Goal: Task Accomplishment & Management: Manage account settings

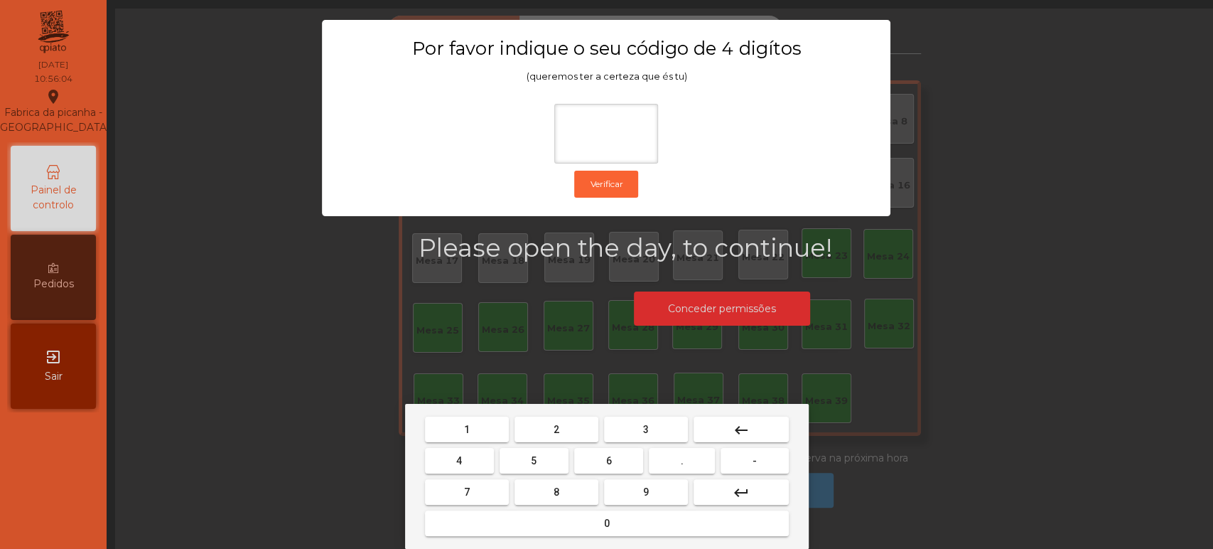
click at [478, 431] on button "1" at bounding box center [467, 430] width 84 height 26
click at [648, 427] on span "3" at bounding box center [646, 429] width 6 height 11
click at [548, 455] on button "5" at bounding box center [534, 461] width 69 height 26
click at [606, 523] on span "0" at bounding box center [607, 523] width 6 height 11
type input "****"
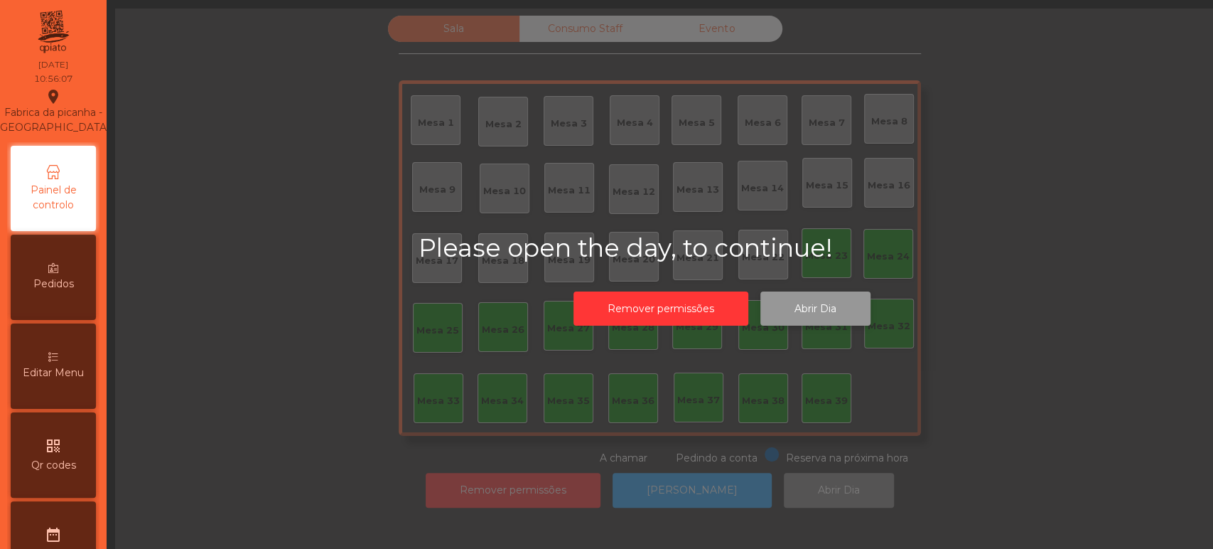
click at [813, 320] on button "Abrir Dia" at bounding box center [816, 308] width 110 height 35
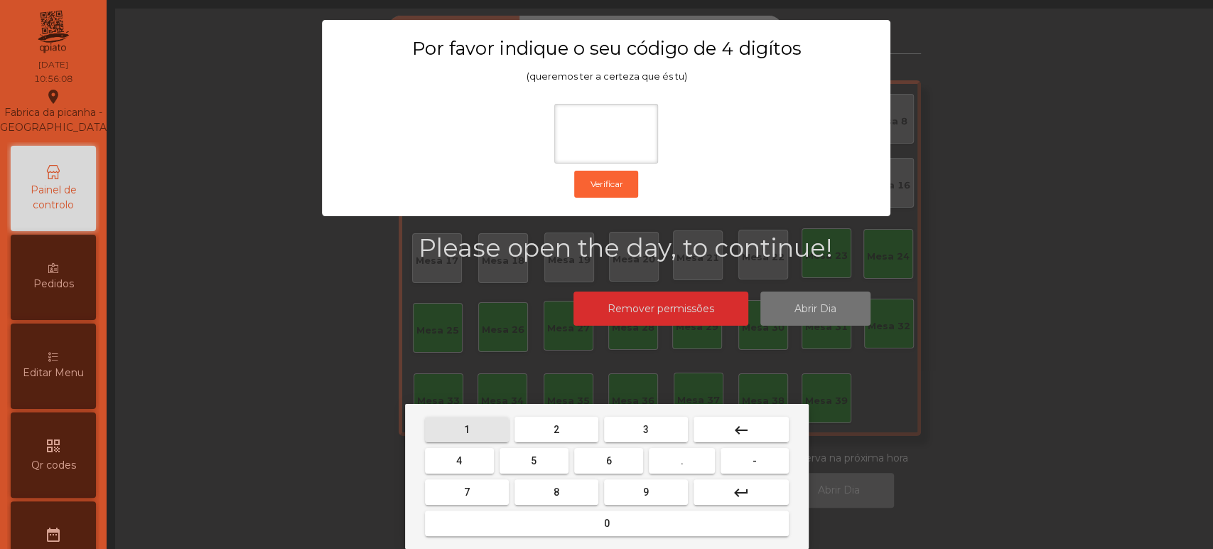
click at [483, 430] on button "1" at bounding box center [467, 430] width 84 height 26
click at [633, 434] on button "3" at bounding box center [646, 430] width 84 height 26
click at [545, 465] on button "5" at bounding box center [534, 461] width 69 height 26
click at [579, 535] on button "0" at bounding box center [607, 523] width 364 height 26
type input "****"
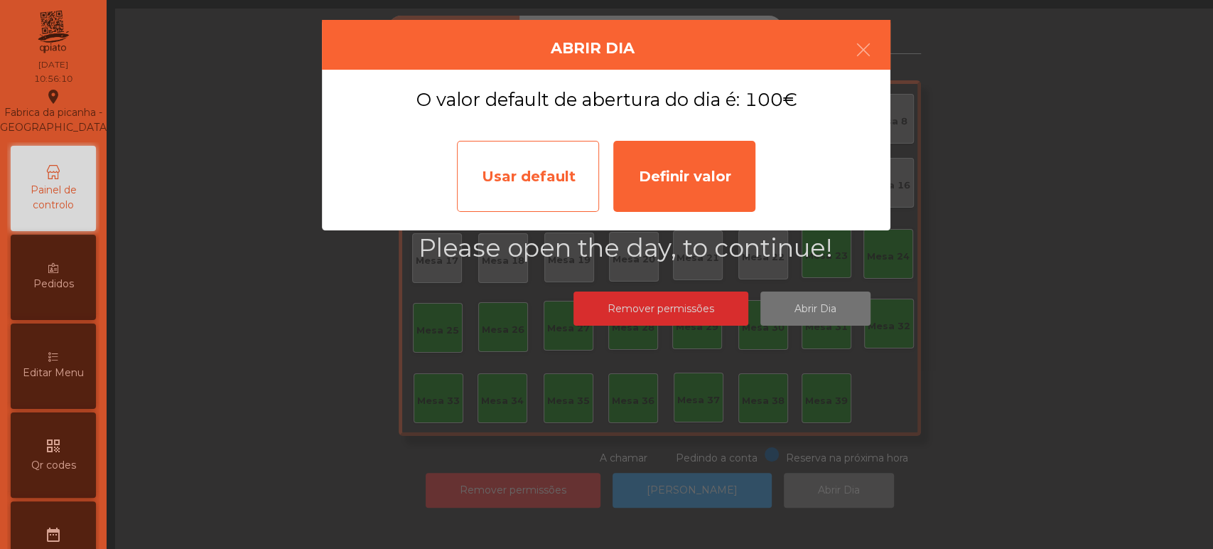
click at [535, 189] on div "Usar default" at bounding box center [528, 176] width 142 height 71
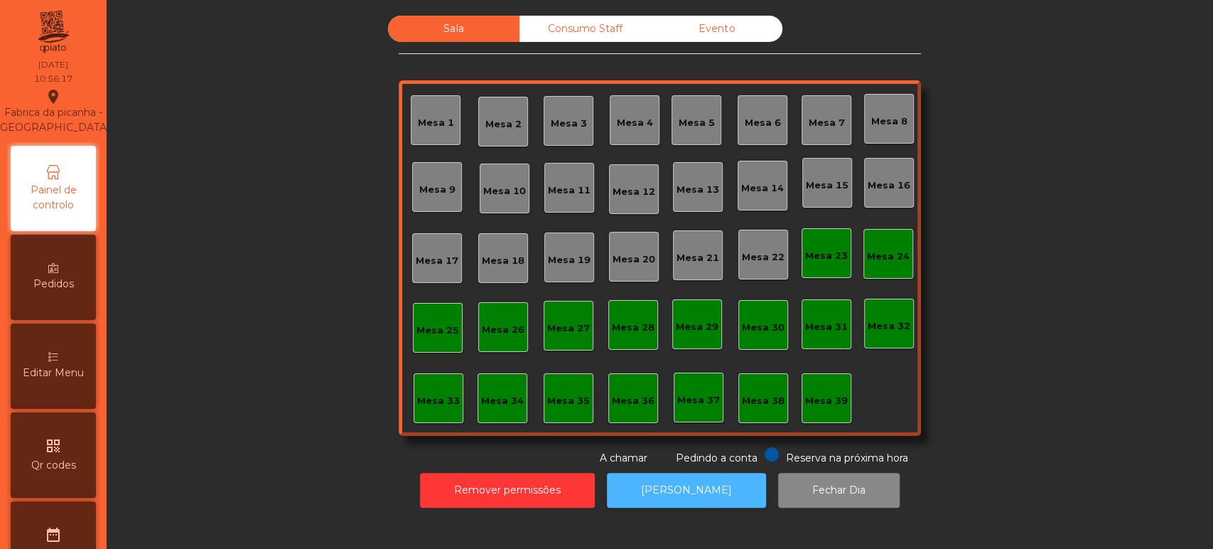
click at [692, 491] on button "[PERSON_NAME]" at bounding box center [686, 490] width 159 height 35
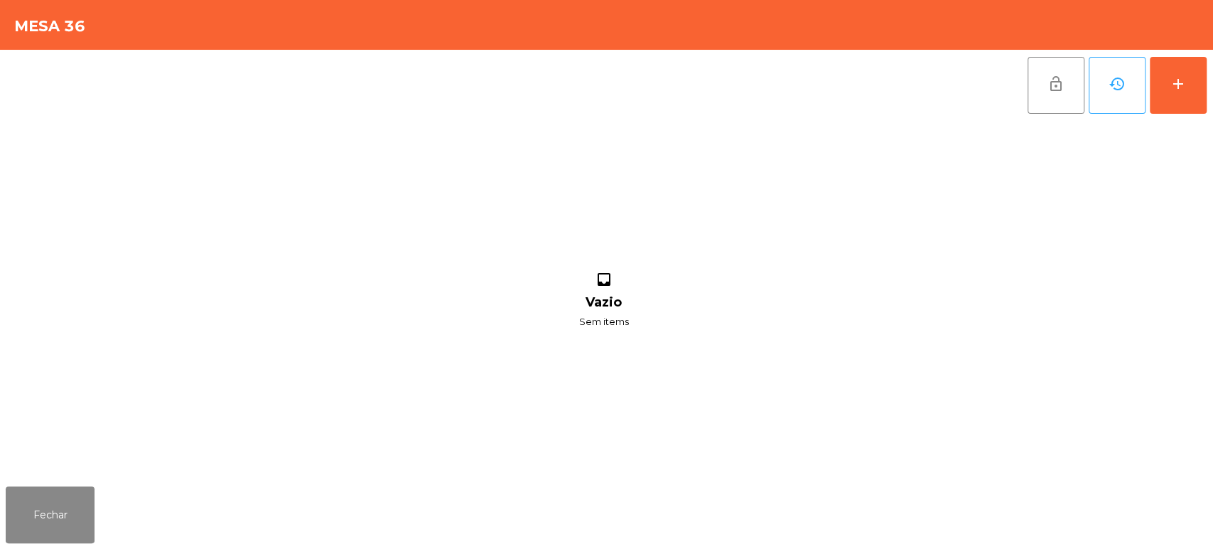
click at [1210, 107] on div "lock_open history add inbox Vazio Sem items" at bounding box center [606, 265] width 1213 height 431
click at [1174, 75] on div "add" at bounding box center [1178, 83] width 17 height 17
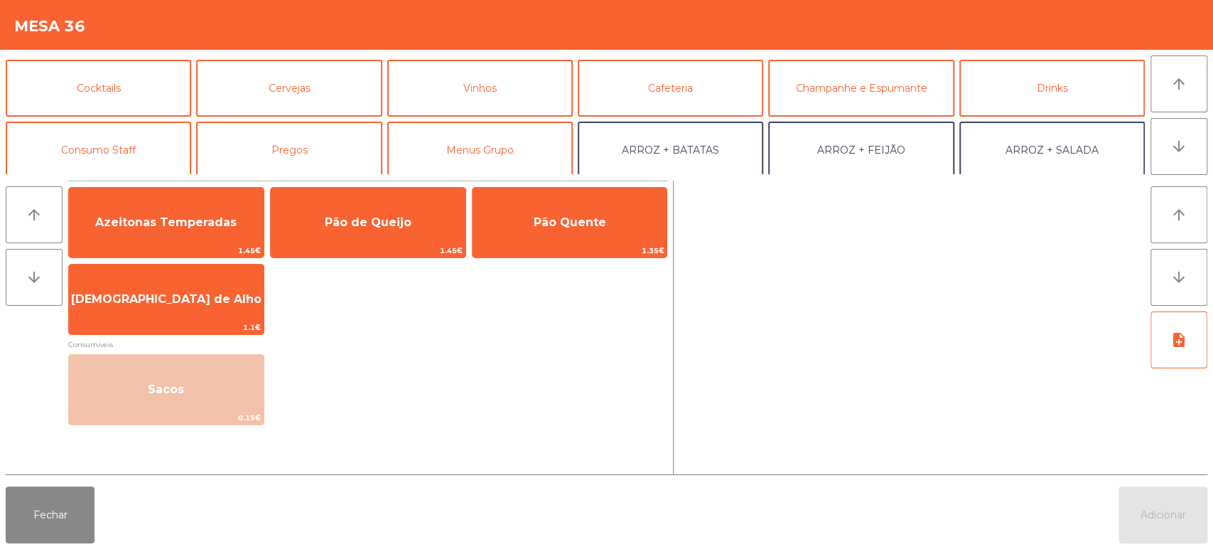
scroll to position [109, 0]
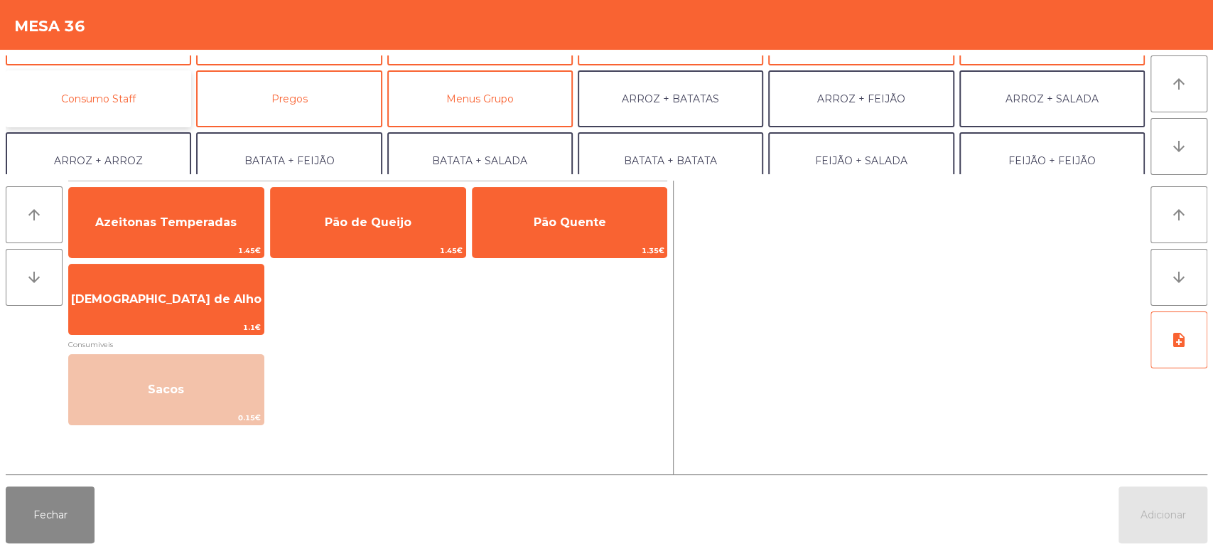
click at [150, 107] on button "Consumo Staff" at bounding box center [99, 98] width 186 height 57
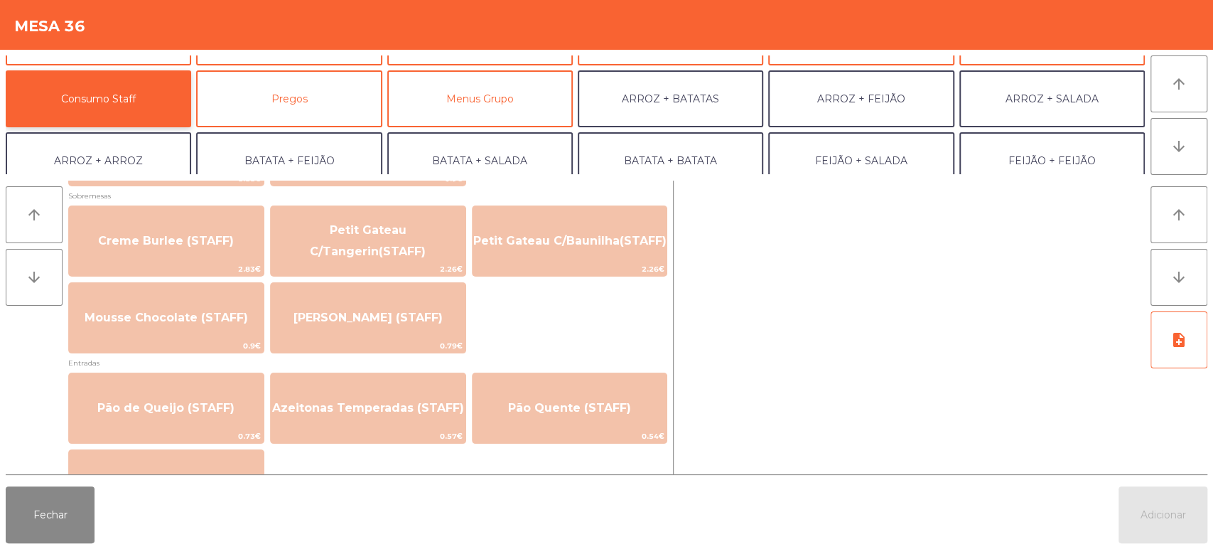
scroll to position [1066, 0]
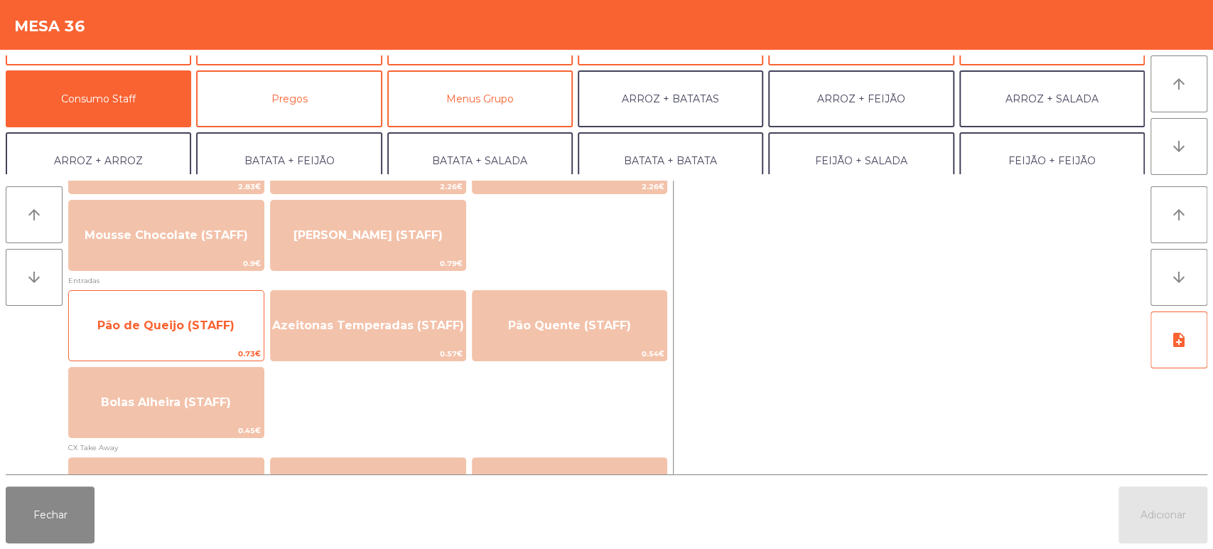
click at [197, 333] on span "Pão de Queijo (STAFF)" at bounding box center [166, 325] width 195 height 38
click at [193, 336] on span "Pão de Queijo (STAFF)" at bounding box center [166, 325] width 195 height 38
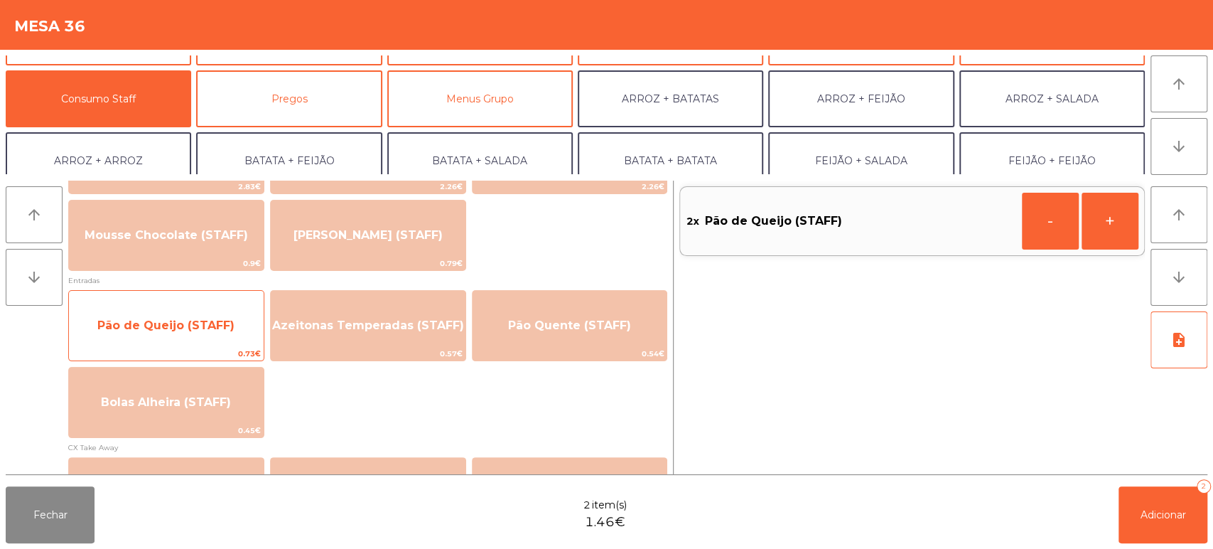
click at [193, 336] on span "Pão de Queijo (STAFF)" at bounding box center [166, 325] width 195 height 38
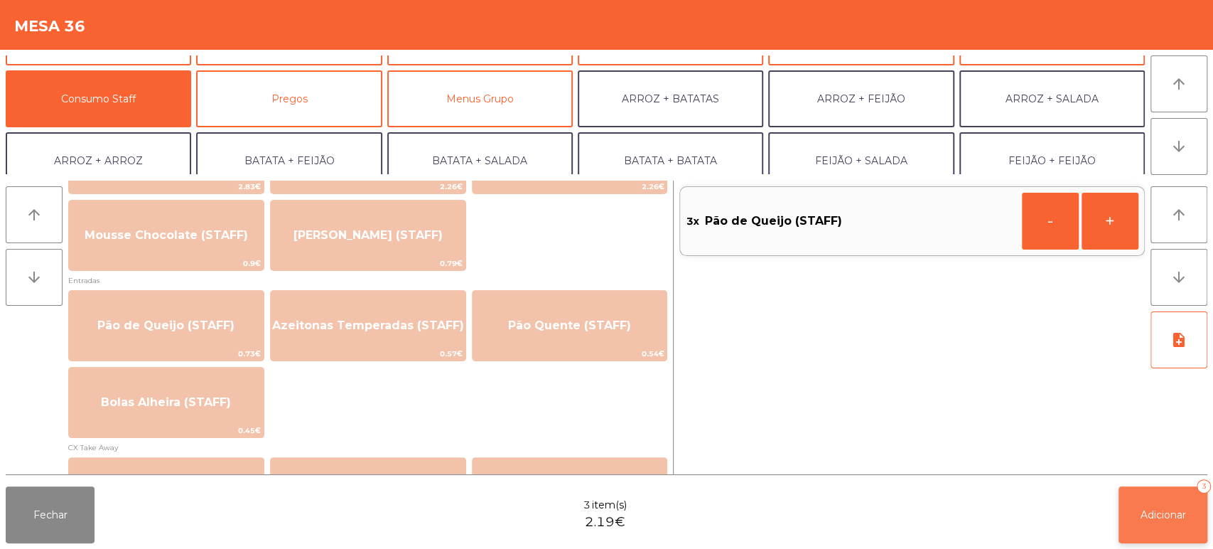
click at [1149, 500] on button "Adicionar 3" at bounding box center [1163, 514] width 89 height 57
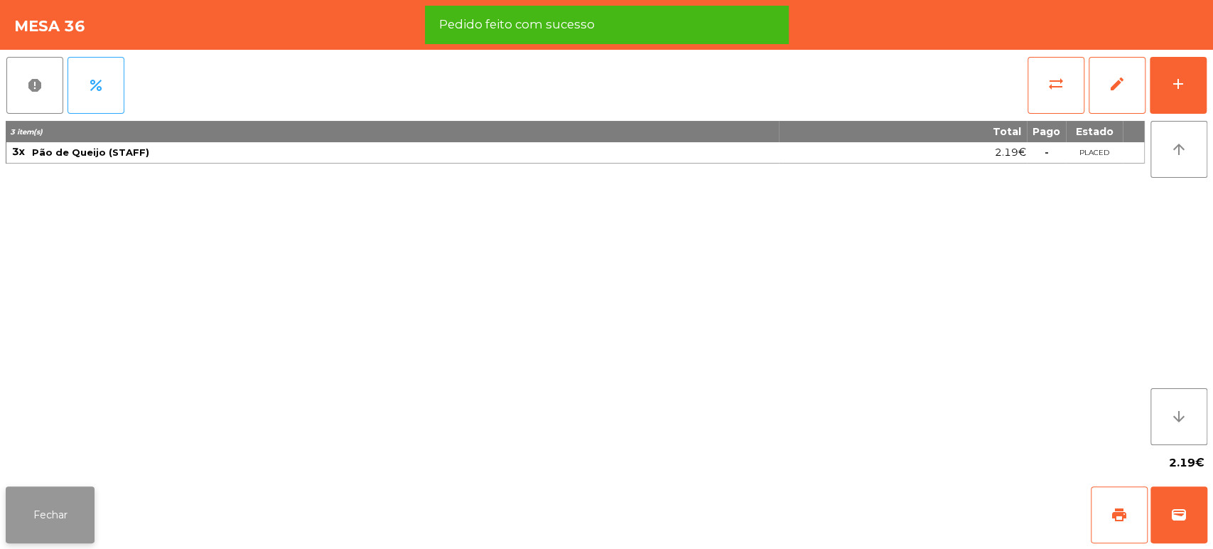
click at [50, 504] on button "Fechar" at bounding box center [50, 514] width 89 height 57
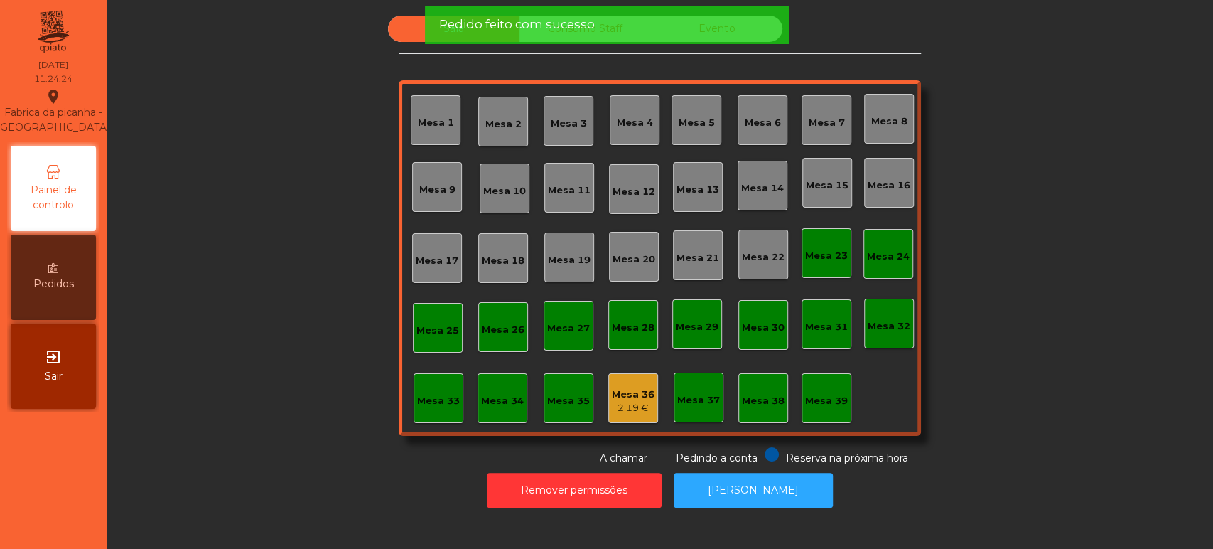
click at [987, 297] on div "Sala Consumo Staff Evento [GEOGRAPHIC_DATA] 3 Mesa 4 Mesa 5 [GEOGRAPHIC_DATA] 7…" at bounding box center [660, 241] width 1068 height 450
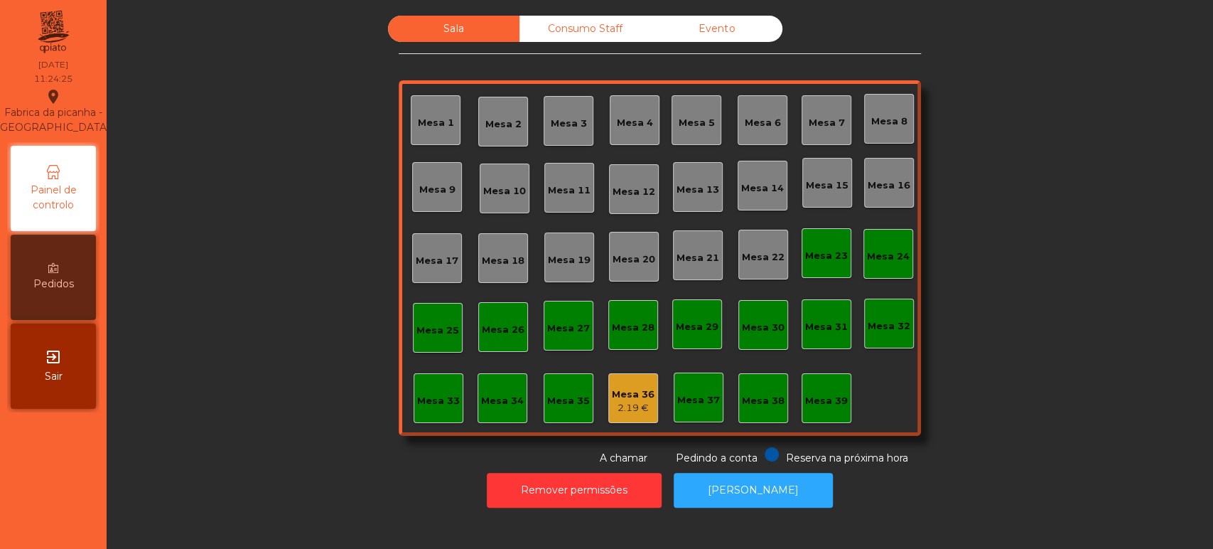
click at [815, 418] on div "Mesa 39" at bounding box center [827, 398] width 50 height 50
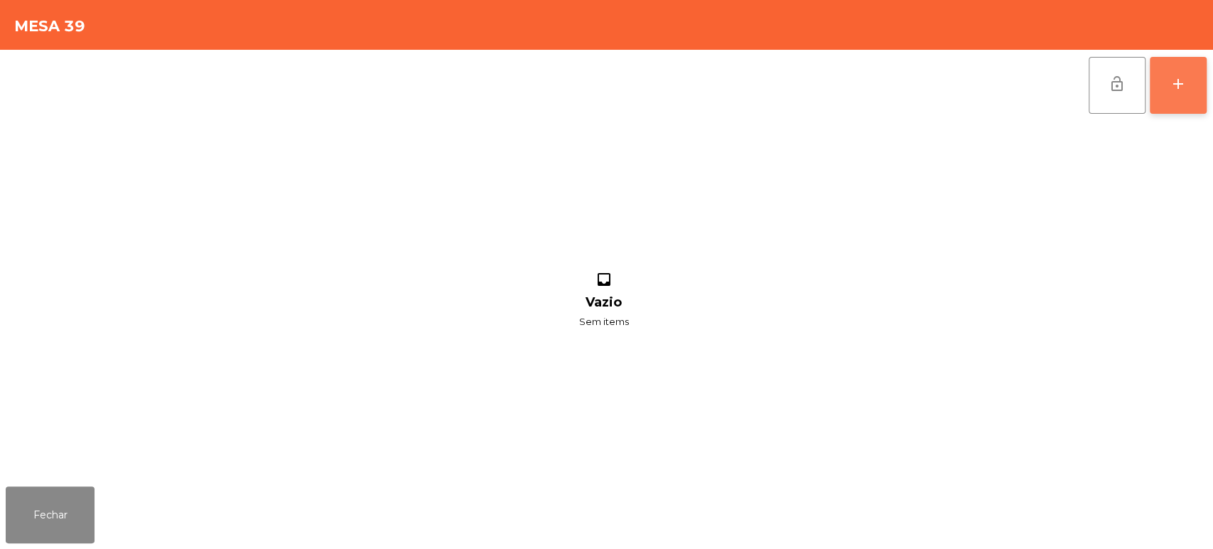
click at [1170, 86] on div "add" at bounding box center [1178, 83] width 17 height 17
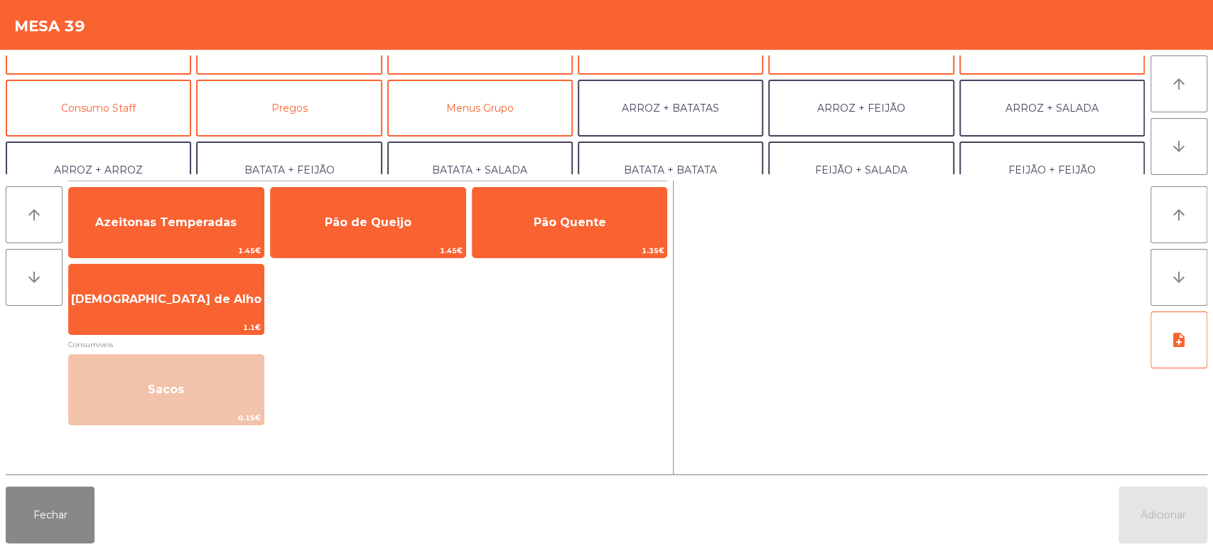
scroll to position [98, 0]
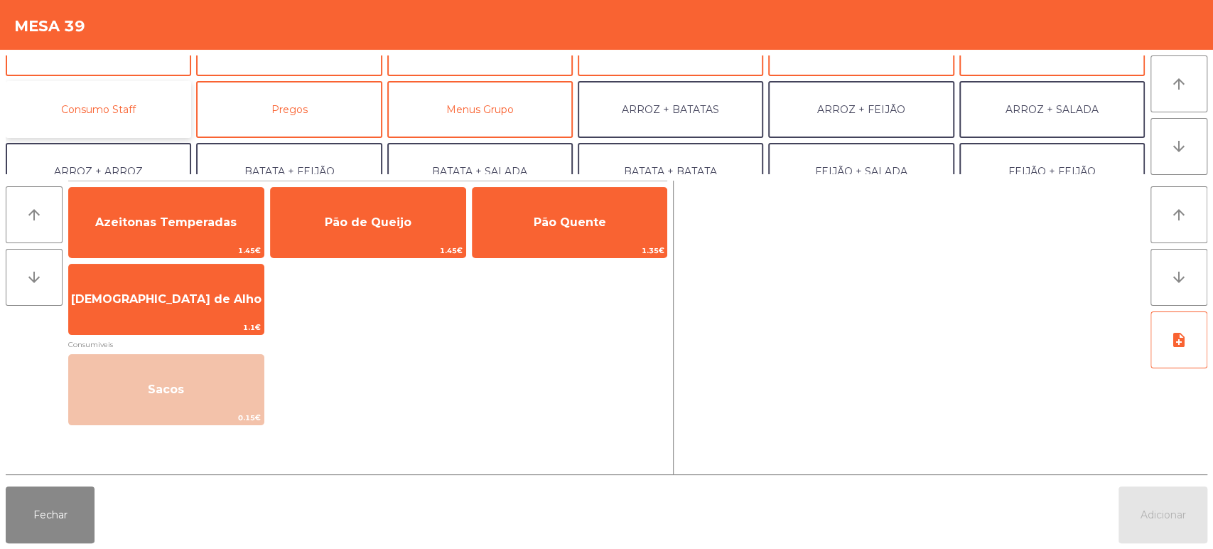
click at [159, 119] on button "Consumo Staff" at bounding box center [99, 109] width 186 height 57
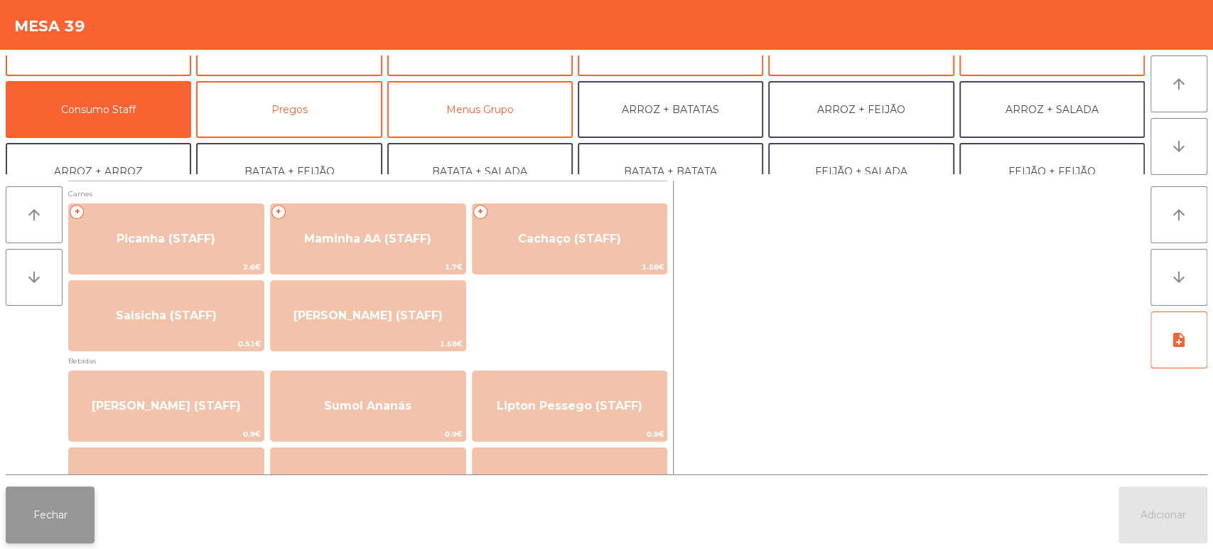
click at [43, 500] on button "Fechar" at bounding box center [50, 514] width 89 height 57
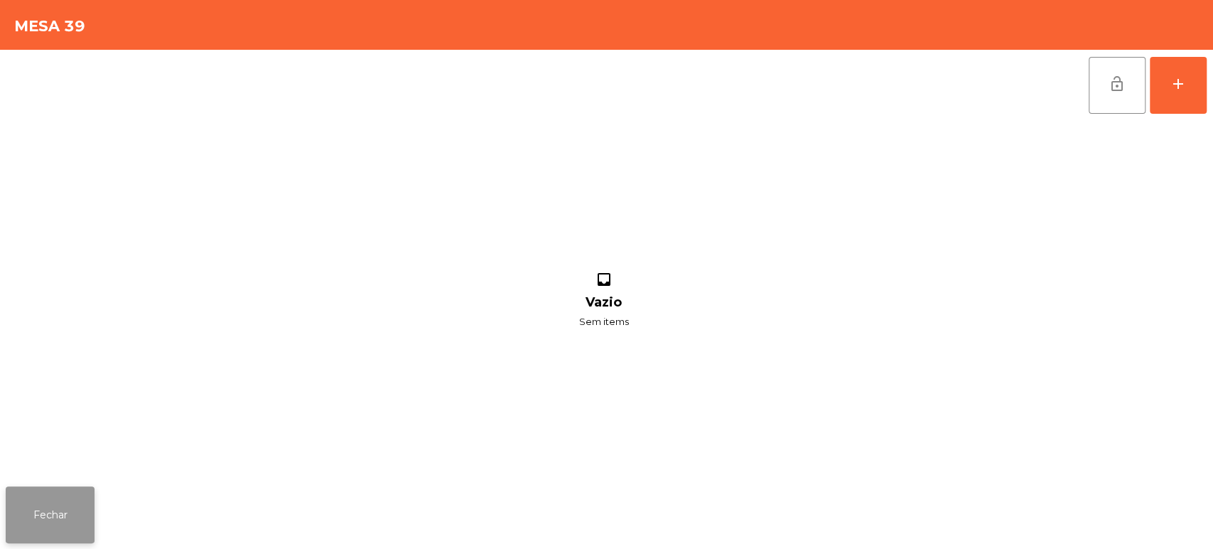
click at [78, 530] on button "Fechar" at bounding box center [50, 514] width 89 height 57
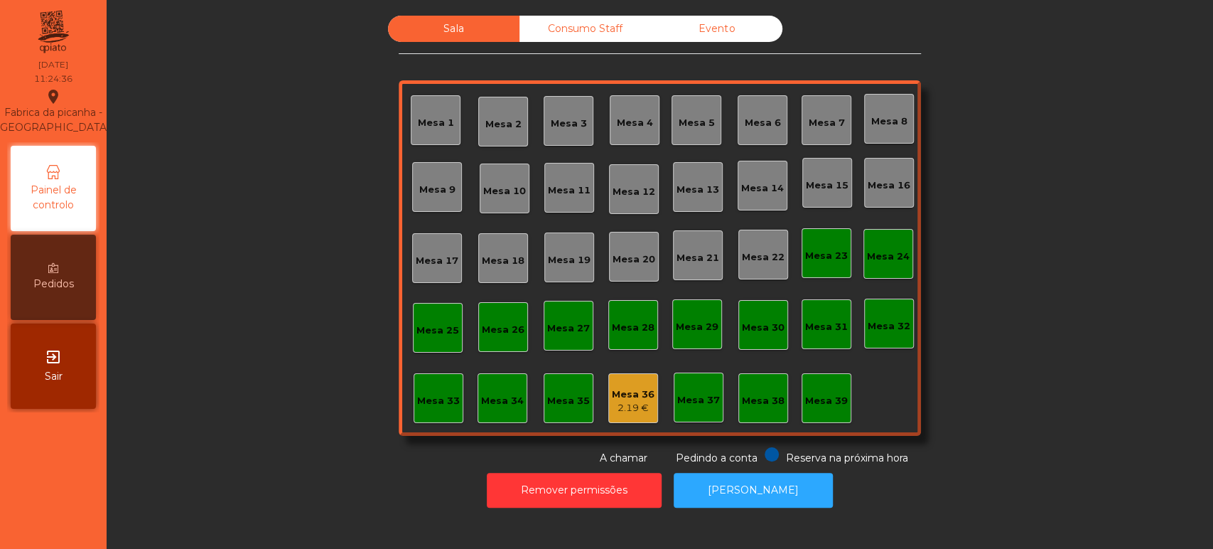
click at [598, 27] on div "Consumo Staff" at bounding box center [586, 29] width 132 height 26
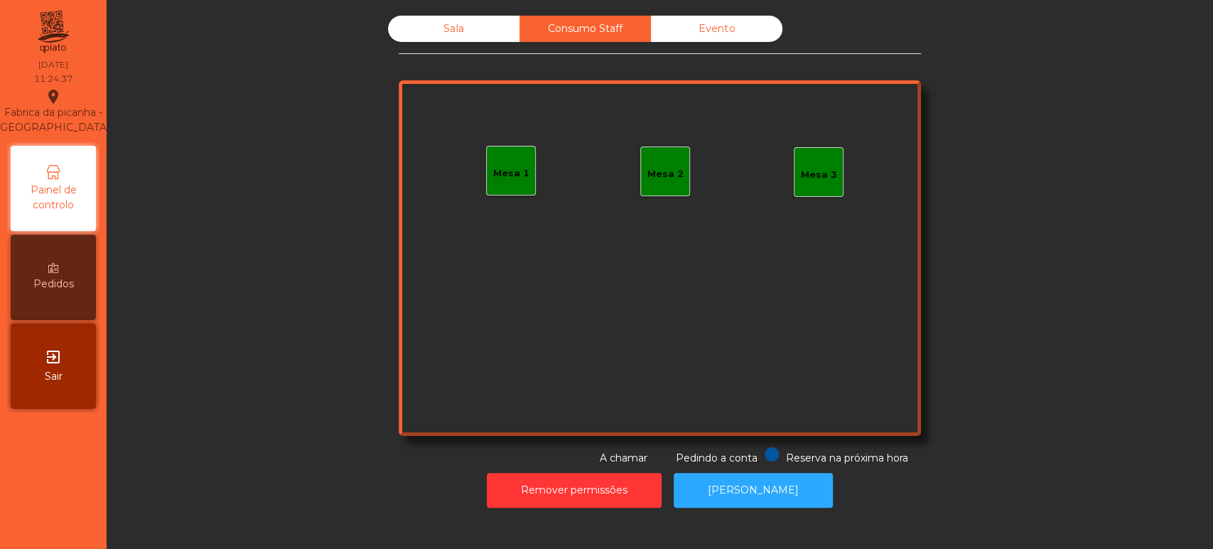
click at [518, 157] on div "Mesa 1" at bounding box center [511, 171] width 50 height 50
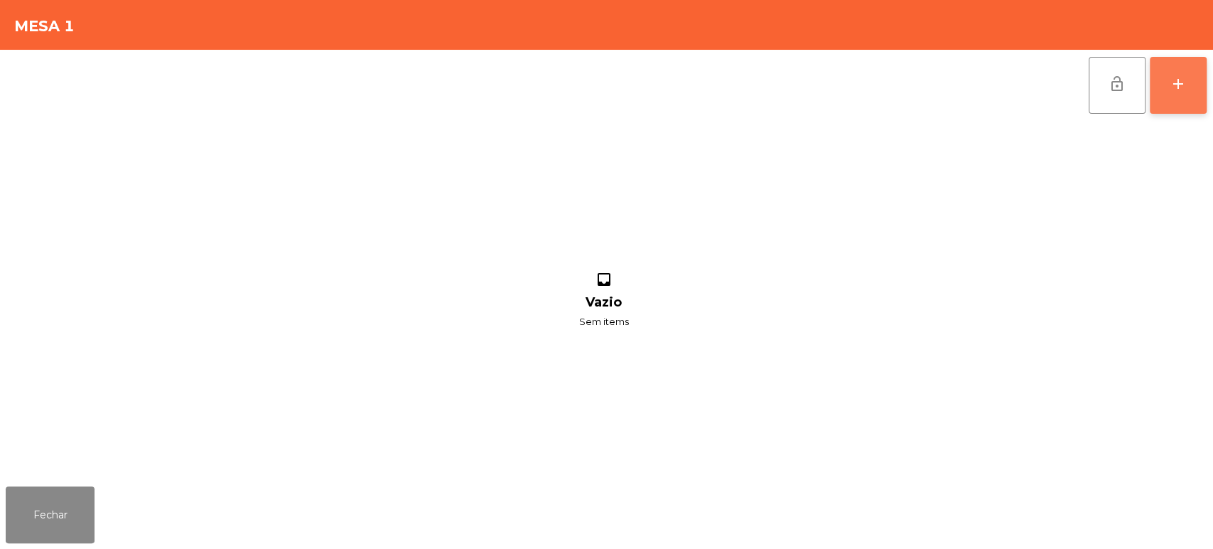
click at [1155, 85] on button "add" at bounding box center [1178, 85] width 57 height 57
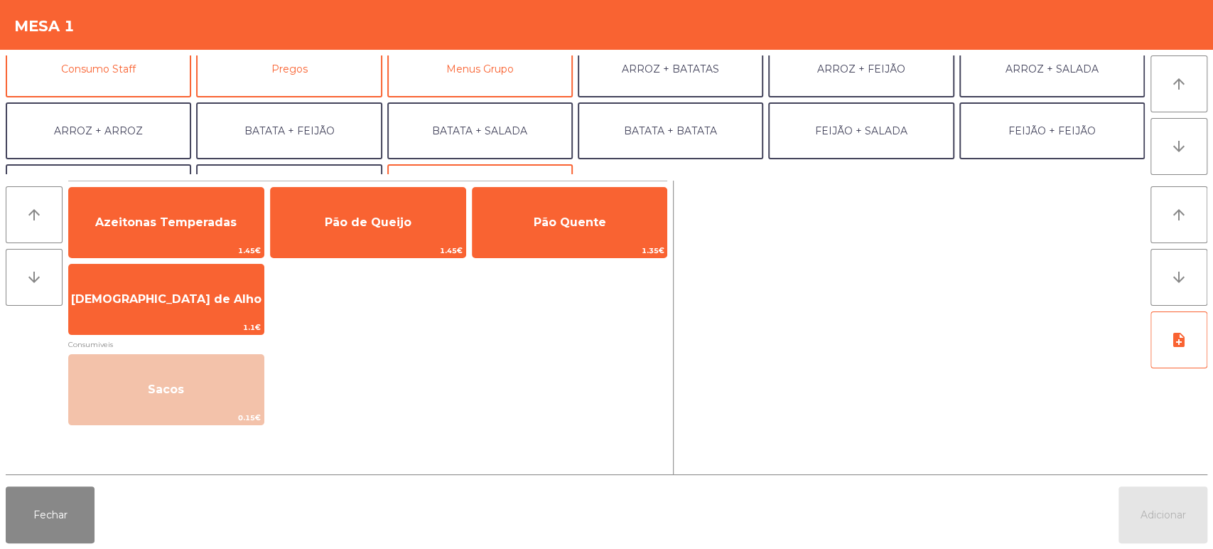
scroll to position [139, 0]
click at [156, 63] on button "Consumo Staff" at bounding box center [99, 68] width 186 height 57
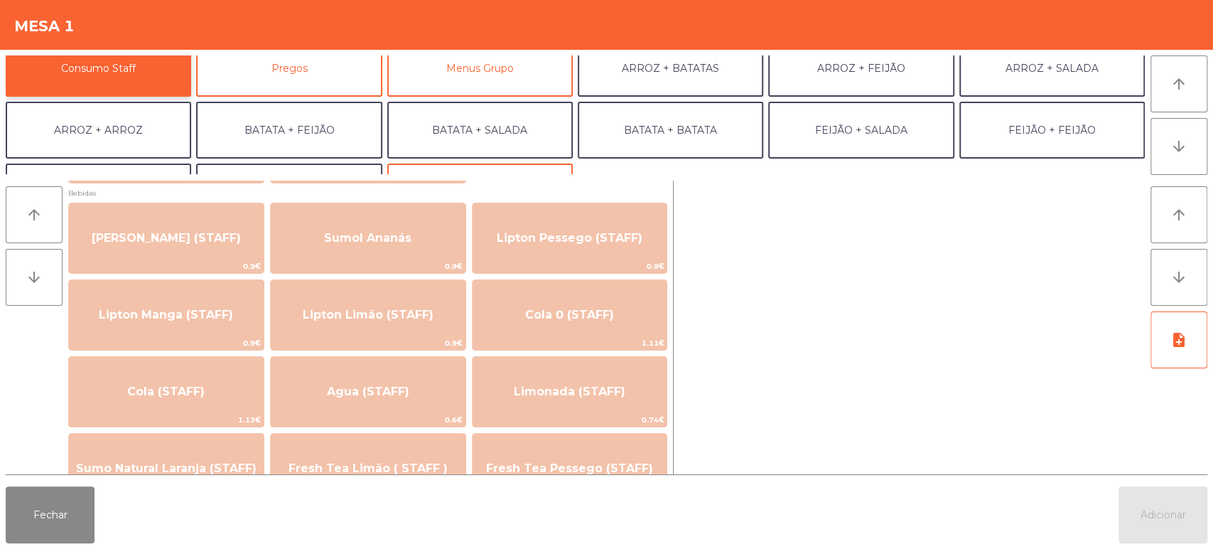
scroll to position [169, 0]
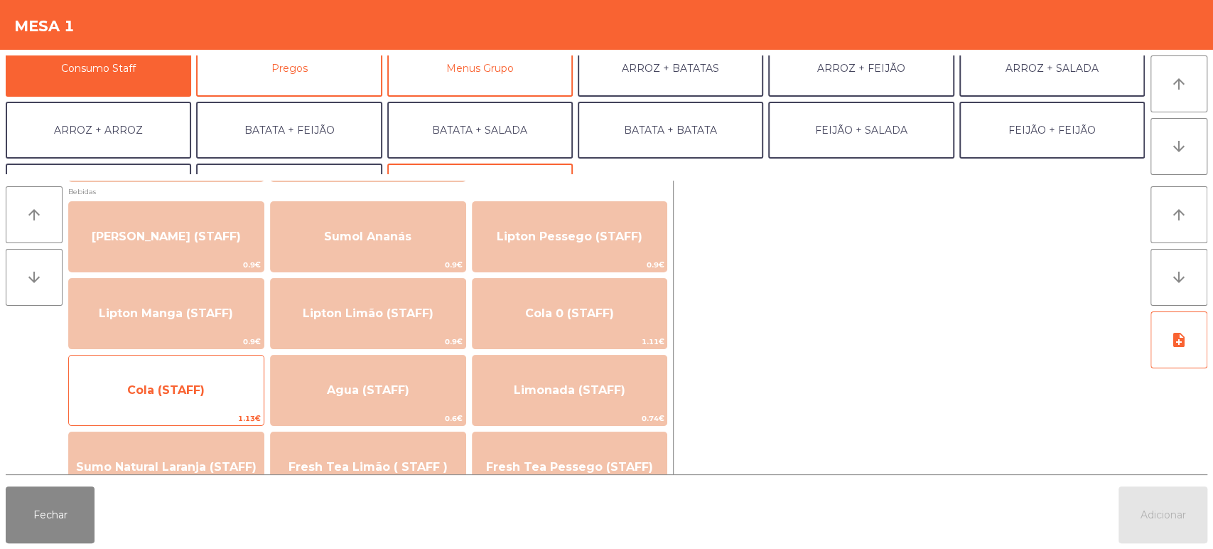
click at [183, 400] on span "Cola (STAFF)" at bounding box center [166, 390] width 195 height 38
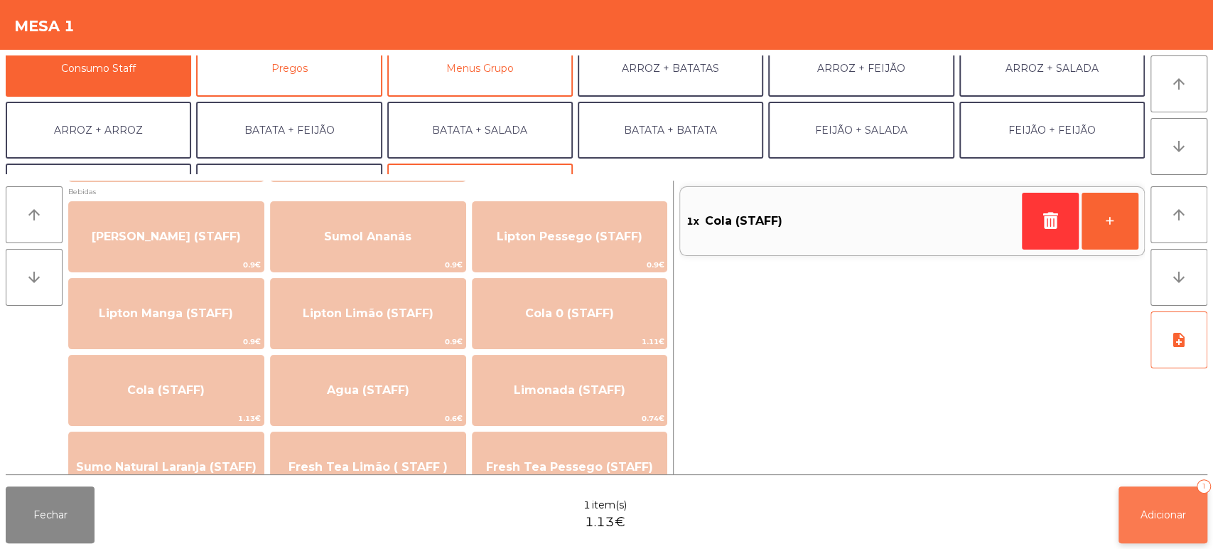
click at [1143, 521] on button "Adicionar 1" at bounding box center [1163, 514] width 89 height 57
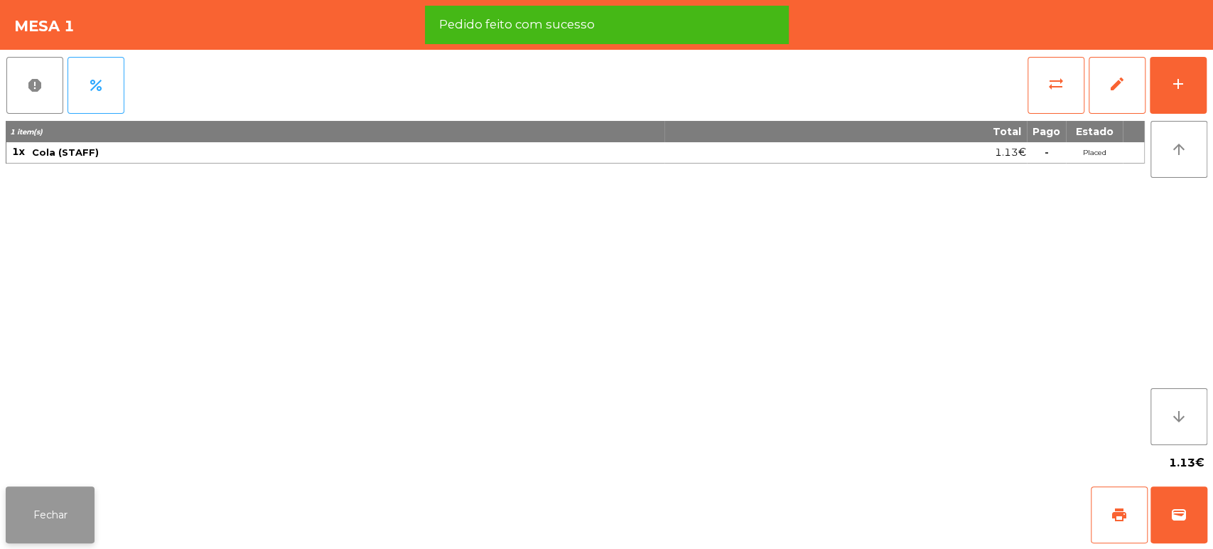
click at [39, 511] on button "Fechar" at bounding box center [50, 514] width 89 height 57
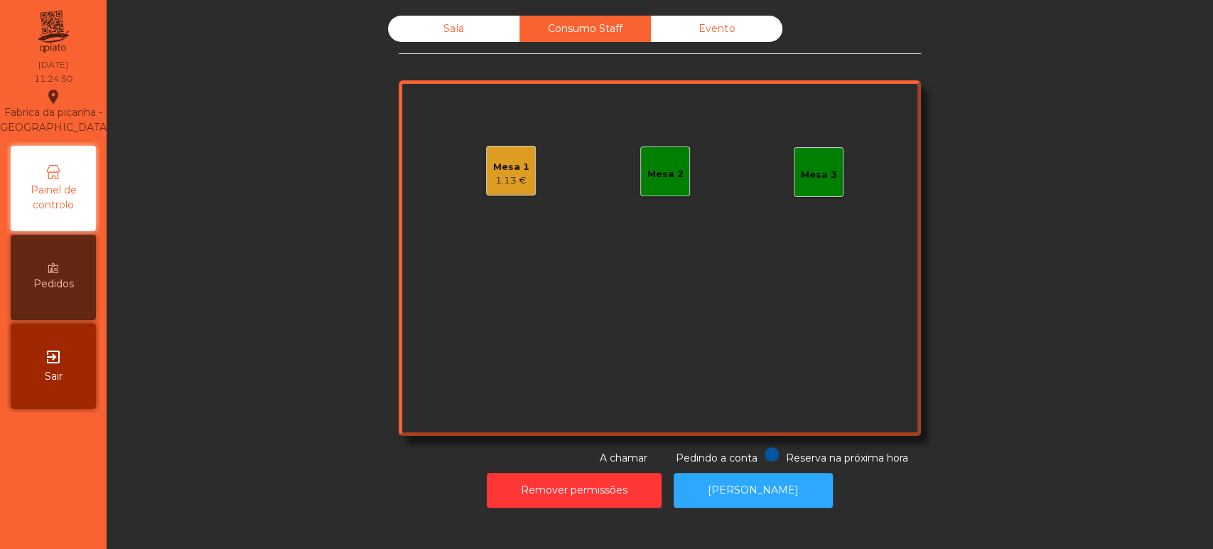
click at [642, 25] on div "Pedido feito com sucesso" at bounding box center [607, 25] width 336 height 18
click at [461, 23] on div "Sala" at bounding box center [454, 29] width 132 height 26
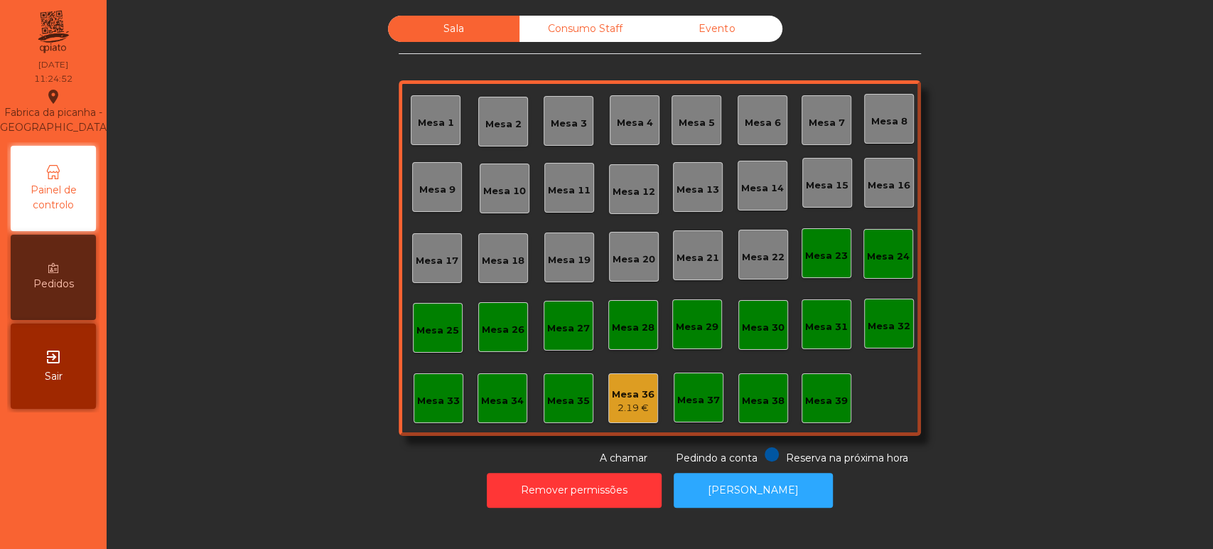
click at [574, 404] on div "Mesa 35" at bounding box center [568, 401] width 43 height 14
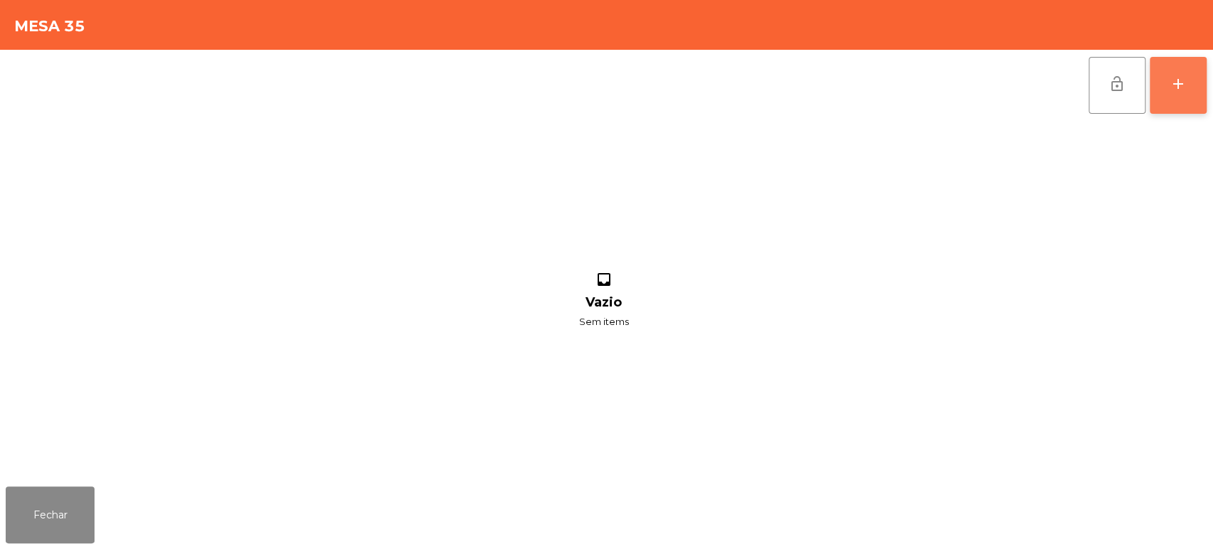
click at [1174, 92] on button "add" at bounding box center [1178, 85] width 57 height 57
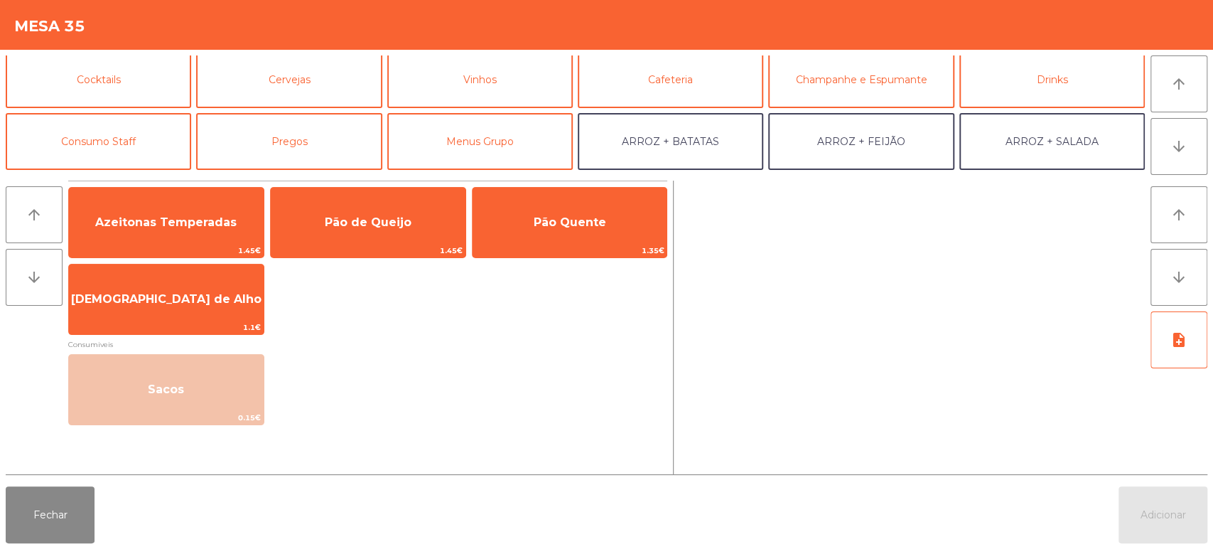
scroll to position [69, 0]
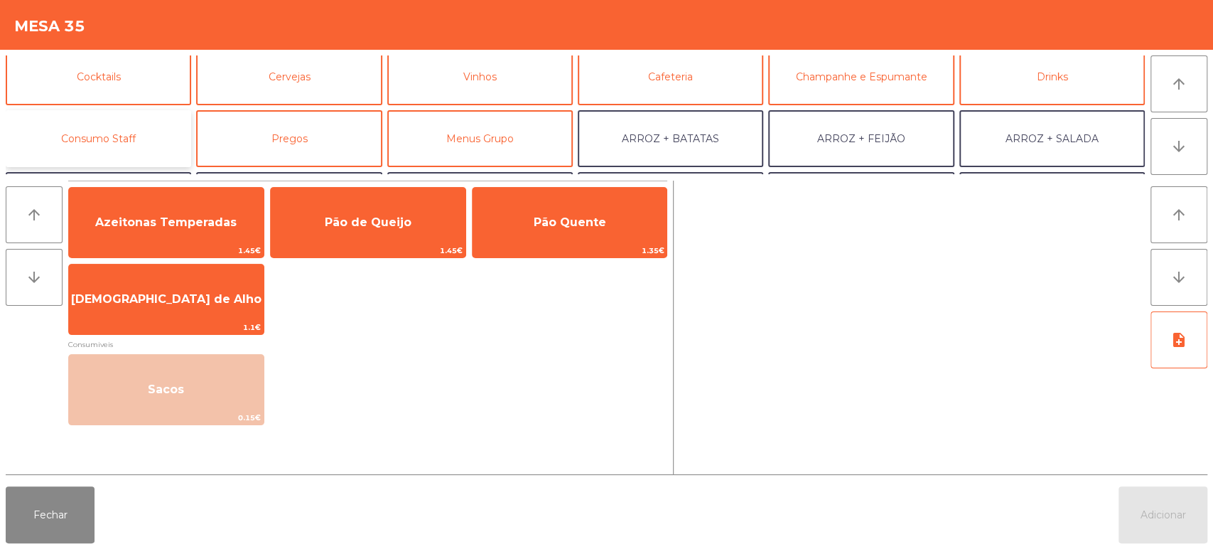
click at [139, 141] on button "Consumo Staff" at bounding box center [99, 138] width 186 height 57
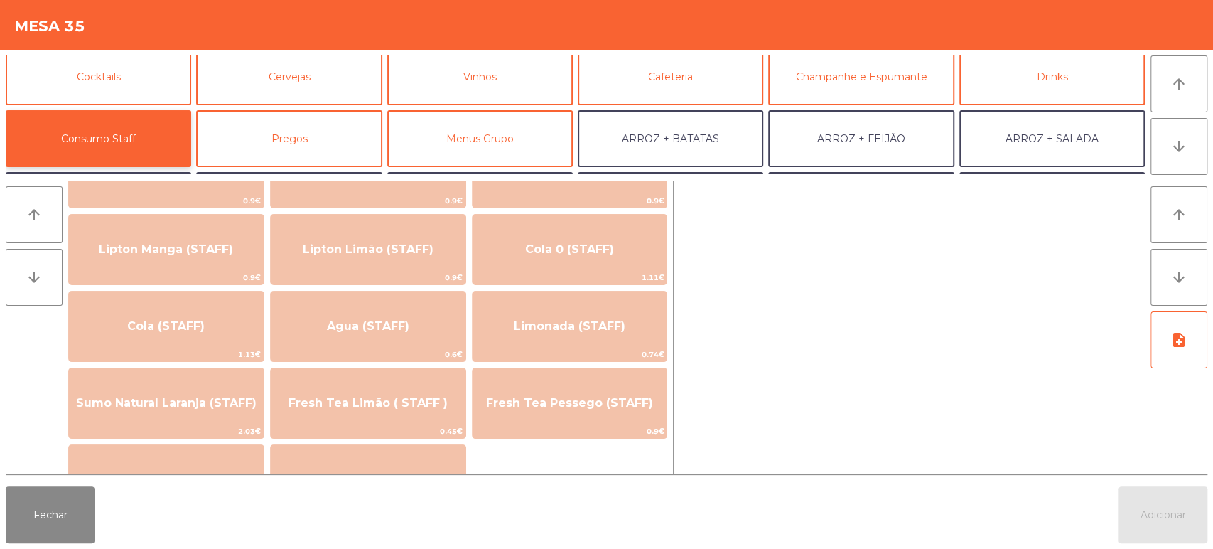
scroll to position [252, 0]
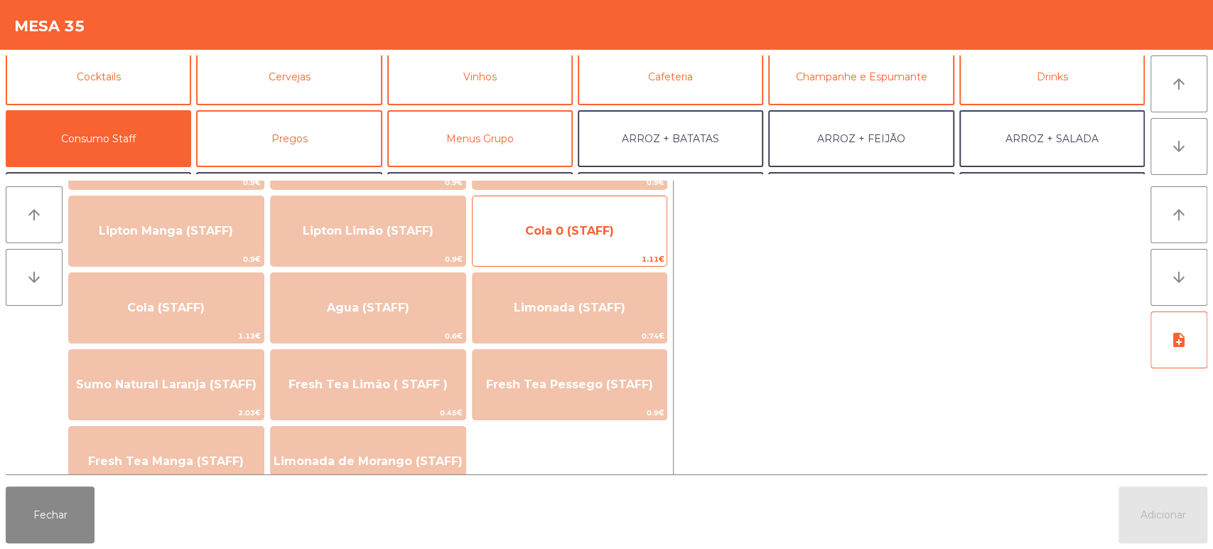
click at [603, 220] on span "Cola 0 (STAFF)" at bounding box center [570, 231] width 195 height 38
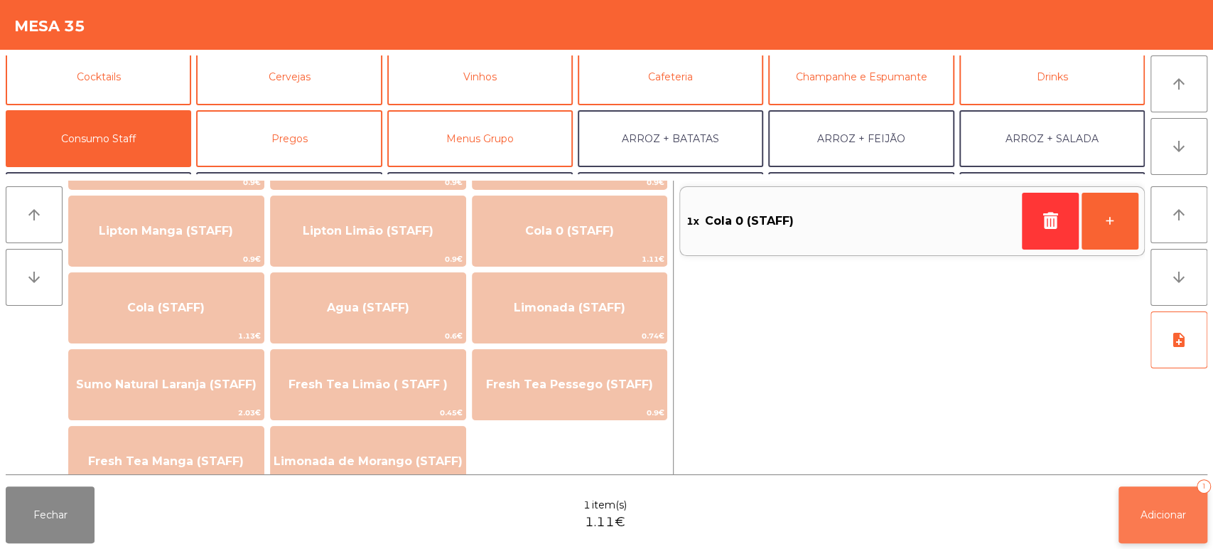
click at [1146, 513] on span "Adicionar" at bounding box center [1163, 514] width 45 height 13
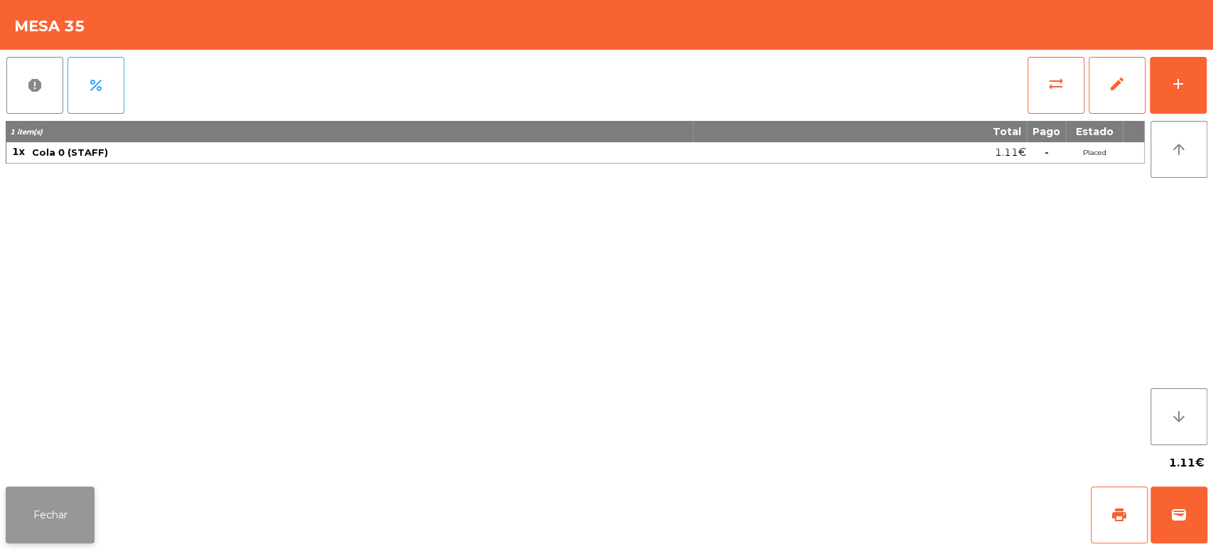
click at [16, 492] on button "Fechar" at bounding box center [50, 514] width 89 height 57
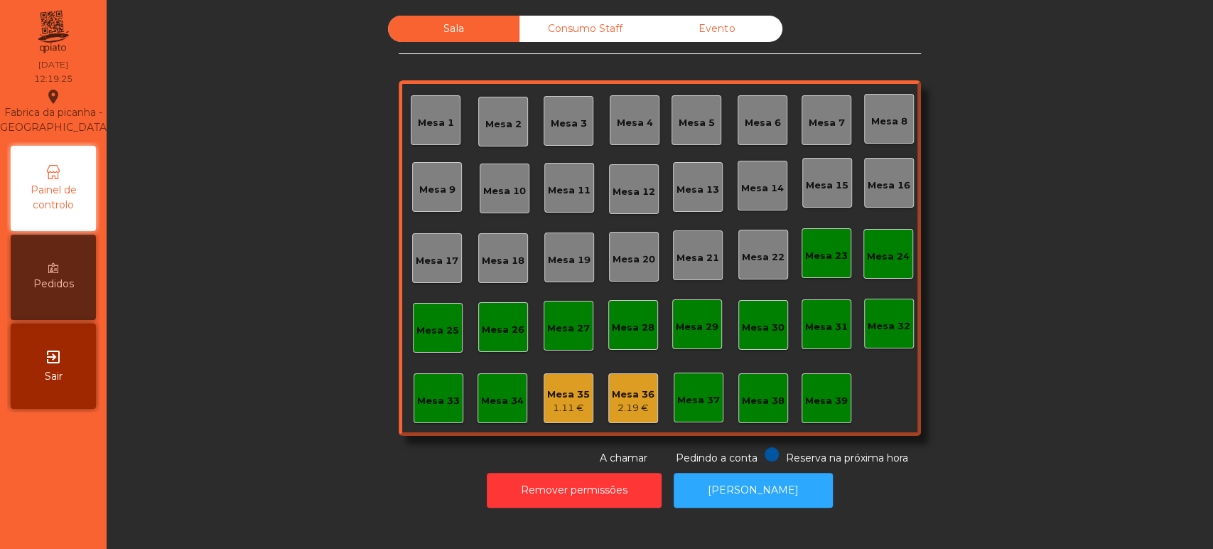
click at [830, 404] on div "Mesa 39" at bounding box center [826, 401] width 43 height 14
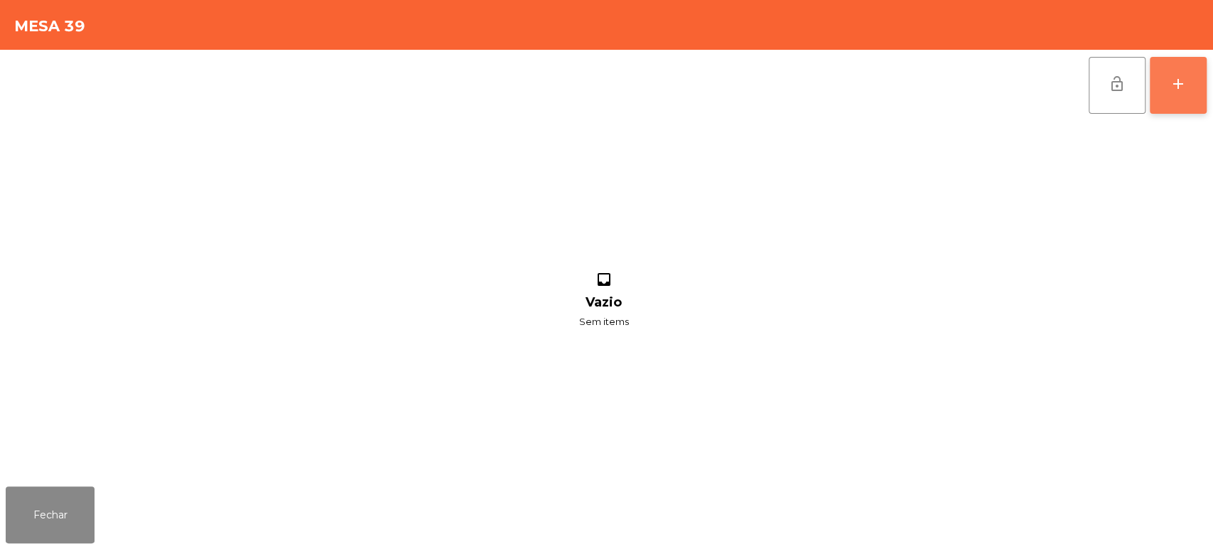
click at [1179, 95] on button "add" at bounding box center [1178, 85] width 57 height 57
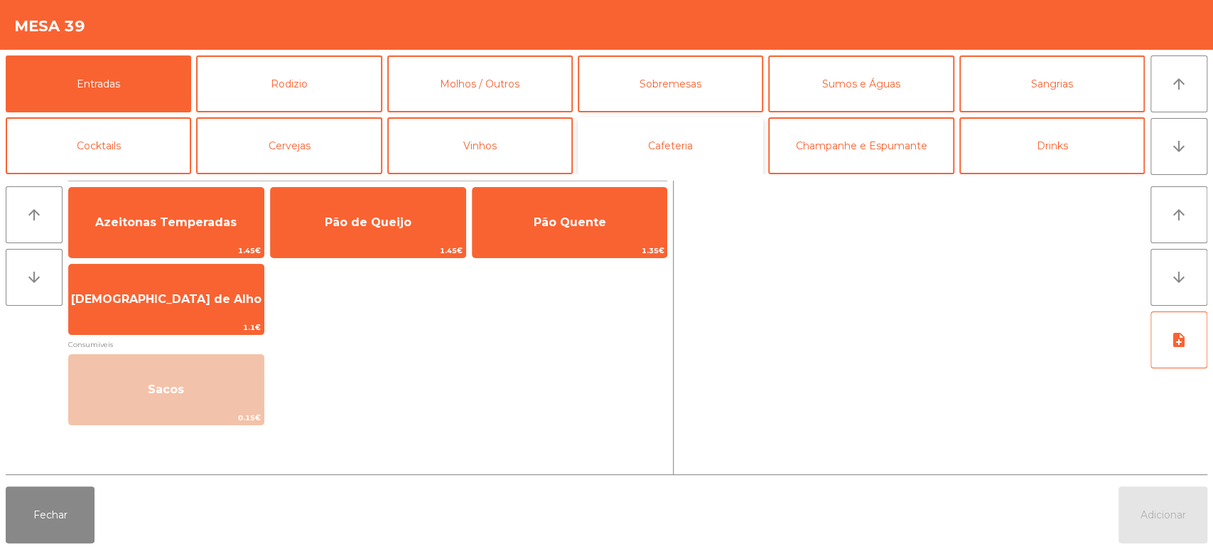
click at [673, 144] on button "Cafeteria" at bounding box center [671, 145] width 186 height 57
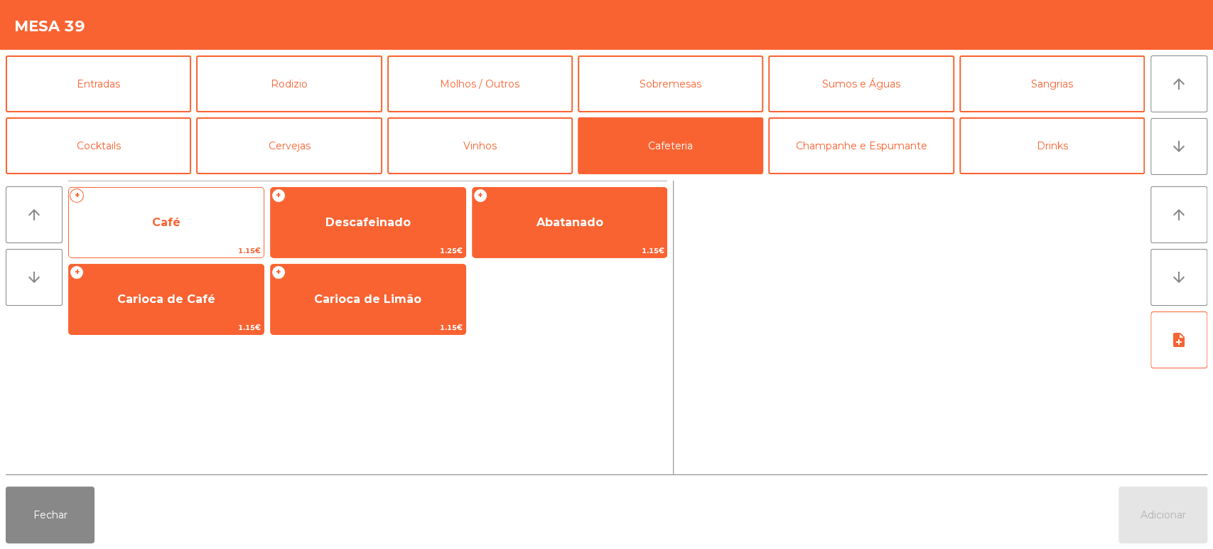
click at [191, 213] on span "Café" at bounding box center [166, 222] width 195 height 38
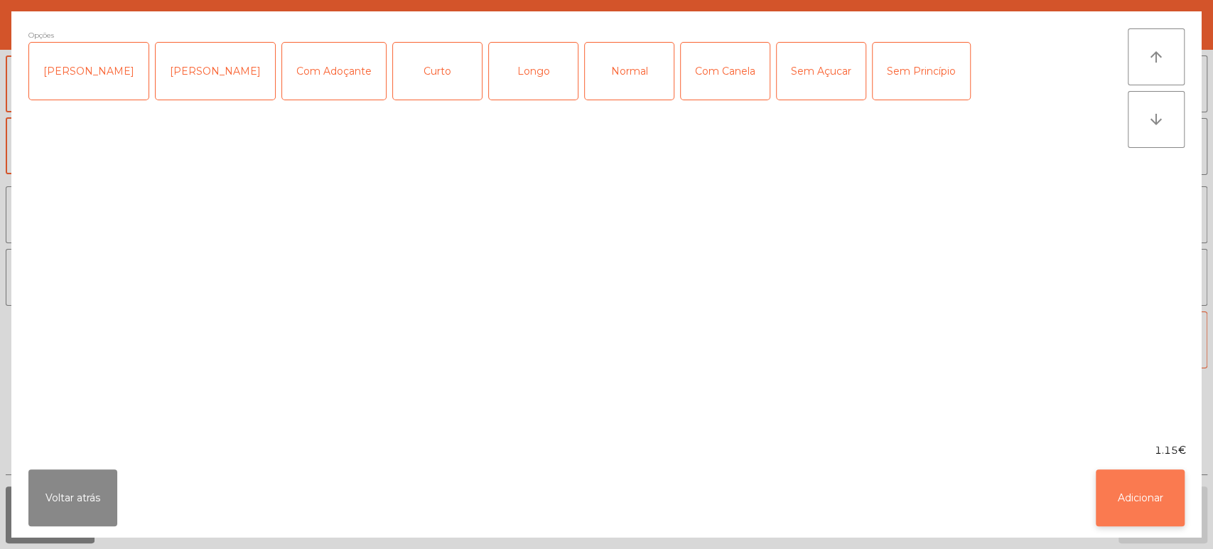
click at [1147, 503] on button "Adicionar" at bounding box center [1140, 497] width 89 height 57
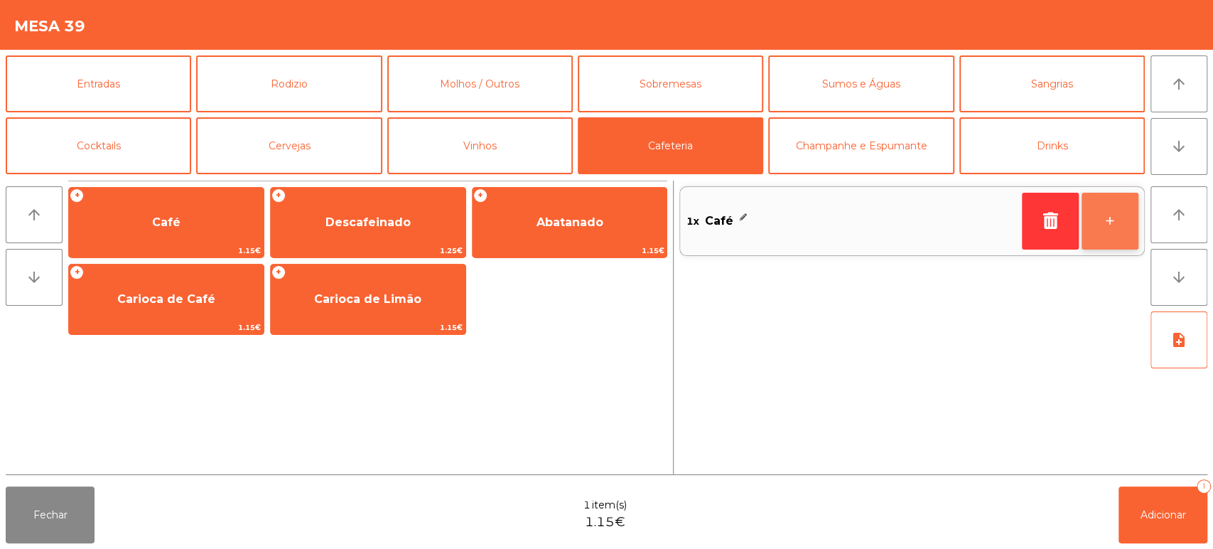
click at [1113, 211] on button "+" at bounding box center [1110, 221] width 57 height 57
click at [1113, 216] on button "+" at bounding box center [1110, 221] width 57 height 57
click at [1108, 210] on button "+" at bounding box center [1110, 221] width 57 height 57
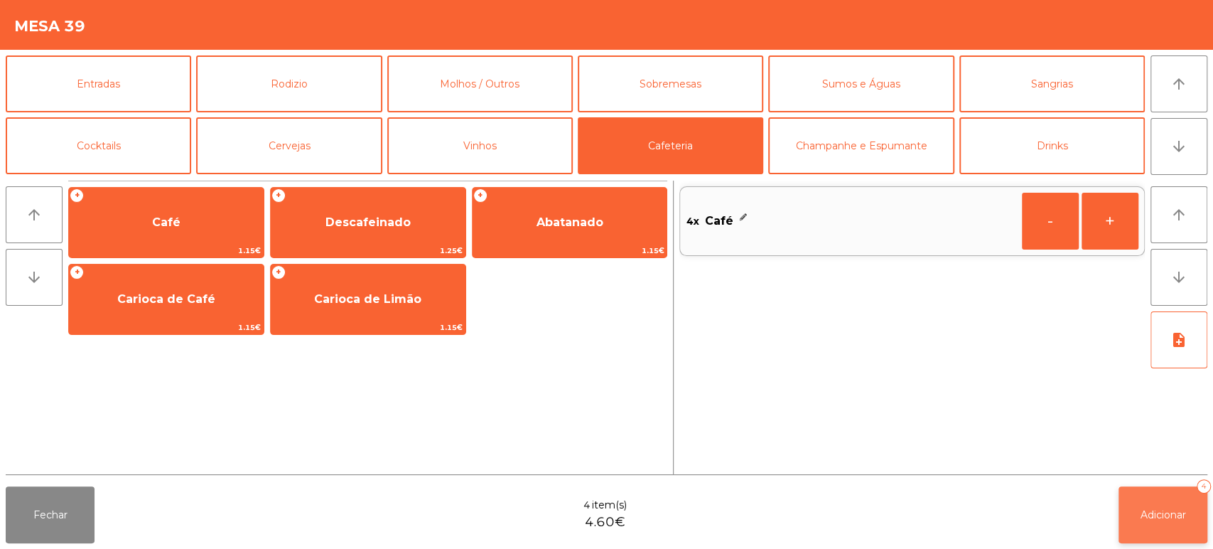
click at [1159, 513] on span "Adicionar" at bounding box center [1163, 514] width 45 height 13
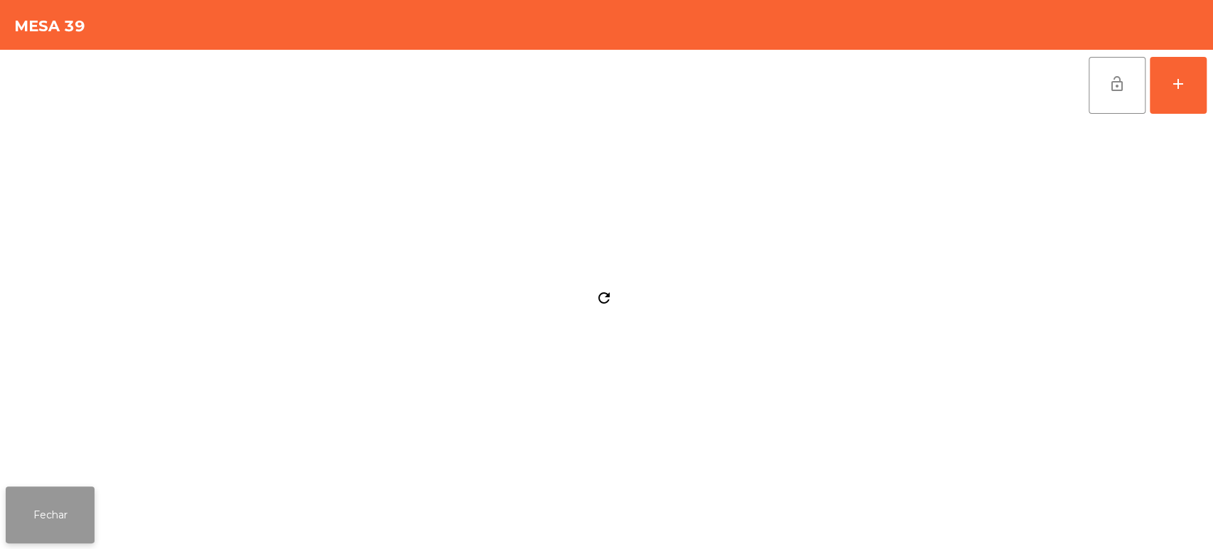
click at [40, 512] on button "Fechar" at bounding box center [50, 514] width 89 height 57
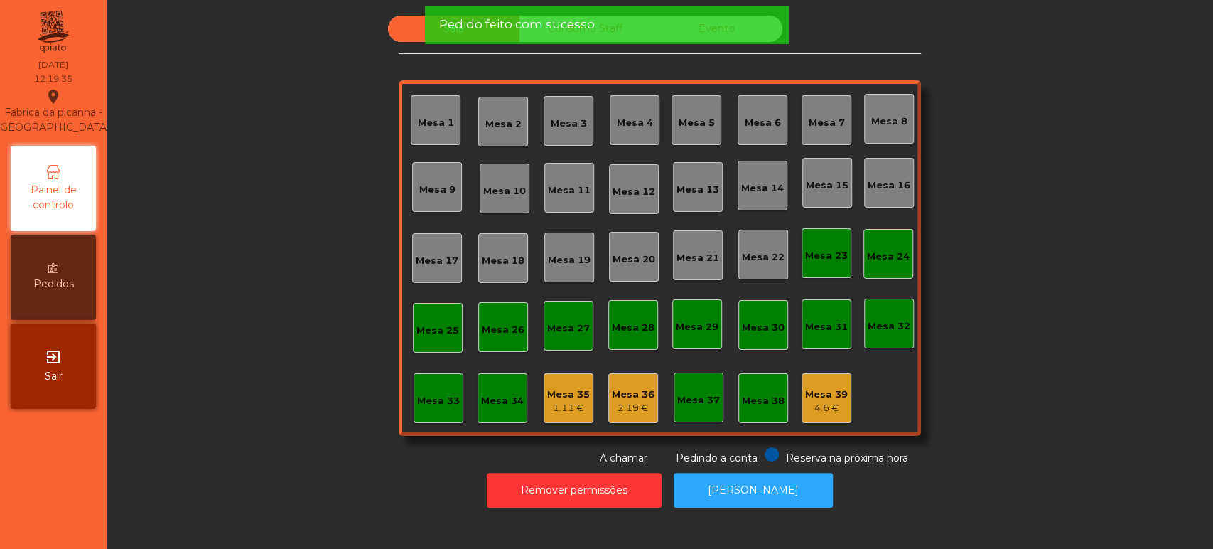
click at [1177, 370] on div "Sala Consumo Staff Evento Mesa 1 [GEOGRAPHIC_DATA] 3 Mesa 4 [GEOGRAPHIC_DATA] 6…" at bounding box center [660, 241] width 1068 height 450
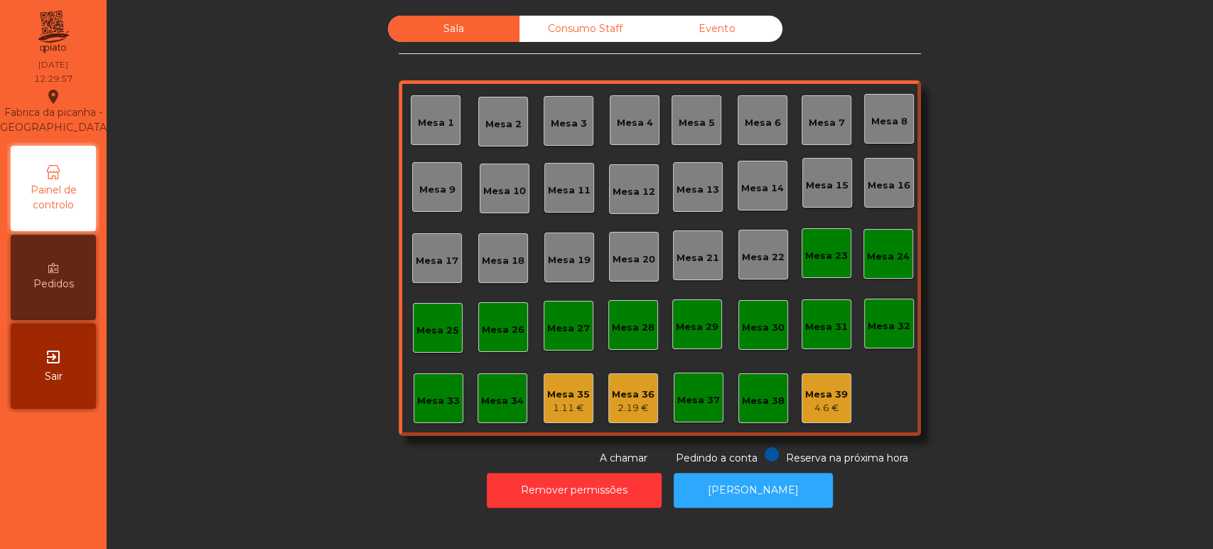
click at [821, 396] on div "Mesa 39" at bounding box center [826, 394] width 43 height 14
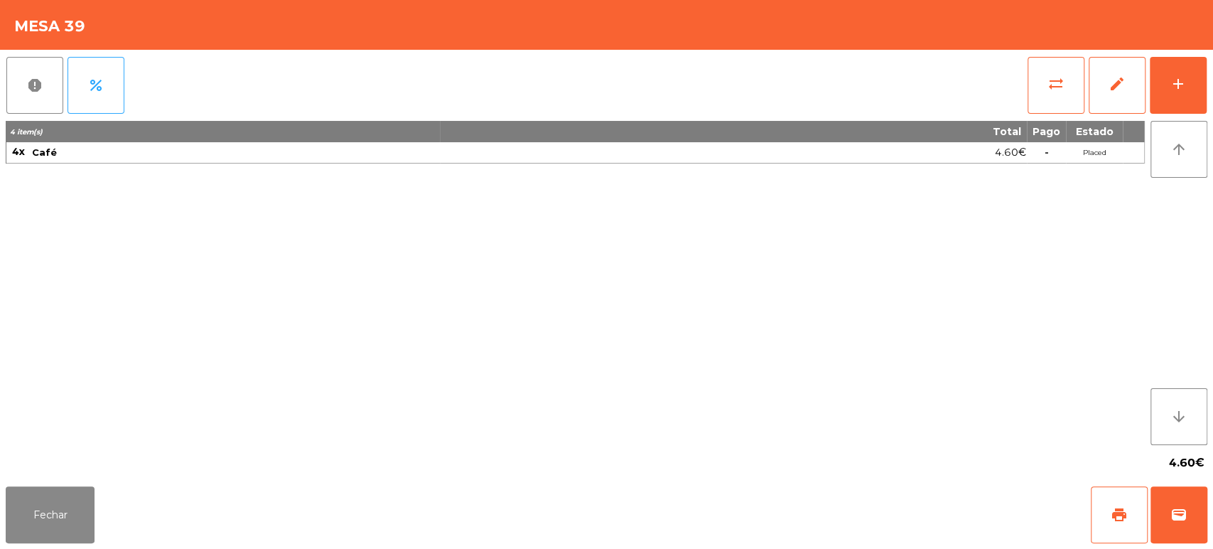
click at [124, 513] on div "Fechar print wallet" at bounding box center [606, 515] width 1213 height 68
click at [63, 491] on button "Fechar" at bounding box center [50, 514] width 89 height 57
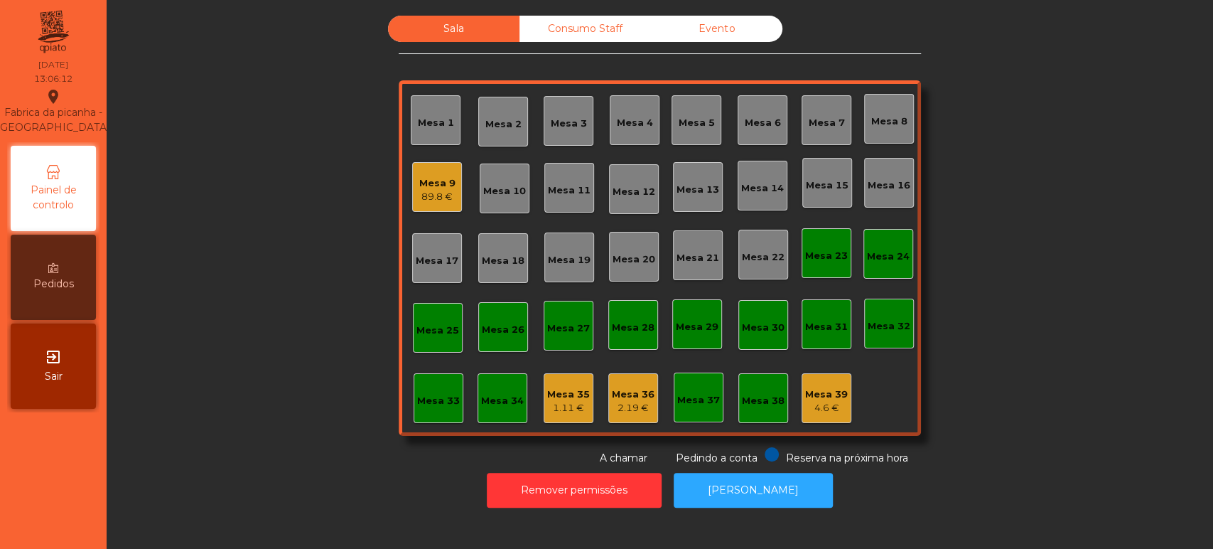
click at [429, 207] on div "Mesa 9 89.8 €" at bounding box center [437, 187] width 50 height 50
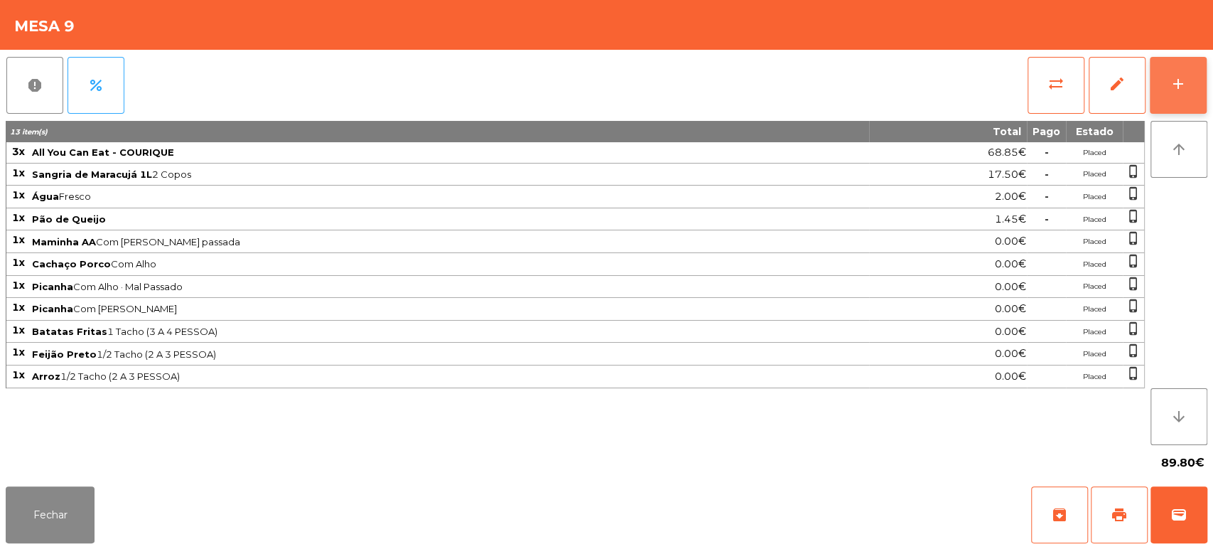
click at [1170, 75] on div "add" at bounding box center [1178, 83] width 17 height 17
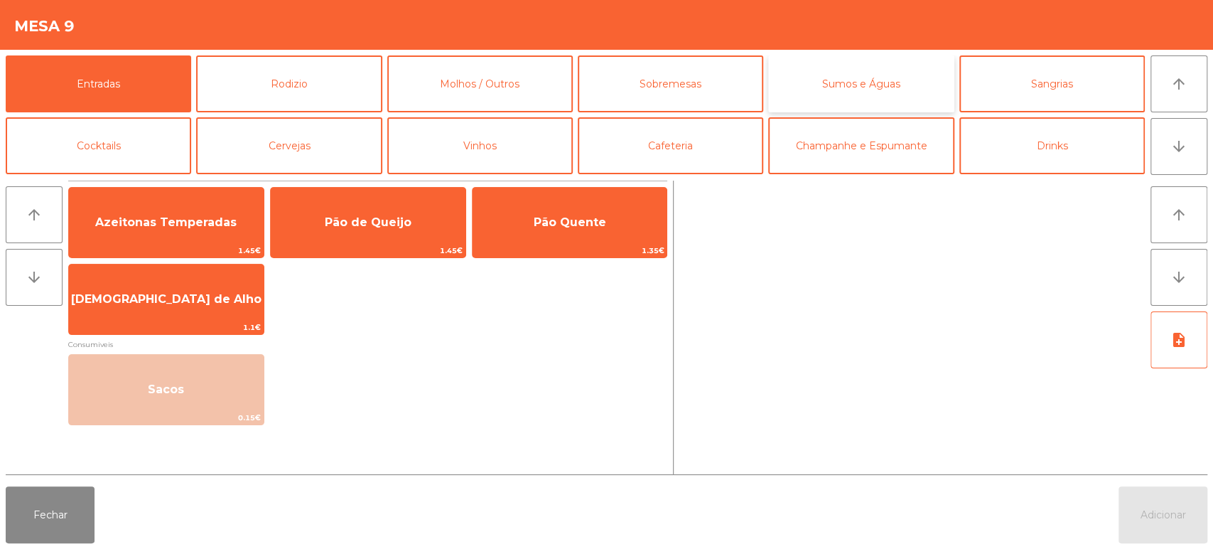
click at [899, 80] on button "Sumos e Águas" at bounding box center [861, 83] width 186 height 57
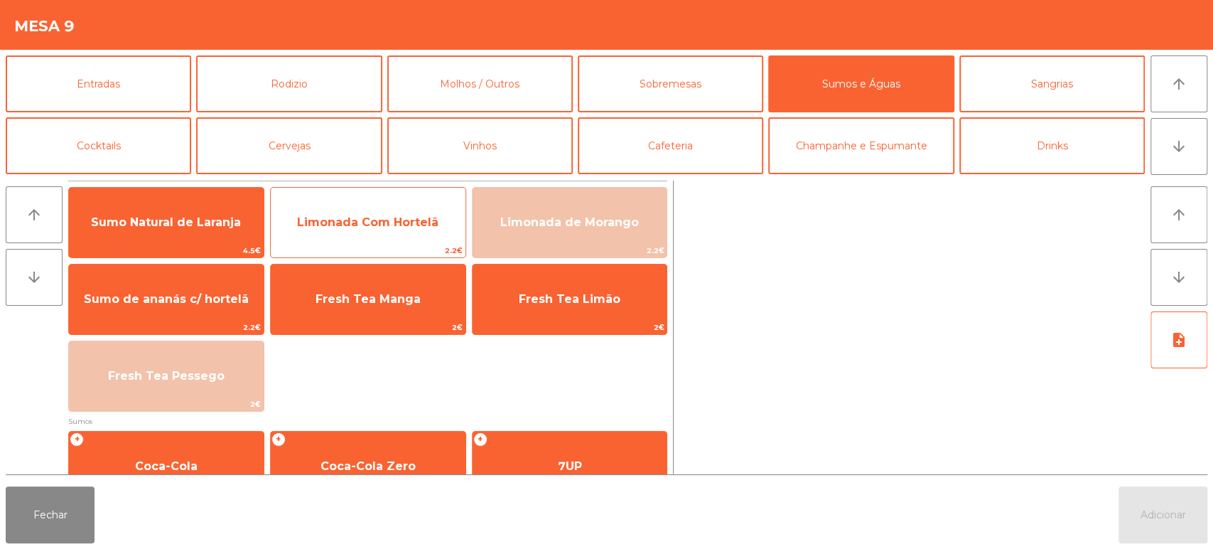
click at [376, 206] on span "Limonada Com Hortelã" at bounding box center [368, 222] width 195 height 38
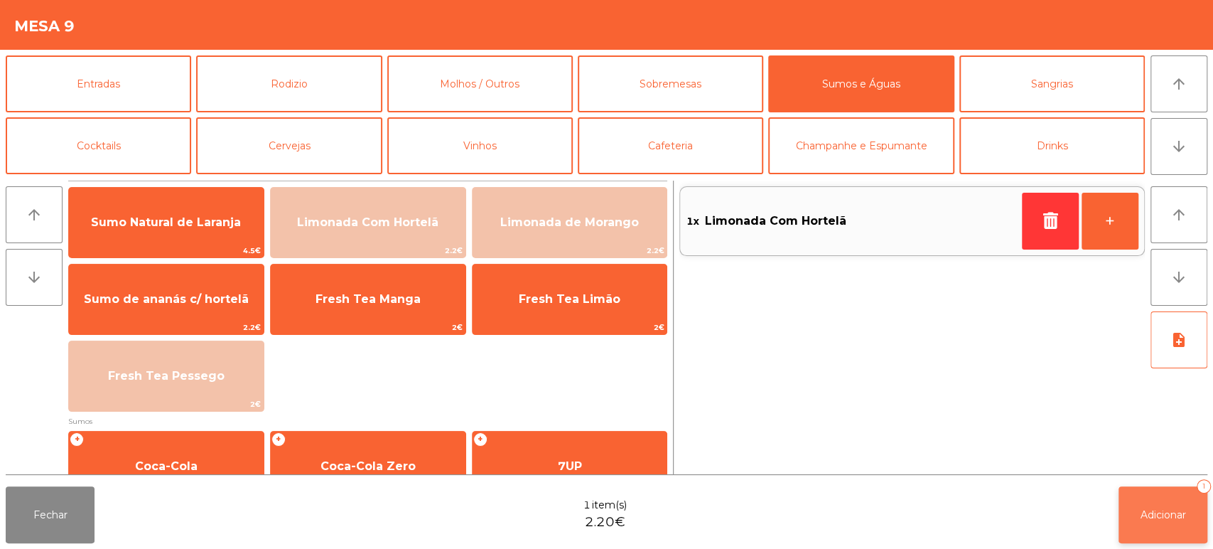
click at [1166, 503] on button "Adicionar 1" at bounding box center [1163, 514] width 89 height 57
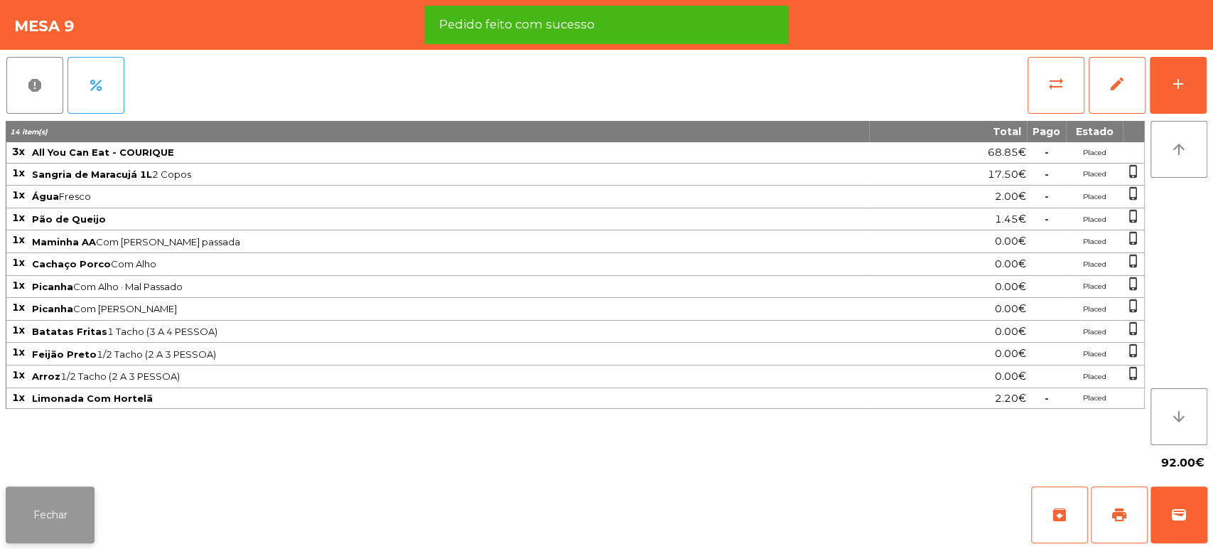
click at [72, 525] on button "Fechar" at bounding box center [50, 514] width 89 height 57
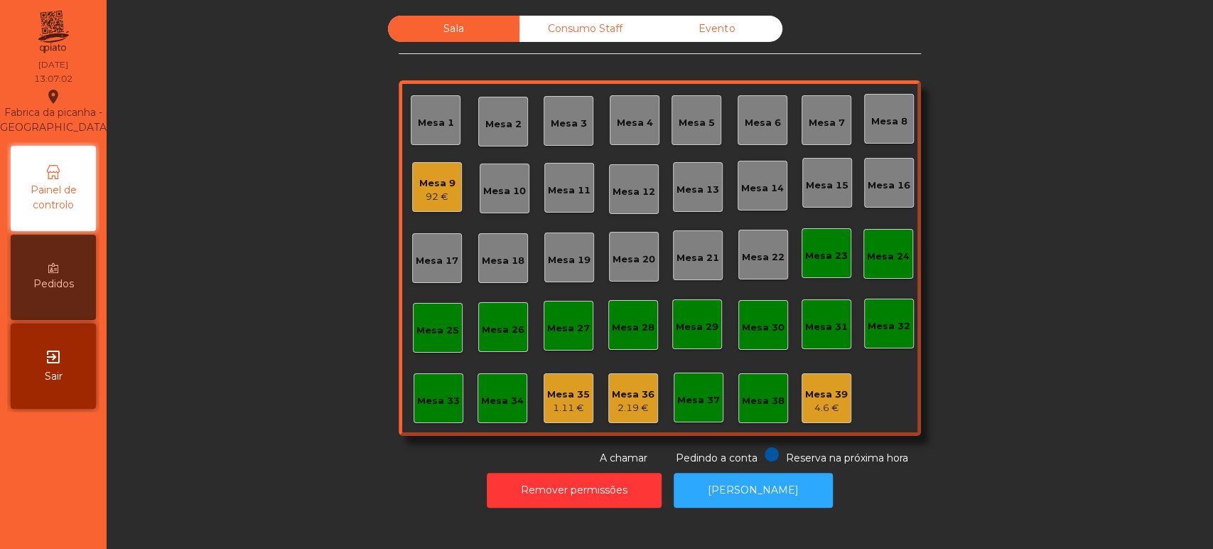
click at [1152, 341] on div "Sala Consumo Staff Evento Mesa 1 [GEOGRAPHIC_DATA] 3 Mesa 4 [GEOGRAPHIC_DATA] 6…" at bounding box center [660, 241] width 1068 height 450
click at [756, 119] on div "Mesa 6" at bounding box center [763, 123] width 36 height 14
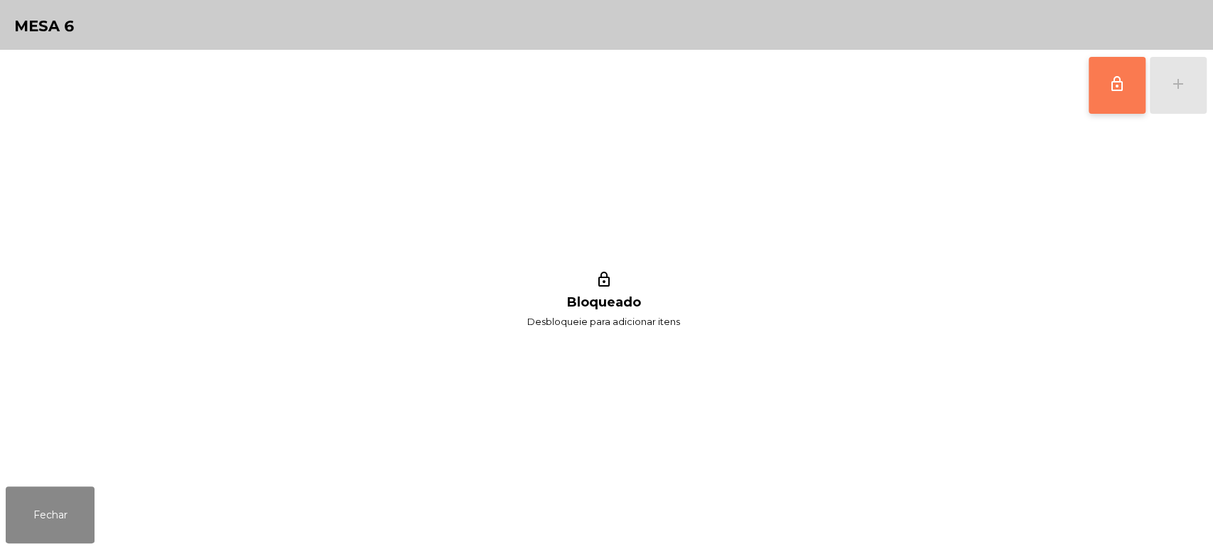
click at [1092, 91] on button "lock_outline" at bounding box center [1117, 85] width 57 height 57
click at [1207, 84] on div "lock_outline add lock_outline Bloqueado Desbloqueie para adicionar itens" at bounding box center [606, 265] width 1213 height 431
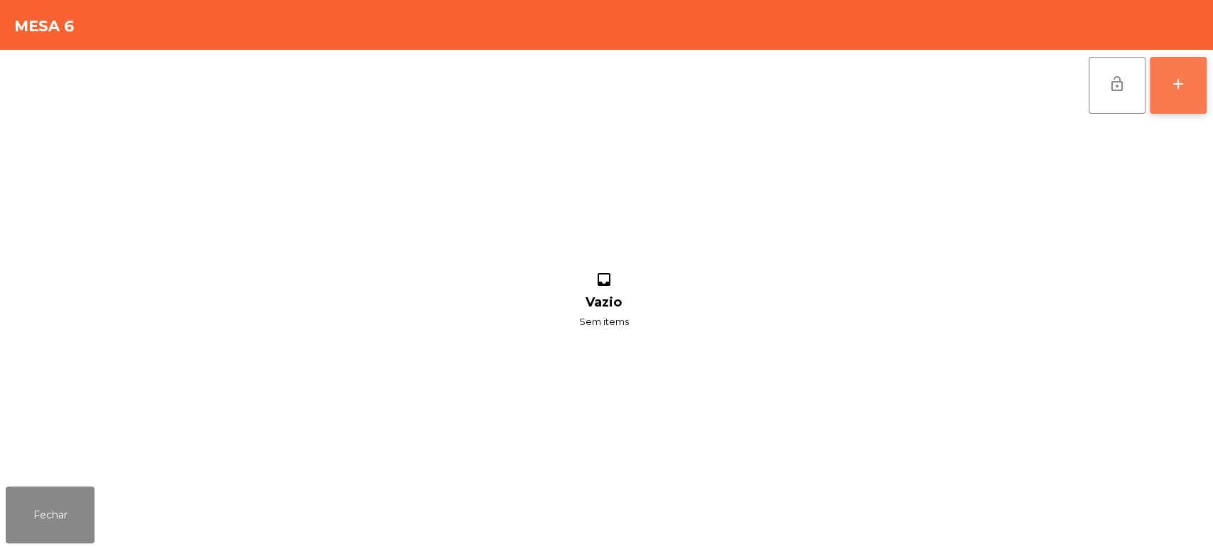
click at [1183, 73] on button "add" at bounding box center [1178, 85] width 57 height 57
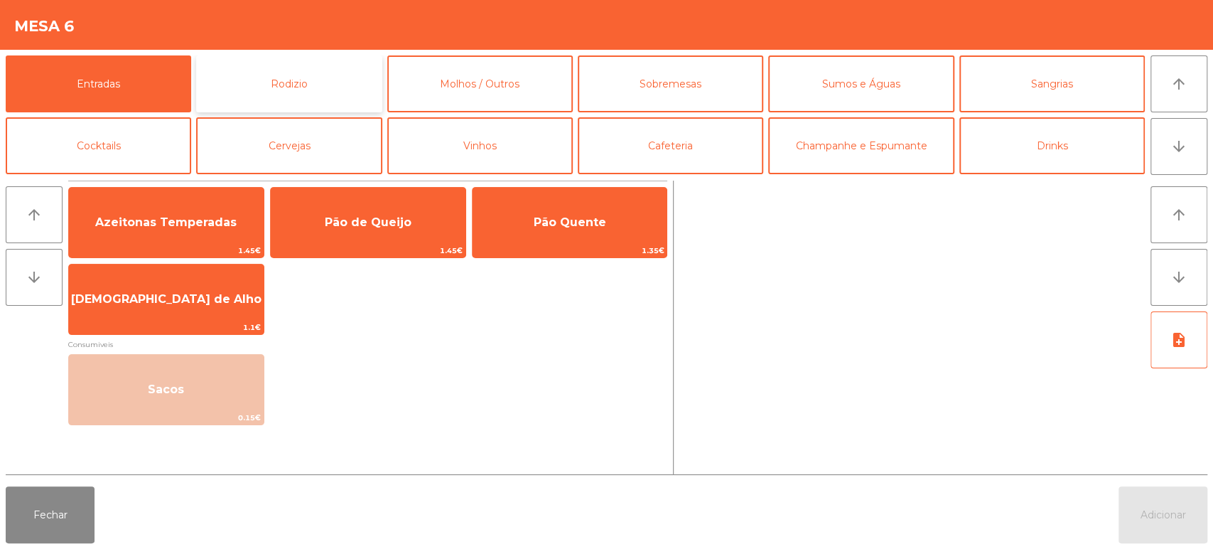
click at [319, 71] on button "Rodizio" at bounding box center [289, 83] width 186 height 57
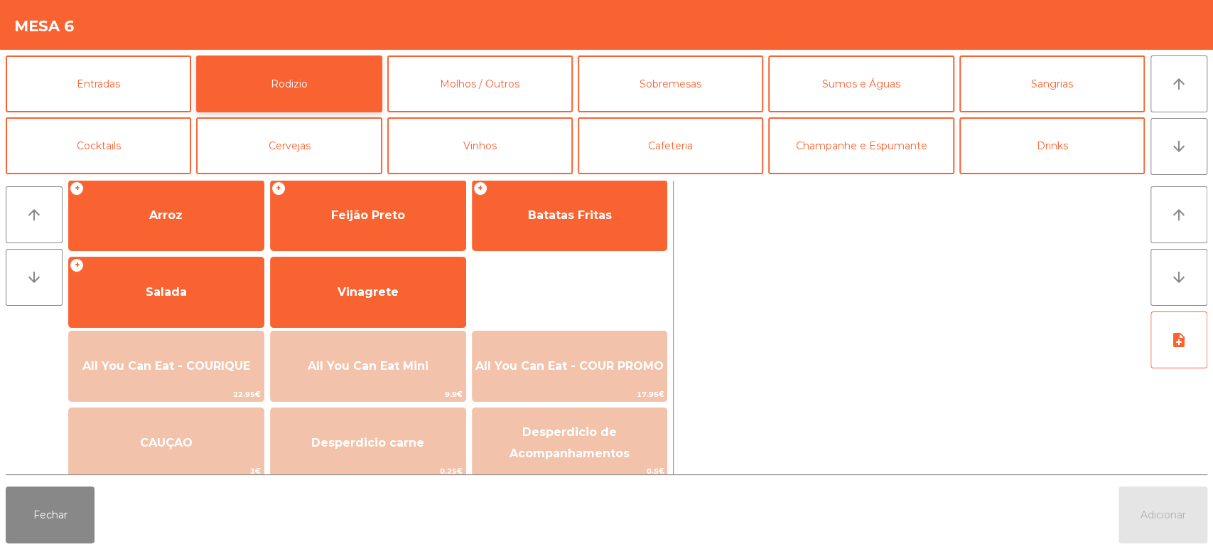
scroll to position [200, 0]
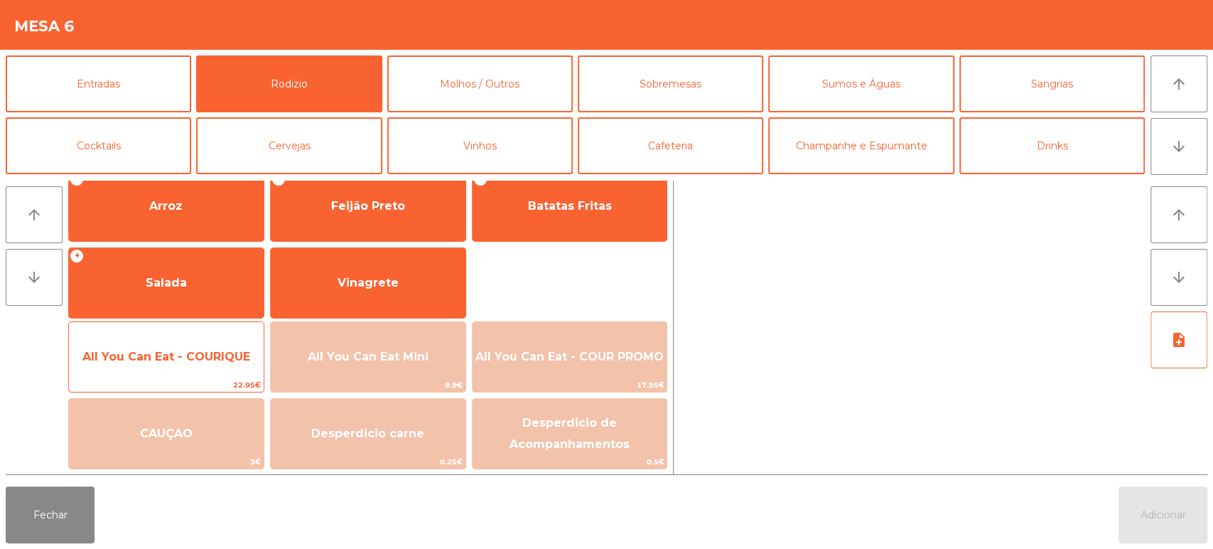
click at [212, 344] on span "All You Can Eat - COURIQUE" at bounding box center [166, 357] width 195 height 38
click at [216, 338] on span "All You Can Eat - COURIQUE" at bounding box center [166, 357] width 195 height 38
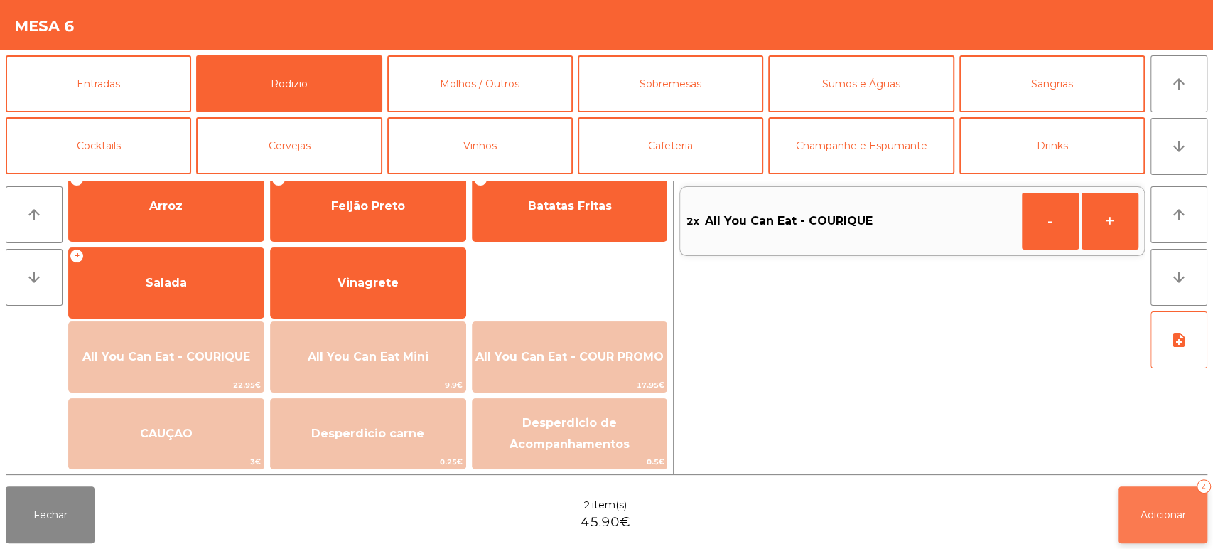
click at [1149, 491] on button "Adicionar 2" at bounding box center [1163, 514] width 89 height 57
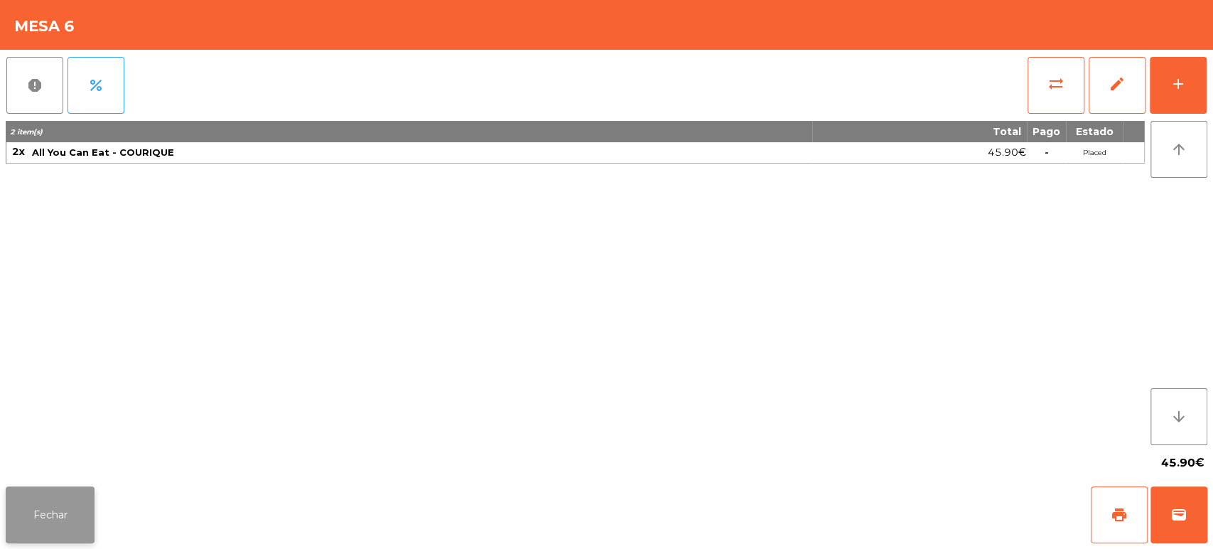
click at [69, 513] on button "Fechar" at bounding box center [50, 514] width 89 height 57
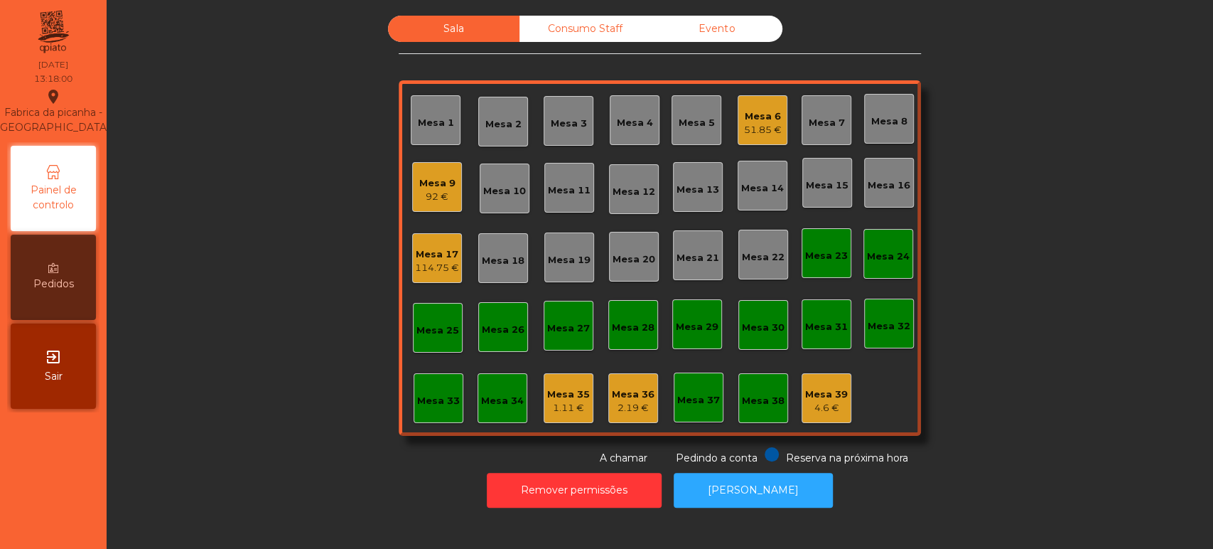
click at [758, 130] on div "51.85 €" at bounding box center [763, 130] width 38 height 14
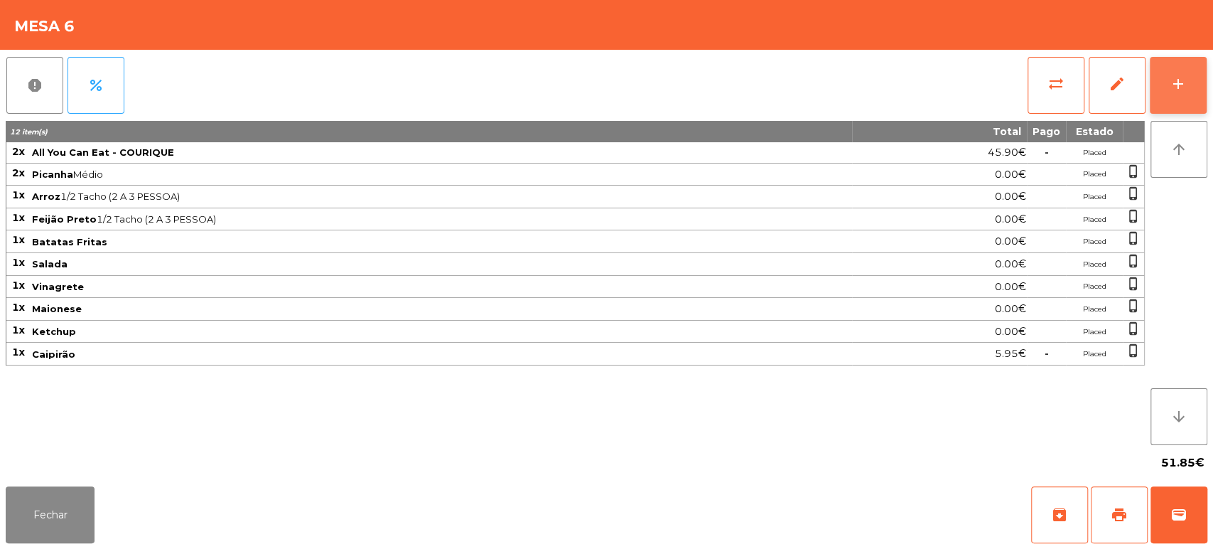
click at [1193, 89] on button "add" at bounding box center [1178, 85] width 57 height 57
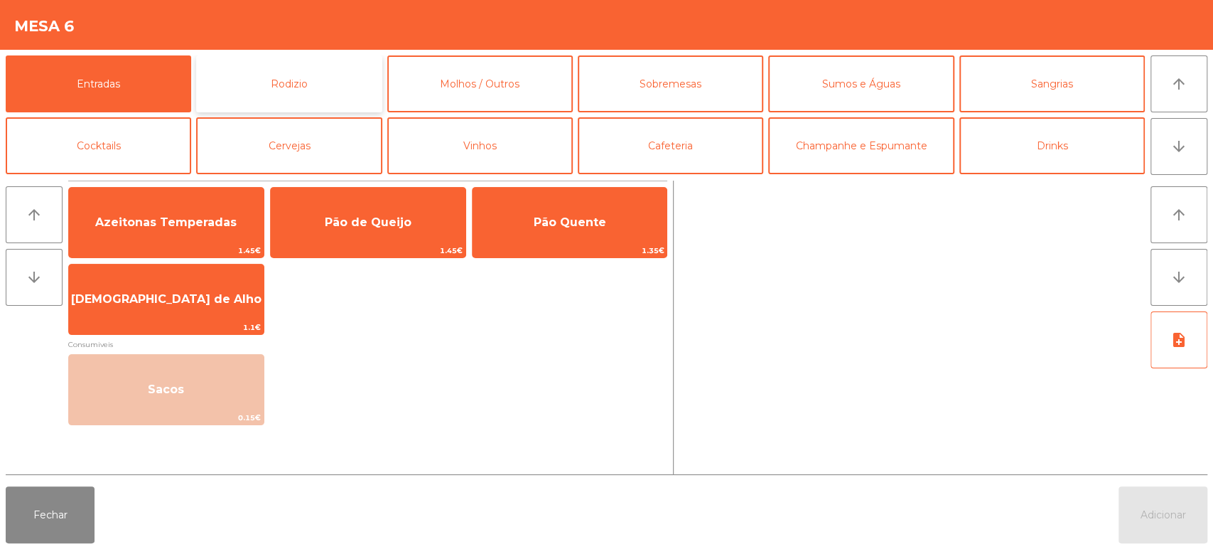
click at [365, 85] on button "Rodizio" at bounding box center [289, 83] width 186 height 57
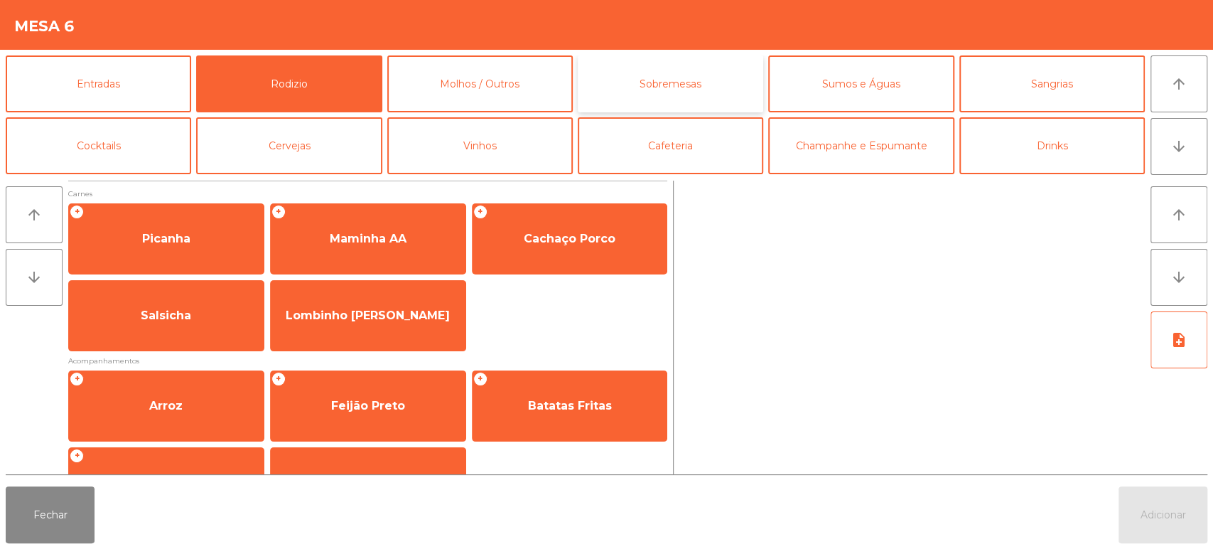
click at [661, 94] on button "Sobremesas" at bounding box center [671, 83] width 186 height 57
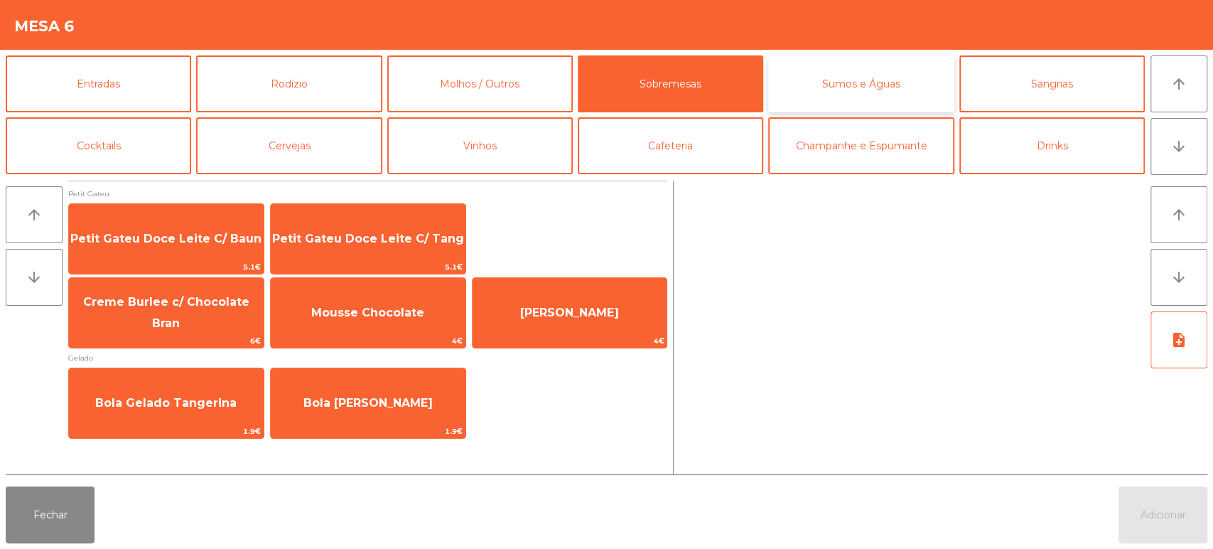
click at [817, 95] on button "Sumos e Águas" at bounding box center [861, 83] width 186 height 57
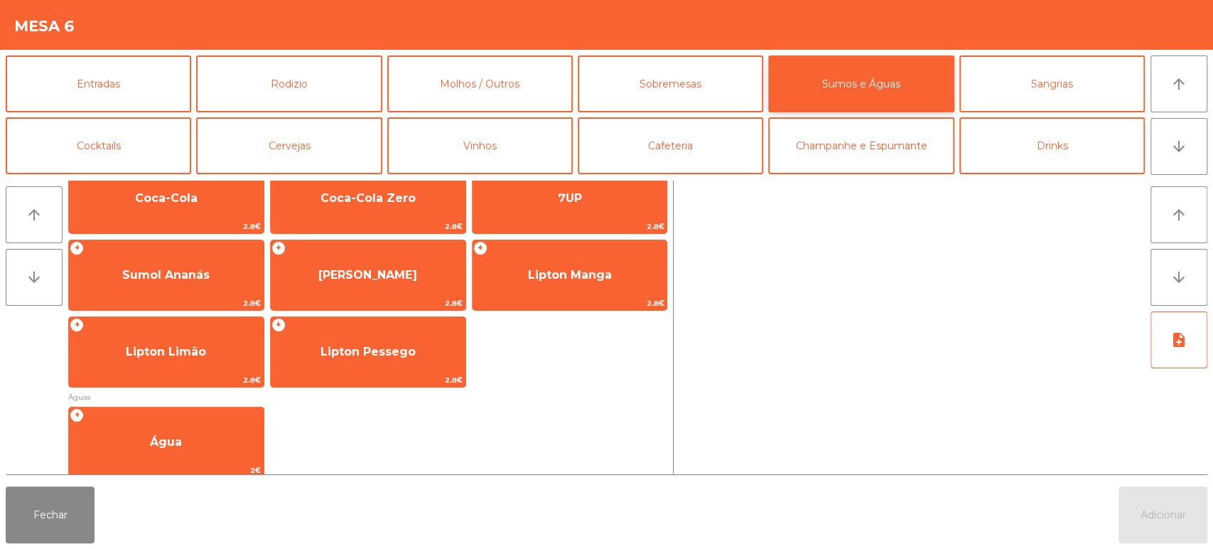
scroll to position [272, 0]
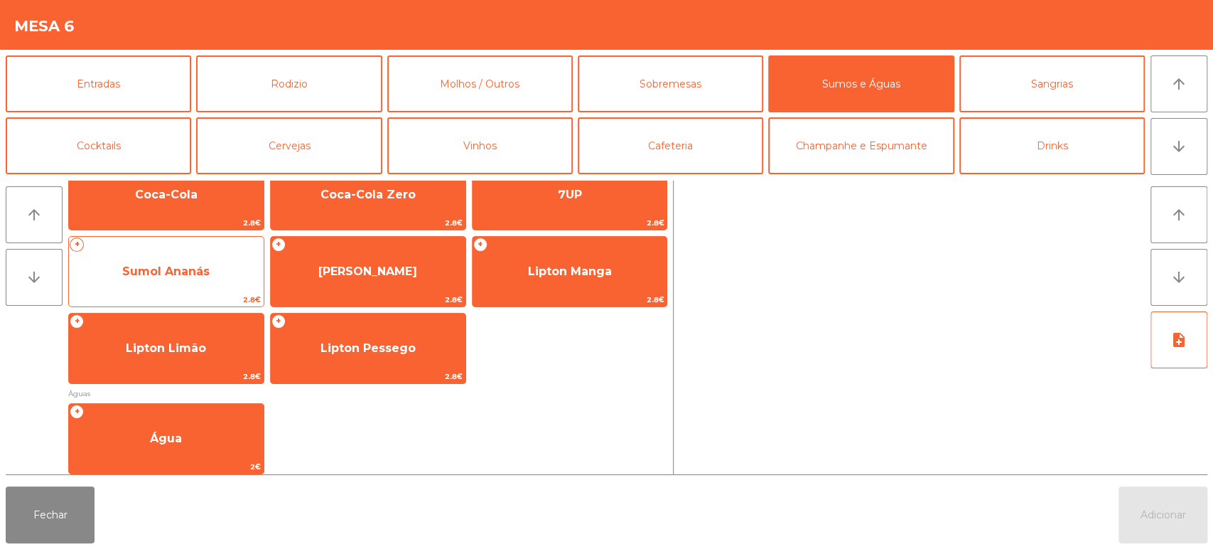
click at [213, 270] on span "Sumol Ananás" at bounding box center [166, 271] width 195 height 38
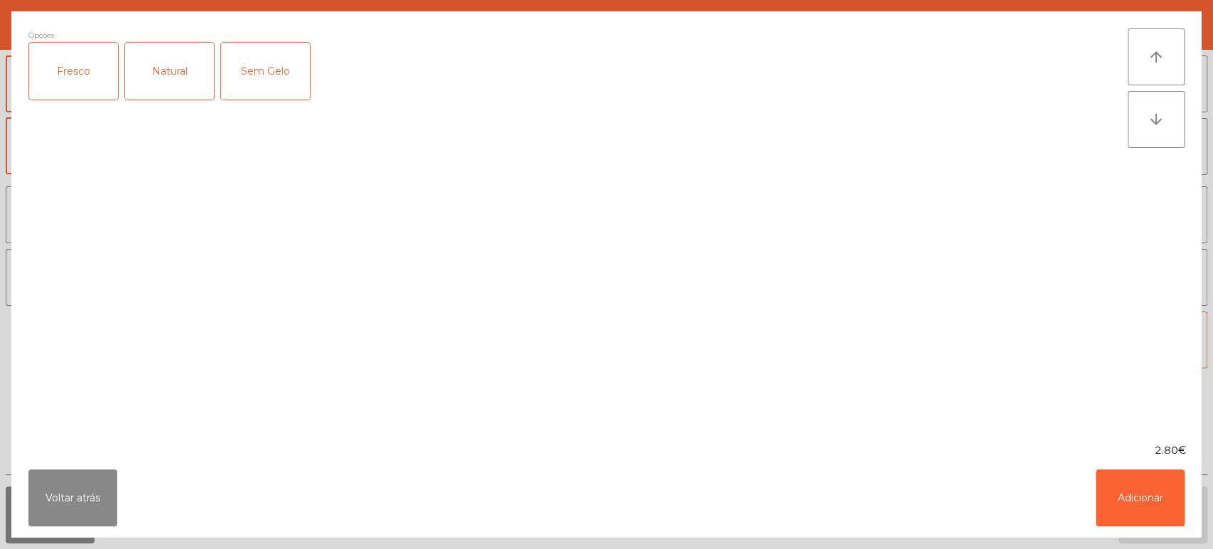
click at [87, 85] on div "Fresco" at bounding box center [73, 71] width 89 height 57
click at [1140, 497] on button "Adicionar" at bounding box center [1140, 497] width 89 height 57
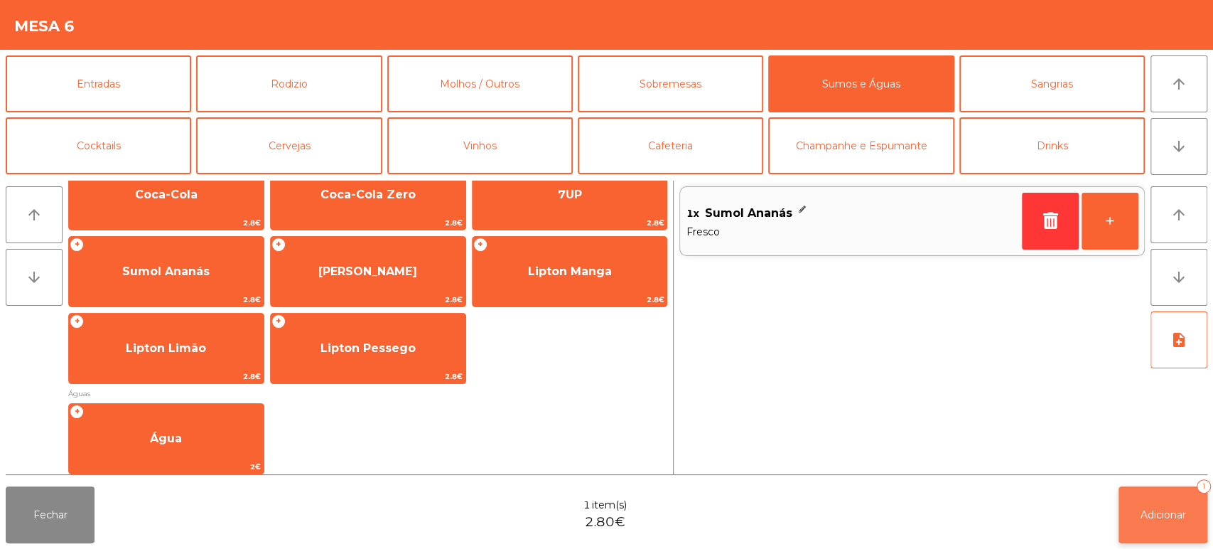
click at [1149, 518] on span "Adicionar" at bounding box center [1163, 514] width 45 height 13
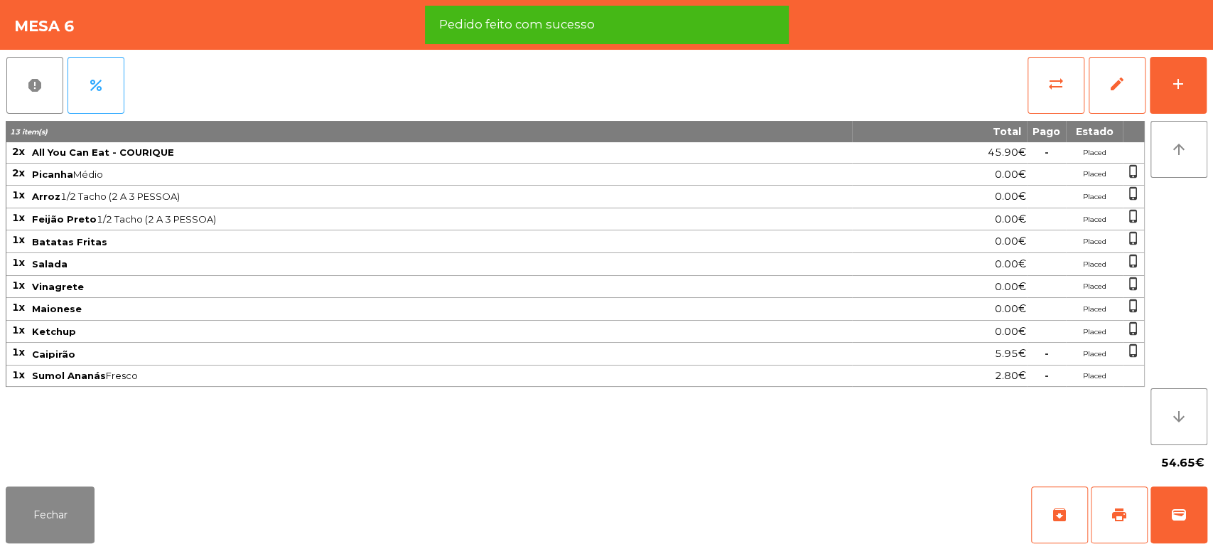
click at [131, 483] on div "Fechar archive print wallet" at bounding box center [606, 515] width 1213 height 68
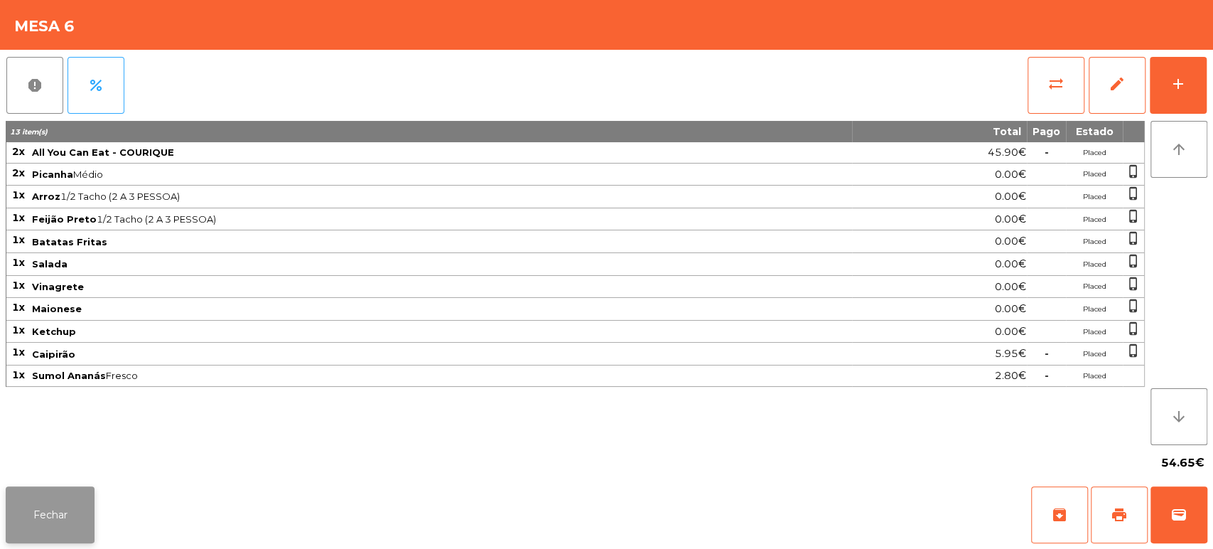
click at [90, 491] on button "Fechar" at bounding box center [50, 514] width 89 height 57
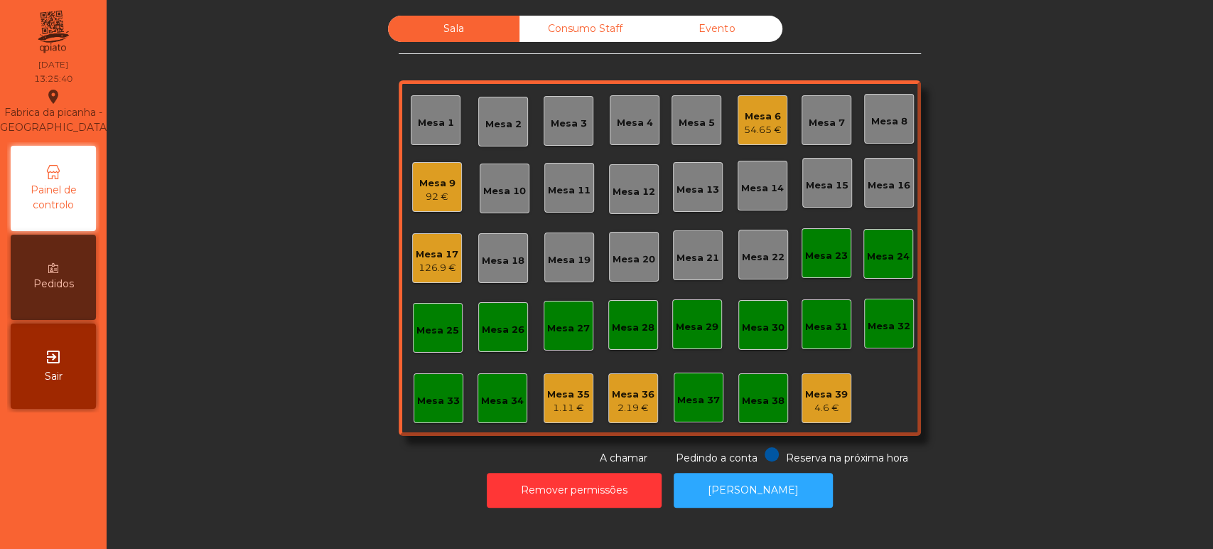
click at [87, 518] on nav "Fabrica da picanha - [GEOGRAPHIC_DATA] location_on [DATE] 13:25:40 Painel de co…" at bounding box center [53, 274] width 107 height 549
click at [449, 247] on div "Mesa 17" at bounding box center [437, 254] width 43 height 14
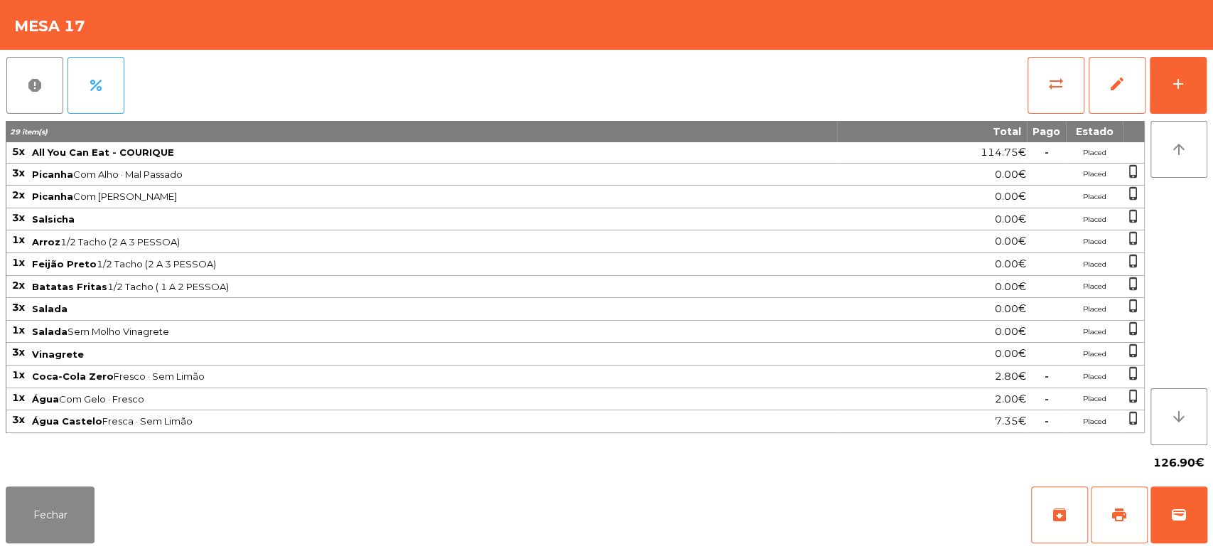
click at [796, 90] on div "report percent sync_alt edit add" at bounding box center [607, 85] width 1202 height 71
click at [91, 493] on button "Fechar" at bounding box center [50, 514] width 89 height 57
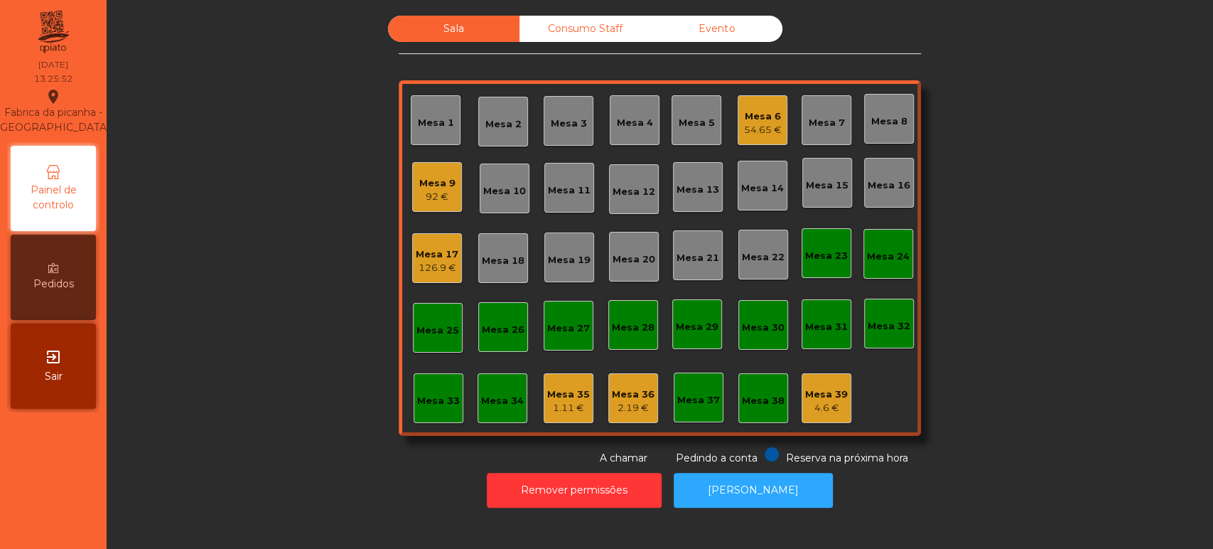
click at [101, 506] on nav "Fabrica da picanha - [GEOGRAPHIC_DATA] location_on [DATE] 13:25:52 Painel de co…" at bounding box center [53, 274] width 107 height 549
click at [547, 402] on div "1.11 €" at bounding box center [568, 408] width 43 height 14
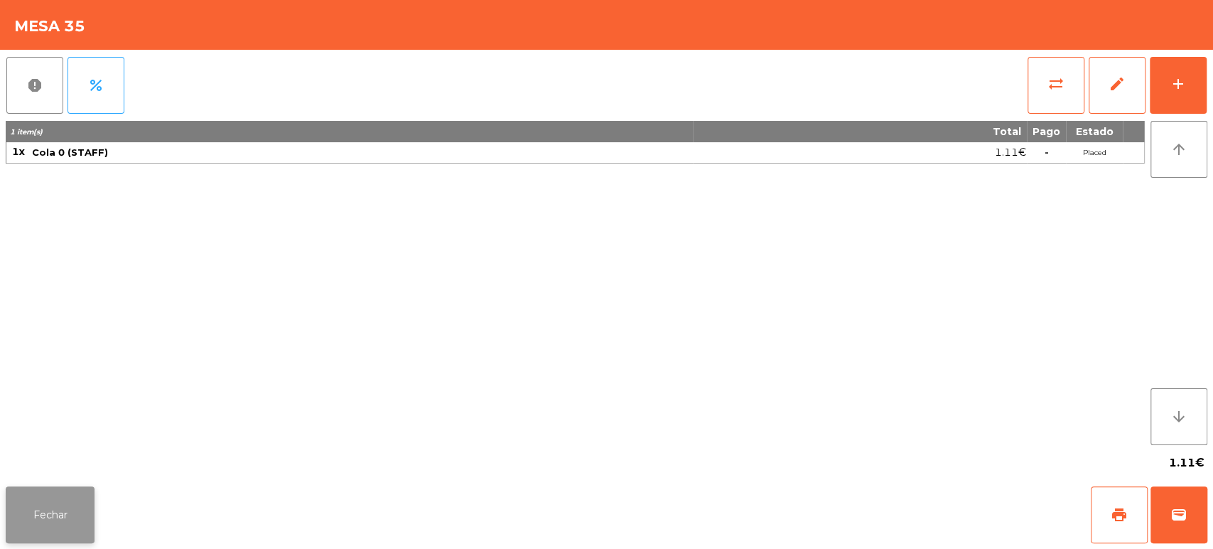
click at [92, 506] on button "Fechar" at bounding box center [50, 514] width 89 height 57
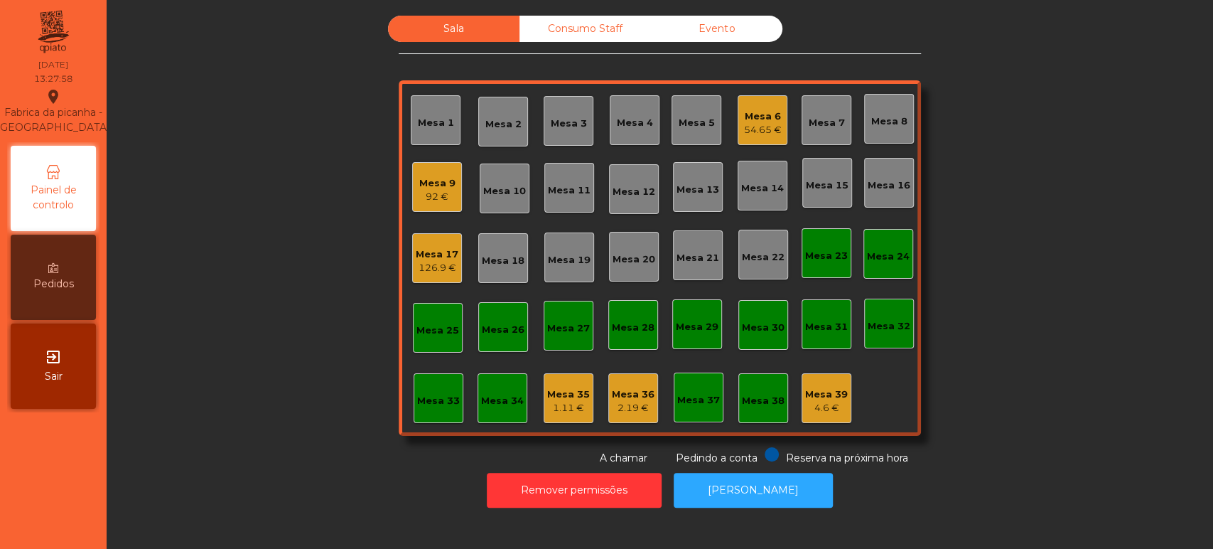
click at [558, 397] on div "Mesa 35" at bounding box center [568, 394] width 43 height 14
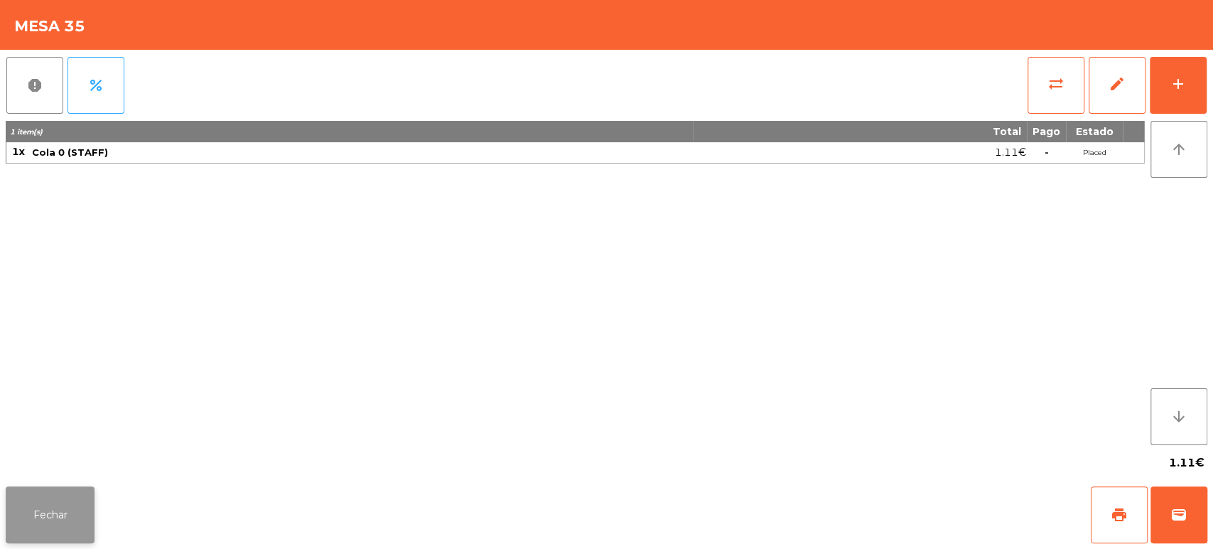
click at [80, 530] on button "Fechar" at bounding box center [50, 514] width 89 height 57
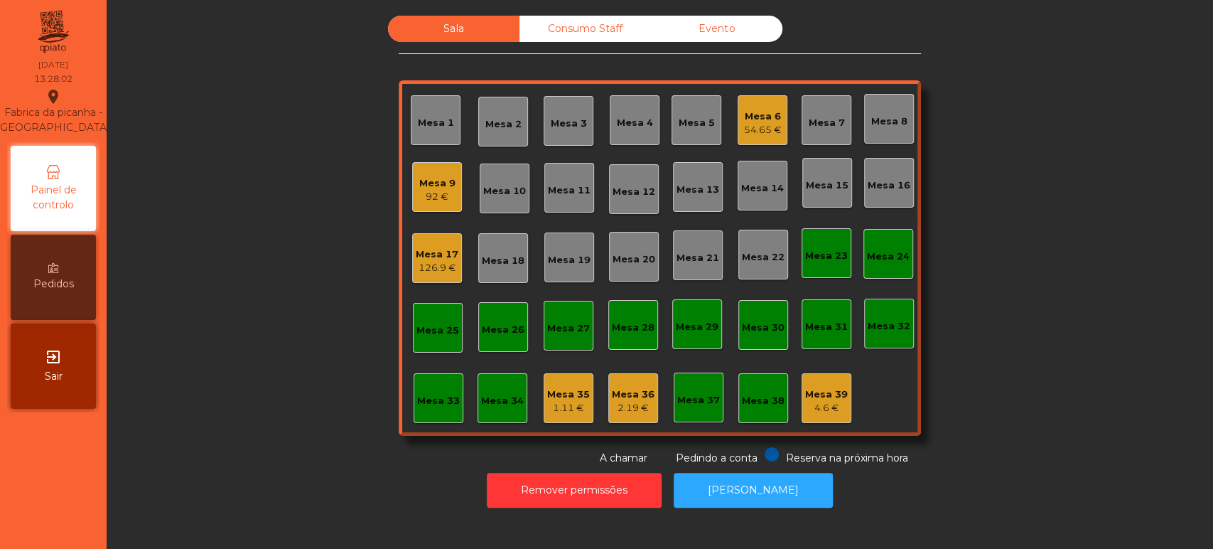
click at [616, 40] on div "Consumo Staff" at bounding box center [586, 29] width 132 height 26
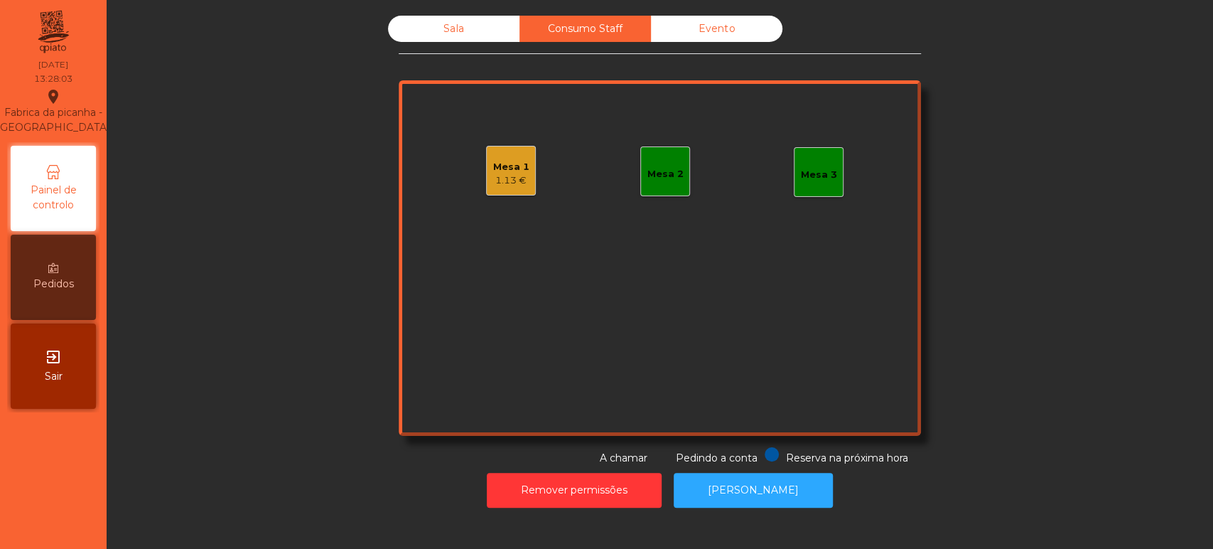
click at [510, 185] on div "1.13 €" at bounding box center [511, 180] width 36 height 14
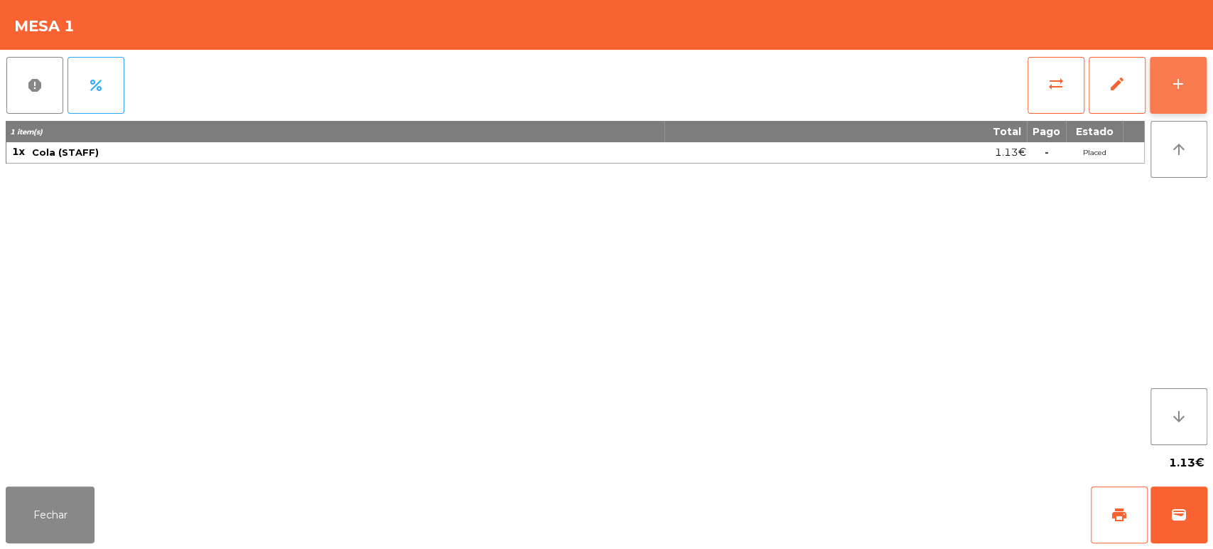
click at [1192, 99] on button "add" at bounding box center [1178, 85] width 57 height 57
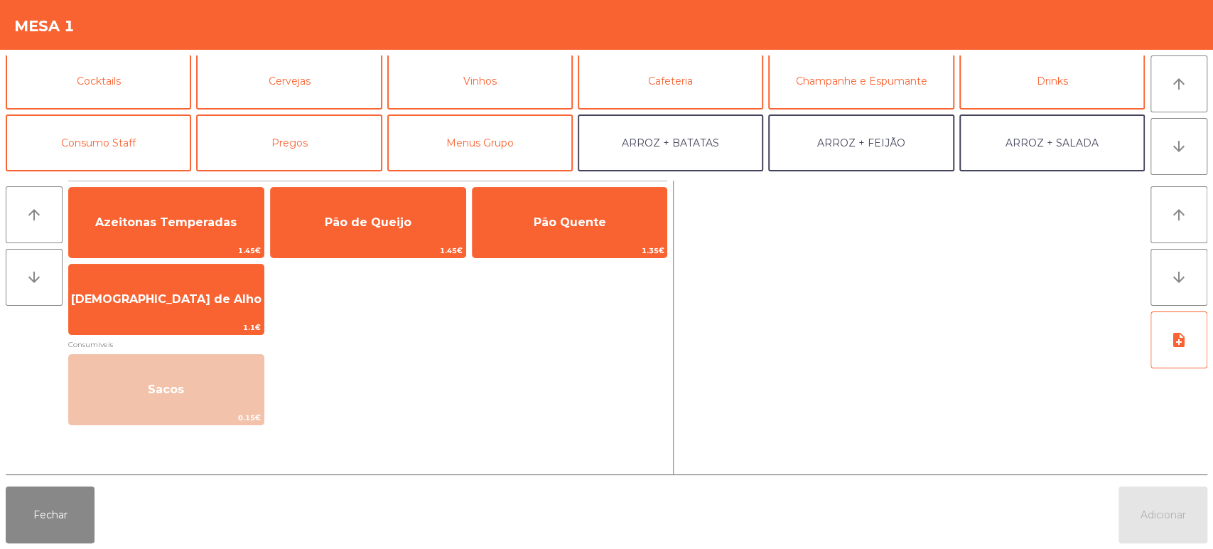
scroll to position [72, 0]
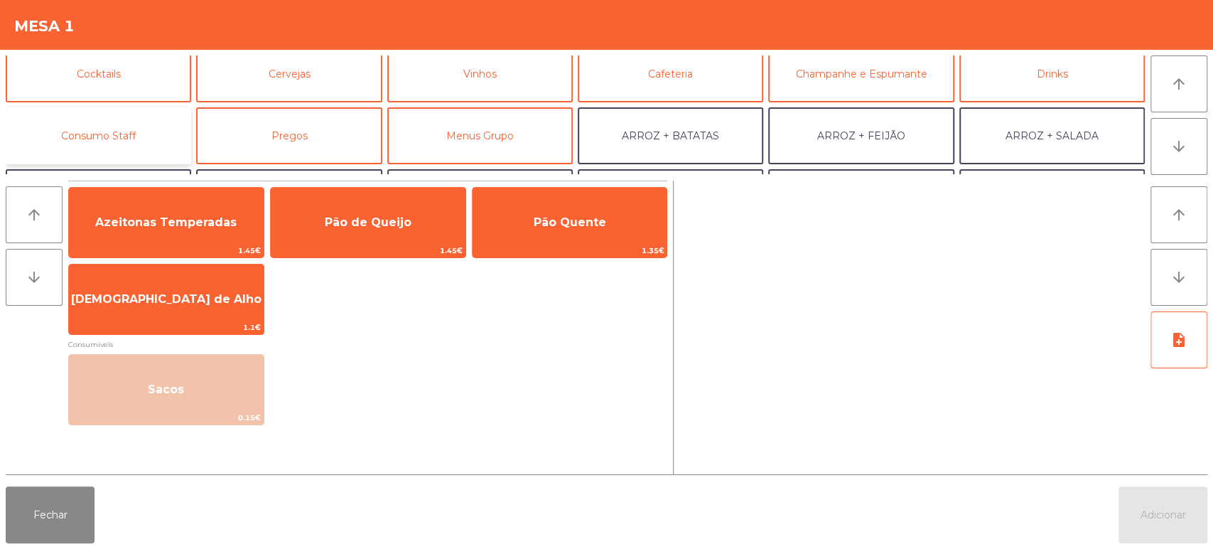
click at [134, 155] on button "Consumo Staff" at bounding box center [99, 135] width 186 height 57
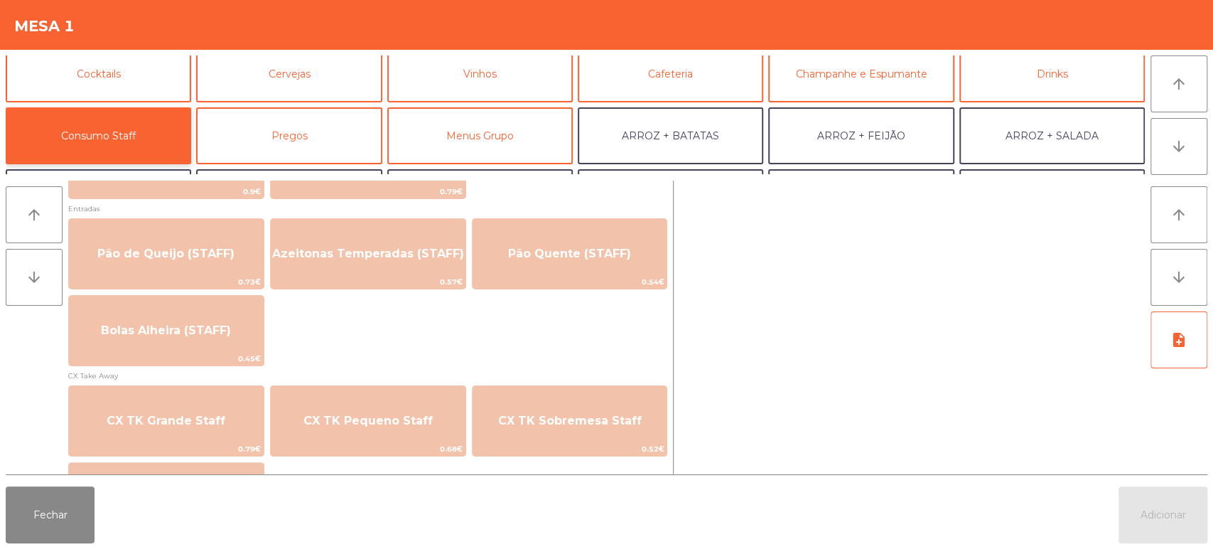
scroll to position [1134, 0]
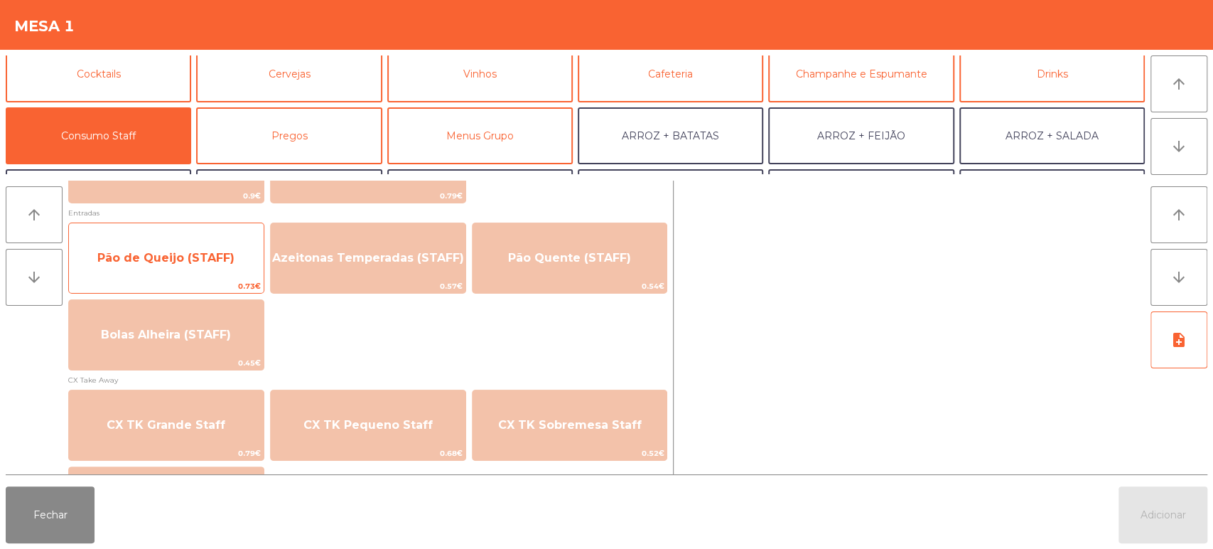
click at [254, 242] on span "Pão de Queijo (STAFF)" at bounding box center [166, 258] width 195 height 38
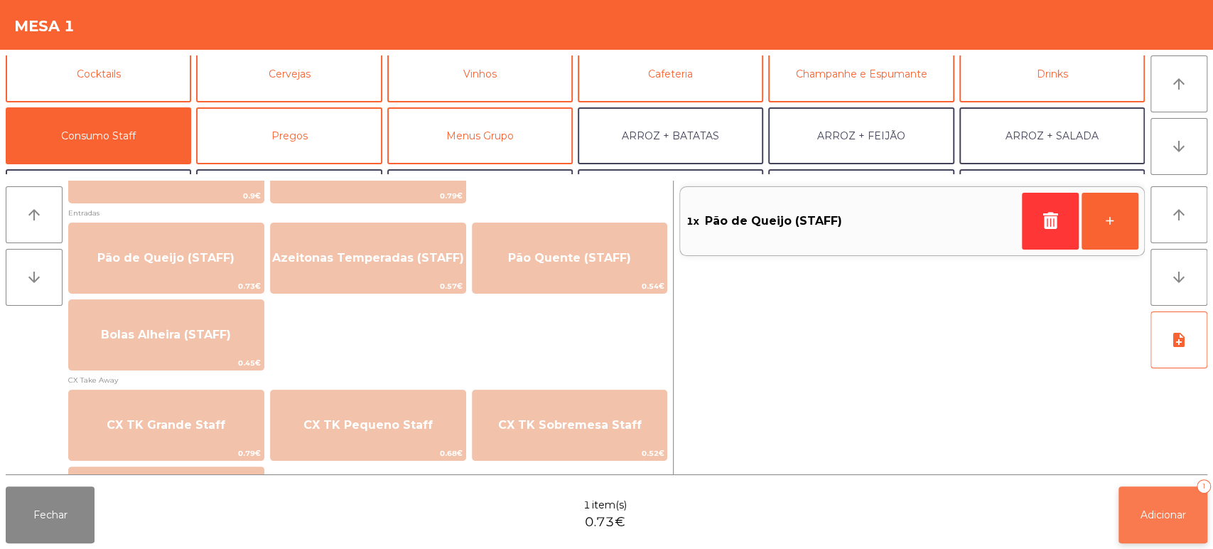
click at [1176, 497] on button "Adicionar 1" at bounding box center [1163, 514] width 89 height 57
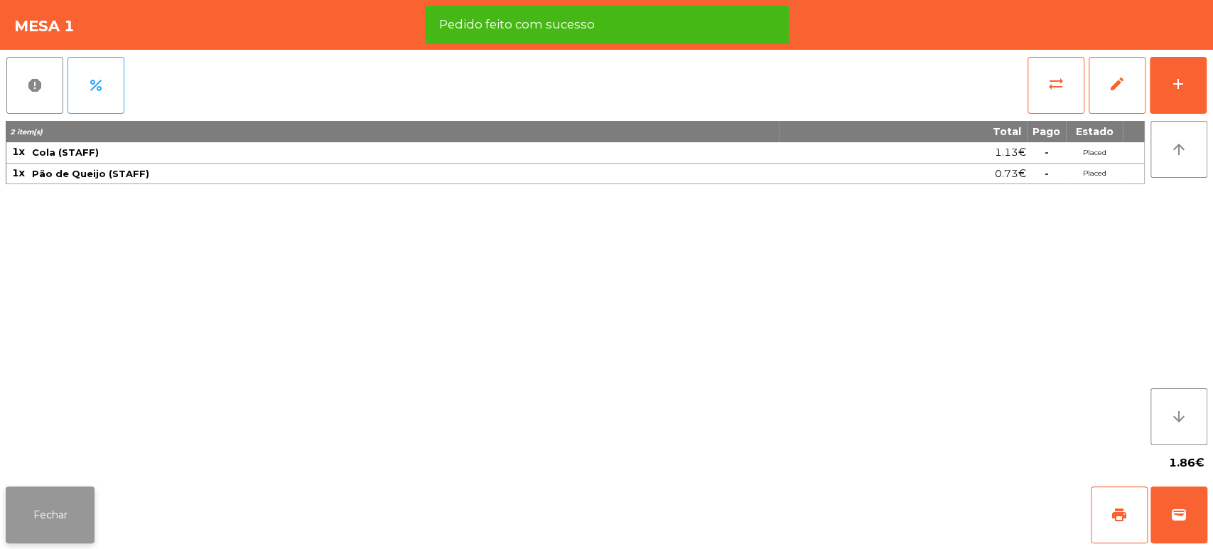
click at [71, 523] on button "Fechar" at bounding box center [50, 514] width 89 height 57
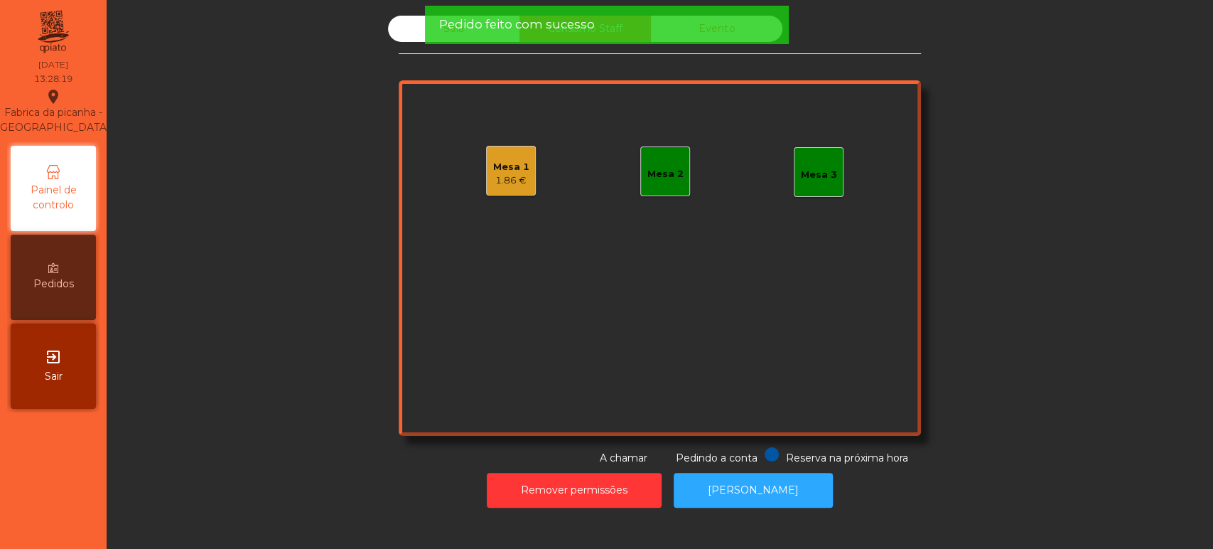
click at [427, 17] on div "Pedido feito com sucesso" at bounding box center [606, 25] width 364 height 38
click at [424, 19] on div "Sala" at bounding box center [454, 29] width 132 height 26
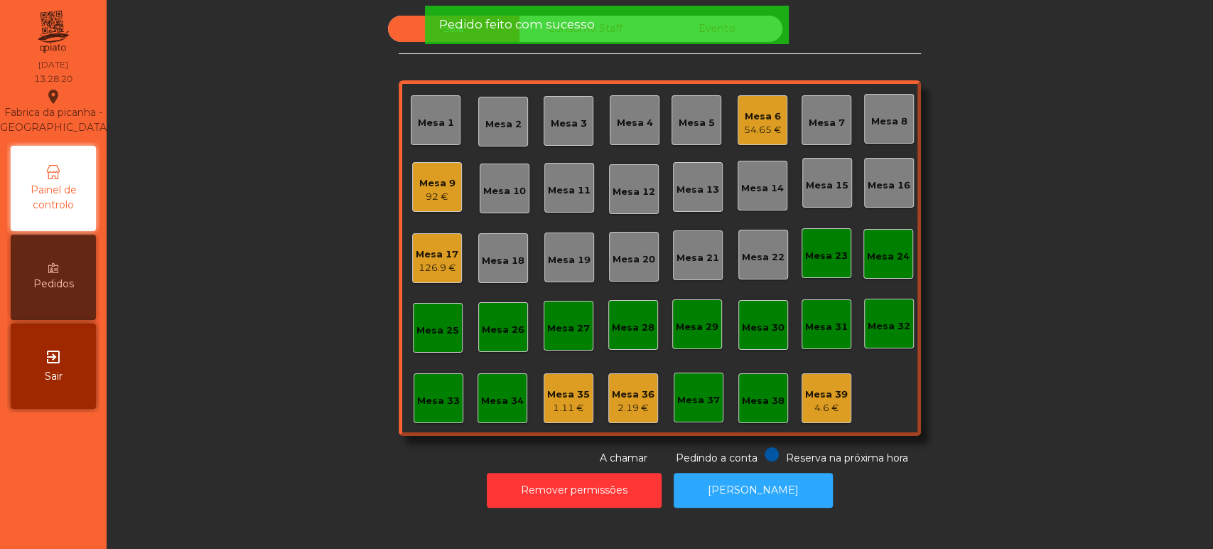
click at [427, 19] on div "Pedido feito com sucesso" at bounding box center [606, 25] width 364 height 38
click at [421, 18] on div "Sala" at bounding box center [454, 29] width 132 height 26
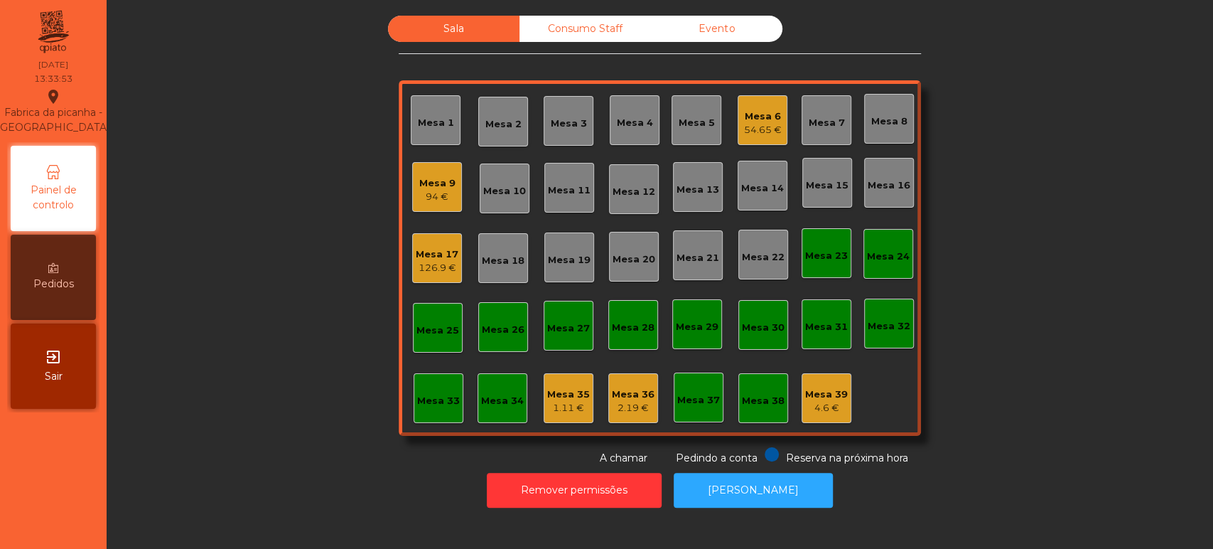
click at [768, 197] on div "Mesa 14" at bounding box center [763, 186] width 50 height 50
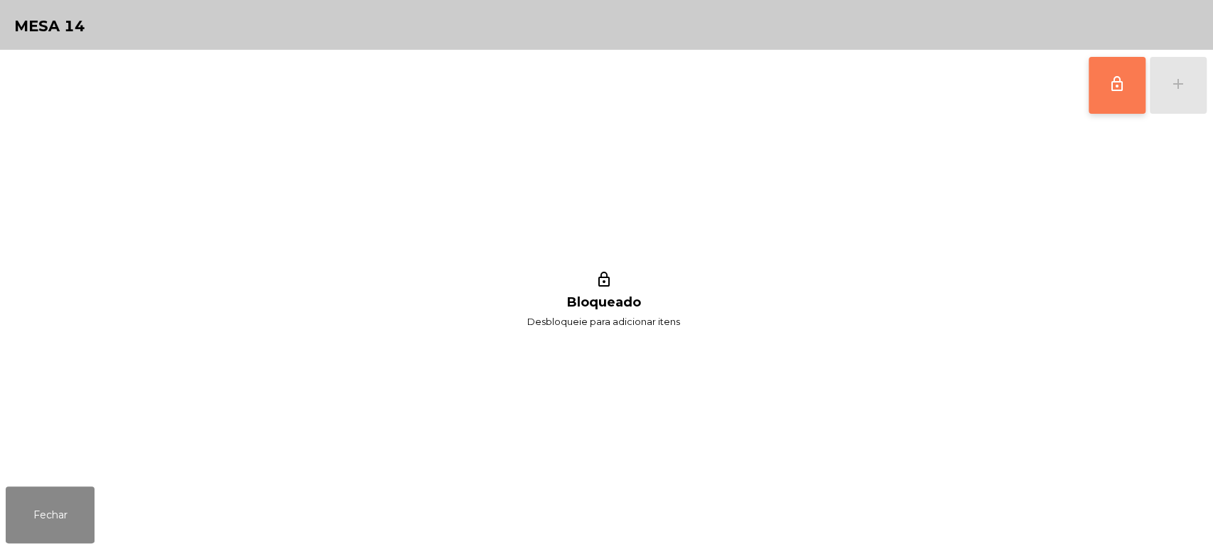
click at [1135, 85] on button "lock_outline" at bounding box center [1117, 85] width 57 height 57
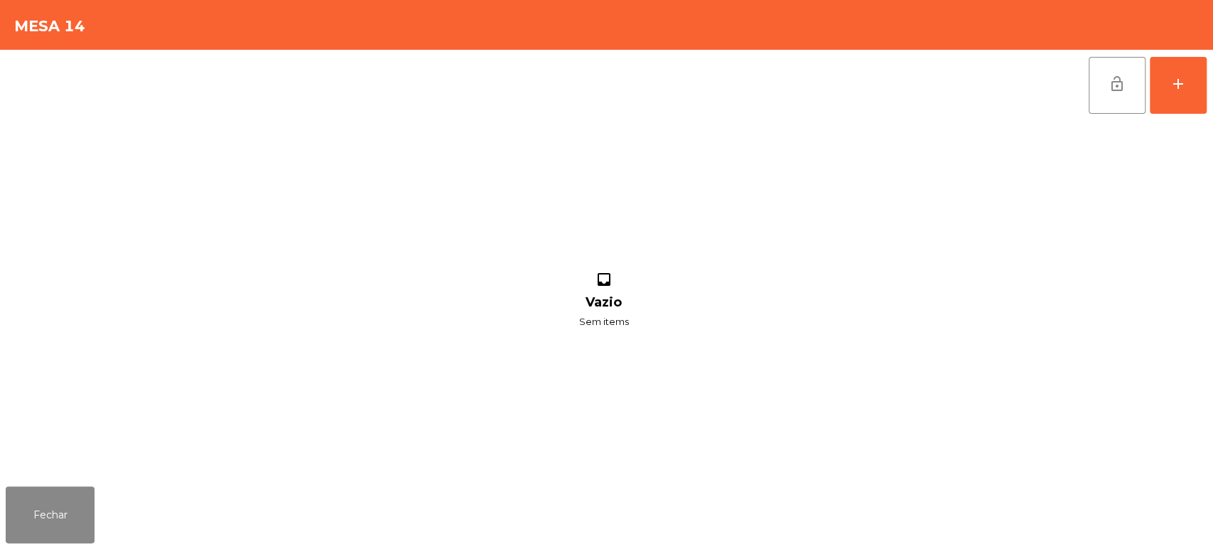
click at [1212, 107] on div "lock_open add inbox Vazio Sem items" at bounding box center [606, 265] width 1213 height 431
click at [1180, 72] on button "add" at bounding box center [1178, 85] width 57 height 57
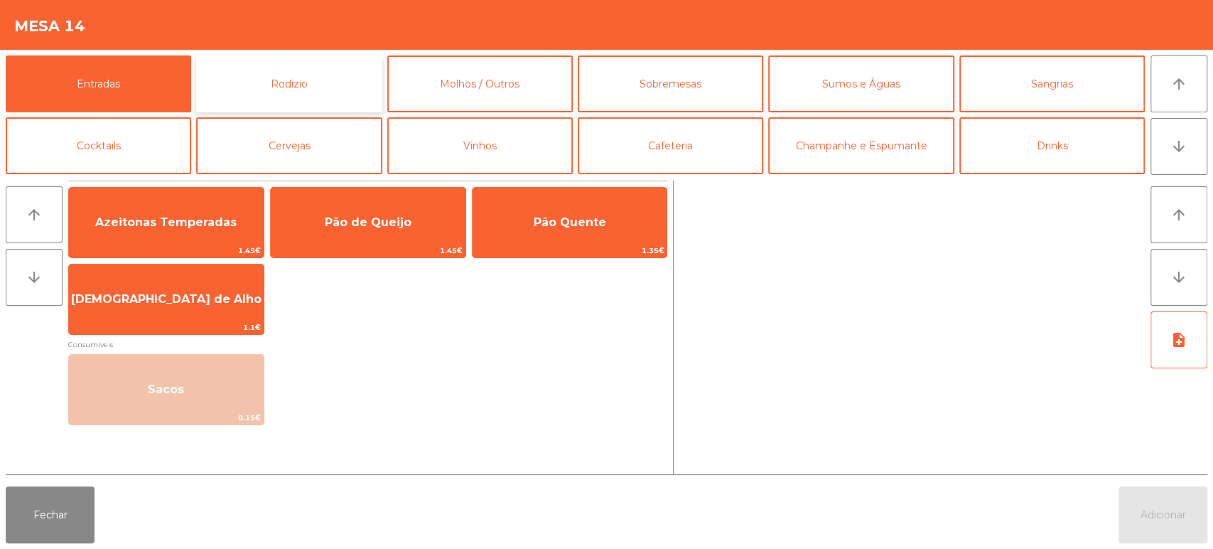
click at [305, 74] on button "Rodizio" at bounding box center [289, 83] width 186 height 57
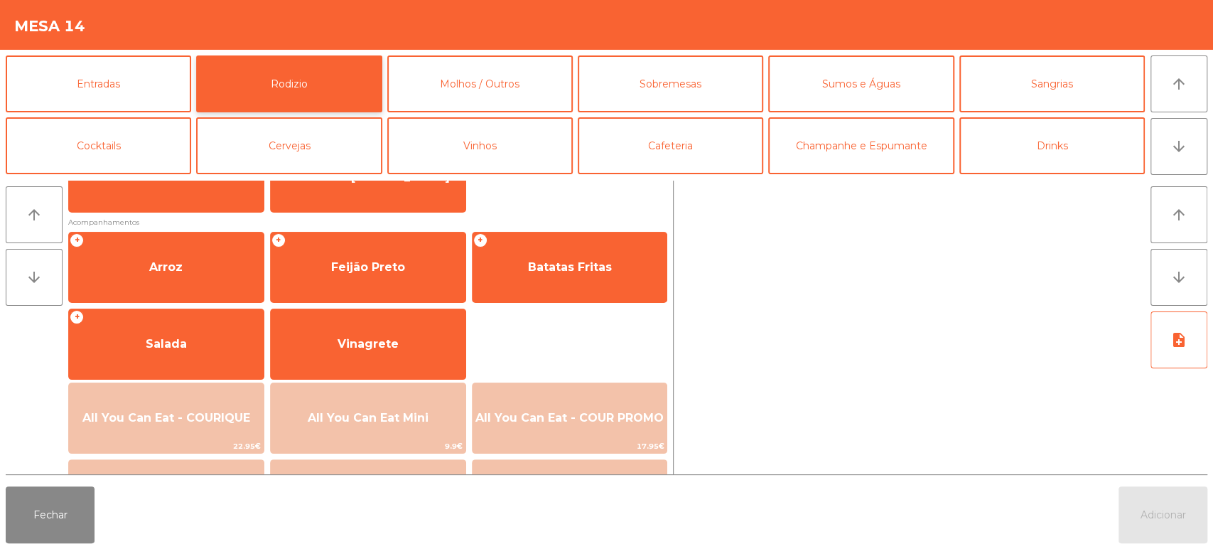
scroll to position [200, 0]
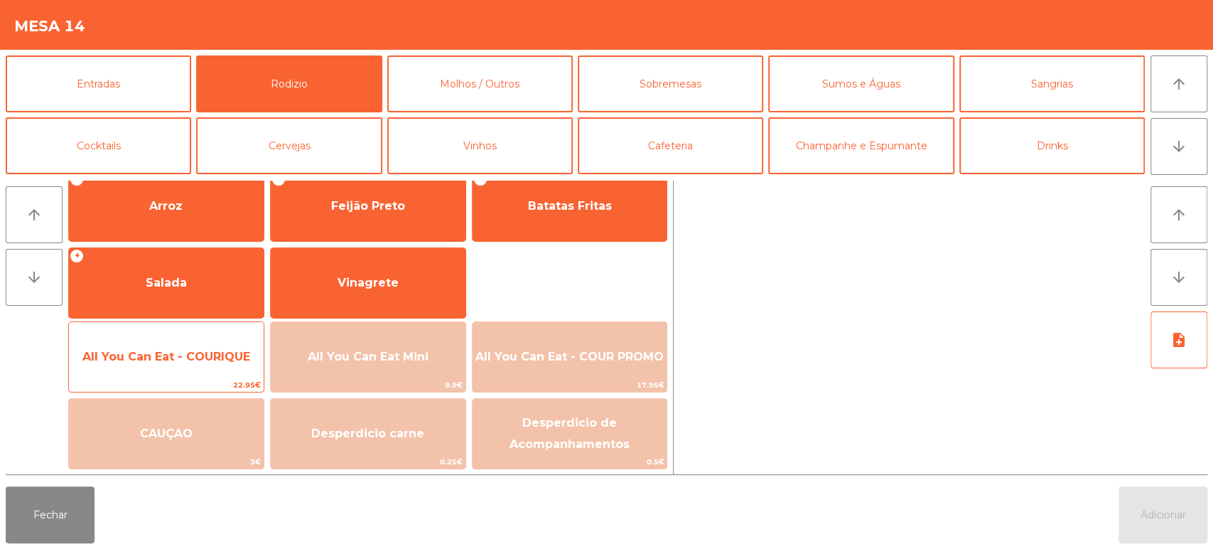
click at [190, 370] on span "All You Can Eat - COURIQUE" at bounding box center [166, 357] width 195 height 38
click at [188, 364] on span "All You Can Eat - COURIQUE" at bounding box center [166, 357] width 195 height 38
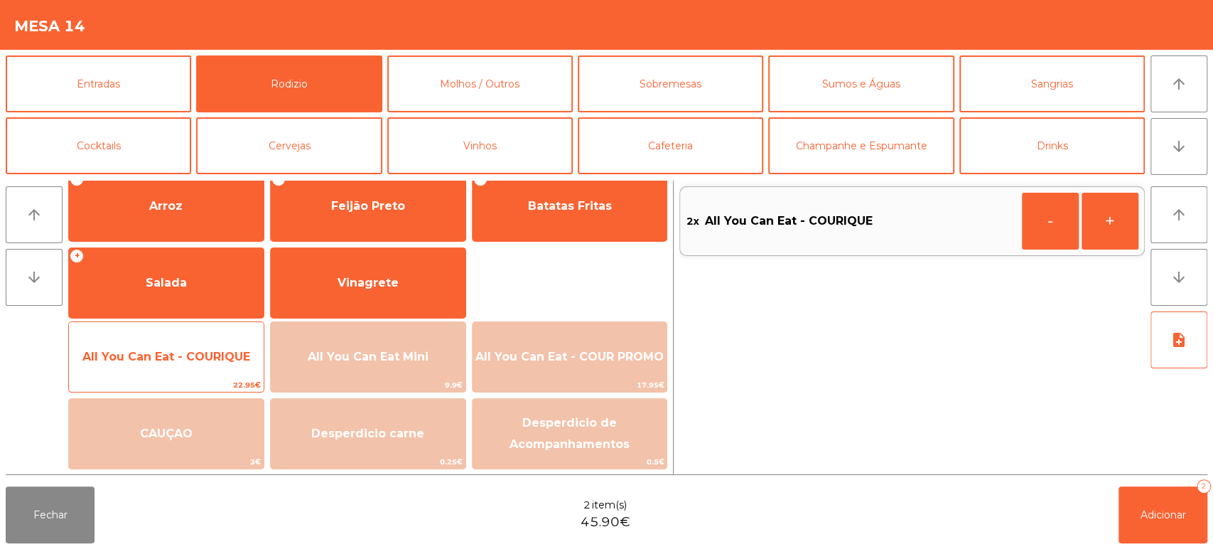
click at [191, 365] on span "All You Can Eat - COURIQUE" at bounding box center [166, 357] width 195 height 38
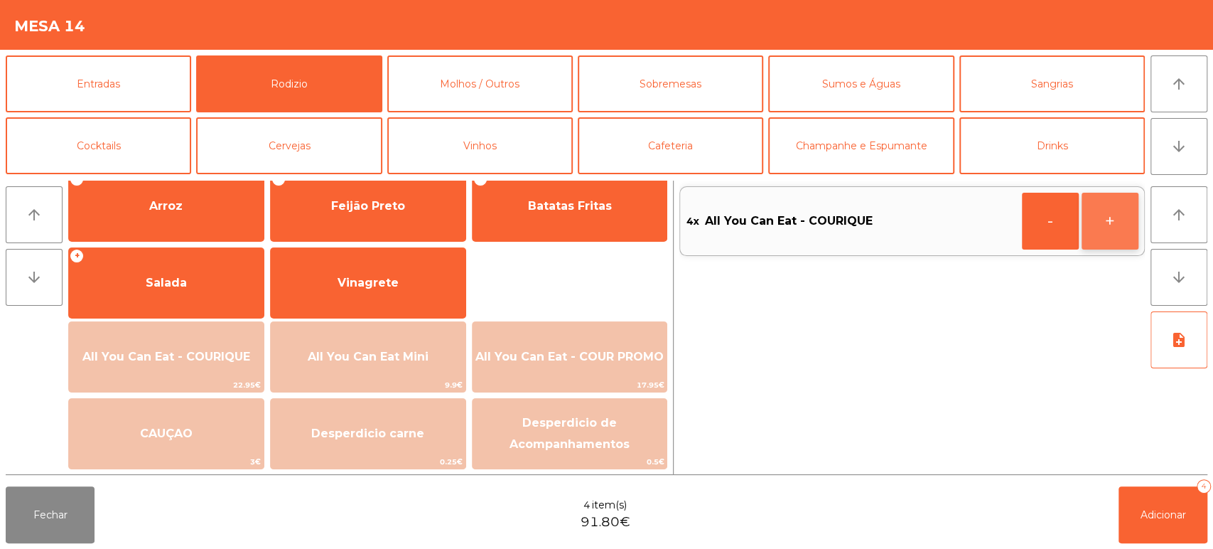
click at [1108, 223] on button "+" at bounding box center [1110, 221] width 57 height 57
click at [1101, 226] on button "+" at bounding box center [1110, 221] width 57 height 57
click at [1144, 510] on span "Adicionar" at bounding box center [1163, 514] width 45 height 13
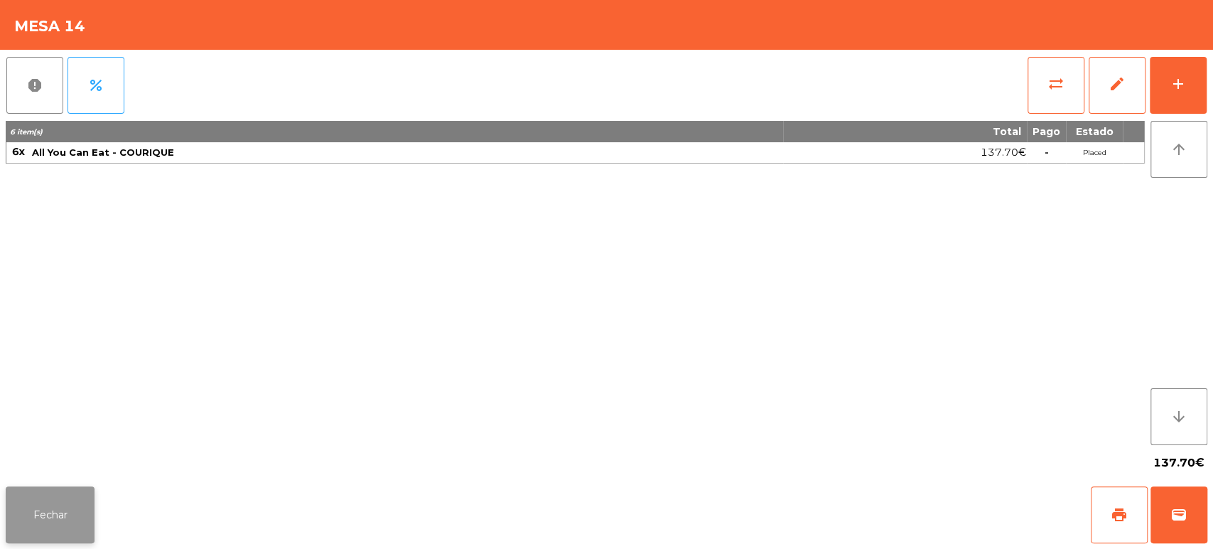
click at [49, 505] on button "Fechar" at bounding box center [50, 514] width 89 height 57
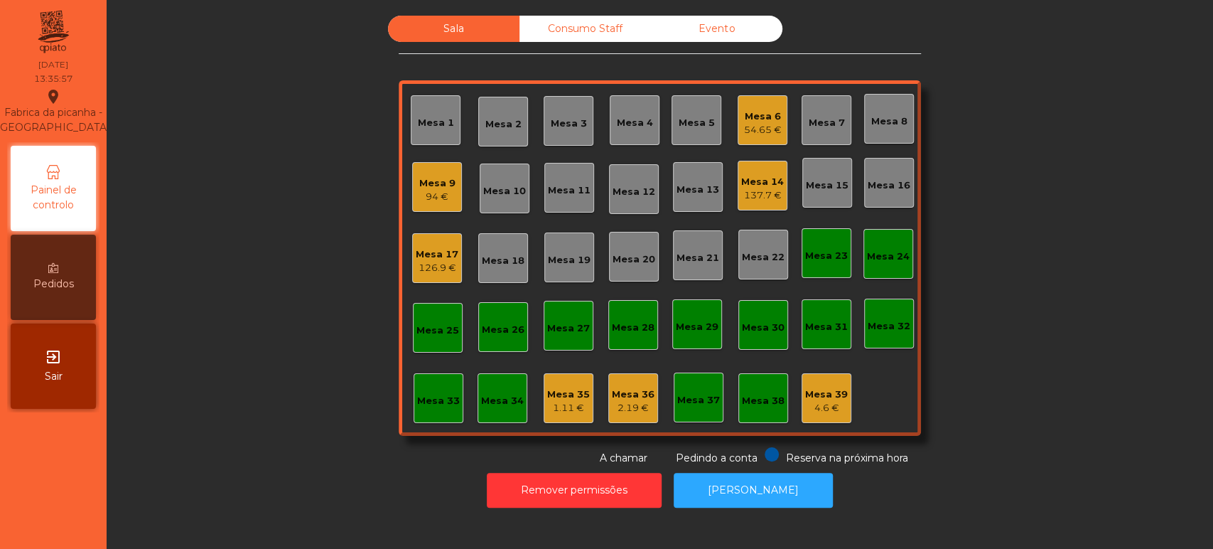
click at [613, 188] on div "Mesa 12" at bounding box center [634, 192] width 43 height 14
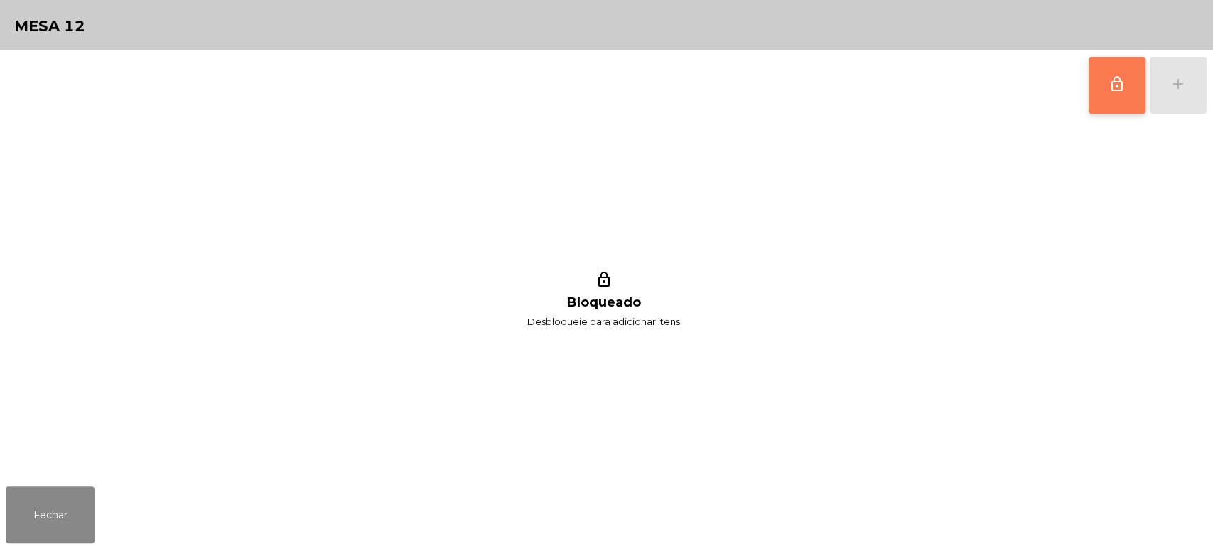
click at [1133, 92] on button "lock_outline" at bounding box center [1117, 85] width 57 height 57
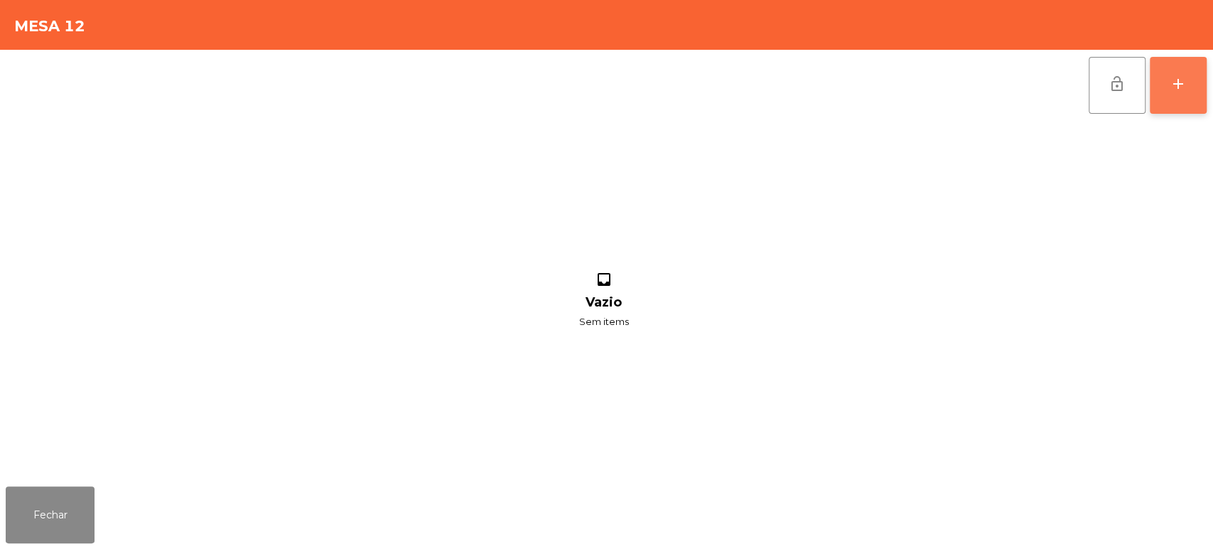
click at [1166, 82] on button "add" at bounding box center [1178, 85] width 57 height 57
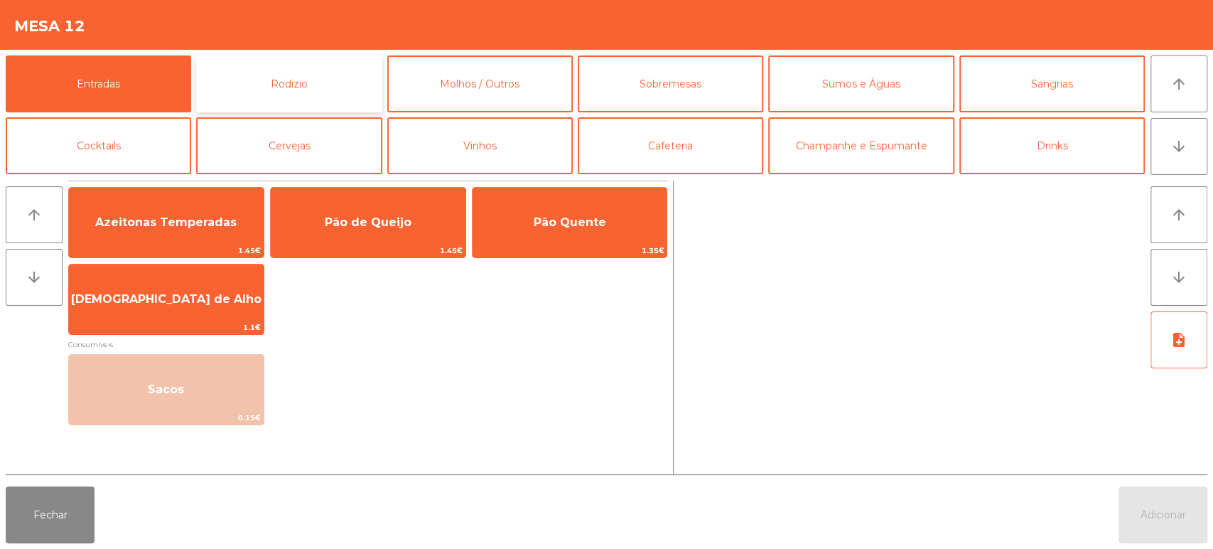
click at [273, 80] on button "Rodizio" at bounding box center [289, 83] width 186 height 57
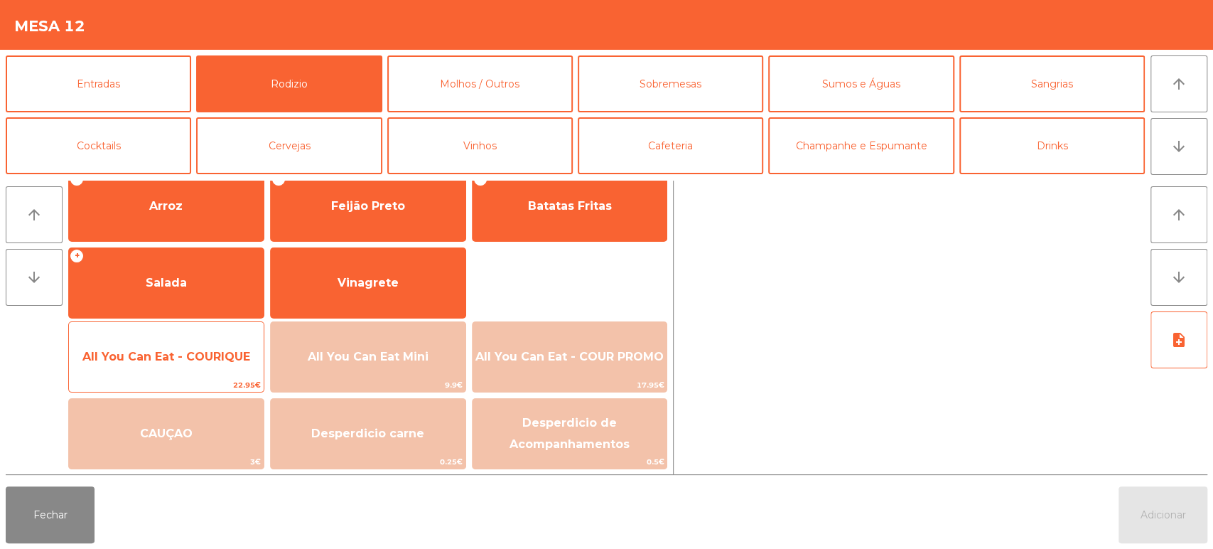
click at [193, 365] on span "All You Can Eat - COURIQUE" at bounding box center [166, 357] width 195 height 38
click at [188, 356] on span "All You Can Eat - COURIQUE" at bounding box center [166, 357] width 168 height 14
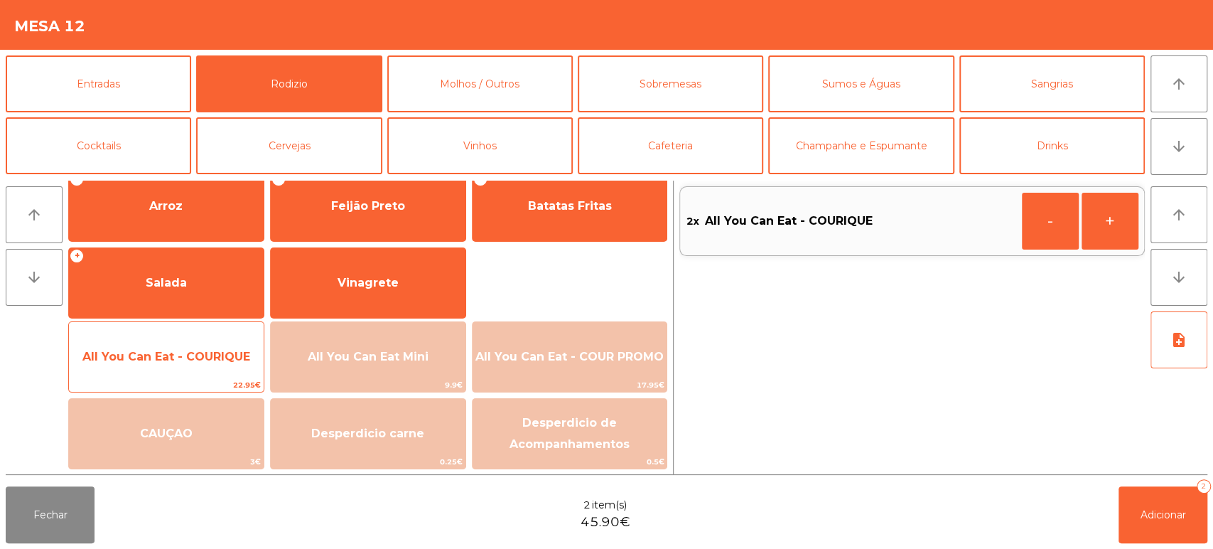
click at [171, 384] on span "22.95€" at bounding box center [166, 385] width 195 height 14
click at [181, 378] on span "22.95€" at bounding box center [166, 385] width 195 height 14
click at [187, 380] on span "22.95€" at bounding box center [166, 385] width 195 height 14
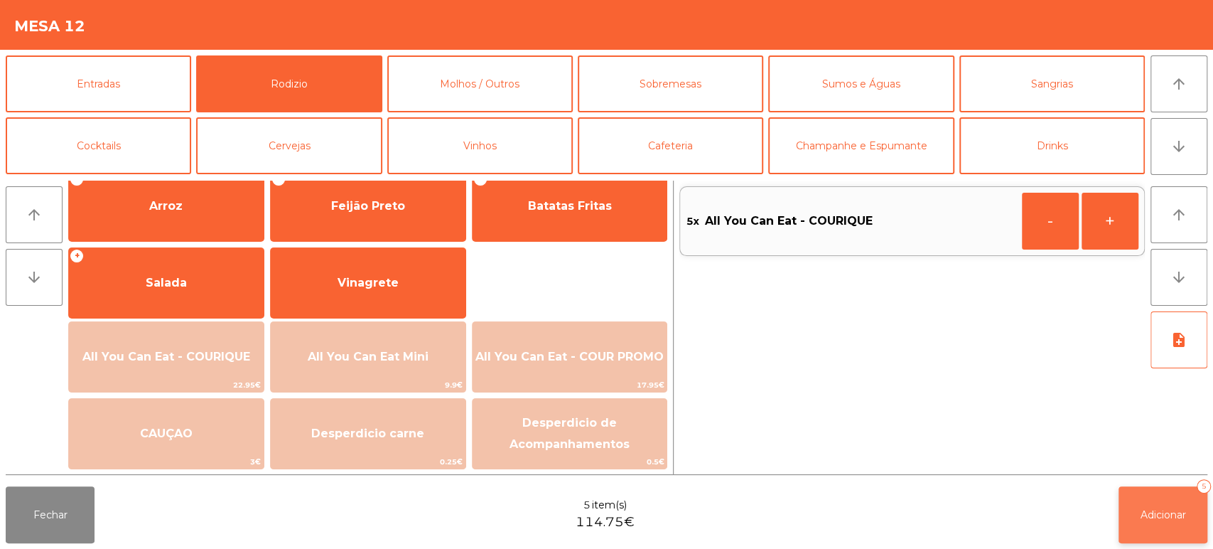
click at [1185, 519] on span "Adicionar" at bounding box center [1163, 514] width 45 height 13
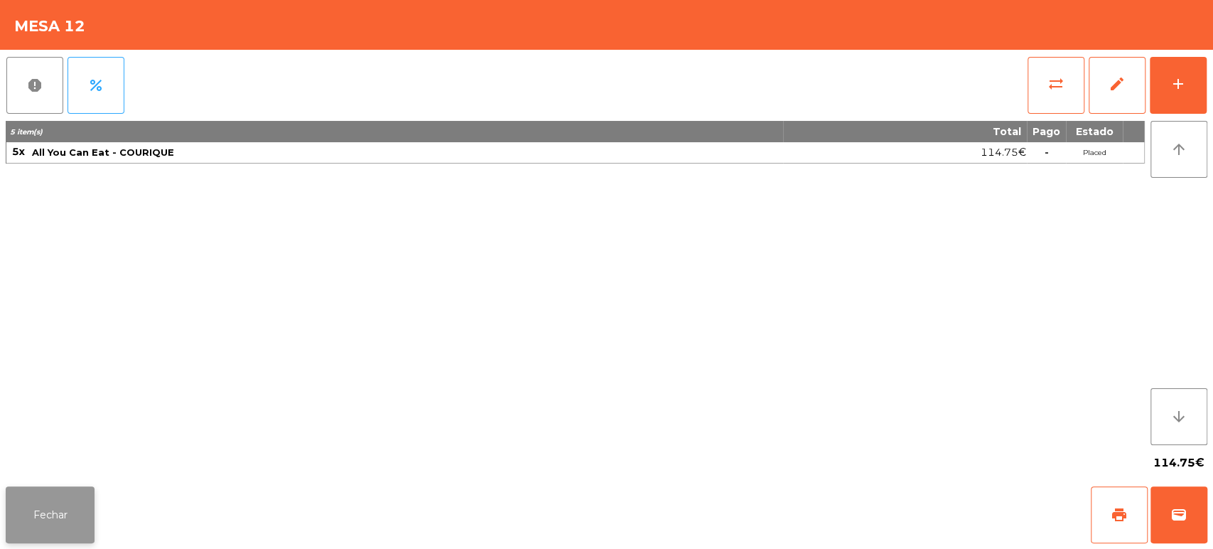
click at [38, 497] on button "Fechar" at bounding box center [50, 514] width 89 height 57
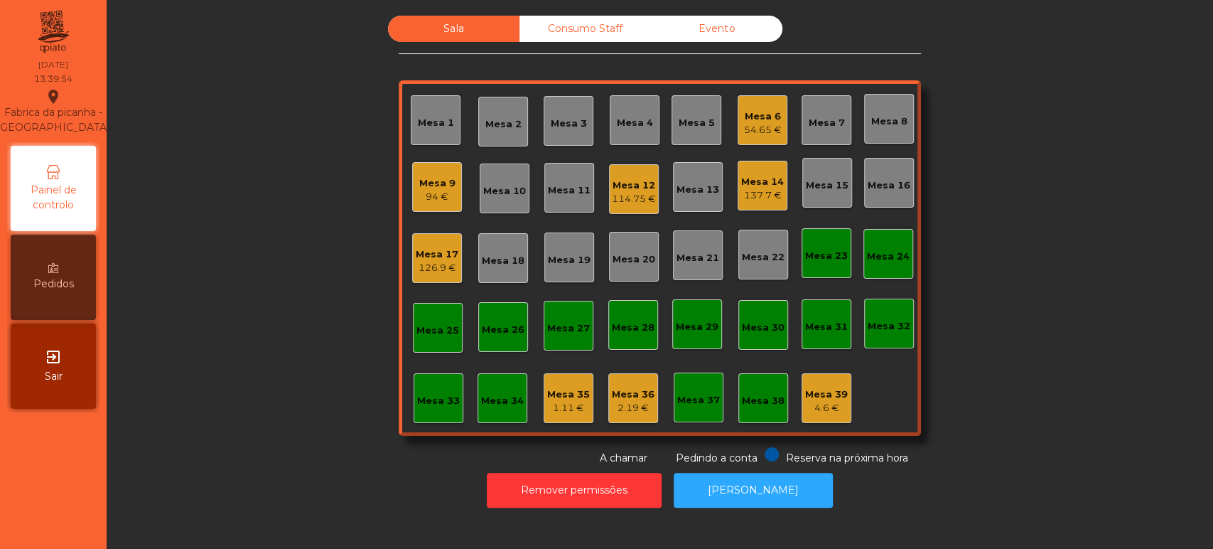
click at [818, 188] on div "Mesa 15" at bounding box center [827, 185] width 43 height 14
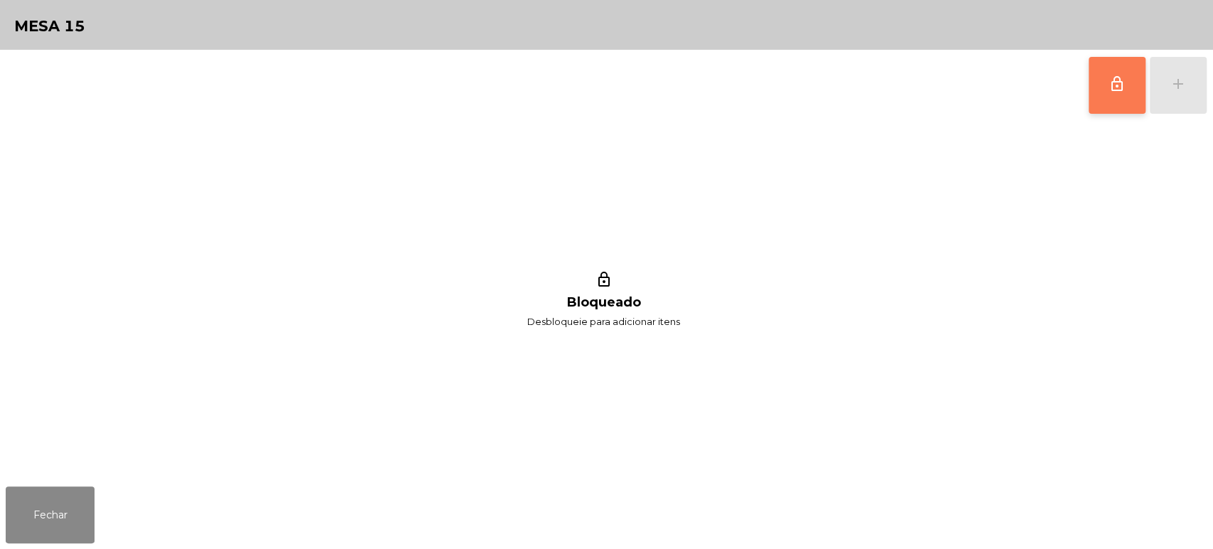
click at [1102, 87] on button "lock_outline" at bounding box center [1117, 85] width 57 height 57
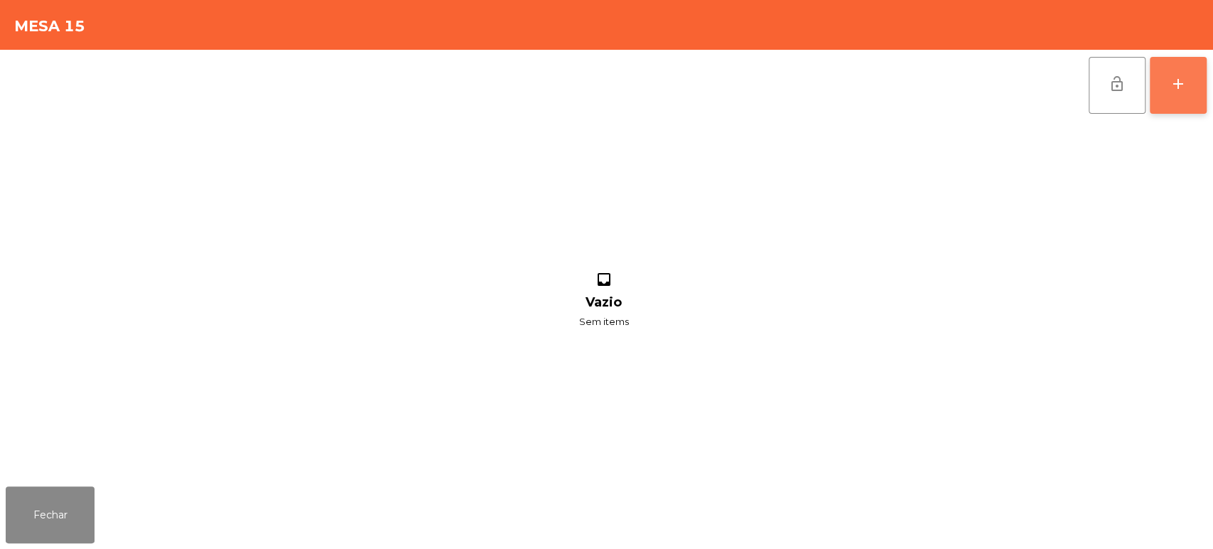
click at [1170, 85] on div "add" at bounding box center [1178, 83] width 17 height 17
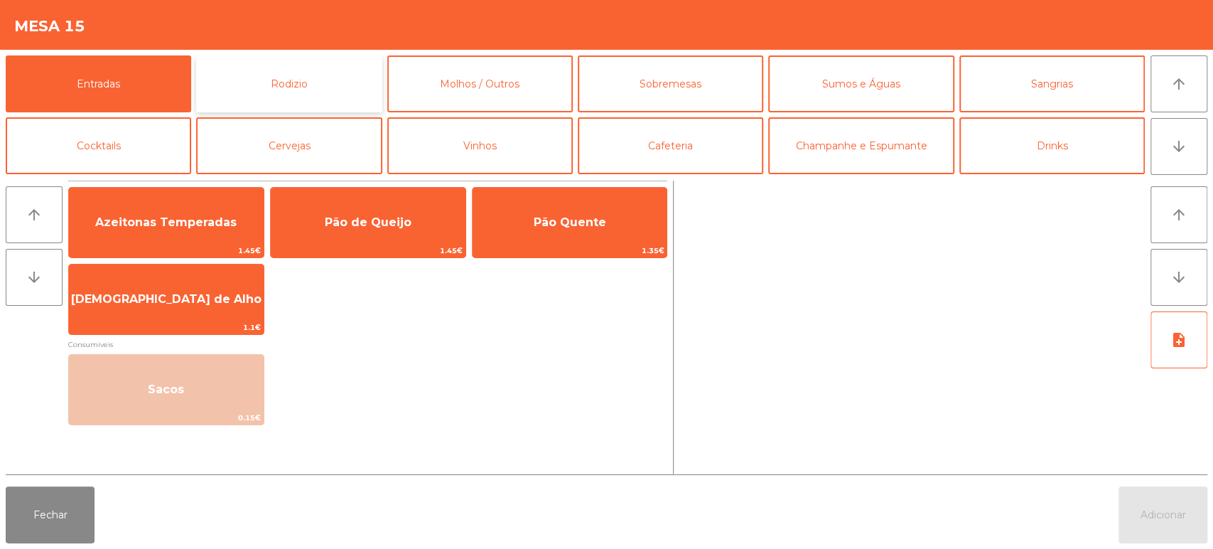
click at [319, 72] on button "Rodizio" at bounding box center [289, 83] width 186 height 57
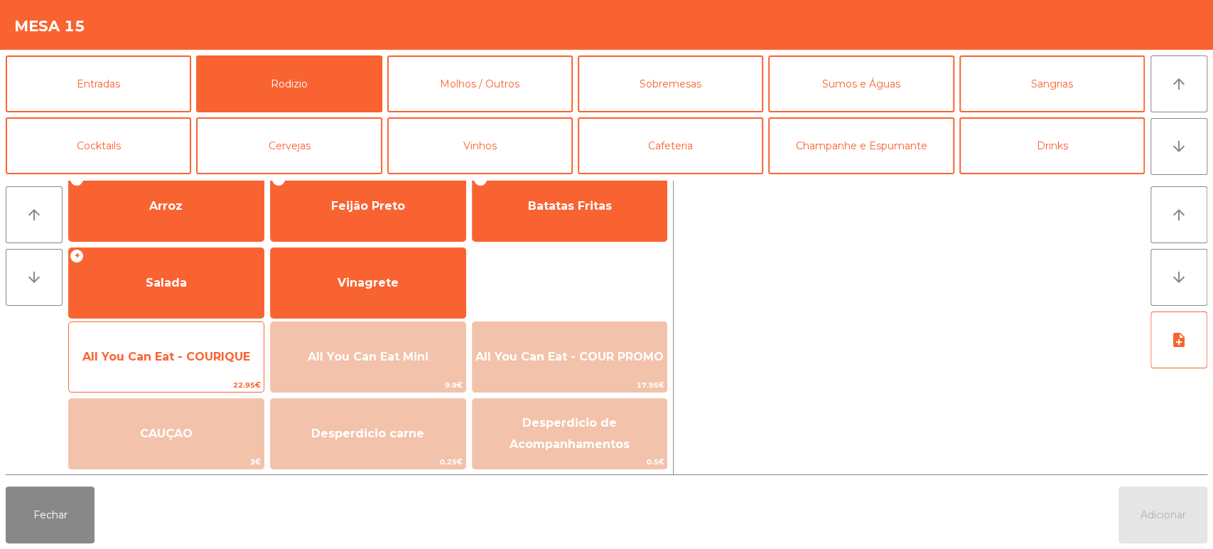
click at [184, 363] on span "All You Can Eat - COURIQUE" at bounding box center [166, 357] width 195 height 38
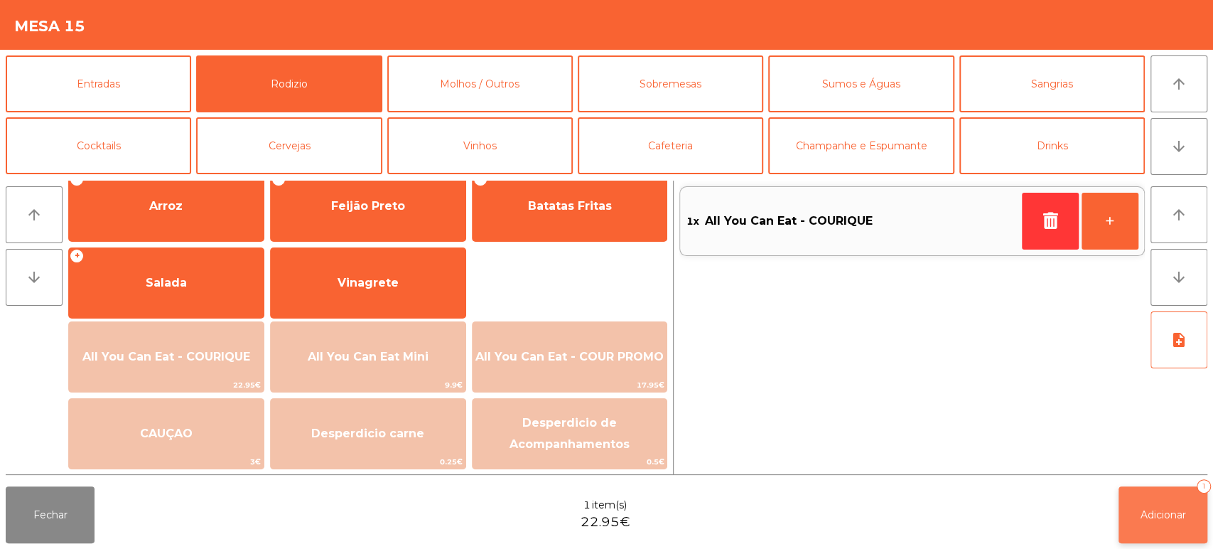
click at [1161, 509] on span "Adicionar" at bounding box center [1163, 514] width 45 height 13
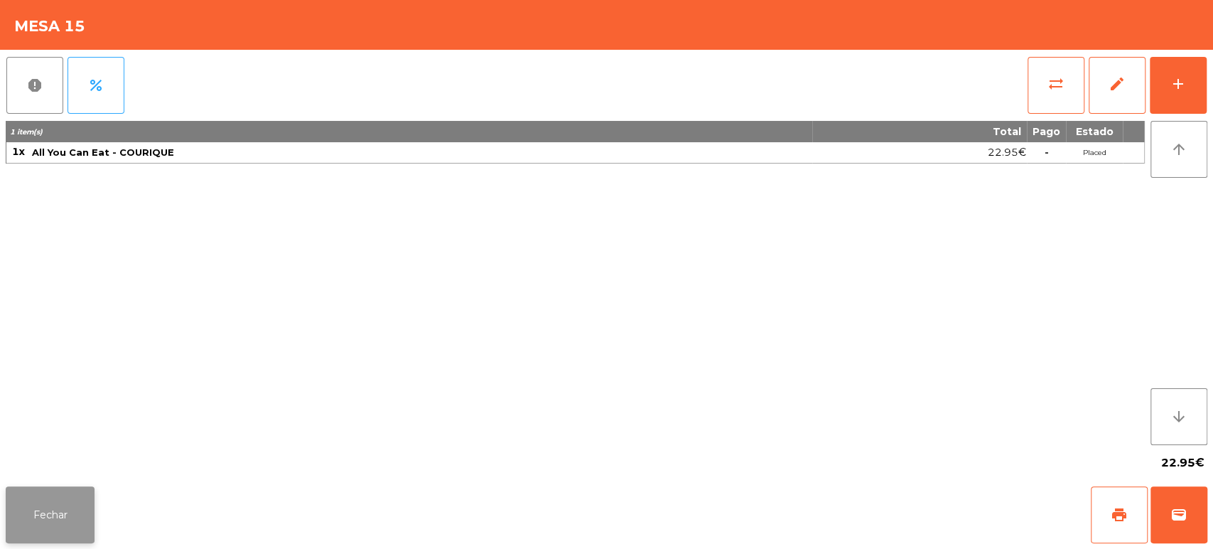
click at [93, 513] on button "Fechar" at bounding box center [50, 514] width 89 height 57
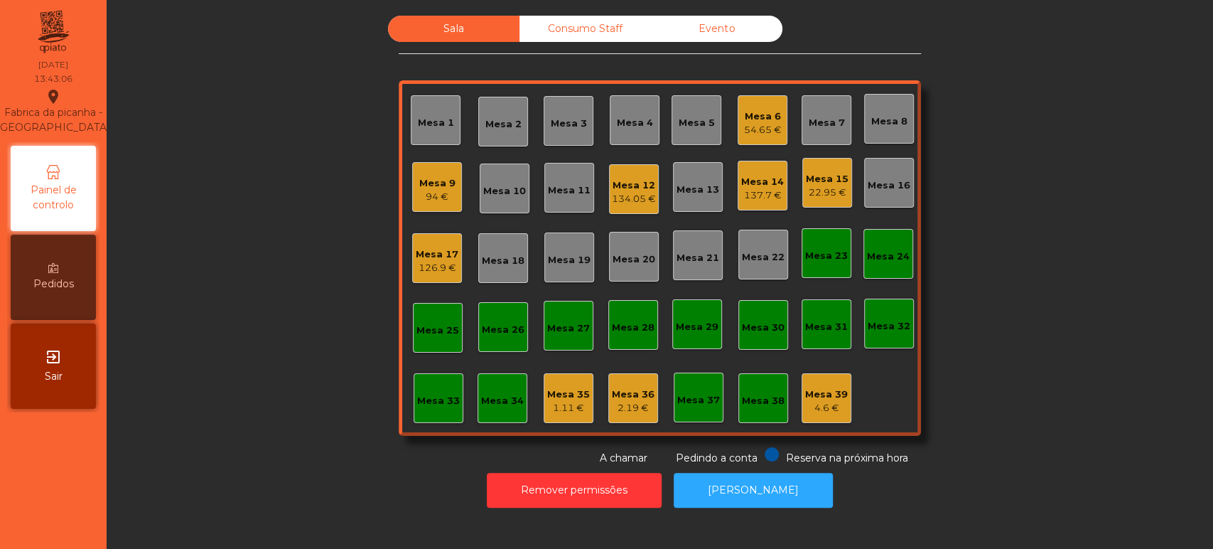
click at [638, 120] on div "Mesa 4" at bounding box center [635, 123] width 36 height 14
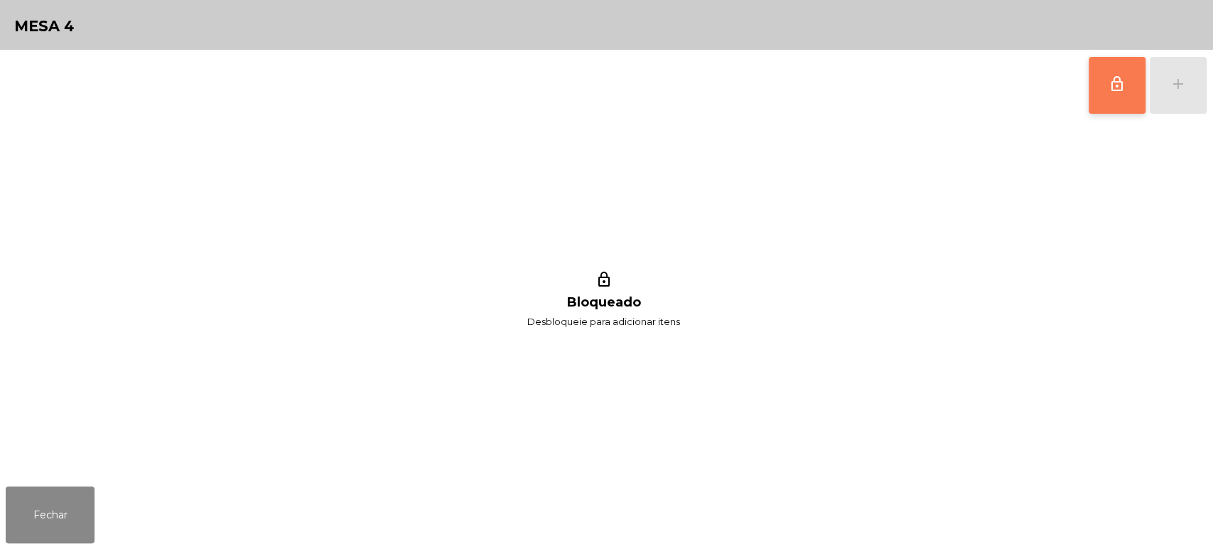
click at [1116, 94] on button "lock_outline" at bounding box center [1117, 85] width 57 height 57
click at [1184, 87] on div "lock_outline add" at bounding box center [1147, 85] width 119 height 71
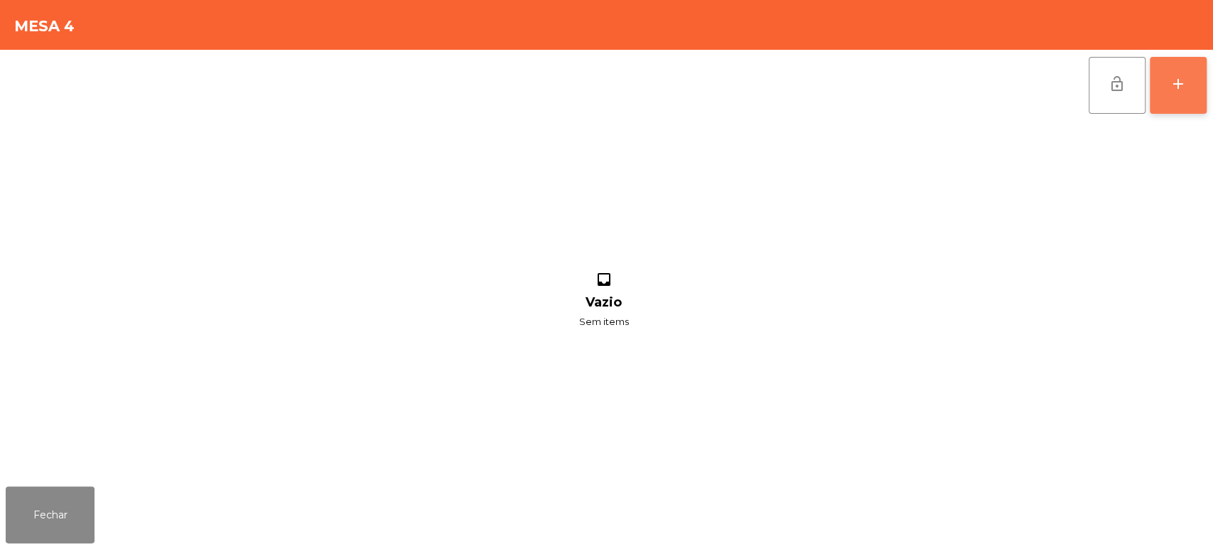
click at [1179, 80] on div "add" at bounding box center [1178, 83] width 17 height 17
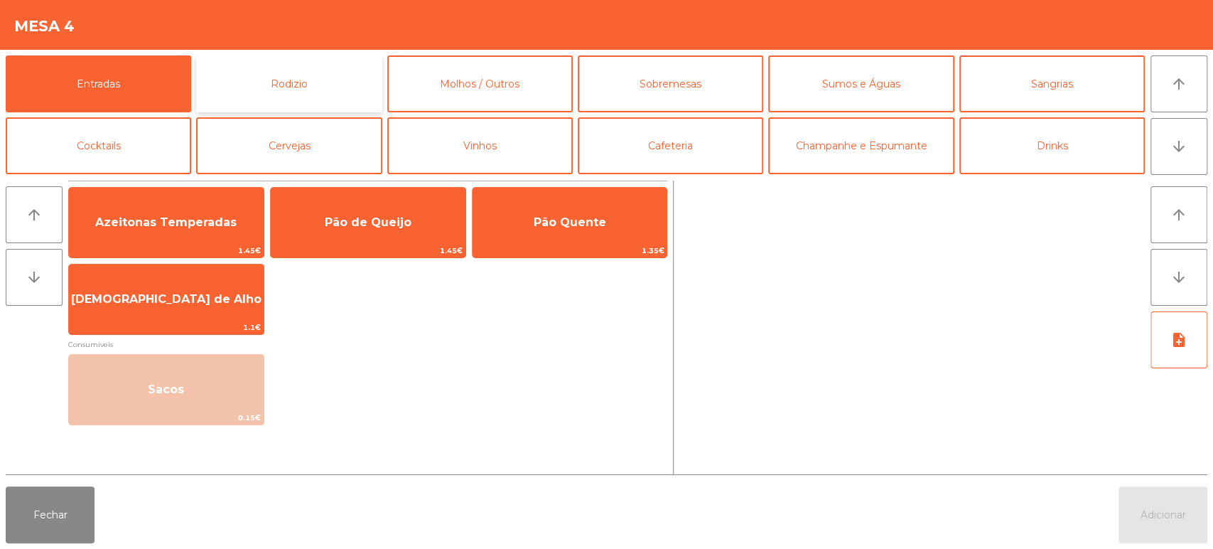
click at [326, 86] on button "Rodizio" at bounding box center [289, 83] width 186 height 57
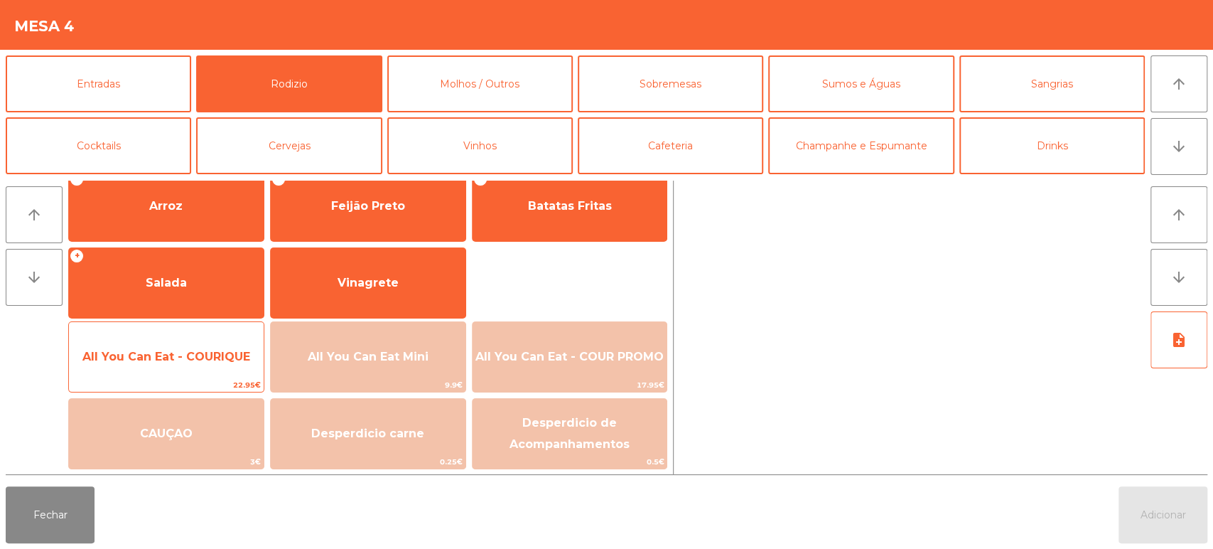
click at [168, 355] on span "All You Can Eat - COURIQUE" at bounding box center [166, 357] width 168 height 14
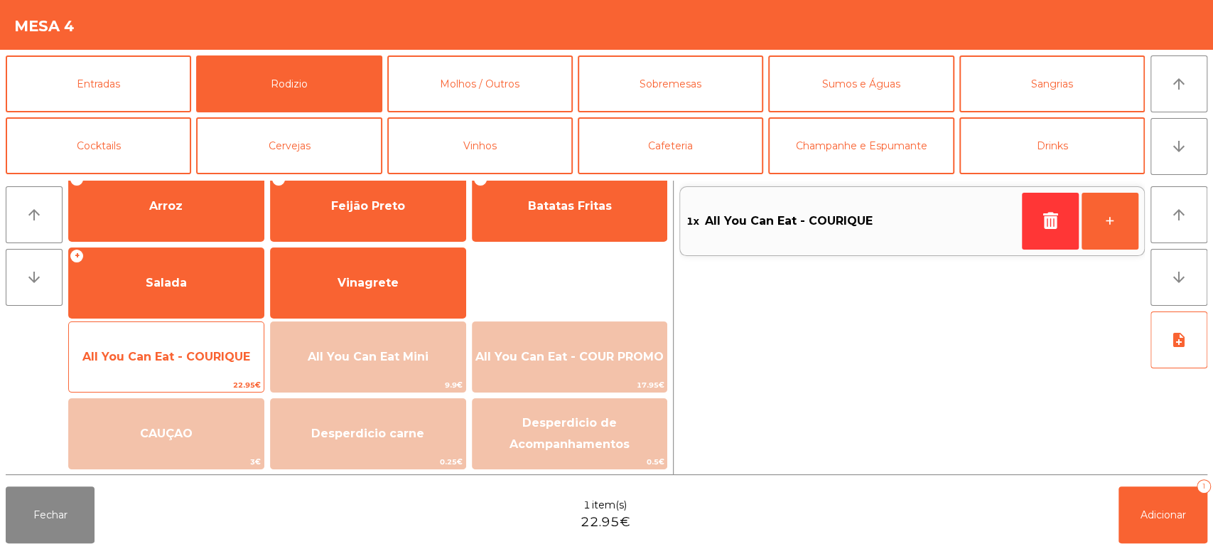
click at [165, 359] on span "All You Can Eat - COURIQUE" at bounding box center [166, 357] width 168 height 14
click at [171, 354] on span "All You Can Eat - COURIQUE" at bounding box center [166, 357] width 168 height 14
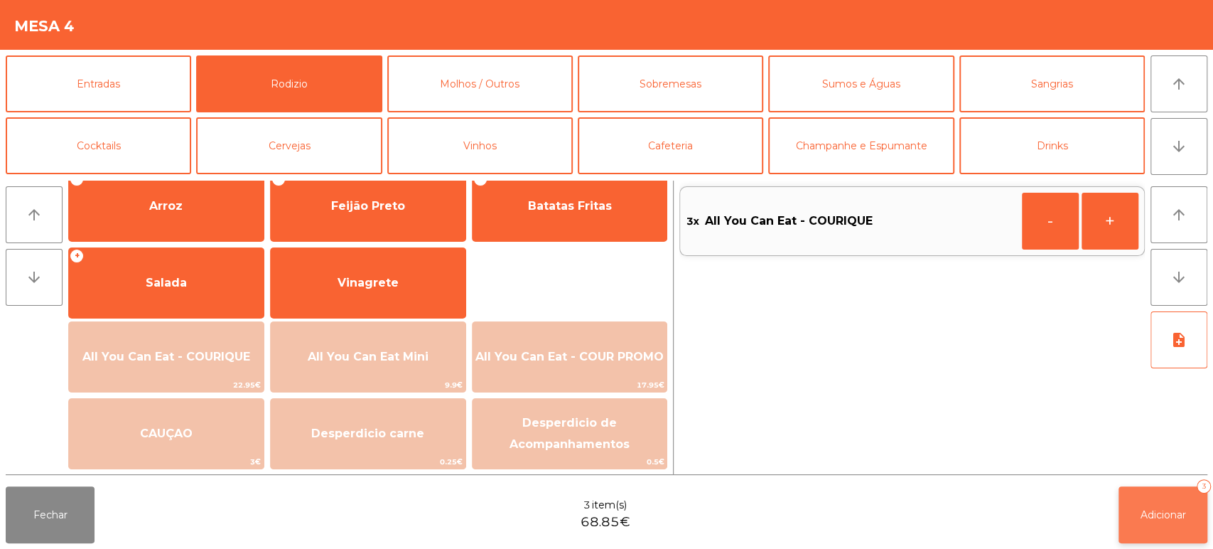
click at [1150, 500] on button "Adicionar 3" at bounding box center [1163, 514] width 89 height 57
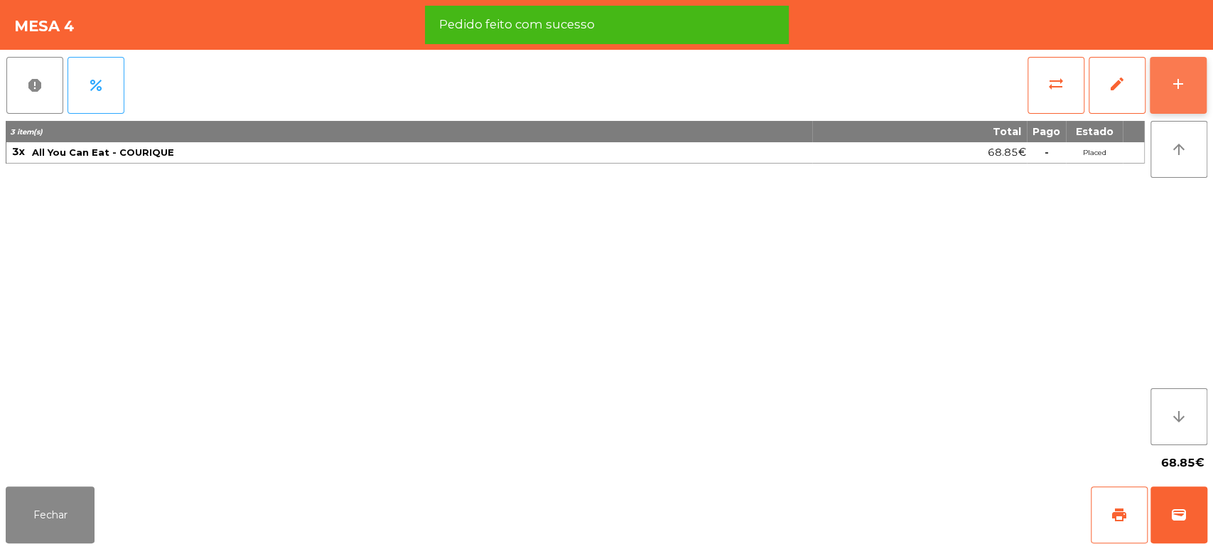
click at [1177, 71] on button "add" at bounding box center [1178, 85] width 57 height 57
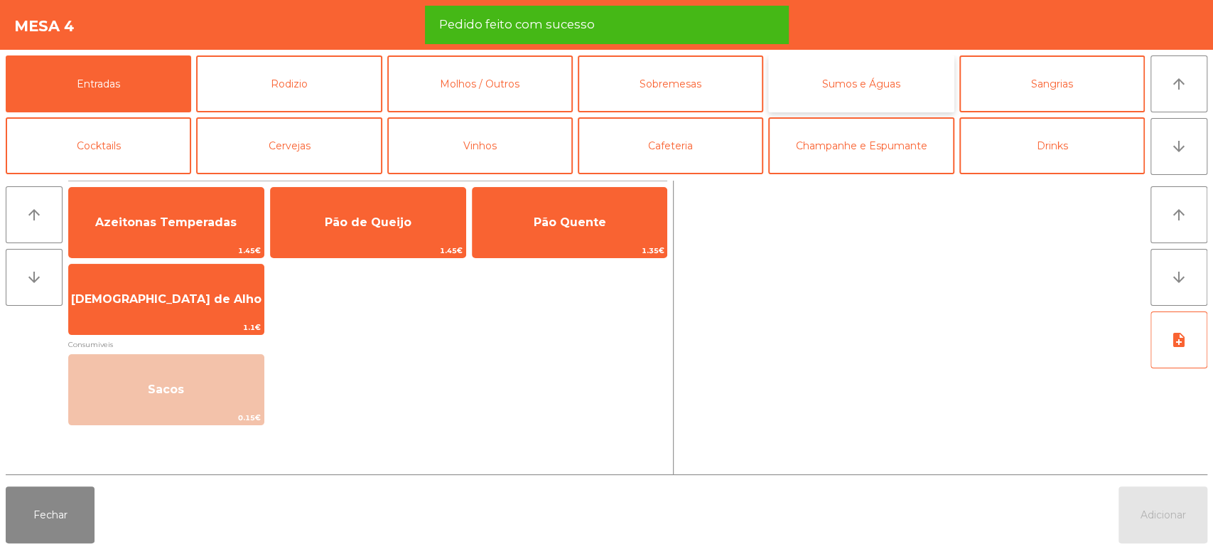
click at [875, 77] on button "Sumos e Águas" at bounding box center [861, 83] width 186 height 57
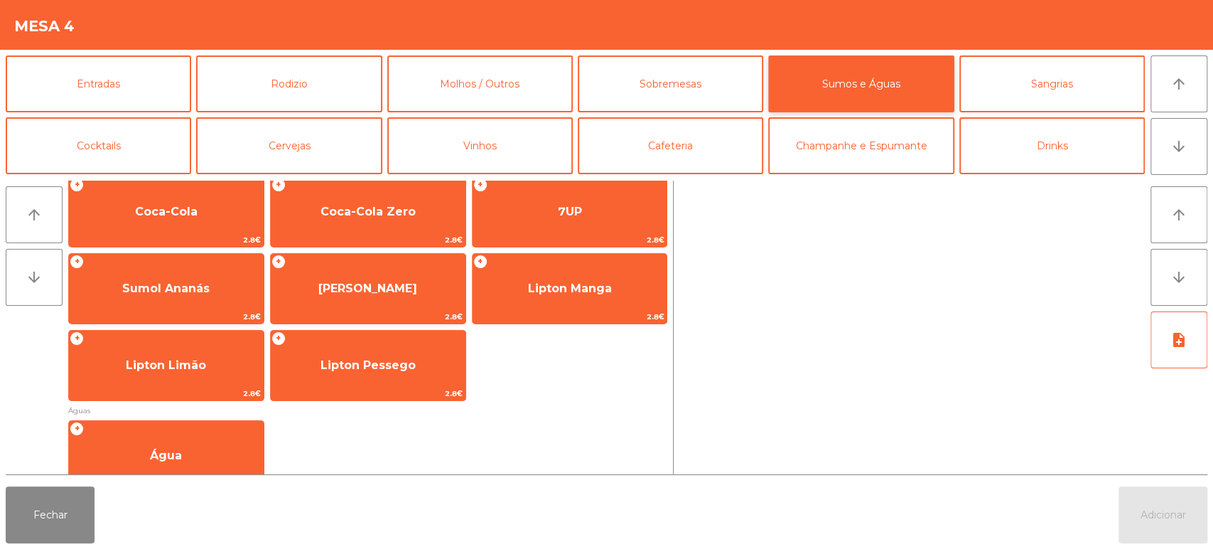
scroll to position [457, 0]
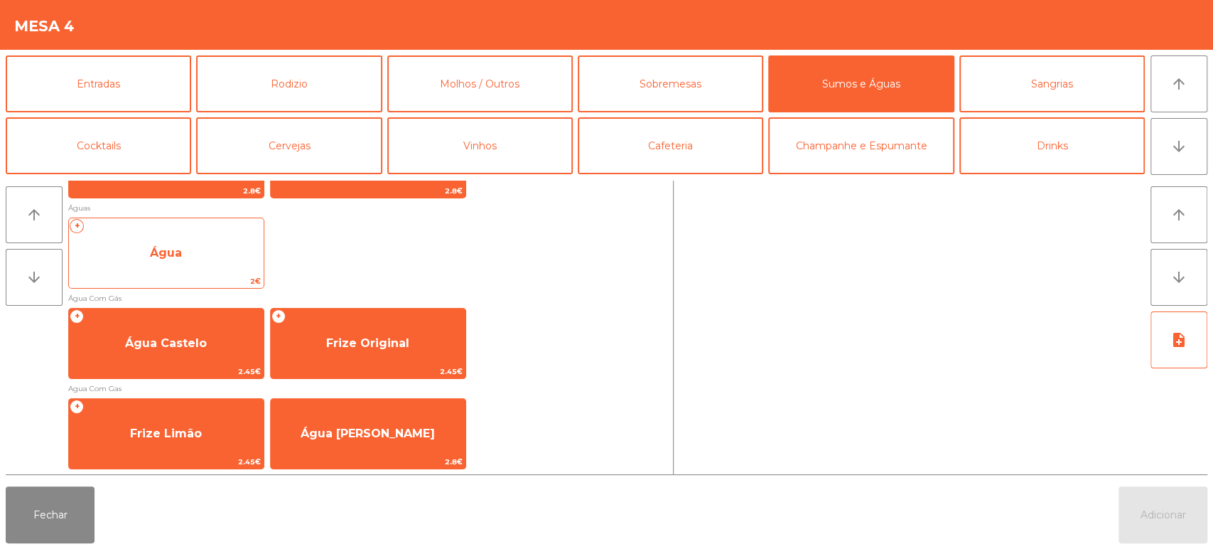
click at [188, 248] on span "Água" at bounding box center [166, 253] width 195 height 38
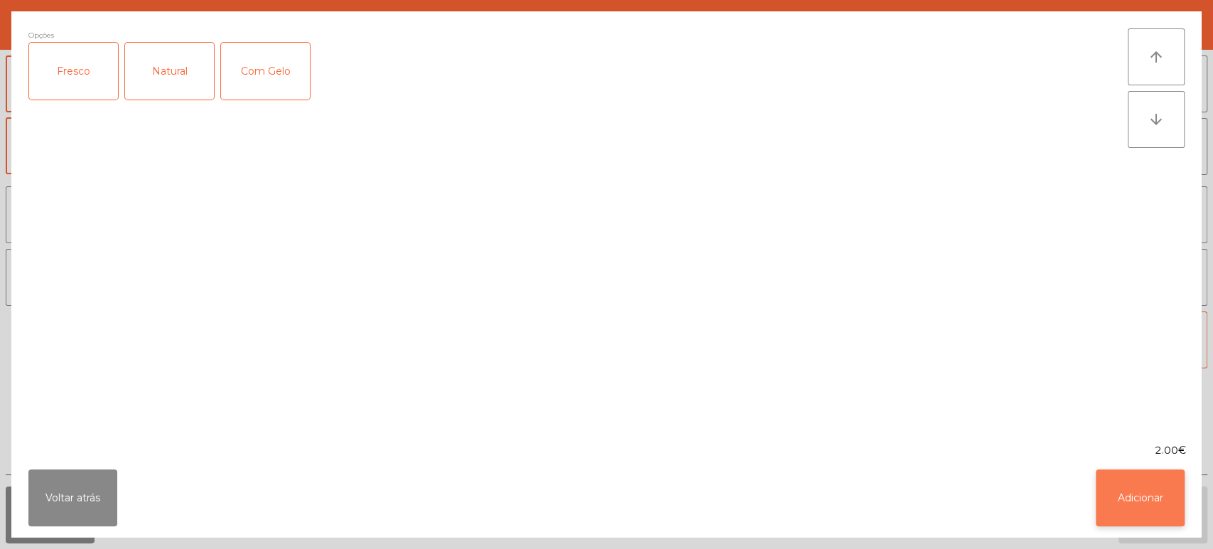
click at [1145, 489] on button "Adicionar" at bounding box center [1140, 497] width 89 height 57
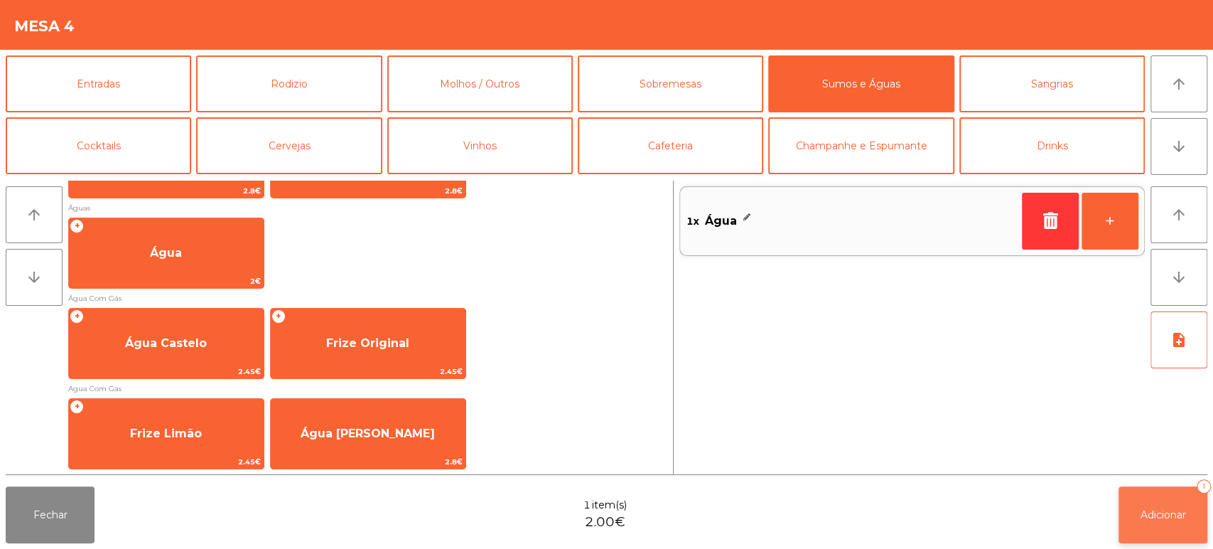
click at [1146, 518] on span "Adicionar" at bounding box center [1163, 514] width 45 height 13
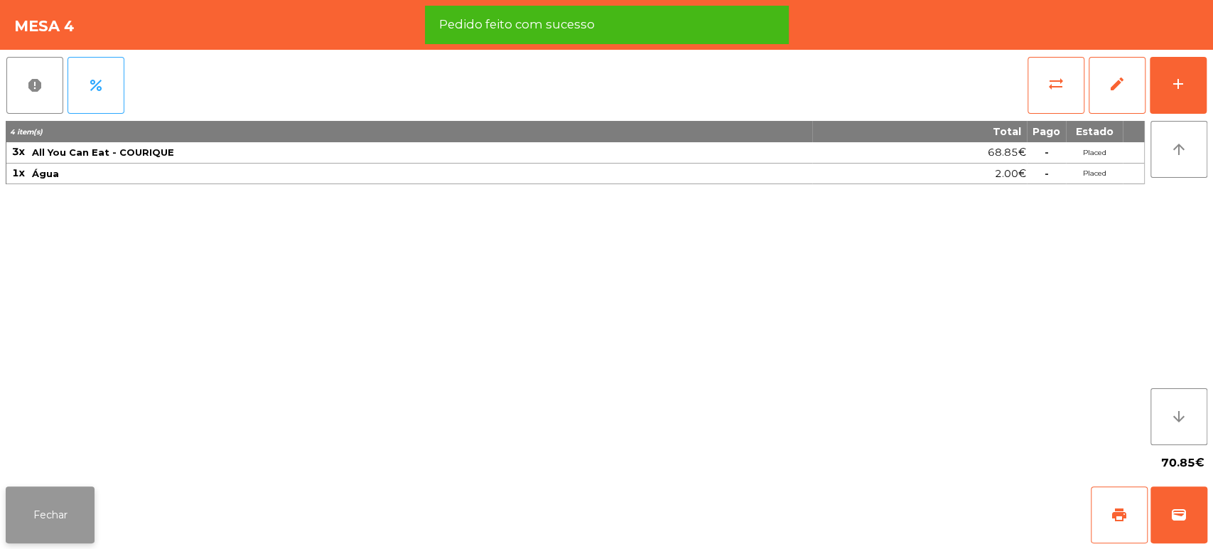
click at [50, 498] on button "Fechar" at bounding box center [50, 514] width 89 height 57
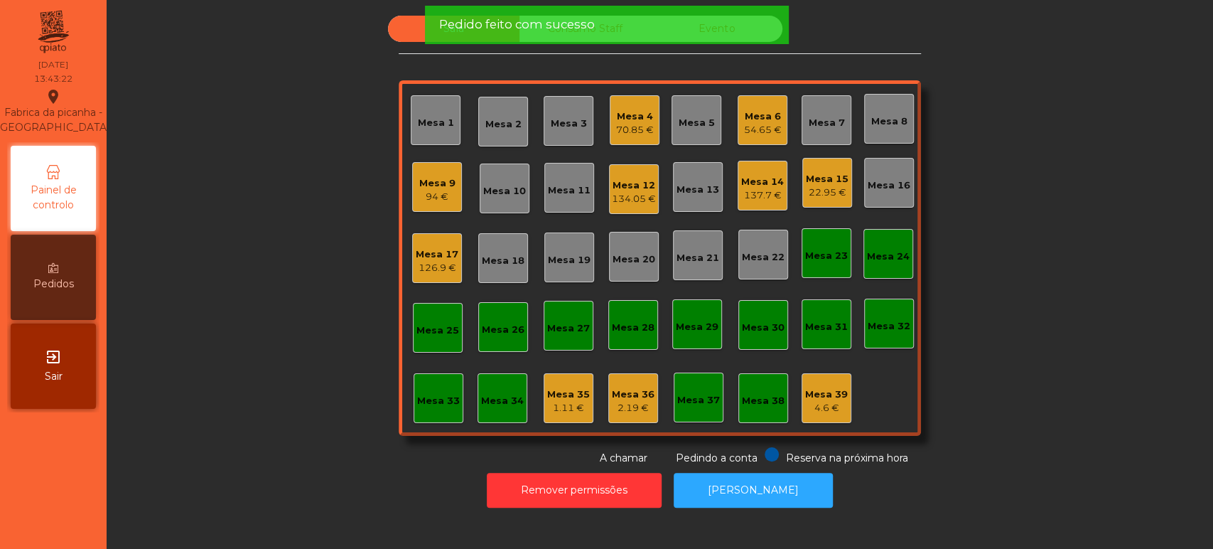
click at [1064, 341] on div "Sala Consumo Staff Evento Mesa 1 Mesa 2 Mesa 3 Mesa 4 70.85 € Mesa 5 Mesa 6 54.…" at bounding box center [660, 241] width 1068 height 450
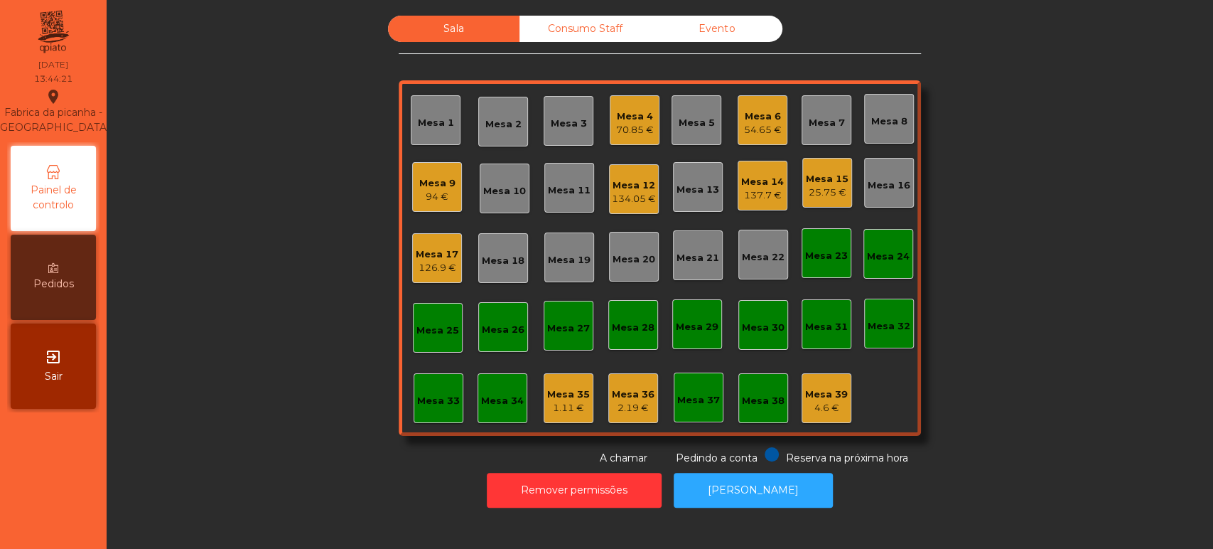
click at [713, 180] on div "Mesa 13" at bounding box center [698, 187] width 50 height 50
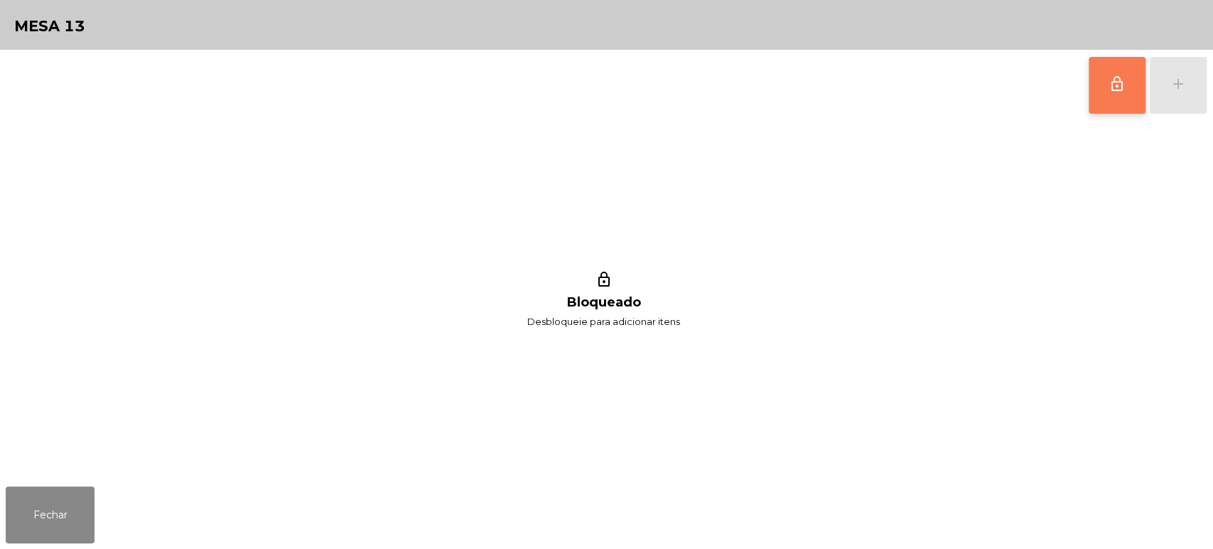
click at [1140, 77] on button "lock_outline" at bounding box center [1117, 85] width 57 height 57
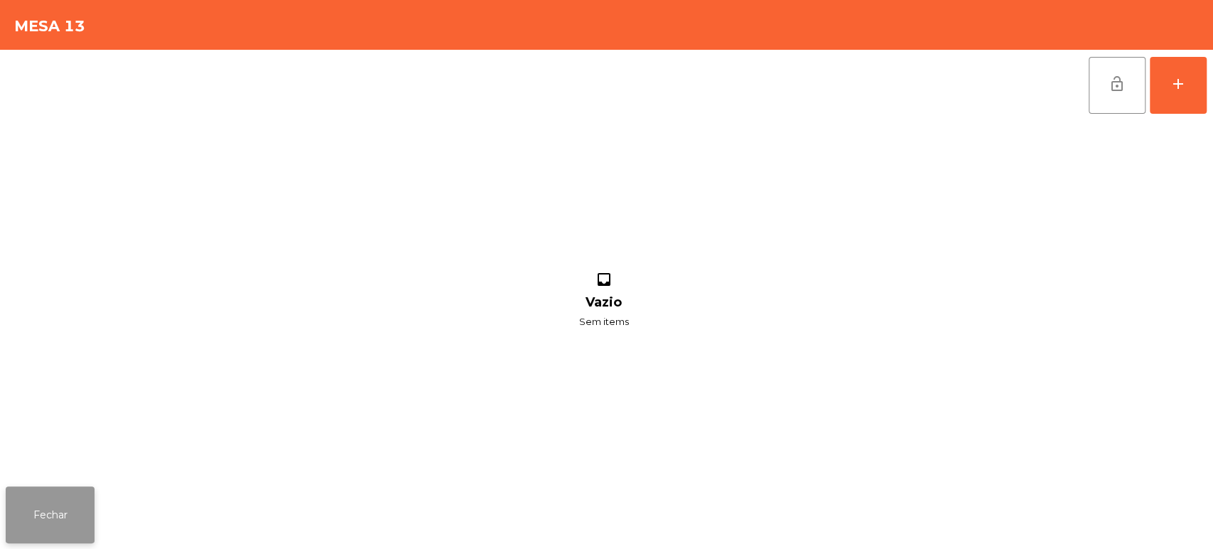
click at [81, 500] on button "Fechar" at bounding box center [50, 514] width 89 height 57
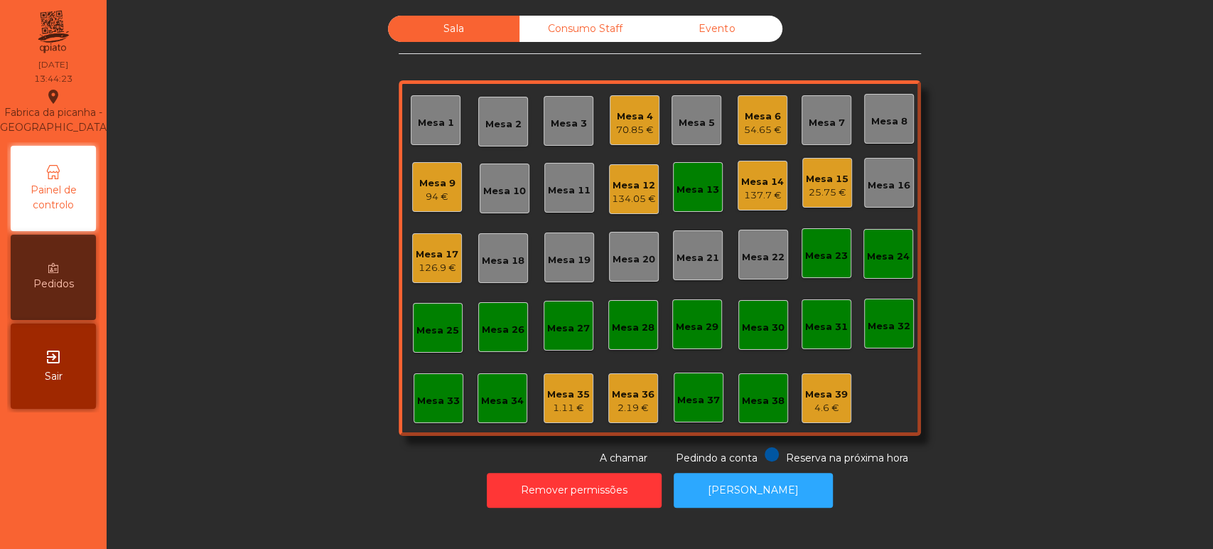
click at [748, 207] on div "Mesa 14 137.7 €" at bounding box center [763, 186] width 50 height 50
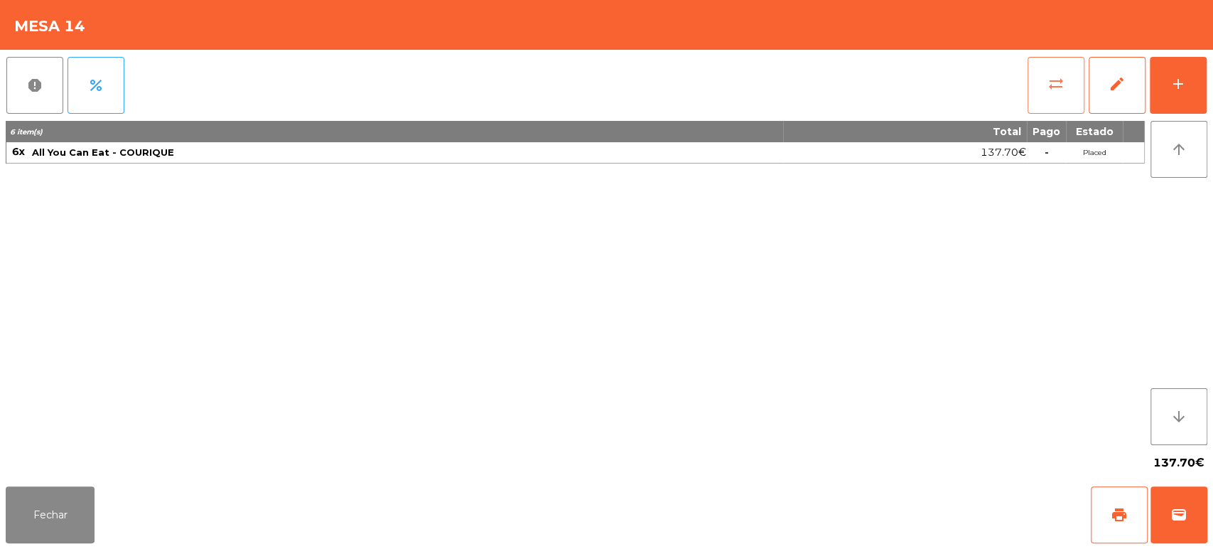
click at [1043, 80] on button "sync_alt" at bounding box center [1056, 85] width 57 height 57
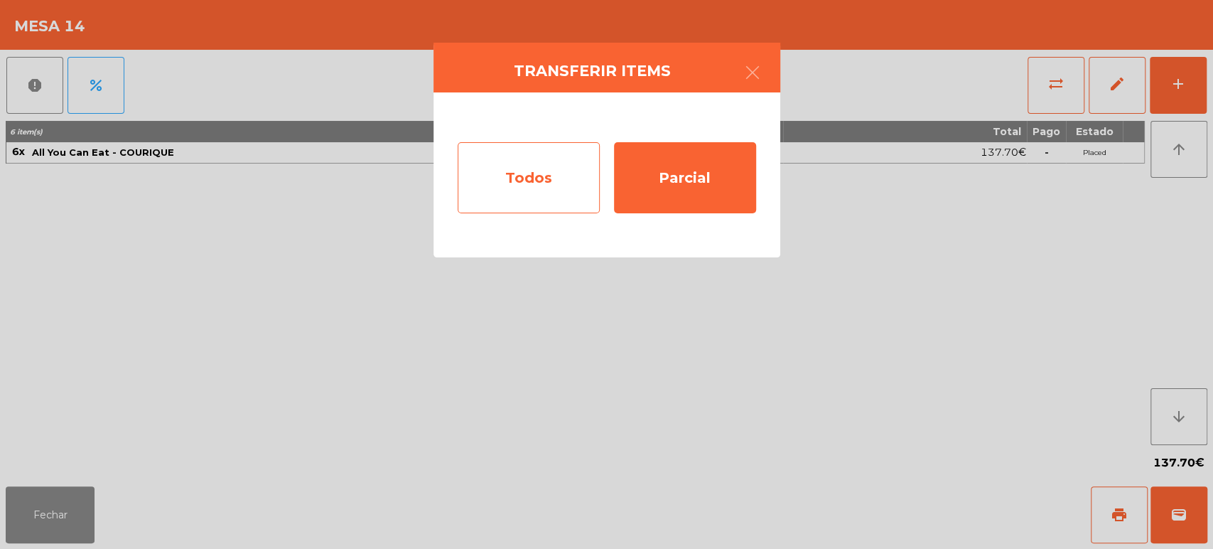
click at [540, 177] on div "Todos" at bounding box center [529, 177] width 142 height 71
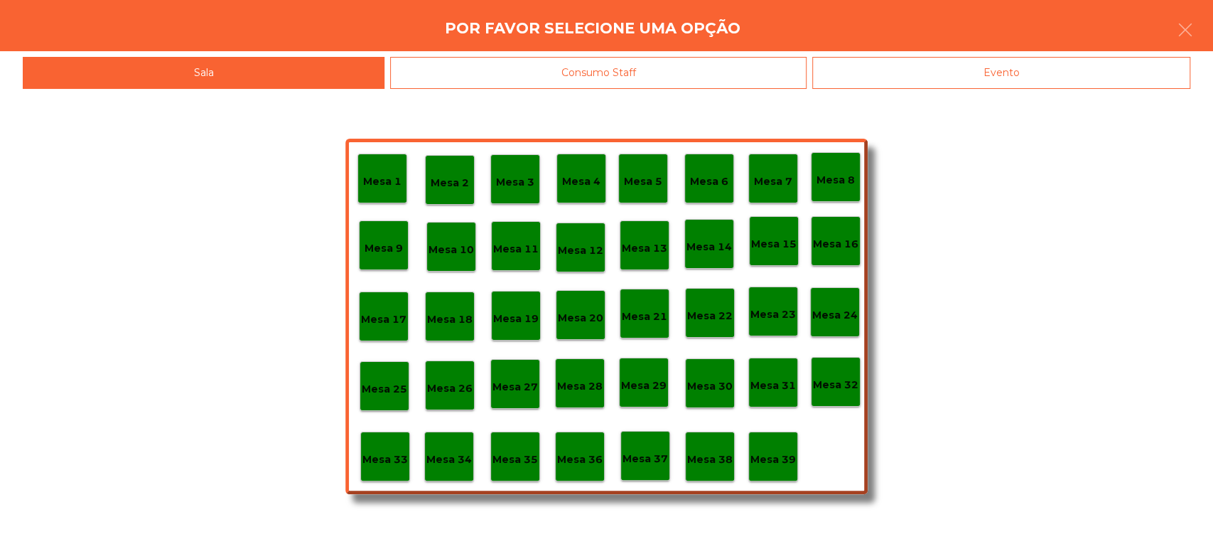
click at [636, 243] on p "Mesa 13" at bounding box center [644, 248] width 45 height 16
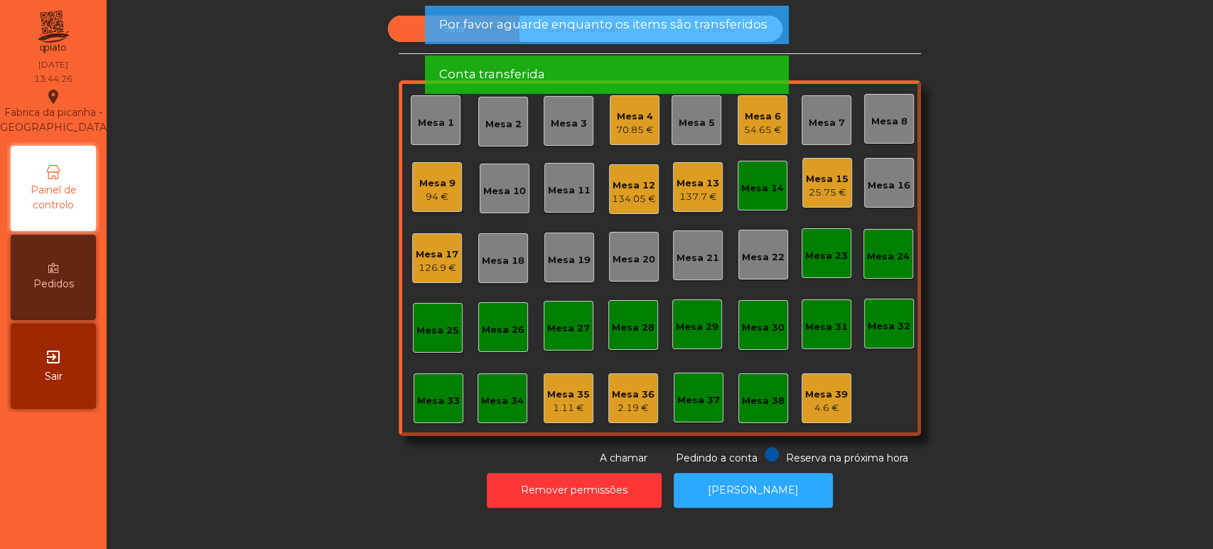
click at [751, 190] on div "Mesa 14" at bounding box center [762, 188] width 43 height 14
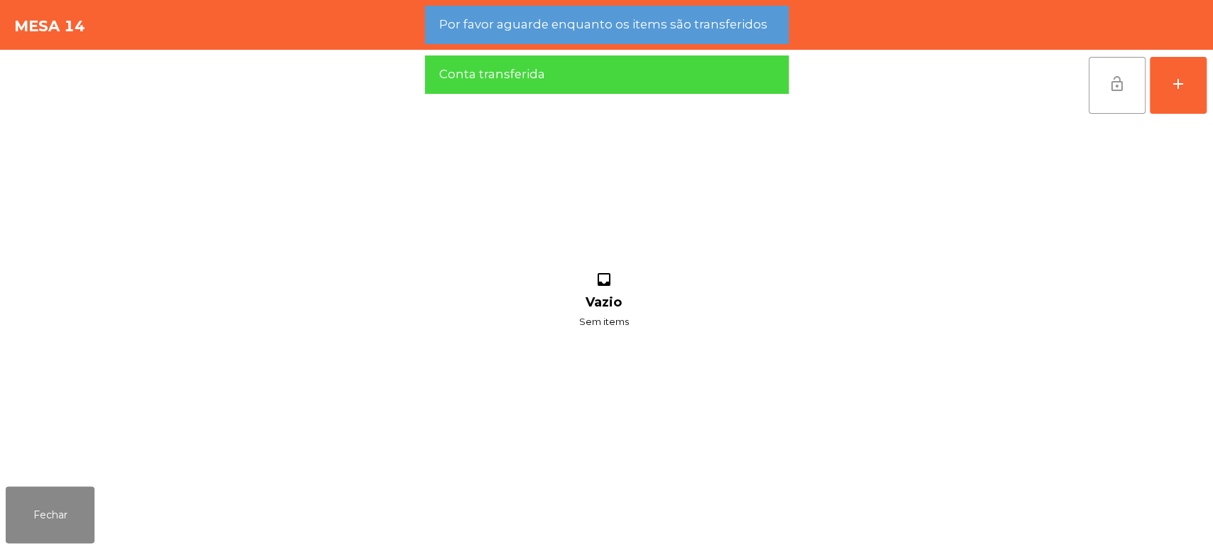
click at [1096, 68] on button "lock_open" at bounding box center [1117, 85] width 57 height 57
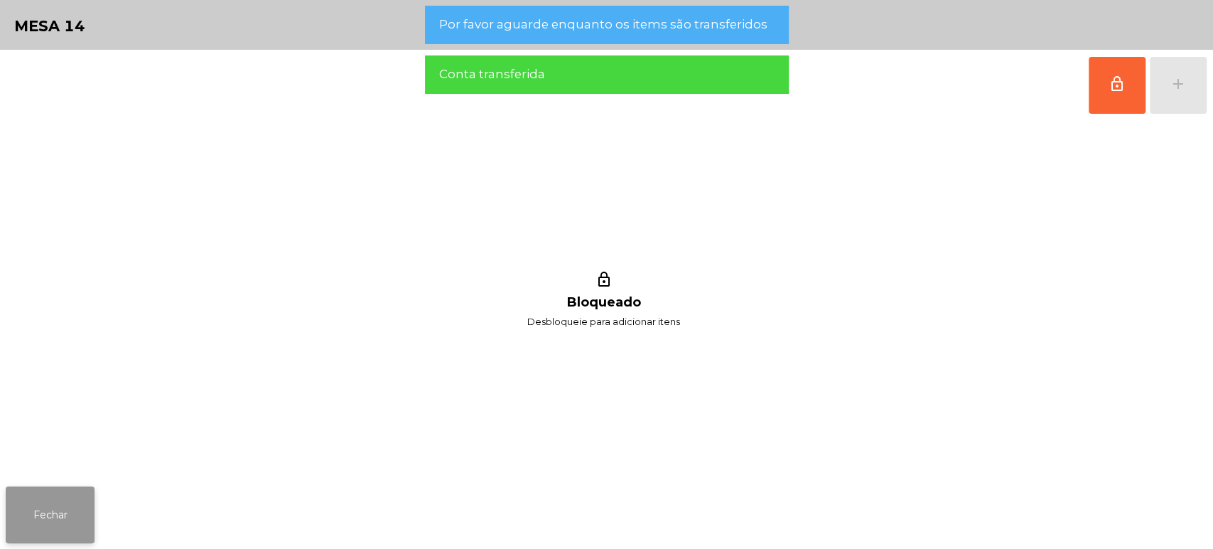
click at [44, 509] on button "Fechar" at bounding box center [50, 514] width 89 height 57
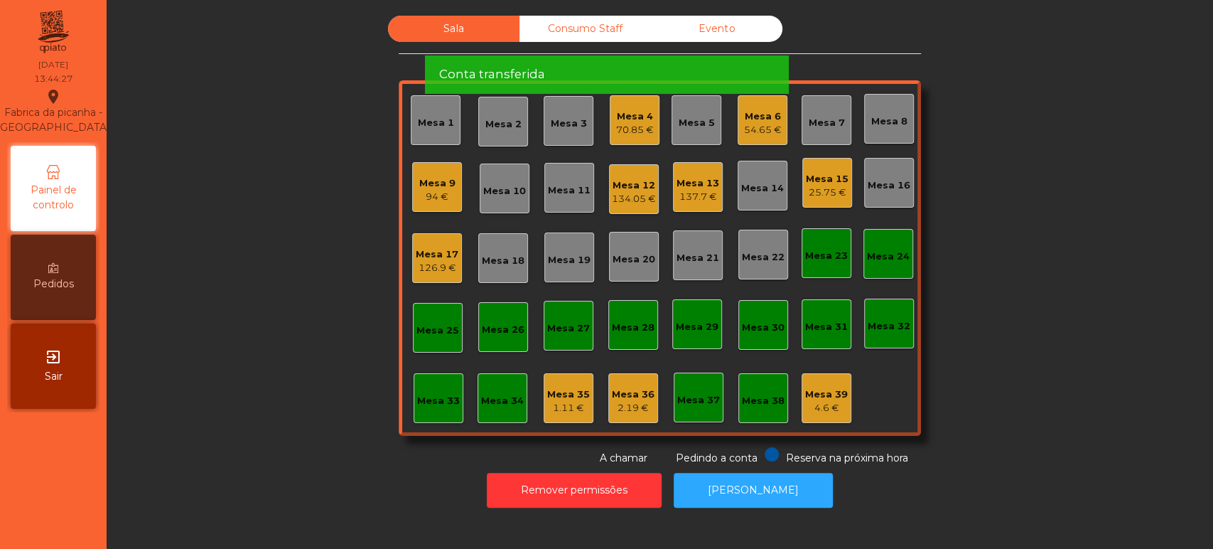
click at [960, 272] on div "Sala Consumo Staff Evento Mesa 1 Mesa 2 Mesa 3 Mesa 4 70.85 € Mesa 5 Mesa 6 54.…" at bounding box center [660, 241] width 1068 height 450
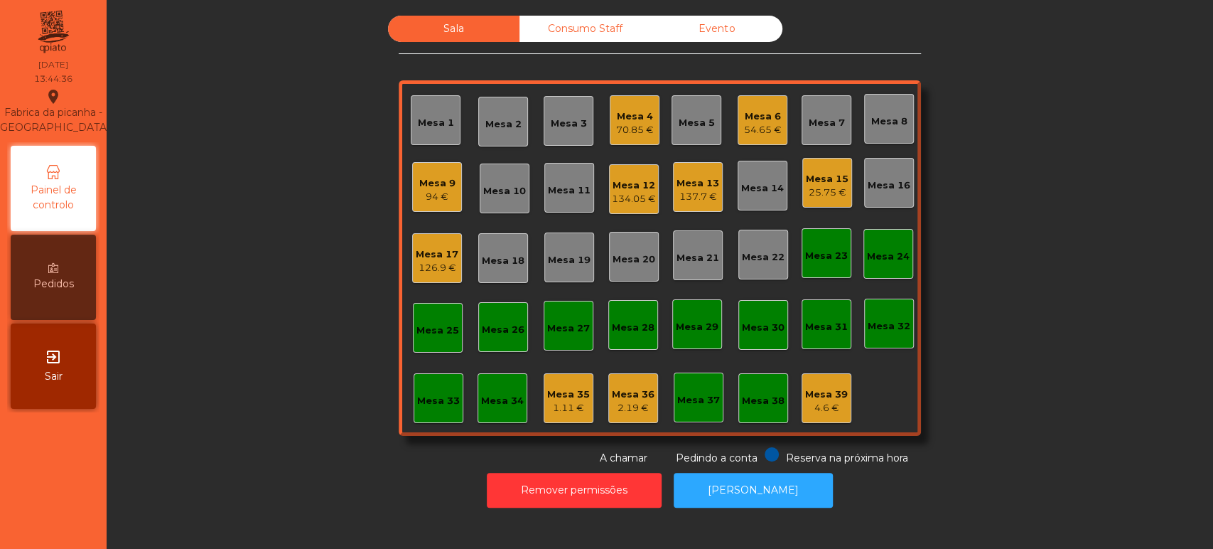
click at [1058, 278] on div "Sala Consumo Staff Evento Mesa 1 Mesa 2 Mesa 3 Mesa 4 70.85 € Mesa 5 Mesa 6 54.…" at bounding box center [660, 241] width 1068 height 450
click at [1039, 296] on div "Sala Consumo Staff Evento Mesa 1 Mesa 2 Mesa 3 Mesa 4 70.85 € Mesa 5 Mesa 6 54.…" at bounding box center [660, 241] width 1068 height 450
click at [571, 248] on div "Mesa 19" at bounding box center [569, 257] width 43 height 20
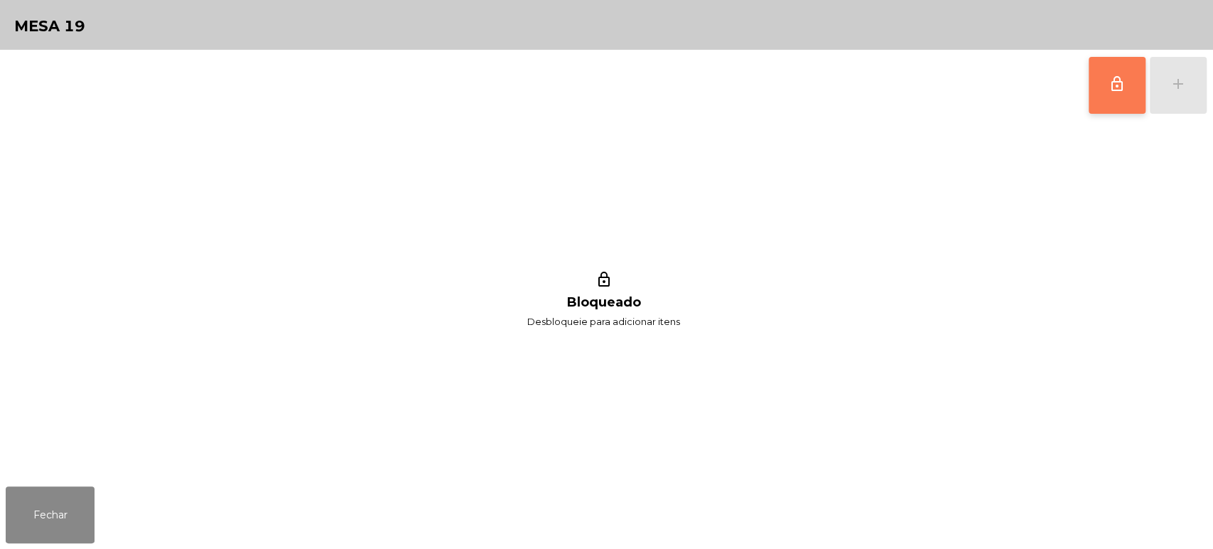
click at [1110, 97] on button "lock_outline" at bounding box center [1117, 85] width 57 height 57
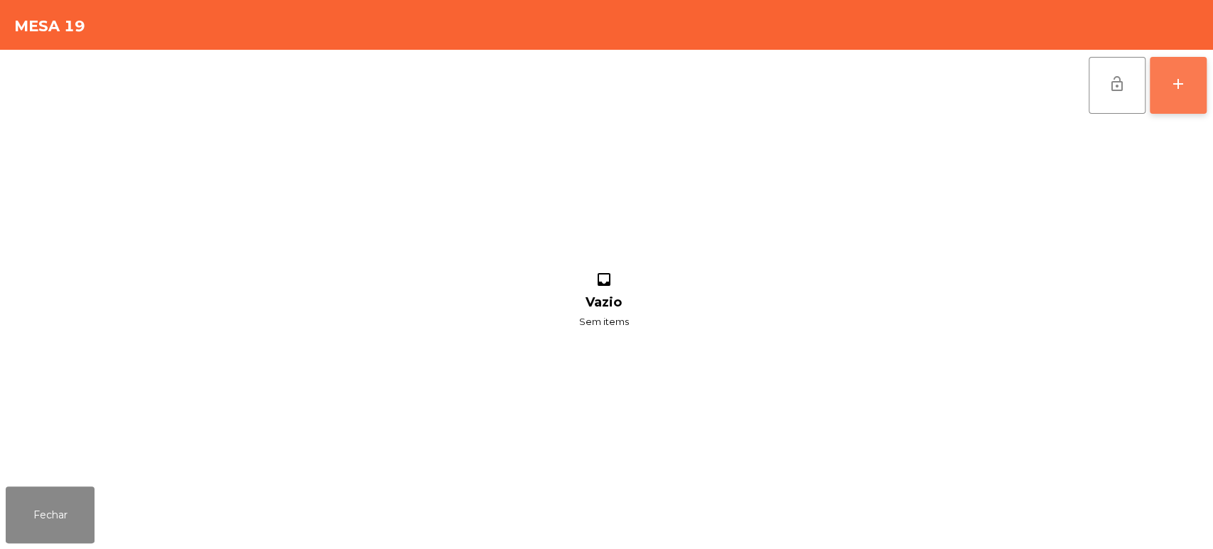
click at [1172, 97] on button "add" at bounding box center [1178, 85] width 57 height 57
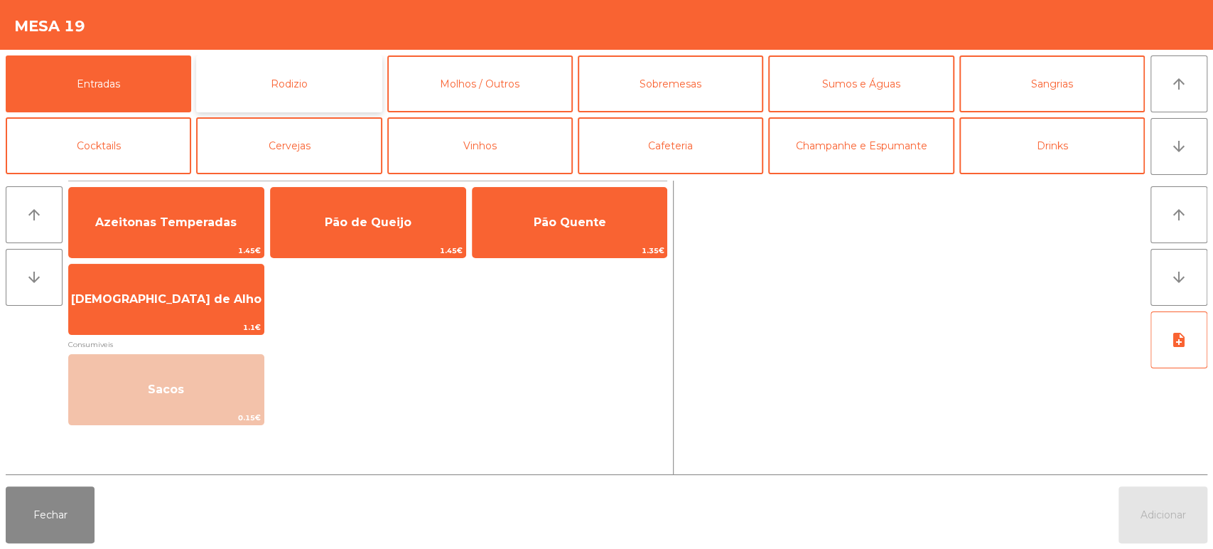
click at [306, 75] on button "Rodizio" at bounding box center [289, 83] width 186 height 57
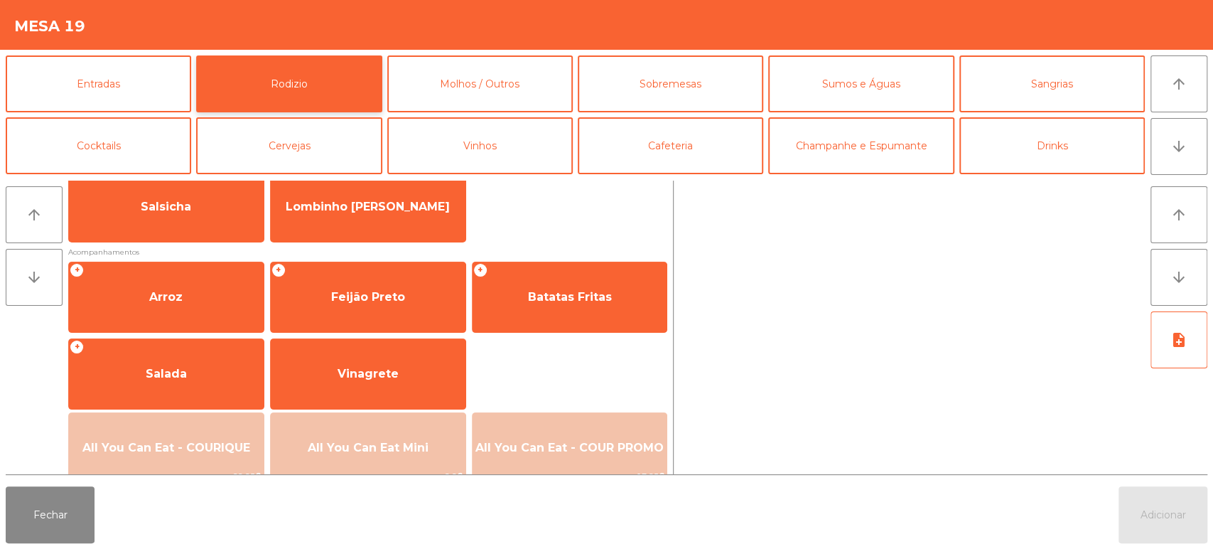
scroll to position [110, 0]
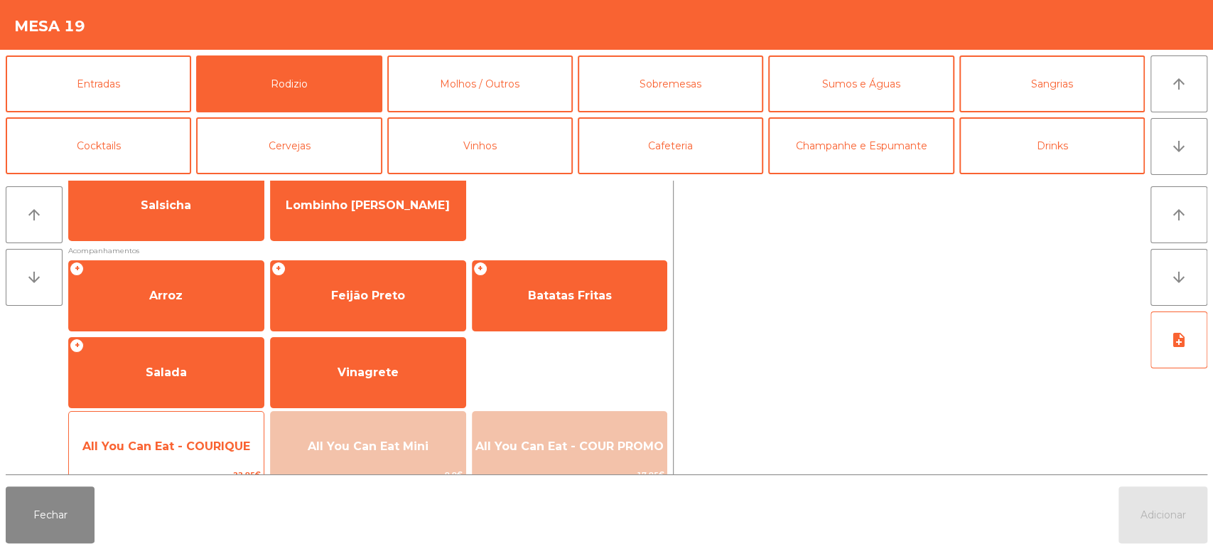
click at [188, 424] on div "All You Can Eat - COURIQUE 22.95€" at bounding box center [166, 446] width 196 height 71
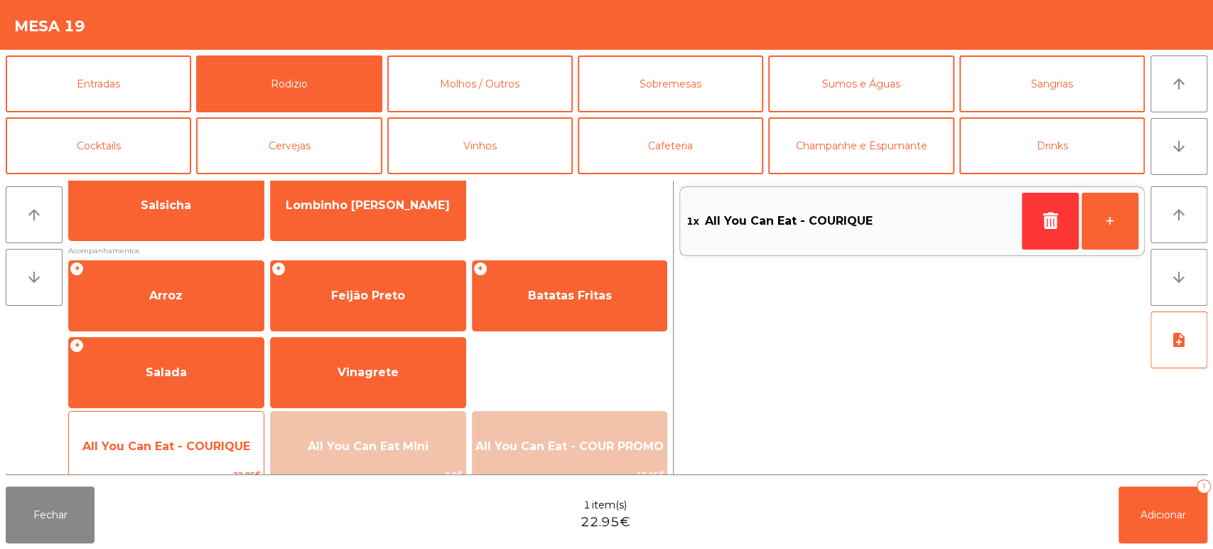
click at [198, 422] on div "All You Can Eat - COURIQUE 22.95€" at bounding box center [166, 446] width 196 height 71
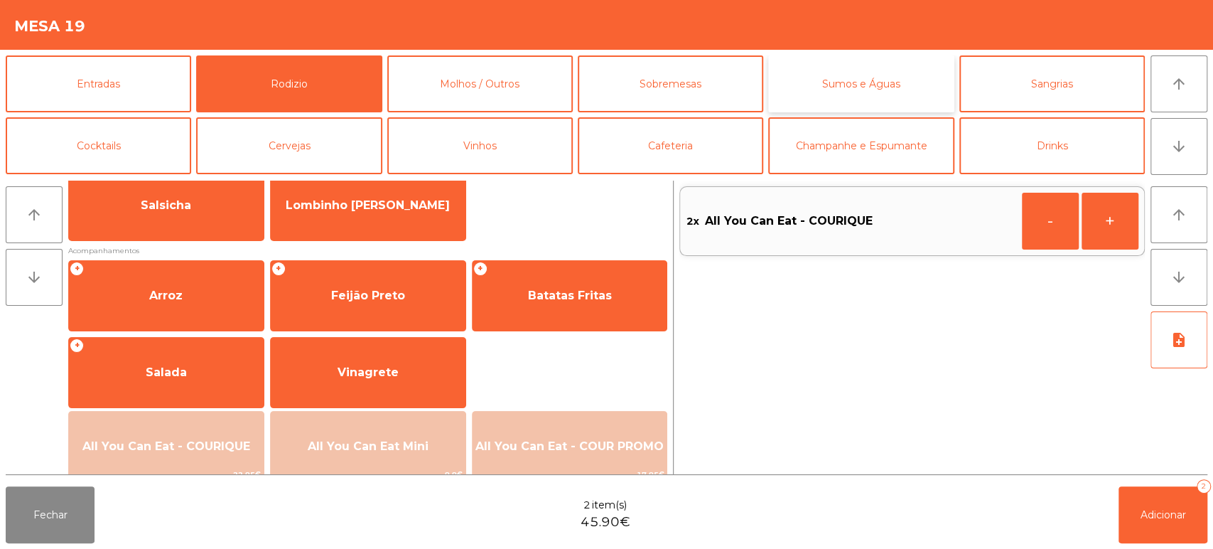
click at [871, 73] on button "Sumos e Águas" at bounding box center [861, 83] width 186 height 57
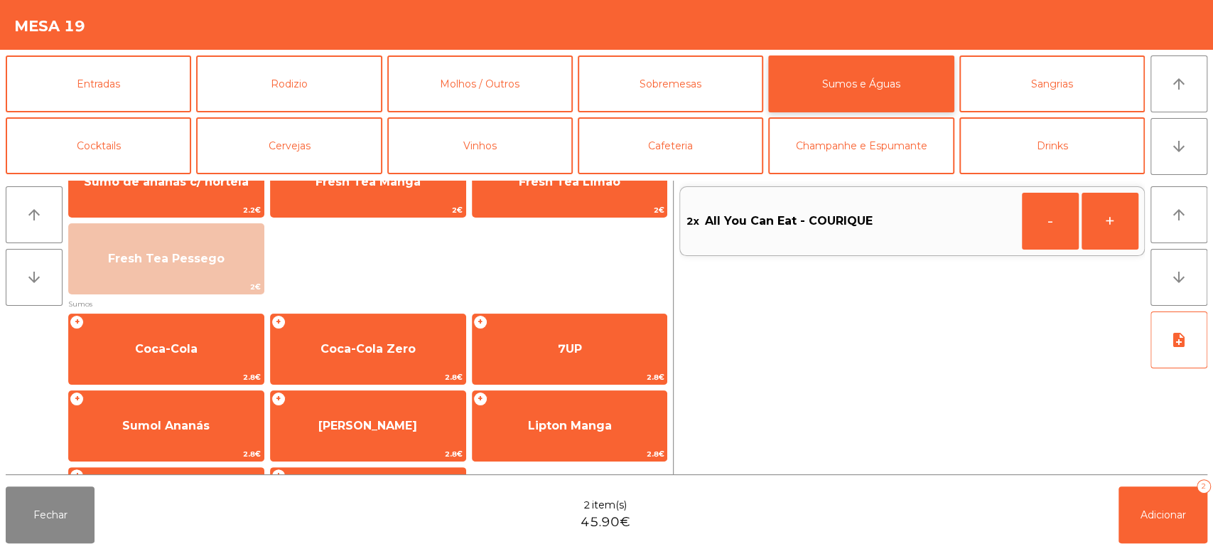
scroll to position [129, 0]
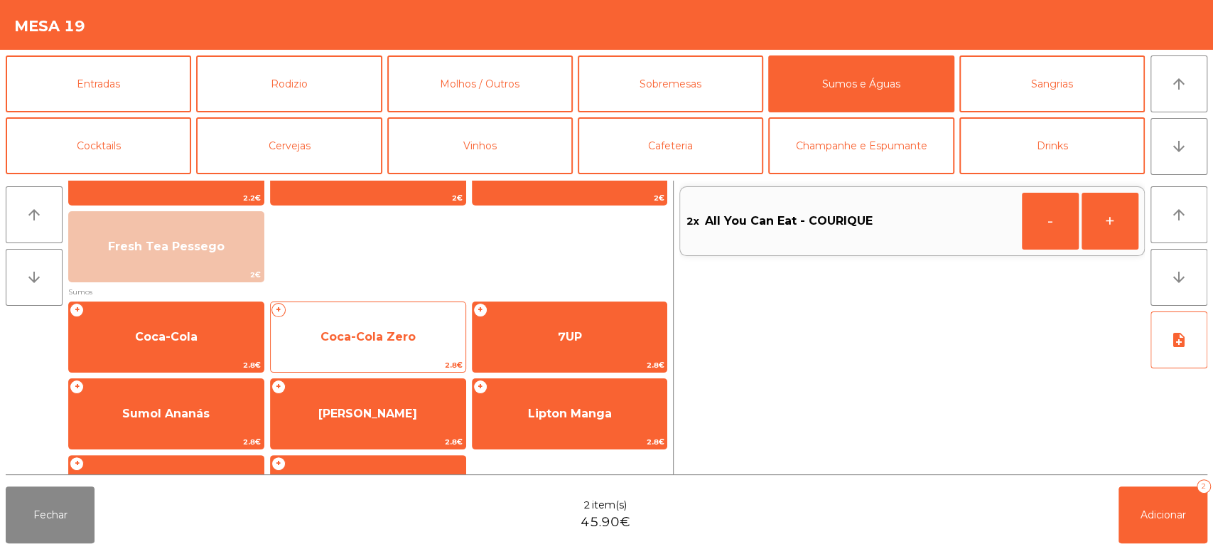
click at [375, 333] on span "Coca-Cola Zero" at bounding box center [368, 337] width 95 height 14
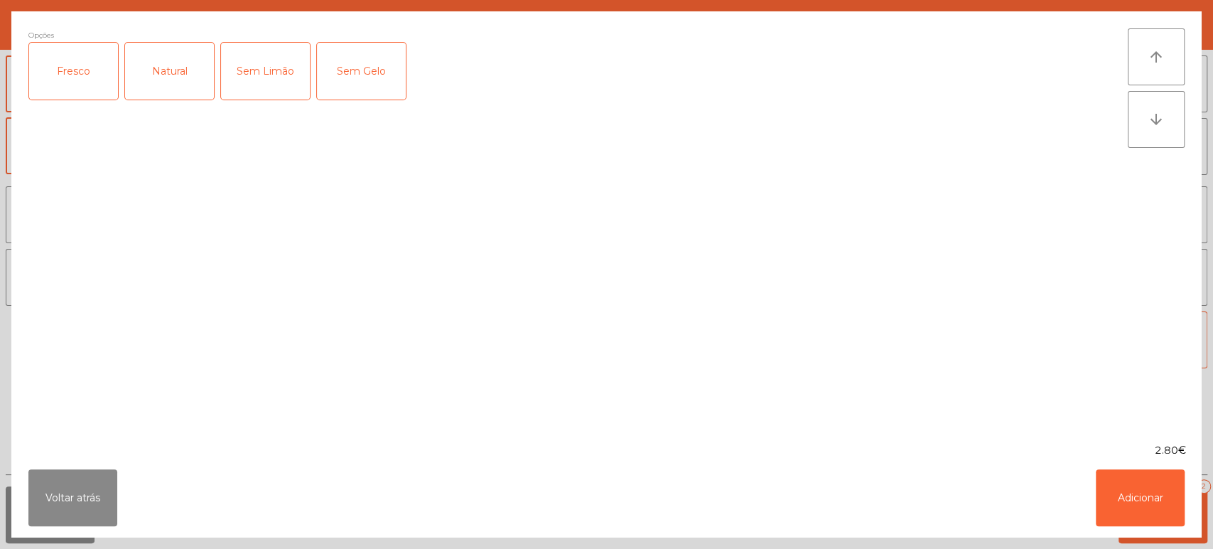
click at [63, 85] on div "Fresco" at bounding box center [73, 71] width 89 height 57
click at [1105, 503] on button "Adicionar" at bounding box center [1140, 497] width 89 height 57
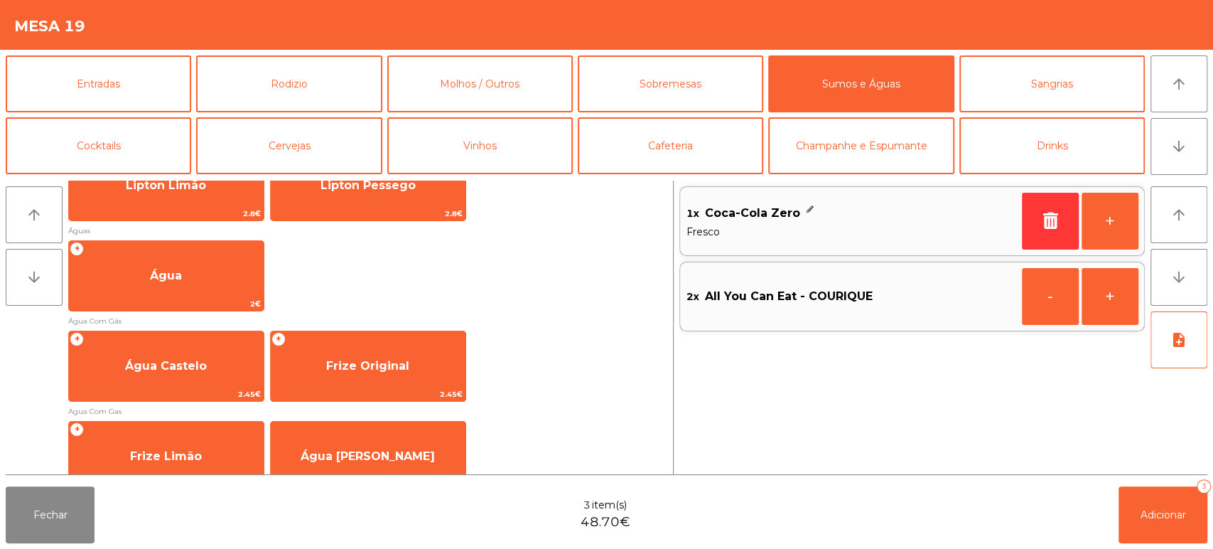
scroll to position [456, 0]
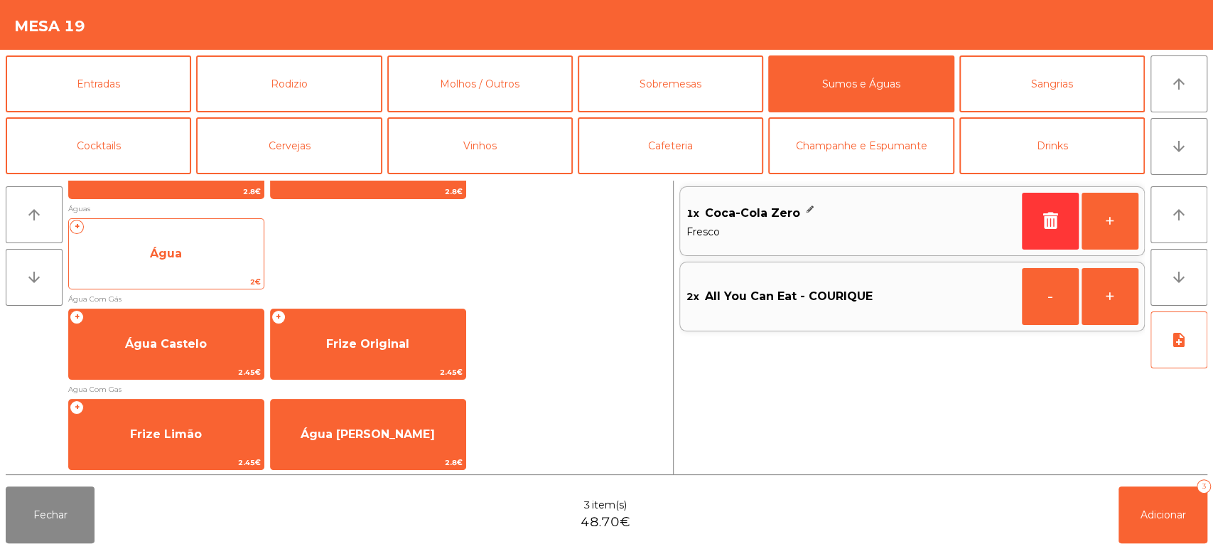
click at [183, 250] on span "Água" at bounding box center [166, 254] width 195 height 38
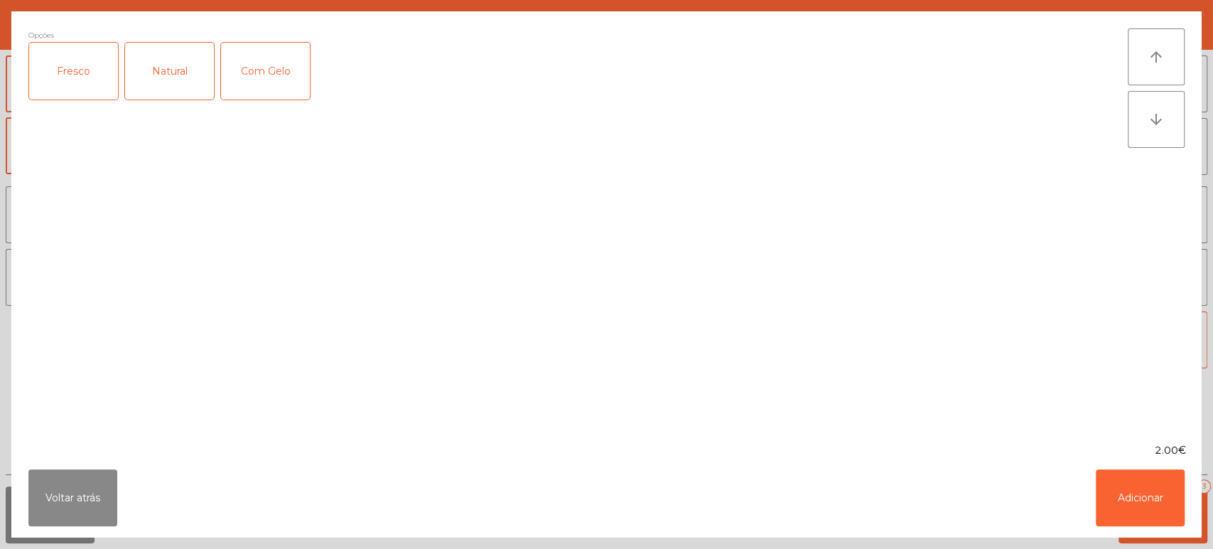
click at [77, 82] on div "Fresco" at bounding box center [73, 71] width 89 height 57
click at [1124, 489] on button "Adicionar" at bounding box center [1140, 497] width 89 height 57
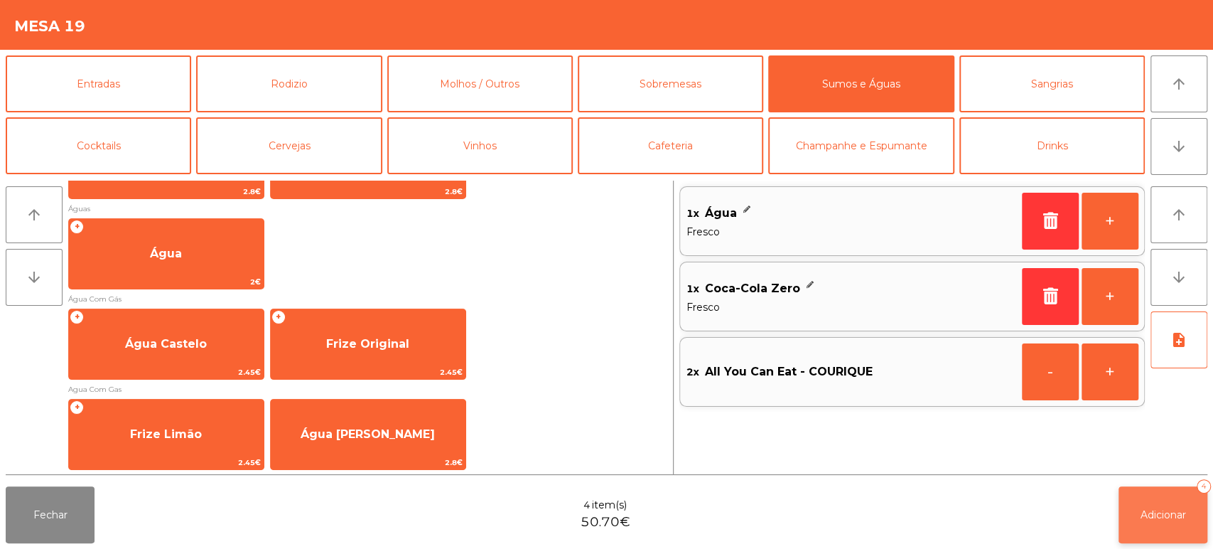
click at [1172, 503] on button "Adicionar 4" at bounding box center [1163, 514] width 89 height 57
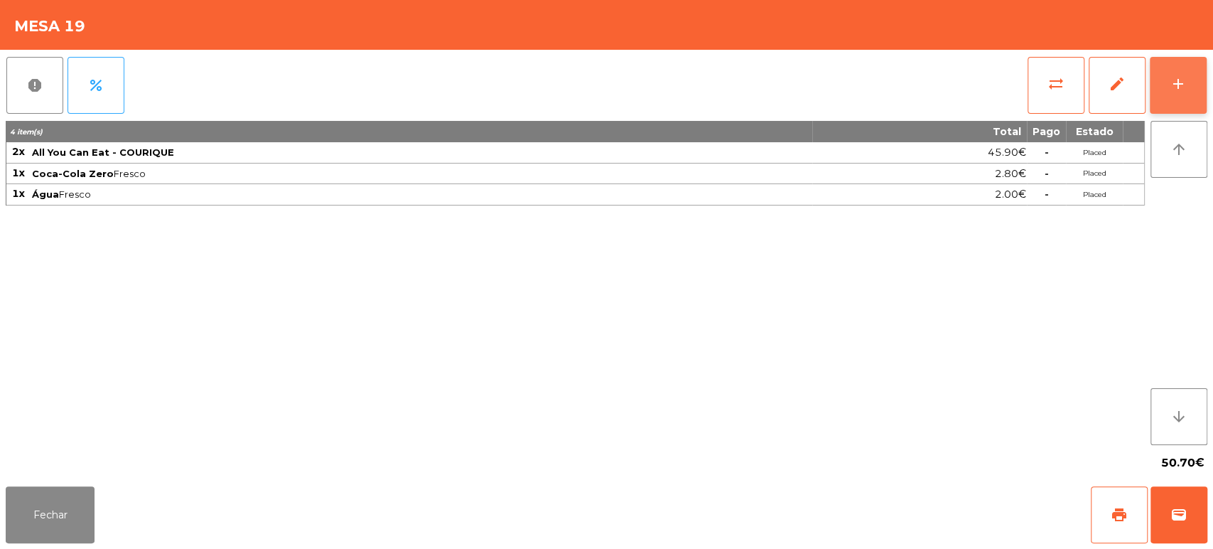
click at [1172, 68] on button "add" at bounding box center [1178, 85] width 57 height 57
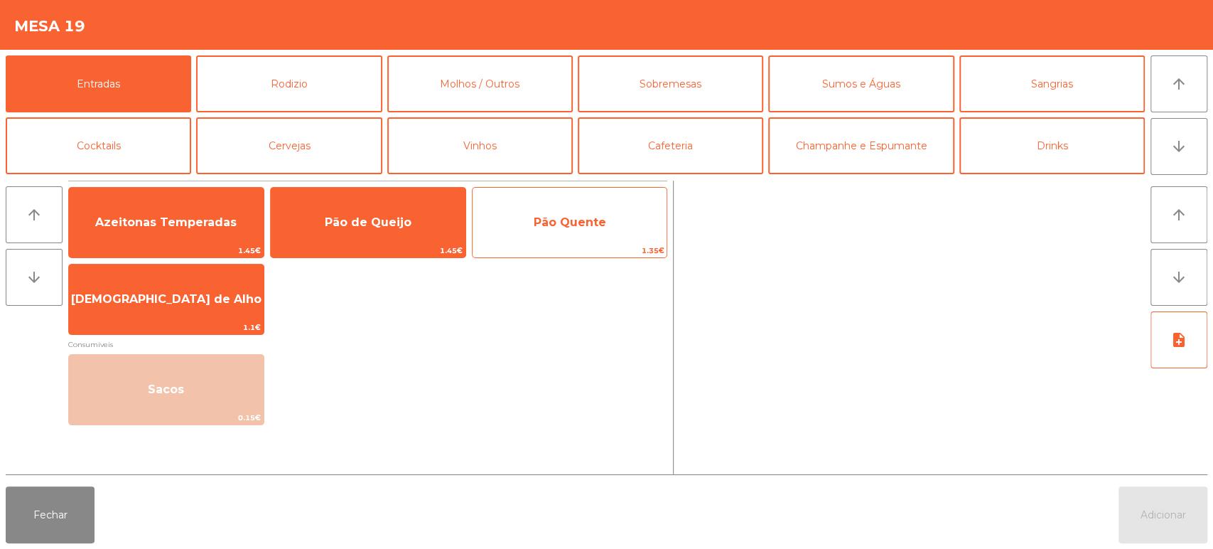
click at [596, 241] on span "Pão Quente" at bounding box center [570, 222] width 195 height 38
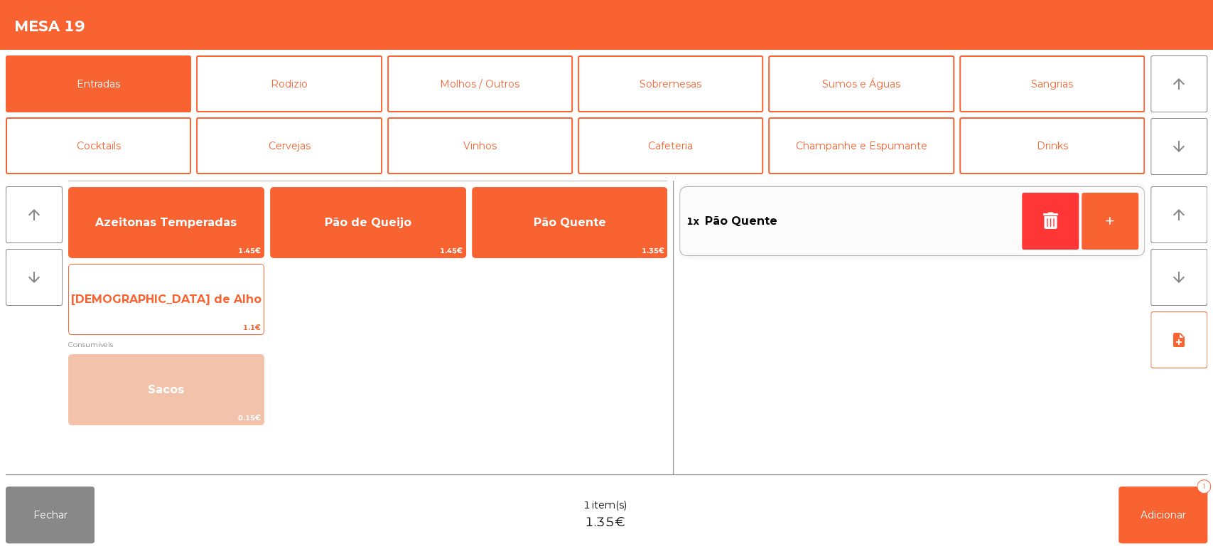
click at [214, 282] on span "[DEMOGRAPHIC_DATA] de Alho" at bounding box center [166, 299] width 195 height 38
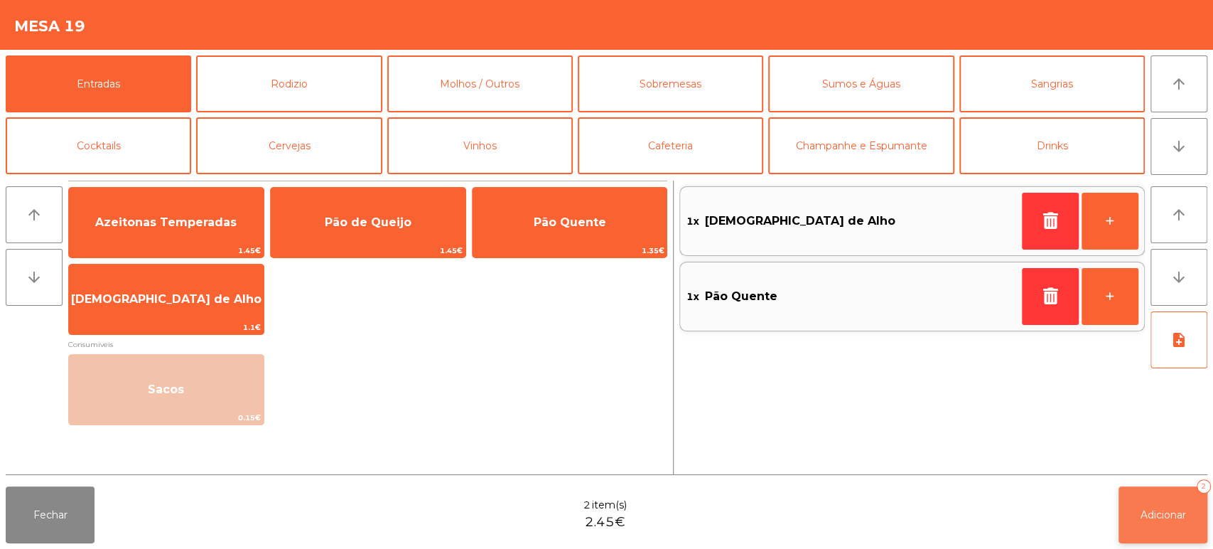
click at [1167, 523] on button "Adicionar 2" at bounding box center [1163, 514] width 89 height 57
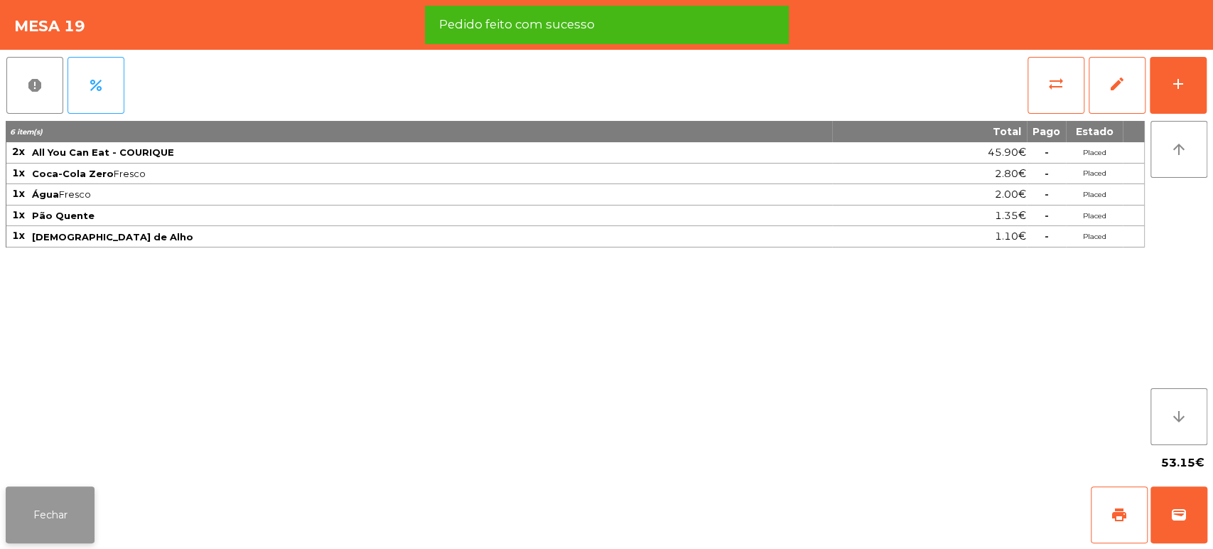
click at [28, 489] on button "Fechar" at bounding box center [50, 514] width 89 height 57
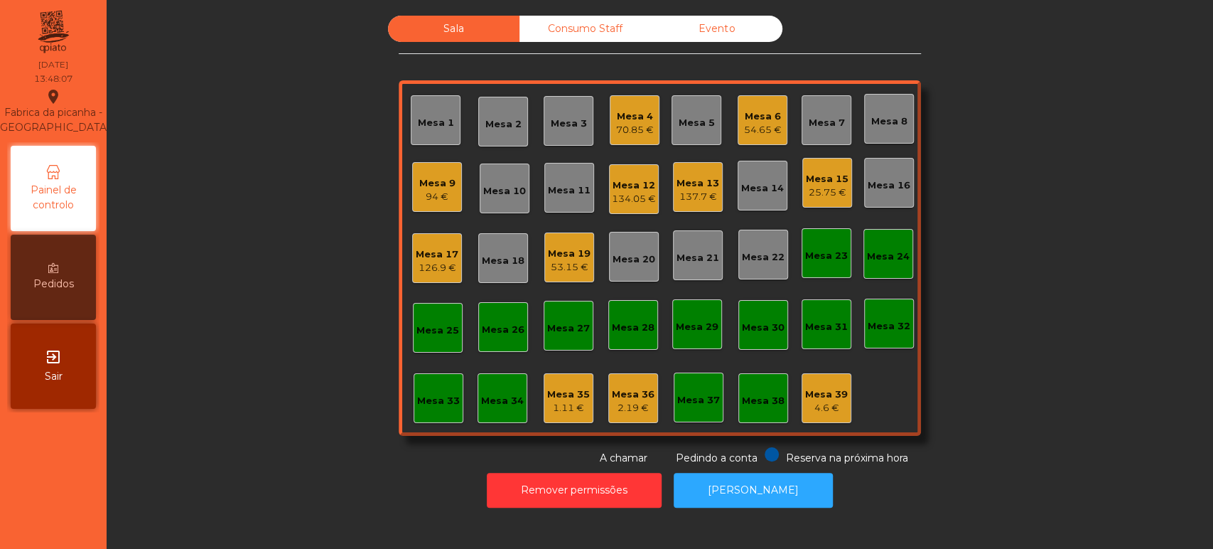
click at [279, 363] on div "Sala Consumo Staff Evento Mesa 1 Mesa 2 Mesa 3 Mesa 4 70.85 € Mesa 5 Mesa 6 54.…" at bounding box center [660, 241] width 1068 height 450
click at [306, 356] on div "Sala Consumo Staff Evento Mesa 1 Mesa 2 Mesa 3 Mesa 4 70.85 € Mesa 5 Mesa 6 54.…" at bounding box center [660, 241] width 1068 height 450
click at [955, 235] on div "Sala Consumo Staff Evento Mesa 1 Mesa 2 Mesa 3 Mesa 4 70.85 € Mesa 5 Mesa 6 54.…" at bounding box center [660, 241] width 1068 height 450
click at [1019, 263] on div "Sala Consumo Staff Evento Mesa 1 Mesa 2 Mesa 3 Mesa 4 70.85 € Mesa 5 Mesa 6 54.…" at bounding box center [660, 241] width 1068 height 450
click at [901, 105] on div "Mesa 8" at bounding box center [889, 119] width 50 height 50
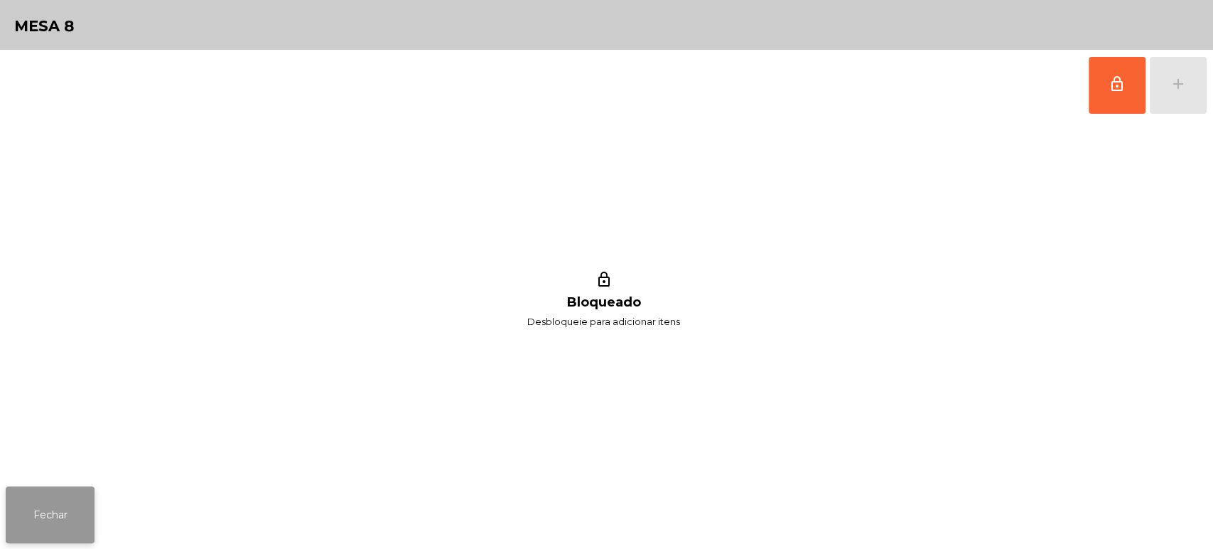
click at [70, 513] on button "Fechar" at bounding box center [50, 514] width 89 height 57
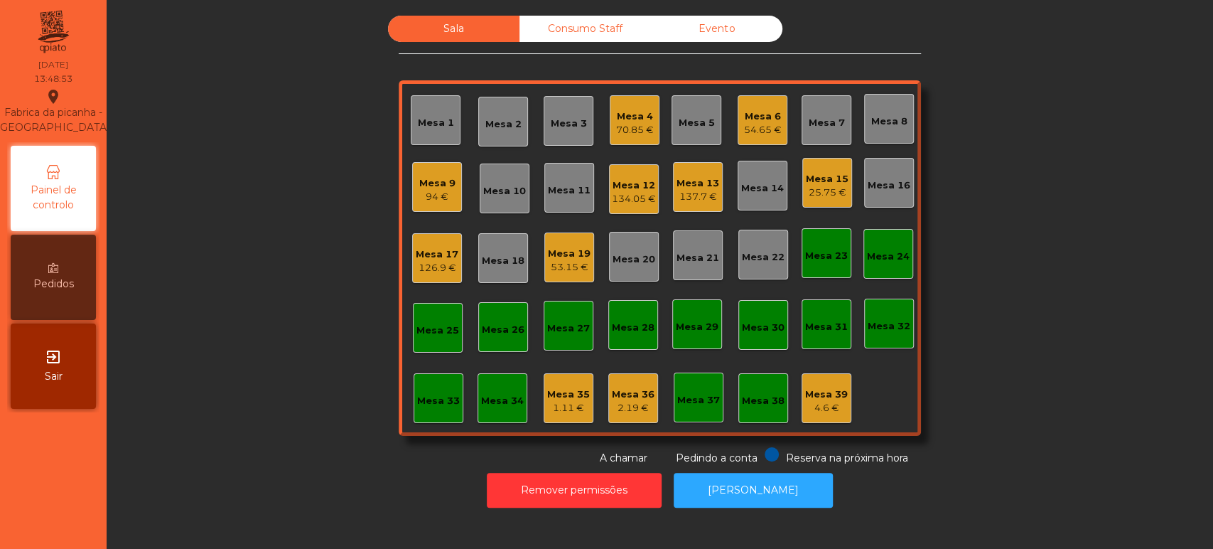
click at [828, 134] on div "Mesa 7" at bounding box center [827, 120] width 50 height 50
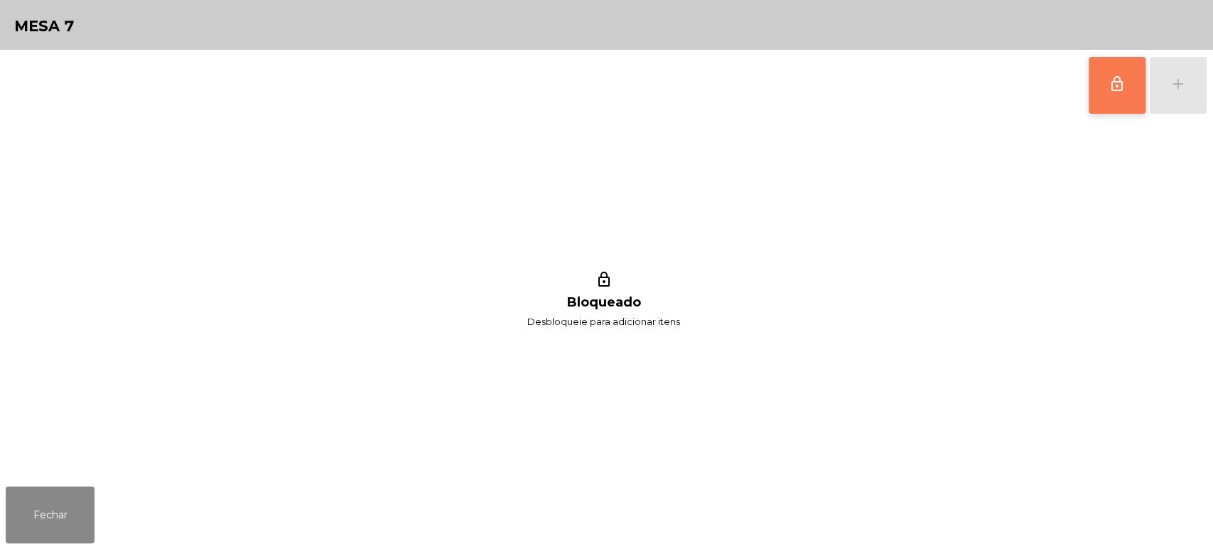
click at [1096, 95] on button "lock_outline" at bounding box center [1117, 85] width 57 height 57
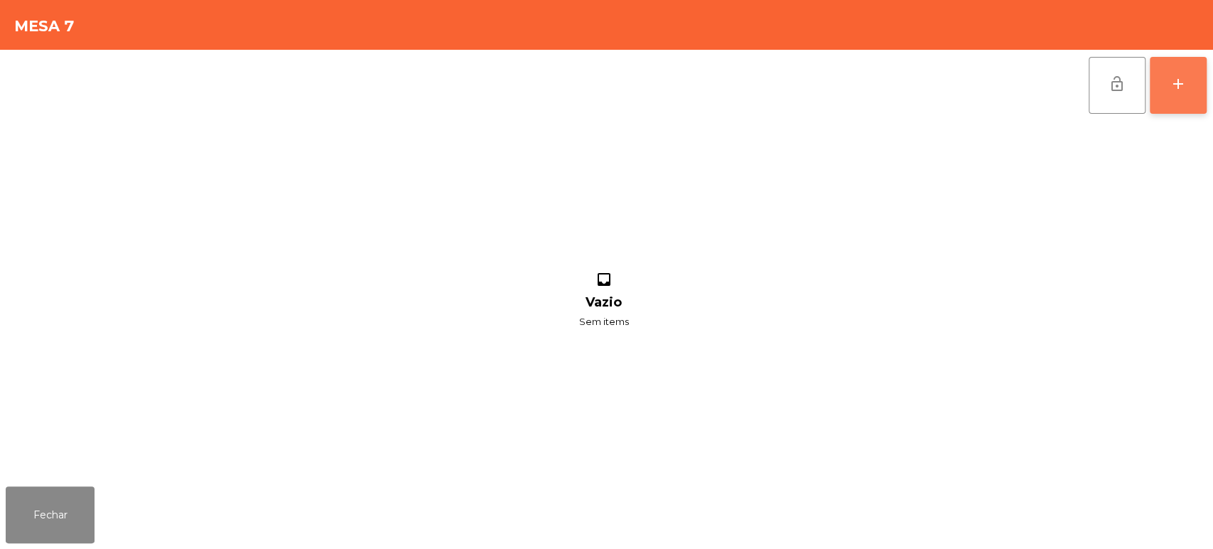
click at [1161, 90] on button "add" at bounding box center [1178, 85] width 57 height 57
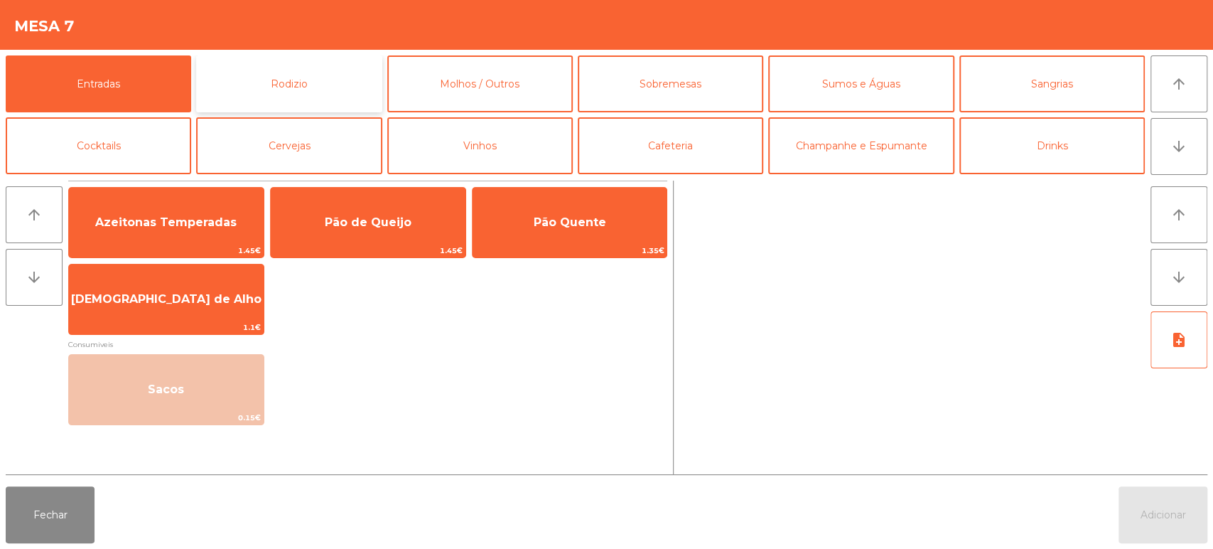
click at [282, 73] on button "Rodizio" at bounding box center [289, 83] width 186 height 57
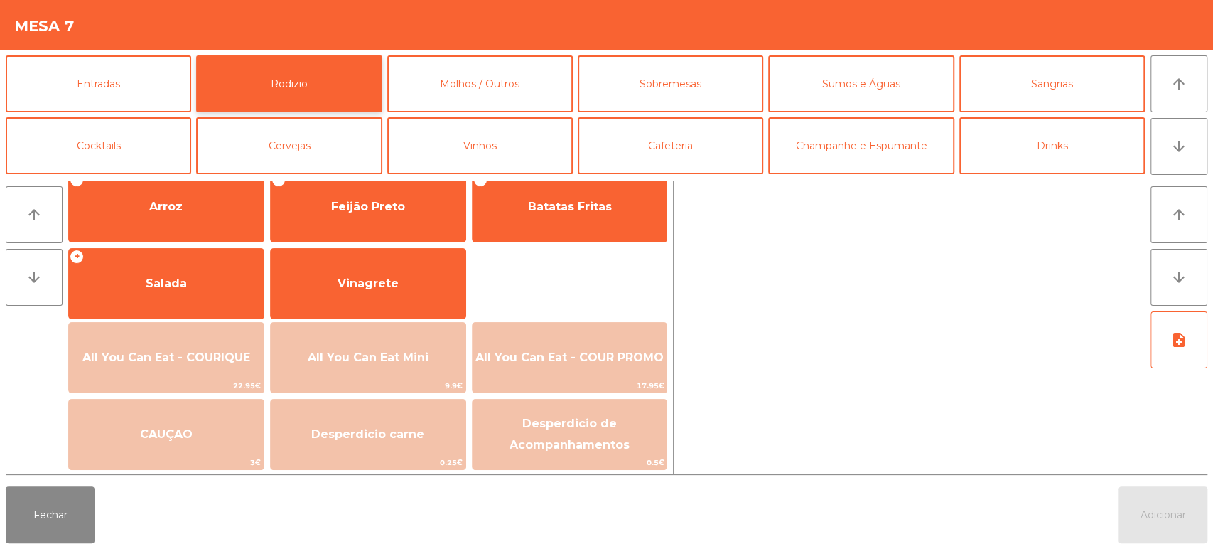
scroll to position [200, 0]
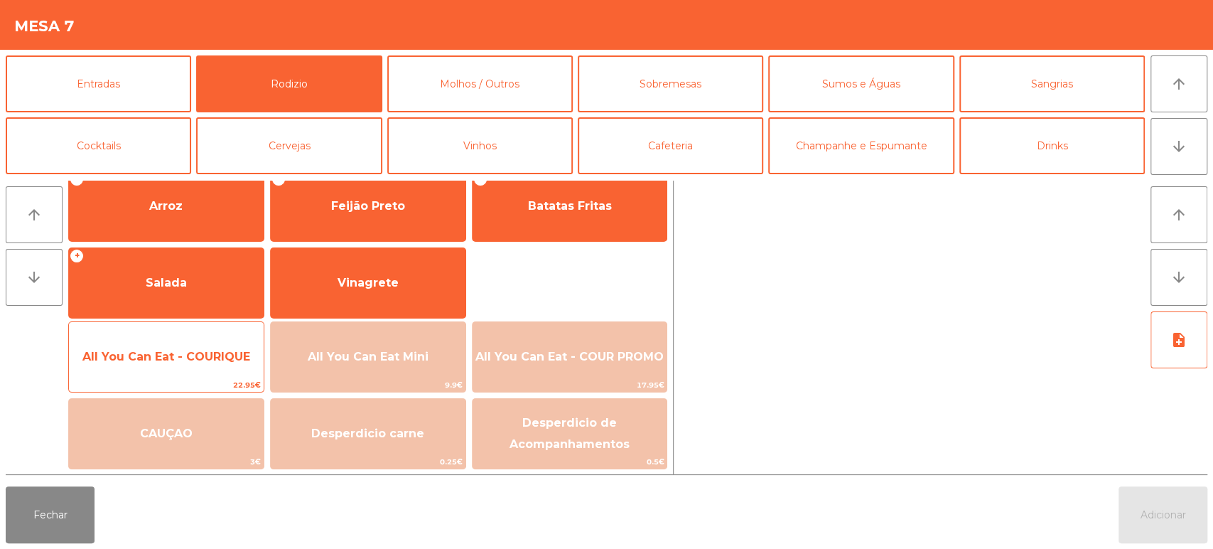
click at [215, 365] on span "All You Can Eat - COURIQUE" at bounding box center [166, 357] width 195 height 38
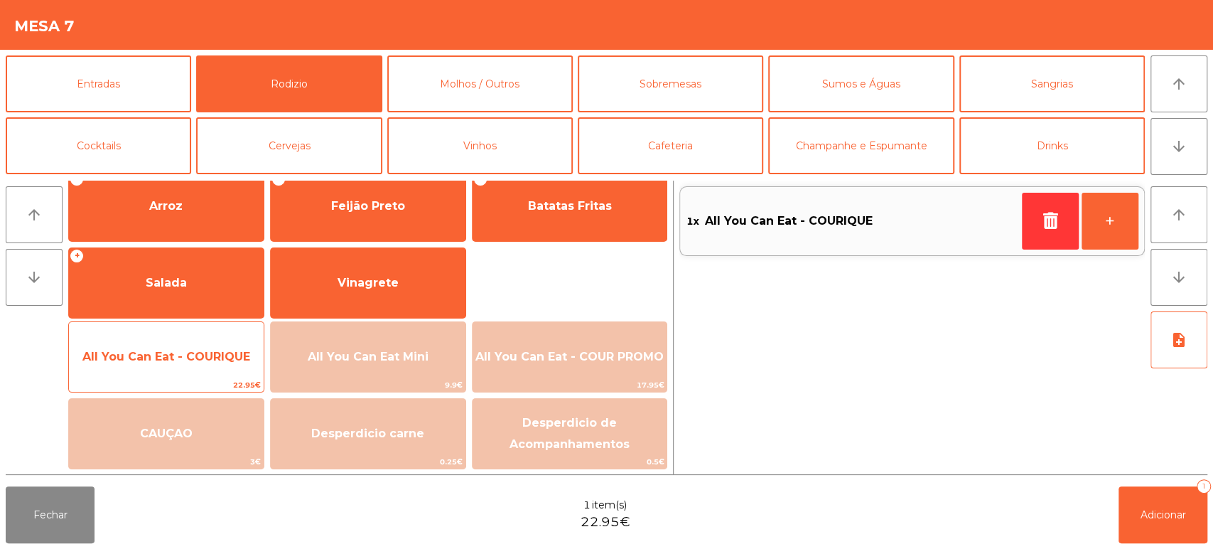
click at [205, 347] on span "All You Can Eat - COURIQUE" at bounding box center [166, 357] width 195 height 38
click at [205, 361] on span "All You Can Eat - COURIQUE" at bounding box center [166, 357] width 168 height 14
click at [188, 371] on span "All You Can Eat - COURIQUE" at bounding box center [166, 357] width 195 height 38
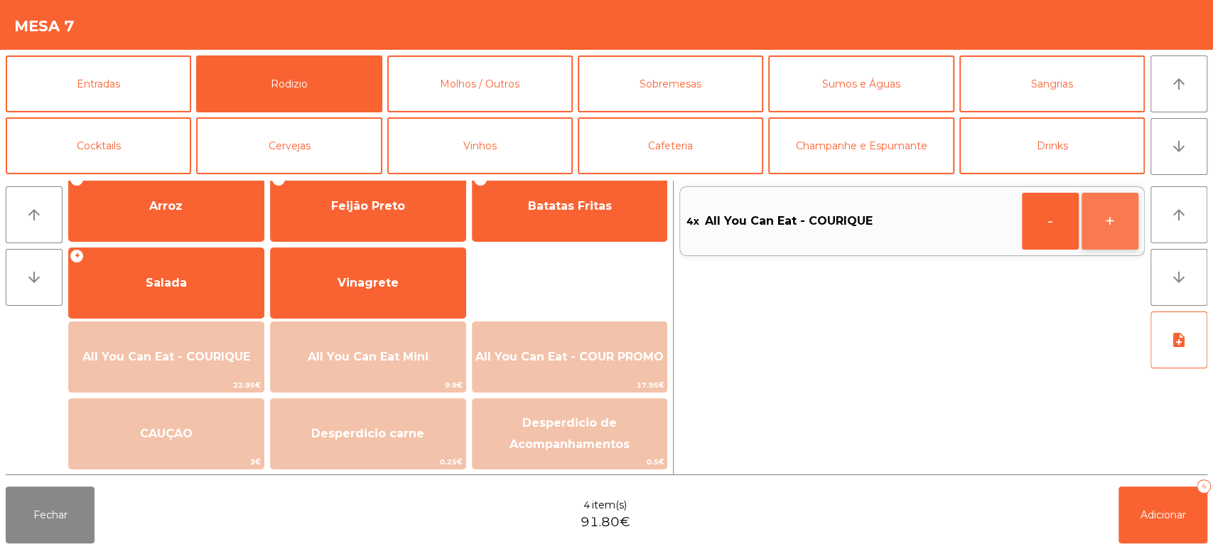
click at [1100, 232] on button "+" at bounding box center [1110, 221] width 57 height 57
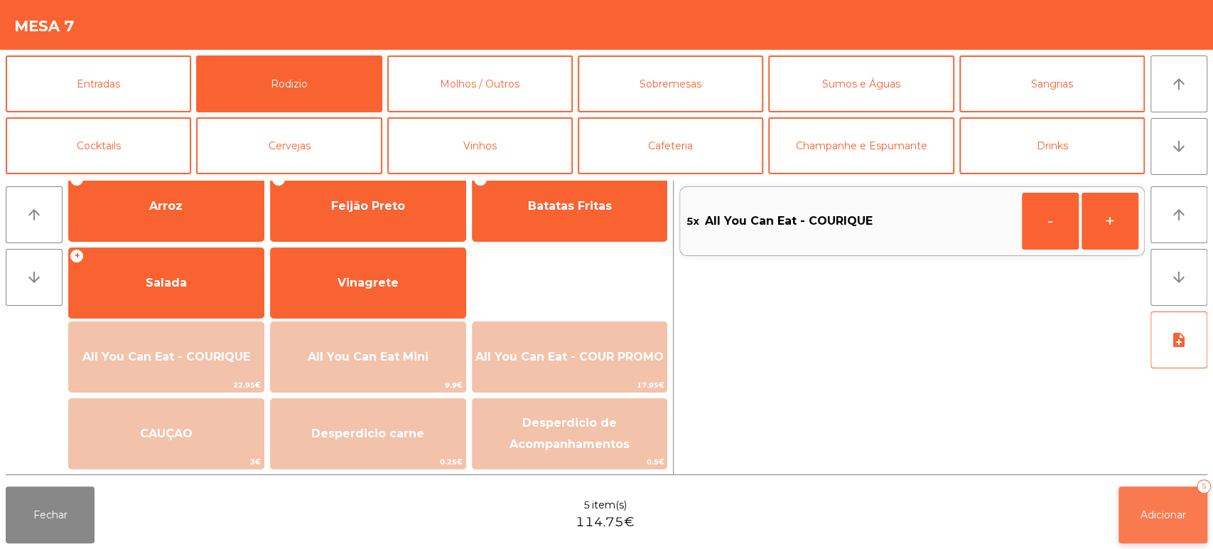
click at [1160, 515] on span "Adicionar" at bounding box center [1163, 514] width 45 height 13
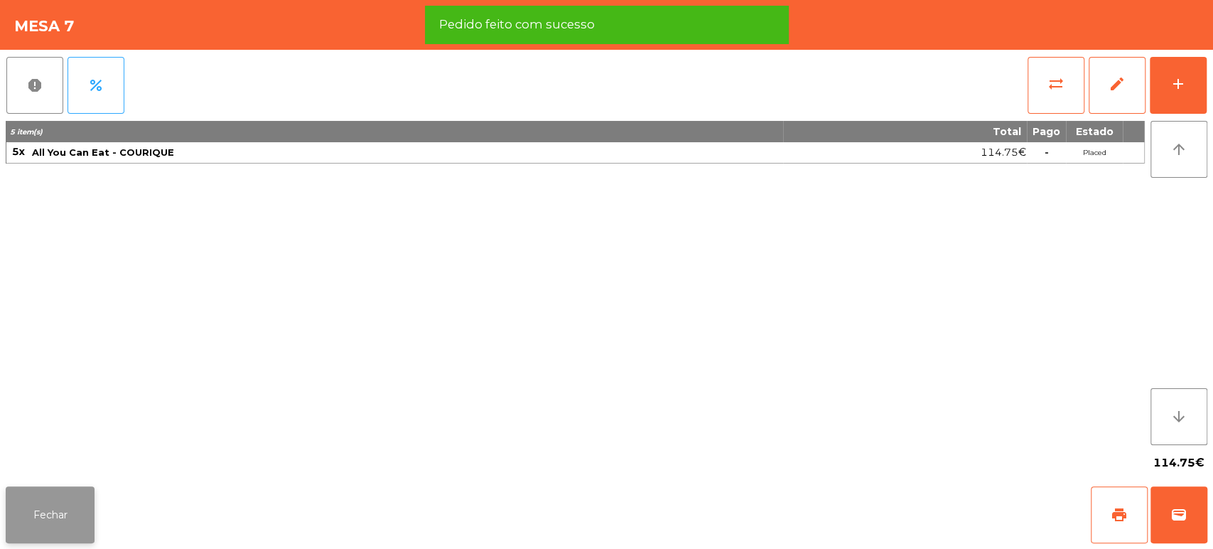
click at [65, 493] on button "Fechar" at bounding box center [50, 514] width 89 height 57
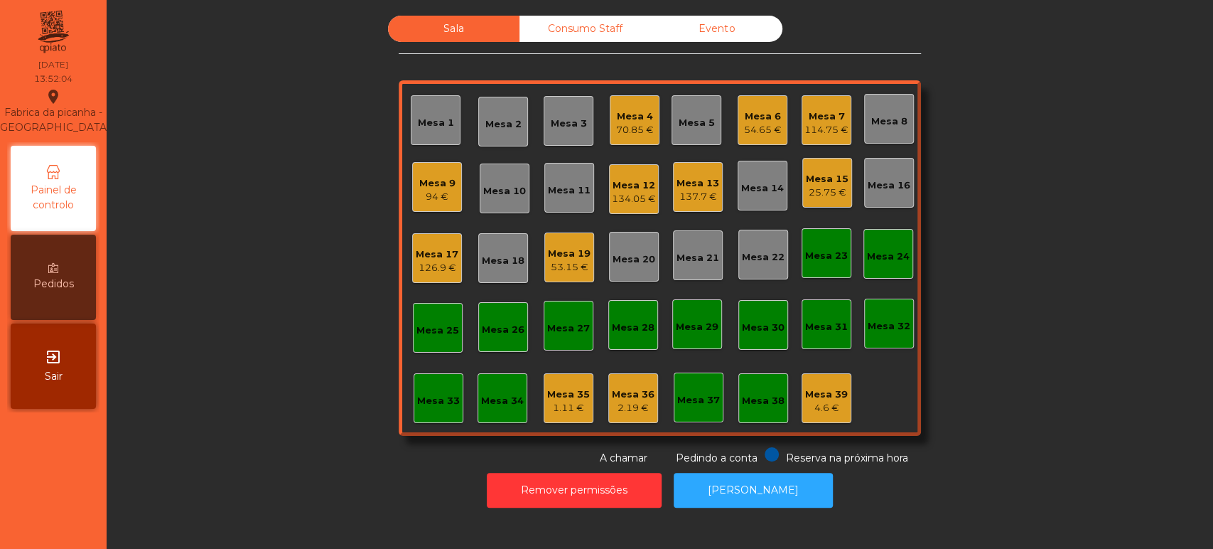
click at [823, 126] on div "114.75 €" at bounding box center [827, 130] width 44 height 14
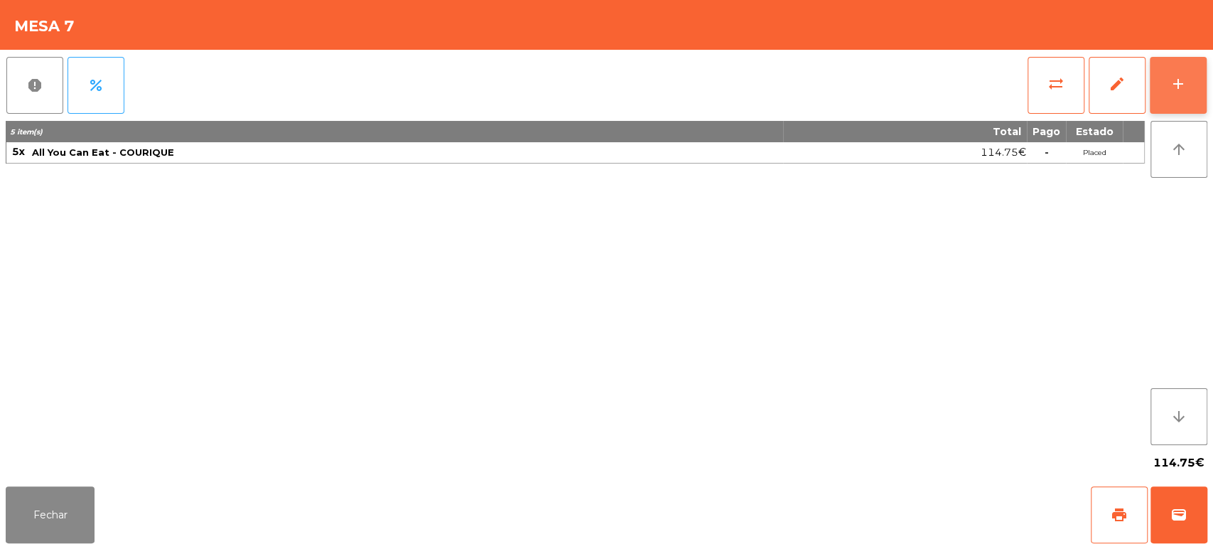
click at [1172, 75] on div "add" at bounding box center [1178, 83] width 17 height 17
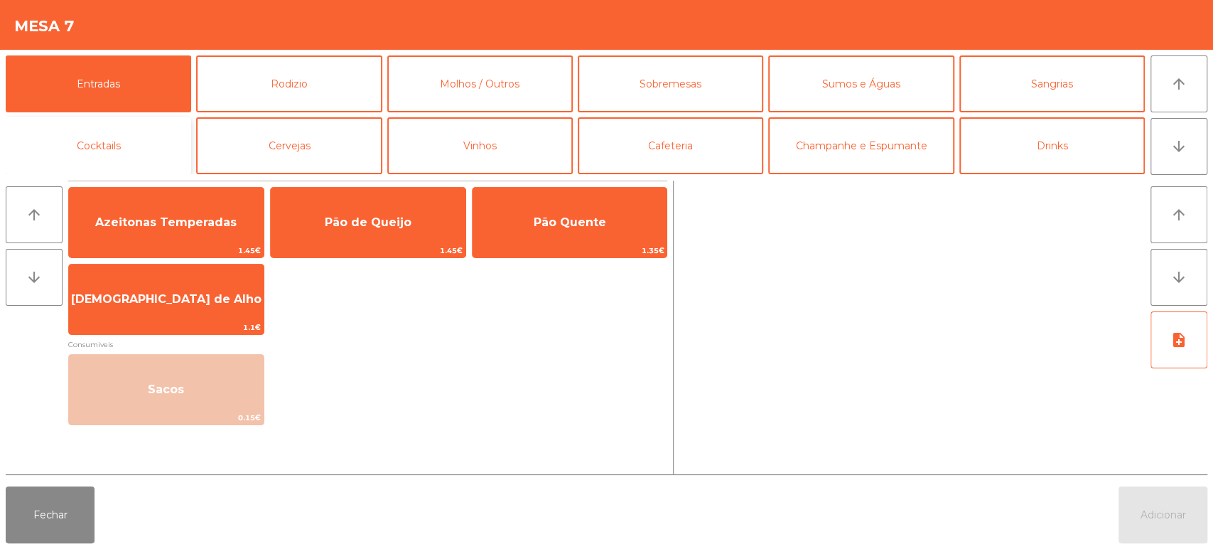
click at [142, 155] on button "Cocktails" at bounding box center [99, 145] width 186 height 57
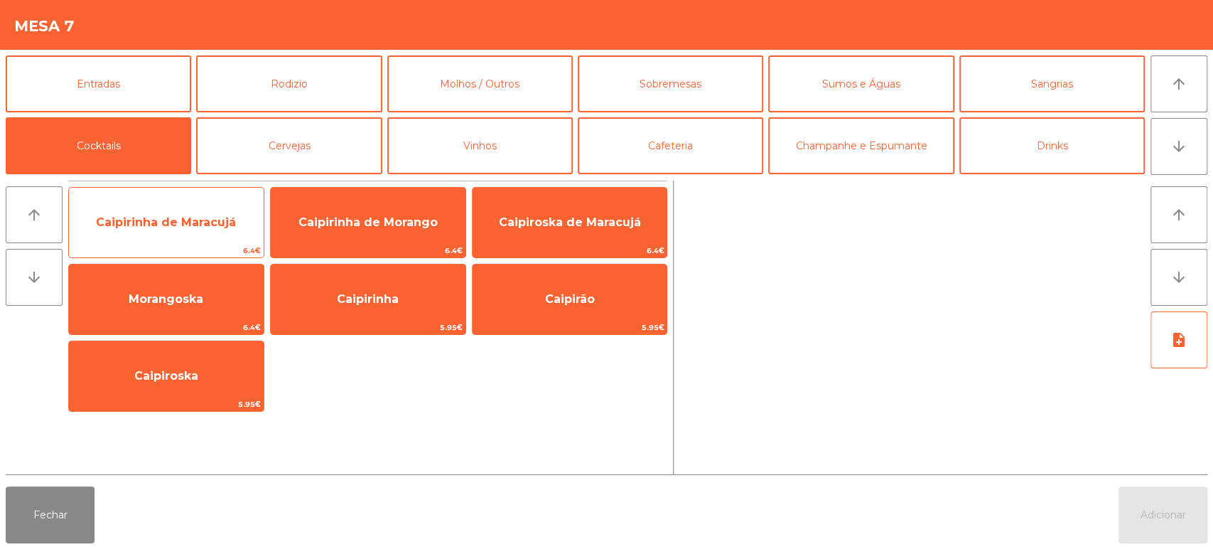
click at [186, 239] on span "Caipirinha de Maracujá" at bounding box center [166, 222] width 195 height 38
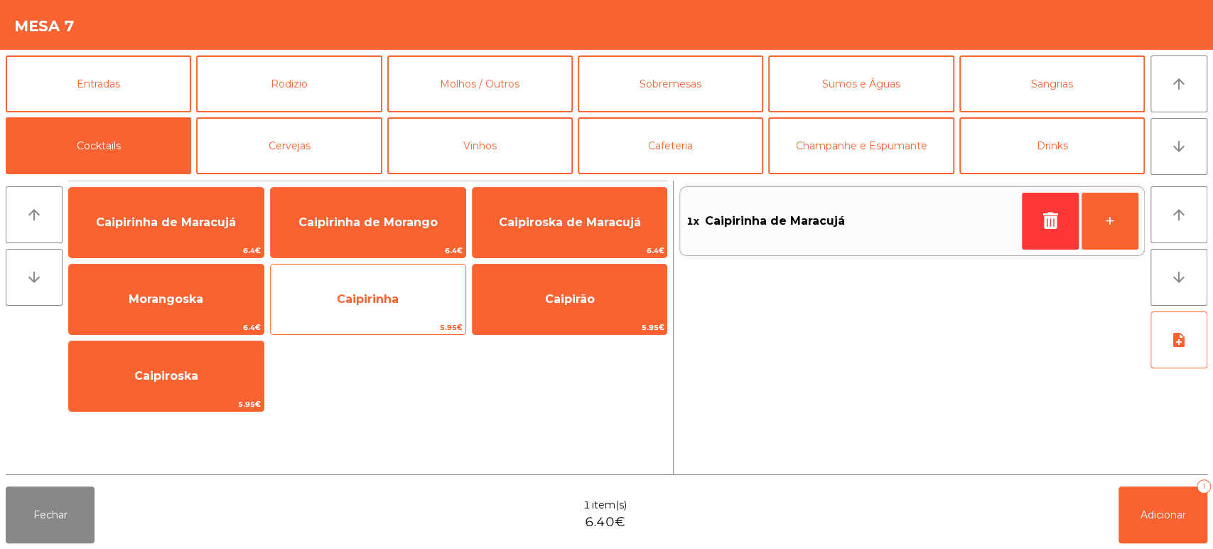
click at [371, 297] on span "Caipirinha" at bounding box center [368, 299] width 62 height 14
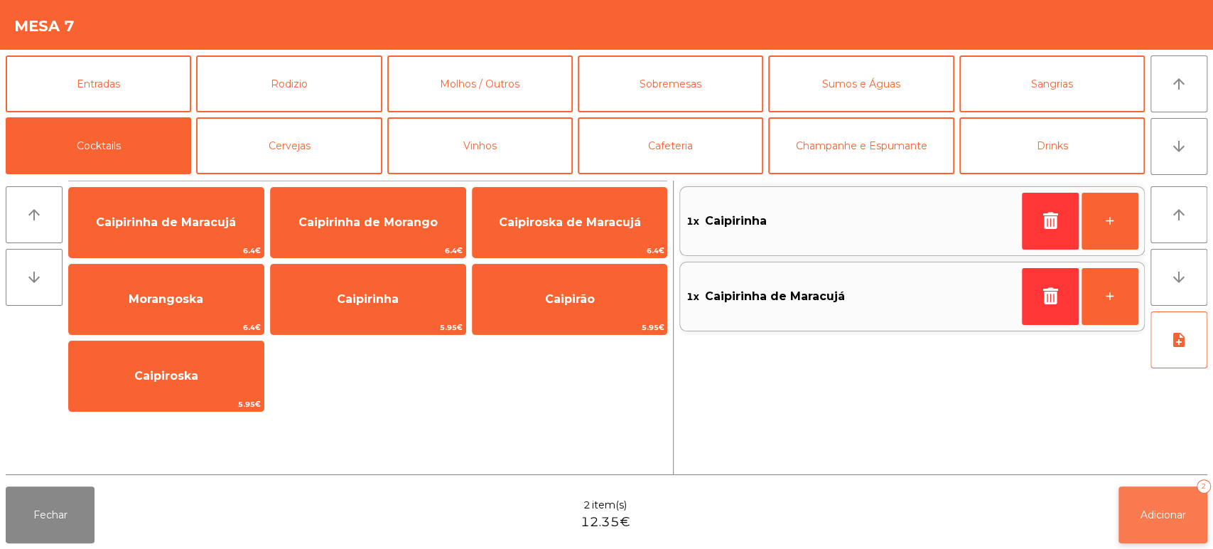
click at [1136, 512] on button "Adicionar 2" at bounding box center [1163, 514] width 89 height 57
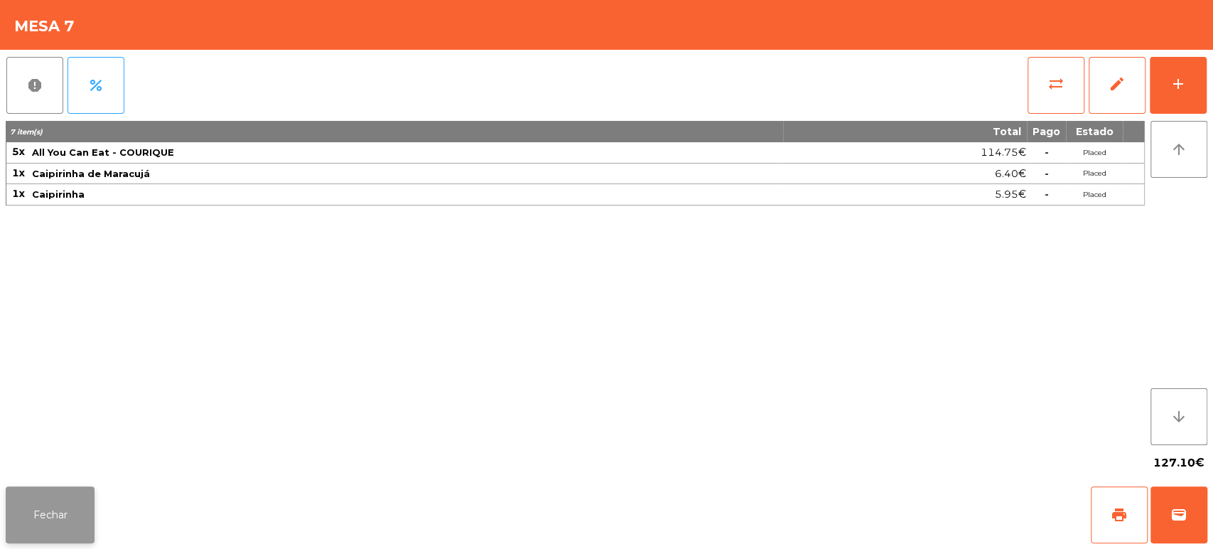
click at [45, 501] on button "Fechar" at bounding box center [50, 514] width 89 height 57
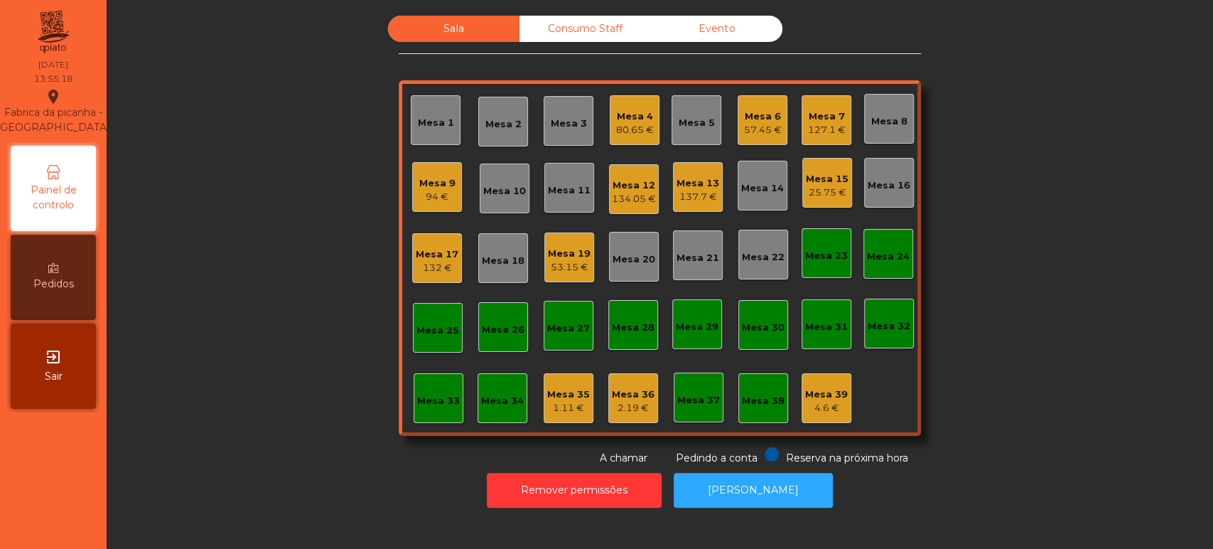
click at [554, 278] on div "Mesa 19 53.15 €" at bounding box center [570, 257] width 50 height 50
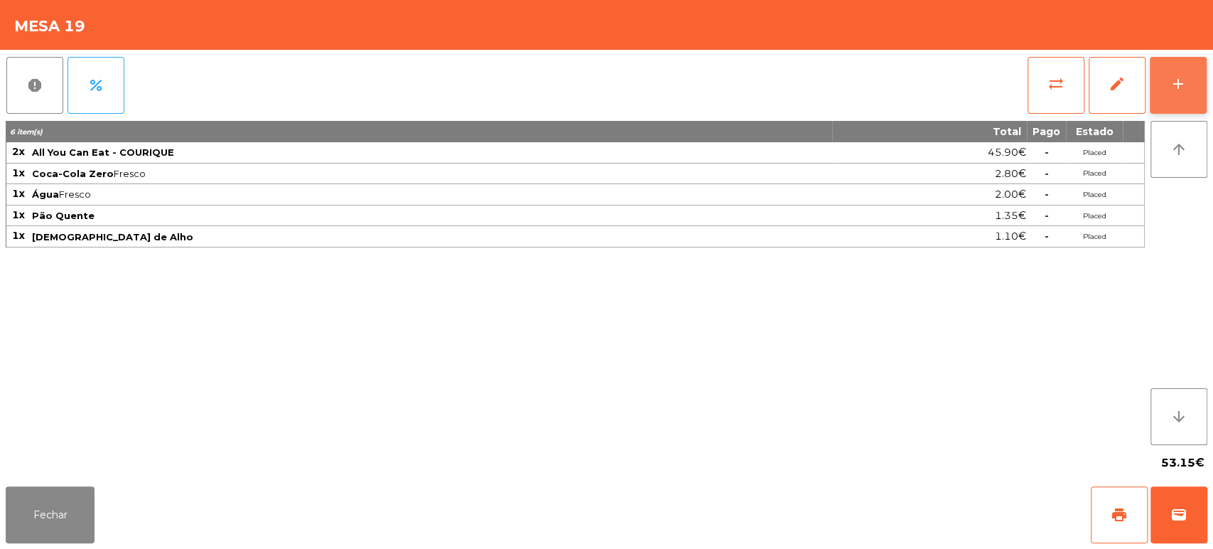
click at [1182, 91] on div "add" at bounding box center [1178, 83] width 17 height 17
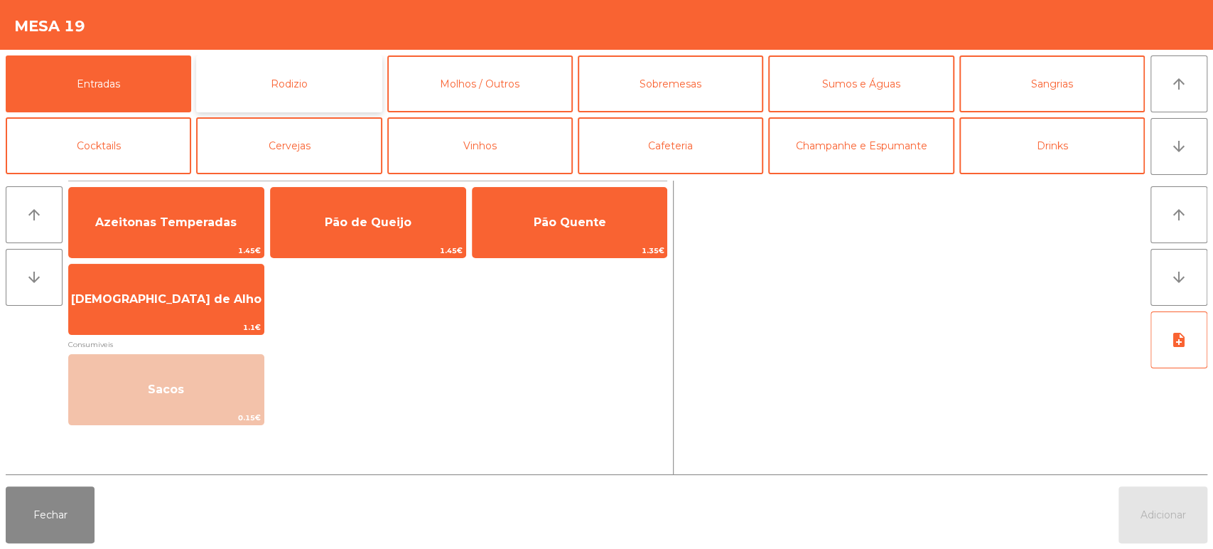
click at [250, 92] on button "Rodizio" at bounding box center [289, 83] width 186 height 57
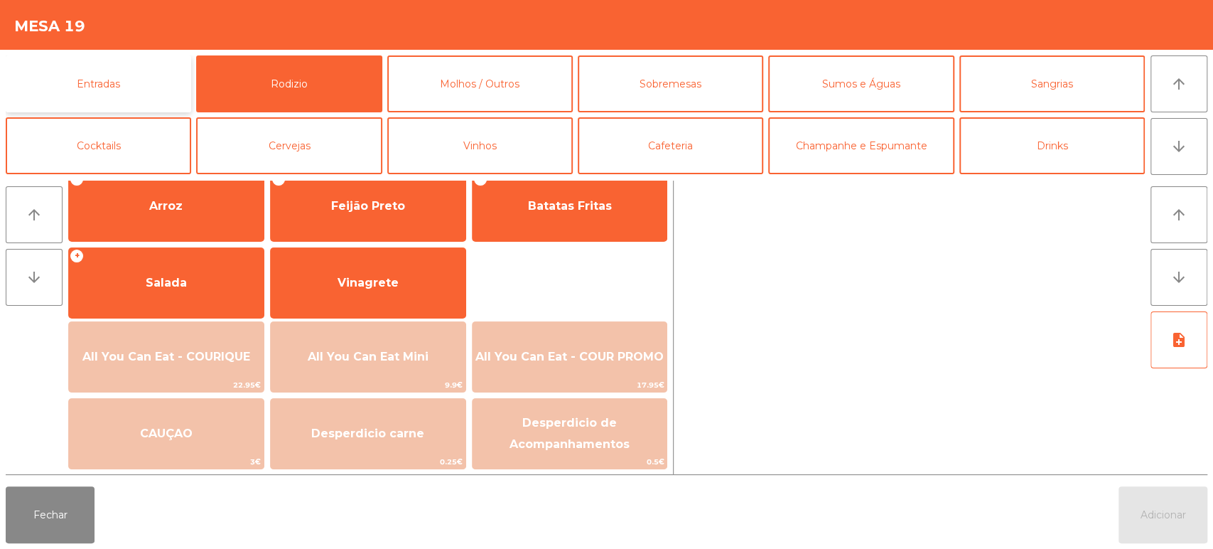
click at [112, 90] on button "Entradas" at bounding box center [99, 83] width 186 height 57
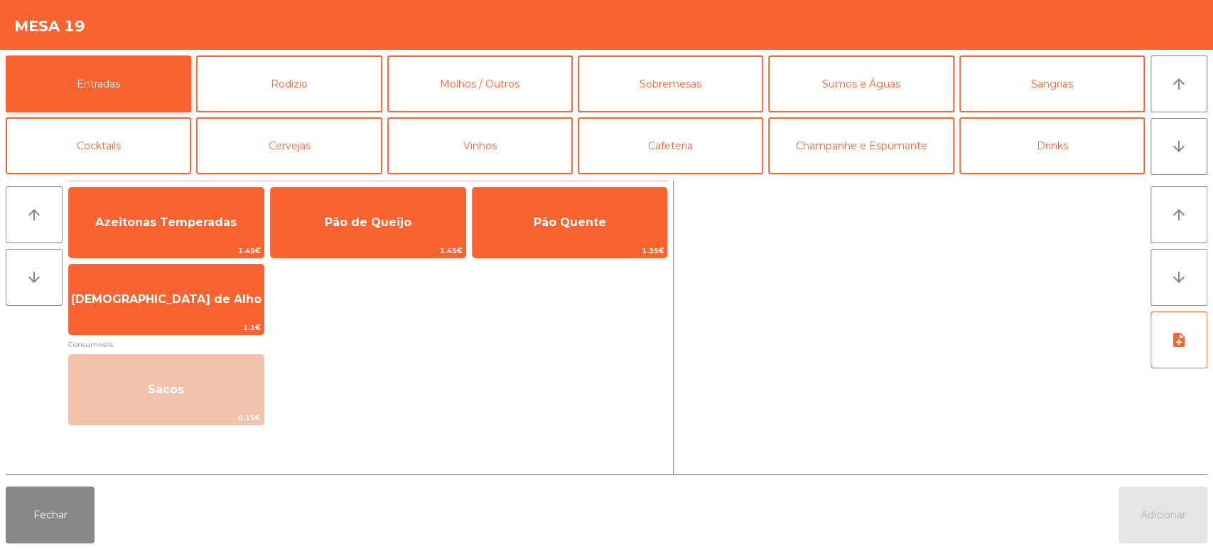
scroll to position [0, 0]
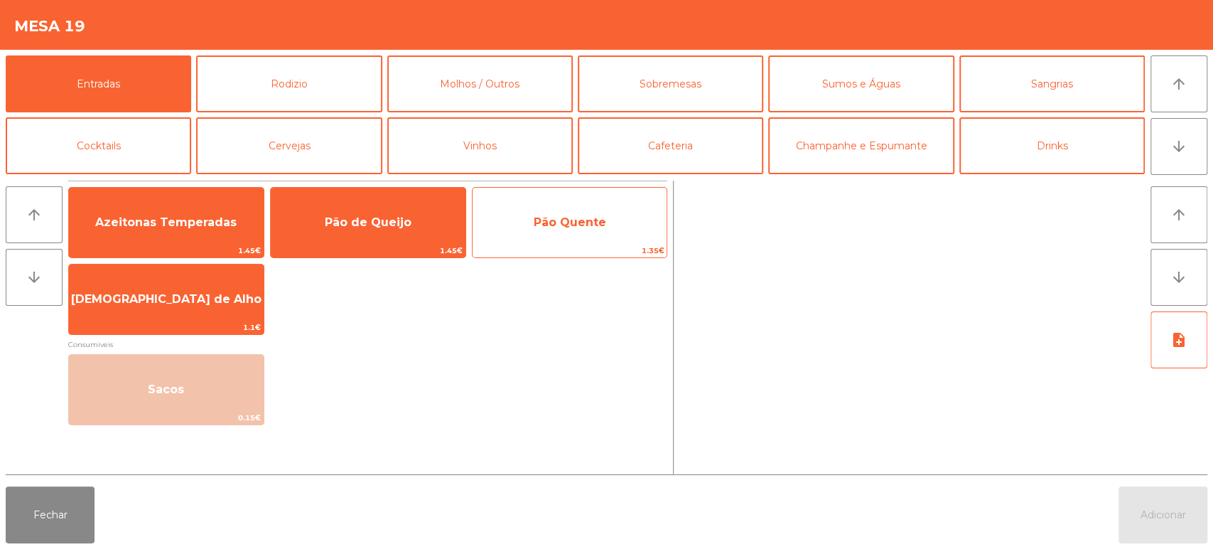
click at [557, 245] on span "1.35€" at bounding box center [570, 251] width 195 height 14
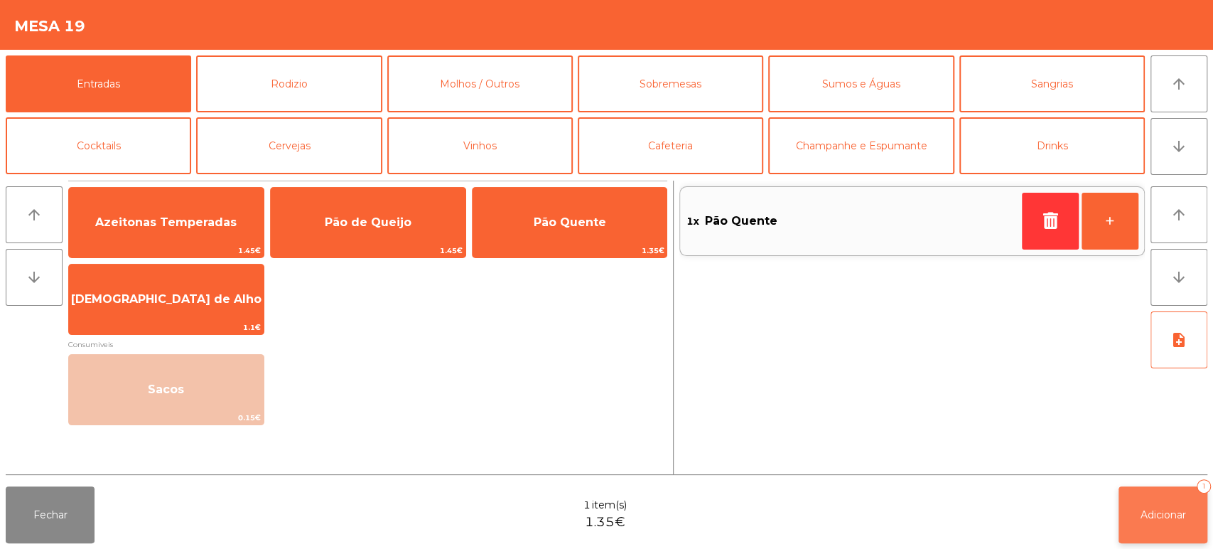
click at [1157, 541] on button "Adicionar 1" at bounding box center [1163, 514] width 89 height 57
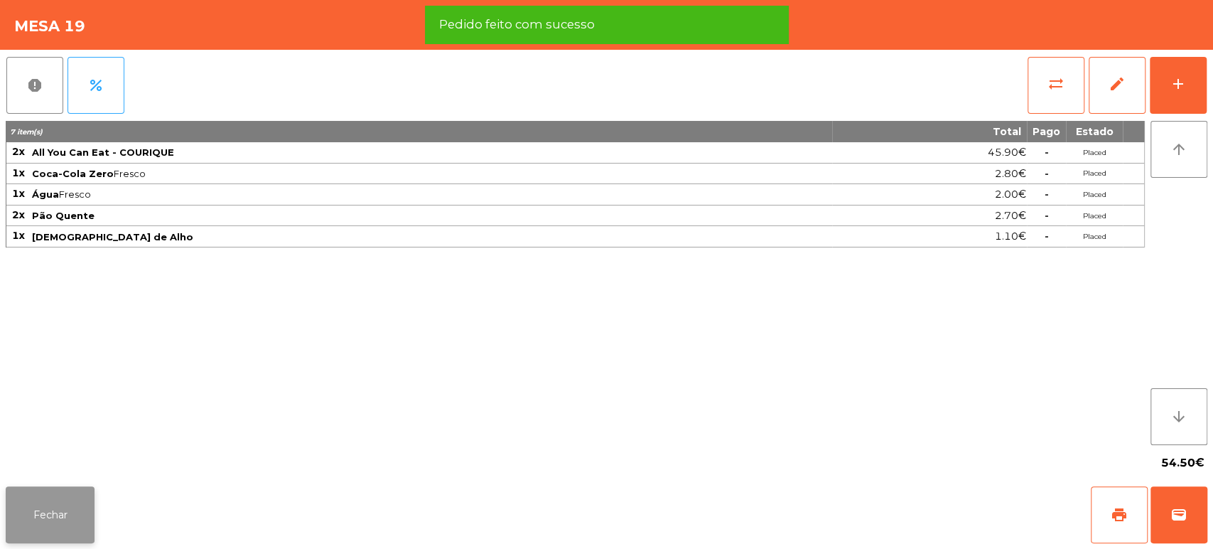
click at [49, 523] on button "Fechar" at bounding box center [50, 514] width 89 height 57
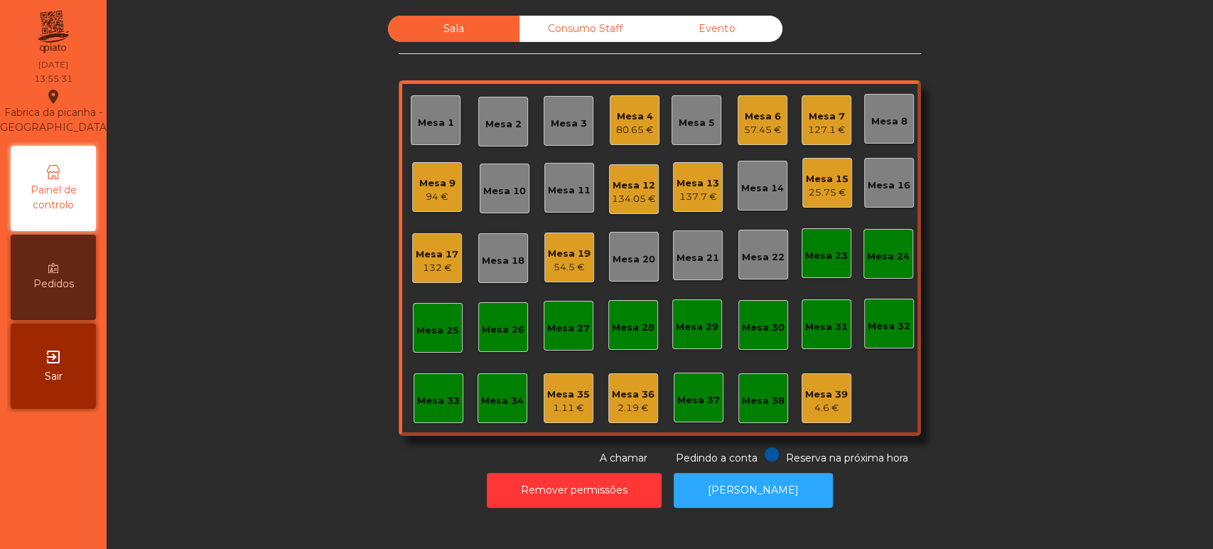
click at [824, 345] on div "Mesa 31" at bounding box center [827, 324] width 50 height 50
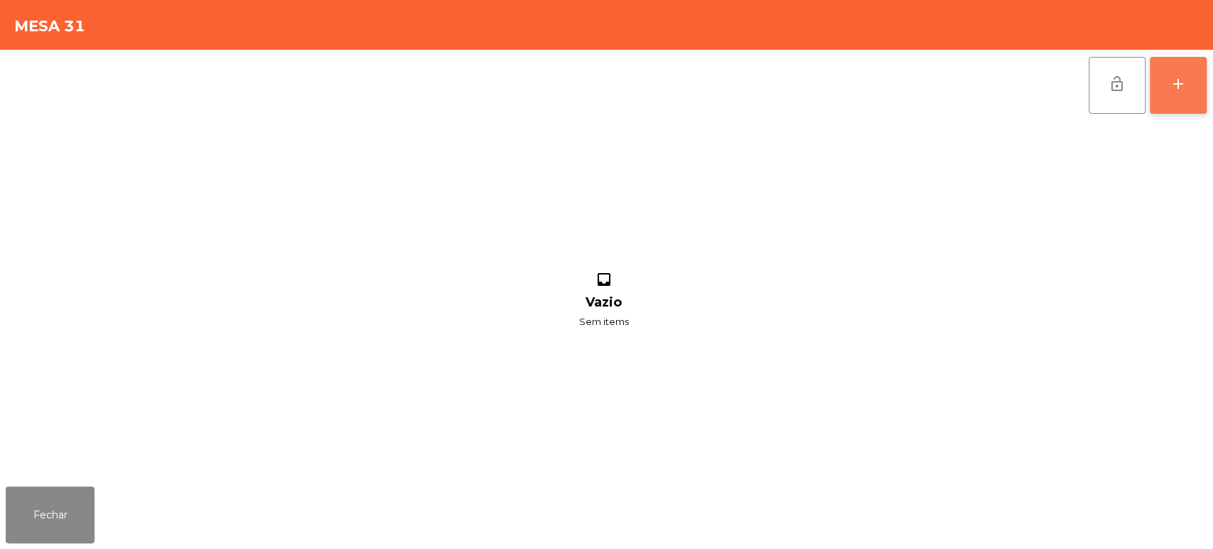
click at [1184, 81] on div "add" at bounding box center [1178, 83] width 17 height 17
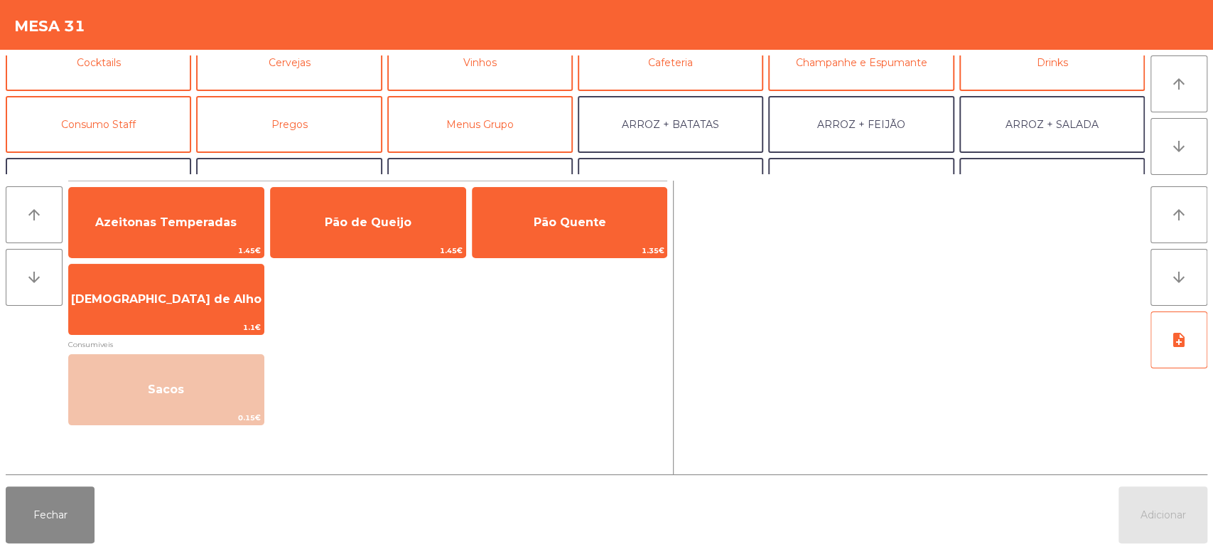
scroll to position [82, 0]
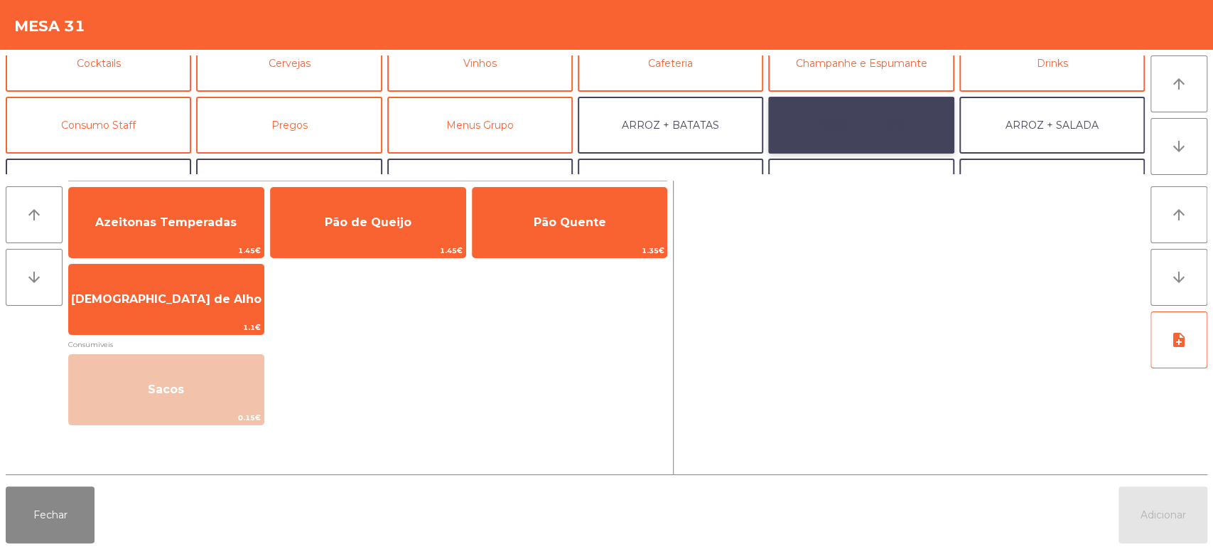
click at [852, 113] on button "ARROZ + FEIJÃO" at bounding box center [861, 125] width 186 height 57
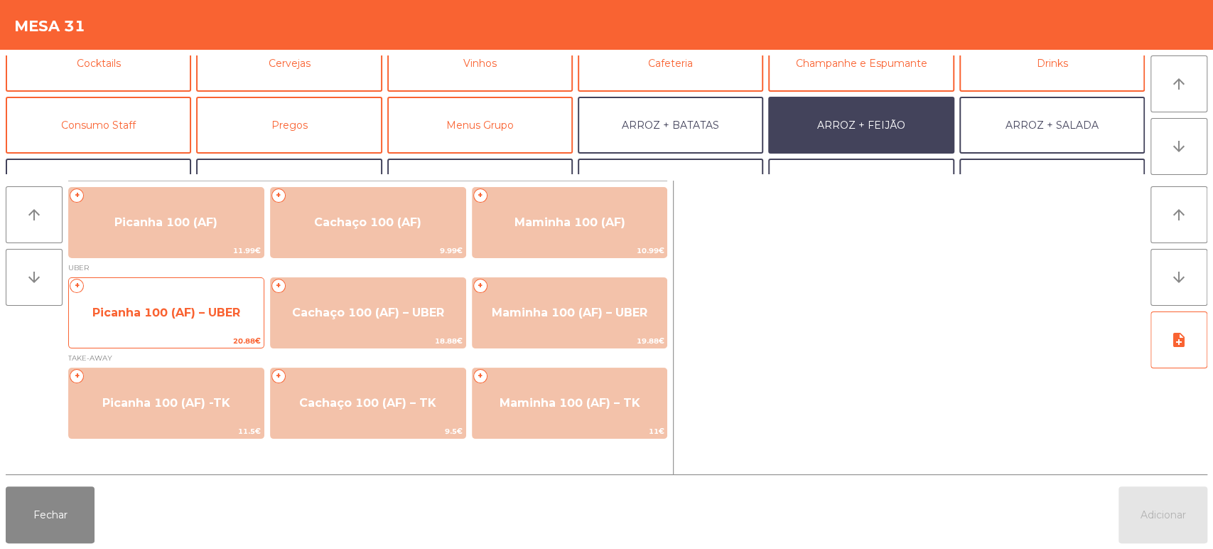
click at [132, 331] on span "Picanha 100 (AF) – UBER" at bounding box center [166, 313] width 195 height 38
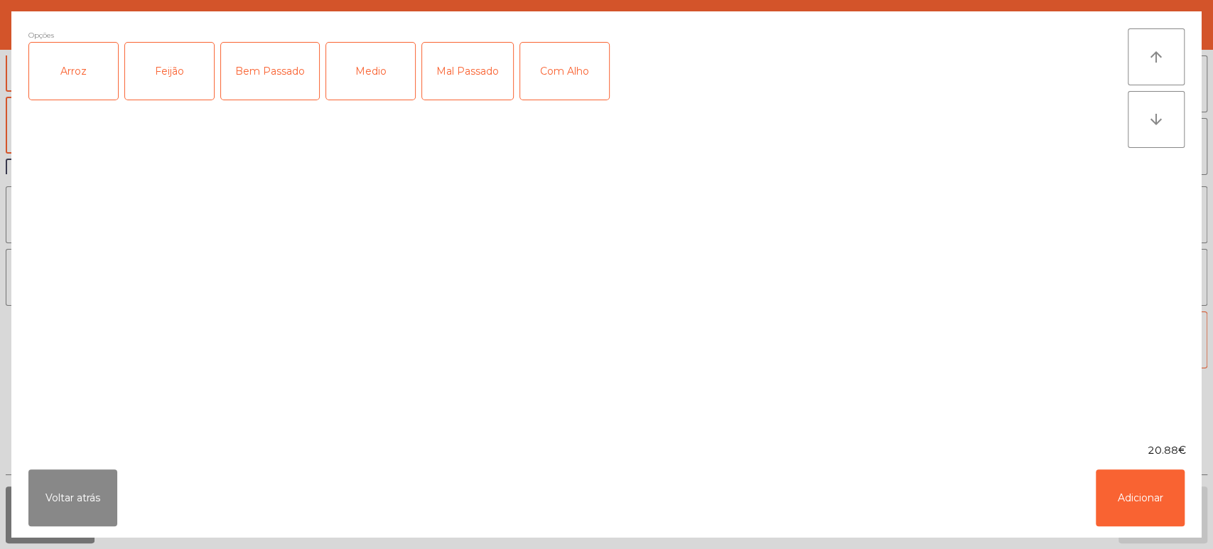
click at [87, 67] on div "Arroz" at bounding box center [73, 71] width 89 height 57
click at [159, 76] on div "Feijão" at bounding box center [169, 71] width 89 height 57
click at [358, 79] on div "Medio" at bounding box center [370, 71] width 89 height 57
click at [577, 85] on div "Com Alho" at bounding box center [564, 71] width 89 height 57
click at [1137, 500] on button "Adicionar" at bounding box center [1140, 497] width 89 height 57
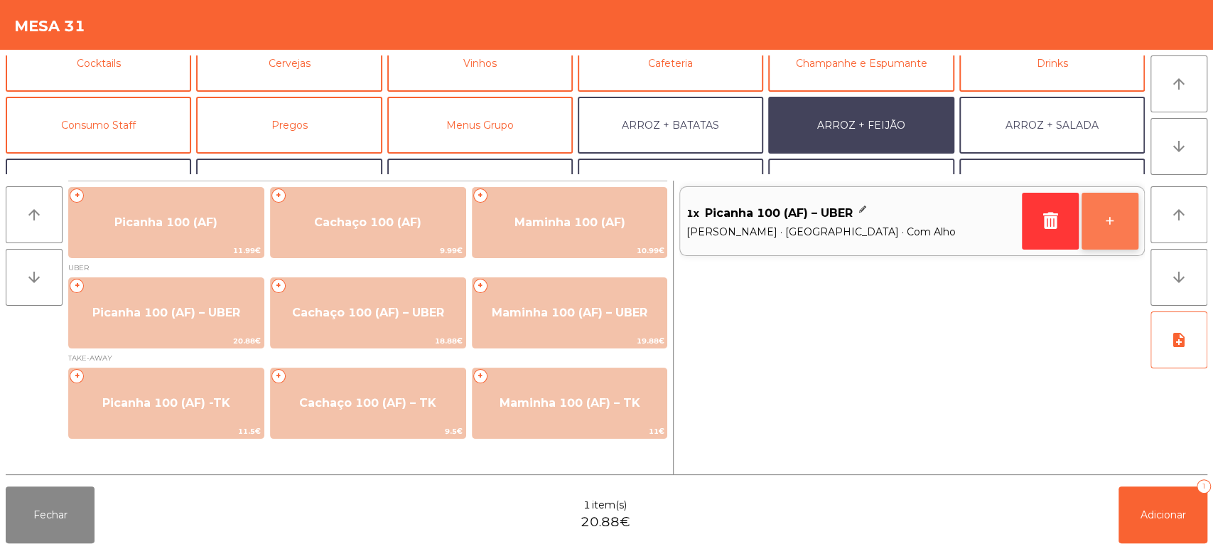
click at [1115, 216] on button "+" at bounding box center [1110, 221] width 57 height 57
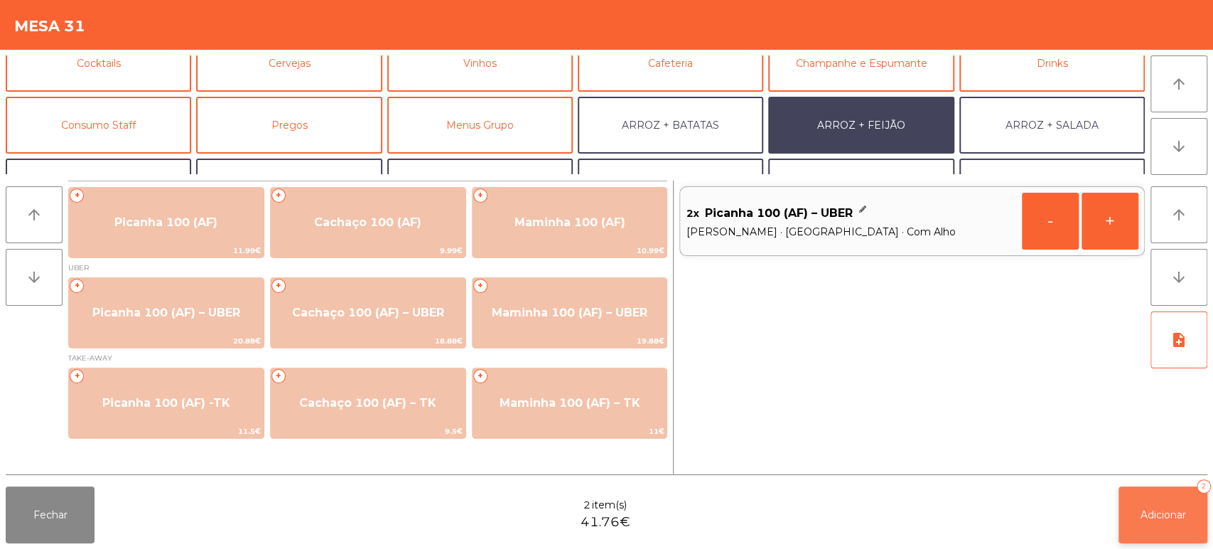
click at [1143, 523] on button "Adicionar 2" at bounding box center [1163, 514] width 89 height 57
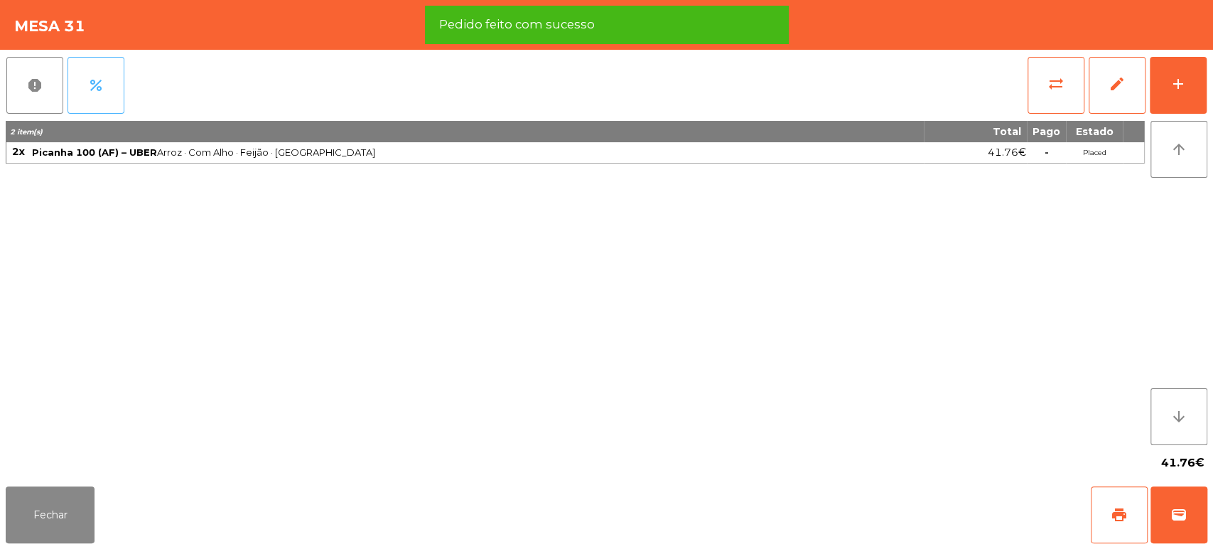
click at [114, 86] on button "percent" at bounding box center [96, 85] width 57 height 57
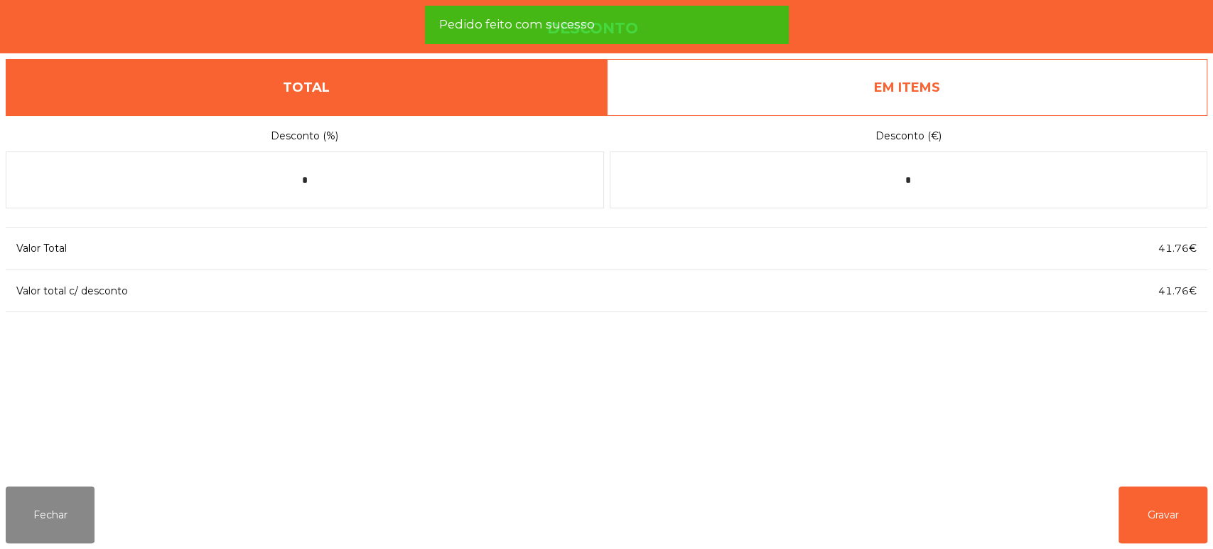
click at [945, 100] on link "EM ITEMS" at bounding box center [907, 87] width 601 height 57
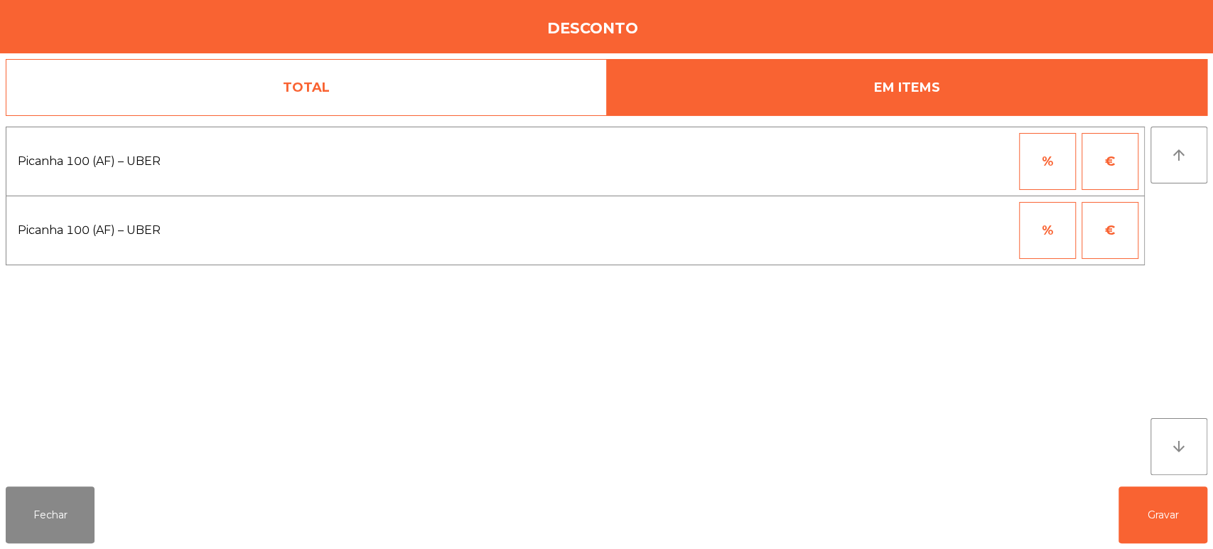
click at [1034, 164] on button "%" at bounding box center [1047, 161] width 57 height 57
click at [969, 161] on input "*" at bounding box center [978, 161] width 71 height 57
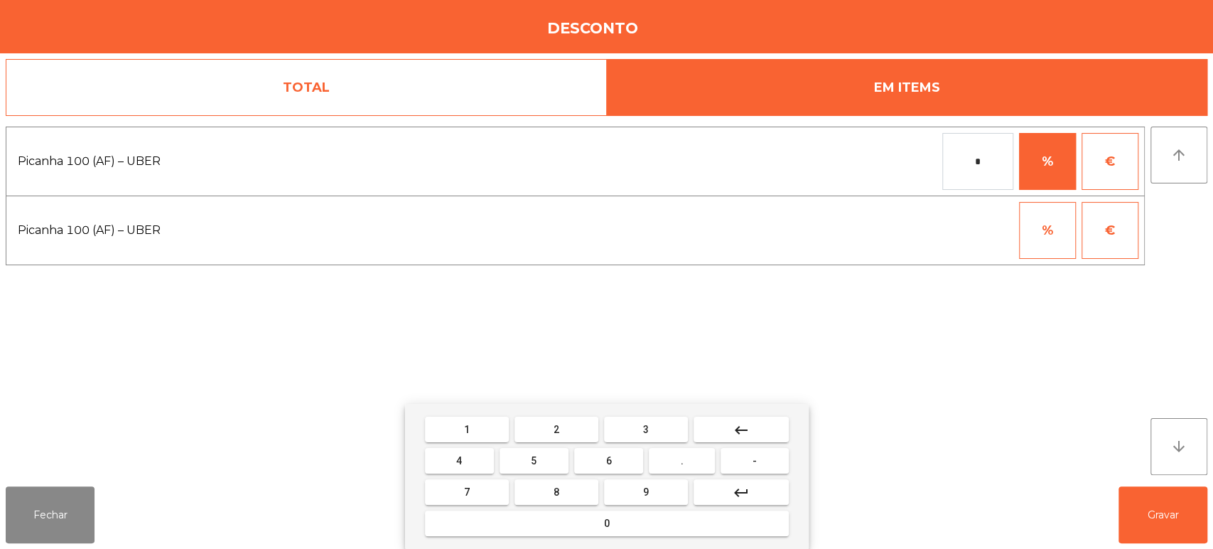
click at [486, 423] on button "1" at bounding box center [467, 430] width 84 height 26
click at [620, 529] on button "0" at bounding box center [607, 523] width 364 height 26
type input "***"
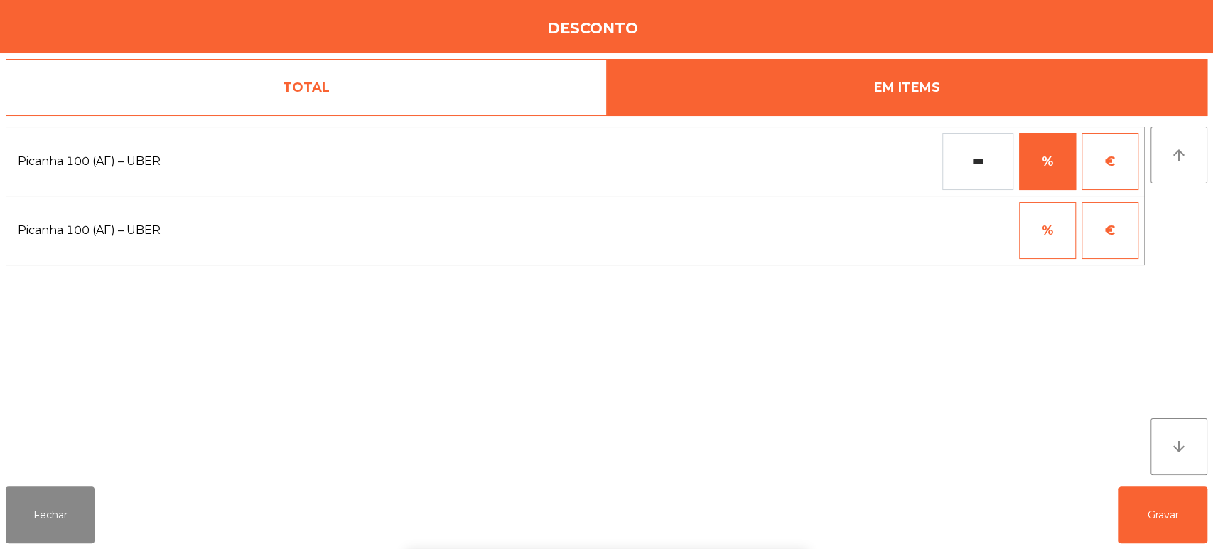
click at [1054, 459] on div "1 2 3 keyboard_backspace 4 5 6 . - 7 8 9 keyboard_return 0" at bounding box center [606, 476] width 1213 height 145
click at [1179, 511] on button "Gravar" at bounding box center [1163, 514] width 89 height 57
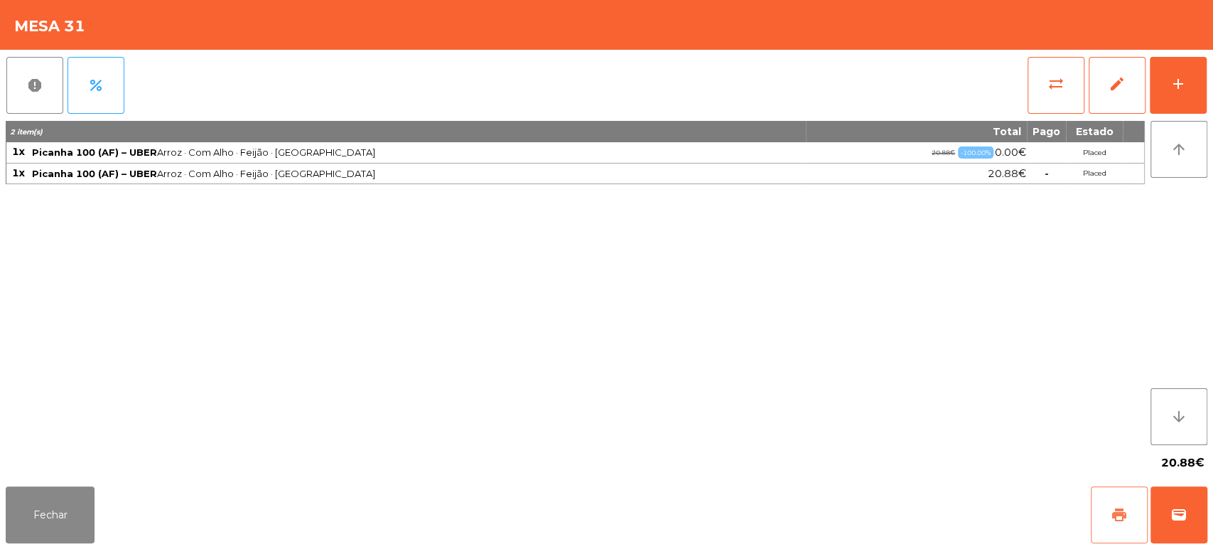
click at [1115, 525] on button "print" at bounding box center [1119, 514] width 57 height 57
click at [1173, 523] on span "wallet" at bounding box center [1179, 514] width 17 height 17
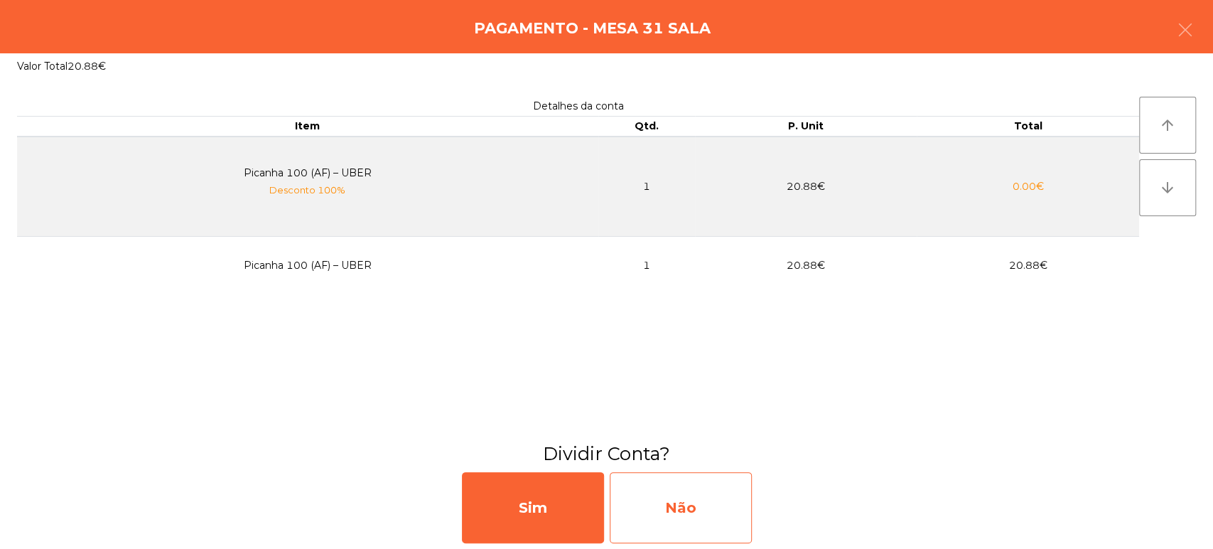
click at [694, 515] on div "Não" at bounding box center [681, 507] width 142 height 71
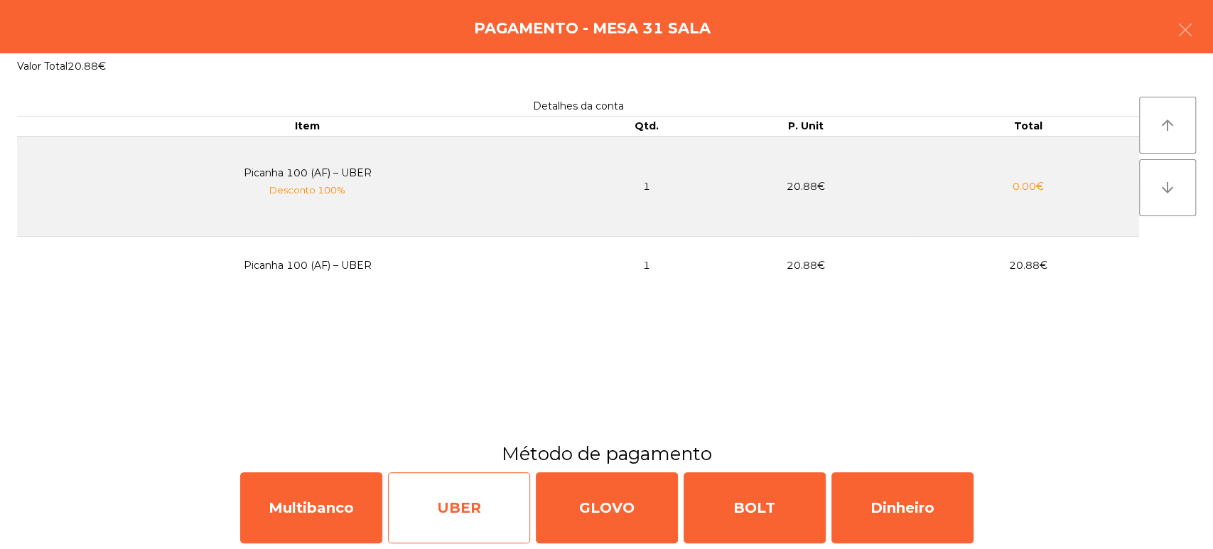
click at [470, 525] on div "UBER" at bounding box center [459, 507] width 142 height 71
select select "**"
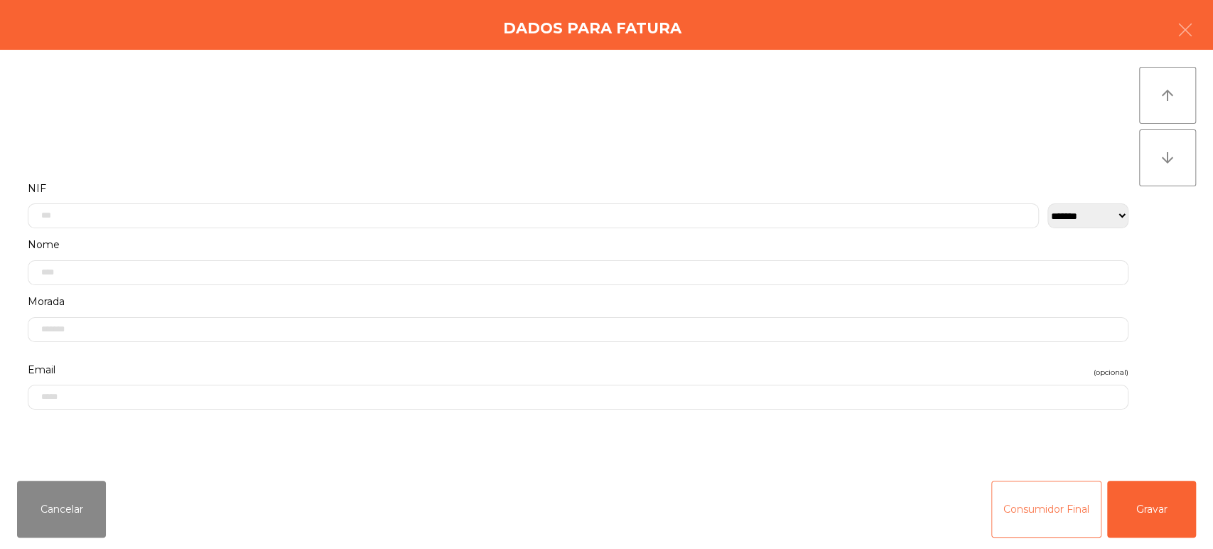
click at [1061, 517] on button "Consumidor Final" at bounding box center [1047, 509] width 110 height 57
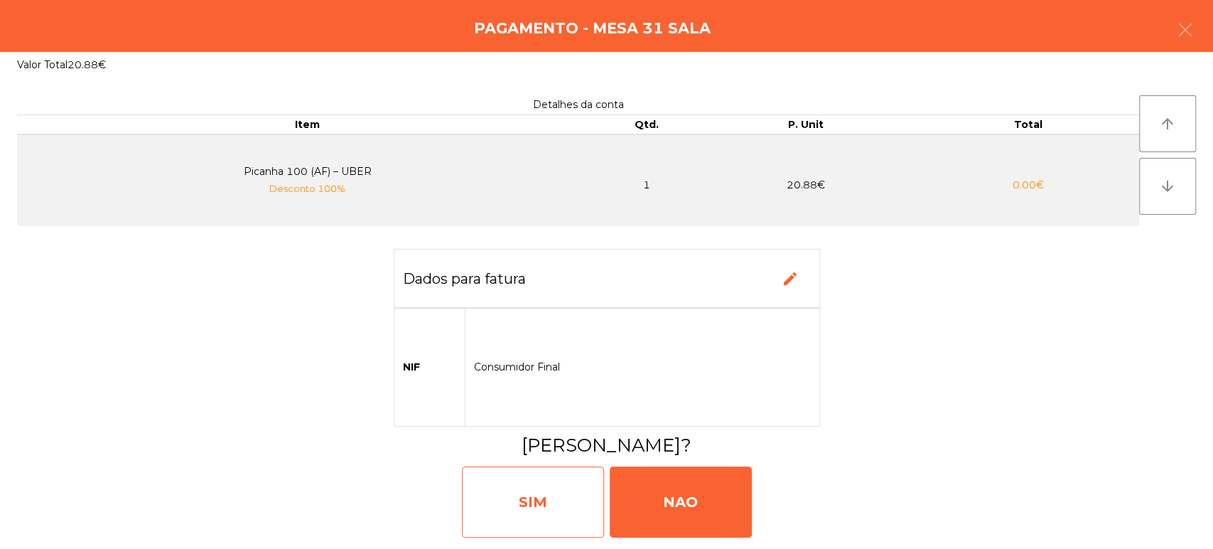
click at [548, 487] on div "SIM" at bounding box center [533, 501] width 142 height 71
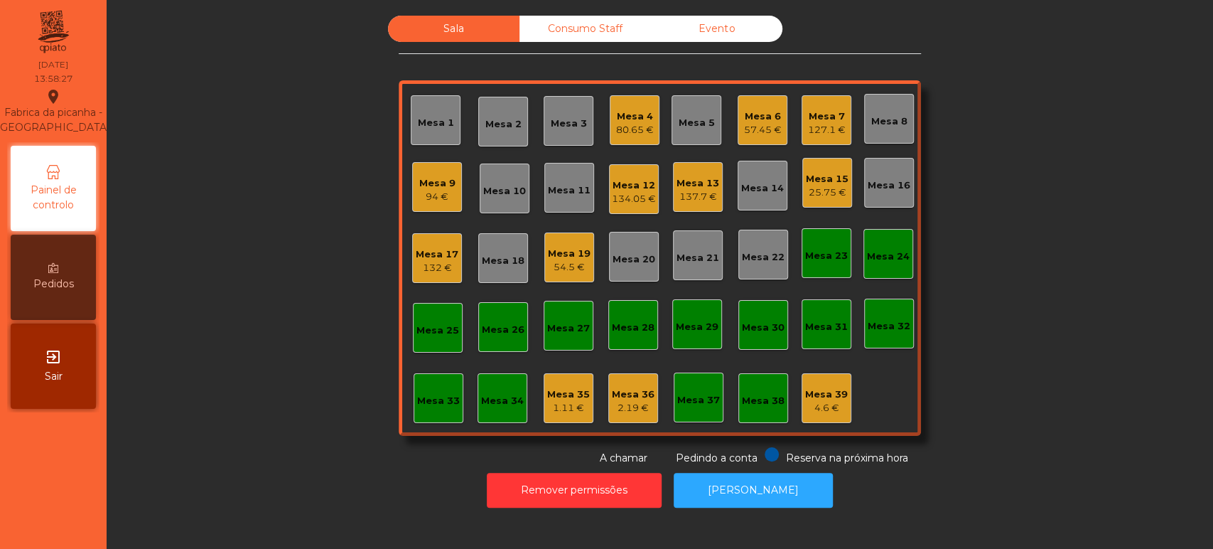
click at [610, 127] on div "Mesa 4 80.65 €" at bounding box center [635, 120] width 50 height 50
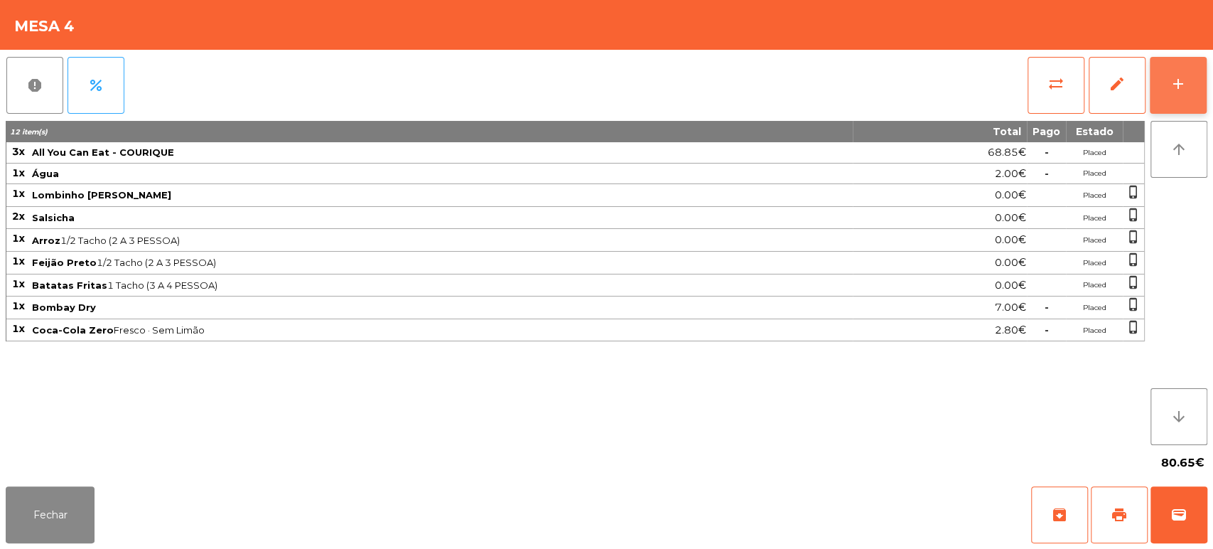
click at [1203, 93] on button "add" at bounding box center [1178, 85] width 57 height 57
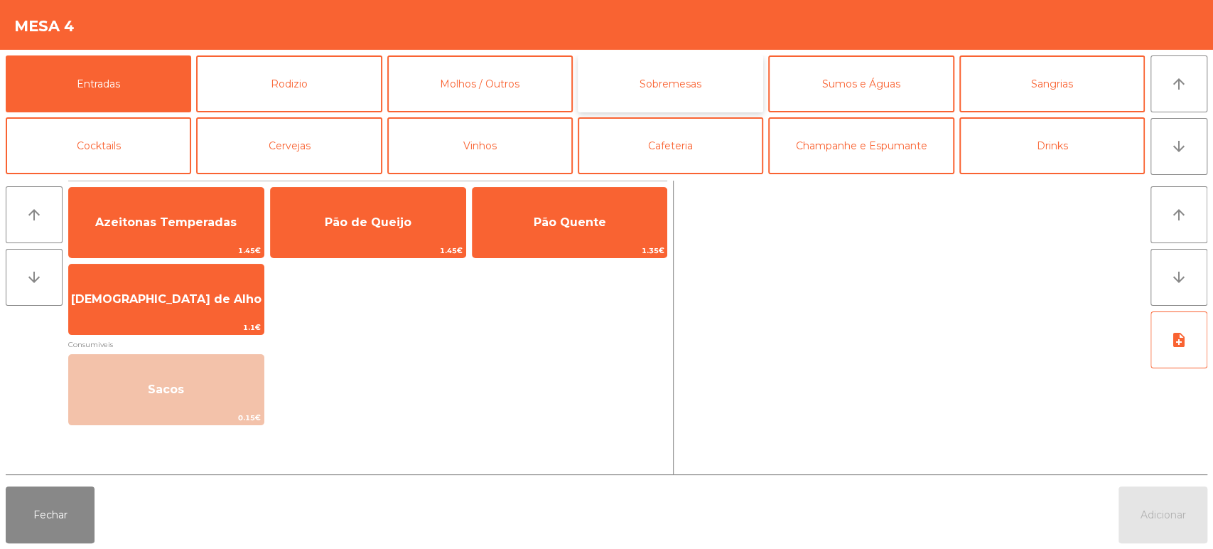
click at [677, 85] on button "Sobremesas" at bounding box center [671, 83] width 186 height 57
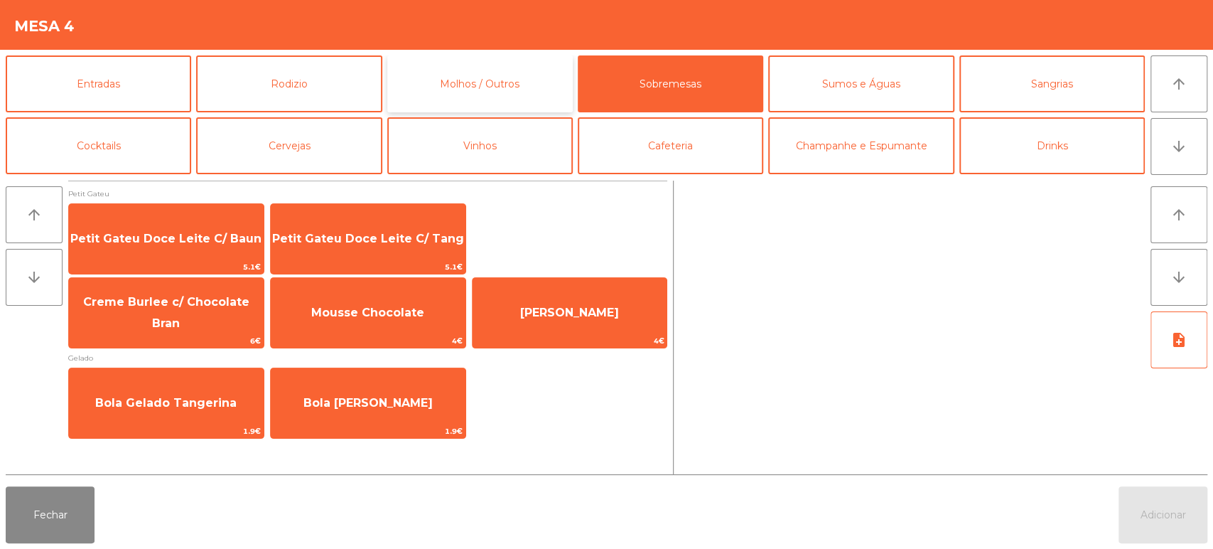
click at [509, 90] on button "Molhos / Outros" at bounding box center [480, 83] width 186 height 57
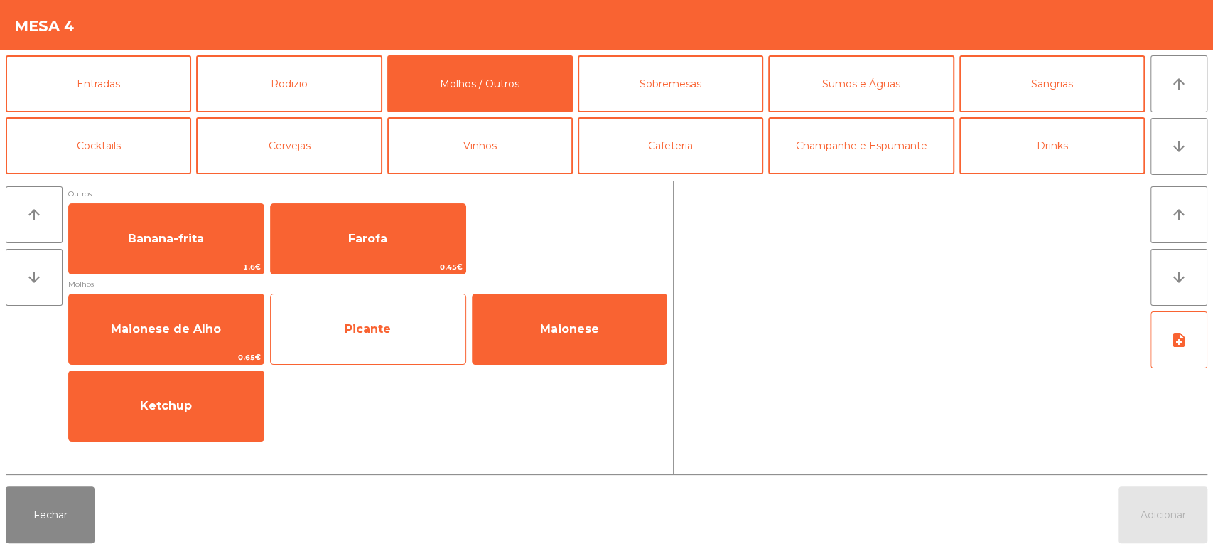
click at [370, 342] on span "Picante" at bounding box center [368, 329] width 195 height 38
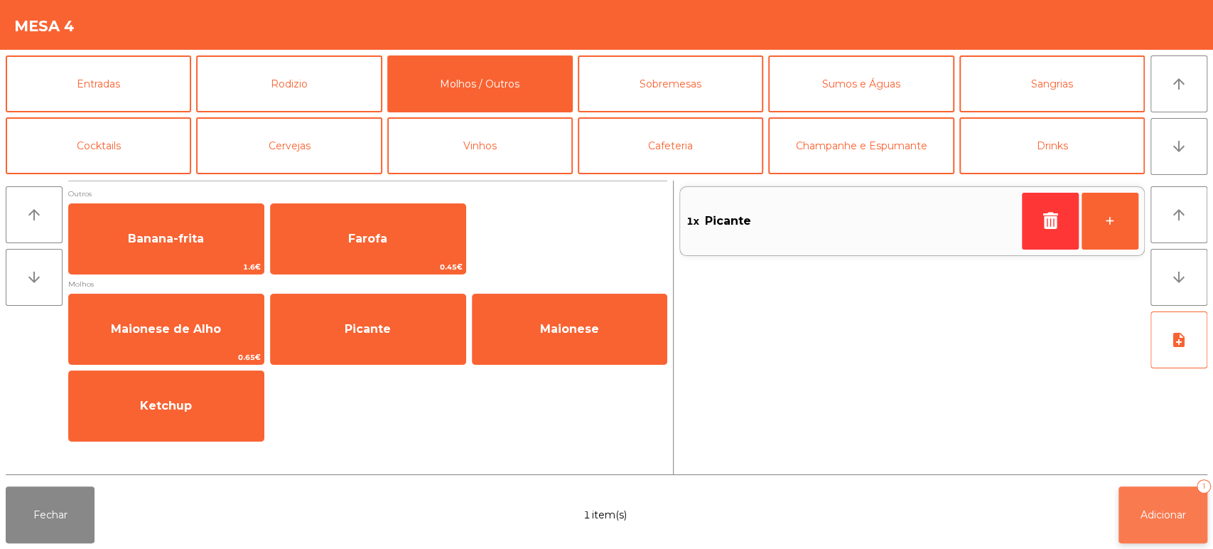
click at [1152, 488] on button "Adicionar 1" at bounding box center [1163, 514] width 89 height 57
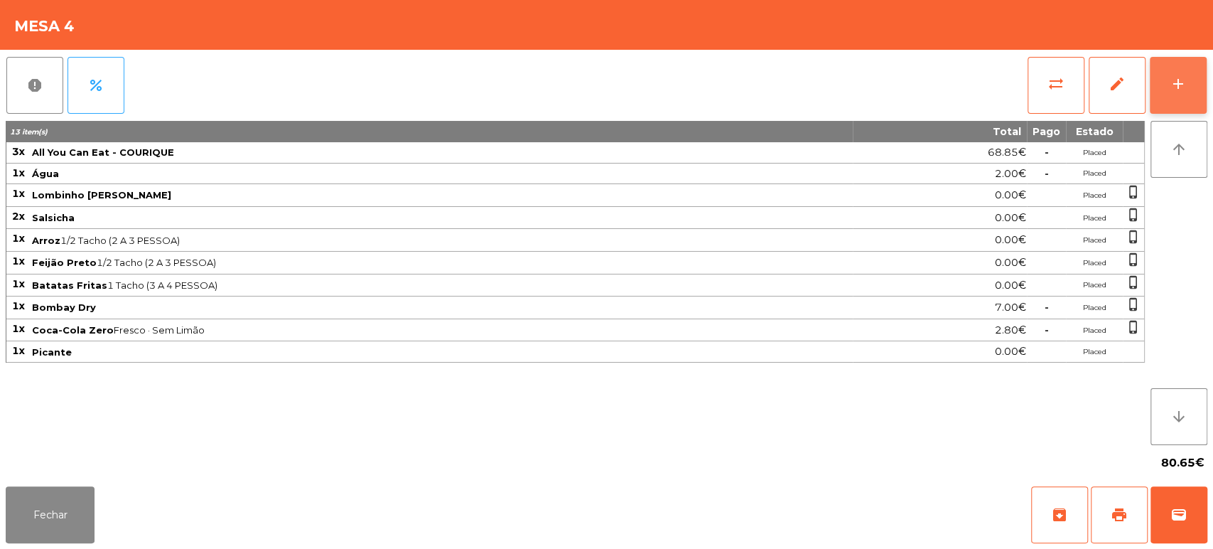
click at [1154, 65] on button "add" at bounding box center [1178, 85] width 57 height 57
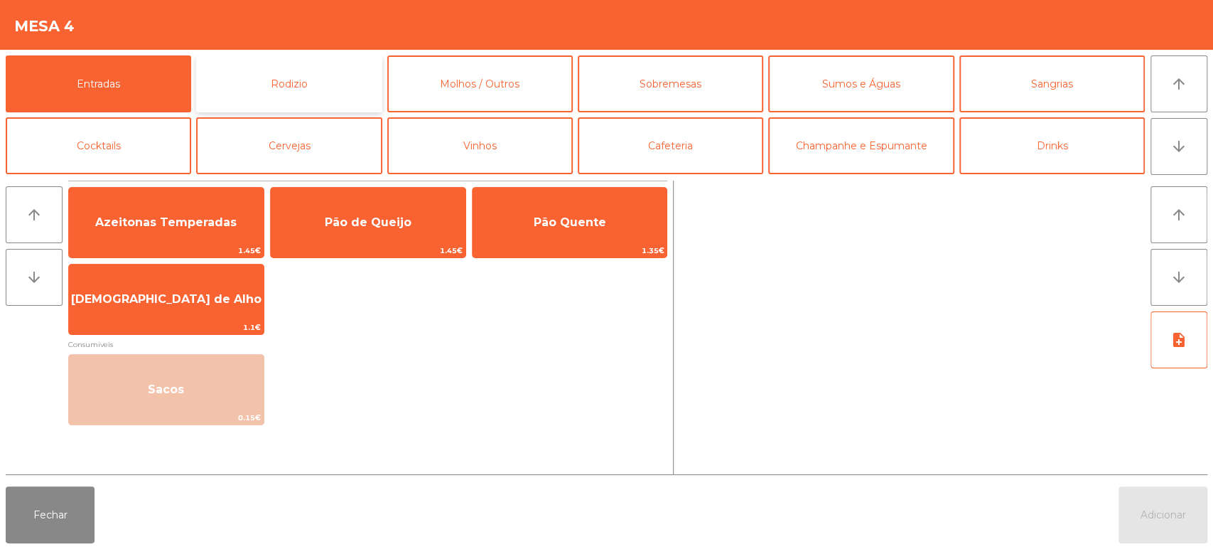
click at [306, 70] on button "Rodizio" at bounding box center [289, 83] width 186 height 57
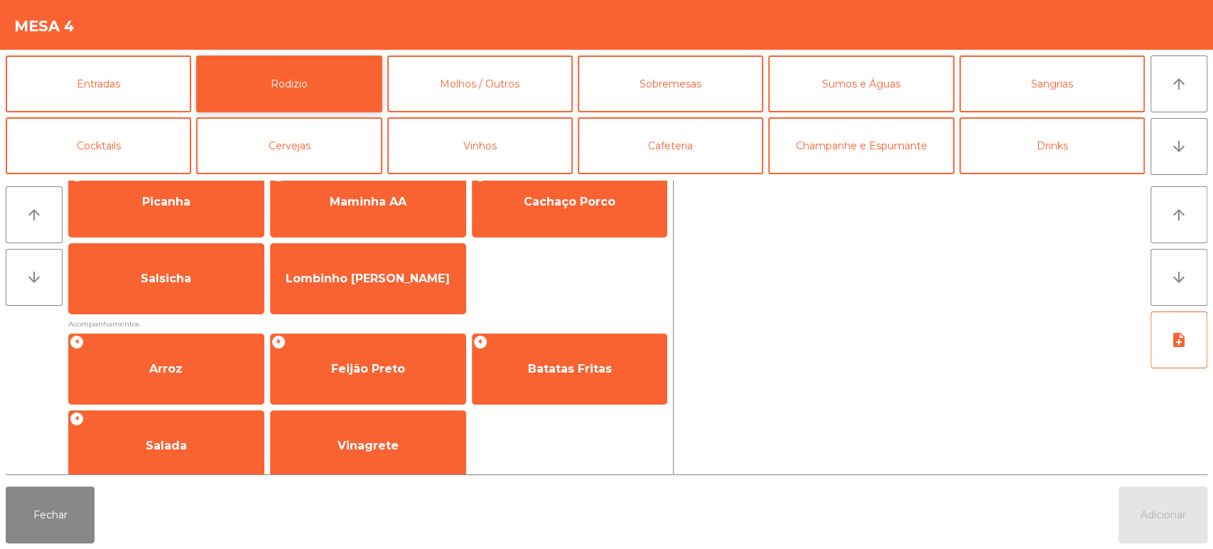
scroll to position [48, 0]
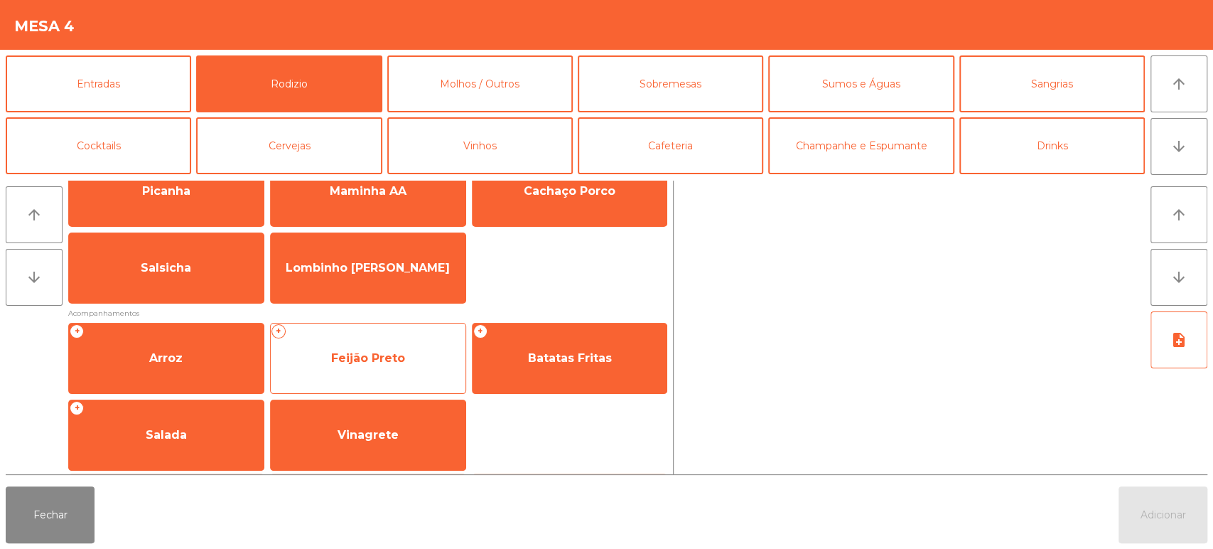
click at [379, 354] on span "Feijão Preto" at bounding box center [368, 358] width 74 height 14
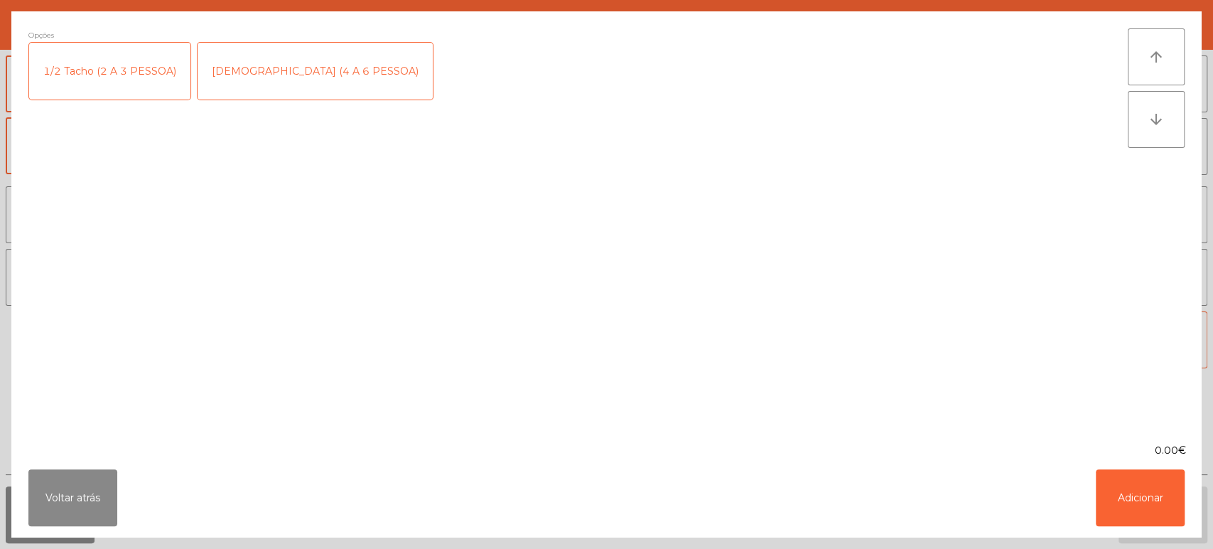
click at [272, 79] on div "1 Tacho (4 A 6 PESSOA)" at bounding box center [315, 71] width 235 height 57
click at [125, 69] on div "1/2 Tacho (2 A 3 PESSOA)" at bounding box center [109, 71] width 161 height 57
click at [272, 73] on div "1 Tacho (4 A 6 PESSOA)" at bounding box center [315, 71] width 235 height 57
click at [1141, 493] on button "Adicionar" at bounding box center [1140, 497] width 89 height 57
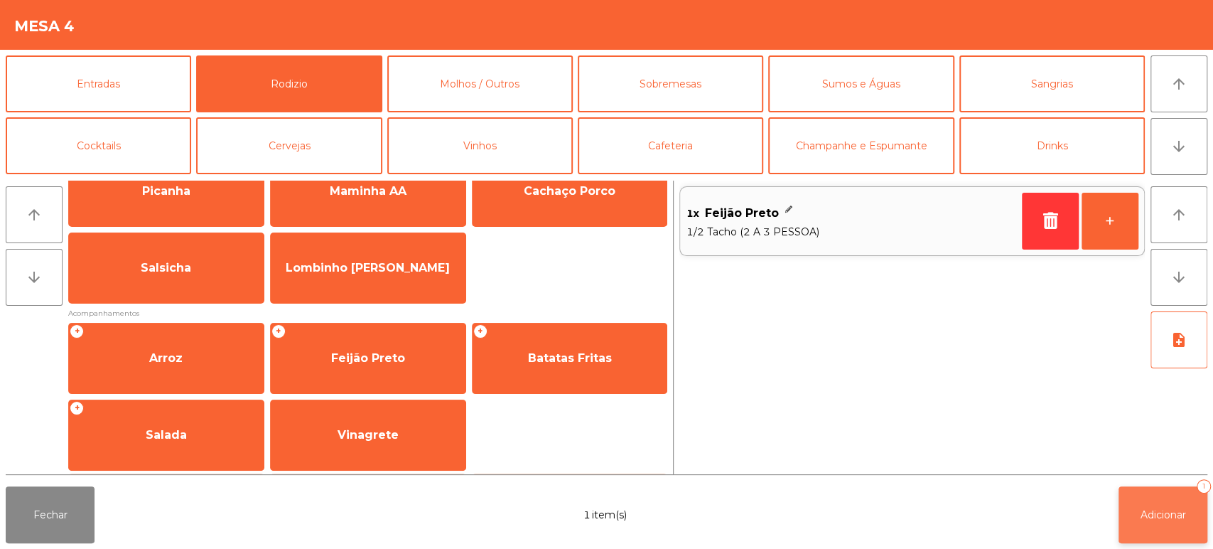
click at [1164, 489] on button "Adicionar 1" at bounding box center [1163, 514] width 89 height 57
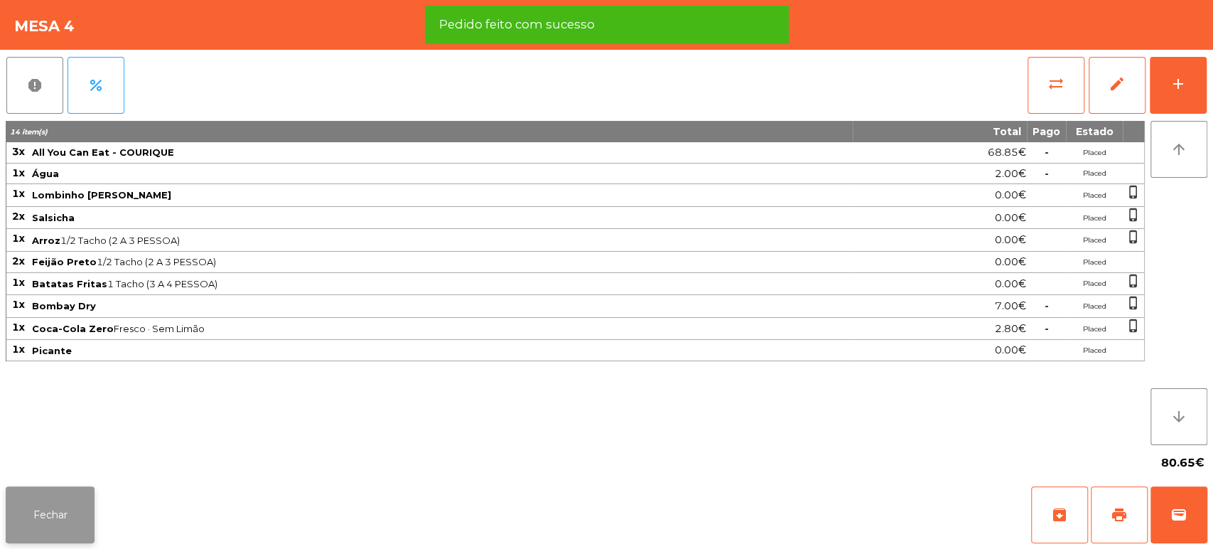
click at [73, 514] on button "Fechar" at bounding box center [50, 514] width 89 height 57
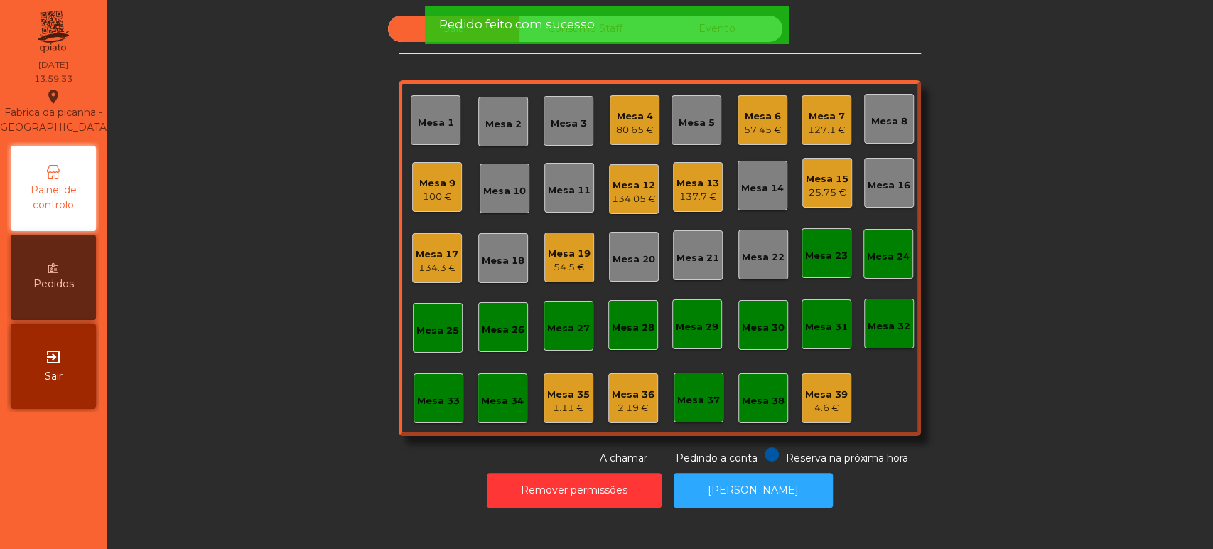
click at [251, 298] on div "Sala Consumo Staff Evento Mesa 1 Mesa 2 Mesa 3 Mesa 4 80.65 € Mesa 5 Mesa 6 57.…" at bounding box center [660, 241] width 1068 height 450
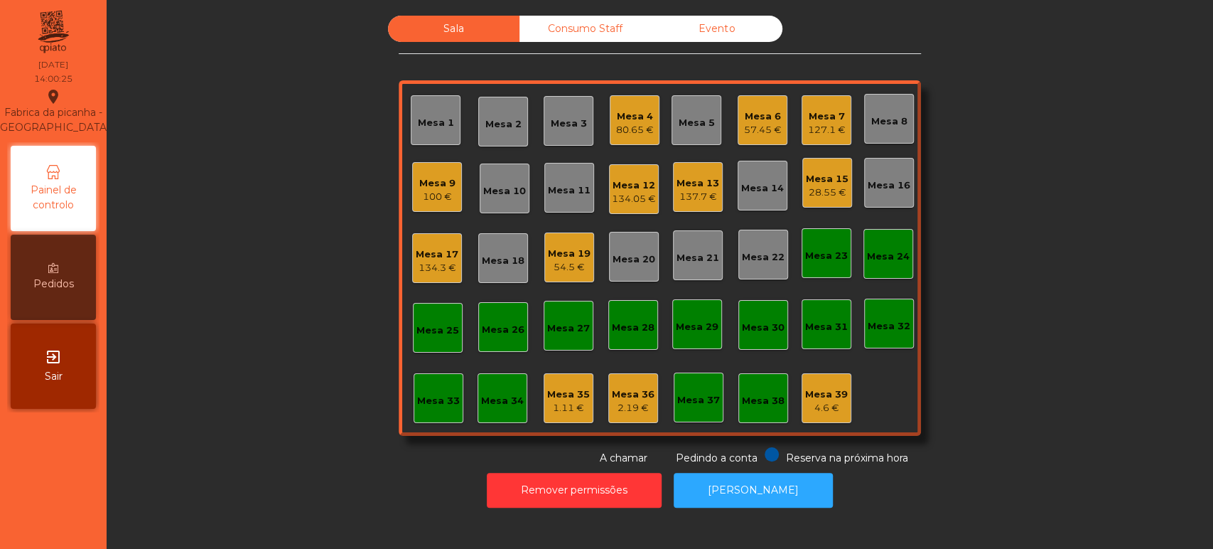
click at [1041, 362] on div "Sala Consumo Staff Evento Mesa 1 Mesa 2 Mesa 3 Mesa 4 80.65 € Mesa 5 Mesa 6 57.…" at bounding box center [660, 241] width 1068 height 450
click at [1041, 390] on div "Sala Consumo Staff Evento Mesa 1 Mesa 2 Mesa 3 Mesa 4 80.65 € Mesa 5 Mesa 6 57.…" at bounding box center [660, 241] width 1068 height 450
click at [1078, 218] on div "Sala Consumo Staff Evento Mesa 1 Mesa 2 Mesa 3 Mesa 4 80.65 € Mesa 5 Mesa 6 57.…" at bounding box center [660, 241] width 1068 height 450
click at [445, 272] on div "134.3 €" at bounding box center [437, 268] width 43 height 14
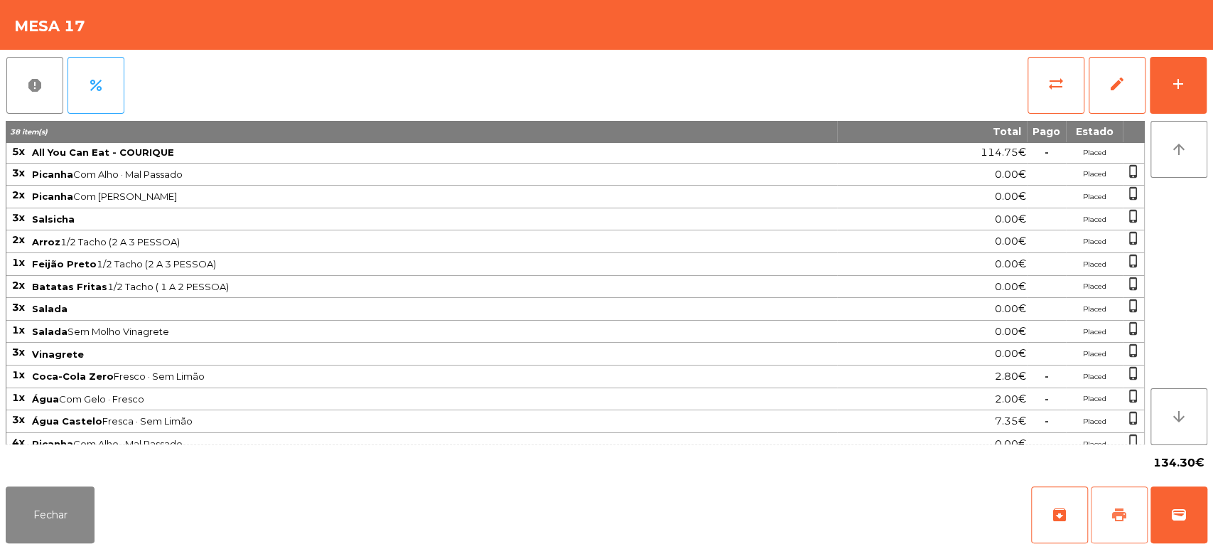
click at [1108, 517] on button "print" at bounding box center [1119, 514] width 57 height 57
click at [1179, 531] on button "wallet" at bounding box center [1179, 514] width 57 height 57
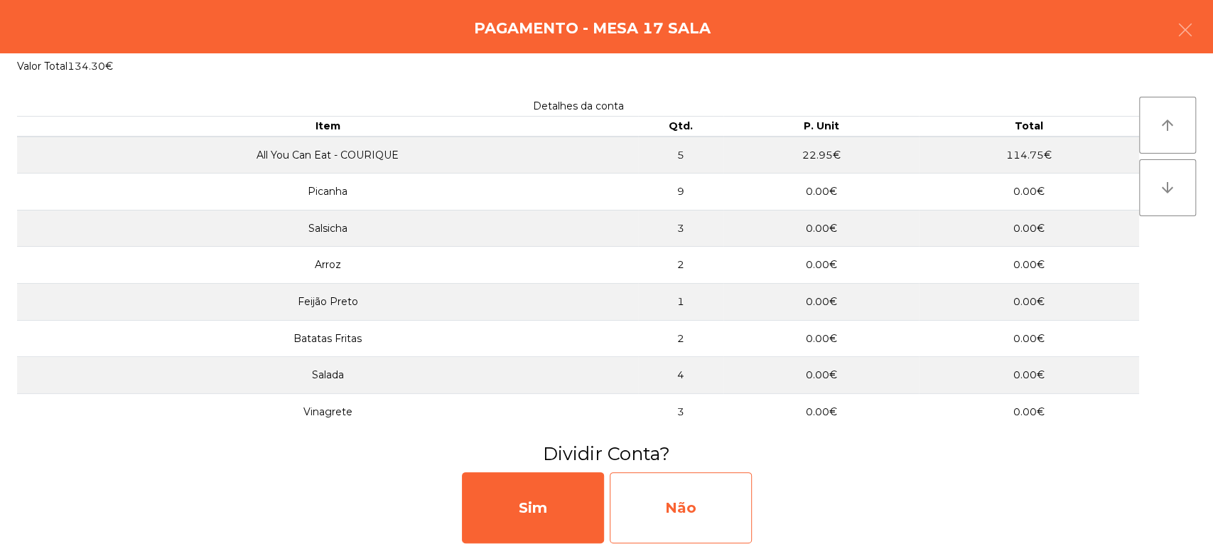
click at [694, 500] on div "Não" at bounding box center [681, 507] width 142 height 71
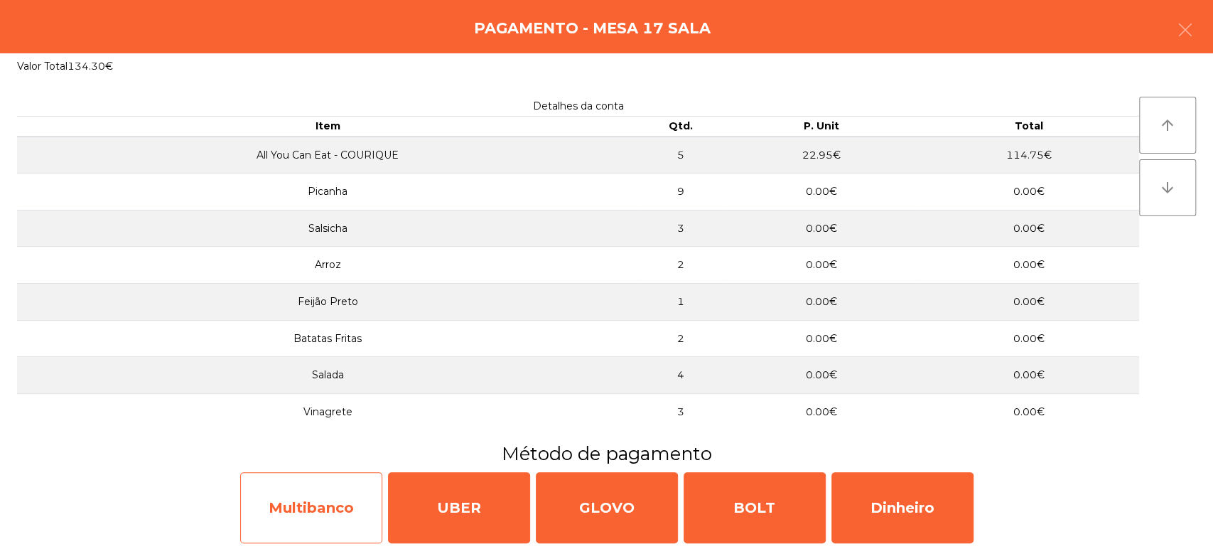
click at [328, 495] on div "Multibanco" at bounding box center [311, 507] width 142 height 71
select select "**"
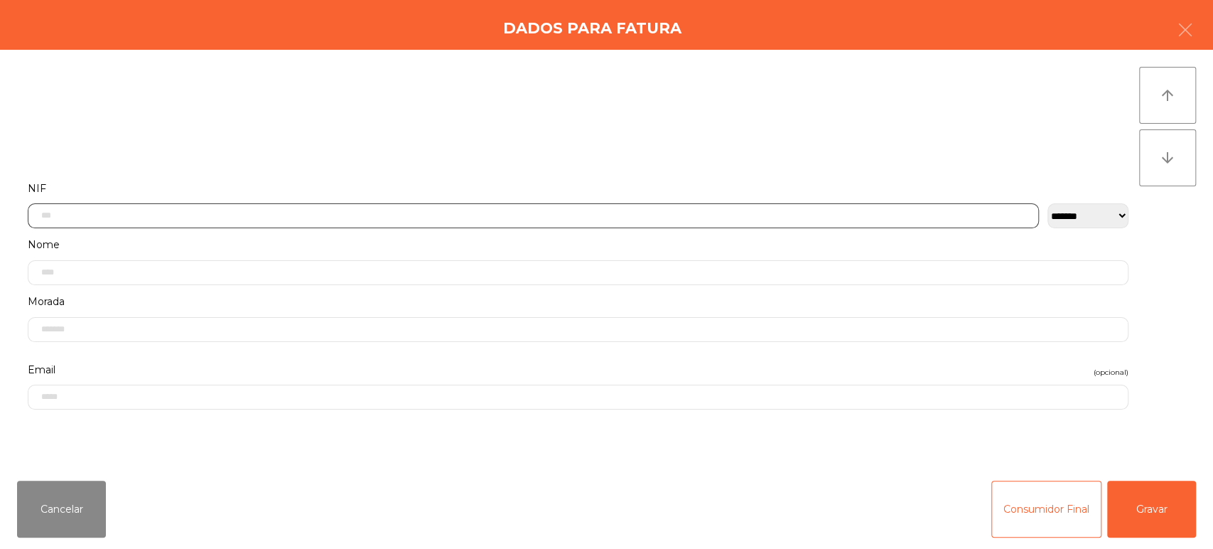
click at [384, 215] on input "text" at bounding box center [534, 215] width 1012 height 25
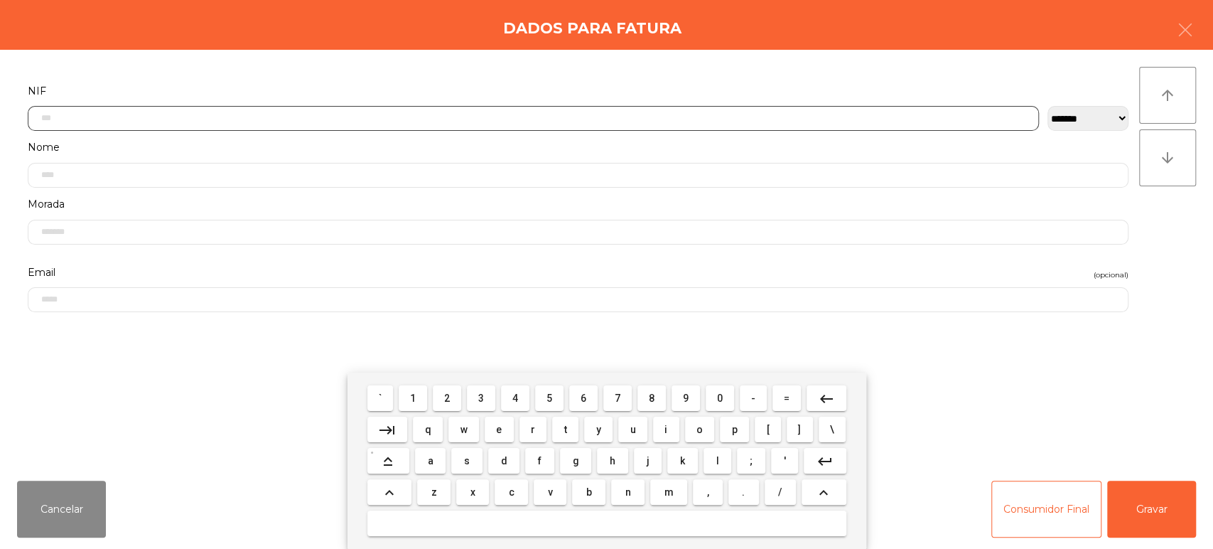
scroll to position [111, 0]
type input "*"
type input "*********"
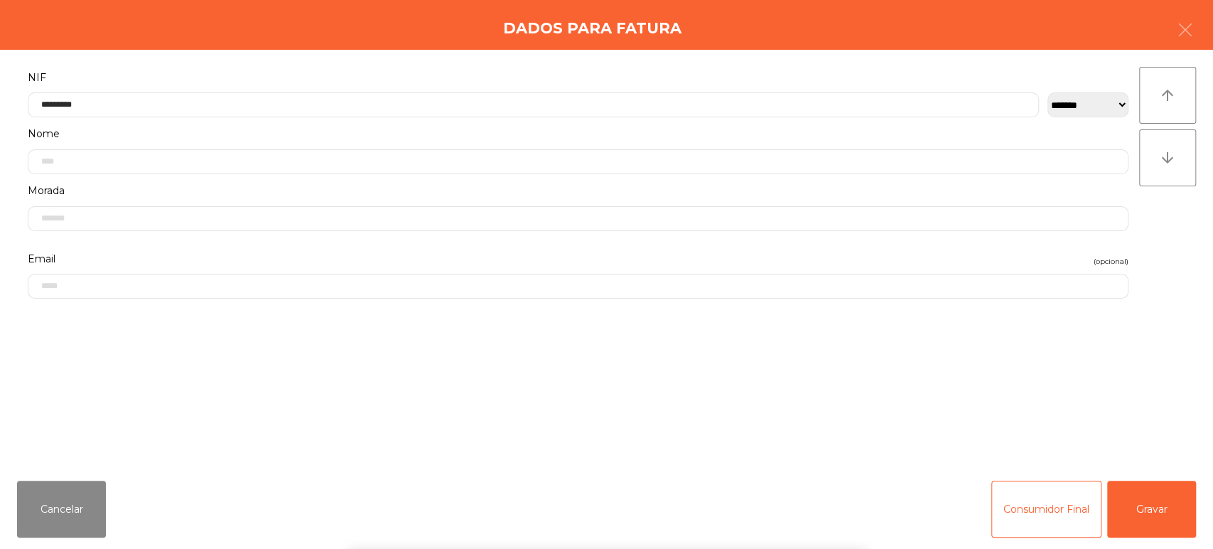
click at [1167, 270] on div "arrow_upward arrow_downward" at bounding box center [1168, 259] width 57 height 385
click at [1148, 517] on button "Gravar" at bounding box center [1152, 509] width 89 height 57
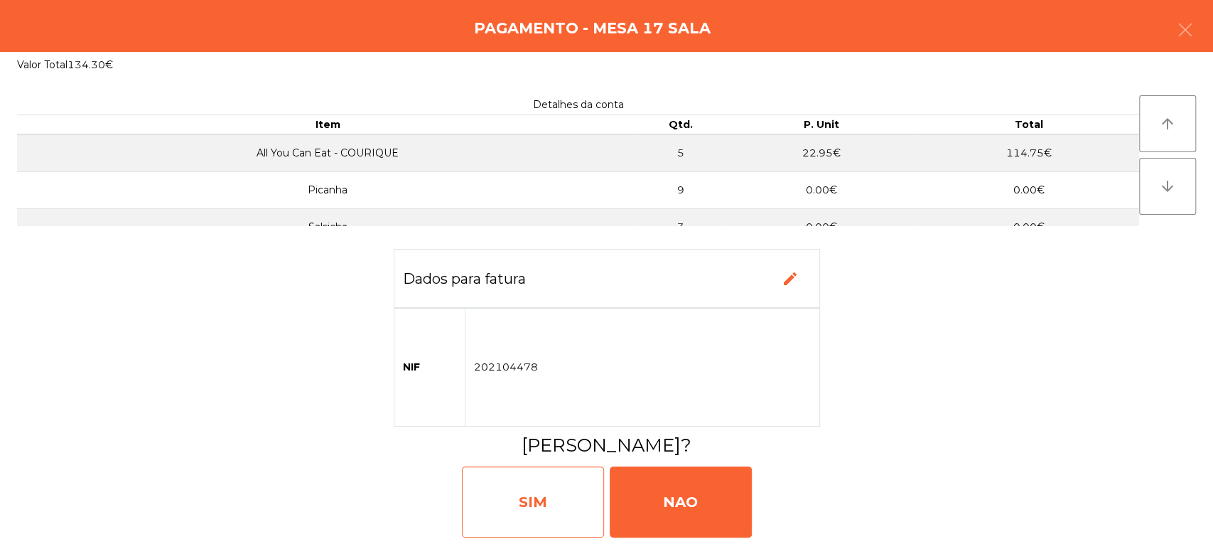
click at [548, 489] on div "SIM" at bounding box center [533, 501] width 142 height 71
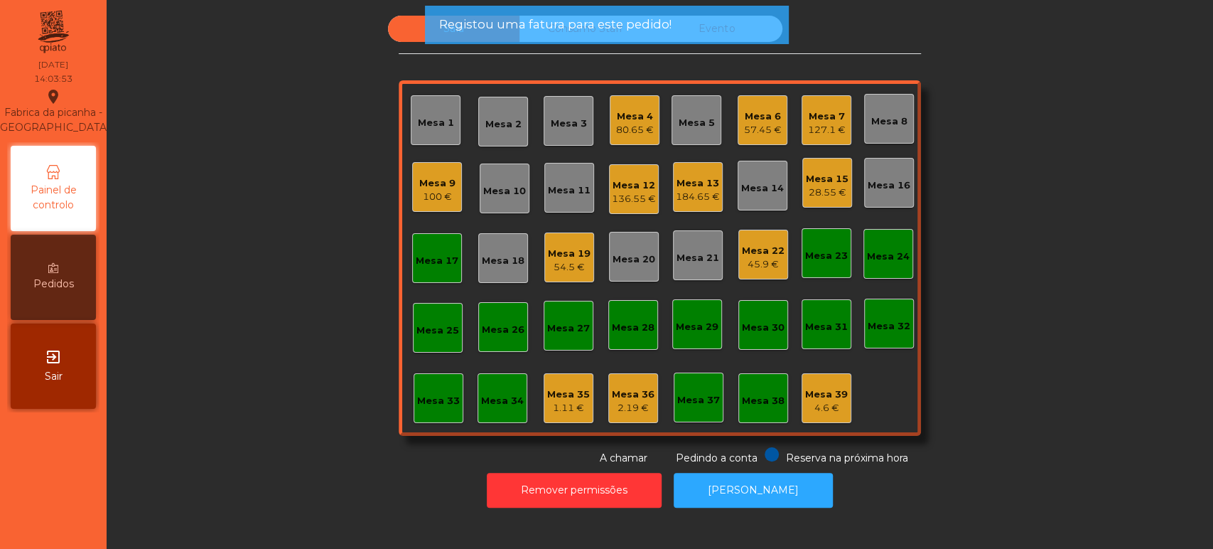
click at [429, 248] on div "Mesa 17" at bounding box center [437, 258] width 43 height 20
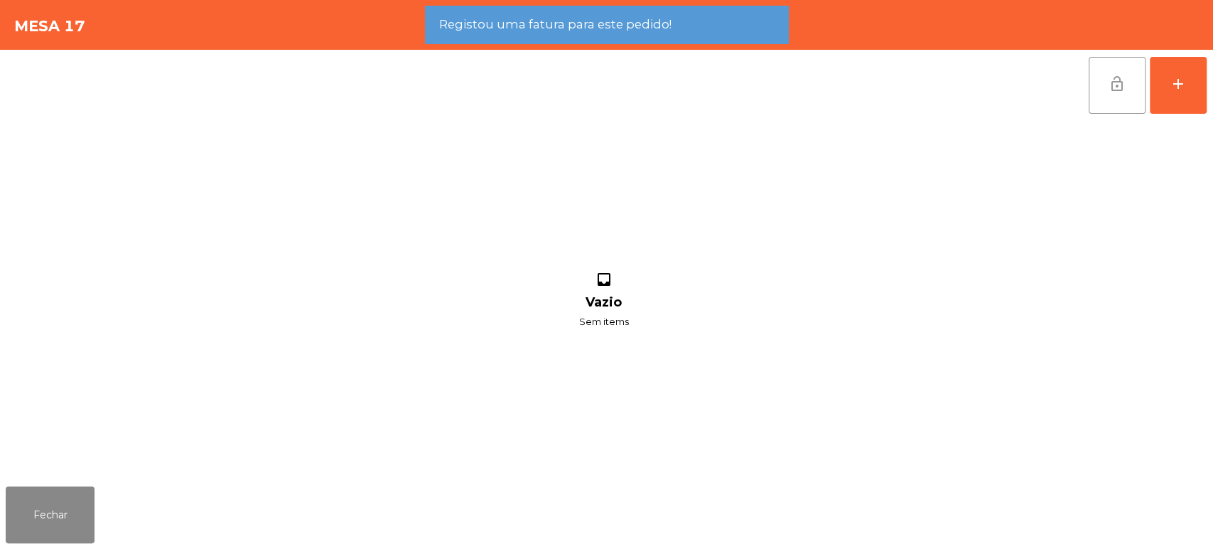
click at [1126, 87] on button "lock_open" at bounding box center [1117, 85] width 57 height 57
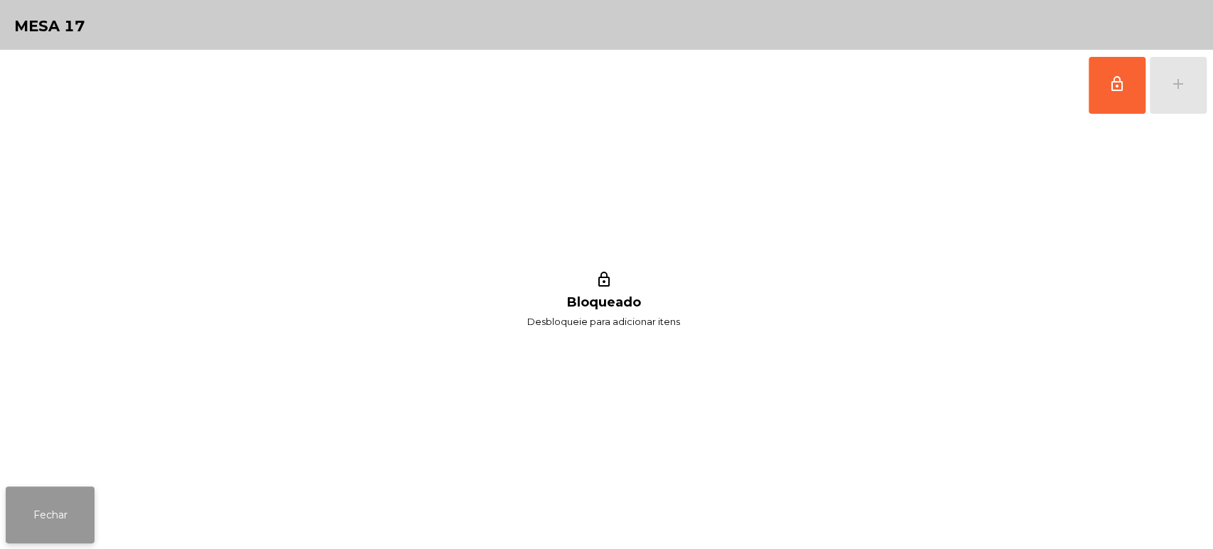
click at [67, 489] on button "Fechar" at bounding box center [50, 514] width 89 height 57
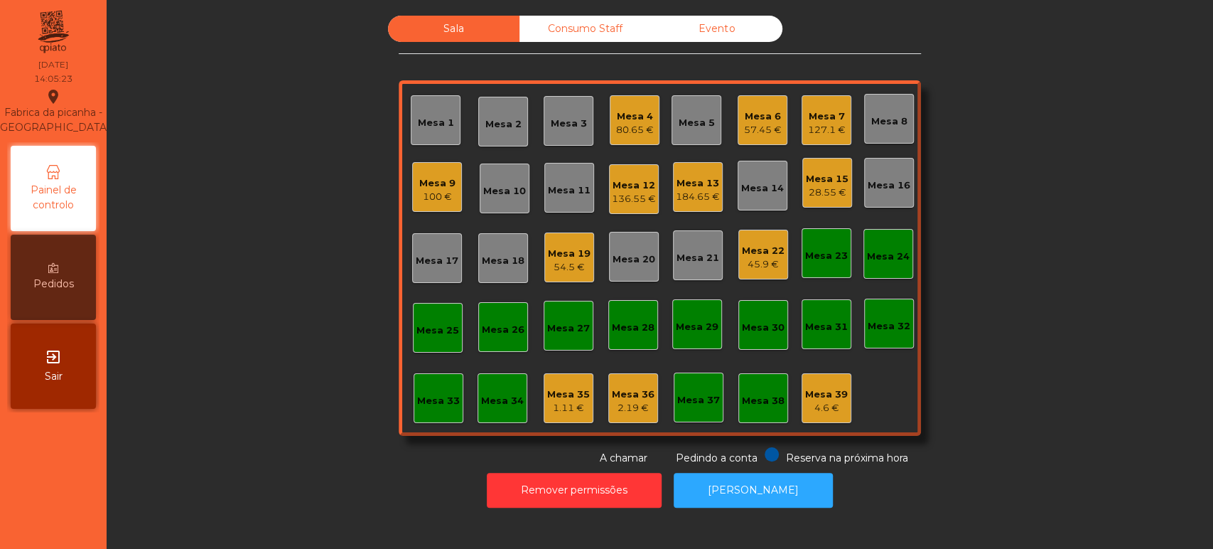
click at [700, 198] on div "184.65 €" at bounding box center [698, 197] width 44 height 14
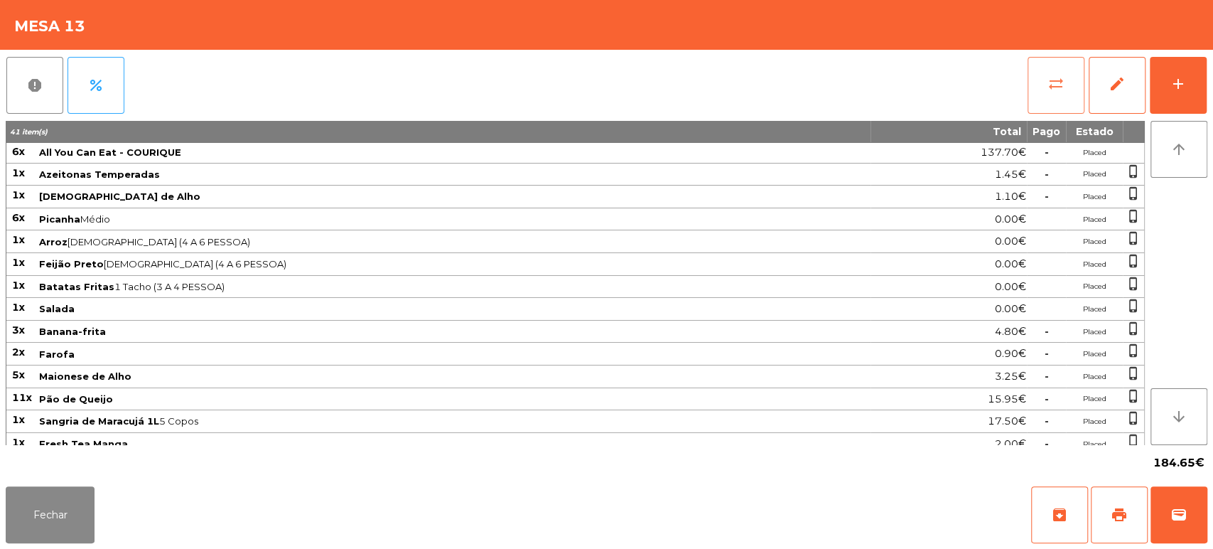
click at [1059, 68] on button "sync_alt" at bounding box center [1056, 85] width 57 height 57
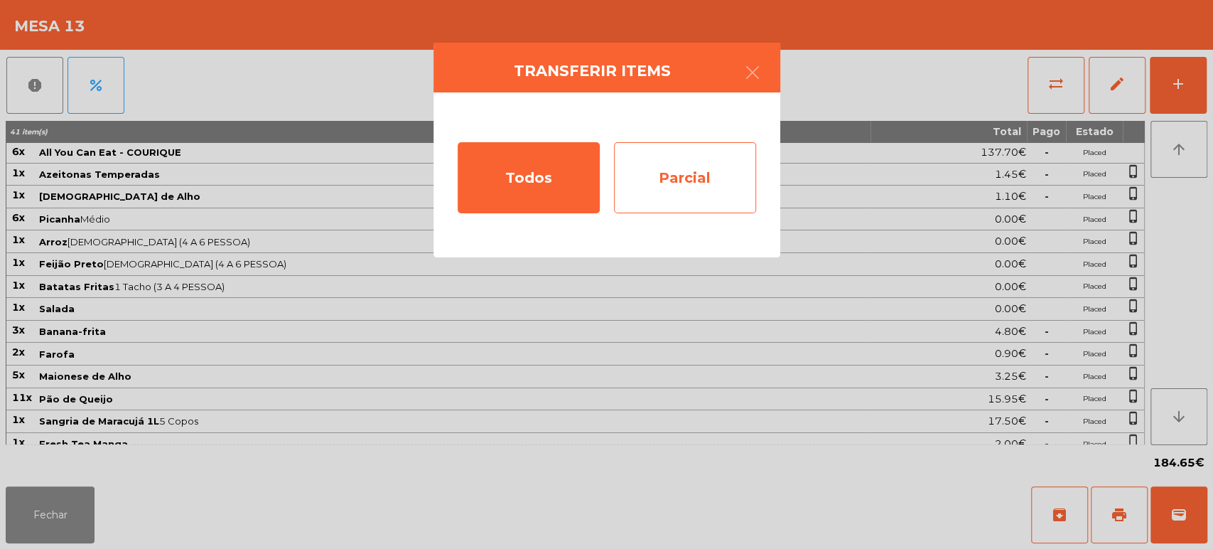
click at [685, 176] on div "Parcial" at bounding box center [685, 177] width 142 height 71
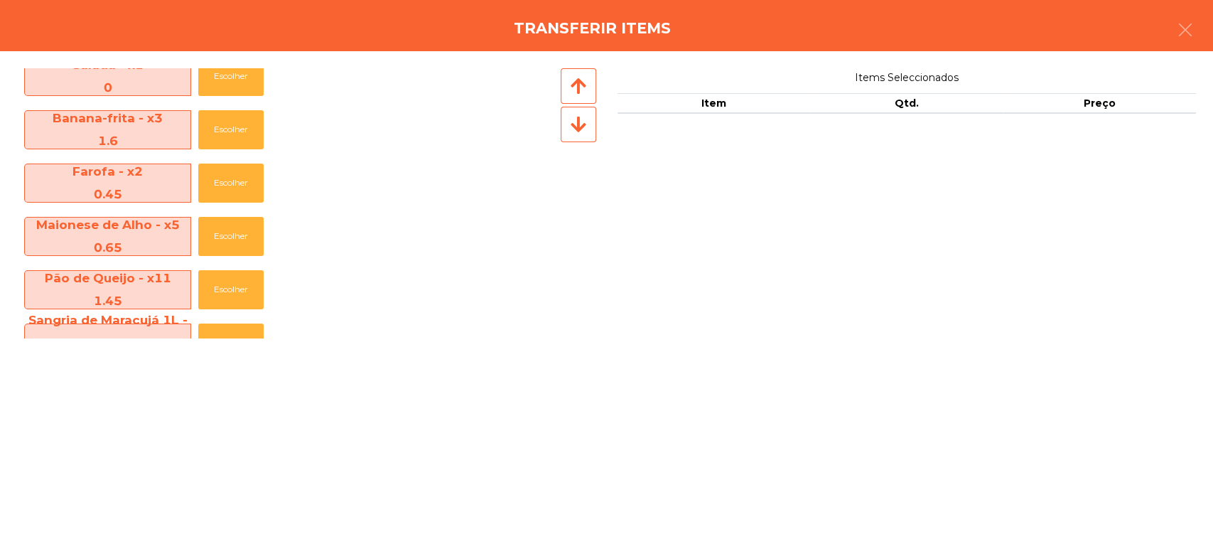
scroll to position [476, 0]
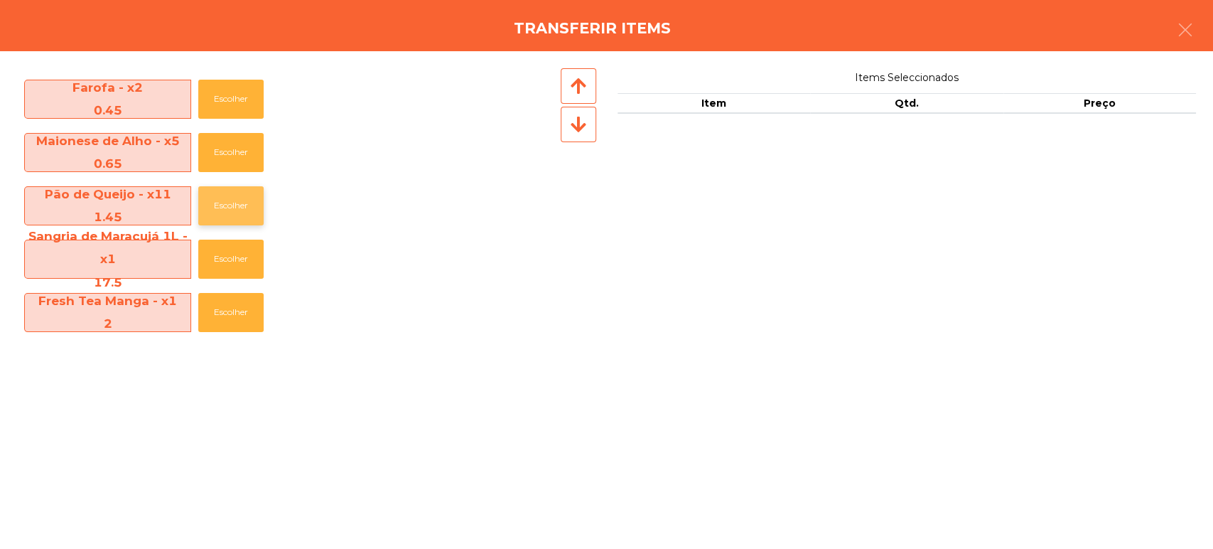
click at [239, 195] on button "Escolher" at bounding box center [230, 205] width 65 height 39
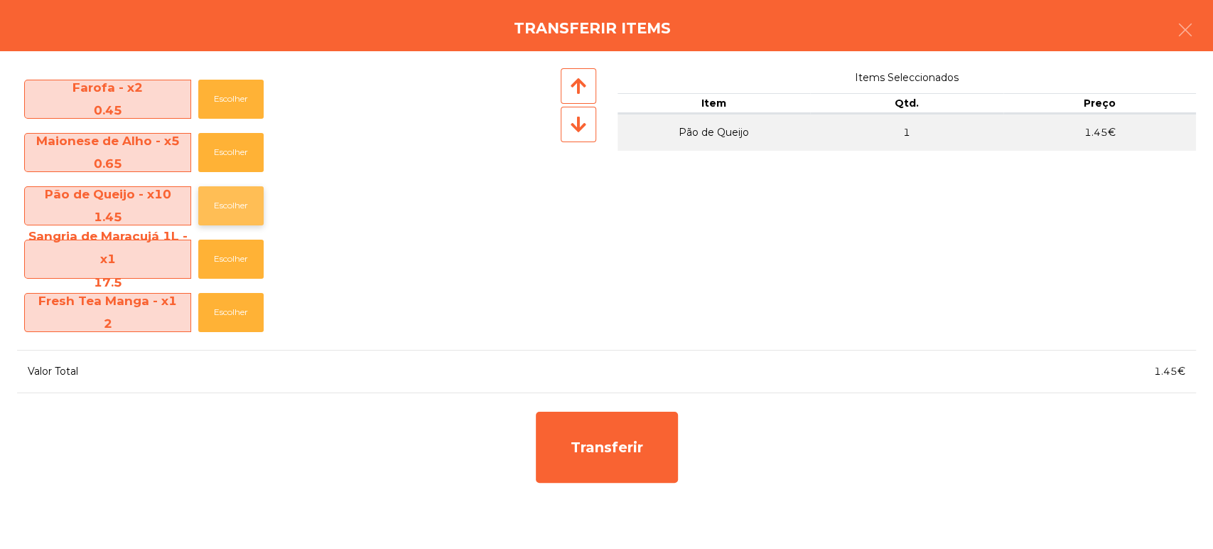
click at [239, 213] on button "Escolher" at bounding box center [230, 205] width 65 height 39
click at [230, 216] on button "Escolher" at bounding box center [230, 205] width 65 height 39
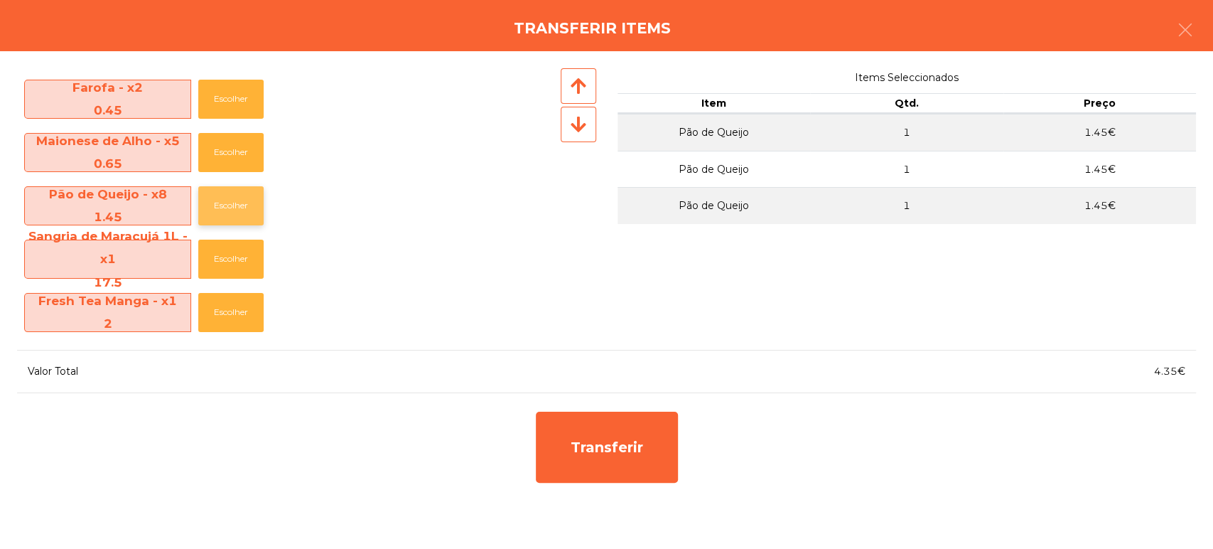
click at [242, 216] on button "Escolher" at bounding box center [230, 205] width 65 height 39
click at [239, 214] on button "Escolher" at bounding box center [230, 205] width 65 height 39
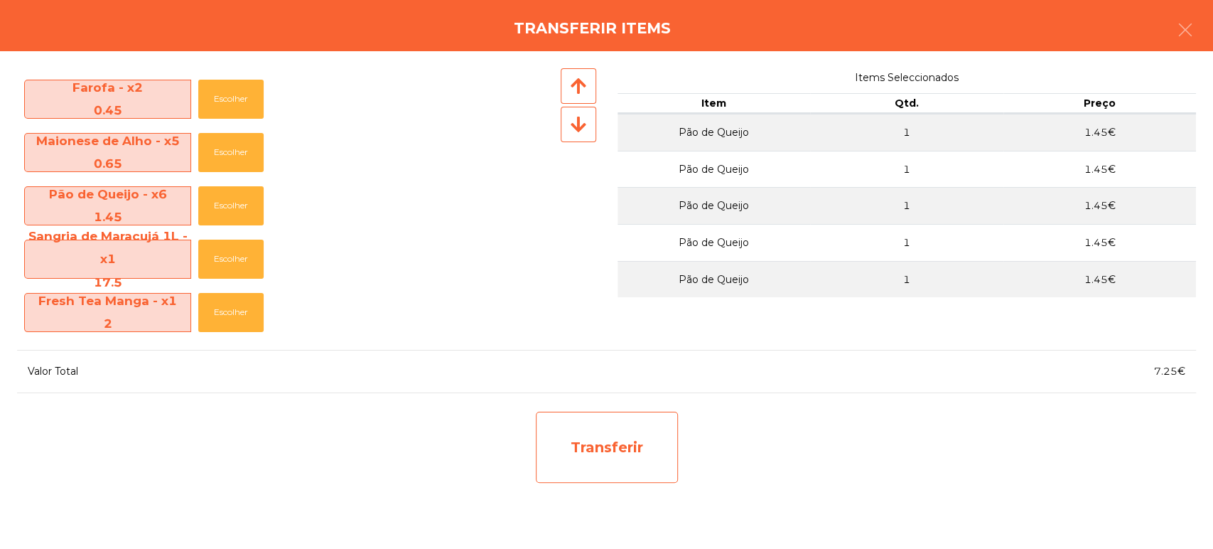
click at [632, 447] on div "Transferir" at bounding box center [607, 447] width 142 height 71
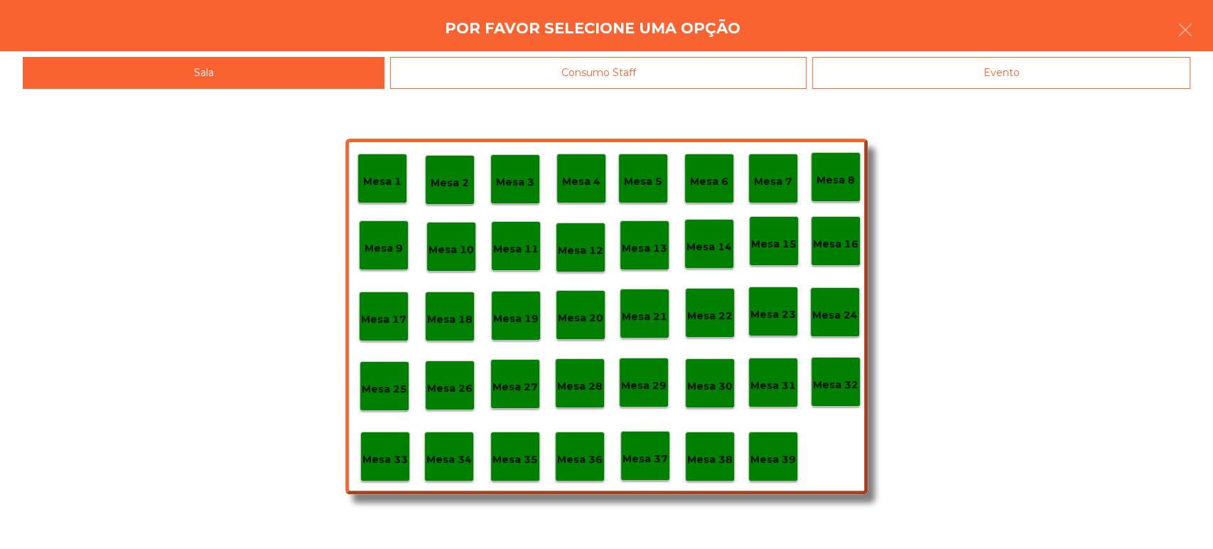
click at [661, 461] on p "Mesa 37" at bounding box center [645, 459] width 45 height 16
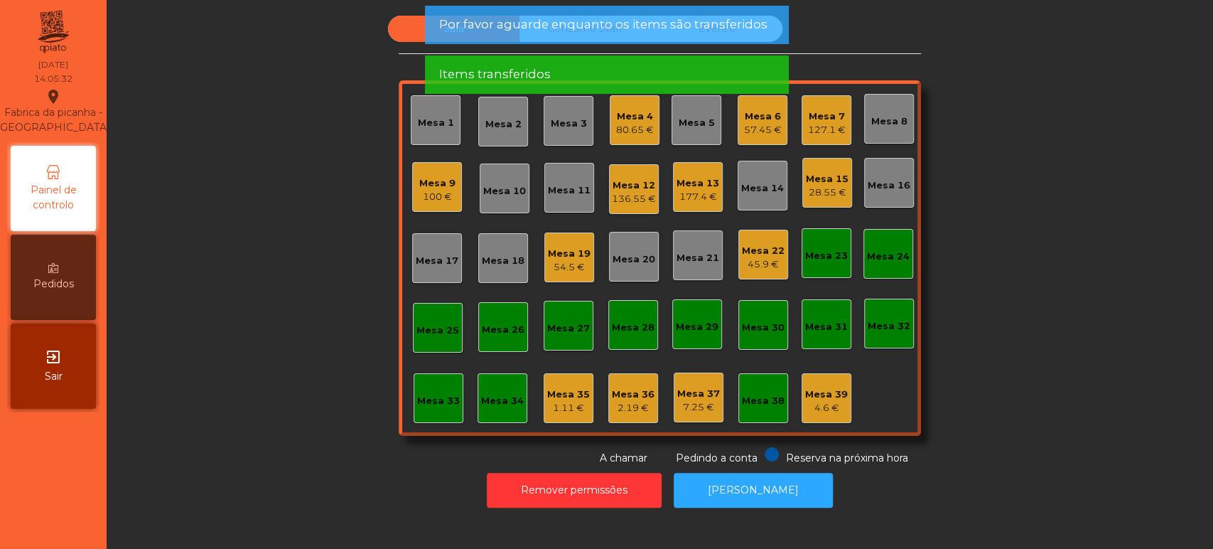
click at [1012, 358] on div "Sala Consumo Staff Evento Mesa 1 Mesa 2 Mesa 3 Mesa 4 80.65 € Mesa 5 Mesa 6 57.…" at bounding box center [660, 241] width 1068 height 450
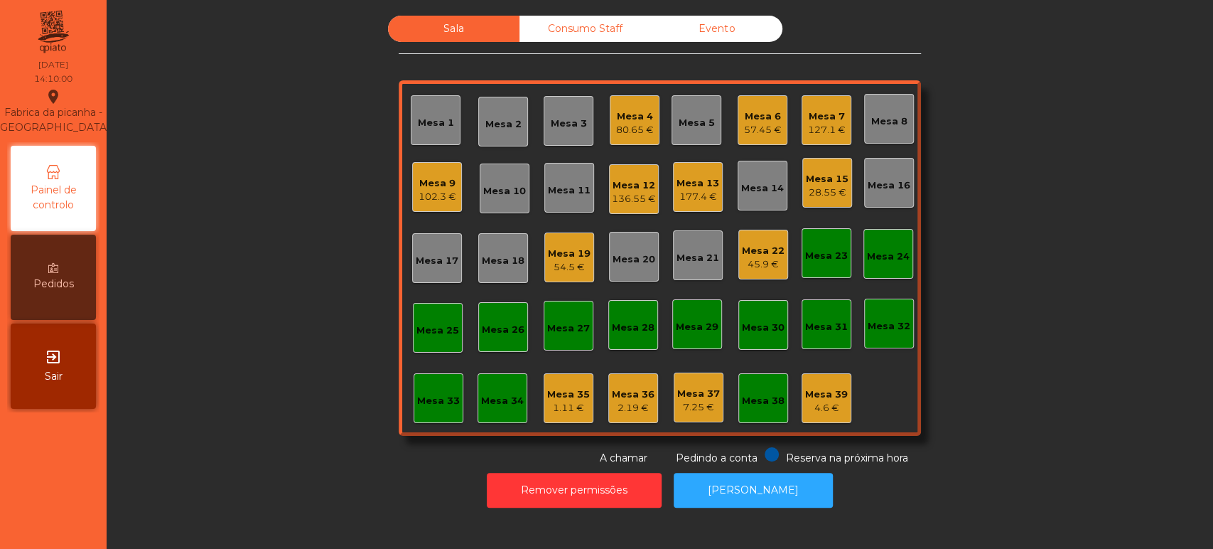
click at [698, 183] on div "Mesa 13" at bounding box center [698, 183] width 43 height 14
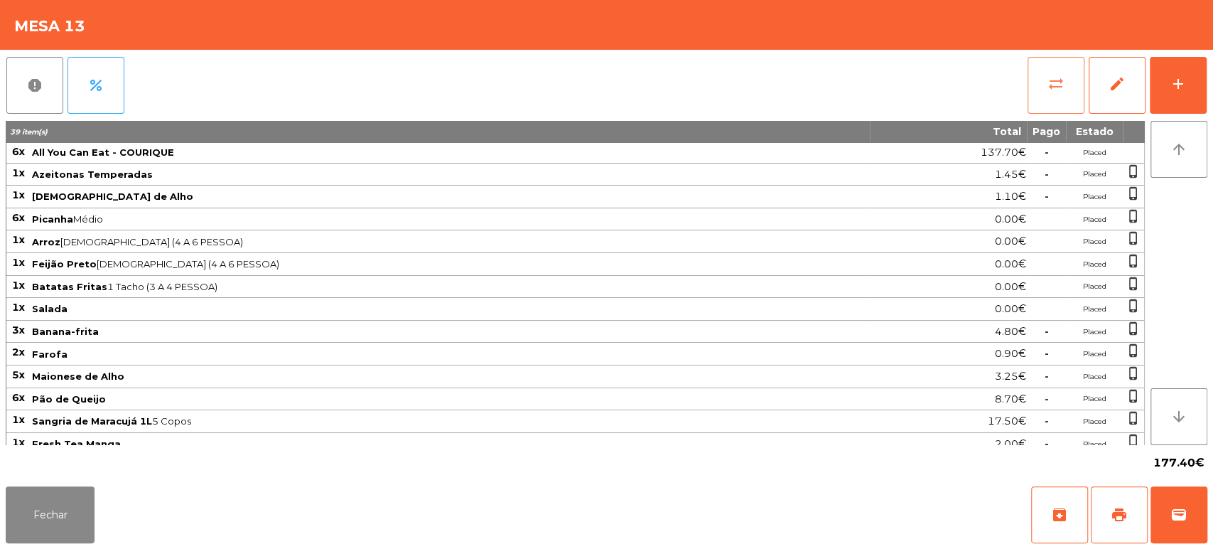
click at [1036, 102] on button "sync_alt" at bounding box center [1056, 85] width 57 height 57
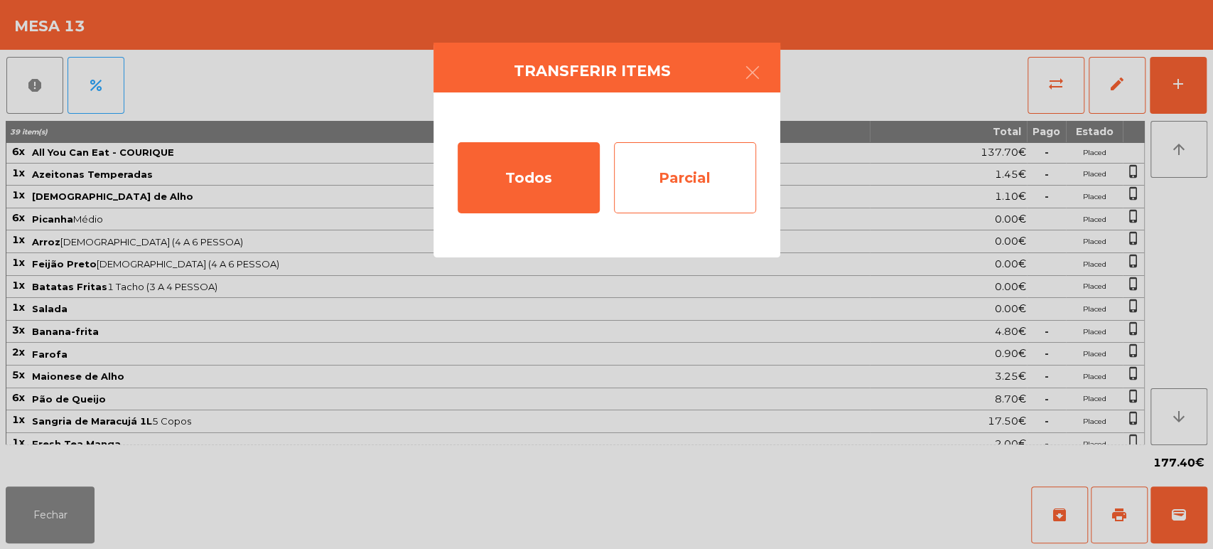
click at [663, 188] on div "Parcial" at bounding box center [685, 177] width 142 height 71
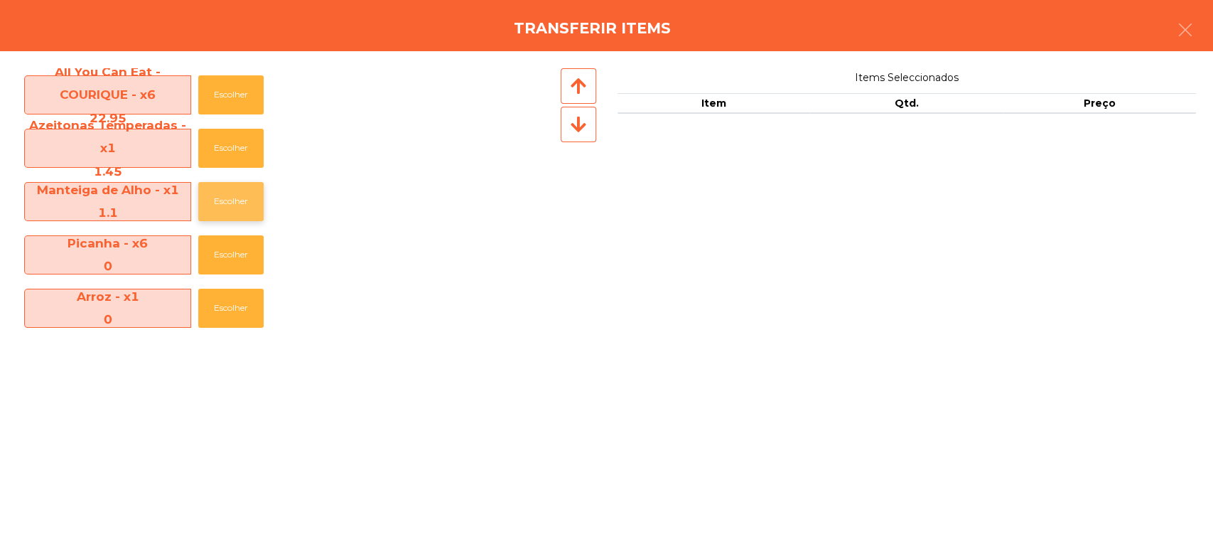
click at [220, 197] on button "Escolher" at bounding box center [230, 201] width 65 height 39
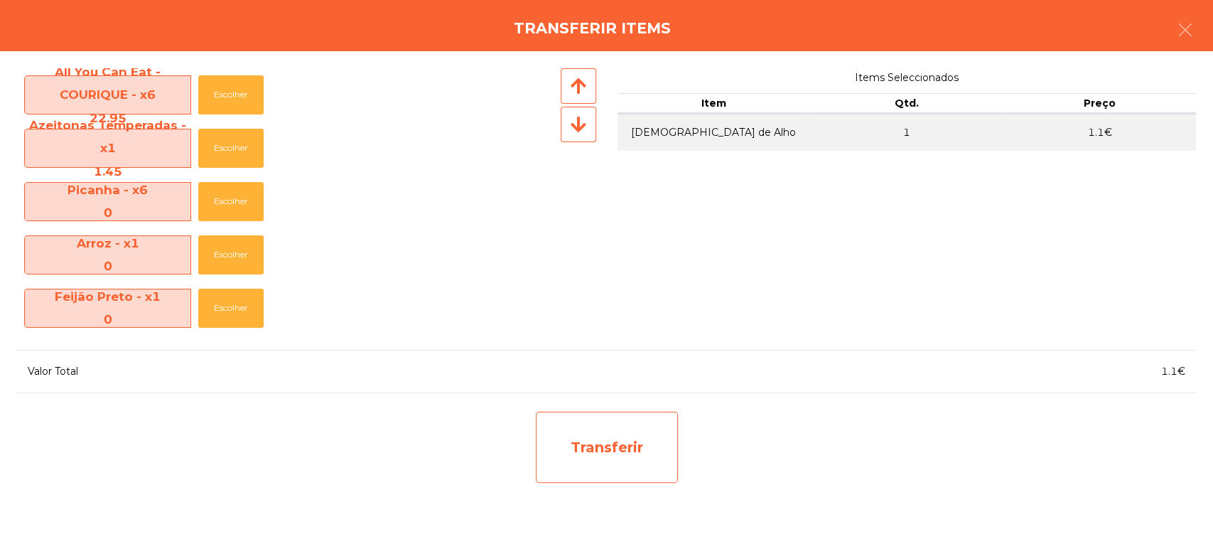
click at [637, 427] on div "Transferir" at bounding box center [607, 447] width 142 height 71
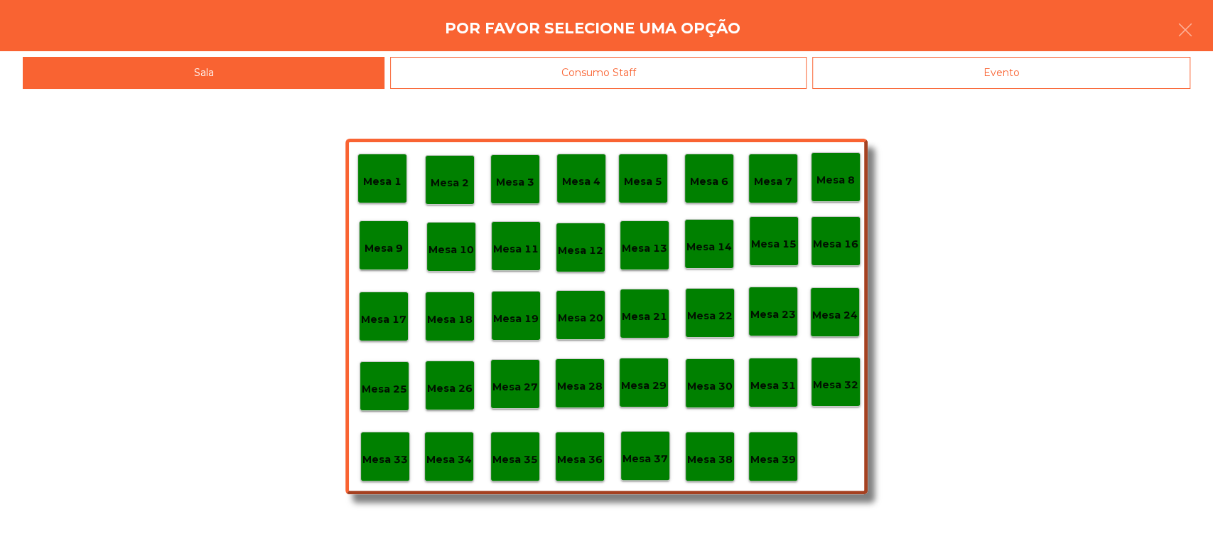
click at [647, 460] on p "Mesa 37" at bounding box center [645, 459] width 45 height 16
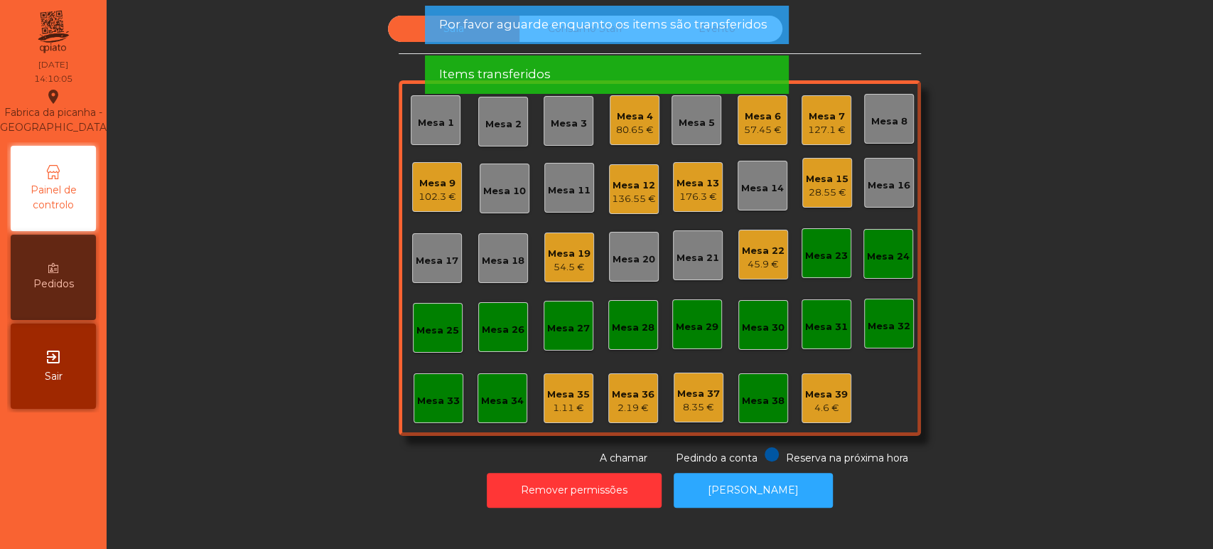
click at [694, 191] on div "176.3 €" at bounding box center [698, 197] width 43 height 14
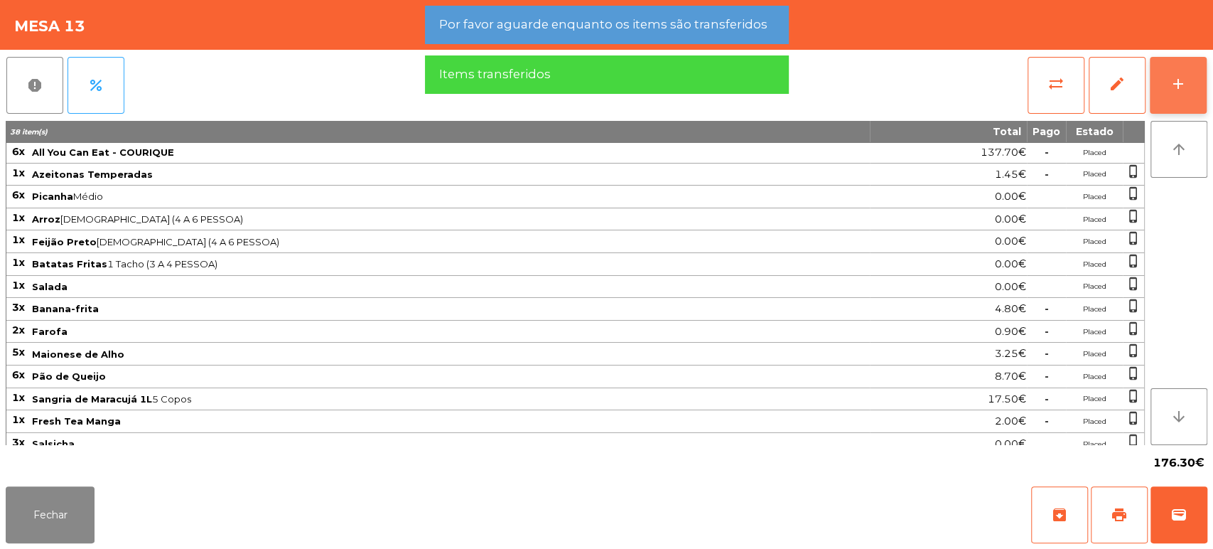
click at [1169, 97] on button "add" at bounding box center [1178, 85] width 57 height 57
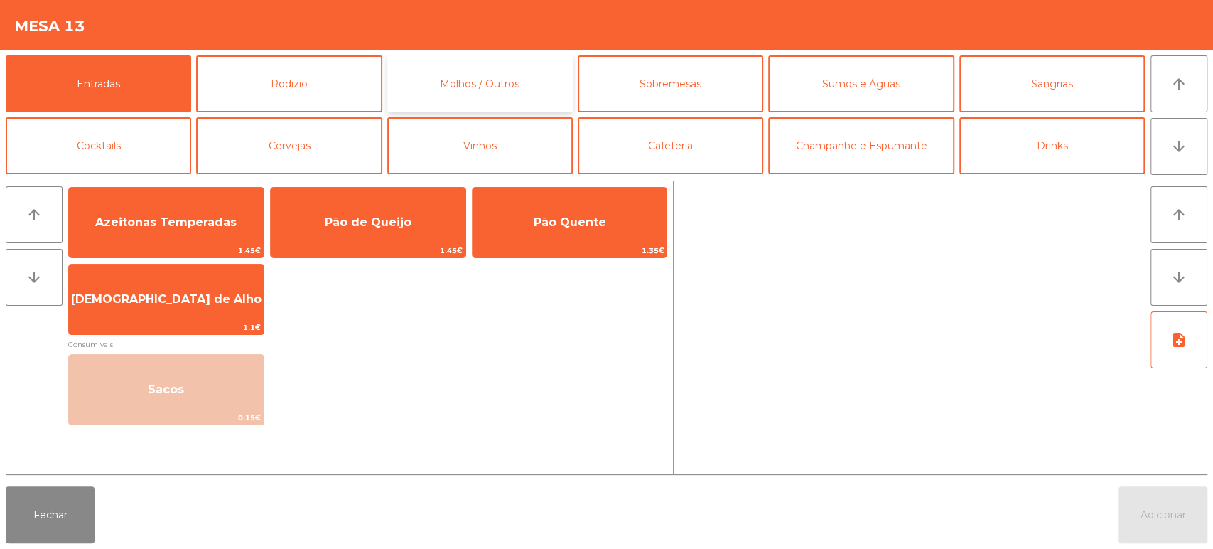
click at [506, 60] on button "Molhos / Outros" at bounding box center [480, 83] width 186 height 57
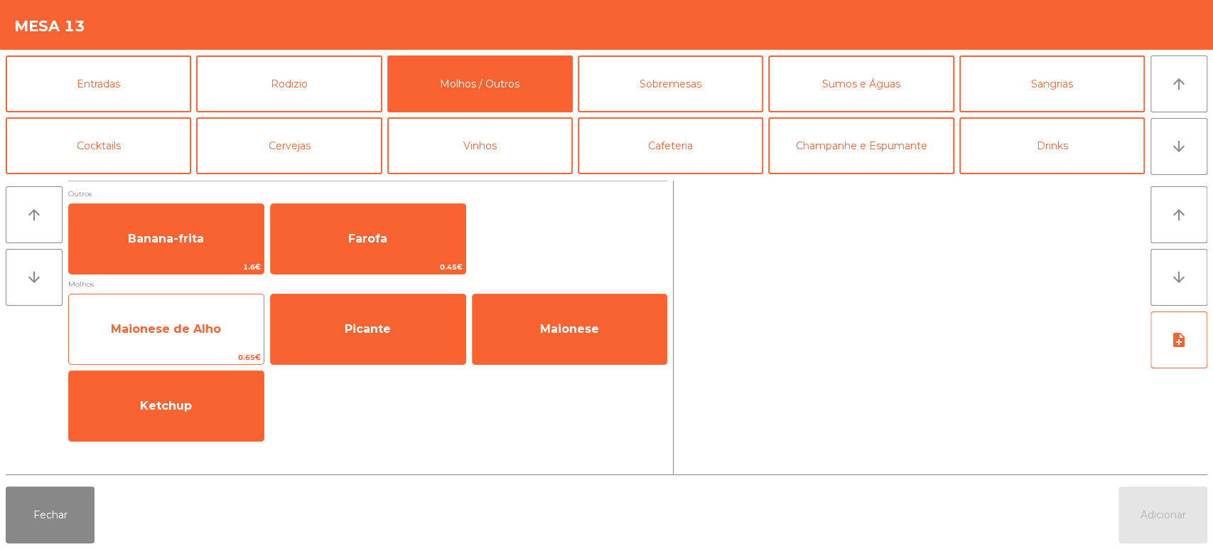
click at [183, 322] on span "Maionese de Alho" at bounding box center [166, 329] width 110 height 14
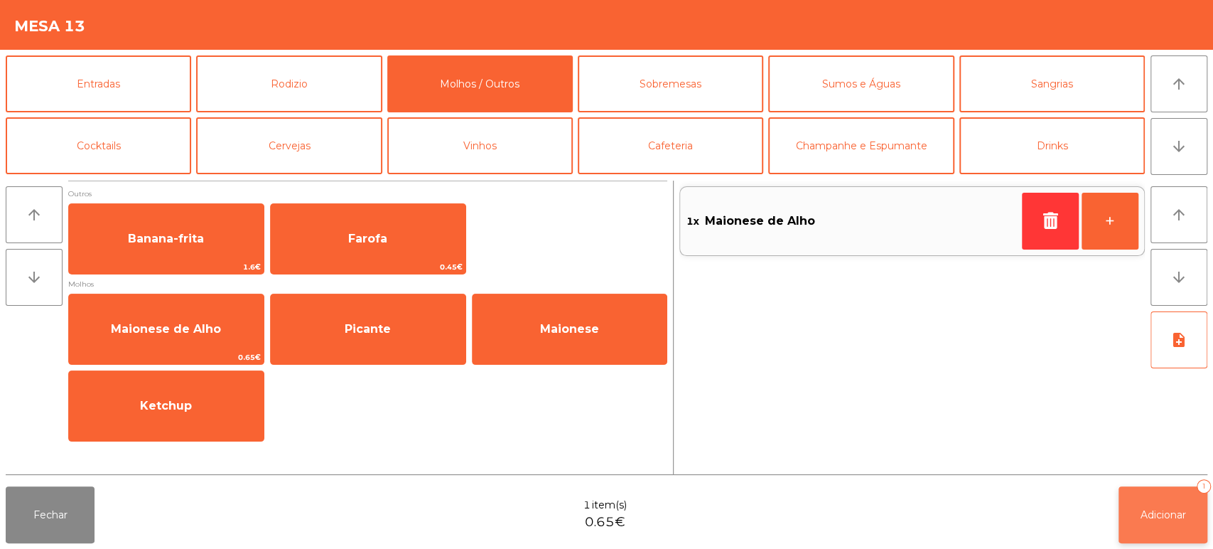
click at [1128, 537] on button "Adicionar 1" at bounding box center [1163, 514] width 89 height 57
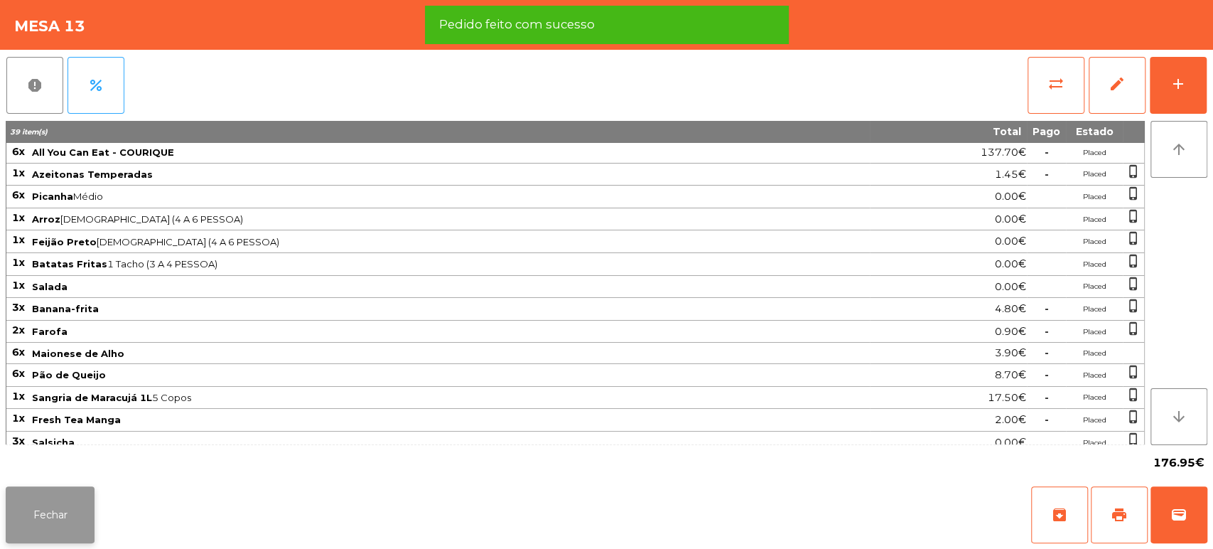
click at [40, 535] on button "Fechar" at bounding box center [50, 514] width 89 height 57
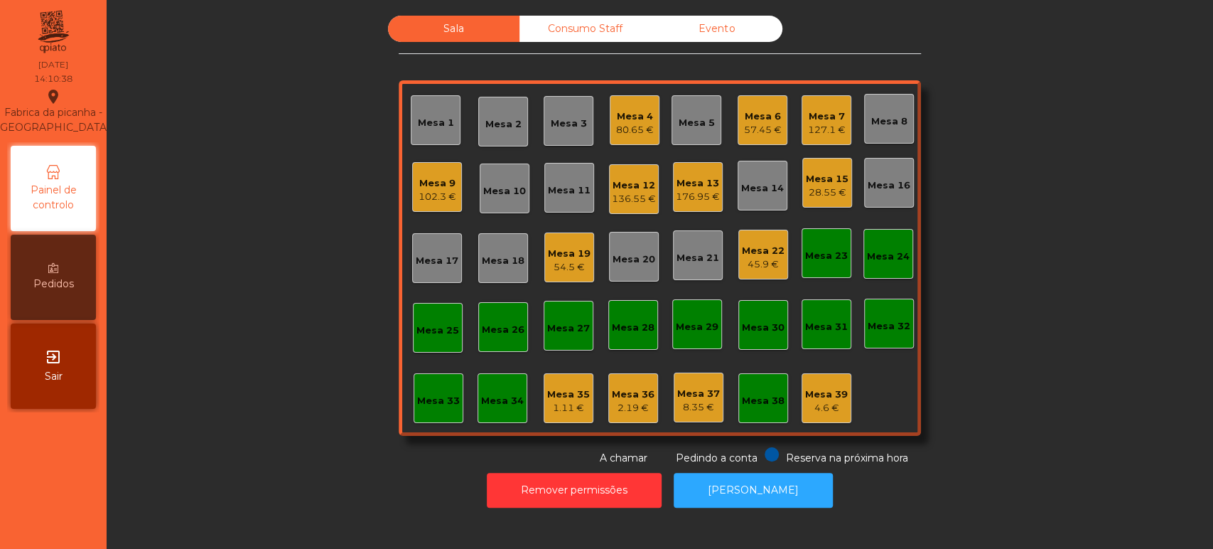
click at [1019, 215] on div "Sala Consumo Staff Evento Mesa 1 Mesa 2 Mesa 3 Mesa 4 80.65 € Mesa 5 Mesa 6 57.…" at bounding box center [660, 241] width 1068 height 450
click at [965, 250] on div "Sala Consumo Staff Evento Mesa 1 Mesa 2 Mesa 3 Mesa 4 80.65 € Mesa 5 Mesa 6 57.…" at bounding box center [660, 241] width 1068 height 450
click at [932, 181] on div "Sala Consumo Staff Evento Mesa 1 Mesa 2 Mesa 3 Mesa 4 80.65 € Mesa 5 Mesa 6 57.…" at bounding box center [660, 241] width 1068 height 450
click at [757, 252] on div "Mesa 22" at bounding box center [763, 251] width 43 height 14
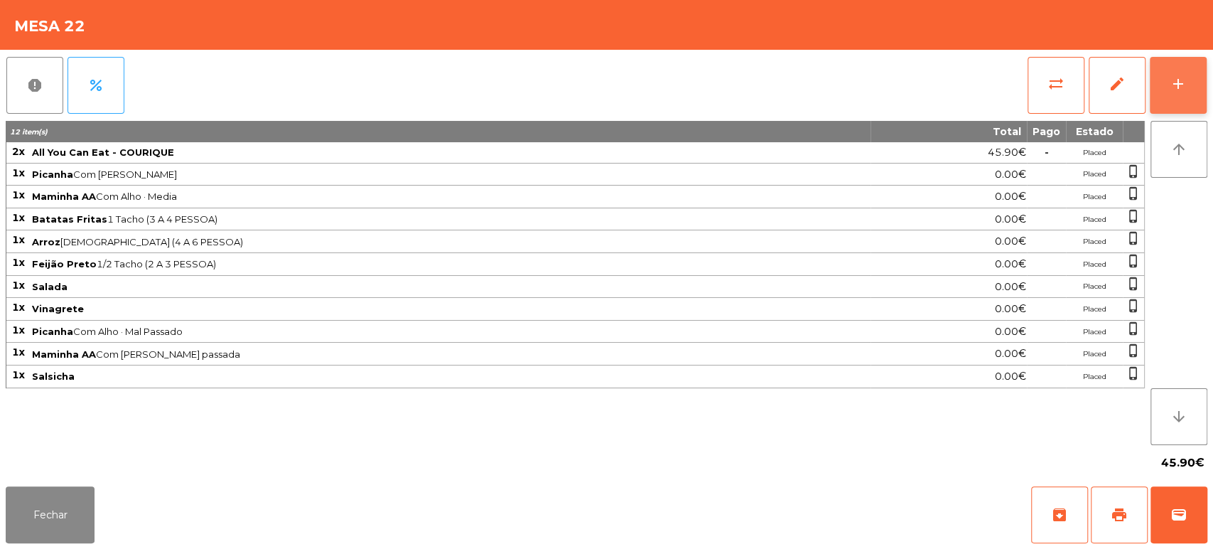
click at [1186, 85] on div "add" at bounding box center [1178, 83] width 17 height 17
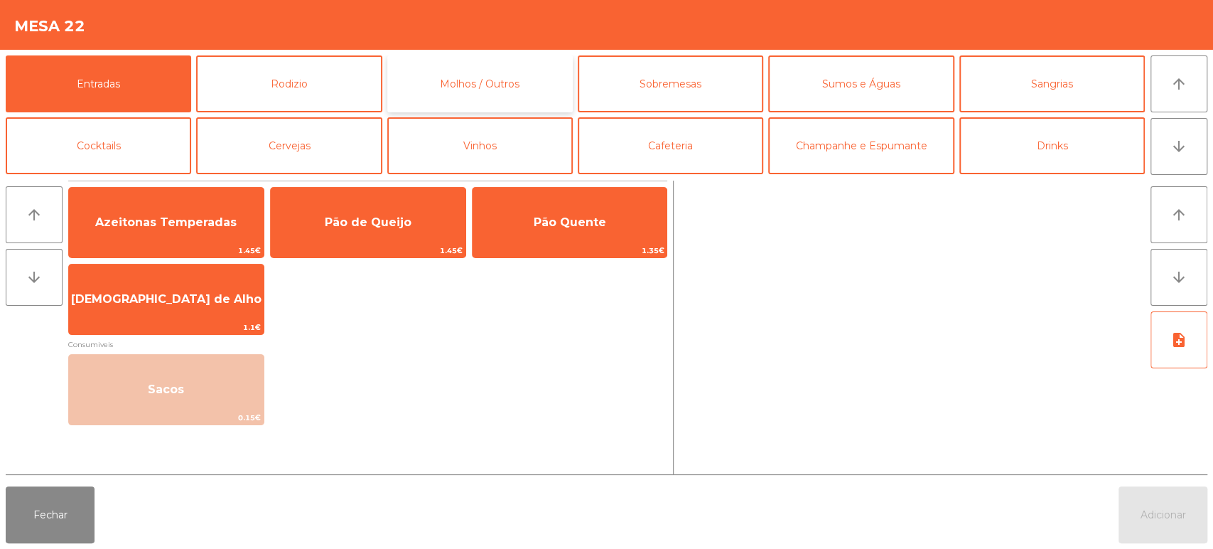
click at [495, 105] on button "Molhos / Outros" at bounding box center [480, 83] width 186 height 57
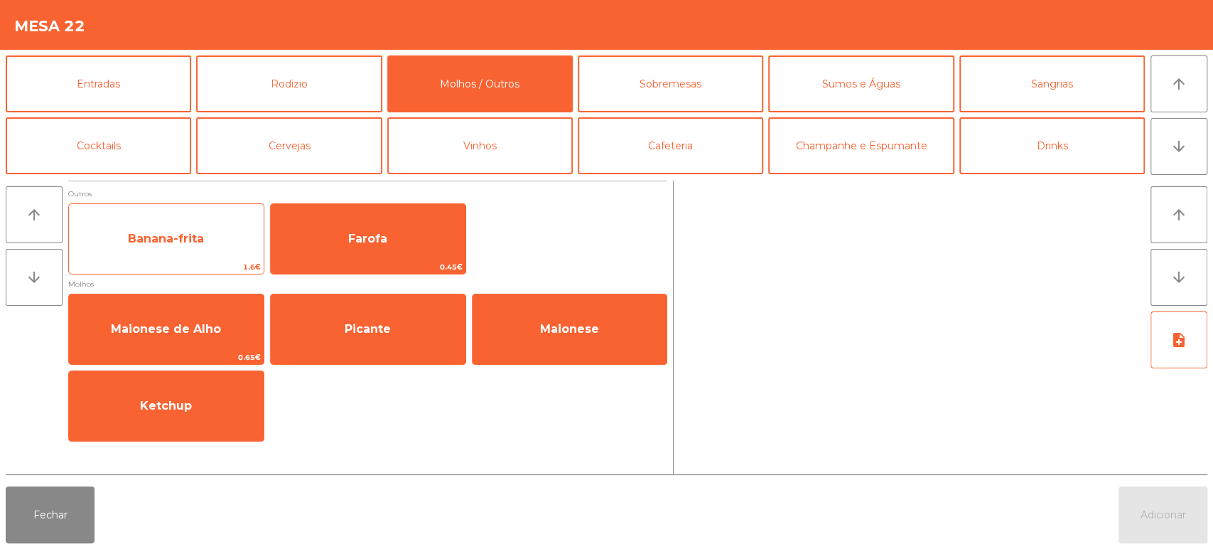
click at [188, 250] on span "Banana-frita" at bounding box center [166, 239] width 195 height 38
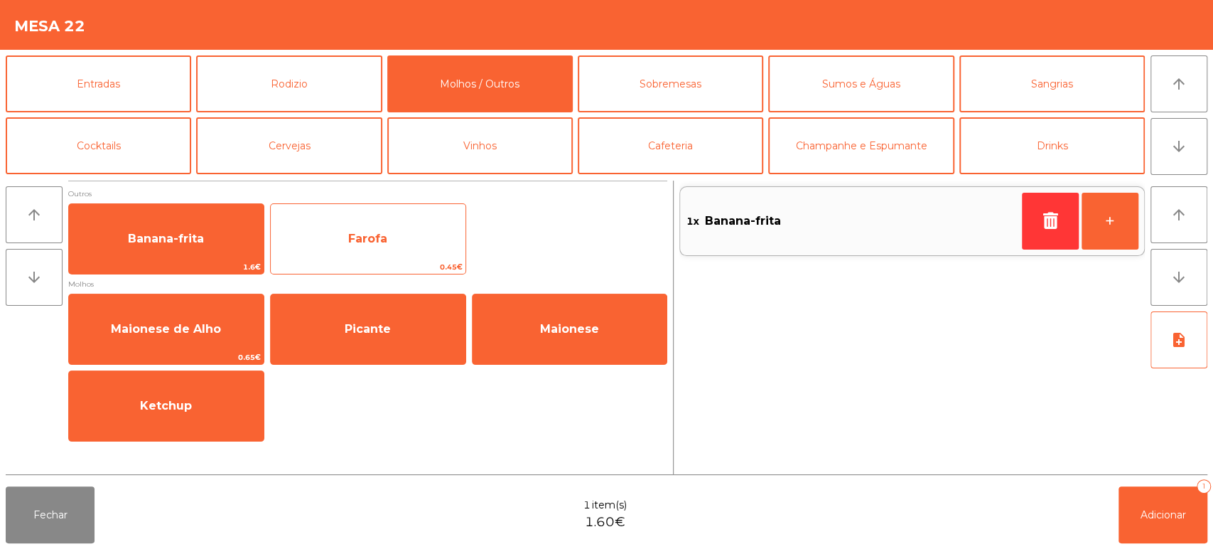
click at [361, 243] on span "Farofa" at bounding box center [367, 239] width 39 height 14
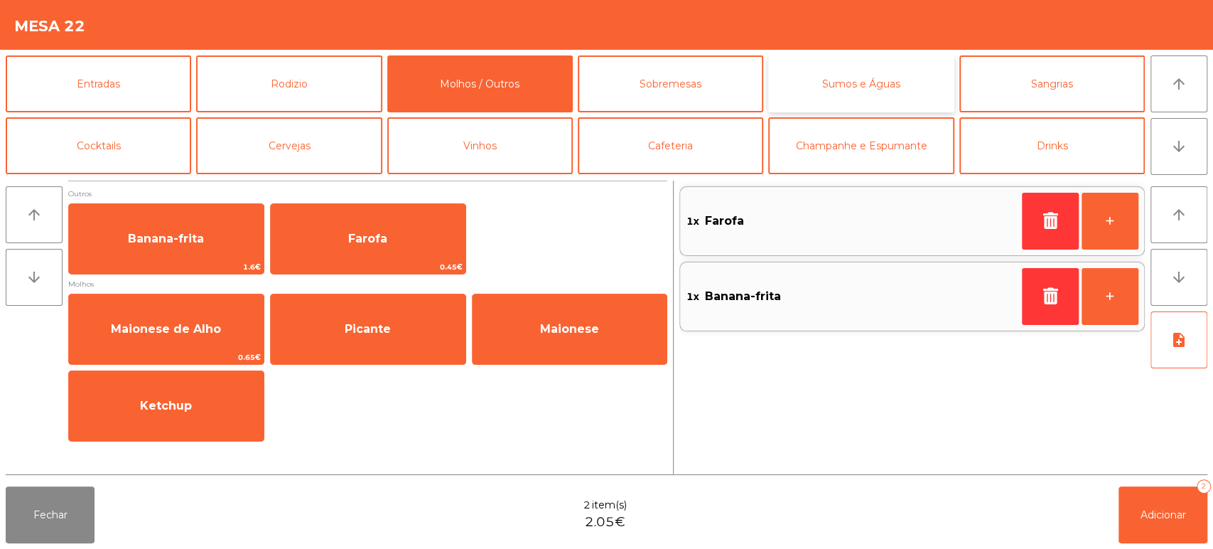
click at [847, 77] on button "Sumos e Águas" at bounding box center [861, 83] width 186 height 57
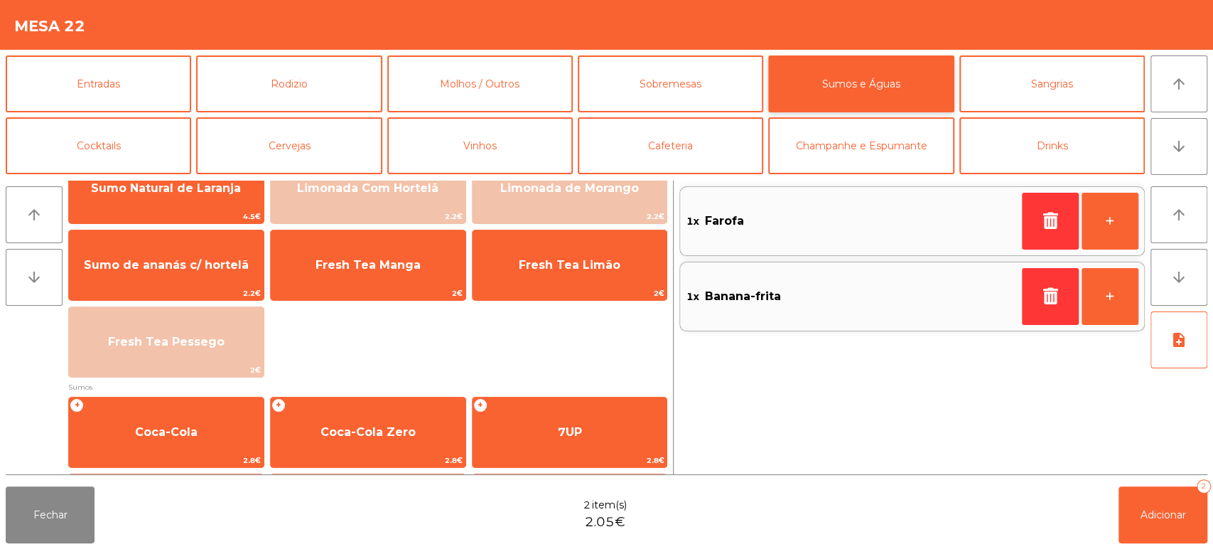
scroll to position [23, 0]
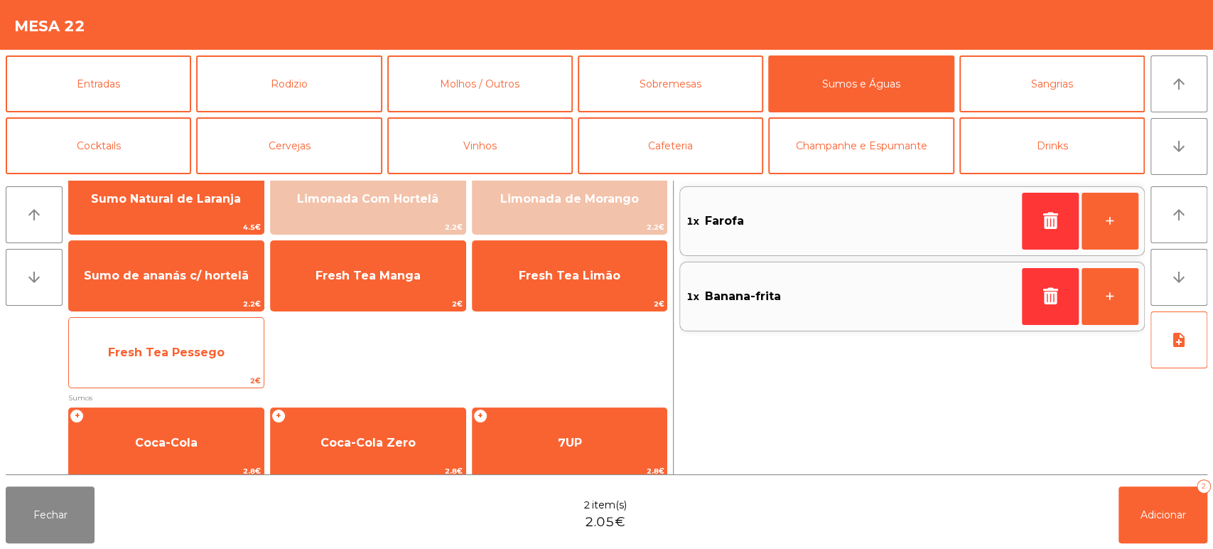
click at [182, 355] on span "Fresh Tea Pessego" at bounding box center [166, 352] width 117 height 14
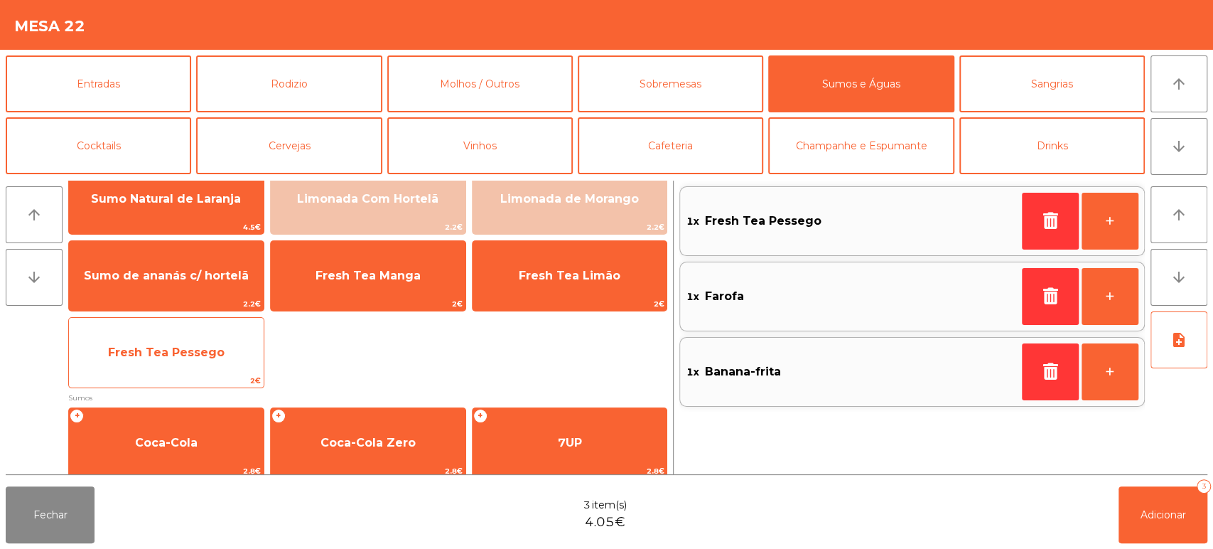
click at [195, 338] on span "Fresh Tea Pessego" at bounding box center [166, 352] width 195 height 38
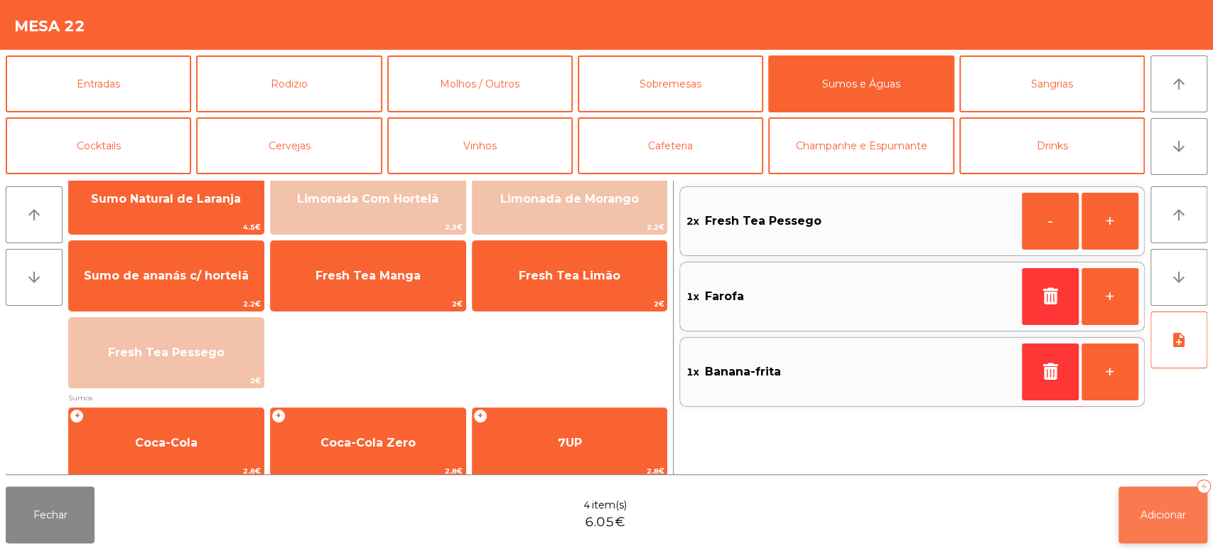
click at [1172, 505] on button "Adicionar 4" at bounding box center [1163, 514] width 89 height 57
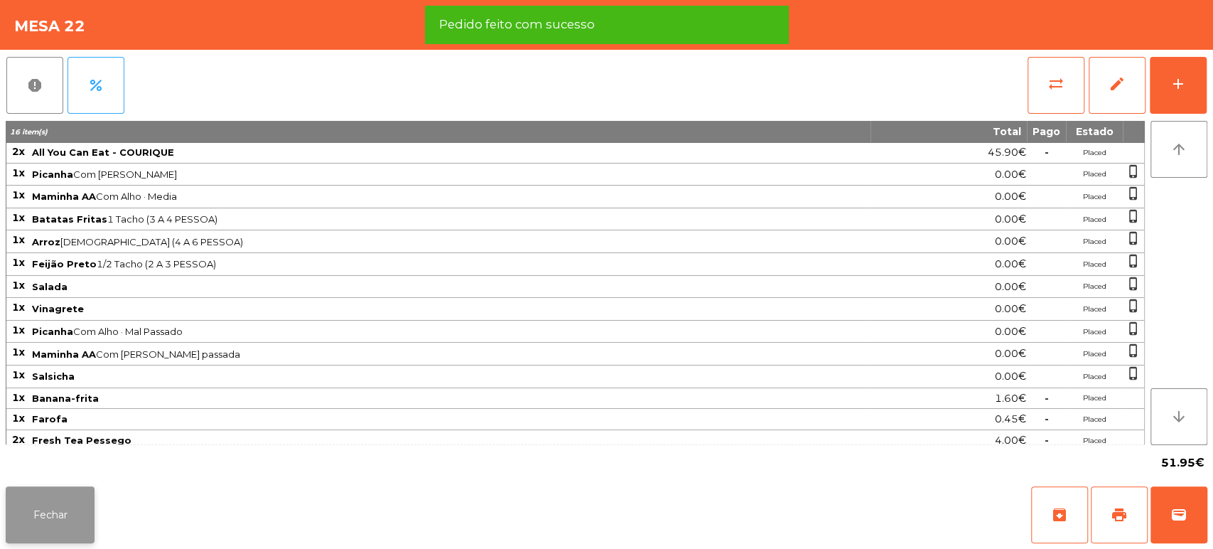
click at [48, 486] on button "Fechar" at bounding box center [50, 514] width 89 height 57
click at [48, 519] on nav "Fabrica da picanha - Lisboa location_on 12/10/2025 14:11:02 Painel de controlo …" at bounding box center [53, 274] width 107 height 549
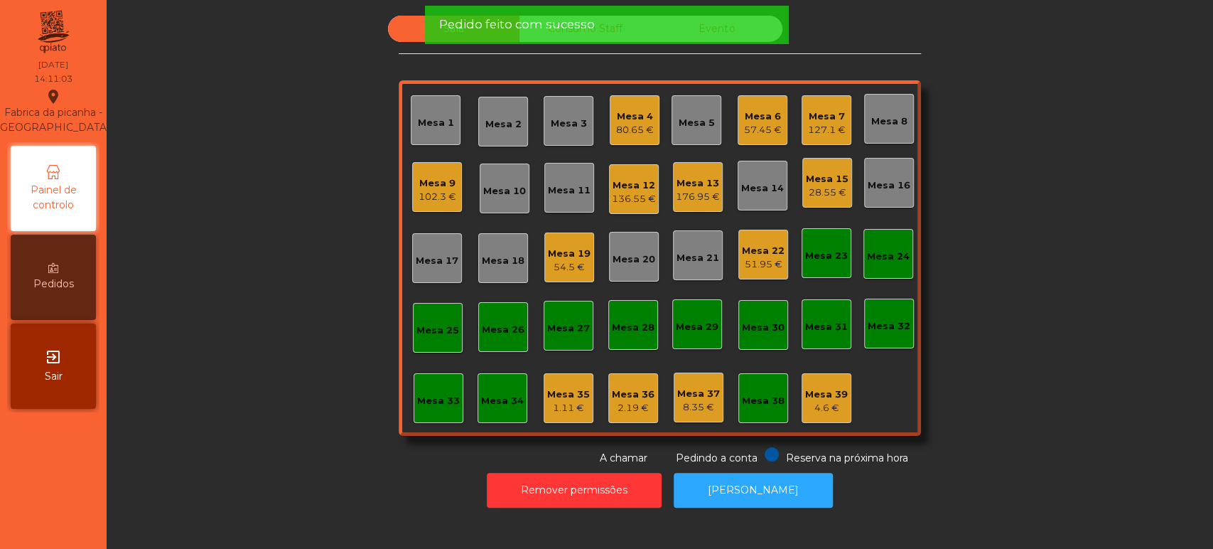
click at [351, 381] on div "Sala Consumo Staff Evento Mesa 1 Mesa 2 Mesa 3 Mesa 4 80.65 € Mesa 5 Mesa 6 57.…" at bounding box center [660, 241] width 1068 height 450
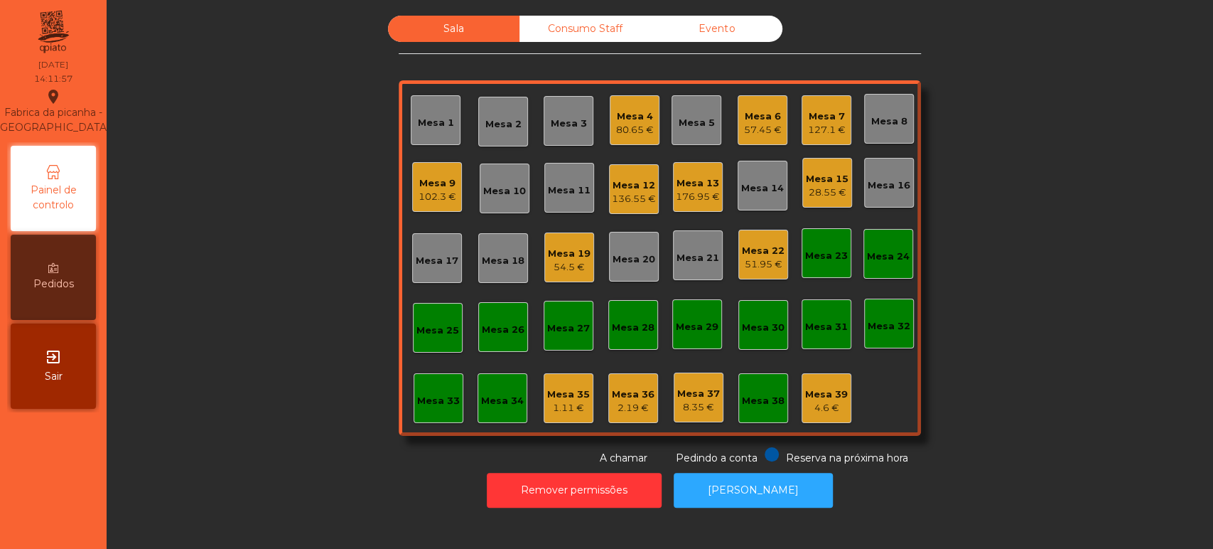
click at [1113, 295] on div "Sala Consumo Staff Evento Mesa 1 Mesa 2 Mesa 3 Mesa 4 80.65 € Mesa 5 Mesa 6 57.…" at bounding box center [660, 241] width 1068 height 450
click at [1137, 256] on div "Sala Consumo Staff Evento Mesa 1 Mesa 2 Mesa 3 Mesa 4 80.65 € Mesa 5 Mesa 6 57.…" at bounding box center [660, 241] width 1068 height 450
click at [1100, 238] on div "Sala Consumo Staff Evento Mesa 1 Mesa 2 Mesa 3 Mesa 4 80.65 € Mesa 5 Mesa 6 57.…" at bounding box center [660, 241] width 1068 height 450
click at [992, 376] on div "Sala Consumo Staff Evento Mesa 1 Mesa 2 Mesa 3 Mesa 4 80.65 € Mesa 5 Mesa 6 57.…" at bounding box center [660, 241] width 1068 height 450
click at [813, 124] on div "127.1 €" at bounding box center [827, 130] width 38 height 14
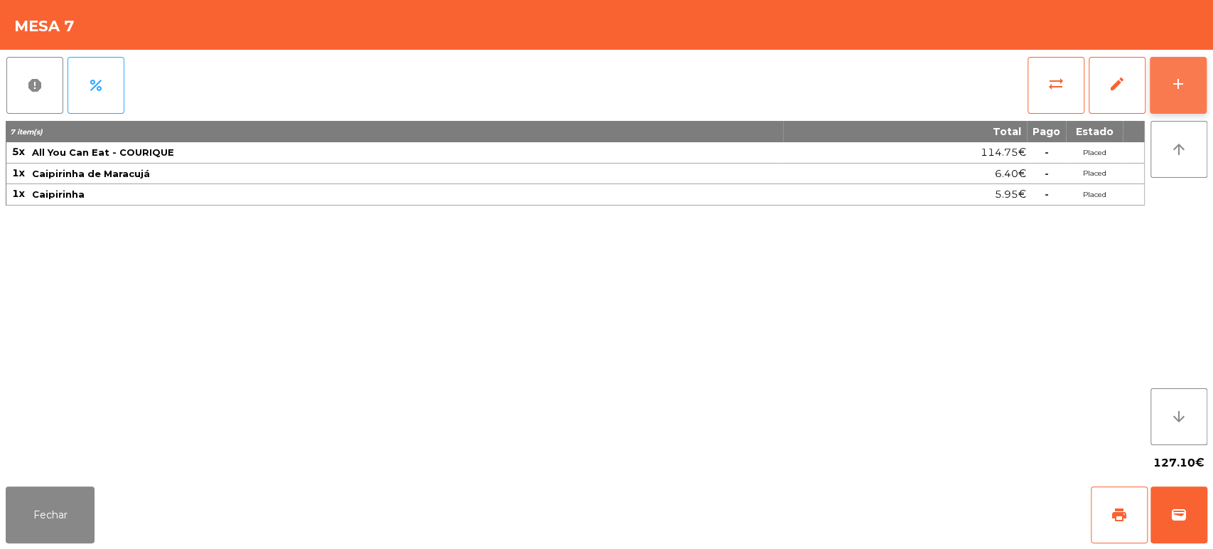
click at [1150, 80] on button "add" at bounding box center [1178, 85] width 57 height 57
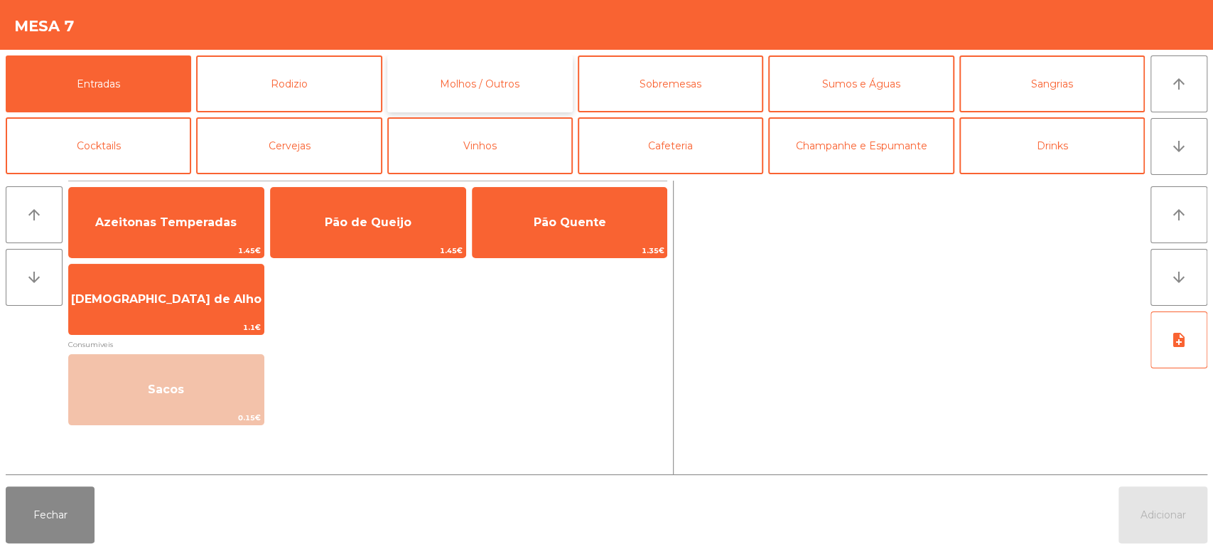
click at [518, 102] on button "Molhos / Outros" at bounding box center [480, 83] width 186 height 57
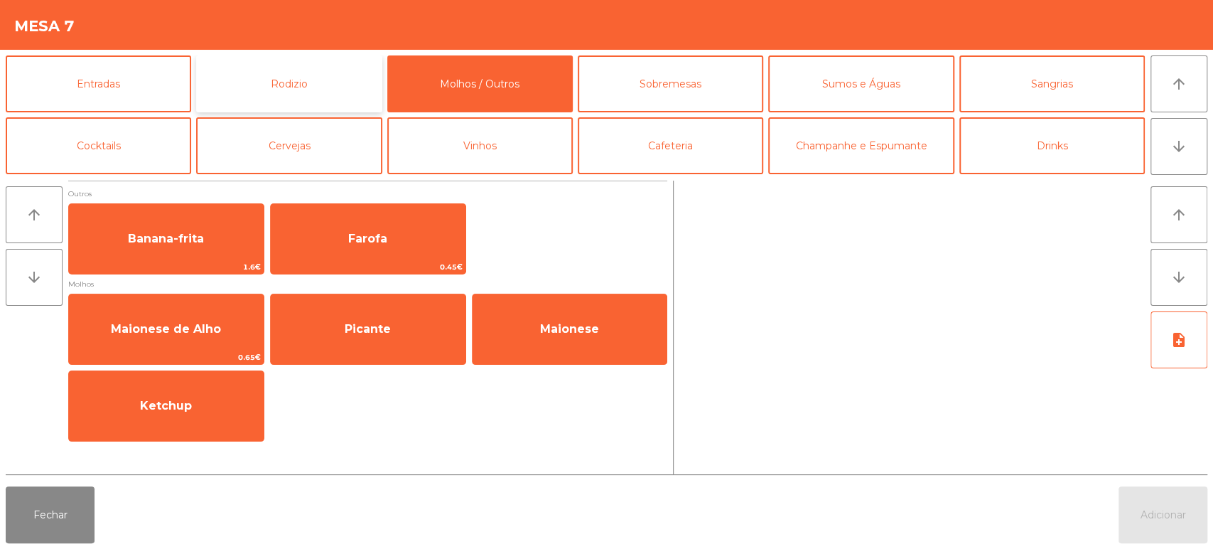
click at [316, 91] on button "Rodizio" at bounding box center [289, 83] width 186 height 57
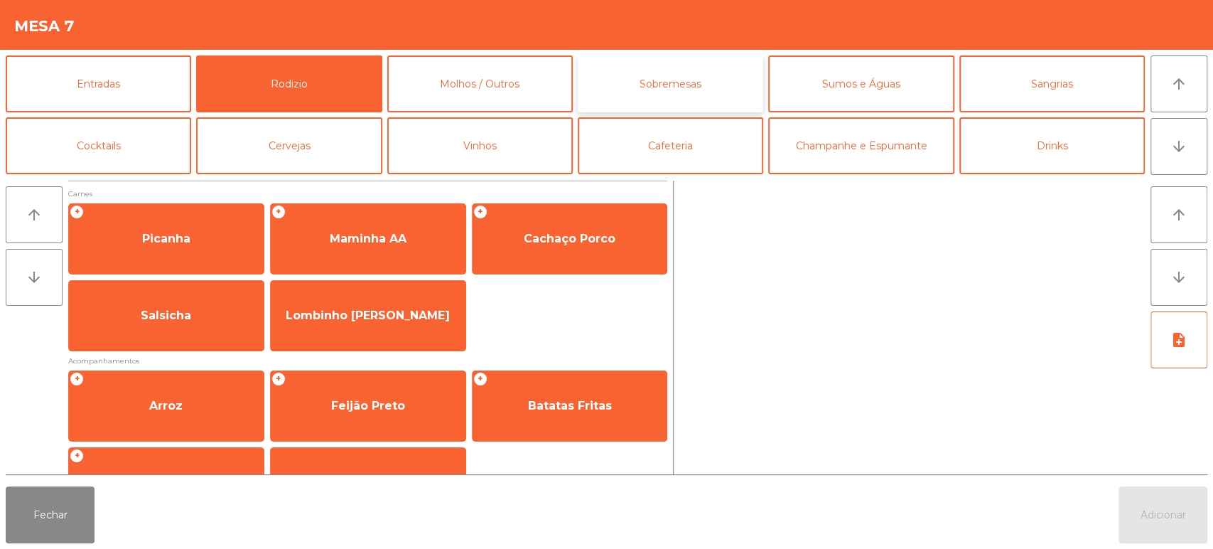
click at [586, 65] on button "Sobremesas" at bounding box center [671, 83] width 186 height 57
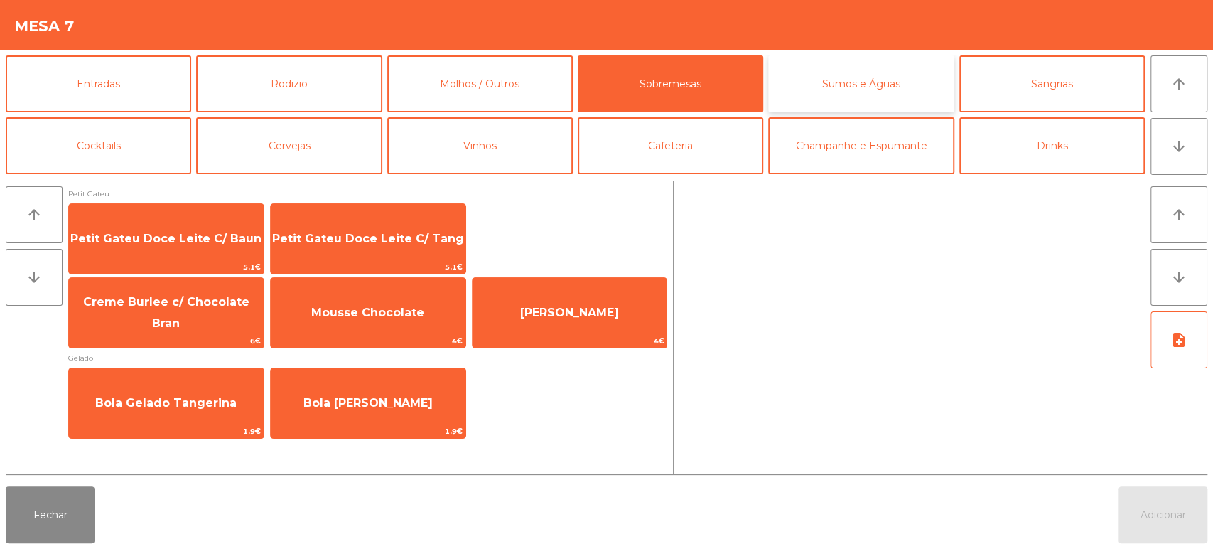
click at [847, 87] on button "Sumos e Águas" at bounding box center [861, 83] width 186 height 57
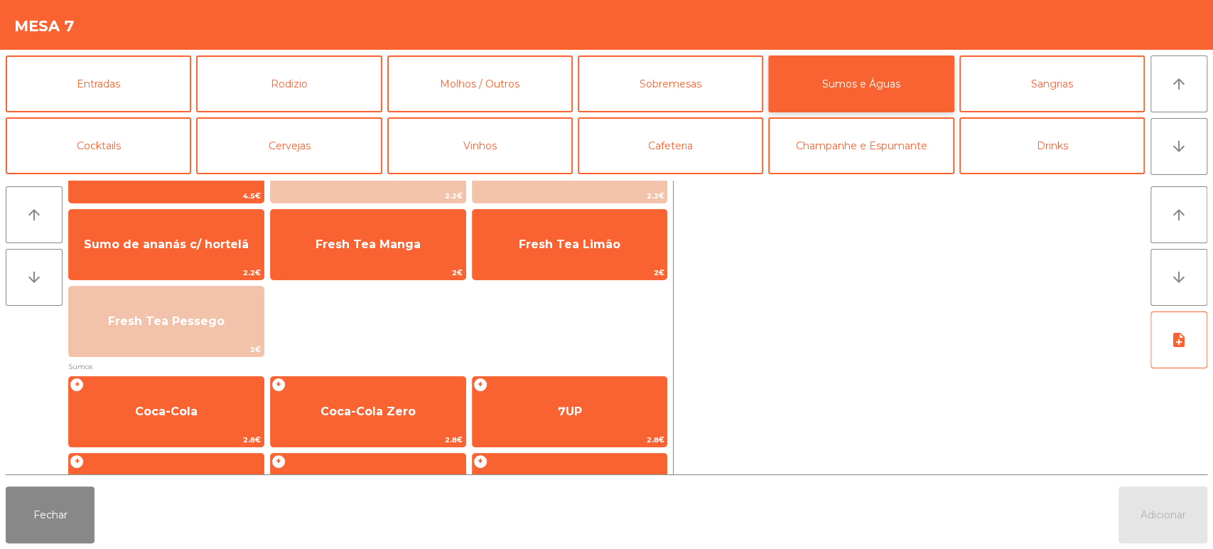
scroll to position [0, 0]
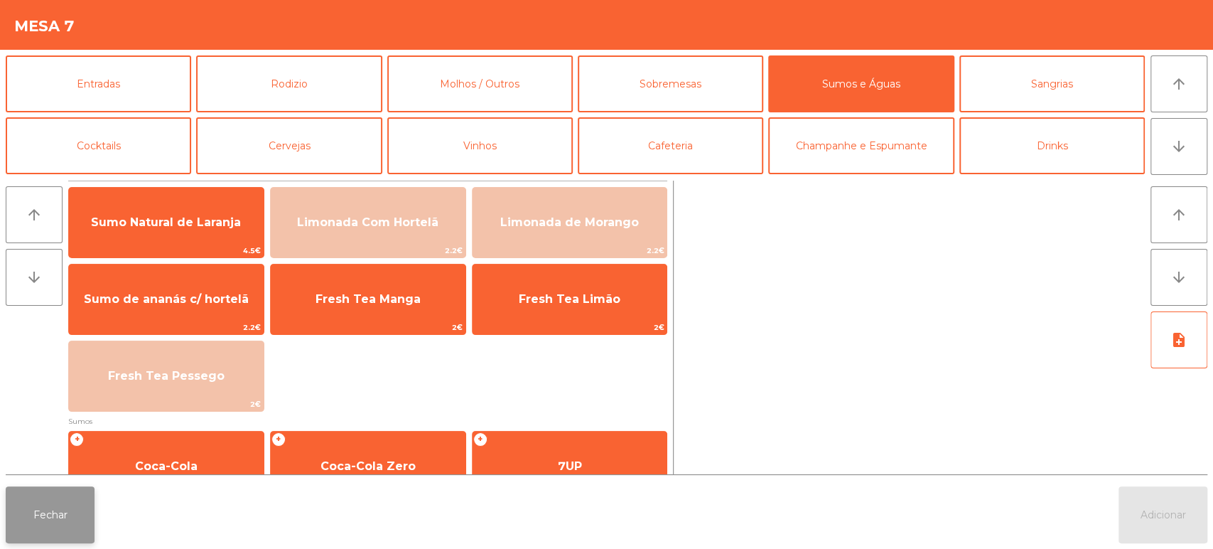
click at [89, 540] on button "Fechar" at bounding box center [50, 514] width 89 height 57
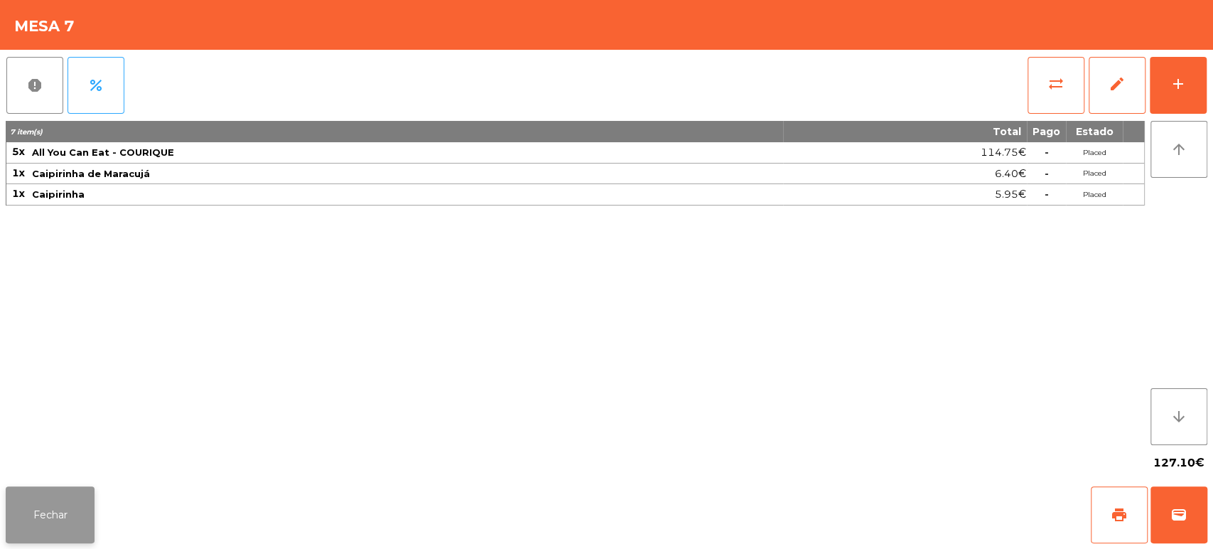
click at [91, 520] on button "Fechar" at bounding box center [50, 514] width 89 height 57
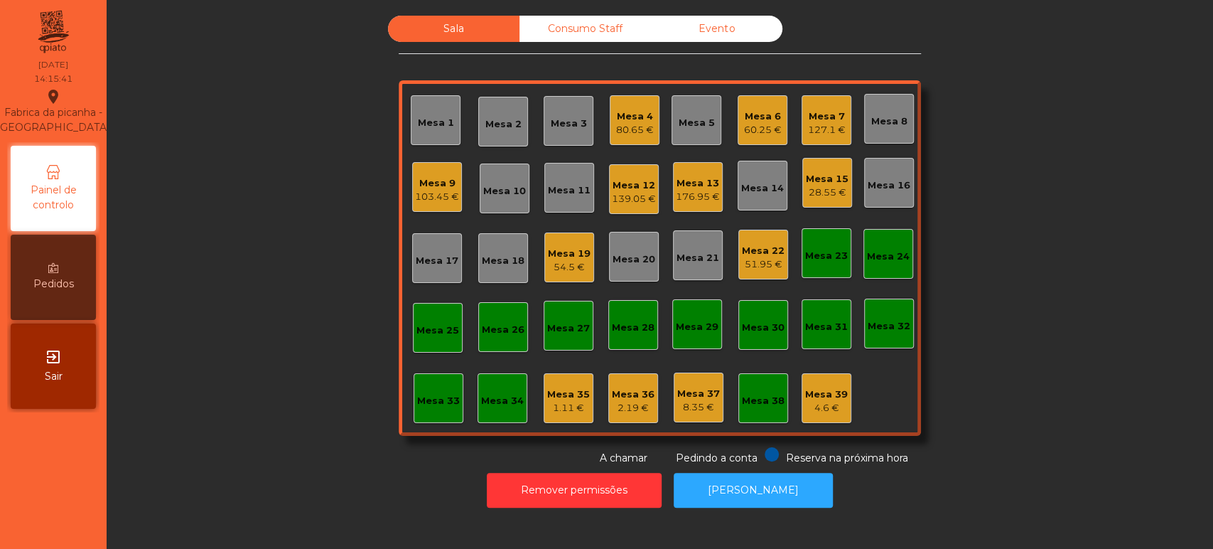
click at [835, 114] on div "Mesa 7" at bounding box center [827, 116] width 38 height 14
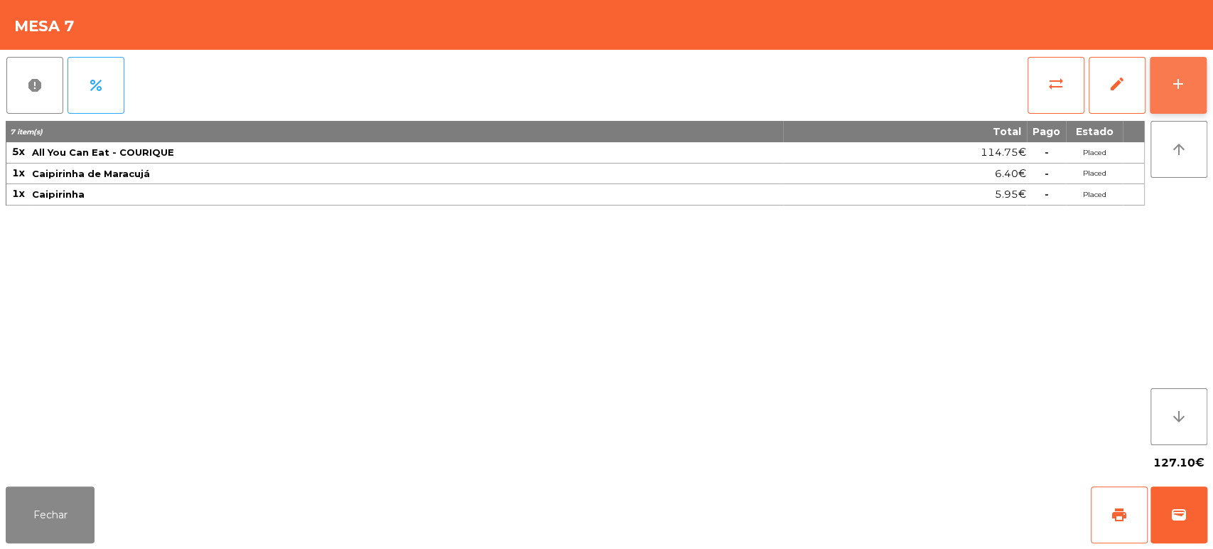
click at [1169, 69] on button "add" at bounding box center [1178, 85] width 57 height 57
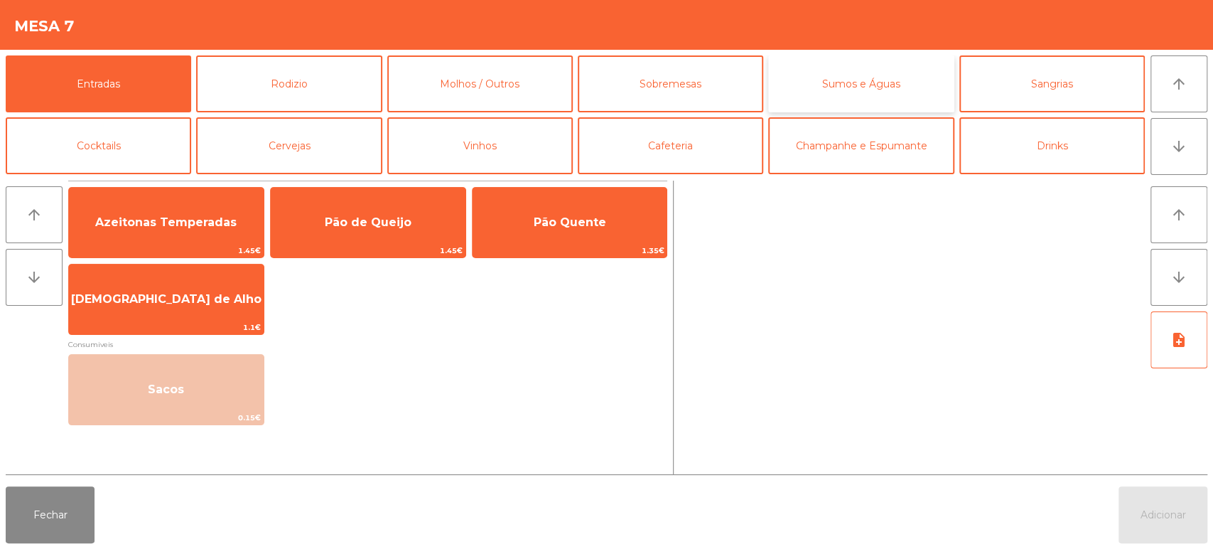
click at [853, 73] on button "Sumos e Águas" at bounding box center [861, 83] width 186 height 57
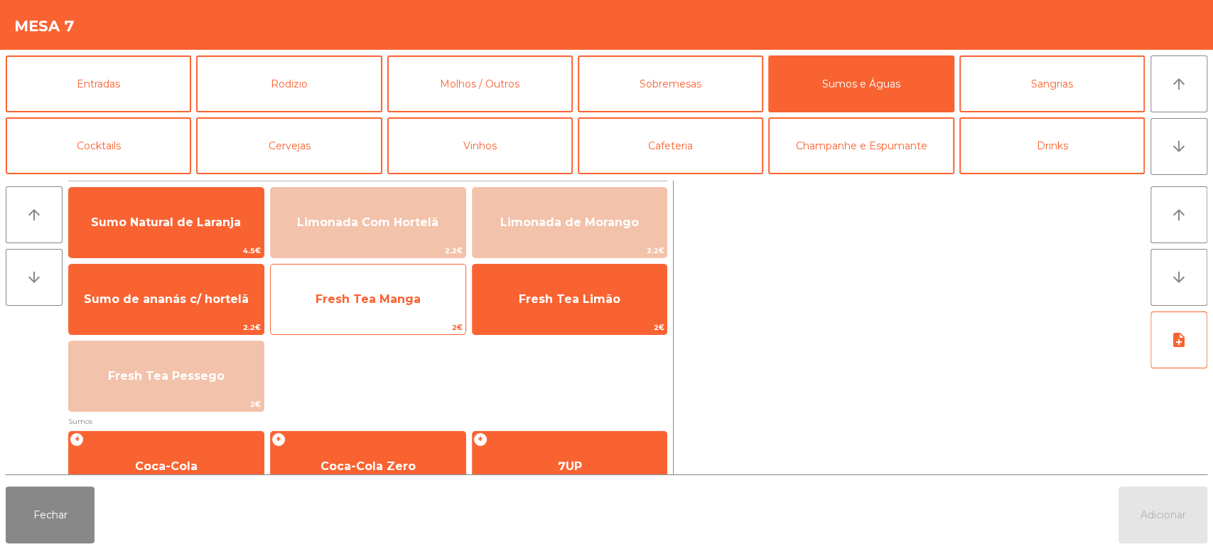
click at [422, 308] on span "Fresh Tea Manga" at bounding box center [368, 299] width 195 height 38
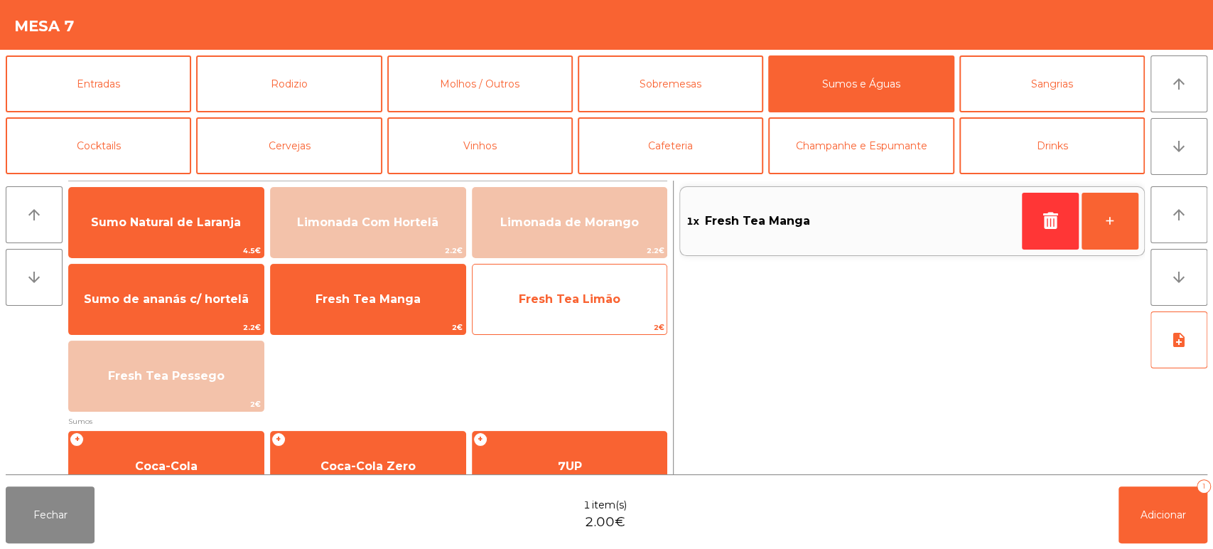
click at [599, 328] on span "2€" at bounding box center [570, 328] width 195 height 14
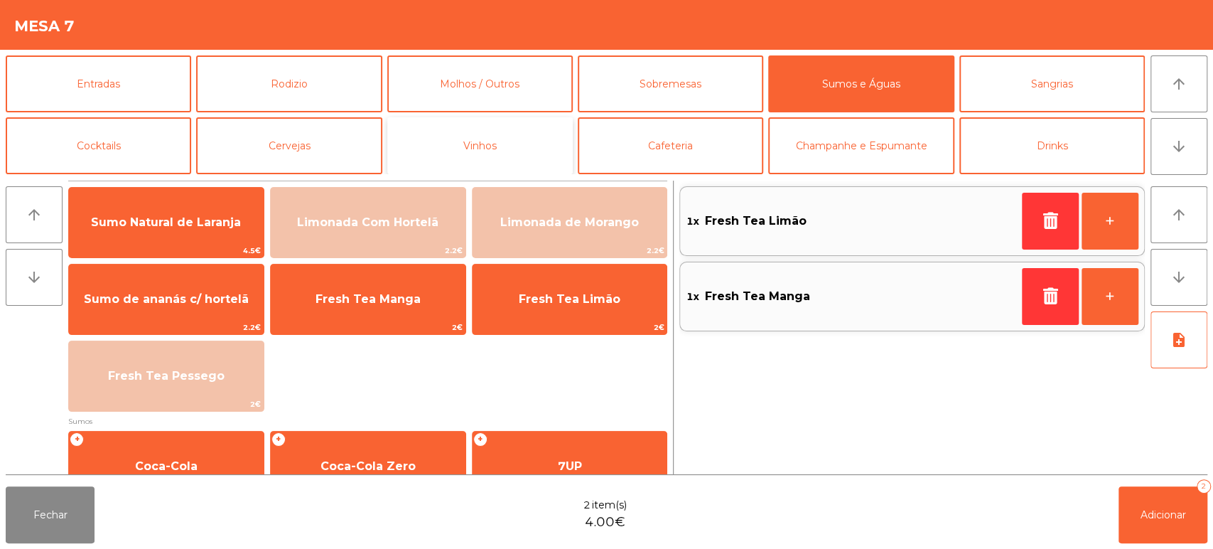
click at [518, 142] on button "Vinhos" at bounding box center [480, 145] width 186 height 57
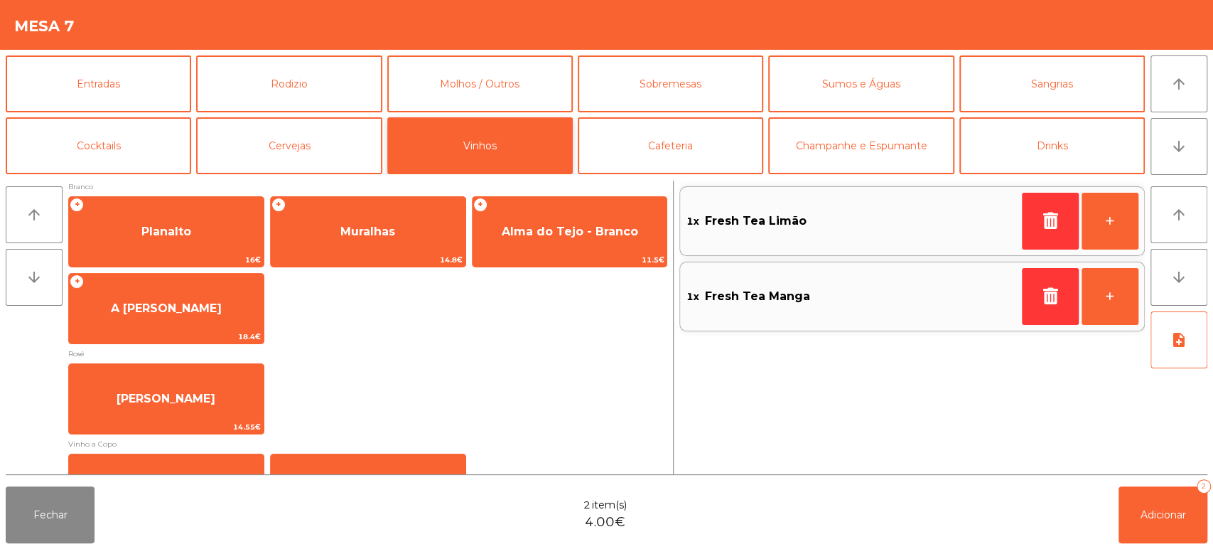
scroll to position [230, 0]
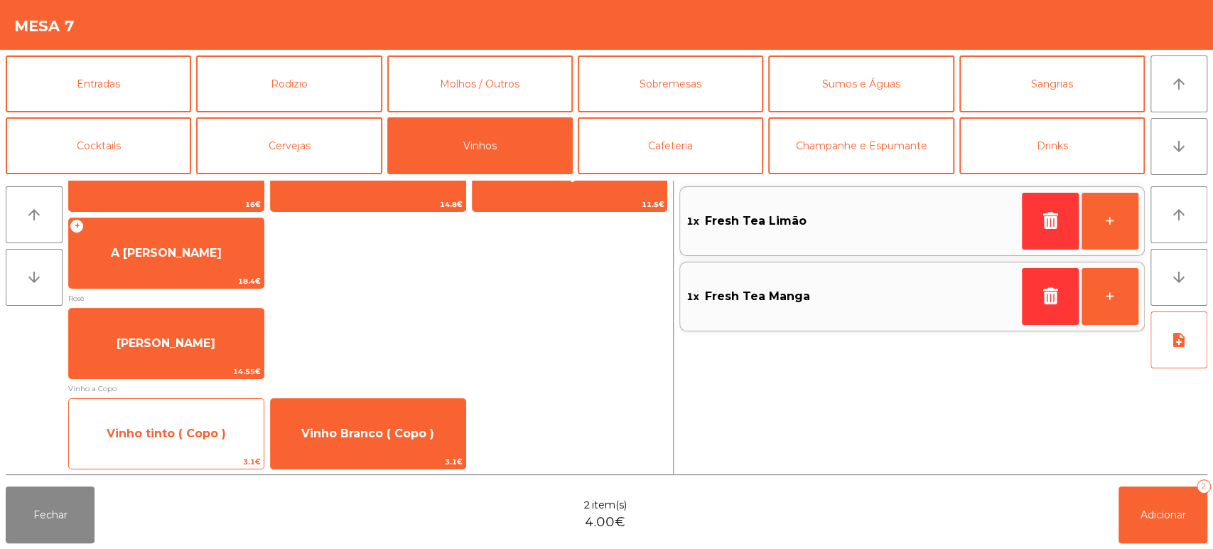
click at [215, 444] on span "Vinho tinto ( Copo )" at bounding box center [166, 433] width 195 height 38
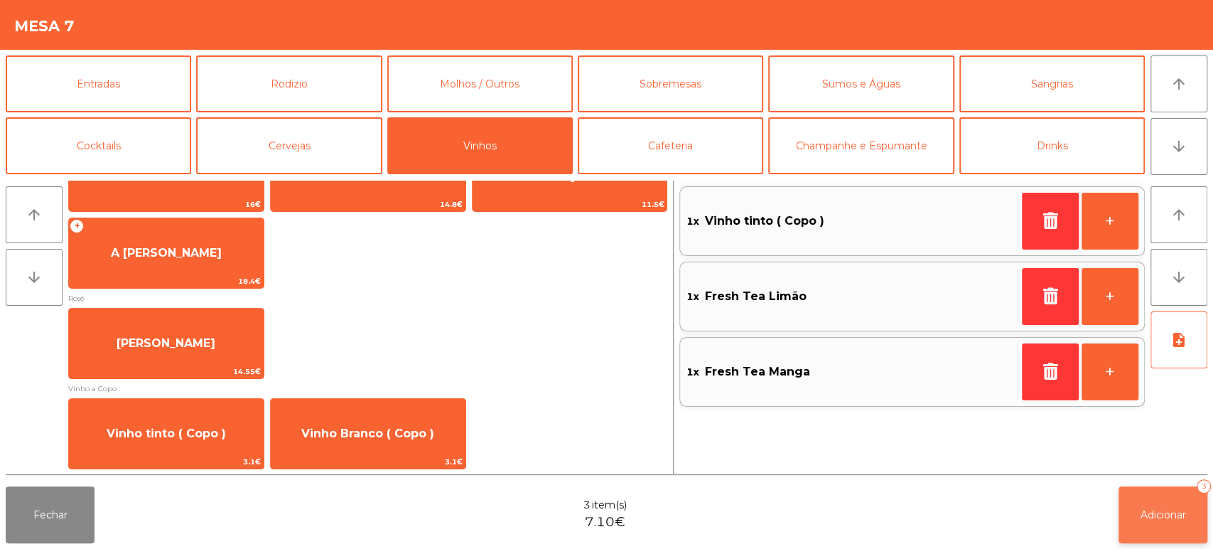
click at [1140, 541] on button "Adicionar 3" at bounding box center [1163, 514] width 89 height 57
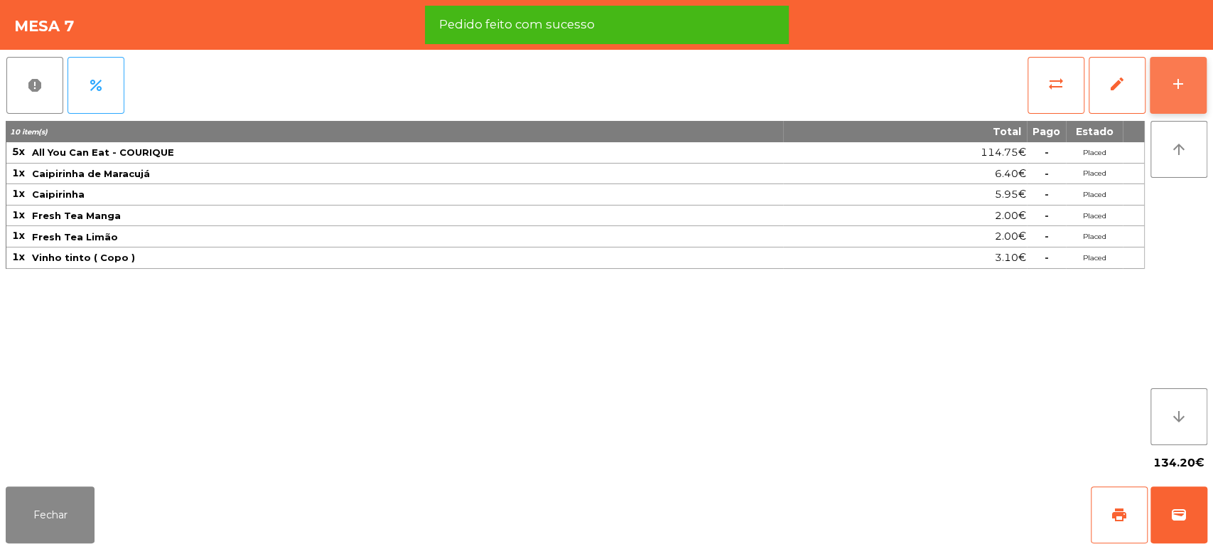
click at [1179, 85] on div "add" at bounding box center [1178, 83] width 17 height 17
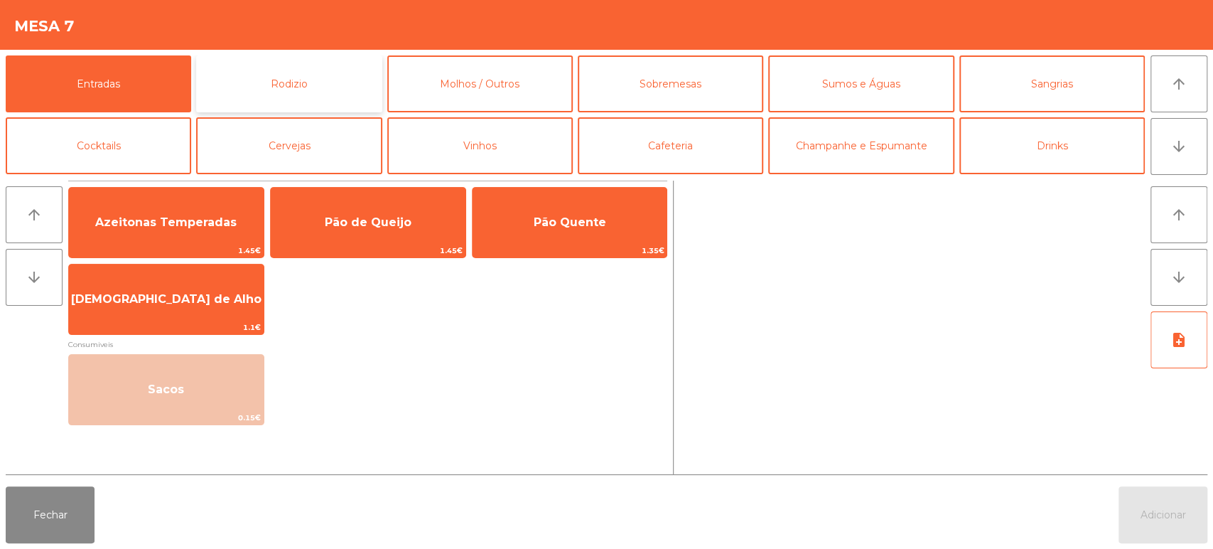
click at [367, 90] on button "Rodizio" at bounding box center [289, 83] width 186 height 57
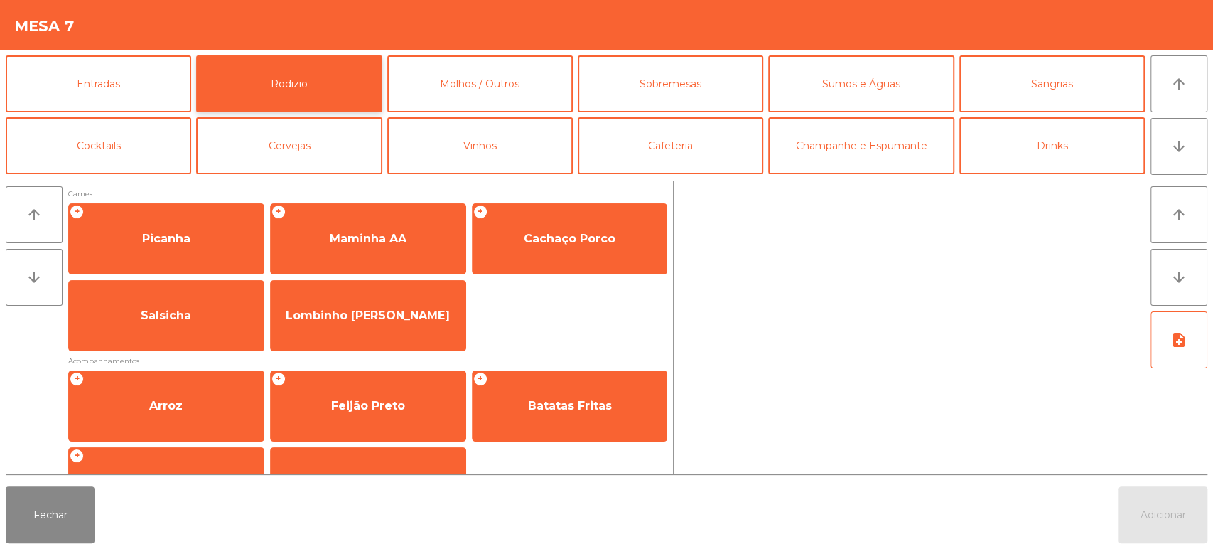
scroll to position [61, 0]
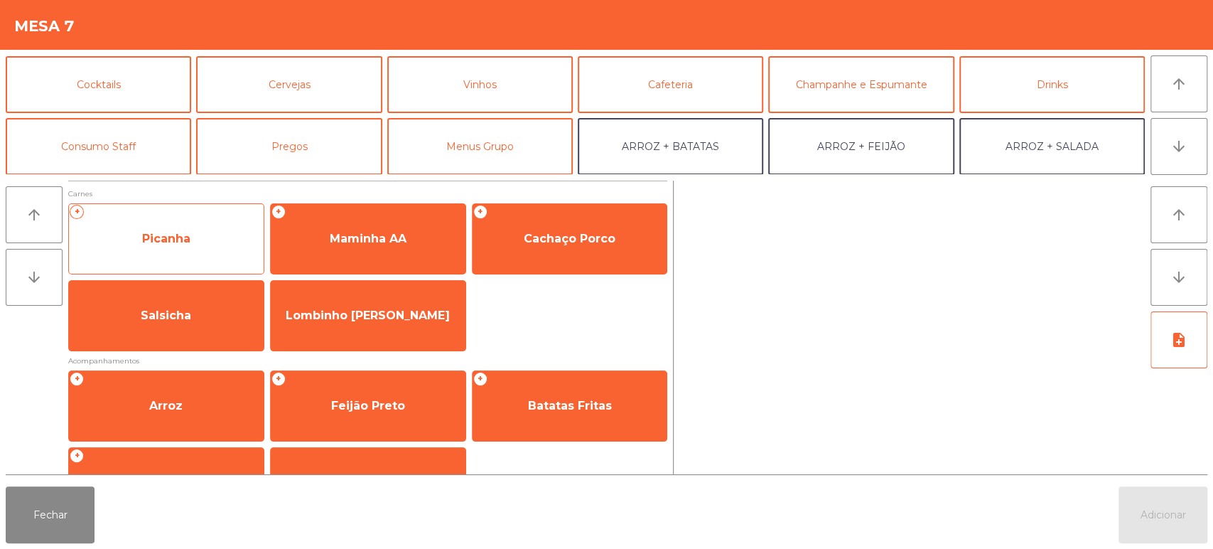
click at [228, 235] on span "Picanha" at bounding box center [166, 239] width 195 height 38
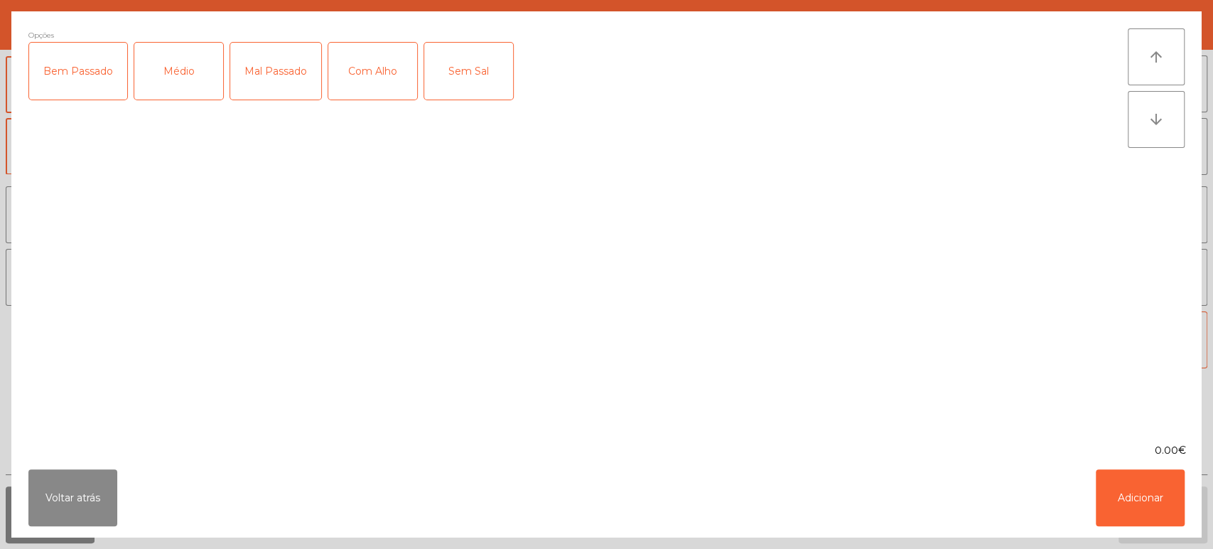
click at [188, 96] on div "Médio" at bounding box center [178, 71] width 89 height 57
click at [265, 94] on div "Mal Passado" at bounding box center [275, 71] width 91 height 57
click at [1137, 511] on button "Adicionar" at bounding box center [1140, 497] width 89 height 57
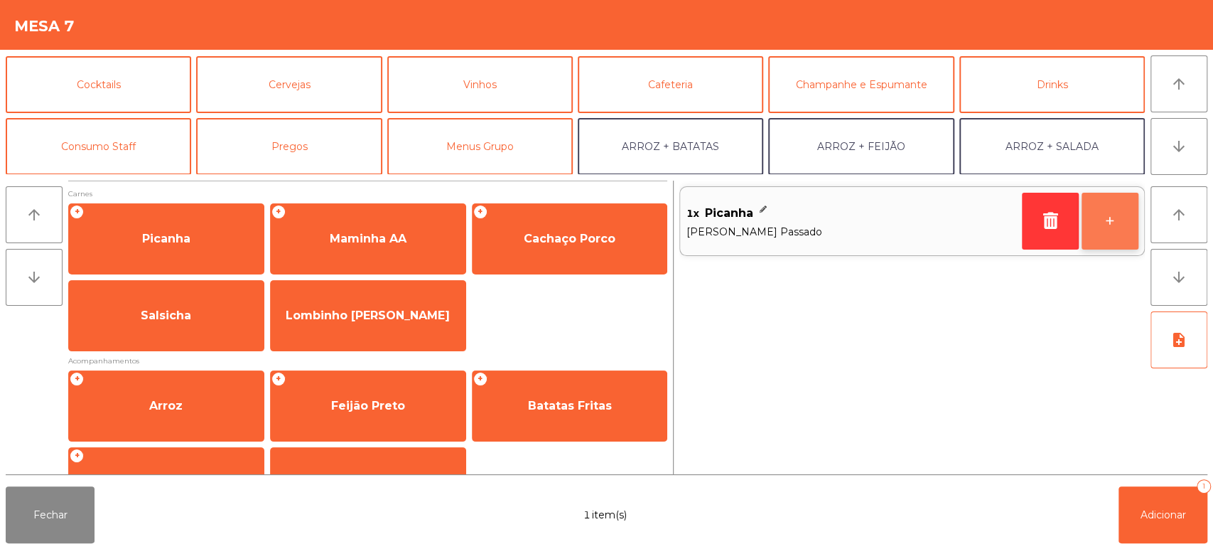
click at [1092, 213] on button "+" at bounding box center [1110, 221] width 57 height 57
click at [1113, 214] on button "+" at bounding box center [1110, 221] width 57 height 57
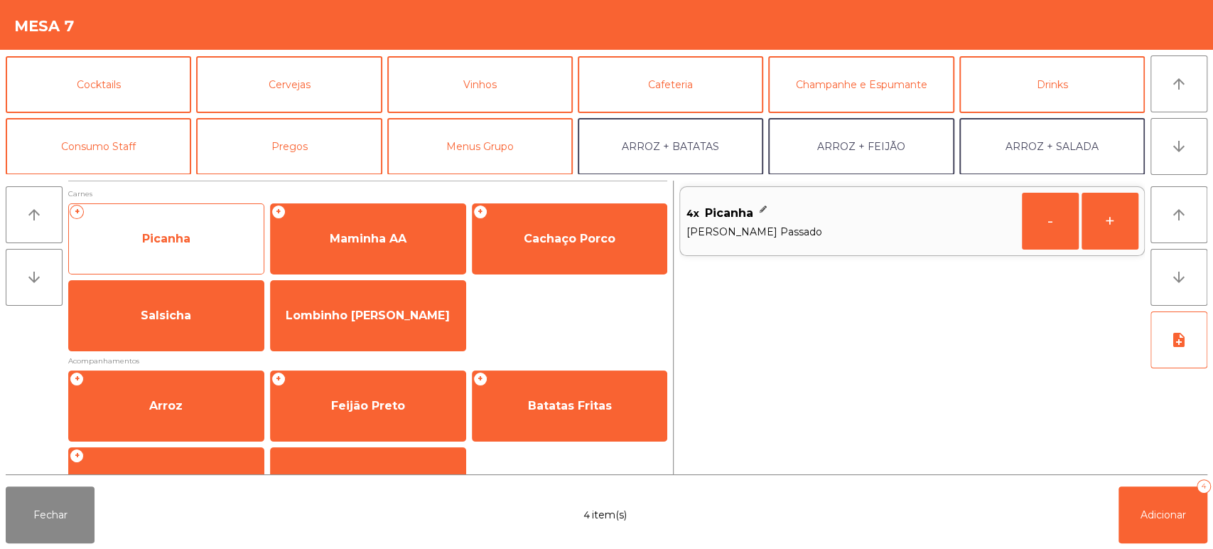
click at [206, 242] on span "Picanha" at bounding box center [166, 239] width 195 height 38
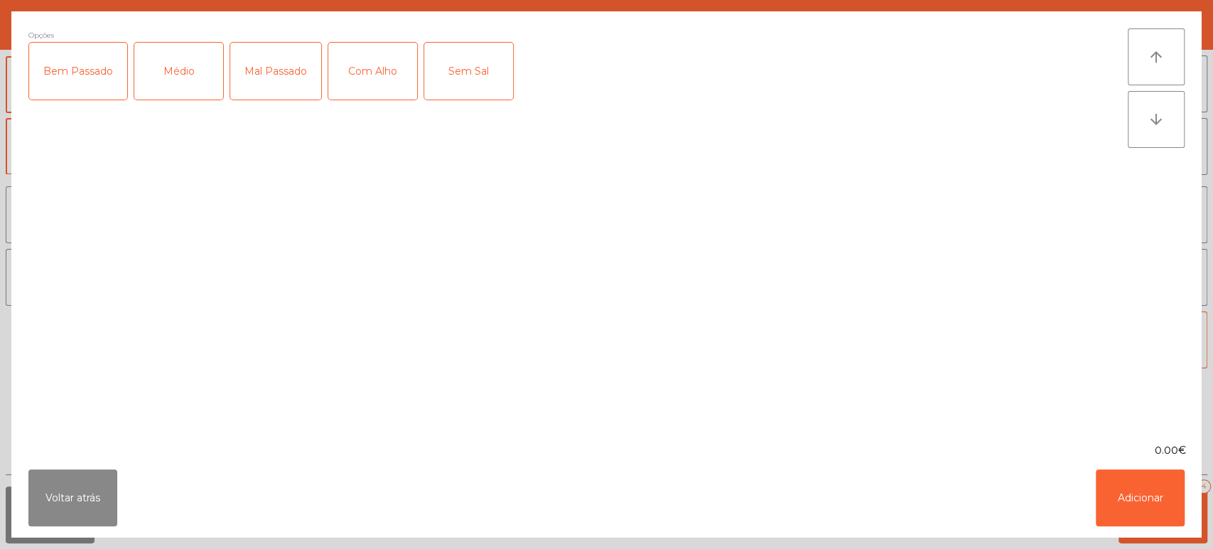
click at [99, 81] on div "Bem Passado" at bounding box center [78, 71] width 98 height 57
click at [267, 83] on div "Mal Passado" at bounding box center [275, 71] width 91 height 57
click at [193, 87] on div "Médio" at bounding box center [178, 71] width 89 height 57
click at [279, 81] on div "Mal Passado" at bounding box center [275, 71] width 91 height 57
click at [1136, 525] on button "Adicionar" at bounding box center [1140, 497] width 89 height 57
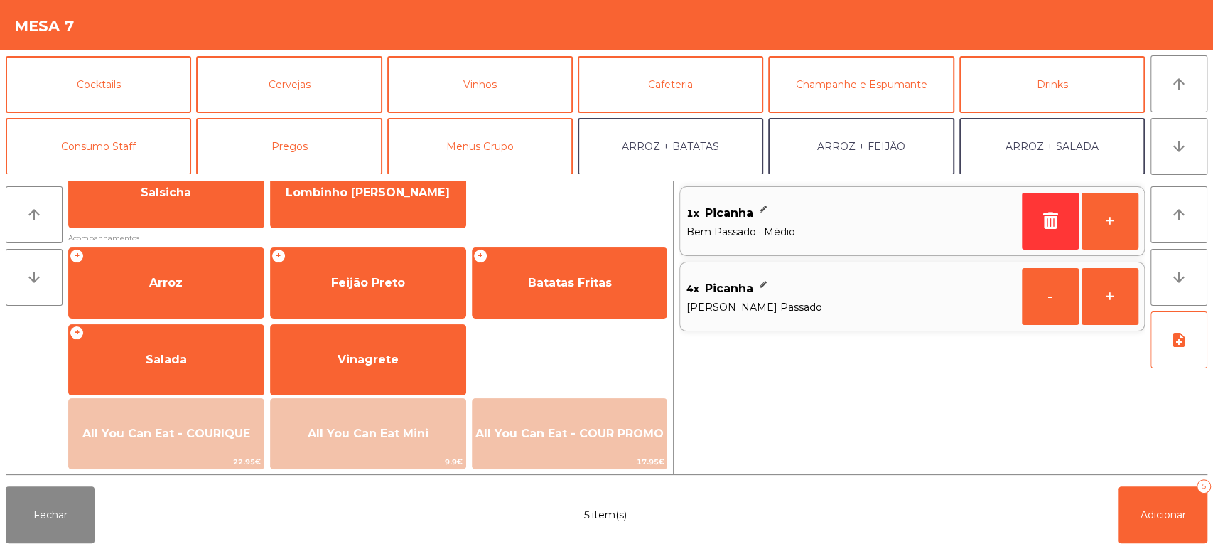
scroll to position [144, 0]
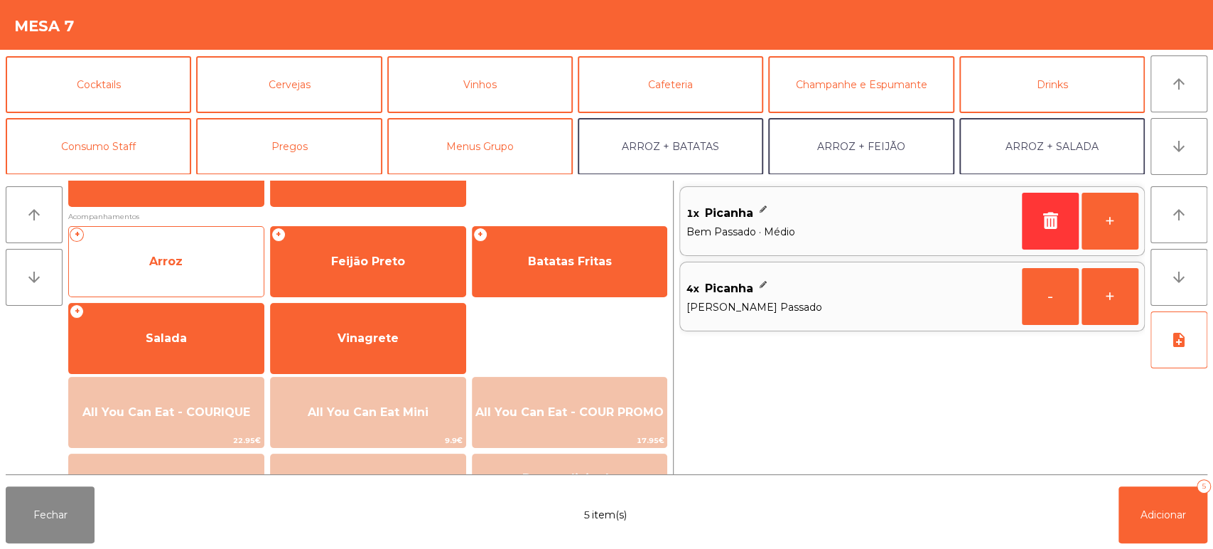
click at [218, 257] on span "Arroz" at bounding box center [166, 261] width 195 height 38
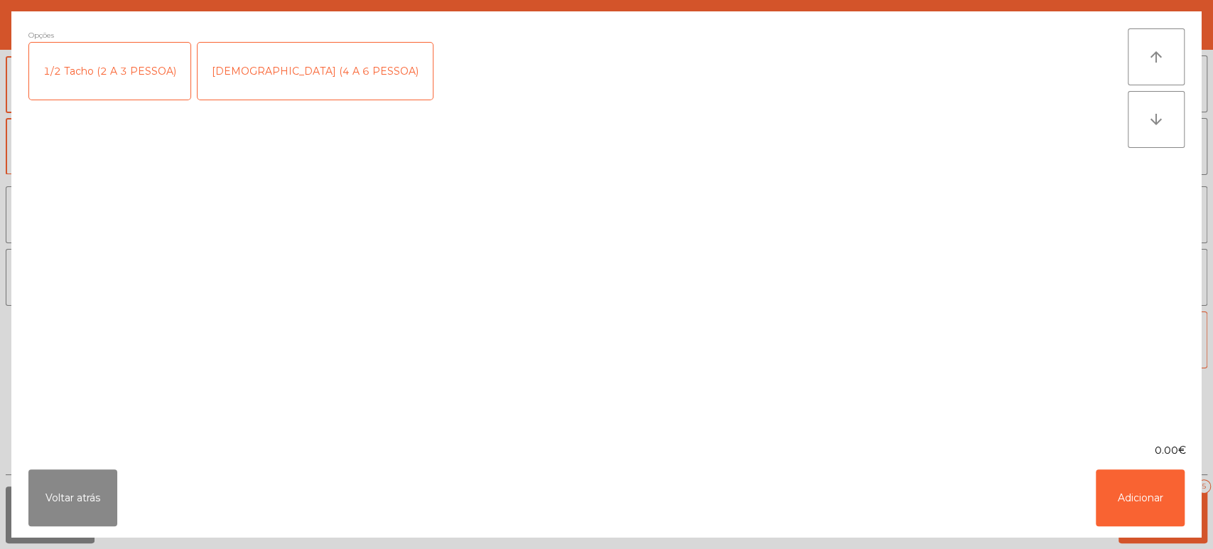
click at [271, 78] on div "1 Tacho (4 A 6 PESSOA)" at bounding box center [315, 71] width 235 height 57
click at [1151, 508] on button "Adicionar" at bounding box center [1140, 497] width 89 height 57
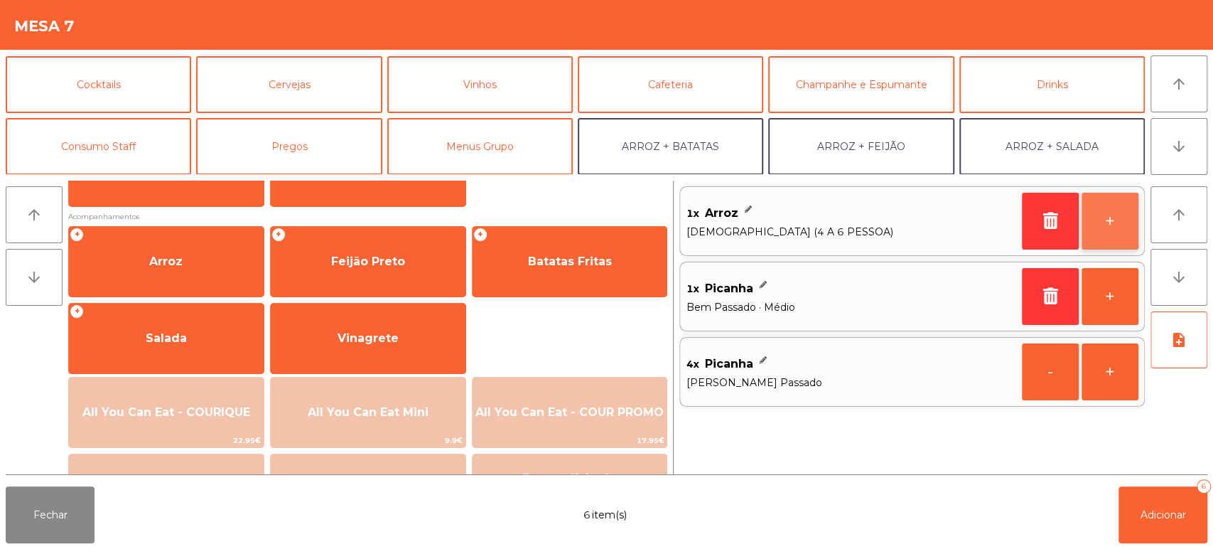
click at [1117, 222] on button "+" at bounding box center [1110, 221] width 57 height 57
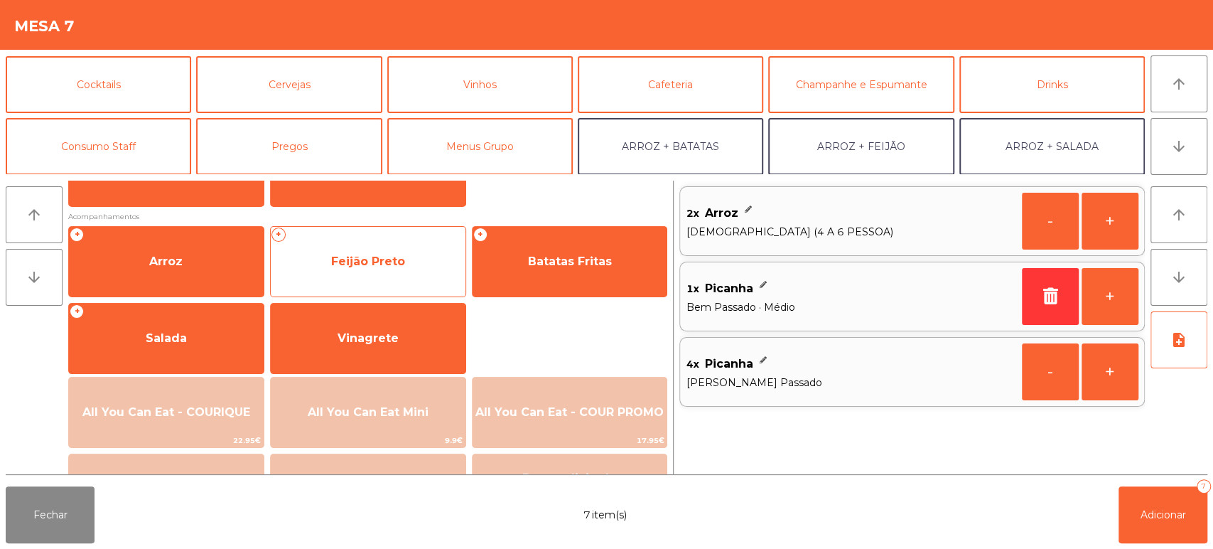
click at [433, 259] on span "Feijão Preto" at bounding box center [368, 261] width 195 height 38
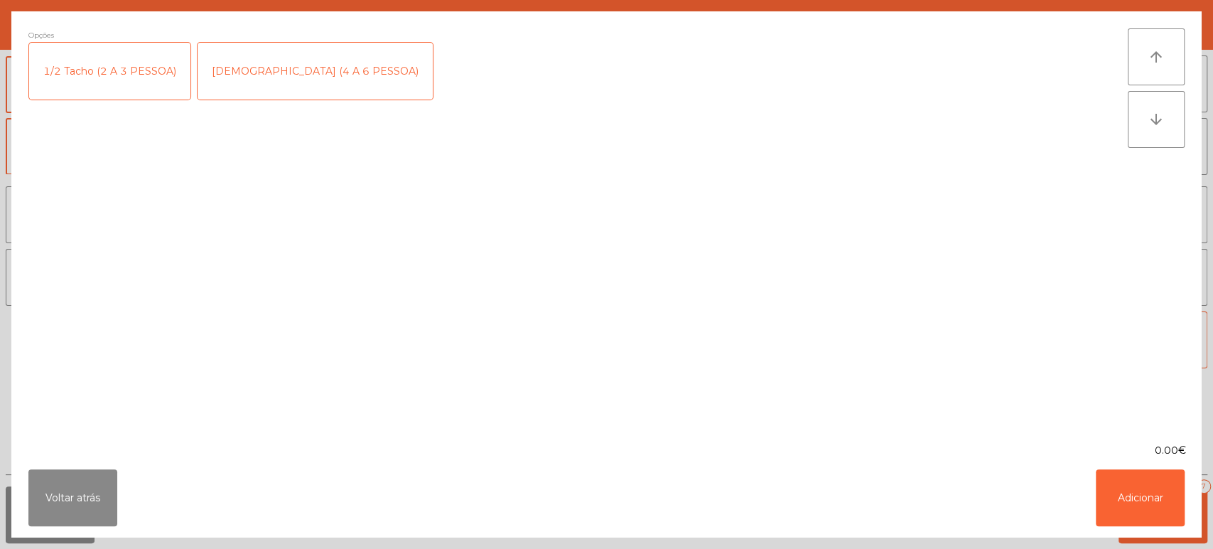
click at [275, 62] on div "1 Tacho (4 A 6 PESSOA)" at bounding box center [315, 71] width 235 height 57
click at [1148, 499] on button "Adicionar" at bounding box center [1140, 497] width 89 height 57
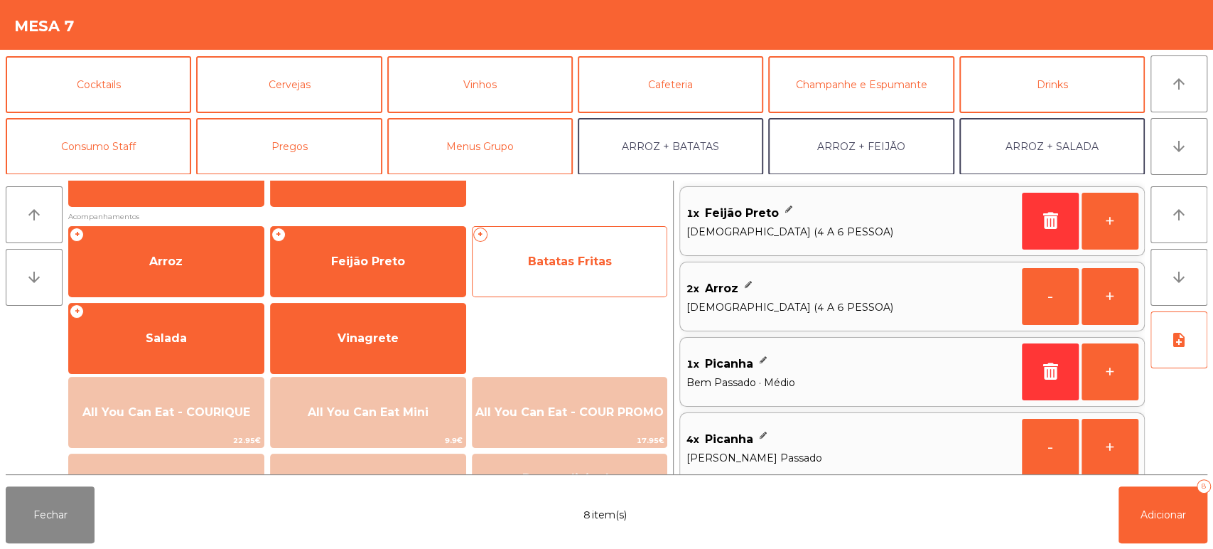
click at [601, 270] on span "Batatas Fritas" at bounding box center [570, 261] width 195 height 38
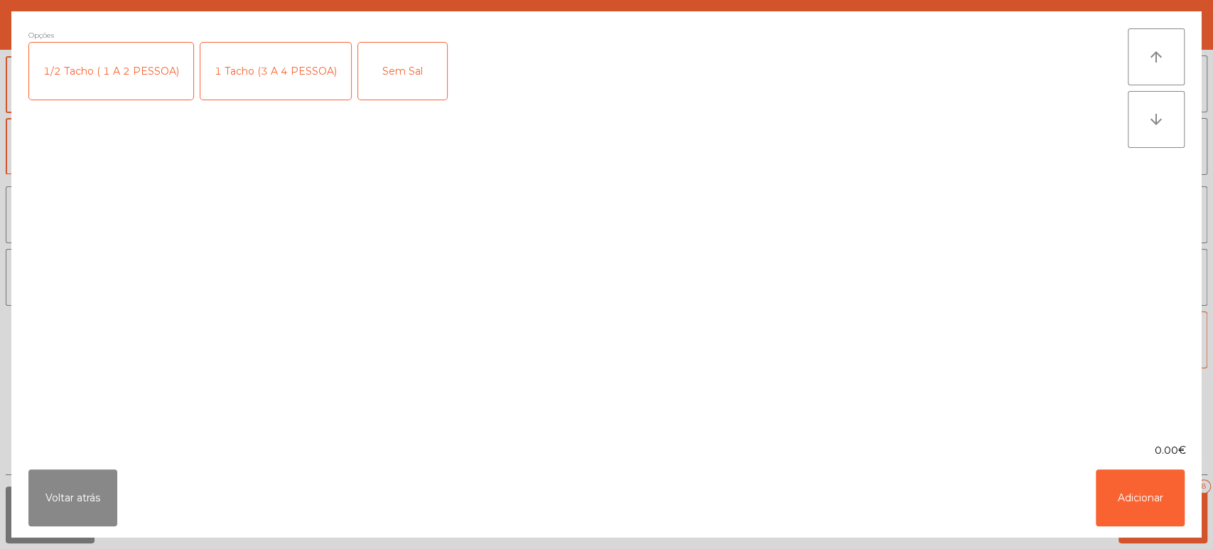
click at [312, 62] on div "1 Tacho (3 A 4 PESSOA)" at bounding box center [275, 71] width 151 height 57
click at [1151, 503] on button "Adicionar" at bounding box center [1140, 497] width 89 height 57
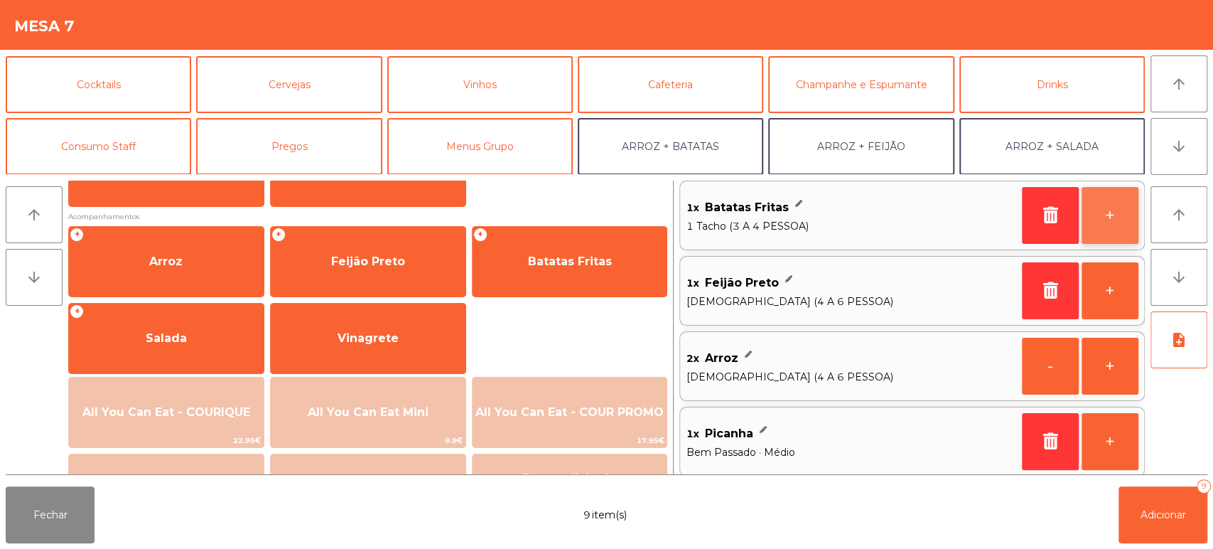
click at [1130, 213] on button "+" at bounding box center [1110, 215] width 57 height 57
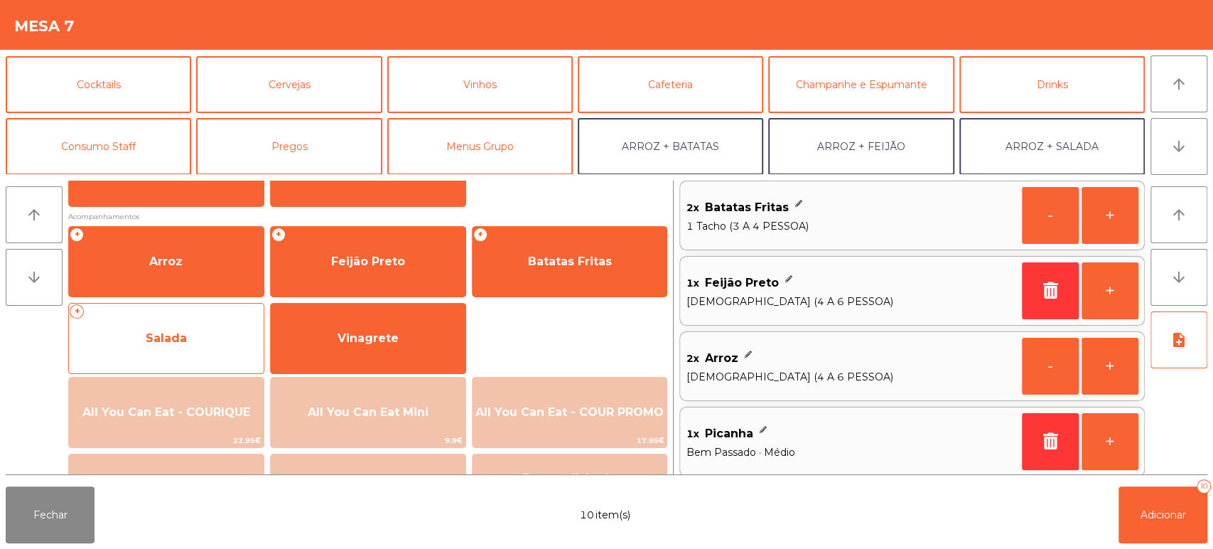
click at [193, 319] on span "Salada" at bounding box center [166, 338] width 195 height 38
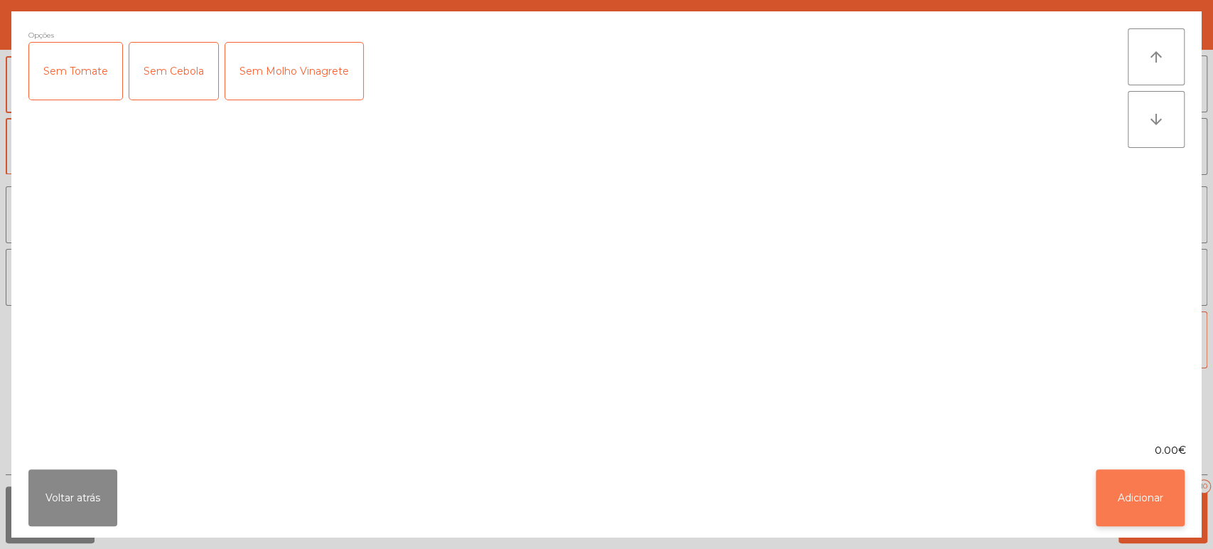
click at [1150, 495] on button "Adicionar" at bounding box center [1140, 497] width 89 height 57
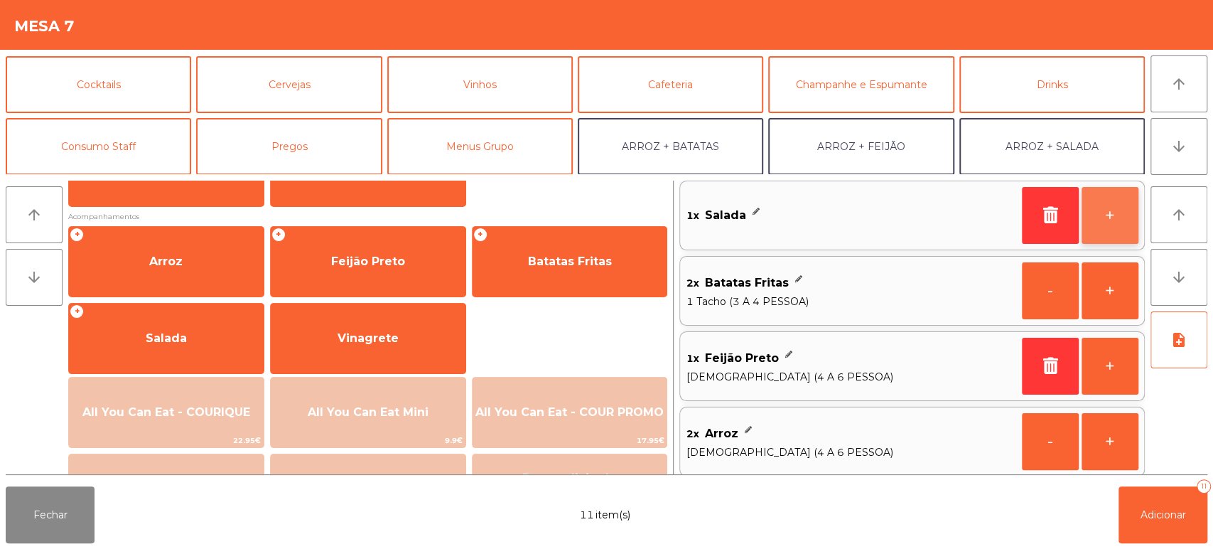
click at [1115, 218] on button "+" at bounding box center [1110, 215] width 57 height 57
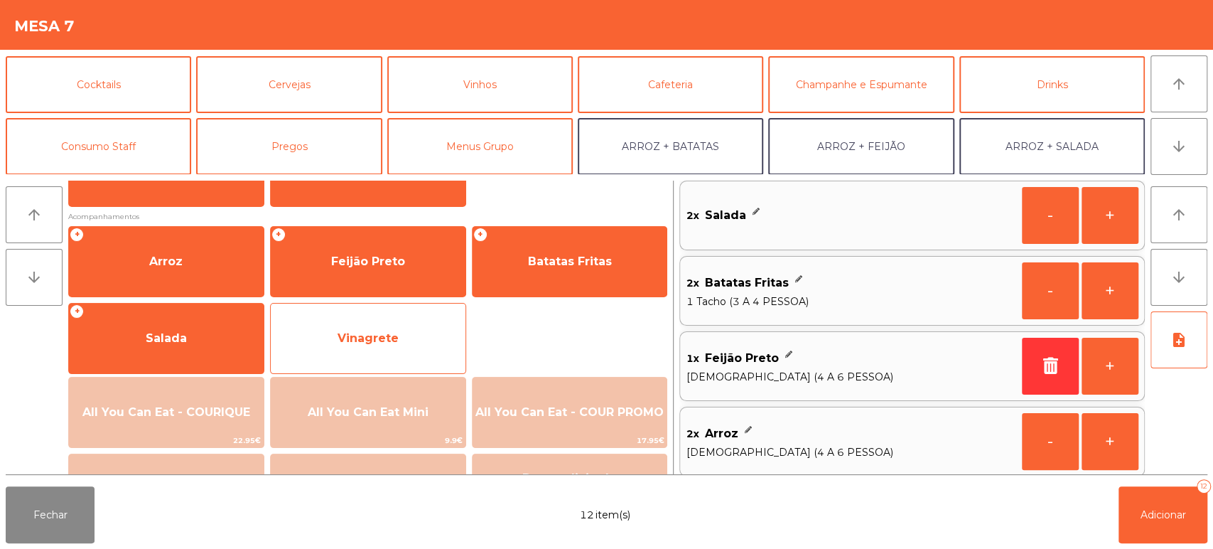
click at [419, 332] on span "Vinagrete" at bounding box center [368, 338] width 195 height 38
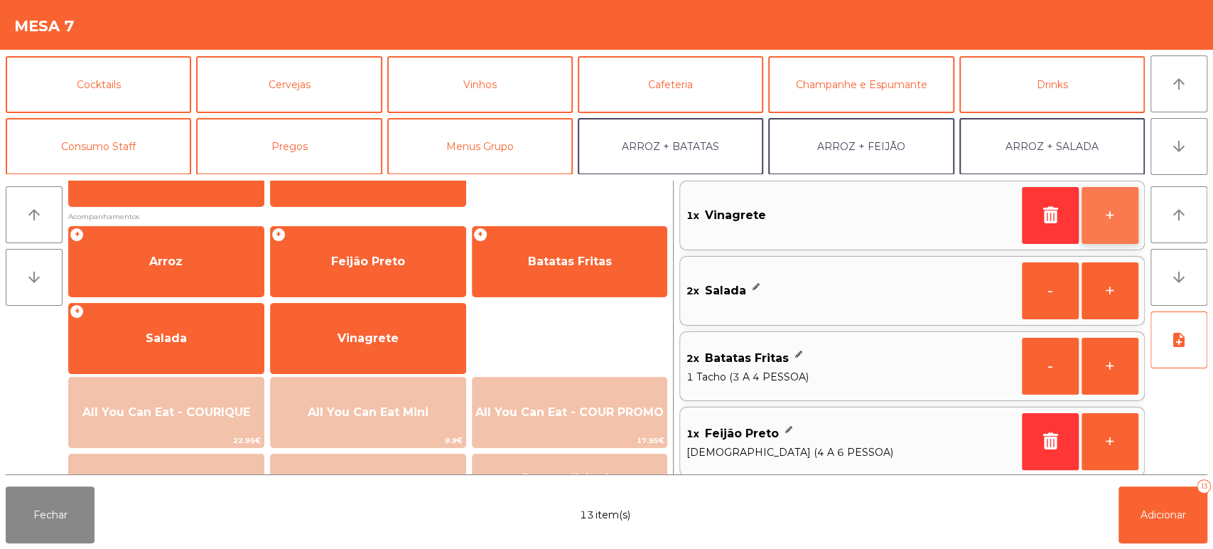
click at [1109, 228] on button "+" at bounding box center [1110, 215] width 57 height 57
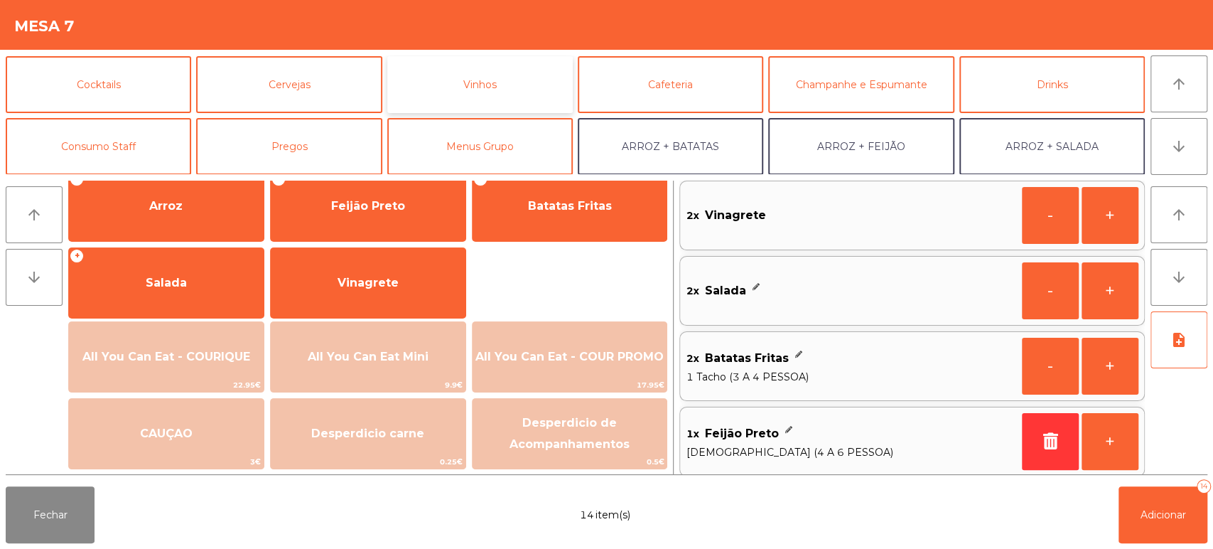
click at [460, 81] on button "Vinhos" at bounding box center [480, 84] width 186 height 57
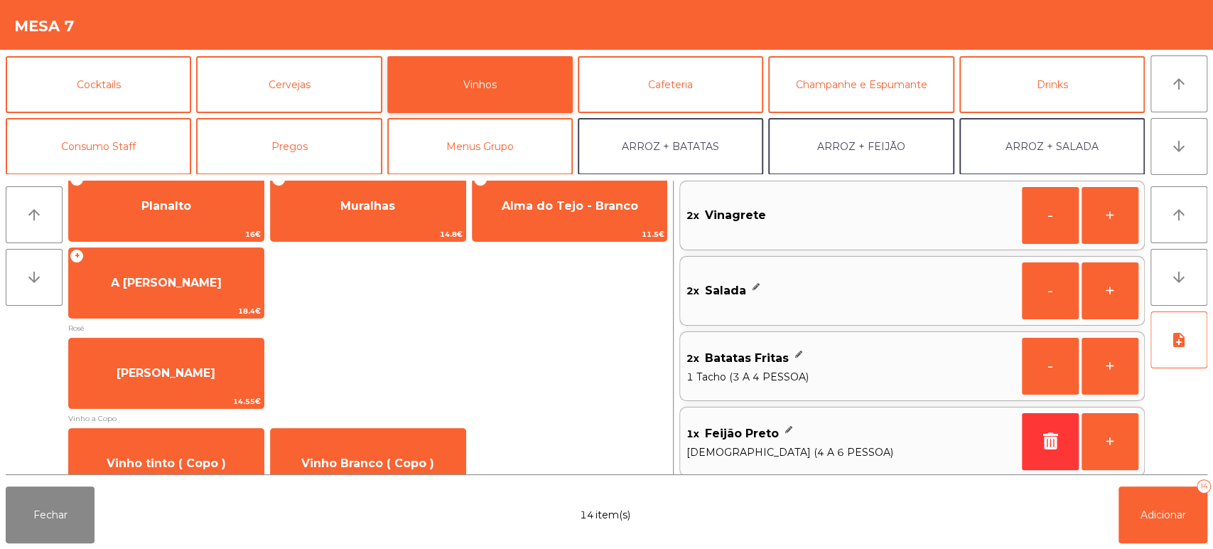
scroll to position [0, 0]
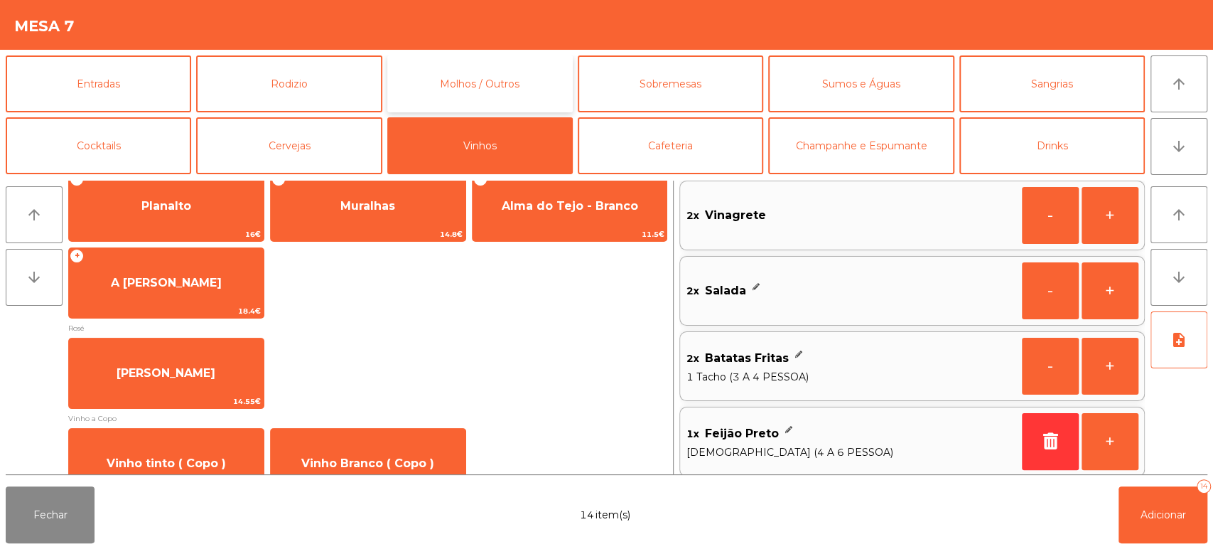
click at [479, 85] on button "Molhos / Outros" at bounding box center [480, 83] width 186 height 57
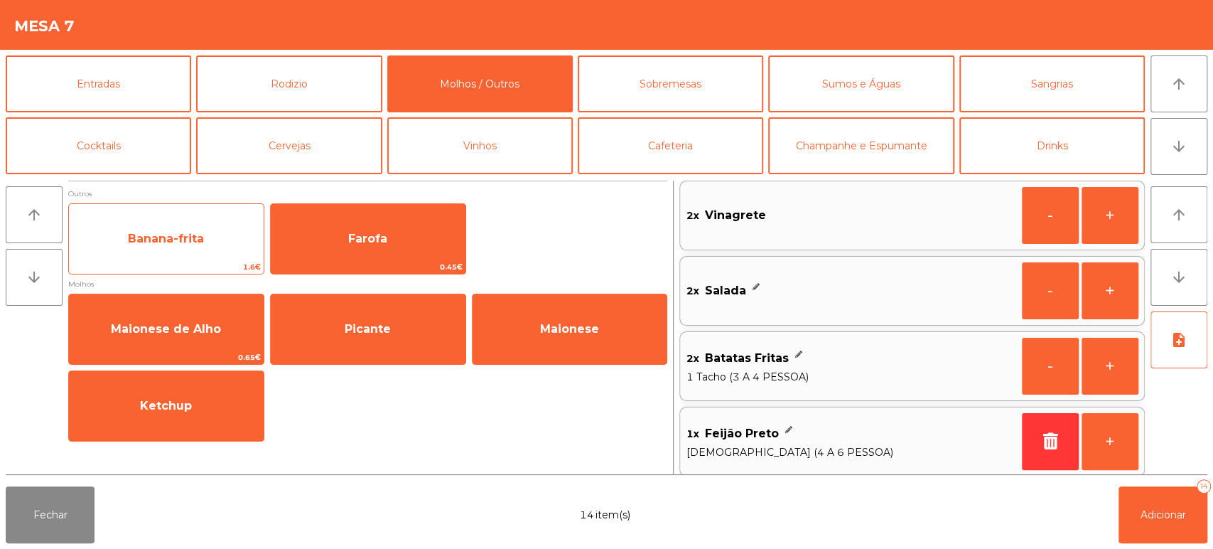
click at [234, 235] on span "Banana-frita" at bounding box center [166, 239] width 195 height 38
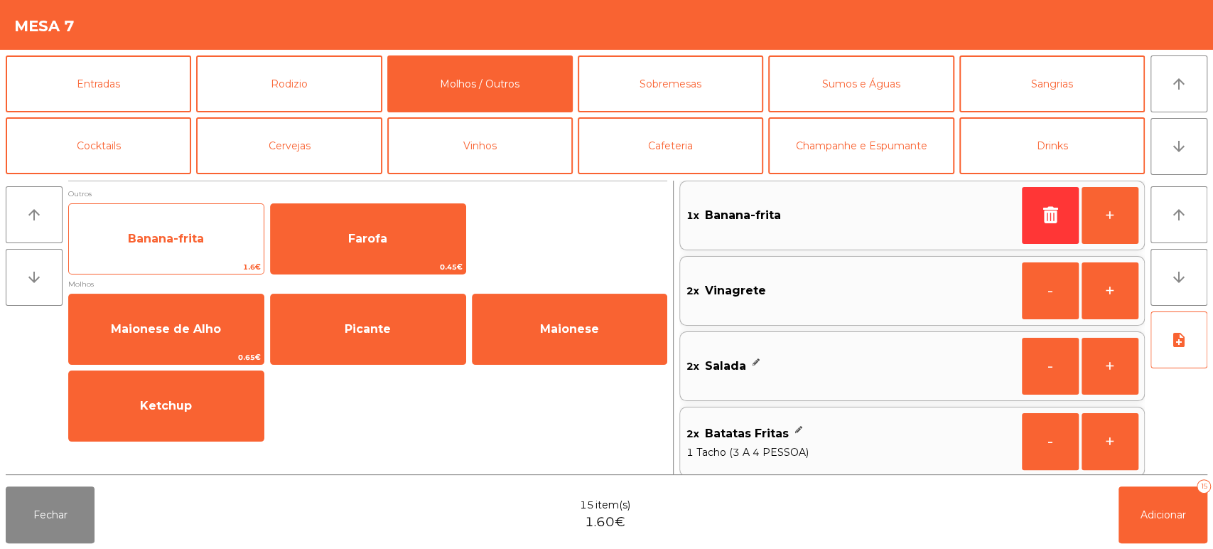
click at [222, 235] on span "Banana-frita" at bounding box center [166, 239] width 195 height 38
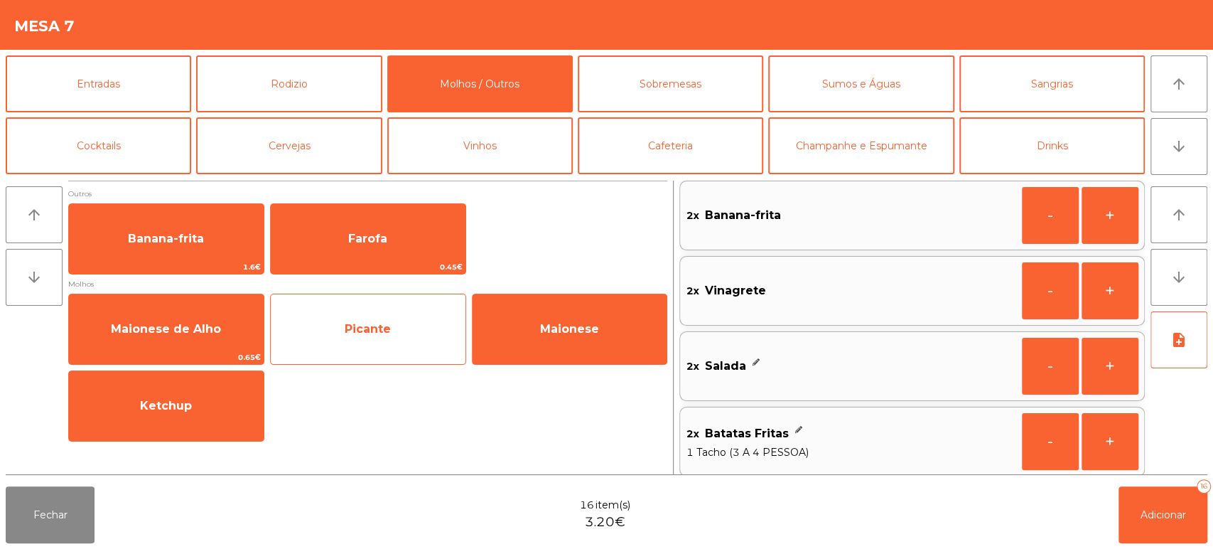
click at [394, 352] on div "Picante" at bounding box center [368, 329] width 196 height 71
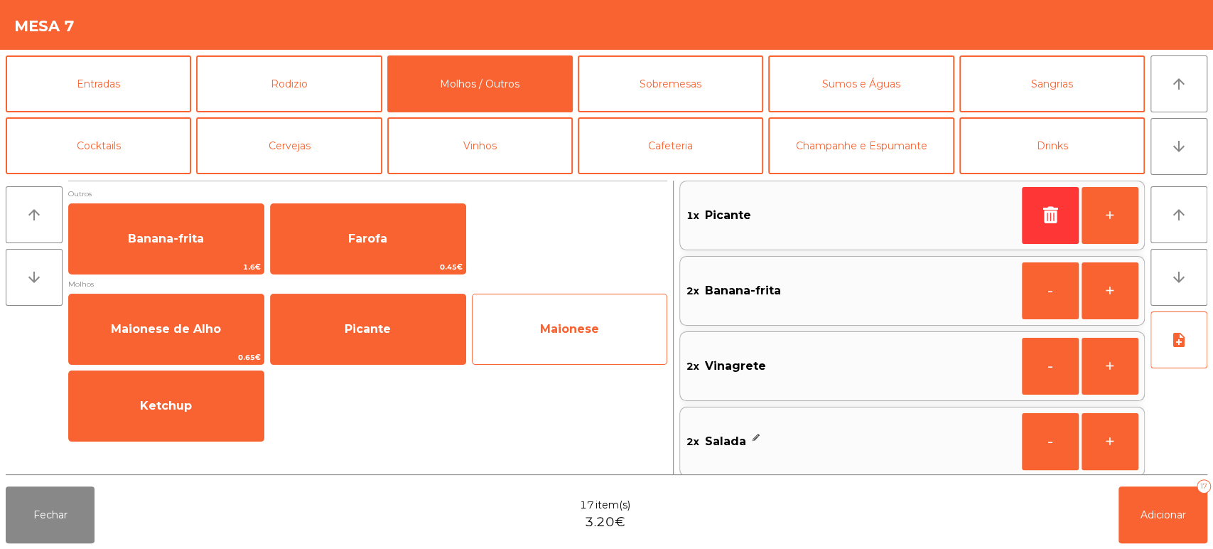
click at [518, 342] on span "Maionese" at bounding box center [570, 329] width 195 height 38
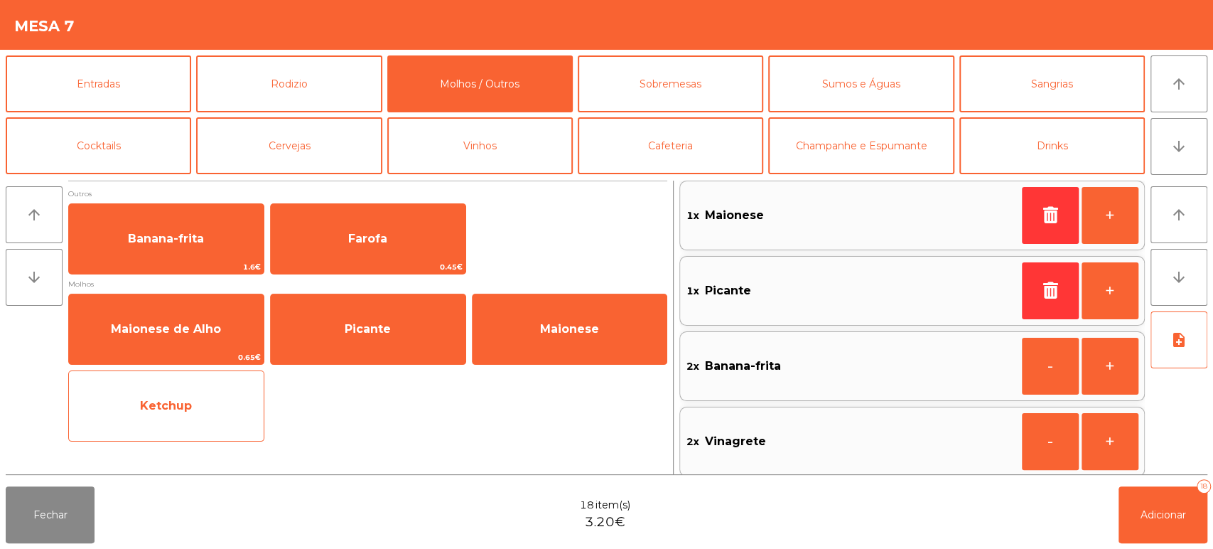
click at [215, 427] on div "Ketchup" at bounding box center [166, 405] width 196 height 71
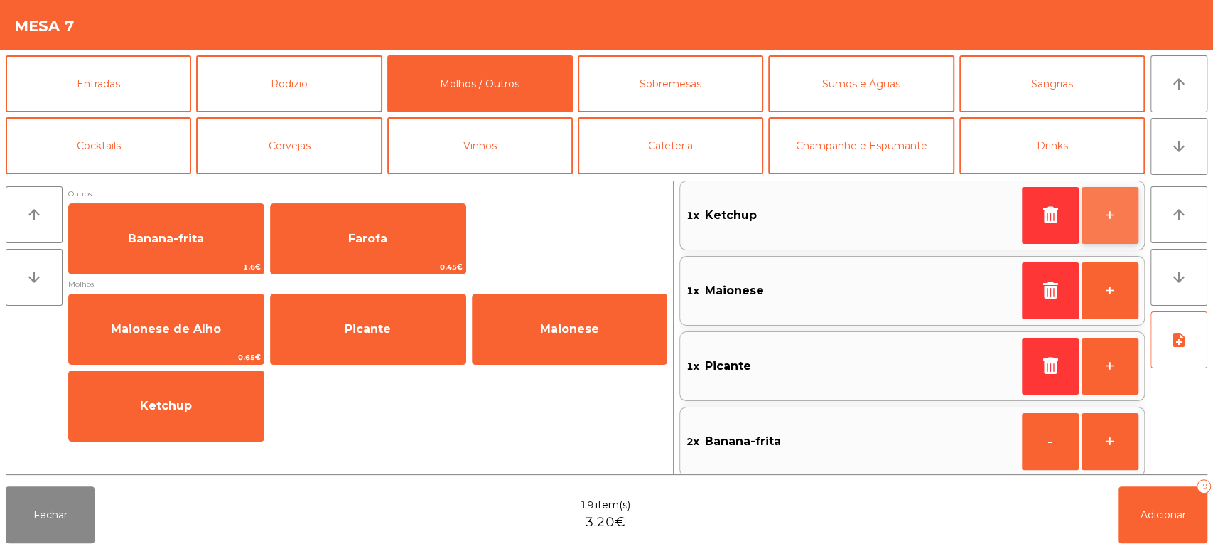
click at [1116, 222] on button "+" at bounding box center [1110, 215] width 57 height 57
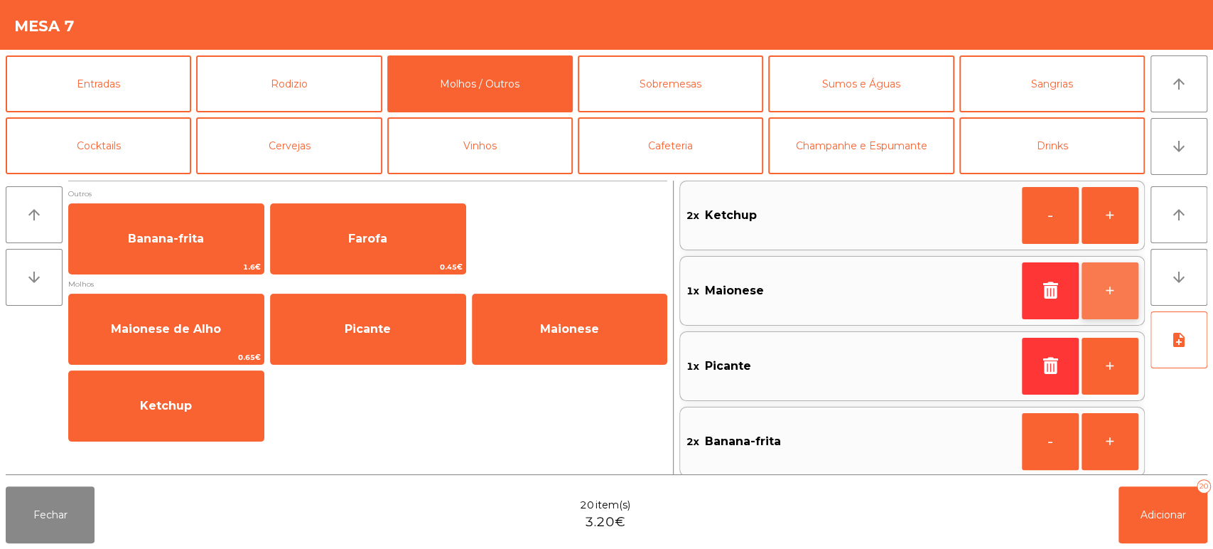
click at [1115, 306] on button "+" at bounding box center [1110, 290] width 57 height 57
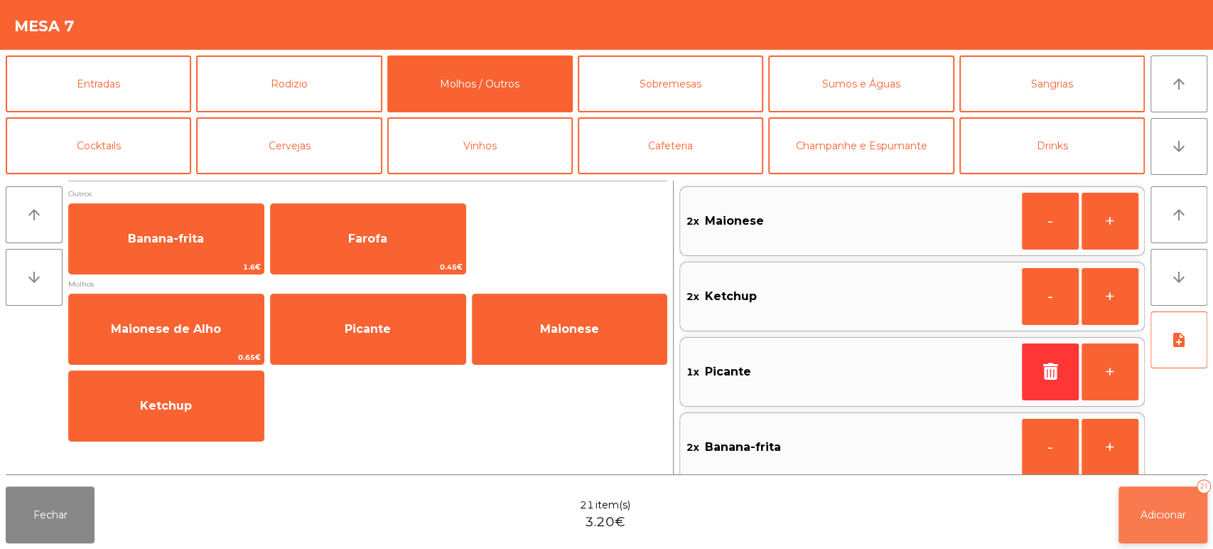
click at [1177, 525] on button "Adicionar 21" at bounding box center [1163, 514] width 89 height 57
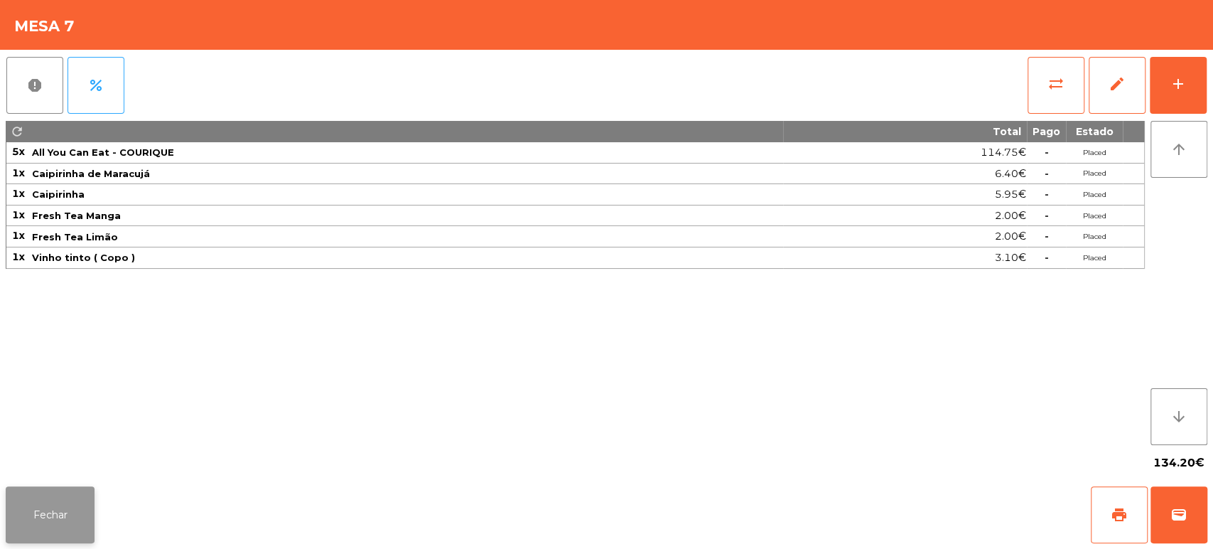
click at [90, 496] on button "Fechar" at bounding box center [50, 514] width 89 height 57
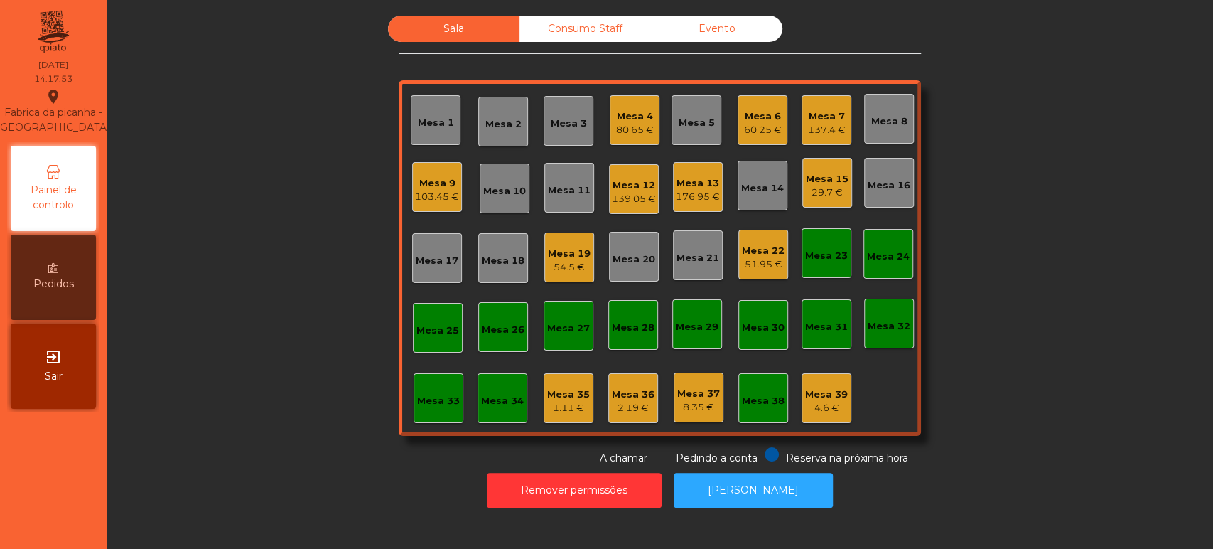
click at [776, 267] on div "51.95 €" at bounding box center [763, 264] width 43 height 14
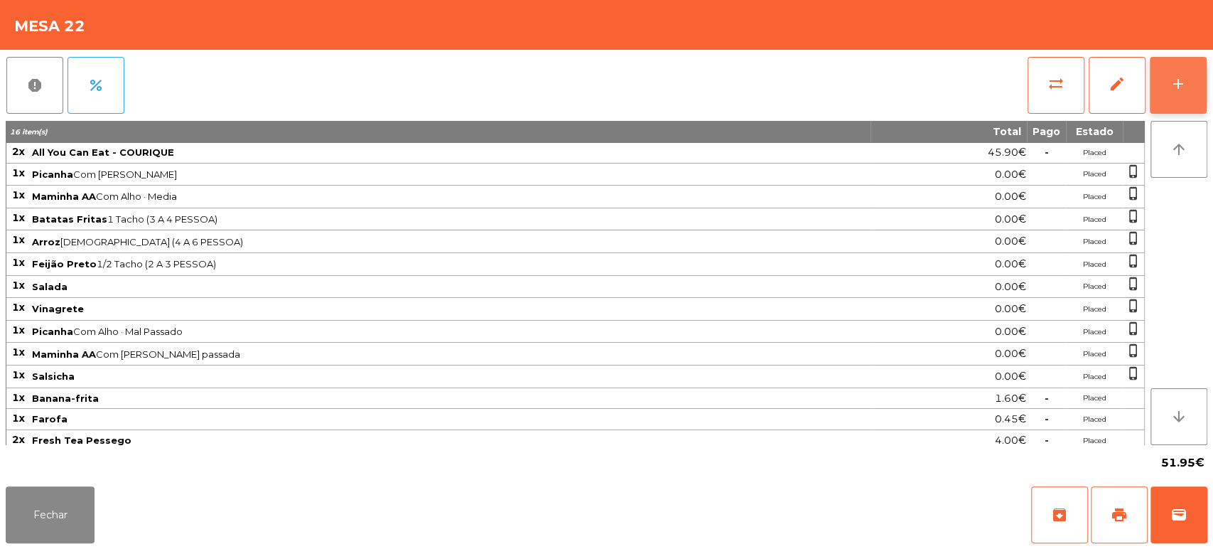
click at [1157, 79] on button "add" at bounding box center [1178, 85] width 57 height 57
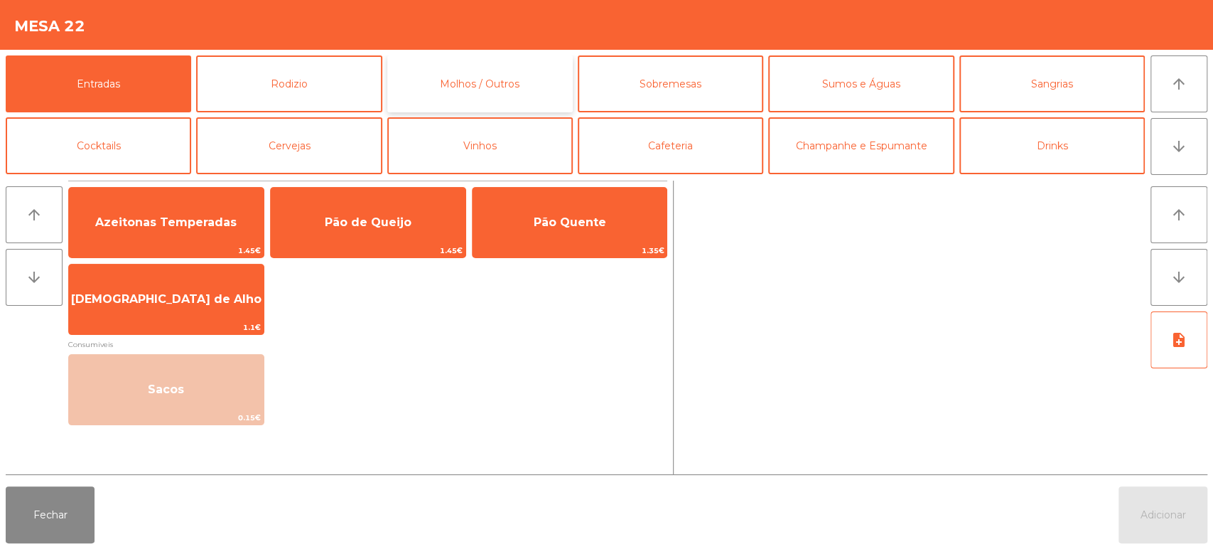
click at [427, 91] on button "Molhos / Outros" at bounding box center [480, 83] width 186 height 57
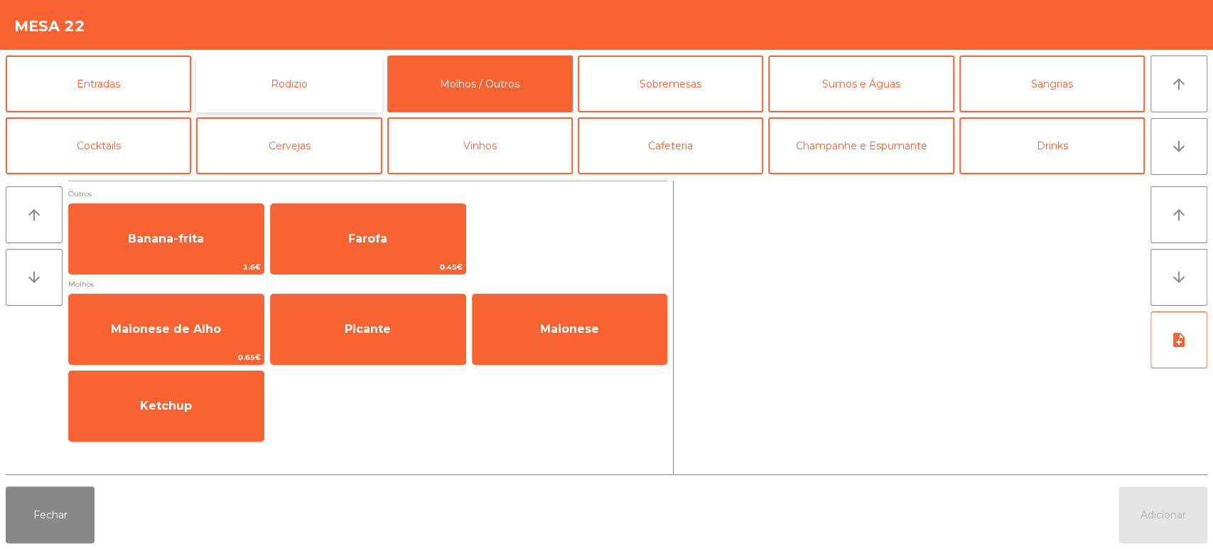
click at [333, 97] on button "Rodizio" at bounding box center [289, 83] width 186 height 57
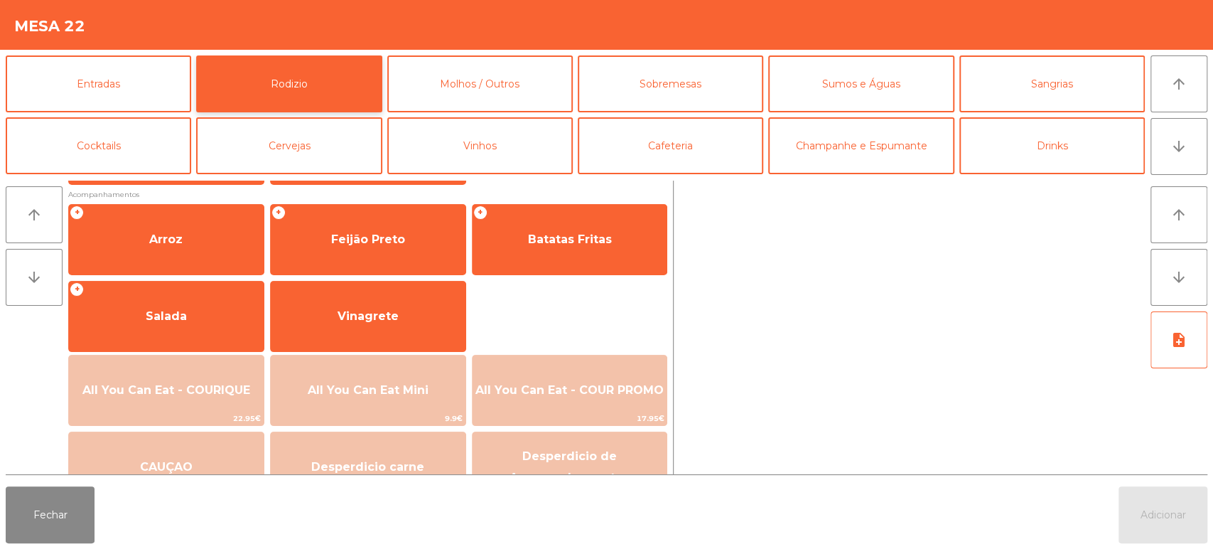
scroll to position [182, 0]
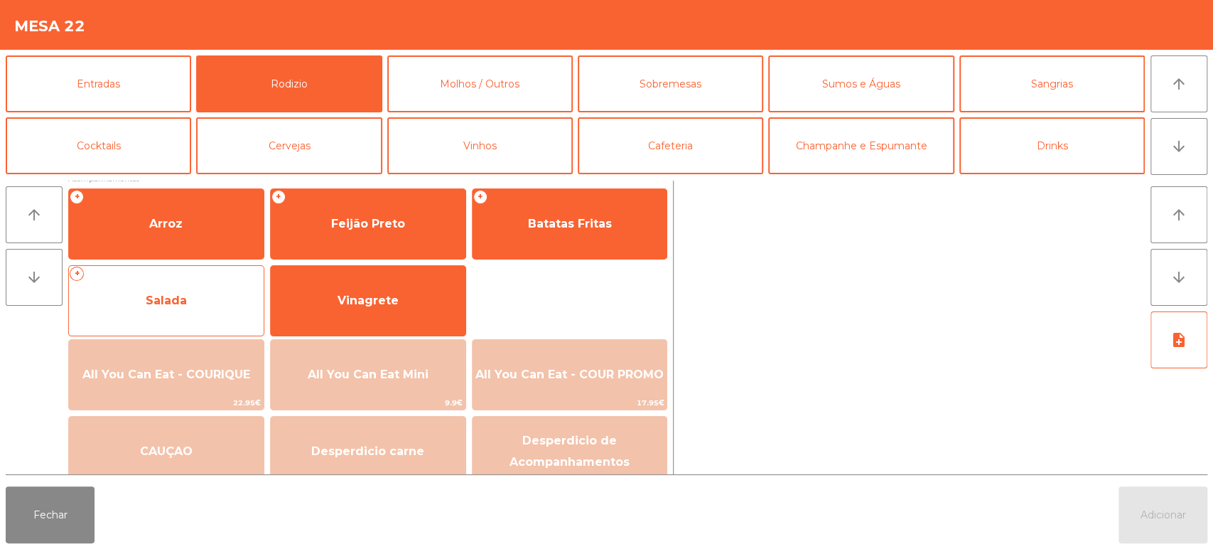
click at [231, 284] on span "Salada" at bounding box center [166, 301] width 195 height 38
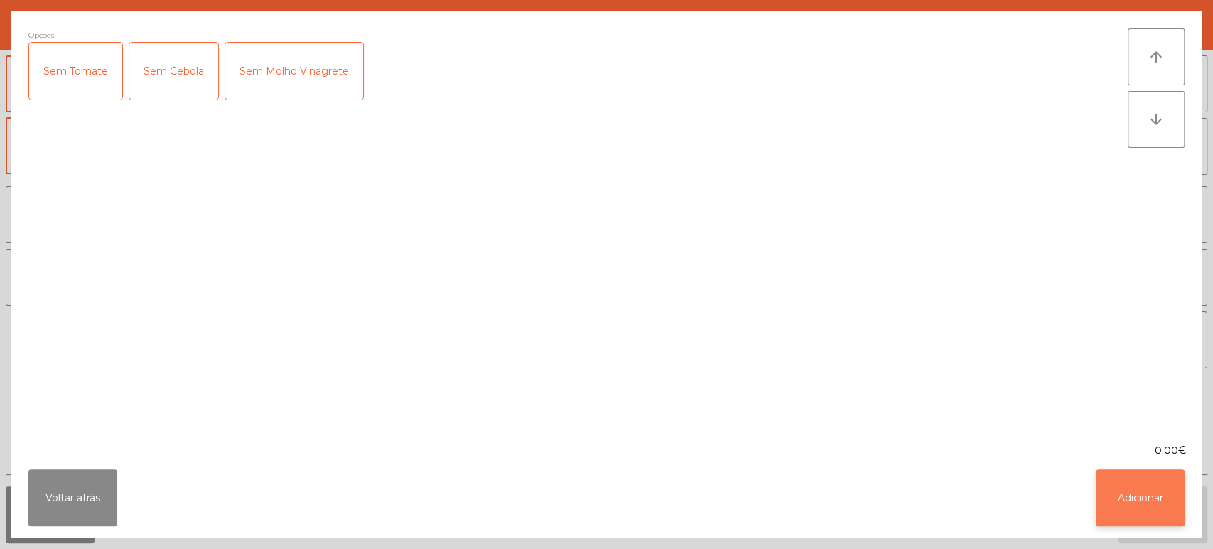
click at [1135, 498] on button "Adicionar" at bounding box center [1140, 497] width 89 height 57
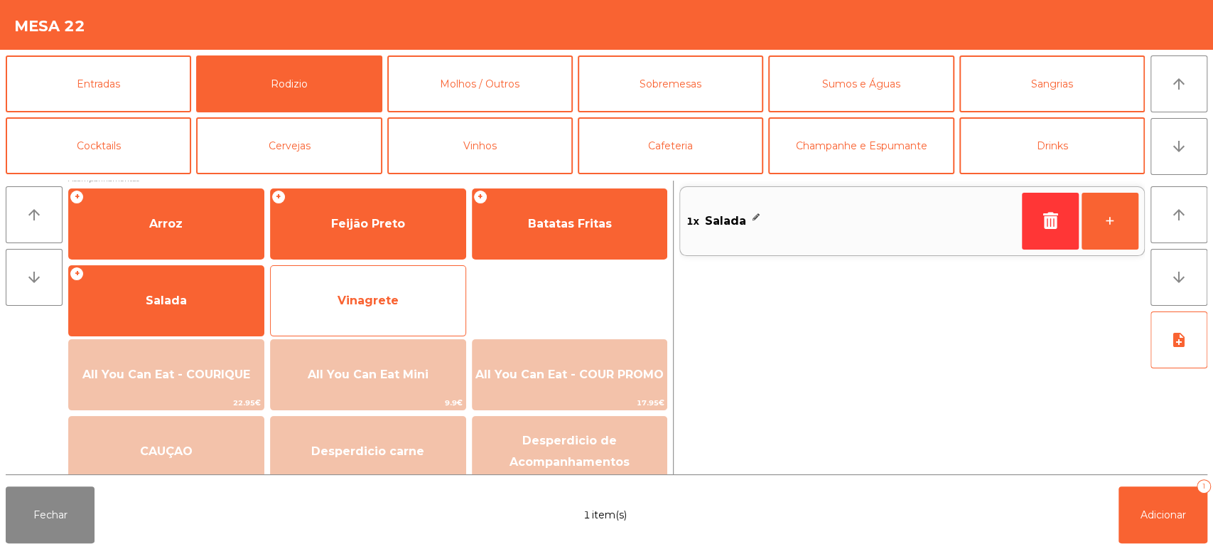
click at [422, 309] on span "Vinagrete" at bounding box center [368, 301] width 195 height 38
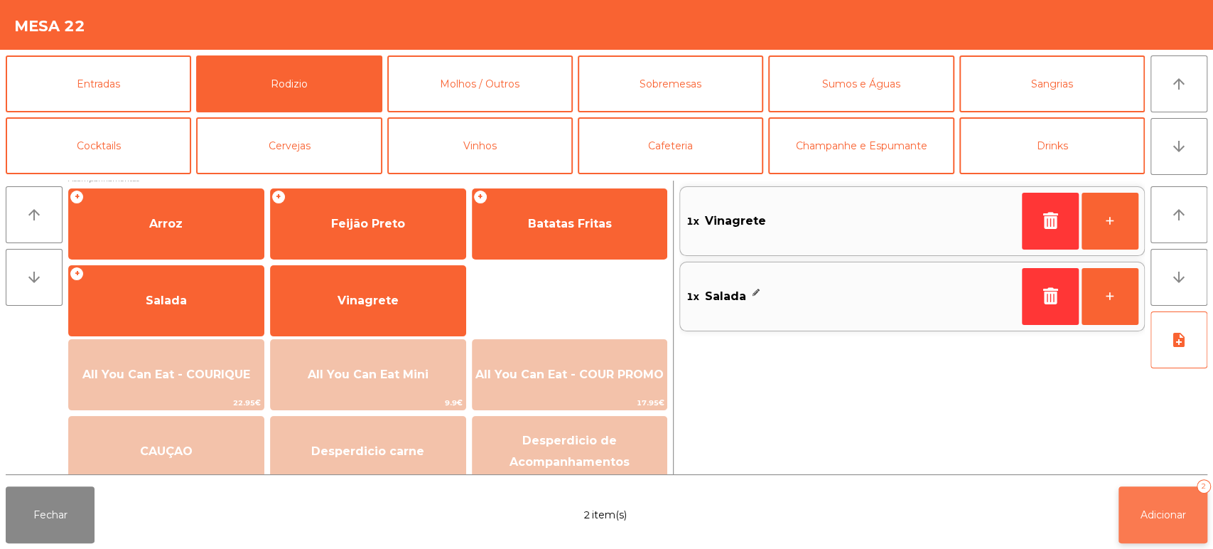
click at [1206, 534] on button "Adicionar 2" at bounding box center [1163, 514] width 89 height 57
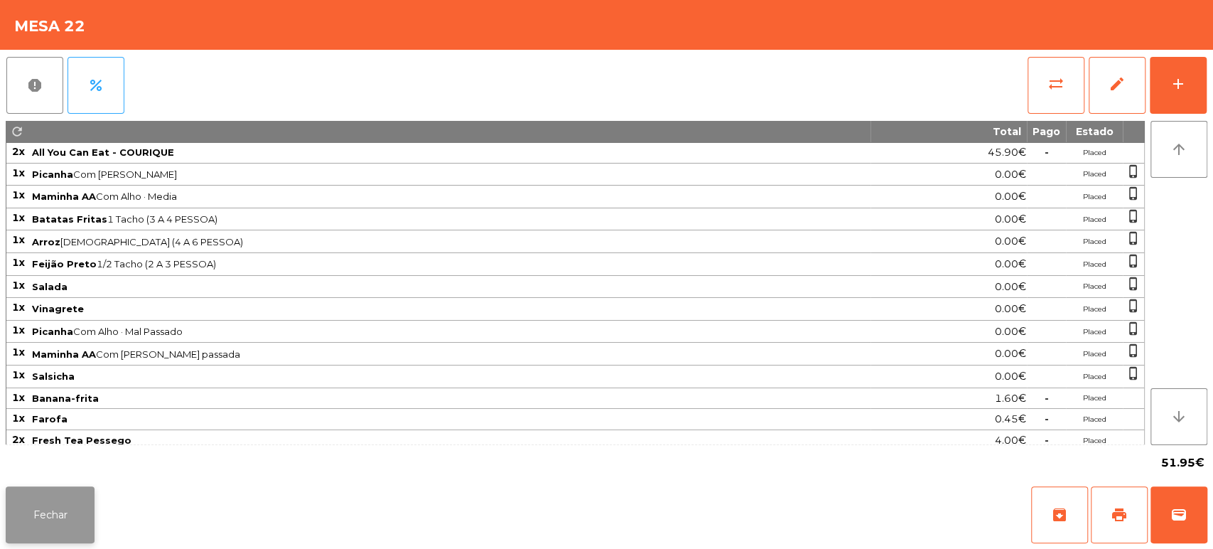
click at [62, 509] on button "Fechar" at bounding box center [50, 514] width 89 height 57
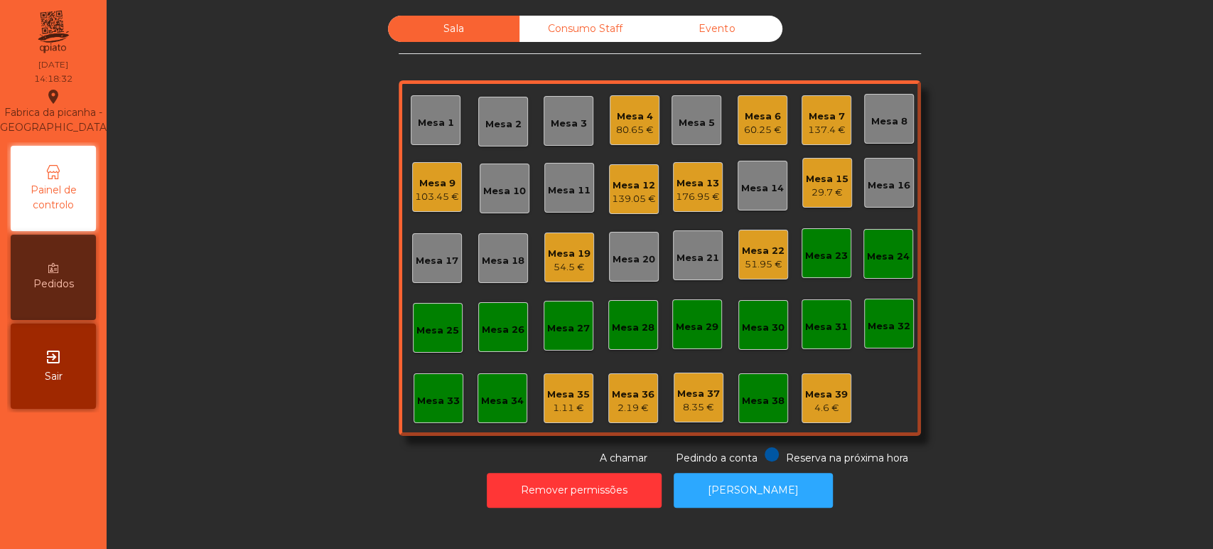
click at [1049, 286] on div "Sala Consumo Staff Evento Mesa 1 Mesa 2 Mesa 3 Mesa 4 80.65 € Mesa 5 Mesa 6 60.…" at bounding box center [660, 241] width 1068 height 450
click at [754, 262] on div "51.95 €" at bounding box center [763, 264] width 43 height 14
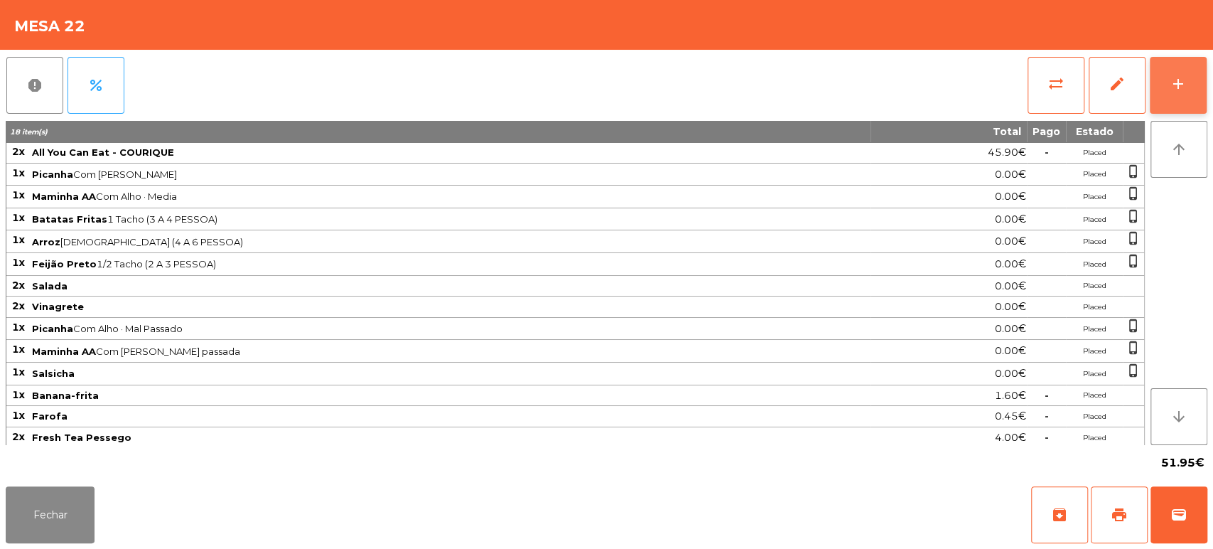
click at [1177, 73] on button "add" at bounding box center [1178, 85] width 57 height 57
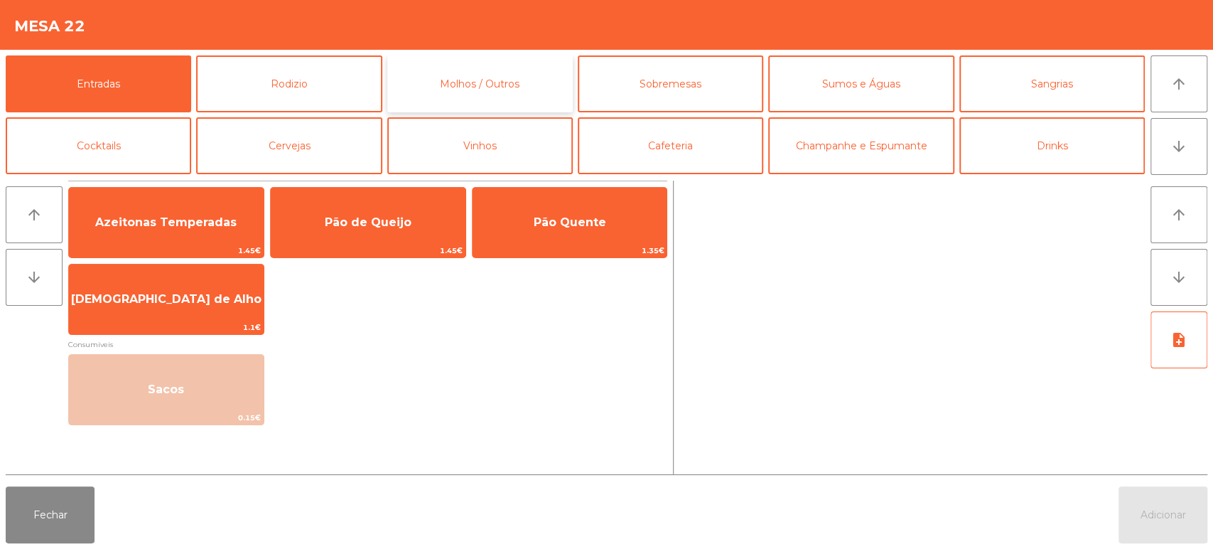
click at [539, 72] on button "Molhos / Outros" at bounding box center [480, 83] width 186 height 57
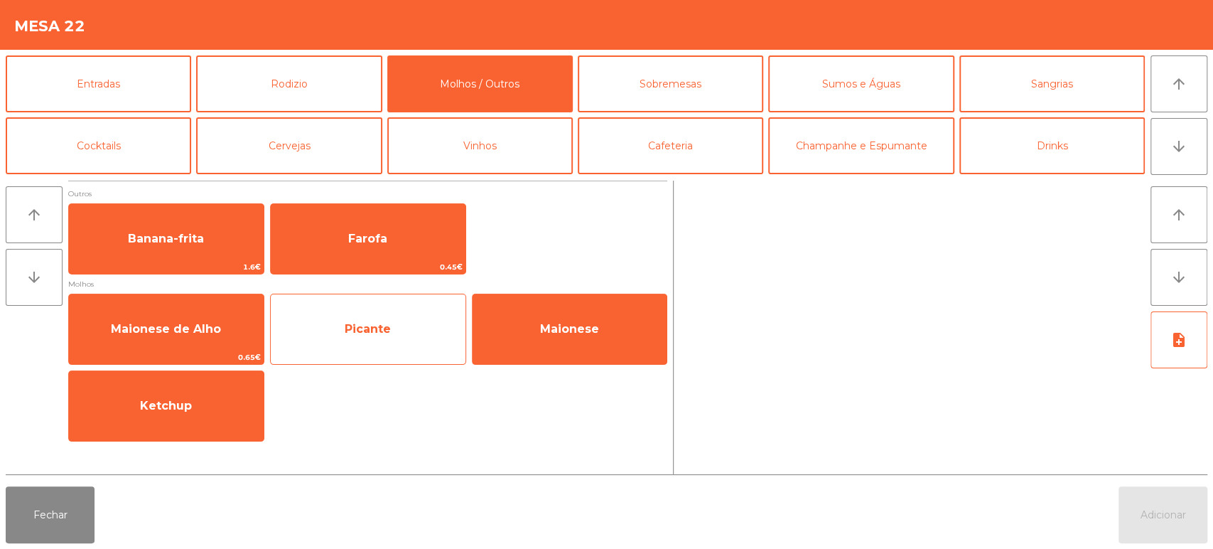
click at [400, 338] on span "Picante" at bounding box center [368, 329] width 195 height 38
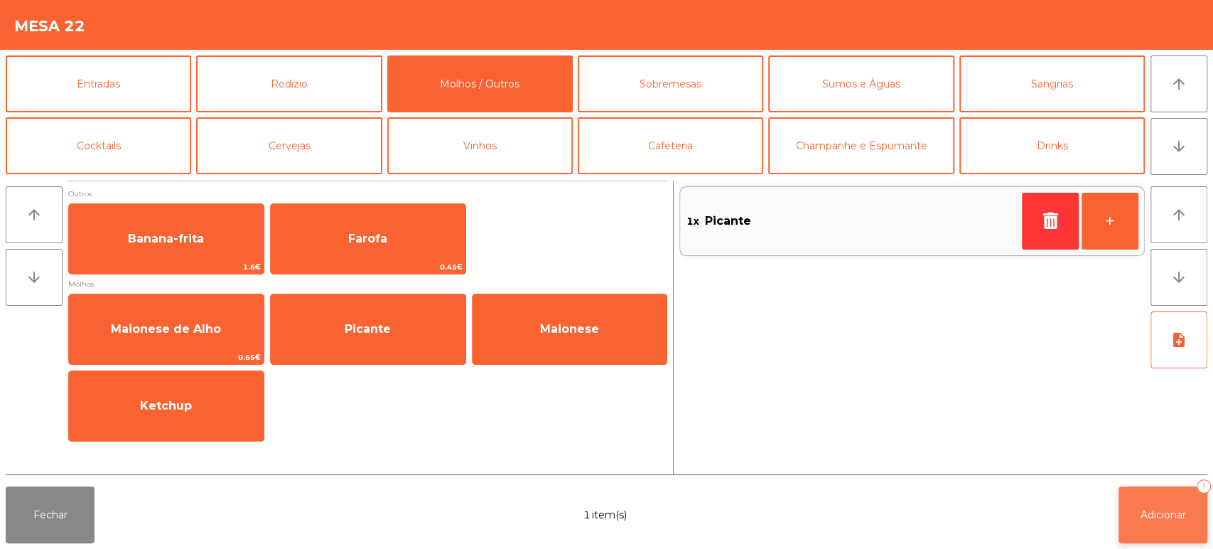
click at [1160, 516] on span "Adicionar" at bounding box center [1163, 514] width 45 height 13
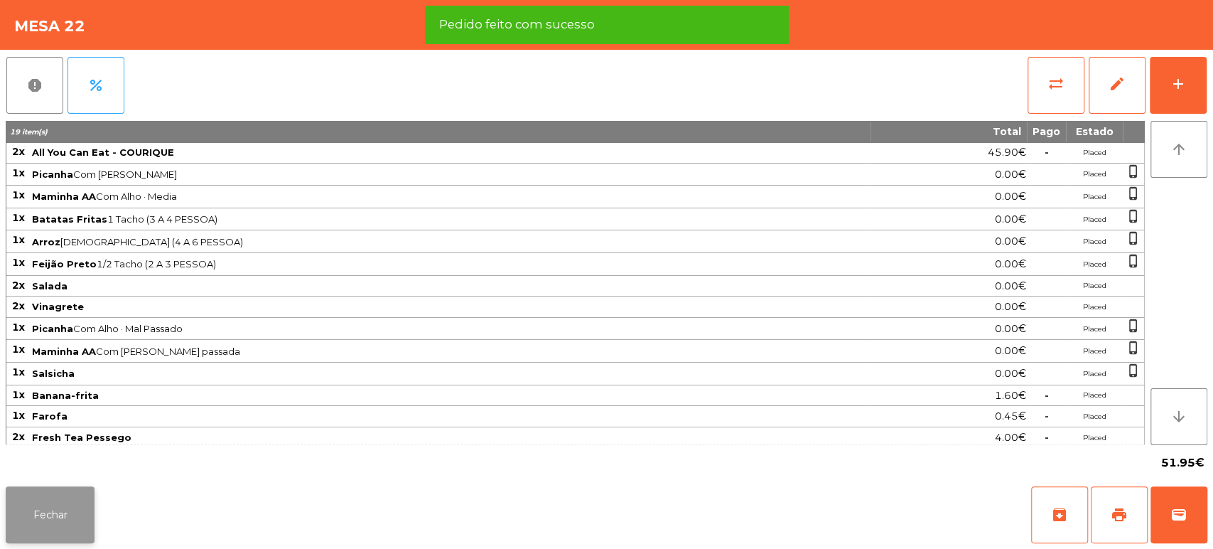
click at [93, 512] on button "Fechar" at bounding box center [50, 514] width 89 height 57
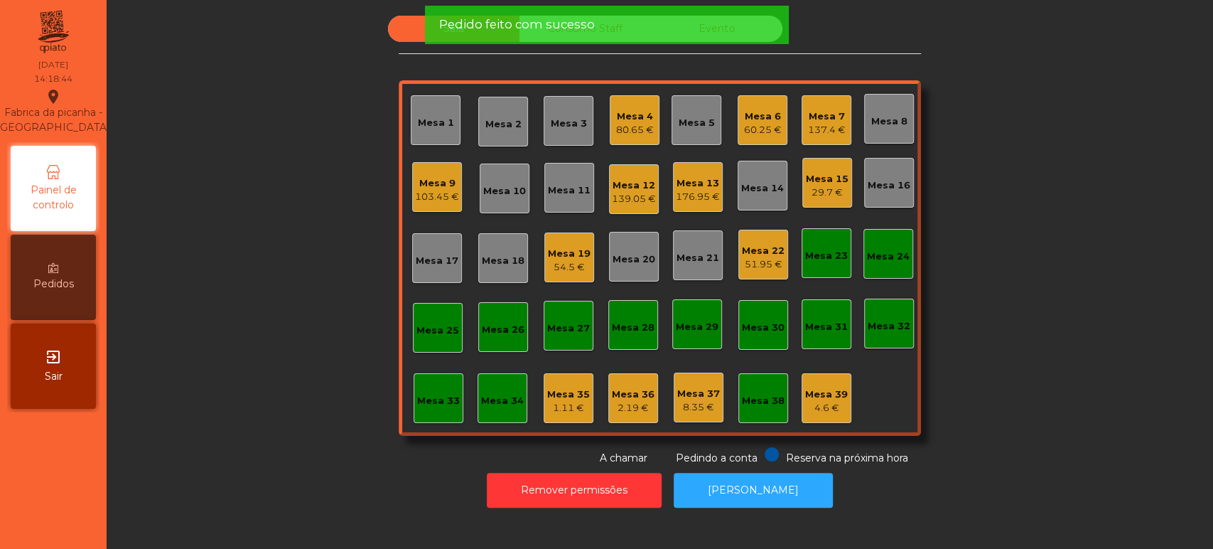
click at [98, 492] on nav "Fabrica da picanha - Lisboa location_on 12/10/2025 14:18:44 Painel de controlo …" at bounding box center [53, 274] width 107 height 549
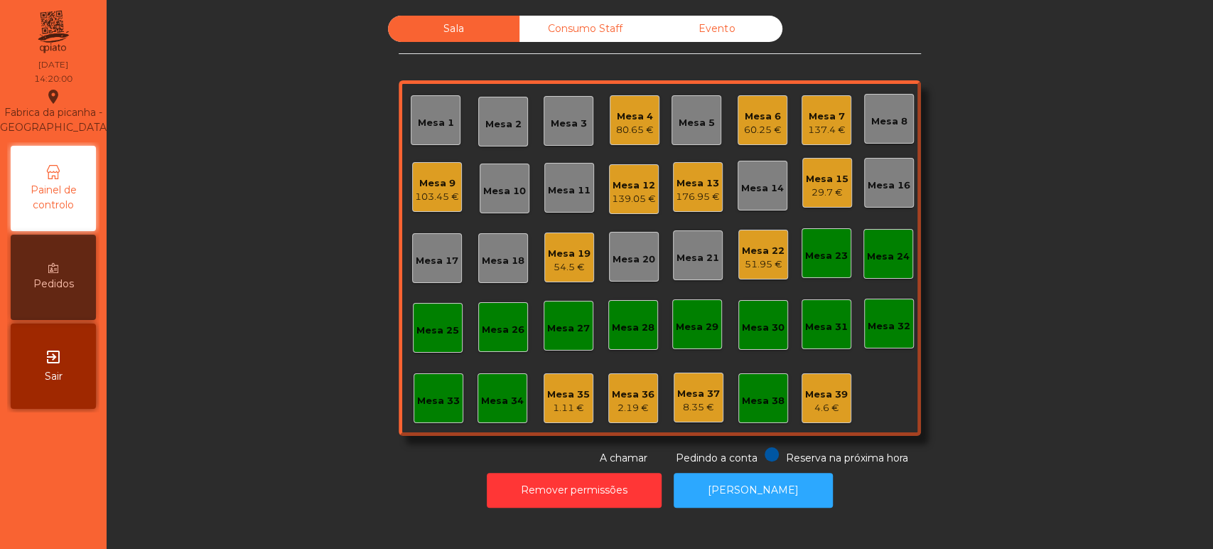
click at [773, 116] on div "Mesa 6" at bounding box center [763, 116] width 38 height 14
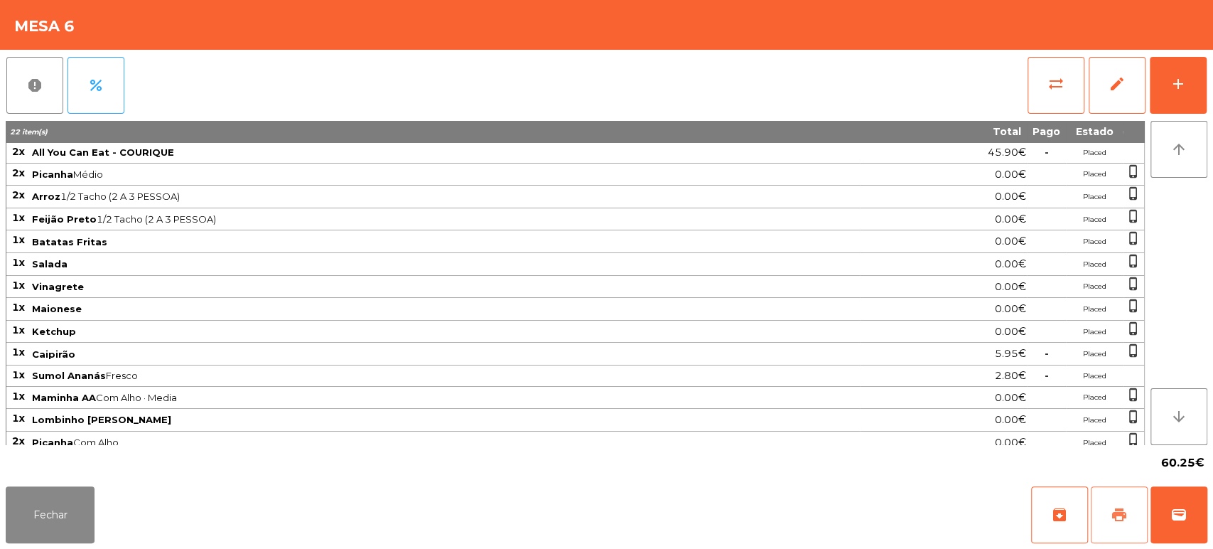
click at [1108, 518] on button "print" at bounding box center [1119, 514] width 57 height 57
click at [63, 503] on button "Fechar" at bounding box center [50, 514] width 89 height 57
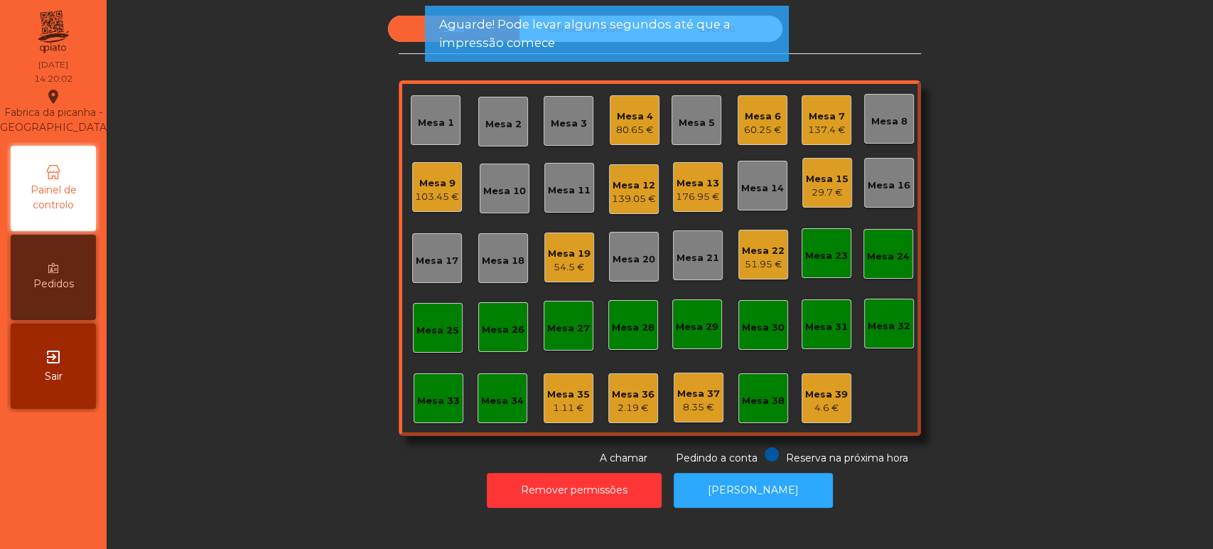
click at [842, 102] on div "Mesa 7 137.4 €" at bounding box center [827, 120] width 50 height 50
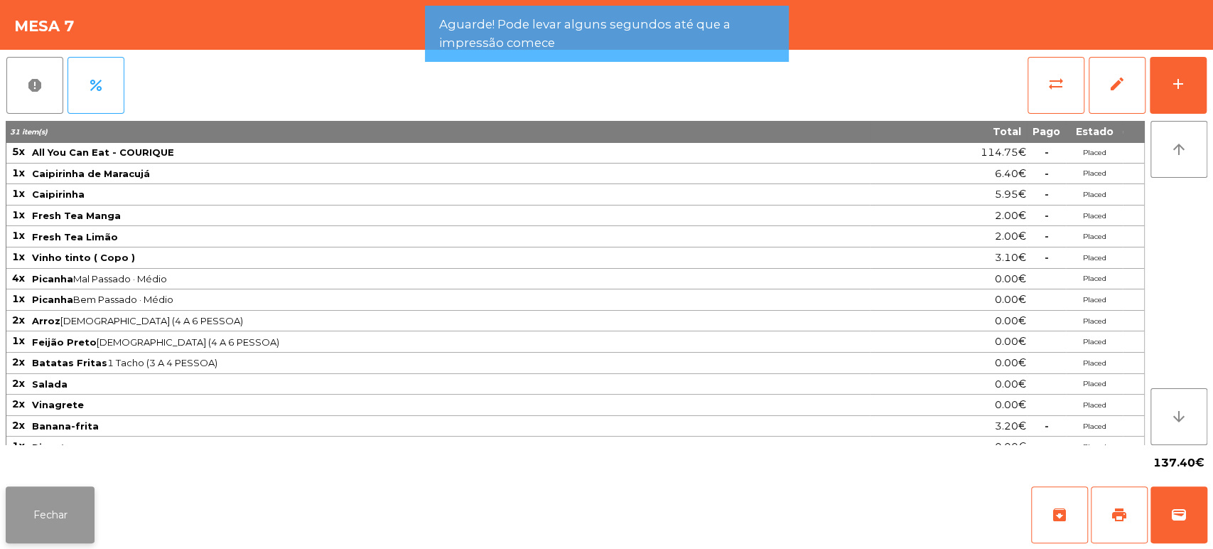
click at [63, 513] on button "Fechar" at bounding box center [50, 514] width 89 height 57
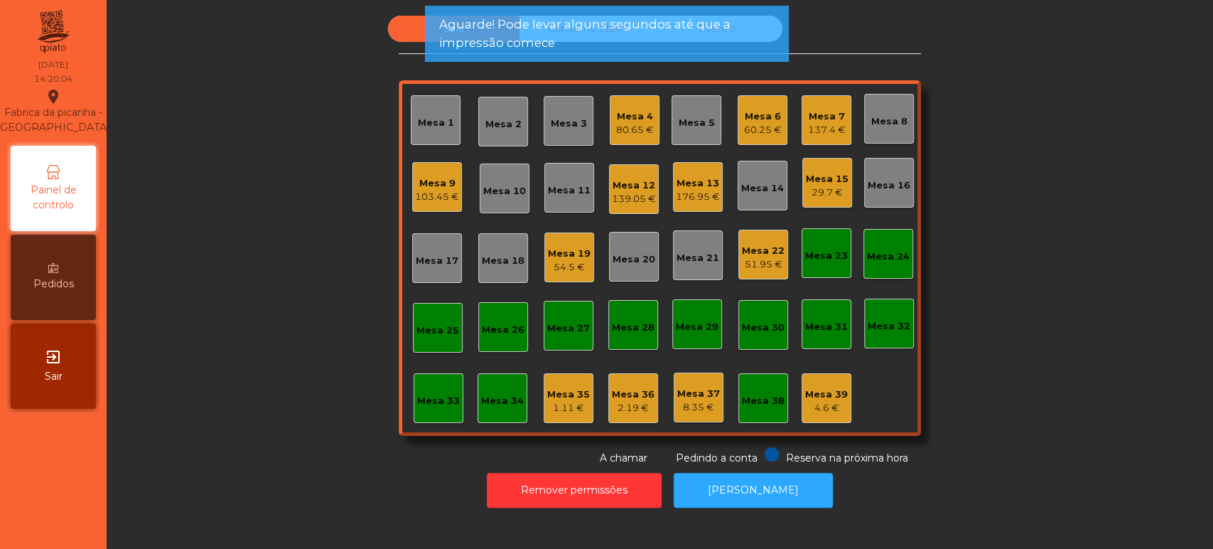
click at [437, 192] on div "103.45 €" at bounding box center [437, 197] width 44 height 14
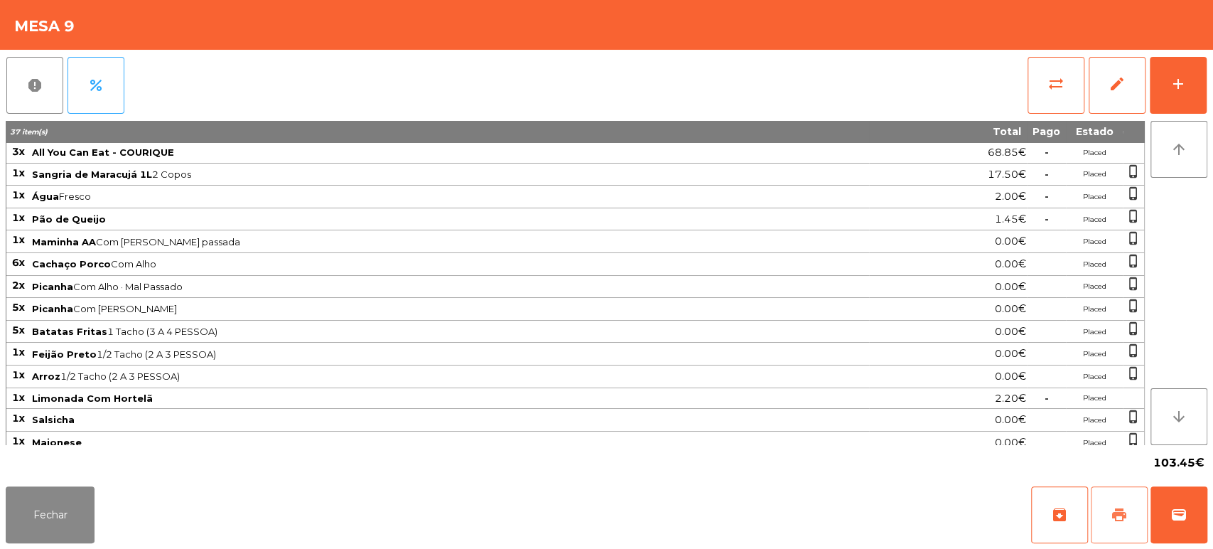
click at [1139, 518] on button "print" at bounding box center [1119, 514] width 57 height 57
click at [42, 502] on button "Fechar" at bounding box center [50, 514] width 89 height 57
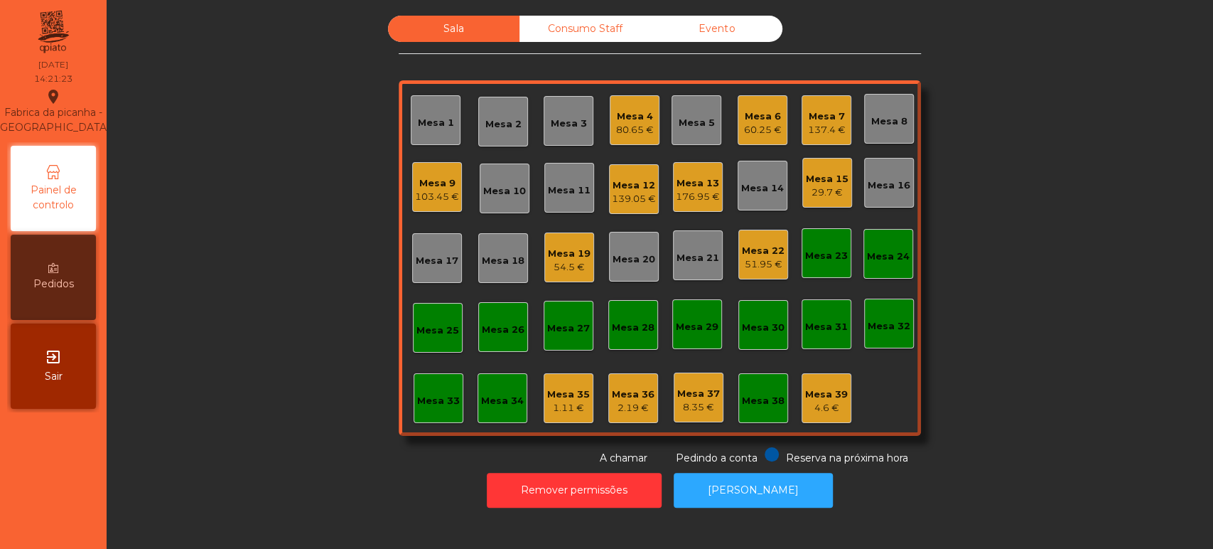
click at [755, 128] on div "60.25 €" at bounding box center [763, 130] width 38 height 14
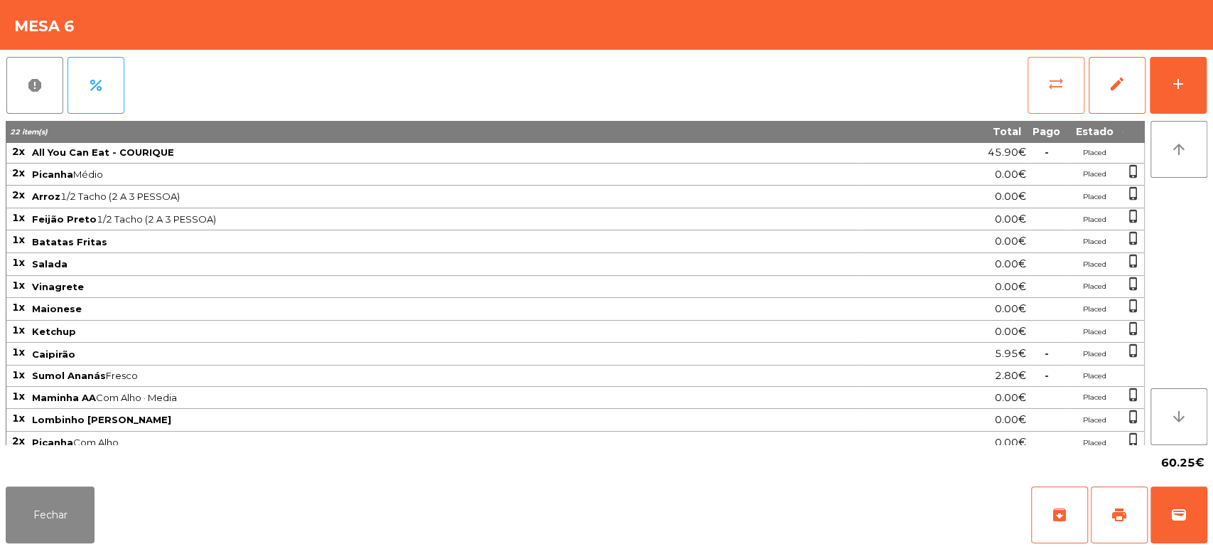
click at [1052, 87] on span "sync_alt" at bounding box center [1056, 83] width 17 height 17
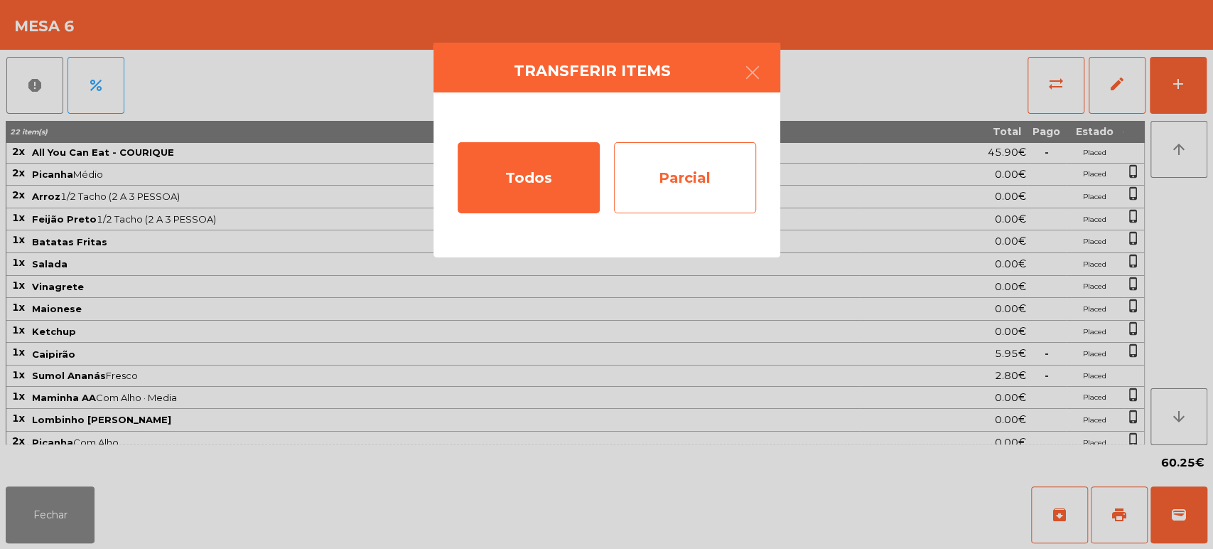
click at [672, 182] on div "Parcial" at bounding box center [685, 177] width 142 height 71
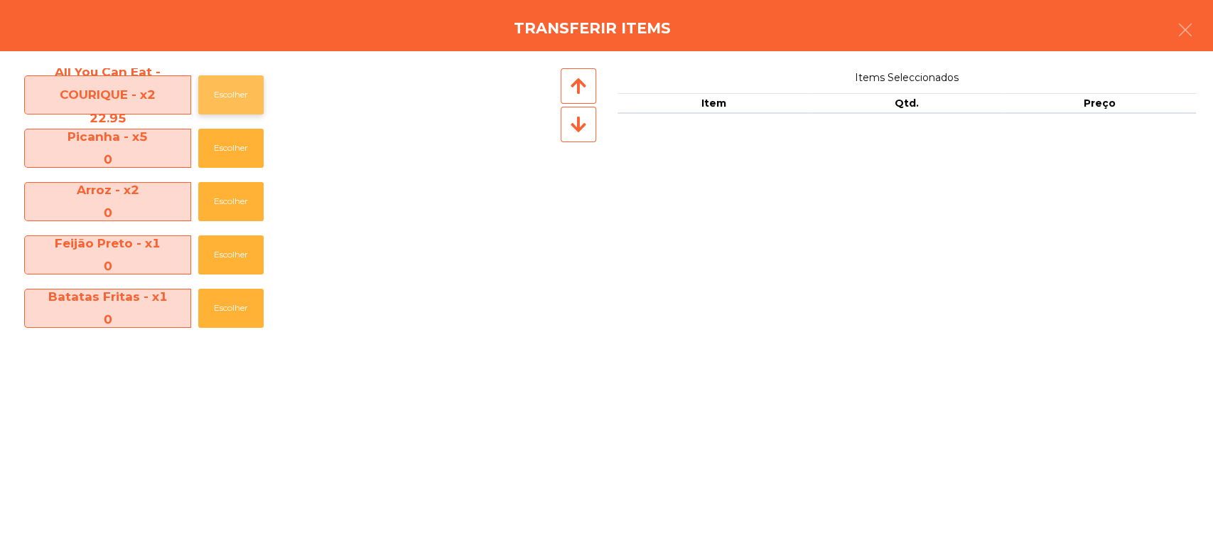
click at [236, 93] on button "Escolher" at bounding box center [230, 94] width 65 height 39
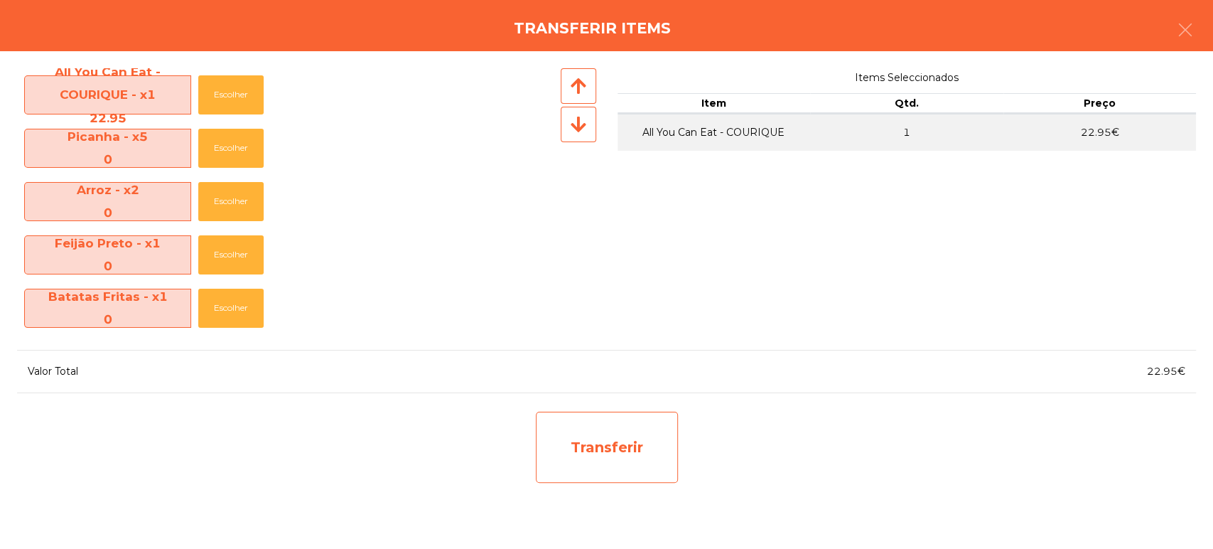
click at [569, 481] on div "Transferir" at bounding box center [607, 447] width 142 height 71
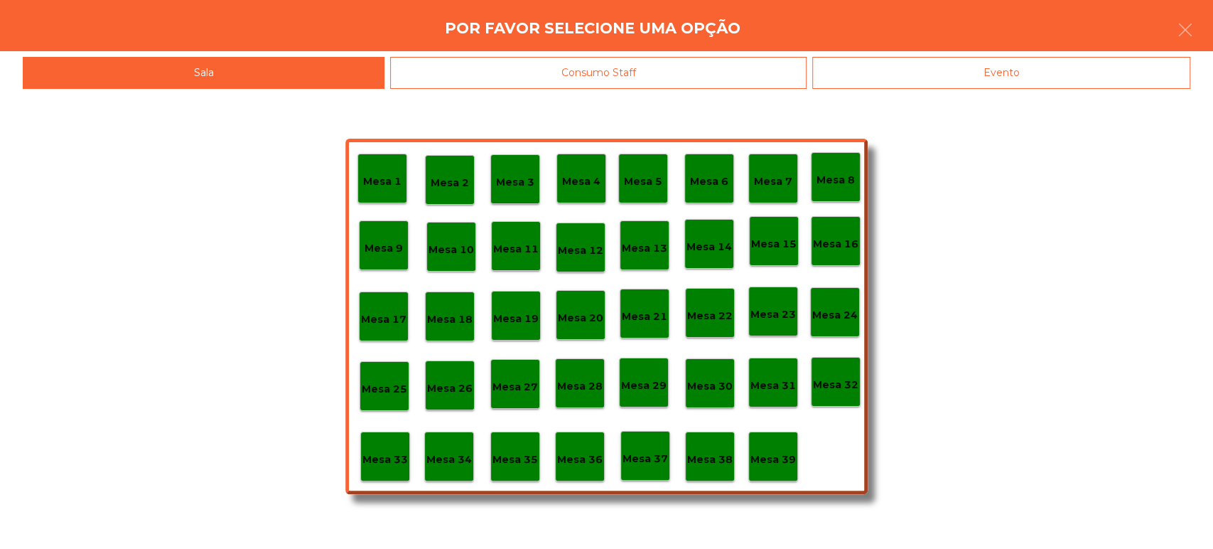
click at [649, 462] on p "Mesa 37" at bounding box center [645, 459] width 45 height 16
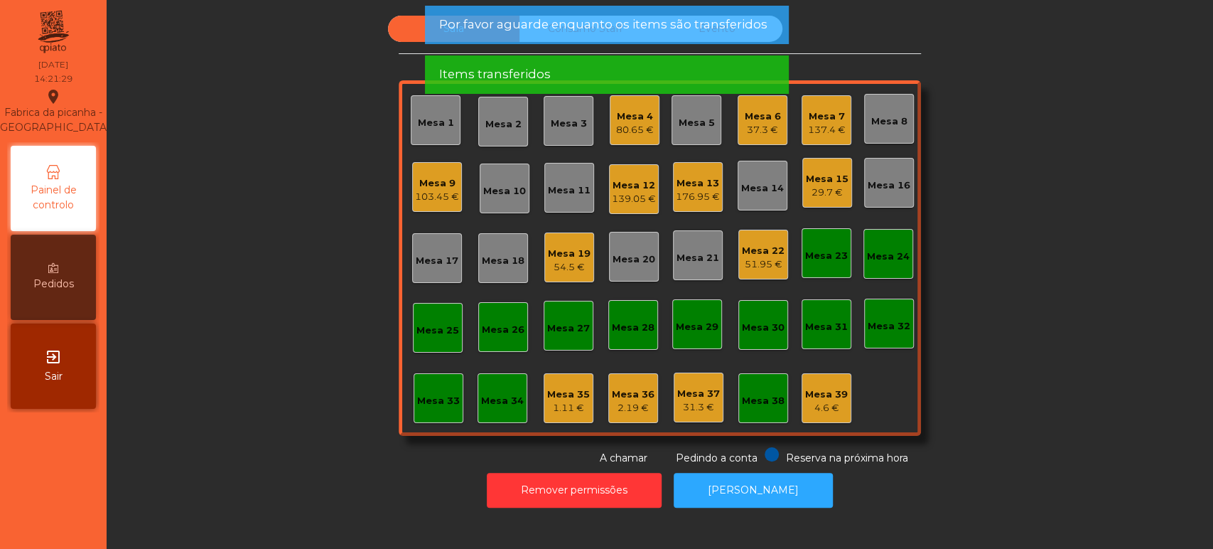
click at [776, 119] on div "Mesa 6 37.3 €" at bounding box center [763, 120] width 50 height 50
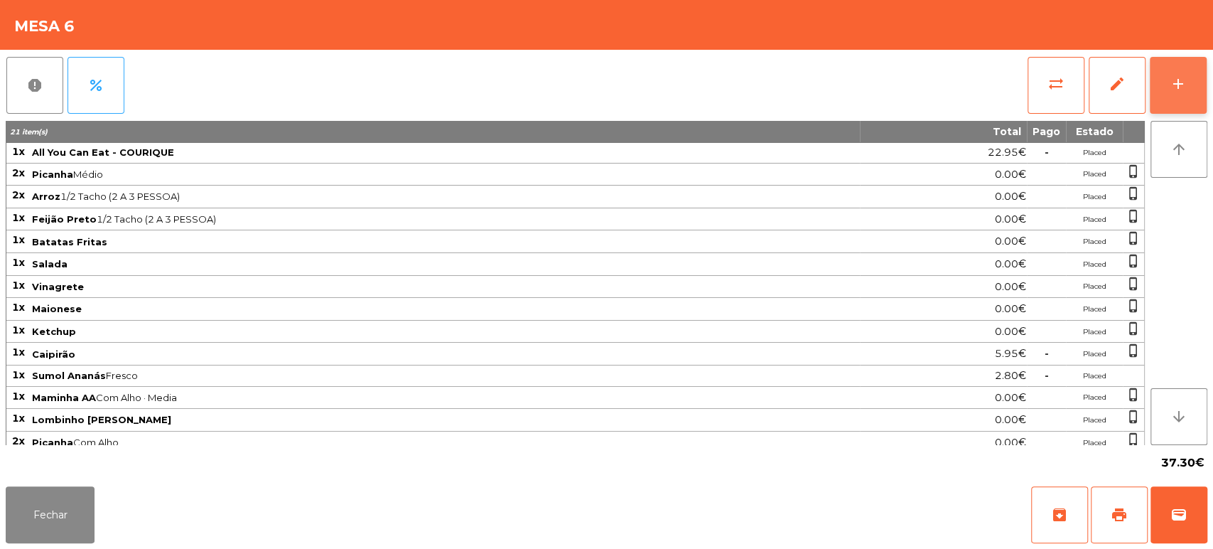
click at [1150, 70] on button "add" at bounding box center [1178, 85] width 57 height 57
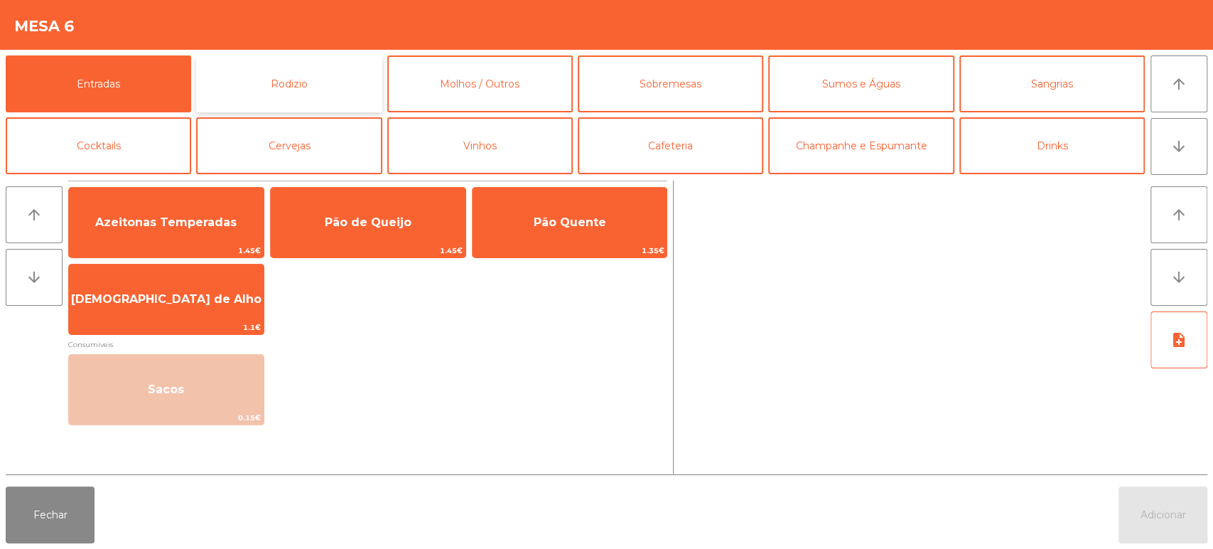
click at [311, 87] on button "Rodizio" at bounding box center [289, 83] width 186 height 57
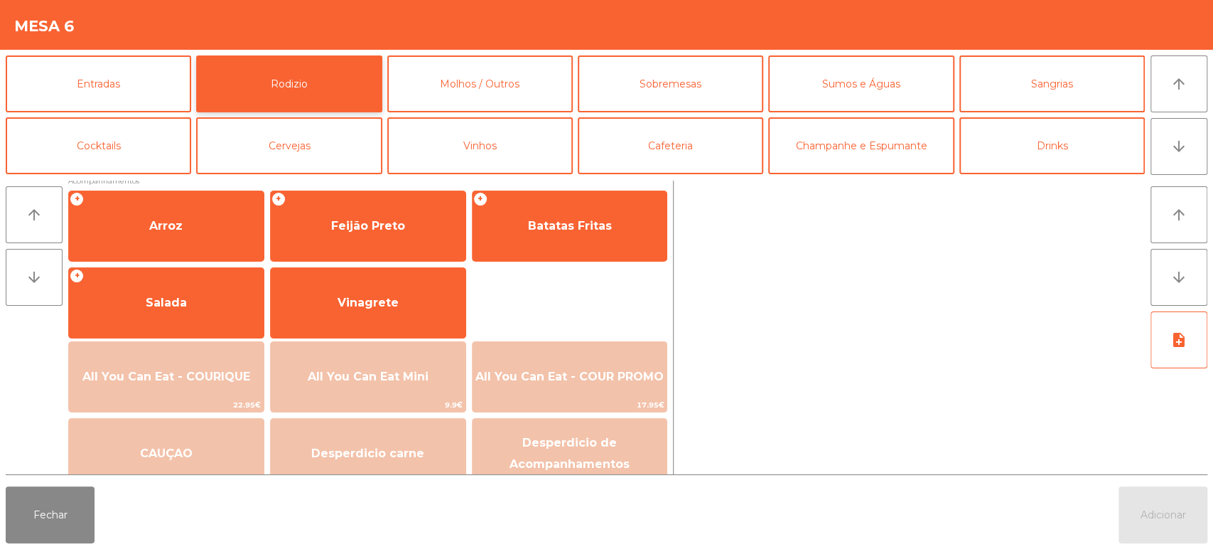
scroll to position [200, 0]
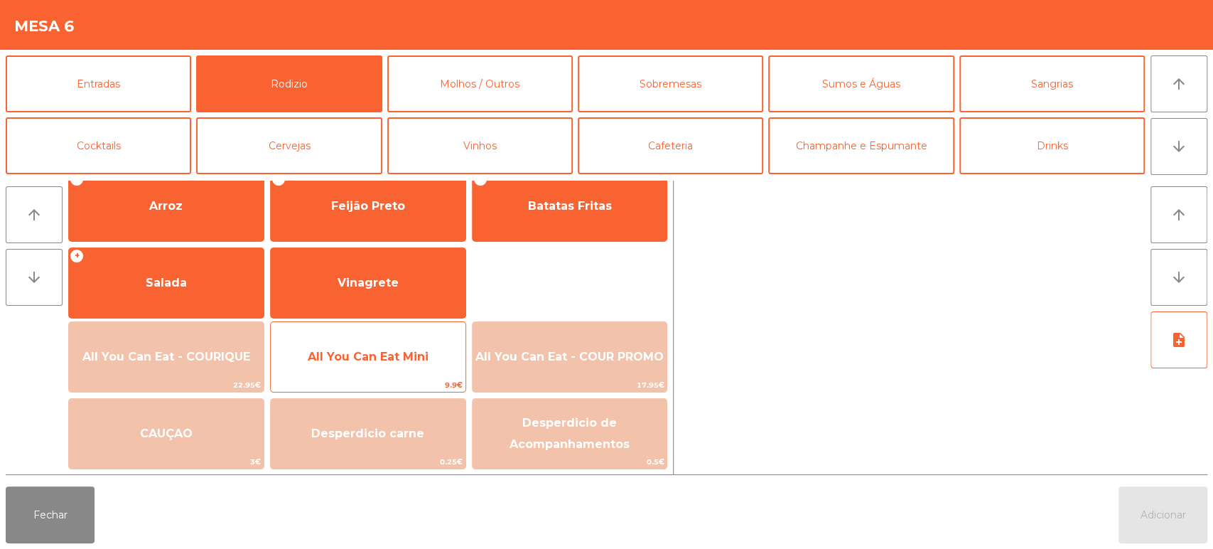
click at [387, 350] on span "All You Can Eat Mini" at bounding box center [368, 357] width 121 height 14
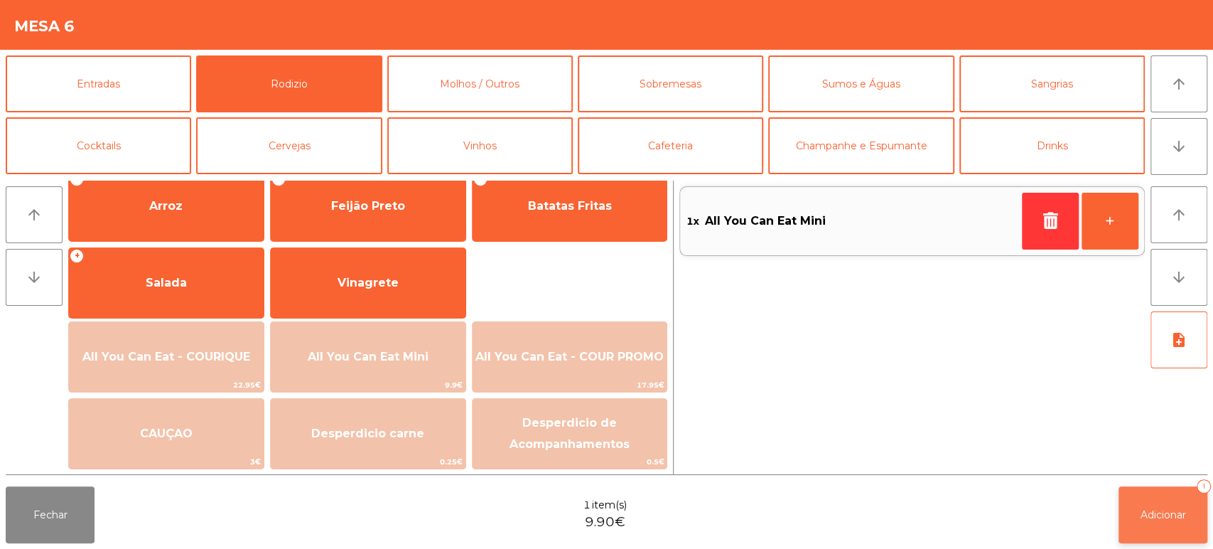
click at [1155, 512] on span "Adicionar" at bounding box center [1163, 514] width 45 height 13
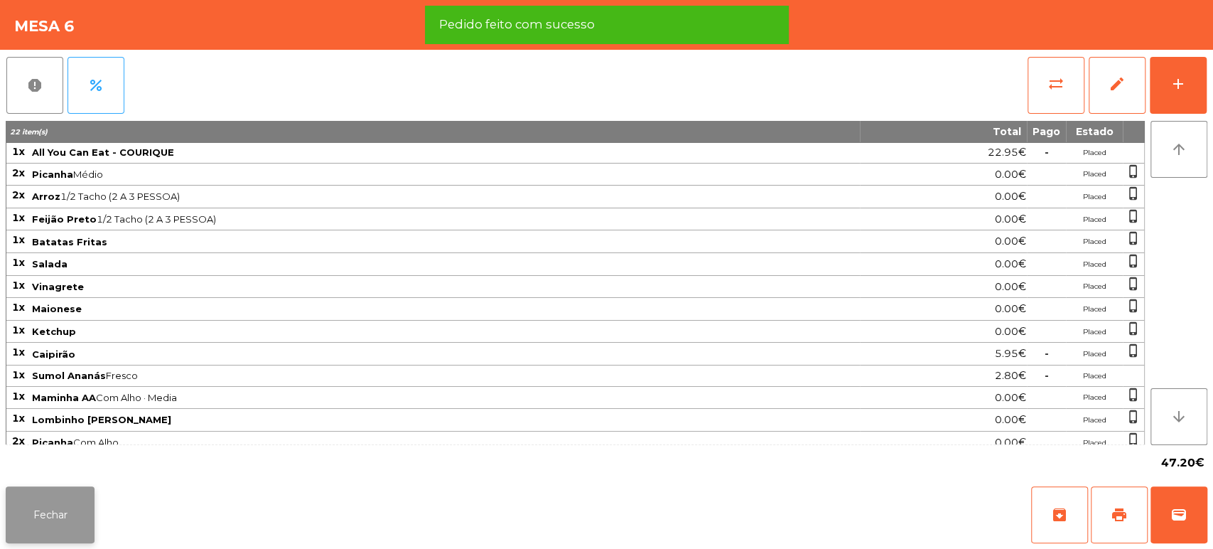
click at [53, 488] on button "Fechar" at bounding box center [50, 514] width 89 height 57
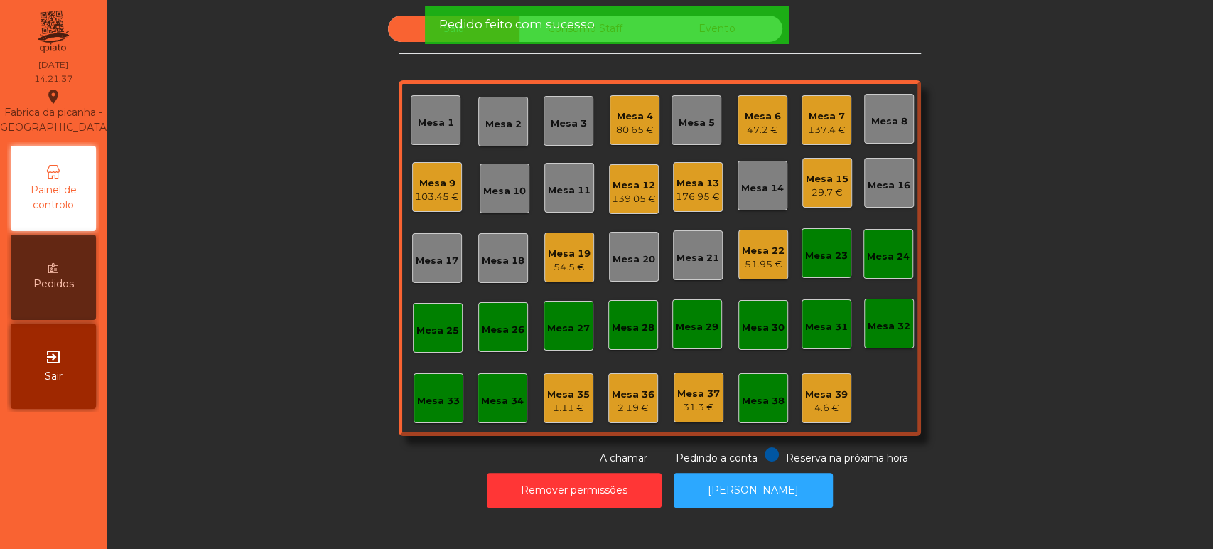
click at [751, 124] on div "47.2 €" at bounding box center [763, 130] width 36 height 14
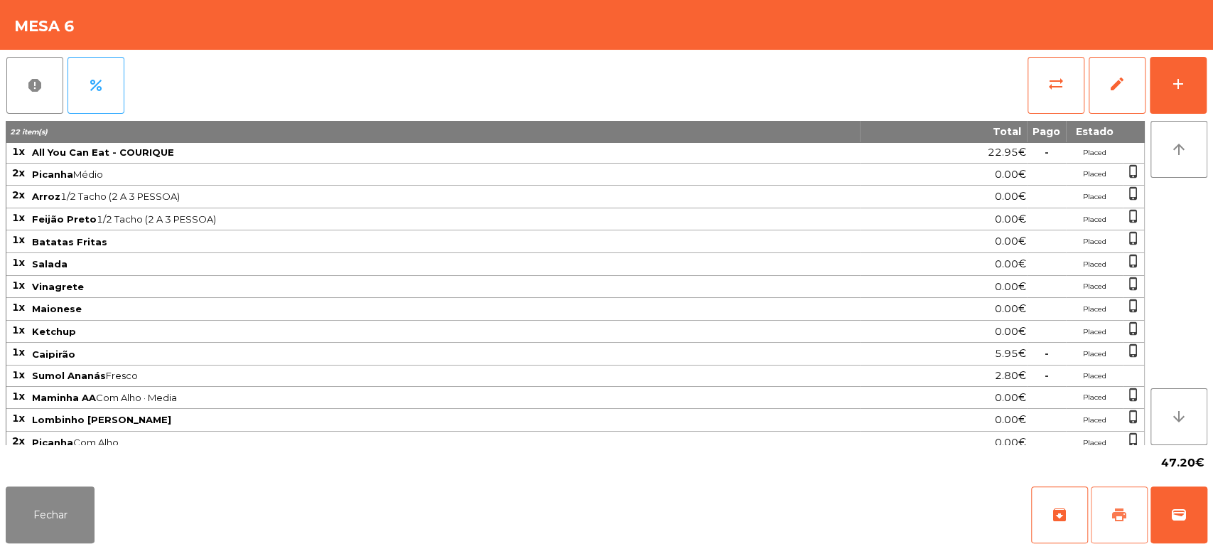
click at [1113, 516] on span "print" at bounding box center [1119, 514] width 17 height 17
click at [35, 535] on button "Fechar" at bounding box center [50, 514] width 89 height 57
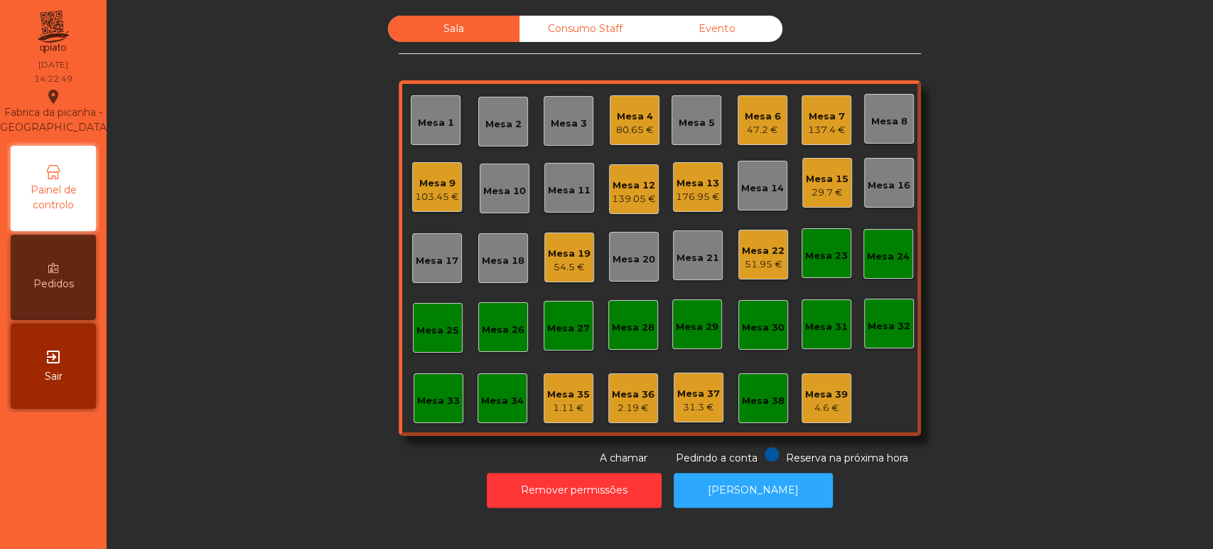
click at [752, 123] on div "47.2 €" at bounding box center [763, 130] width 36 height 14
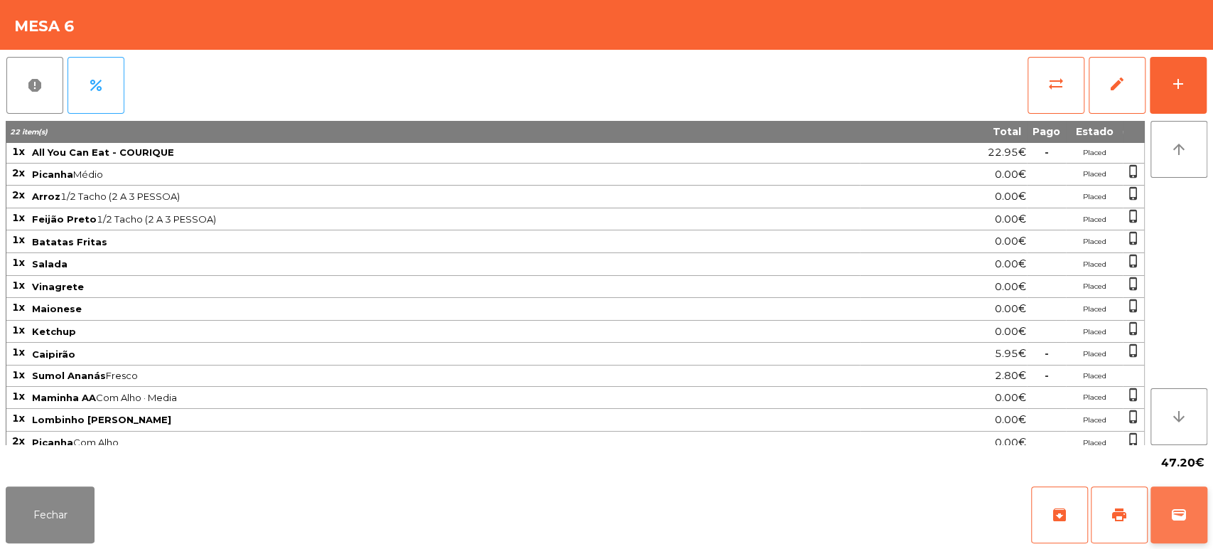
click at [1169, 513] on button "wallet" at bounding box center [1179, 514] width 57 height 57
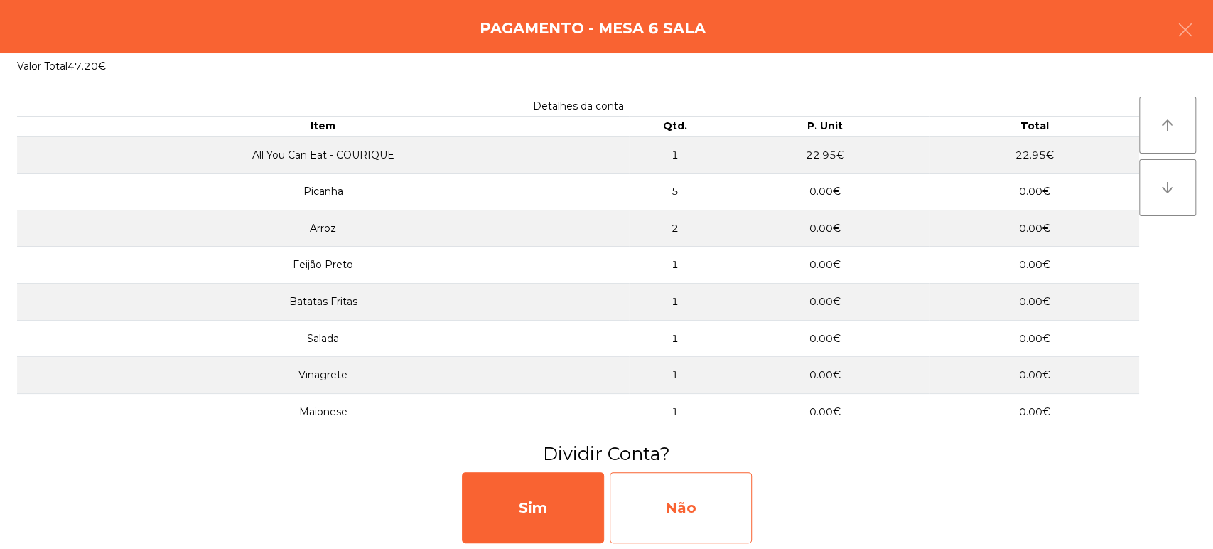
click at [693, 505] on div "Não" at bounding box center [681, 507] width 142 height 71
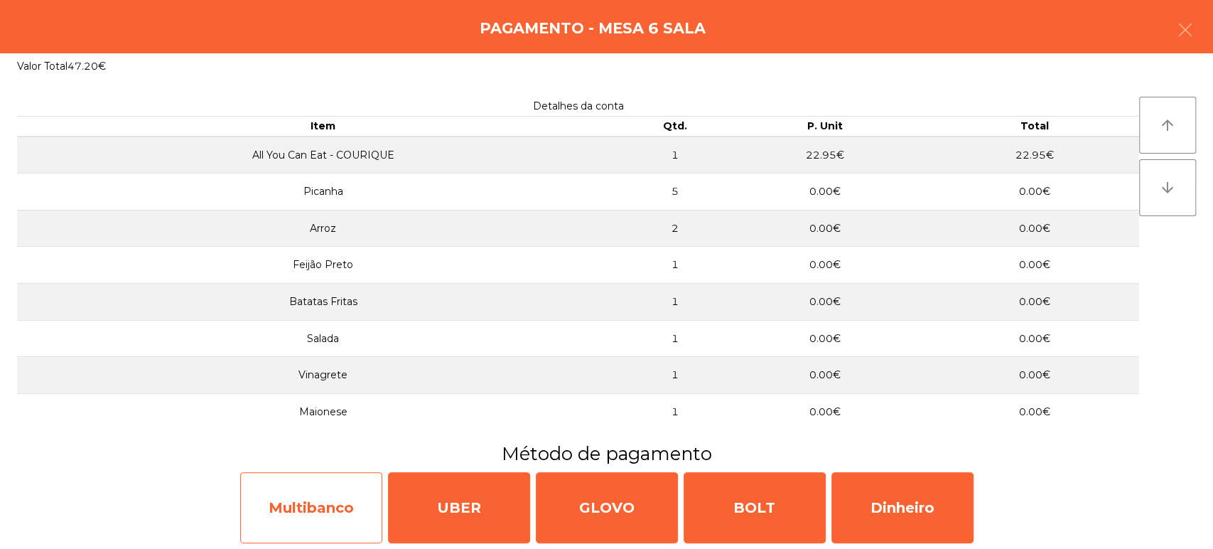
click at [314, 515] on div "Multibanco" at bounding box center [311, 507] width 142 height 71
select select "**"
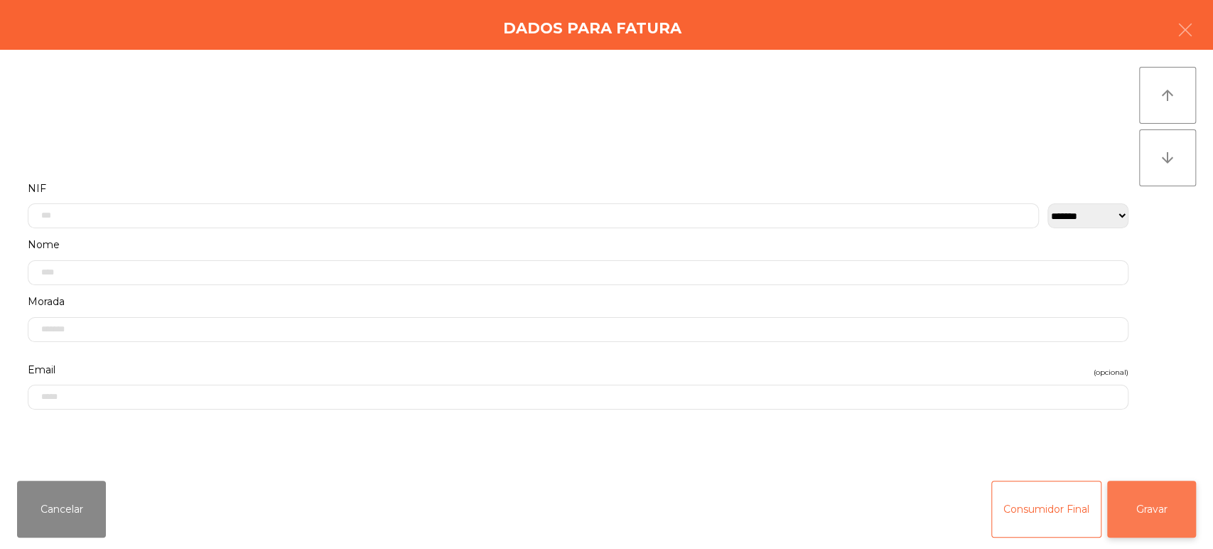
click at [1183, 499] on button "Gravar" at bounding box center [1152, 509] width 89 height 57
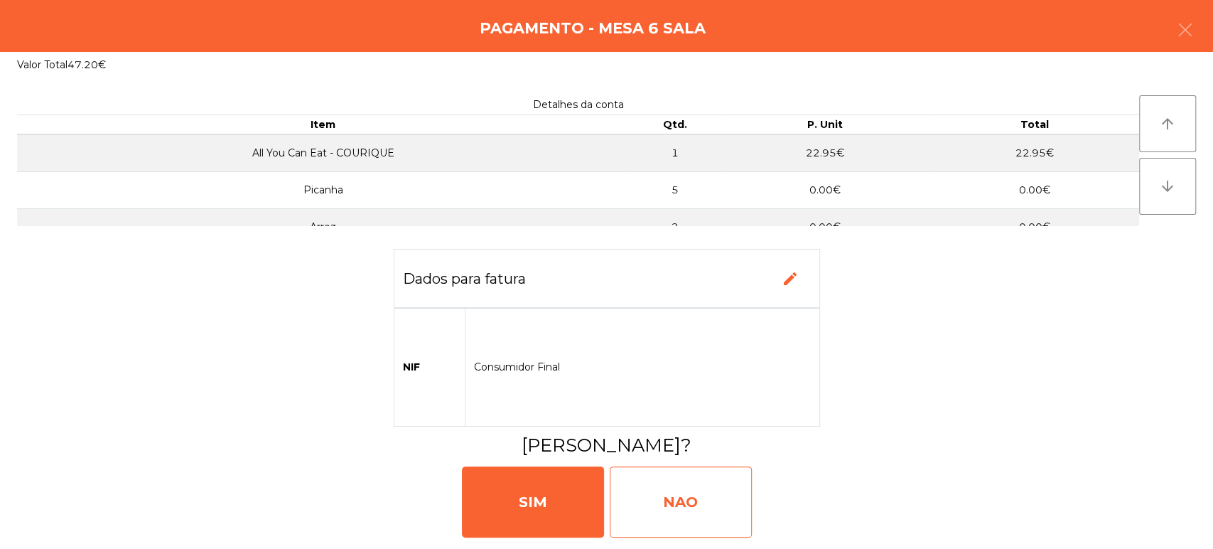
click at [682, 511] on div "NAO" at bounding box center [681, 501] width 142 height 71
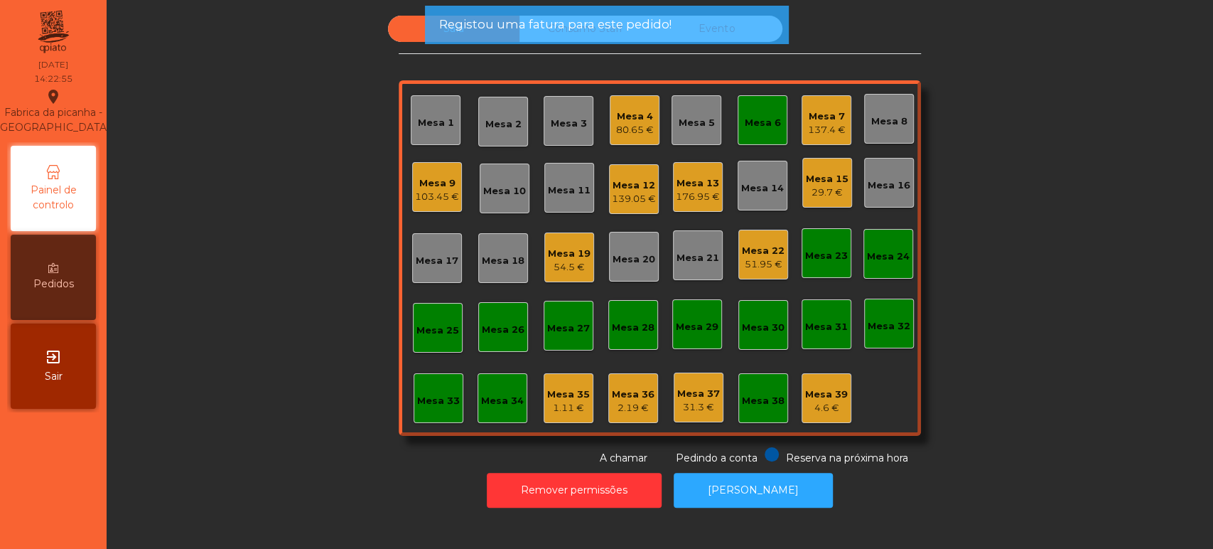
click at [749, 117] on div "Mesa 6" at bounding box center [763, 123] width 36 height 14
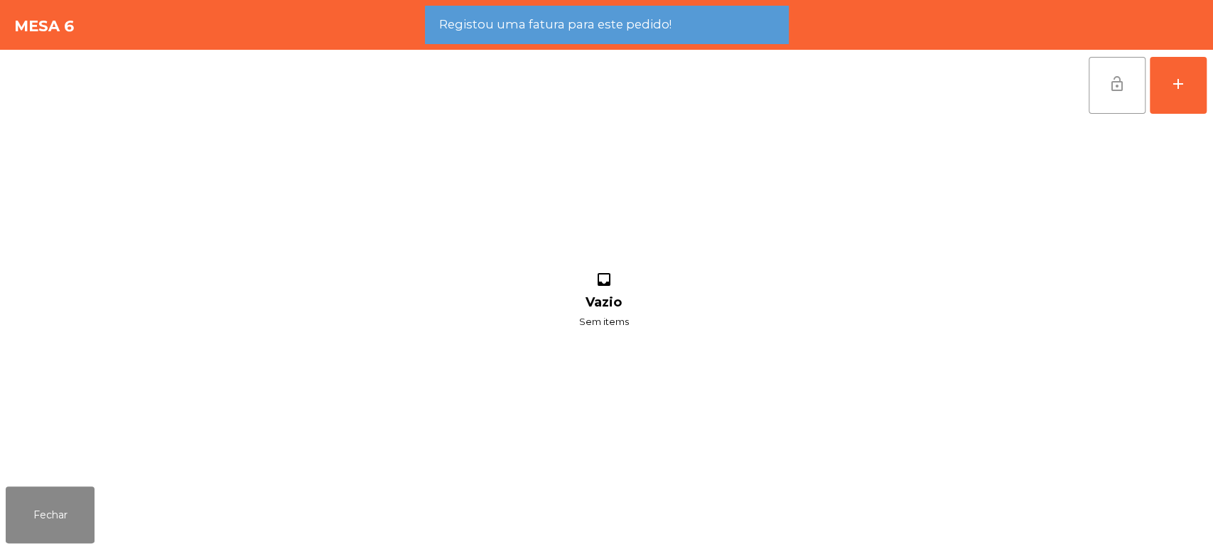
click at [1105, 97] on button "lock_open" at bounding box center [1117, 85] width 57 height 57
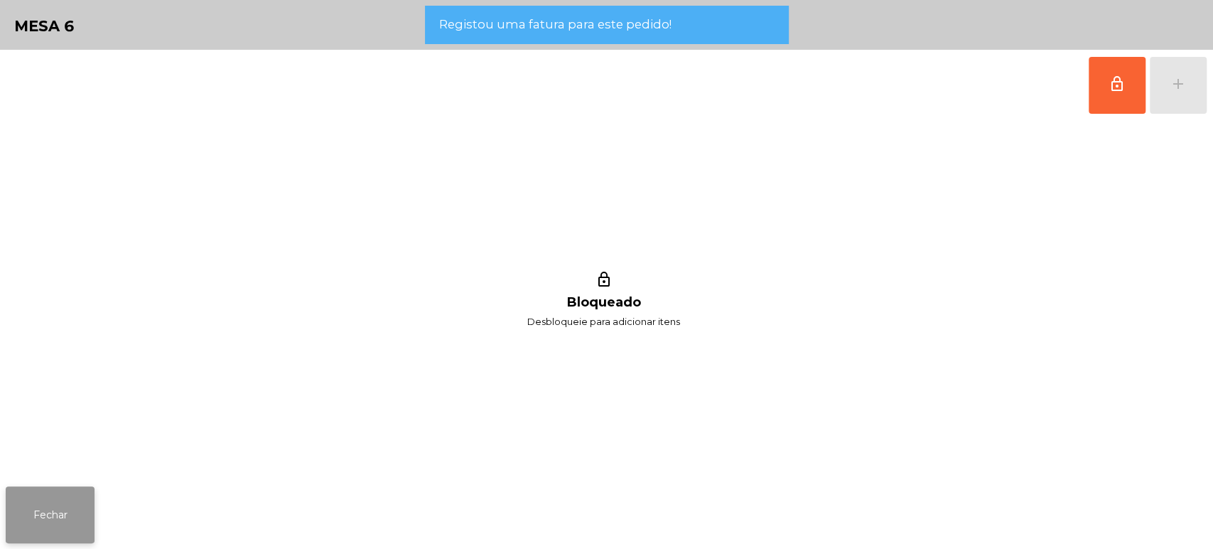
click at [46, 513] on button "Fechar" at bounding box center [50, 514] width 89 height 57
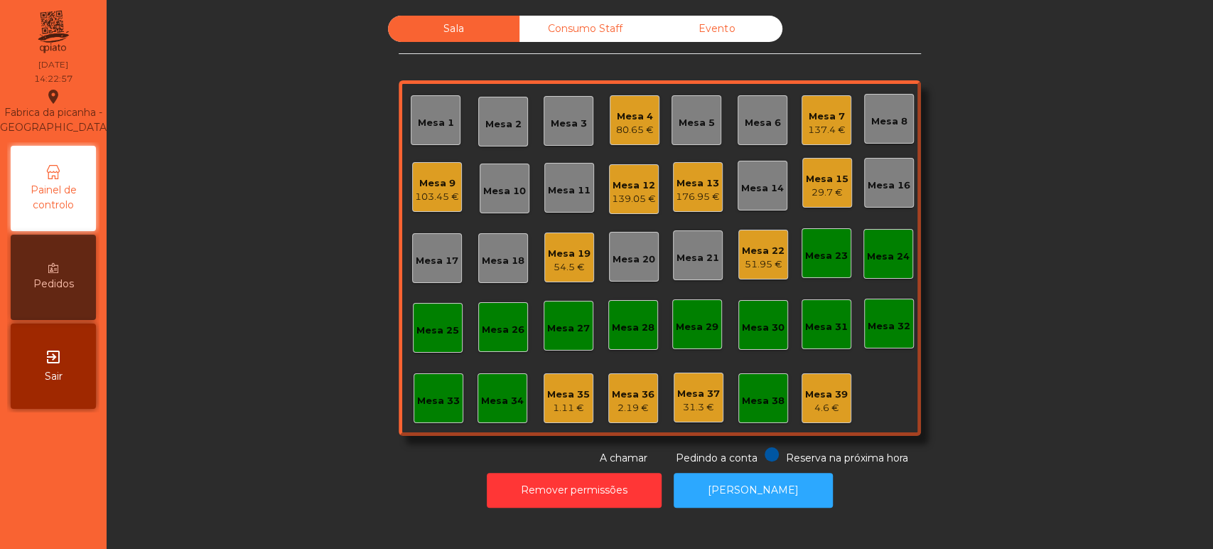
click at [425, 186] on div "Mesa 9" at bounding box center [437, 183] width 44 height 14
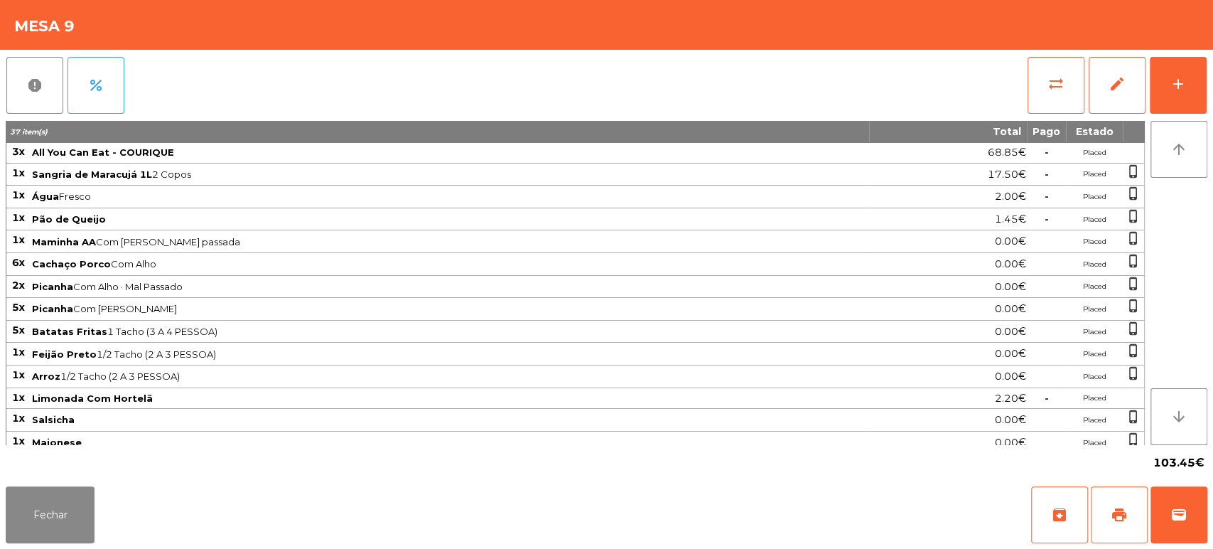
click at [1206, 97] on div "sync_alt edit add" at bounding box center [1117, 85] width 181 height 71
click at [1189, 90] on button "add" at bounding box center [1178, 85] width 57 height 57
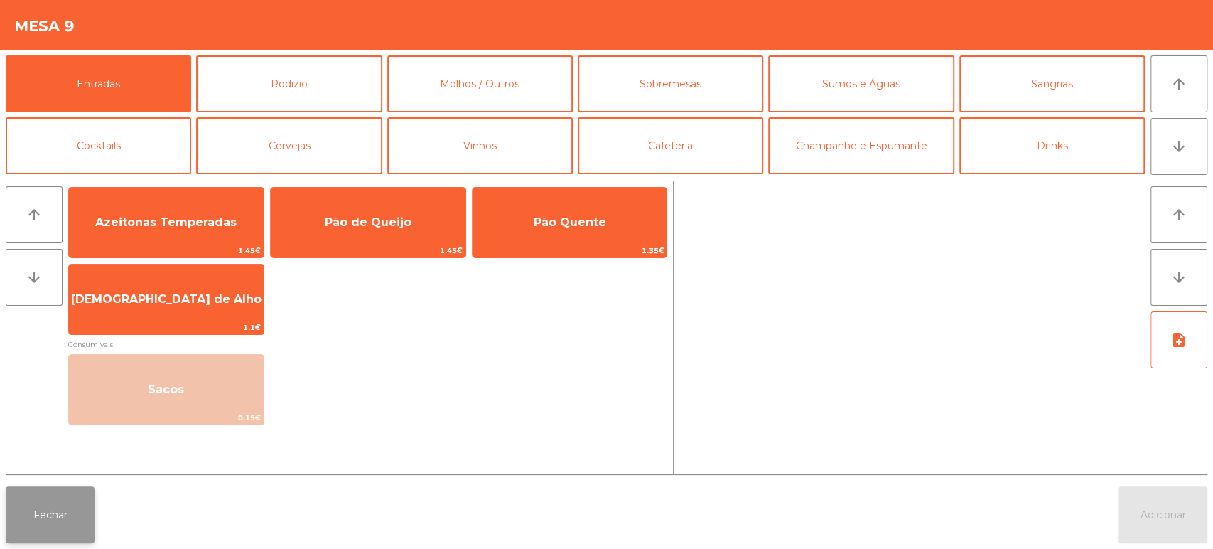
click at [68, 514] on button "Fechar" at bounding box center [50, 514] width 89 height 57
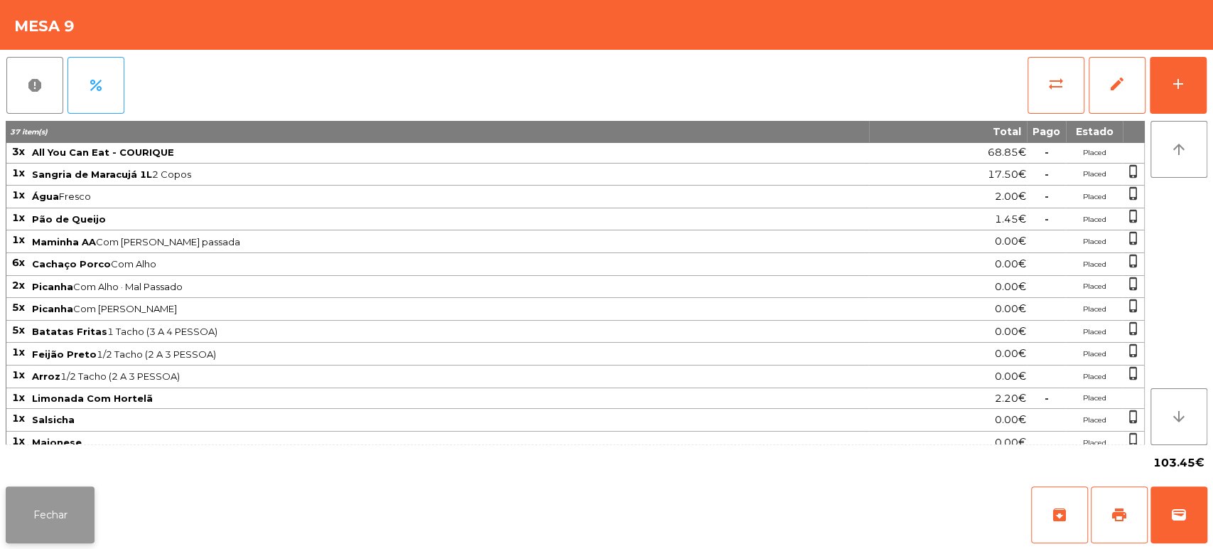
click at [50, 517] on button "Fechar" at bounding box center [50, 514] width 89 height 57
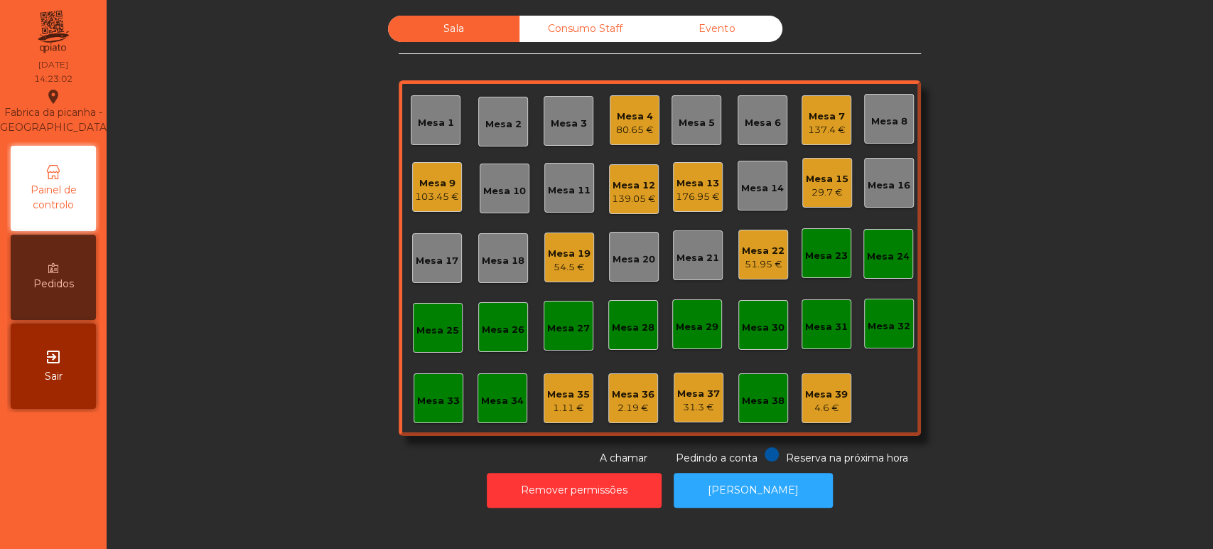
click at [693, 400] on div "31.3 €" at bounding box center [698, 407] width 43 height 14
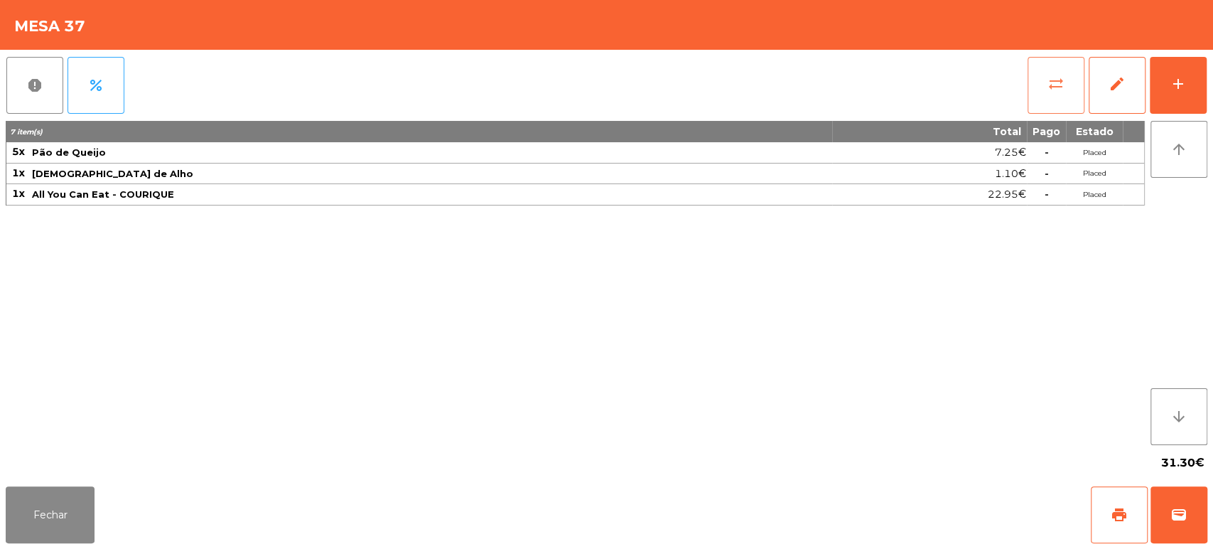
click at [1046, 73] on button "sync_alt" at bounding box center [1056, 85] width 57 height 57
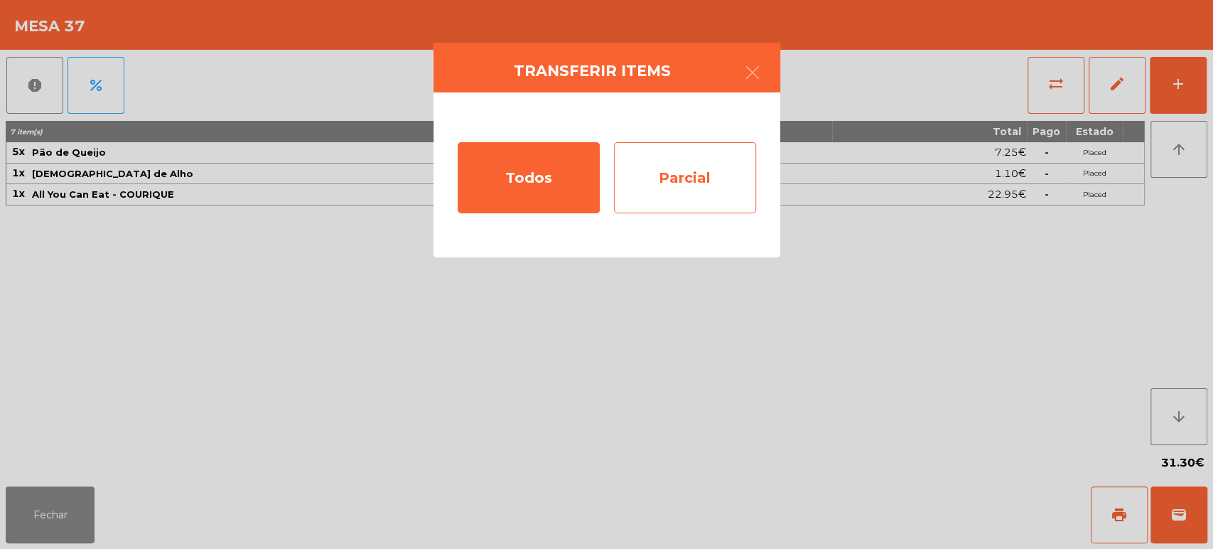
click at [692, 178] on div "Parcial" at bounding box center [685, 177] width 142 height 71
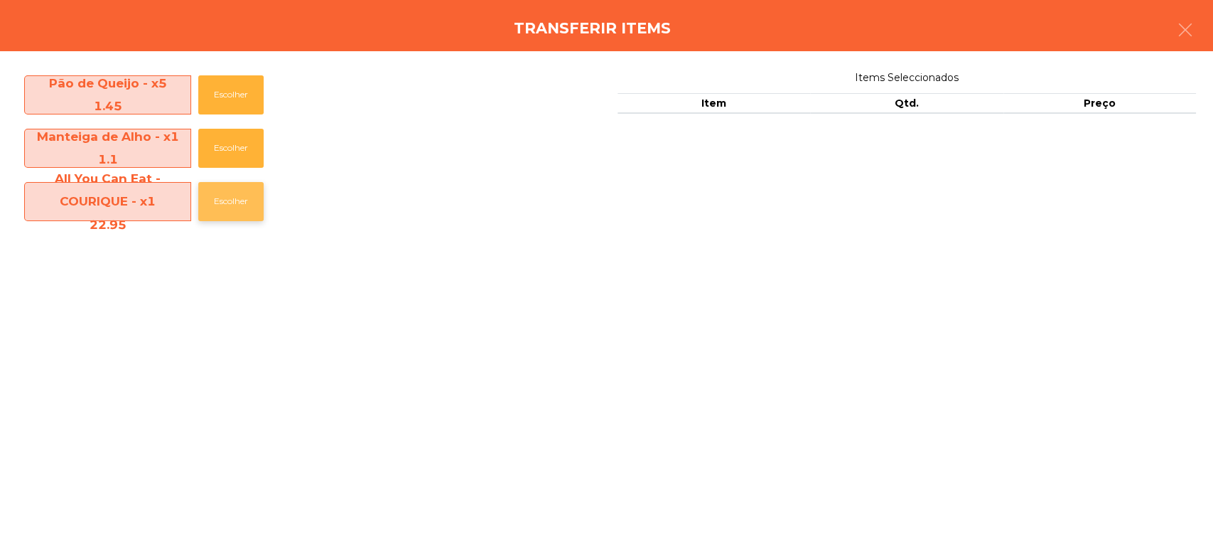
click at [247, 186] on button "Escolher" at bounding box center [230, 201] width 65 height 39
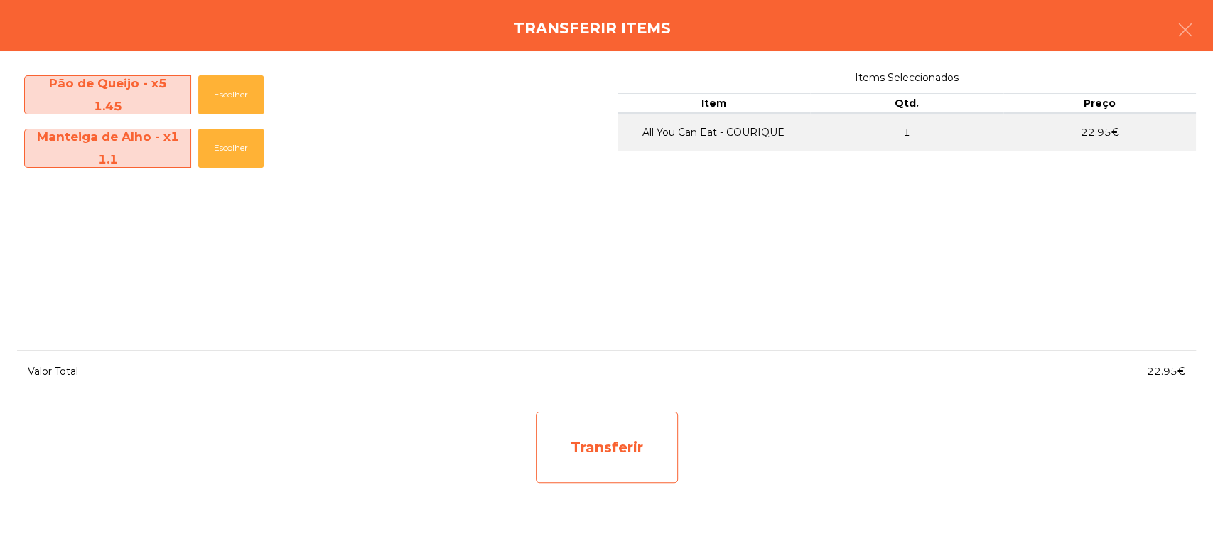
click at [626, 420] on div "Transferir" at bounding box center [607, 447] width 142 height 71
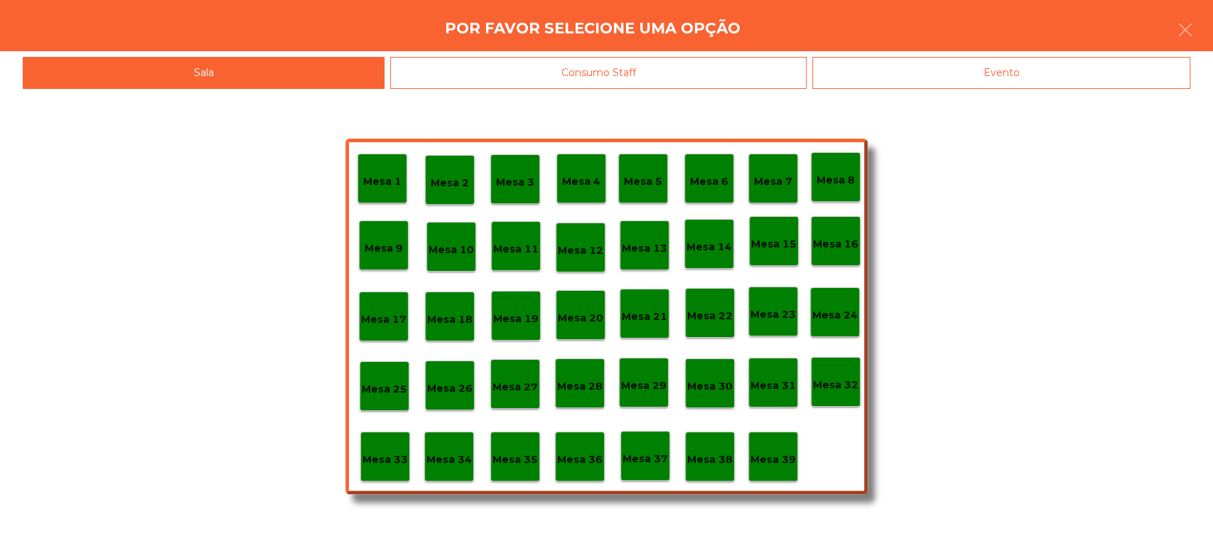
click at [387, 235] on div "Mesa 9" at bounding box center [384, 246] width 38 height 22
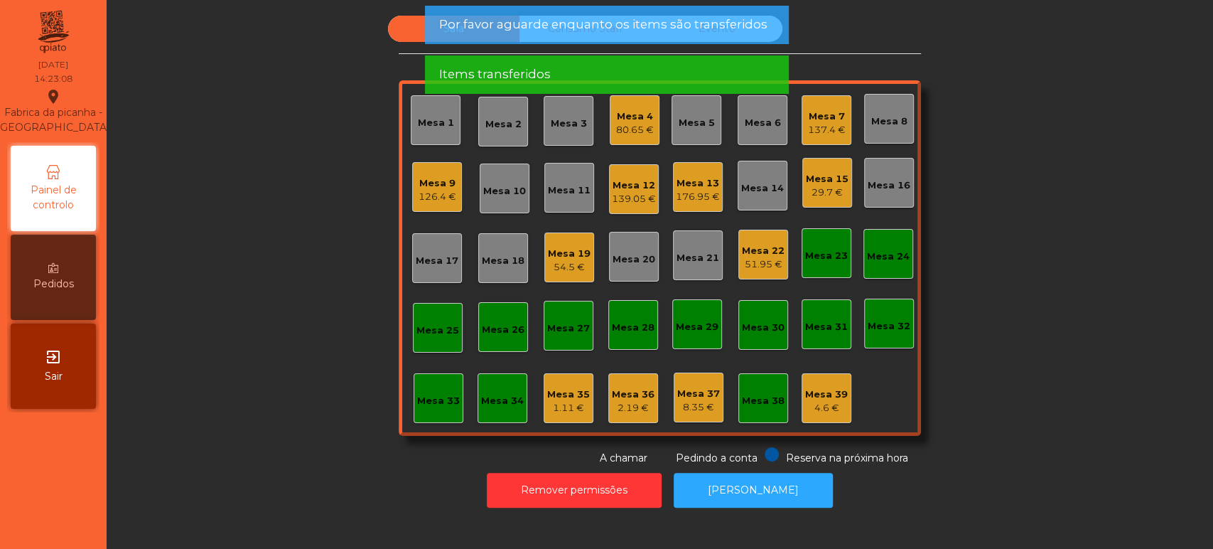
click at [423, 190] on div "126.4 €" at bounding box center [438, 197] width 38 height 14
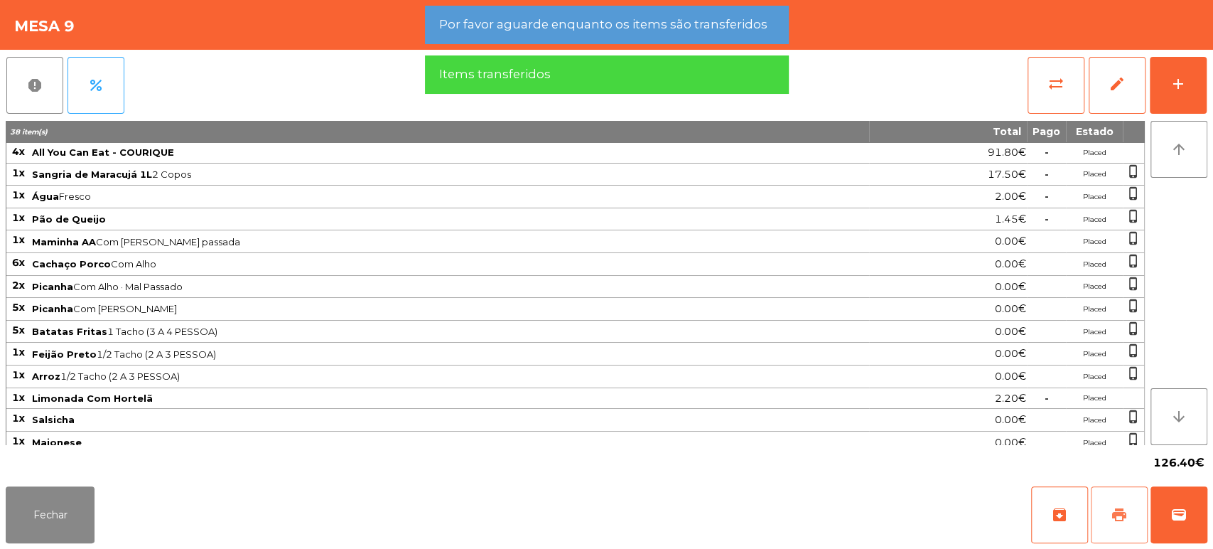
click at [1110, 503] on button "print" at bounding box center [1119, 514] width 57 height 57
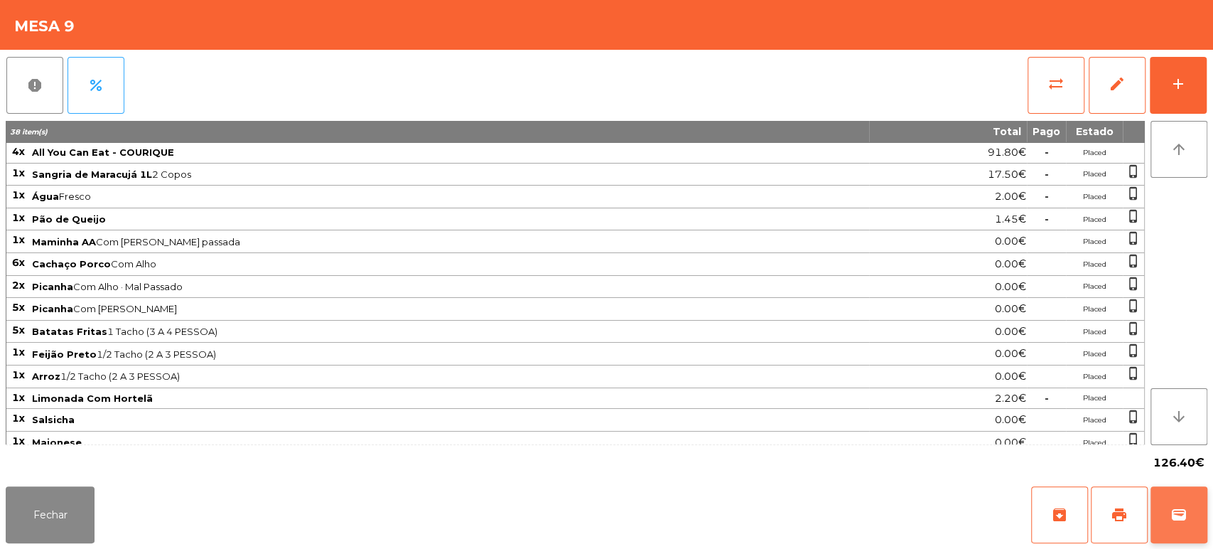
click at [1174, 495] on button "wallet" at bounding box center [1179, 514] width 57 height 57
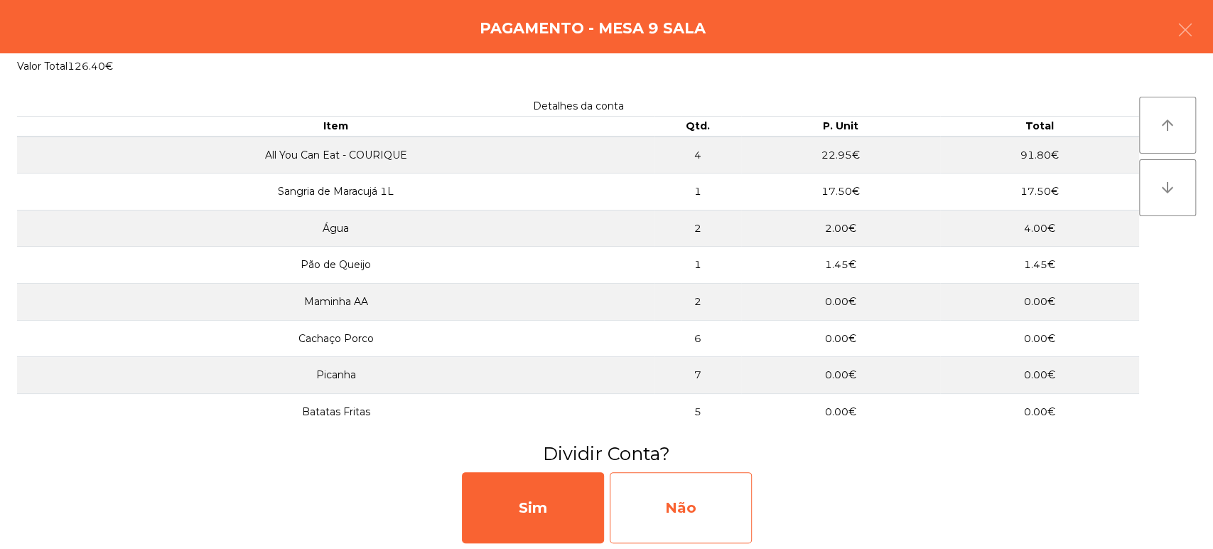
click at [693, 482] on div "Não" at bounding box center [681, 507] width 142 height 71
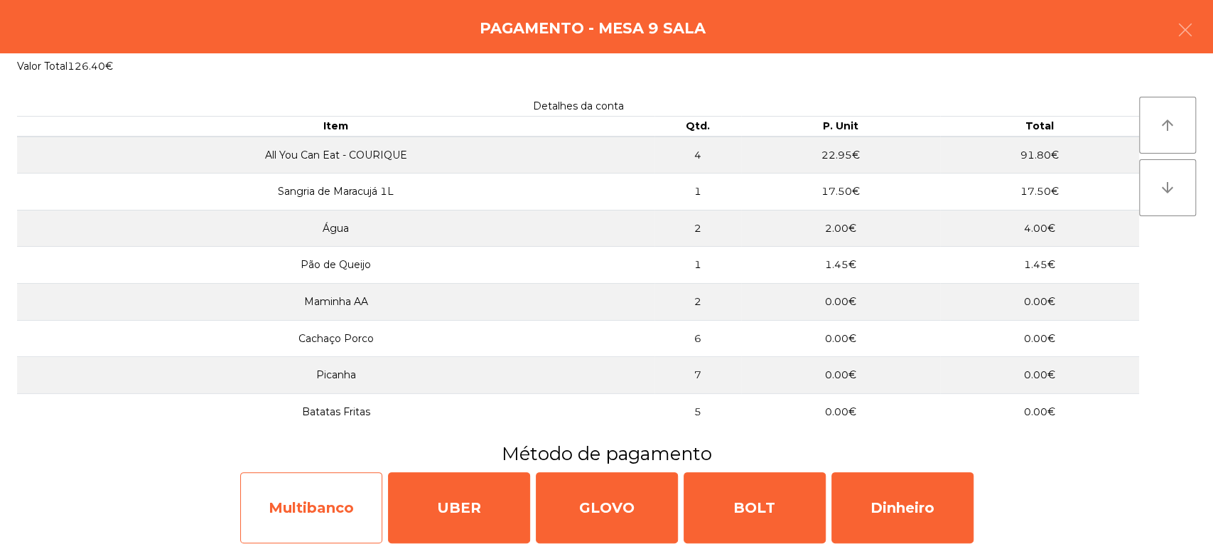
click at [307, 539] on div "Multibanco" at bounding box center [311, 507] width 142 height 71
select select "**"
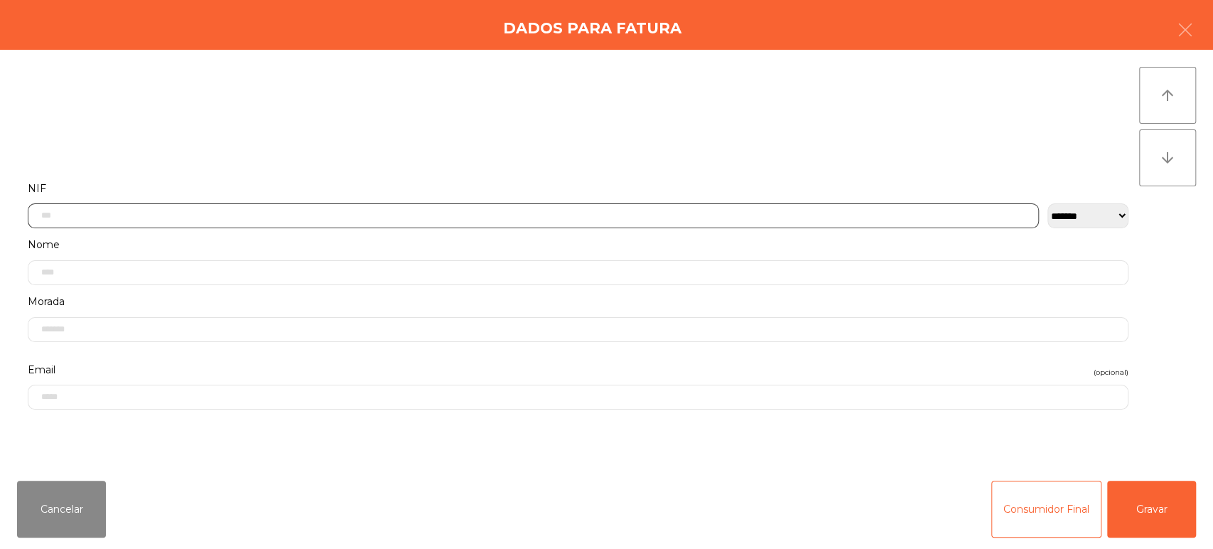
click at [387, 220] on input "text" at bounding box center [534, 215] width 1012 height 25
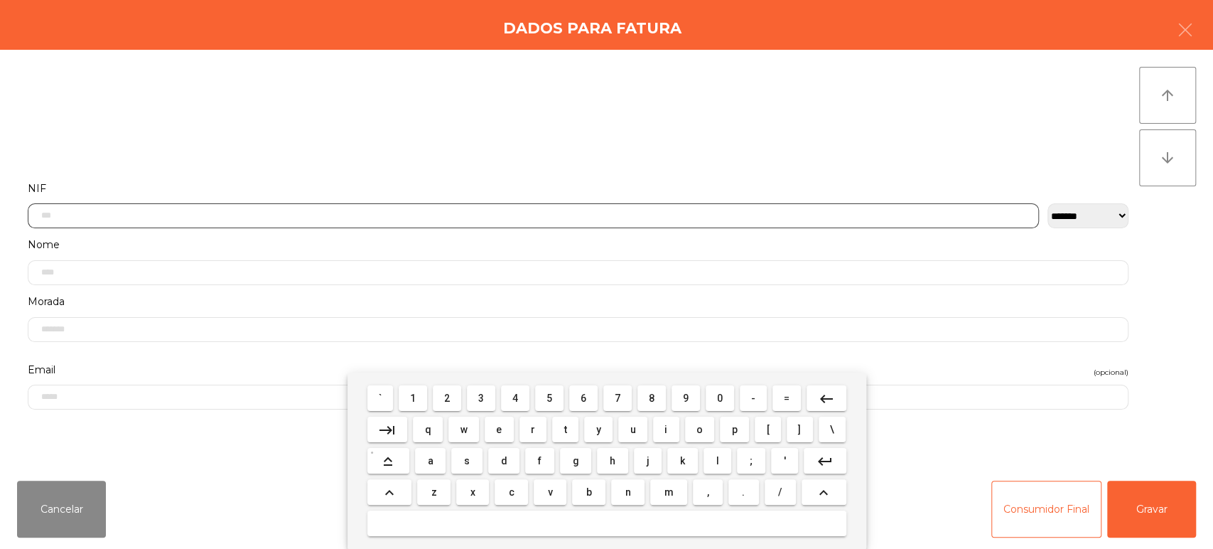
scroll to position [111, 0]
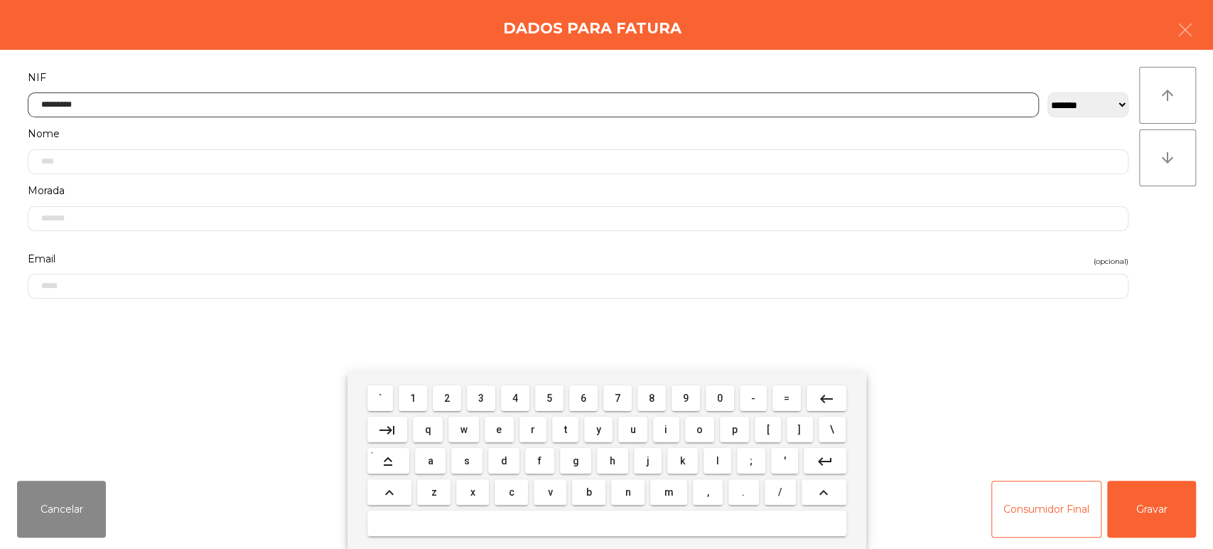
type input "*********"
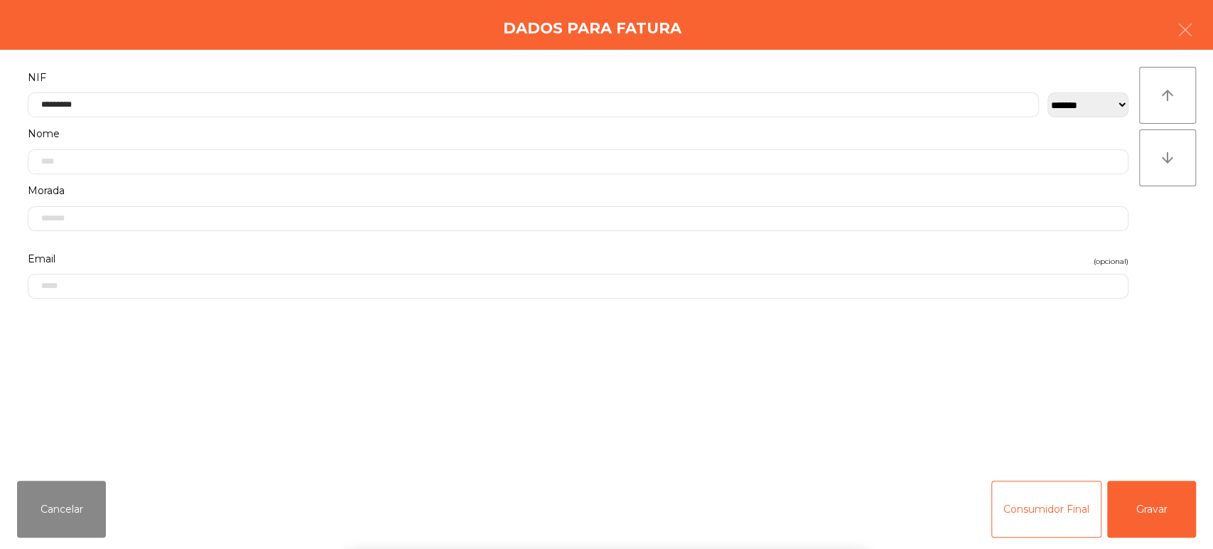
click at [1163, 239] on div "arrow_upward arrow_downward" at bounding box center [1168, 259] width 57 height 385
click at [1194, 220] on div "**********" at bounding box center [606, 259] width 1213 height 419
click at [1148, 513] on button "Gravar" at bounding box center [1152, 509] width 89 height 57
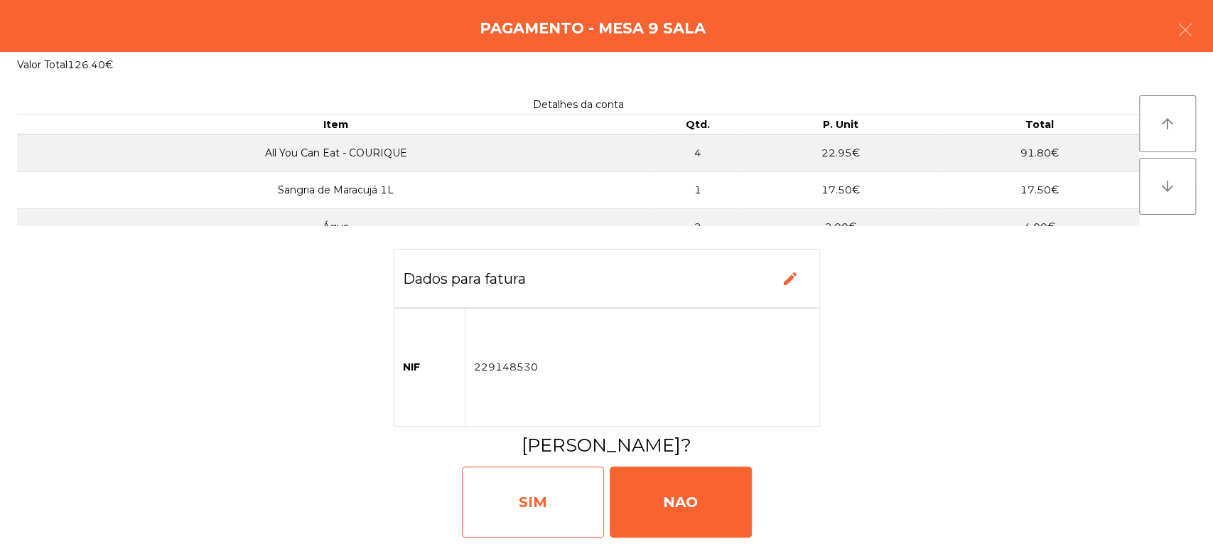
click at [557, 481] on div "SIM" at bounding box center [533, 501] width 142 height 71
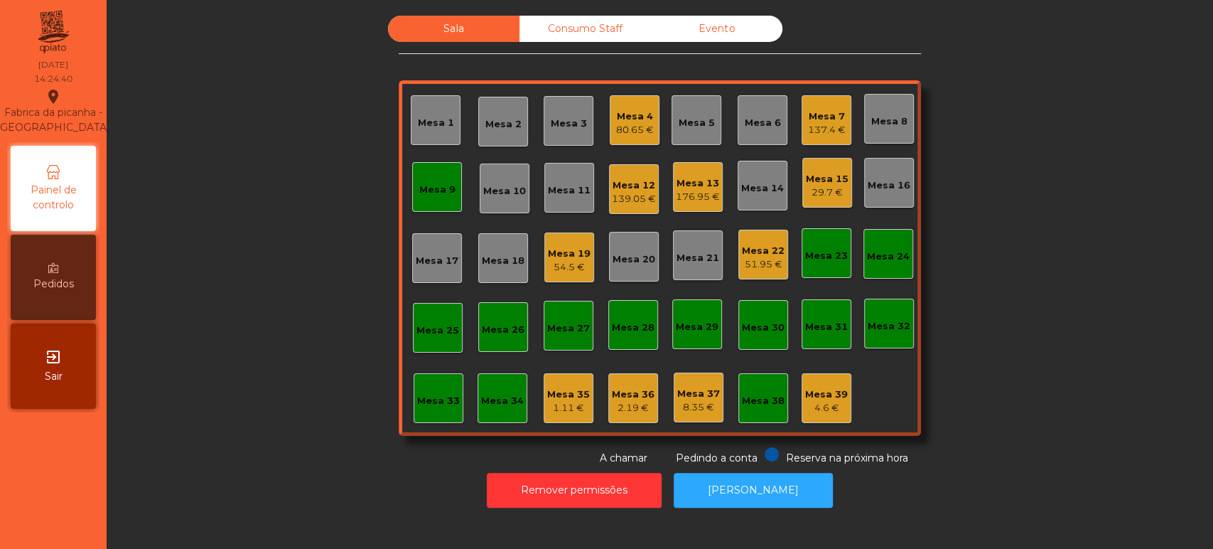
click at [436, 188] on div "Mesa 9" at bounding box center [437, 190] width 36 height 14
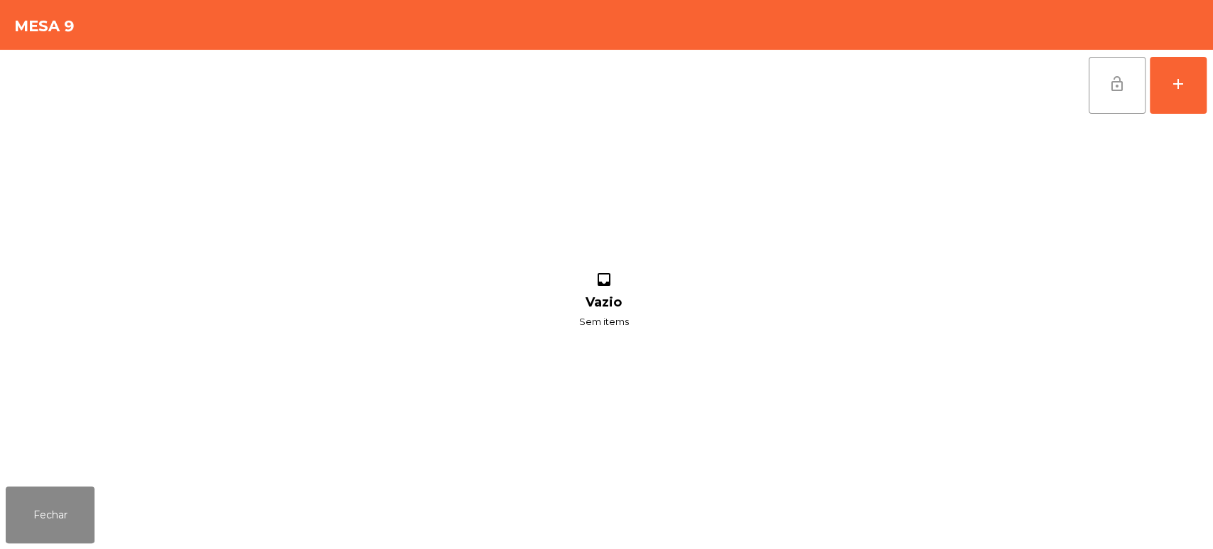
click at [1113, 103] on button "lock_open" at bounding box center [1117, 85] width 57 height 57
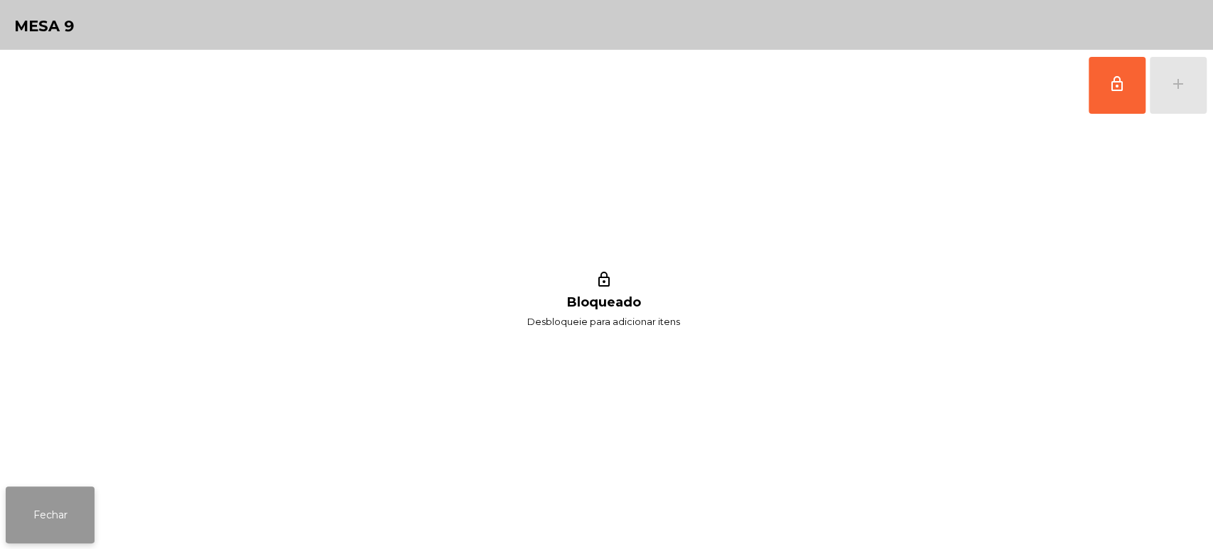
click at [43, 519] on button "Fechar" at bounding box center [50, 514] width 89 height 57
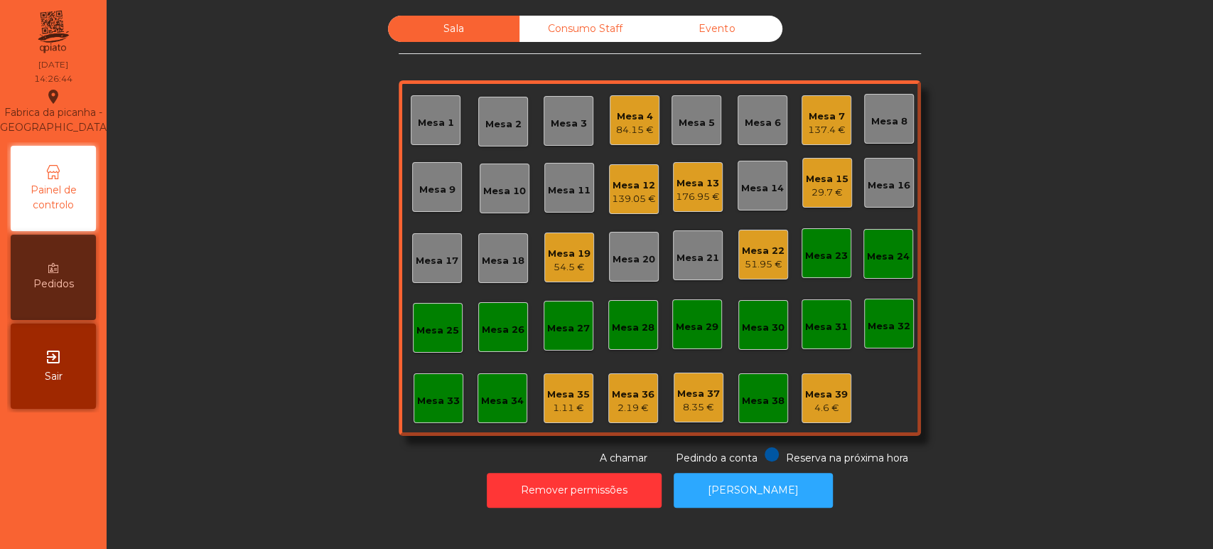
click at [553, 272] on div "54.5 €" at bounding box center [569, 267] width 43 height 14
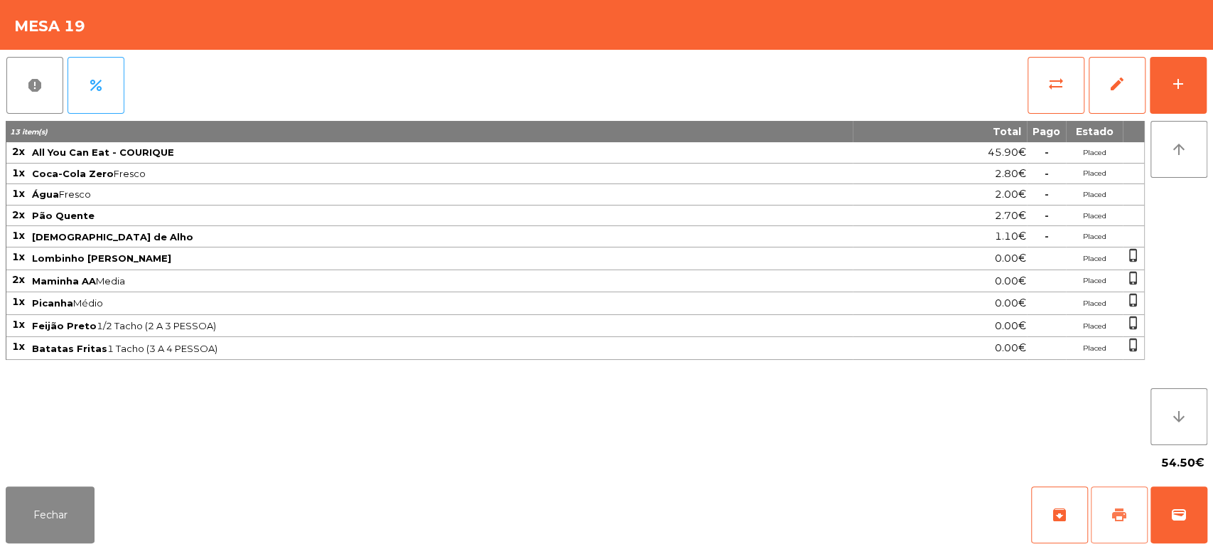
click at [1109, 527] on button "print" at bounding box center [1119, 514] width 57 height 57
click at [1177, 90] on div "add" at bounding box center [1178, 83] width 17 height 17
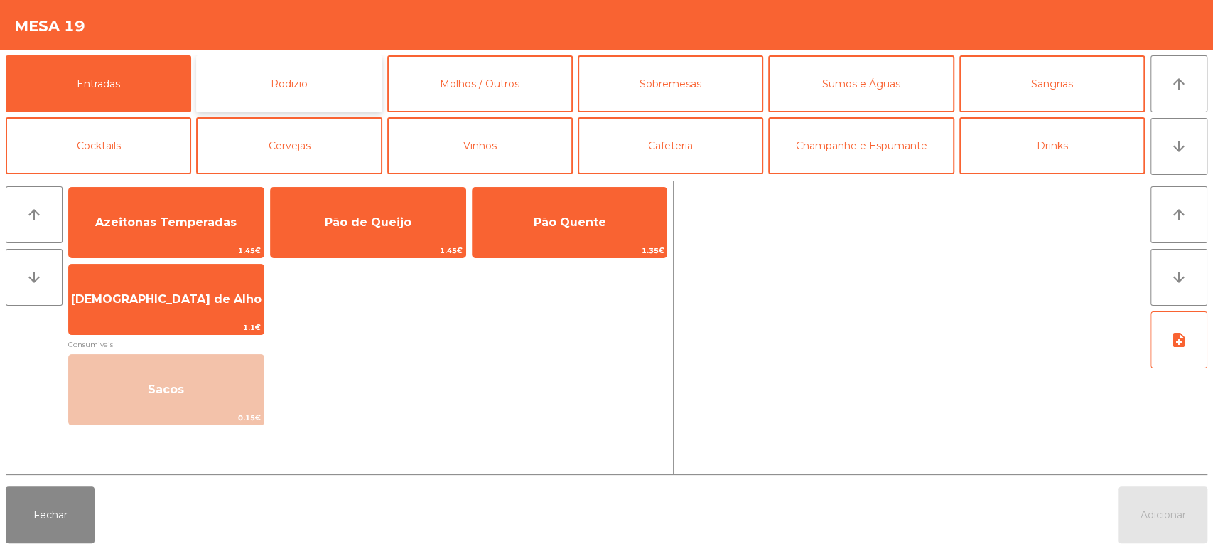
click at [313, 73] on button "Rodizio" at bounding box center [289, 83] width 186 height 57
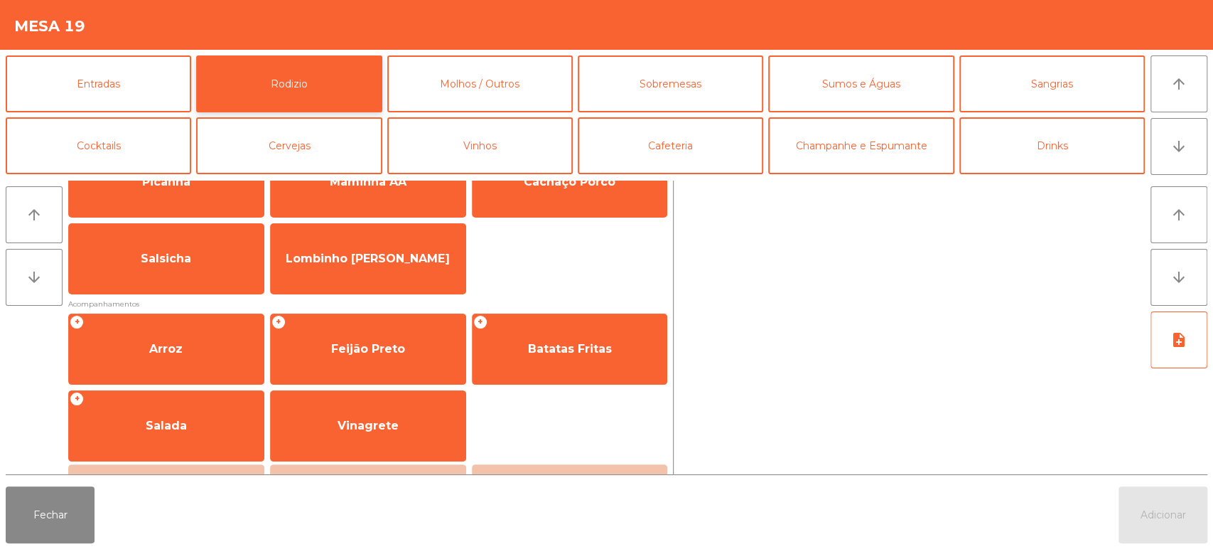
scroll to position [82, 0]
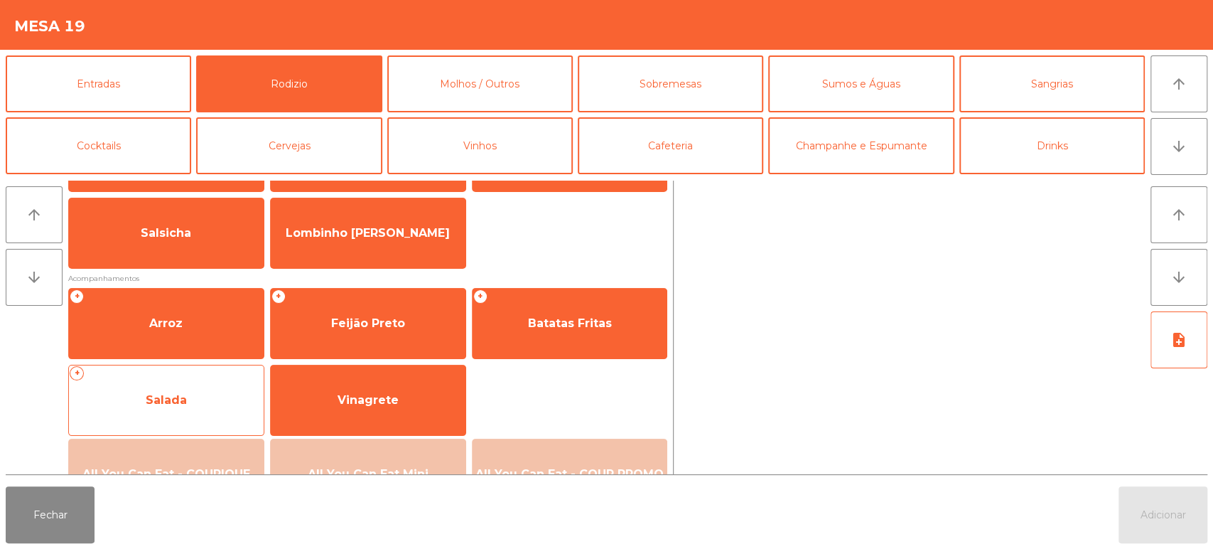
click at [210, 398] on span "Salada" at bounding box center [166, 400] width 195 height 38
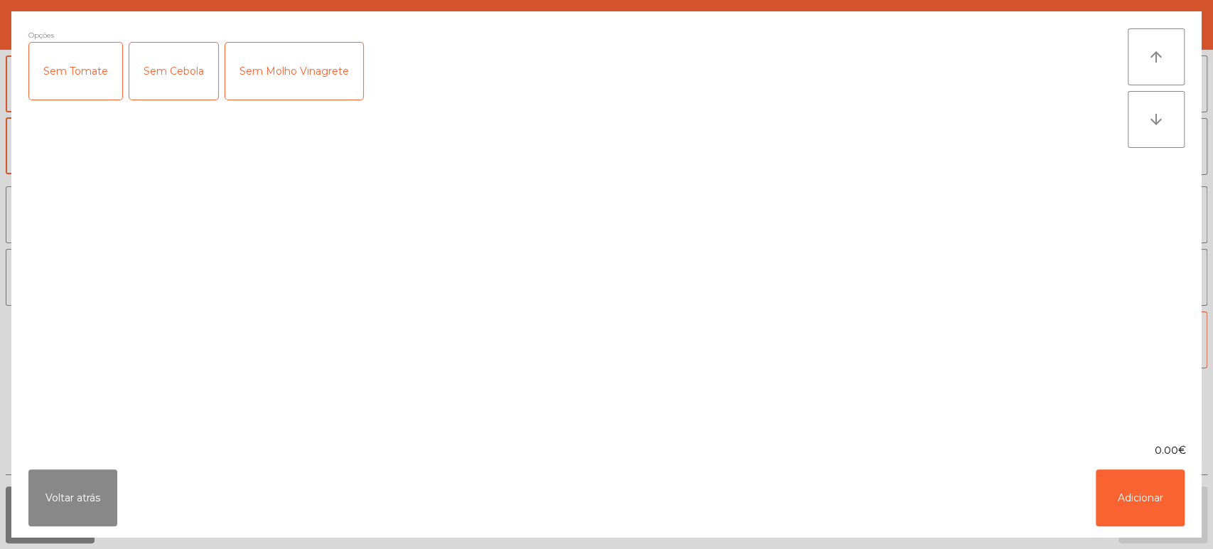
click at [307, 60] on div "Sem Molho Vinagrete" at bounding box center [294, 71] width 138 height 57
click at [1142, 481] on button "Adicionar" at bounding box center [1140, 497] width 89 height 57
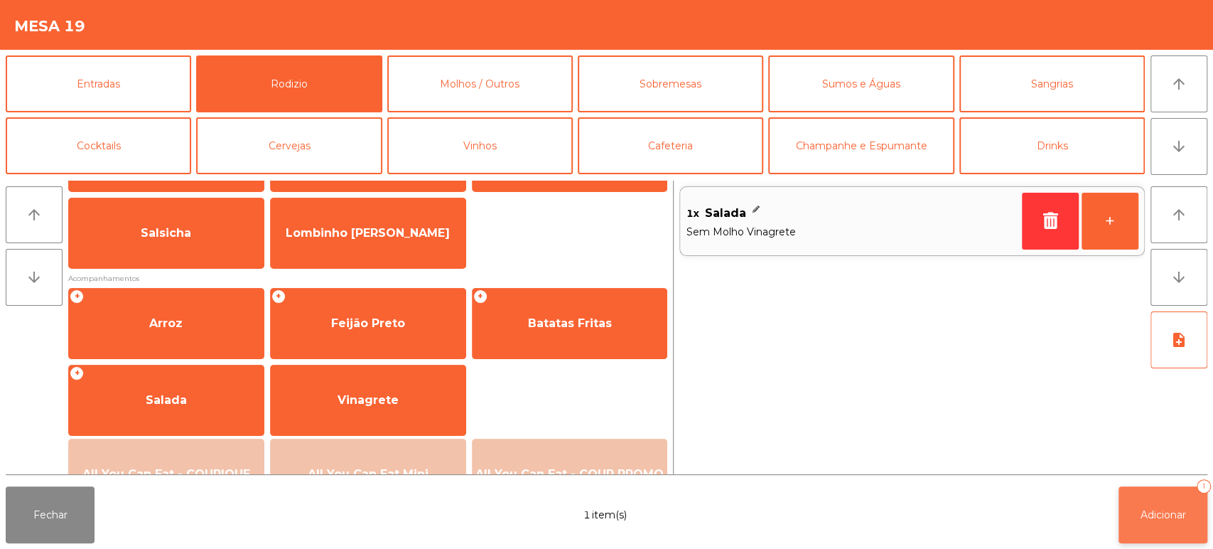
click at [1154, 518] on span "Adicionar" at bounding box center [1163, 514] width 45 height 13
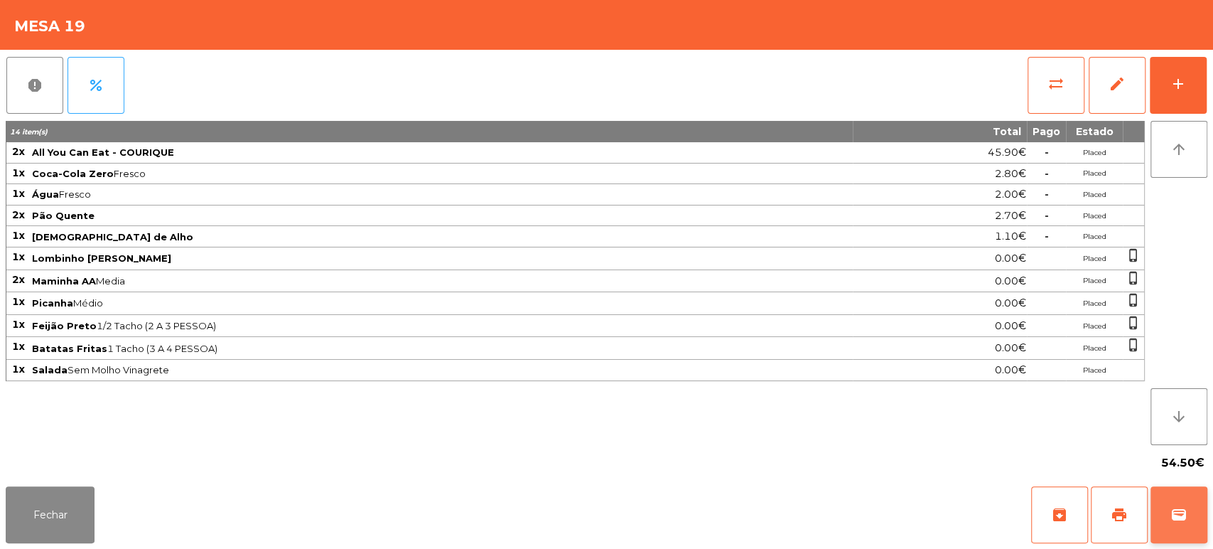
click at [1179, 492] on button "wallet" at bounding box center [1179, 514] width 57 height 57
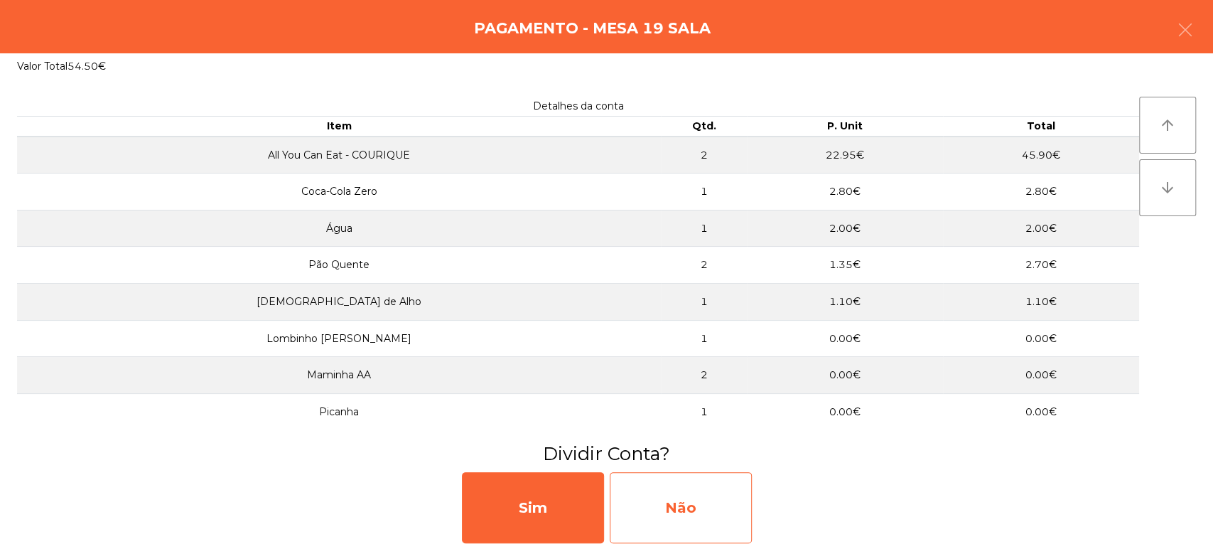
click at [694, 494] on div "Não" at bounding box center [681, 507] width 142 height 71
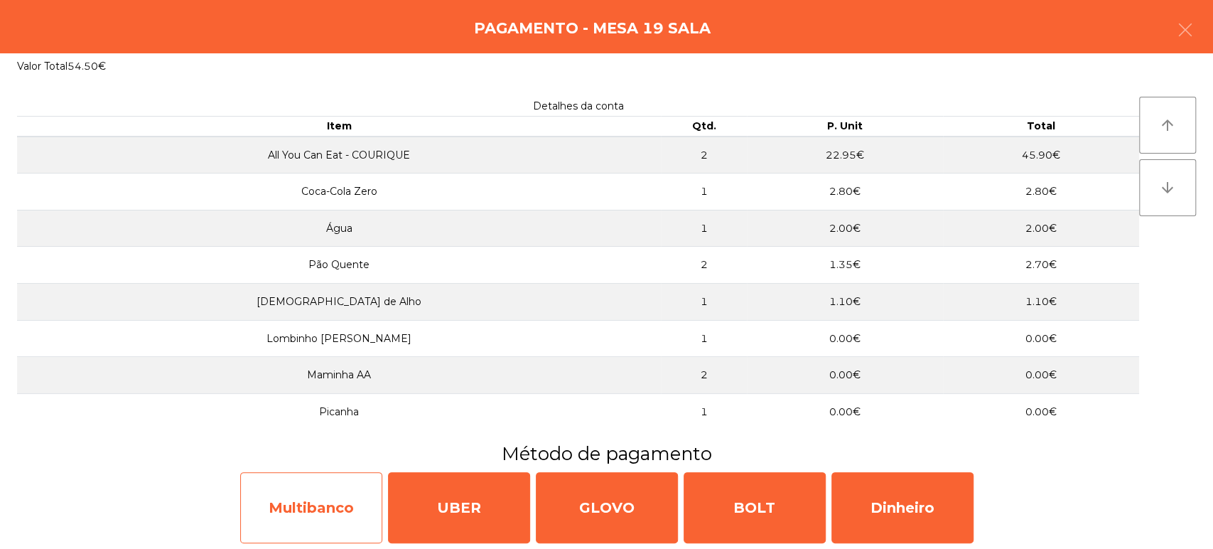
click at [304, 507] on div "Multibanco" at bounding box center [311, 507] width 142 height 71
select select "**"
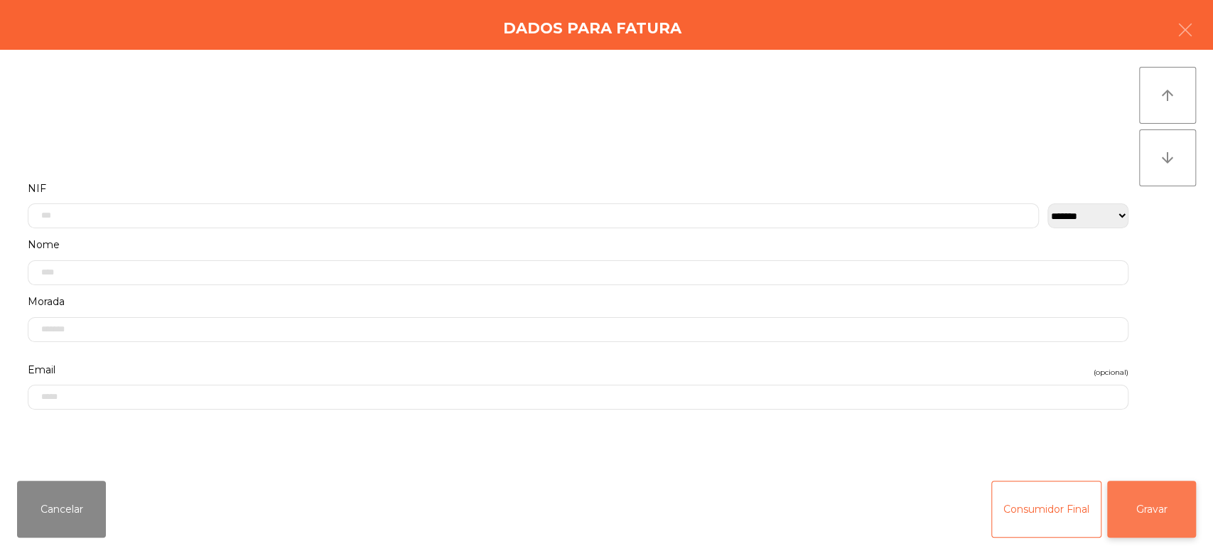
click at [1169, 516] on button "Gravar" at bounding box center [1152, 509] width 89 height 57
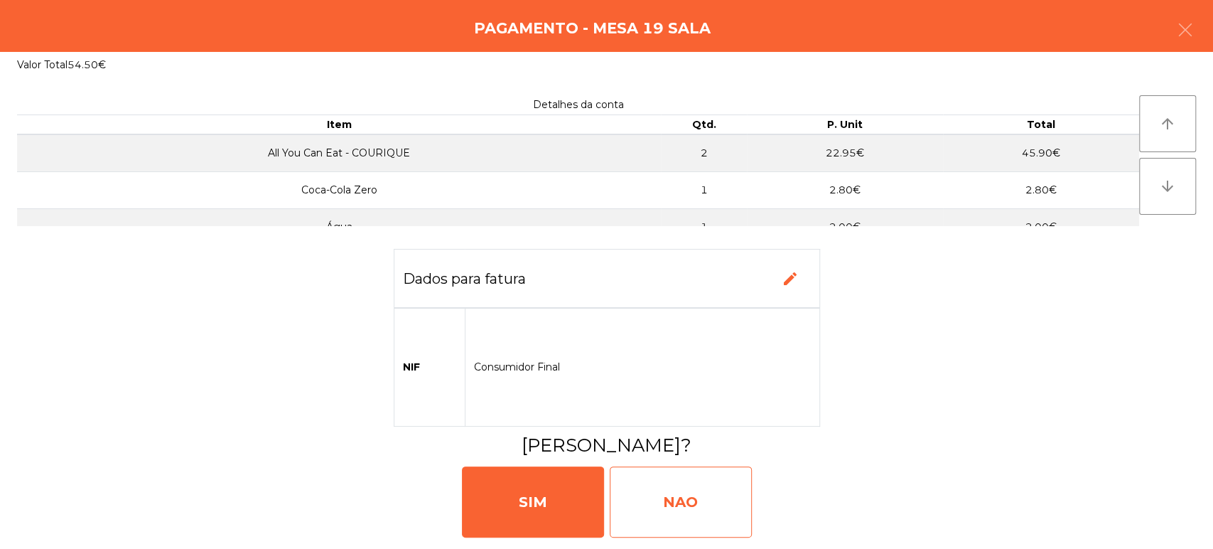
click at [702, 503] on div "NAO" at bounding box center [681, 501] width 142 height 71
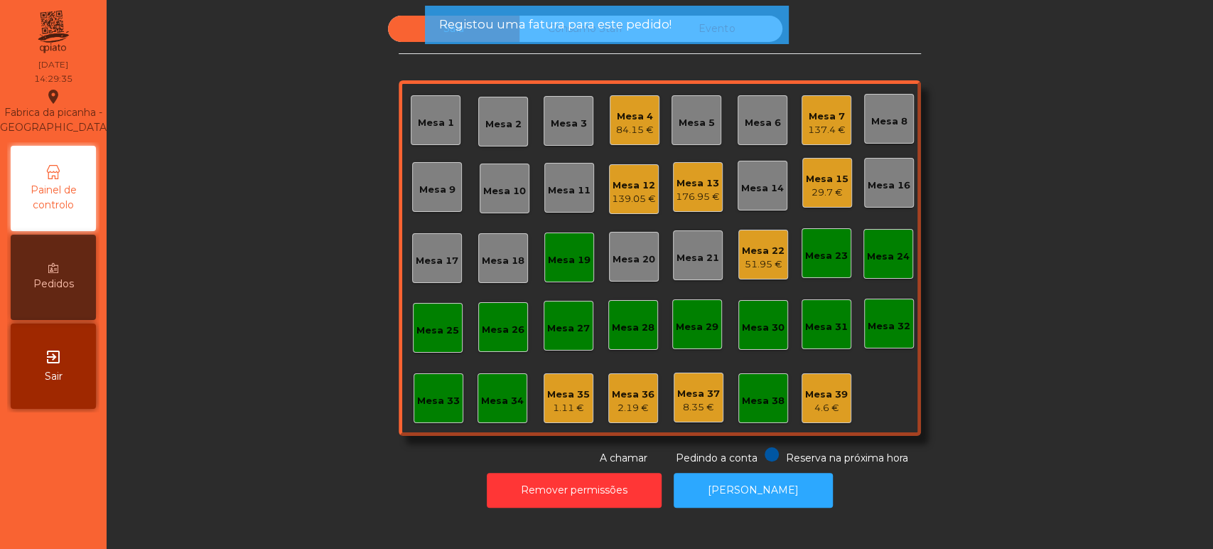
click at [557, 264] on div "Mesa 19" at bounding box center [569, 260] width 43 height 14
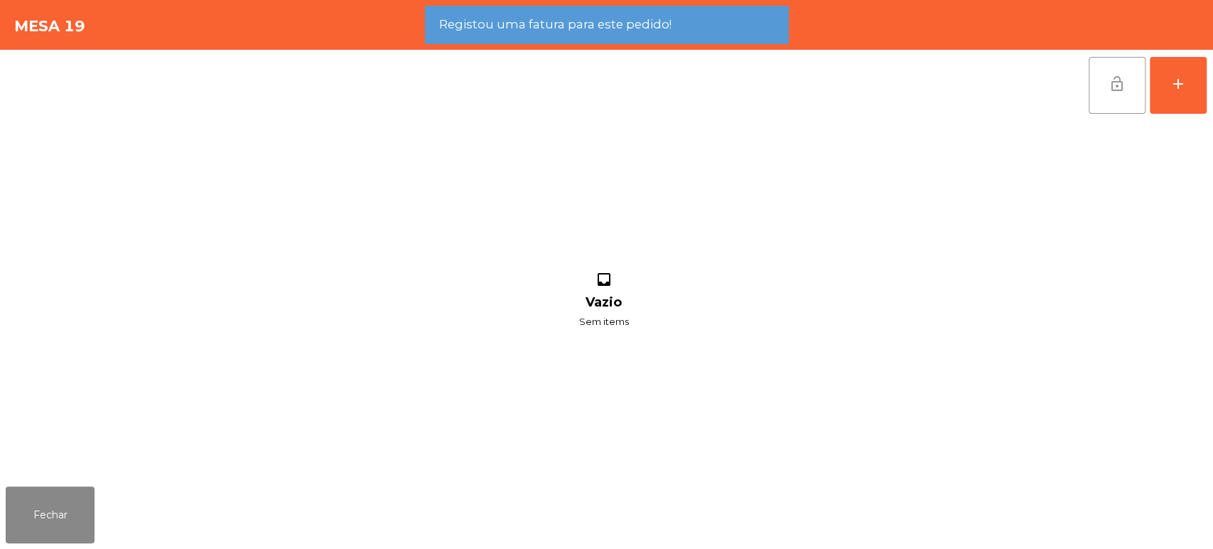
click at [1133, 107] on button "lock_open" at bounding box center [1117, 85] width 57 height 57
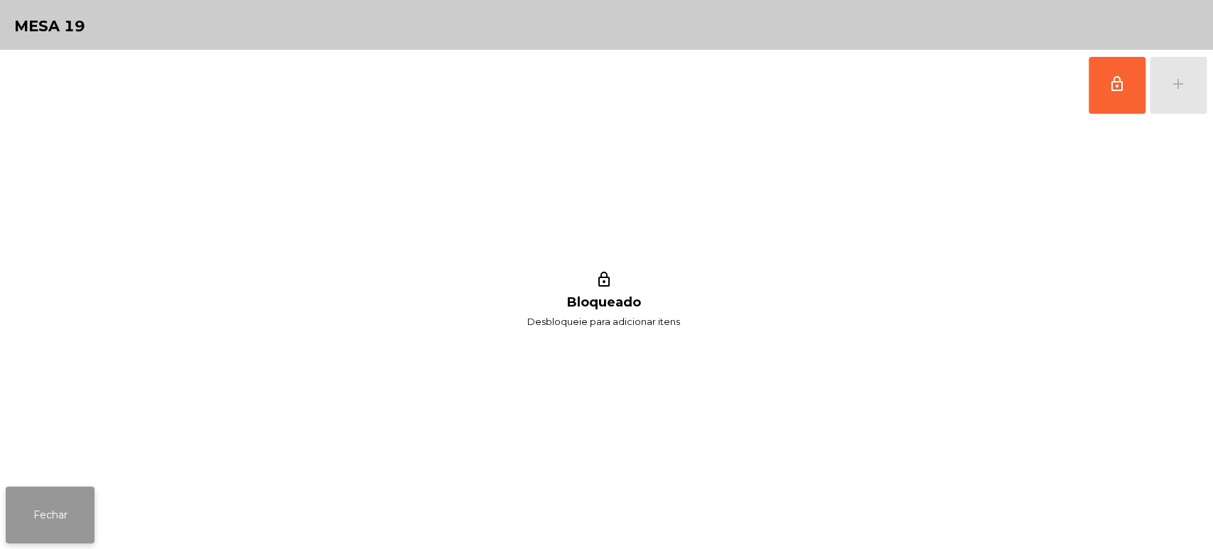
click at [9, 537] on button "Fechar" at bounding box center [50, 514] width 89 height 57
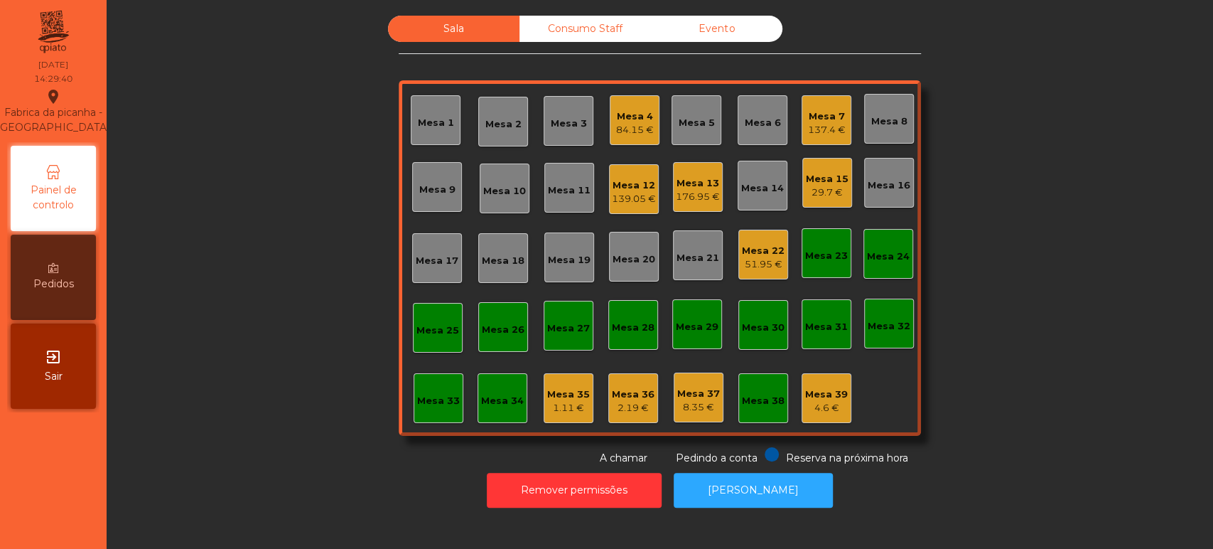
click at [1000, 341] on div "Sala Consumo Staff Evento Mesa 1 Mesa 2 Mesa 3 Mesa 4 84.15 € Mesa 5 Mesa 6 Mes…" at bounding box center [660, 241] width 1068 height 450
click at [992, 364] on div "Sala Consumo Staff Evento Mesa 1 Mesa 2 Mesa 3 Mesa 4 84.15 € Mesa 5 Mesa 6 Mes…" at bounding box center [660, 241] width 1068 height 450
click at [823, 174] on div "Mesa 15" at bounding box center [827, 179] width 43 height 14
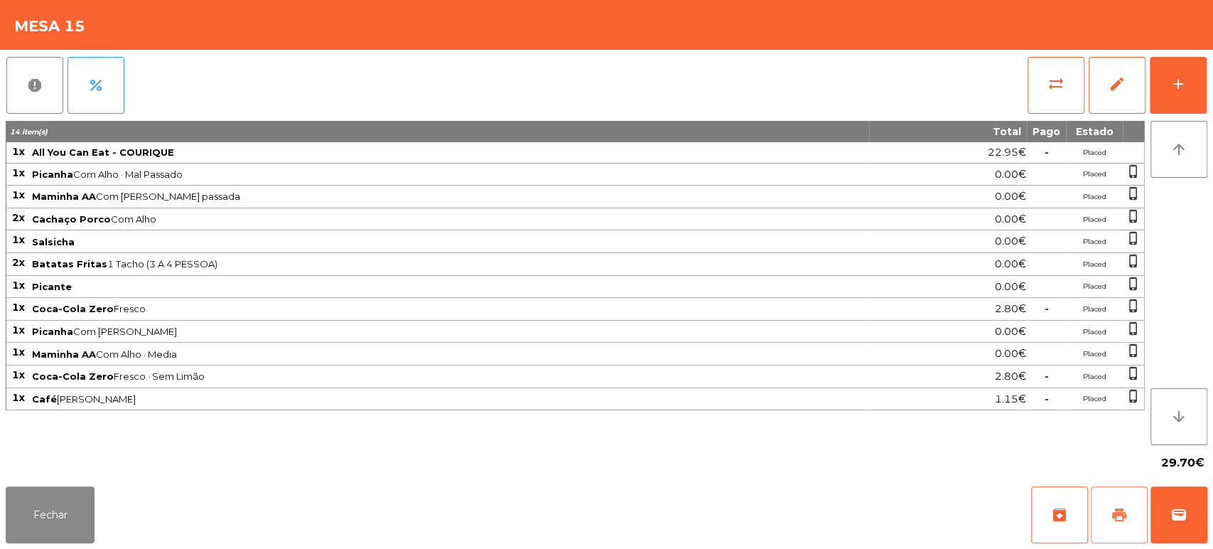
click at [1121, 519] on span "print" at bounding box center [1119, 514] width 17 height 17
click at [68, 513] on button "Fechar" at bounding box center [50, 514] width 89 height 57
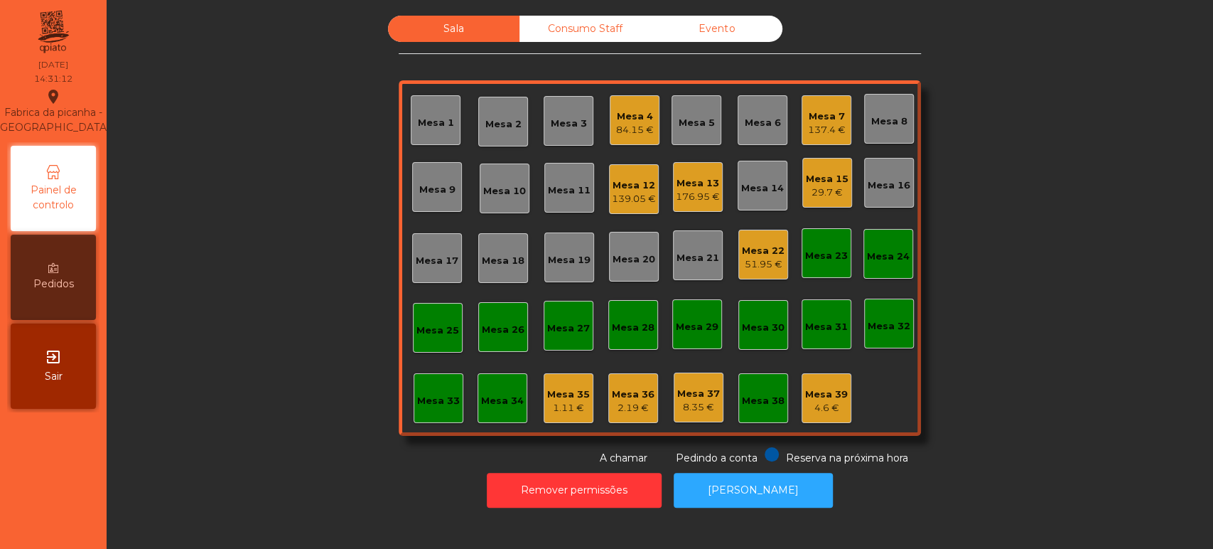
click at [838, 164] on div "Mesa 15 29.7 €" at bounding box center [828, 183] width 50 height 50
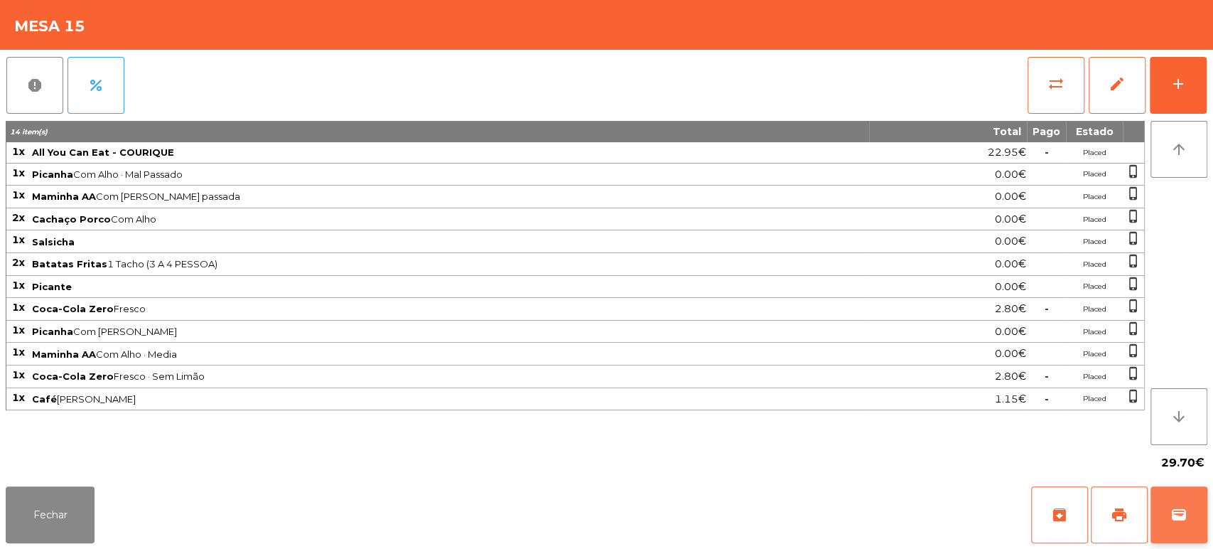
click at [1179, 510] on span "wallet" at bounding box center [1179, 514] width 17 height 17
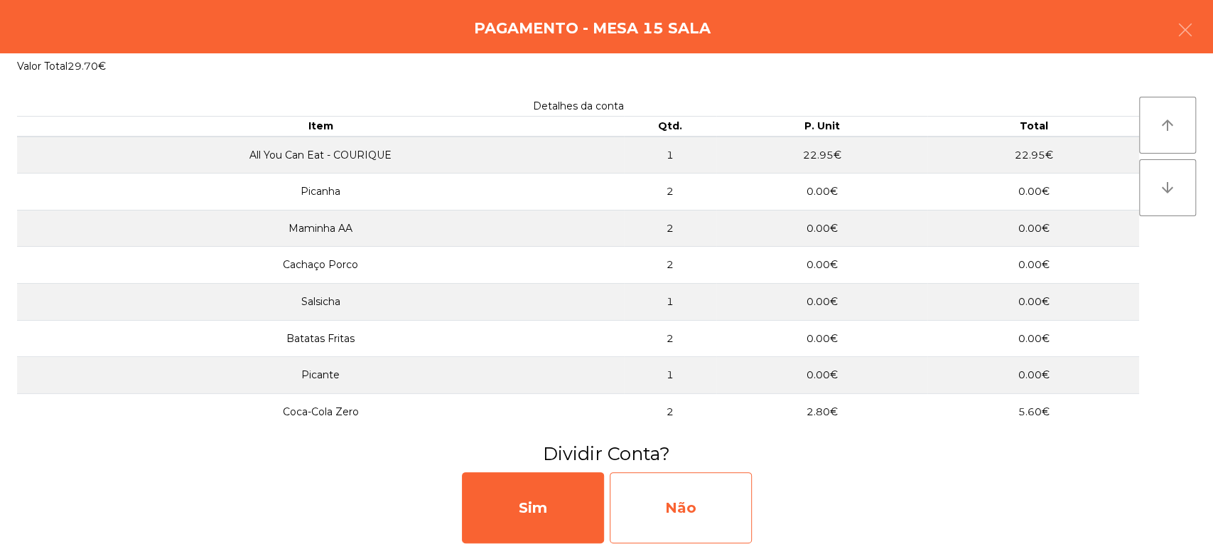
click at [702, 491] on div "Não" at bounding box center [681, 507] width 142 height 71
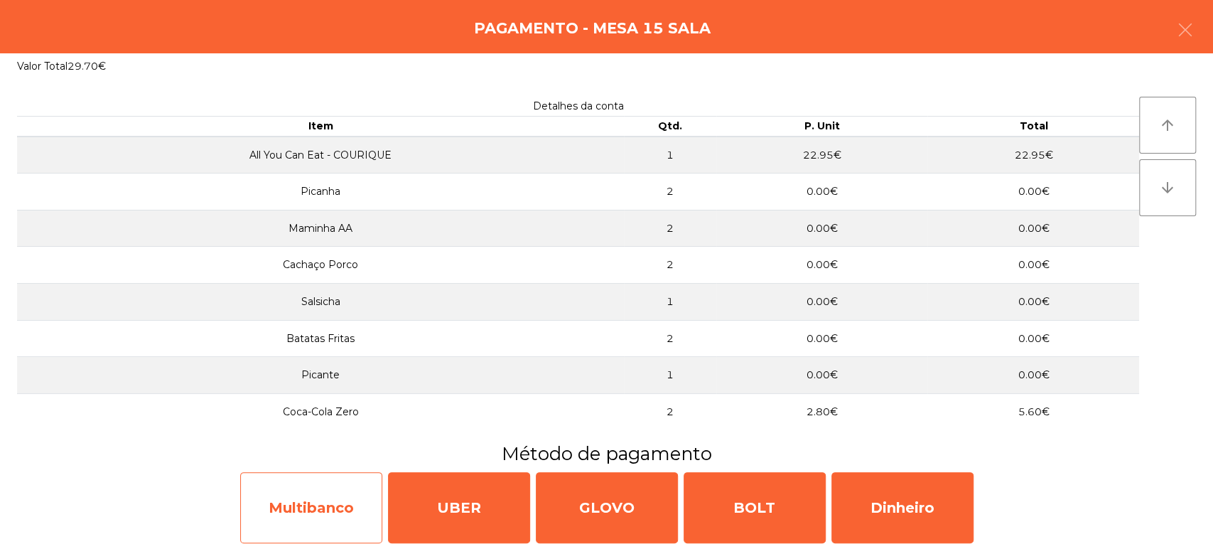
click at [309, 487] on div "Multibanco" at bounding box center [311, 507] width 142 height 71
select select "**"
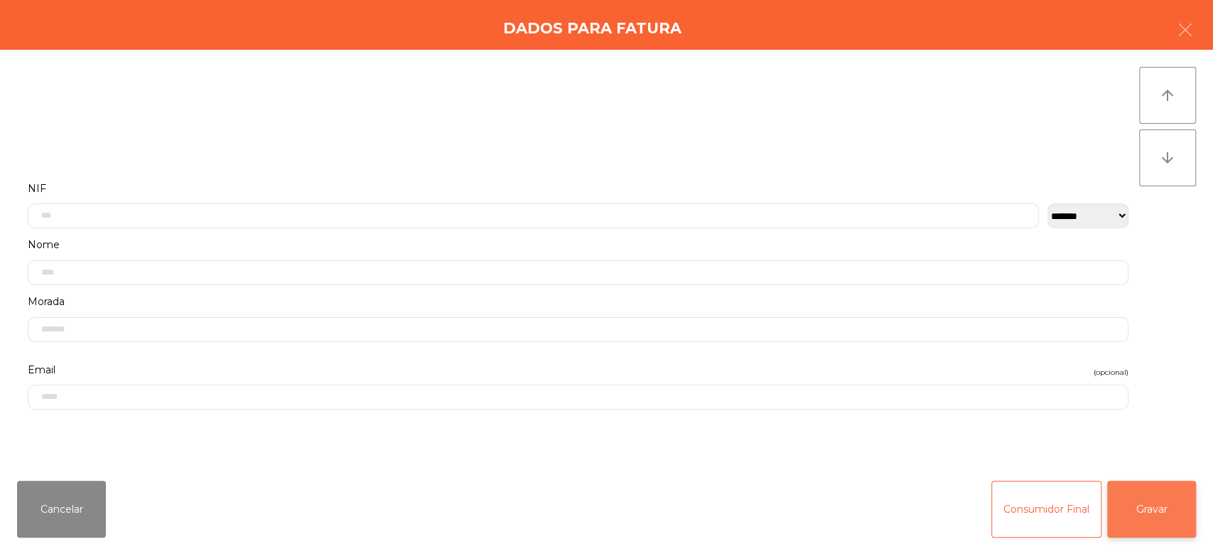
click at [1132, 512] on button "Gravar" at bounding box center [1152, 509] width 89 height 57
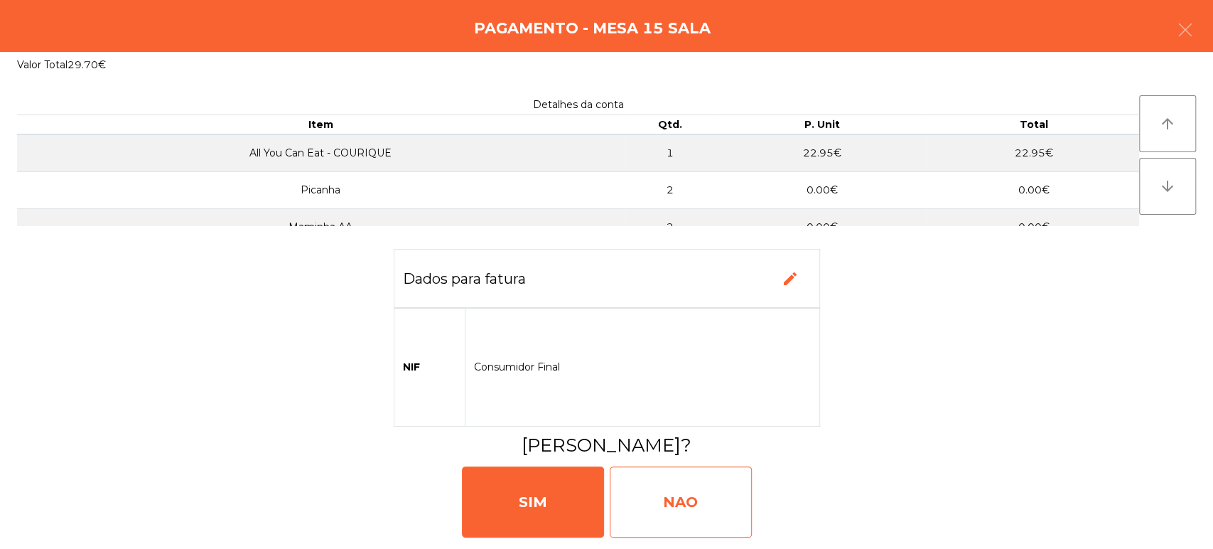
click at [673, 497] on div "NAO" at bounding box center [681, 501] width 142 height 71
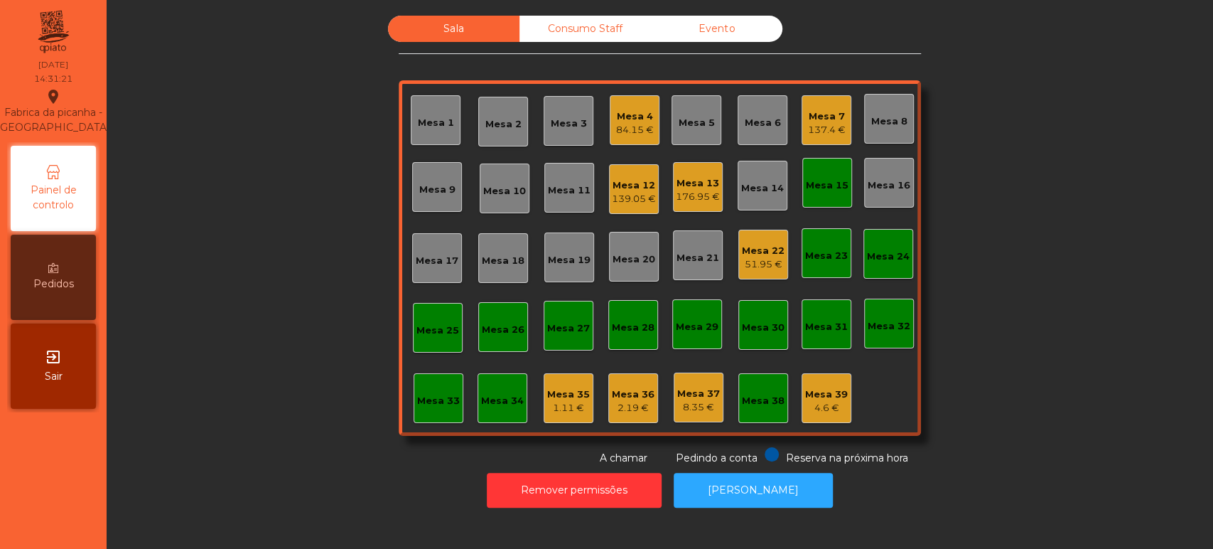
click at [427, 274] on div "Mesa 17" at bounding box center [437, 258] width 50 height 50
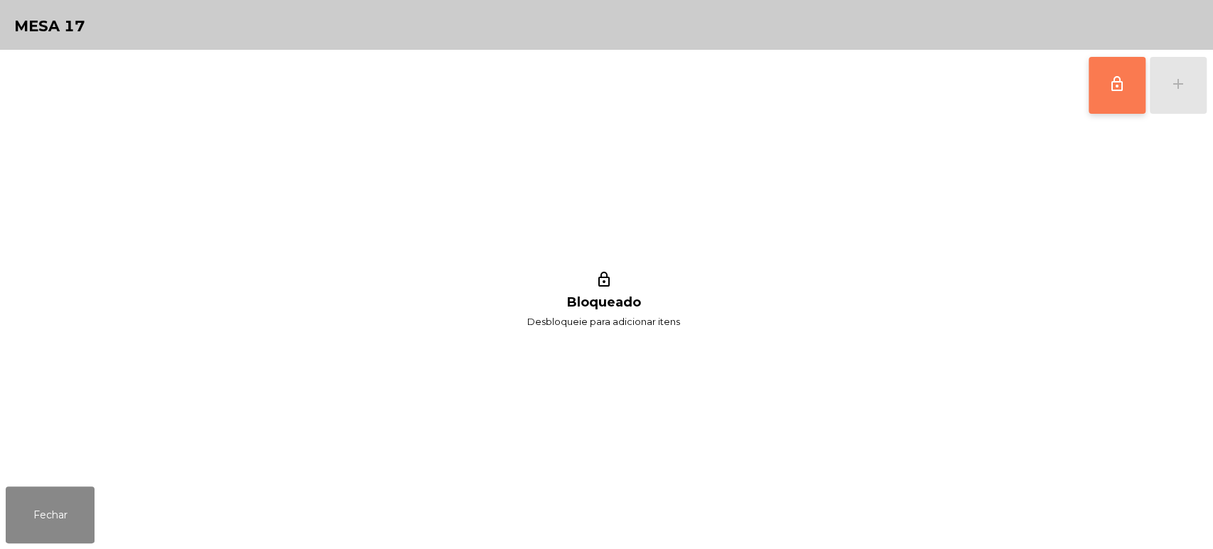
click at [1109, 76] on span "lock_outline" at bounding box center [1117, 83] width 17 height 17
click at [1176, 99] on div "lock_outline add" at bounding box center [1147, 85] width 119 height 71
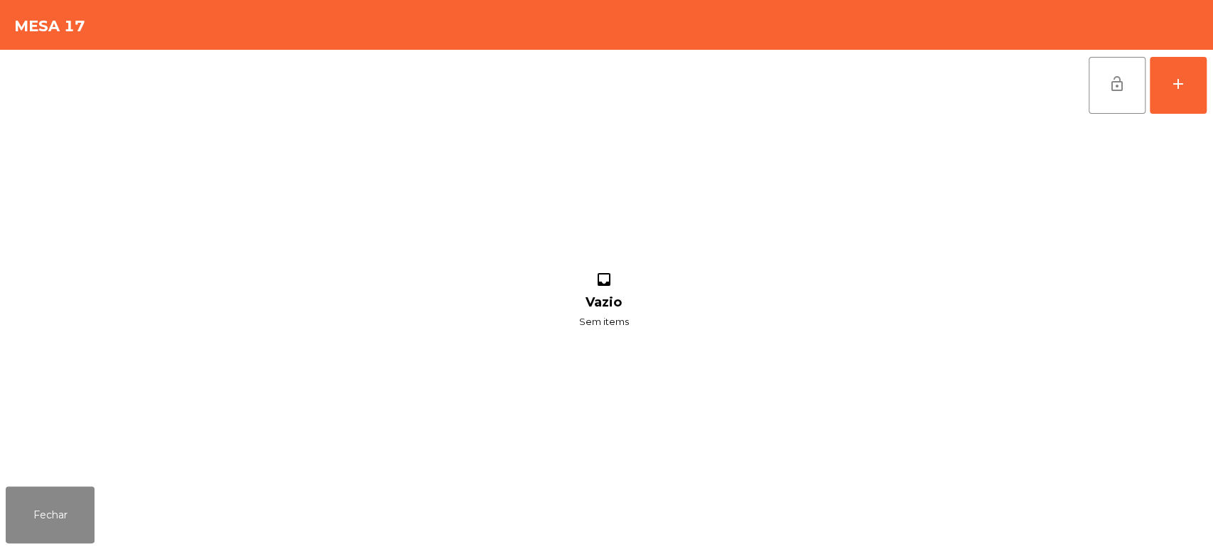
click at [1208, 82] on div "lock_open add inbox Vazio Sem items" at bounding box center [606, 265] width 1213 height 431
click at [1167, 97] on button "add" at bounding box center [1178, 85] width 57 height 57
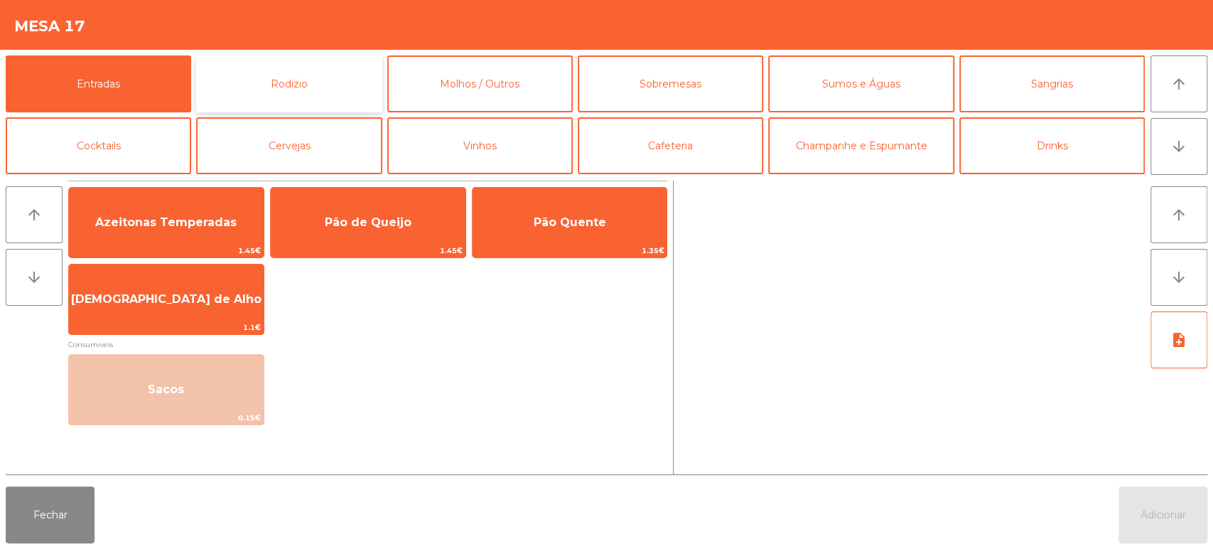
click at [289, 77] on button "Rodizio" at bounding box center [289, 83] width 186 height 57
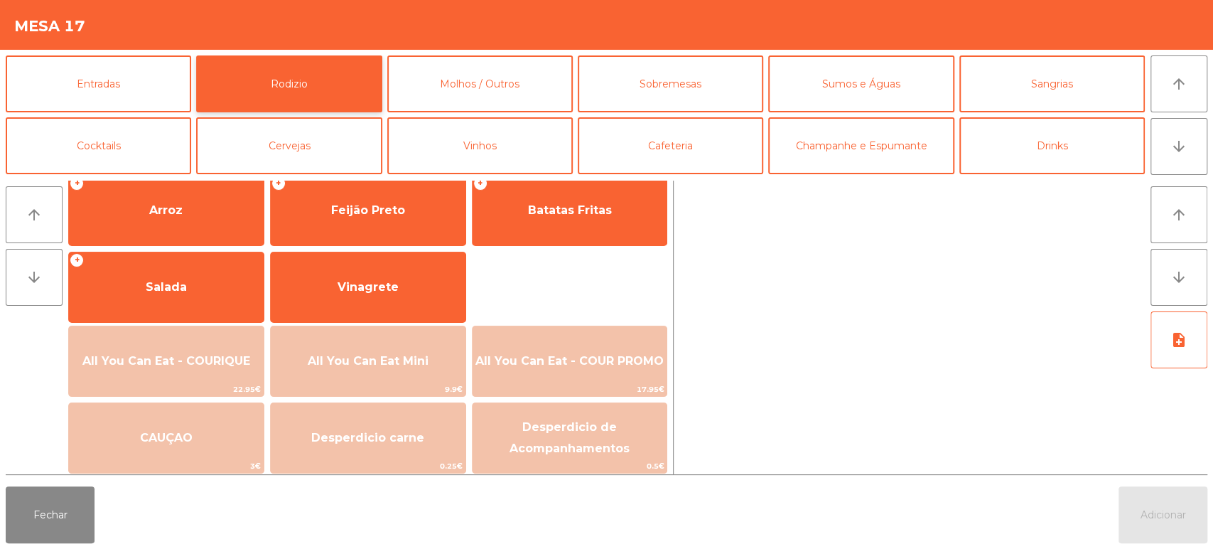
scroll to position [198, 0]
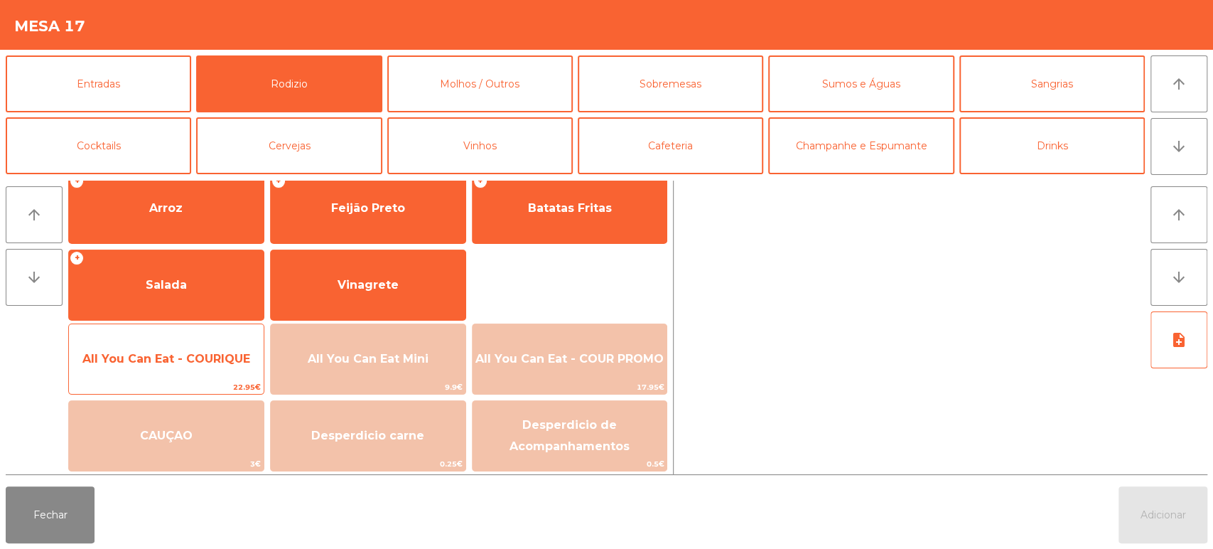
click at [171, 358] on span "All You Can Eat - COURIQUE" at bounding box center [166, 359] width 168 height 14
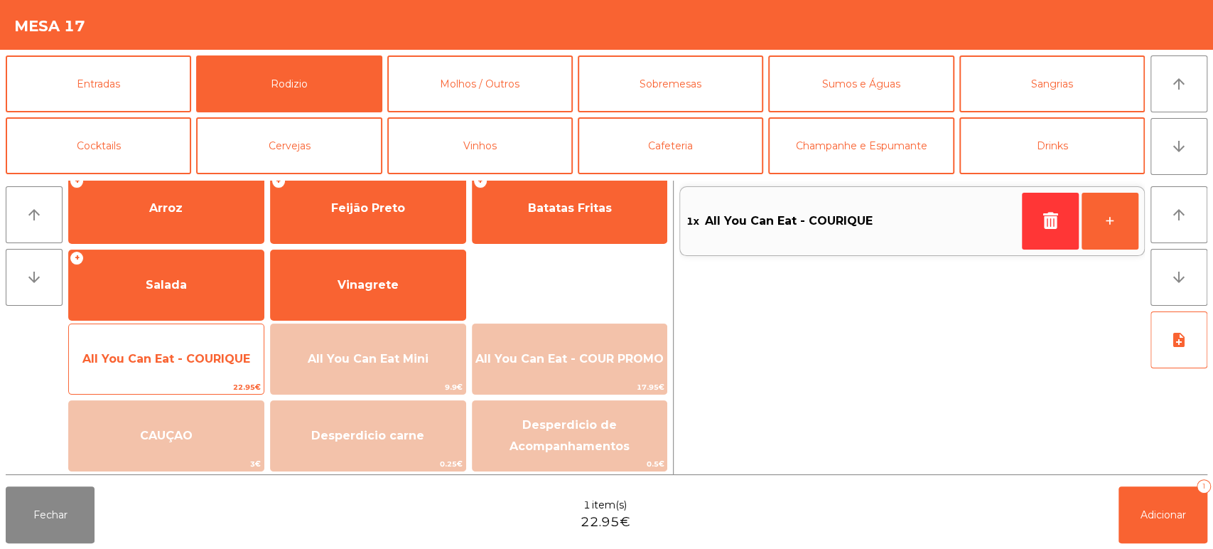
click at [188, 338] on div "All You Can Eat - COURIQUE 22.95€" at bounding box center [166, 358] width 196 height 71
click at [186, 340] on span "All You Can Eat - COURIQUE" at bounding box center [166, 359] width 195 height 38
click at [178, 347] on span "All You Can Eat - COURIQUE" at bounding box center [166, 359] width 195 height 38
click at [167, 367] on span "All You Can Eat - COURIQUE" at bounding box center [166, 359] width 195 height 38
click at [161, 367] on span "All You Can Eat - COURIQUE" at bounding box center [166, 359] width 195 height 38
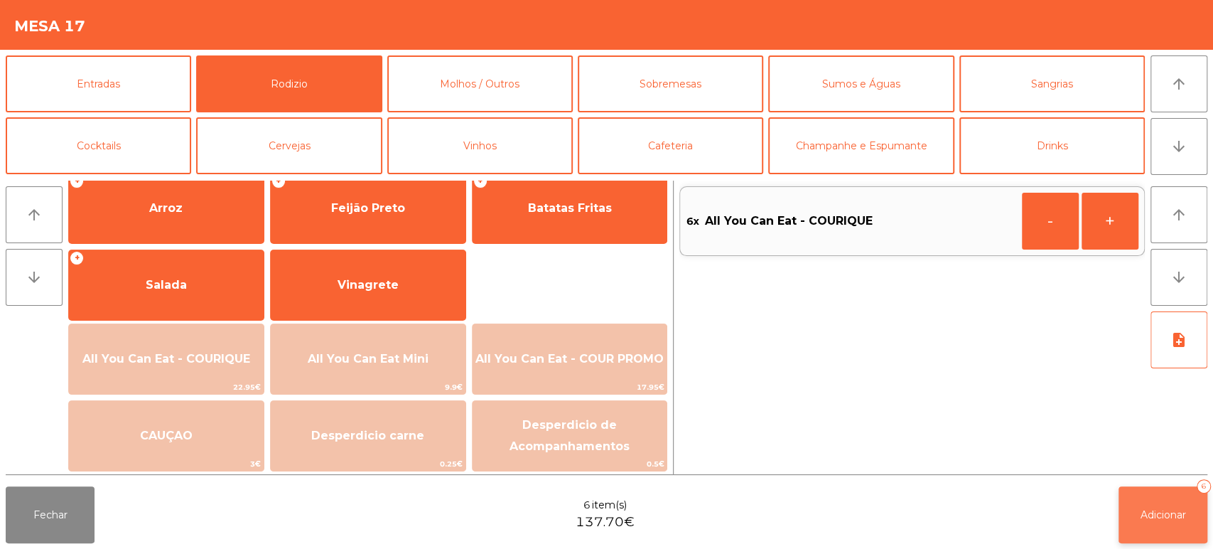
click at [1149, 504] on button "Adicionar 6" at bounding box center [1163, 514] width 89 height 57
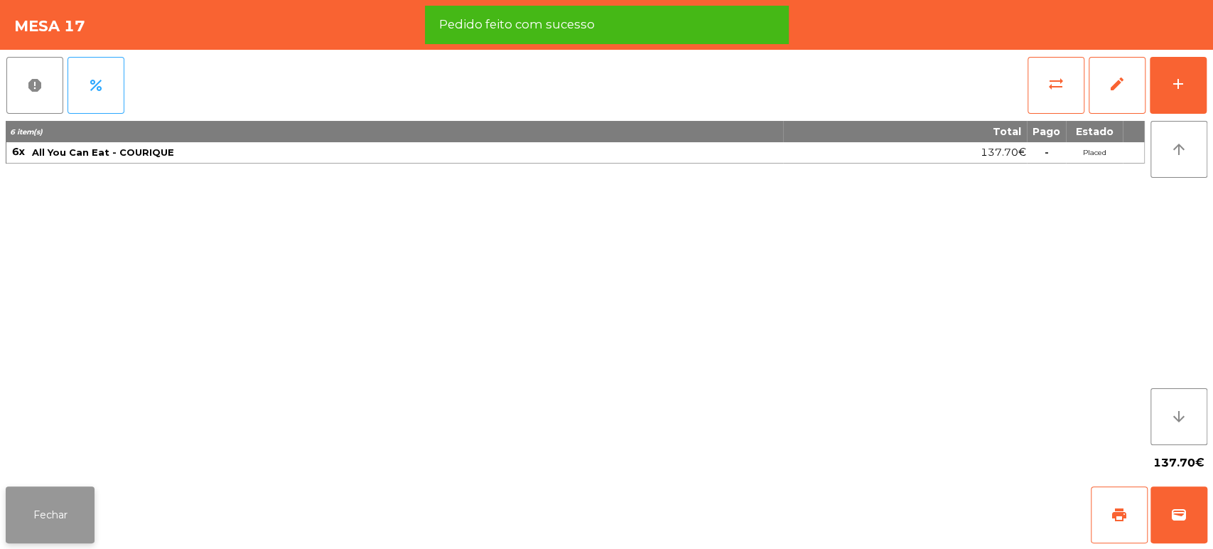
click at [67, 520] on button "Fechar" at bounding box center [50, 514] width 89 height 57
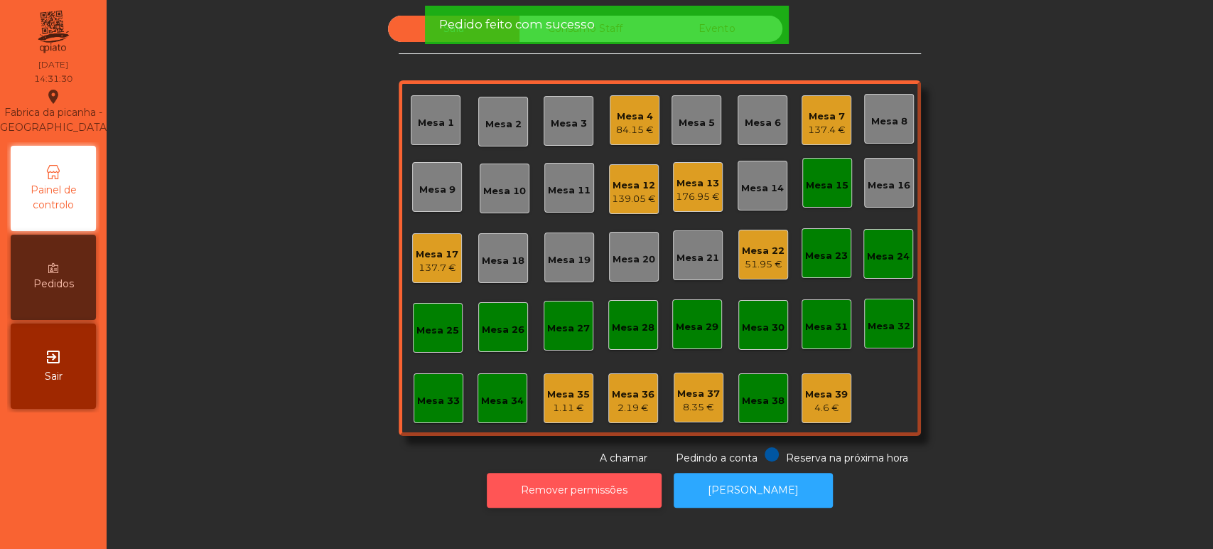
click at [584, 477] on button "Remover permissões" at bounding box center [574, 490] width 175 height 35
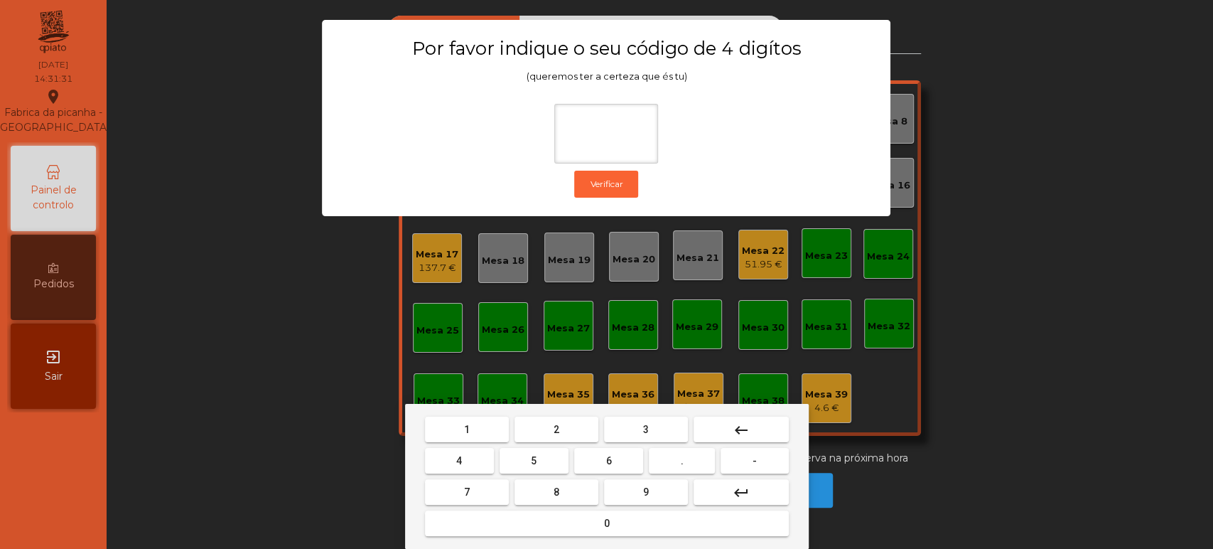
click at [466, 427] on span "1" at bounding box center [467, 429] width 6 height 11
click at [645, 429] on span "3" at bounding box center [646, 429] width 6 height 11
click at [537, 454] on button "5" at bounding box center [534, 461] width 69 height 26
click at [606, 522] on span "0" at bounding box center [607, 523] width 6 height 11
type input "****"
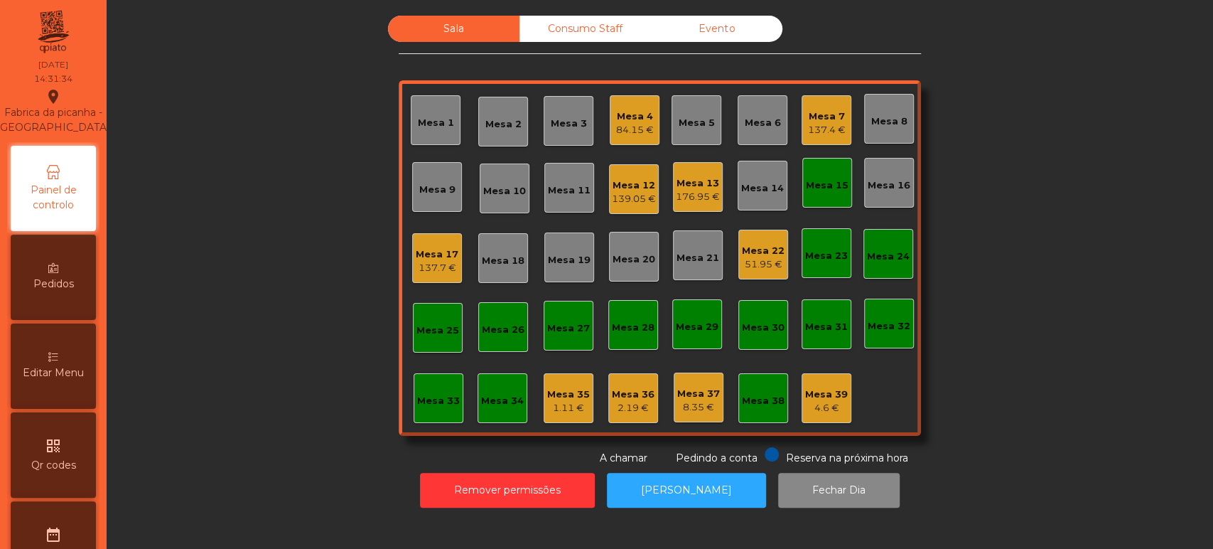
click at [63, 380] on span "Editar Menu" at bounding box center [53, 372] width 61 height 15
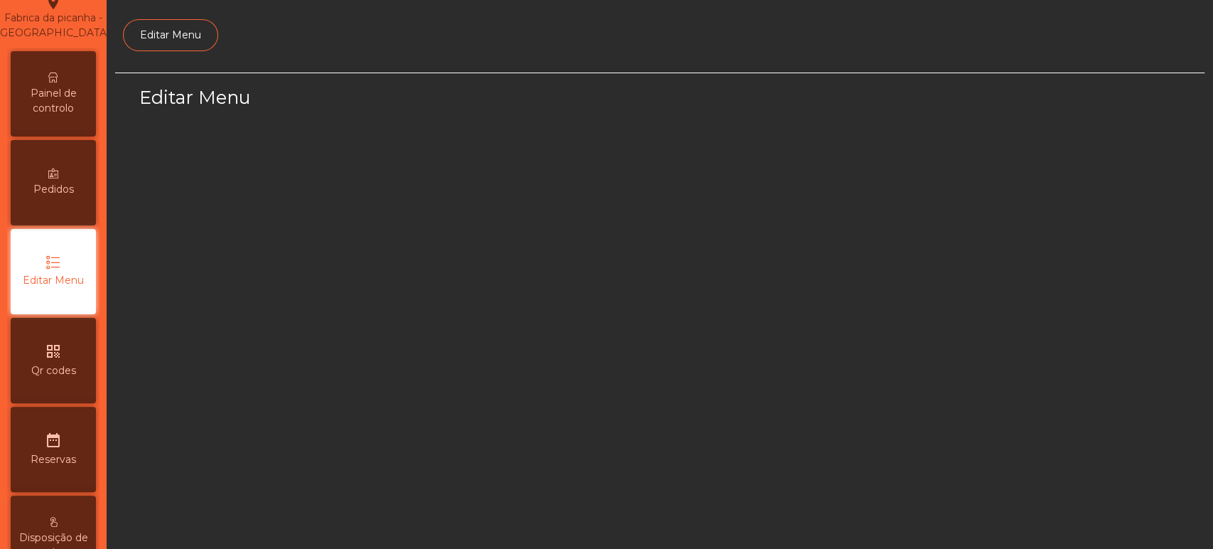
select select "*"
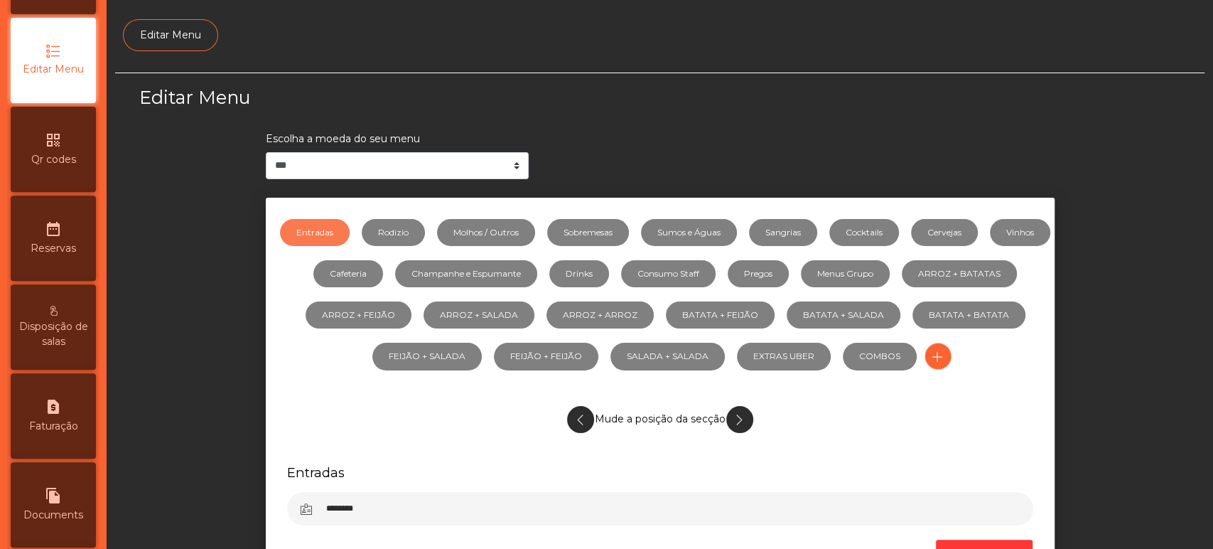
click at [62, 434] on span "Faturação" at bounding box center [53, 426] width 49 height 15
select select "**"
select select "****"
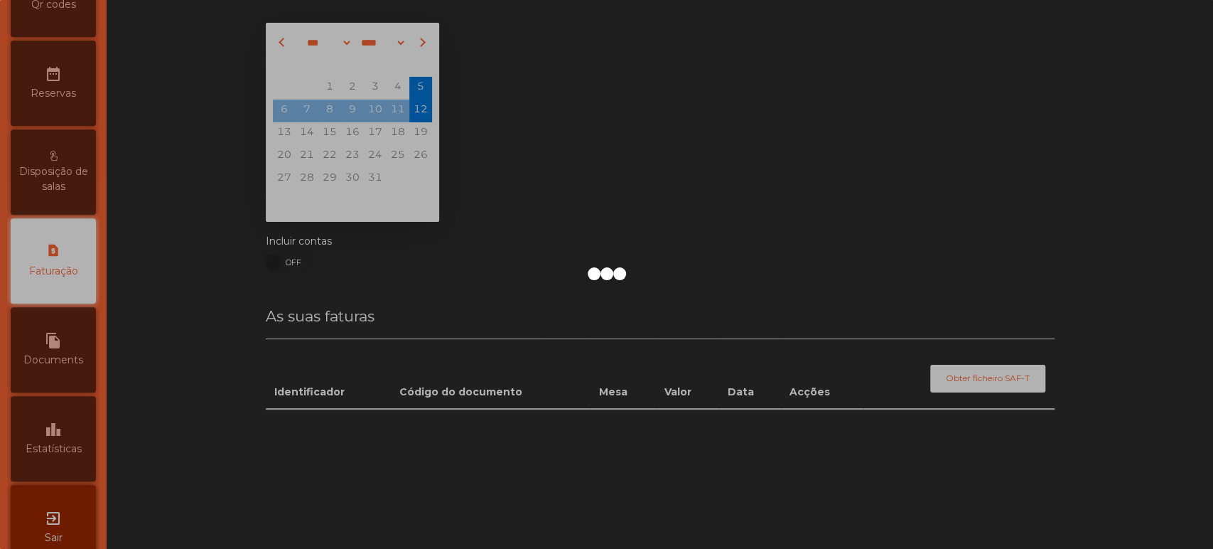
scroll to position [461, 0]
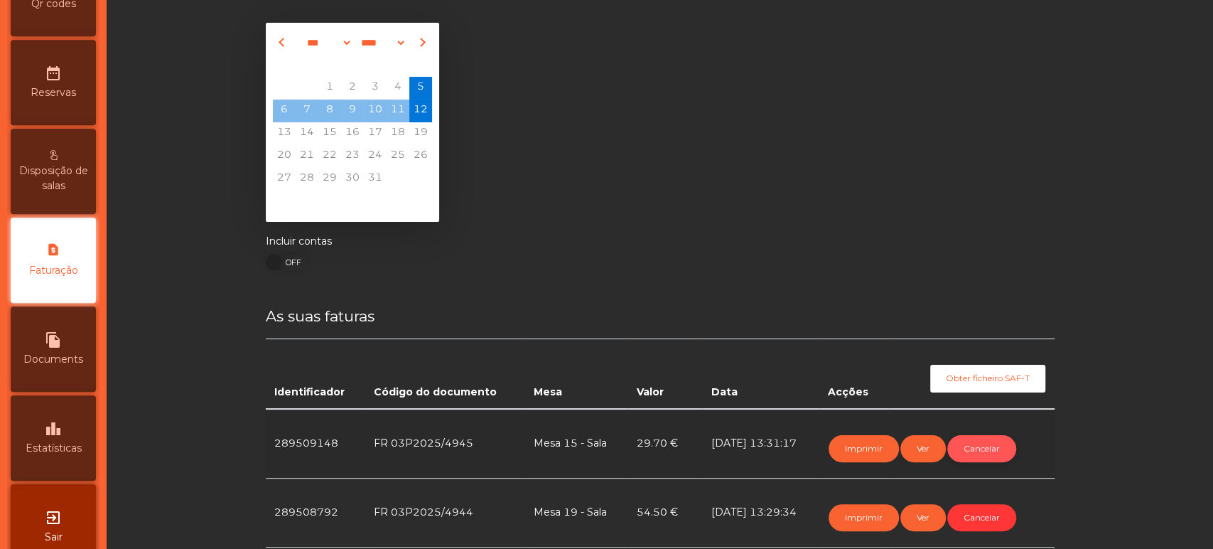
click at [995, 451] on button "Cancelar" at bounding box center [982, 448] width 69 height 27
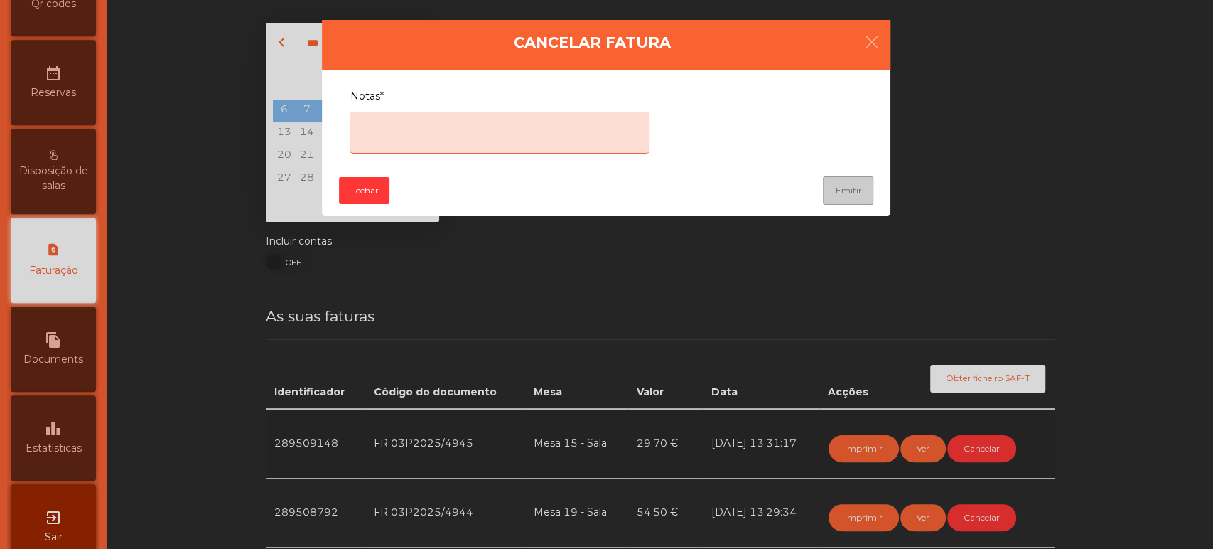
click at [466, 123] on textarea "Notas*" at bounding box center [500, 133] width 300 height 42
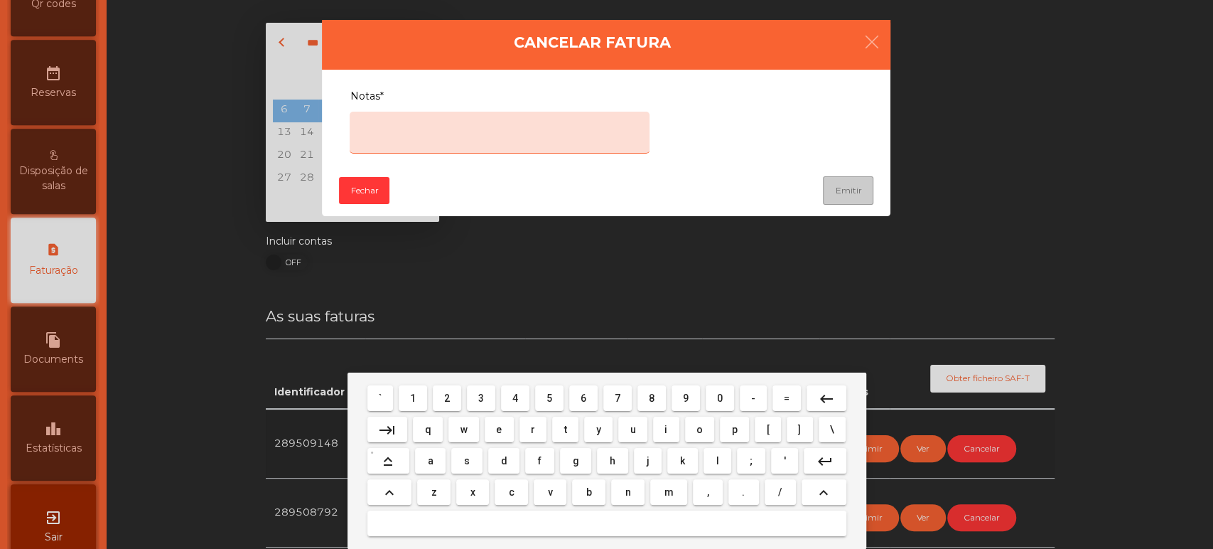
click at [497, 429] on span "e" at bounding box center [499, 429] width 6 height 11
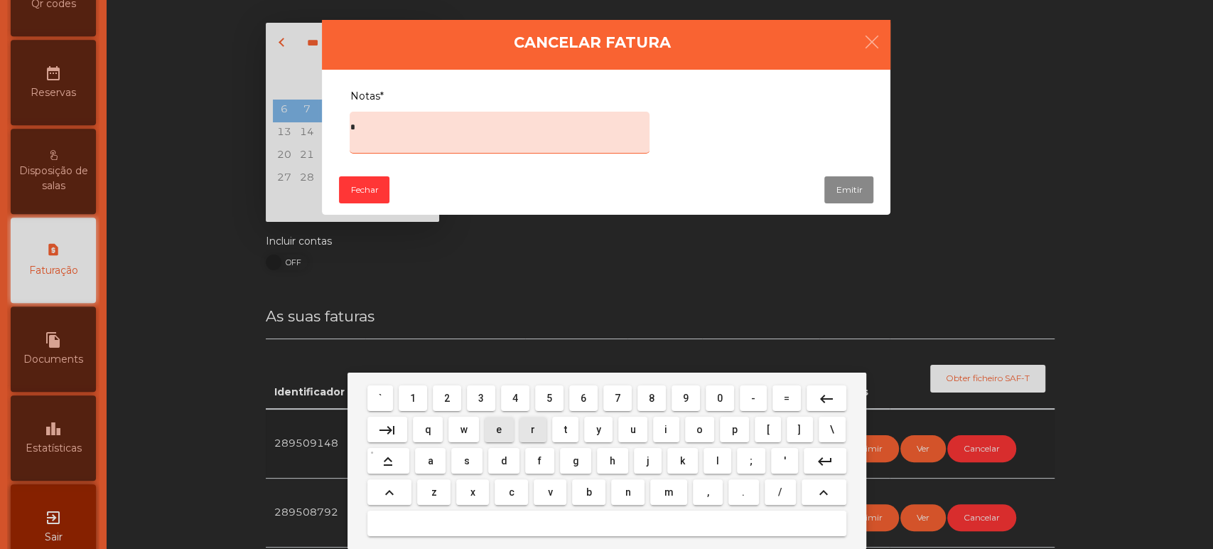
click at [533, 429] on span "r" at bounding box center [533, 429] width 4 height 11
click at [532, 429] on span "r" at bounding box center [533, 429] width 4 height 11
click at [697, 434] on span "o" at bounding box center [700, 429] width 6 height 11
type textarea "****"
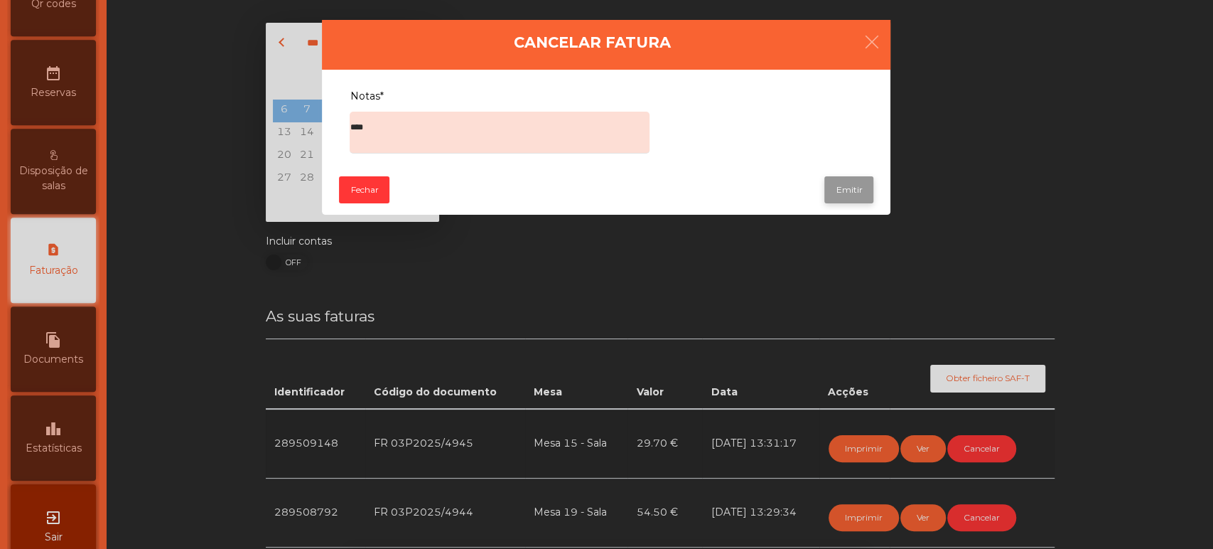
click at [847, 188] on button "Emitir" at bounding box center [849, 189] width 49 height 27
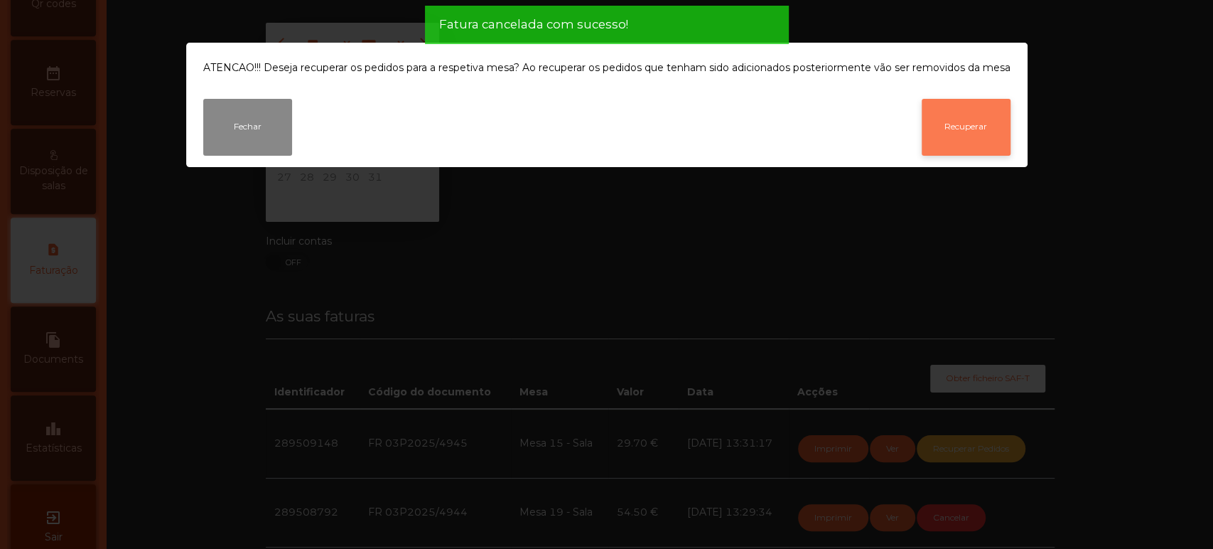
click at [975, 142] on button "Recuperar" at bounding box center [966, 127] width 89 height 57
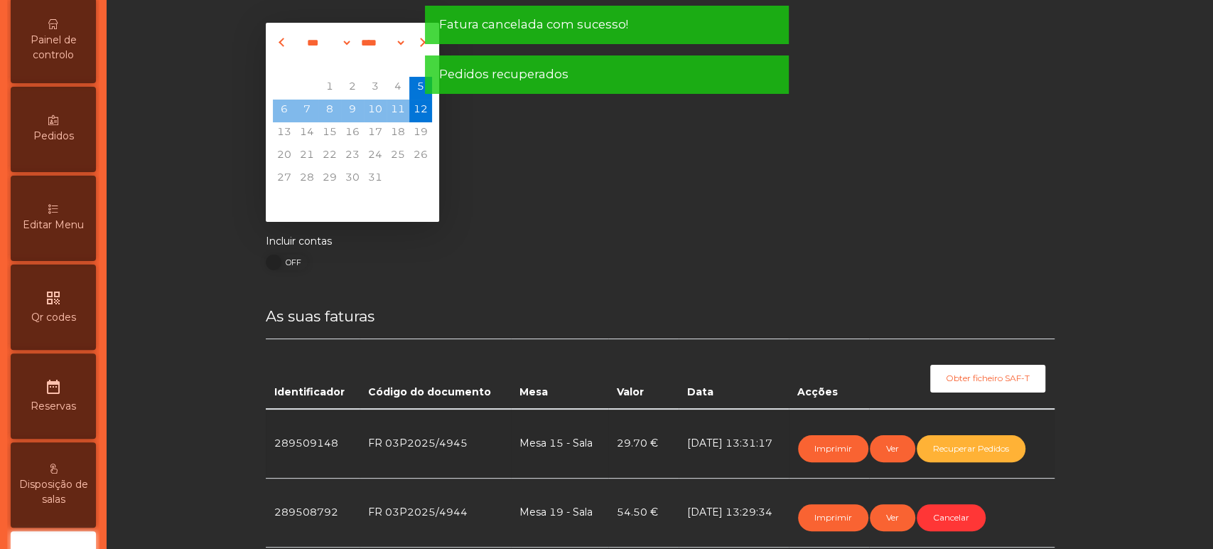
scroll to position [0, 0]
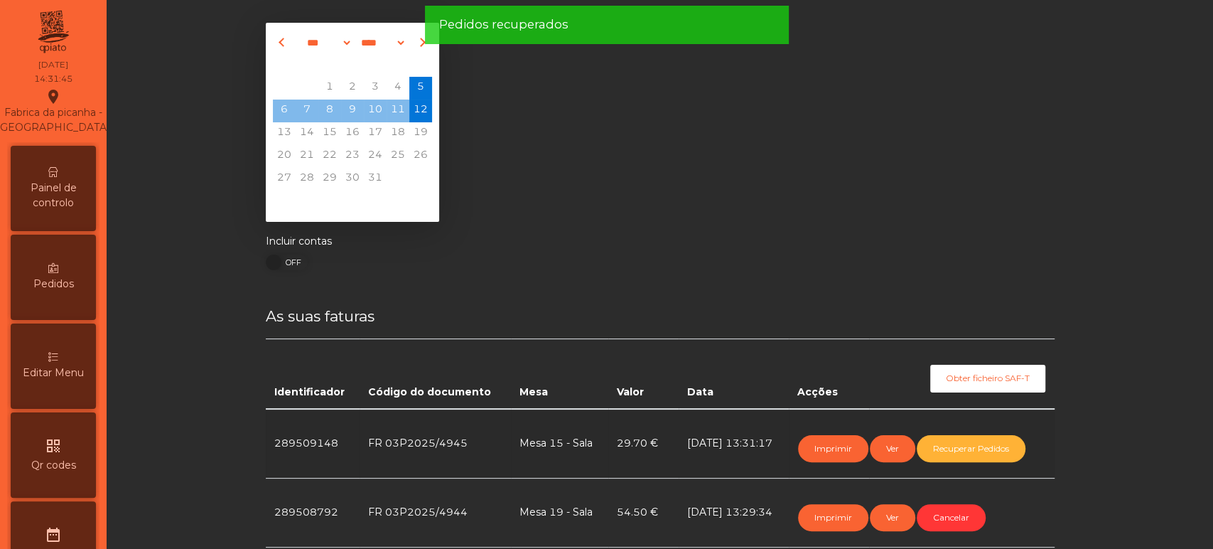
click at [58, 177] on icon at bounding box center [53, 172] width 10 height 10
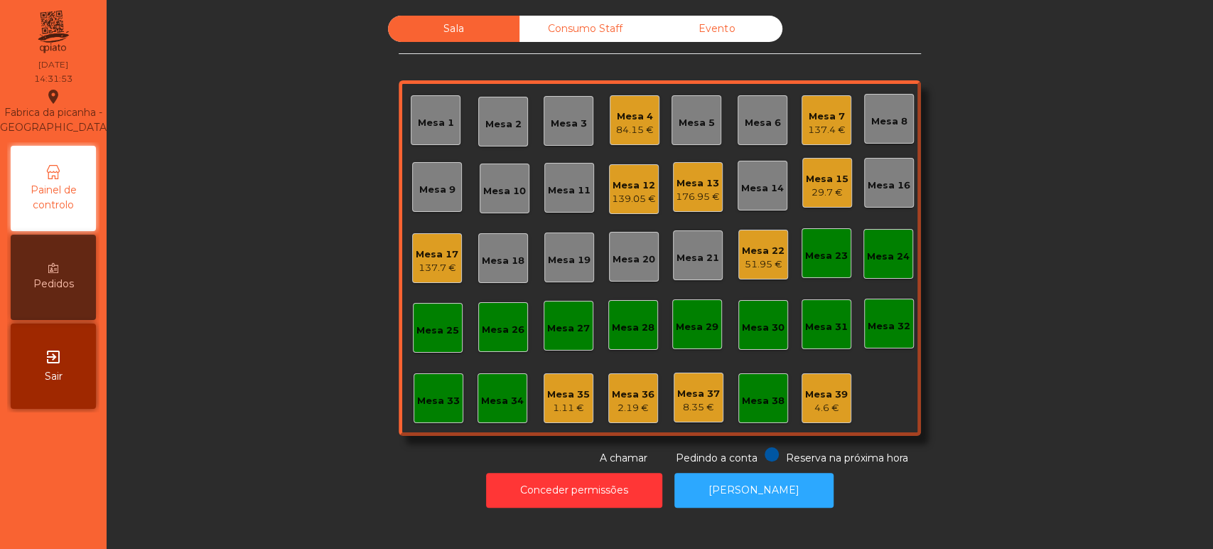
click at [825, 179] on div "Mesa 15" at bounding box center [827, 179] width 43 height 14
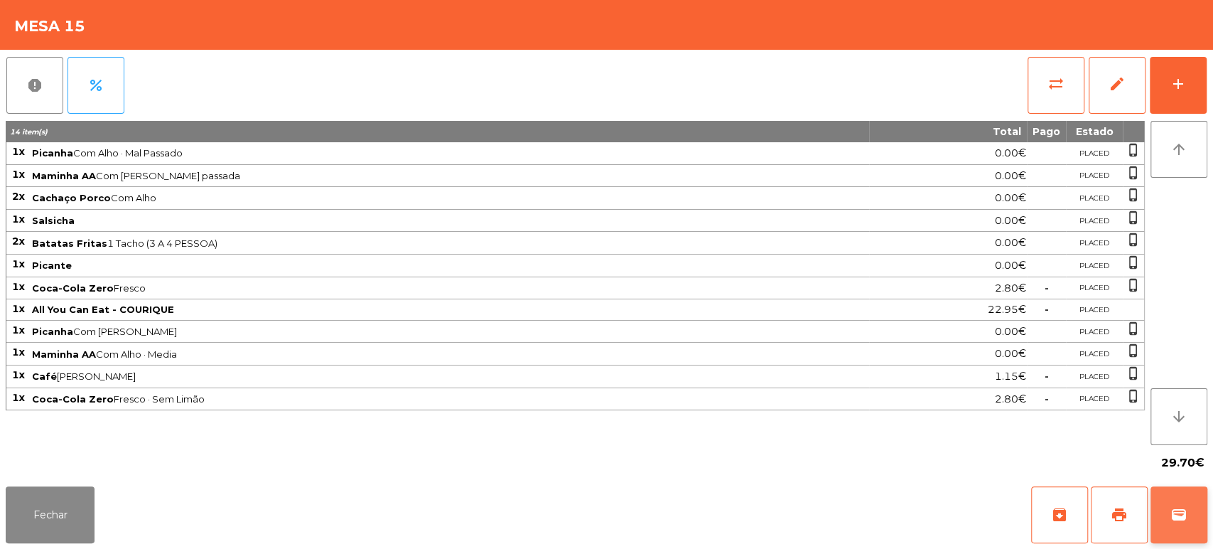
click at [1174, 516] on span "wallet" at bounding box center [1179, 514] width 17 height 17
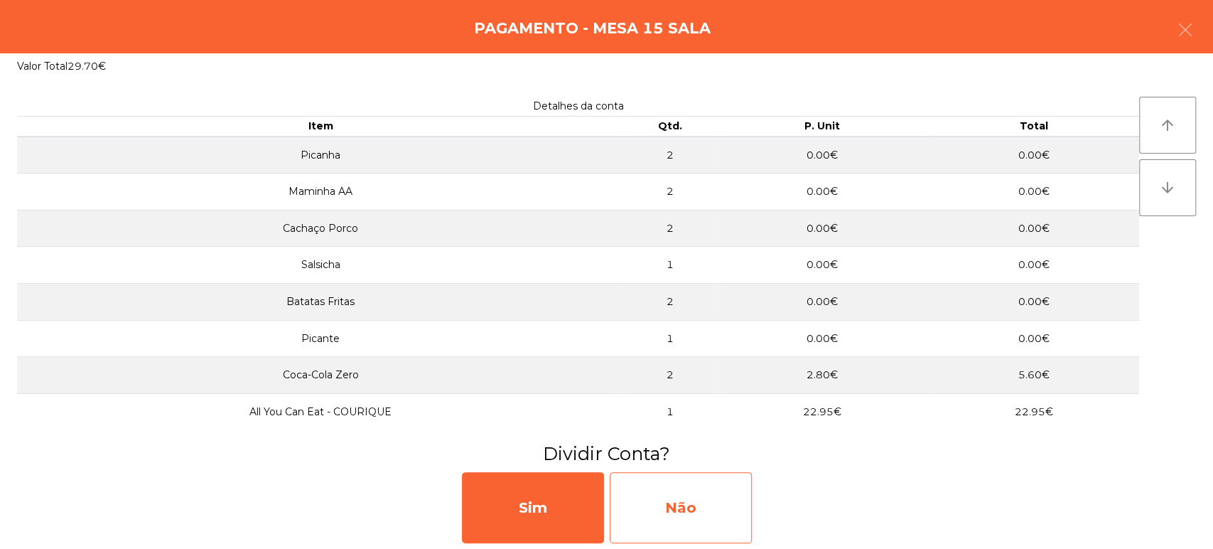
click at [696, 516] on div "Não" at bounding box center [681, 507] width 142 height 71
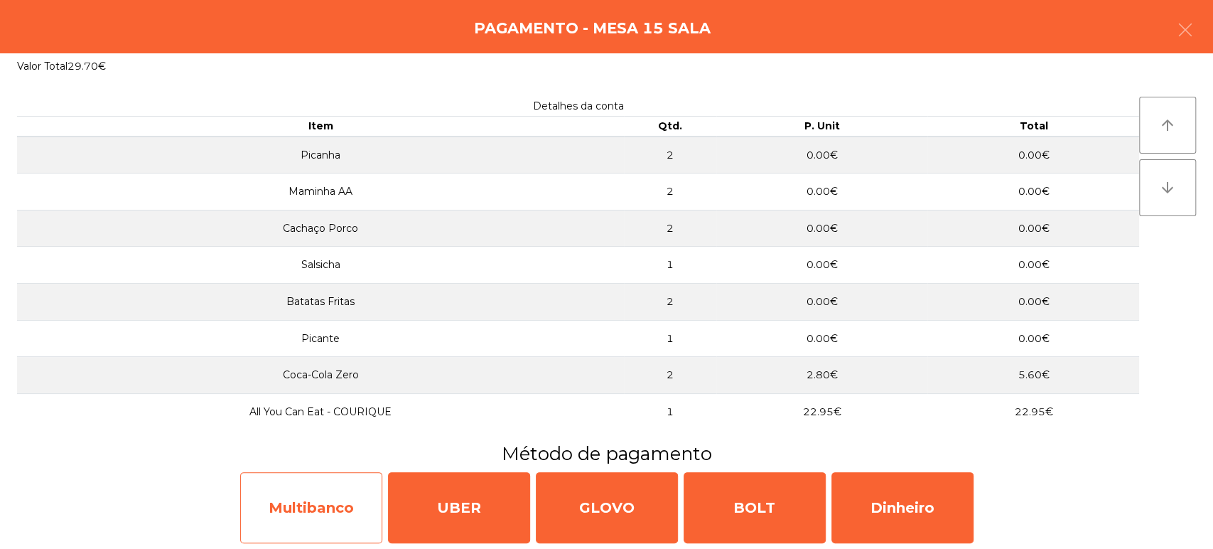
click at [352, 495] on div "Multibanco" at bounding box center [311, 507] width 142 height 71
select select "**"
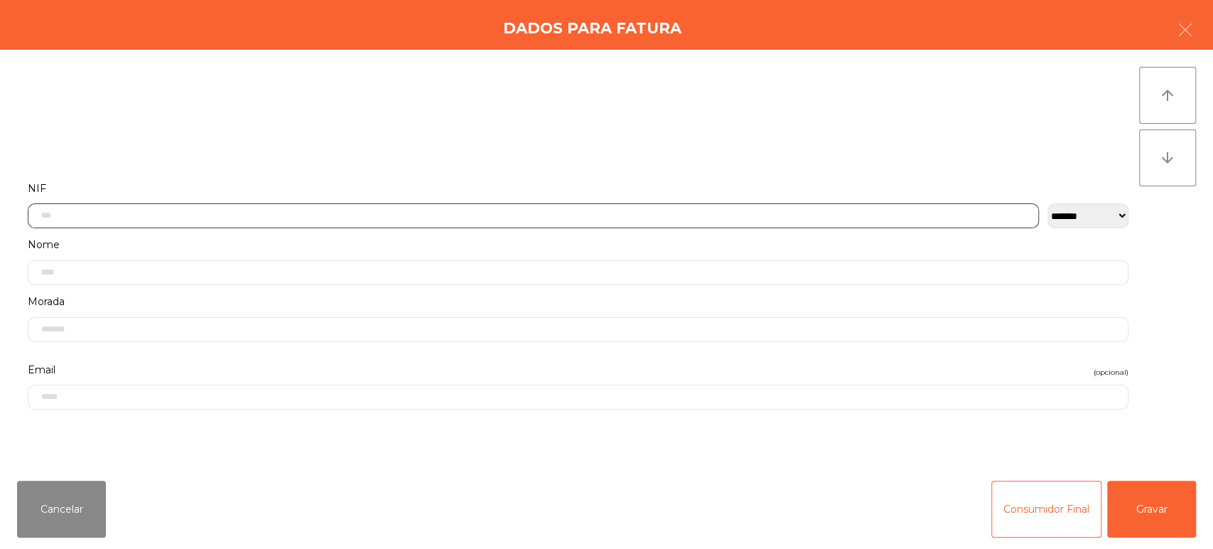
click at [485, 205] on input "text" at bounding box center [534, 215] width 1012 height 25
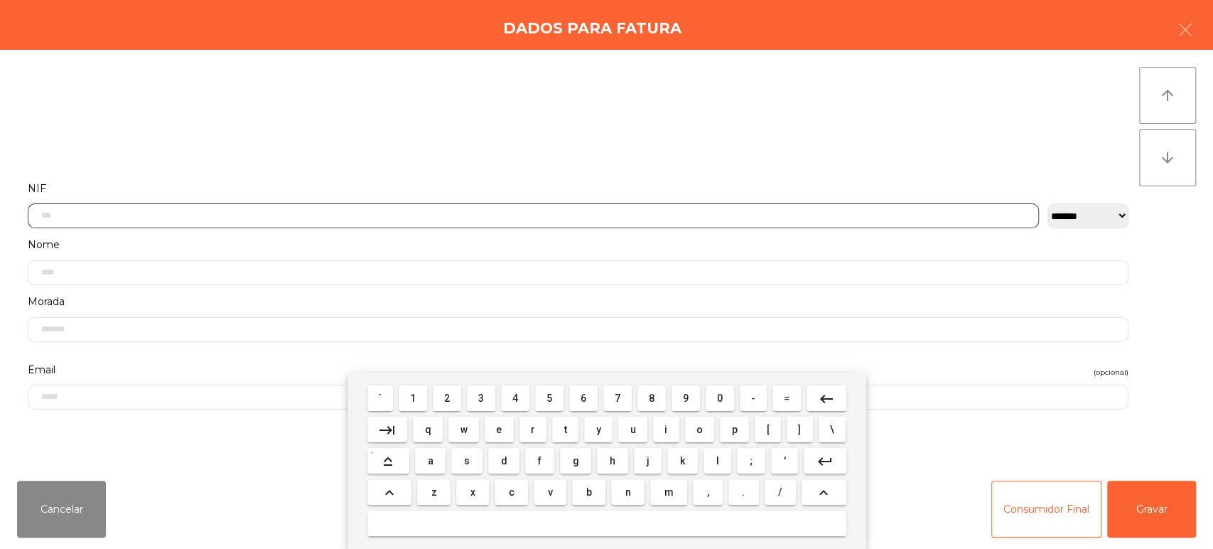
scroll to position [111, 0]
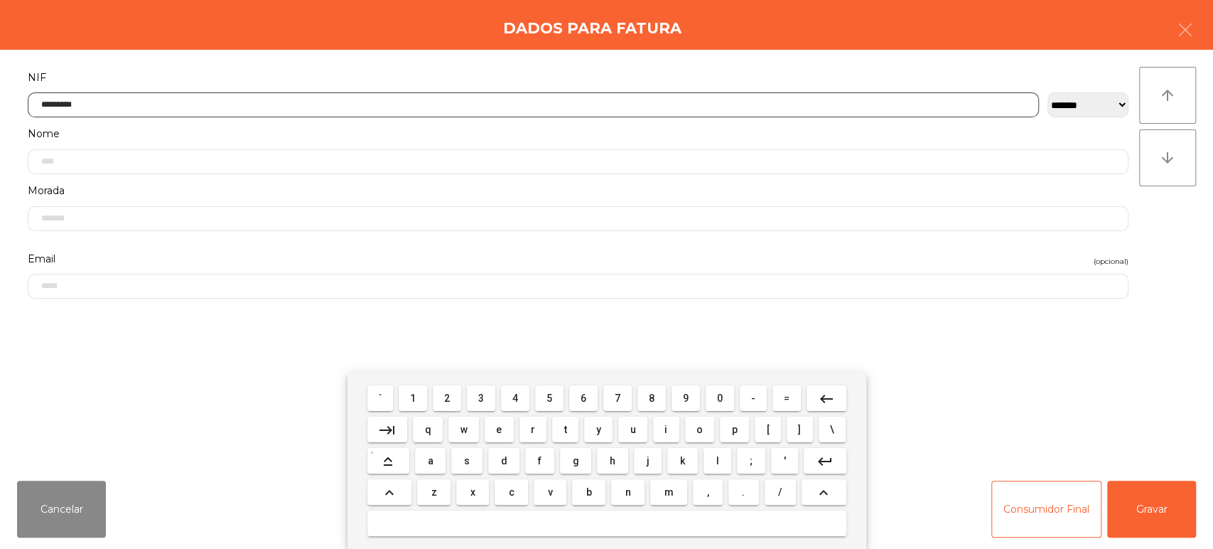
type input "*********"
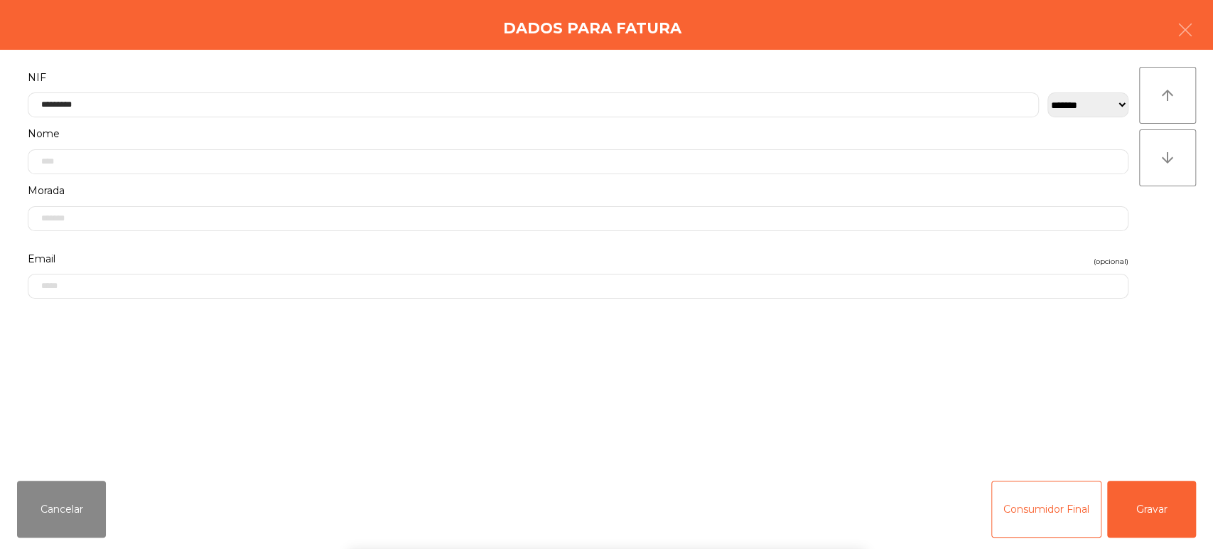
click at [1156, 498] on div "` 1 2 3 4 5 6 7 8 9 0 - = keyboard_backspace keyboard_tab q w e r t y u i o p […" at bounding box center [606, 461] width 1213 height 176
click at [1147, 503] on div "` 1 2 3 4 5 6 7 8 9 0 - = keyboard_backspace keyboard_tab q w e r t y u i o p […" at bounding box center [606, 461] width 1213 height 176
click at [1144, 498] on button "Gravar" at bounding box center [1152, 509] width 89 height 57
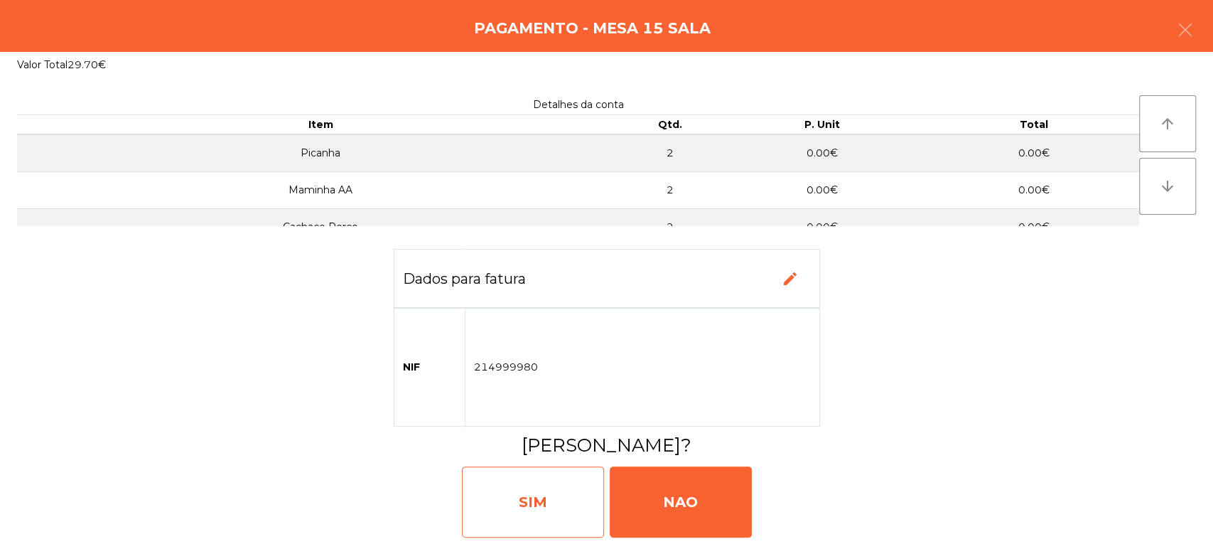
click at [537, 493] on div "SIM" at bounding box center [533, 501] width 142 height 71
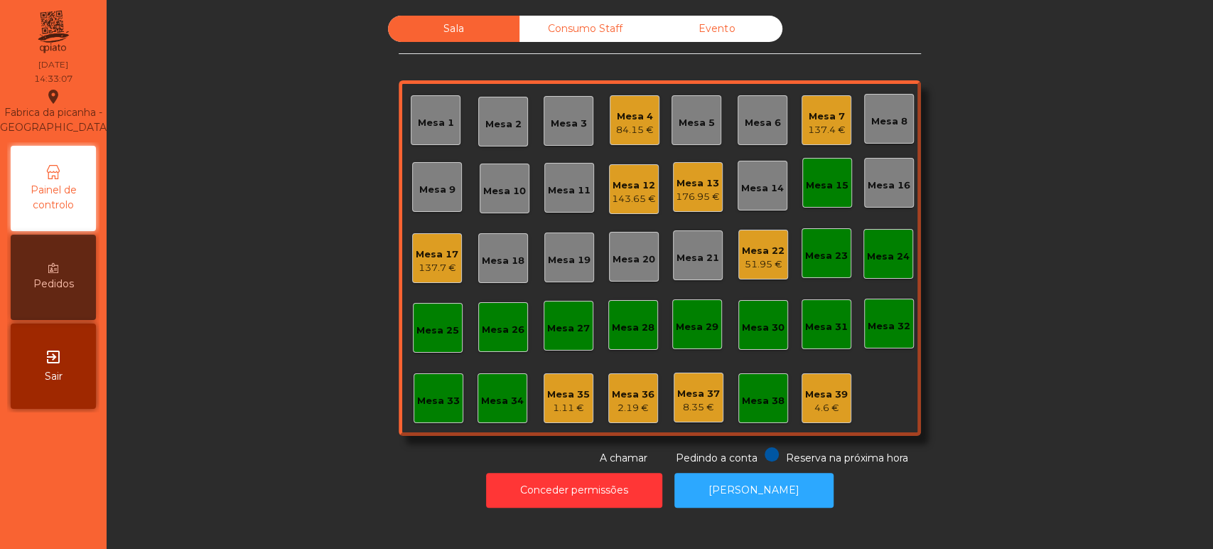
click at [828, 197] on div "Mesa 15" at bounding box center [828, 183] width 50 height 50
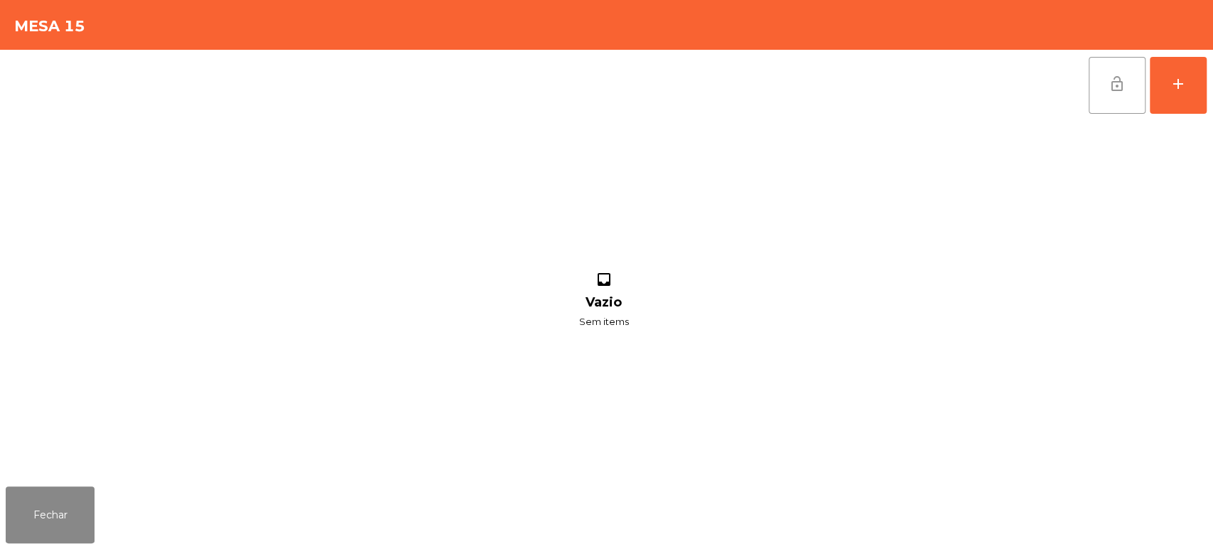
click at [1094, 75] on button "lock_open" at bounding box center [1117, 85] width 57 height 57
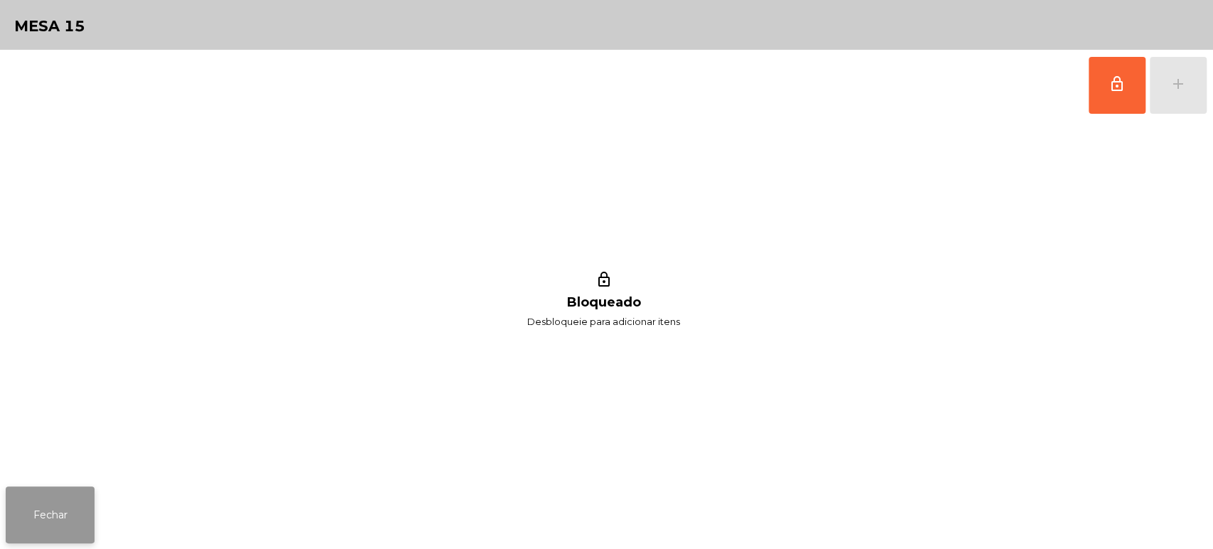
click at [45, 495] on button "Fechar" at bounding box center [50, 514] width 89 height 57
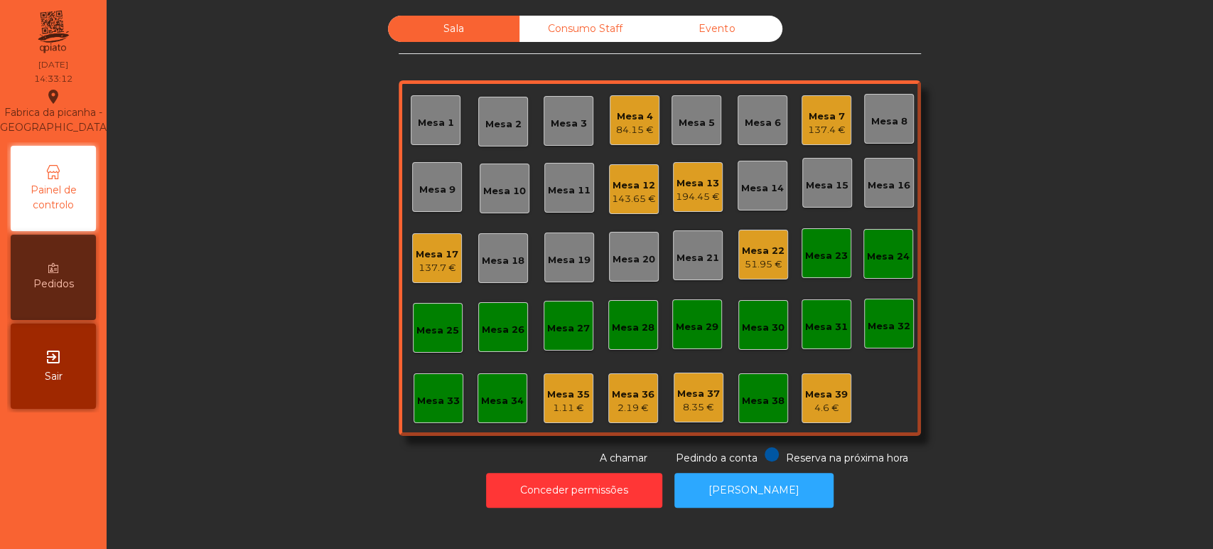
click at [629, 191] on div "Mesa 12" at bounding box center [634, 185] width 44 height 14
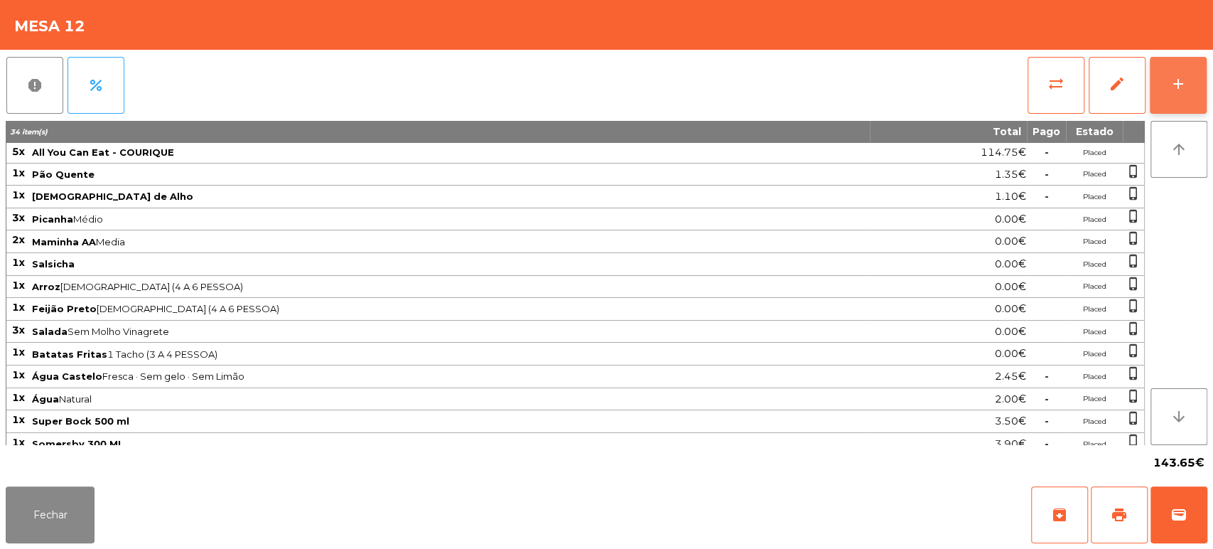
click at [1162, 72] on button "add" at bounding box center [1178, 85] width 57 height 57
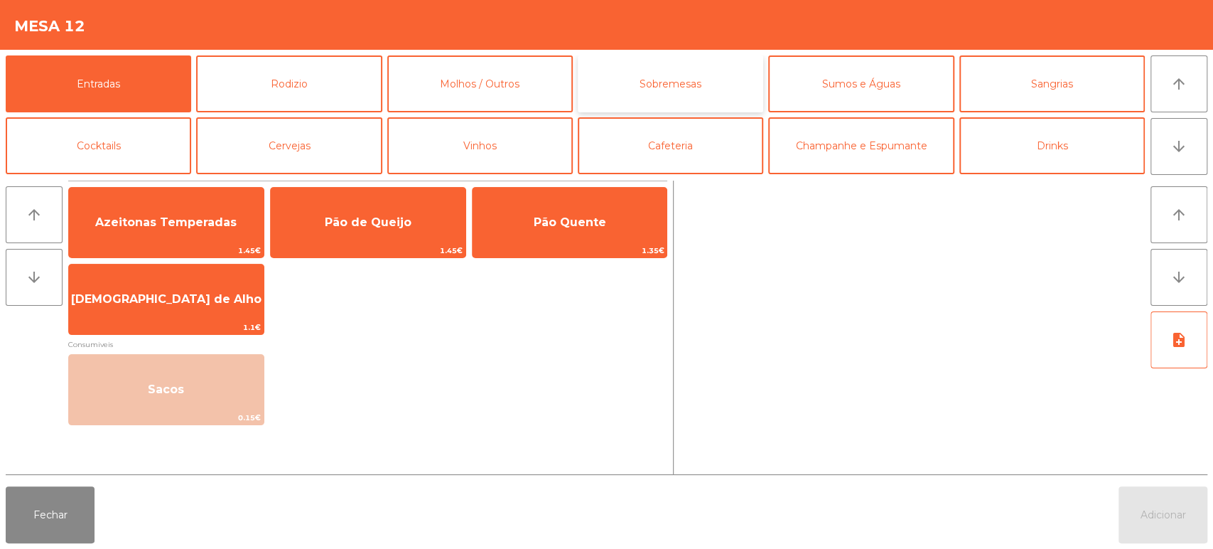
click at [661, 97] on button "Sobremesas" at bounding box center [671, 83] width 186 height 57
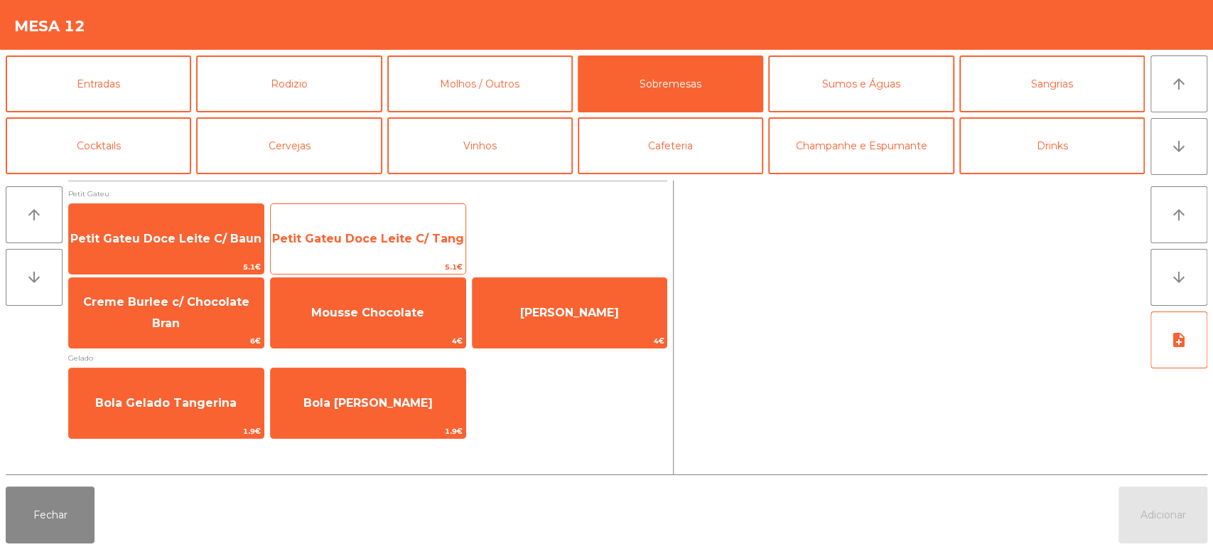
click at [395, 237] on span "Petit Gateu Doce Leite C/ Tang" at bounding box center [368, 239] width 192 height 14
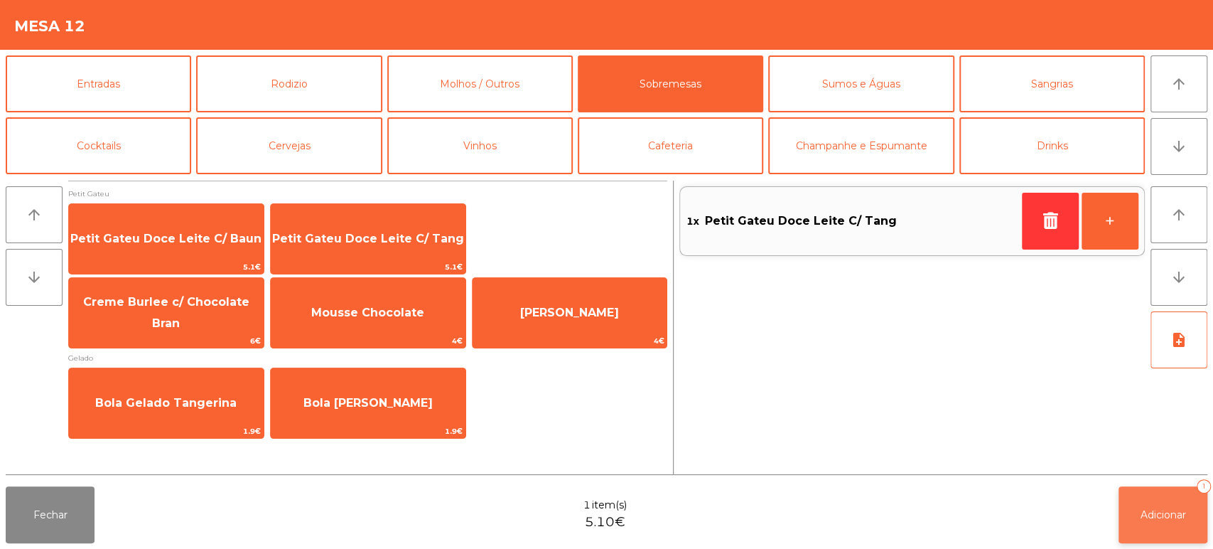
click at [1165, 513] on span "Adicionar" at bounding box center [1163, 514] width 45 height 13
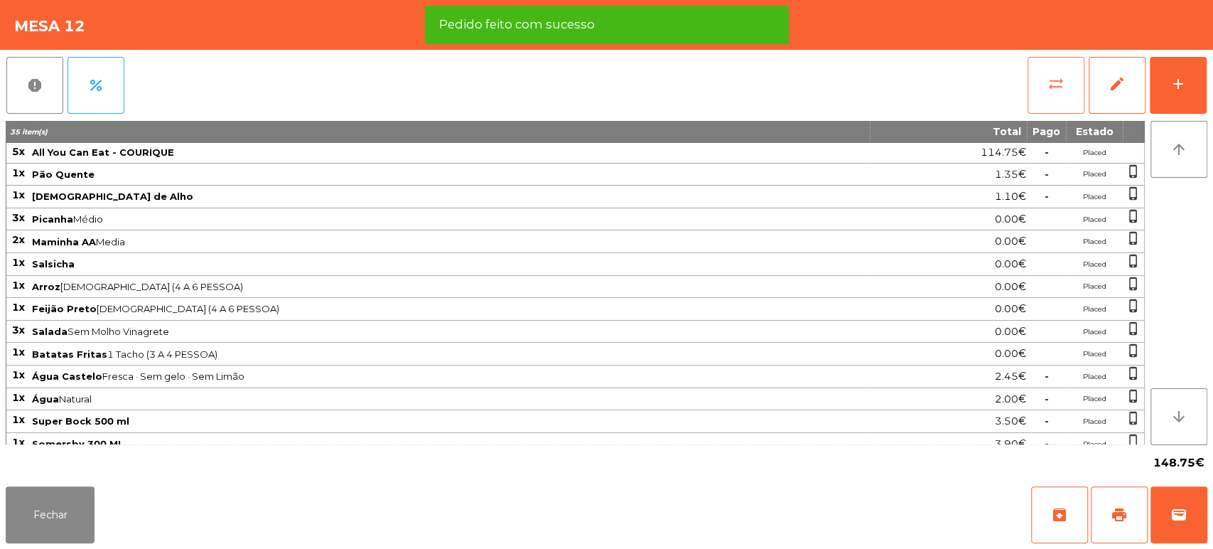
click at [1060, 75] on span "sync_alt" at bounding box center [1056, 83] width 17 height 17
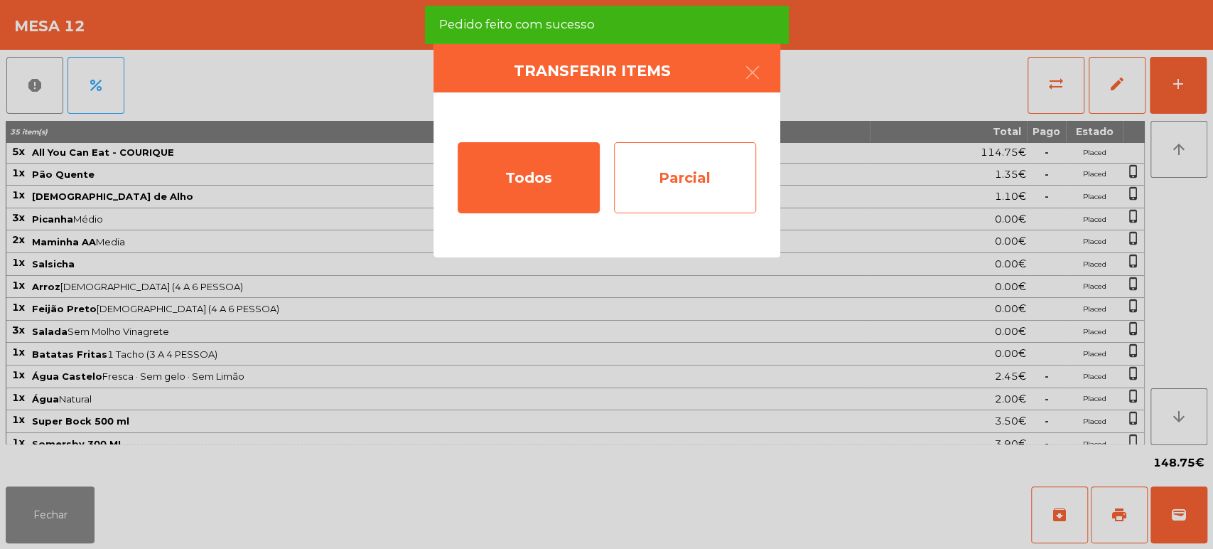
click at [714, 163] on div "Parcial" at bounding box center [685, 177] width 142 height 71
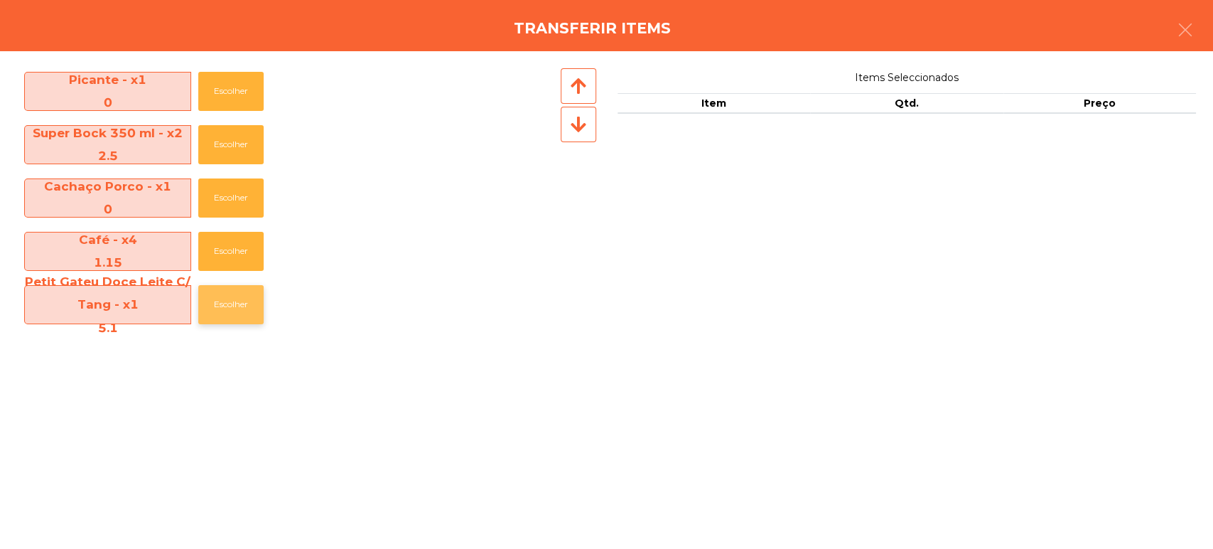
click at [222, 305] on button "Escolher" at bounding box center [230, 304] width 65 height 39
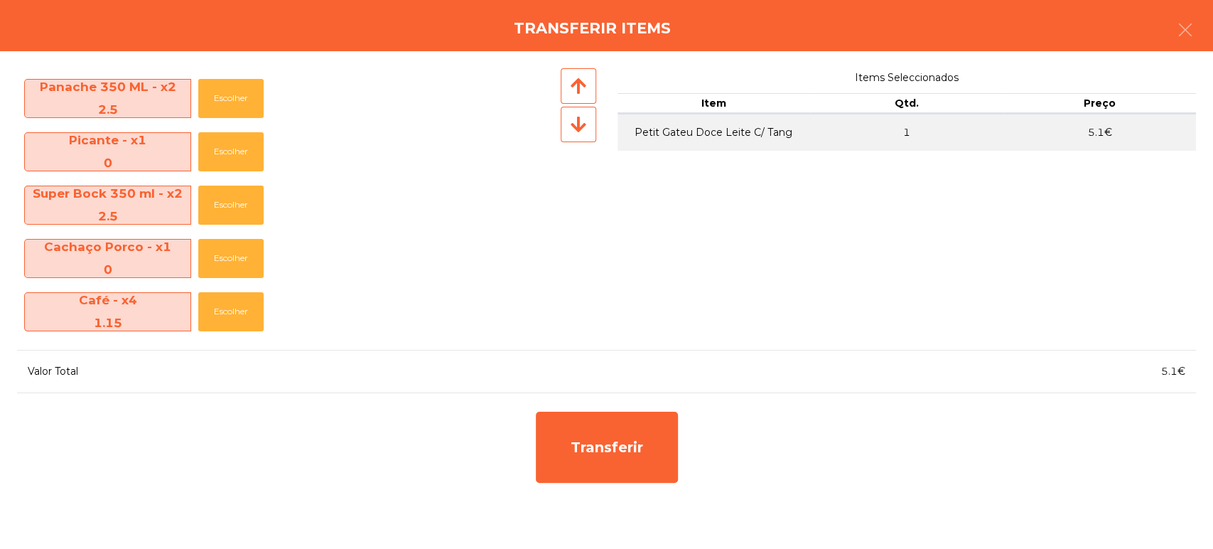
scroll to position [742, 0]
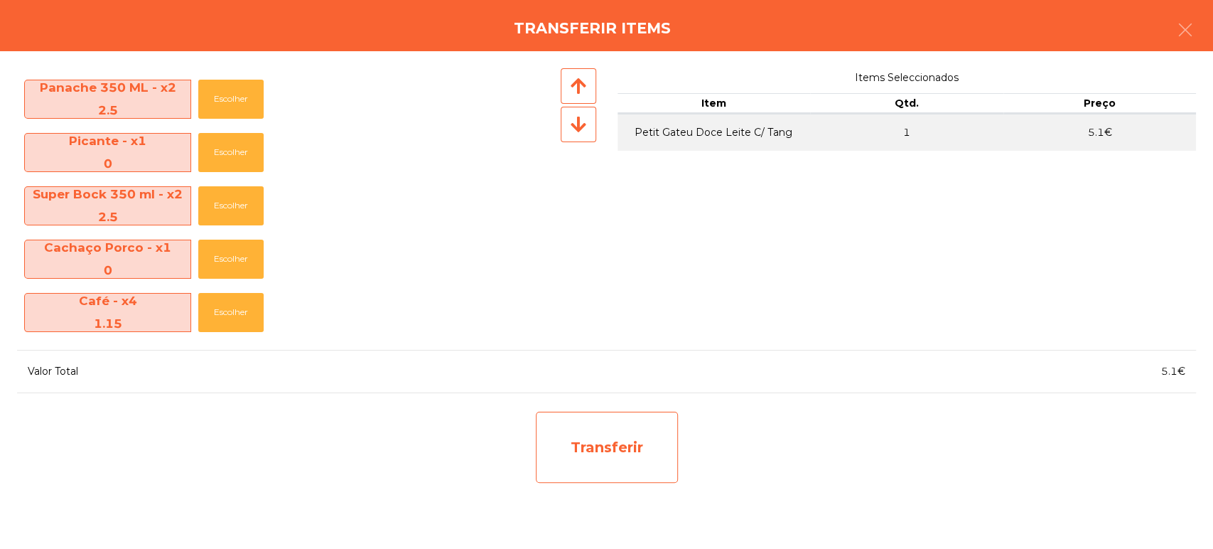
click at [628, 449] on div "Transferir" at bounding box center [607, 447] width 142 height 71
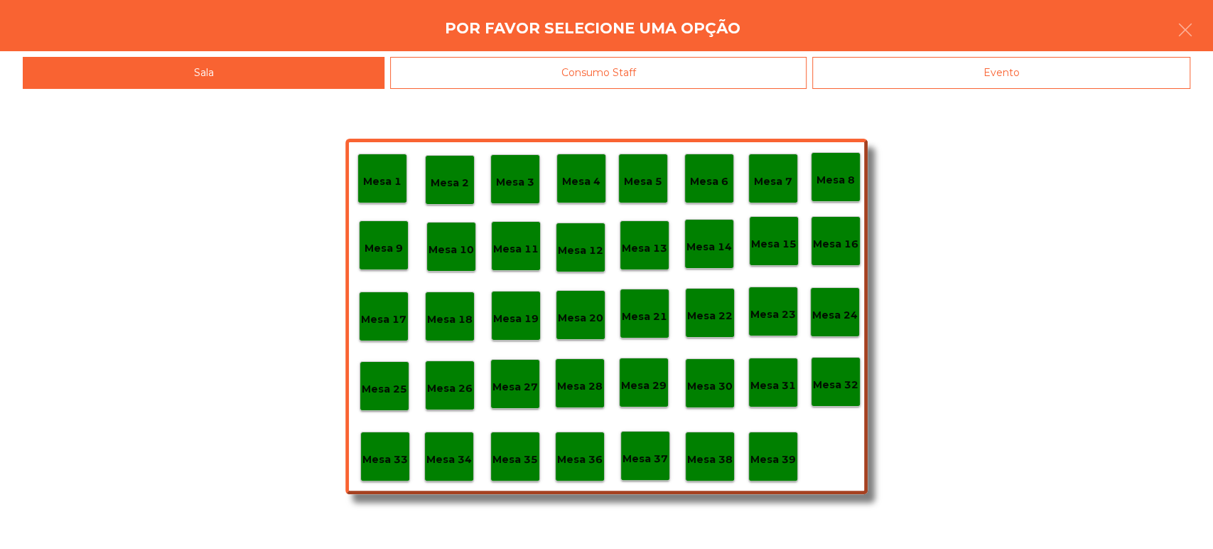
click at [775, 461] on p "Mesa 39" at bounding box center [773, 459] width 45 height 16
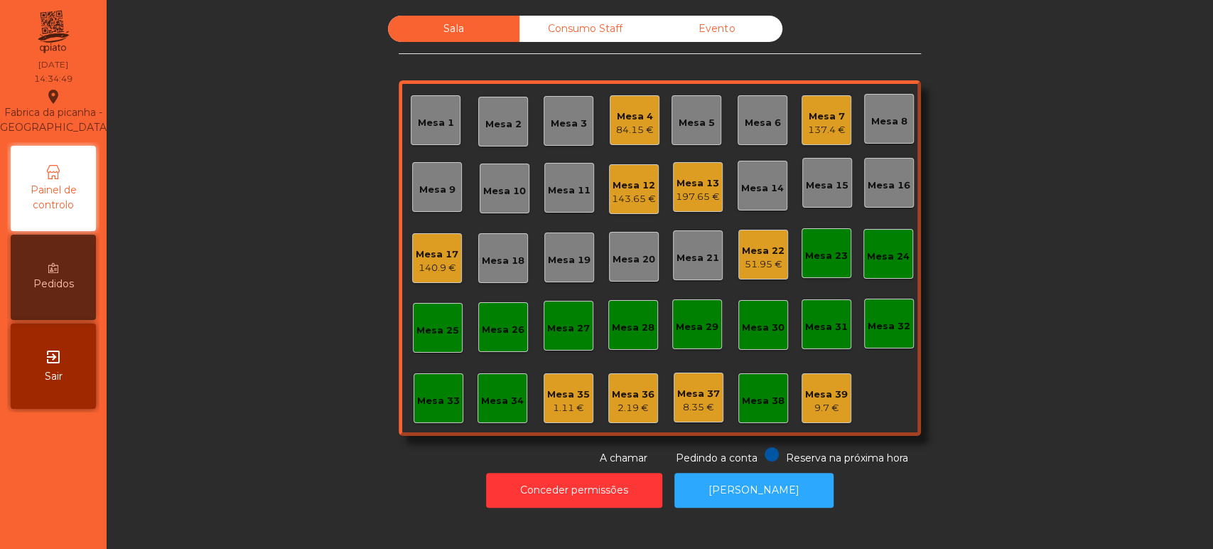
click at [423, 267] on div "140.9 €" at bounding box center [437, 268] width 43 height 14
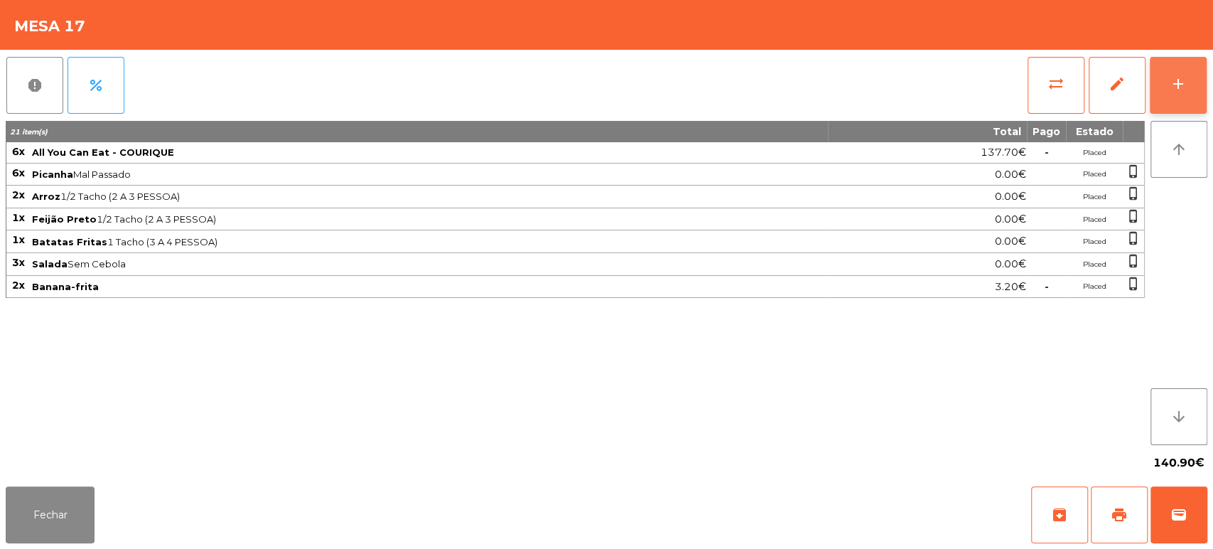
click at [1200, 85] on button "add" at bounding box center [1178, 85] width 57 height 57
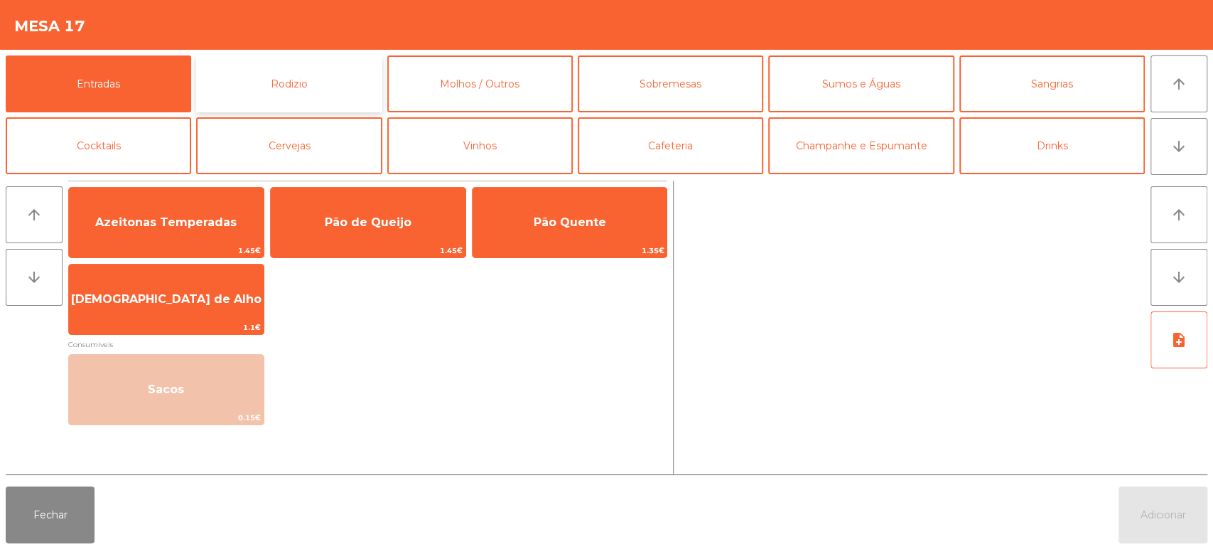
click at [344, 105] on button "Rodizio" at bounding box center [289, 83] width 186 height 57
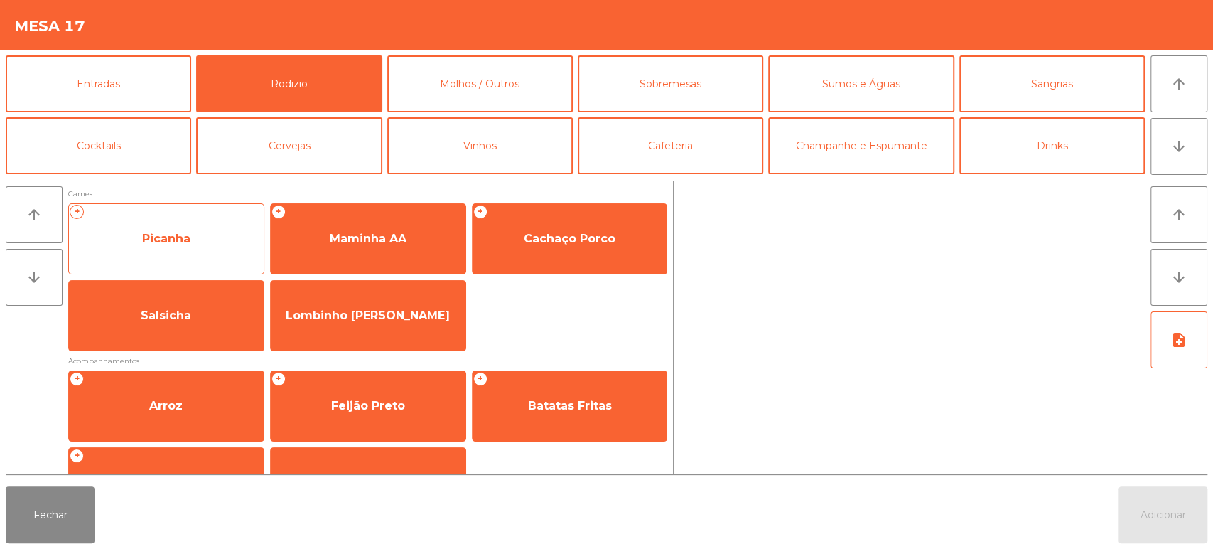
click at [210, 254] on span "Picanha" at bounding box center [166, 239] width 195 height 38
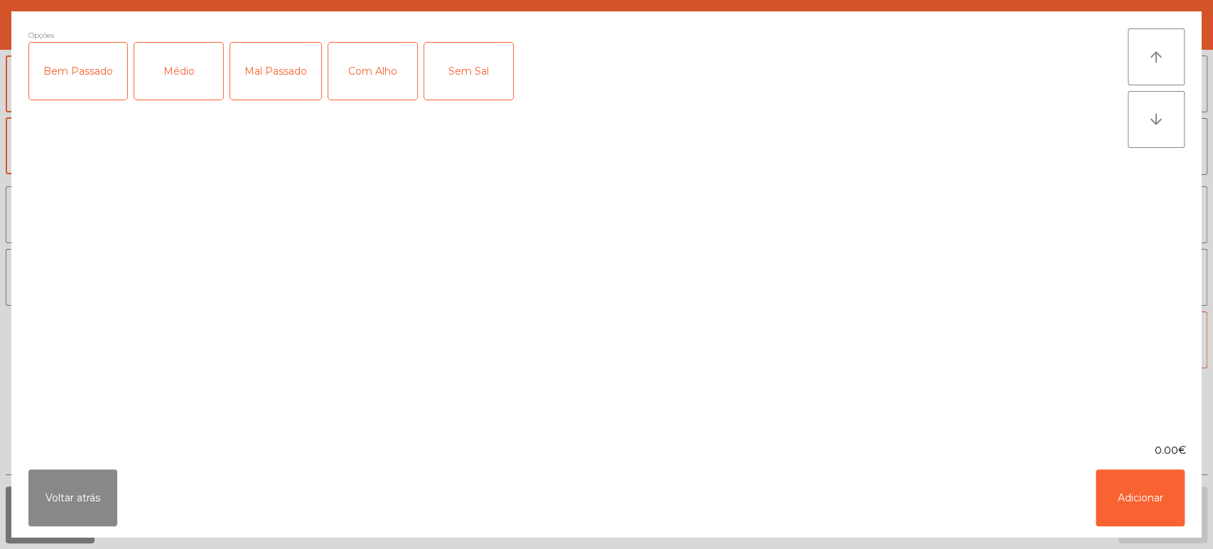
click at [277, 80] on div "Mal Passado" at bounding box center [275, 71] width 91 height 57
click at [1162, 473] on button "Adicionar" at bounding box center [1140, 497] width 89 height 57
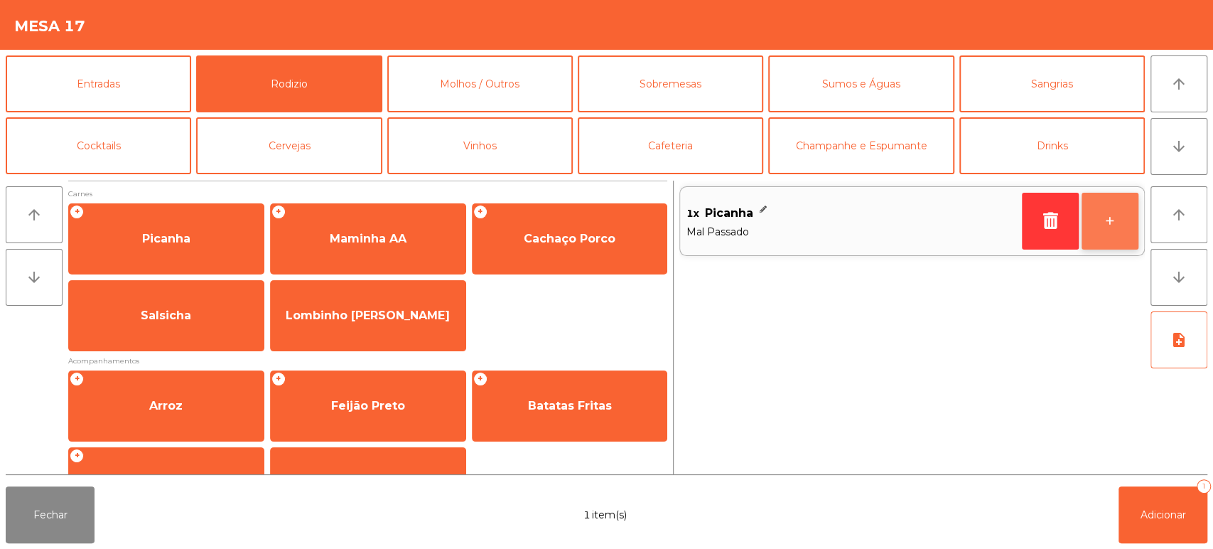
click at [1094, 241] on button "+" at bounding box center [1110, 221] width 57 height 57
click at [1100, 226] on button "+" at bounding box center [1110, 221] width 57 height 57
click at [1108, 227] on button "+" at bounding box center [1110, 221] width 57 height 57
click at [1104, 230] on button "+" at bounding box center [1110, 221] width 57 height 57
click at [1113, 227] on button "+" at bounding box center [1110, 221] width 57 height 57
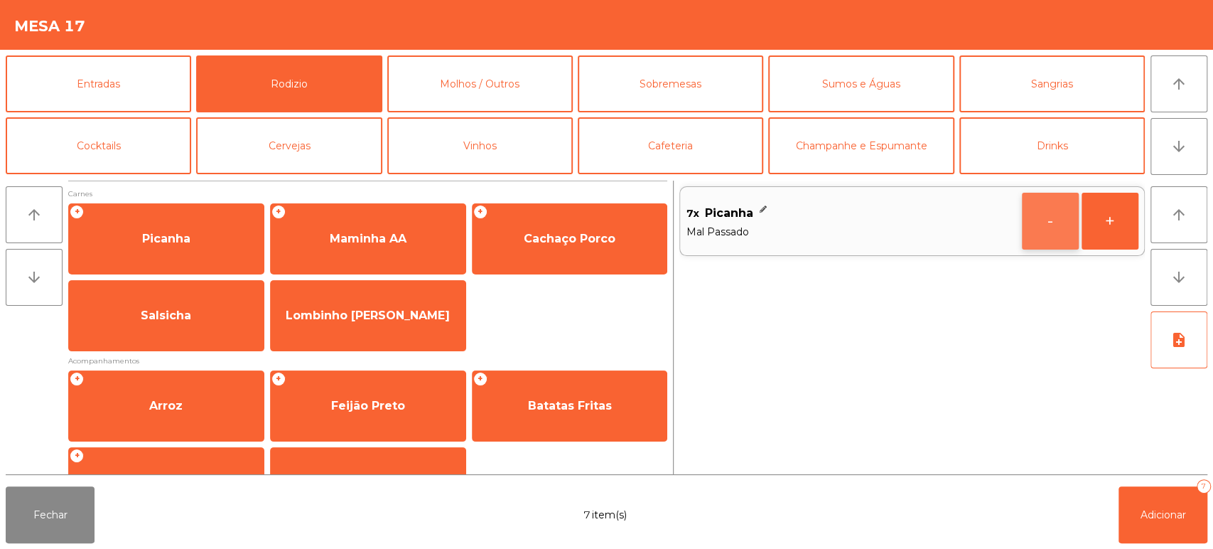
click at [1041, 218] on button "-" at bounding box center [1050, 221] width 57 height 57
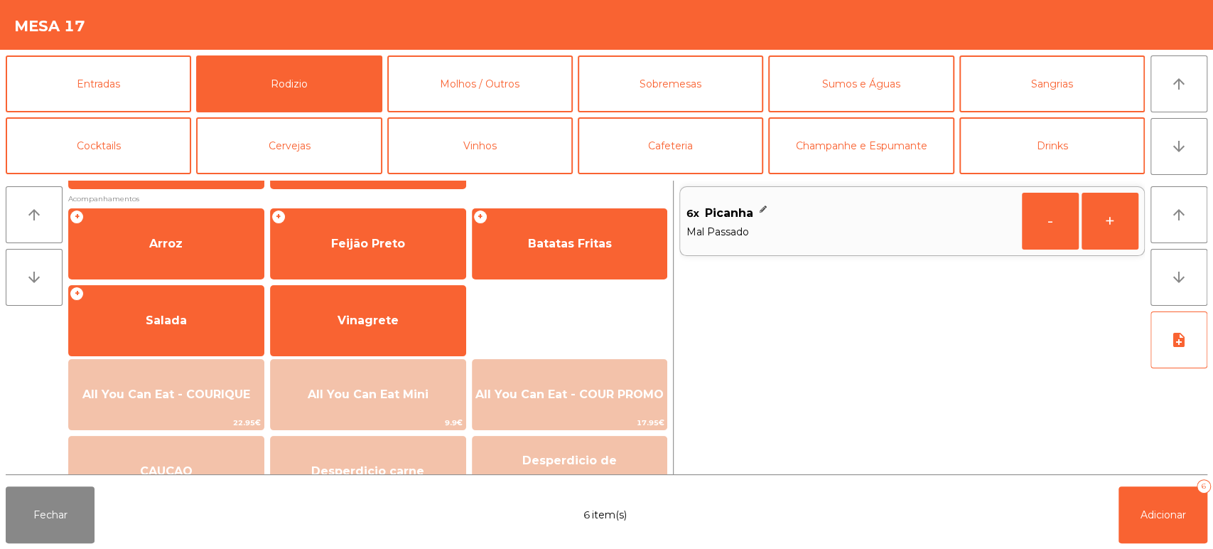
scroll to position [176, 0]
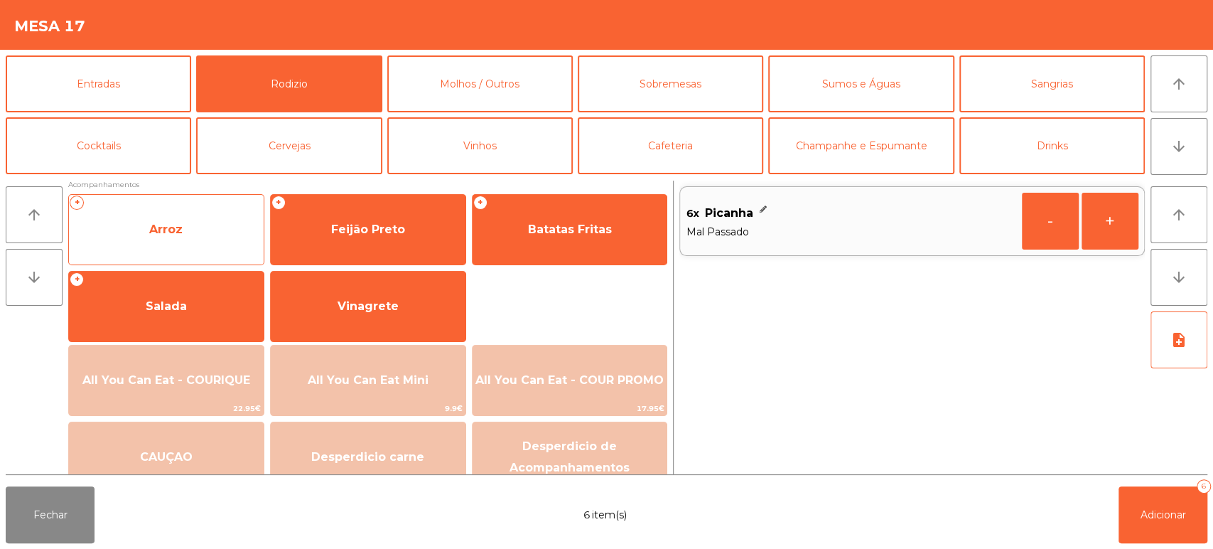
click at [199, 216] on span "Arroz" at bounding box center [166, 229] width 195 height 38
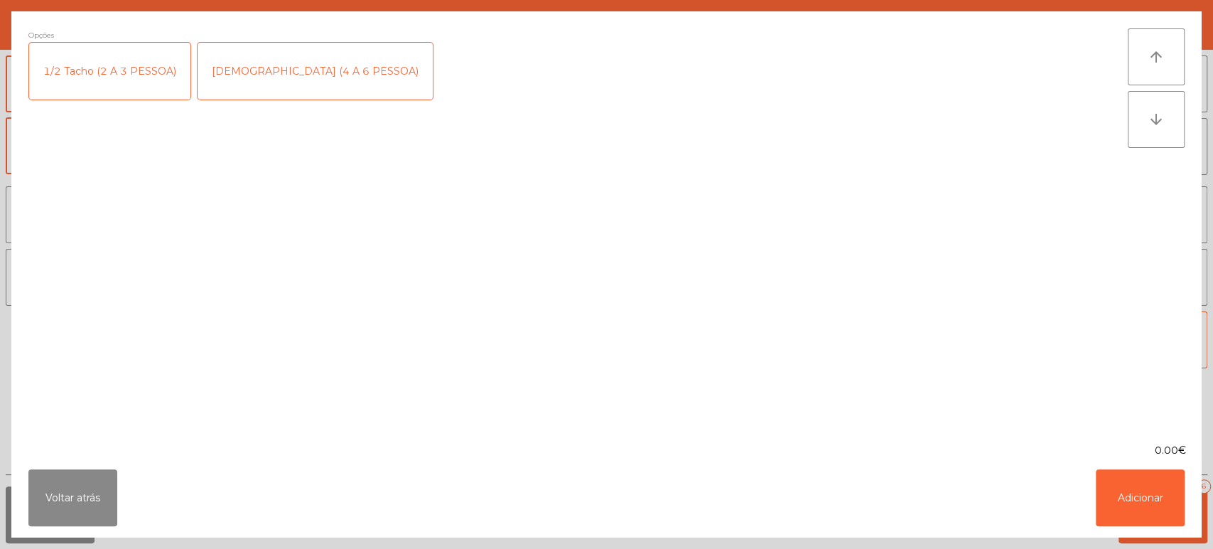
click at [275, 60] on div "1 Tacho (4 A 6 PESSOA)" at bounding box center [315, 71] width 235 height 57
click at [1143, 500] on button "Adicionar" at bounding box center [1140, 497] width 89 height 57
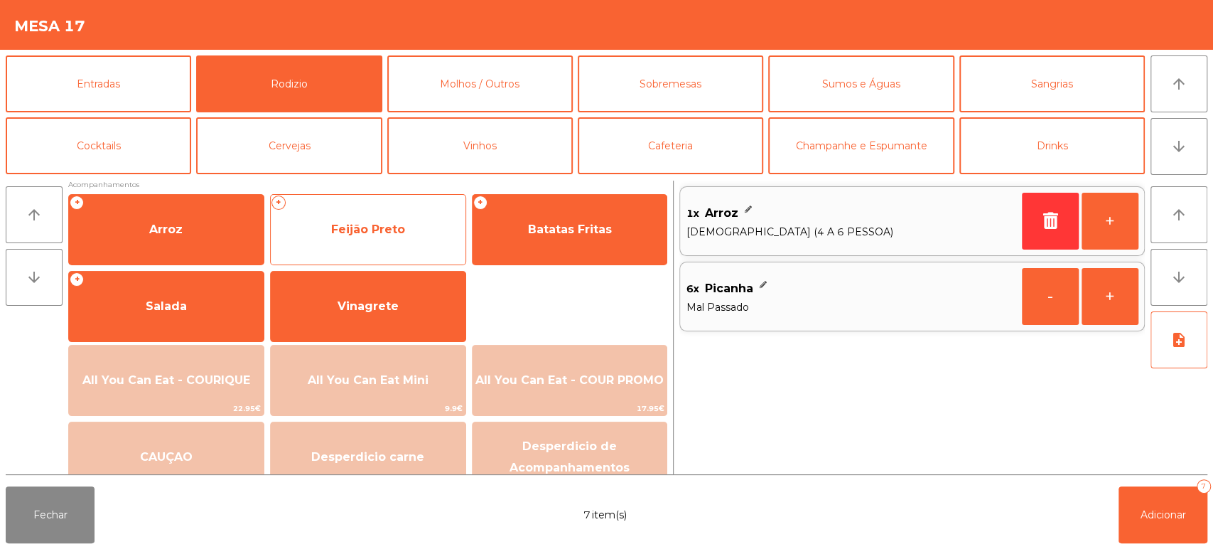
click at [395, 226] on span "Feijão Preto" at bounding box center [368, 230] width 74 height 14
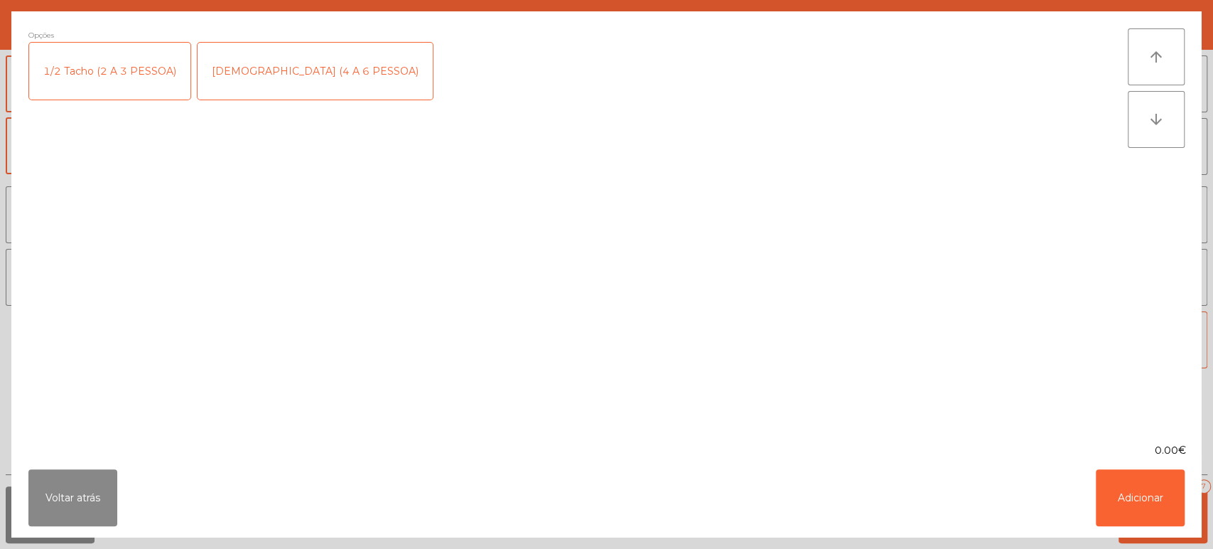
click at [119, 58] on div "1/2 Tacho (2 A 3 PESSOA)" at bounding box center [109, 71] width 161 height 57
click at [1147, 513] on button "Adicionar" at bounding box center [1140, 497] width 89 height 57
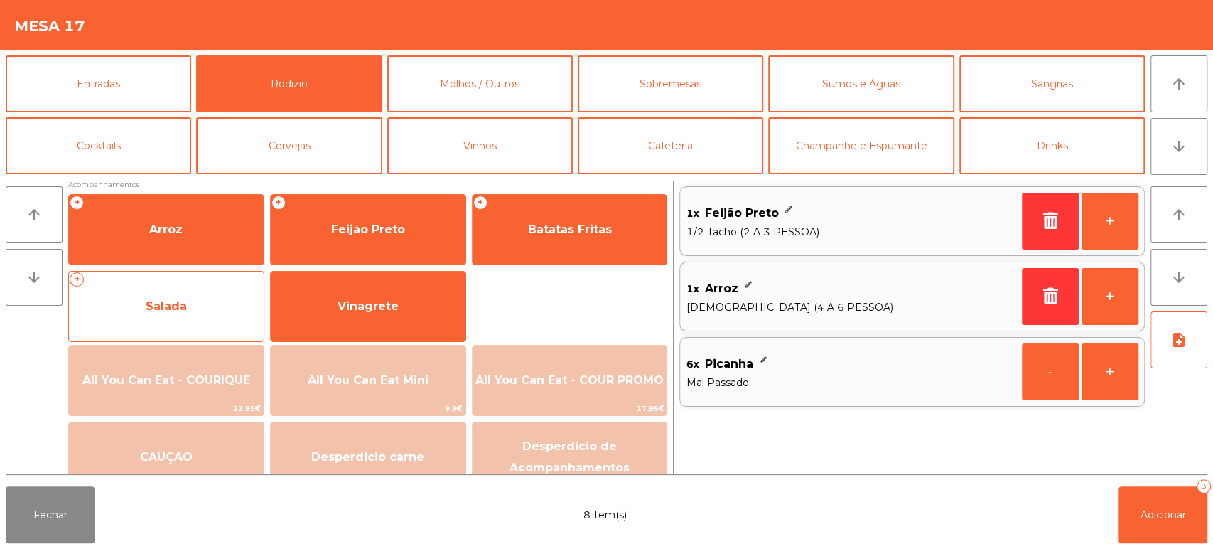
click at [199, 294] on span "Salada" at bounding box center [166, 306] width 195 height 38
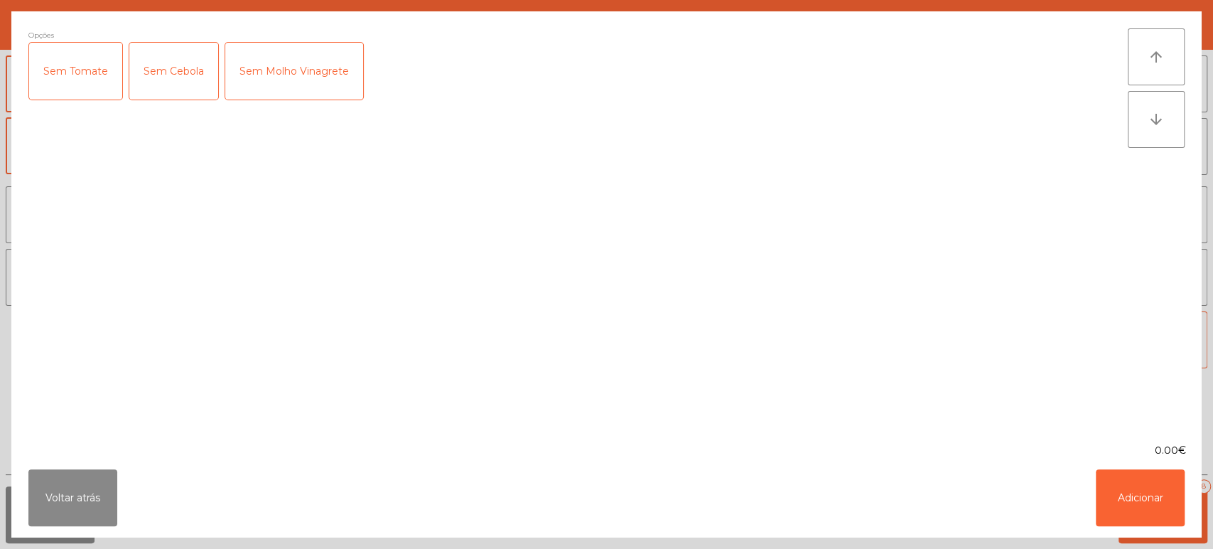
click at [203, 281] on div "Opções Sem Tomate Sem Cebola Sem Molho Vinagrete" at bounding box center [578, 226] width 1100 height 397
click at [154, 83] on div "Sem Cebola" at bounding box center [173, 71] width 89 height 57
click at [1139, 493] on button "Adicionar" at bounding box center [1140, 497] width 89 height 57
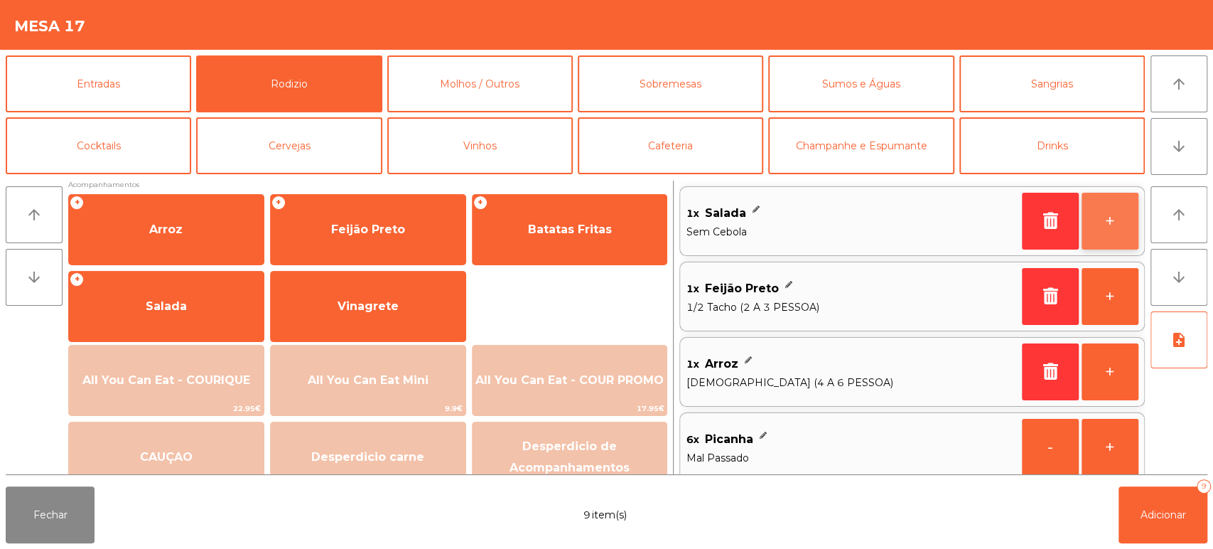
click at [1110, 223] on button "+" at bounding box center [1110, 221] width 57 height 57
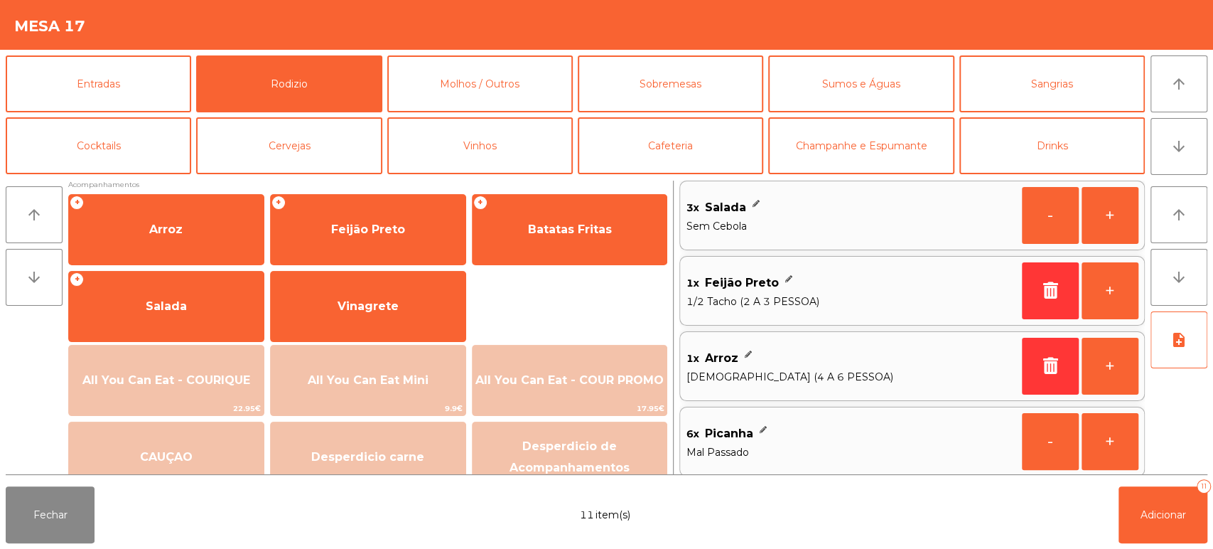
scroll to position [200, 0]
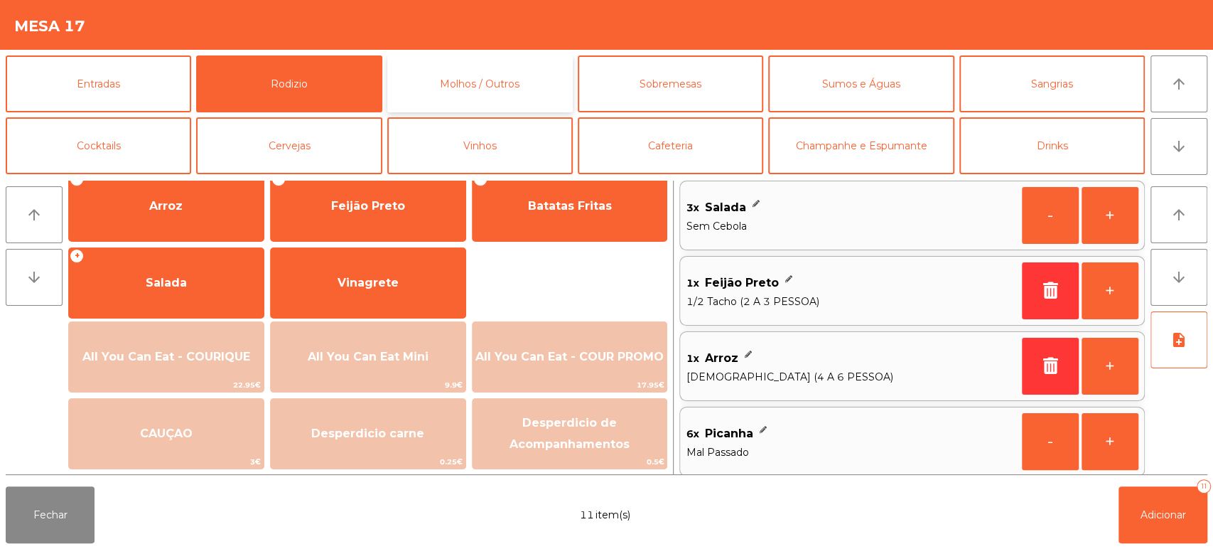
click at [500, 71] on button "Molhos / Outros" at bounding box center [480, 83] width 186 height 57
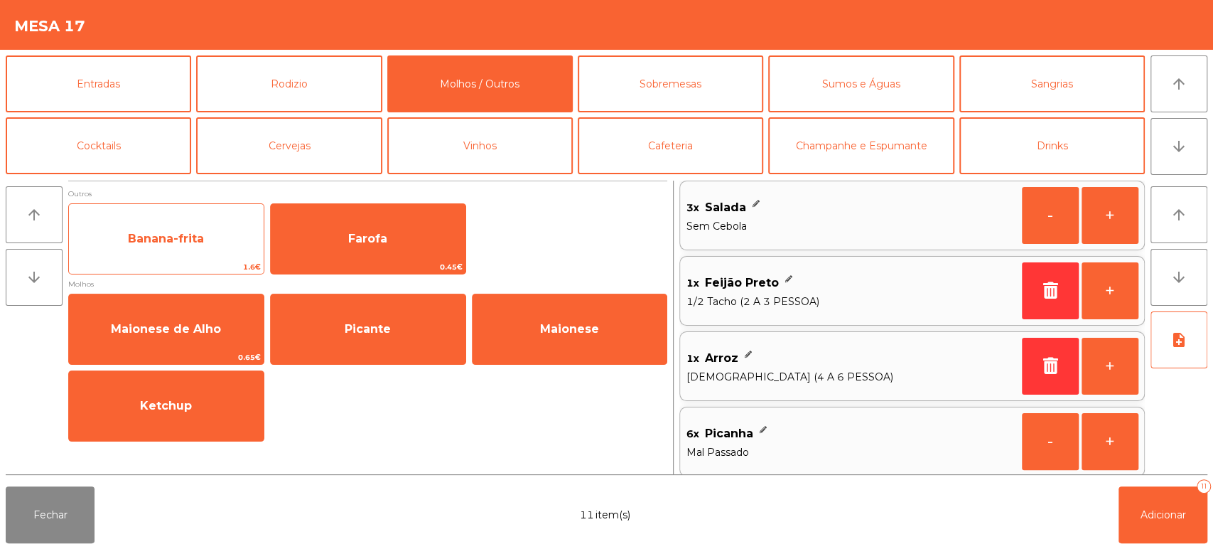
click at [176, 252] on span "Banana-frita" at bounding box center [166, 239] width 195 height 38
click at [189, 244] on span "Banana-frita" at bounding box center [166, 239] width 76 height 14
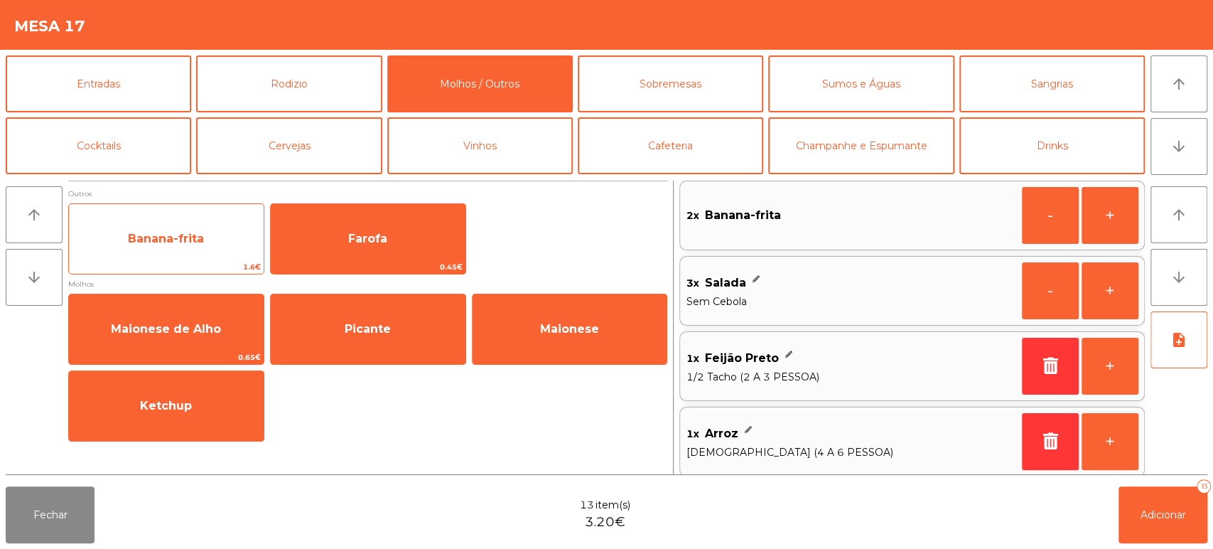
click at [213, 246] on span "Banana-frita" at bounding box center [166, 239] width 195 height 38
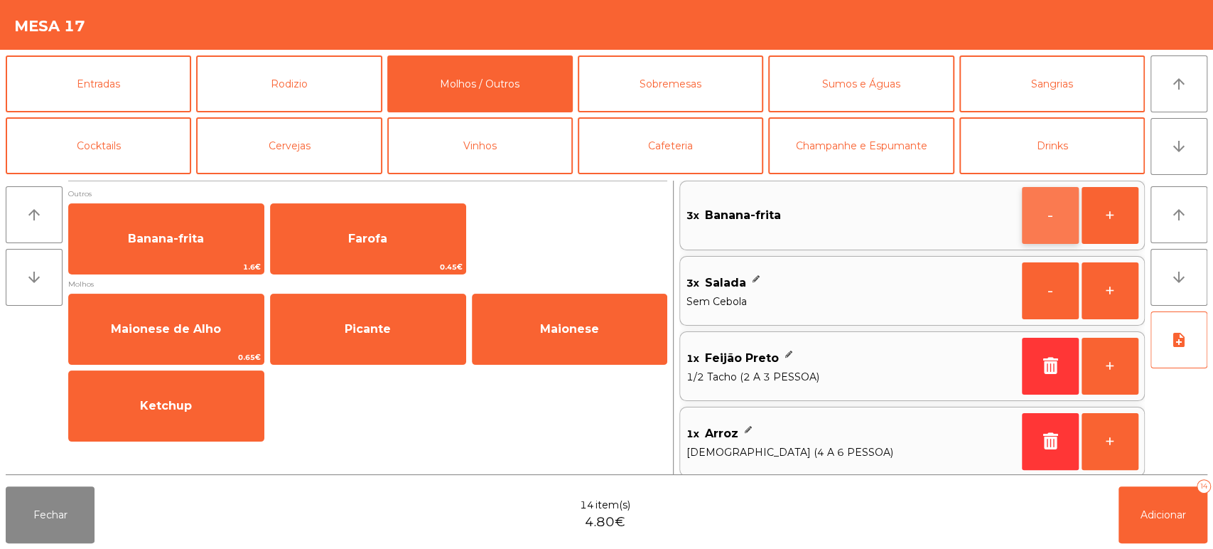
click at [1029, 223] on button "-" at bounding box center [1050, 215] width 57 height 57
click at [306, 68] on button "Rodizio" at bounding box center [289, 83] width 186 height 57
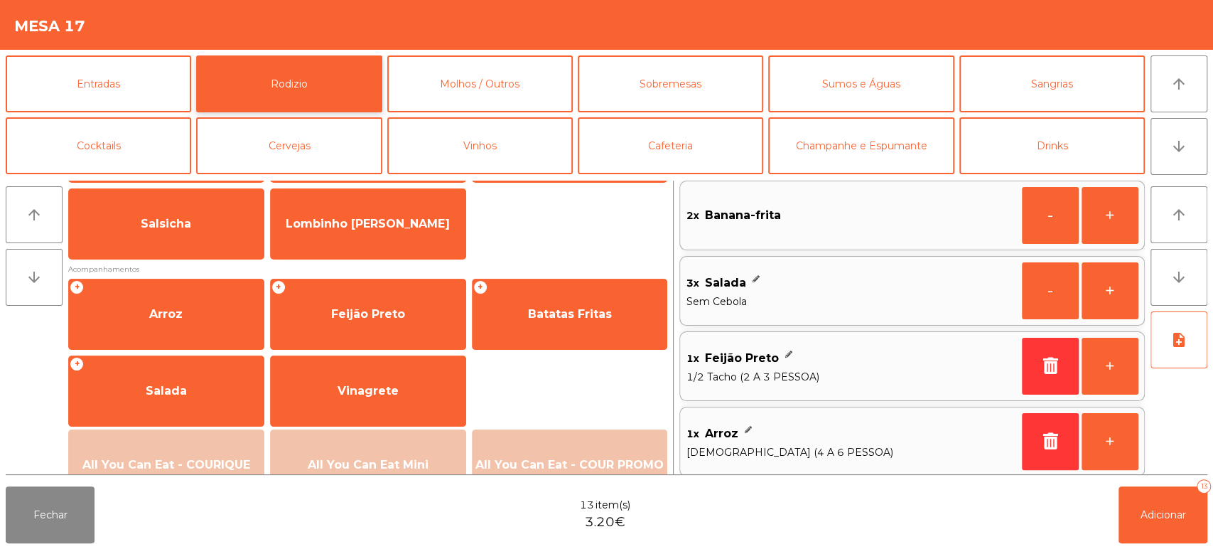
scroll to position [93, 0]
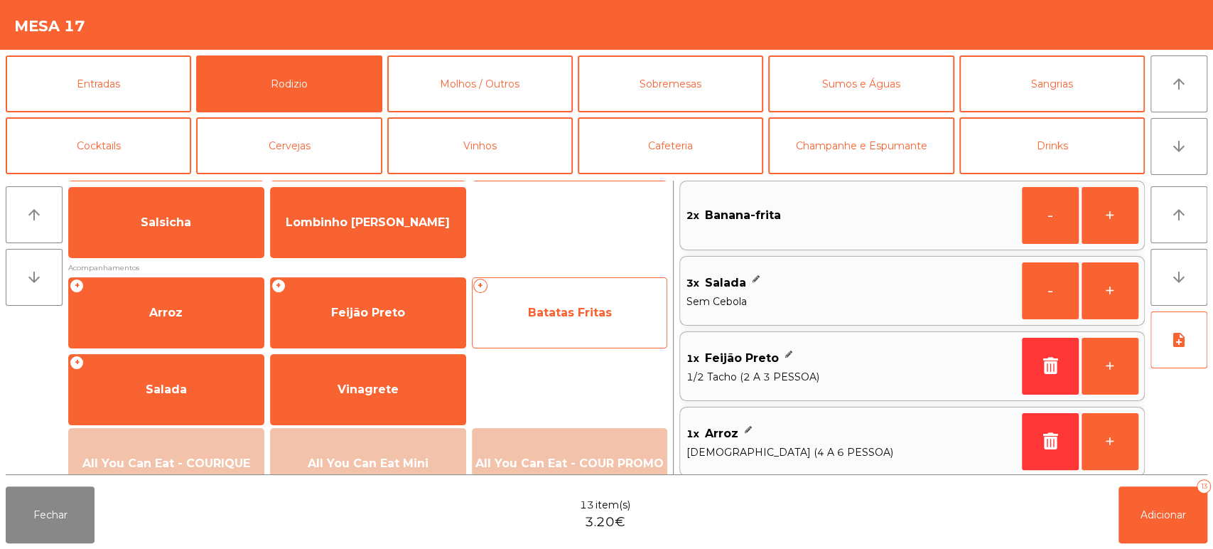
click at [552, 325] on span "Batatas Fritas" at bounding box center [570, 313] width 195 height 38
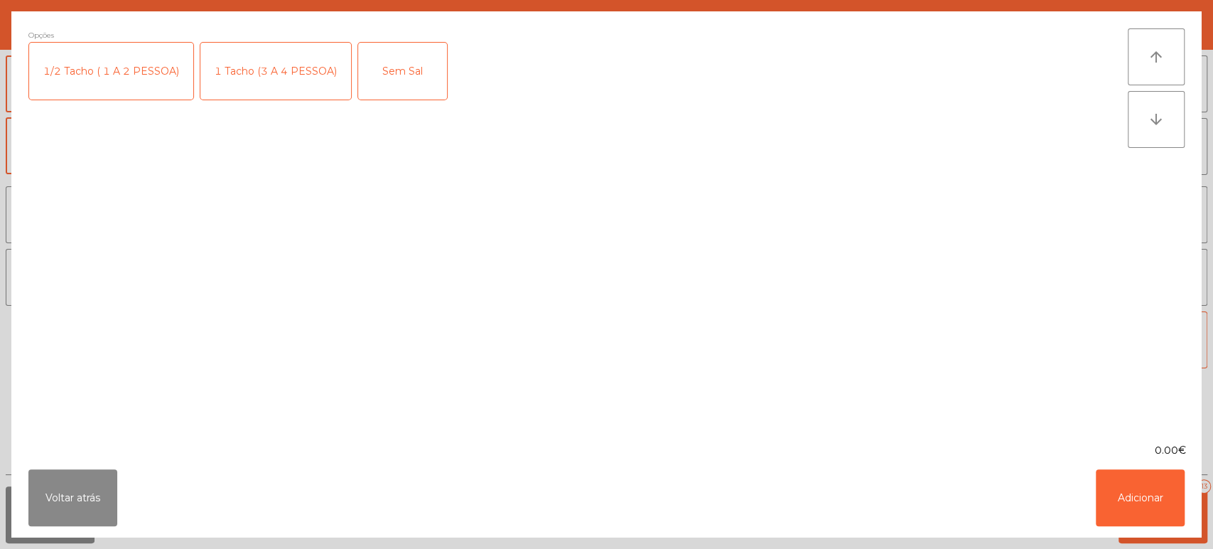
click at [210, 56] on div "1 Tacho (3 A 4 PESSOA)" at bounding box center [275, 71] width 151 height 57
click at [1152, 496] on button "Adicionar" at bounding box center [1140, 497] width 89 height 57
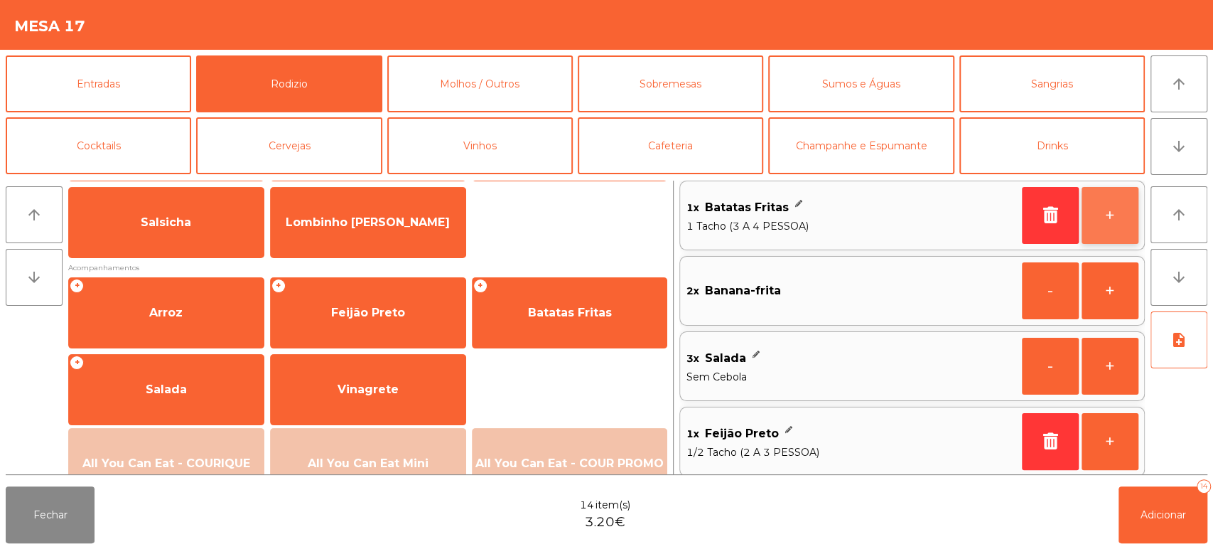
click at [1115, 222] on button "+" at bounding box center [1110, 215] width 57 height 57
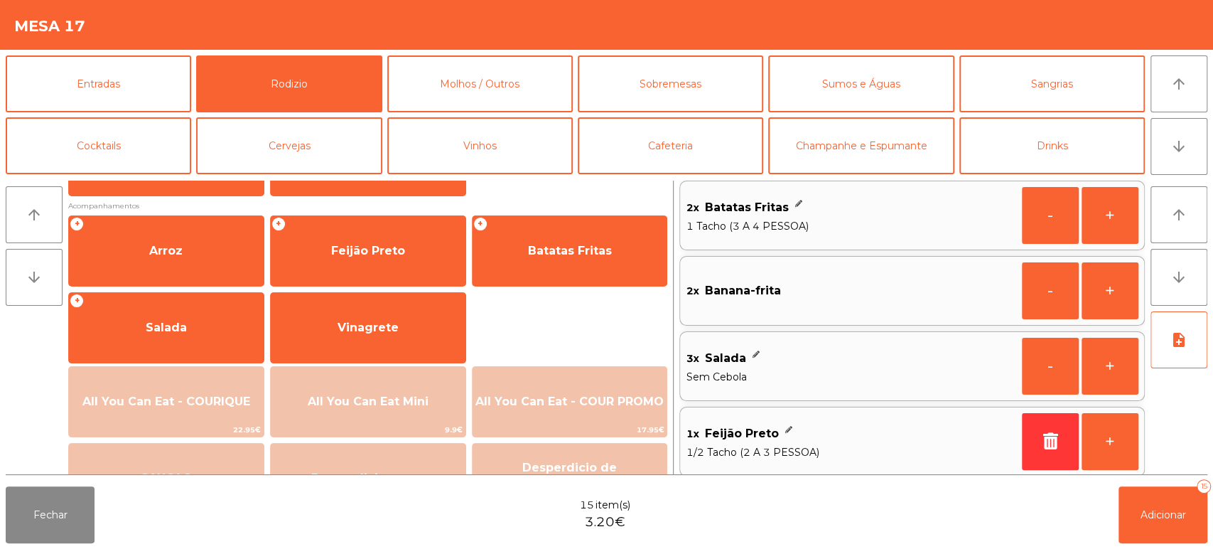
scroll to position [156, 0]
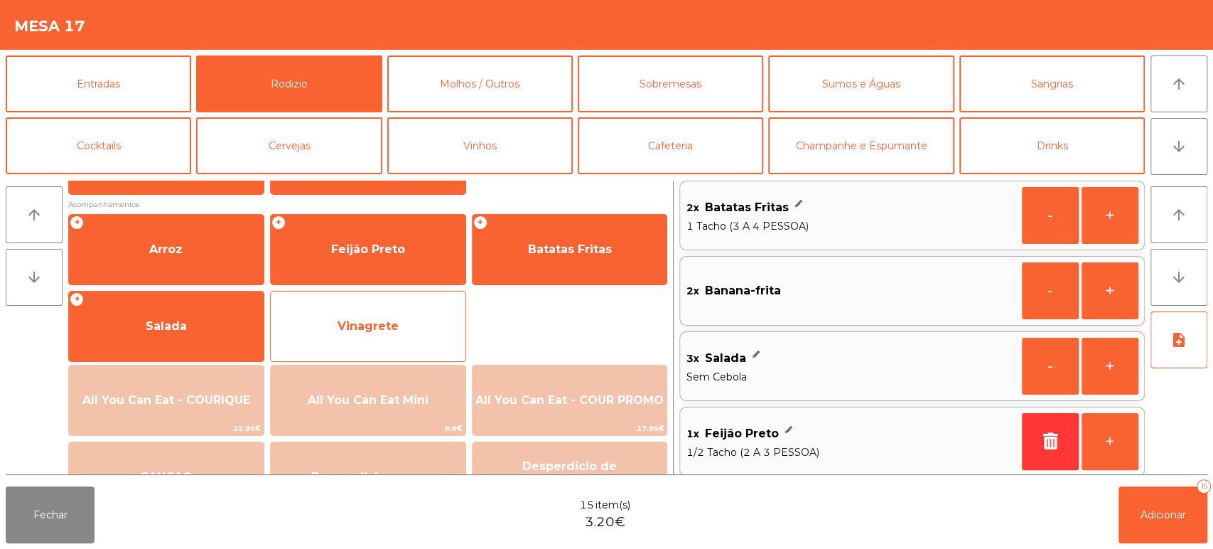
click at [376, 321] on span "Vinagrete" at bounding box center [368, 326] width 61 height 14
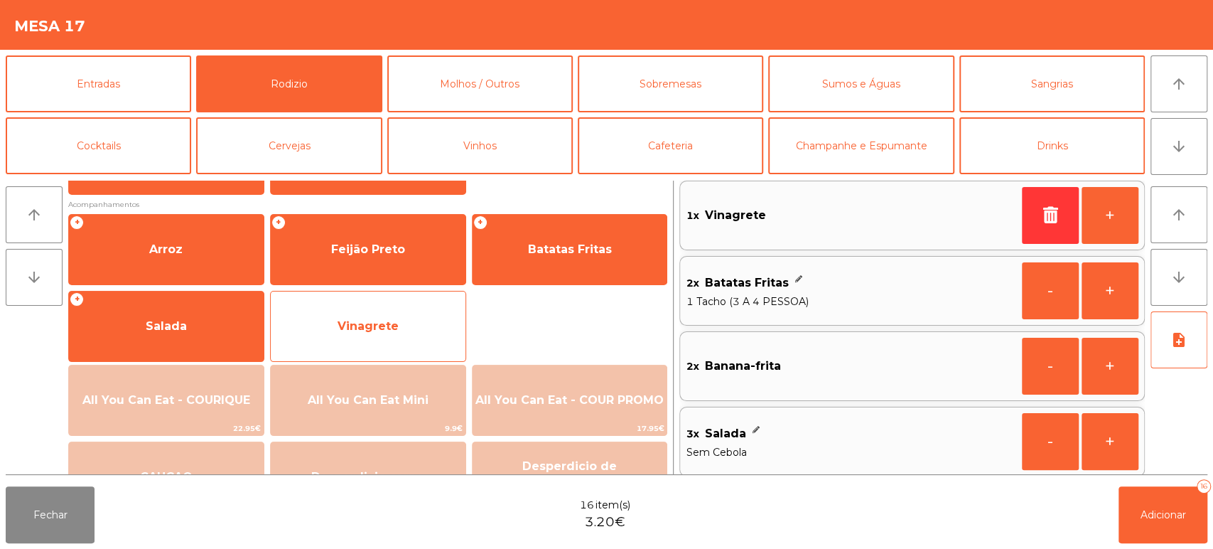
click at [404, 313] on span "Vinagrete" at bounding box center [368, 326] width 195 height 38
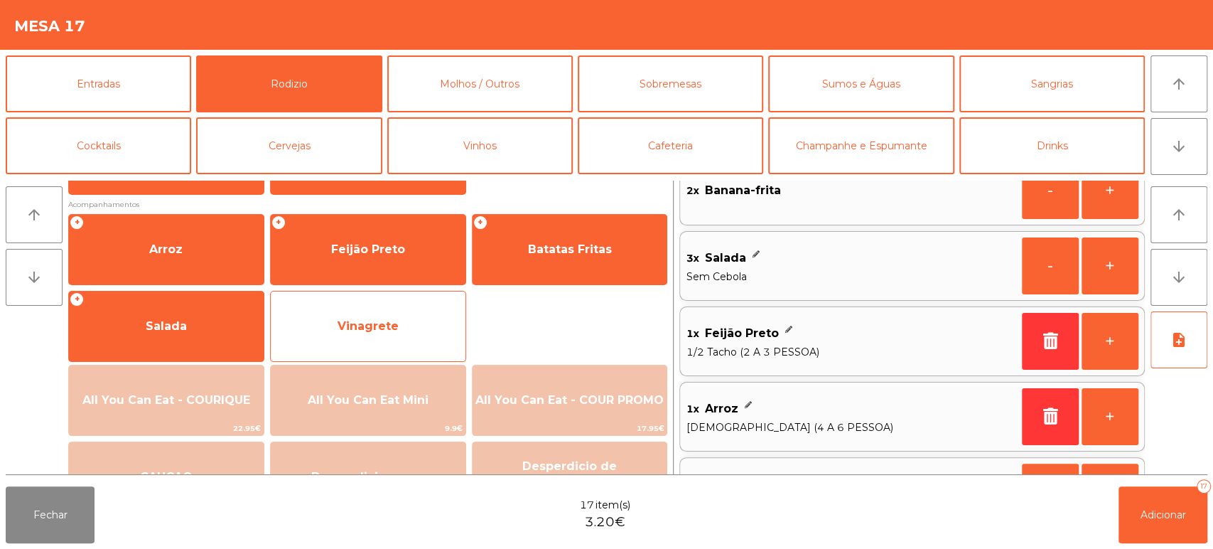
scroll to position [238, 0]
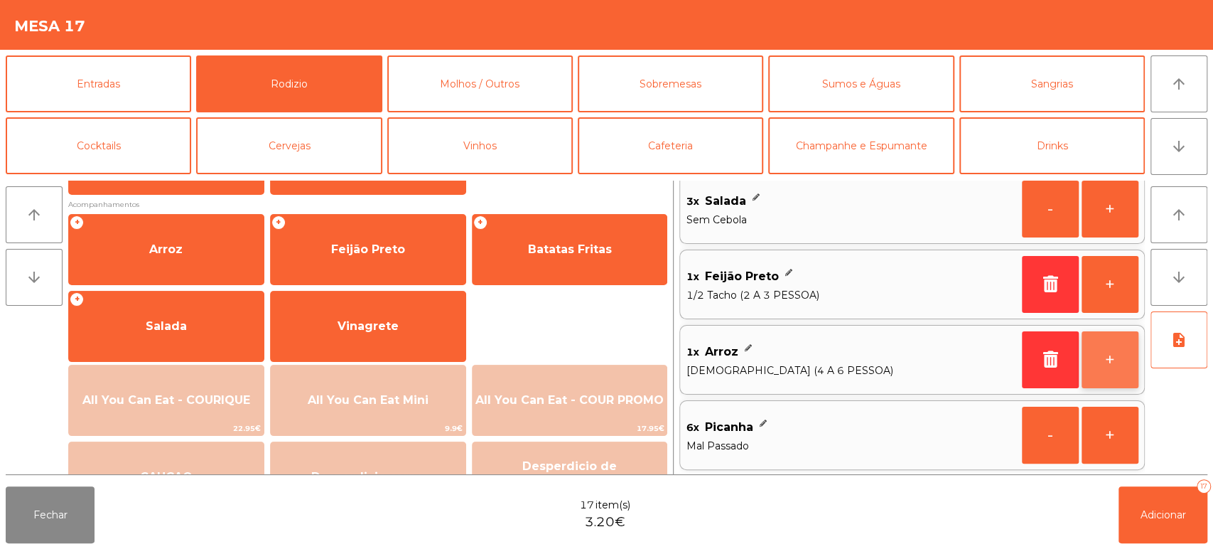
click at [1112, 358] on button "+" at bounding box center [1110, 359] width 57 height 57
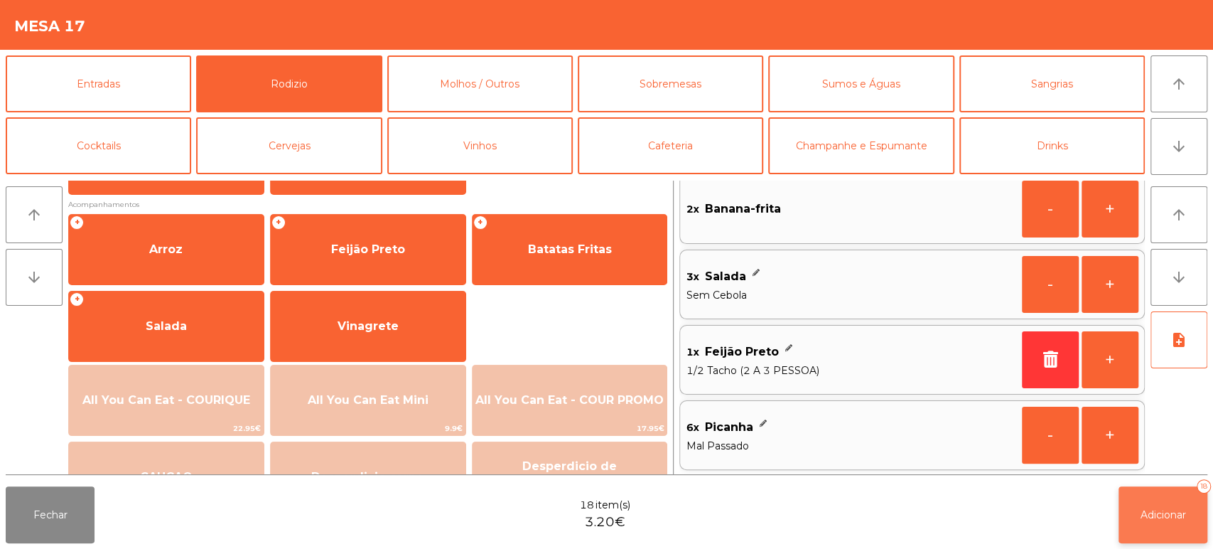
click at [1176, 498] on button "Adicionar 18" at bounding box center [1163, 514] width 89 height 57
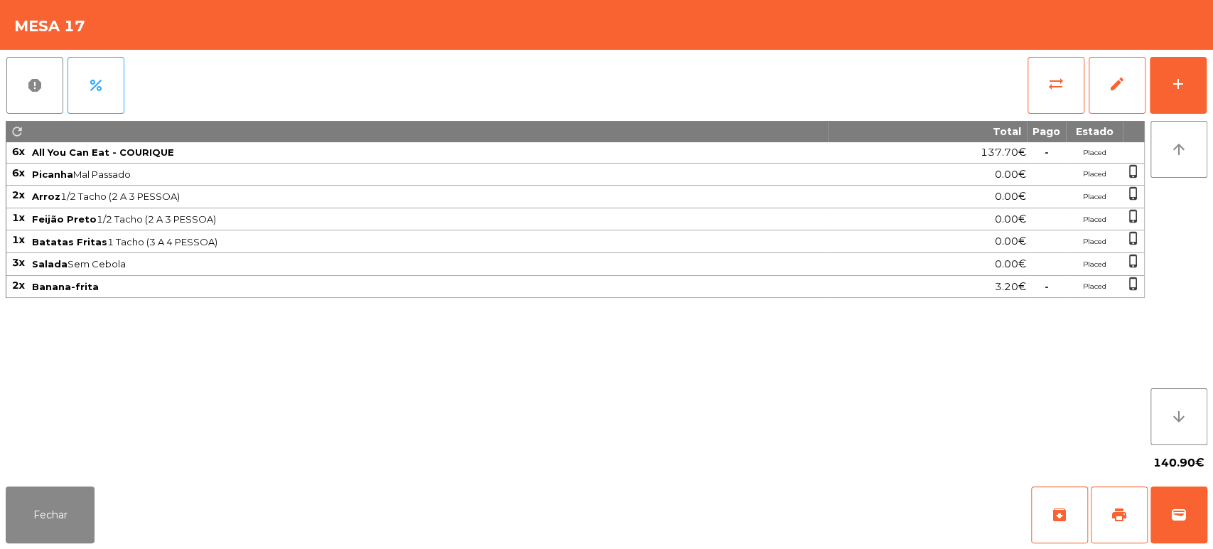
click at [108, 495] on div "Fechar archive print wallet" at bounding box center [606, 515] width 1213 height 68
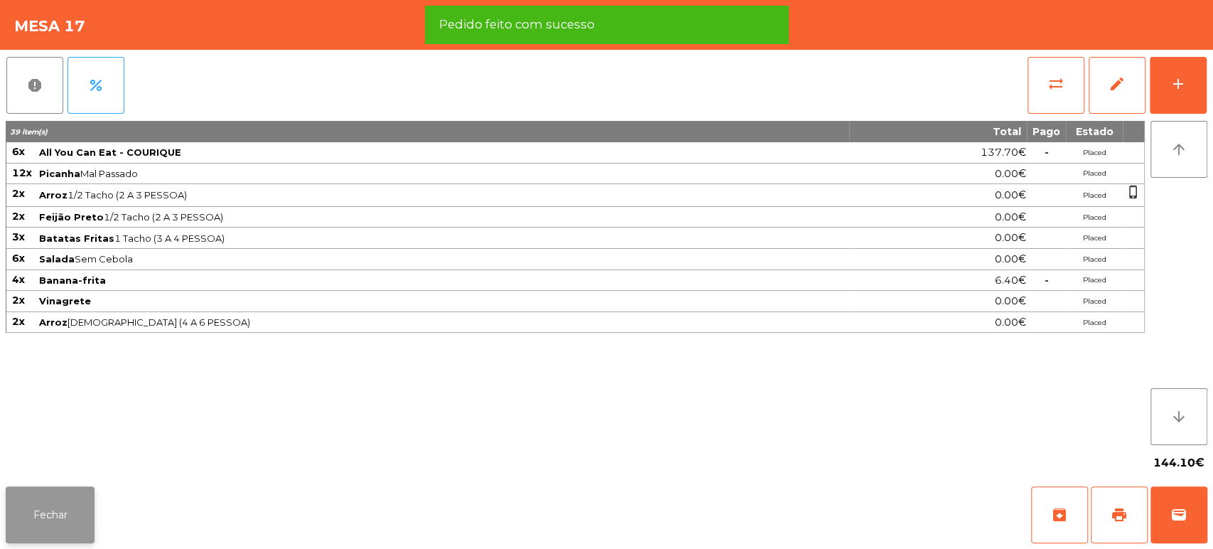
click at [92, 505] on button "Fechar" at bounding box center [50, 514] width 89 height 57
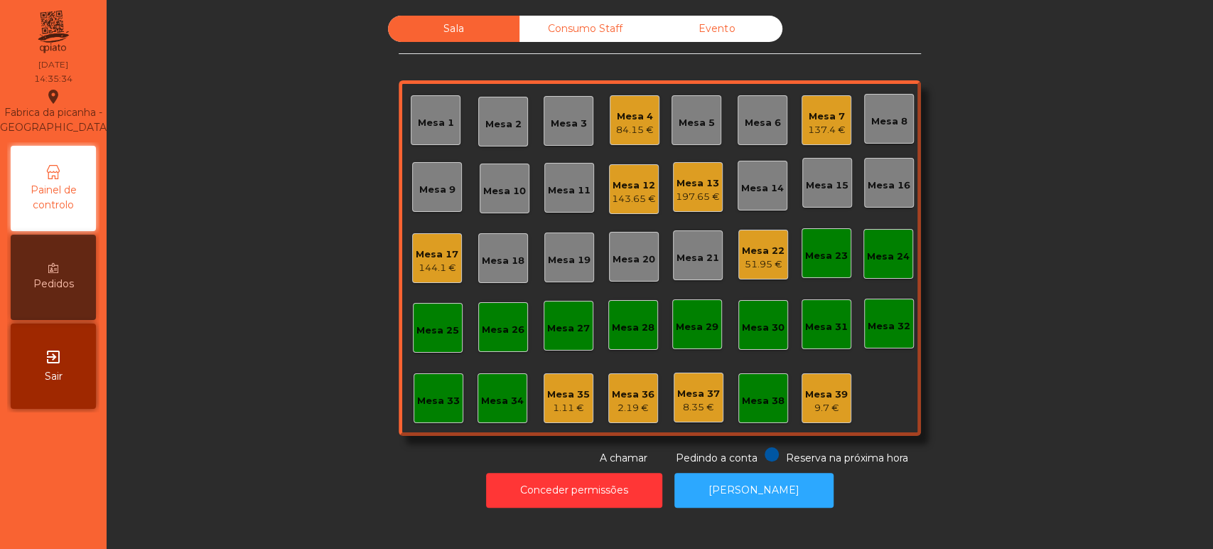
click at [808, 133] on div "137.4 €" at bounding box center [827, 130] width 38 height 14
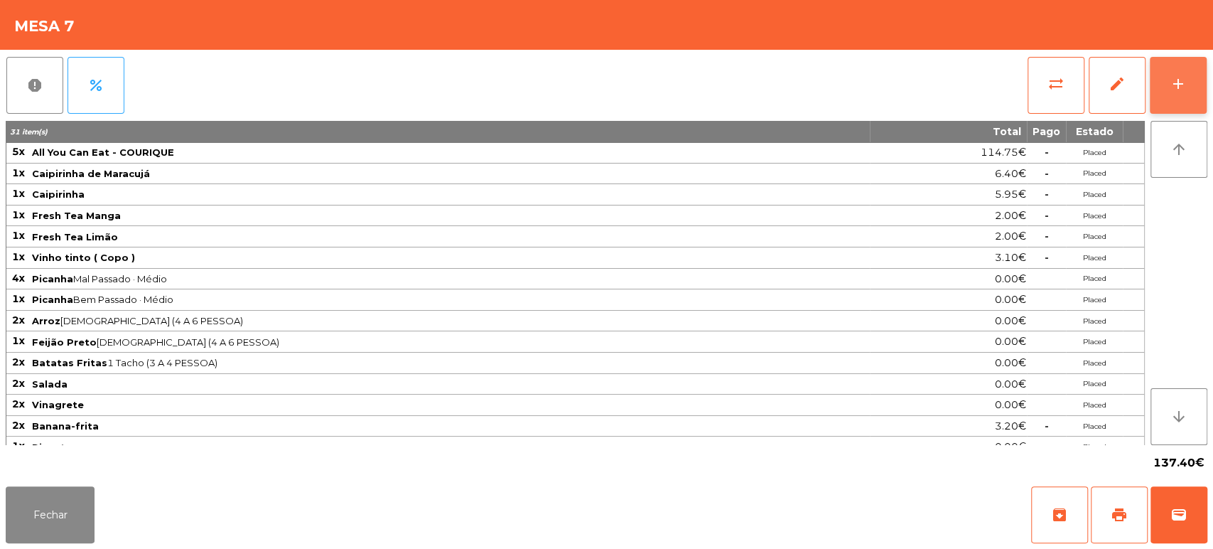
click at [1194, 65] on button "add" at bounding box center [1178, 85] width 57 height 57
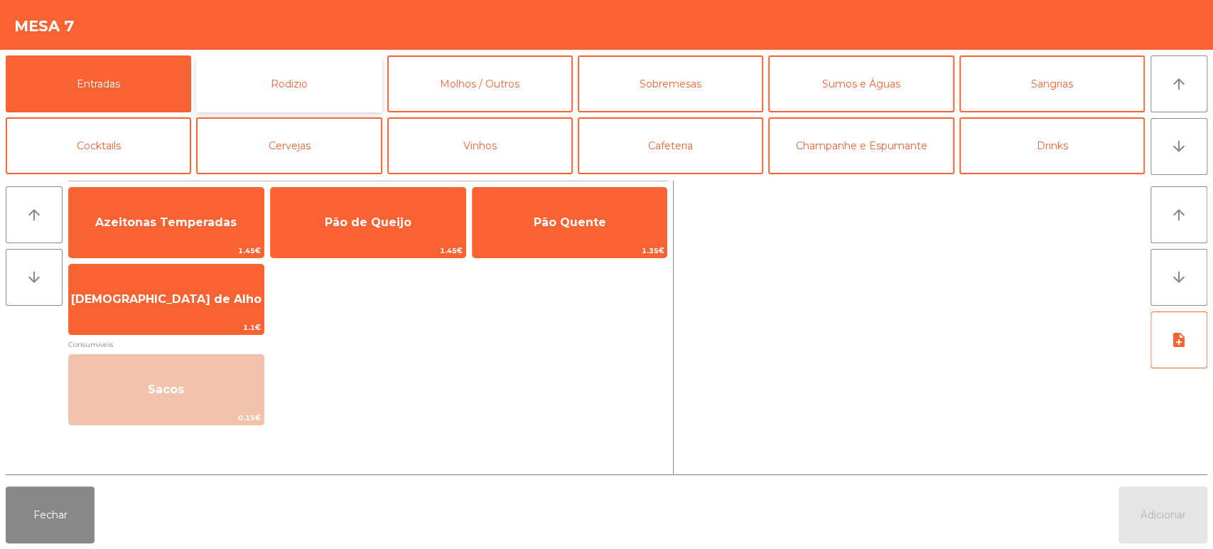
click at [364, 85] on button "Rodizio" at bounding box center [289, 83] width 186 height 57
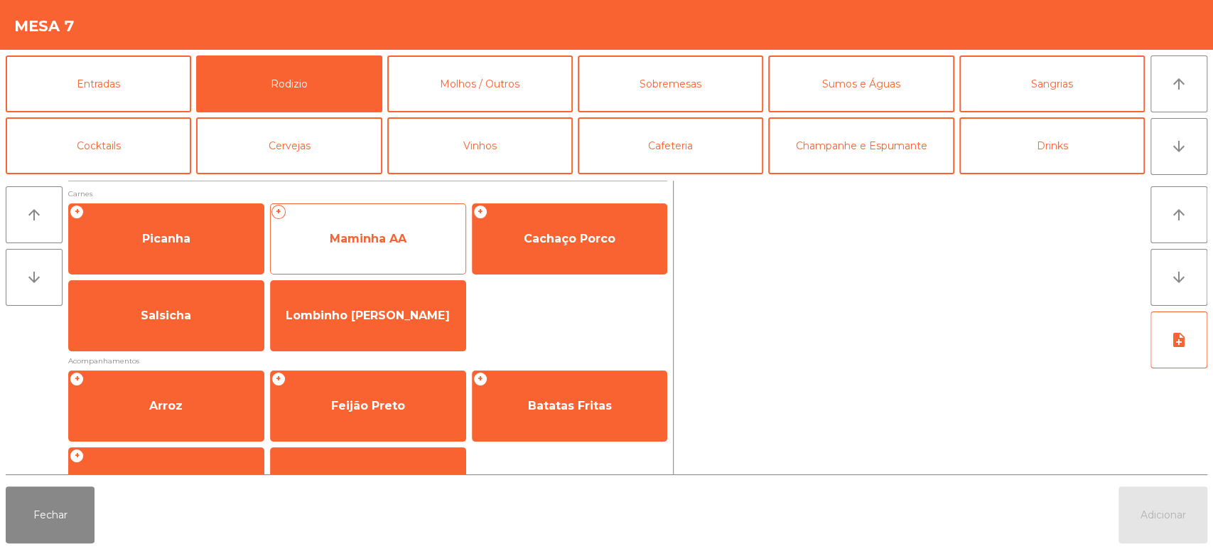
click at [394, 250] on span "Maminha AA" at bounding box center [368, 239] width 195 height 38
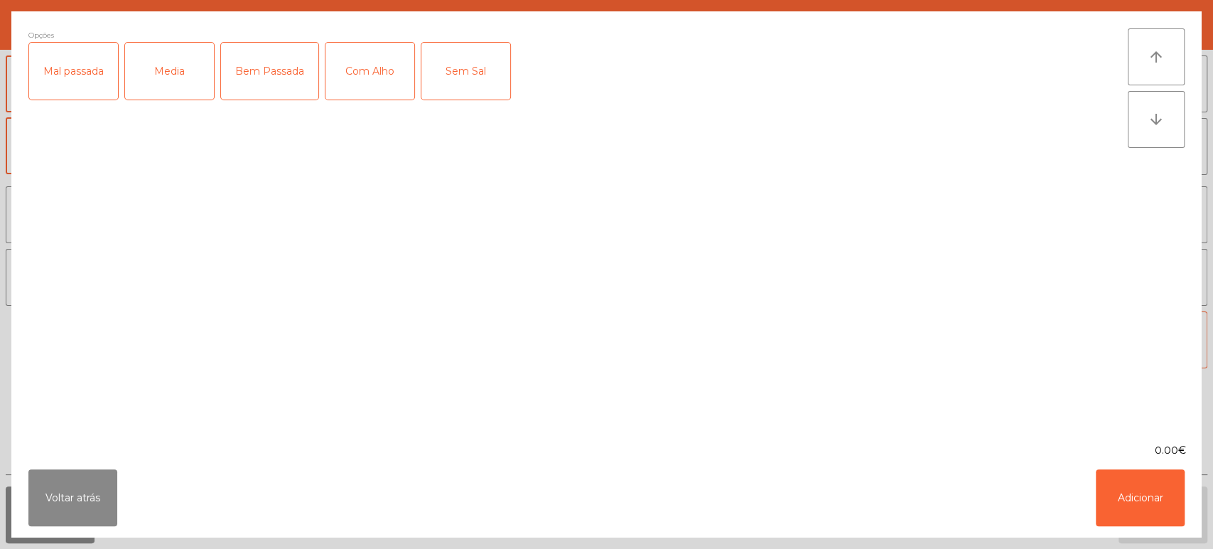
click at [155, 47] on div "Media" at bounding box center [169, 71] width 89 height 57
click at [82, 74] on div "Mal passada" at bounding box center [73, 71] width 89 height 57
click at [1157, 513] on button "Adicionar" at bounding box center [1140, 497] width 89 height 57
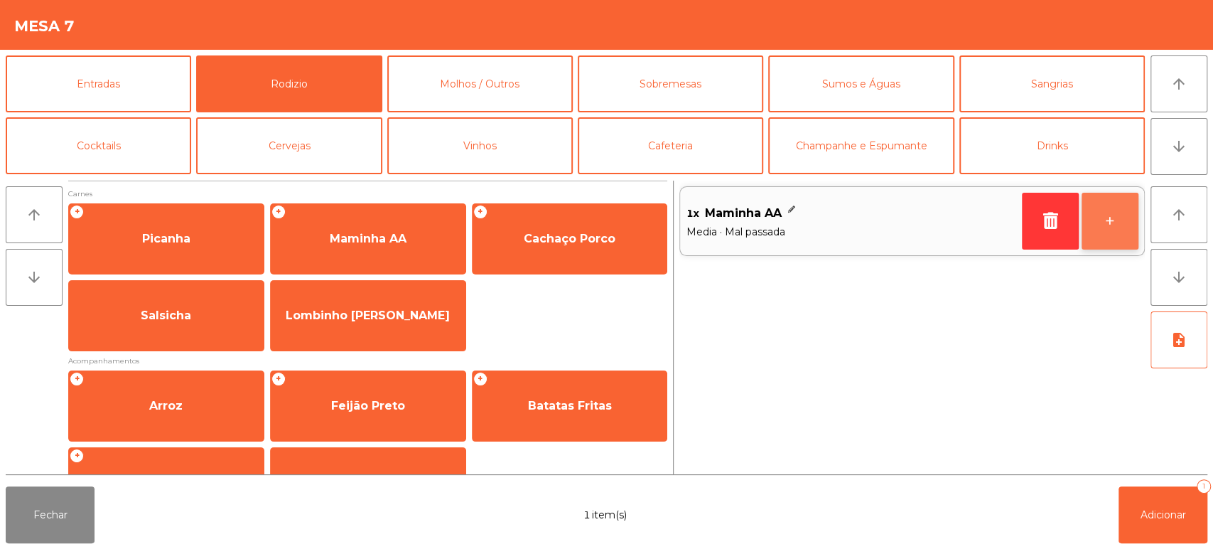
click at [1109, 243] on button "+" at bounding box center [1110, 221] width 57 height 57
click at [1098, 230] on button "+" at bounding box center [1110, 221] width 57 height 57
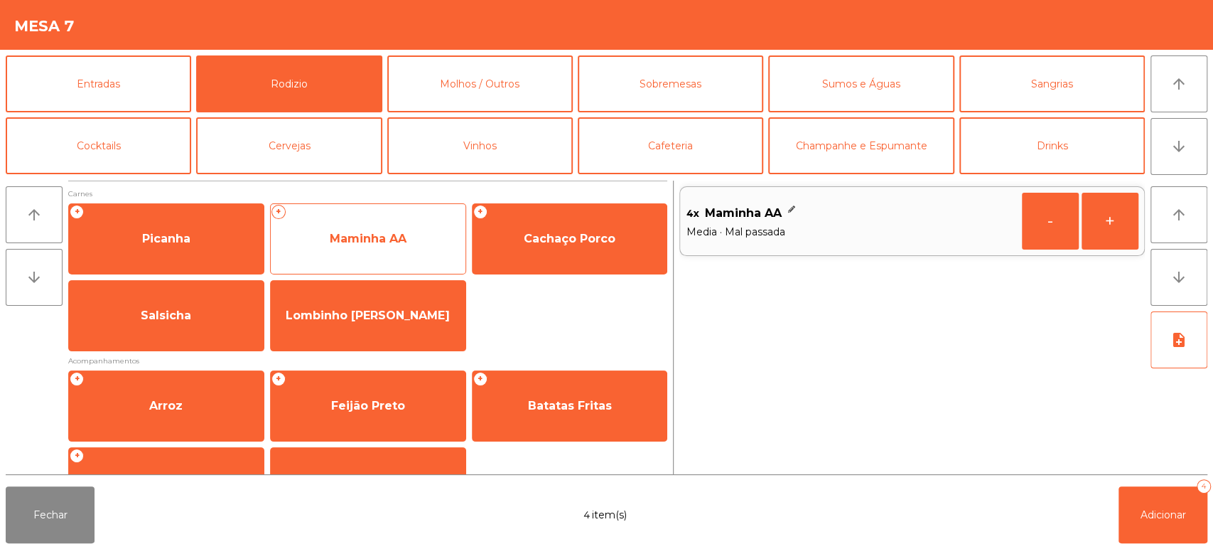
click at [387, 245] on span "Maminha AA" at bounding box center [368, 239] width 195 height 38
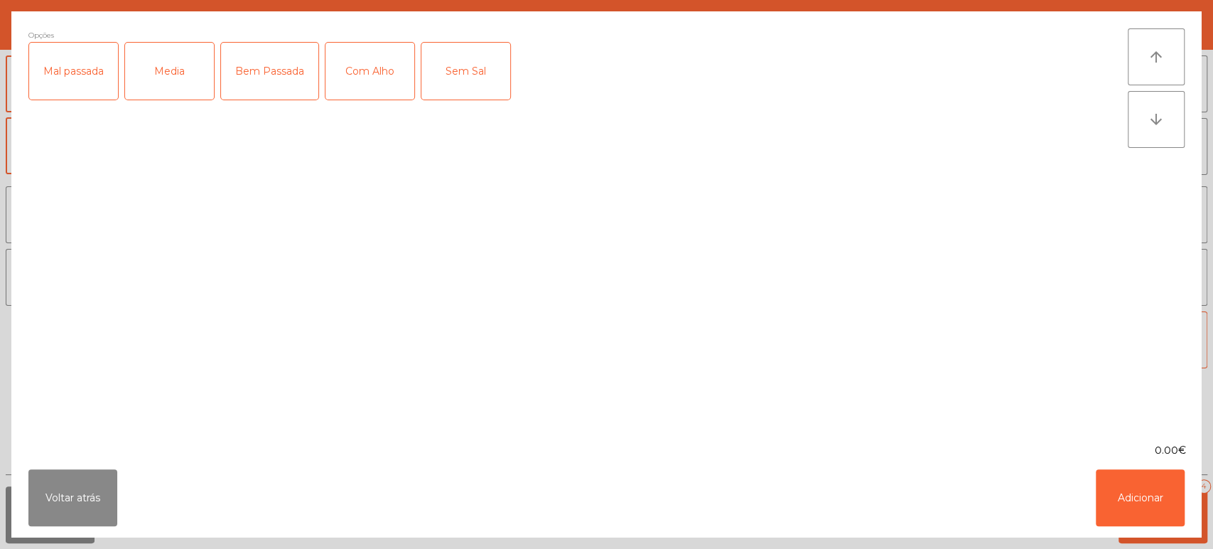
click at [281, 63] on div "Bem Passada" at bounding box center [269, 71] width 97 height 57
click at [203, 75] on div "Media" at bounding box center [169, 71] width 89 height 57
click at [1137, 512] on button "Adicionar" at bounding box center [1140, 497] width 89 height 57
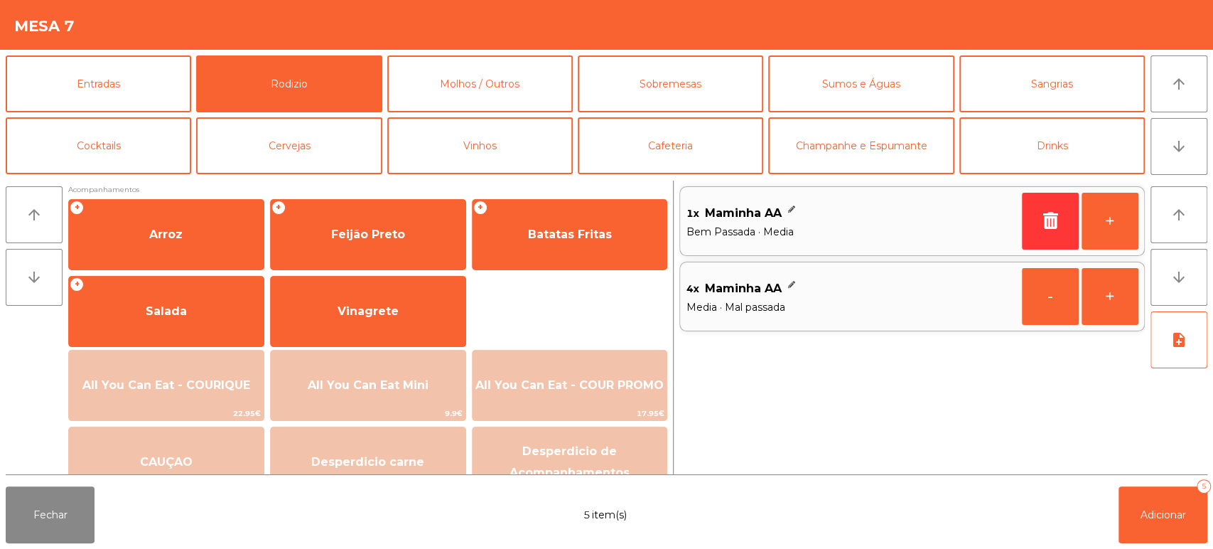
scroll to position [185, 0]
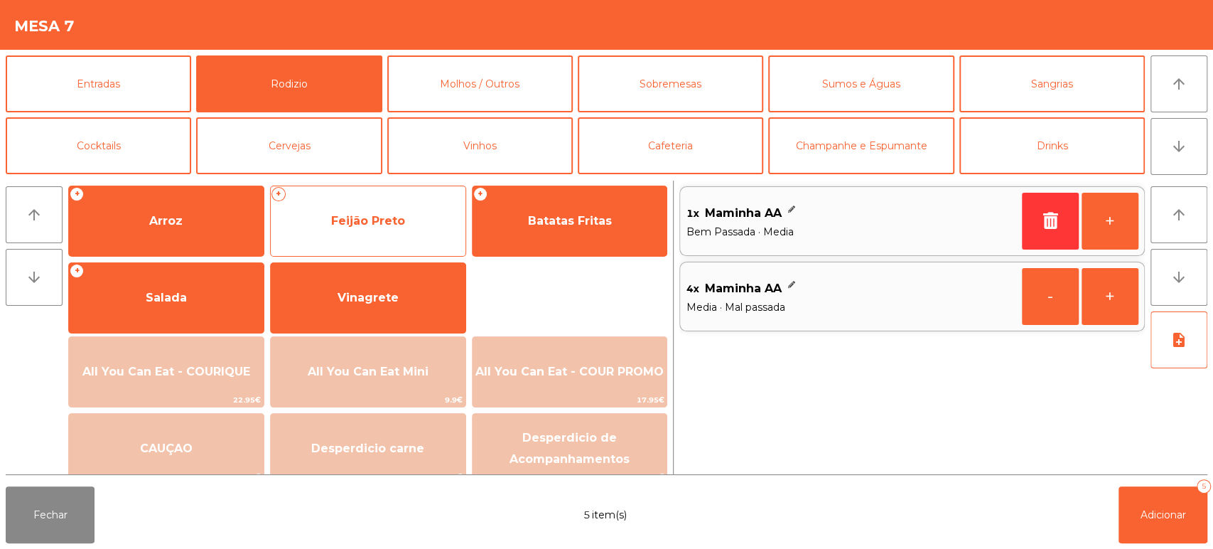
click at [397, 227] on span "Feijão Preto" at bounding box center [368, 221] width 74 height 14
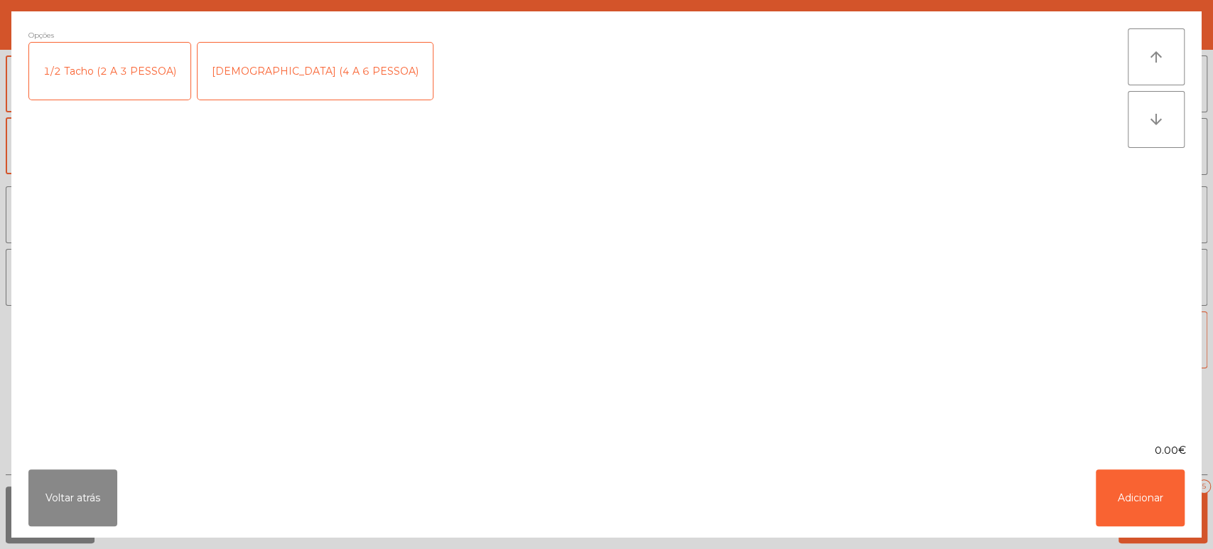
click at [287, 85] on div "1 Tacho (4 A 6 PESSOA)" at bounding box center [315, 71] width 235 height 57
click at [1154, 506] on button "Adicionar" at bounding box center [1140, 497] width 89 height 57
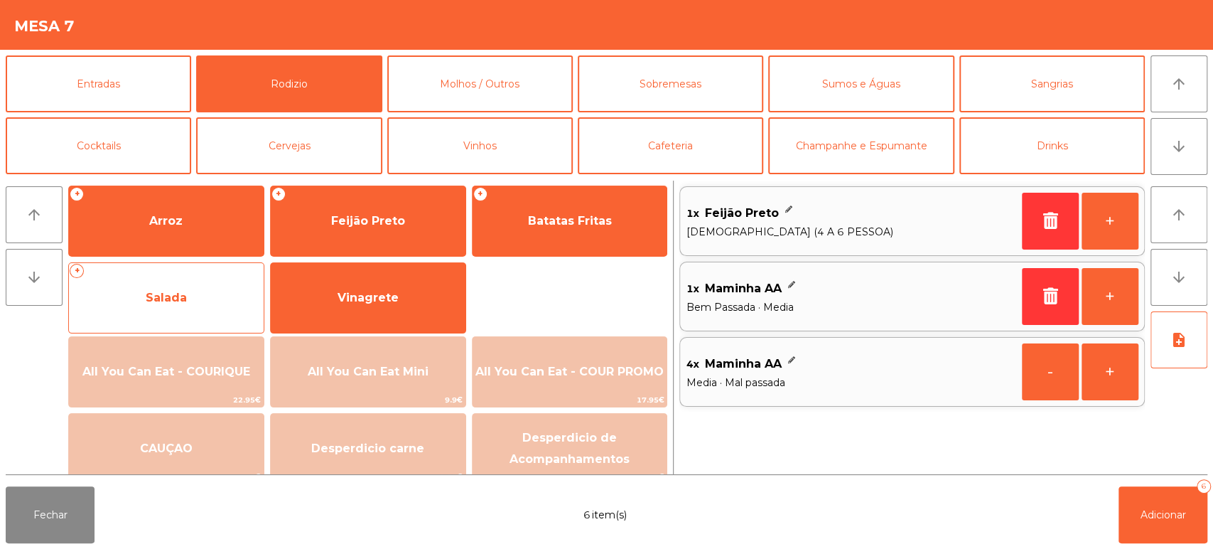
click at [215, 304] on span "Salada" at bounding box center [166, 298] width 195 height 38
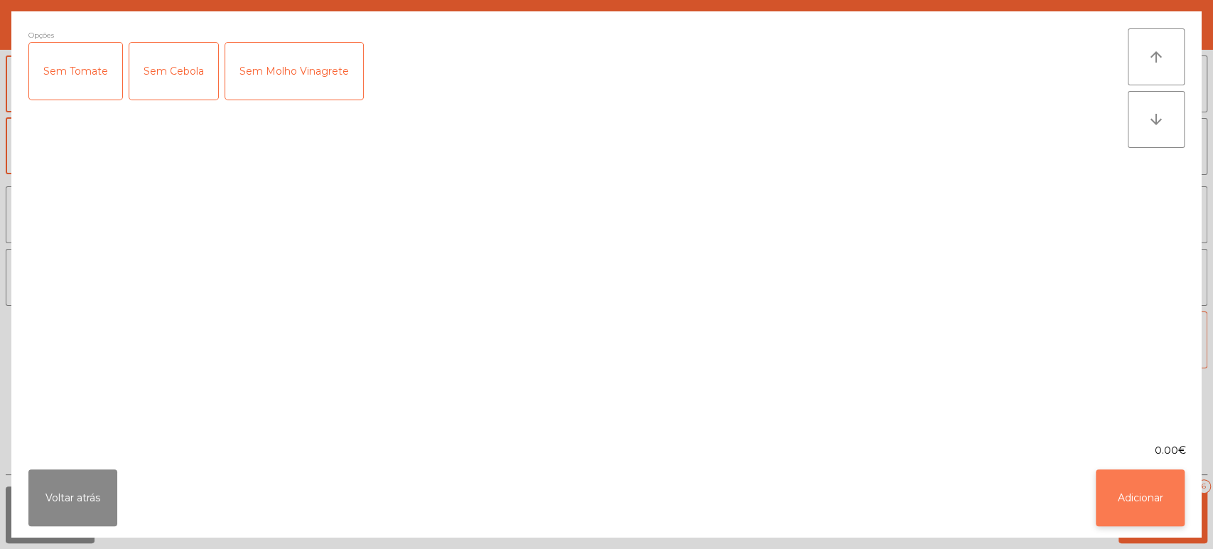
click at [1145, 514] on button "Adicionar" at bounding box center [1140, 497] width 89 height 57
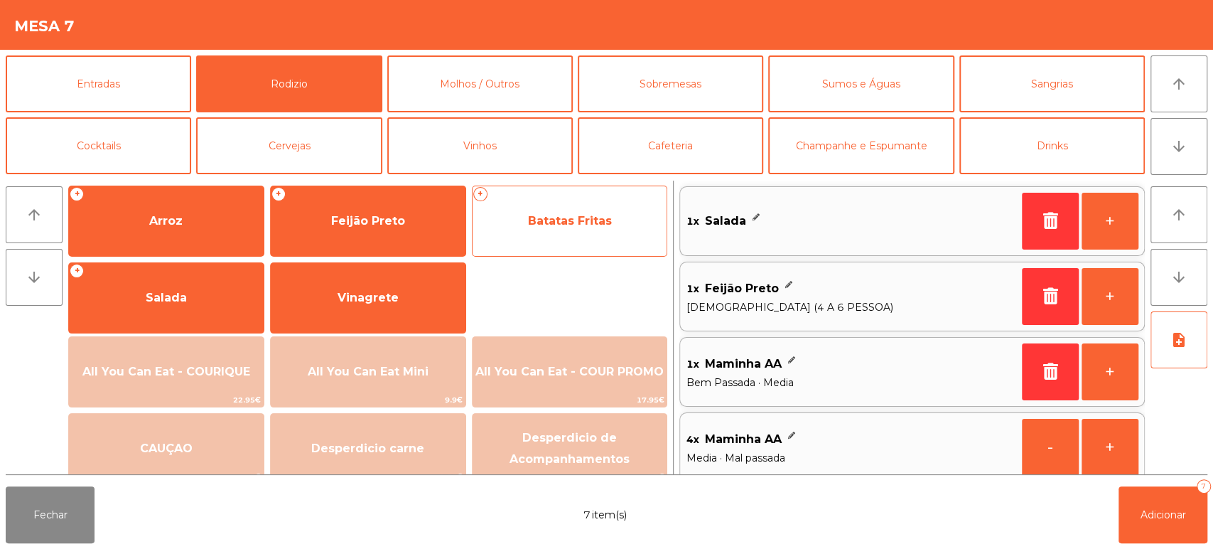
click at [617, 215] on span "Batatas Fritas" at bounding box center [570, 221] width 195 height 38
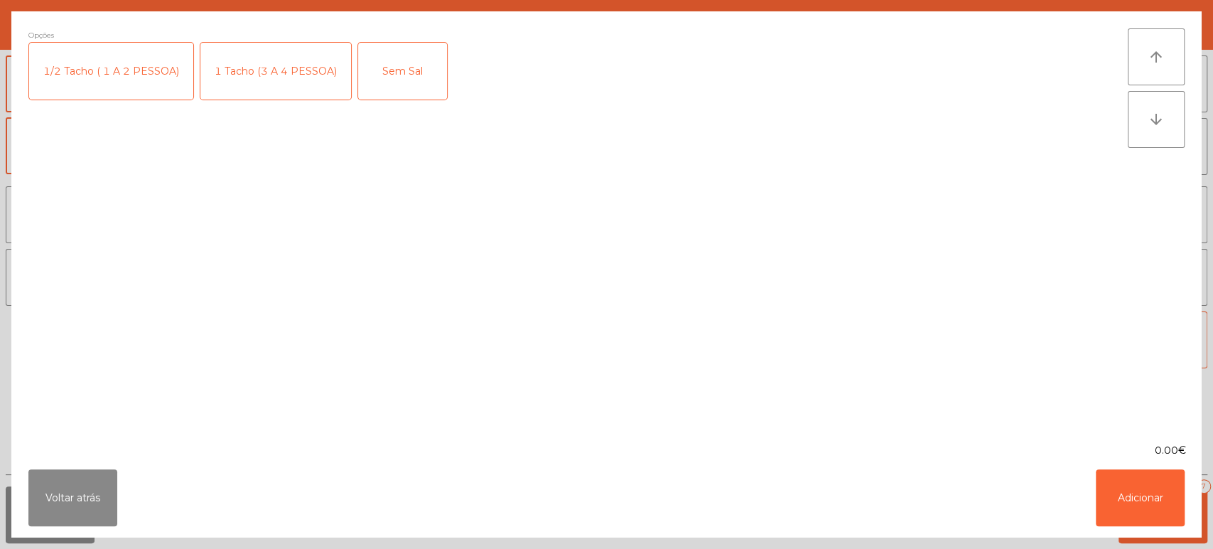
click at [309, 82] on div "1 Tacho (3 A 4 PESSOA)" at bounding box center [275, 71] width 151 height 57
click at [1145, 523] on button "Adicionar" at bounding box center [1140, 497] width 89 height 57
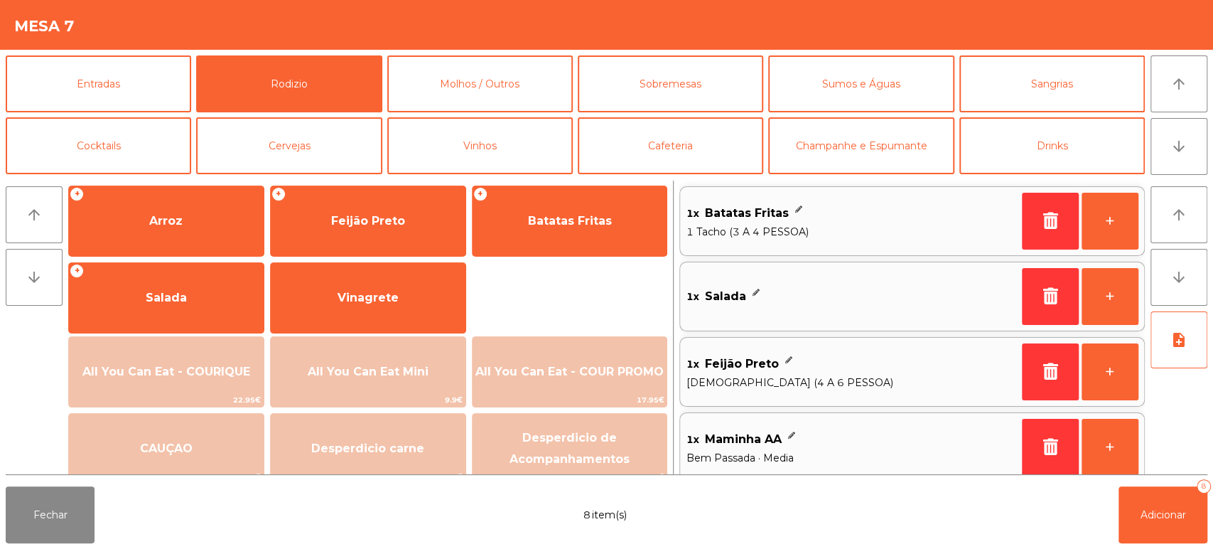
scroll to position [6, 0]
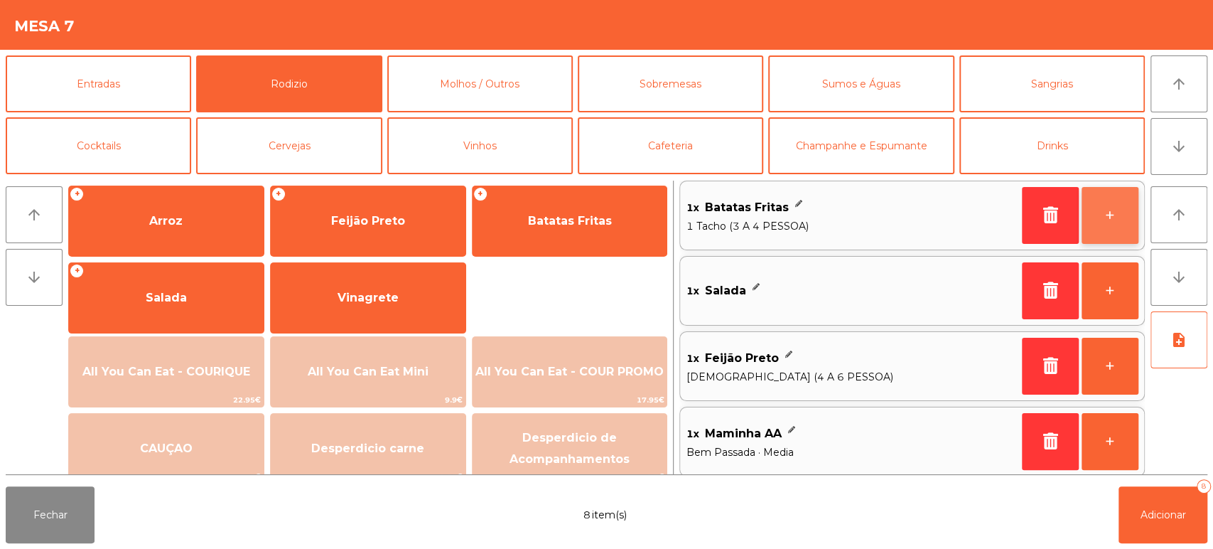
click at [1121, 221] on button "+" at bounding box center [1110, 215] width 57 height 57
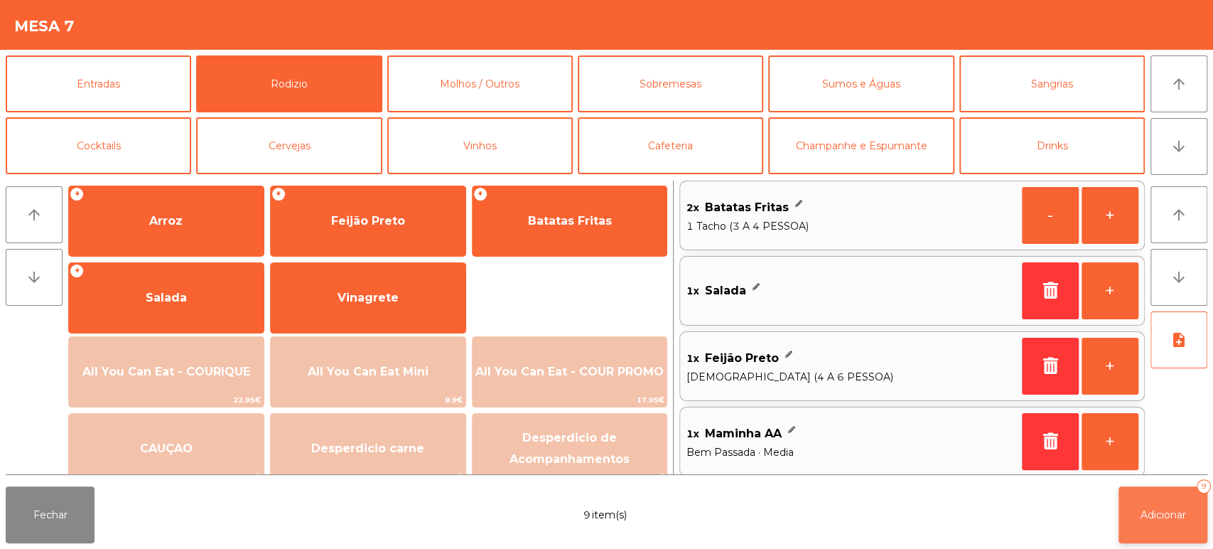
click at [1174, 525] on button "Adicionar 9" at bounding box center [1163, 514] width 89 height 57
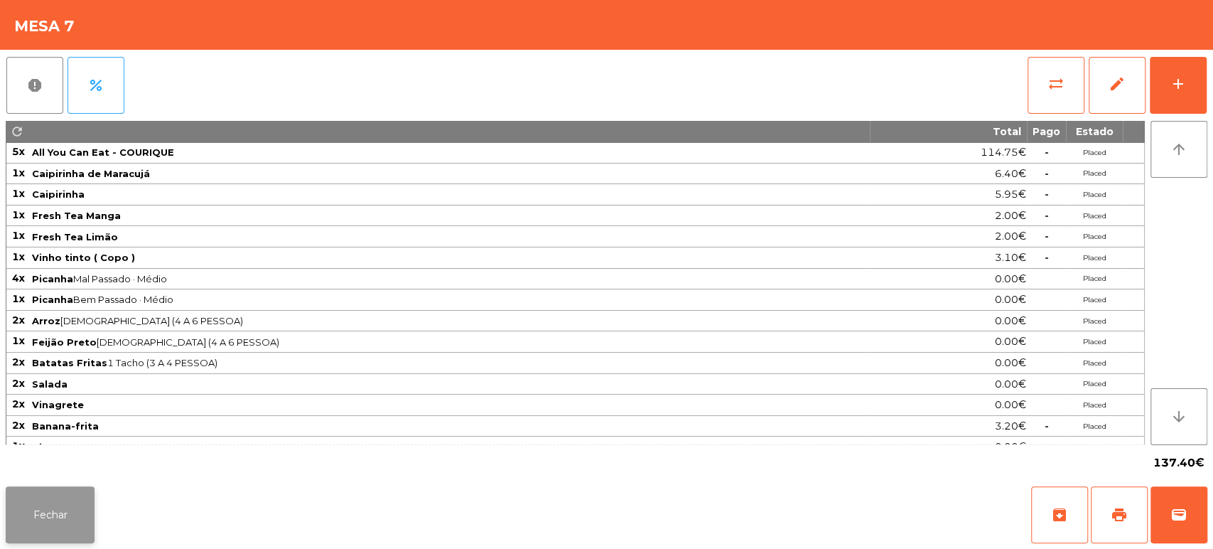
click at [82, 511] on button "Fechar" at bounding box center [50, 514] width 89 height 57
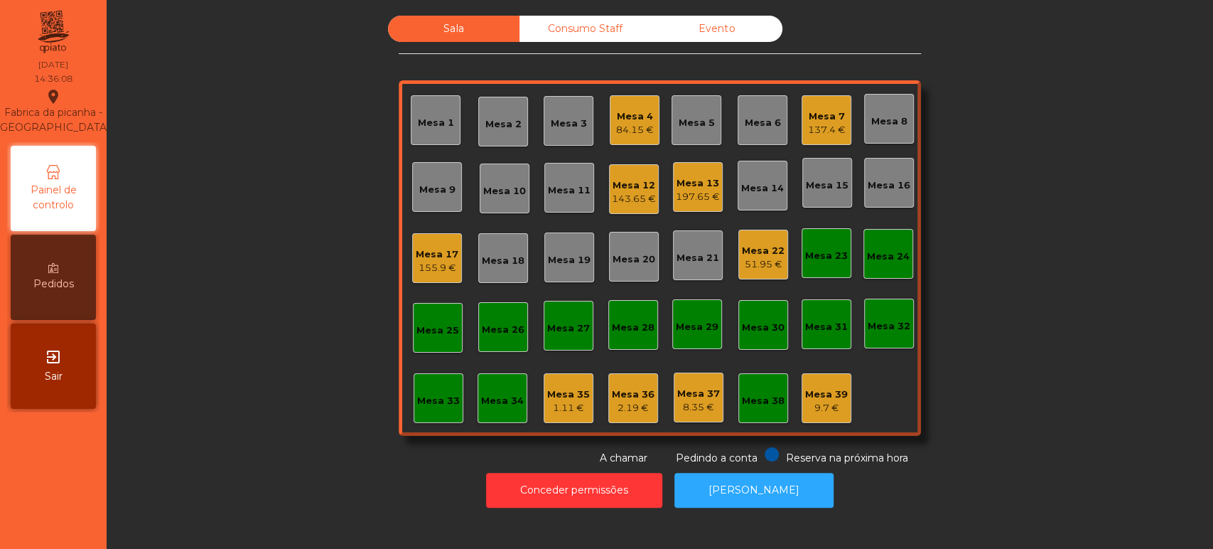
click at [758, 257] on div "51.95 €" at bounding box center [763, 264] width 43 height 14
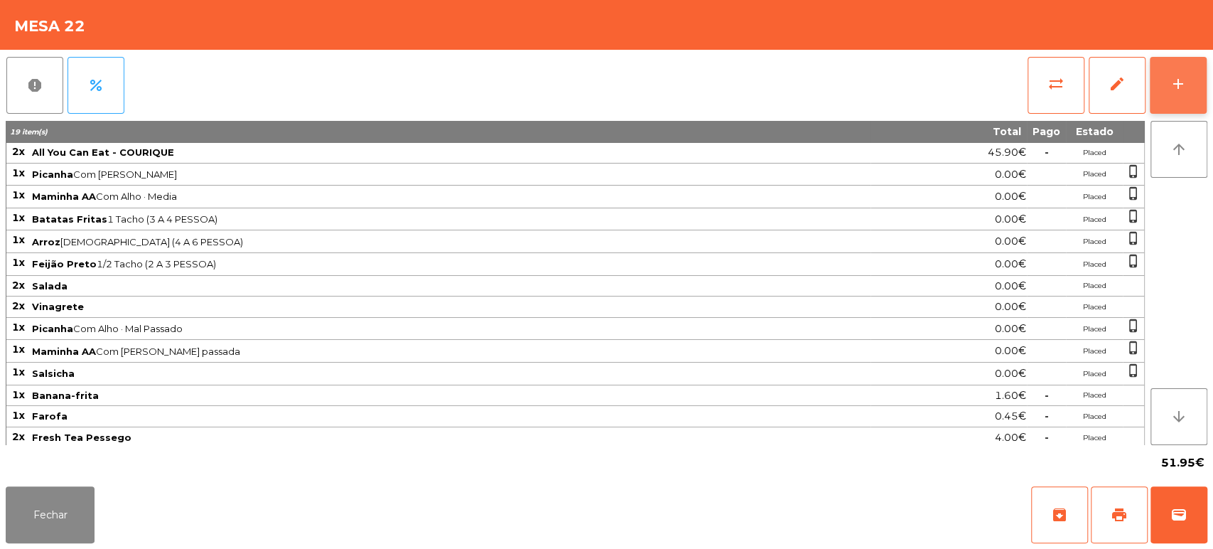
click at [1172, 92] on button "add" at bounding box center [1178, 85] width 57 height 57
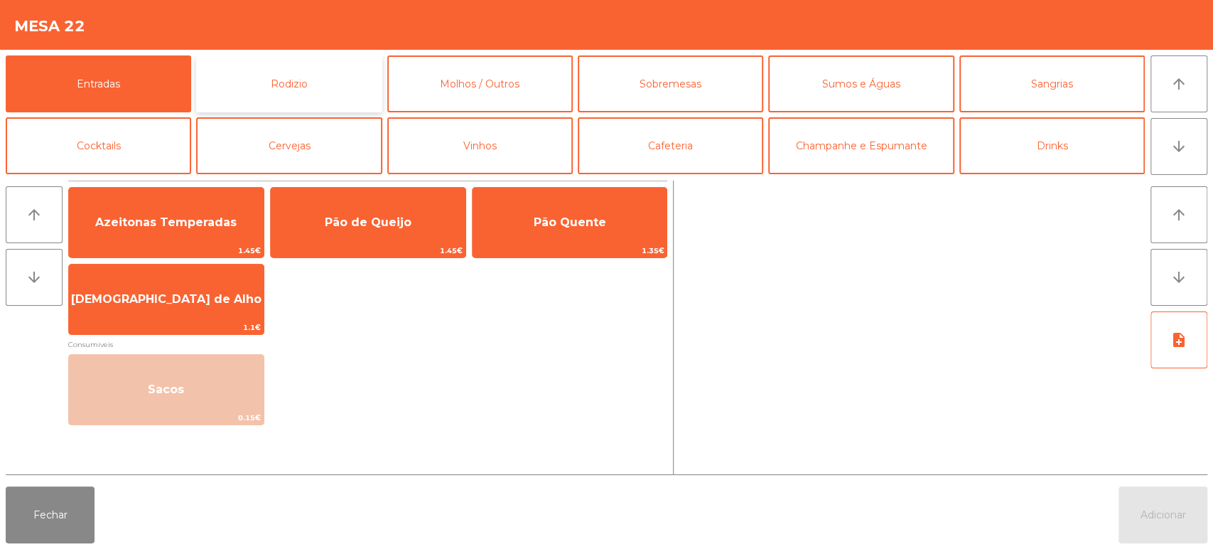
click at [316, 90] on button "Rodizio" at bounding box center [289, 83] width 186 height 57
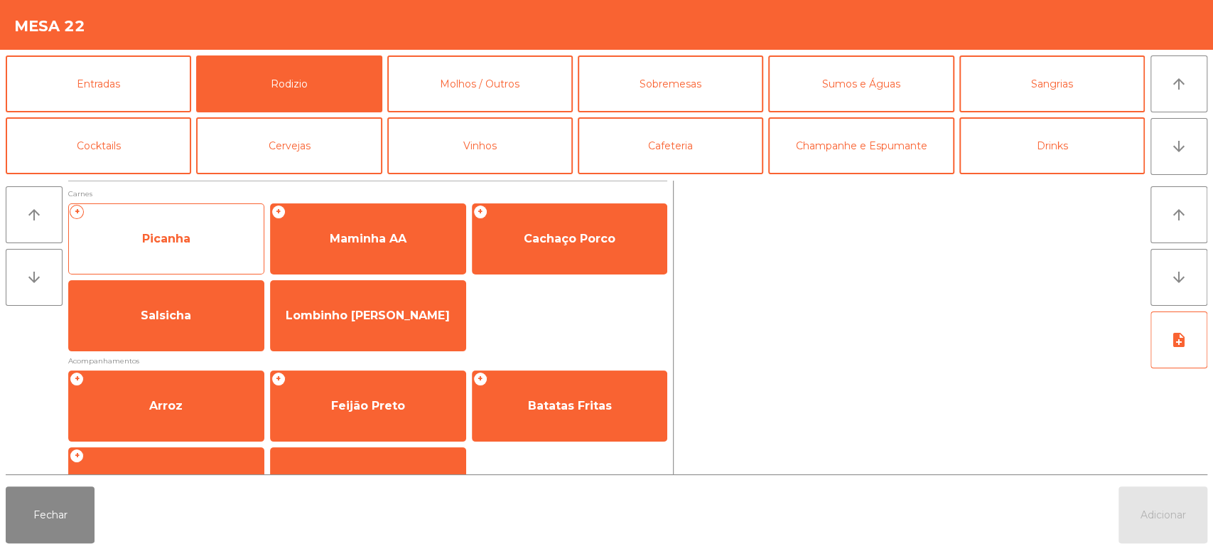
click at [224, 246] on span "Picanha" at bounding box center [166, 239] width 195 height 38
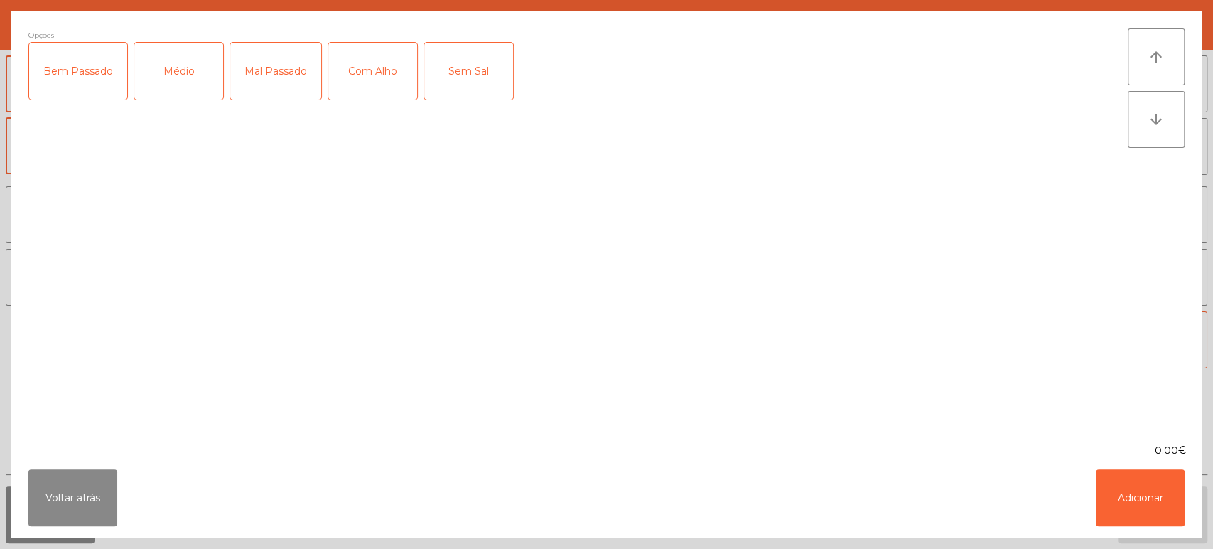
click at [294, 89] on div "Mal Passado" at bounding box center [275, 71] width 91 height 57
click at [1144, 518] on button "Adicionar" at bounding box center [1140, 497] width 89 height 57
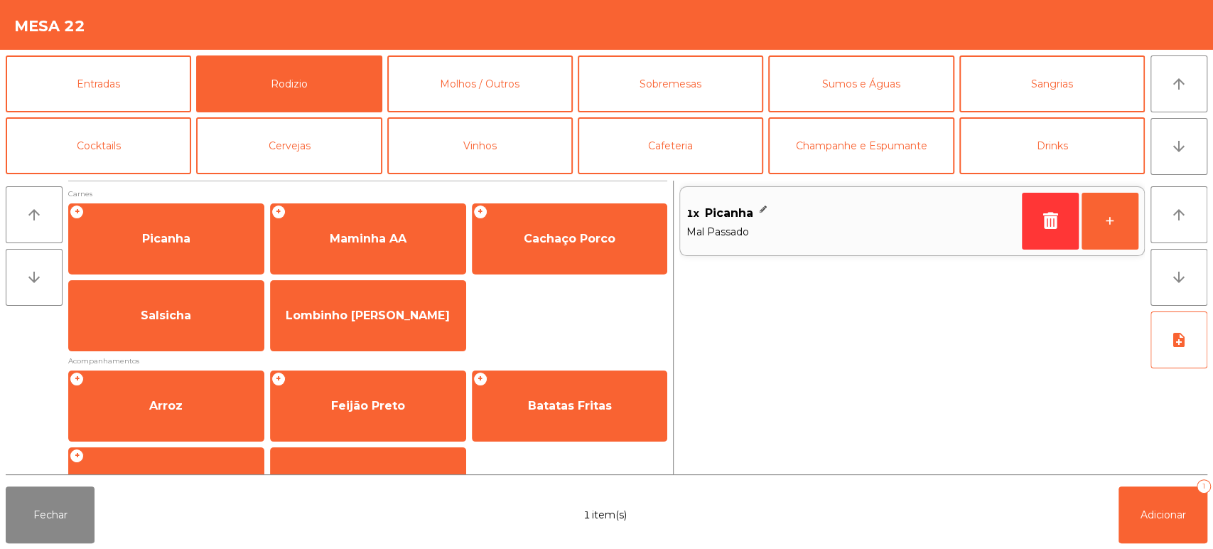
scroll to position [122, 0]
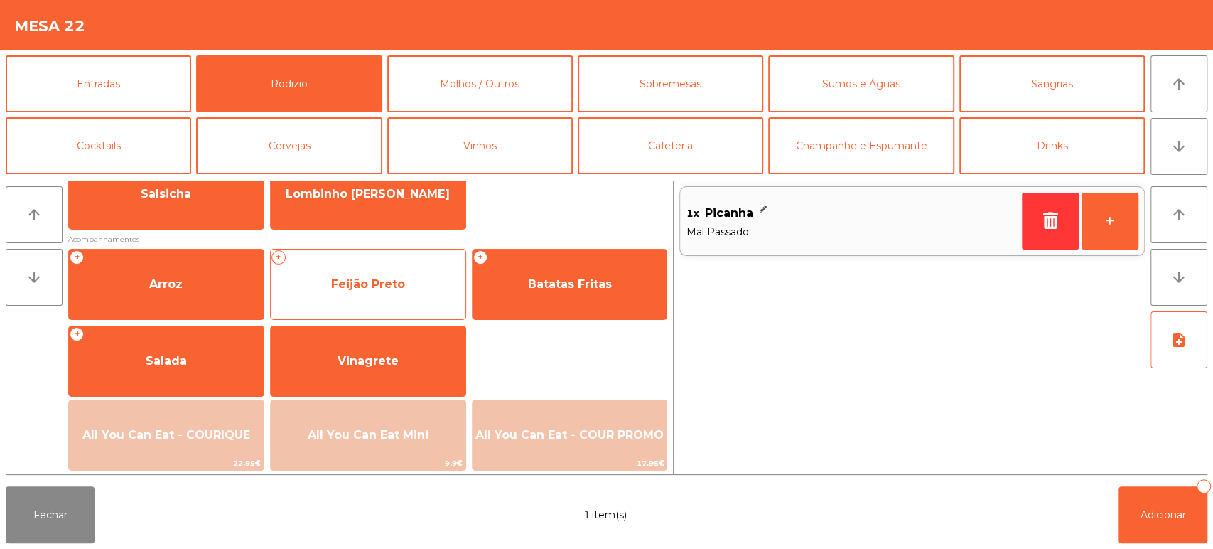
click at [404, 281] on span "Feijão Preto" at bounding box center [368, 284] width 195 height 38
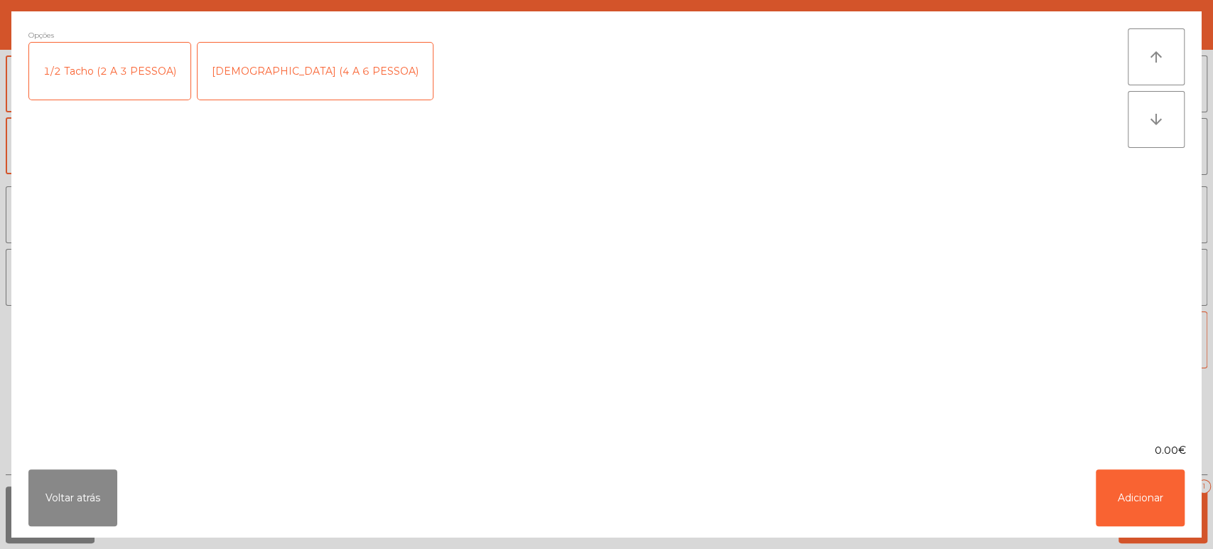
click at [157, 55] on div "1/2 Tacho (2 A 3 PESSOA)" at bounding box center [109, 71] width 161 height 57
click at [1120, 471] on button "Adicionar" at bounding box center [1140, 497] width 89 height 57
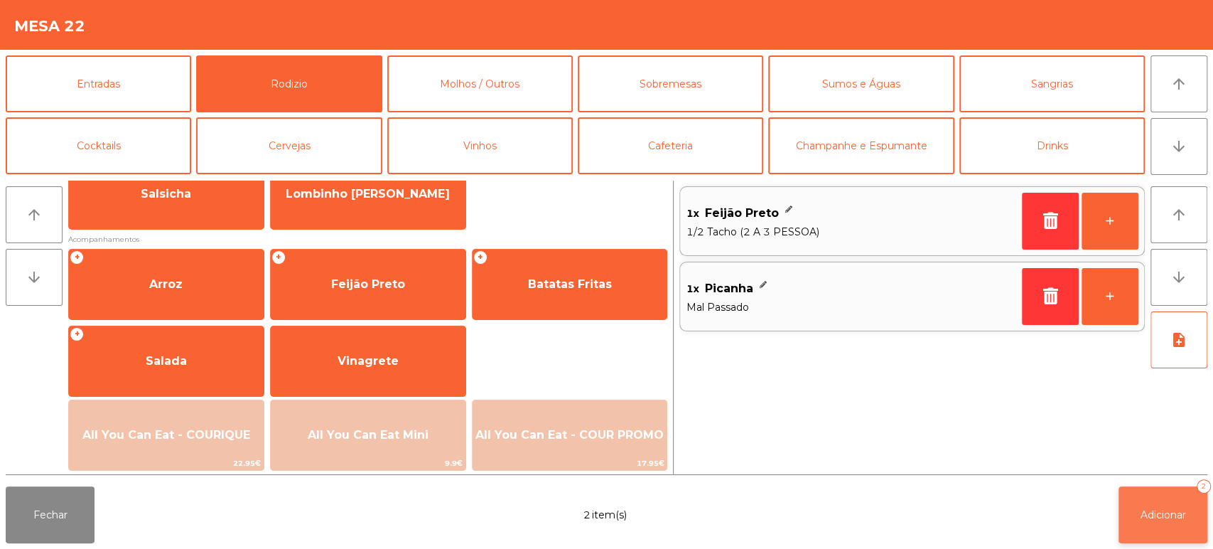
click at [1172, 537] on button "Adicionar 2" at bounding box center [1163, 514] width 89 height 57
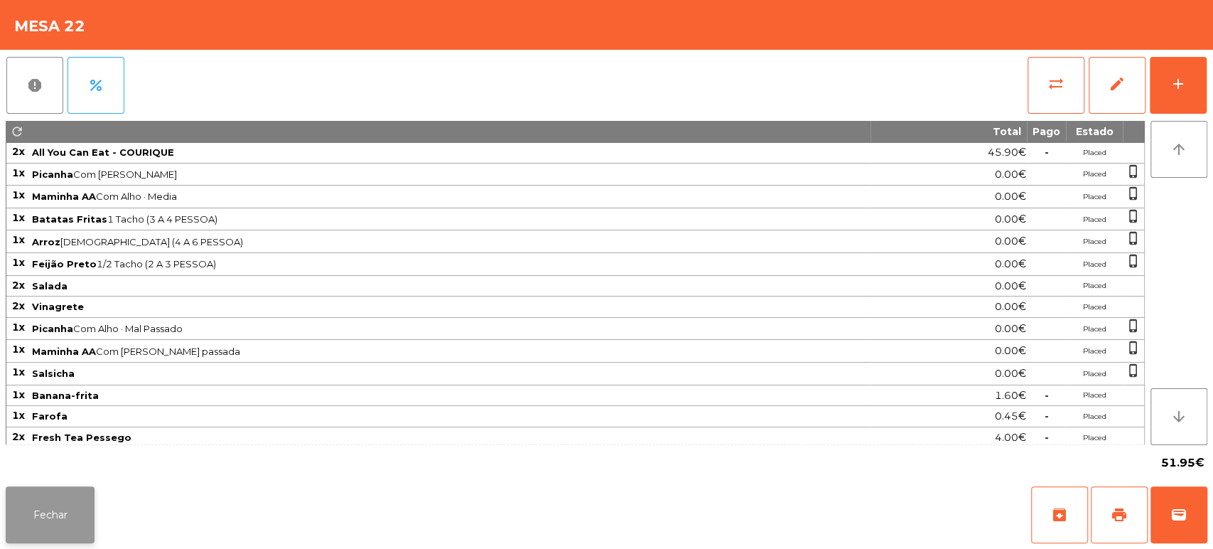
click at [70, 539] on button "Fechar" at bounding box center [50, 514] width 89 height 57
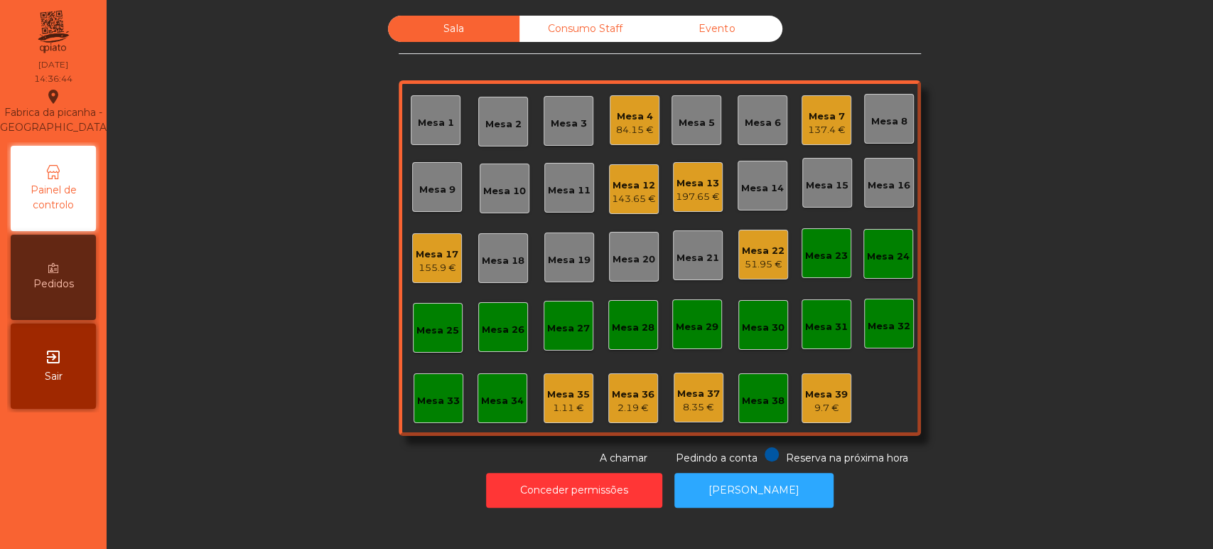
click at [997, 304] on div "Sala Consumo Staff Evento Mesa 1 Mesa 2 Mesa 3 Mesa 4 84.15 € Mesa 5 Mesa 6 Mes…" at bounding box center [660, 241] width 1068 height 450
click at [751, 122] on div "Mesa 6" at bounding box center [763, 123] width 36 height 14
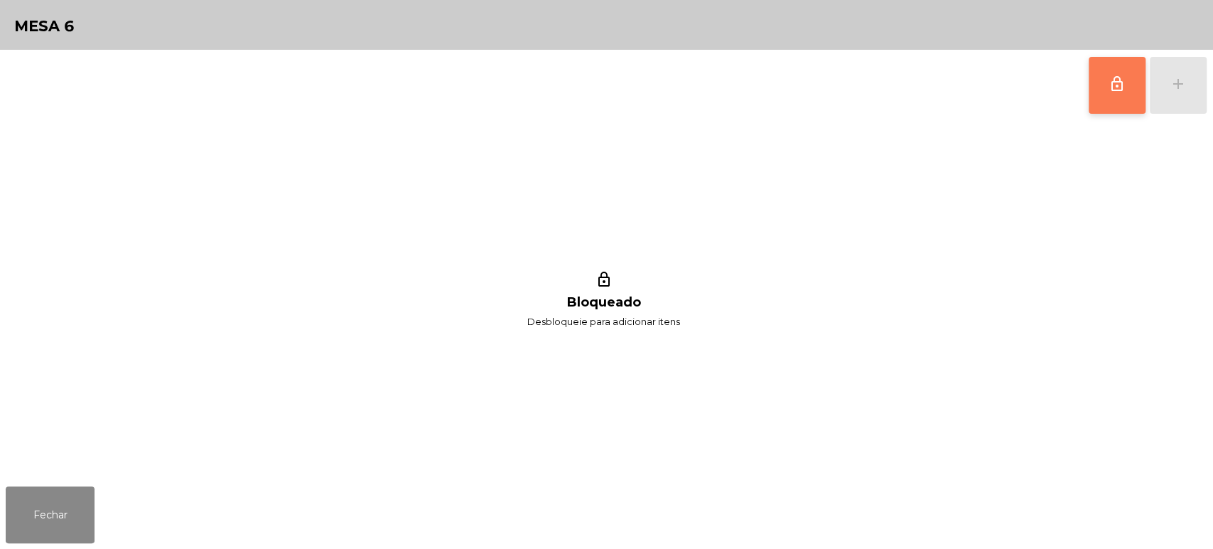
click at [1123, 68] on button "lock_outline" at bounding box center [1117, 85] width 57 height 57
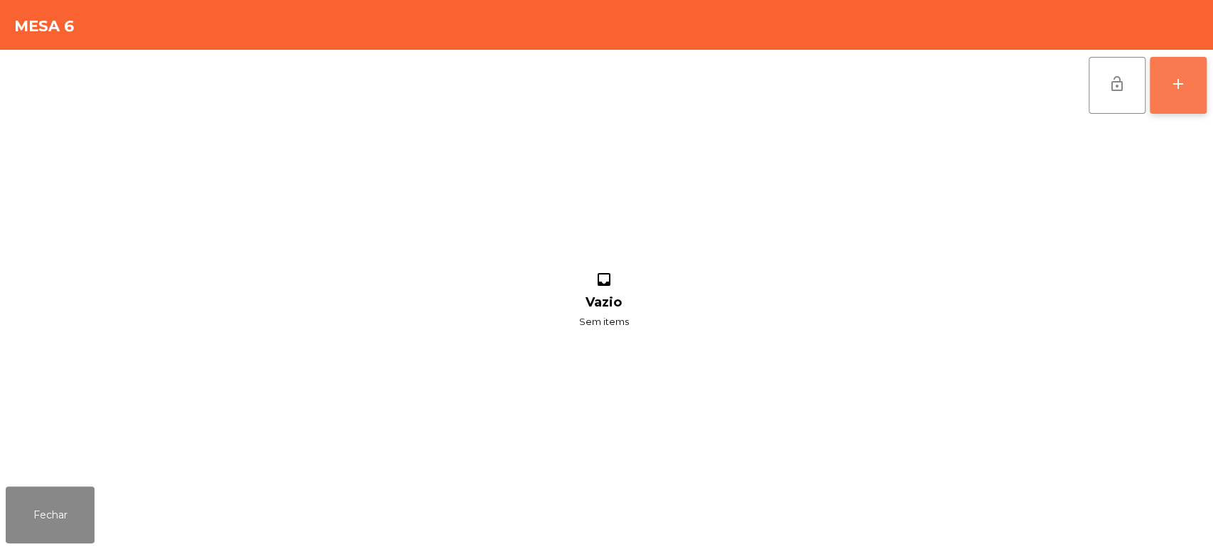
click at [1200, 68] on button "add" at bounding box center [1178, 85] width 57 height 57
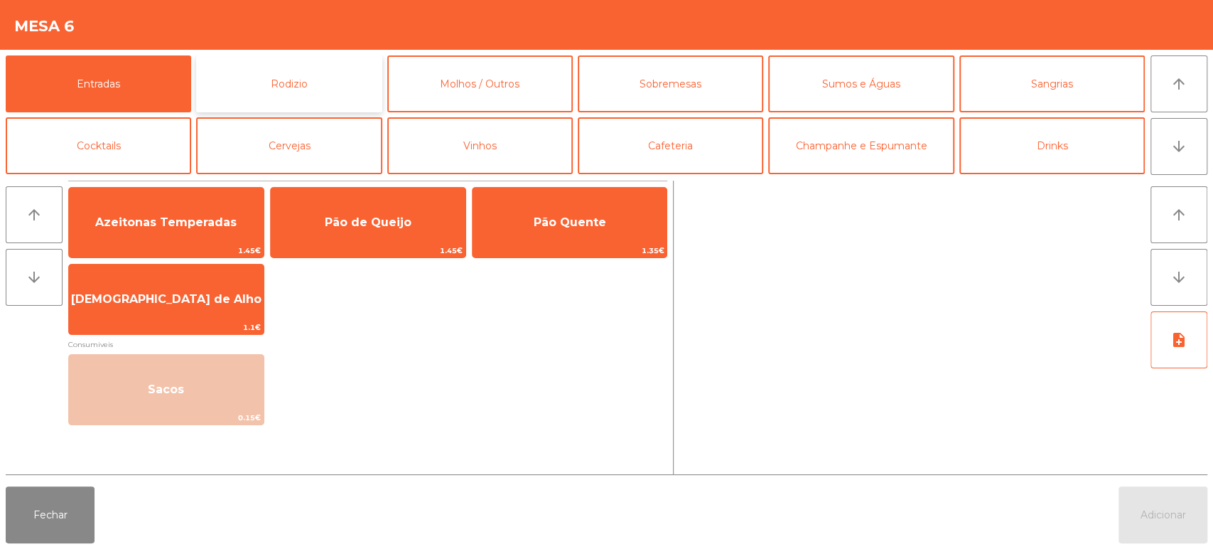
click at [305, 73] on button "Rodizio" at bounding box center [289, 83] width 186 height 57
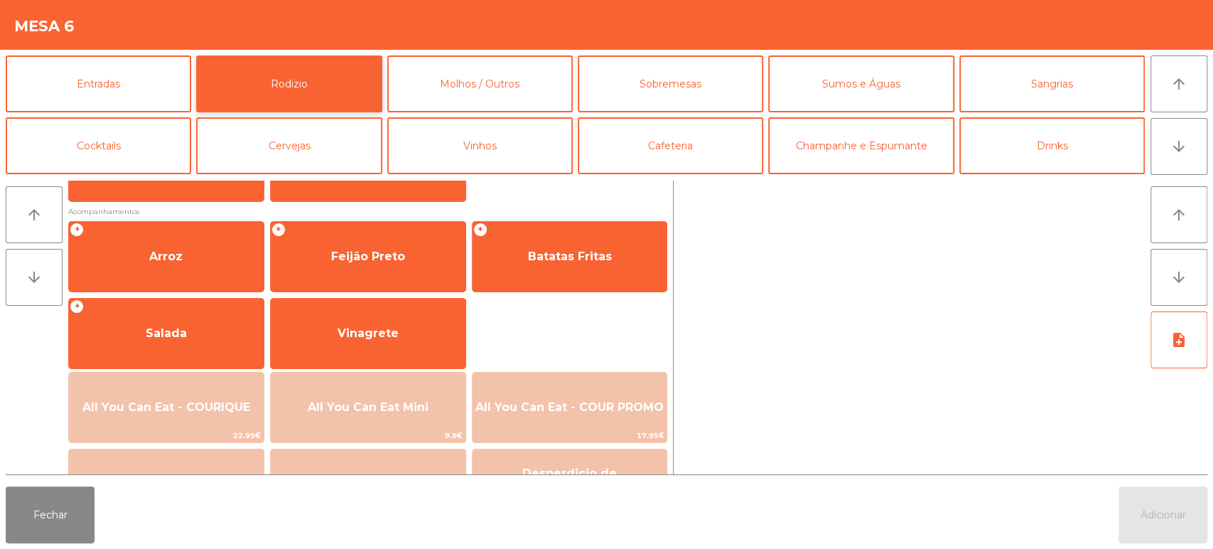
scroll to position [164, 0]
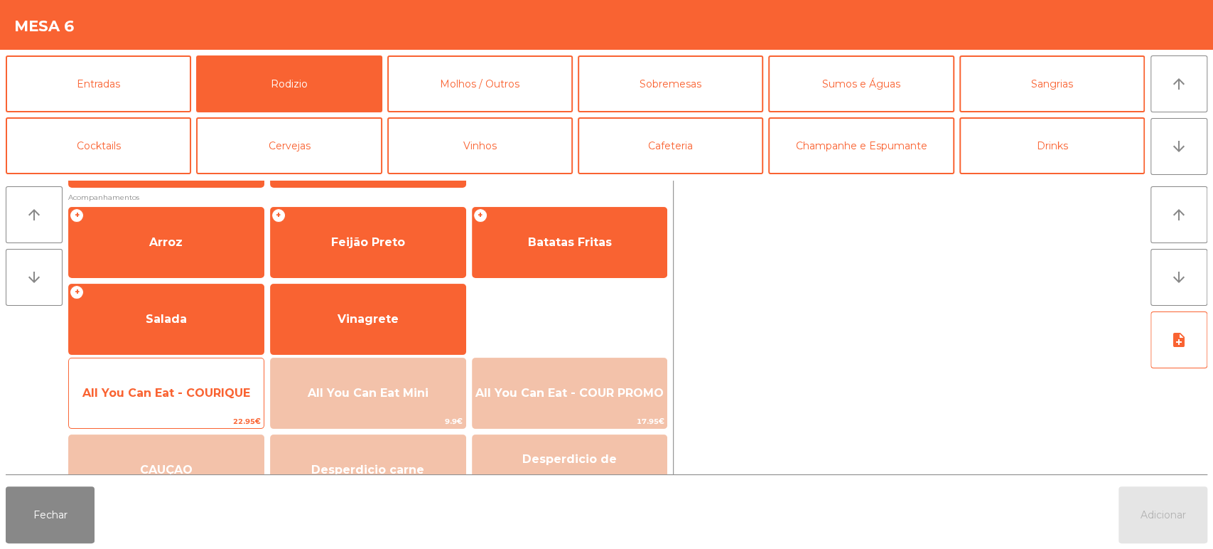
click at [184, 393] on span "All You Can Eat - COURIQUE" at bounding box center [166, 393] width 168 height 14
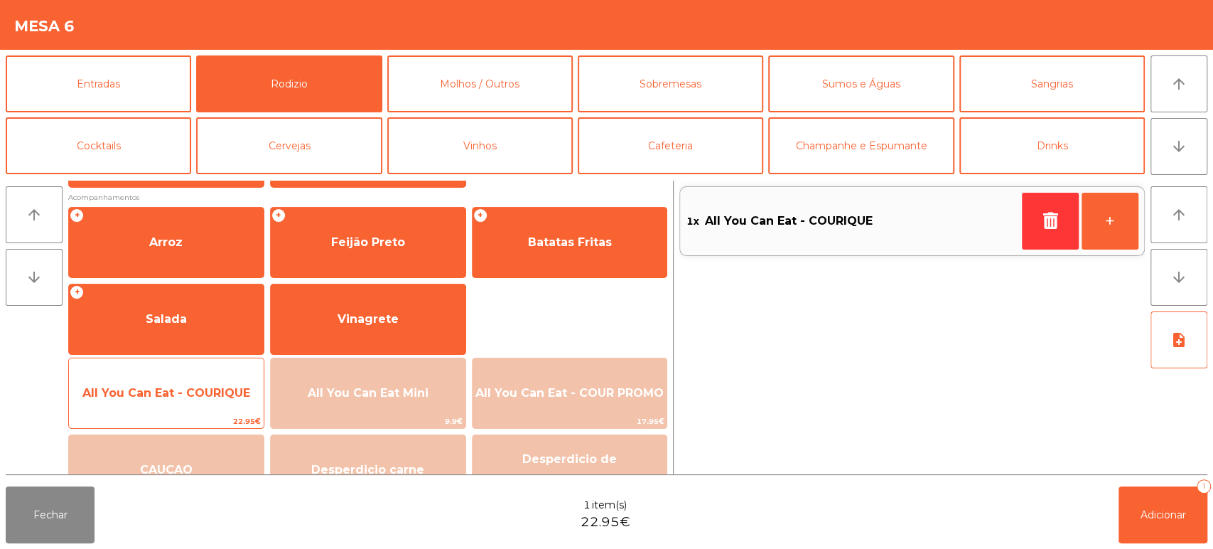
click at [173, 370] on div "All You Can Eat - COURIQUE 22.95€" at bounding box center [166, 393] width 196 height 71
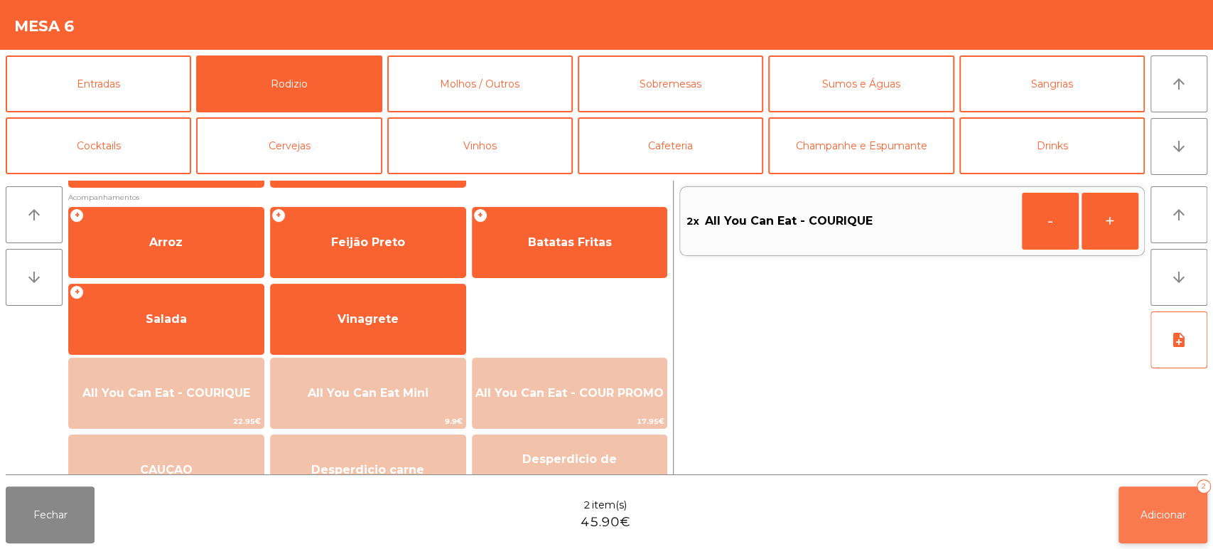
click at [1145, 513] on span "Adicionar" at bounding box center [1163, 514] width 45 height 13
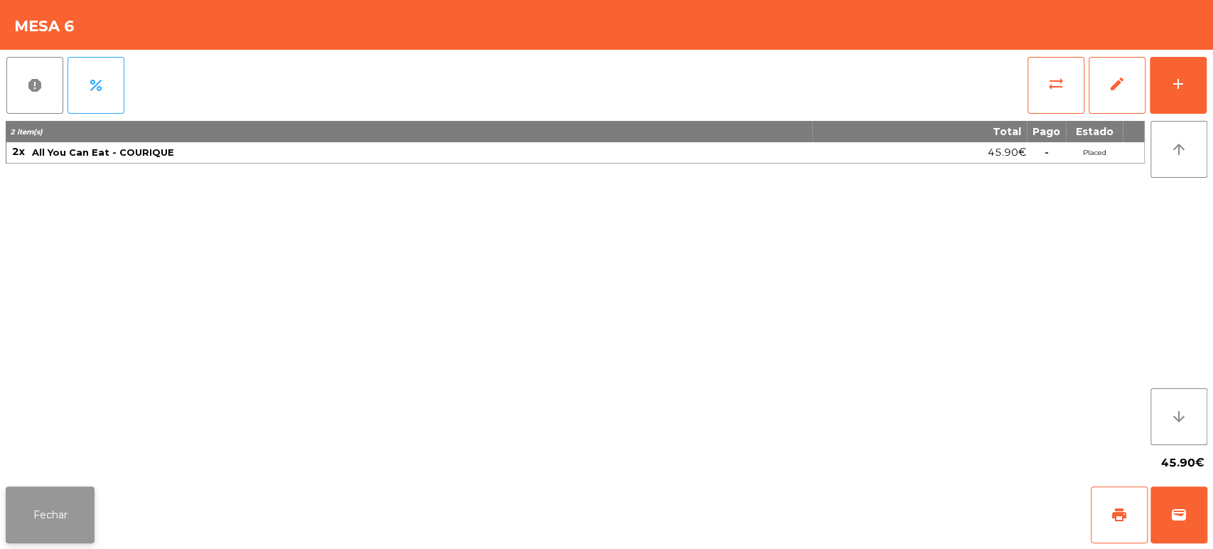
click at [41, 501] on button "Fechar" at bounding box center [50, 514] width 89 height 57
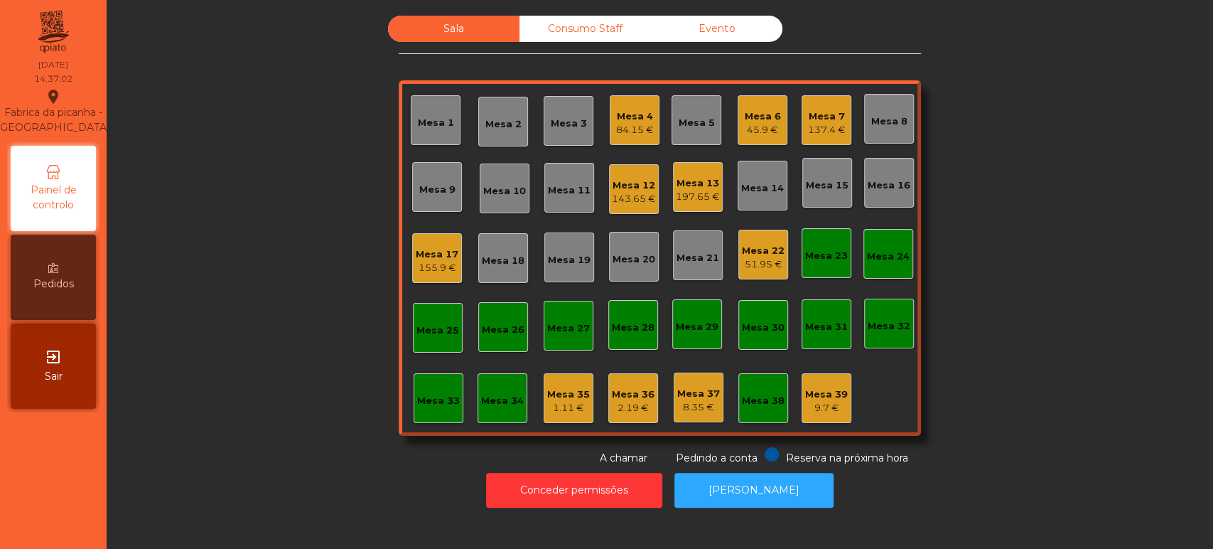
click at [759, 247] on div "Mesa 22" at bounding box center [763, 251] width 43 height 14
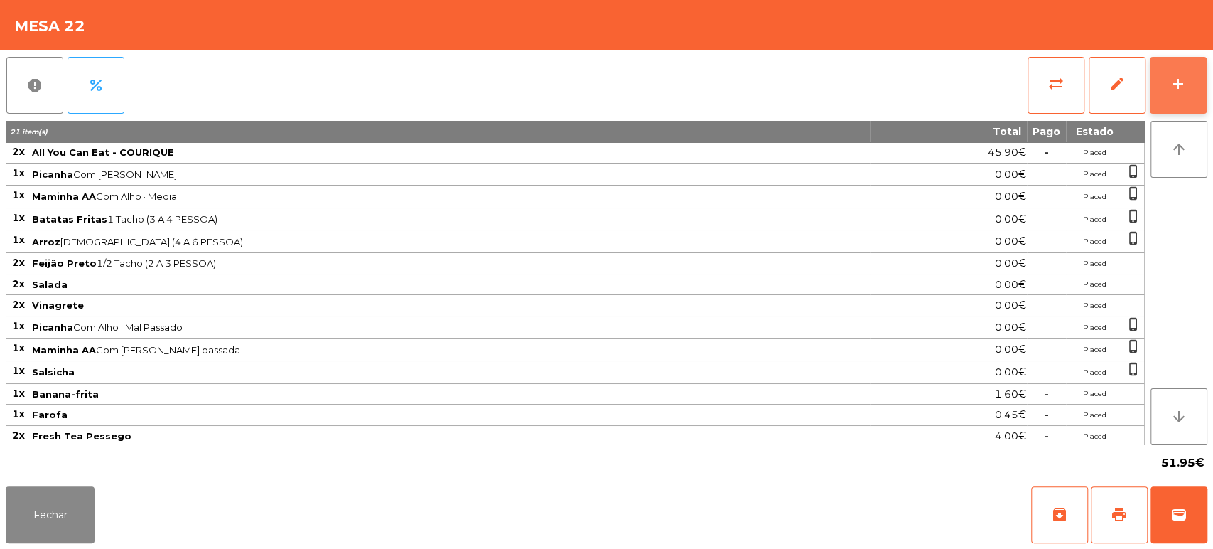
click at [1174, 86] on div "add" at bounding box center [1178, 83] width 17 height 17
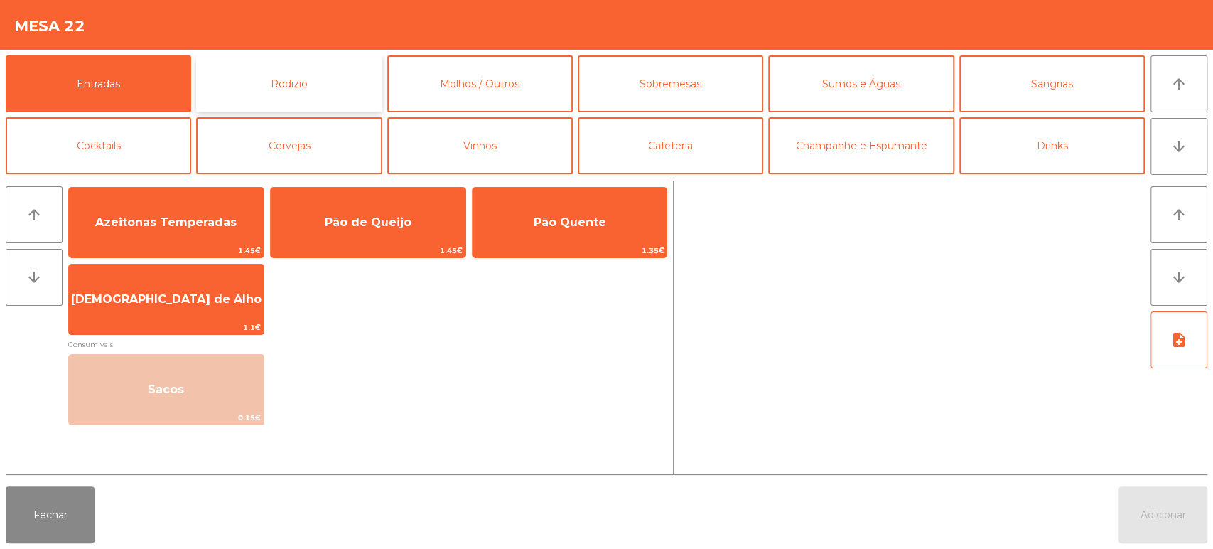
click at [320, 102] on button "Rodizio" at bounding box center [289, 83] width 186 height 57
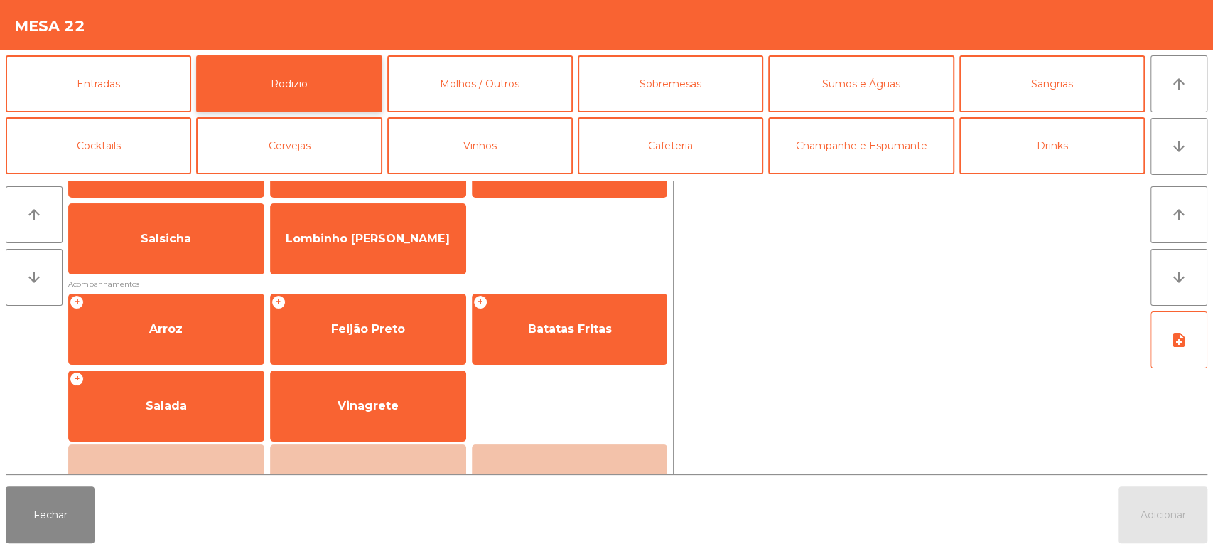
scroll to position [95, 0]
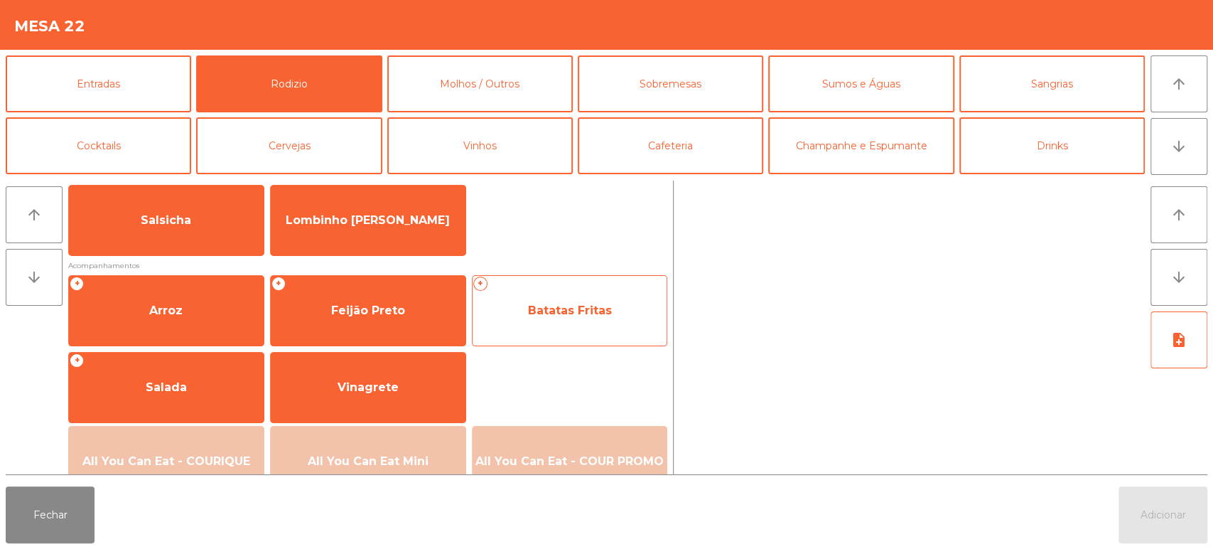
click at [582, 301] on span "Batatas Fritas" at bounding box center [570, 310] width 195 height 38
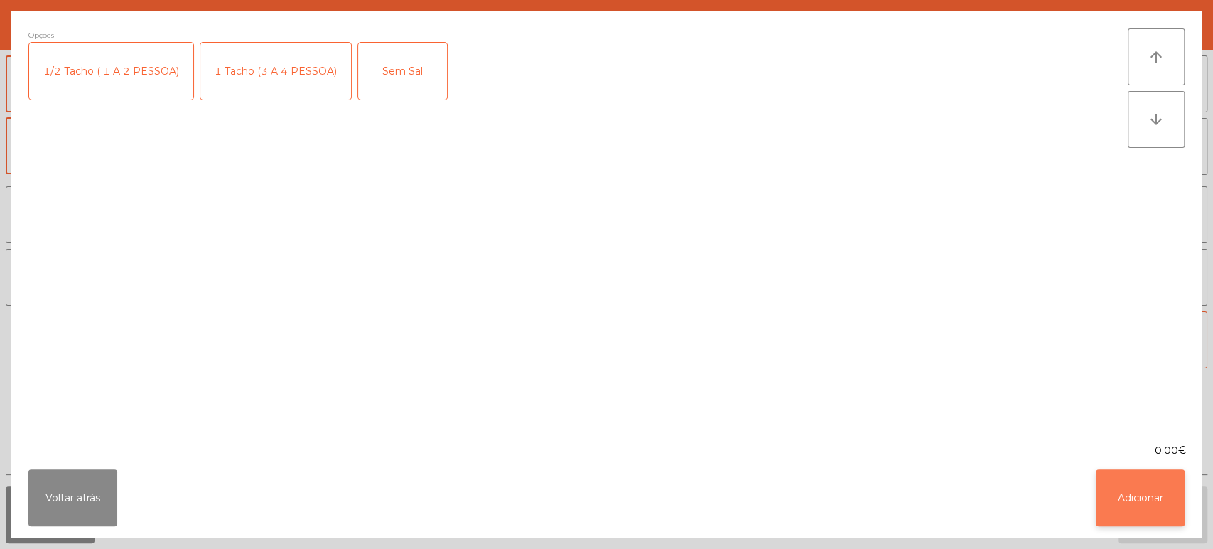
click at [1147, 501] on button "Adicionar" at bounding box center [1140, 497] width 89 height 57
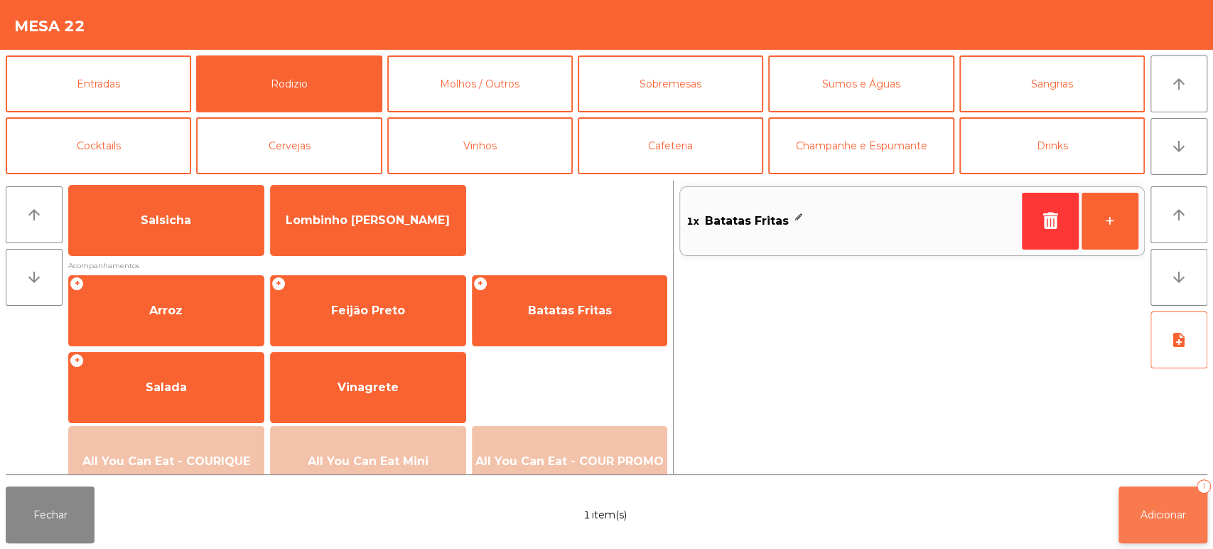
click at [1168, 510] on span "Adicionar" at bounding box center [1163, 514] width 45 height 13
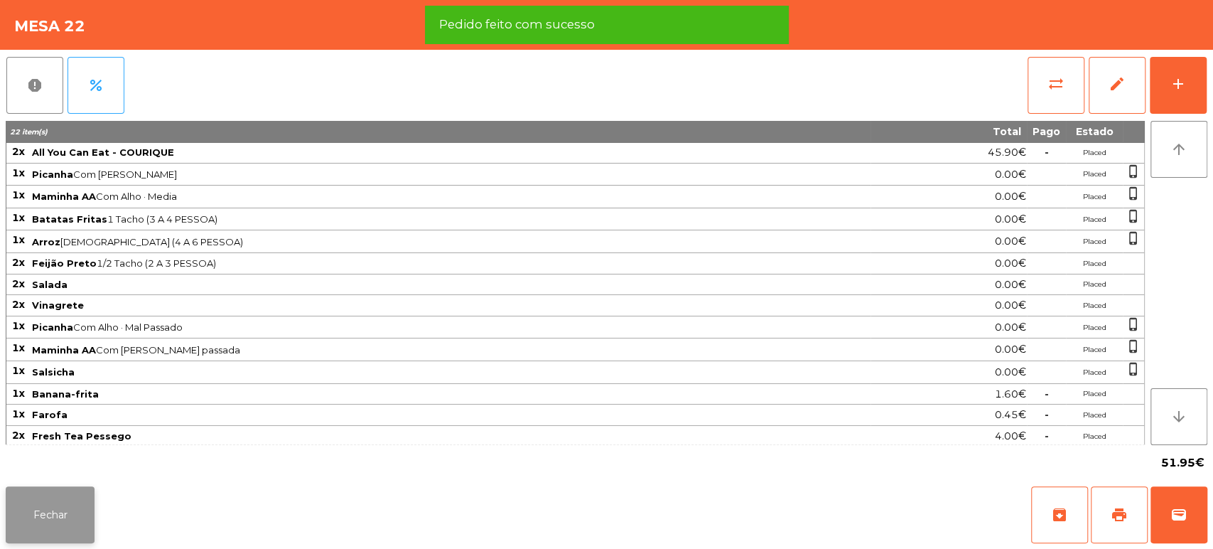
click at [42, 513] on button "Fechar" at bounding box center [50, 514] width 89 height 57
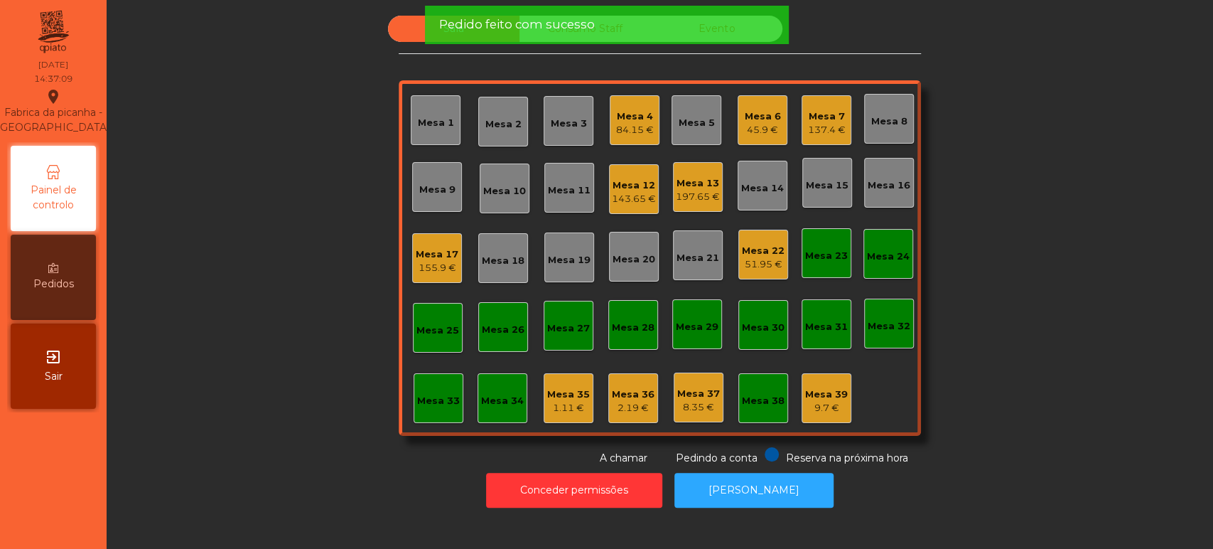
click at [995, 373] on div "Sala Consumo Staff Evento Mesa 1 Mesa 2 Mesa 3 Mesa 4 84.15 € Mesa 5 Mesa 6 45.…" at bounding box center [660, 241] width 1068 height 450
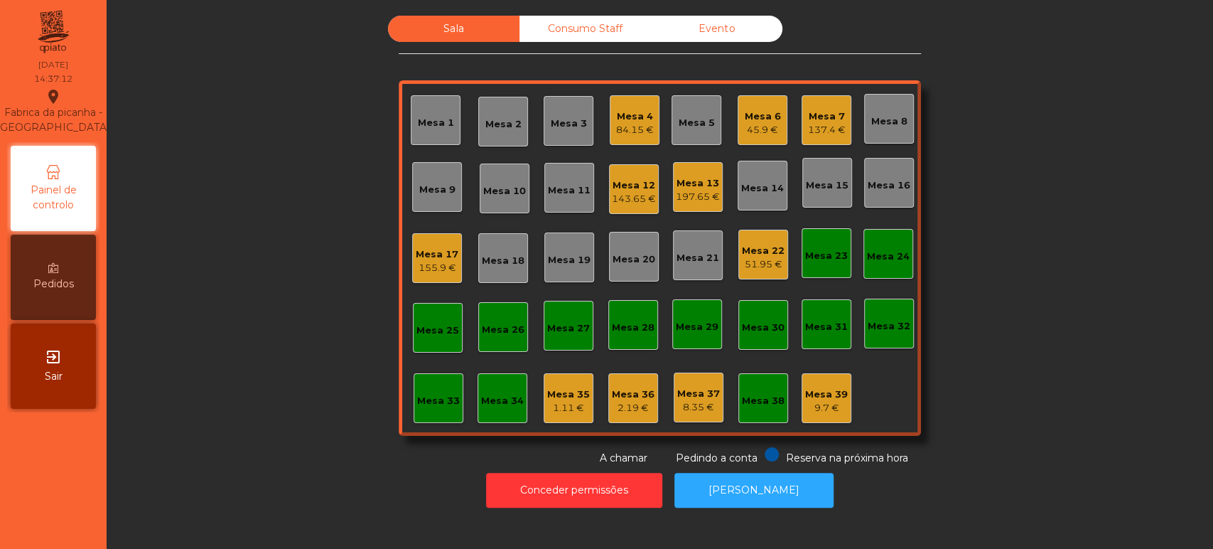
click at [452, 278] on div "Mesa 17 155.9 €" at bounding box center [437, 258] width 50 height 50
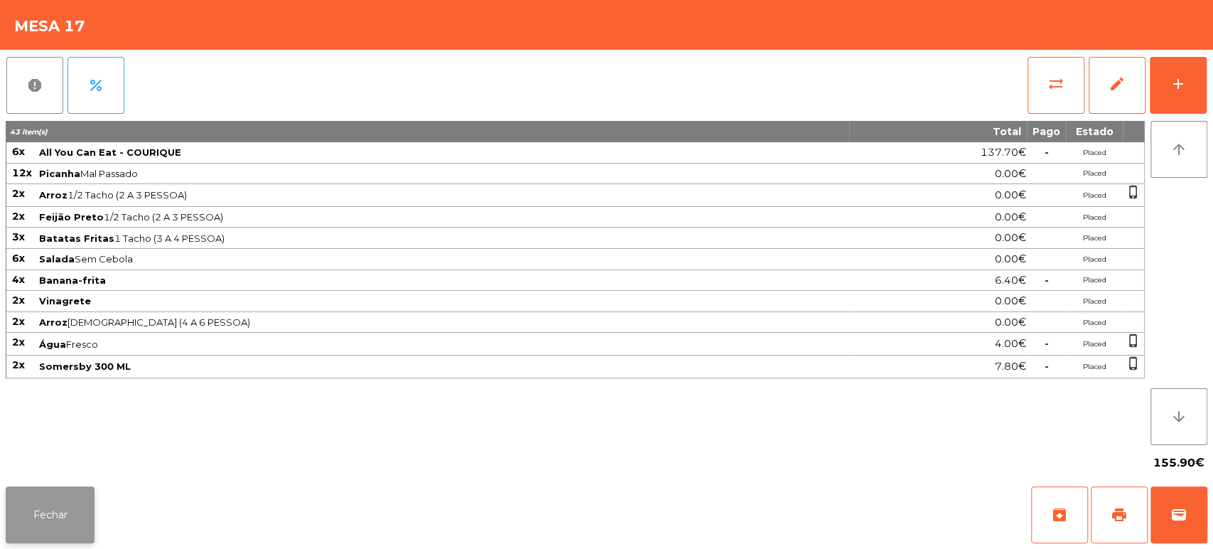
click at [63, 522] on button "Fechar" at bounding box center [50, 514] width 89 height 57
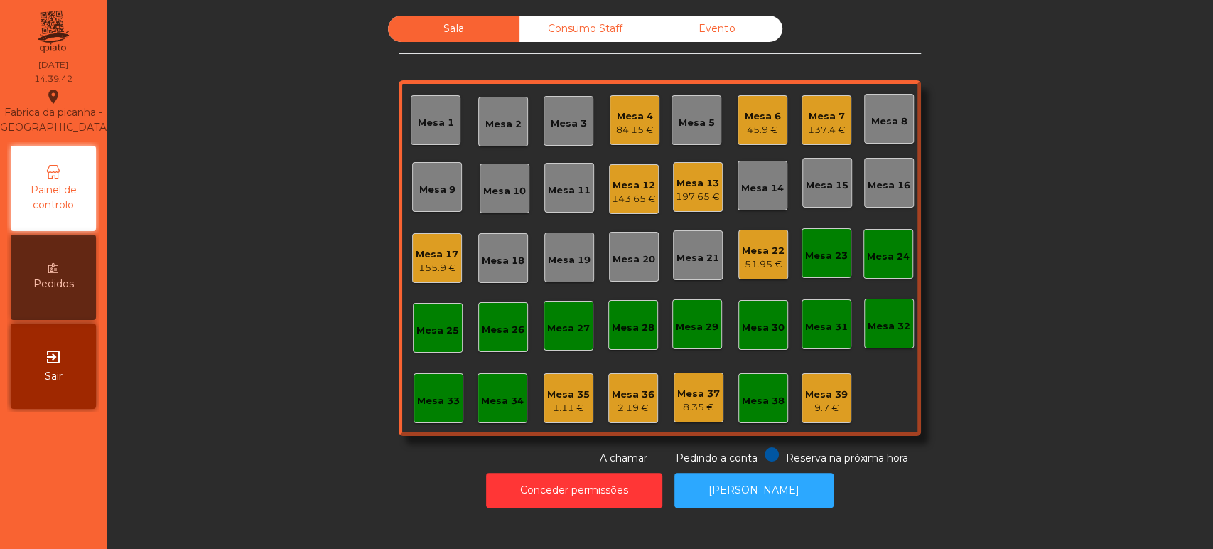
click at [756, 265] on div "51.95 €" at bounding box center [763, 264] width 43 height 14
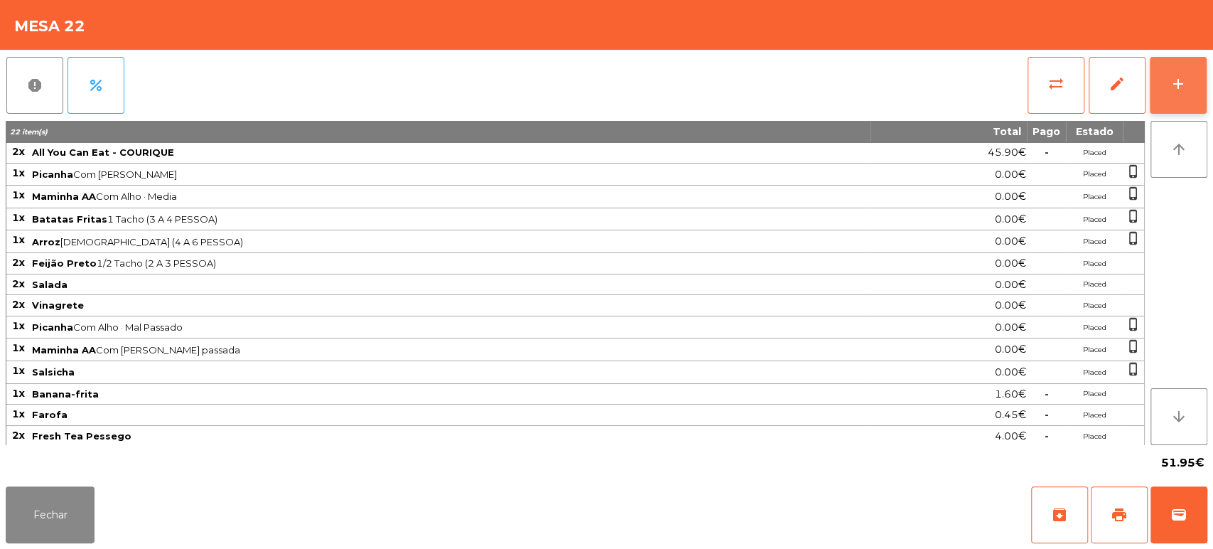
click at [1194, 73] on button "add" at bounding box center [1178, 85] width 57 height 57
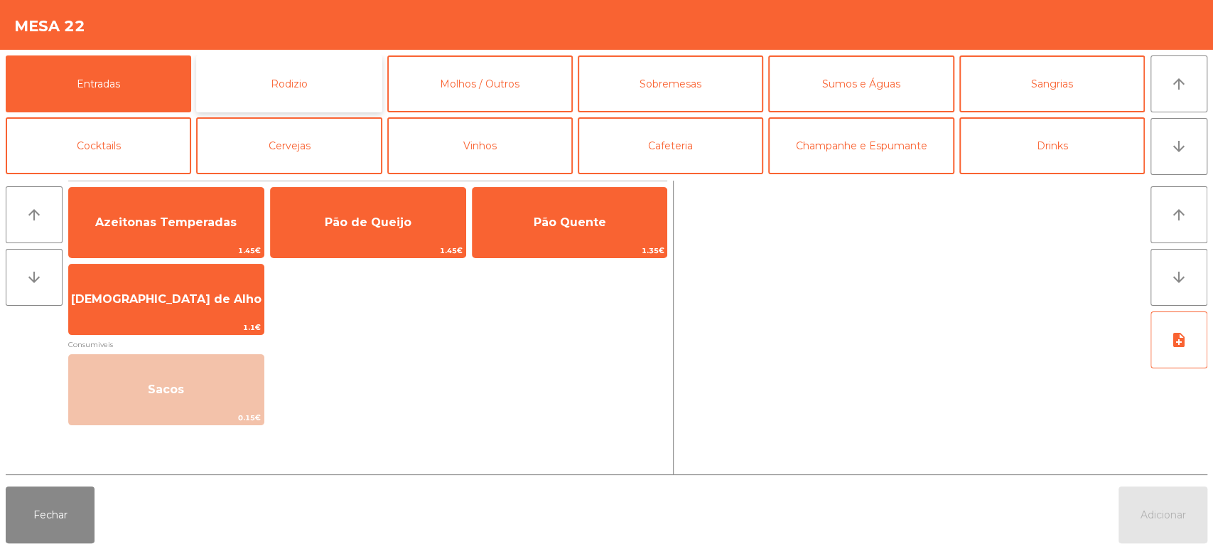
click at [328, 86] on button "Rodizio" at bounding box center [289, 83] width 186 height 57
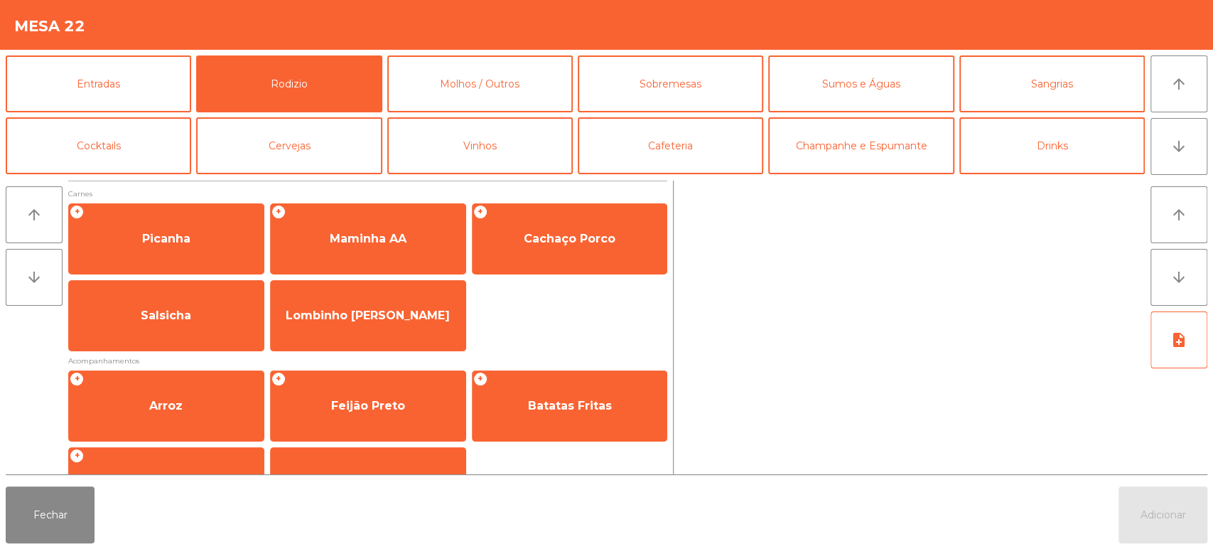
click at [579, 310] on div "+ Picanha + Maminha AA + Cachaço Porco Salsicha Lombinho Frango Temperado" at bounding box center [367, 277] width 599 height 148
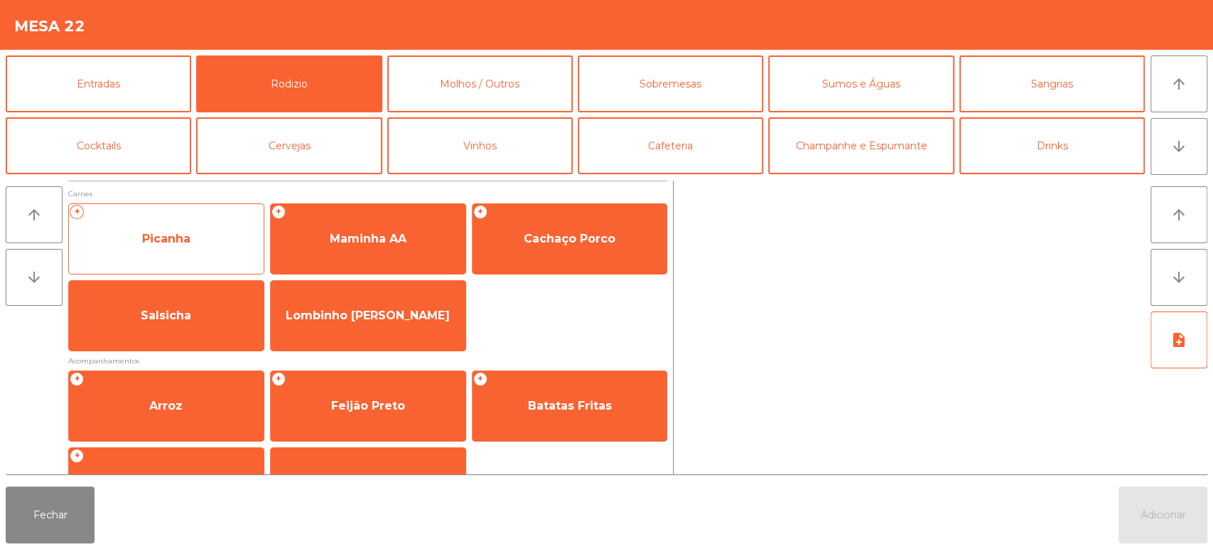
click at [183, 269] on div "+ Picanha" at bounding box center [166, 238] width 196 height 71
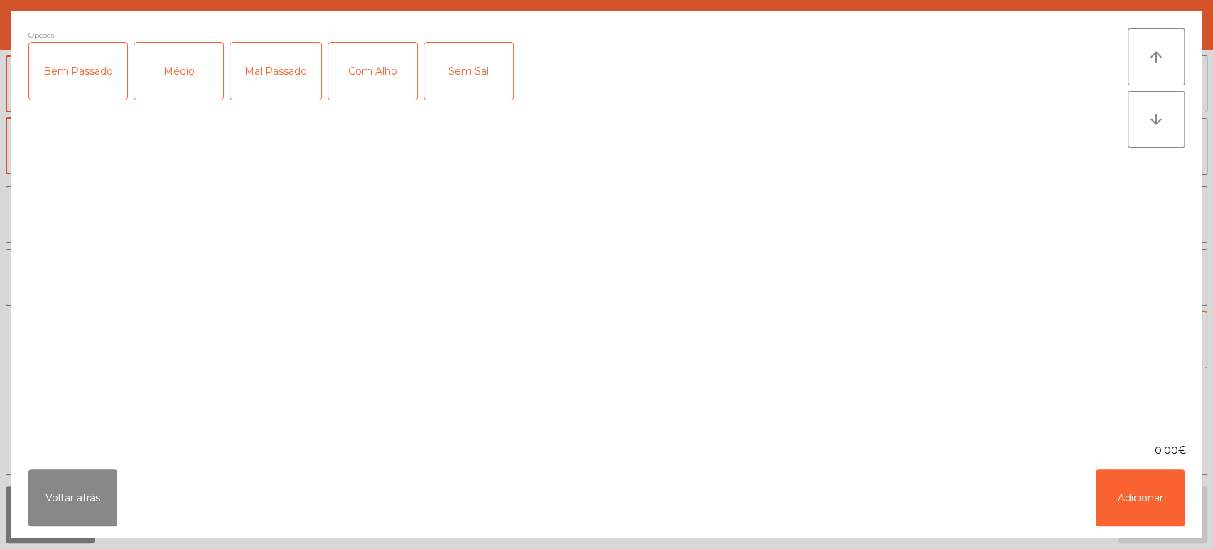
click at [188, 68] on div "Médio" at bounding box center [178, 71] width 89 height 57
click at [1132, 483] on button "Adicionar" at bounding box center [1140, 497] width 89 height 57
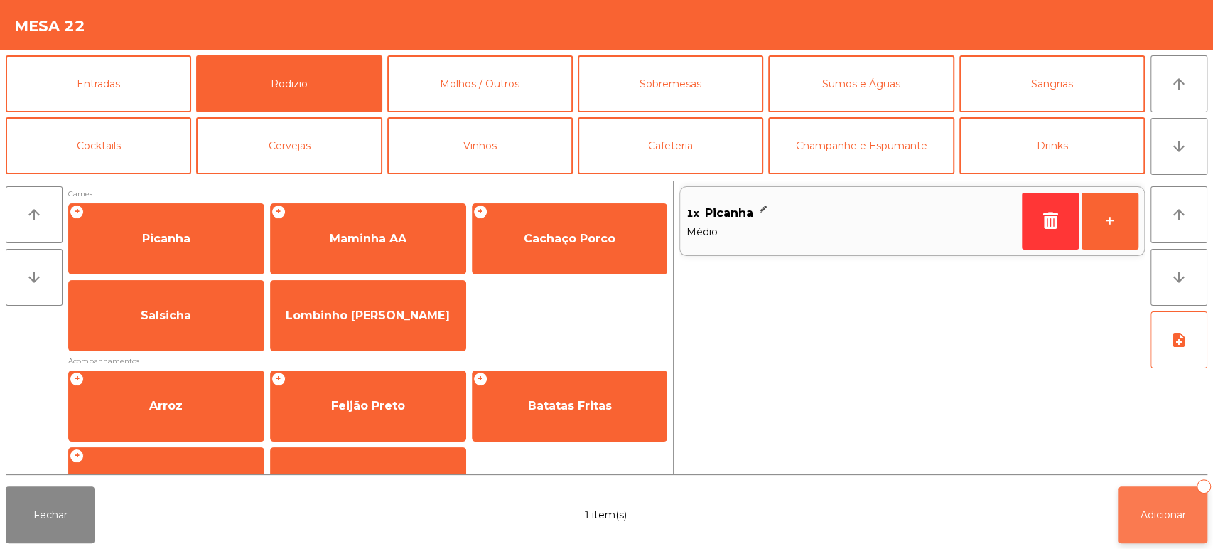
click at [1164, 541] on button "Adicionar 1" at bounding box center [1163, 514] width 89 height 57
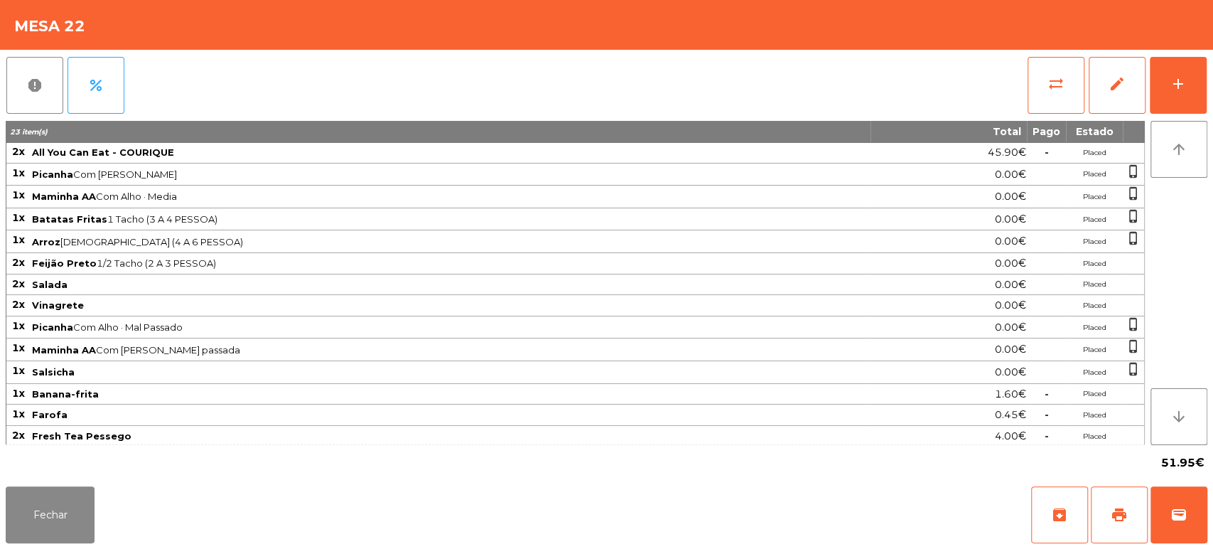
click at [927, 465] on div "51.95€" at bounding box center [607, 463] width 1202 height 36
click at [925, 489] on div "Fechar archive print wallet" at bounding box center [606, 515] width 1213 height 68
click at [905, 539] on div "Fechar archive print wallet" at bounding box center [606, 515] width 1213 height 68
click at [901, 495] on div "Fechar archive print wallet" at bounding box center [606, 515] width 1213 height 68
click at [944, 464] on div "51.95€" at bounding box center [607, 463] width 1202 height 36
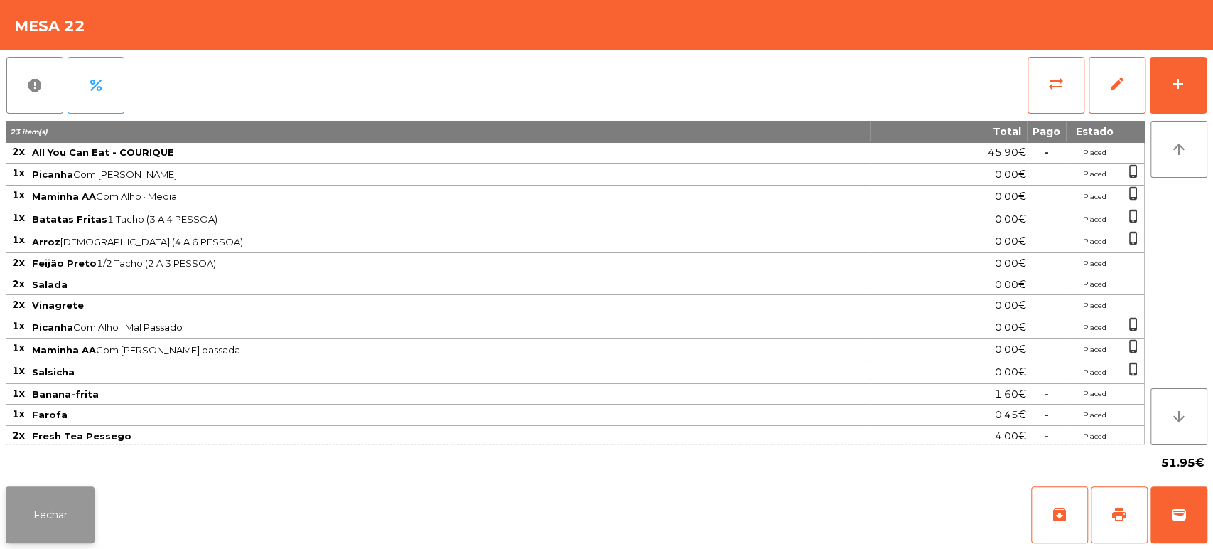
click at [74, 525] on button "Fechar" at bounding box center [50, 514] width 89 height 57
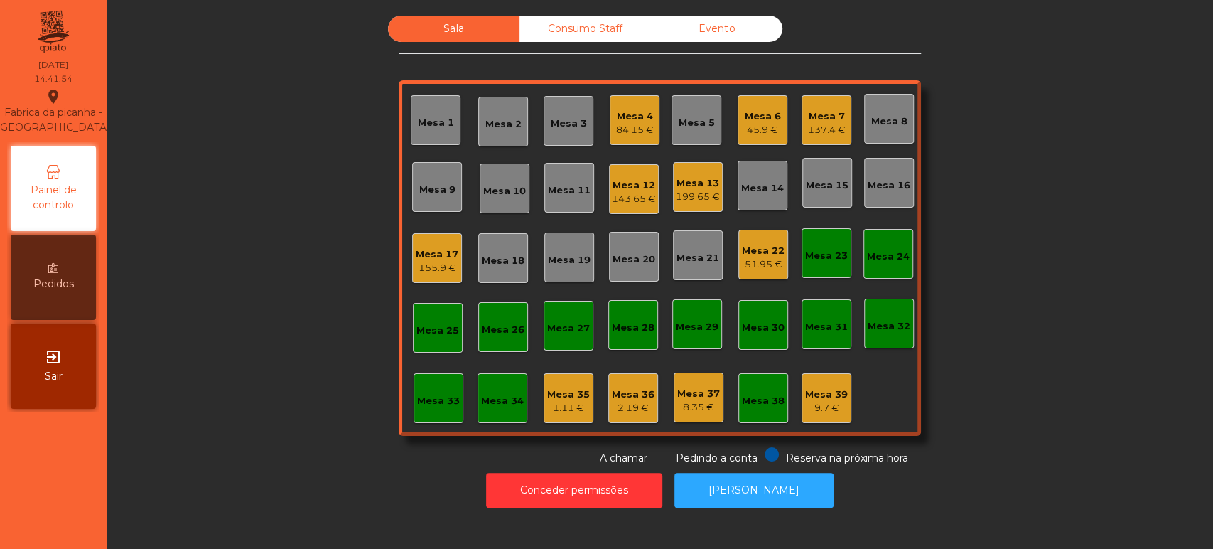
click at [653, 122] on div "Mesa 4 84.15 €" at bounding box center [635, 120] width 50 height 50
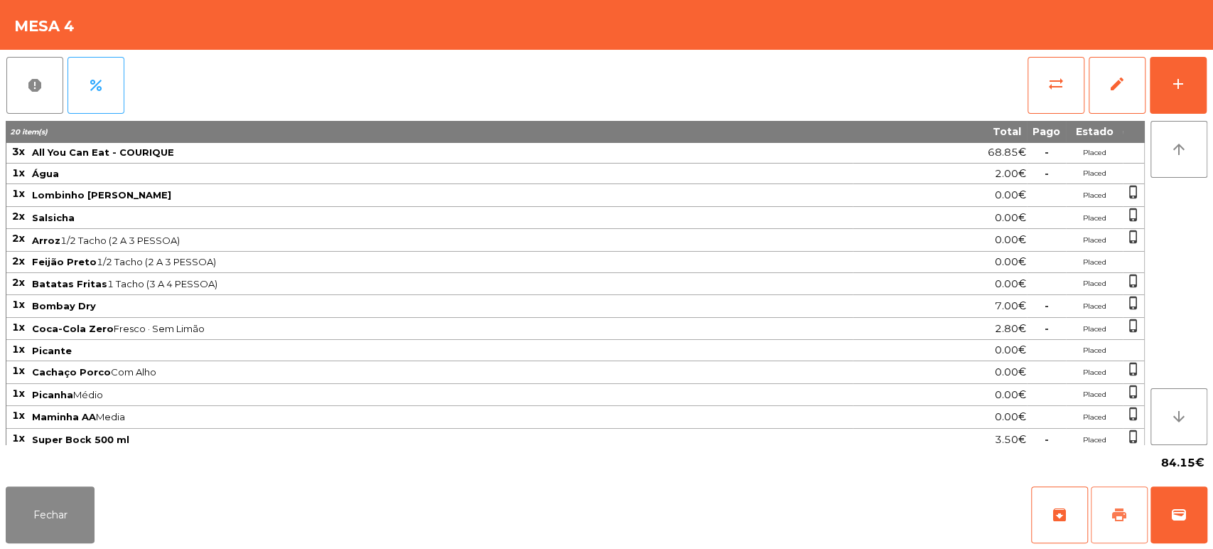
click at [1114, 527] on button "print" at bounding box center [1119, 514] width 57 height 57
click at [42, 511] on button "Fechar" at bounding box center [50, 514] width 89 height 57
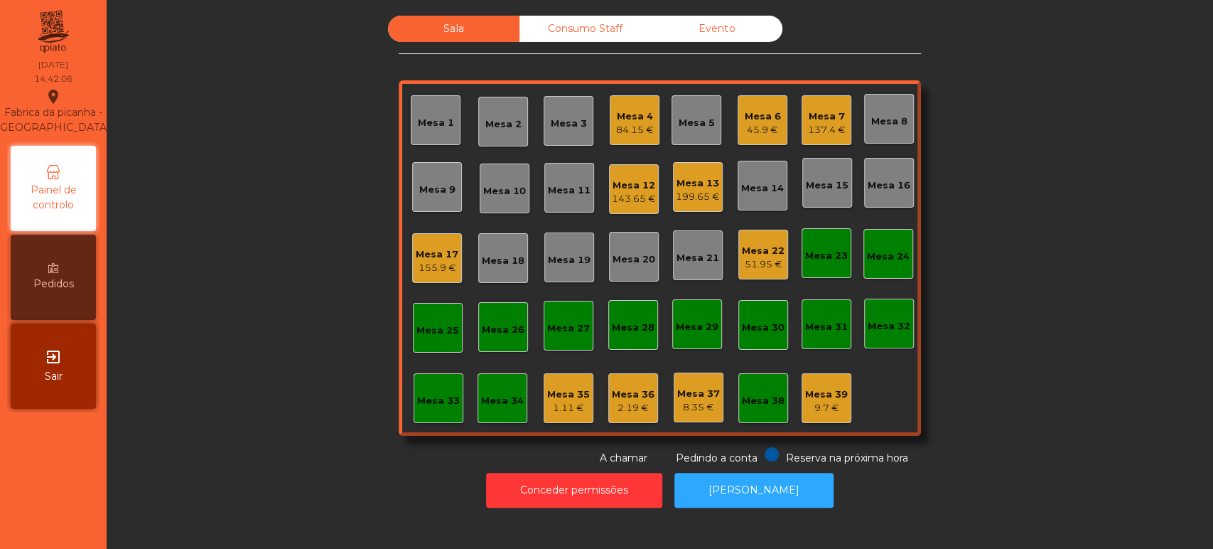
click at [617, 118] on div "Mesa 4" at bounding box center [635, 116] width 38 height 14
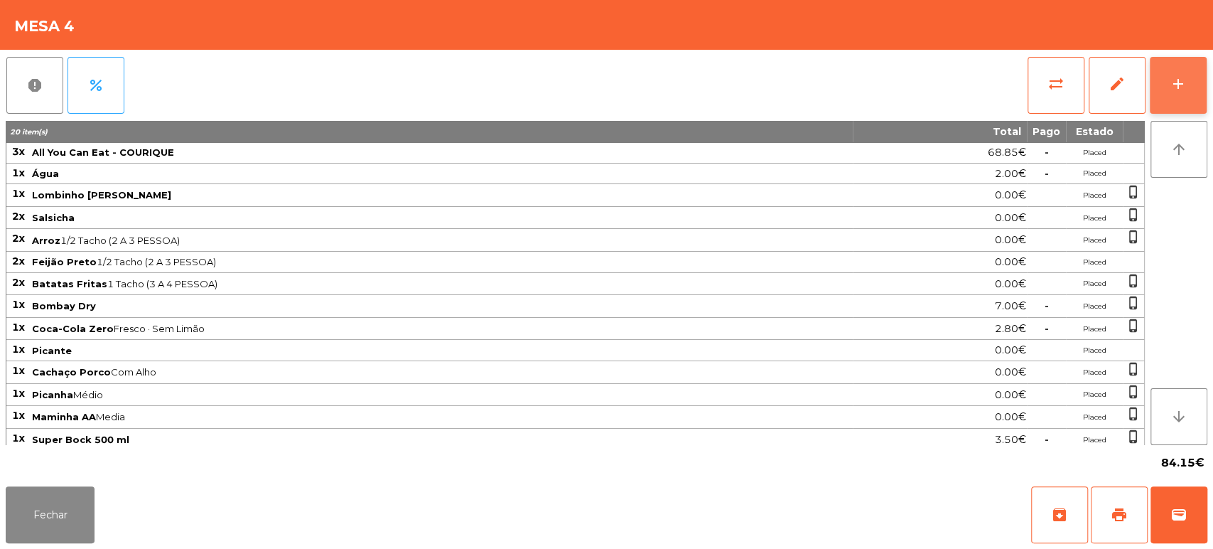
click at [1167, 66] on button "add" at bounding box center [1178, 85] width 57 height 57
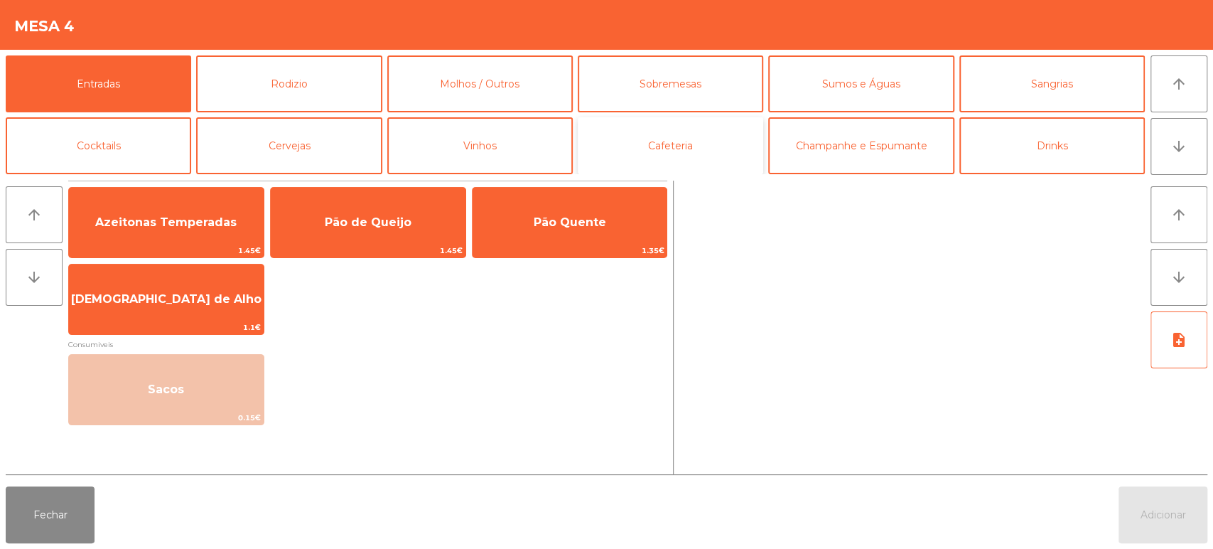
click at [698, 152] on button "Cafeteria" at bounding box center [671, 145] width 186 height 57
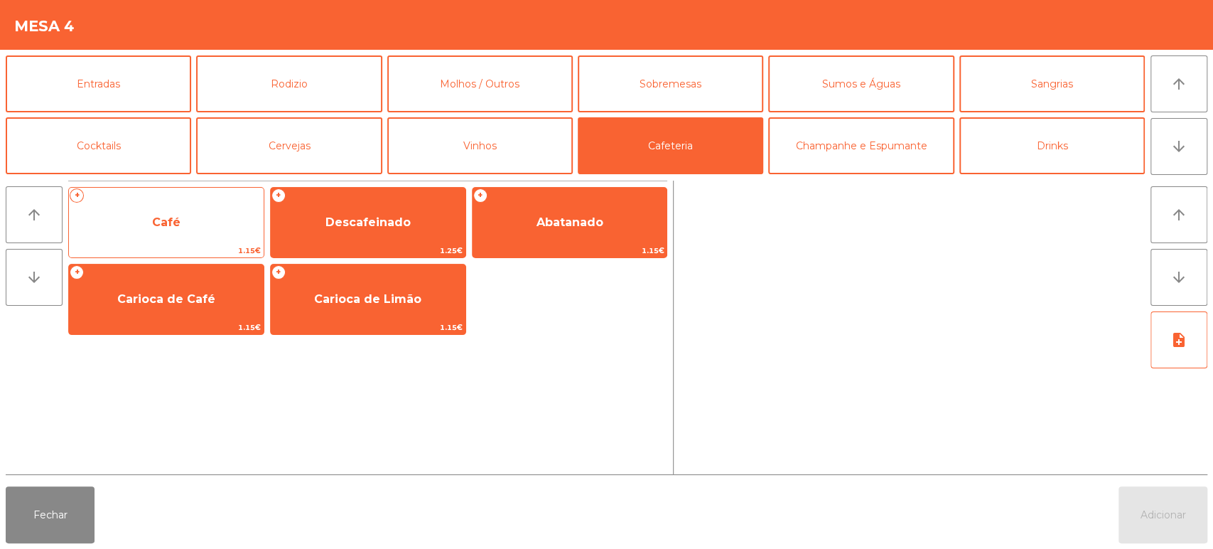
click at [160, 213] on span "Café" at bounding box center [166, 222] width 195 height 38
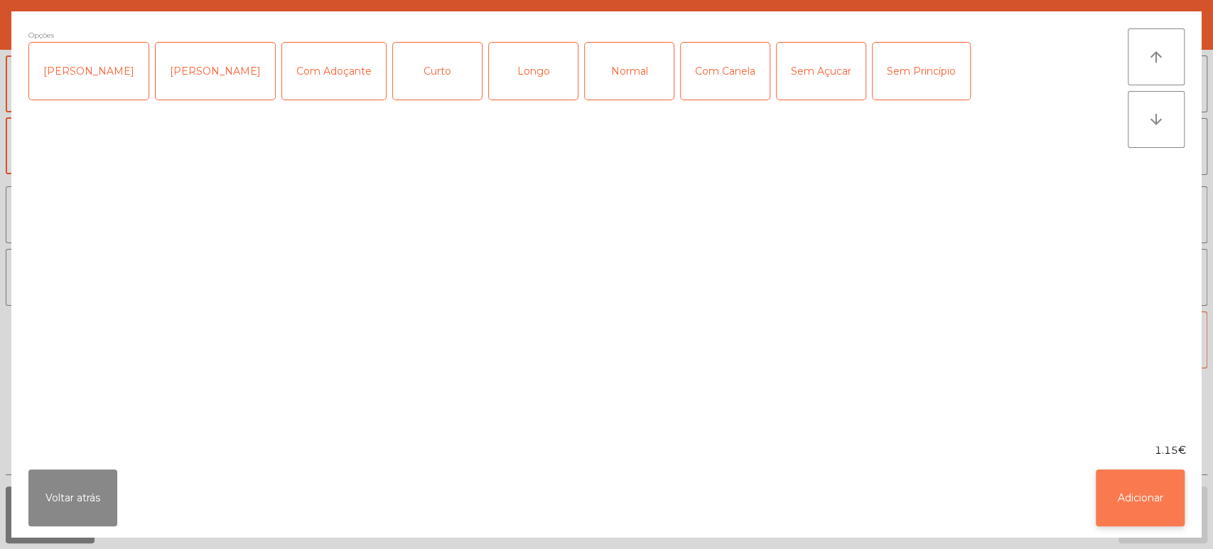
click at [1150, 483] on button "Adicionar" at bounding box center [1140, 497] width 89 height 57
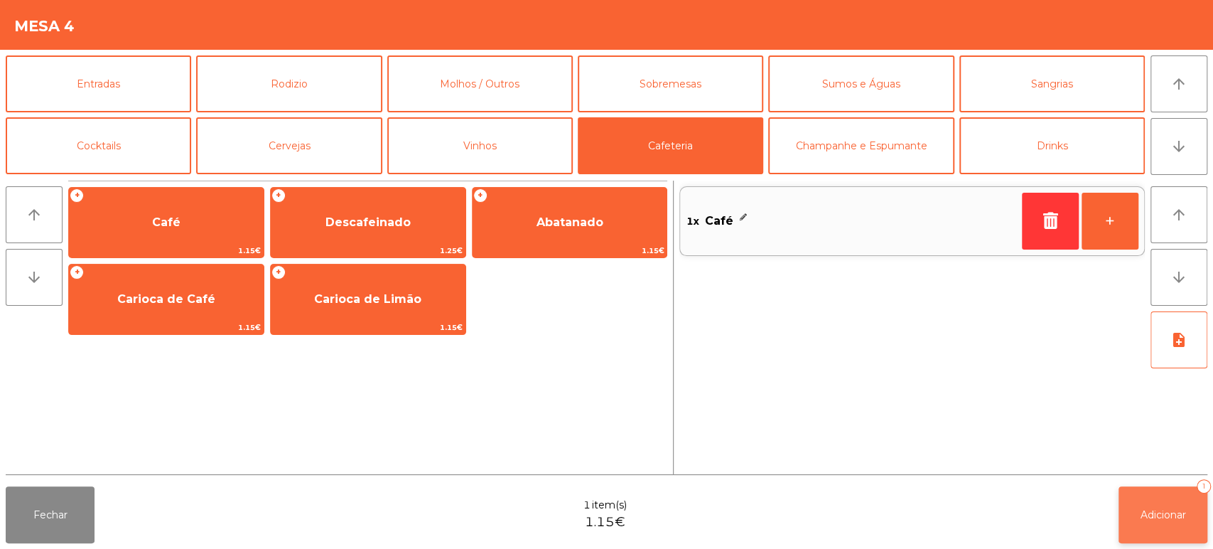
click at [1177, 513] on span "Adicionar" at bounding box center [1163, 514] width 45 height 13
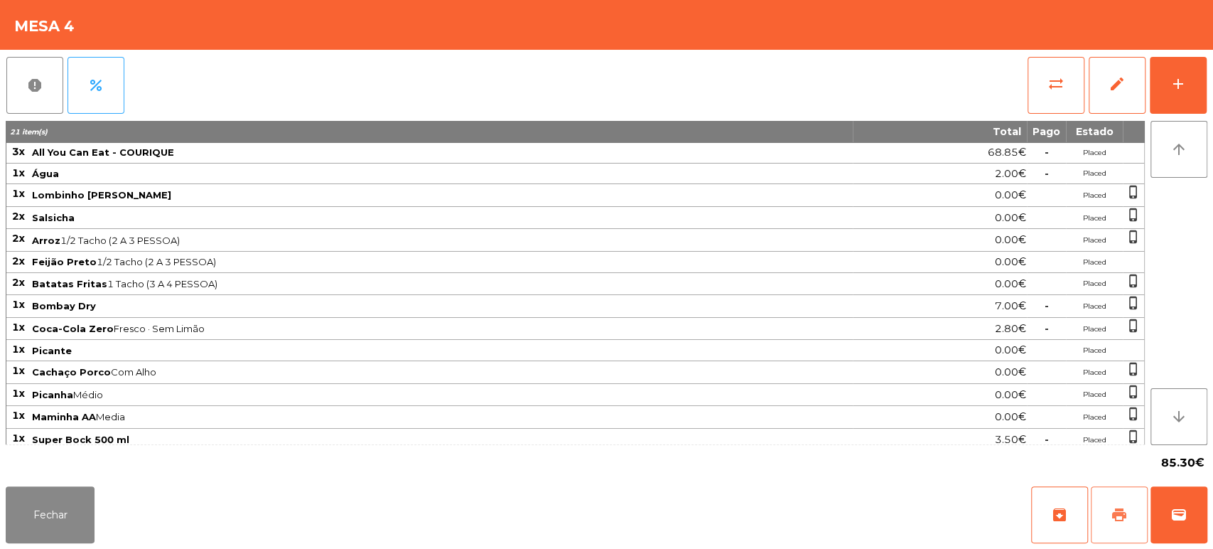
click at [1119, 523] on button "print" at bounding box center [1119, 514] width 57 height 57
click at [63, 525] on button "Fechar" at bounding box center [50, 514] width 89 height 57
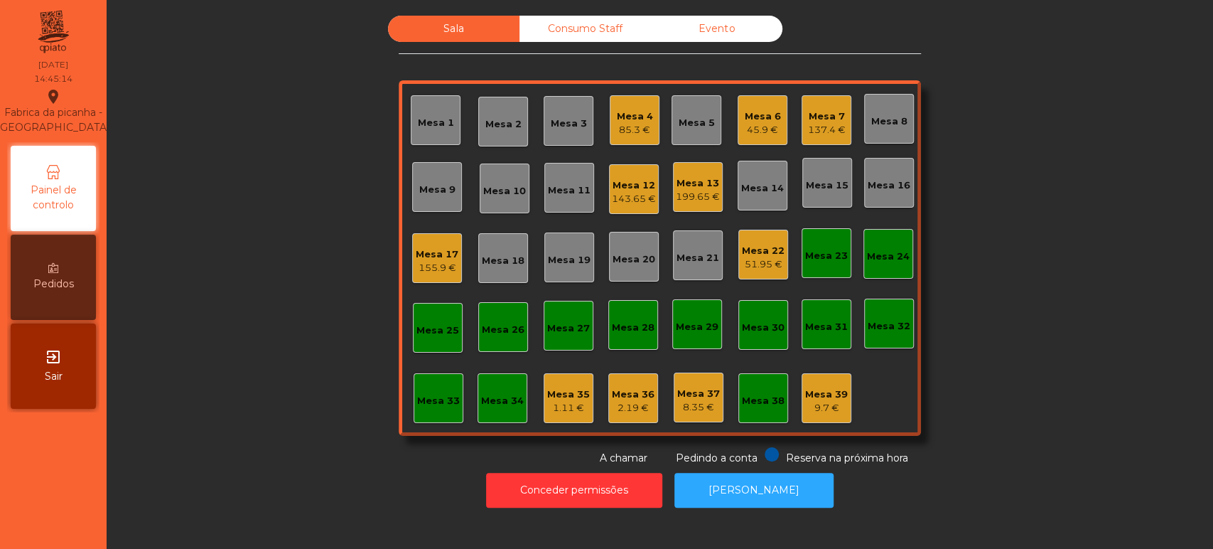
click at [821, 125] on div "137.4 €" at bounding box center [827, 130] width 38 height 14
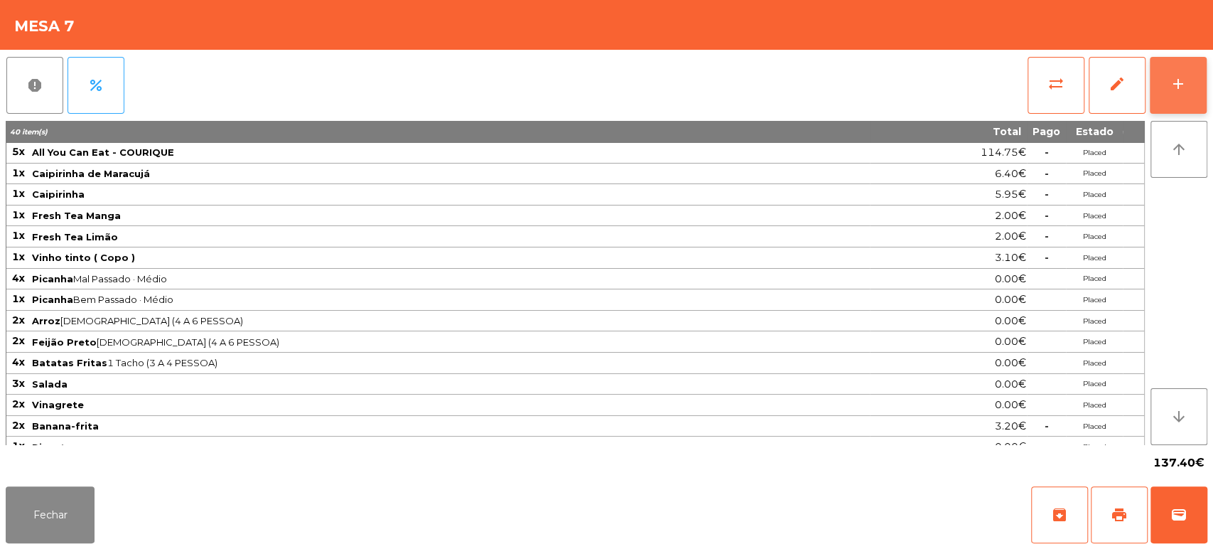
click at [1186, 74] on button "add" at bounding box center [1178, 85] width 57 height 57
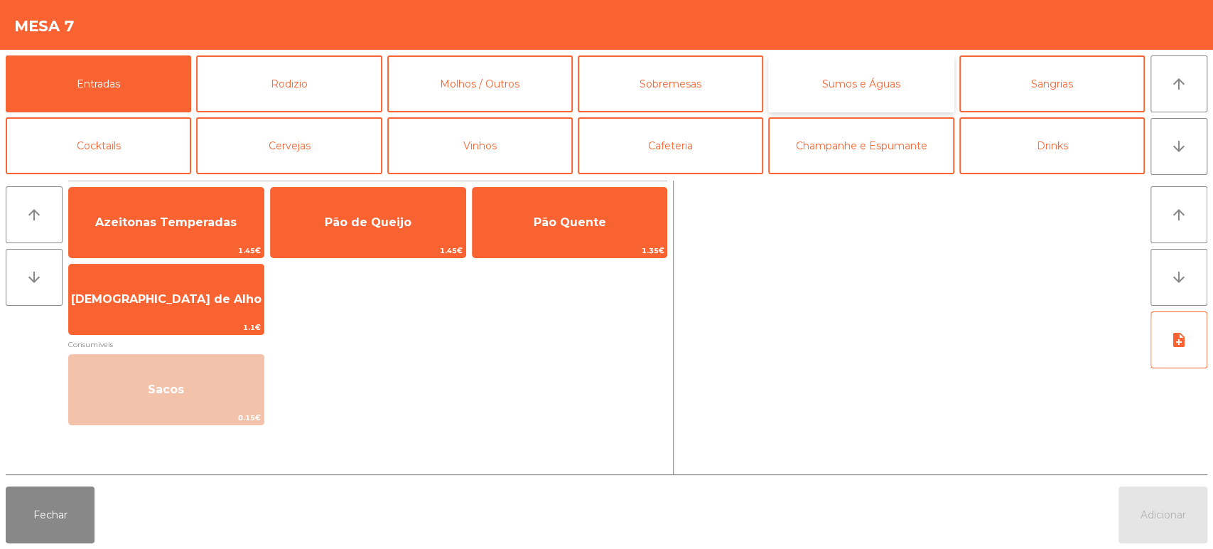
click at [870, 75] on button "Sumos e Águas" at bounding box center [861, 83] width 186 height 57
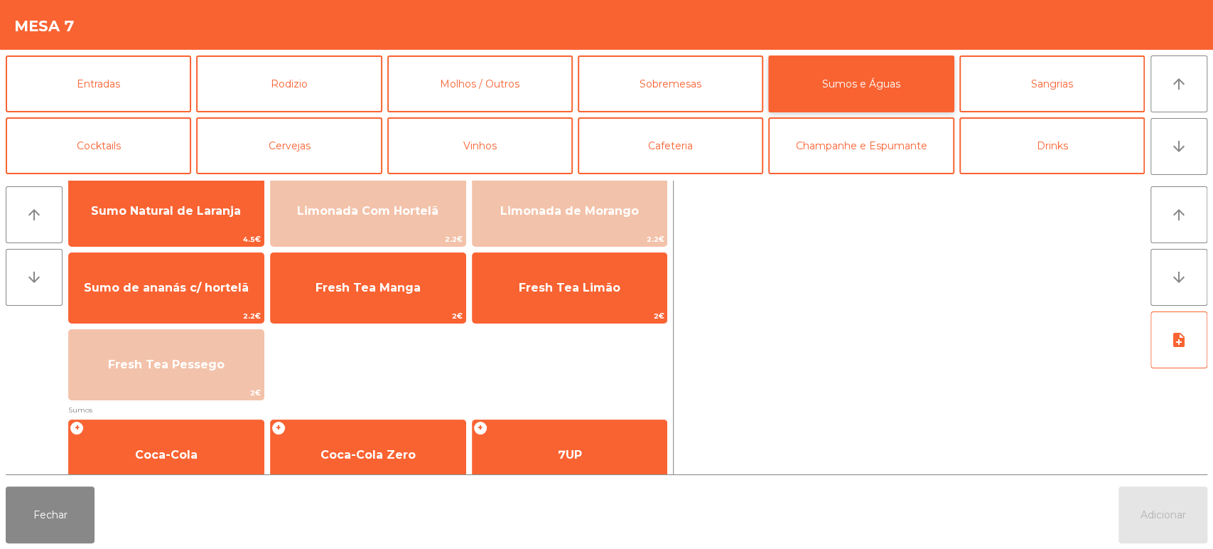
scroll to position [0, 0]
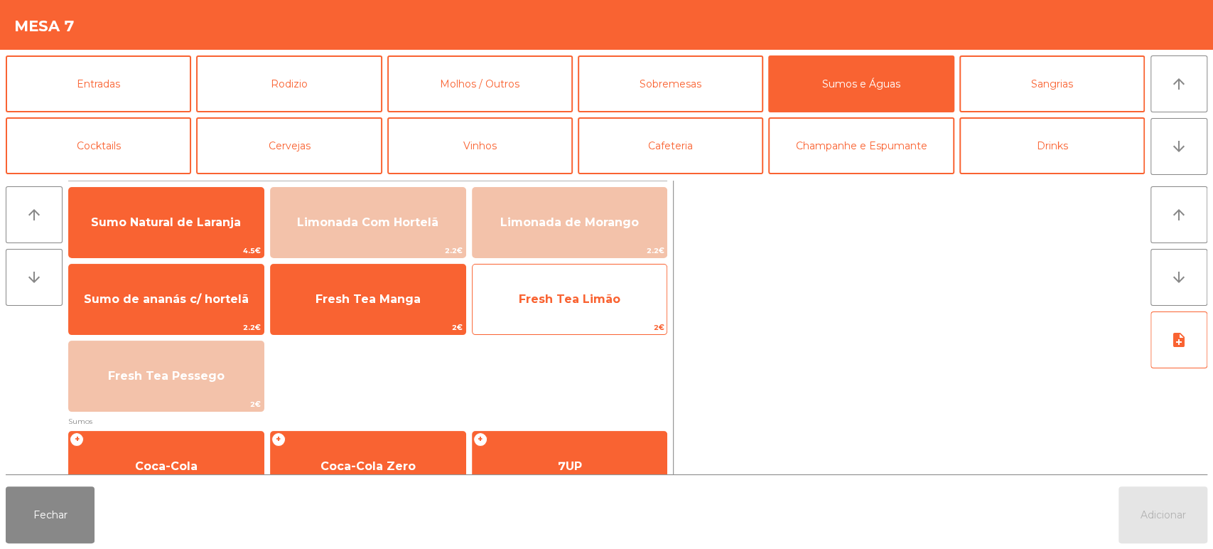
click at [574, 302] on span "Fresh Tea Limão" at bounding box center [570, 299] width 102 height 14
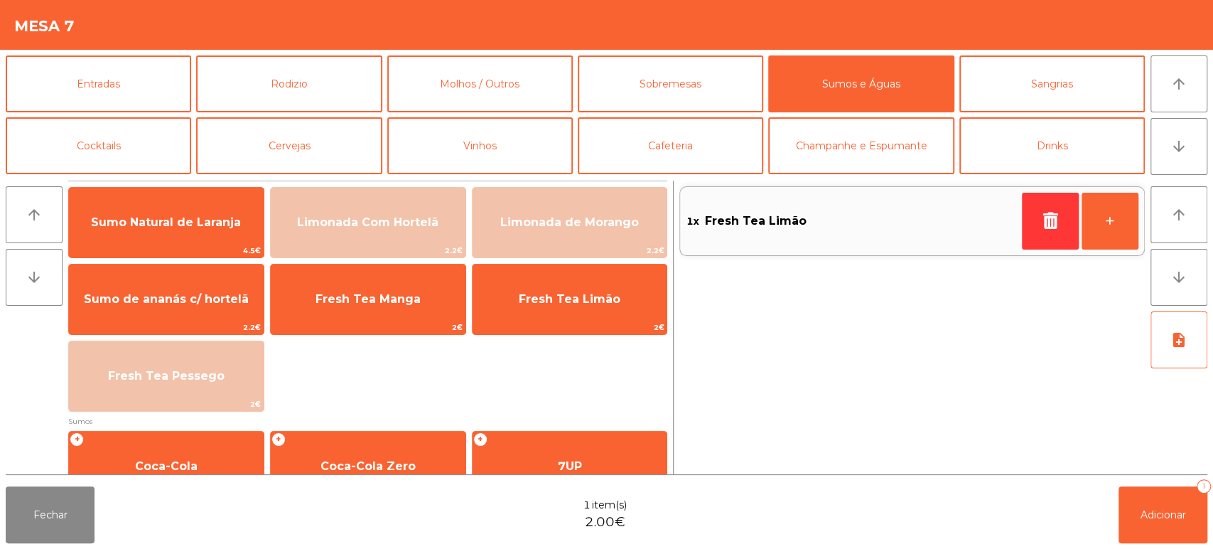
click at [1194, 545] on div "Fechar 1 item(s) 2.00€ Adicionar 1" at bounding box center [606, 515] width 1213 height 68
click at [1168, 513] on span "Adicionar" at bounding box center [1163, 514] width 45 height 13
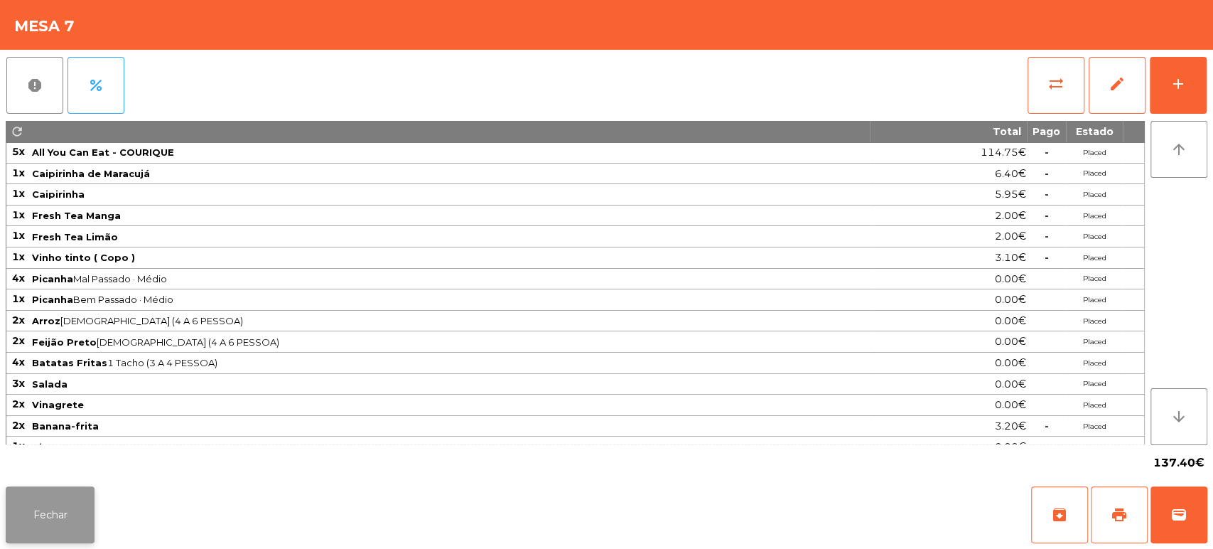
click at [69, 513] on button "Fechar" at bounding box center [50, 514] width 89 height 57
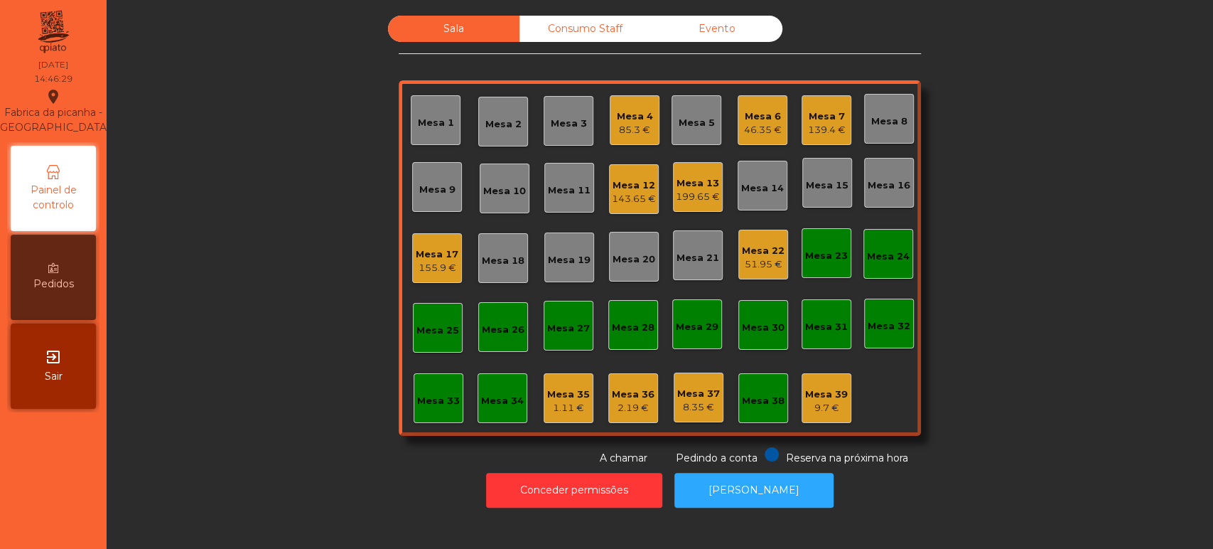
click at [1043, 336] on div "Sala Consumo Staff Evento Mesa 1 Mesa 2 Mesa 3 Mesa 4 85.3 € Mesa 5 Mesa 6 46.3…" at bounding box center [660, 241] width 1068 height 450
click at [746, 273] on div "Mesa 22 51.95 €" at bounding box center [764, 255] width 50 height 50
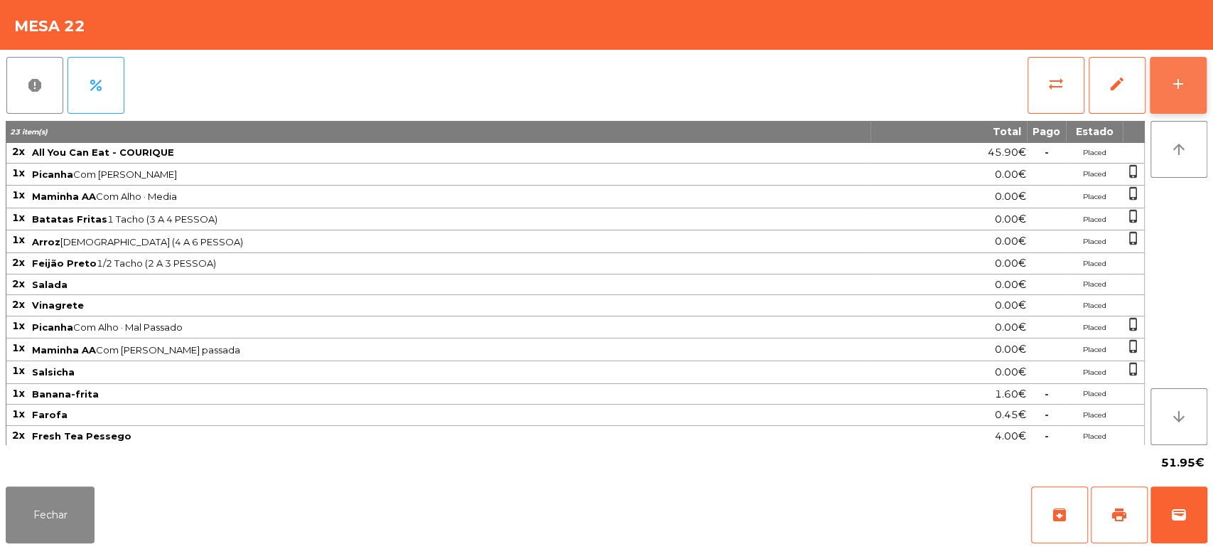
click at [1172, 80] on div "add" at bounding box center [1178, 83] width 17 height 17
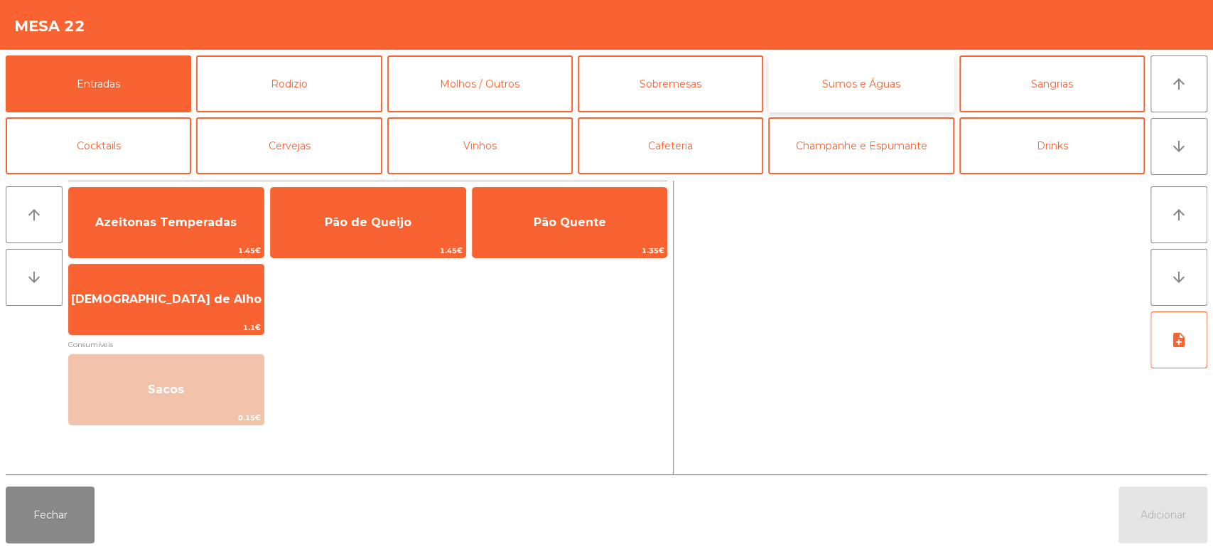
click at [886, 65] on button "Sumos e Águas" at bounding box center [861, 83] width 186 height 57
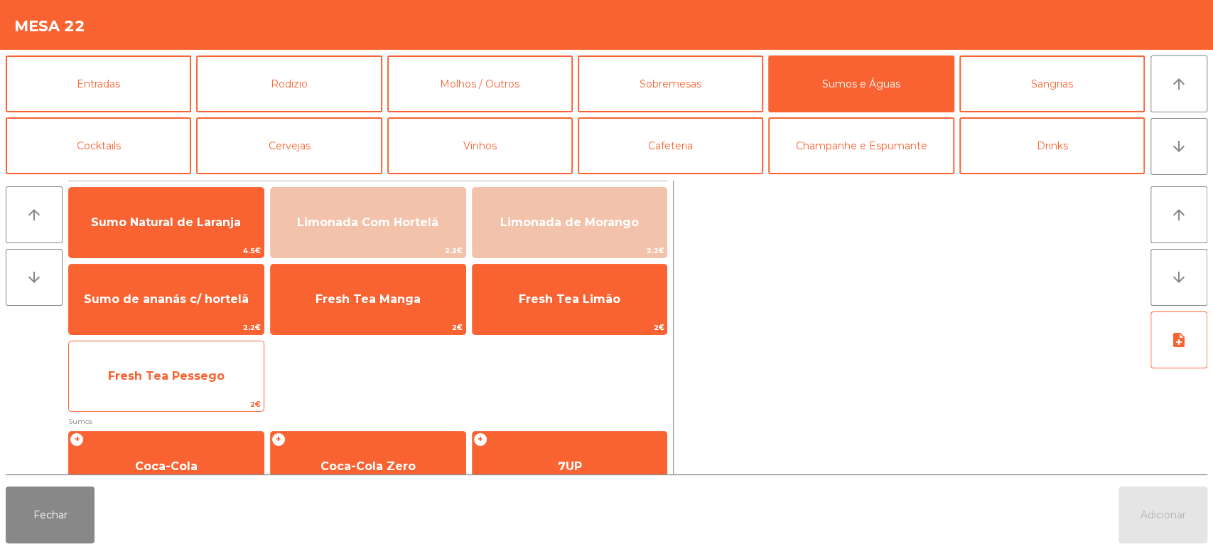
click at [203, 374] on span "Fresh Tea Pessego" at bounding box center [166, 376] width 117 height 14
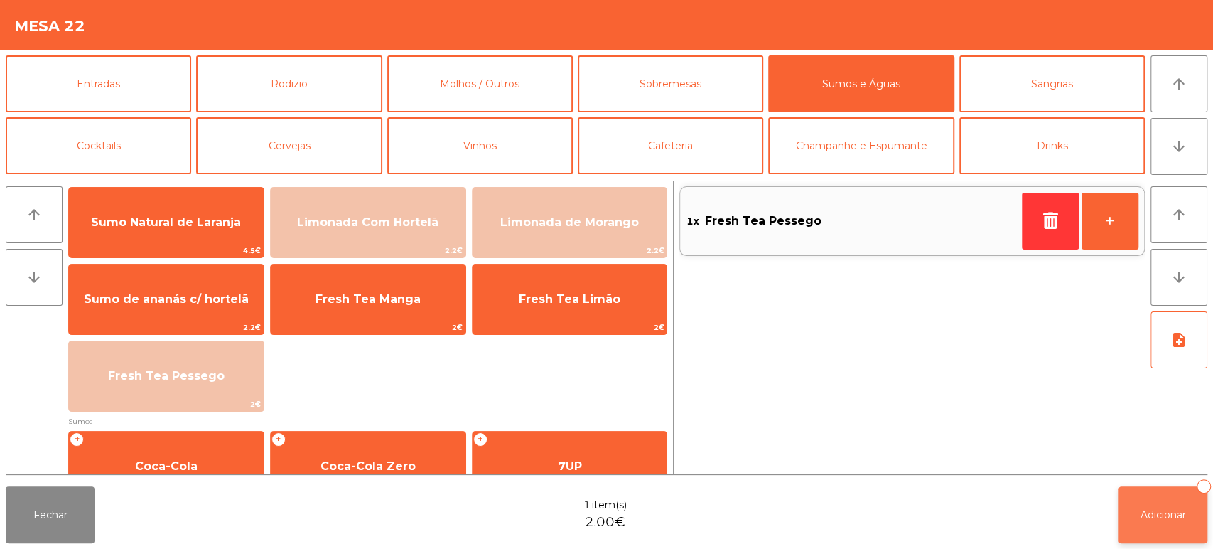
click at [1172, 527] on button "Adicionar 1" at bounding box center [1163, 514] width 89 height 57
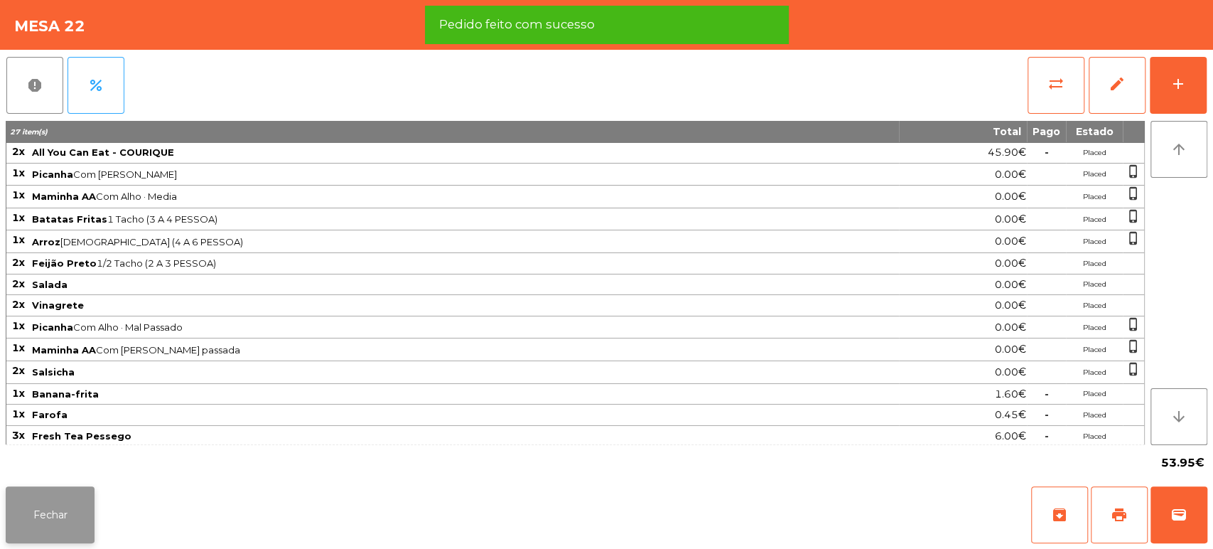
click at [32, 505] on button "Fechar" at bounding box center [50, 514] width 89 height 57
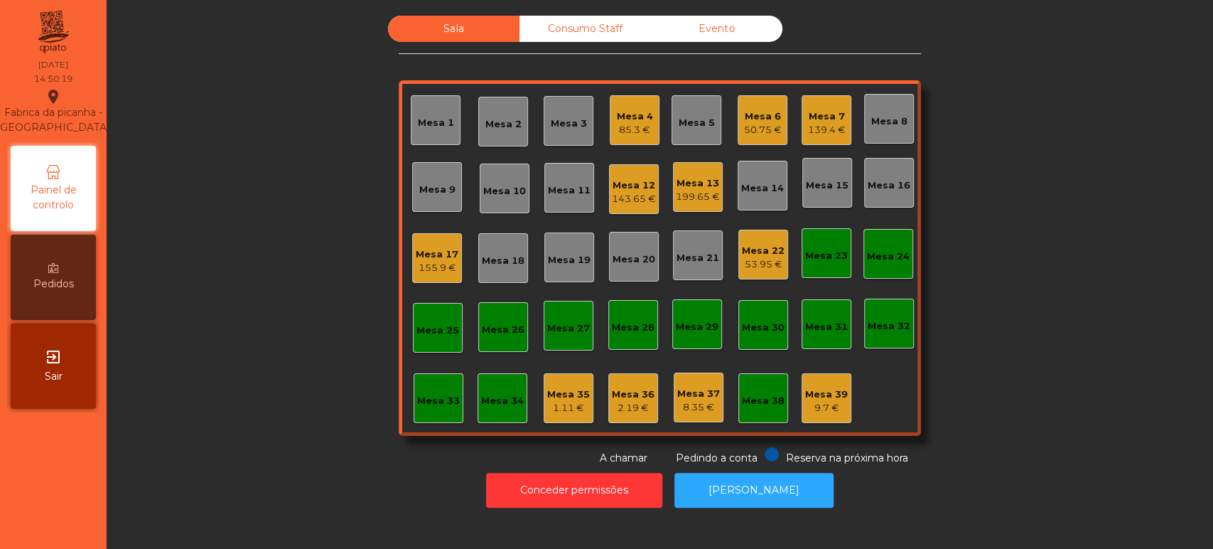
click at [843, 124] on div "Mesa 7 139.4 €" at bounding box center [827, 120] width 50 height 50
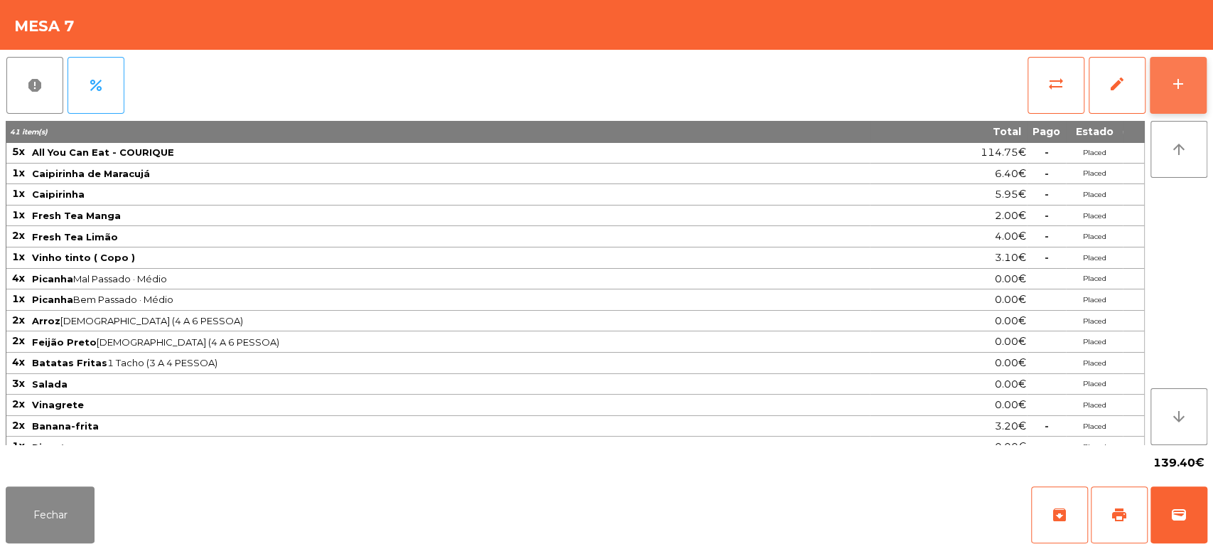
click at [1175, 76] on div "add" at bounding box center [1178, 83] width 17 height 17
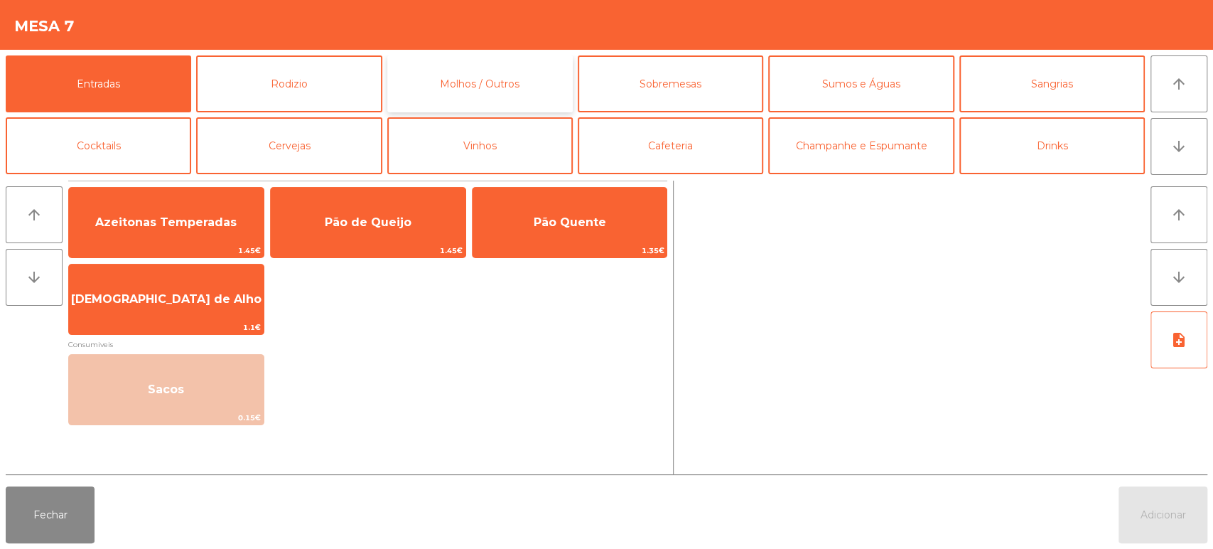
click at [472, 75] on button "Molhos / Outros" at bounding box center [480, 83] width 186 height 57
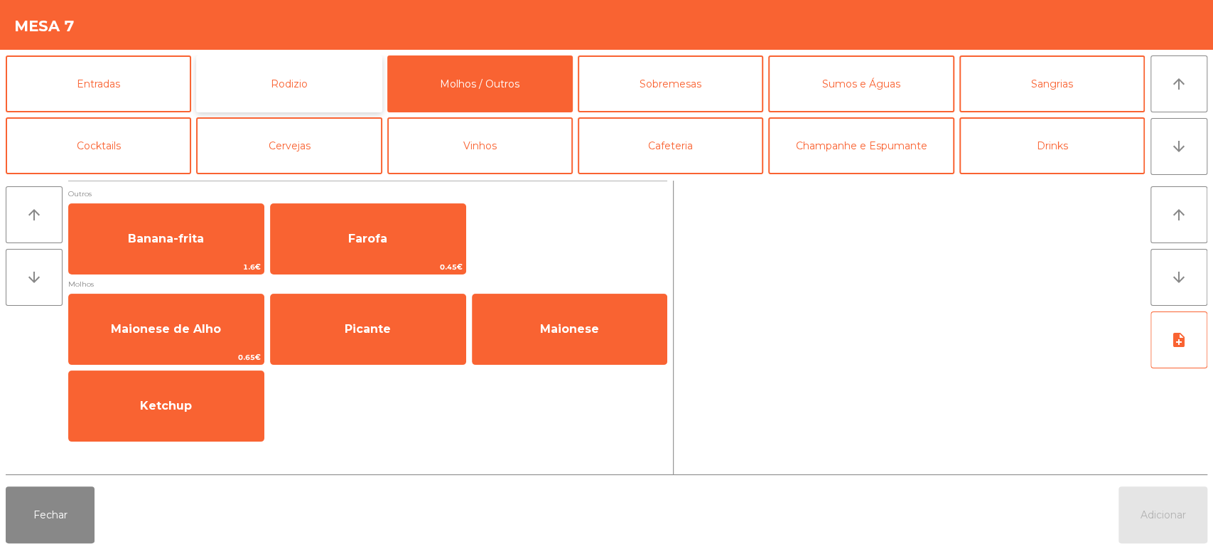
click at [313, 91] on button "Rodizio" at bounding box center [289, 83] width 186 height 57
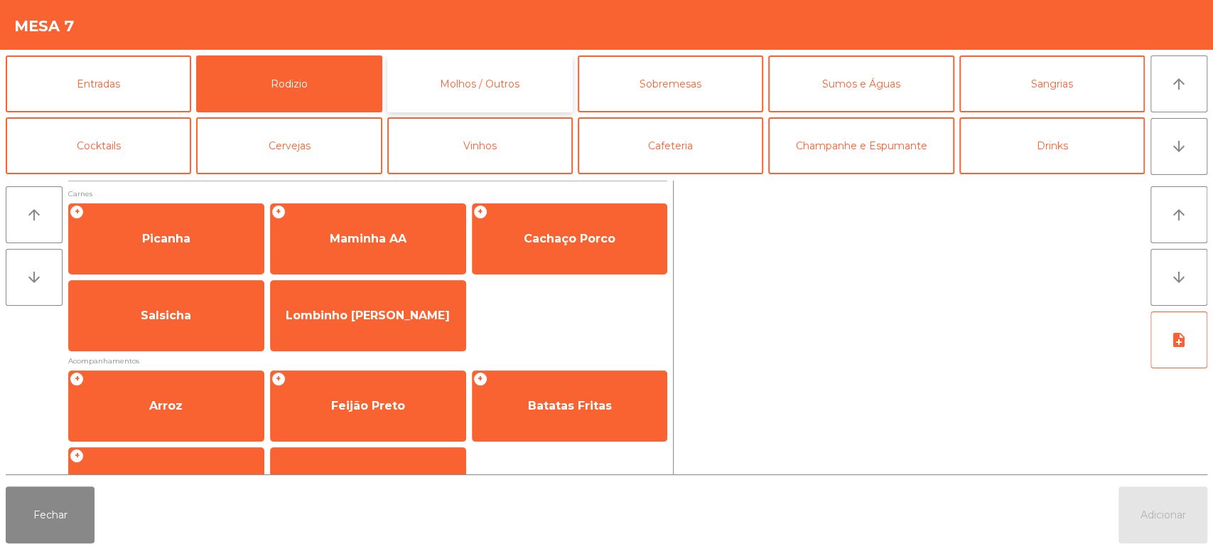
click at [503, 83] on button "Molhos / Outros" at bounding box center [480, 83] width 186 height 57
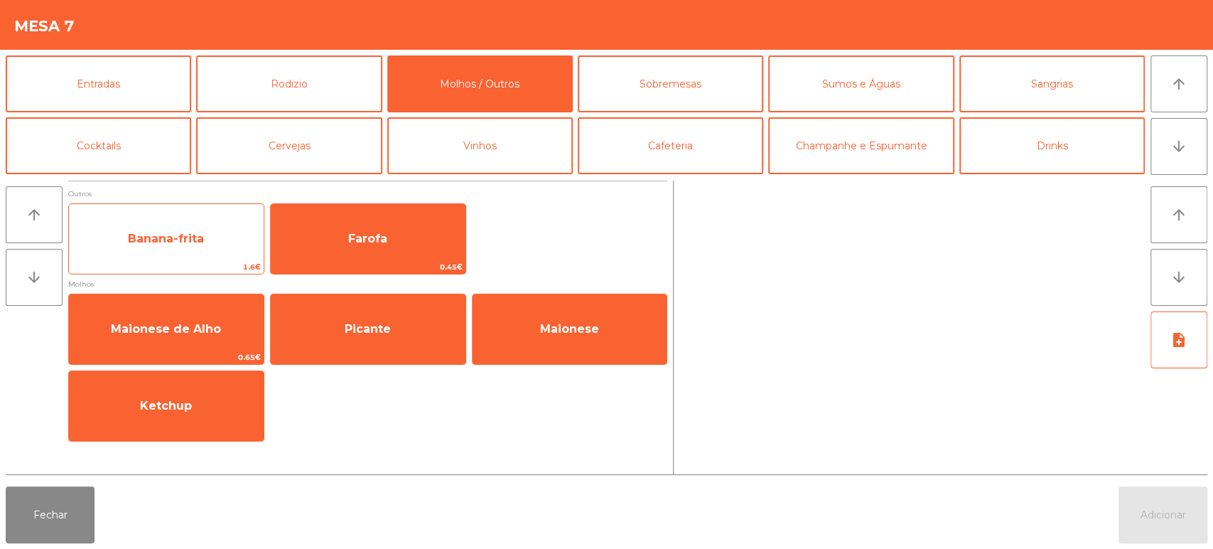
click at [216, 235] on span "Banana-frita" at bounding box center [166, 239] width 195 height 38
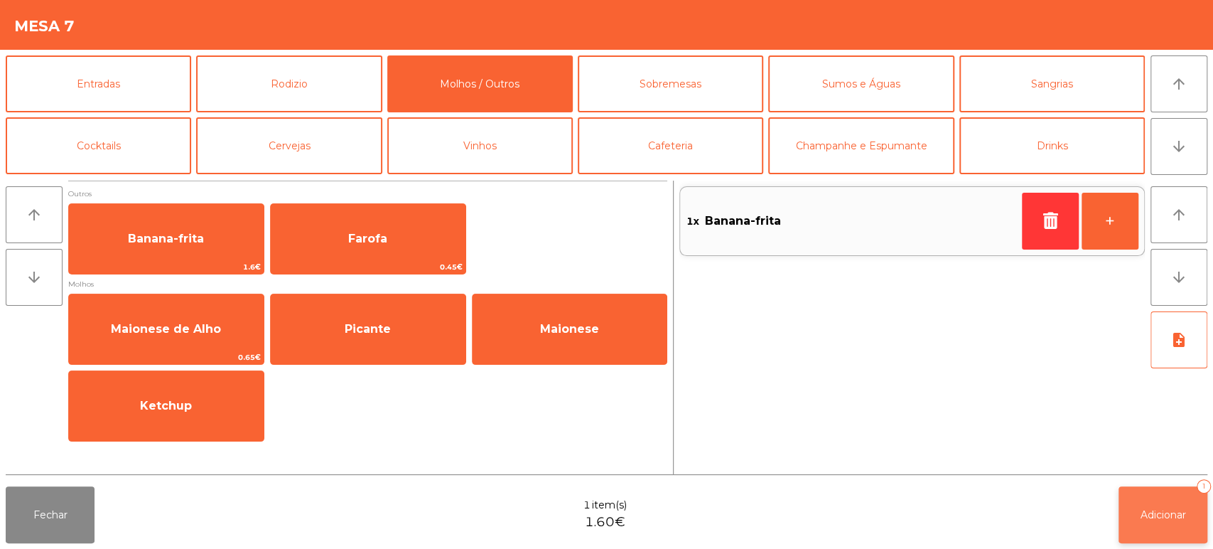
click at [1204, 535] on button "Adicionar 1" at bounding box center [1163, 514] width 89 height 57
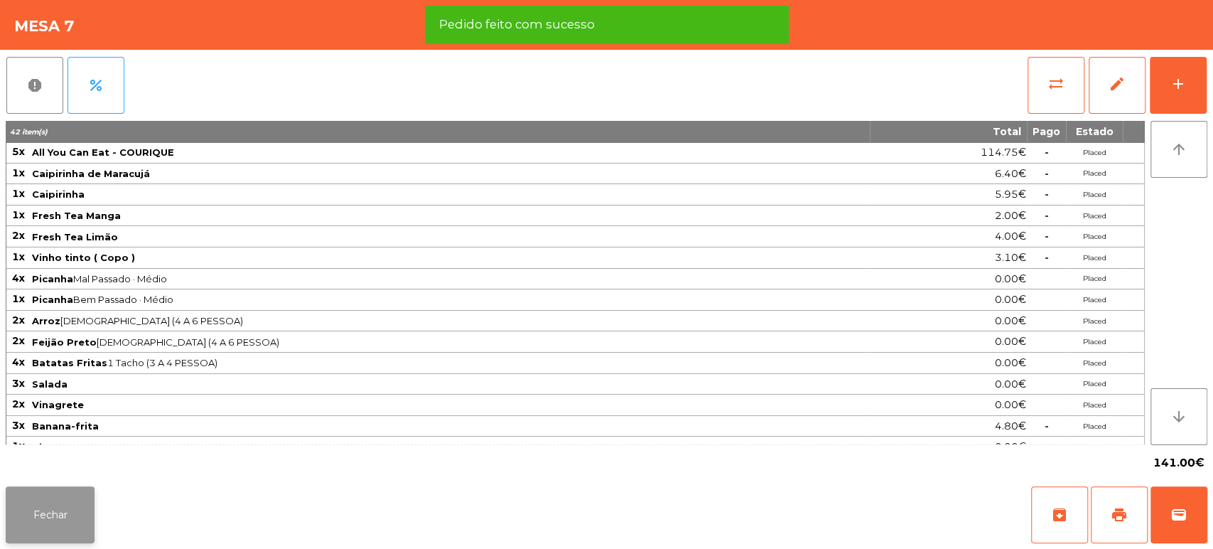
click at [73, 489] on button "Fechar" at bounding box center [50, 514] width 89 height 57
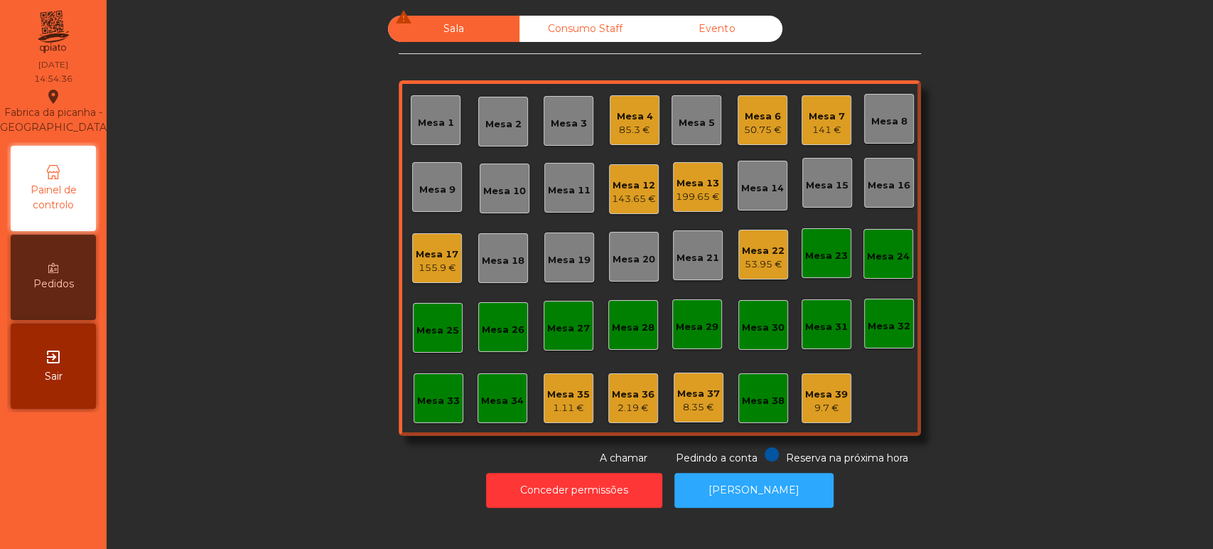
click at [612, 188] on div "Mesa 12" at bounding box center [634, 185] width 44 height 14
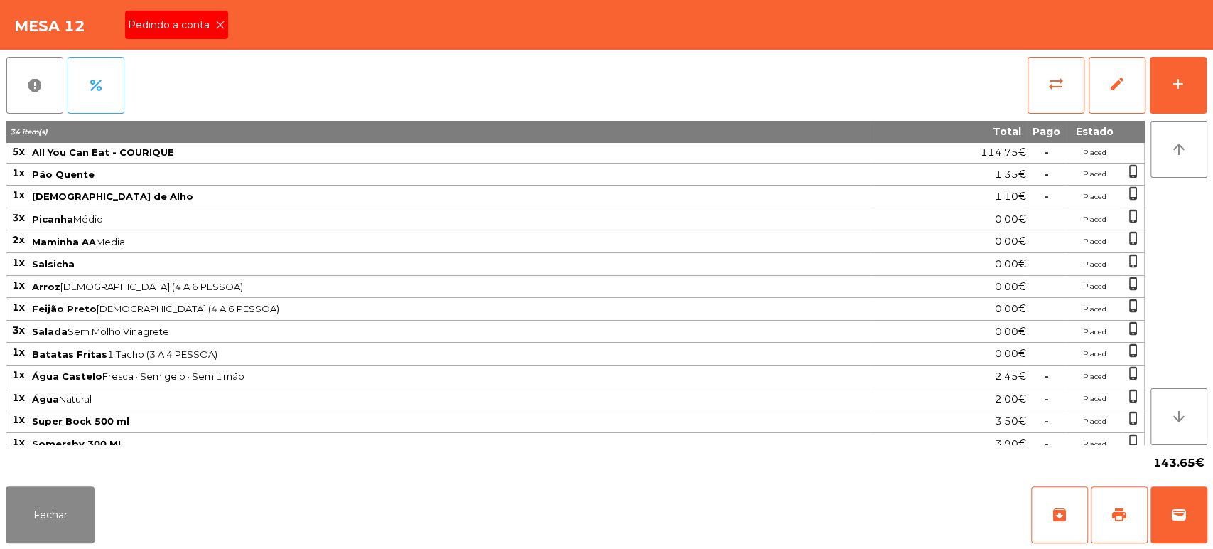
click at [204, 28] on span "Pedindo a conta" at bounding box center [171, 25] width 87 height 15
click at [1111, 510] on span "print" at bounding box center [1119, 514] width 17 height 17
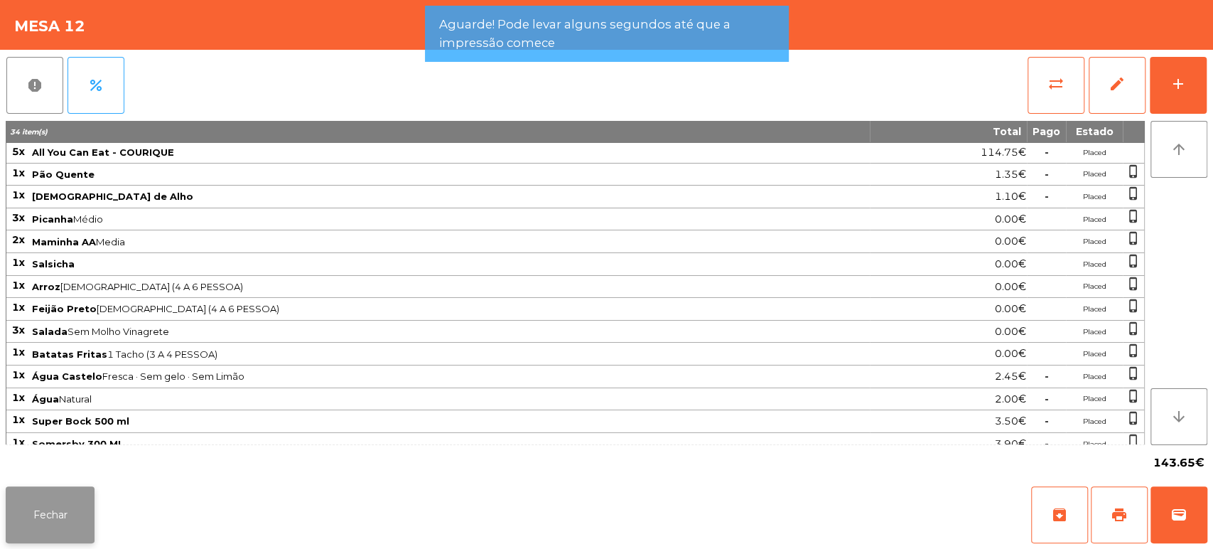
click at [91, 506] on button "Fechar" at bounding box center [50, 514] width 89 height 57
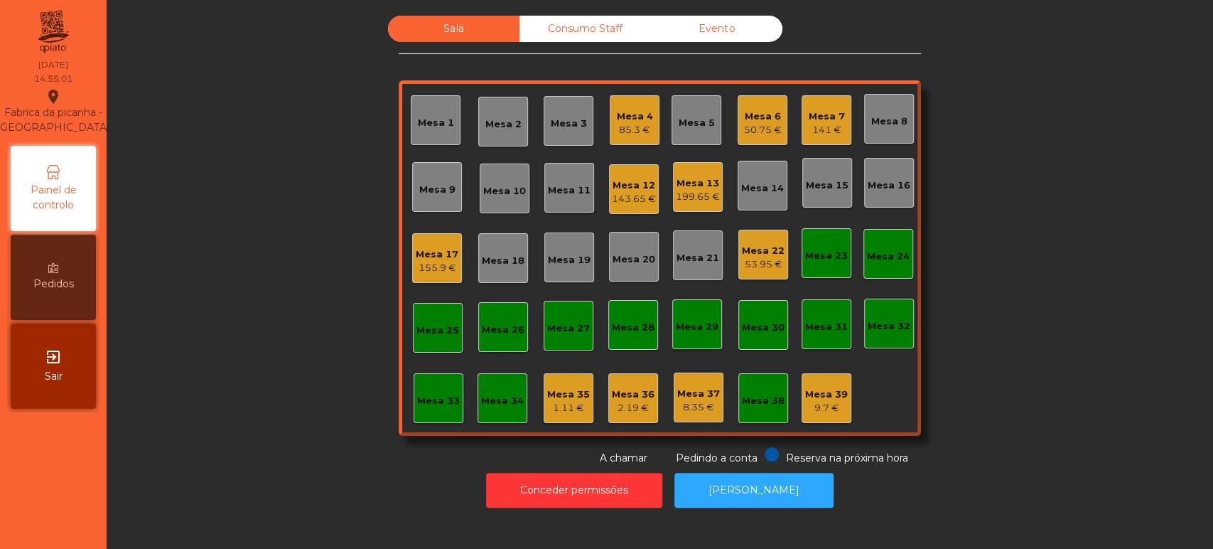
click at [1009, 257] on div "Sala Consumo Staff Evento Mesa 1 Mesa 2 Mesa 3 Mesa 4 85.3 € Mesa 5 Mesa 6 50.7…" at bounding box center [660, 241] width 1068 height 450
click at [1002, 250] on div "Sala Consumo Staff Evento Mesa 1 Mesa 2 Mesa 3 Mesa 4 85.3 € Mesa 5 Mesa 6 50.7…" at bounding box center [660, 241] width 1068 height 450
click at [1019, 245] on div "Sala Consumo Staff Evento Mesa 1 Mesa 2 Mesa 3 Mesa 4 85.3 € Mesa 5 Mesa 6 50.7…" at bounding box center [660, 241] width 1068 height 450
click at [1004, 248] on div "Sala Consumo Staff Evento Mesa 1 Mesa 2 Mesa 3 Mesa 4 85.3 € Mesa 5 Mesa 6 50.7…" at bounding box center [660, 241] width 1068 height 450
click at [609, 166] on div "Mesa 12 143.65 €" at bounding box center [634, 189] width 50 height 50
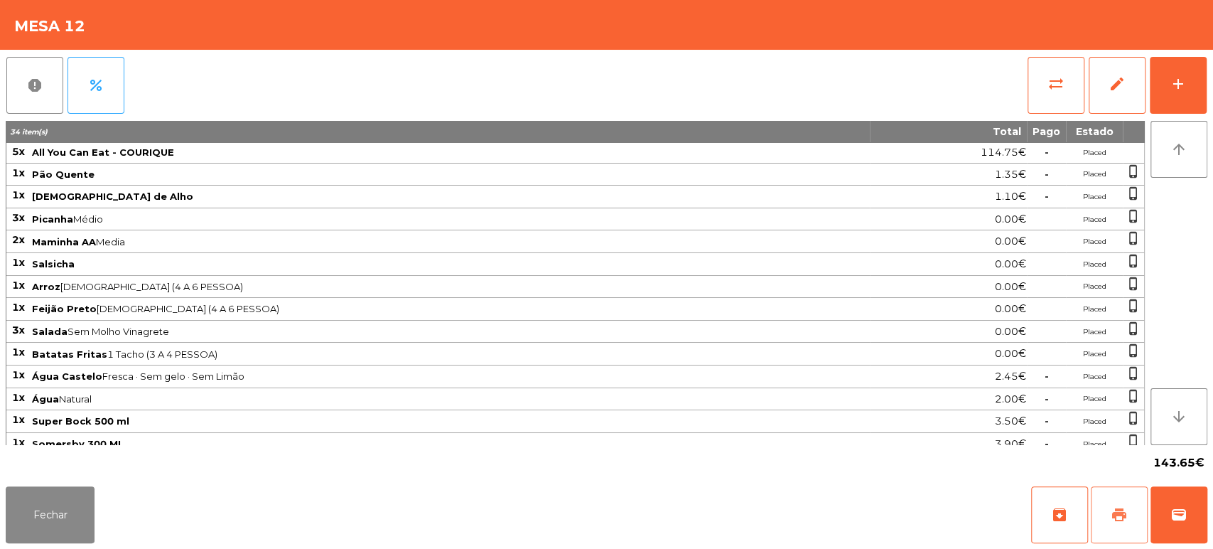
click at [1132, 517] on button "print" at bounding box center [1119, 514] width 57 height 57
click at [69, 508] on button "Fechar" at bounding box center [50, 514] width 89 height 57
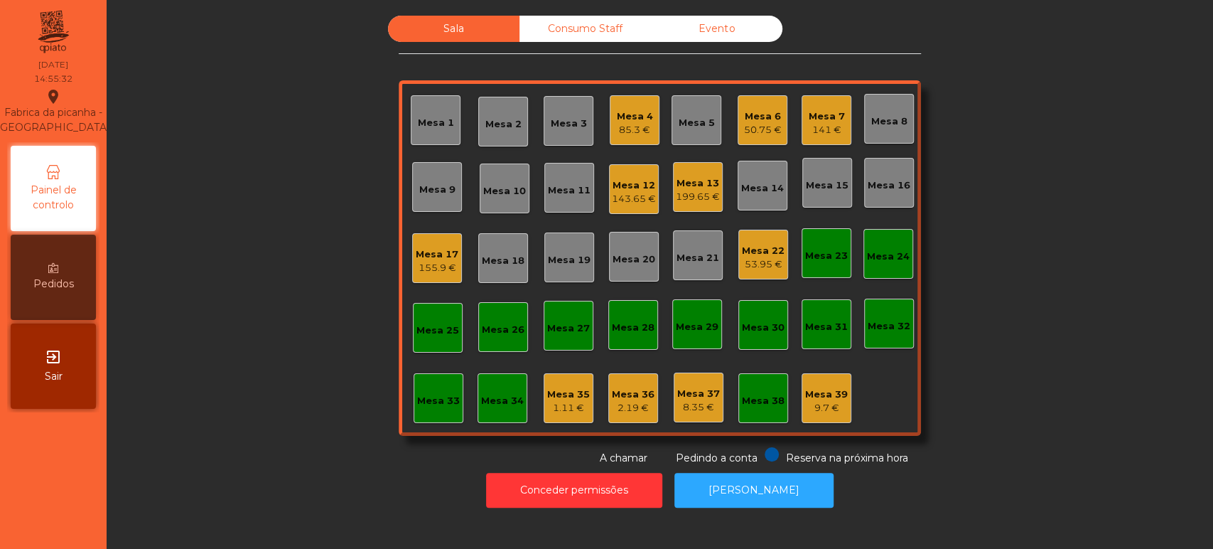
click at [1103, 326] on div "Sala Consumo Staff Evento Mesa 1 Mesa 2 Mesa 3 Mesa 4 85.3 € Mesa 5 Mesa 6 50.7…" at bounding box center [660, 241] width 1068 height 450
click at [638, 188] on div "Mesa 12" at bounding box center [634, 185] width 44 height 14
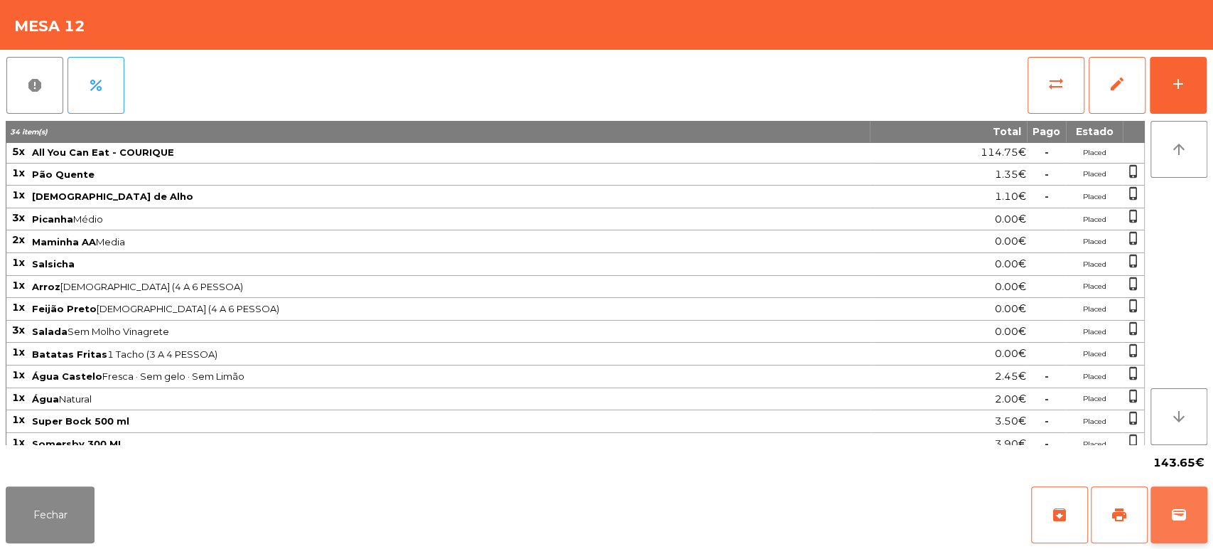
click at [1180, 515] on span "wallet" at bounding box center [1179, 514] width 17 height 17
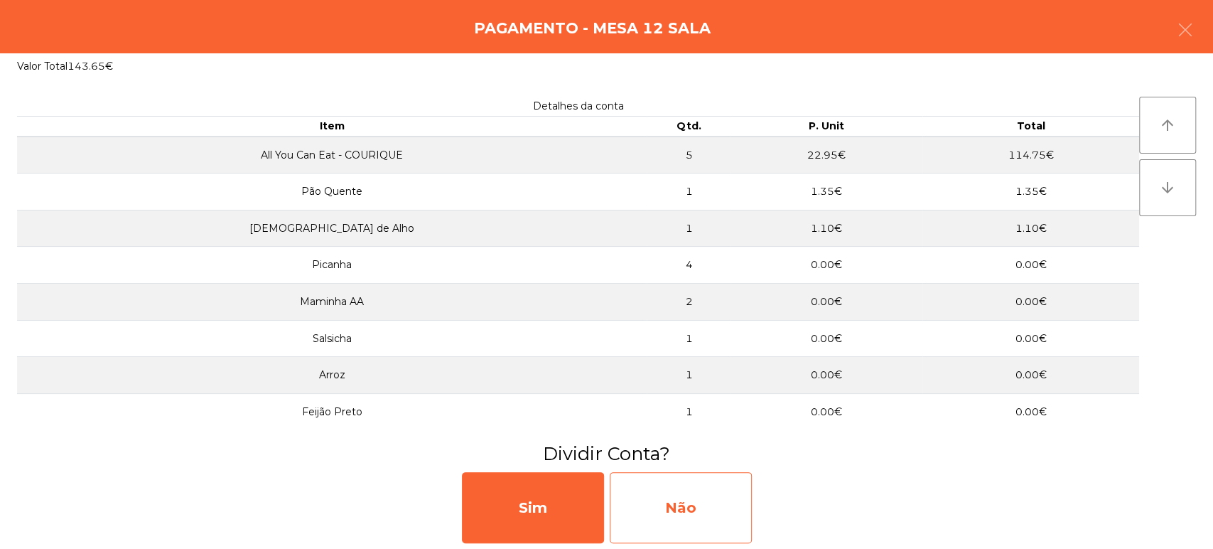
click at [695, 513] on div "Não" at bounding box center [681, 507] width 142 height 71
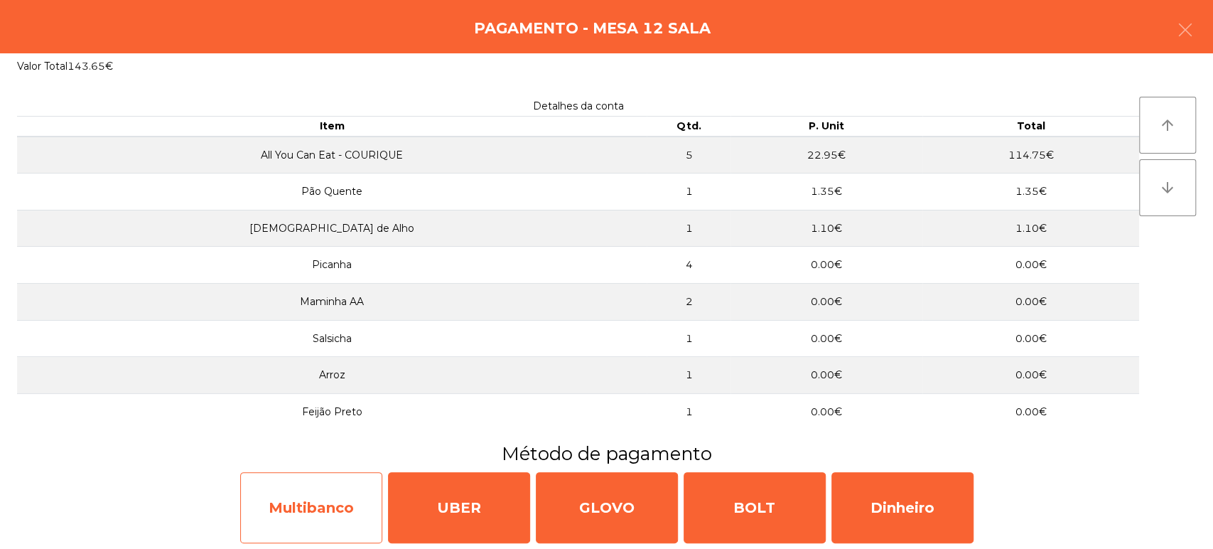
click at [317, 518] on div "Multibanco" at bounding box center [311, 507] width 142 height 71
select select "**"
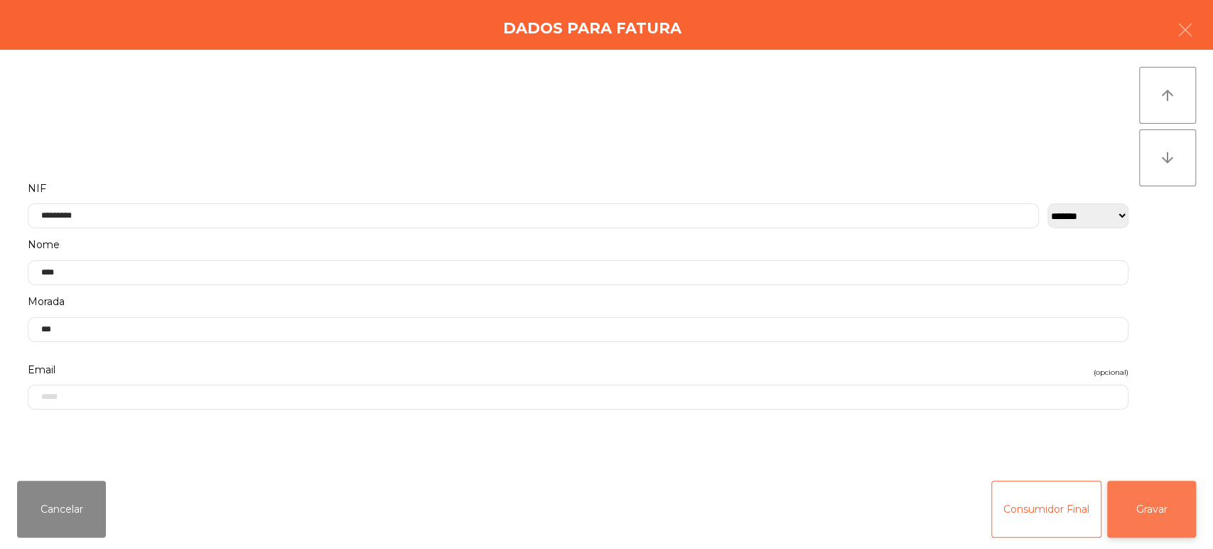
click at [1142, 513] on button "Gravar" at bounding box center [1152, 509] width 89 height 57
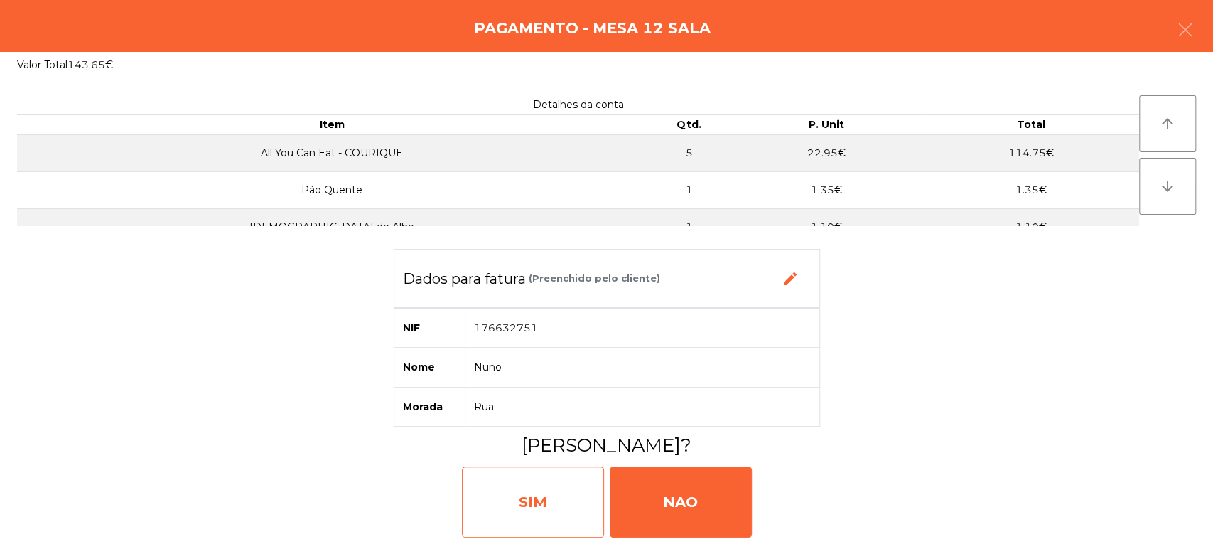
click at [543, 495] on div "SIM" at bounding box center [533, 501] width 142 height 71
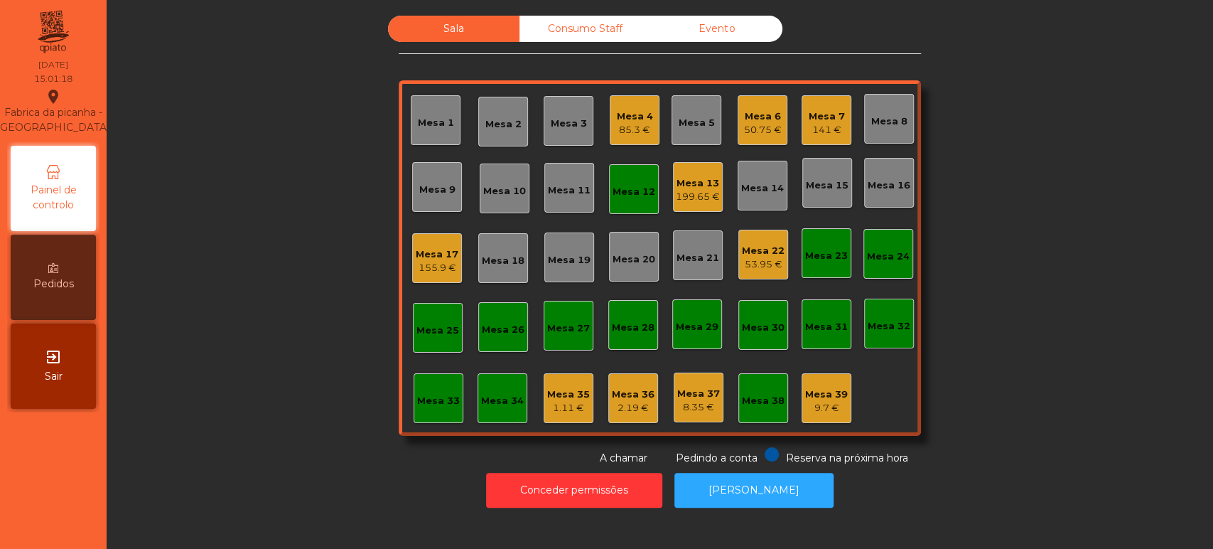
click at [820, 124] on div "141 €" at bounding box center [827, 130] width 36 height 14
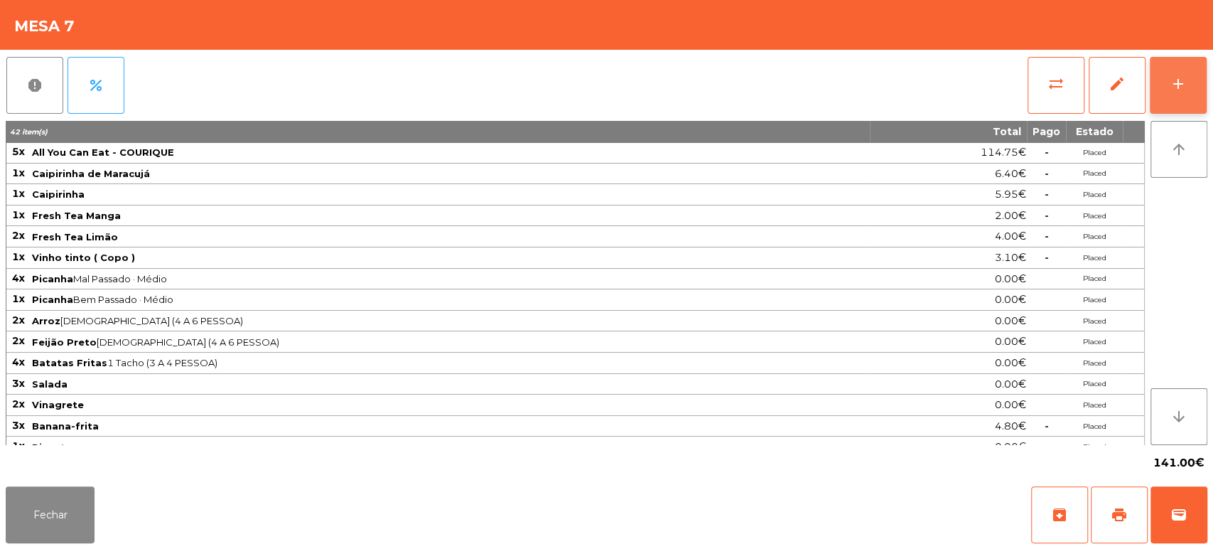
click at [1175, 72] on button "add" at bounding box center [1178, 85] width 57 height 57
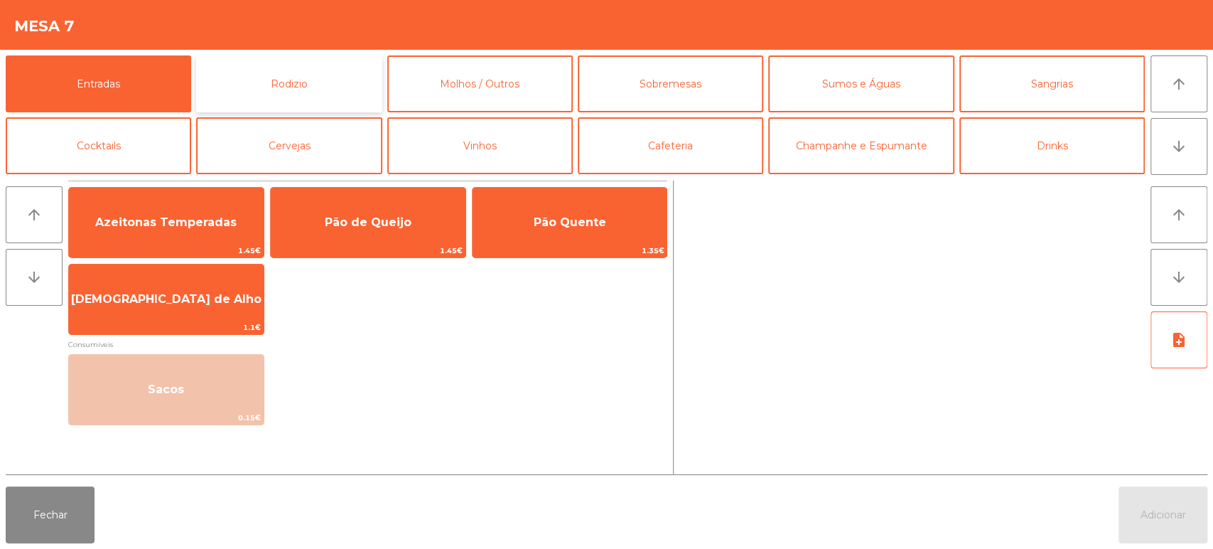
click at [357, 97] on button "Rodizio" at bounding box center [289, 83] width 186 height 57
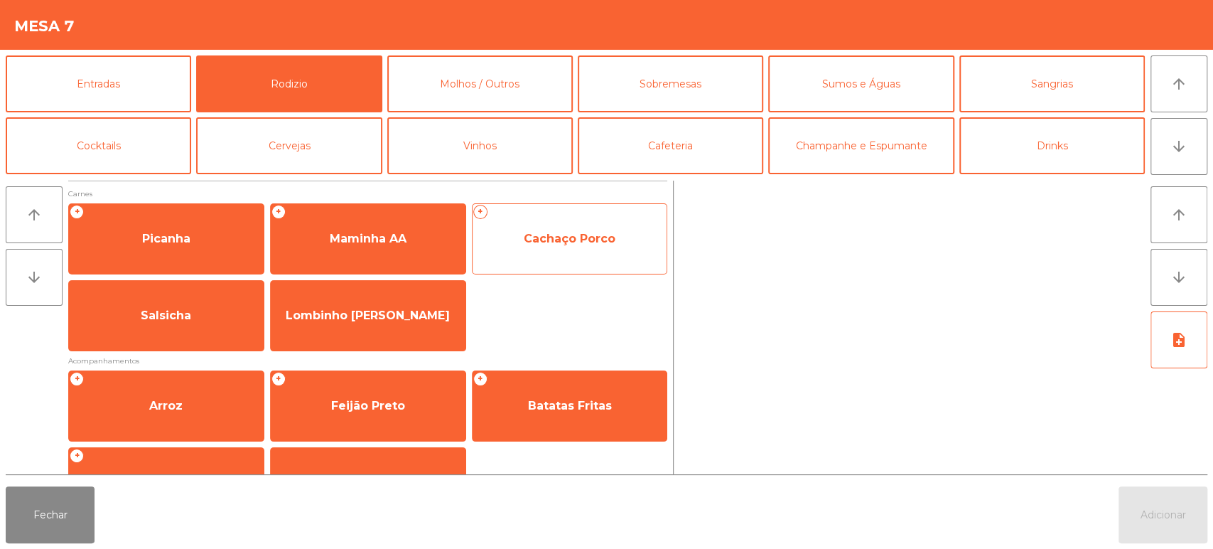
click at [620, 238] on span "Cachaço Porco" at bounding box center [570, 239] width 195 height 38
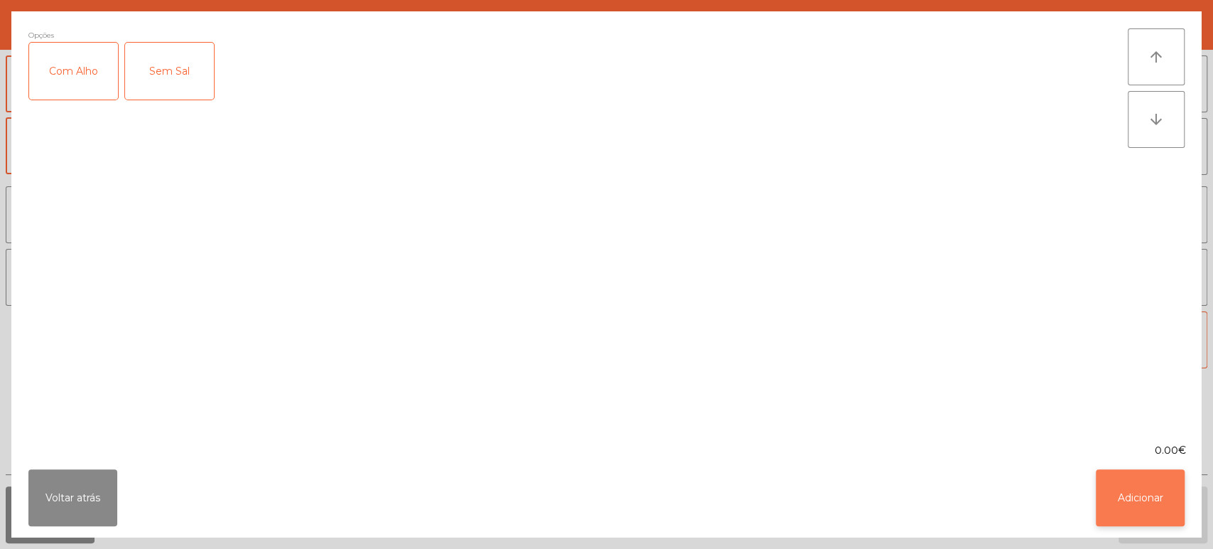
click at [1147, 506] on button "Adicionar" at bounding box center [1140, 497] width 89 height 57
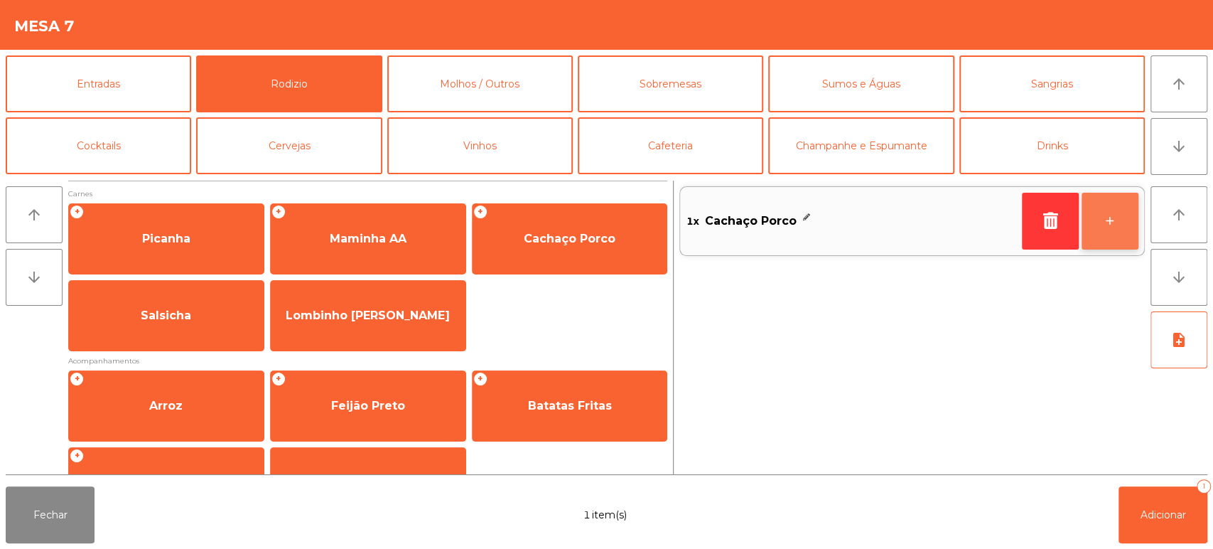
click at [1115, 223] on button "+" at bounding box center [1110, 221] width 57 height 57
click at [1108, 223] on button "+" at bounding box center [1110, 221] width 57 height 57
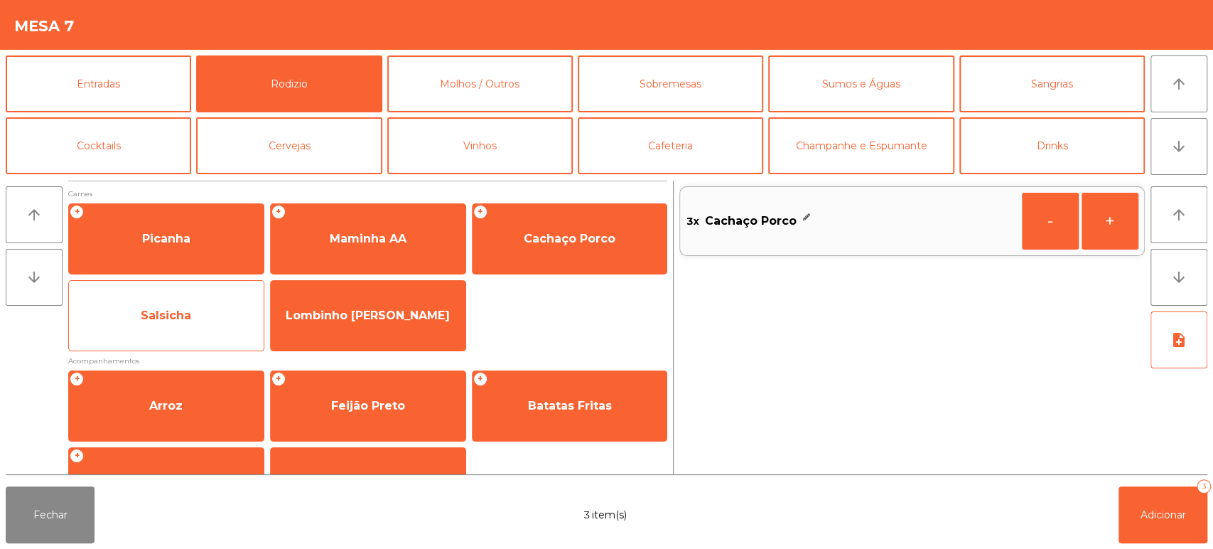
click at [215, 332] on span "Salsicha" at bounding box center [166, 315] width 195 height 38
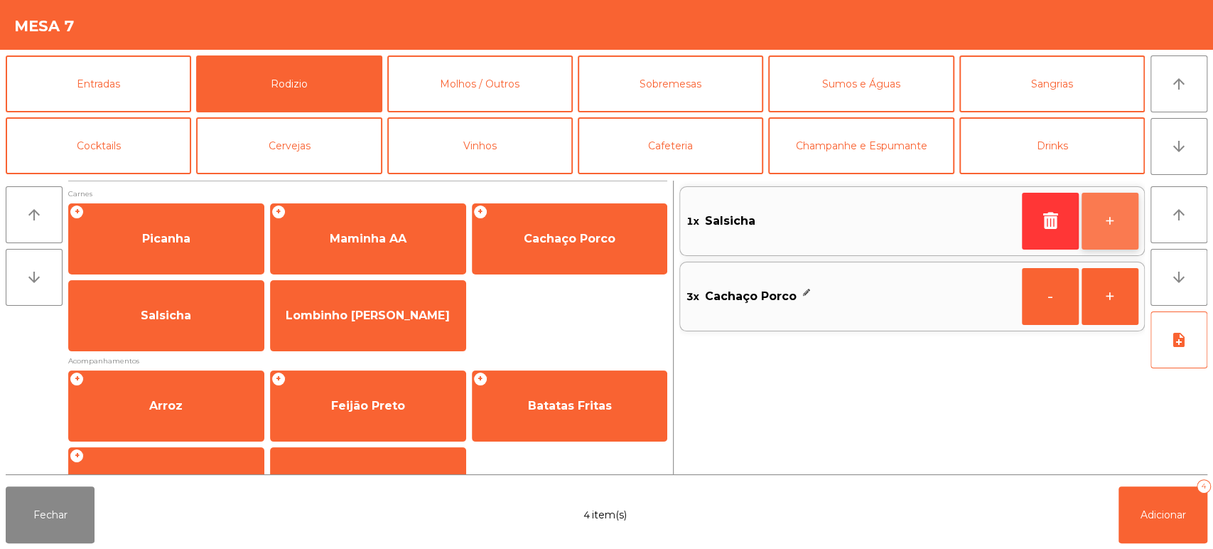
click at [1125, 225] on button "+" at bounding box center [1110, 221] width 57 height 57
click at [1112, 218] on button "+" at bounding box center [1110, 221] width 57 height 57
click at [1052, 244] on button "-" at bounding box center [1050, 221] width 57 height 57
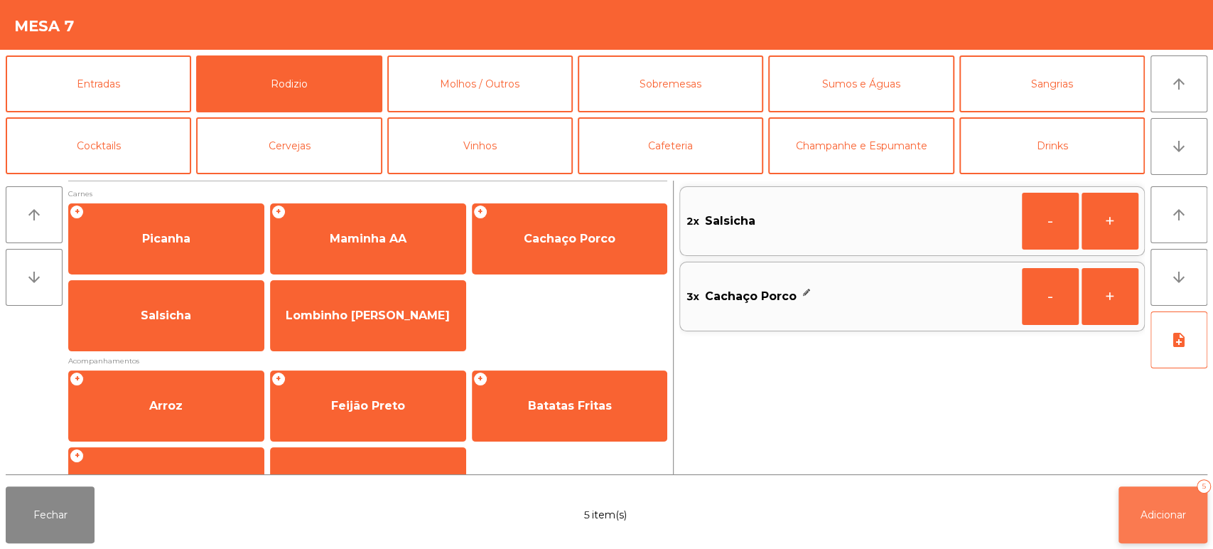
click at [1166, 530] on button "Adicionar 5" at bounding box center [1163, 514] width 89 height 57
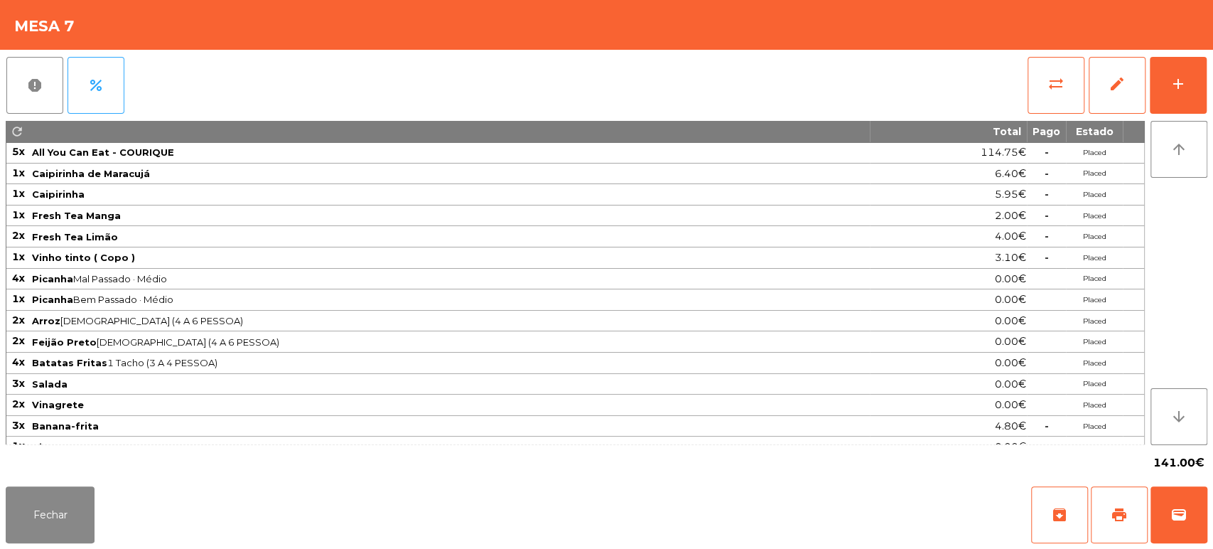
click at [553, 487] on div "Fechar archive print wallet" at bounding box center [606, 515] width 1213 height 68
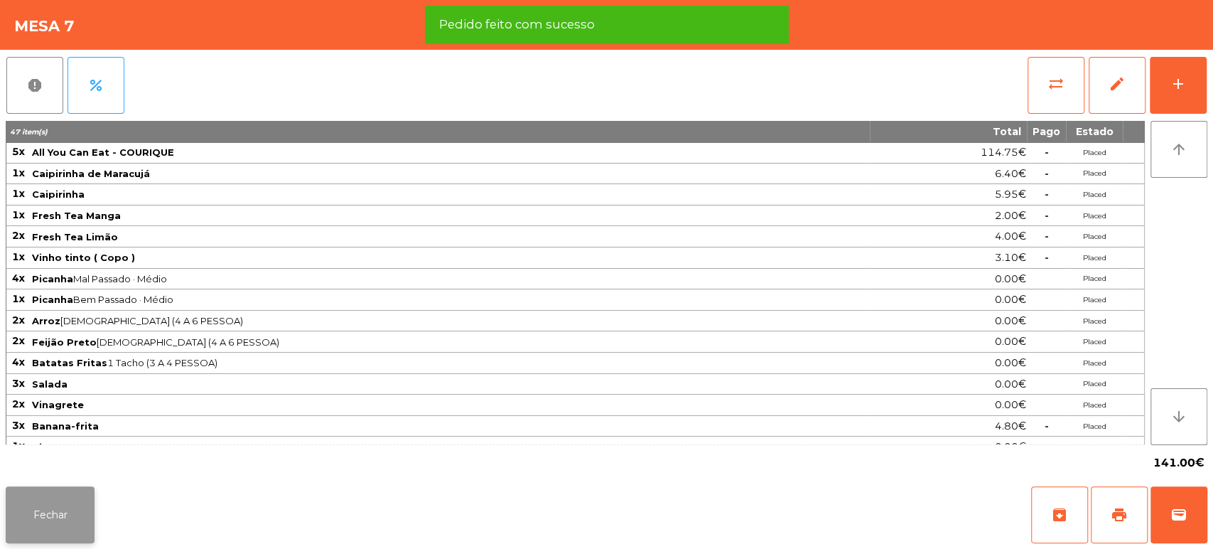
click at [66, 518] on button "Fechar" at bounding box center [50, 514] width 89 height 57
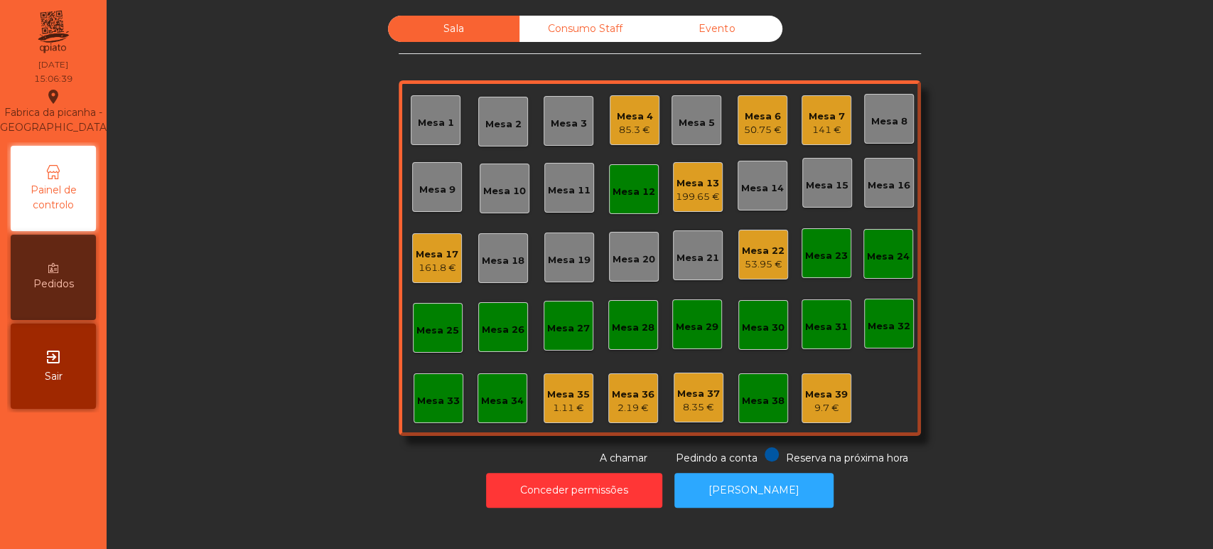
click at [623, 201] on div "Mesa 12" at bounding box center [634, 189] width 50 height 50
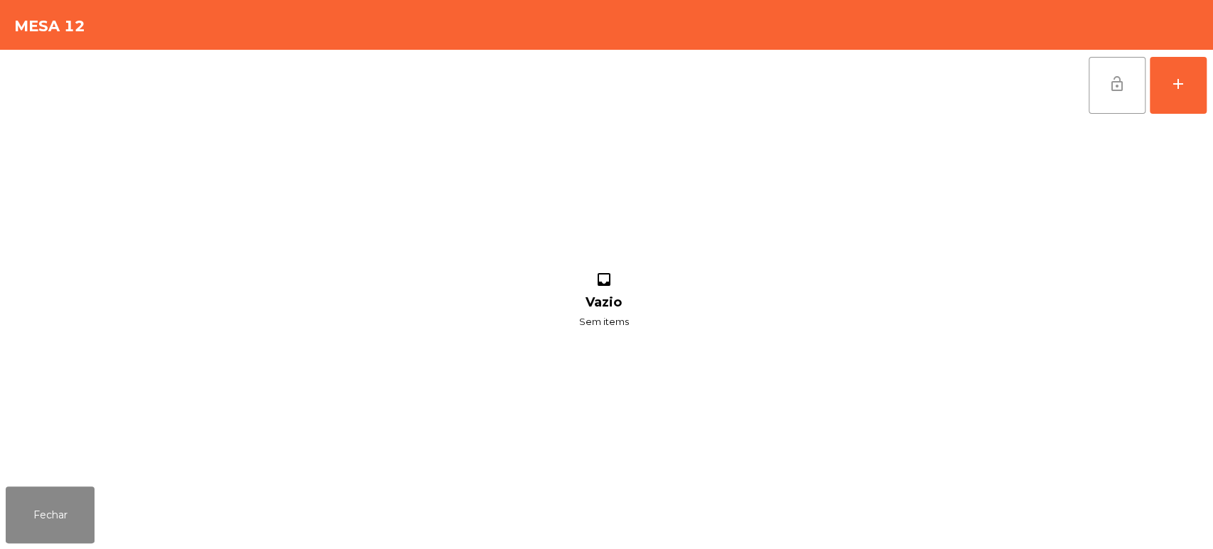
click at [1136, 97] on button "lock_open" at bounding box center [1117, 85] width 57 height 57
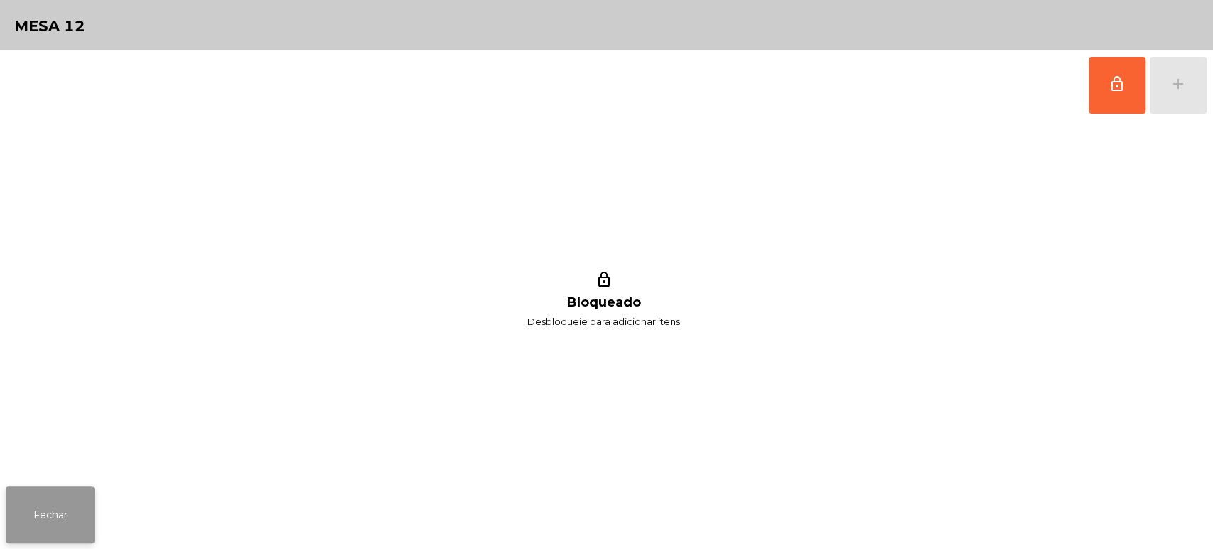
click at [40, 542] on button "Fechar" at bounding box center [50, 514] width 89 height 57
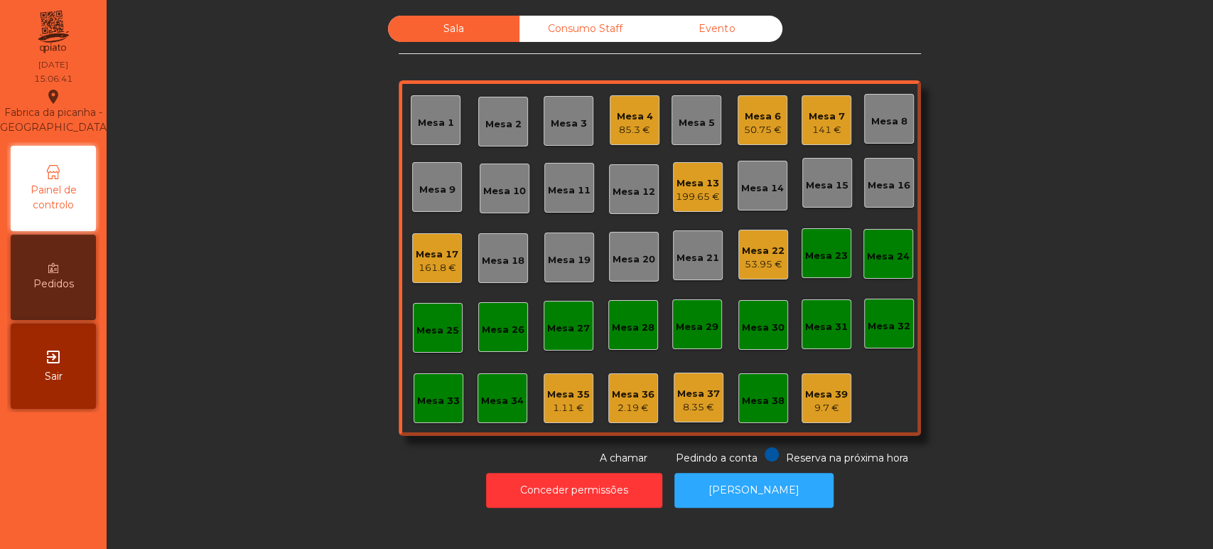
click at [961, 289] on div "Sala Consumo Staff Evento Mesa 1 Mesa 2 Mesa 3 Mesa 4 85.3 € Mesa 5 Mesa 6 50.7…" at bounding box center [660, 241] width 1068 height 450
click at [768, 274] on div "Mesa 22 53.95 €" at bounding box center [764, 255] width 50 height 50
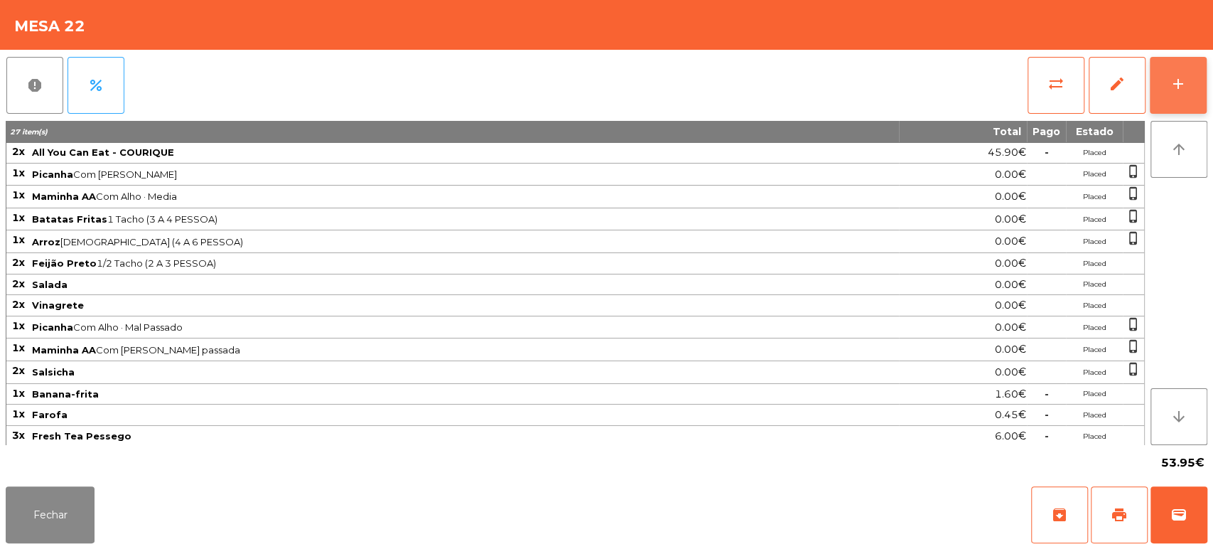
click at [1179, 58] on button "add" at bounding box center [1178, 85] width 57 height 57
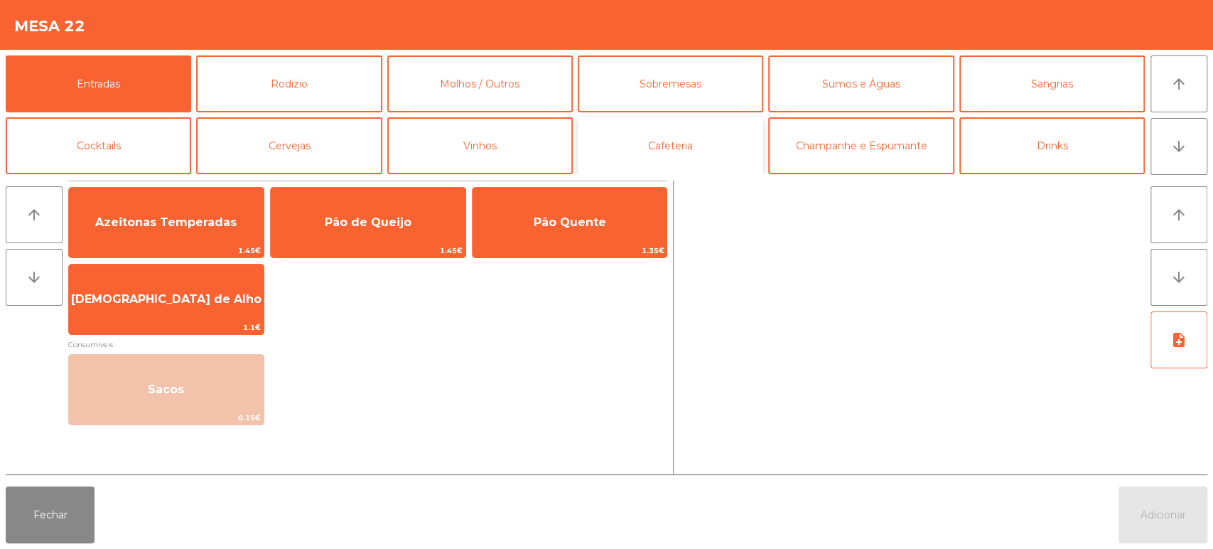
click at [681, 145] on button "Cafeteria" at bounding box center [671, 145] width 186 height 57
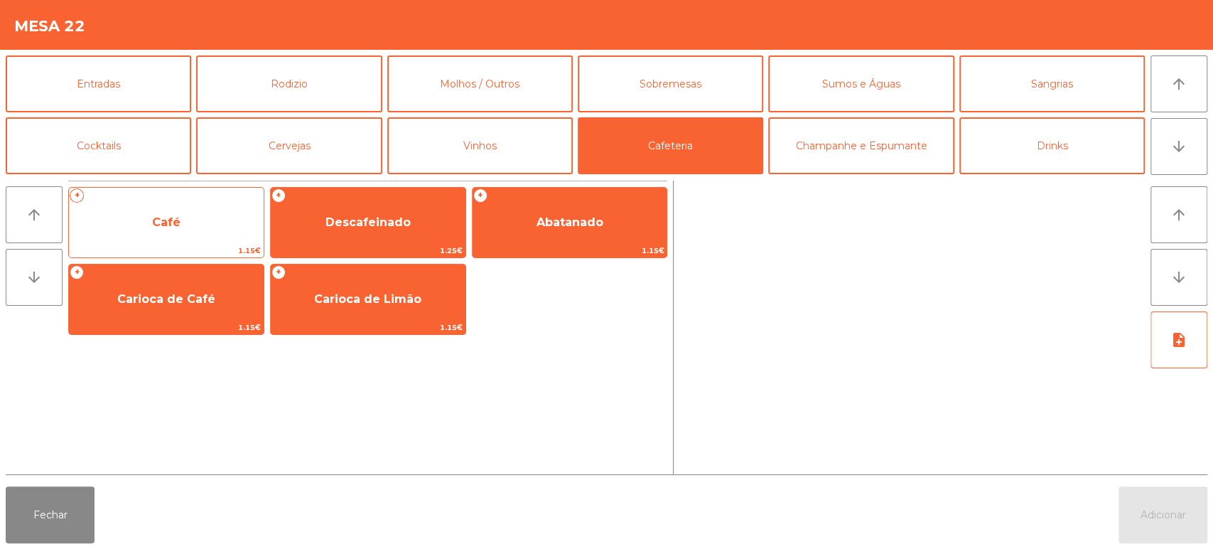
click at [191, 238] on span "Café" at bounding box center [166, 222] width 195 height 38
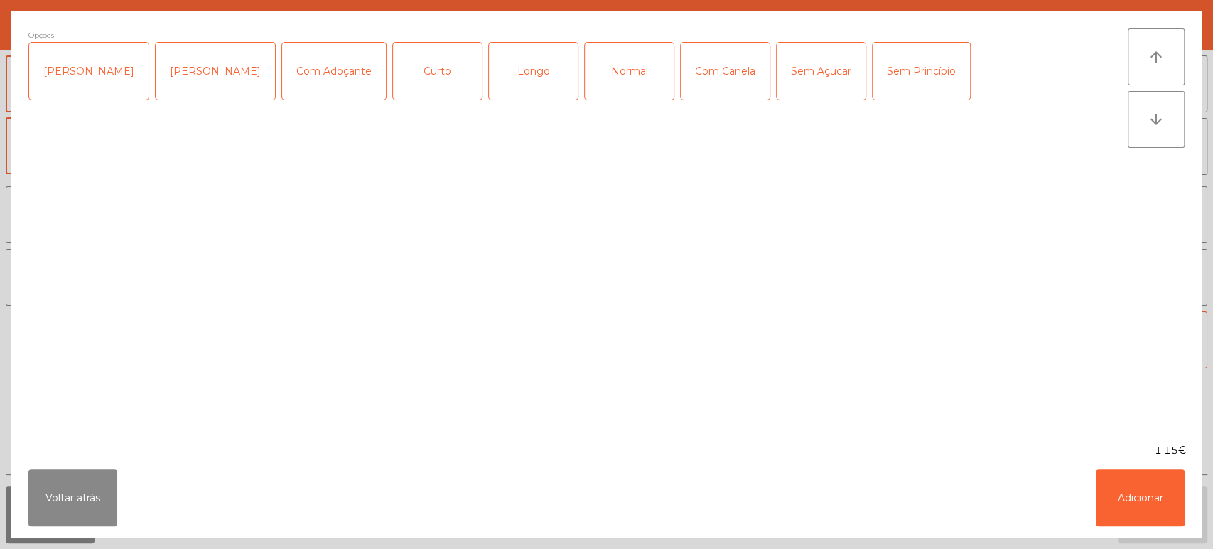
click at [519, 68] on div "Longo" at bounding box center [533, 71] width 89 height 57
click at [1132, 485] on button "Adicionar" at bounding box center [1140, 497] width 89 height 57
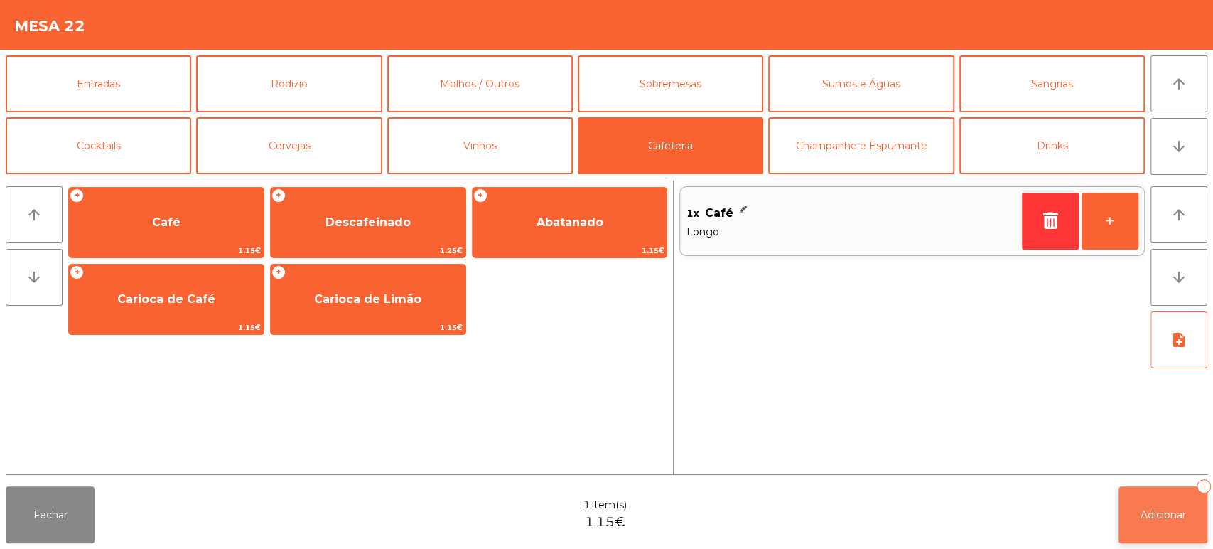
click at [1162, 509] on span "Adicionar" at bounding box center [1163, 514] width 45 height 13
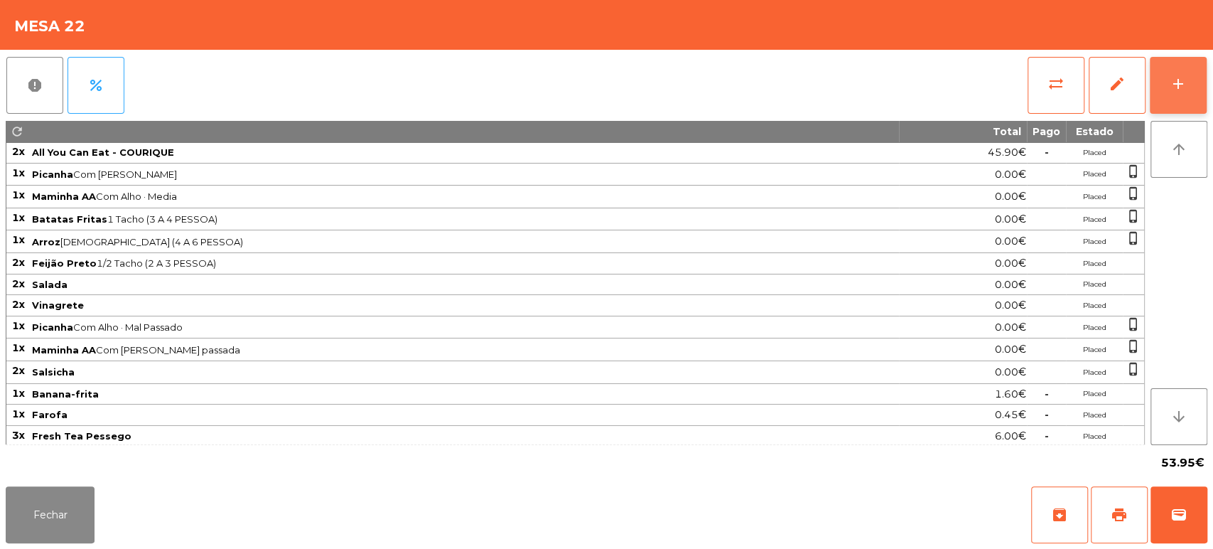
click at [1162, 87] on button "add" at bounding box center [1178, 85] width 57 height 57
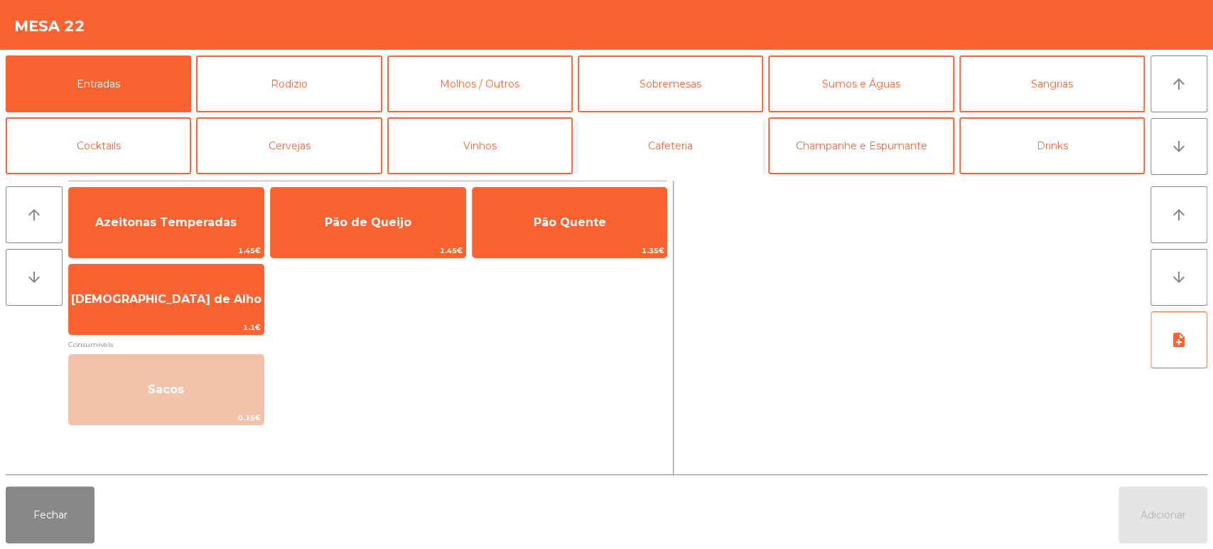
click at [669, 155] on button "Cafeteria" at bounding box center [671, 145] width 186 height 57
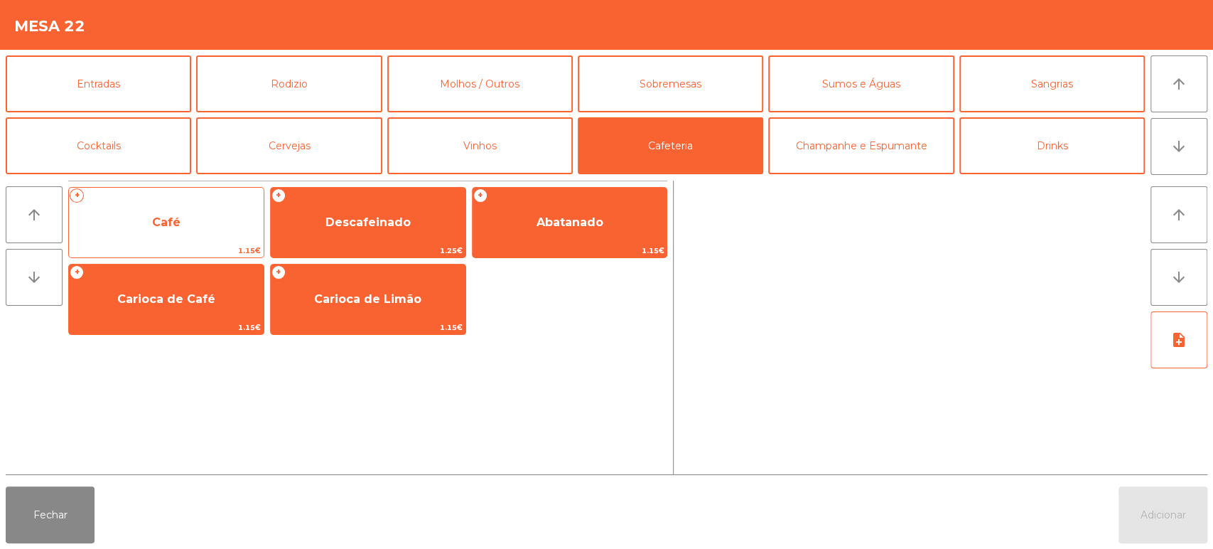
click at [166, 231] on span "Café" at bounding box center [166, 222] width 195 height 38
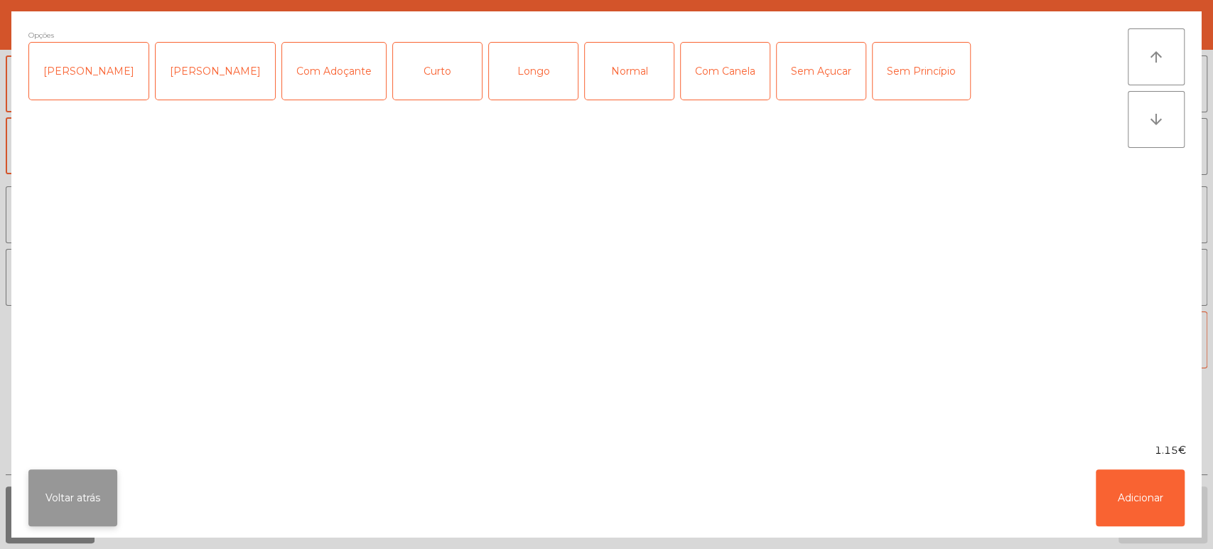
click at [62, 489] on button "Voltar atrás" at bounding box center [72, 497] width 89 height 57
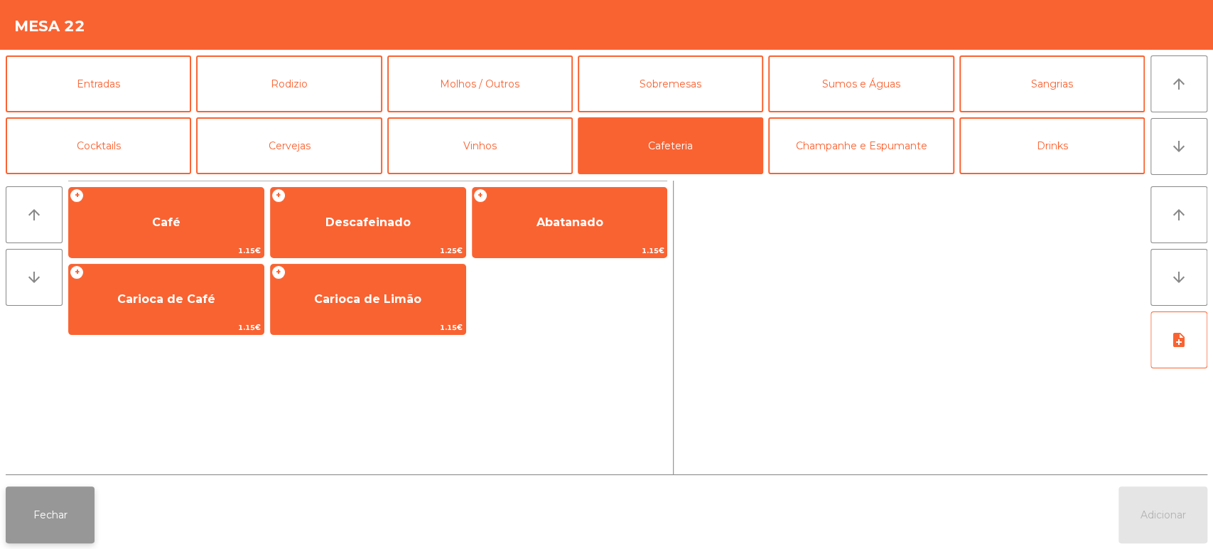
click at [63, 510] on button "Fechar" at bounding box center [50, 514] width 89 height 57
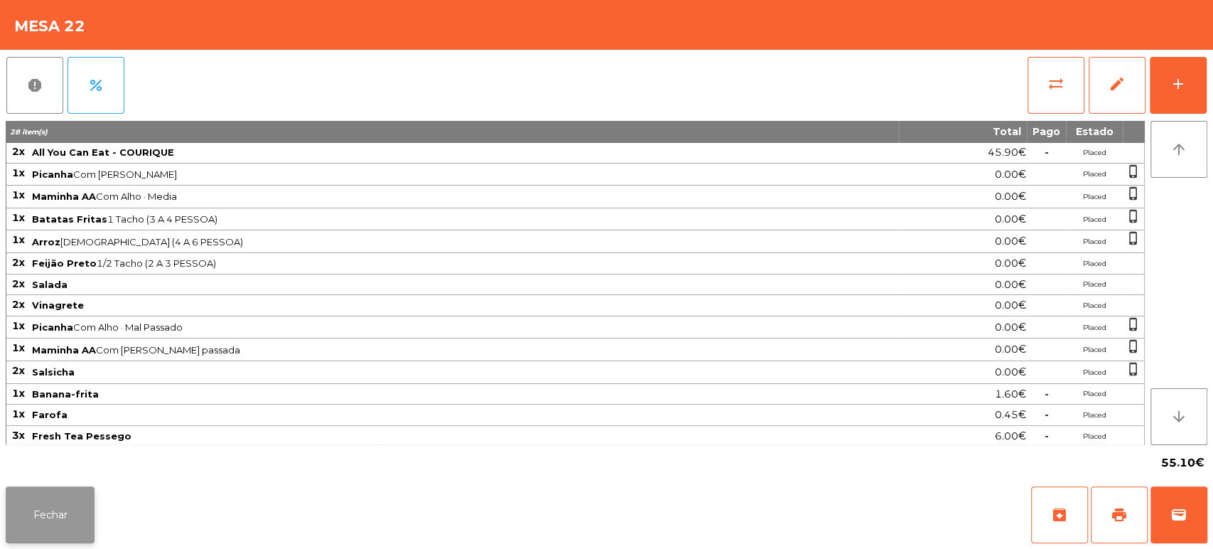
click at [51, 516] on button "Fechar" at bounding box center [50, 514] width 89 height 57
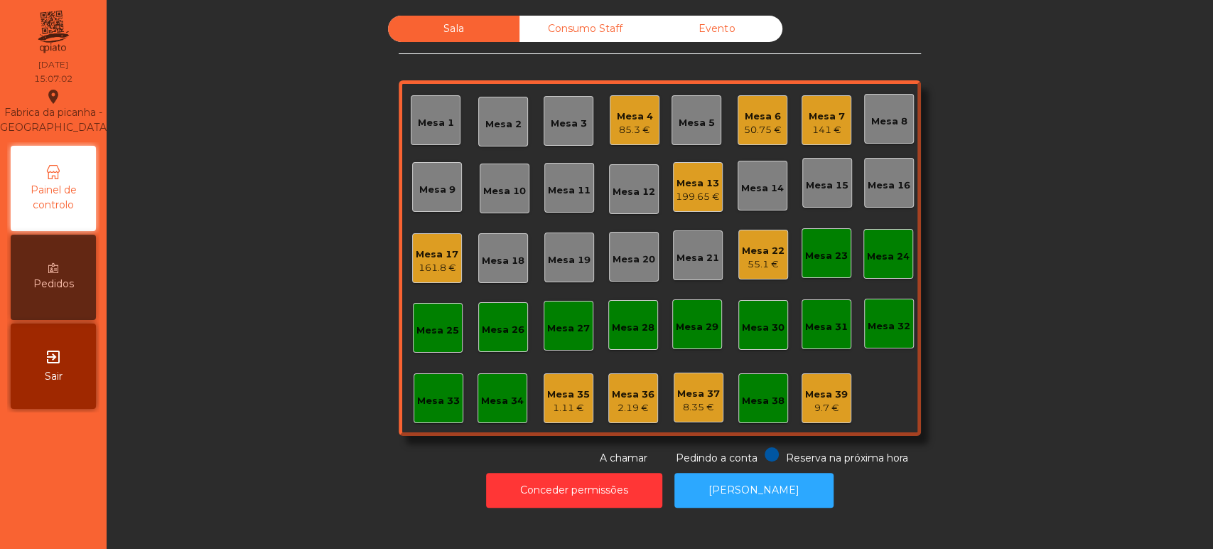
click at [812, 121] on div "Mesa 7" at bounding box center [827, 116] width 36 height 14
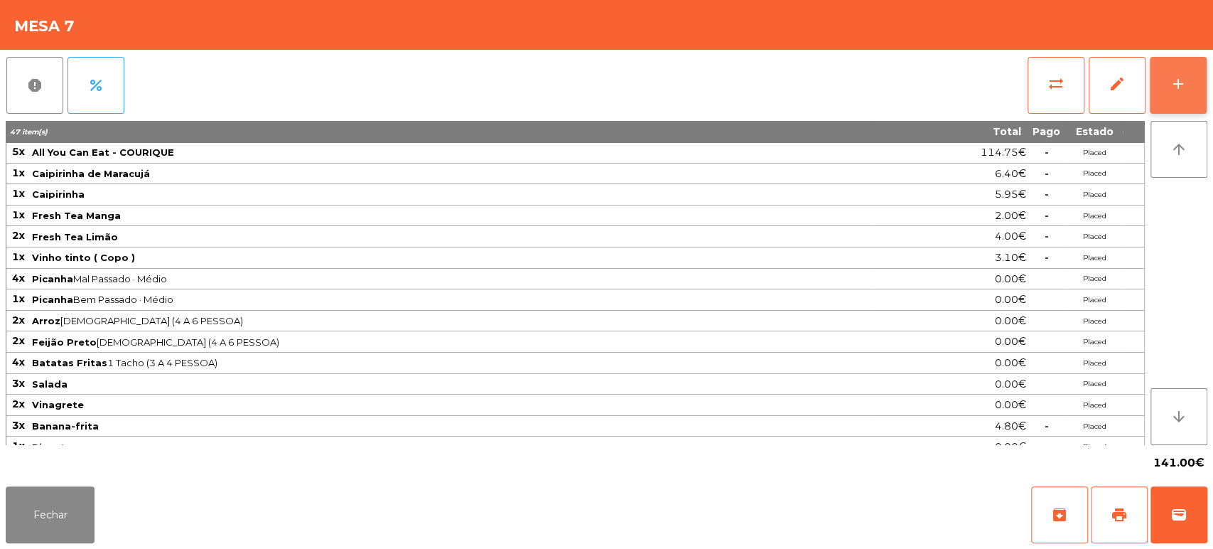
click at [1185, 86] on div "add" at bounding box center [1178, 83] width 17 height 17
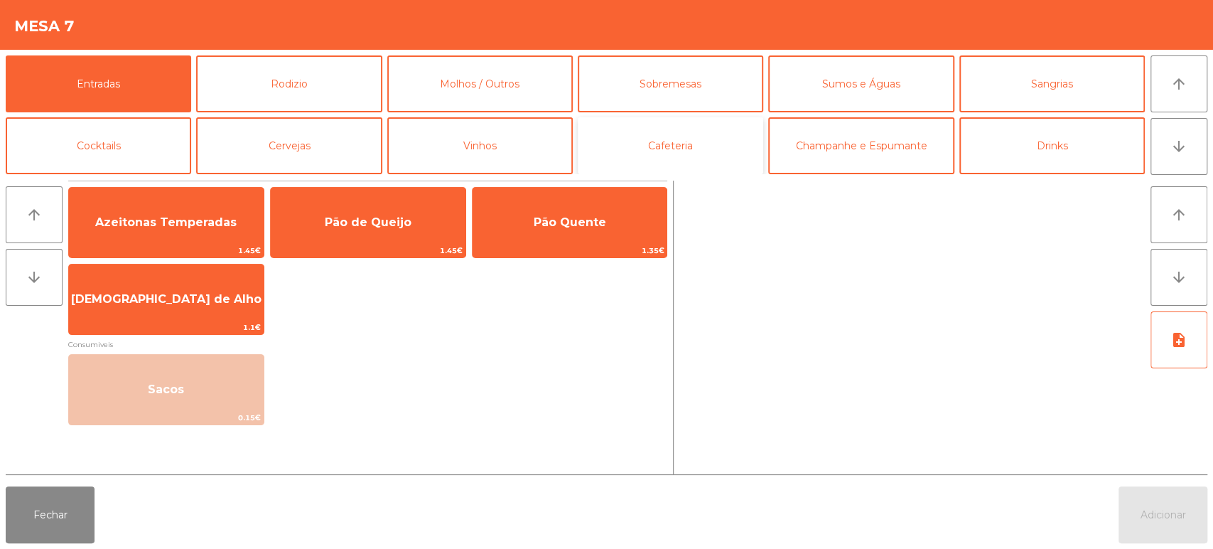
click at [697, 128] on button "Cafeteria" at bounding box center [671, 145] width 186 height 57
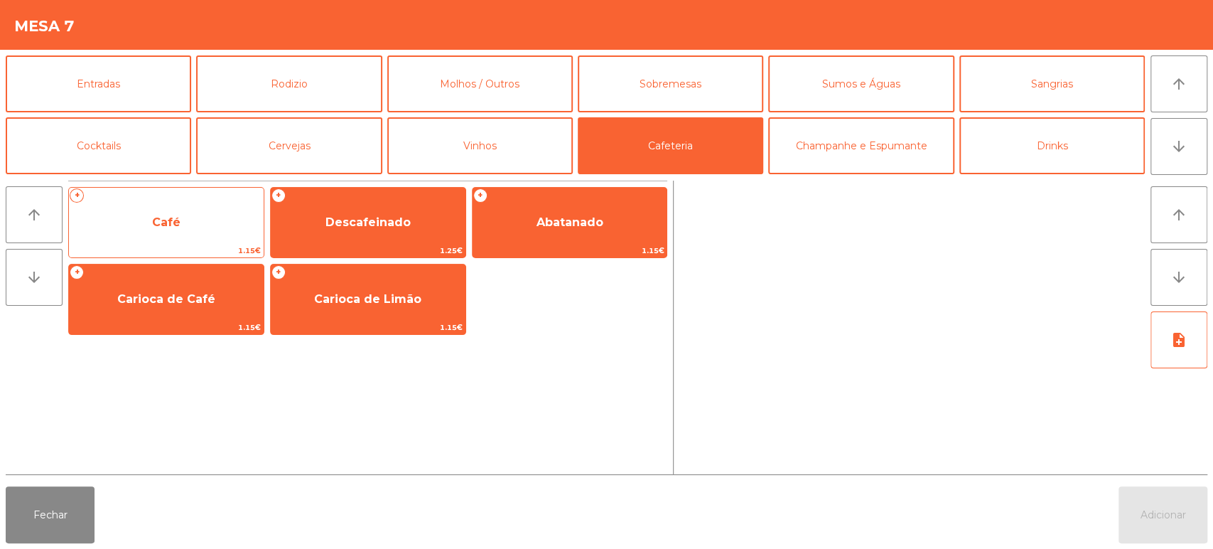
click at [210, 221] on span "Café" at bounding box center [166, 222] width 195 height 38
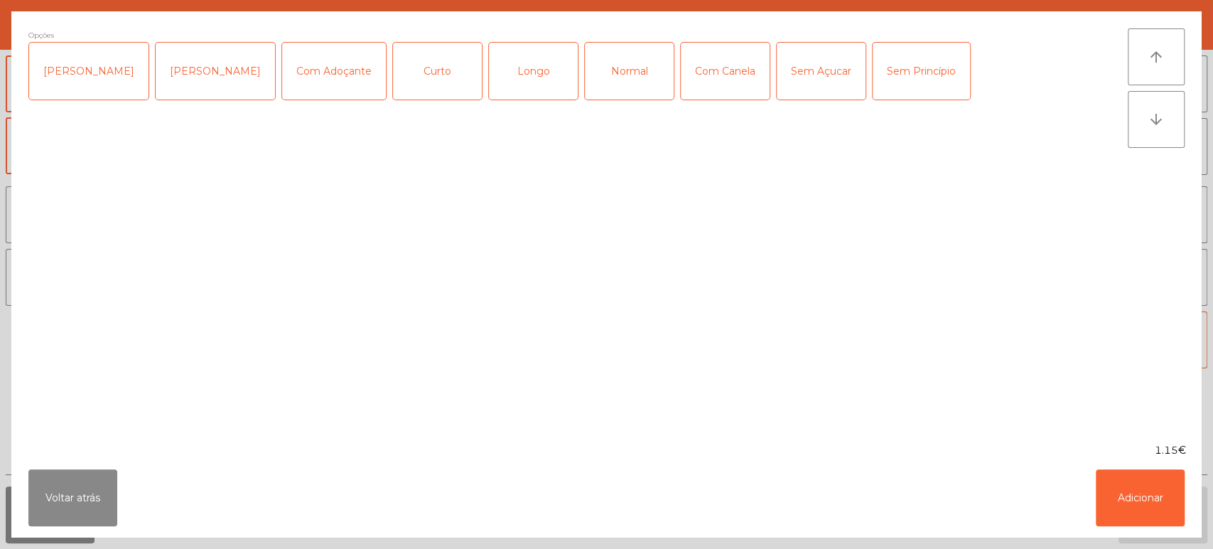
click at [407, 68] on div "Curto" at bounding box center [437, 71] width 89 height 57
click at [1149, 483] on button "Adicionar" at bounding box center [1140, 497] width 89 height 57
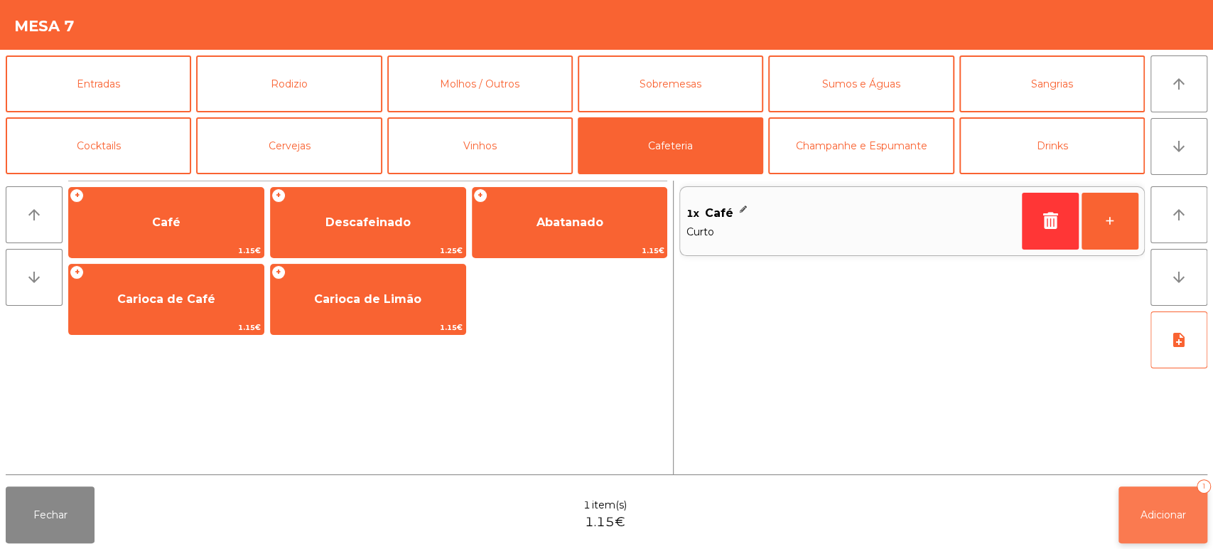
click at [1166, 525] on button "Adicionar 1" at bounding box center [1163, 514] width 89 height 57
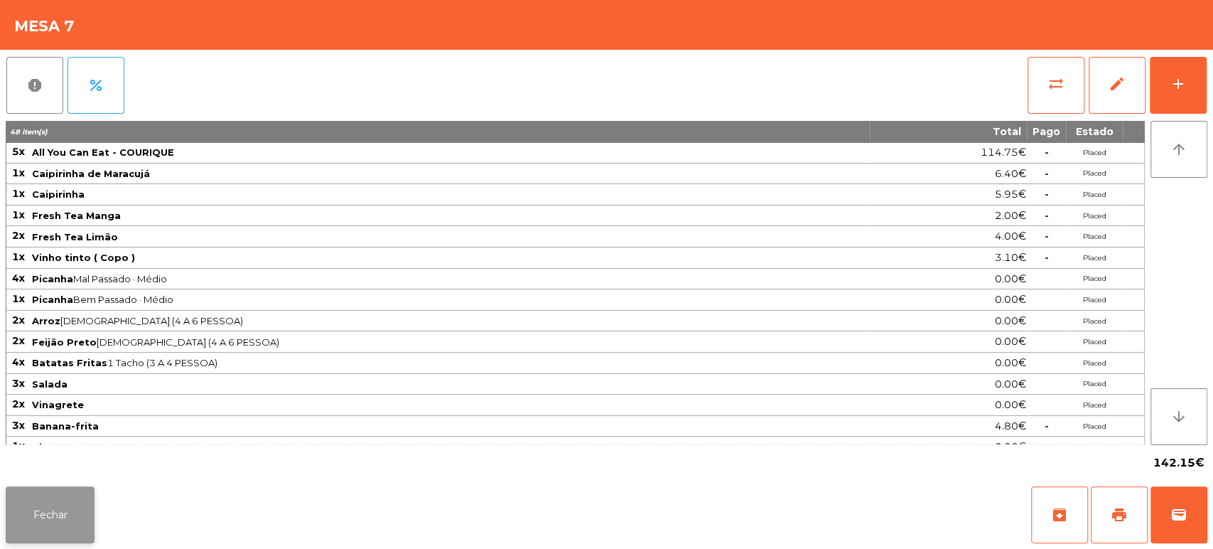
click at [57, 518] on button "Fechar" at bounding box center [50, 514] width 89 height 57
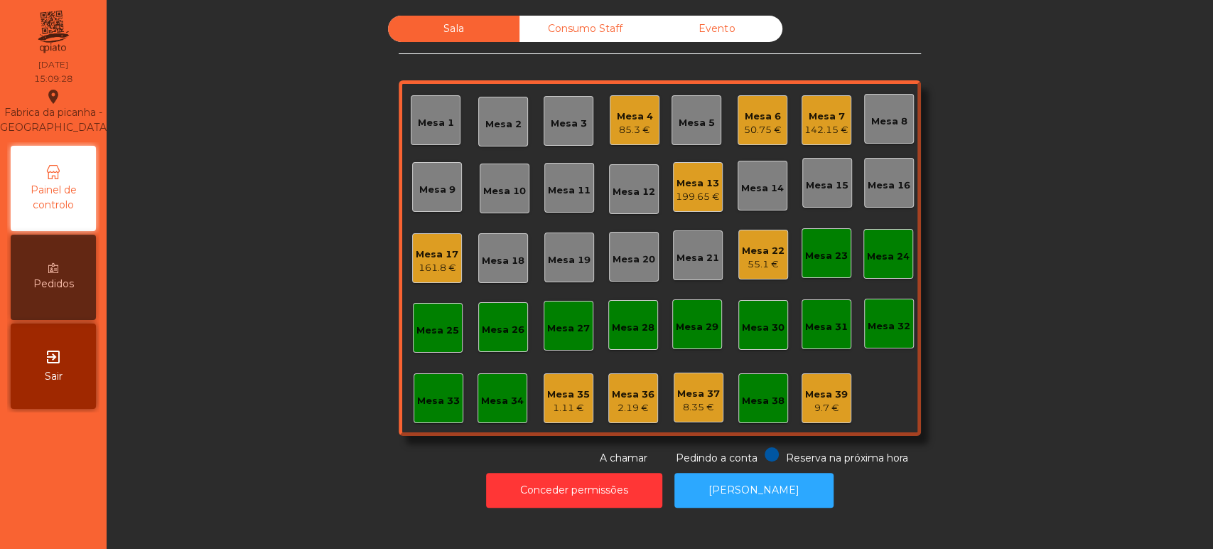
click at [765, 269] on div "55.1 €" at bounding box center [763, 264] width 43 height 14
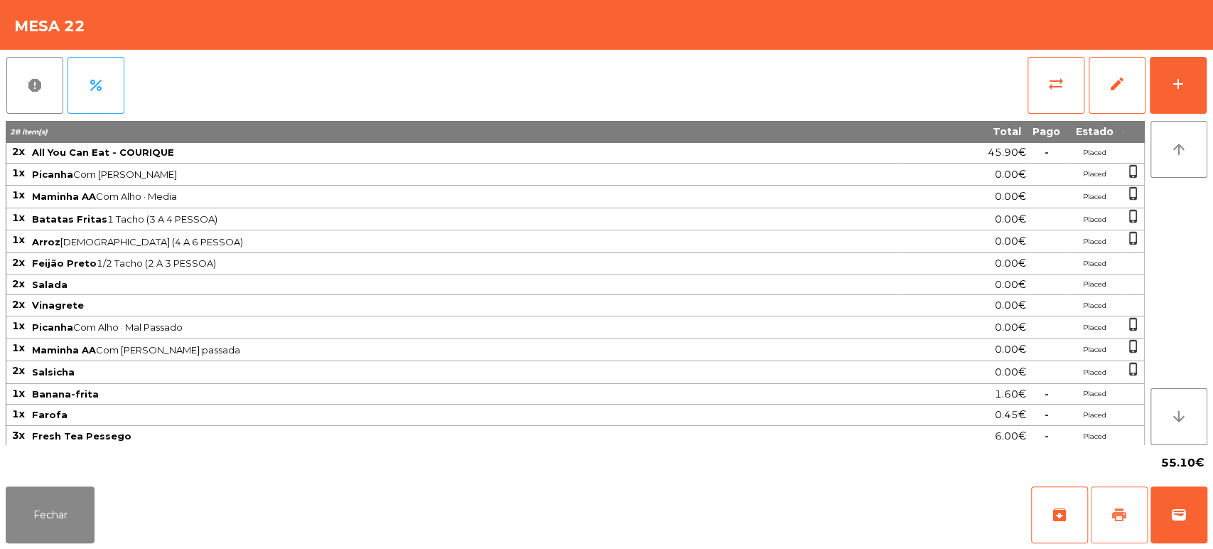
click at [1123, 516] on span "print" at bounding box center [1119, 514] width 17 height 17
click at [31, 510] on button "Fechar" at bounding box center [50, 514] width 89 height 57
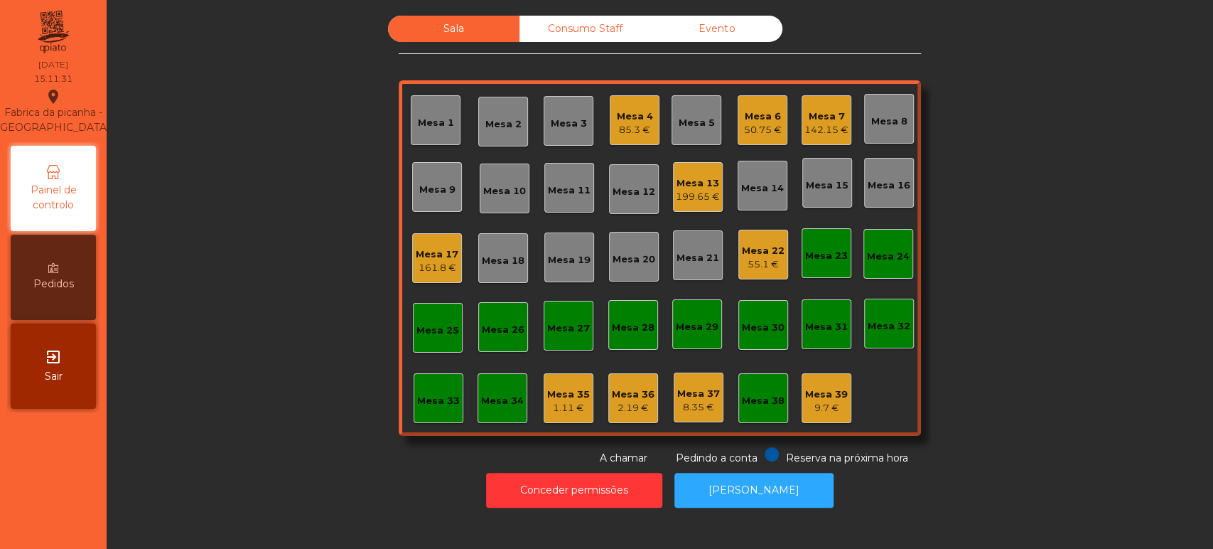
click at [609, 36] on div "Consumo Staff" at bounding box center [586, 29] width 132 height 26
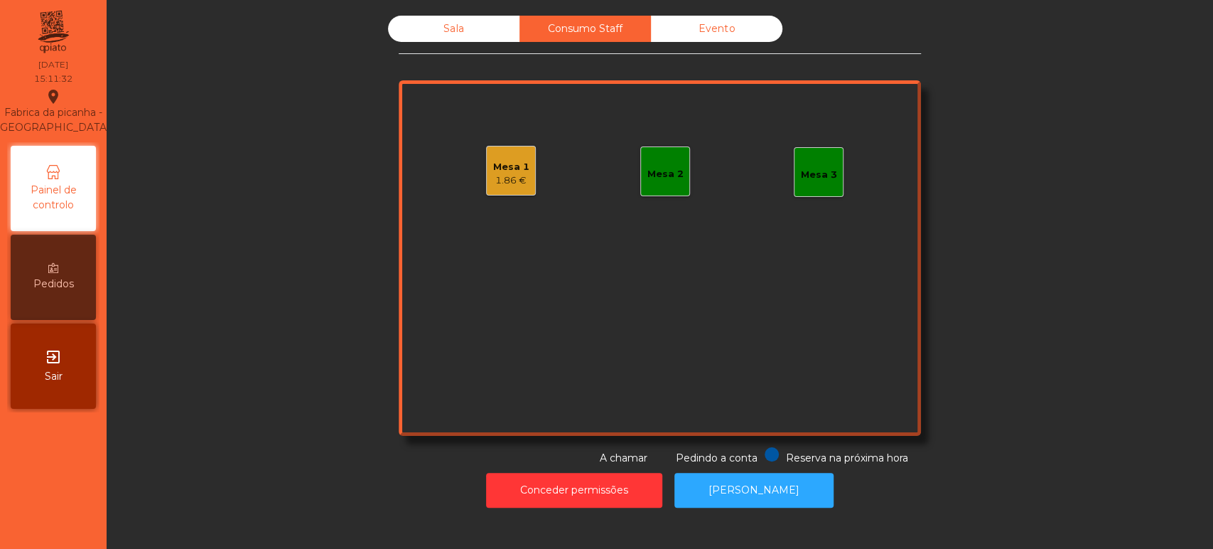
click at [493, 193] on div "Mesa 1 1.86 €" at bounding box center [511, 171] width 50 height 50
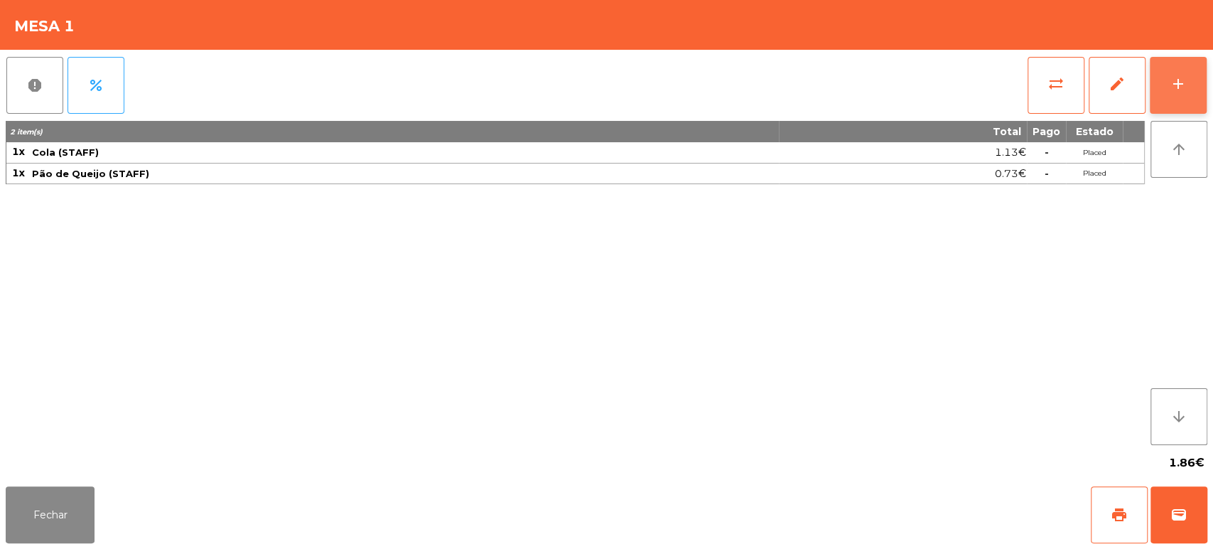
click at [1188, 84] on button "add" at bounding box center [1178, 85] width 57 height 57
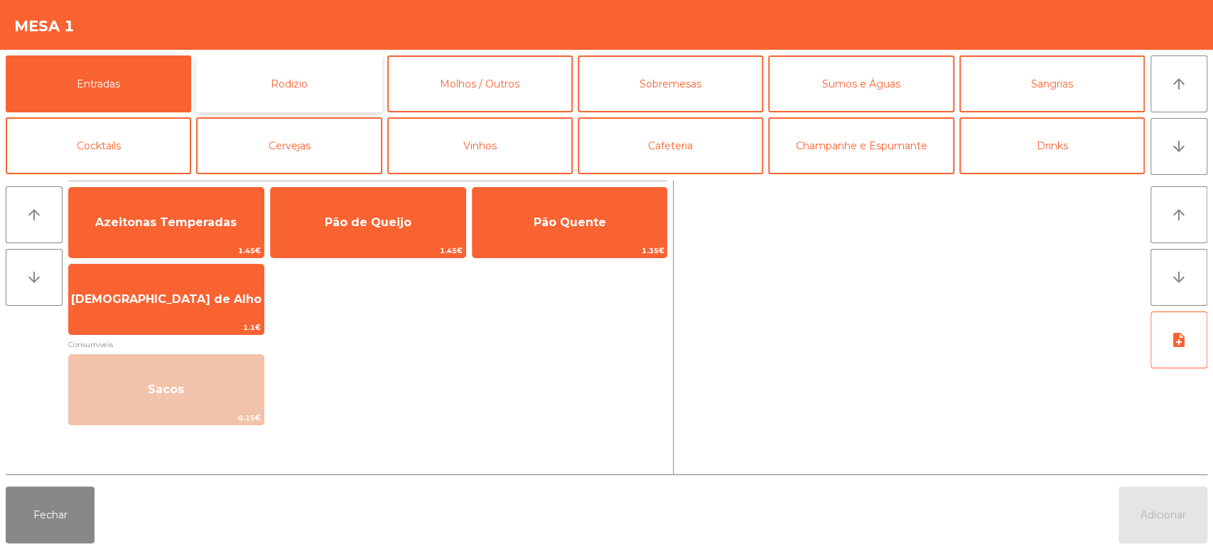
click at [315, 90] on button "Rodizio" at bounding box center [289, 83] width 186 height 57
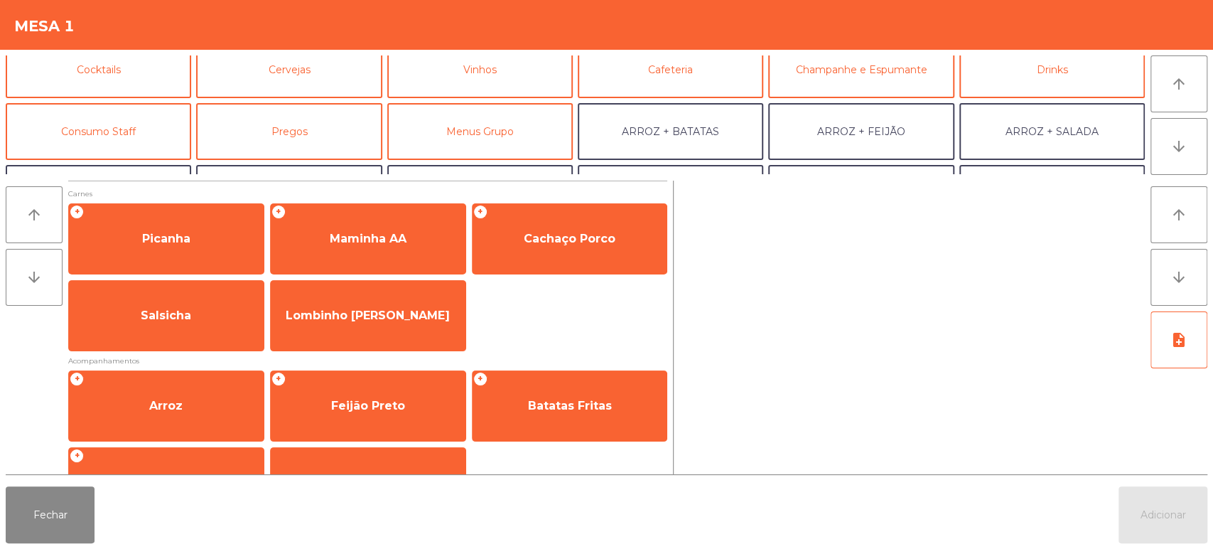
scroll to position [79, 0]
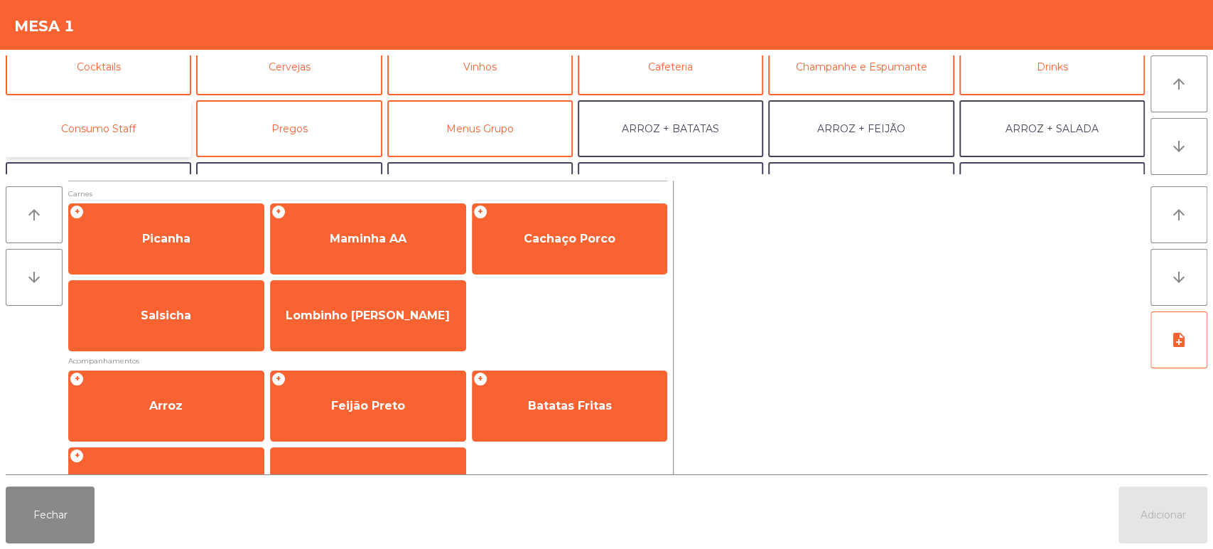
click at [151, 138] on button "Consumo Staff" at bounding box center [99, 128] width 186 height 57
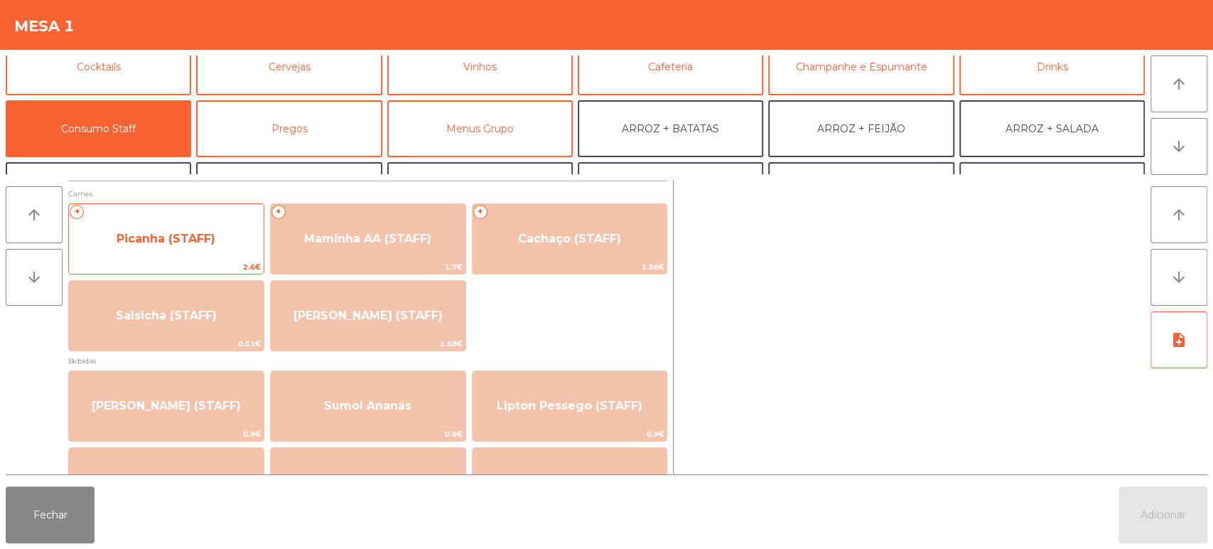
click at [226, 266] on span "2.6€" at bounding box center [166, 267] width 195 height 14
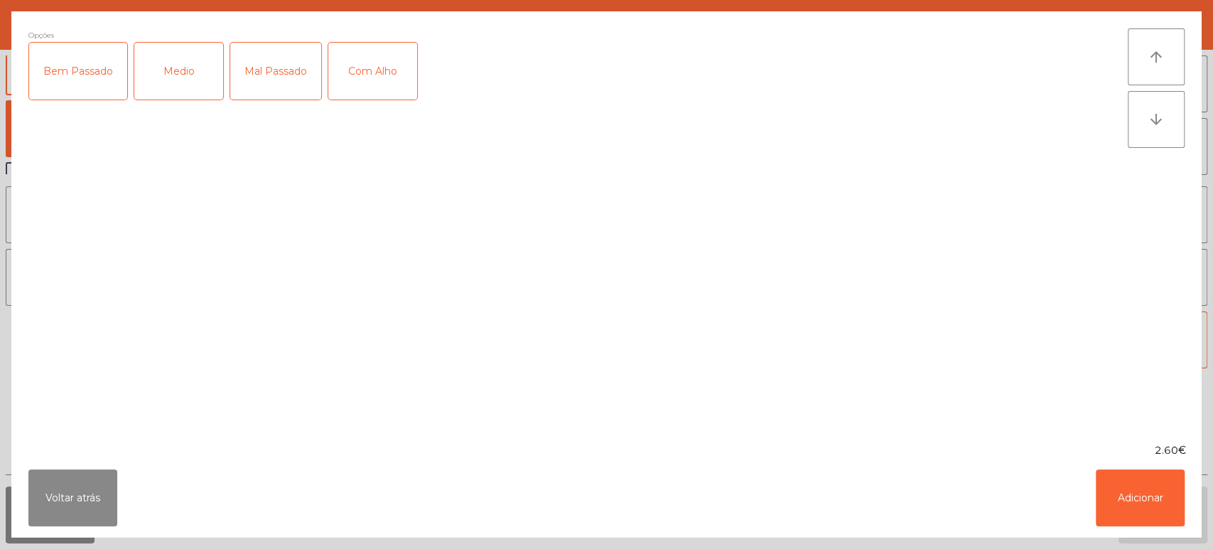
click at [193, 90] on div "Medio" at bounding box center [178, 71] width 89 height 57
click at [1137, 482] on button "Adicionar" at bounding box center [1140, 497] width 89 height 57
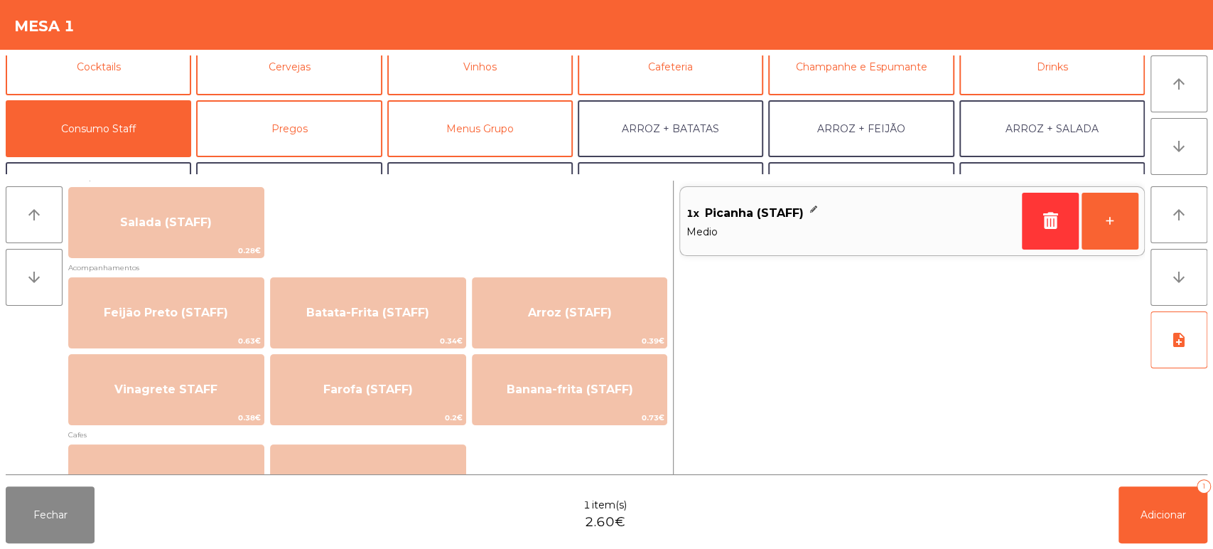
scroll to position [586, 0]
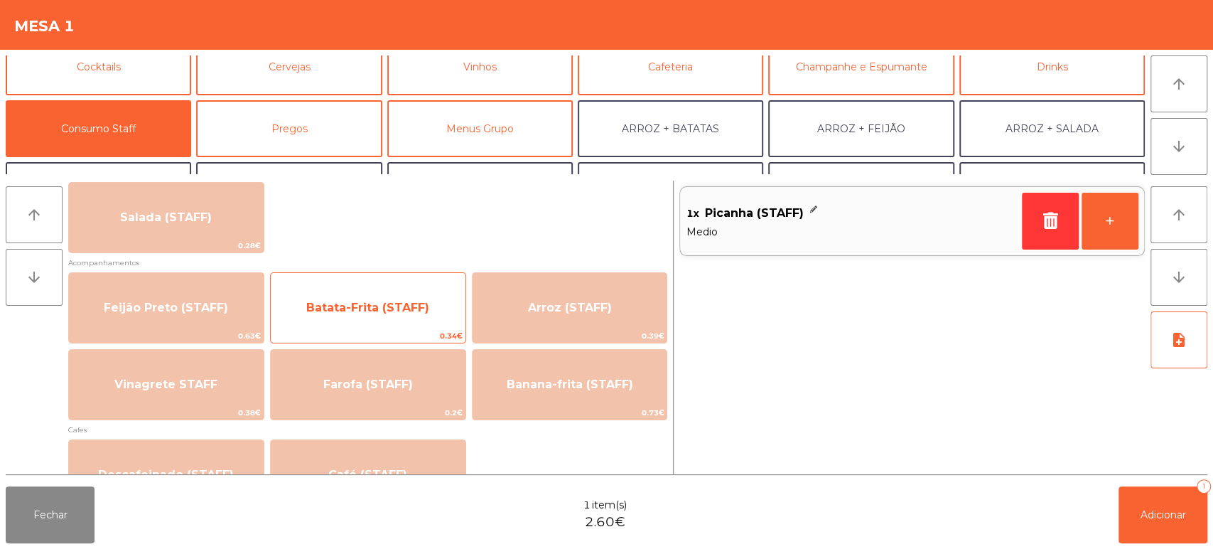
click at [406, 315] on span "Batata-Frita (STAFF)" at bounding box center [368, 308] width 195 height 38
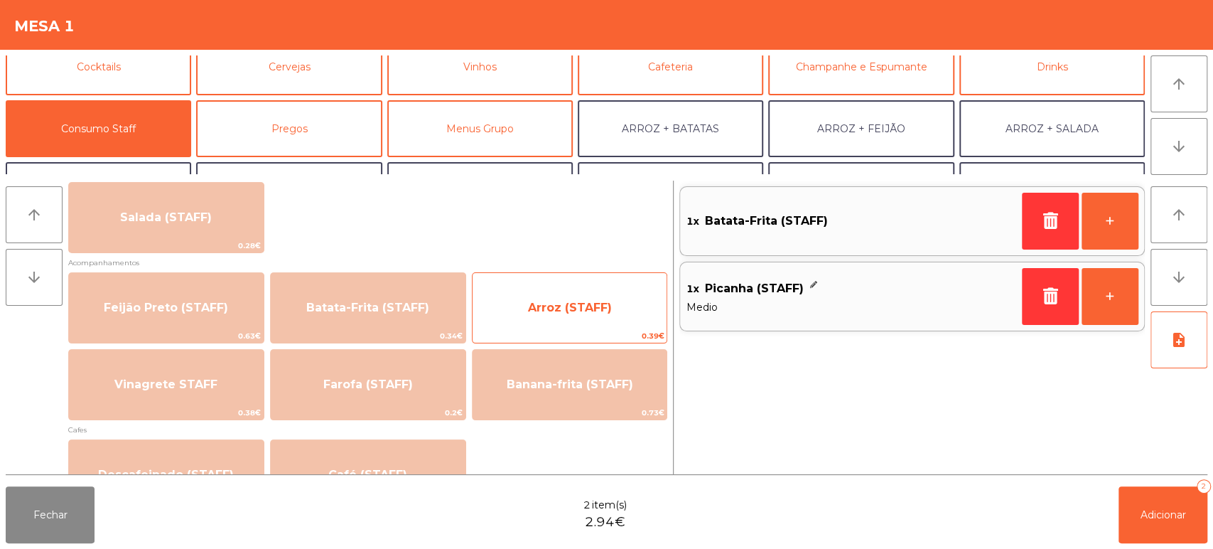
click at [559, 307] on span "Arroz (STAFF)" at bounding box center [570, 308] width 84 height 14
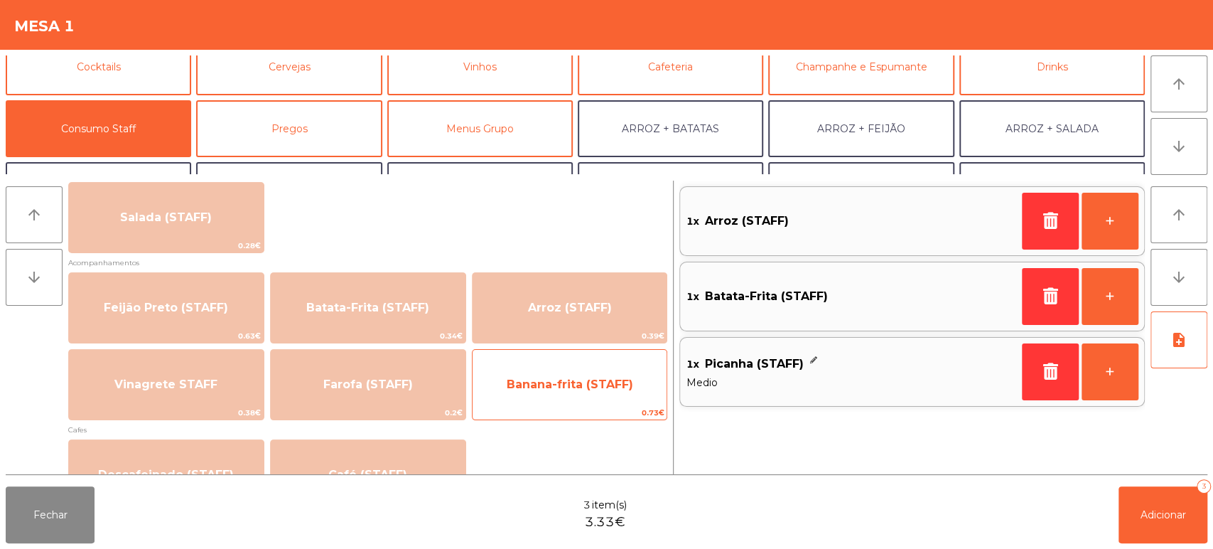
click at [549, 389] on span "Banana-frita (STAFF)" at bounding box center [570, 384] width 127 height 14
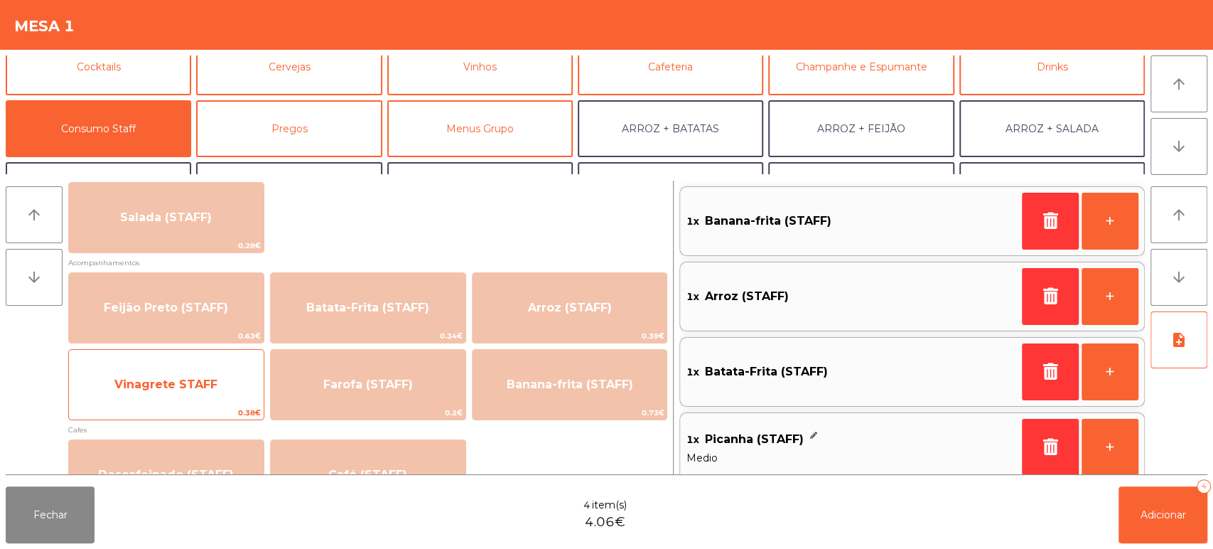
click at [221, 398] on span "Vinagrete STAFF" at bounding box center [166, 384] width 195 height 38
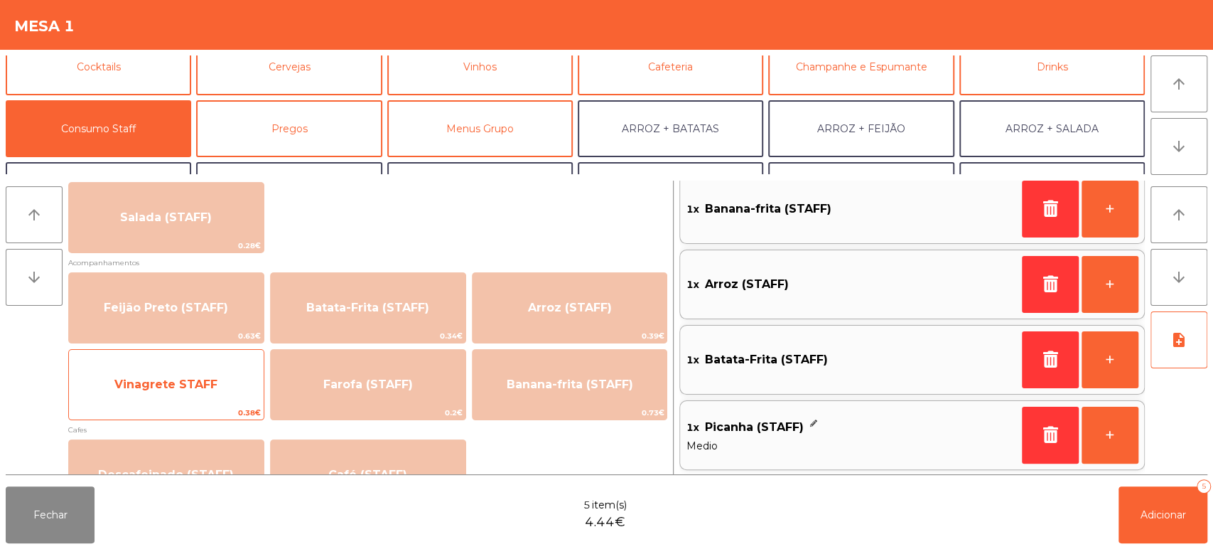
scroll to position [0, 0]
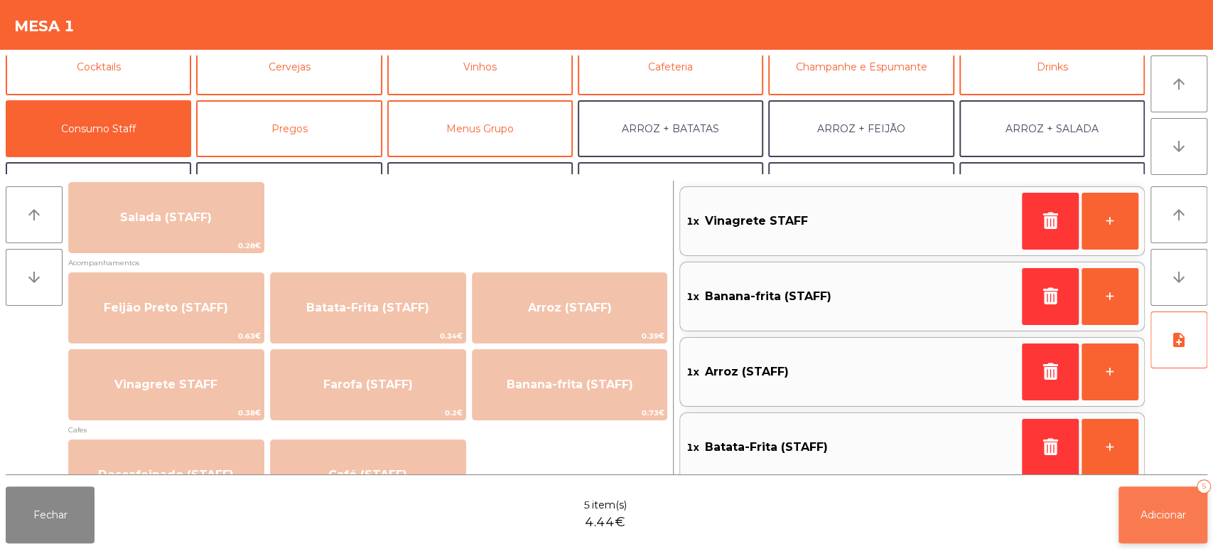
click at [1140, 540] on button "Adicionar 5" at bounding box center [1163, 514] width 89 height 57
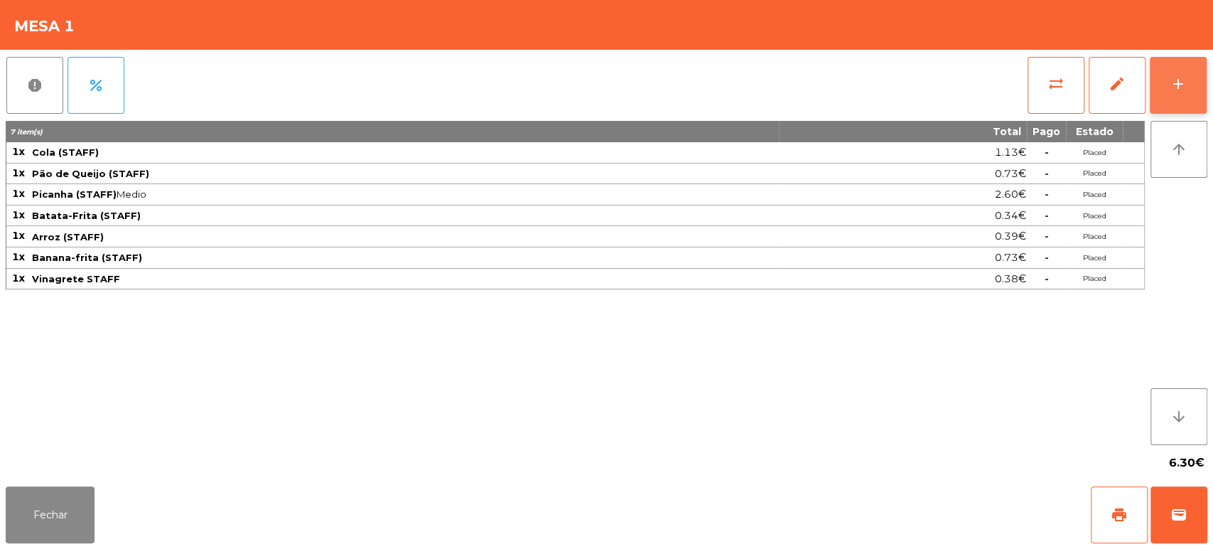
click at [1168, 90] on button "add" at bounding box center [1178, 85] width 57 height 57
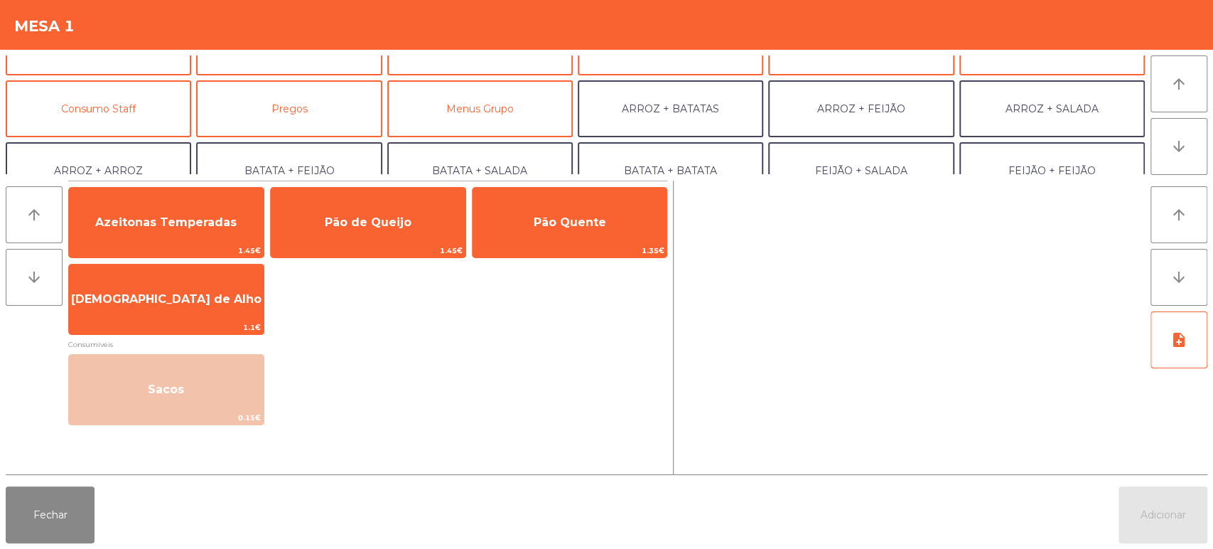
scroll to position [103, 0]
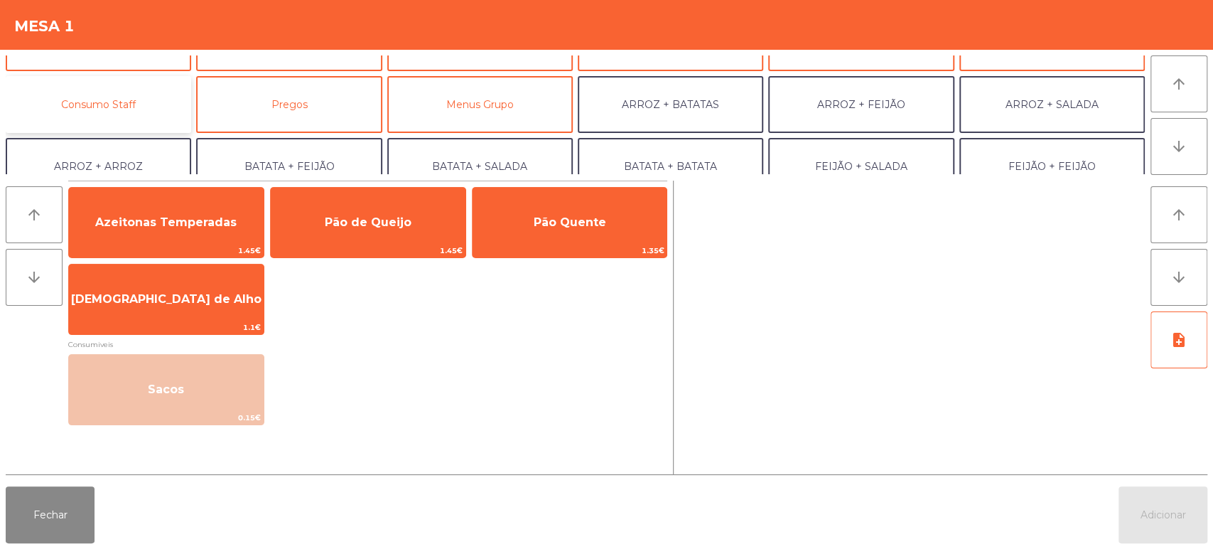
click at [154, 101] on button "Consumo Staff" at bounding box center [99, 104] width 186 height 57
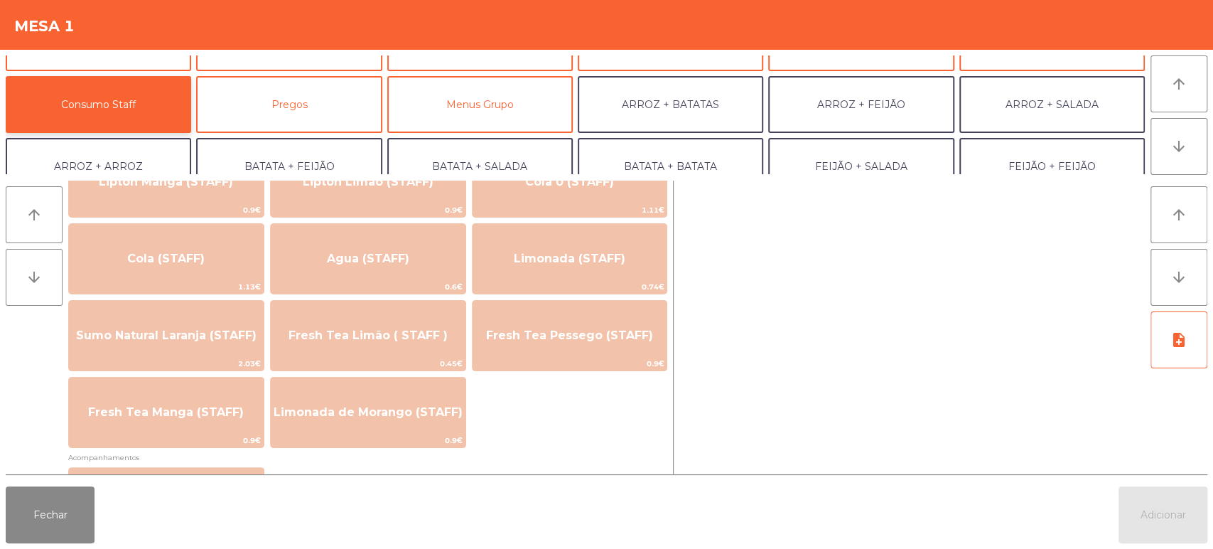
scroll to position [0, 0]
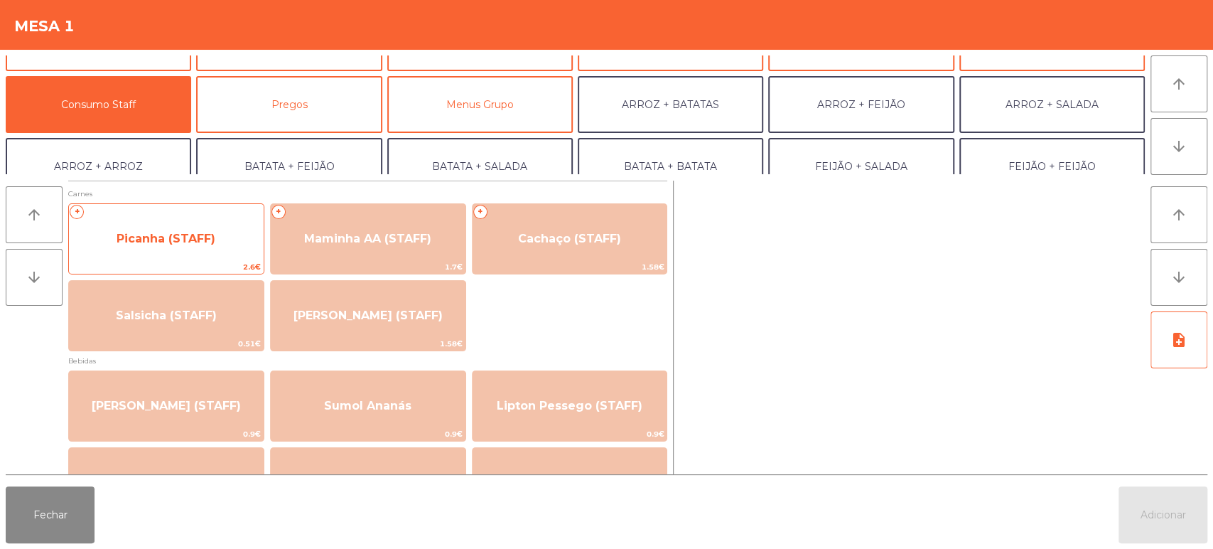
click at [226, 245] on span "Picanha (STAFF)" at bounding box center [166, 239] width 195 height 38
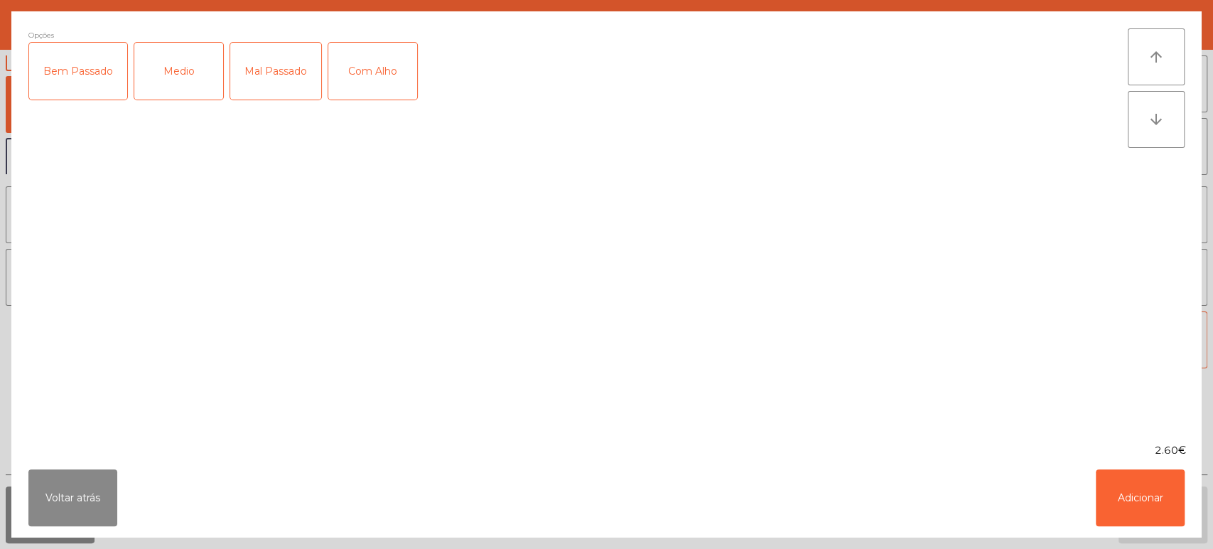
click at [215, 91] on div "Medio" at bounding box center [178, 71] width 89 height 57
click at [278, 72] on div "Mal Passado" at bounding box center [275, 71] width 91 height 57
click at [1154, 489] on button "Adicionar" at bounding box center [1140, 497] width 89 height 57
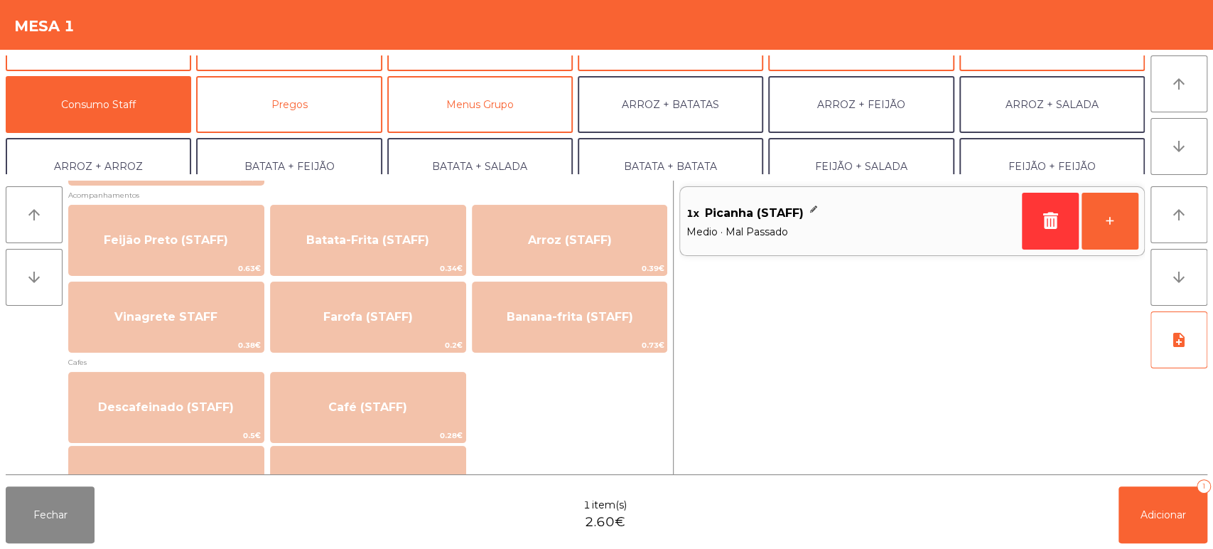
scroll to position [659, 0]
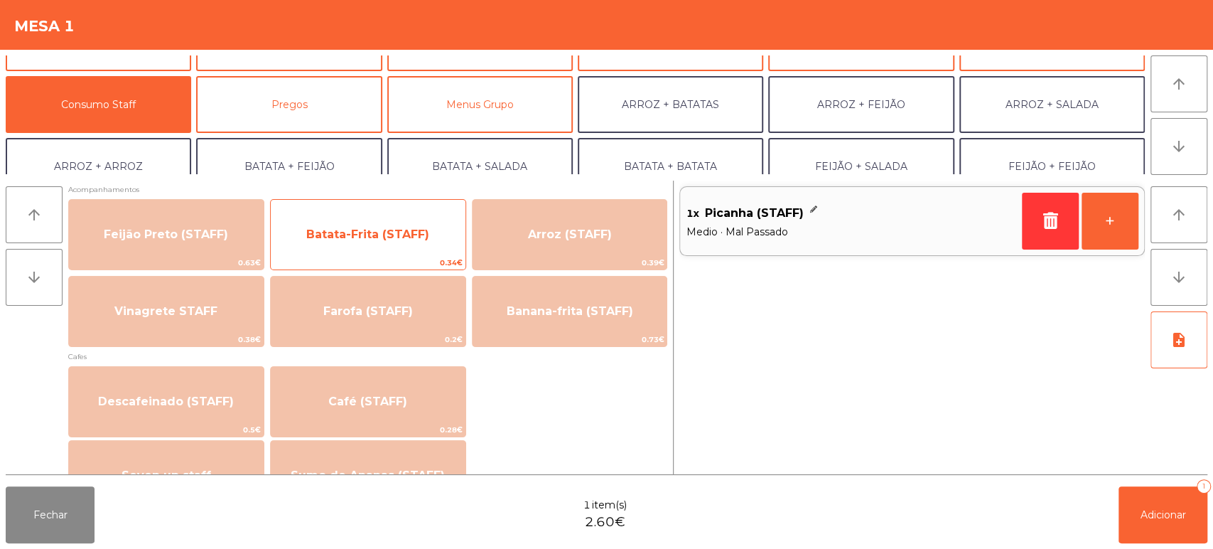
click at [427, 250] on span "Batata-Frita (STAFF)" at bounding box center [368, 234] width 195 height 38
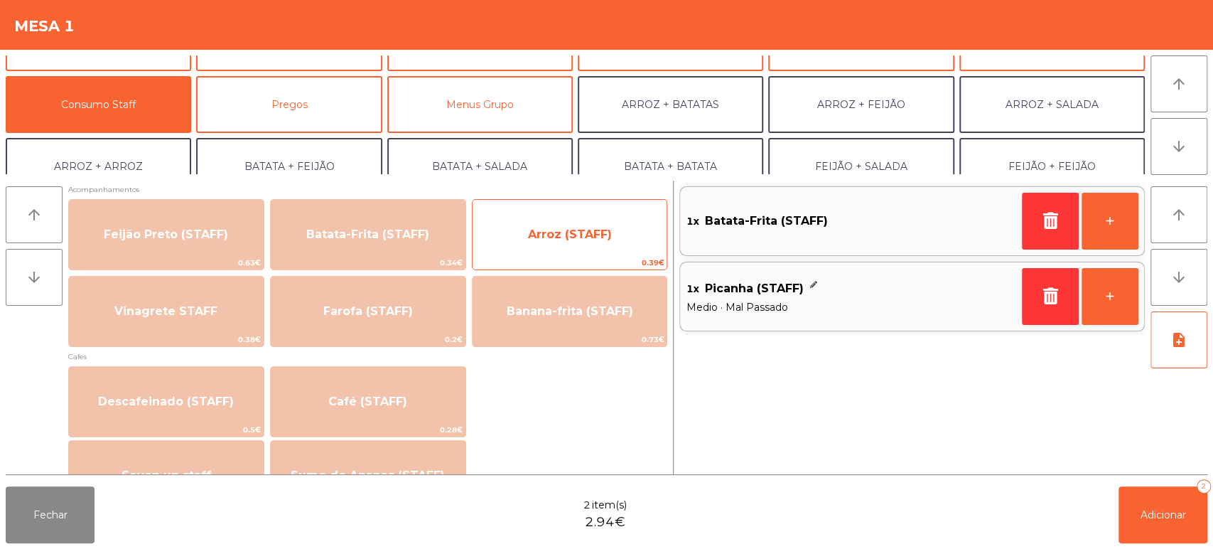
click at [612, 241] on span "Arroz (STAFF)" at bounding box center [570, 234] width 195 height 38
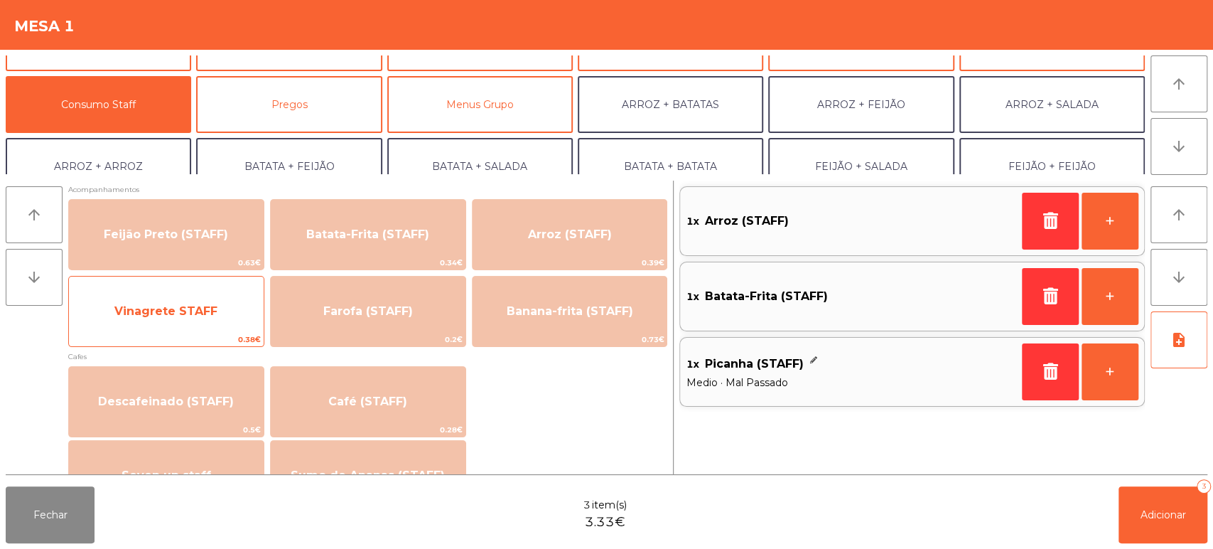
click at [223, 313] on span "Vinagrete STAFF" at bounding box center [166, 311] width 195 height 38
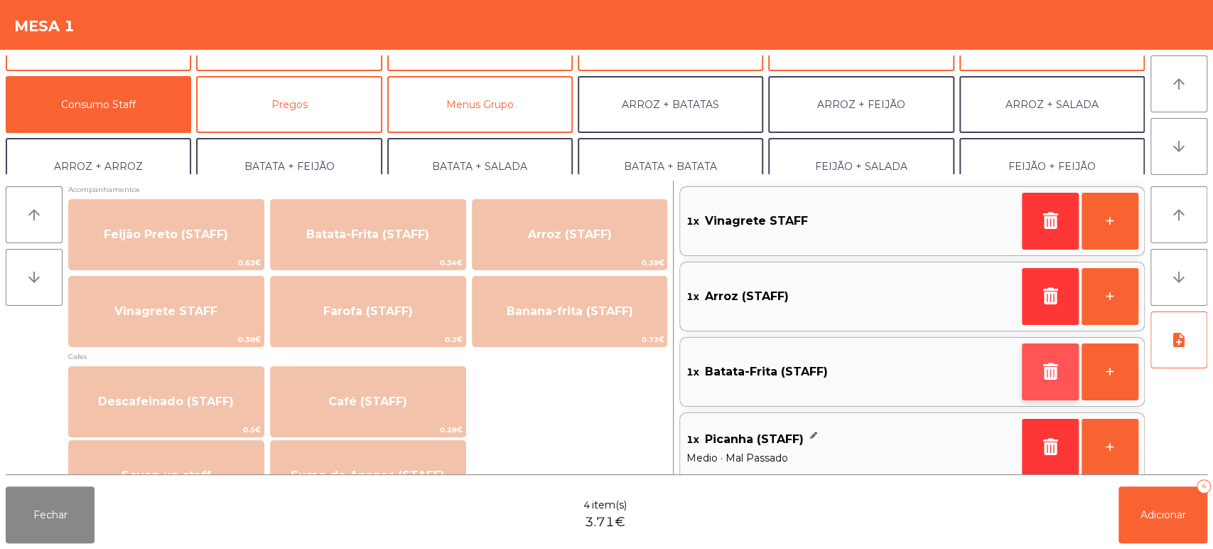
click at [1025, 375] on button "button" at bounding box center [1050, 371] width 57 height 57
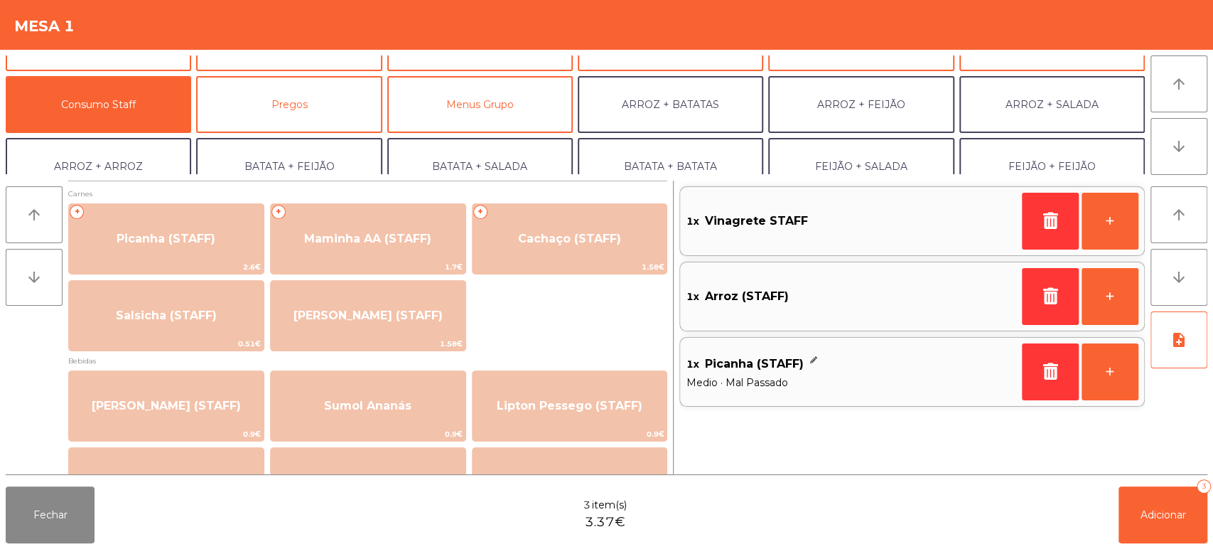
scroll to position [0, 0]
click at [1141, 515] on span "Adicionar" at bounding box center [1163, 514] width 45 height 13
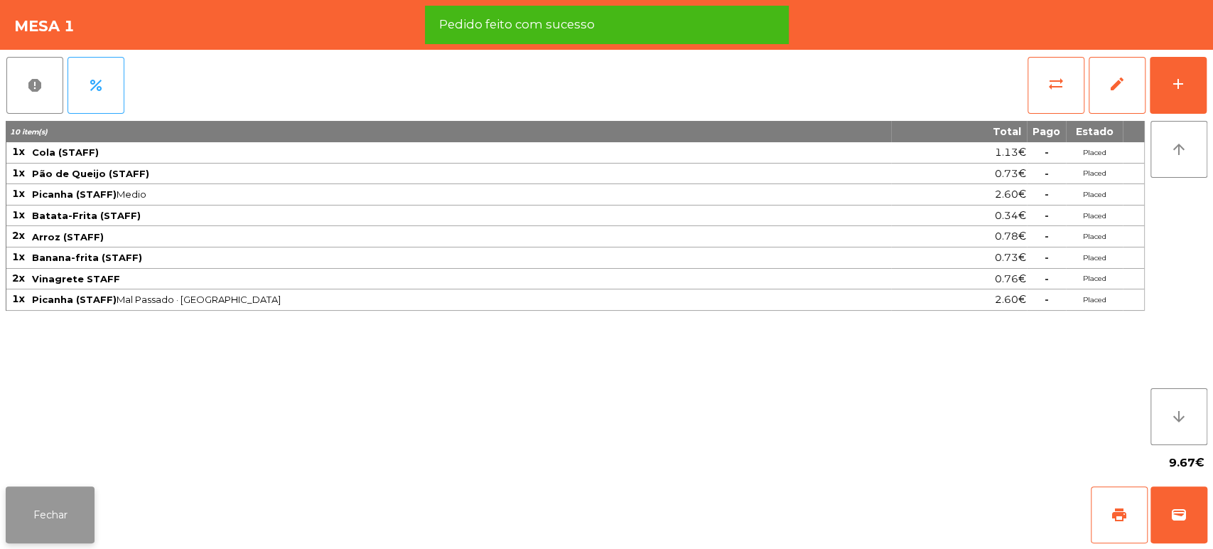
click at [60, 509] on button "Fechar" at bounding box center [50, 514] width 89 height 57
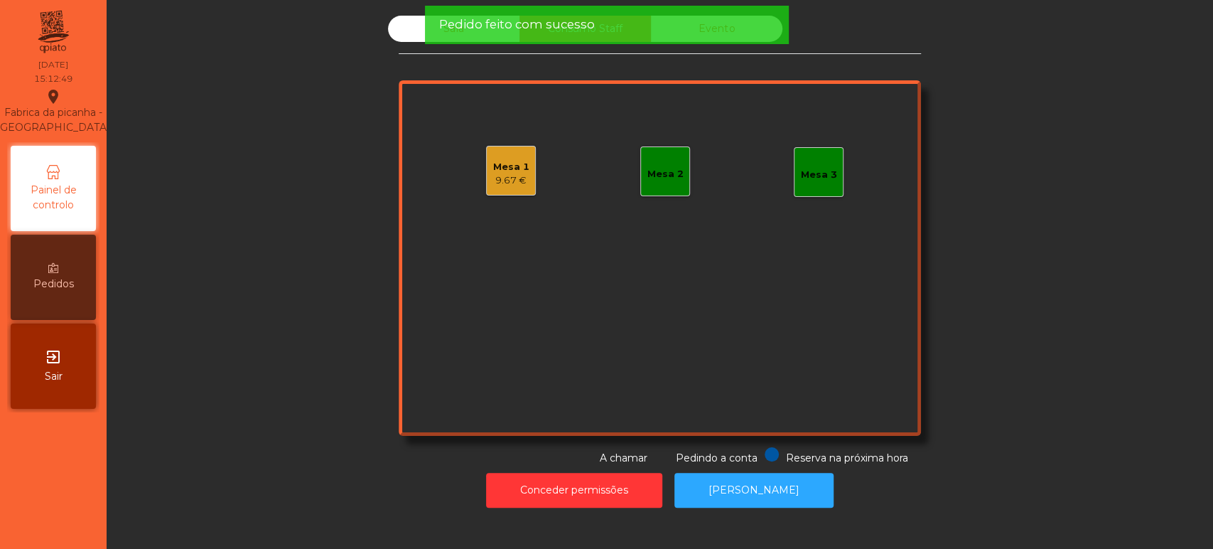
click at [421, 28] on div "Sala" at bounding box center [454, 29] width 132 height 26
click at [404, 34] on div "Sala" at bounding box center [454, 29] width 132 height 26
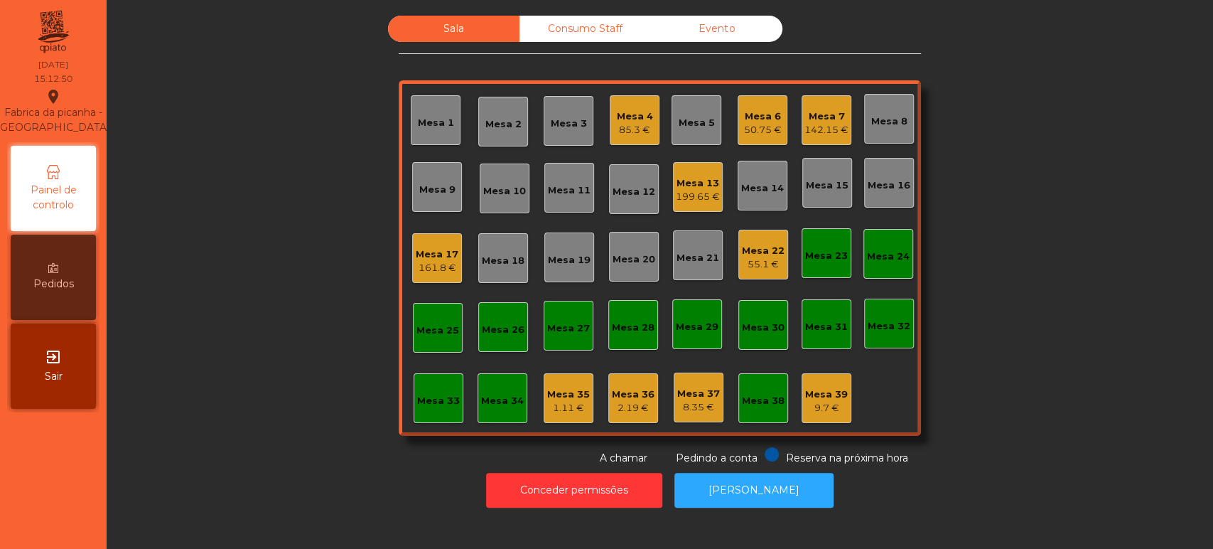
click at [392, 38] on div "Sala" at bounding box center [454, 29] width 132 height 26
click at [694, 195] on div "199.65 €" at bounding box center [698, 197] width 44 height 14
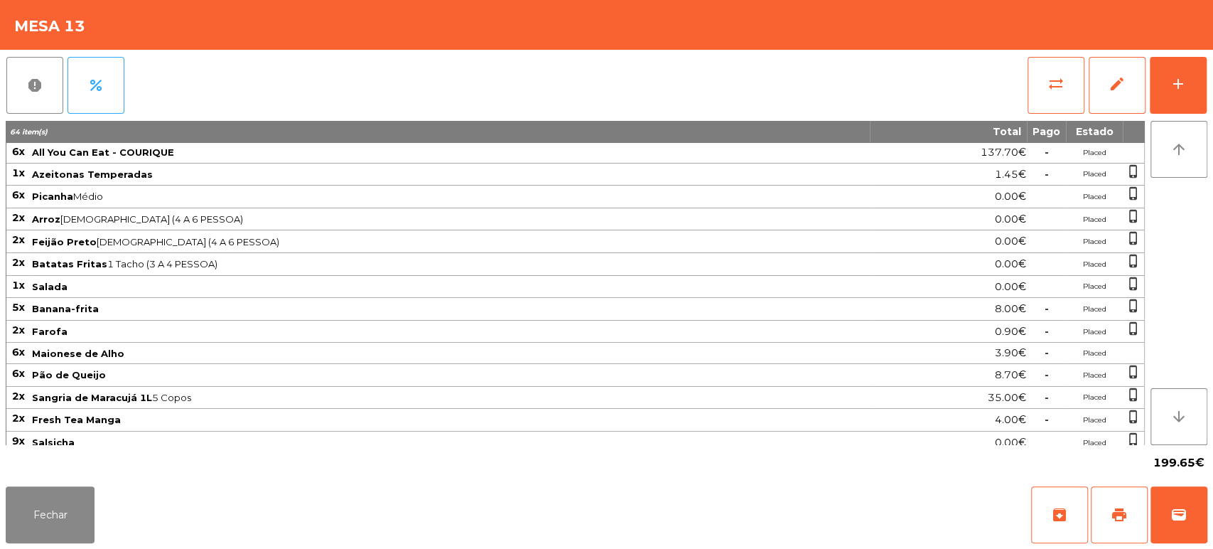
click at [1212, 107] on div "report percent sync_alt edit add 64 item(s) Total Pago Estado 6x All You Can Ea…" at bounding box center [606, 265] width 1213 height 431
click at [1178, 95] on button "add" at bounding box center [1178, 85] width 57 height 57
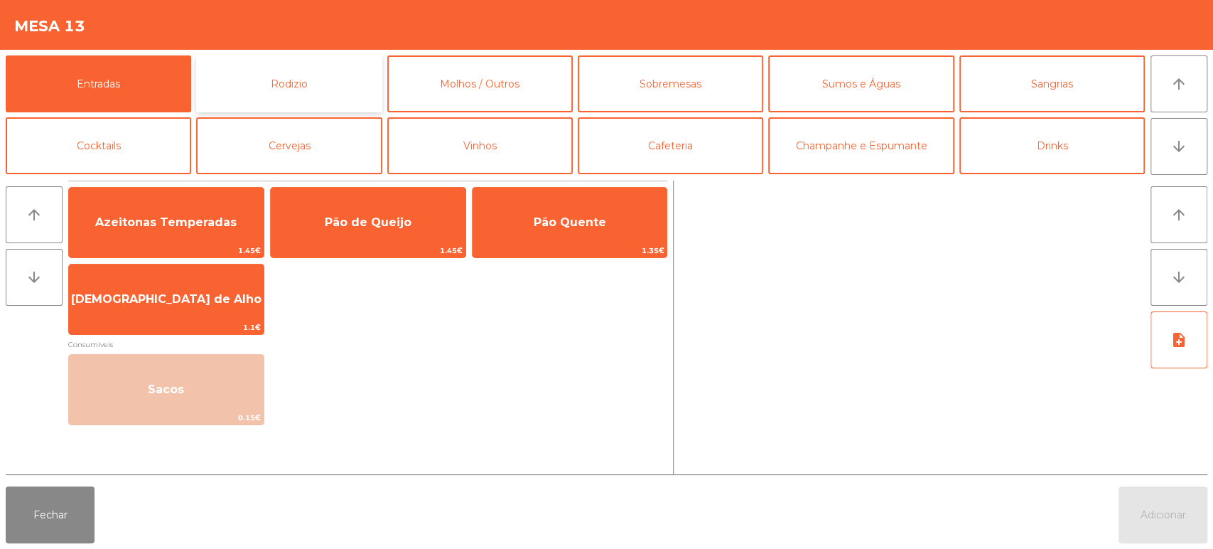
click at [248, 67] on button "Rodizio" at bounding box center [289, 83] width 186 height 57
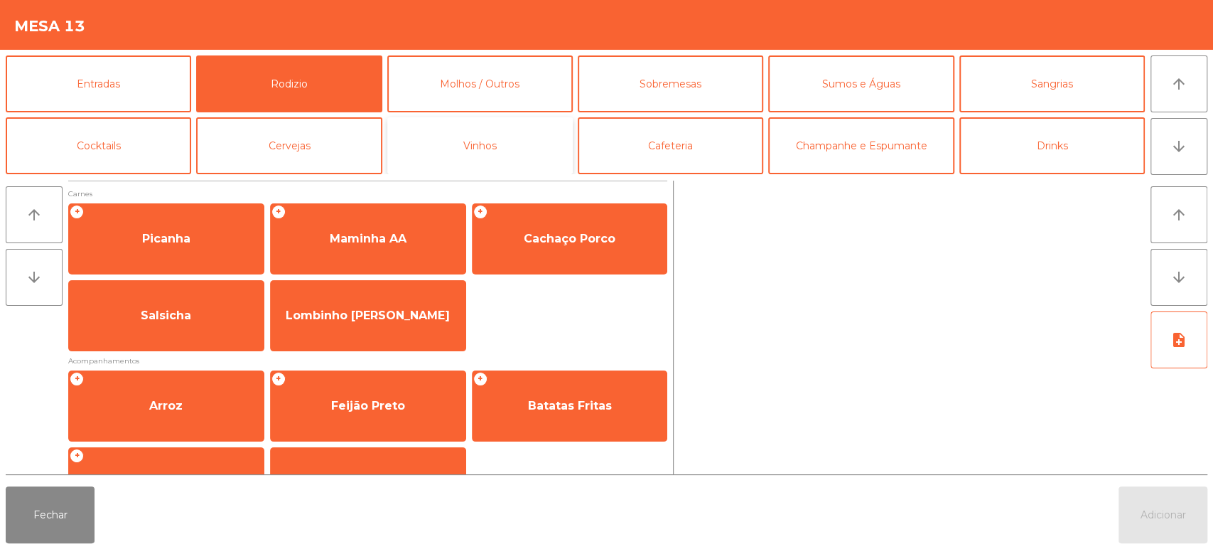
click at [459, 142] on button "Vinhos" at bounding box center [480, 145] width 186 height 57
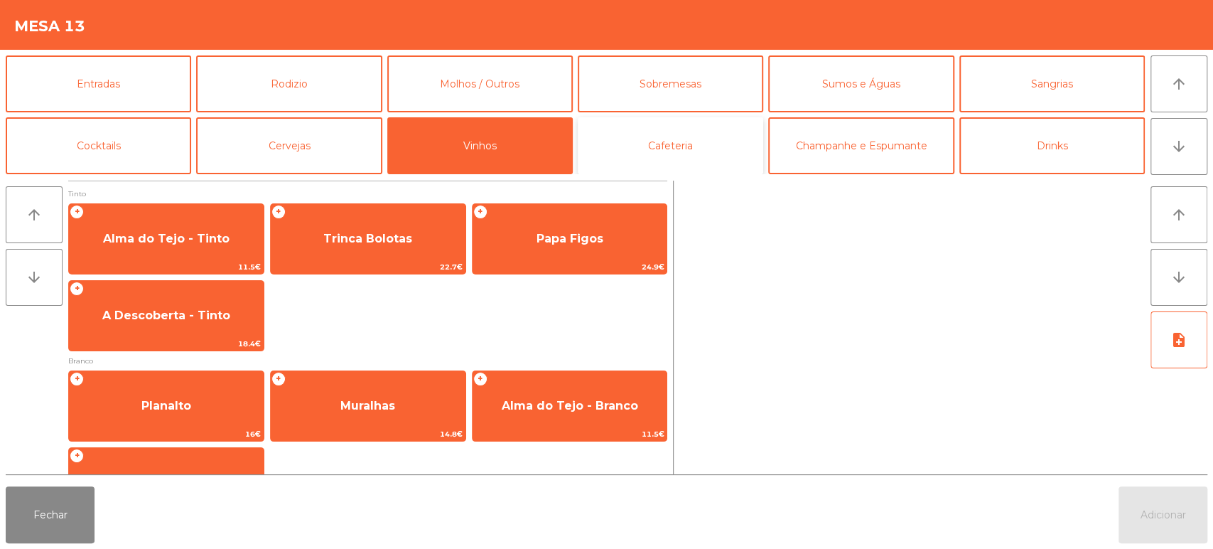
click at [673, 125] on button "Cafeteria" at bounding box center [671, 145] width 186 height 57
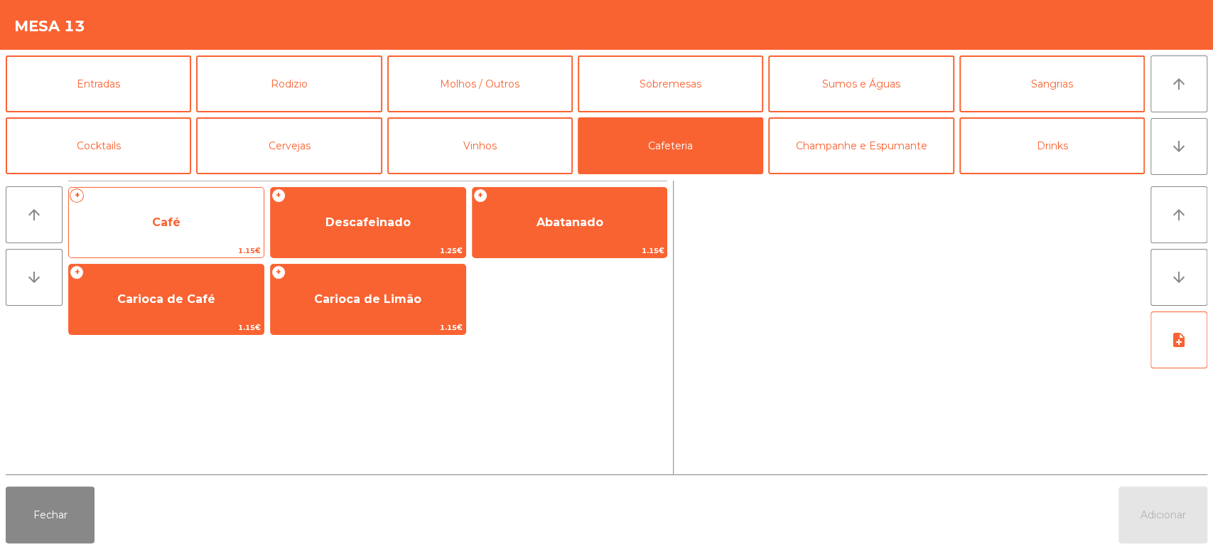
click at [157, 235] on span "Café" at bounding box center [166, 222] width 195 height 38
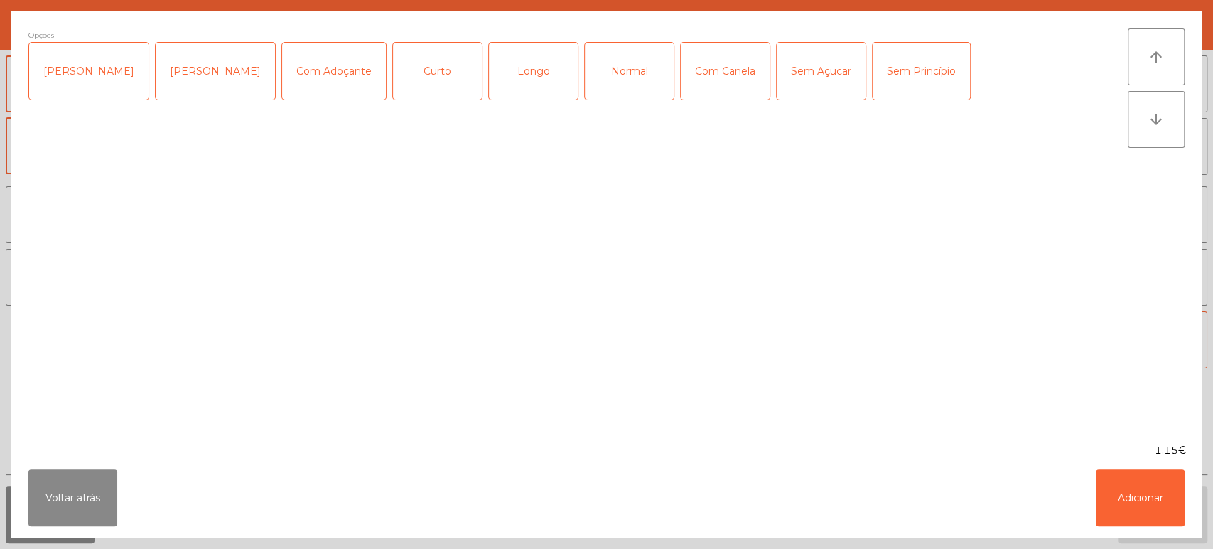
click at [601, 67] on div "Normal" at bounding box center [629, 71] width 89 height 57
click at [1098, 523] on button "Adicionar" at bounding box center [1140, 497] width 89 height 57
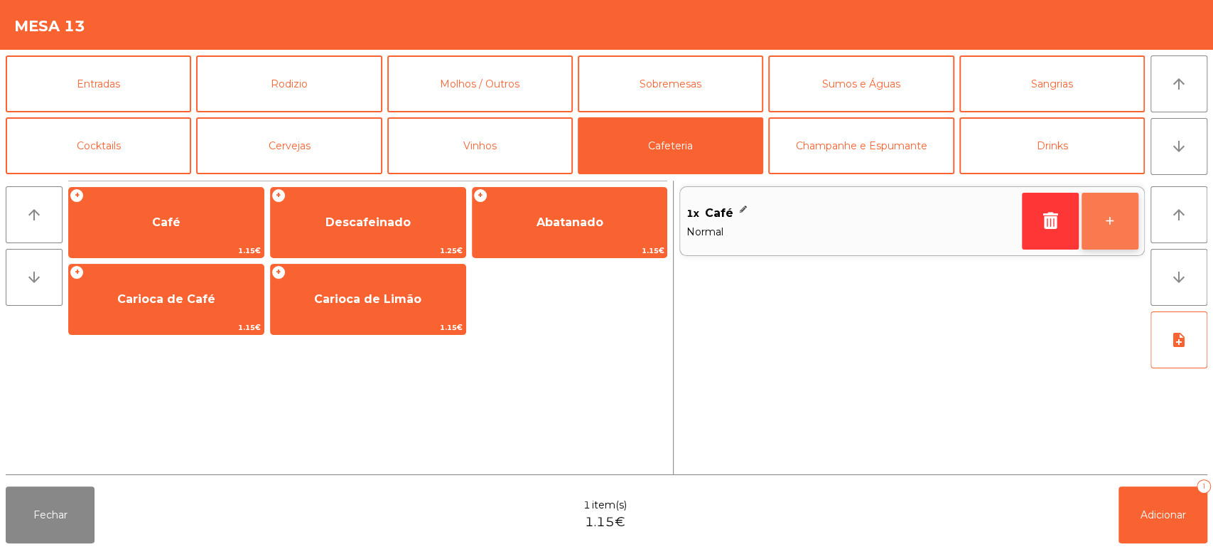
click at [1105, 237] on button "+" at bounding box center [1110, 221] width 57 height 57
click at [1106, 234] on button "+" at bounding box center [1110, 221] width 57 height 57
click at [1118, 232] on button "+" at bounding box center [1110, 221] width 57 height 57
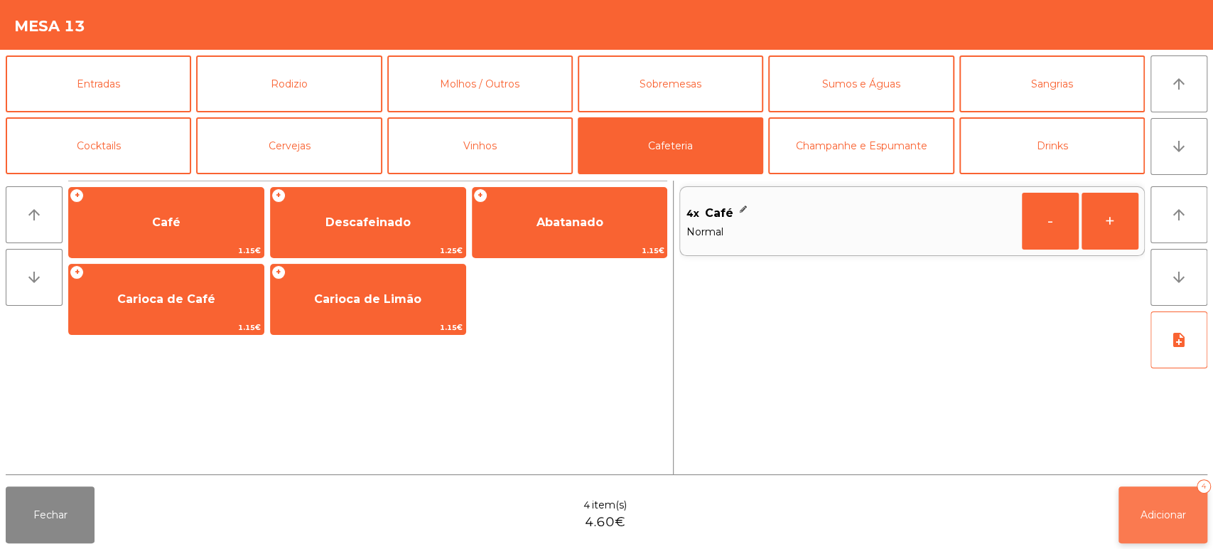
click at [1179, 523] on button "Adicionar 4" at bounding box center [1163, 514] width 89 height 57
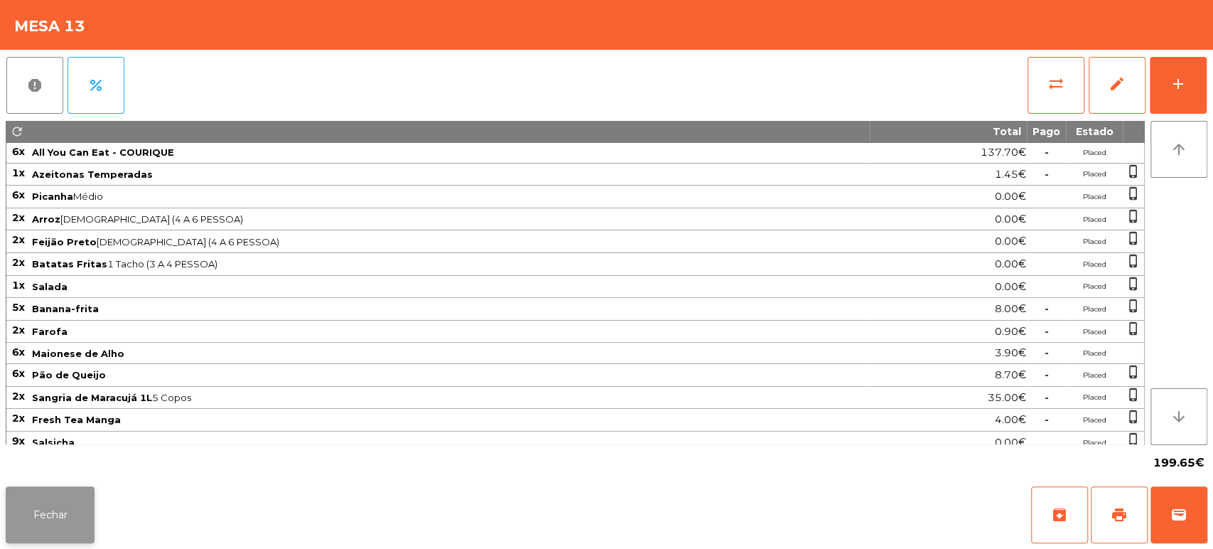
click at [40, 517] on button "Fechar" at bounding box center [50, 514] width 89 height 57
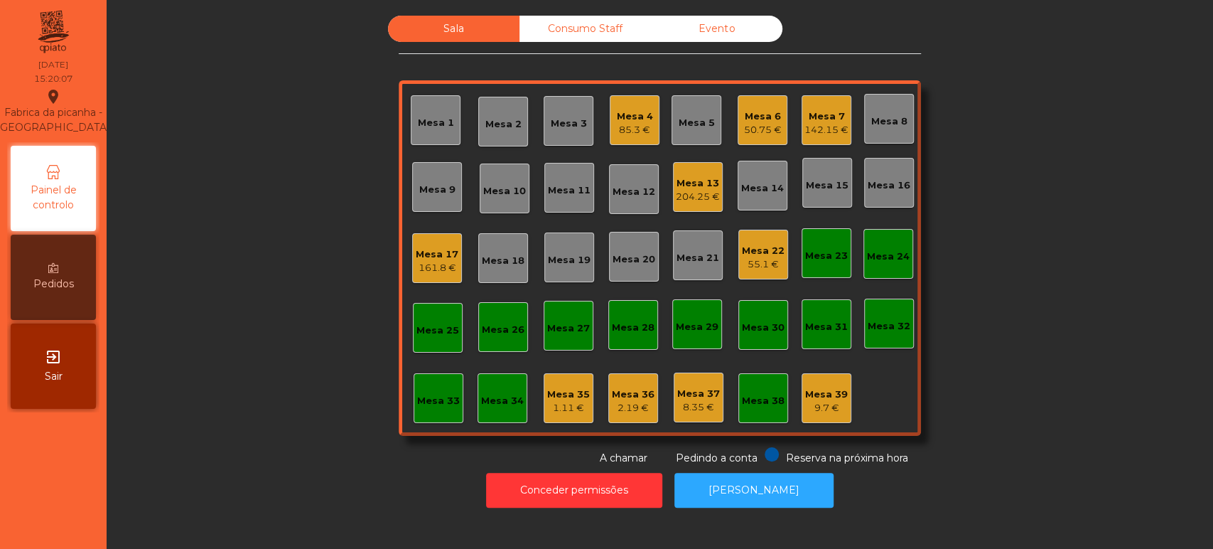
click at [836, 128] on div "142.15 €" at bounding box center [827, 130] width 44 height 14
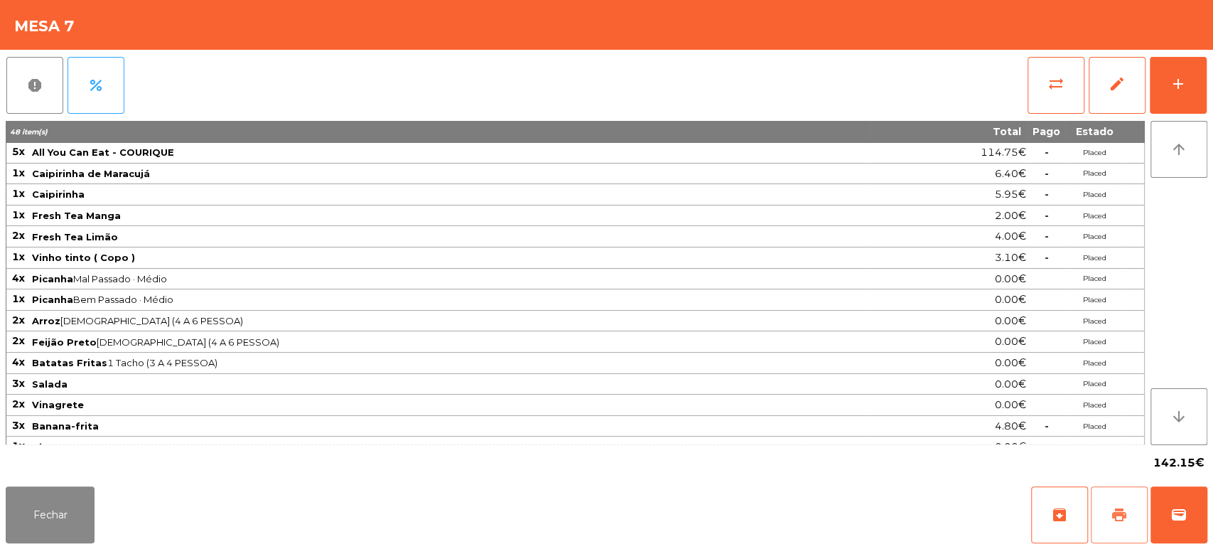
click at [1109, 523] on button "print" at bounding box center [1119, 514] width 57 height 57
click at [1168, 529] on button "wallet" at bounding box center [1179, 514] width 57 height 57
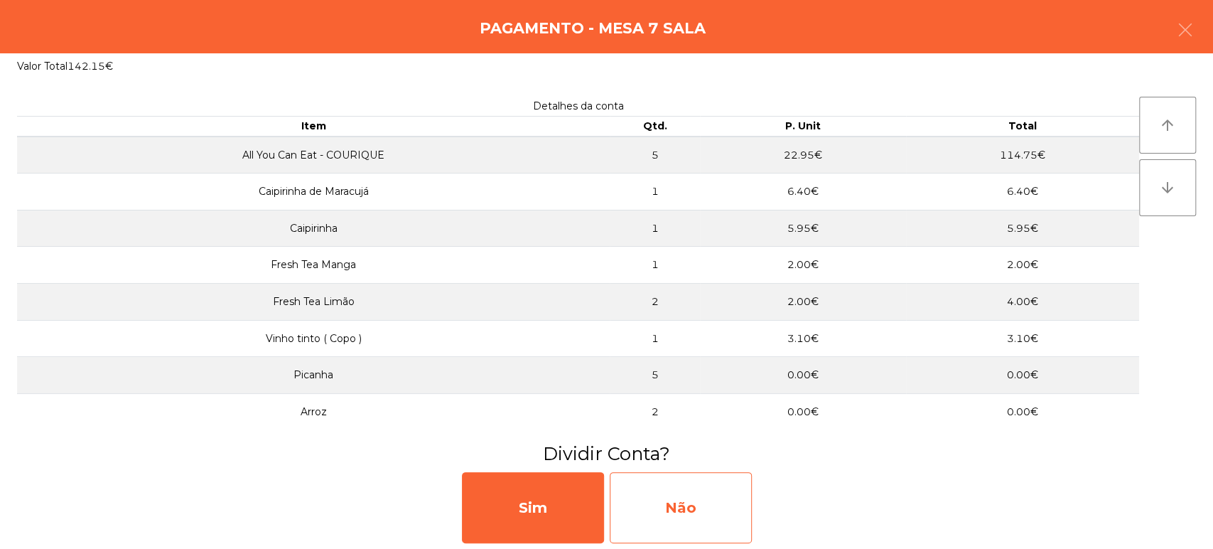
click at [709, 510] on div "Não" at bounding box center [681, 507] width 142 height 71
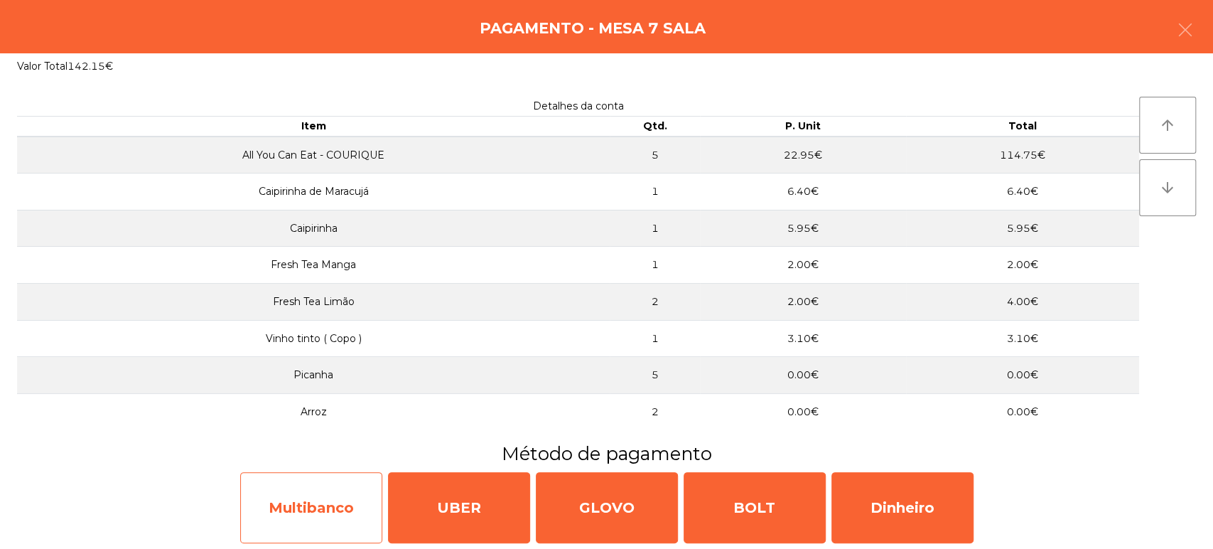
click at [311, 520] on div "Multibanco" at bounding box center [311, 507] width 142 height 71
select select "**"
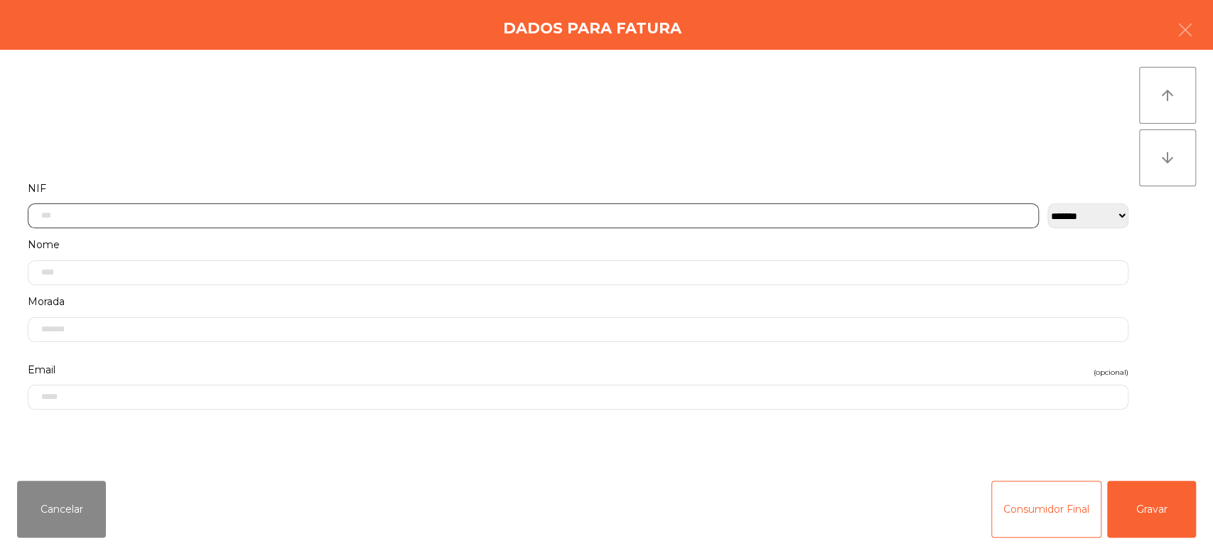
click at [414, 204] on input "text" at bounding box center [534, 215] width 1012 height 25
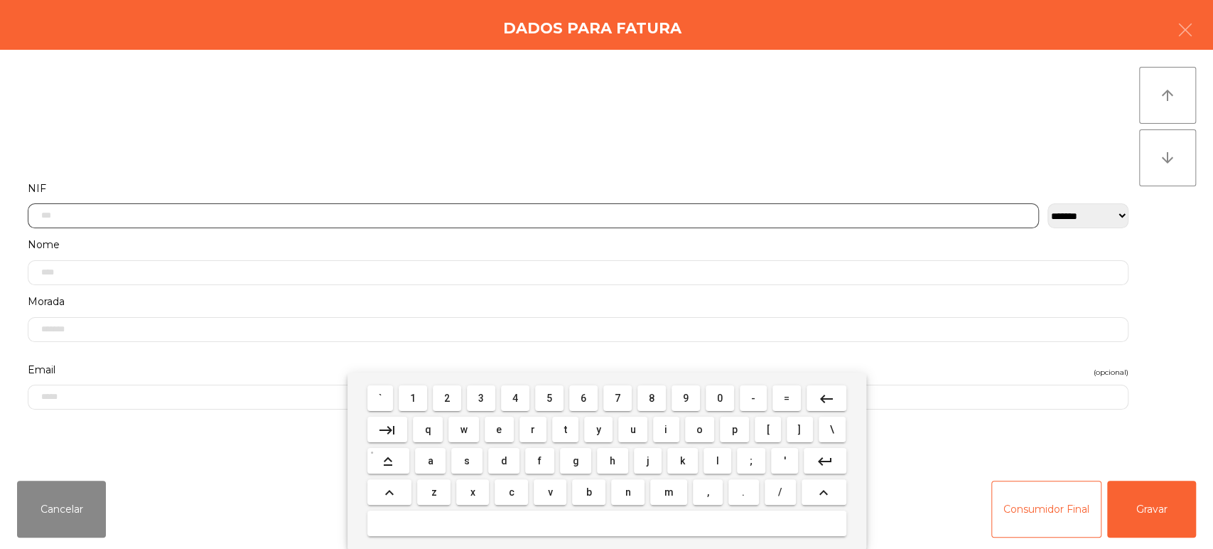
scroll to position [111, 0]
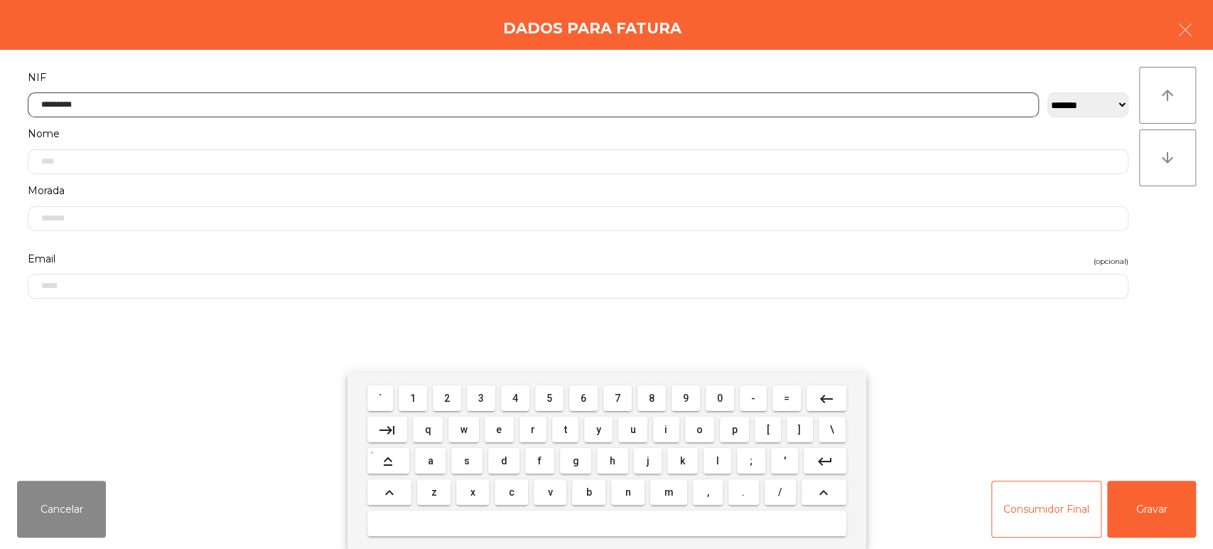
type input "*********"
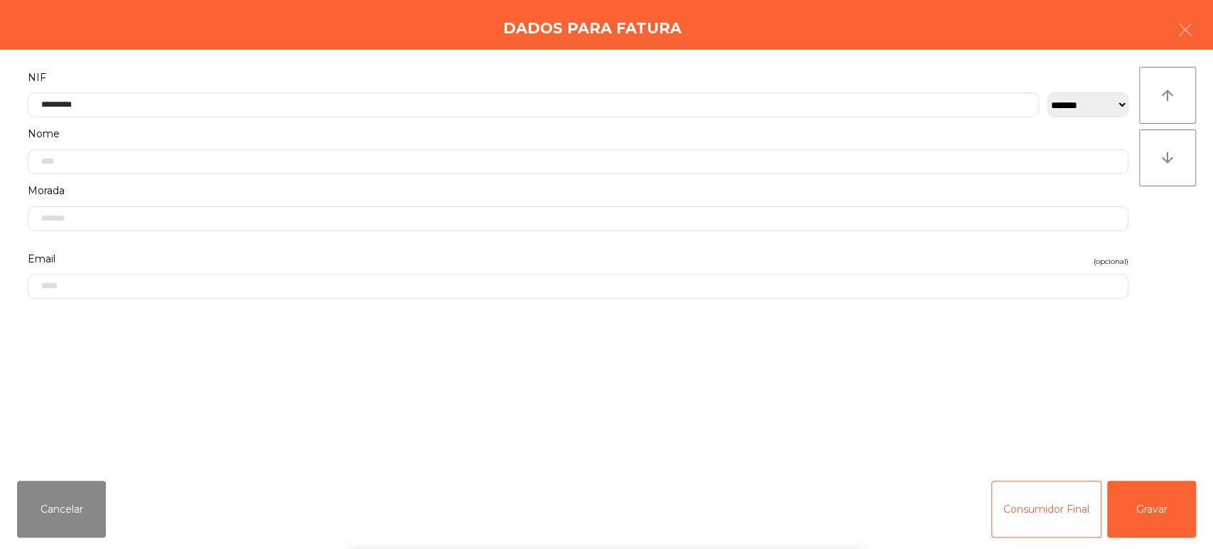
click at [1196, 224] on div "**********" at bounding box center [606, 259] width 1213 height 419
click at [1146, 489] on button "Gravar" at bounding box center [1152, 509] width 89 height 57
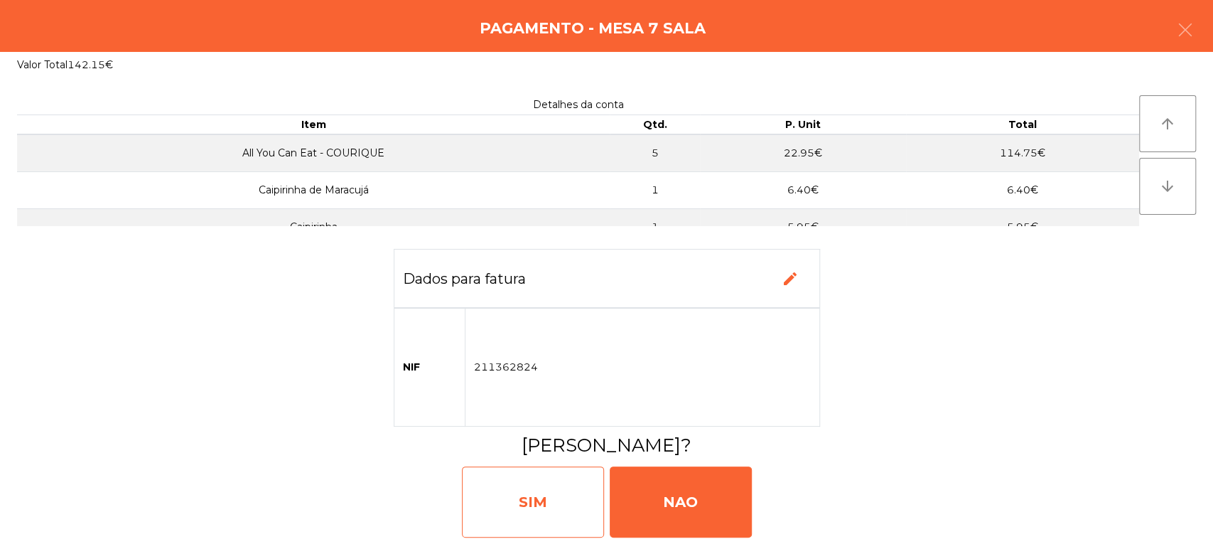
click at [535, 524] on div "SIM" at bounding box center [533, 501] width 142 height 71
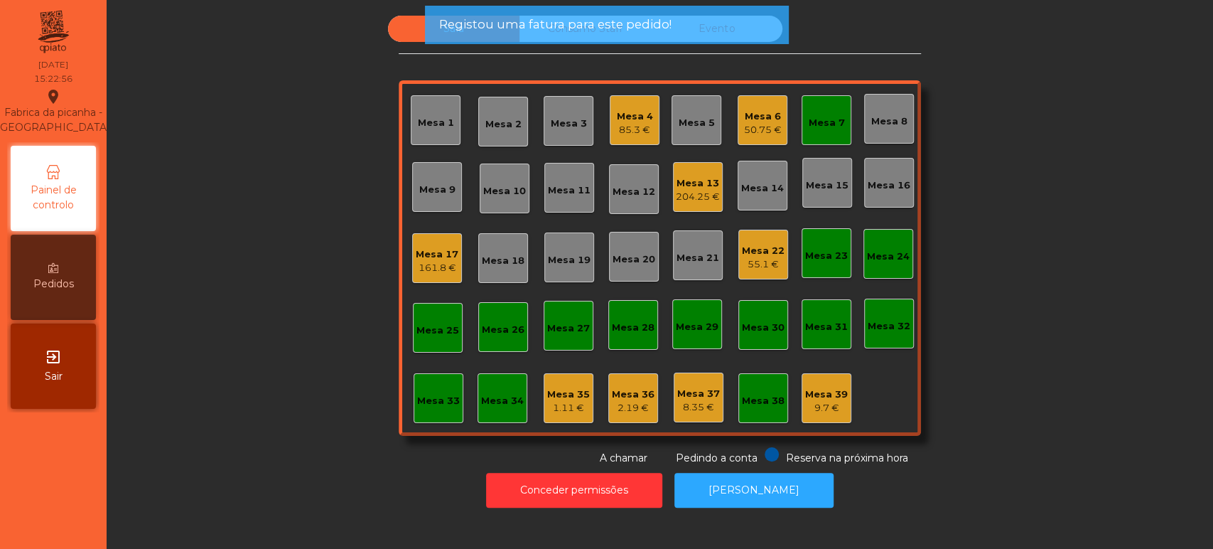
click at [835, 128] on div "Mesa 7" at bounding box center [827, 123] width 36 height 14
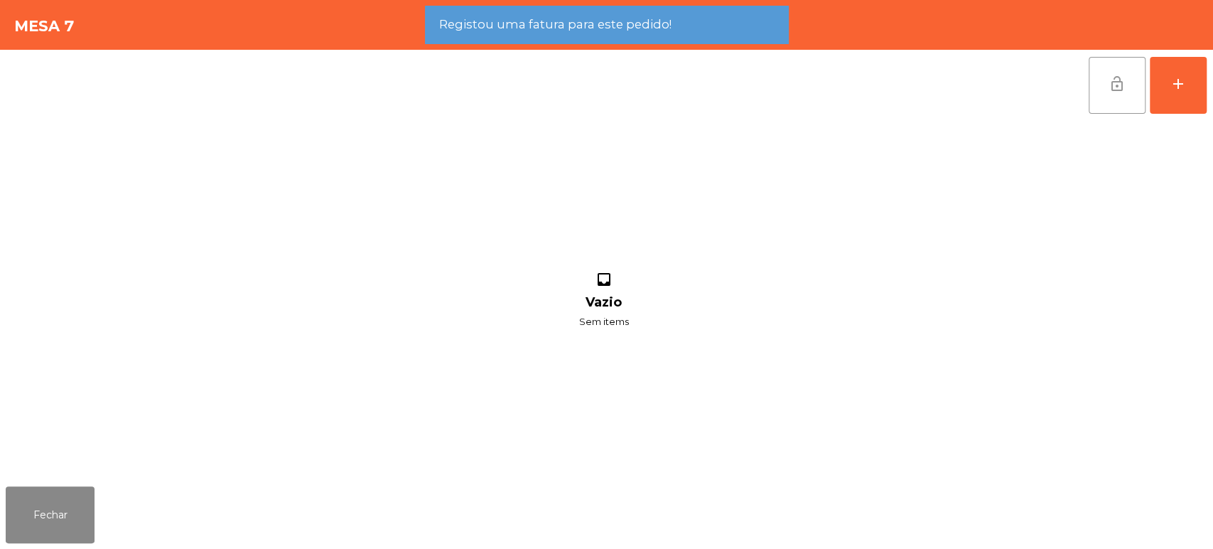
click at [1121, 89] on span "lock_open" at bounding box center [1117, 83] width 17 height 17
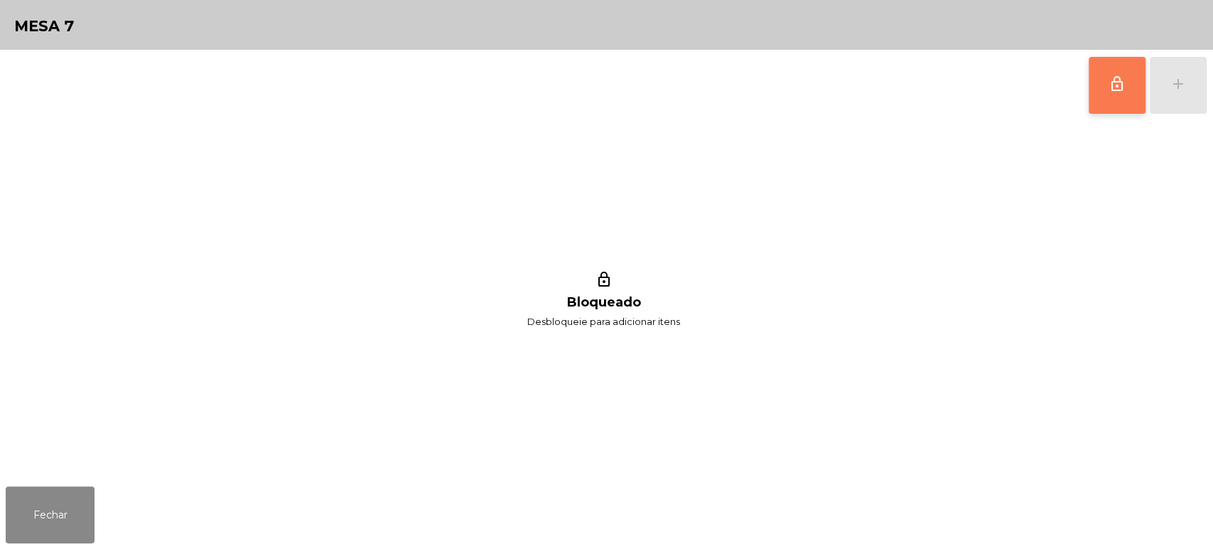
click at [1019, 306] on div "lock_outline Bloqueado Desbloqueie para adicionar itens" at bounding box center [604, 301] width 1196 height 360
click at [57, 520] on button "Fechar" at bounding box center [50, 514] width 89 height 57
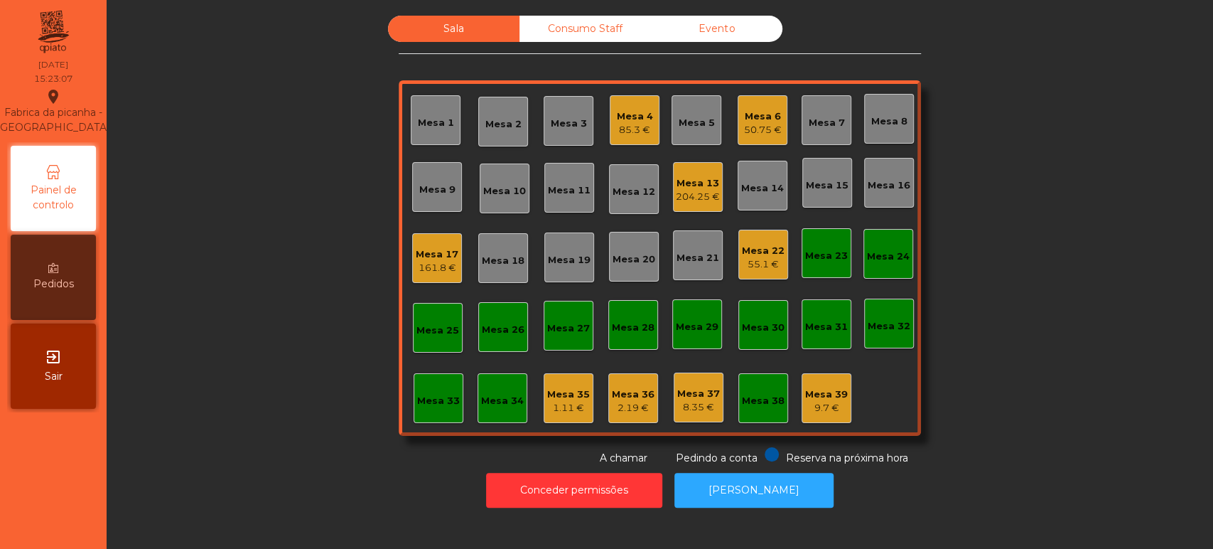
click at [701, 186] on div "Mesa 13" at bounding box center [698, 183] width 44 height 14
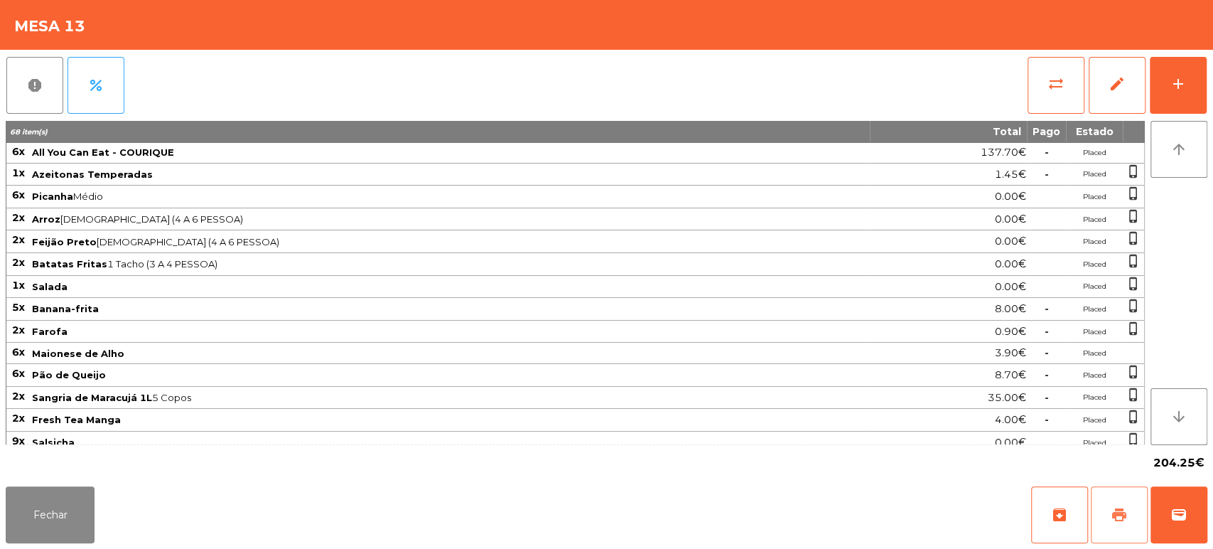
click at [1120, 505] on button "print" at bounding box center [1119, 514] width 57 height 57
click at [68, 506] on button "Fechar" at bounding box center [50, 514] width 89 height 57
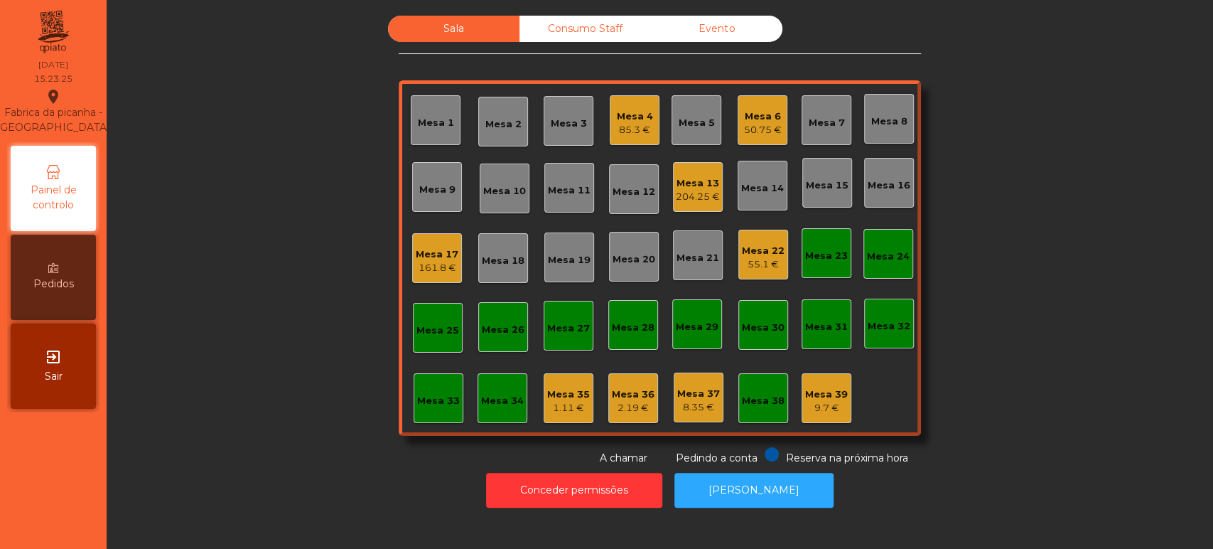
click at [762, 257] on div "55.1 €" at bounding box center [763, 264] width 43 height 14
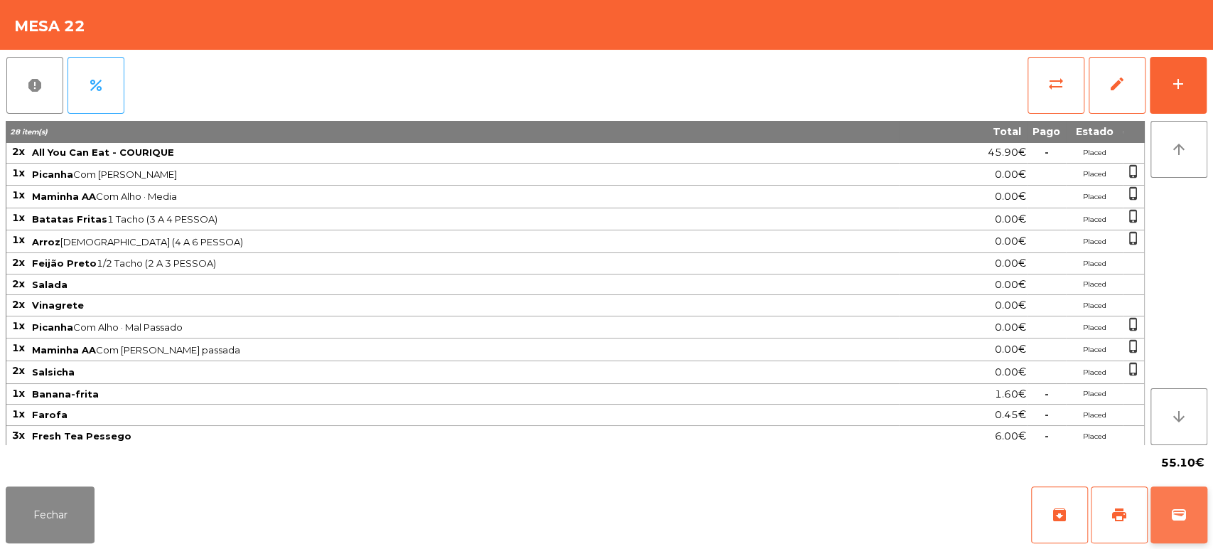
click at [1191, 503] on button "wallet" at bounding box center [1179, 514] width 57 height 57
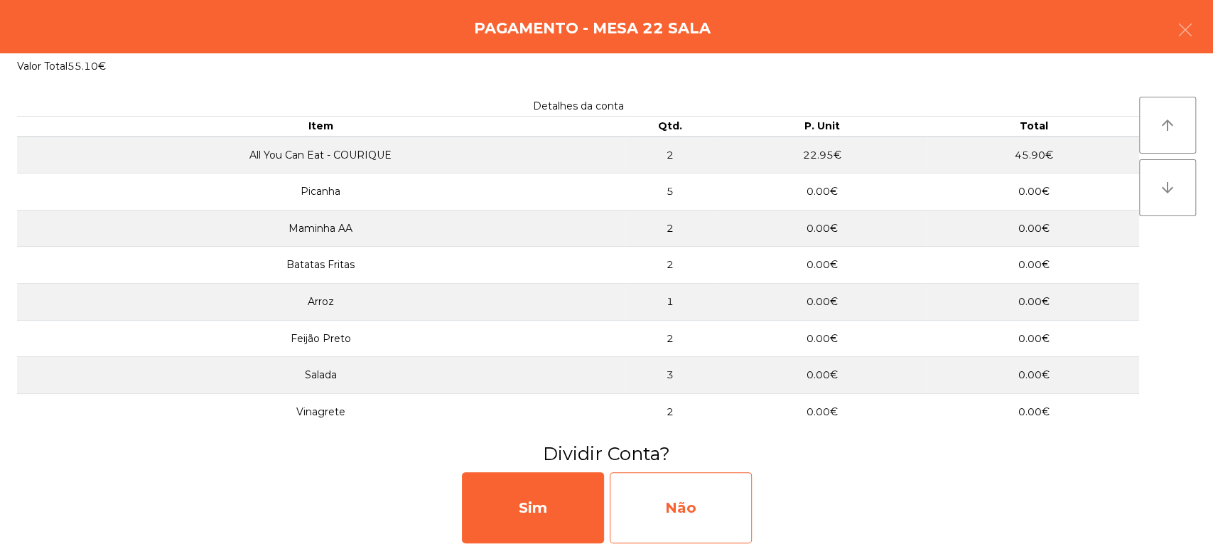
click at [713, 515] on div "Não" at bounding box center [681, 507] width 142 height 71
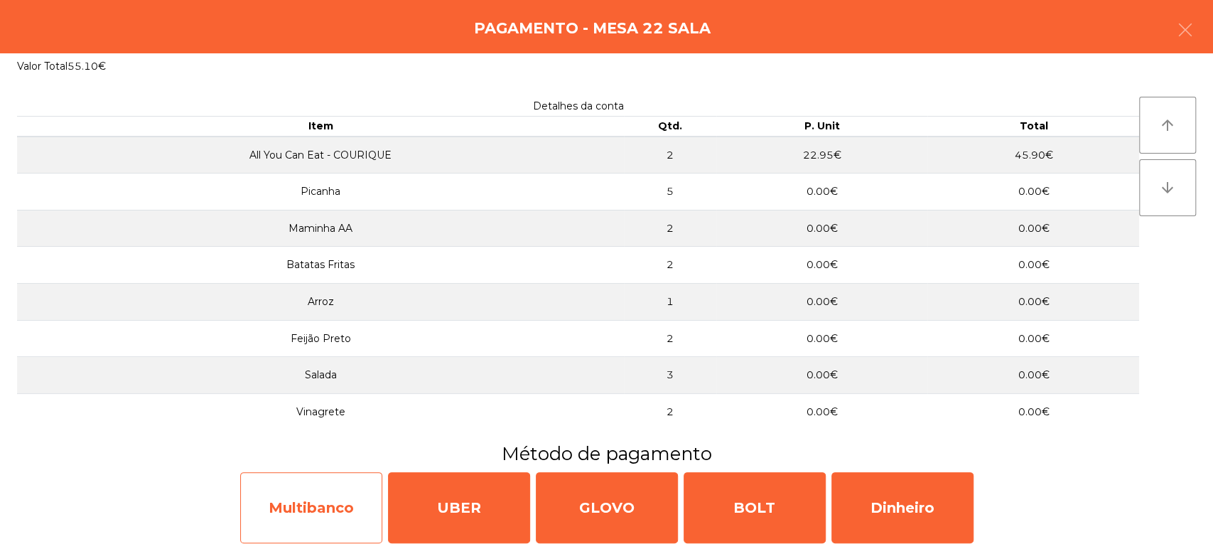
click at [338, 497] on div "Multibanco" at bounding box center [311, 507] width 142 height 71
select select "**"
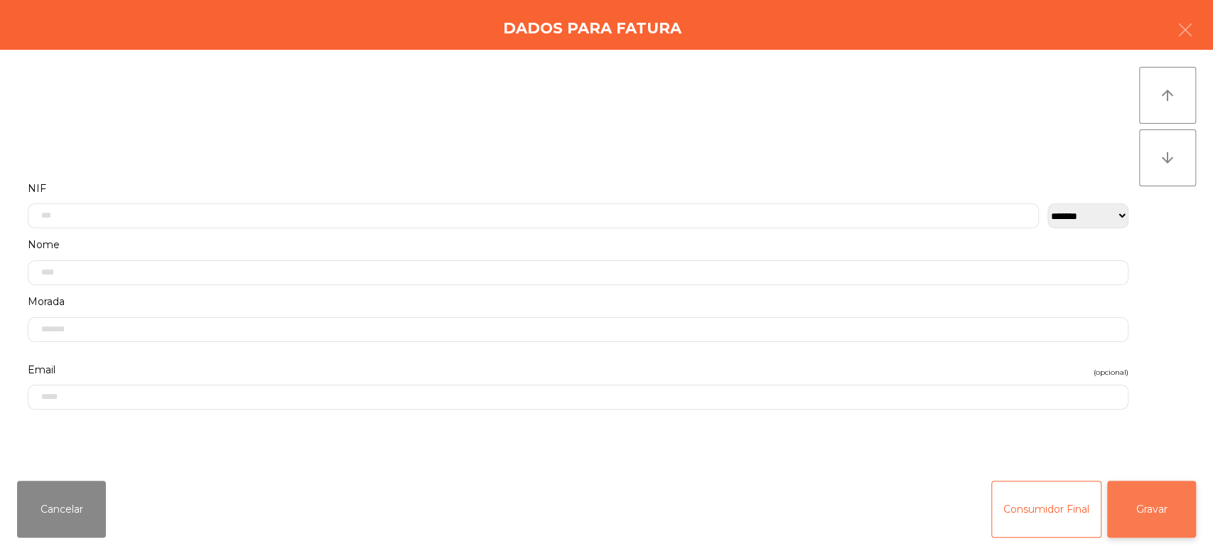
click at [1182, 508] on button "Gravar" at bounding box center [1152, 509] width 89 height 57
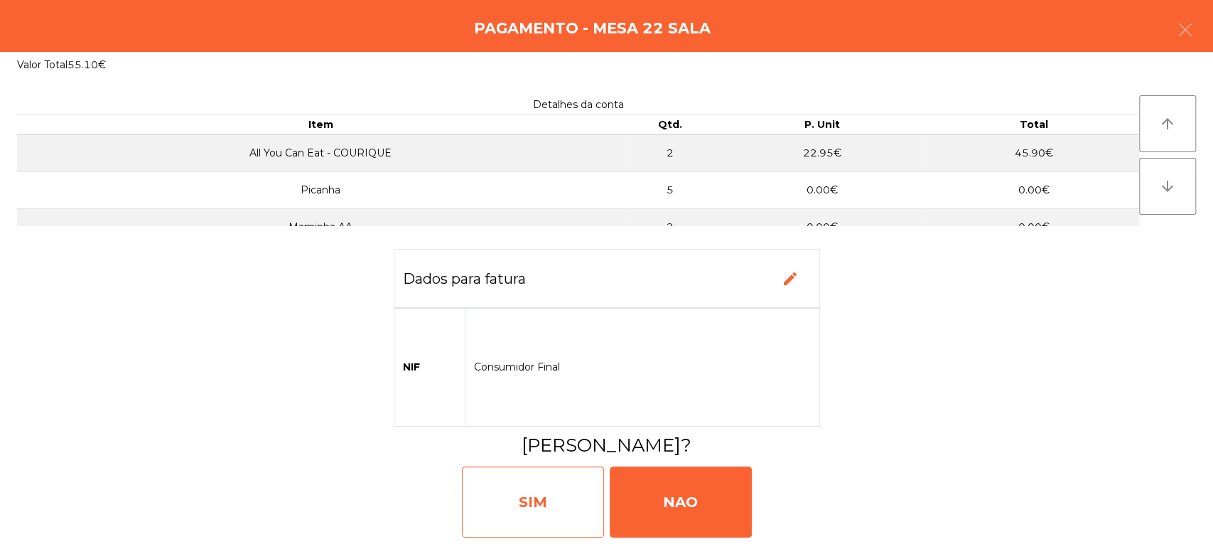
click at [503, 499] on div "SIM" at bounding box center [533, 501] width 142 height 71
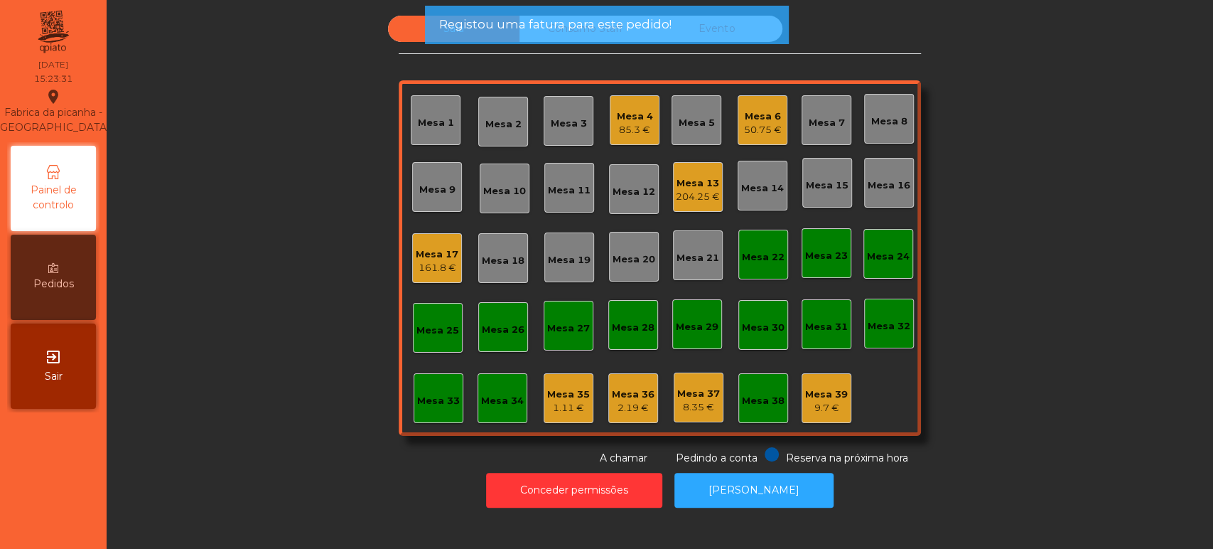
click at [762, 247] on div "Mesa 22" at bounding box center [763, 255] width 43 height 20
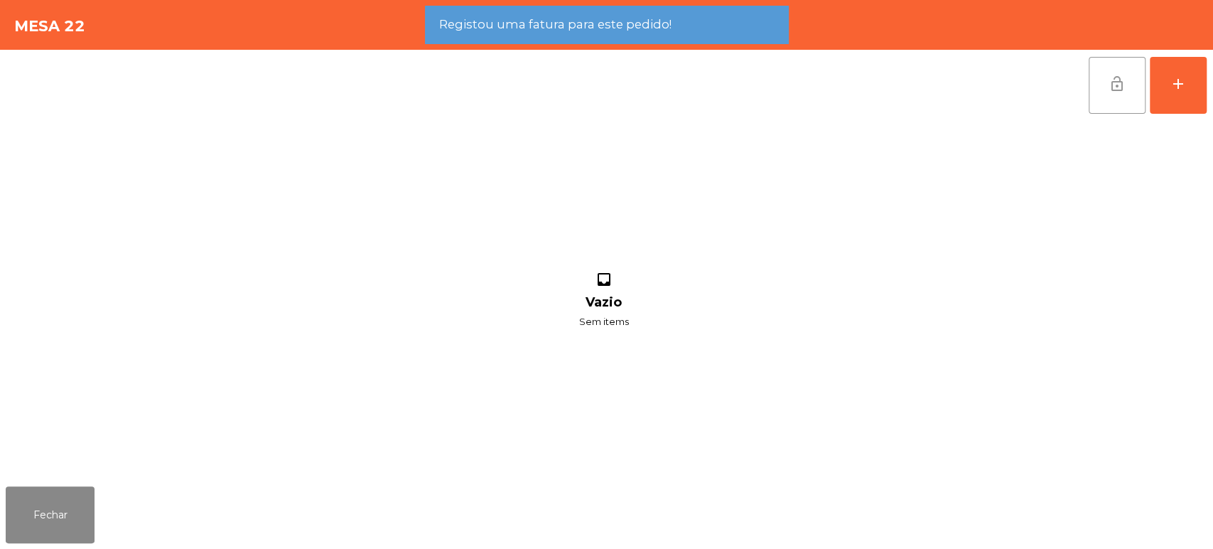
click at [1105, 68] on button "lock_open" at bounding box center [1117, 85] width 57 height 57
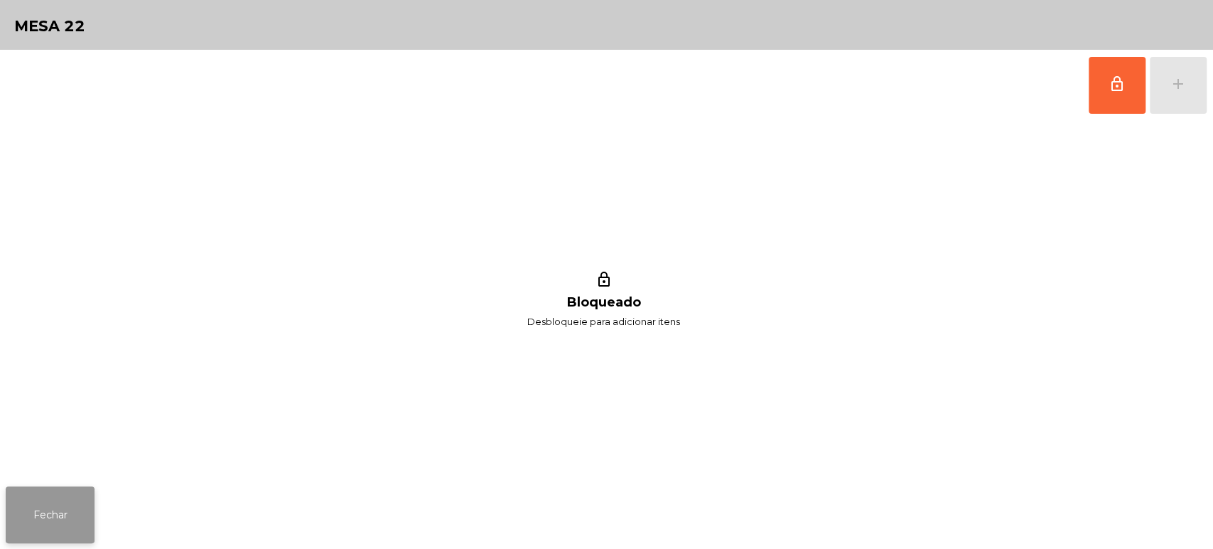
click at [64, 493] on button "Fechar" at bounding box center [50, 514] width 89 height 57
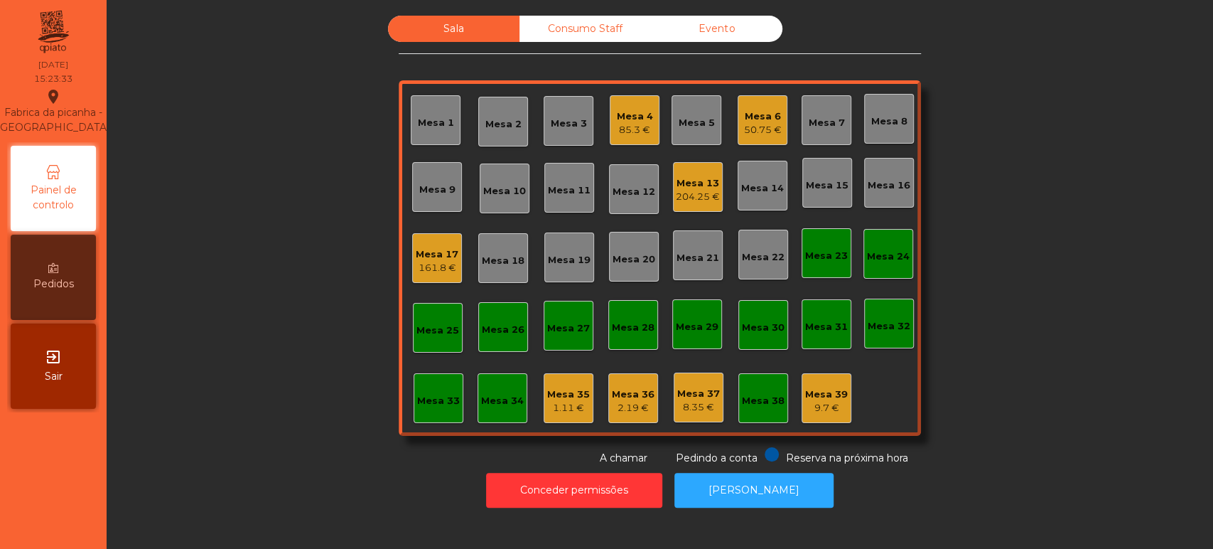
click at [1022, 208] on div "Sala Consumo Staff Evento Mesa 1 Mesa 2 Mesa 3 Mesa 4 85.3 € Mesa 5 Mesa 6 50.7…" at bounding box center [660, 241] width 1068 height 450
click at [761, 132] on div "50.75 €" at bounding box center [763, 130] width 38 height 14
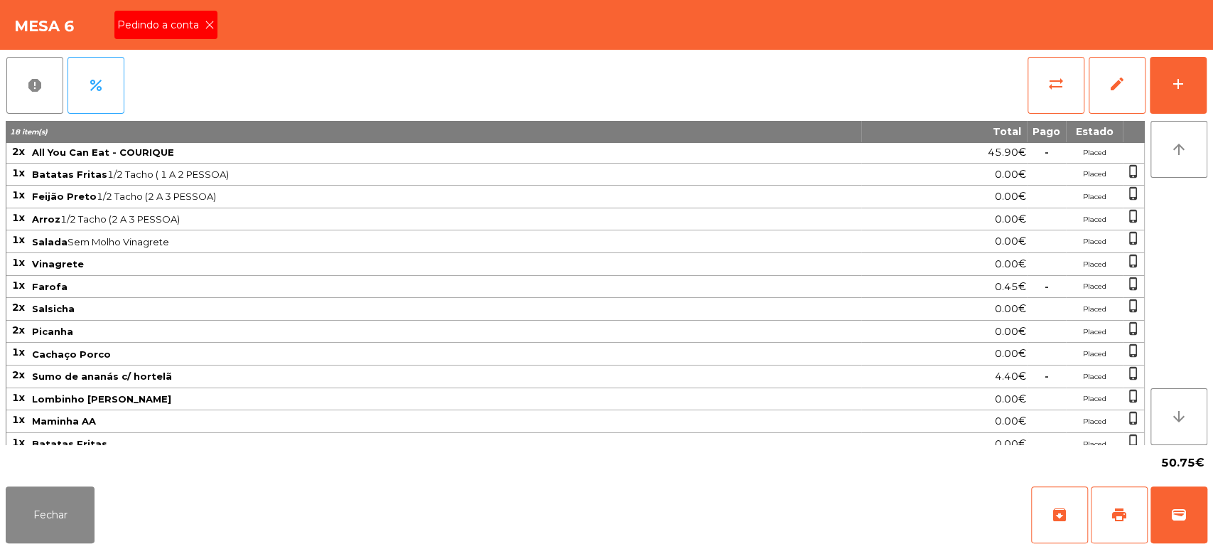
click at [188, 28] on span "Pedindo a conta" at bounding box center [160, 25] width 87 height 15
click at [1132, 513] on button "print" at bounding box center [1119, 514] width 57 height 57
click at [1184, 540] on button "wallet" at bounding box center [1179, 514] width 57 height 57
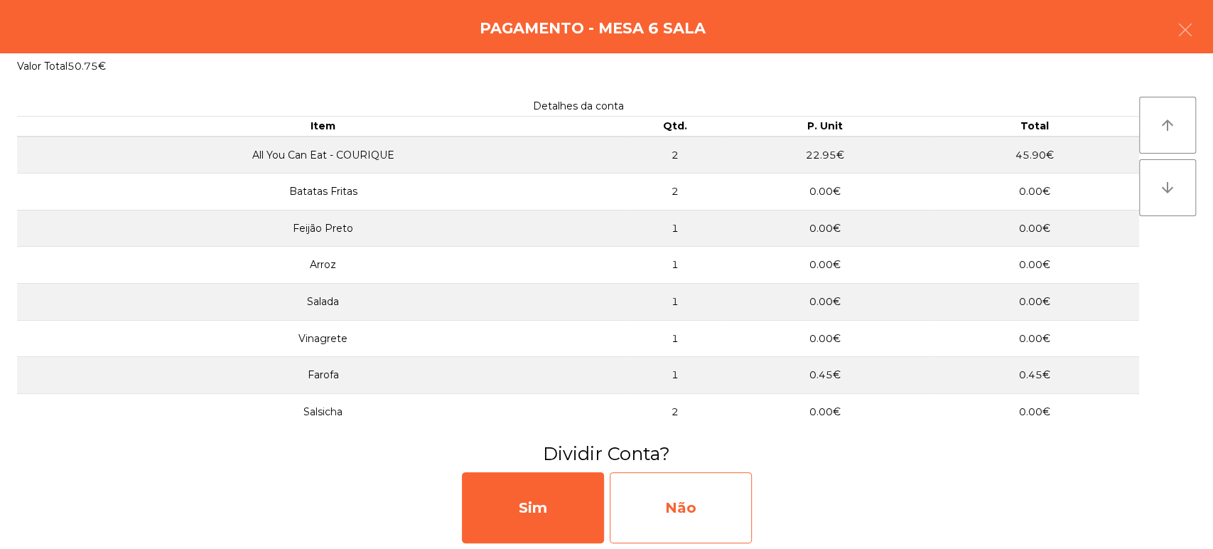
click at [698, 493] on div "Não" at bounding box center [681, 507] width 142 height 71
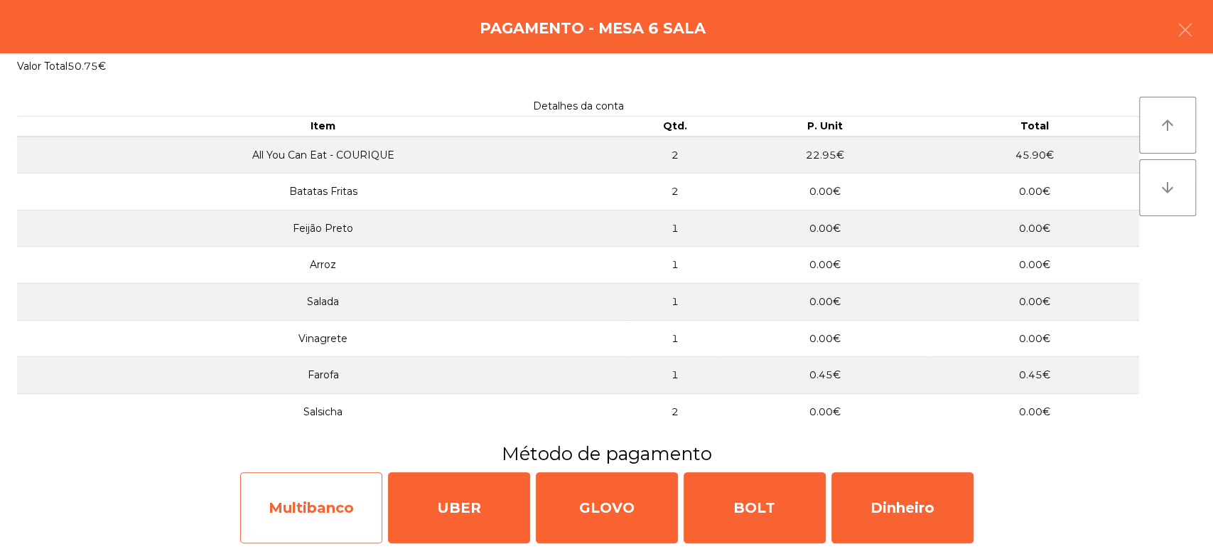
click at [331, 493] on div "Multibanco" at bounding box center [311, 507] width 142 height 71
select select "**"
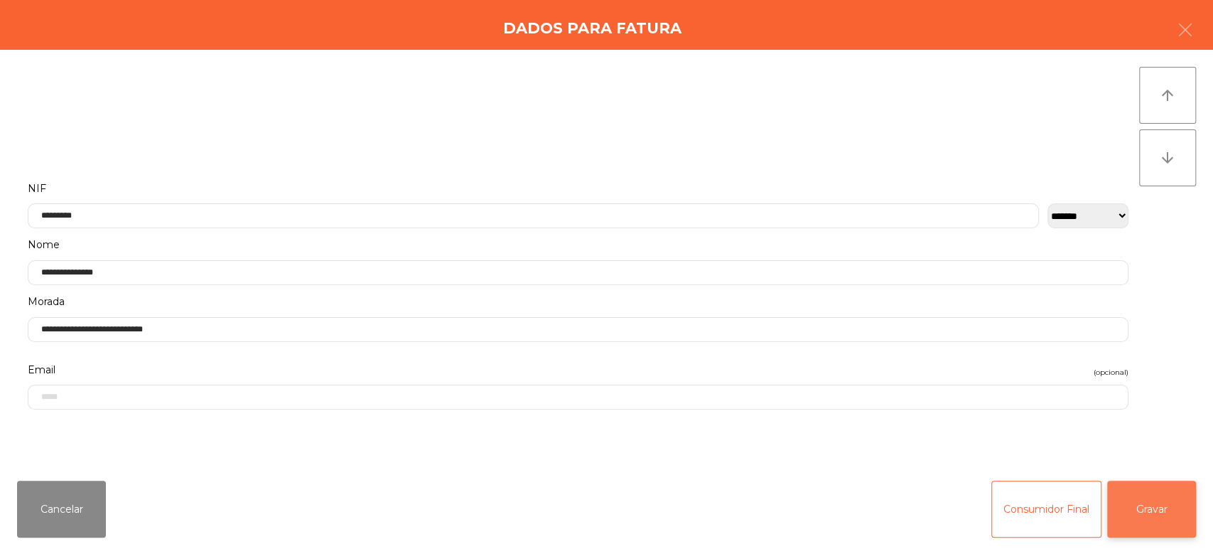
click at [1160, 513] on button "Gravar" at bounding box center [1152, 509] width 89 height 57
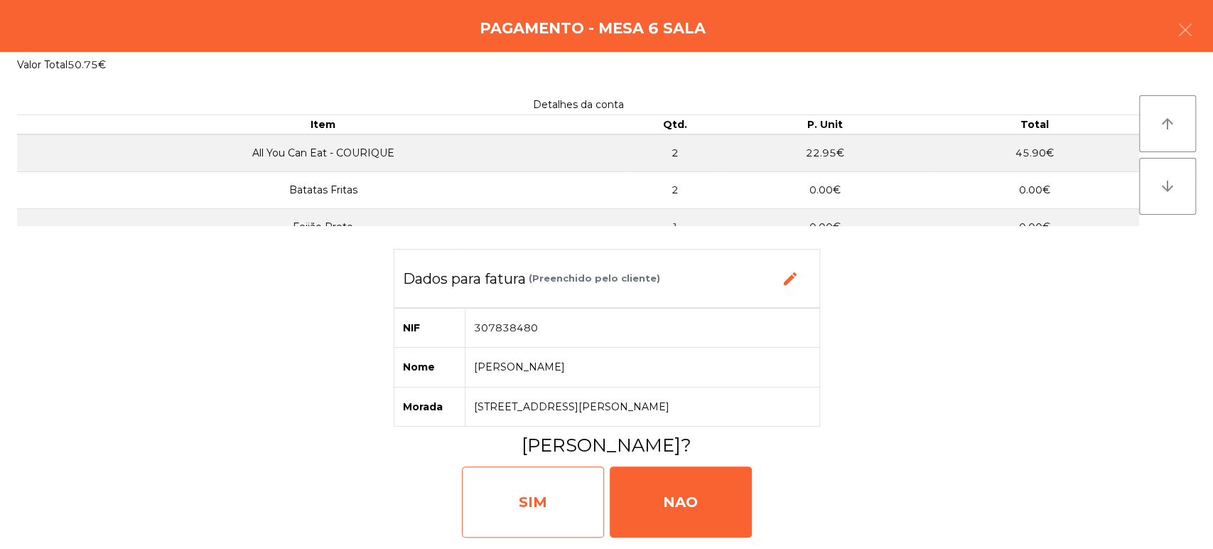
click at [537, 491] on div "SIM" at bounding box center [533, 501] width 142 height 71
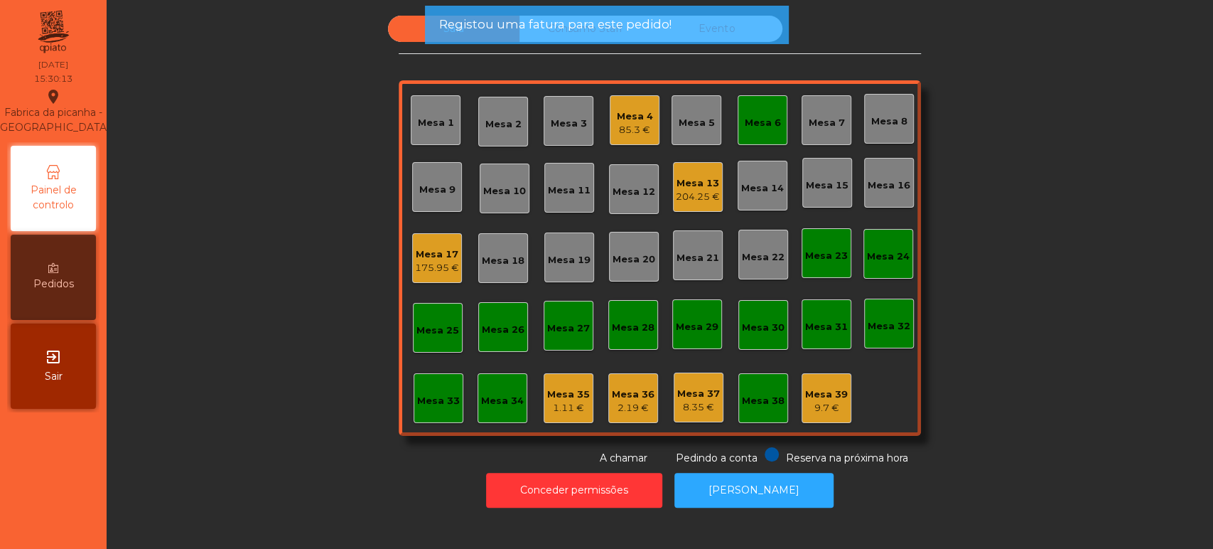
click at [777, 108] on div "Mesa 6" at bounding box center [763, 120] width 50 height 50
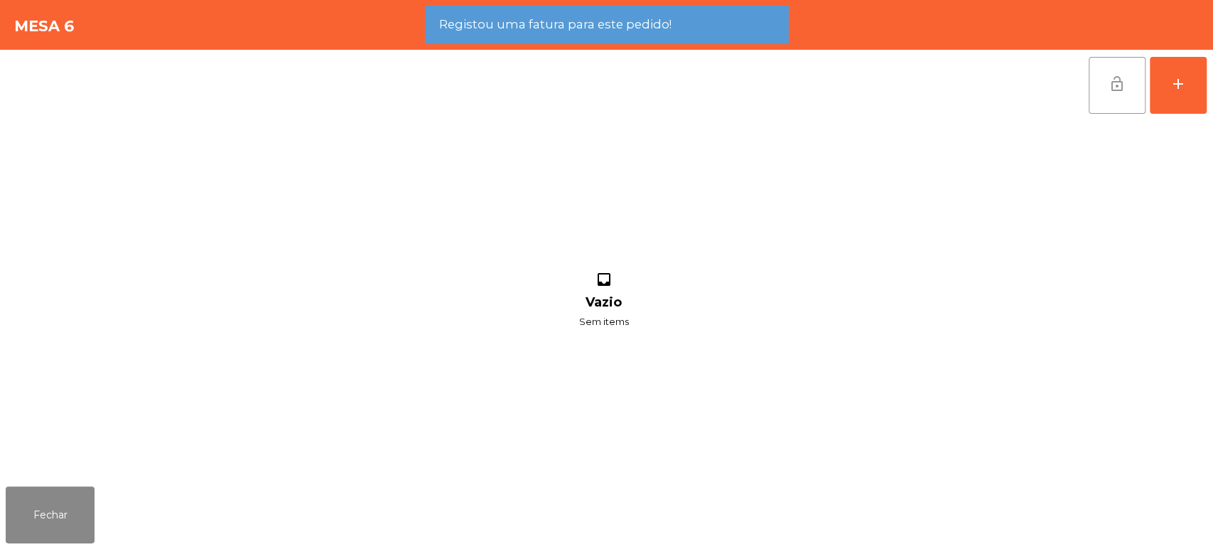
click at [1123, 73] on button "lock_open" at bounding box center [1117, 85] width 57 height 57
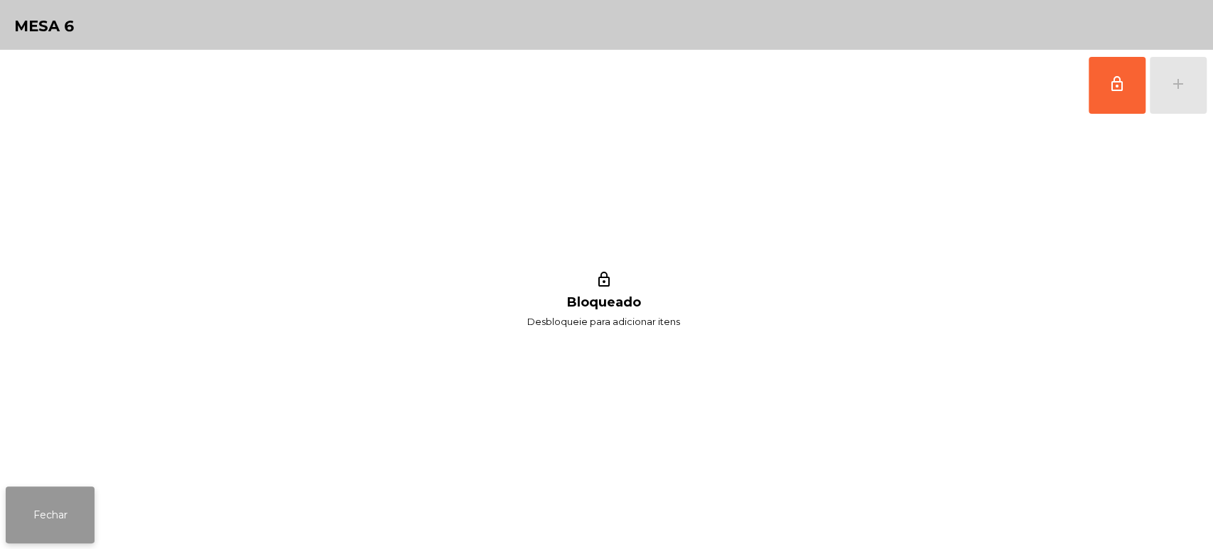
click at [42, 512] on button "Fechar" at bounding box center [50, 514] width 89 height 57
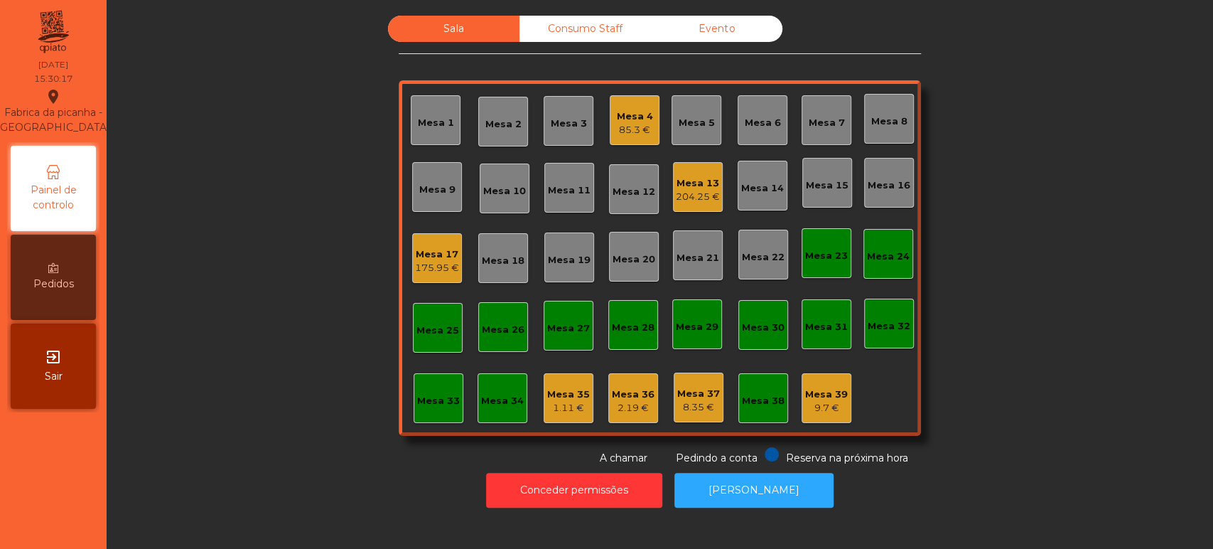
click at [1001, 218] on div "Sala Consumo Staff Evento Mesa 1 Mesa 2 Mesa 3 Mesa 4 85.3 € Mesa 5 Mesa 6 Mesa…" at bounding box center [660, 241] width 1068 height 450
click at [637, 119] on div "Mesa 4" at bounding box center [635, 116] width 36 height 14
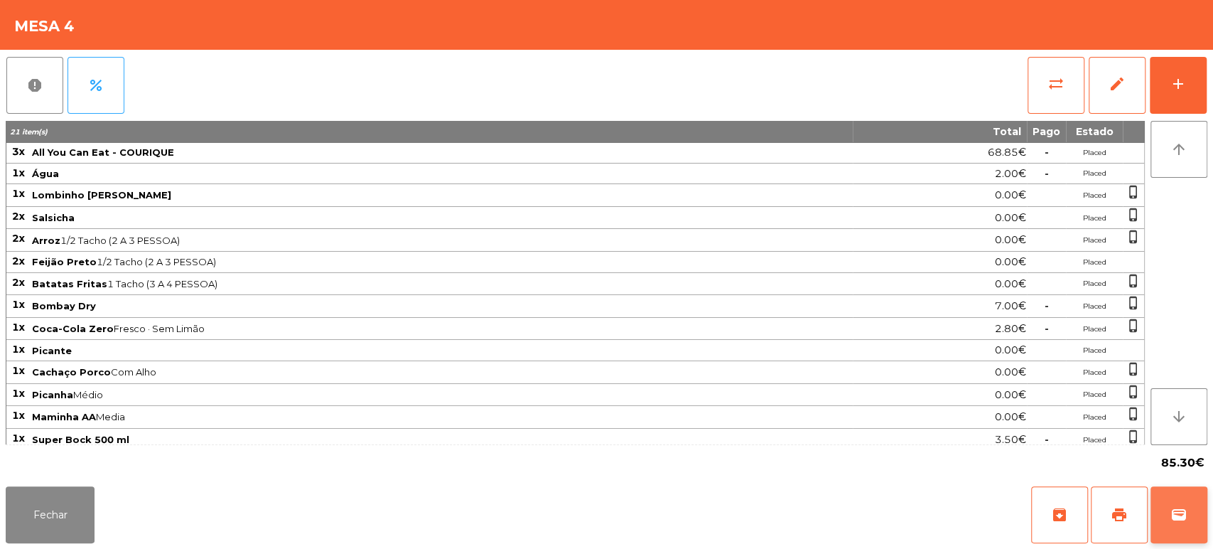
click at [1168, 497] on button "wallet" at bounding box center [1179, 514] width 57 height 57
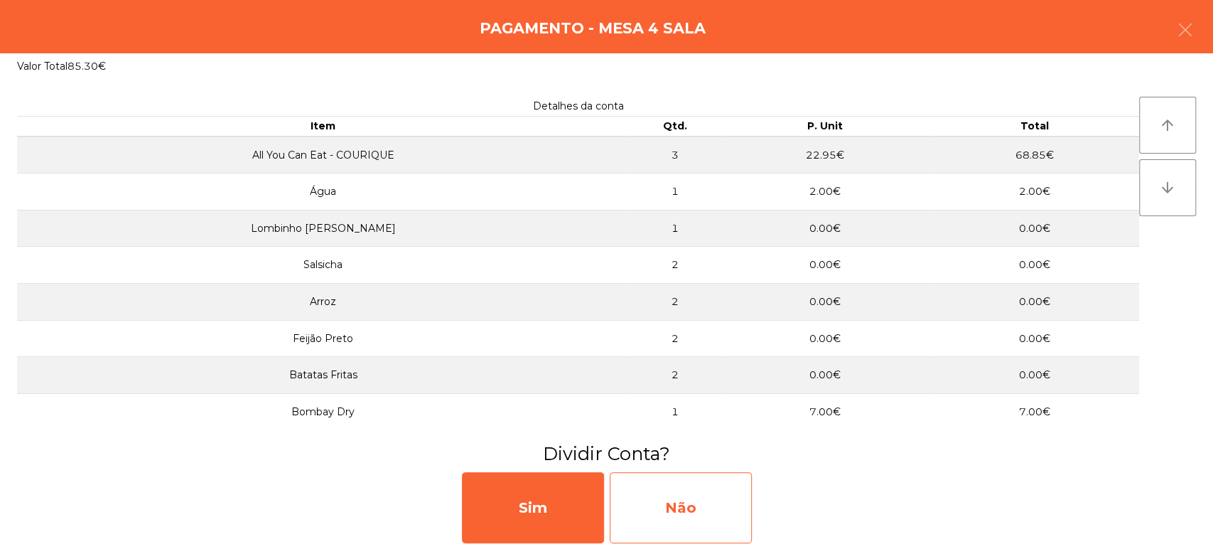
click at [656, 527] on div "Não" at bounding box center [681, 507] width 142 height 71
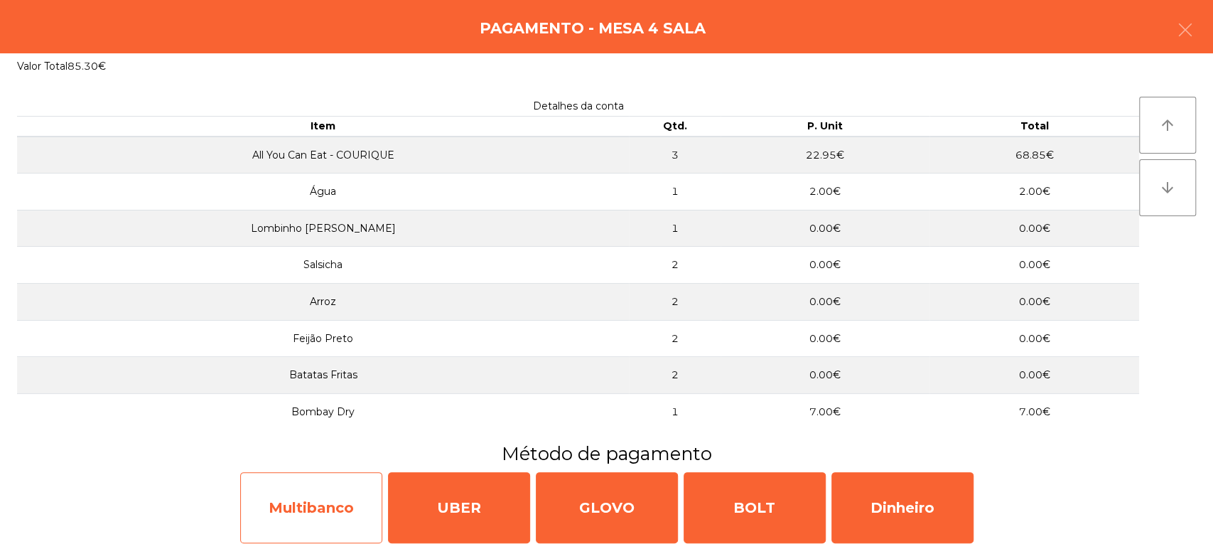
click at [290, 525] on div "Multibanco" at bounding box center [311, 507] width 142 height 71
select select "**"
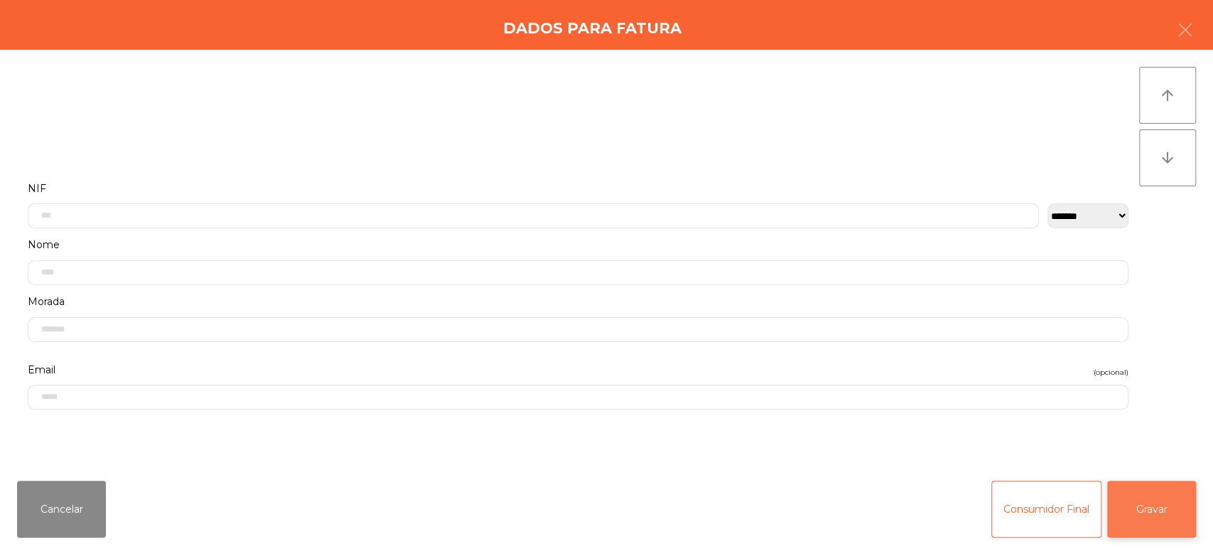
click at [1169, 495] on button "Gravar" at bounding box center [1152, 509] width 89 height 57
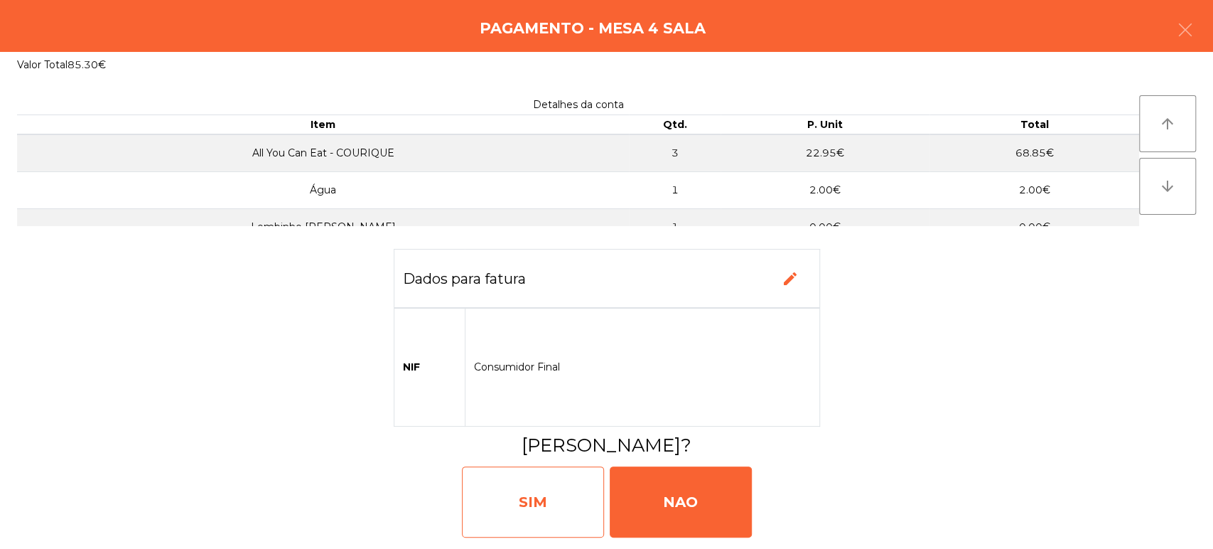
click at [508, 523] on div "SIM" at bounding box center [533, 501] width 142 height 71
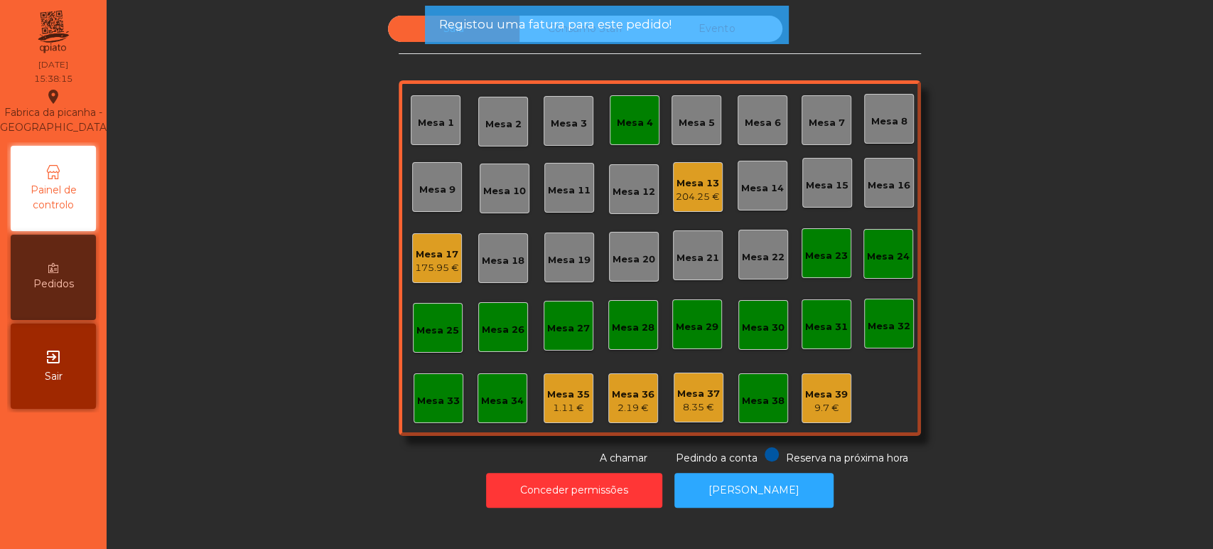
click at [616, 136] on div "Mesa 4" at bounding box center [635, 120] width 50 height 50
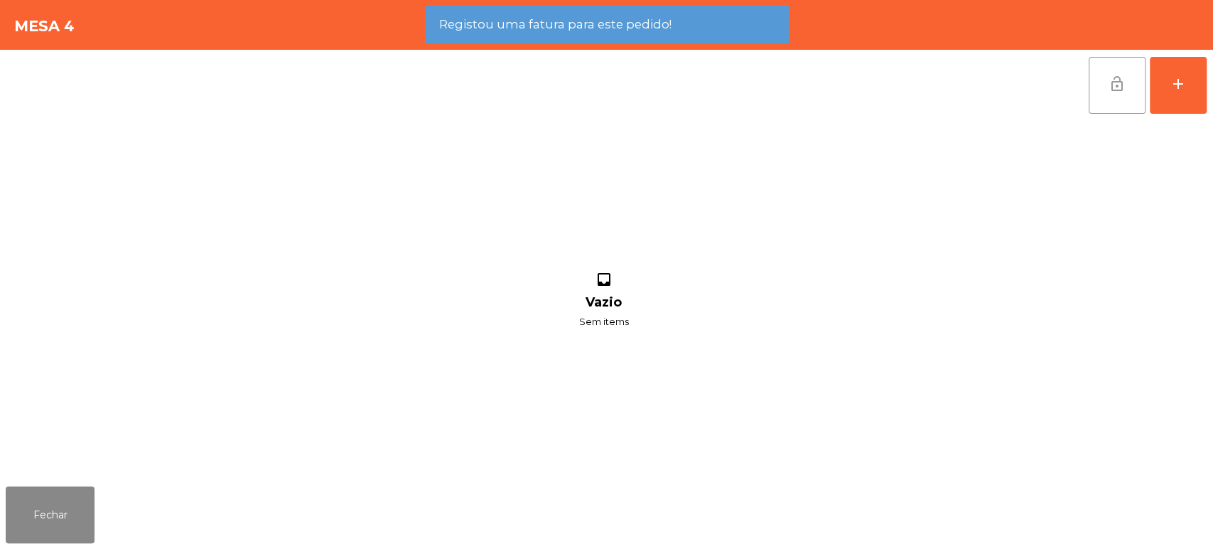
click at [1108, 62] on button "lock_open" at bounding box center [1117, 85] width 57 height 57
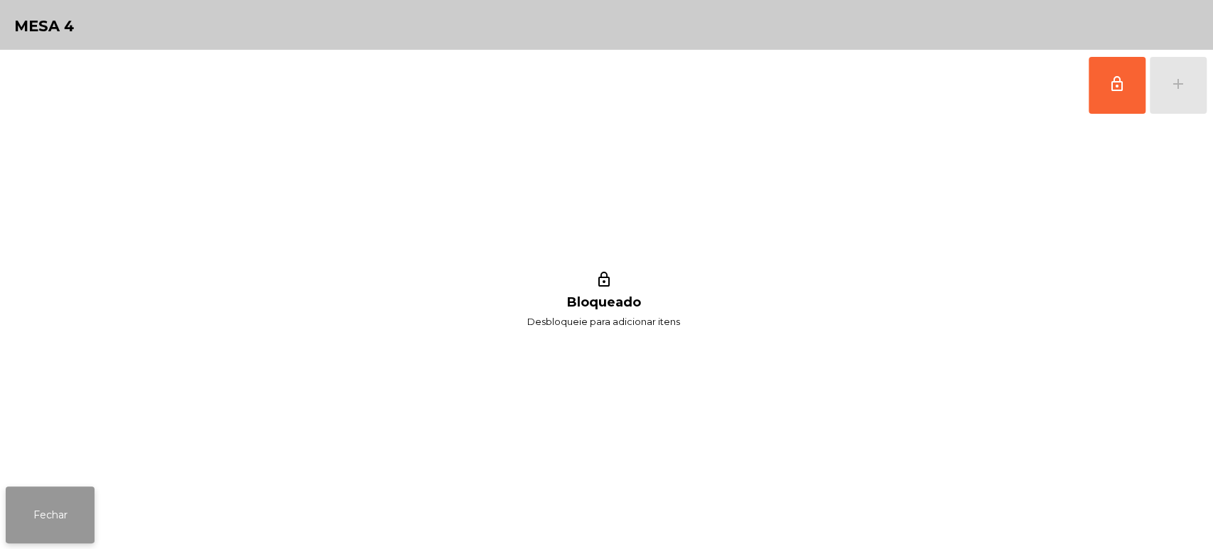
click at [90, 503] on button "Fechar" at bounding box center [50, 514] width 89 height 57
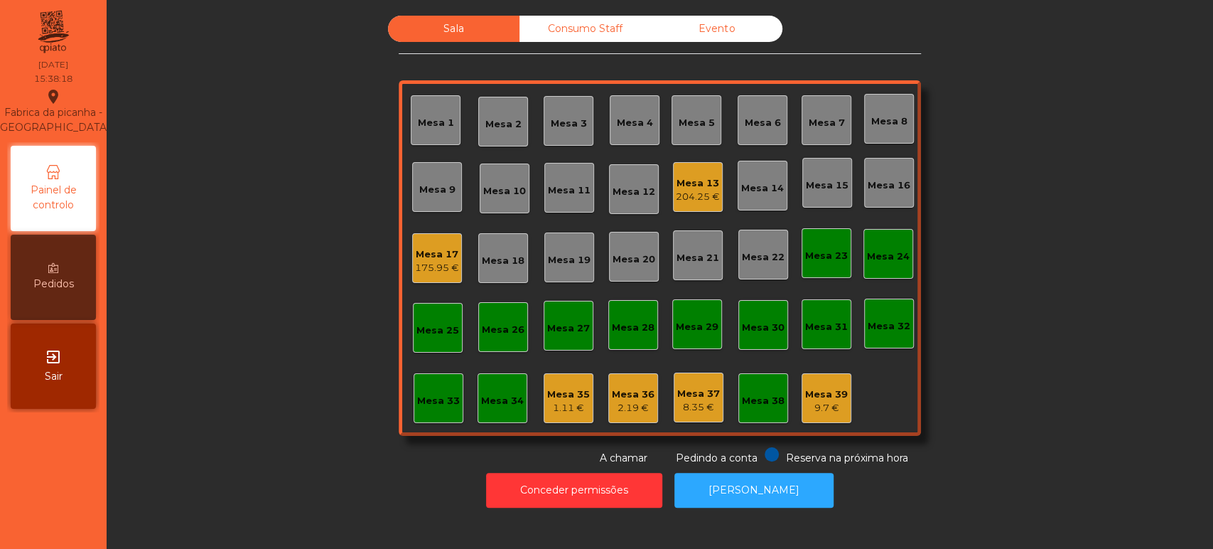
click at [1014, 215] on div "Sala Consumo Staff Evento Mesa 1 Mesa 2 Mesa 3 Mesa 4 Mesa 5 Mesa 6 Mesa 7 Mesa…" at bounding box center [660, 241] width 1068 height 450
click at [434, 248] on div "Mesa 17" at bounding box center [437, 254] width 44 height 14
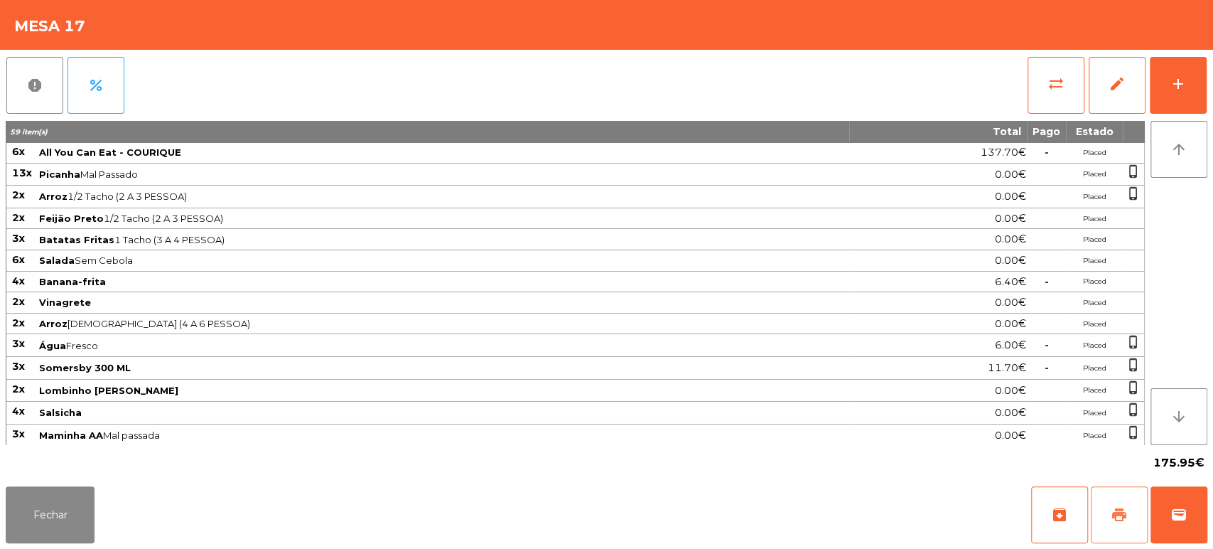
click at [1114, 523] on span "print" at bounding box center [1119, 514] width 17 height 17
click at [1051, 70] on button "sync_alt" at bounding box center [1056, 85] width 57 height 57
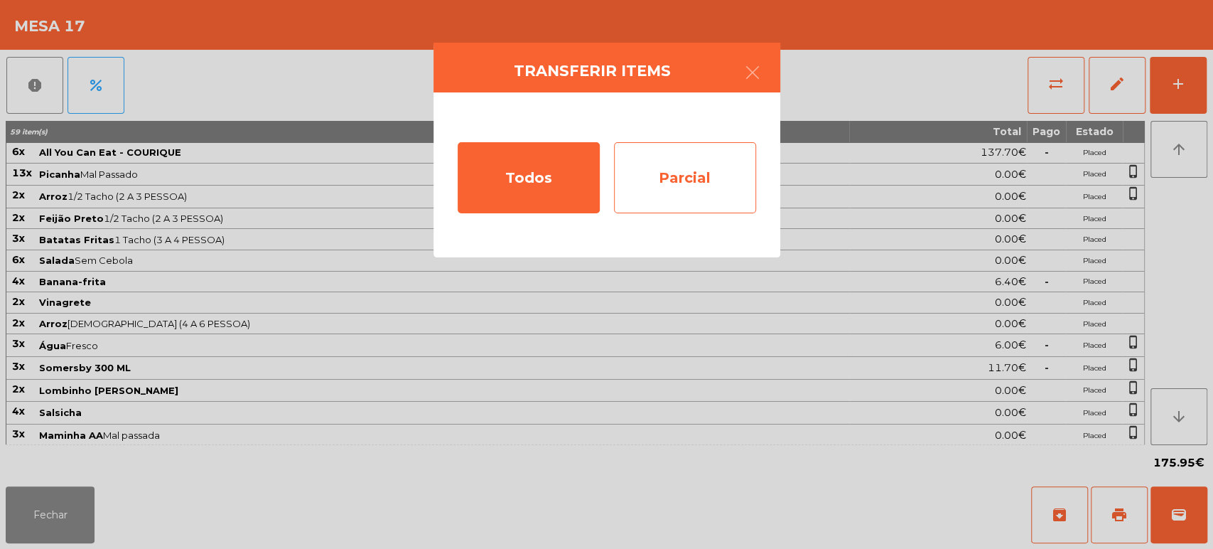
click at [690, 159] on div "Parcial" at bounding box center [685, 177] width 142 height 71
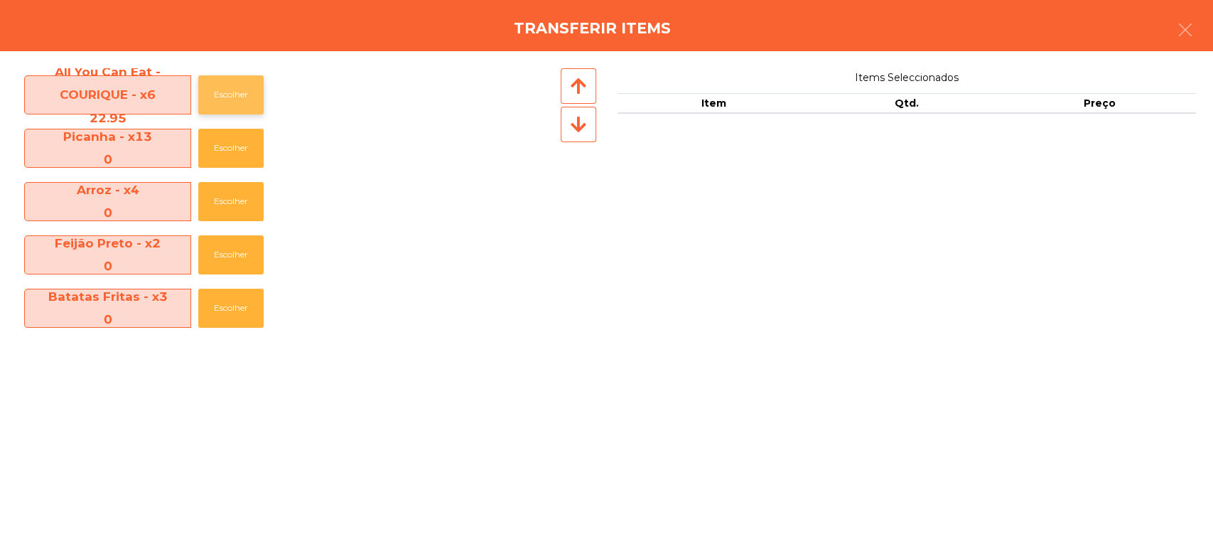
click at [221, 85] on button "Escolher" at bounding box center [230, 94] width 65 height 39
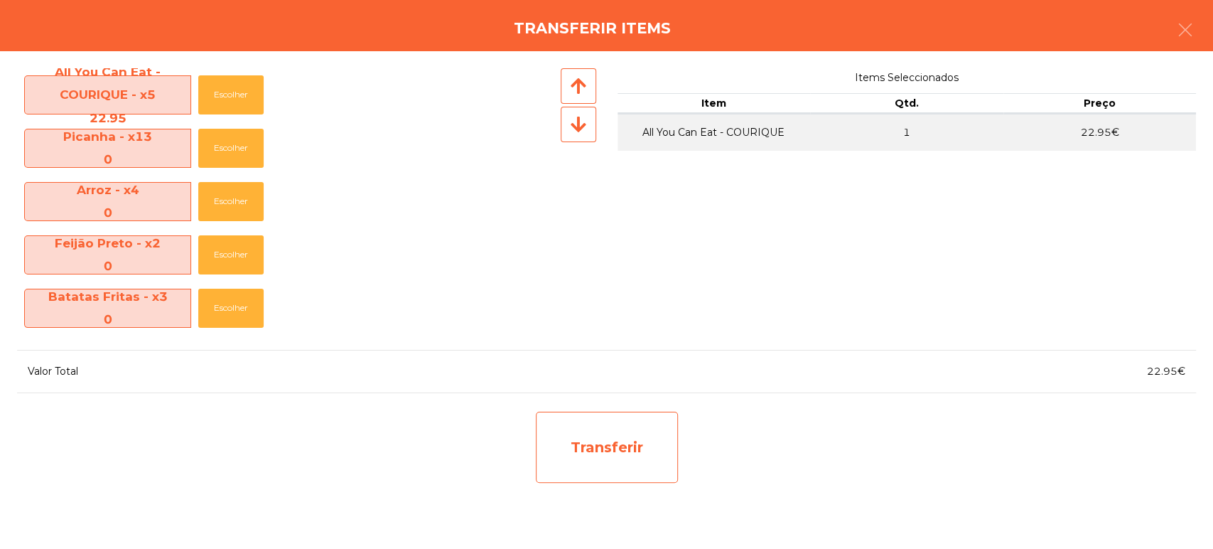
click at [643, 435] on div "Transferir" at bounding box center [607, 447] width 142 height 71
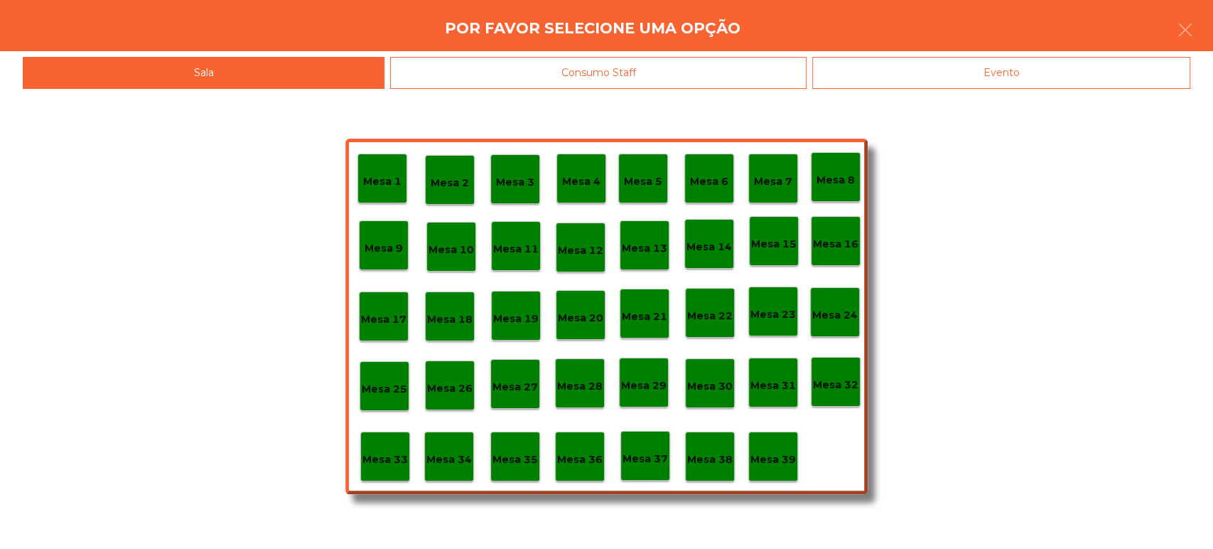
click at [650, 466] on div "Mesa 37" at bounding box center [646, 456] width 50 height 50
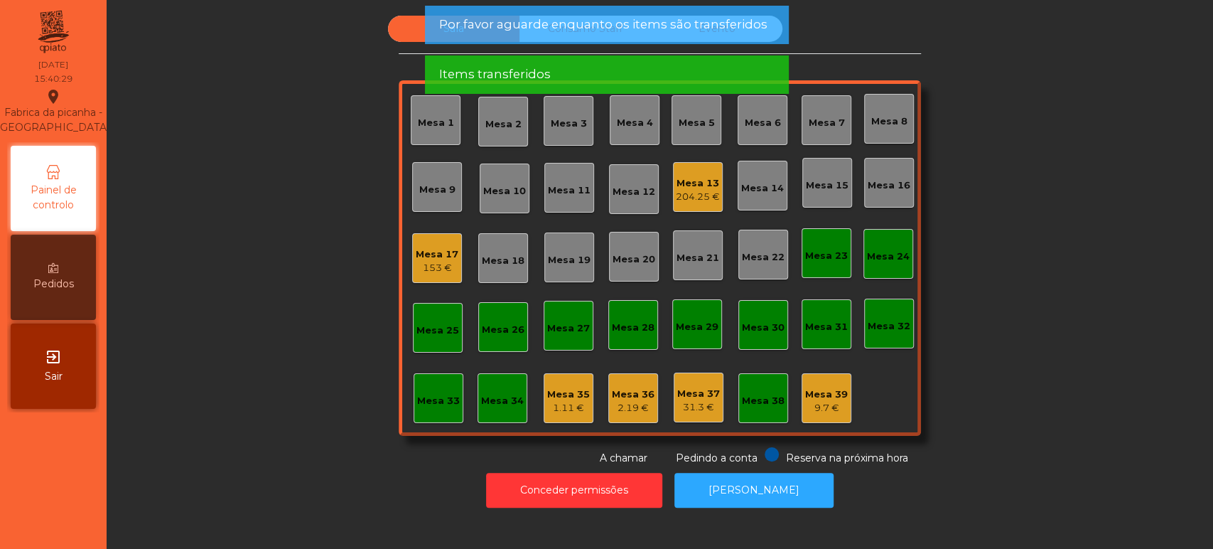
click at [432, 254] on div "Mesa 17" at bounding box center [437, 254] width 43 height 14
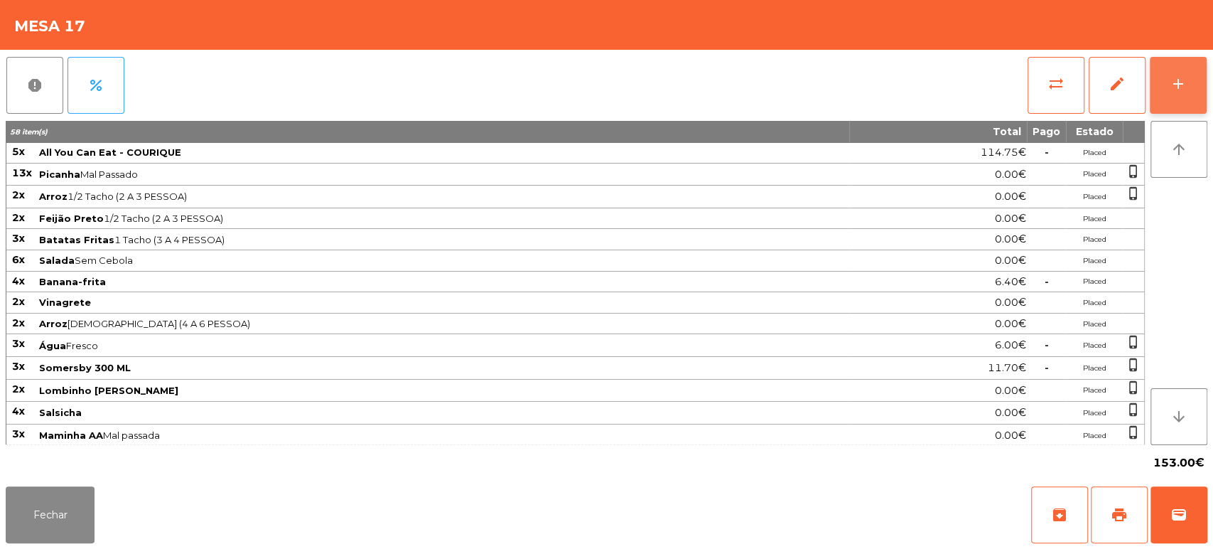
click at [1177, 83] on div "add" at bounding box center [1178, 83] width 17 height 17
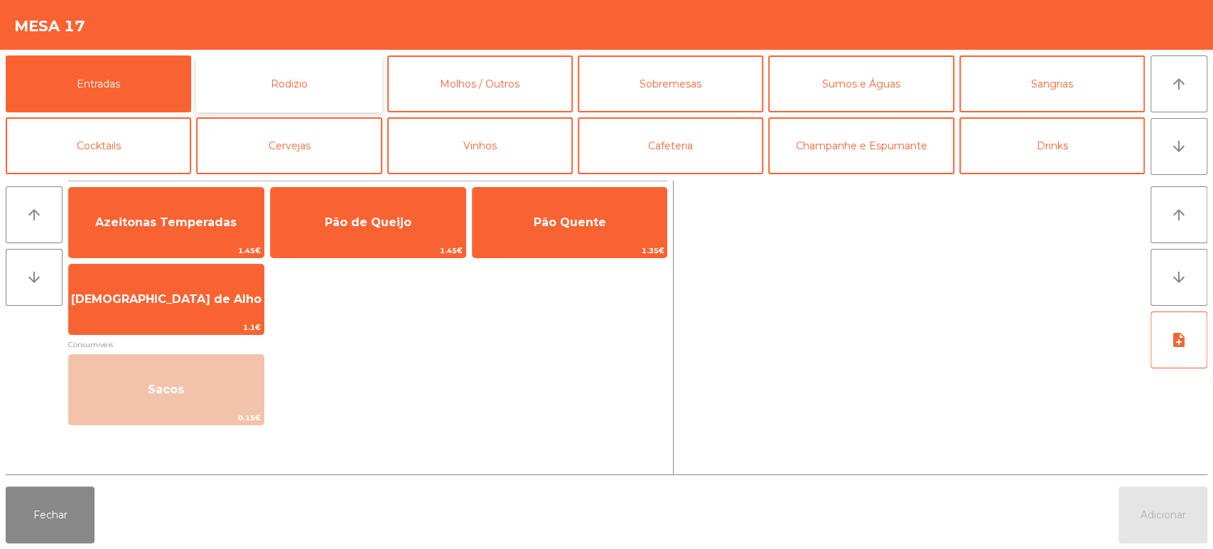
click at [318, 93] on button "Rodizio" at bounding box center [289, 83] width 186 height 57
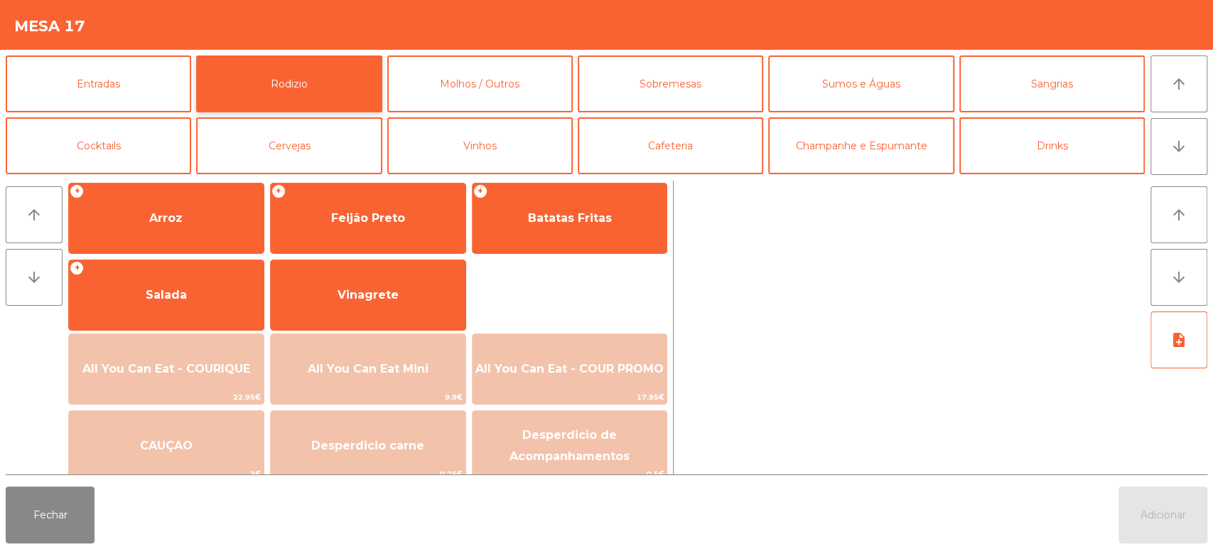
scroll to position [191, 0]
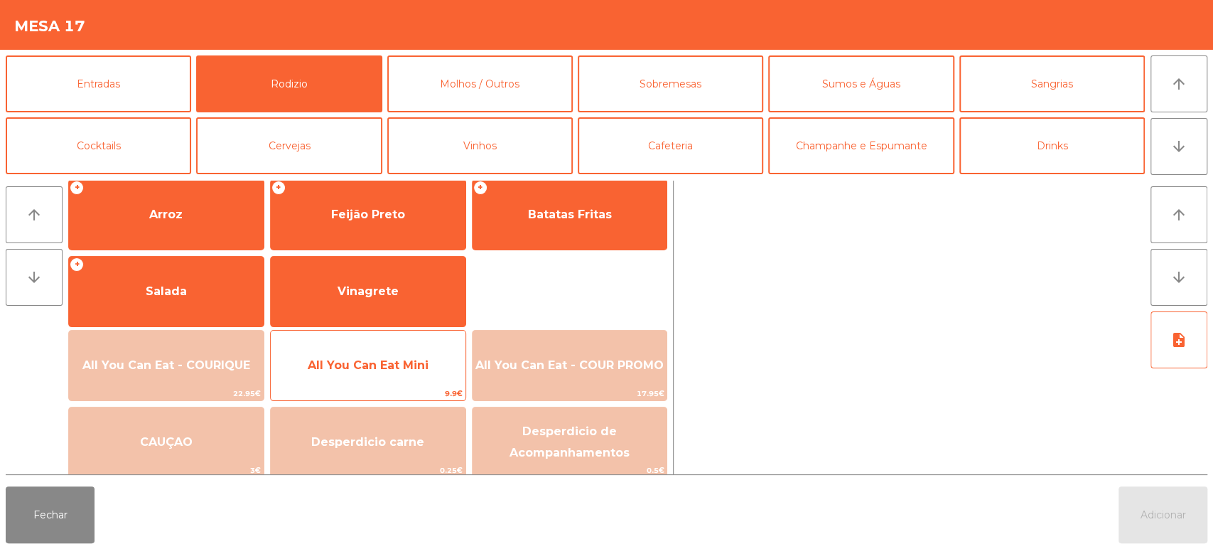
click at [424, 395] on span "9.9€" at bounding box center [368, 394] width 195 height 14
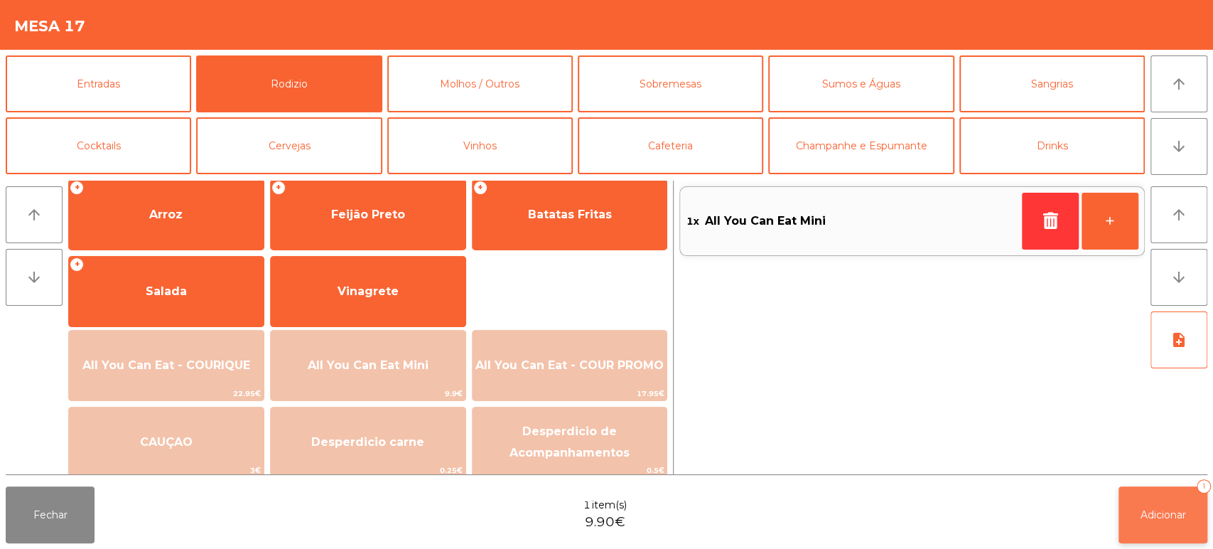
click at [1167, 496] on button "Adicionar 1" at bounding box center [1163, 514] width 89 height 57
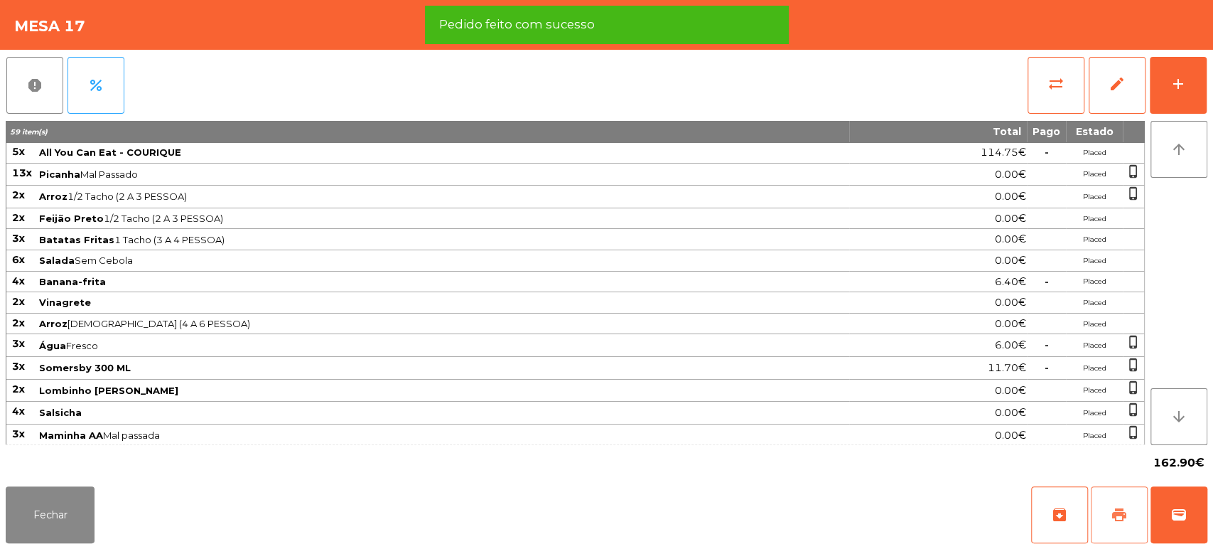
click at [1118, 517] on span "print" at bounding box center [1119, 514] width 17 height 17
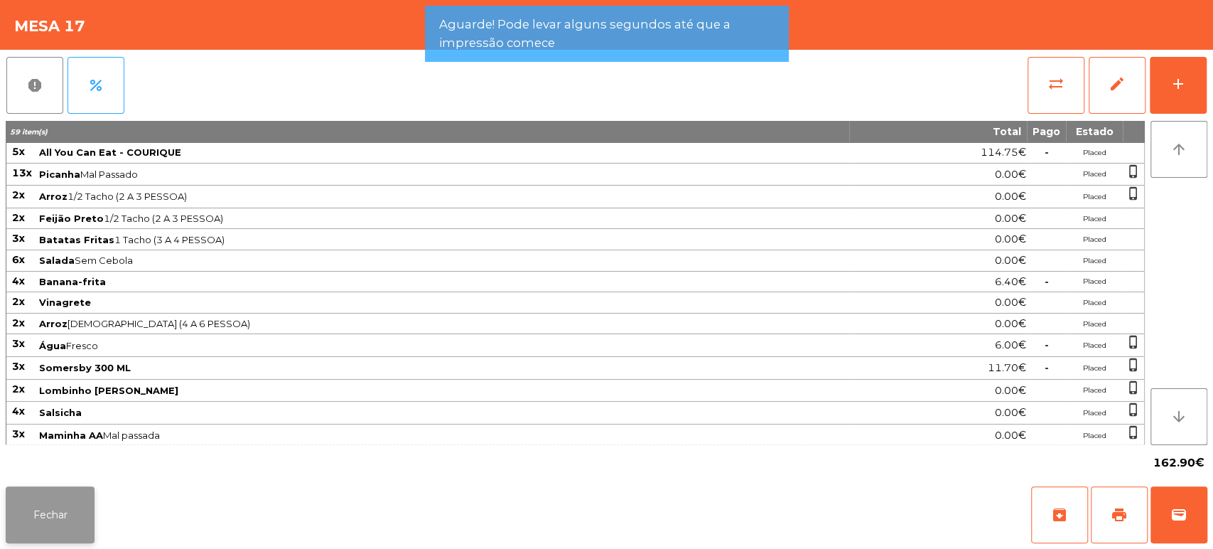
click at [65, 503] on button "Fechar" at bounding box center [50, 514] width 89 height 57
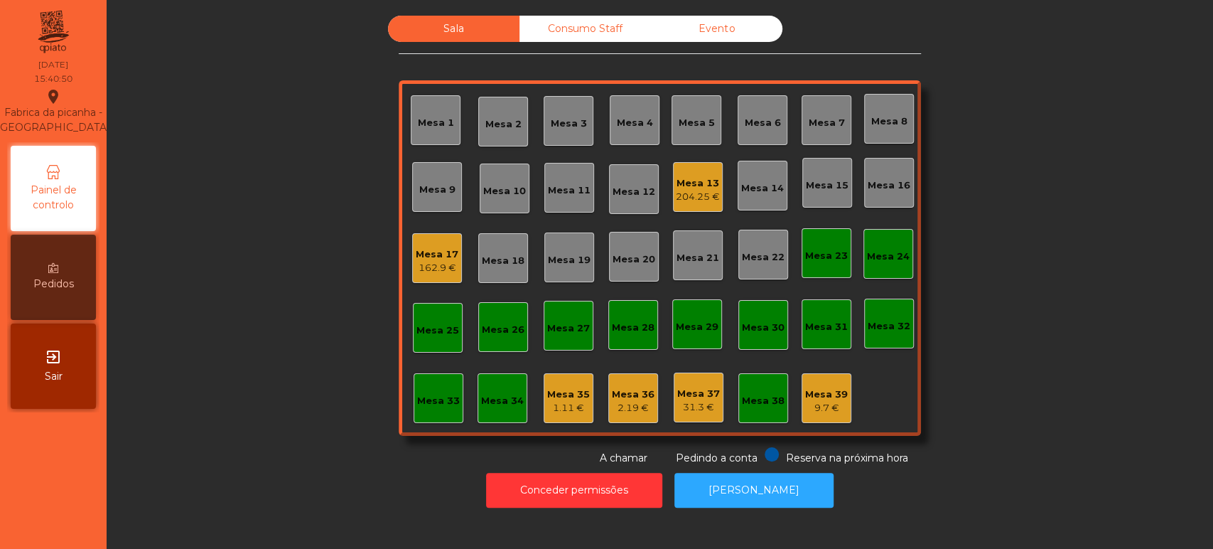
click at [313, 278] on div "Sala Consumo Staff Evento Mesa 1 Mesa 2 Mesa 3 Mesa 4 Mesa 5 Mesa 6 Mesa 7 Mesa…" at bounding box center [660, 241] width 1068 height 450
click at [445, 267] on div "162.9 €" at bounding box center [437, 268] width 43 height 14
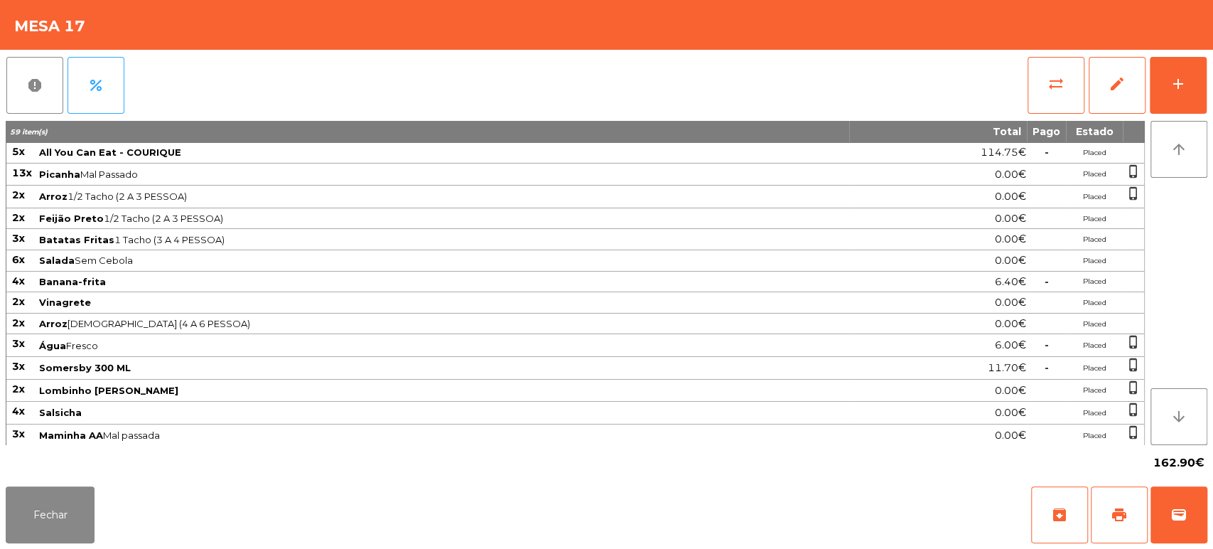
click at [1210, 527] on div "Fechar archive print wallet" at bounding box center [606, 515] width 1213 height 68
click at [1172, 520] on span "wallet" at bounding box center [1179, 514] width 17 height 17
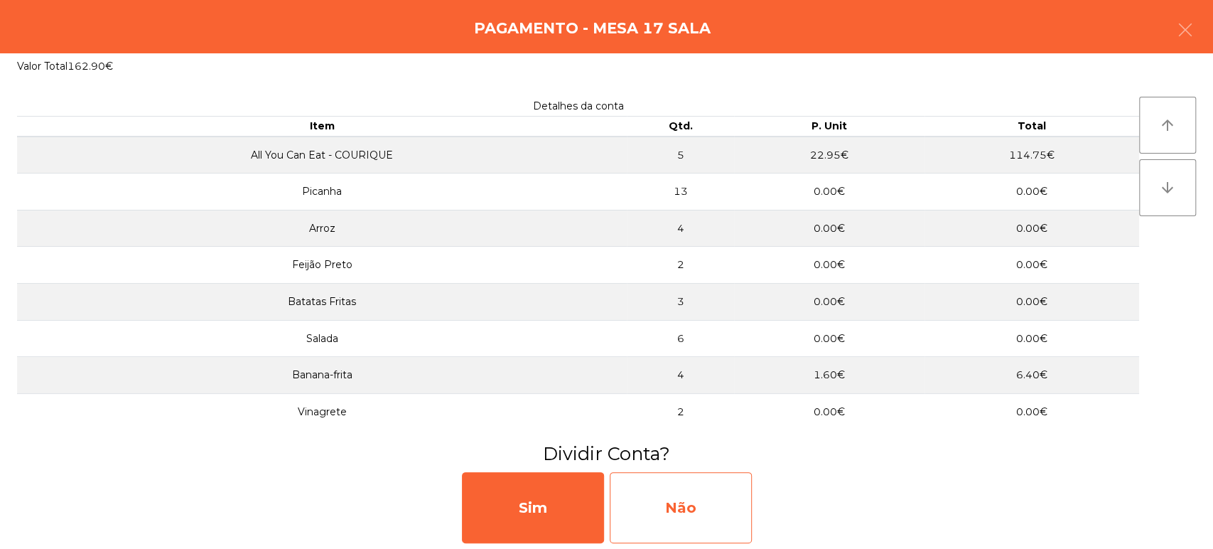
click at [694, 523] on div "Não" at bounding box center [681, 507] width 142 height 71
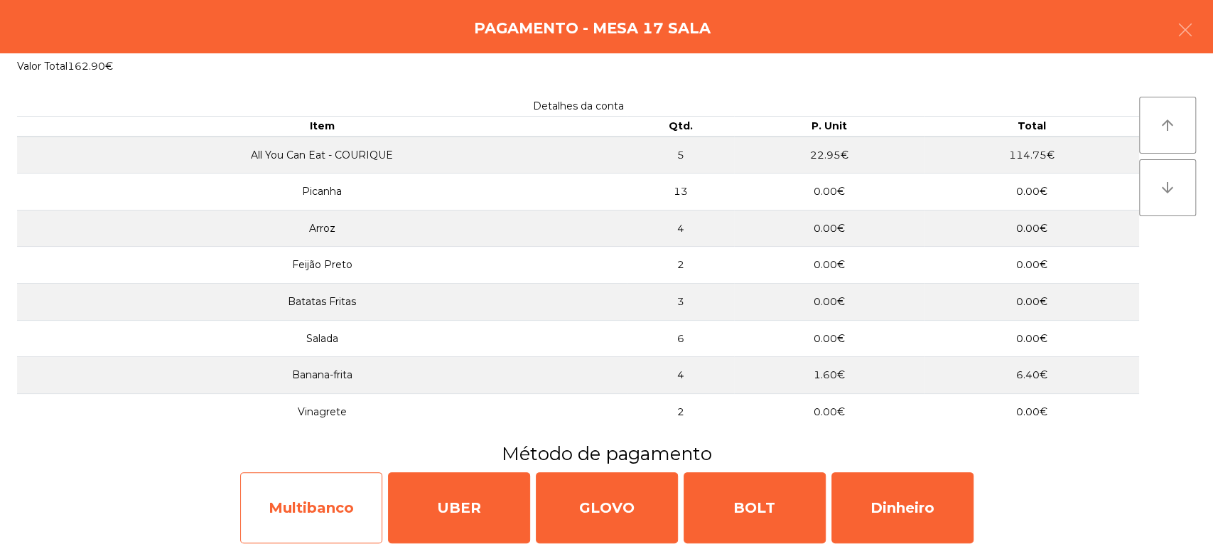
click at [307, 506] on div "Multibanco" at bounding box center [311, 507] width 142 height 71
select select "**"
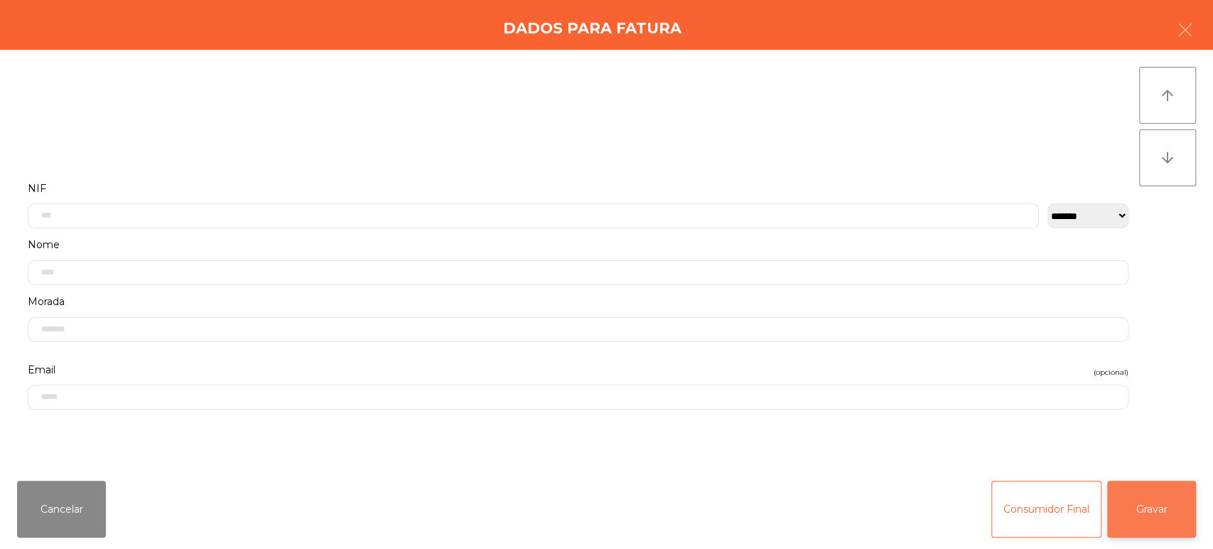
click at [1160, 503] on button "Gravar" at bounding box center [1152, 509] width 89 height 57
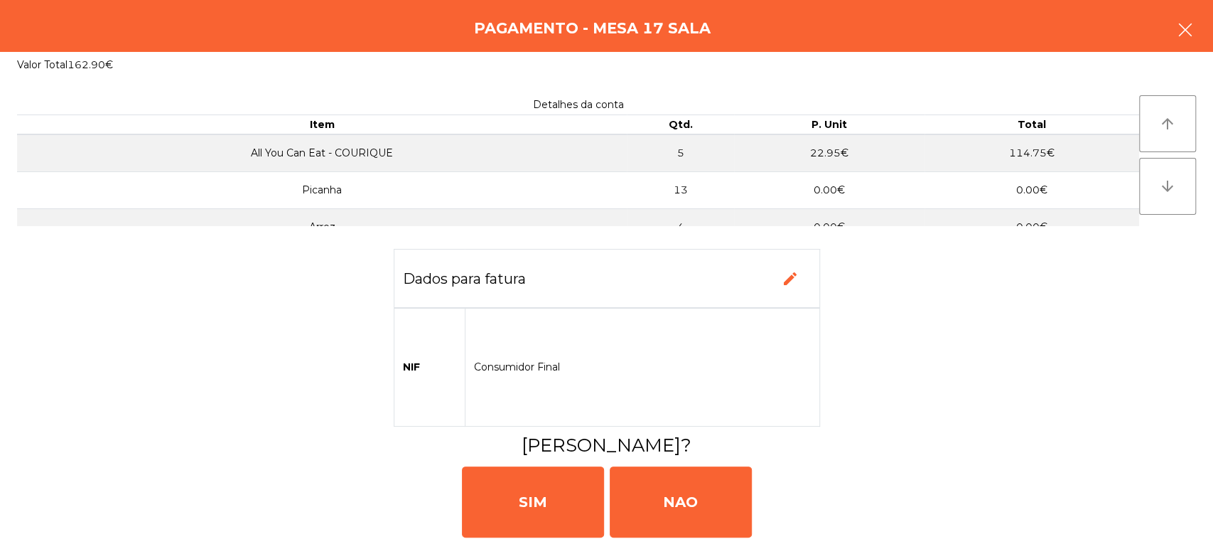
click at [1196, 27] on button "button" at bounding box center [1186, 31] width 40 height 43
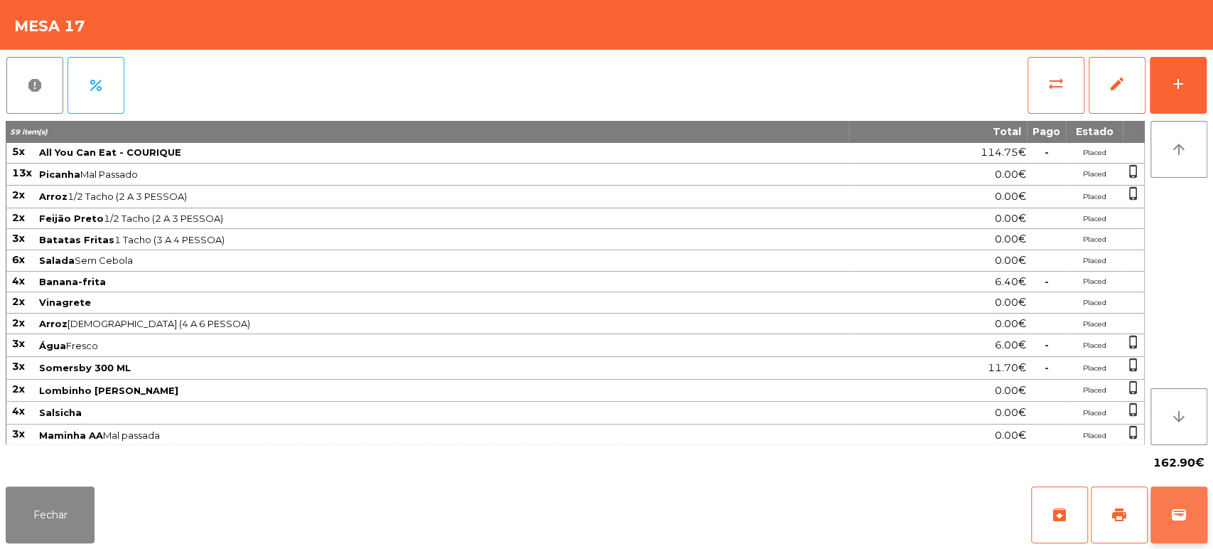
click at [1174, 513] on span "wallet" at bounding box center [1179, 514] width 17 height 17
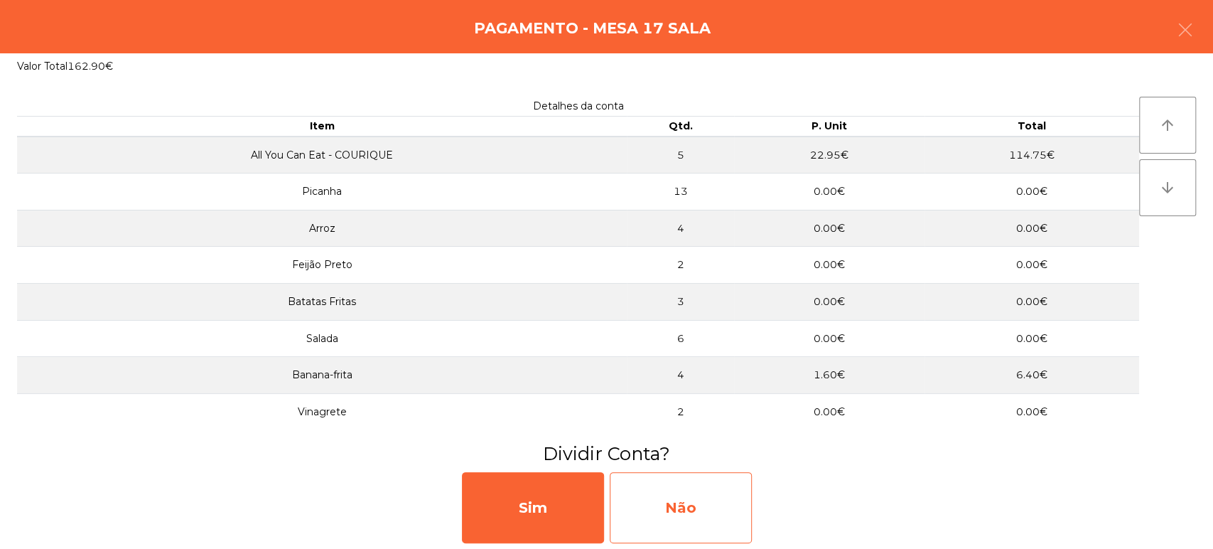
click at [707, 503] on div "Não" at bounding box center [681, 507] width 142 height 71
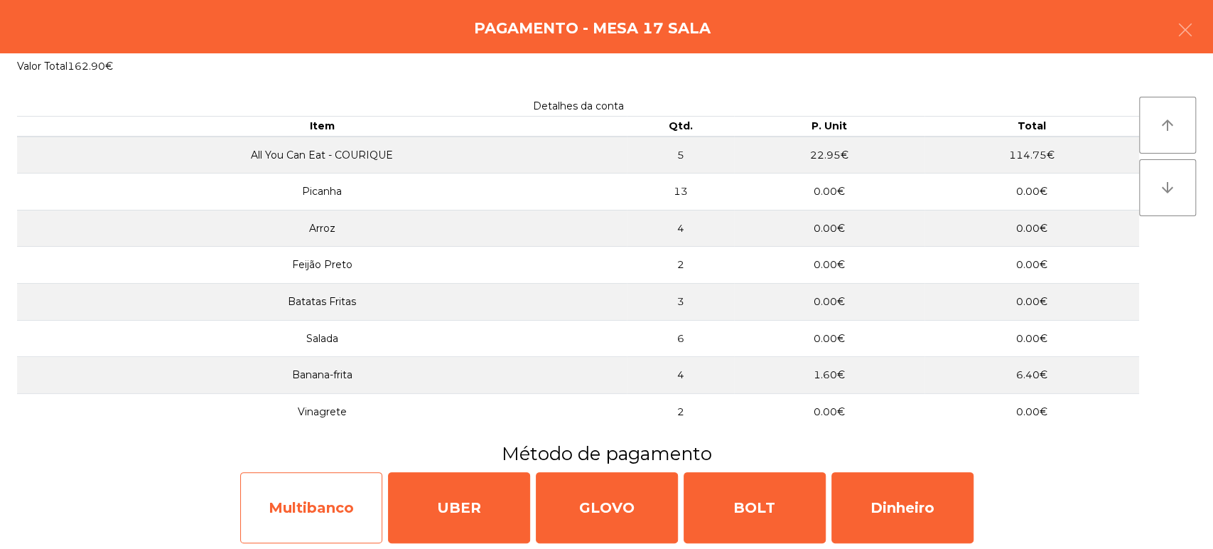
click at [308, 535] on div "Multibanco" at bounding box center [311, 507] width 142 height 71
select select "**"
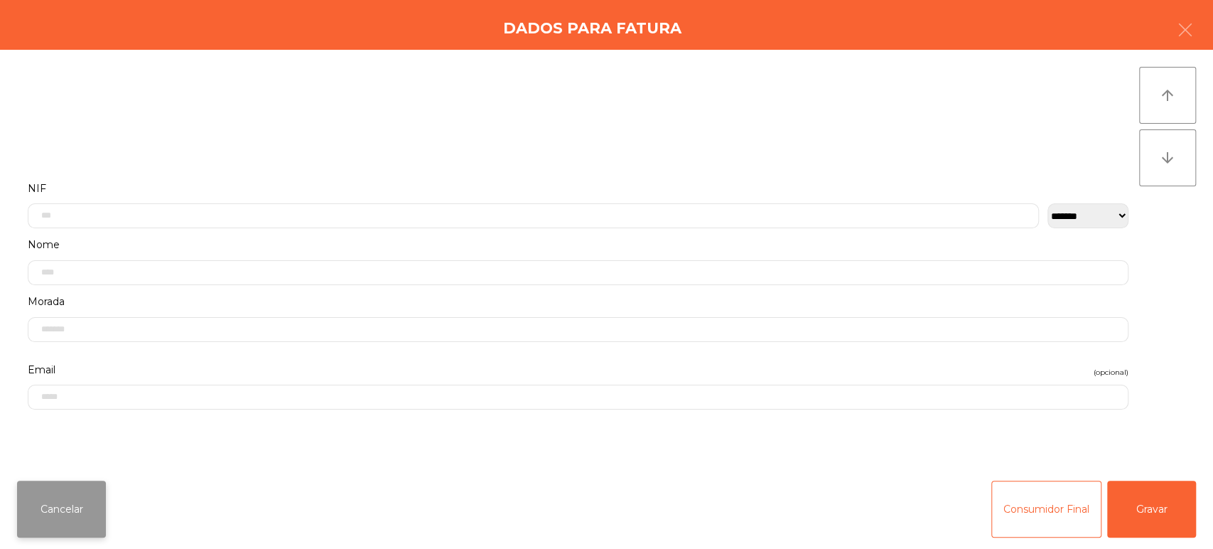
click at [68, 527] on button "Cancelar" at bounding box center [61, 509] width 89 height 57
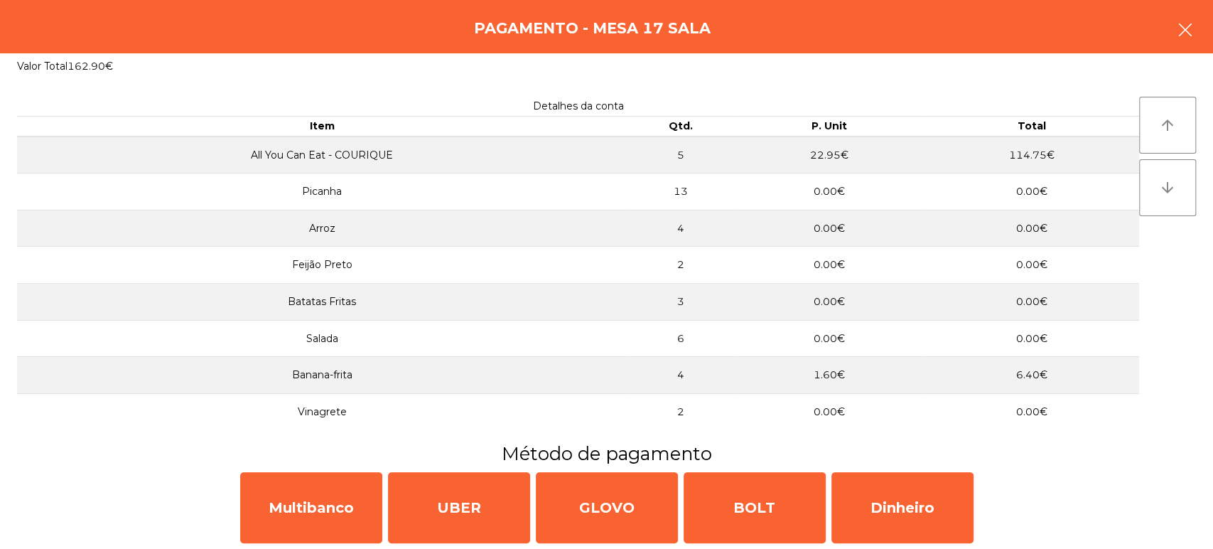
click at [1196, 32] on button "button" at bounding box center [1186, 31] width 40 height 43
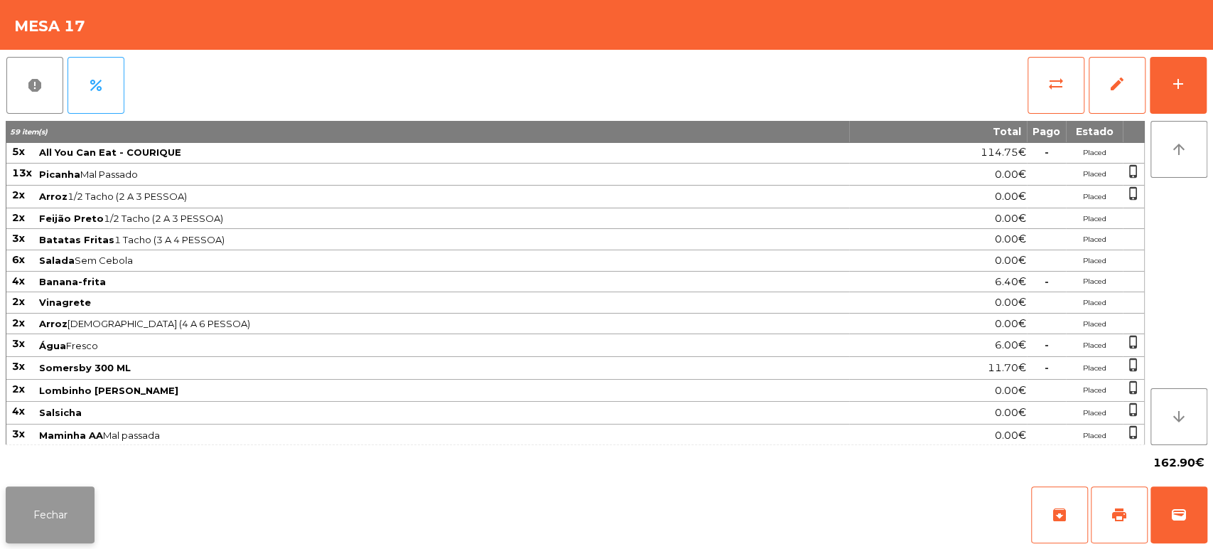
click at [61, 517] on button "Fechar" at bounding box center [50, 514] width 89 height 57
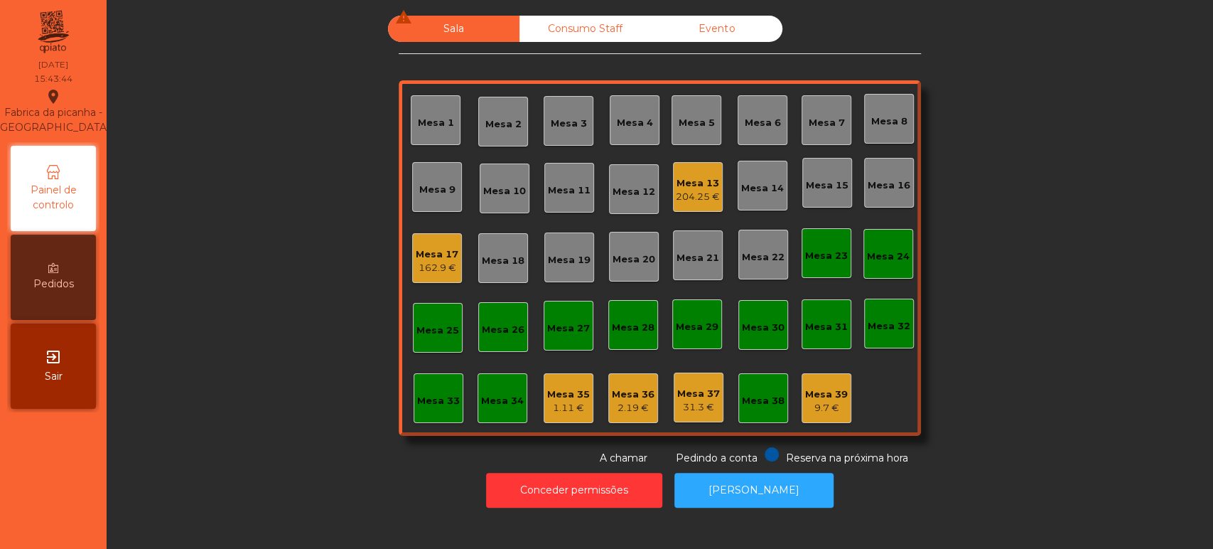
click at [707, 187] on div "Mesa 13" at bounding box center [698, 183] width 44 height 14
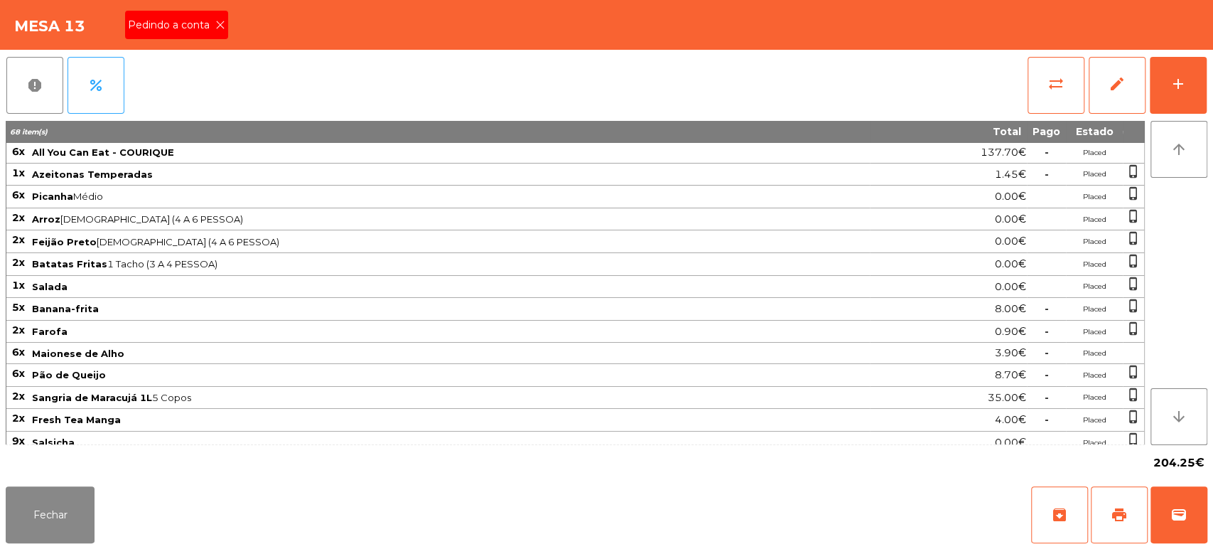
click at [219, 24] on icon at bounding box center [220, 25] width 10 height 10
click at [1127, 513] on span "print" at bounding box center [1119, 514] width 17 height 17
click at [68, 517] on button "Fechar" at bounding box center [50, 514] width 89 height 57
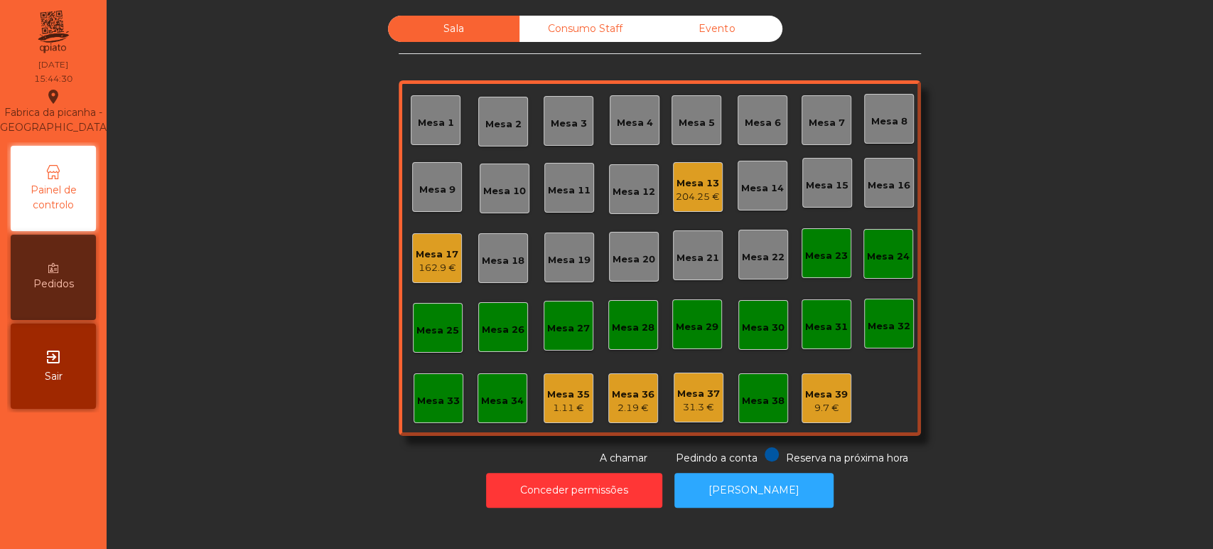
click at [429, 244] on div "Mesa 17 162.9 €" at bounding box center [437, 258] width 43 height 33
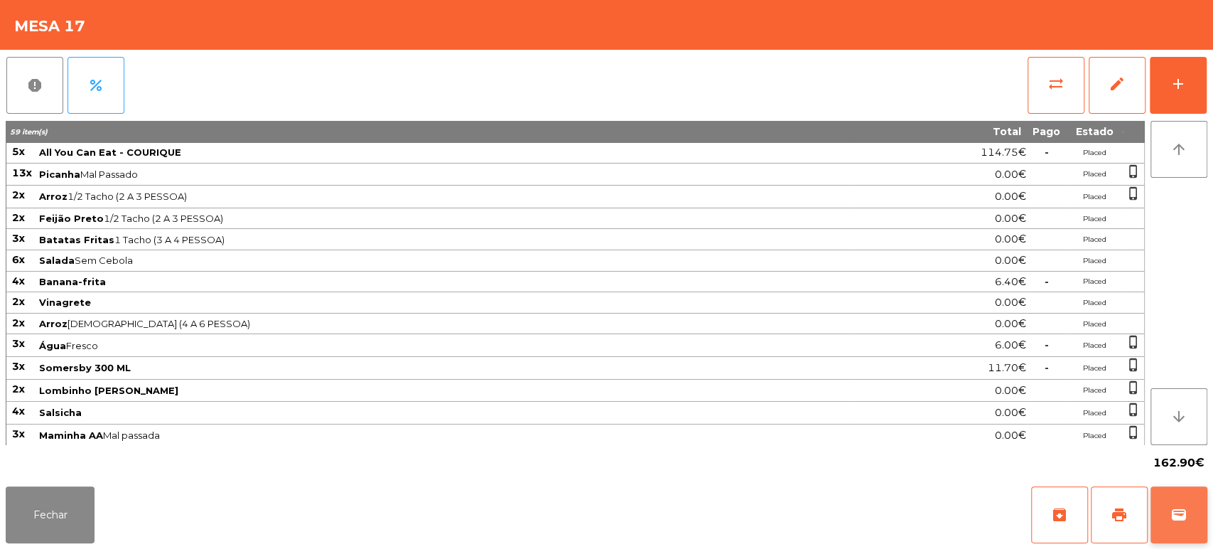
click at [1170, 528] on button "wallet" at bounding box center [1179, 514] width 57 height 57
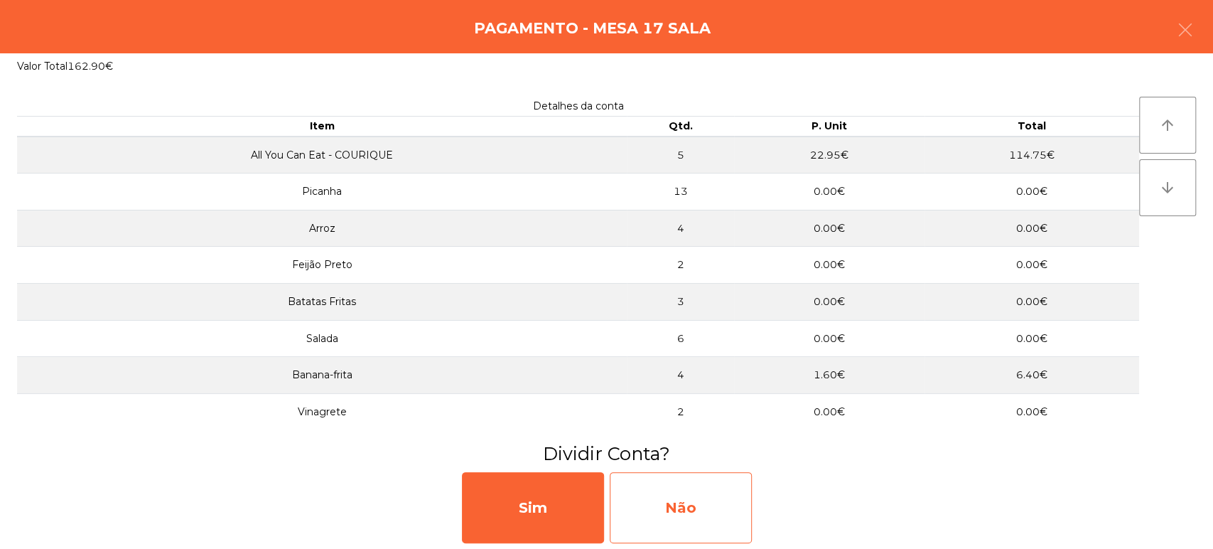
click at [702, 495] on div "Não" at bounding box center [681, 507] width 142 height 71
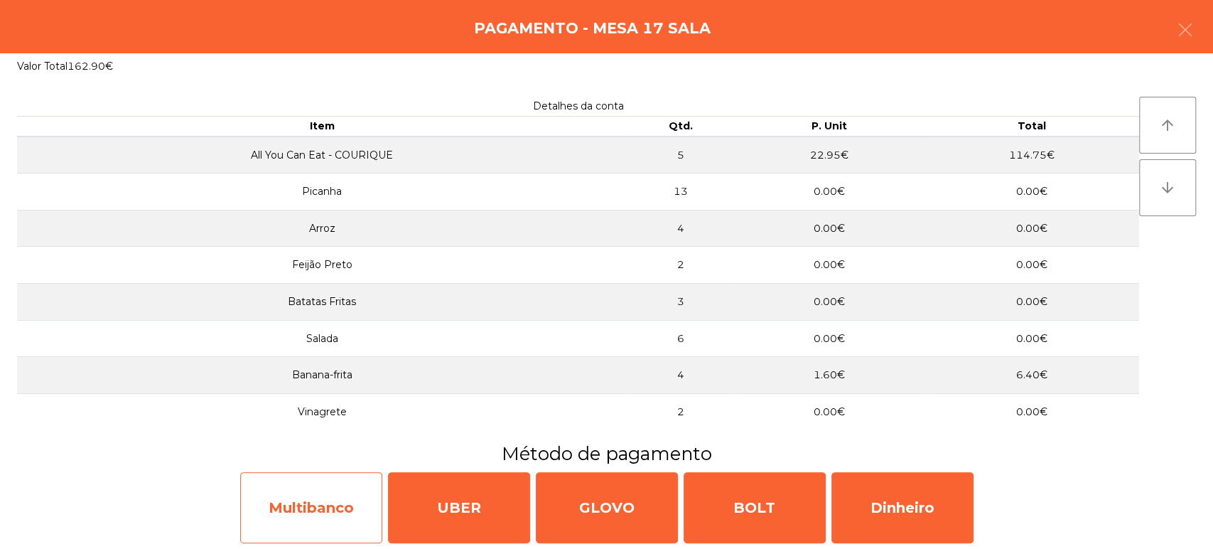
click at [290, 511] on div "Multibanco" at bounding box center [311, 507] width 142 height 71
select select "**"
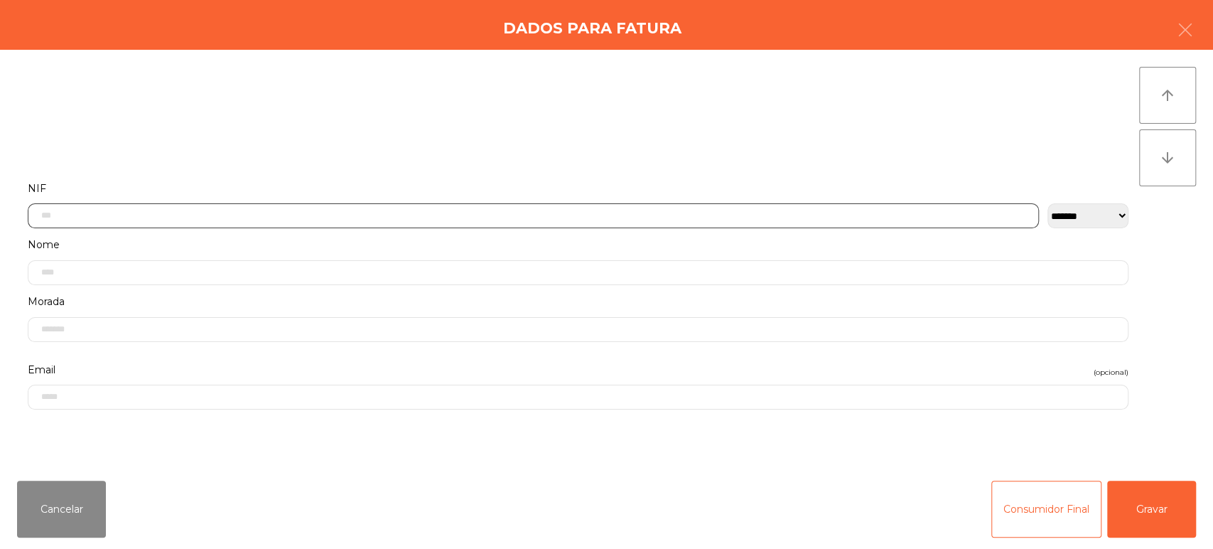
click at [429, 213] on input "text" at bounding box center [534, 215] width 1012 height 25
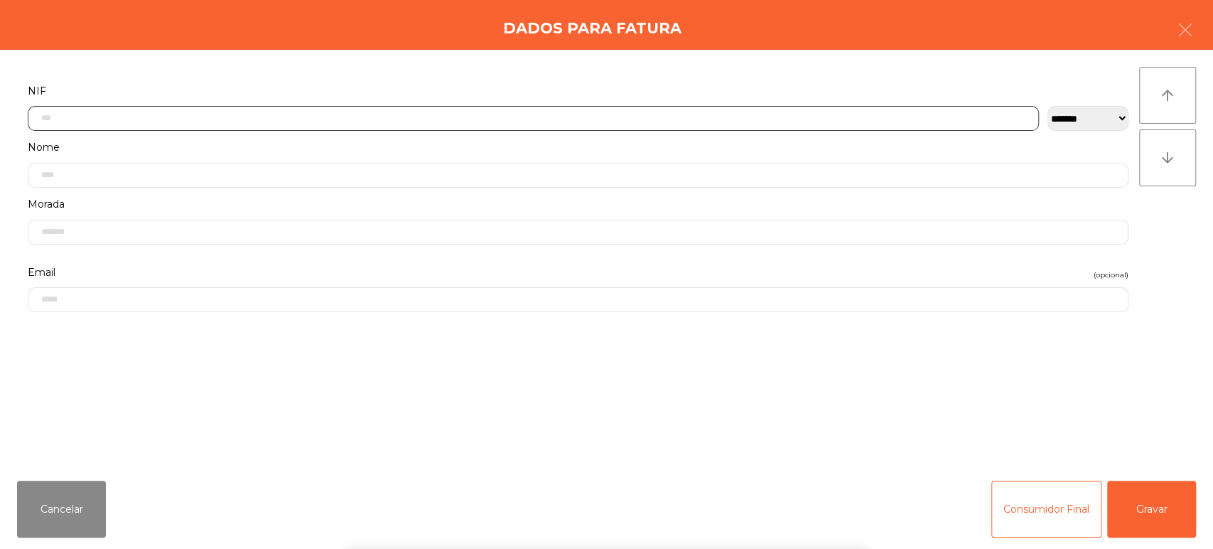
scroll to position [111, 0]
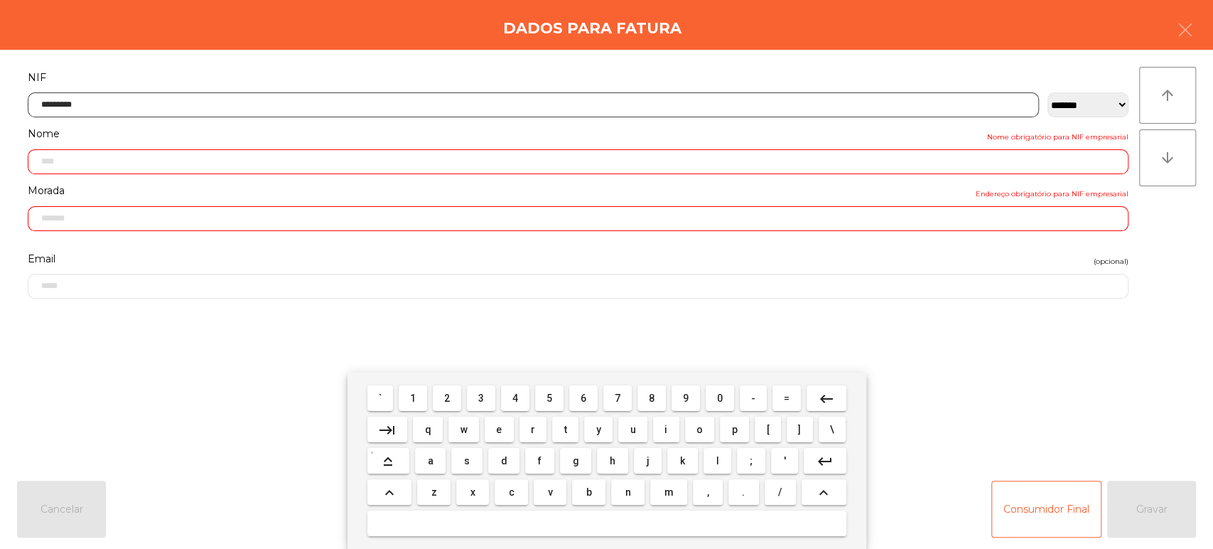
type input "*********"
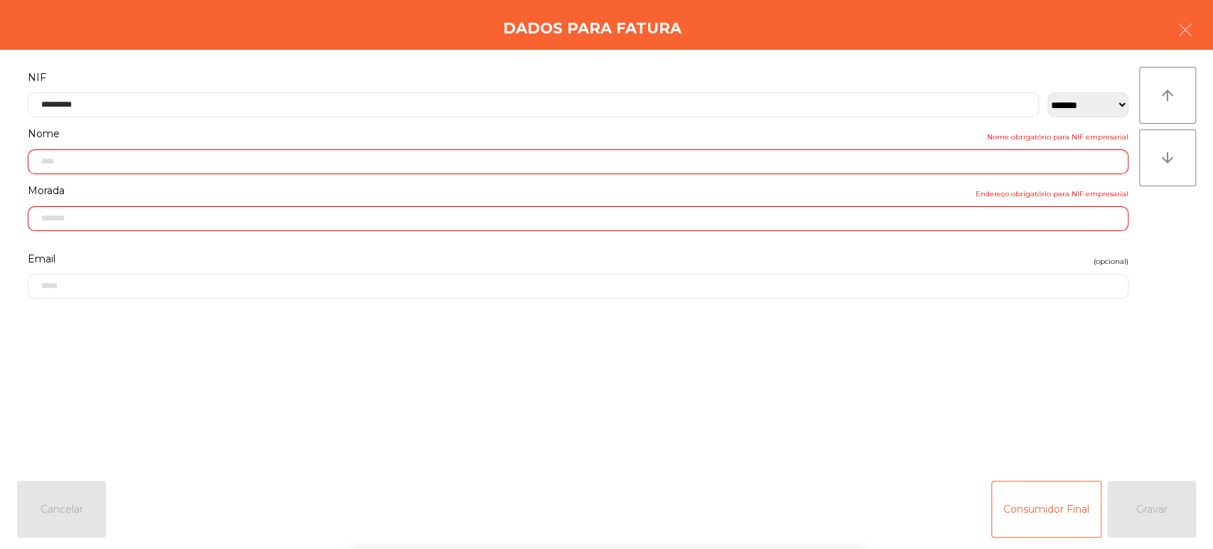
click at [1184, 233] on div "**********" at bounding box center [606, 259] width 1213 height 419
type input "**********"
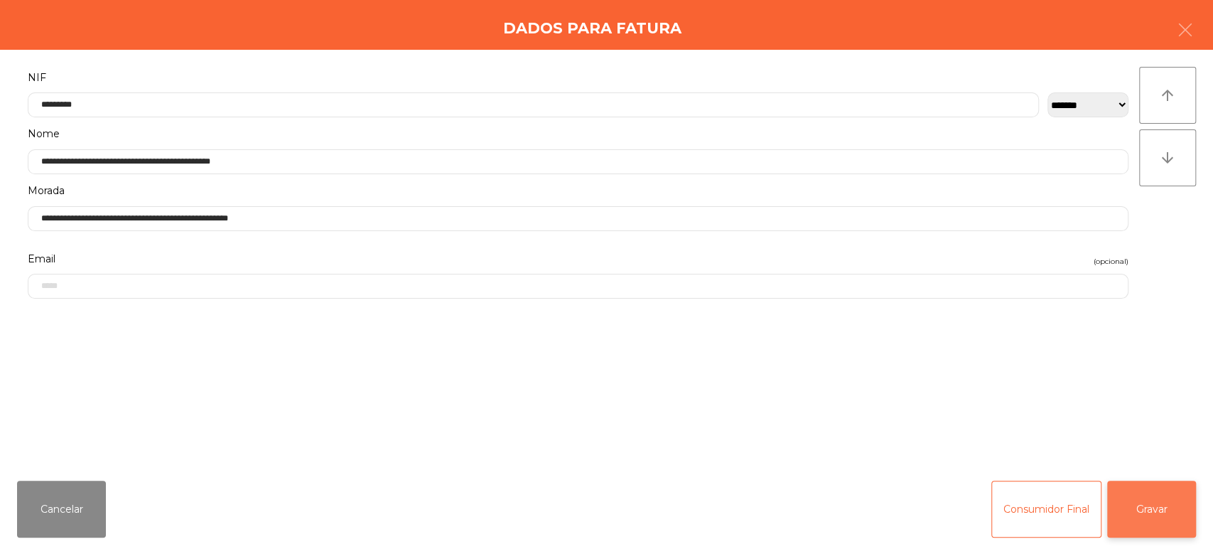
click at [1161, 500] on button "Gravar" at bounding box center [1152, 509] width 89 height 57
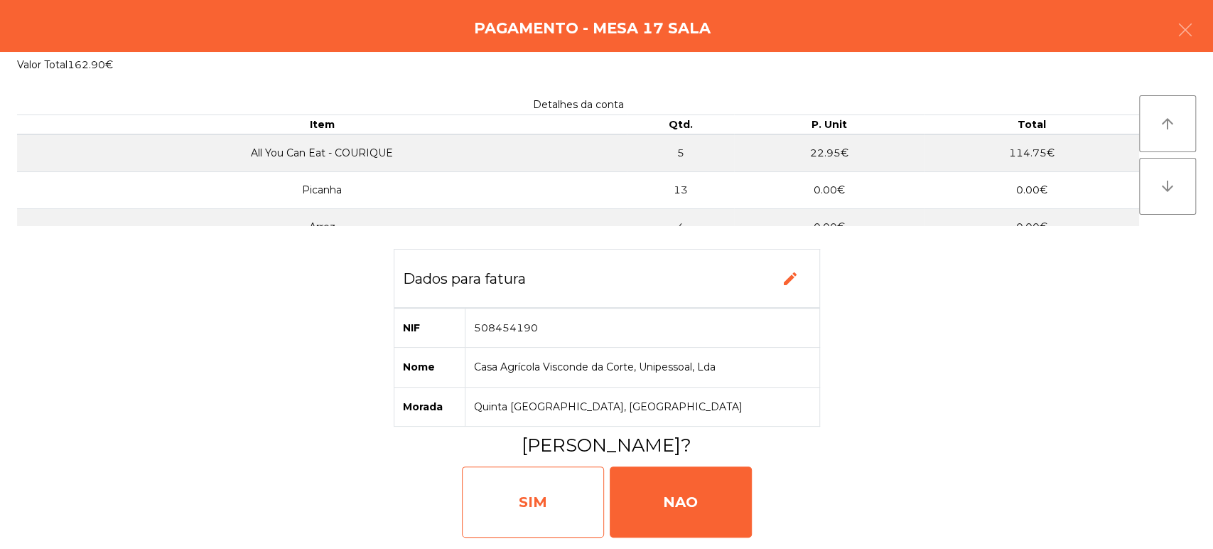
click at [512, 512] on div "SIM" at bounding box center [533, 501] width 142 height 71
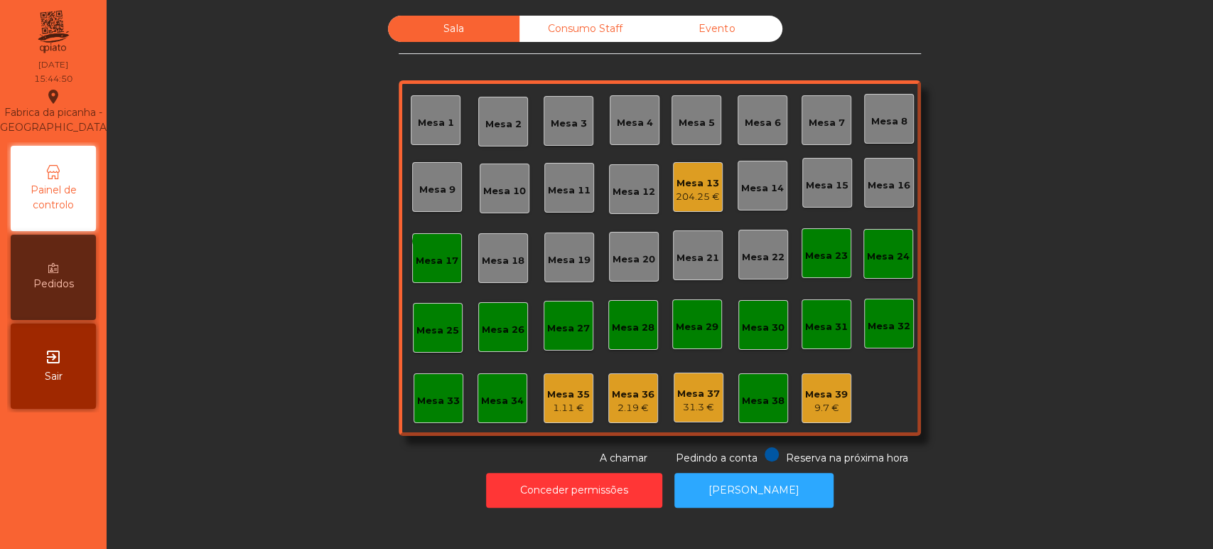
click at [429, 236] on icon "done" at bounding box center [436, 240] width 17 height 17
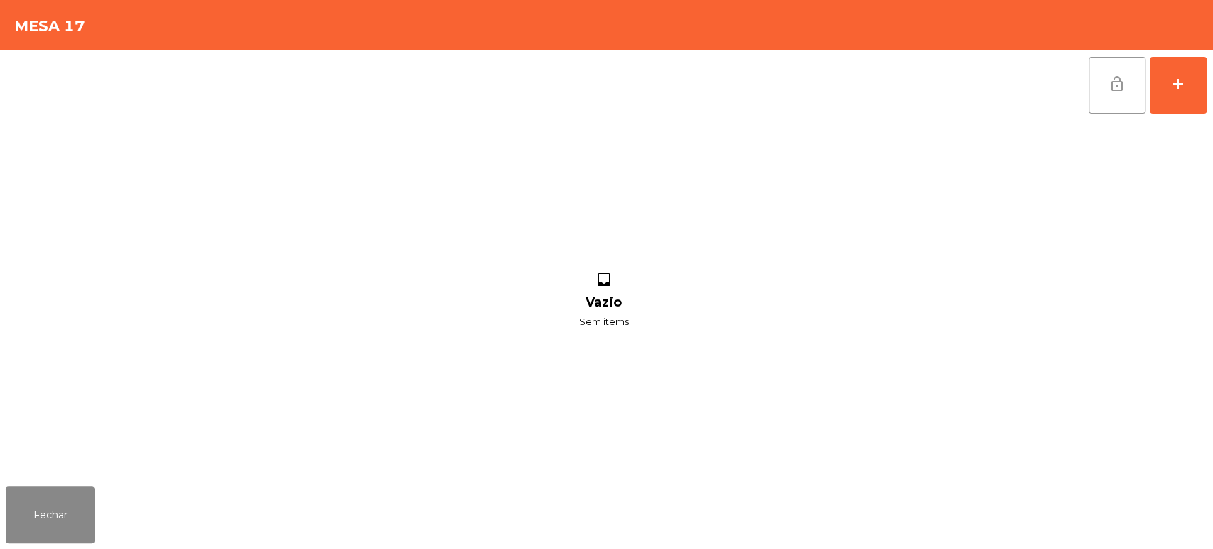
click at [1122, 57] on button "lock_open" at bounding box center [1117, 85] width 57 height 57
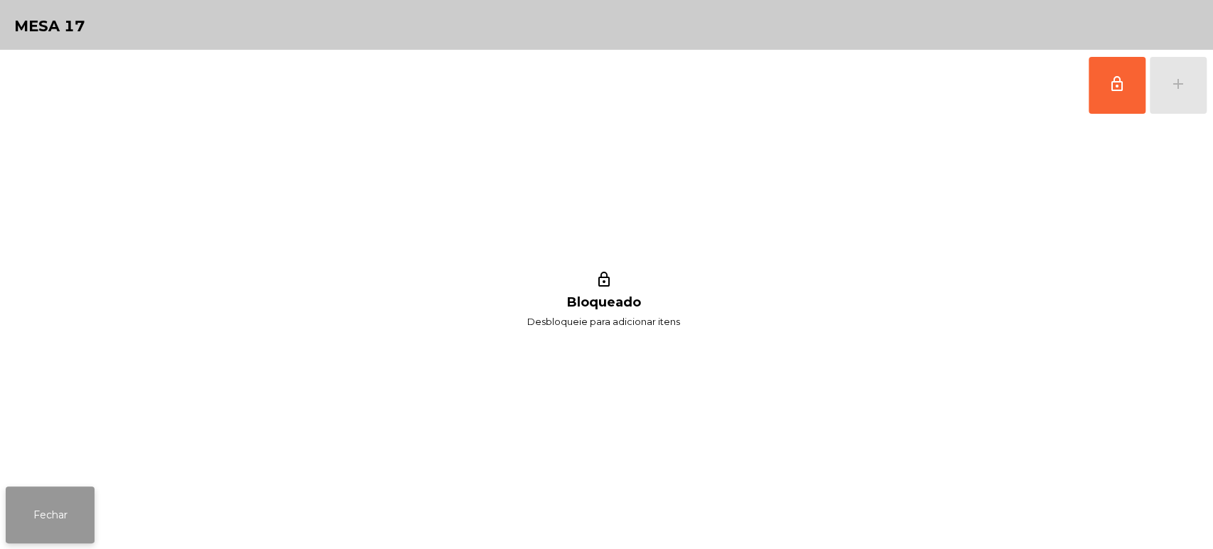
click at [63, 525] on button "Fechar" at bounding box center [50, 514] width 89 height 57
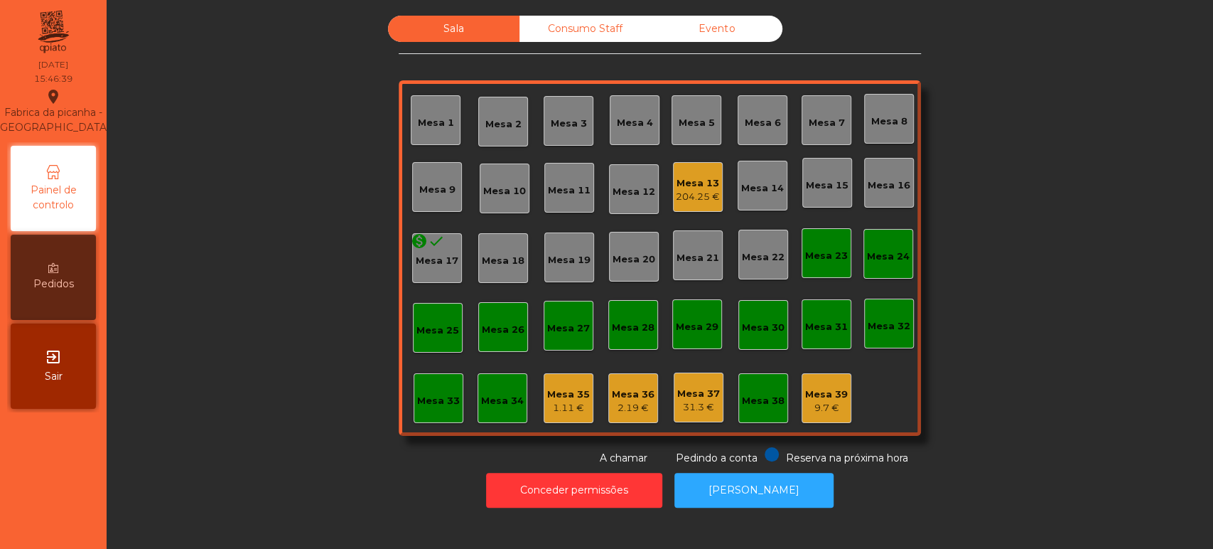
click at [684, 195] on div "204.25 €" at bounding box center [698, 197] width 44 height 14
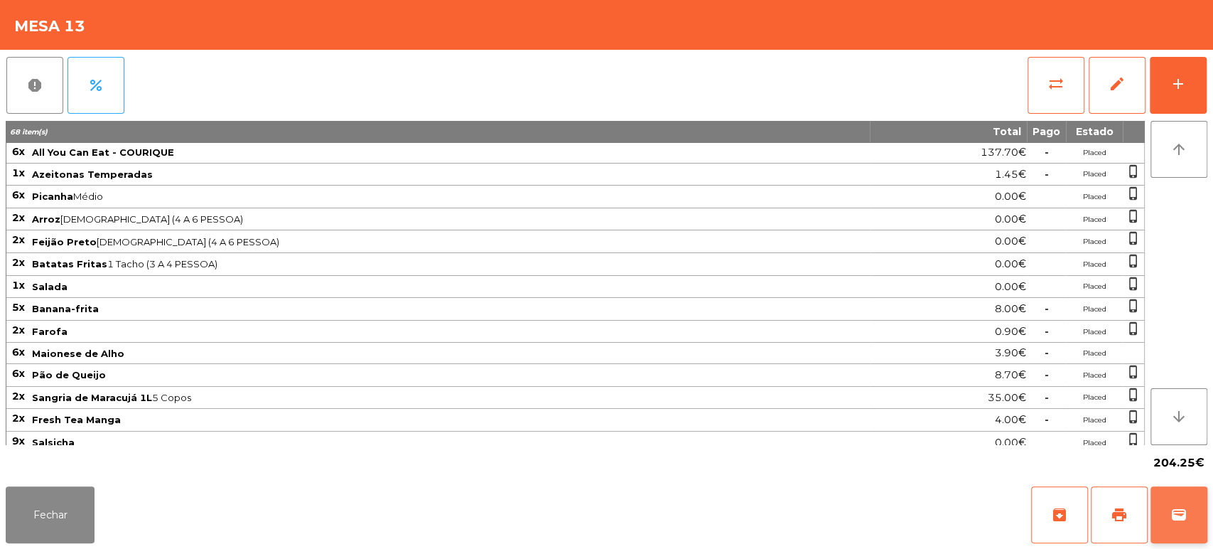
click at [1168, 517] on button "wallet" at bounding box center [1179, 514] width 57 height 57
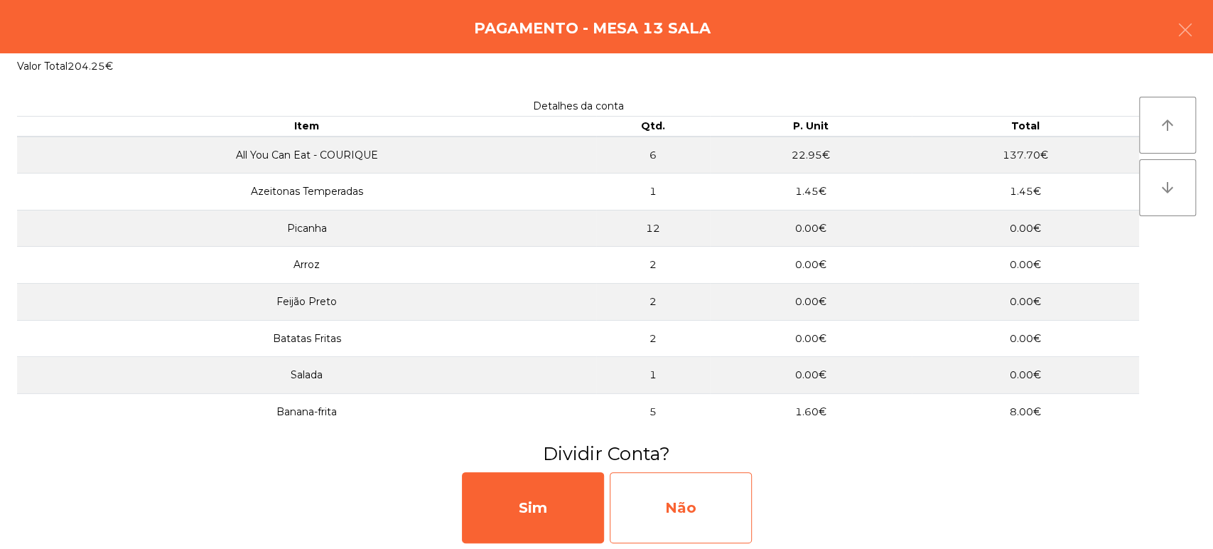
click at [678, 518] on div "Não" at bounding box center [681, 507] width 142 height 71
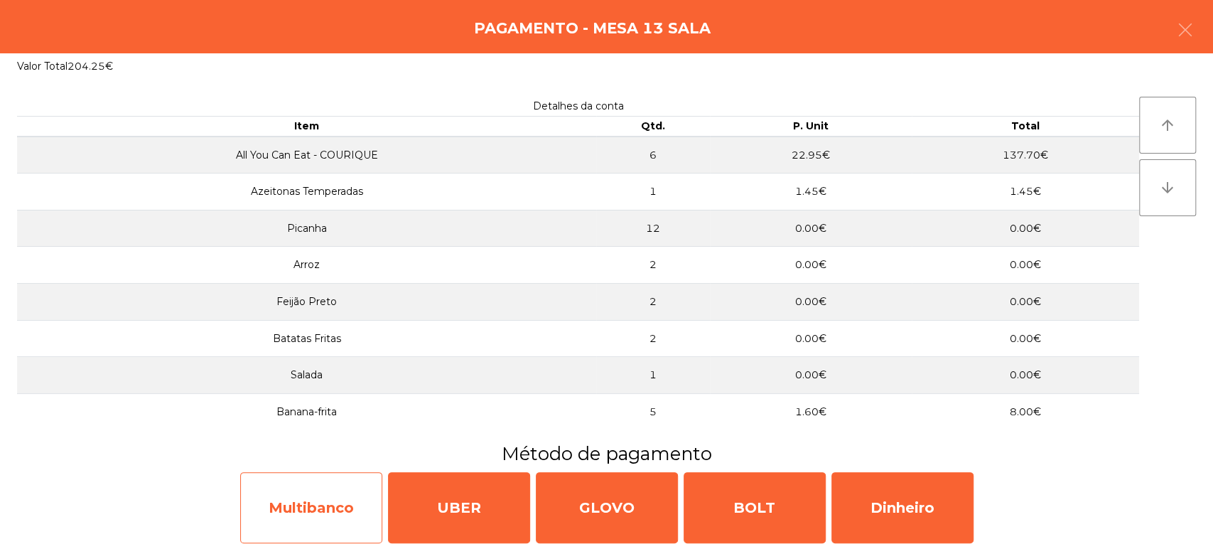
click at [313, 511] on div "Multibanco" at bounding box center [311, 507] width 142 height 71
select select "**"
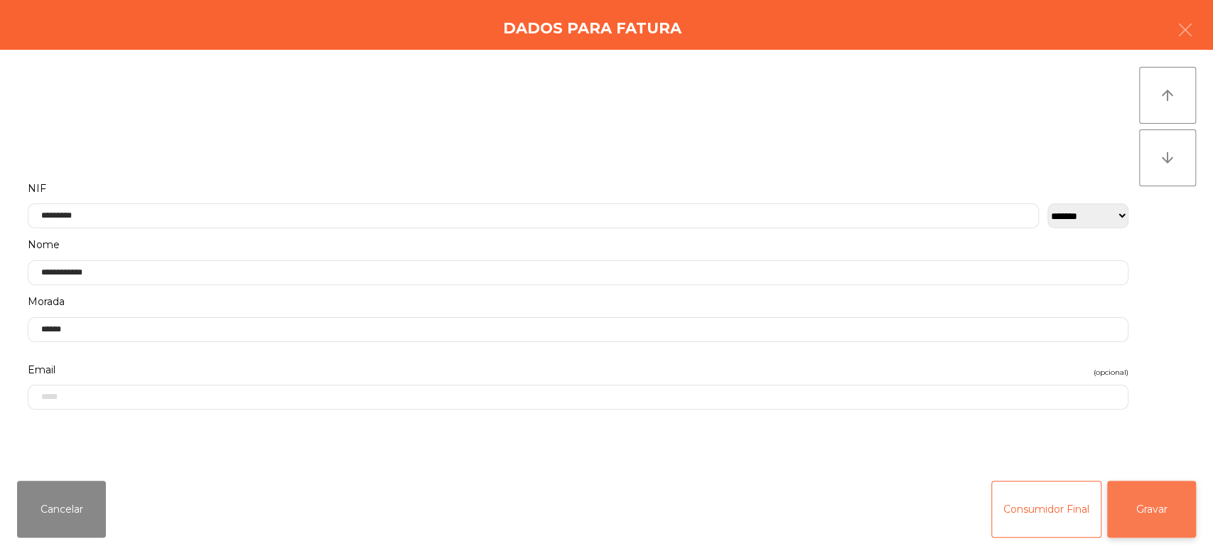
click at [1149, 508] on button "Gravar" at bounding box center [1152, 509] width 89 height 57
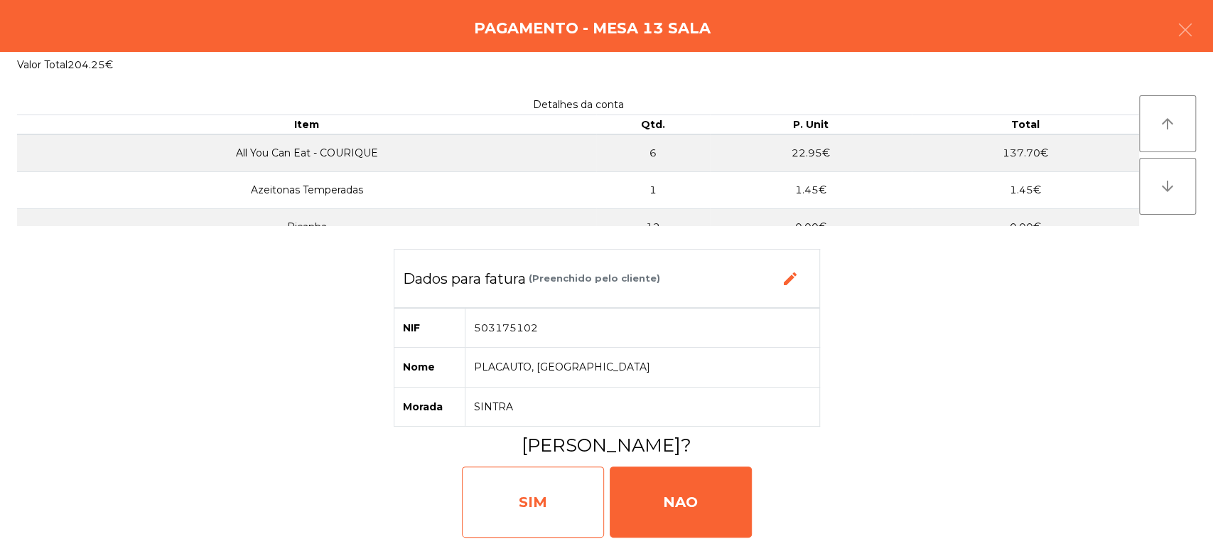
click at [548, 520] on div "SIM" at bounding box center [533, 501] width 142 height 71
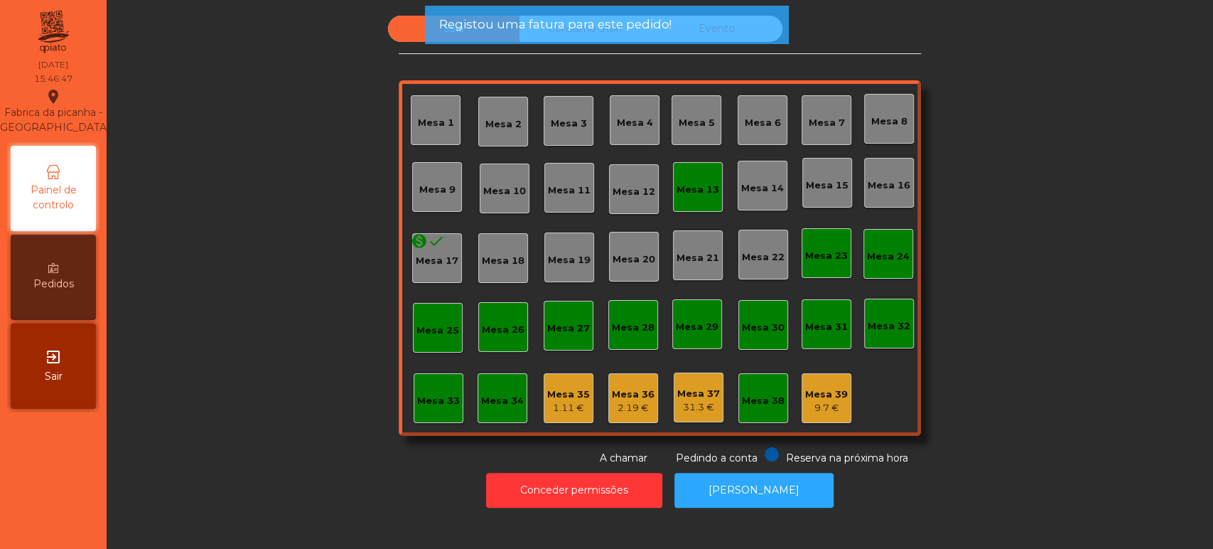
click at [693, 193] on div "Mesa 13" at bounding box center [698, 190] width 43 height 14
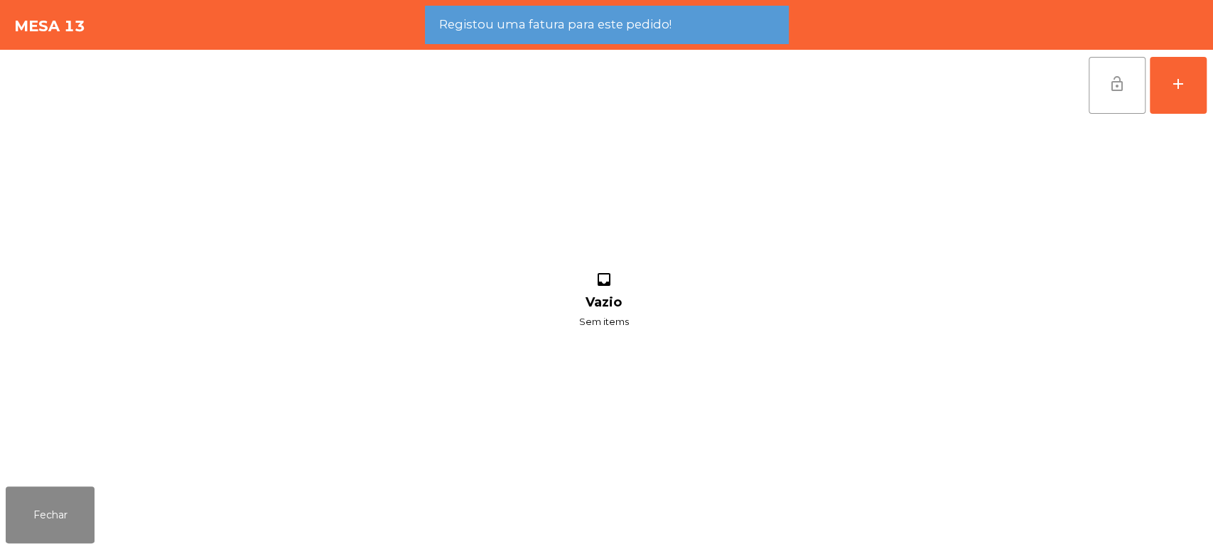
click at [1110, 89] on span "lock_open" at bounding box center [1117, 83] width 17 height 17
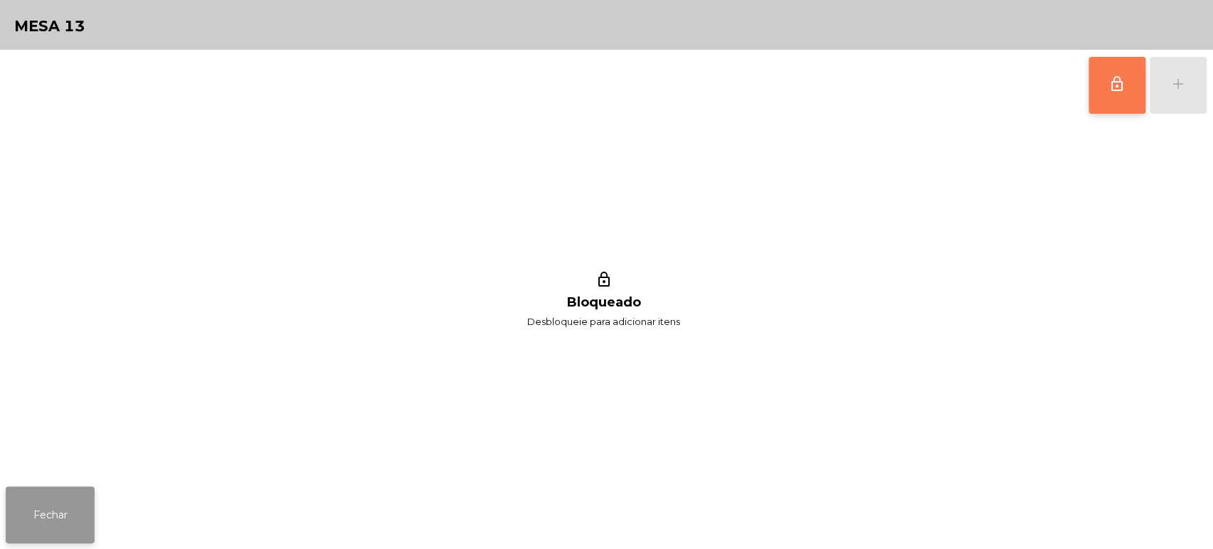
click at [68, 501] on button "Fechar" at bounding box center [50, 514] width 89 height 57
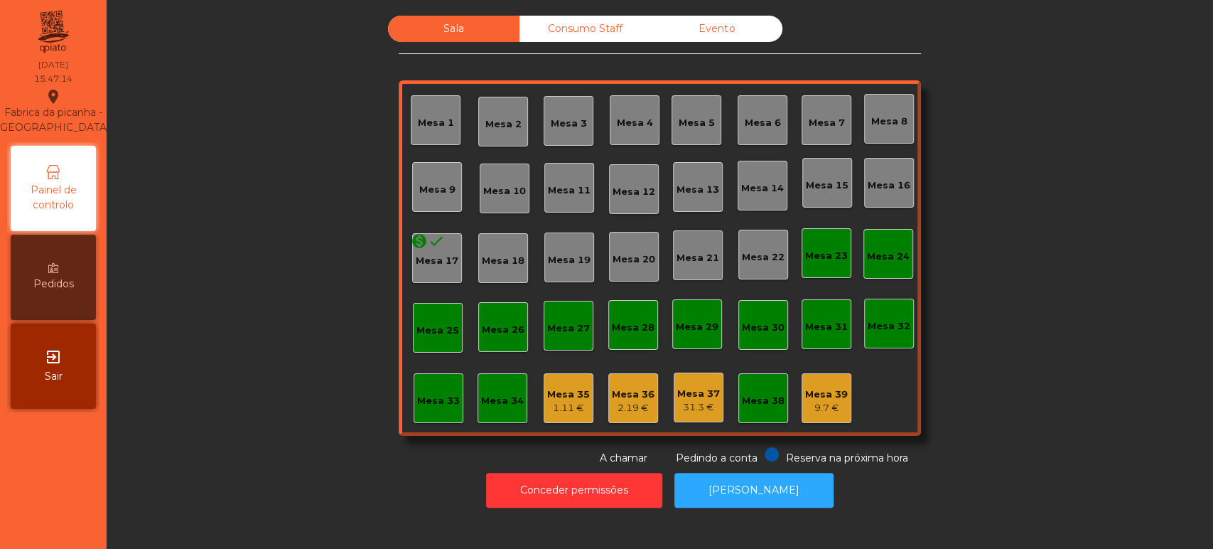
click at [939, 251] on div "Sala Consumo Staff Evento Mesa 1 Mesa 2 Mesa 3 Mesa 4 Mesa 5 Mesa 6 Mesa 7 Mesa…" at bounding box center [660, 241] width 1068 height 450
click at [958, 370] on div "Sala Consumo Staff Evento Mesa 1 Mesa 2 Mesa 3 Mesa 4 Mesa 5 Mesa 6 Mesa 7 Mesa…" at bounding box center [660, 241] width 1068 height 450
click at [649, 418] on div "Mesa 36 2.19 €" at bounding box center [634, 398] width 50 height 50
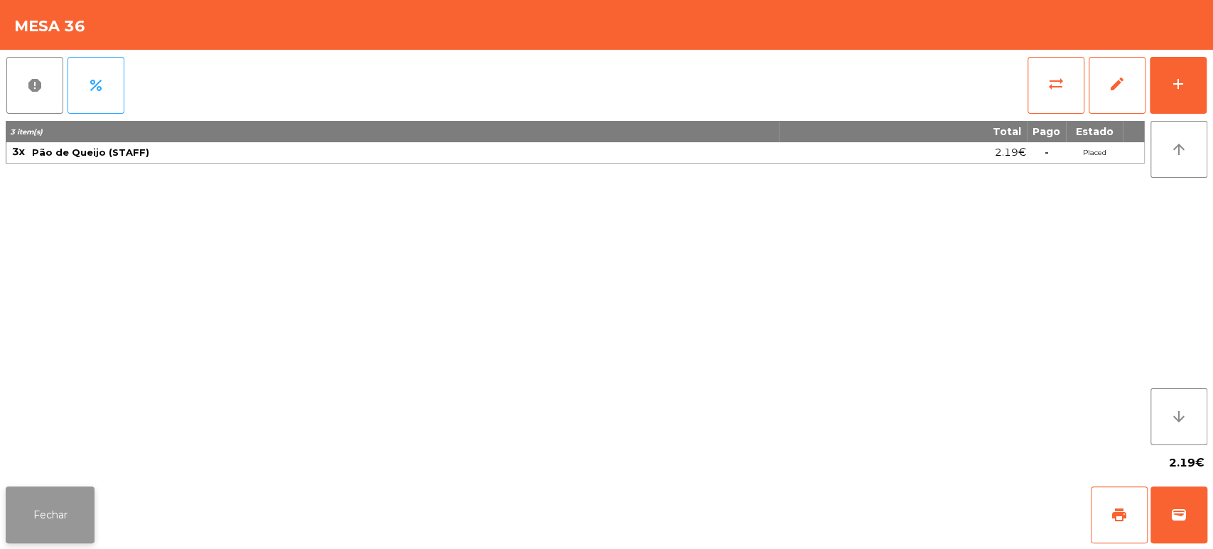
click at [45, 516] on button "Fechar" at bounding box center [50, 514] width 89 height 57
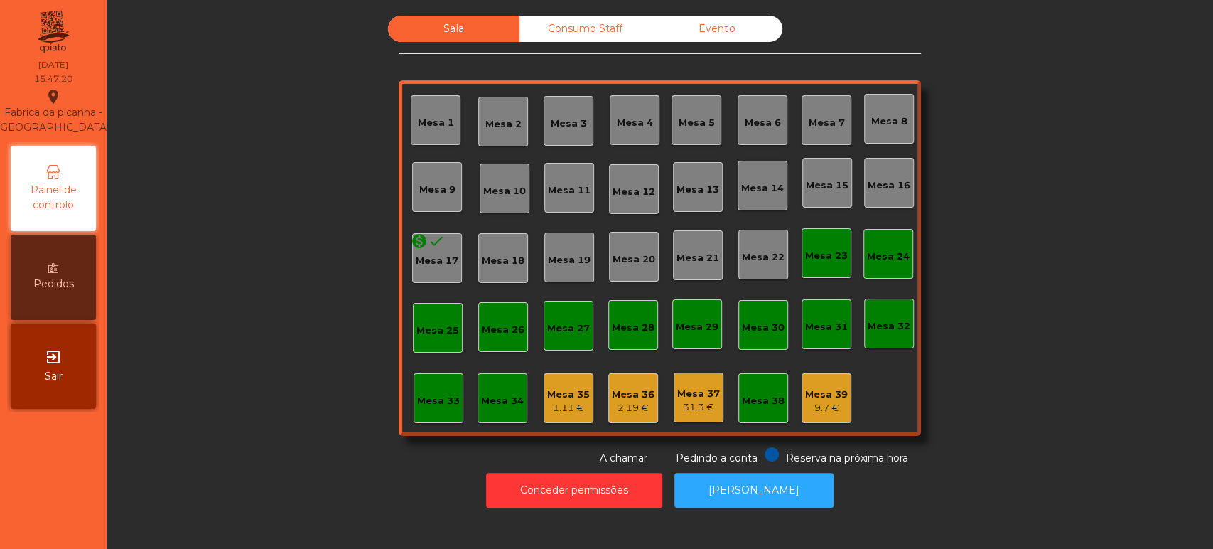
click at [577, 55] on div "Sala Consumo Staff Evento Mesa 1 Mesa 2 Mesa 3 Mesa 4 Mesa 5 Mesa 6 Mesa 7 Mesa…" at bounding box center [660, 241] width 523 height 450
click at [596, 28] on div "Consumo Staff" at bounding box center [586, 29] width 132 height 26
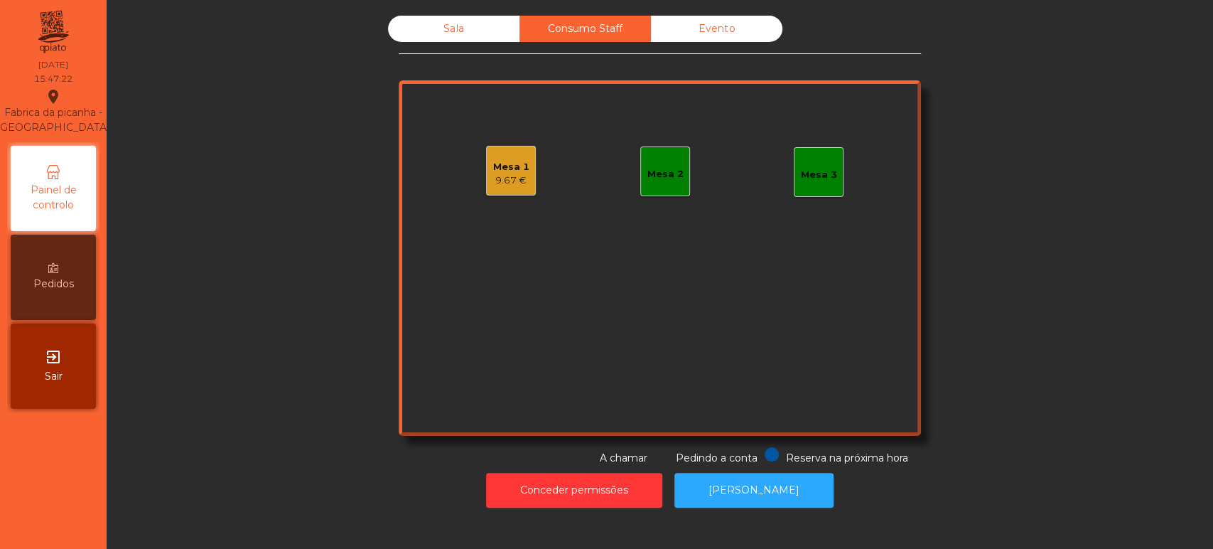
click at [512, 185] on div "9.67 €" at bounding box center [511, 180] width 36 height 14
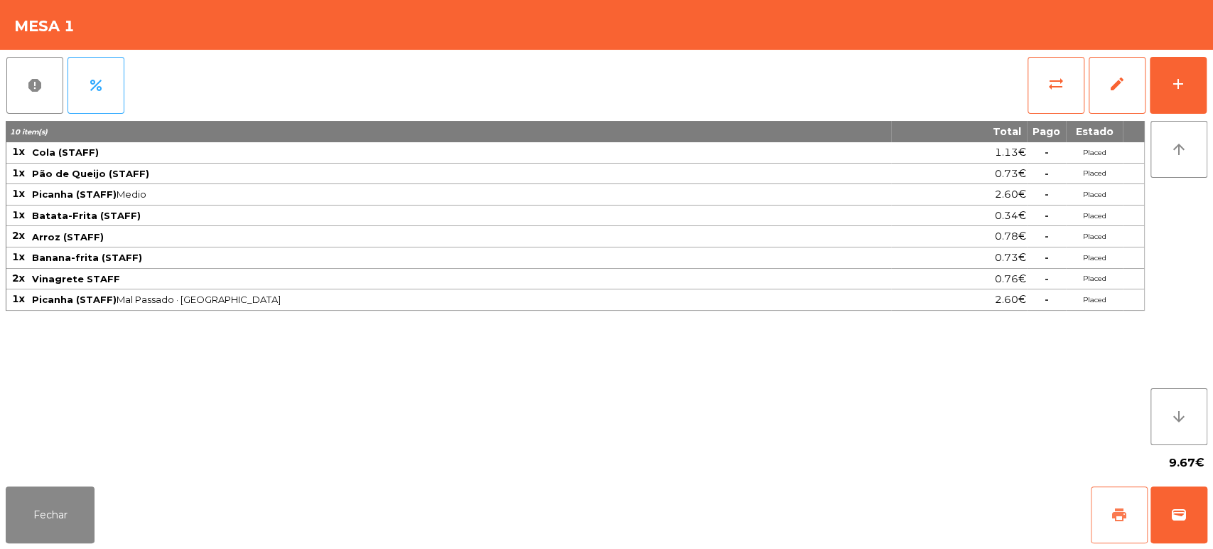
click at [1129, 514] on button "print" at bounding box center [1119, 514] width 57 height 57
click at [40, 530] on button "Fechar" at bounding box center [50, 514] width 89 height 57
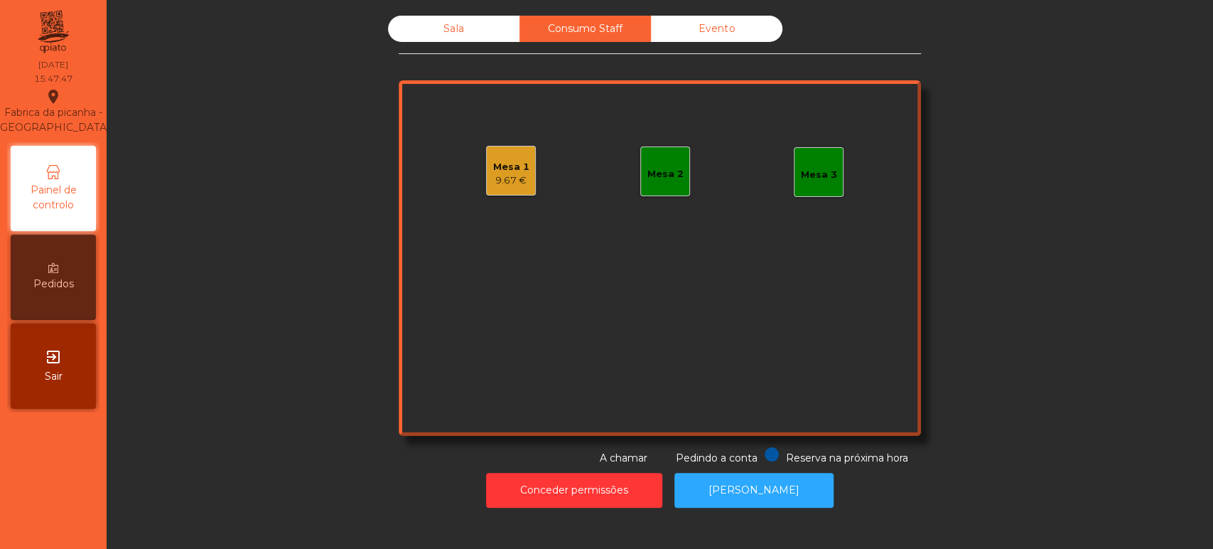
click at [515, 183] on div "9.67 €" at bounding box center [511, 180] width 36 height 14
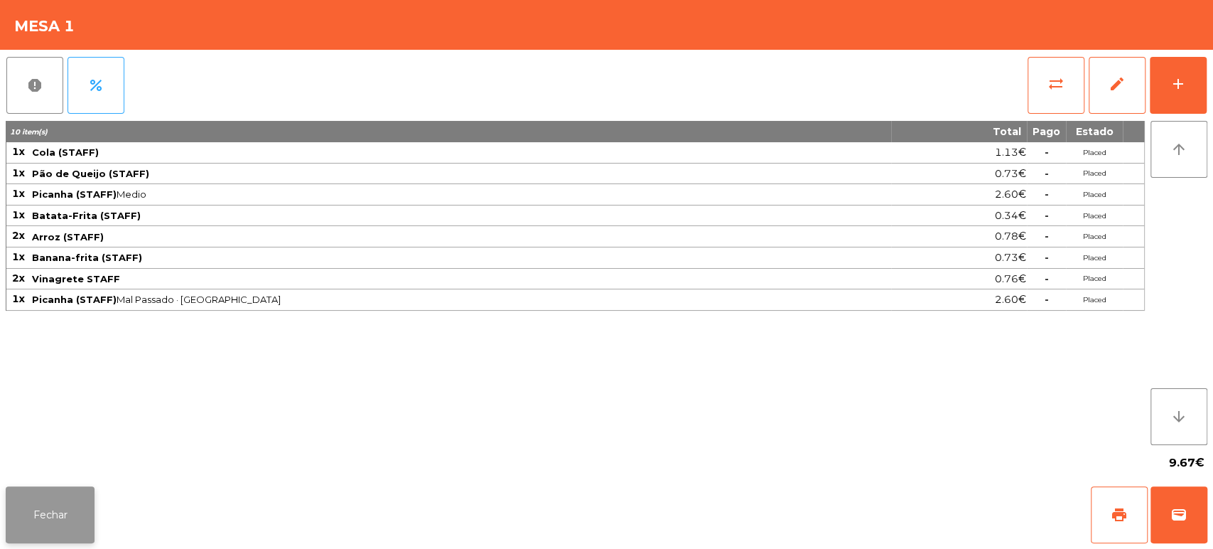
click at [63, 523] on button "Fechar" at bounding box center [50, 514] width 89 height 57
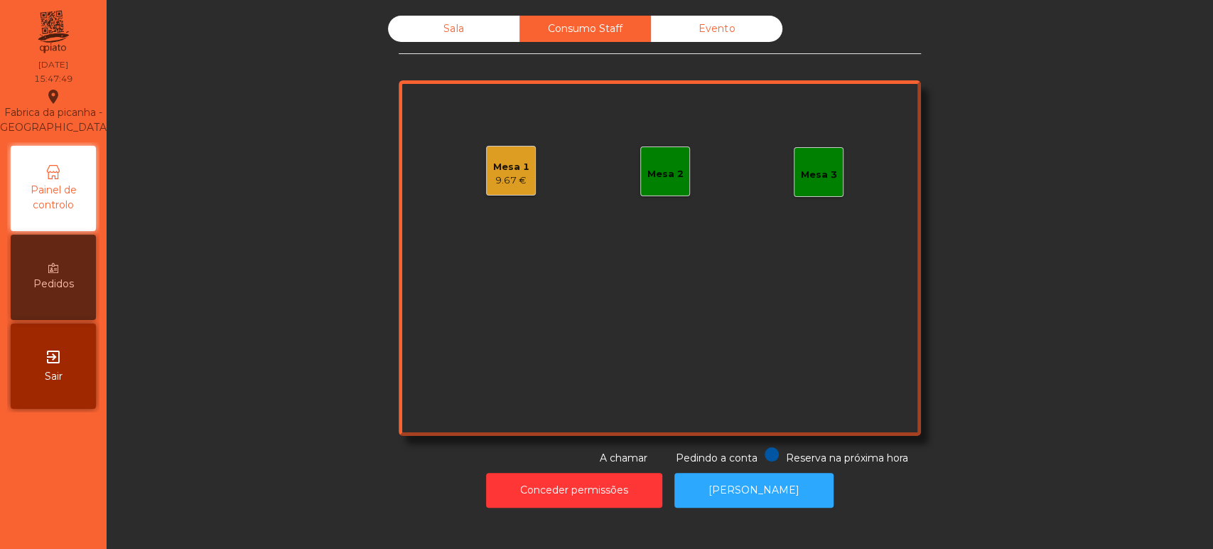
click at [438, 58] on div "Sala Consumo Staff Evento Mesa 1 9.67 € Mesa 2 Mesa 3 Reserva na próxima hora P…" at bounding box center [660, 241] width 523 height 450
click at [478, 37] on div "Sala" at bounding box center [454, 29] width 132 height 26
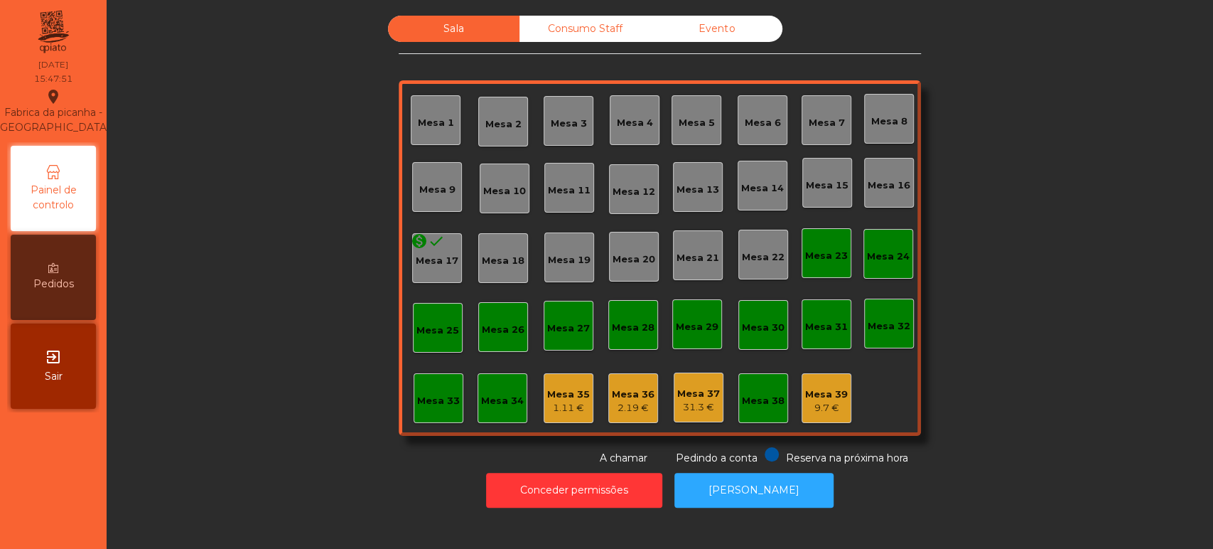
click at [559, 401] on div "1.11 €" at bounding box center [568, 408] width 43 height 14
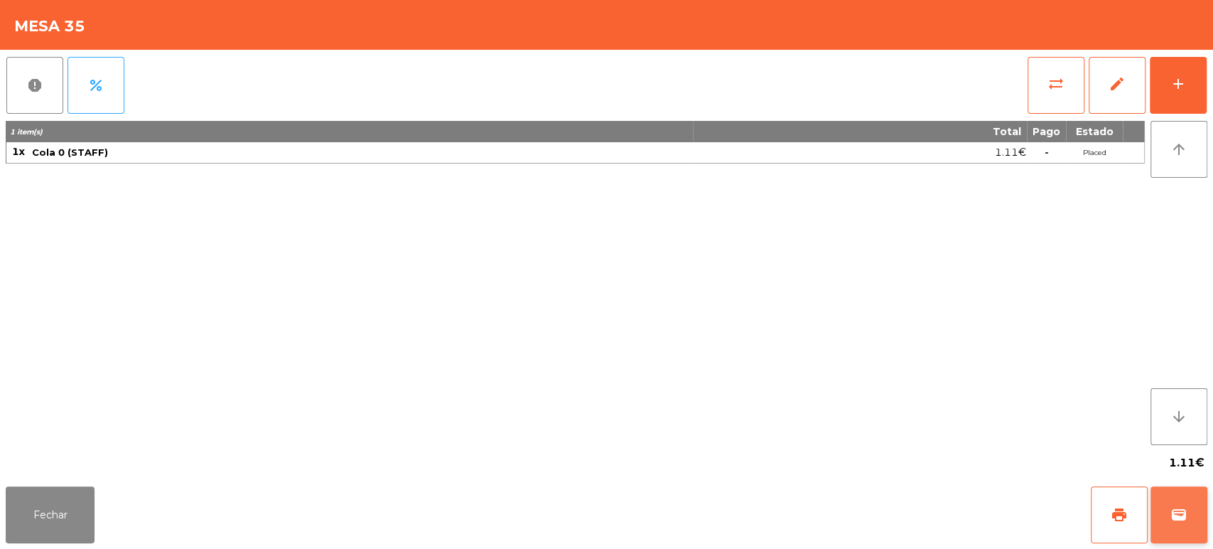
click at [1184, 522] on span "wallet" at bounding box center [1179, 514] width 17 height 17
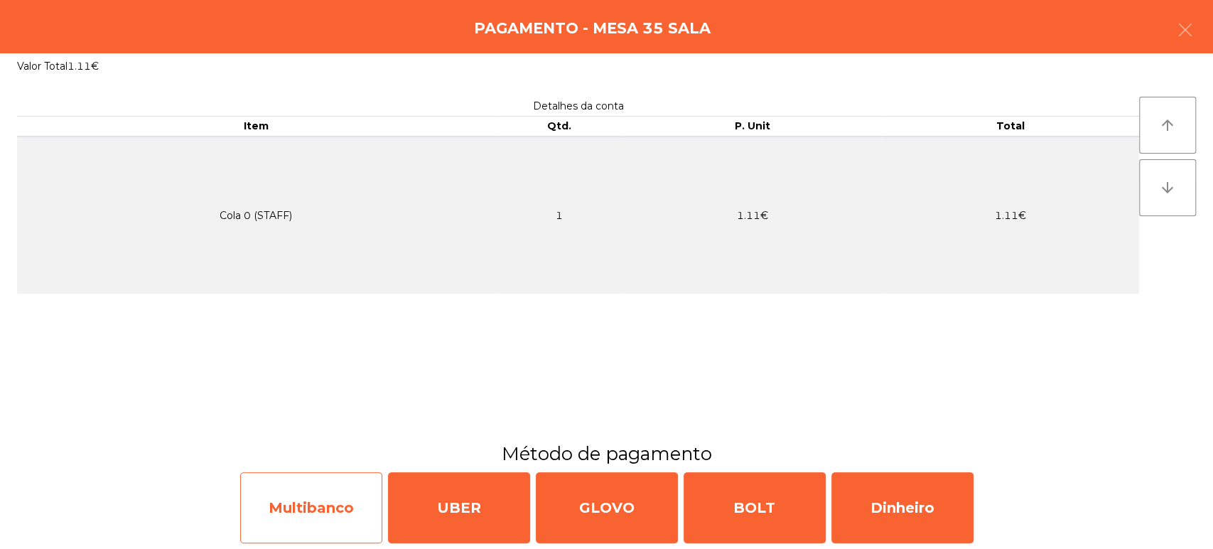
click at [314, 511] on div "Multibanco" at bounding box center [311, 507] width 142 height 71
select select "**"
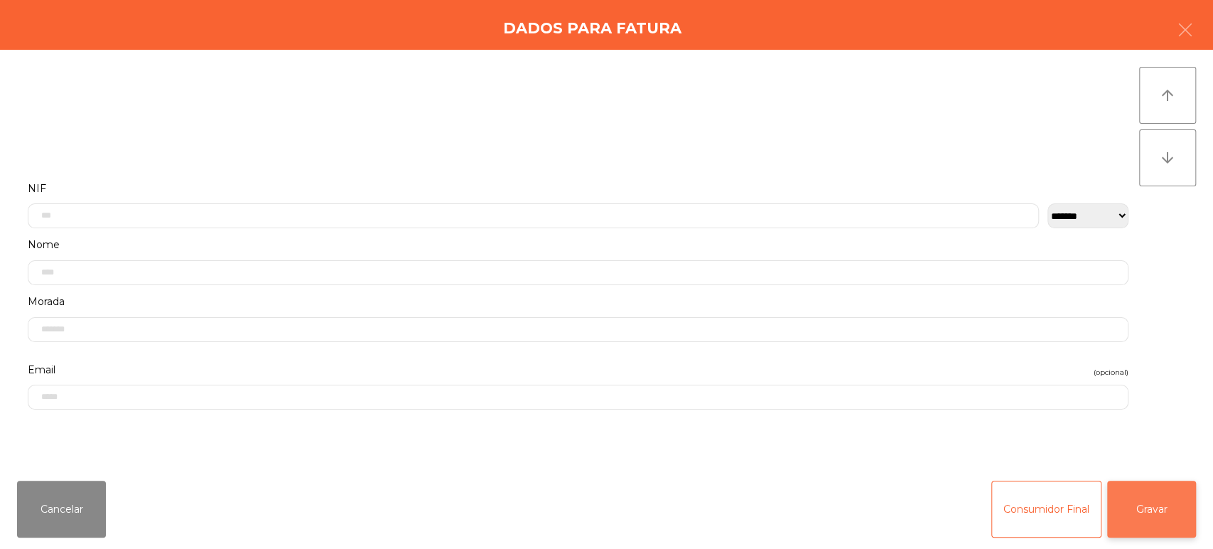
click at [1141, 491] on button "Gravar" at bounding box center [1152, 509] width 89 height 57
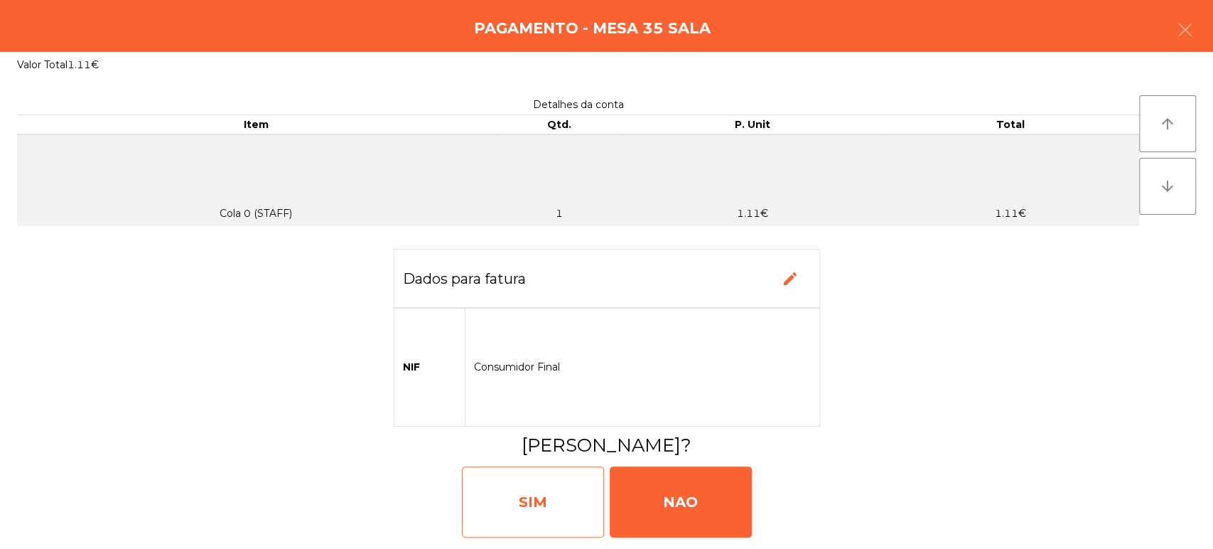
click at [534, 483] on div "SIM" at bounding box center [533, 501] width 142 height 71
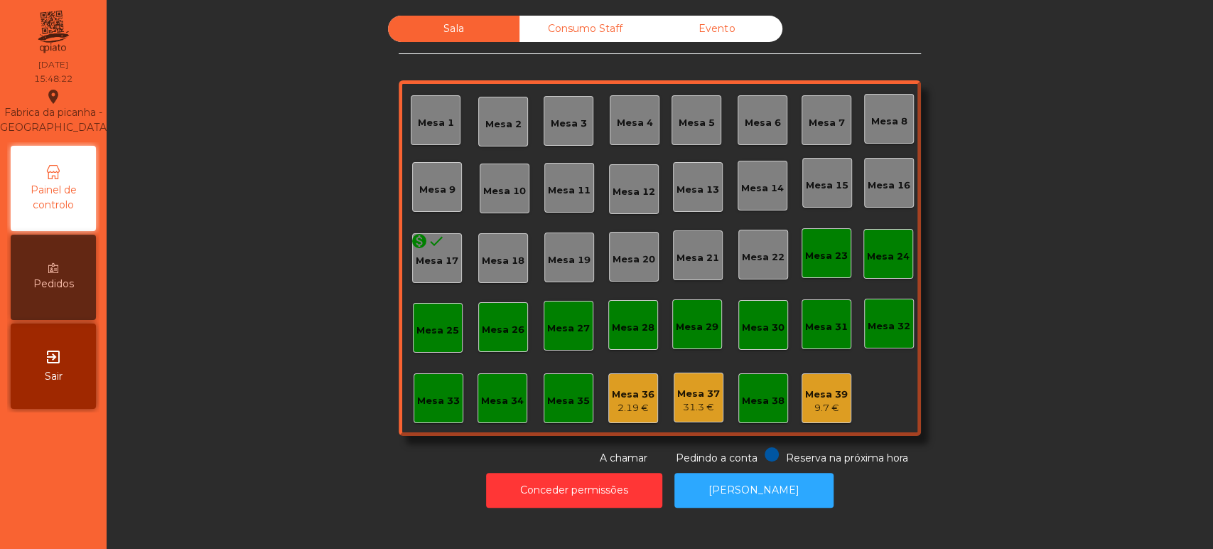
click at [577, 29] on div "Consumo Staff" at bounding box center [586, 29] width 132 height 26
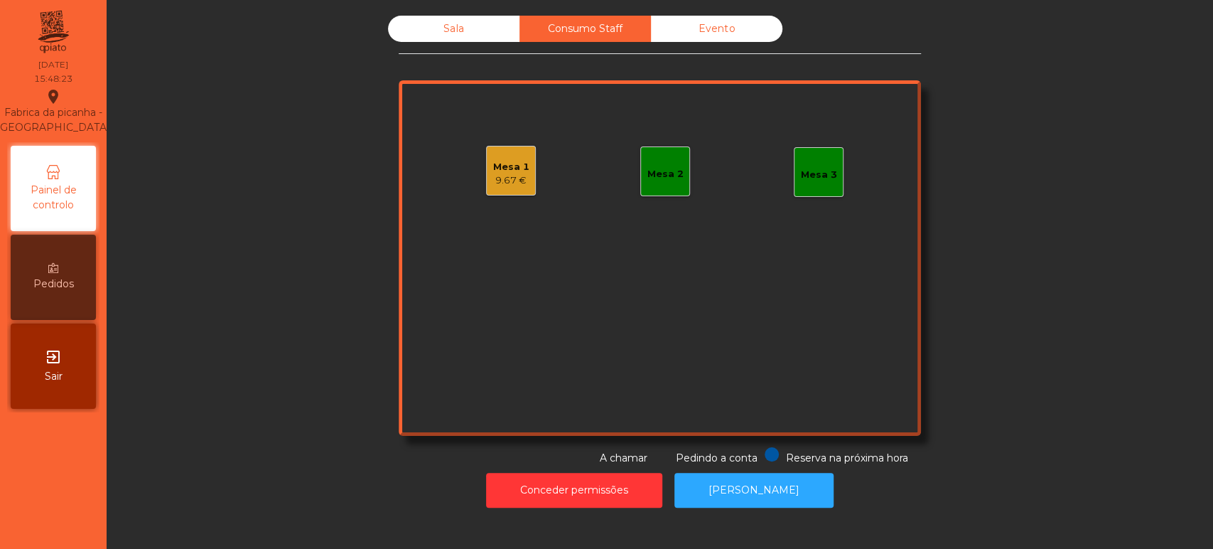
click at [506, 175] on div "9.67 €" at bounding box center [511, 180] width 36 height 14
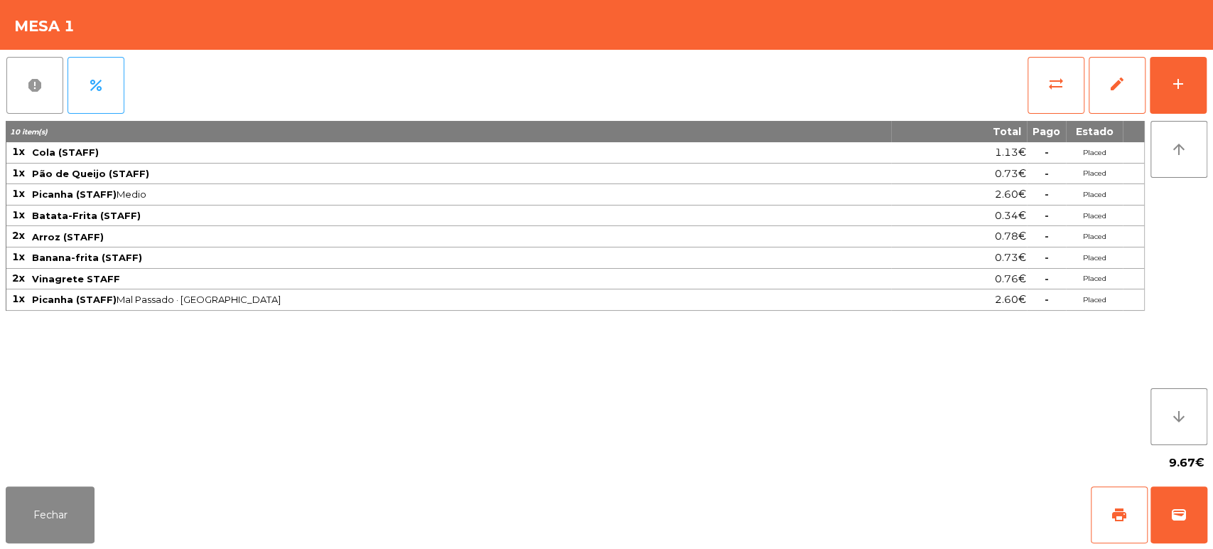
click at [31, 74] on button "report" at bounding box center [34, 85] width 57 height 57
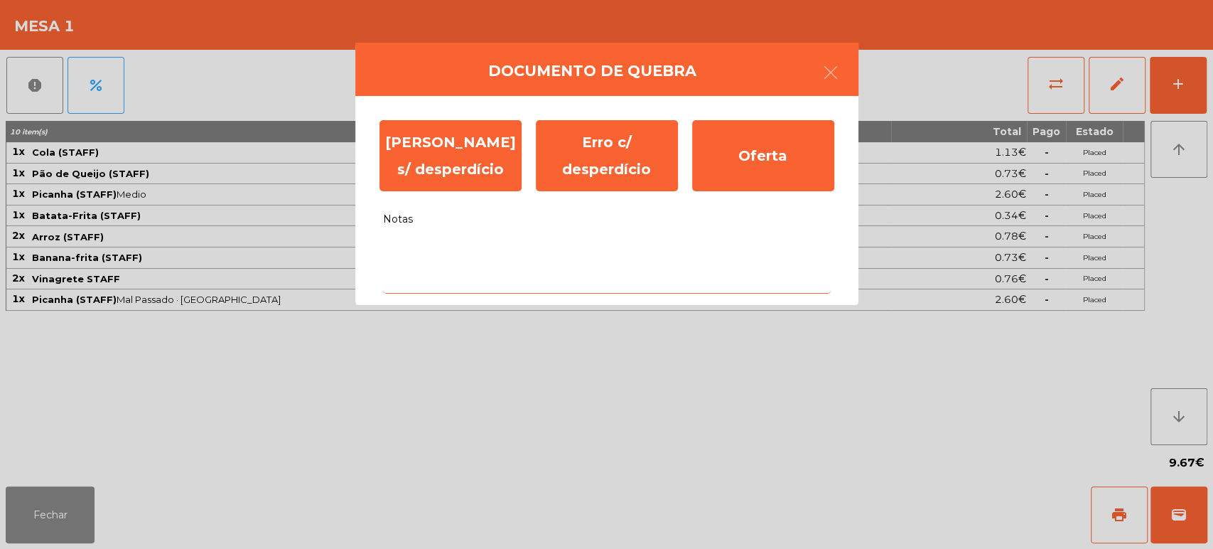
click at [573, 247] on textarea "Notas" at bounding box center [607, 264] width 448 height 59
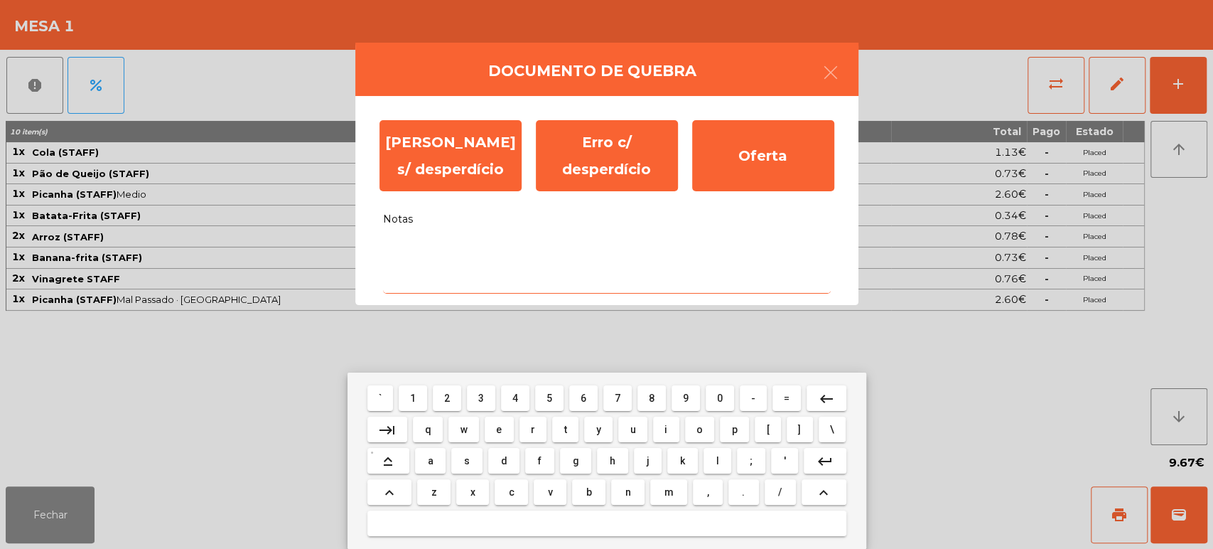
click at [503, 461] on span "d" at bounding box center [504, 460] width 6 height 11
click at [665, 429] on span "i" at bounding box center [666, 429] width 3 height 11
click at [697, 426] on span "o" at bounding box center [700, 429] width 6 height 11
click at [550, 495] on span "v" at bounding box center [550, 491] width 5 height 11
click at [409, 461] on button "keyboard_capslock" at bounding box center [389, 461] width 42 height 26
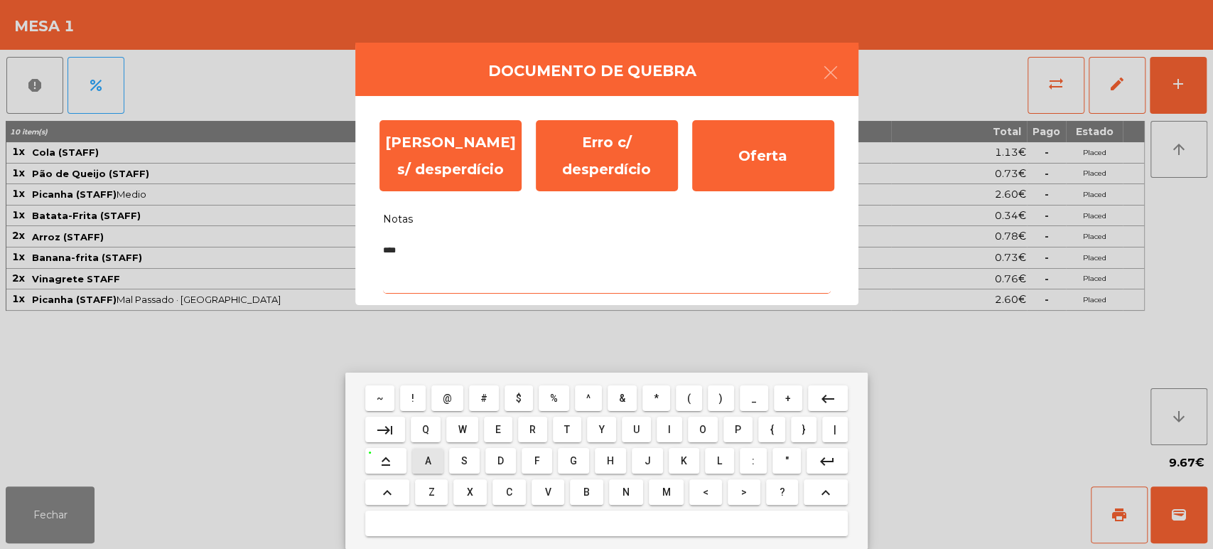
click at [428, 461] on span "A" at bounding box center [427, 460] width 6 height 11
click at [626, 491] on span "N" at bounding box center [626, 491] width 7 height 11
click at [428, 461] on span "A" at bounding box center [427, 460] width 6 height 11
type textarea "*******"
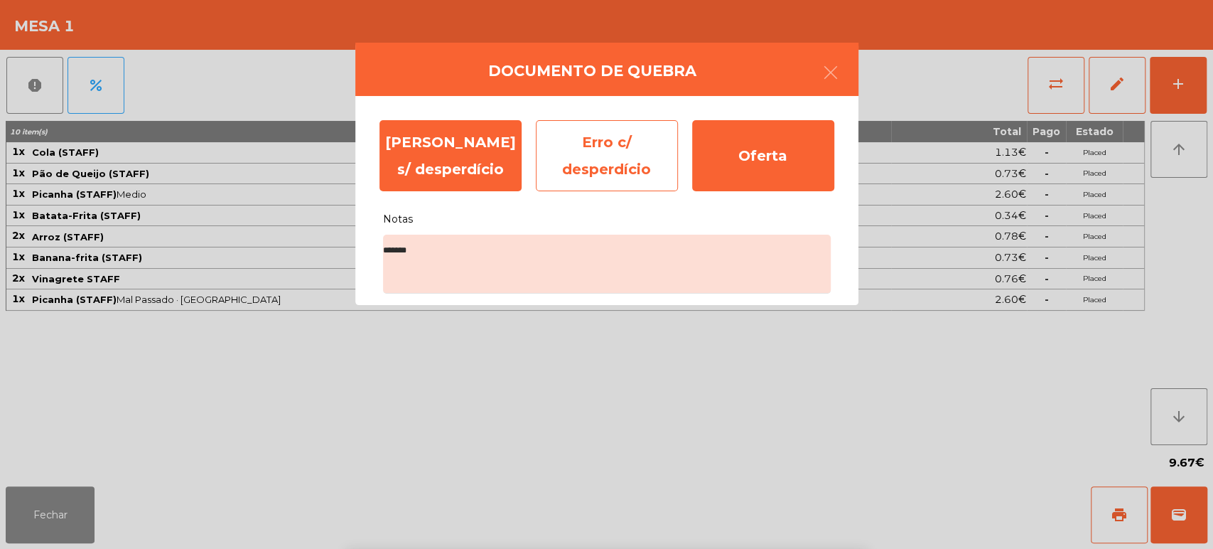
click at [572, 139] on div "Erro c/ desperdício" at bounding box center [607, 155] width 142 height 71
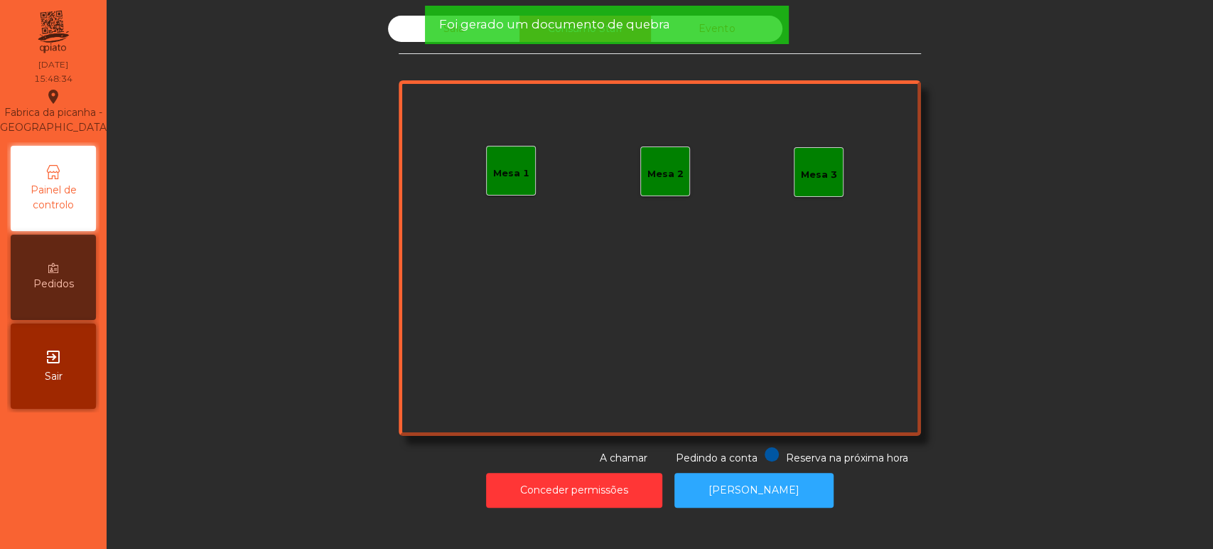
click at [542, 26] on span "Foi gerado um documento de quebra" at bounding box center [554, 25] width 231 height 18
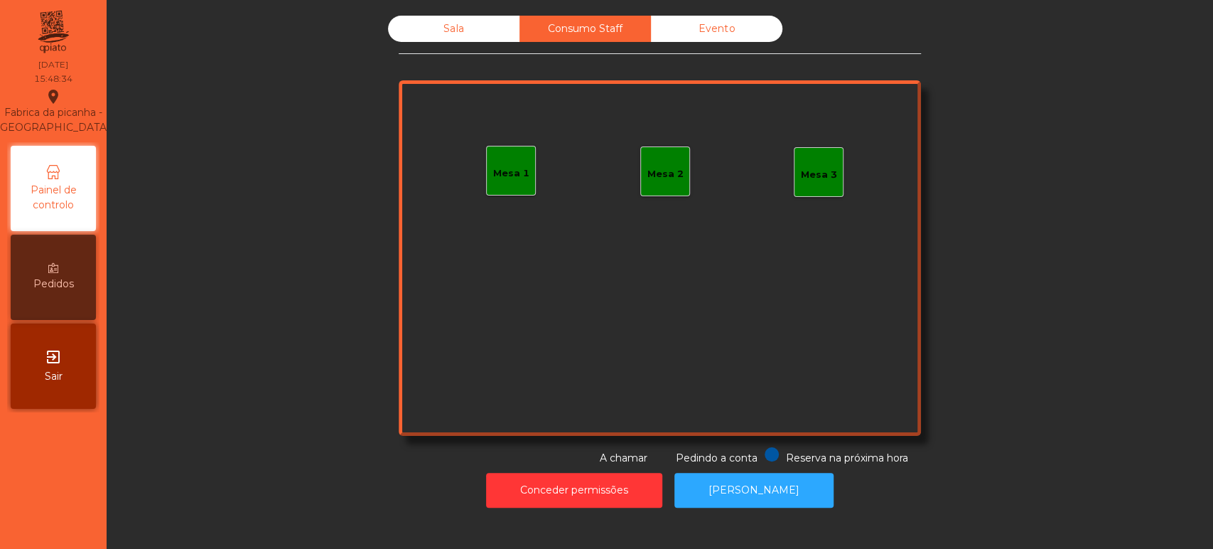
click at [458, 37] on div "Sala" at bounding box center [454, 29] width 132 height 26
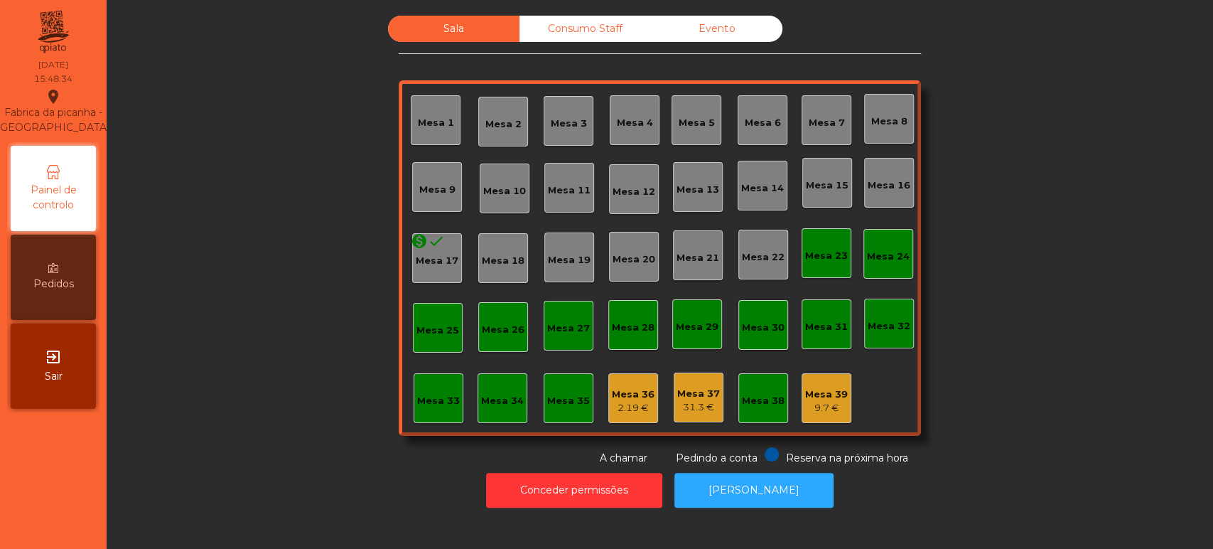
click at [684, 33] on div "Evento" at bounding box center [717, 29] width 132 height 26
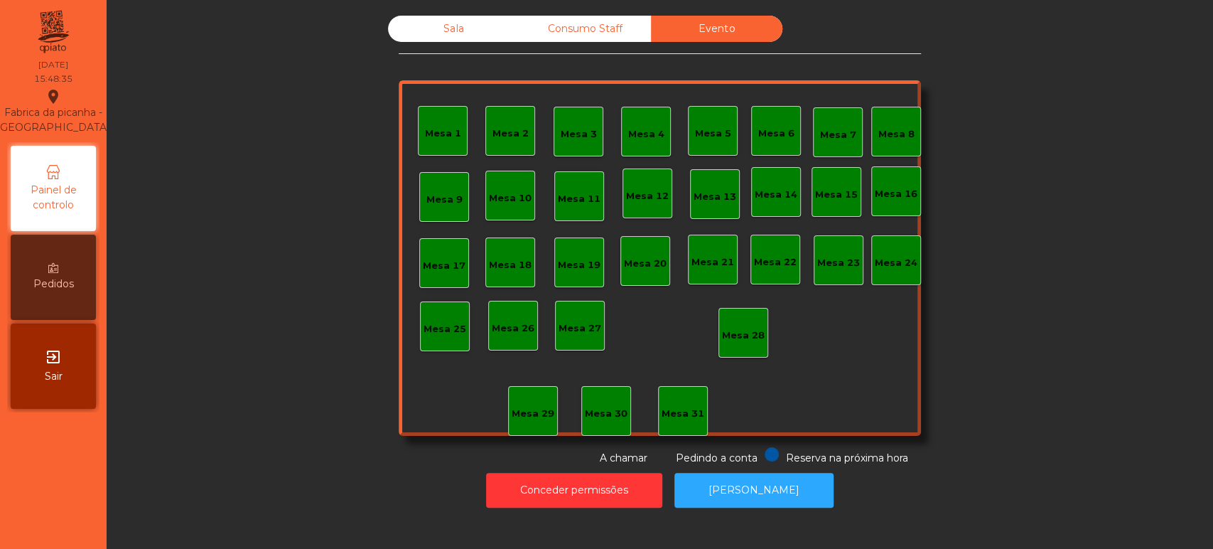
click at [472, 30] on div "Sala" at bounding box center [454, 29] width 132 height 26
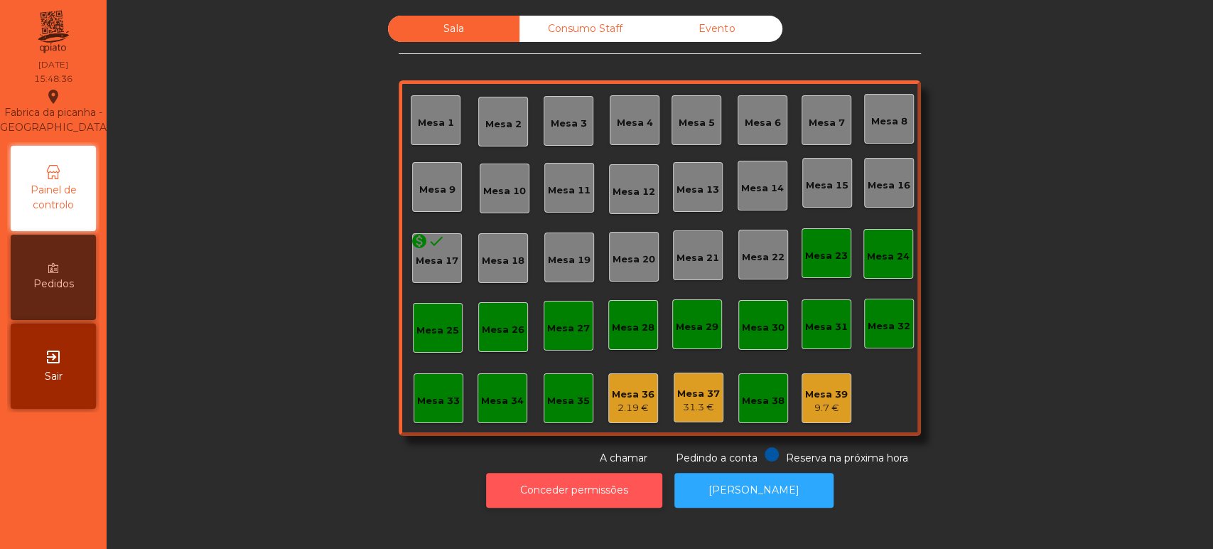
click at [604, 495] on button "Conceder permissões" at bounding box center [574, 490] width 176 height 35
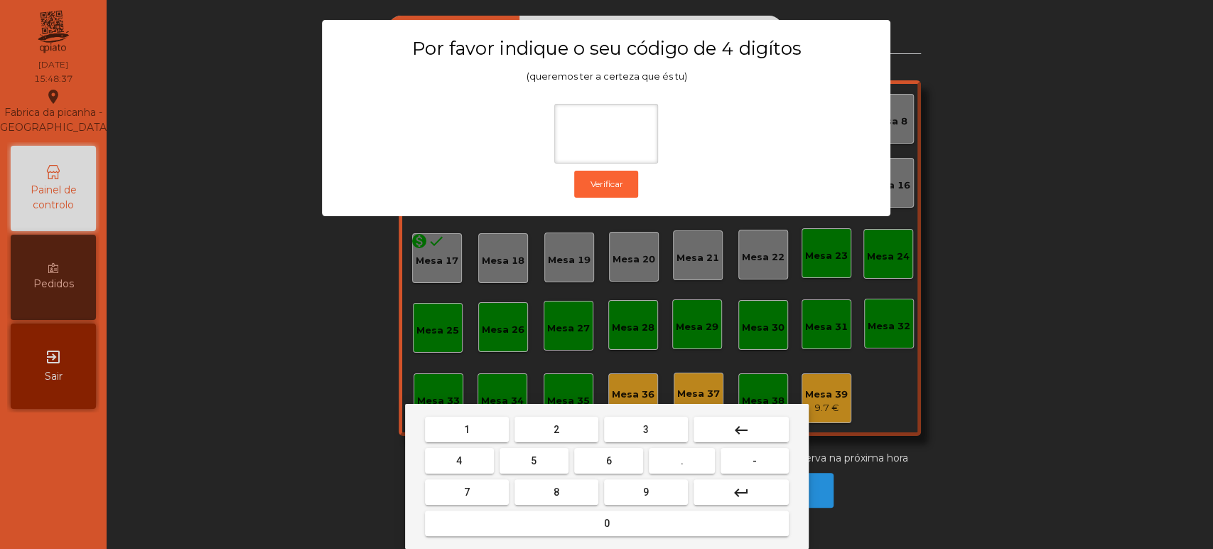
click at [466, 412] on div "1 2 3 keyboard_backspace 4 5 6 . - 7 8 9 keyboard_return 0" at bounding box center [607, 476] width 404 height 145
click at [629, 425] on button "3" at bounding box center [646, 430] width 84 height 26
click at [535, 462] on span "5" at bounding box center [534, 460] width 6 height 11
click at [756, 424] on button "keyboard_backspace" at bounding box center [741, 430] width 95 height 26
type input "*"
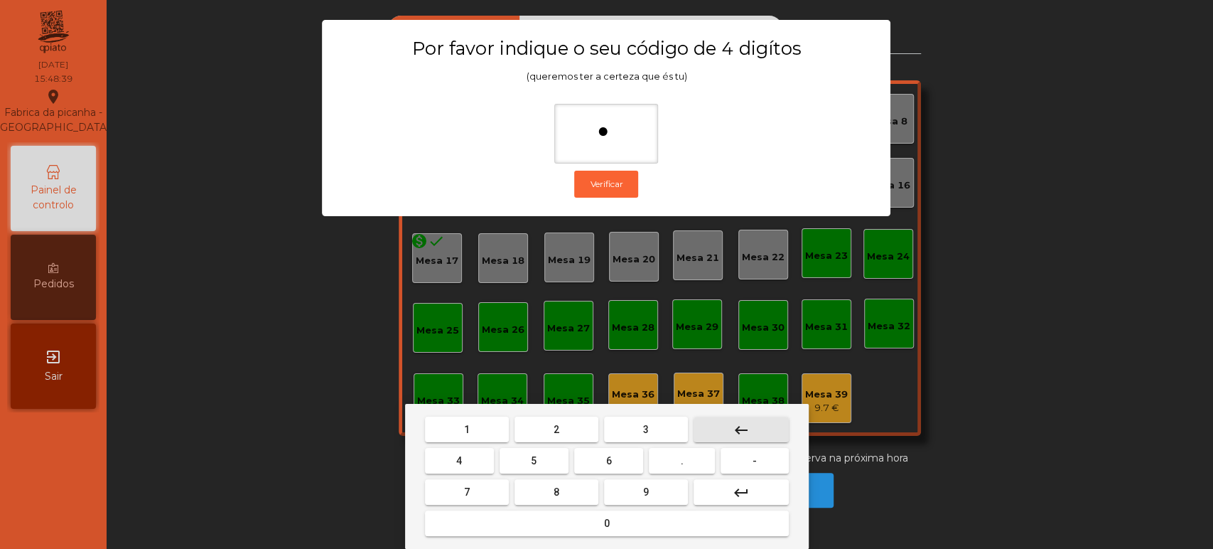
click at [749, 430] on mat-icon "keyboard_backspace" at bounding box center [741, 430] width 17 height 17
click at [753, 427] on button "keyboard_backspace" at bounding box center [741, 430] width 95 height 26
click at [486, 426] on button "1" at bounding box center [467, 430] width 84 height 26
click at [645, 429] on span "3" at bounding box center [646, 429] width 6 height 11
click at [523, 464] on button "5" at bounding box center [534, 461] width 69 height 26
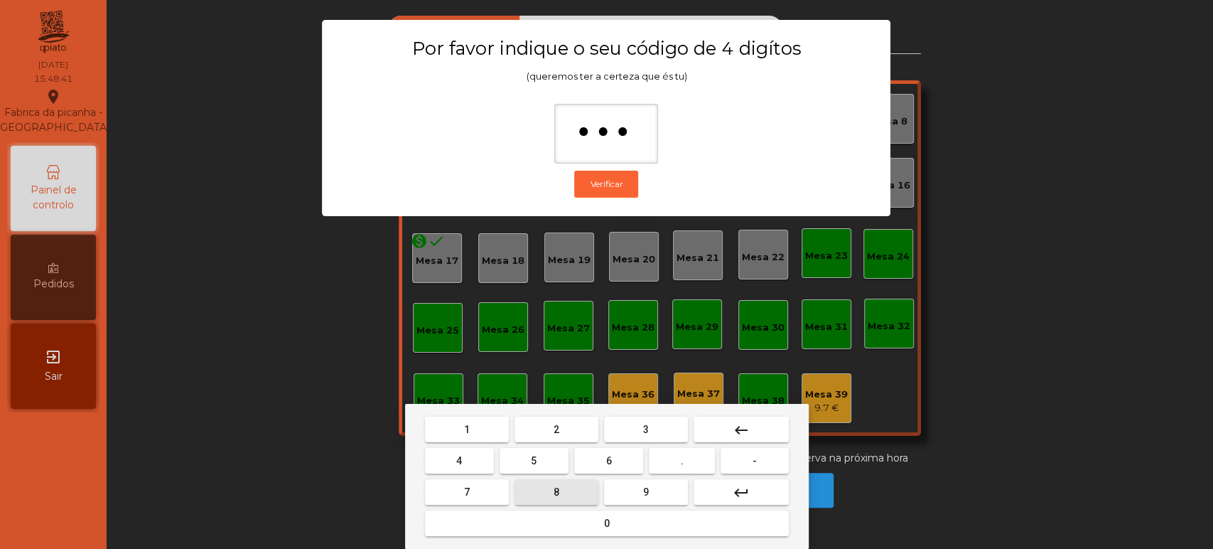
click at [582, 503] on button "8" at bounding box center [557, 492] width 84 height 26
type input "****"
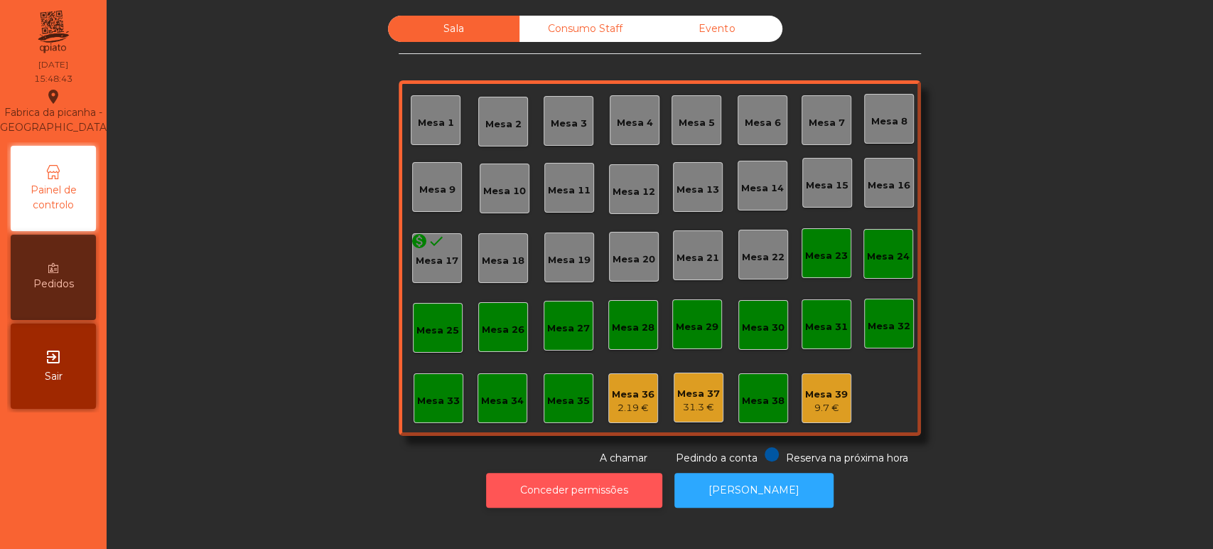
click at [604, 488] on button "Conceder permissões" at bounding box center [574, 490] width 176 height 35
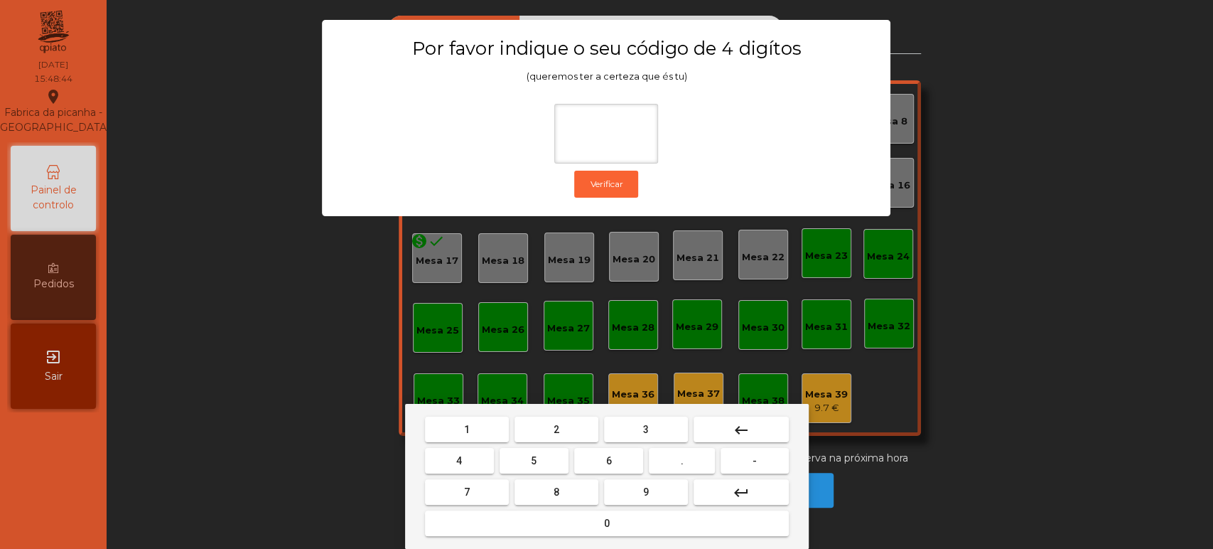
click at [466, 429] on span "1" at bounding box center [467, 429] width 6 height 11
click at [645, 429] on span "3" at bounding box center [646, 429] width 6 height 11
click at [546, 457] on button "5" at bounding box center [534, 461] width 69 height 26
click at [620, 513] on button "0" at bounding box center [607, 523] width 364 height 26
type input "****"
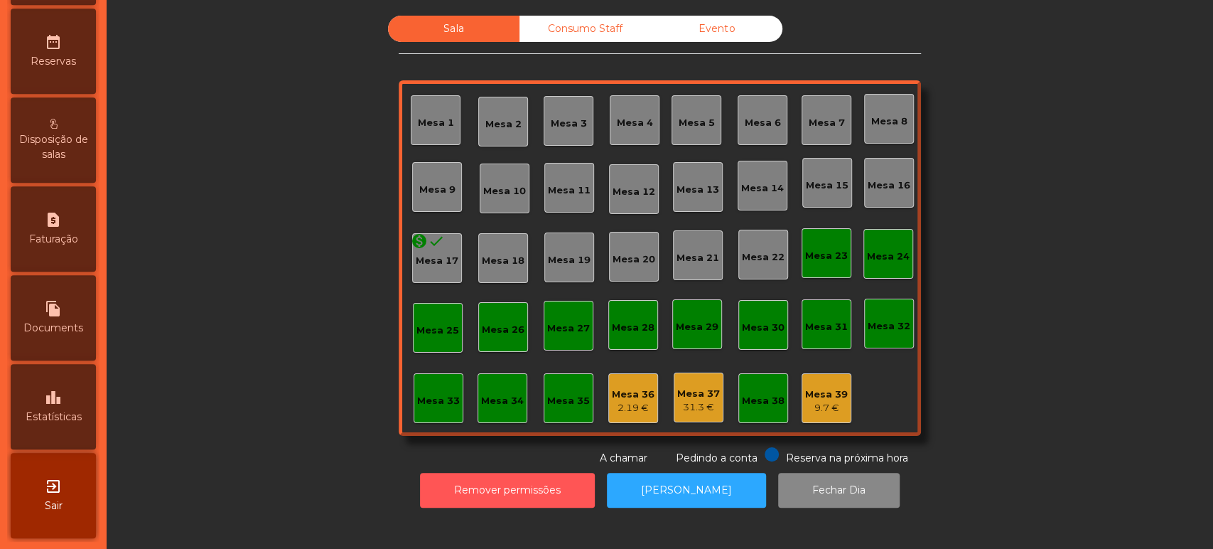
scroll to position [507, 0]
click at [76, 425] on div "leaderboard Estatísticas" at bounding box center [53, 406] width 85 height 85
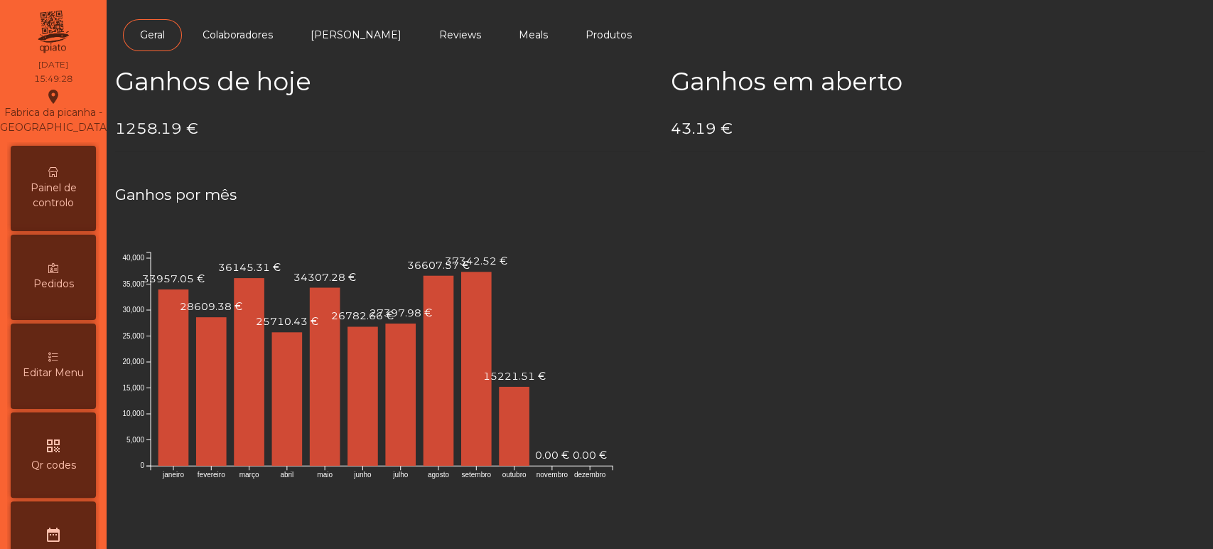
click at [69, 182] on div "Painel de controlo" at bounding box center [53, 188] width 85 height 85
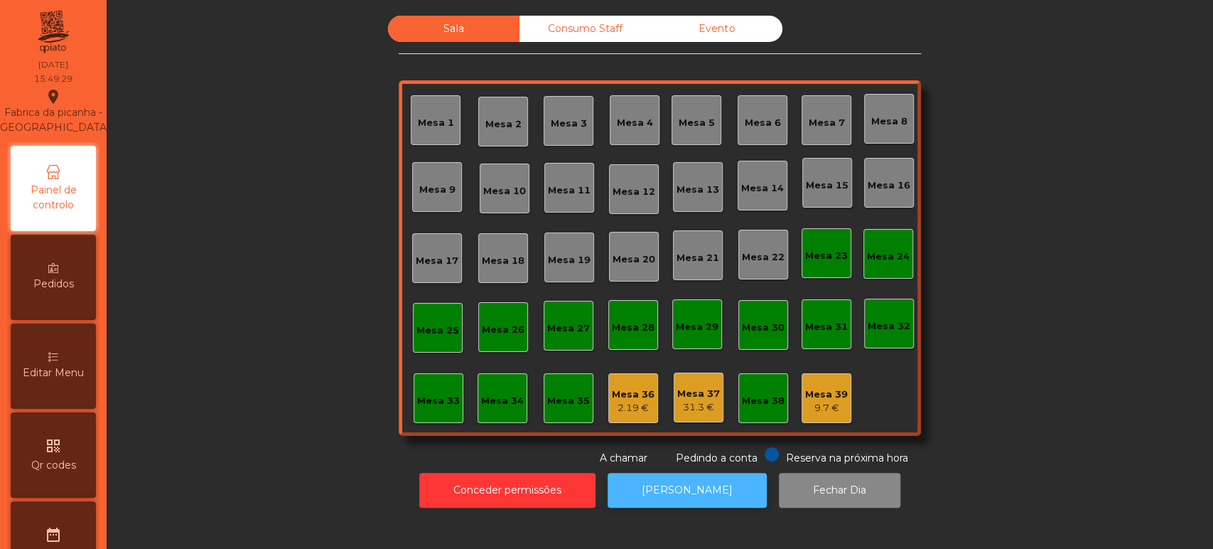
click at [719, 500] on button "[PERSON_NAME]" at bounding box center [687, 490] width 159 height 35
click at [690, 481] on button "[PERSON_NAME]" at bounding box center [687, 490] width 159 height 35
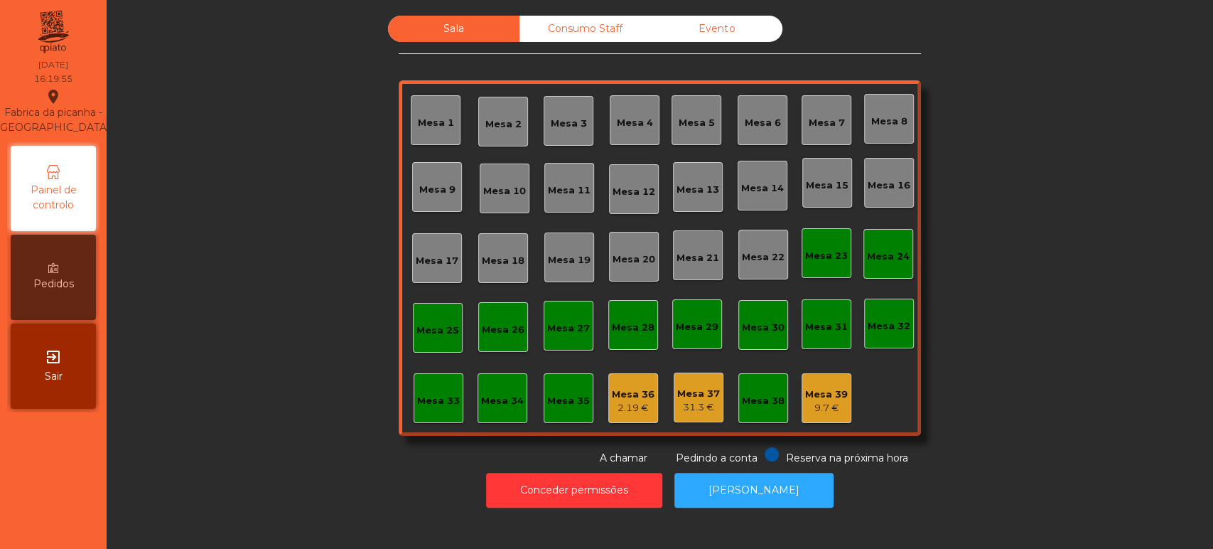
click at [576, 65] on div "Sala Consumo Staff Evento Mesa 1 Mesa 2 Mesa 3 Mesa 4 Mesa 5 Mesa 6 Mesa 7 Mesa…" at bounding box center [660, 241] width 523 height 450
click at [572, 56] on div "Sala Consumo Staff Evento Mesa 1 Mesa 2 Mesa 3 Mesa 4 Mesa 5 Mesa 6 Mesa 7 Mesa…" at bounding box center [660, 241] width 523 height 450
click at [564, 40] on div "Consumo Staff" at bounding box center [586, 29] width 132 height 26
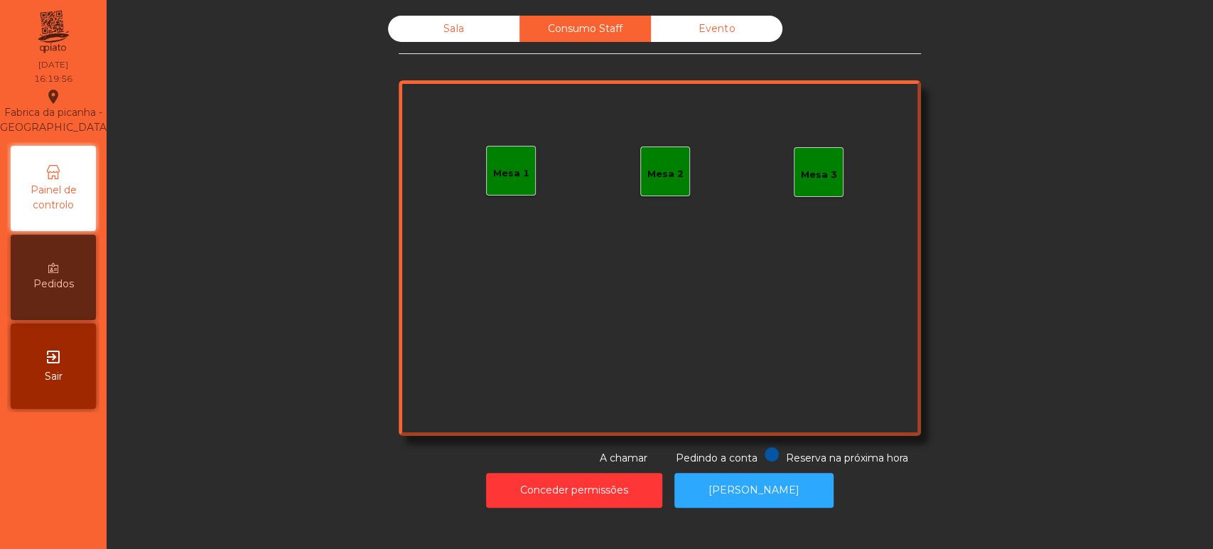
click at [454, 36] on div "Sala" at bounding box center [454, 29] width 132 height 26
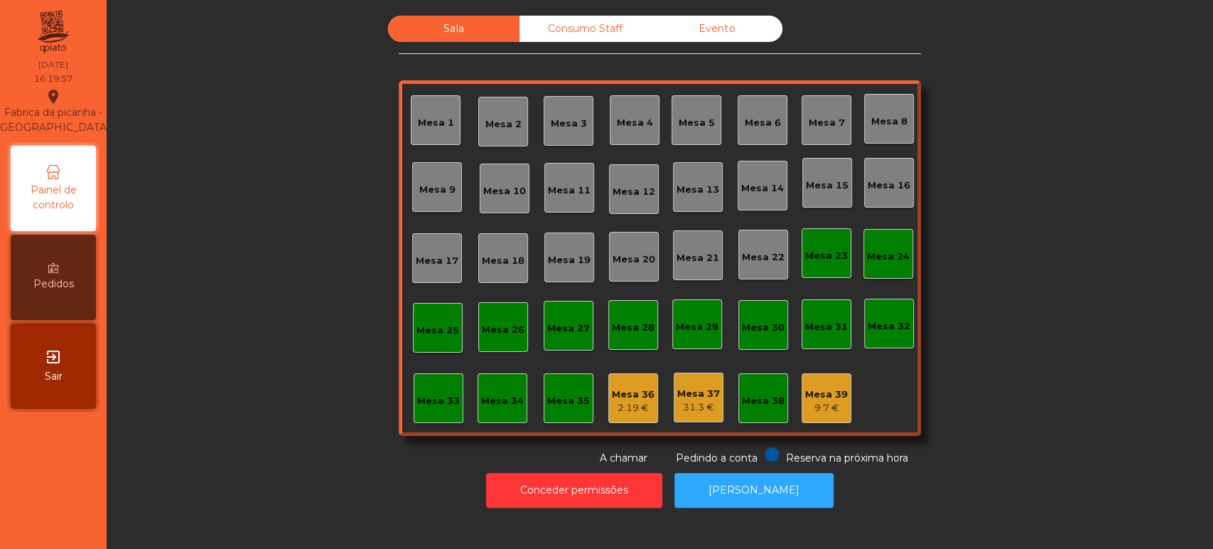
click at [692, 407] on div "31.3 €" at bounding box center [698, 407] width 43 height 14
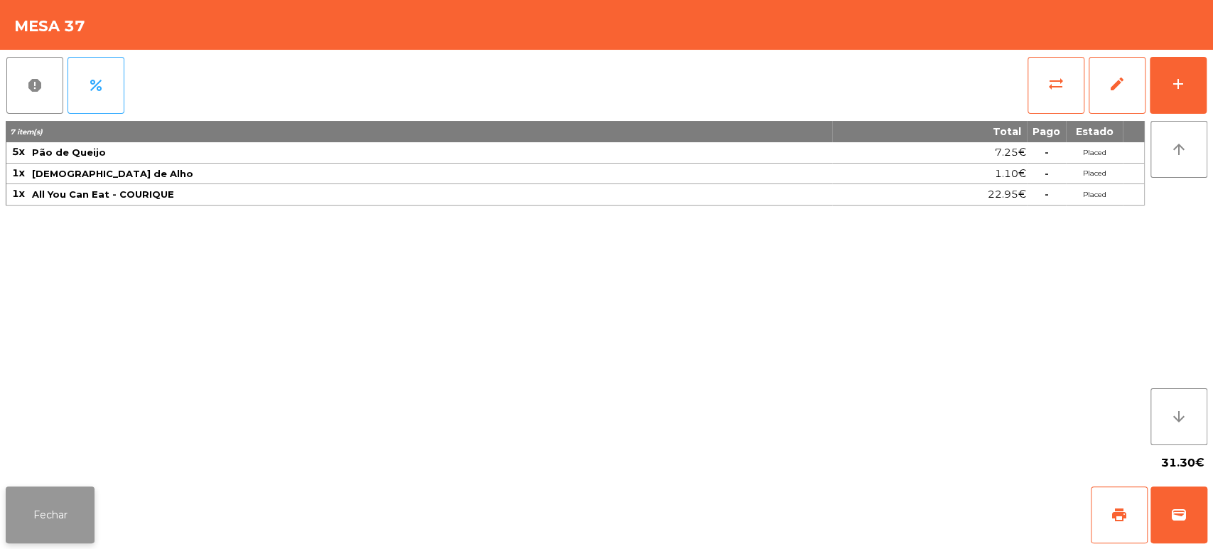
click at [45, 489] on button "Fechar" at bounding box center [50, 514] width 89 height 57
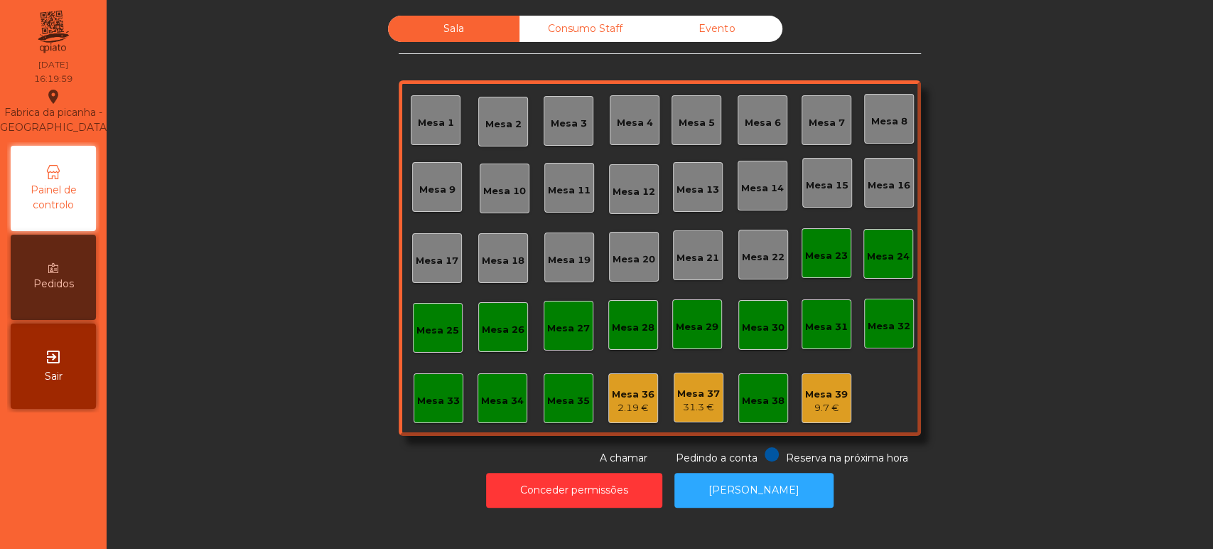
click at [830, 407] on div "9.7 €" at bounding box center [826, 408] width 43 height 14
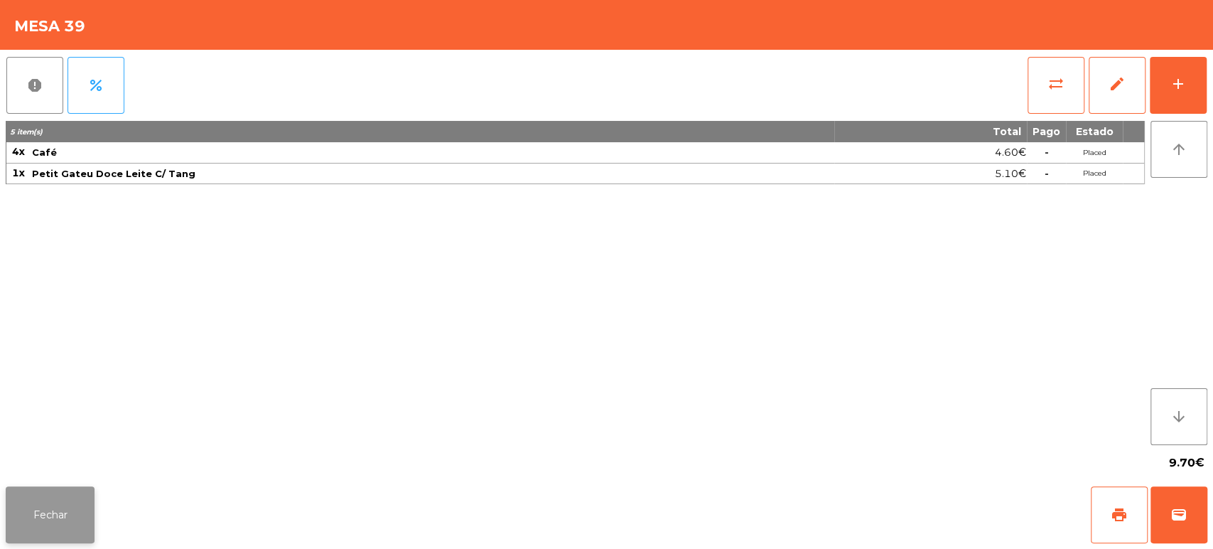
click at [65, 527] on button "Fechar" at bounding box center [50, 514] width 89 height 57
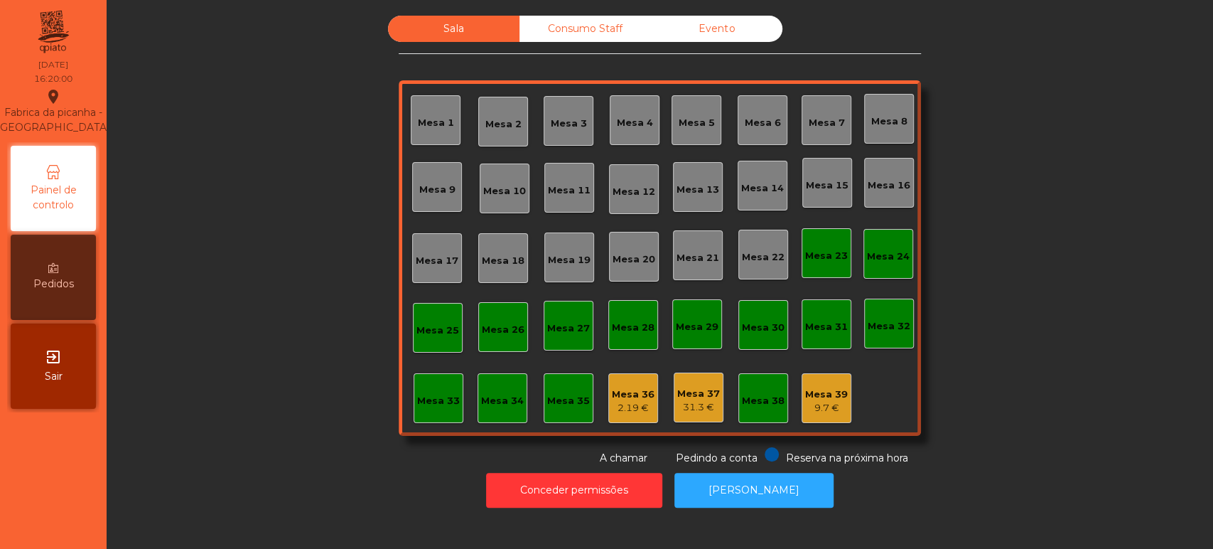
click at [648, 412] on div "Mesa 36 2.19 €" at bounding box center [634, 398] width 50 height 50
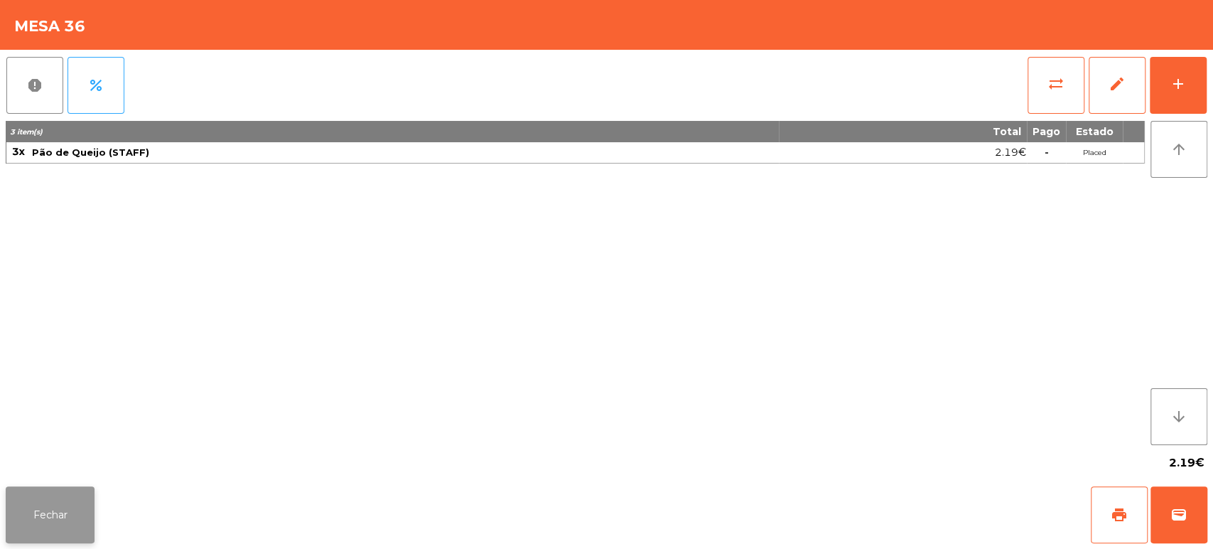
click at [73, 508] on button "Fechar" at bounding box center [50, 514] width 89 height 57
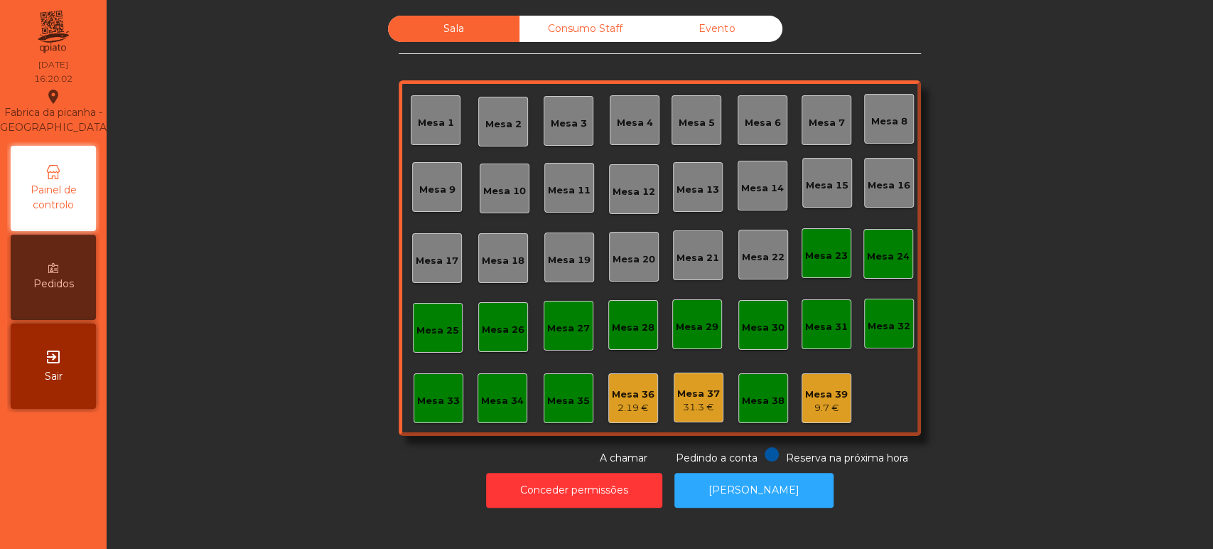
click at [812, 388] on div "Mesa 39" at bounding box center [826, 394] width 43 height 14
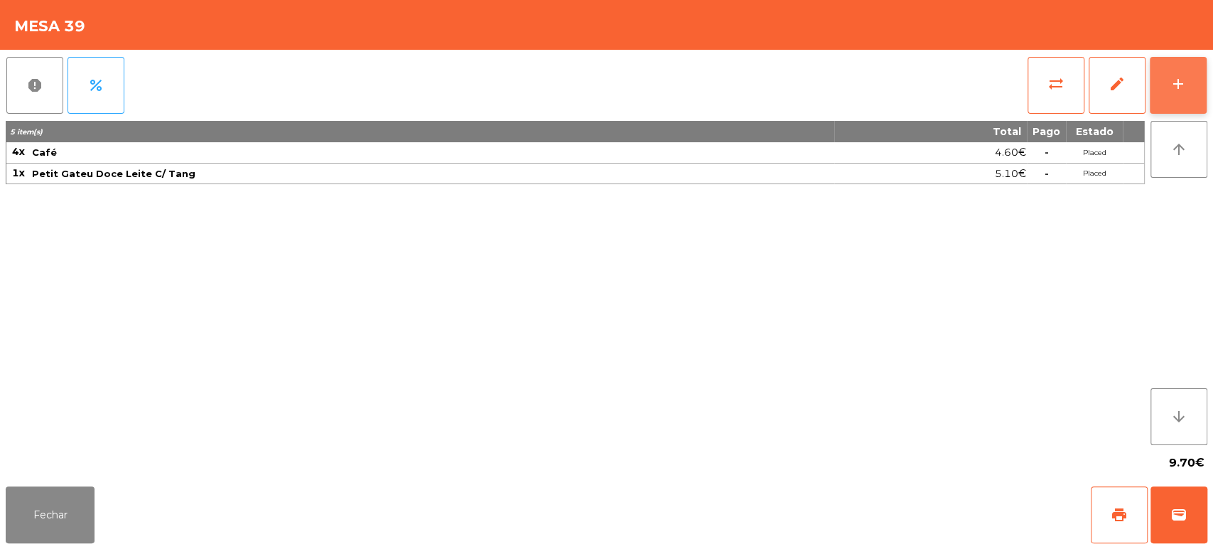
click at [1169, 101] on button "add" at bounding box center [1178, 85] width 57 height 57
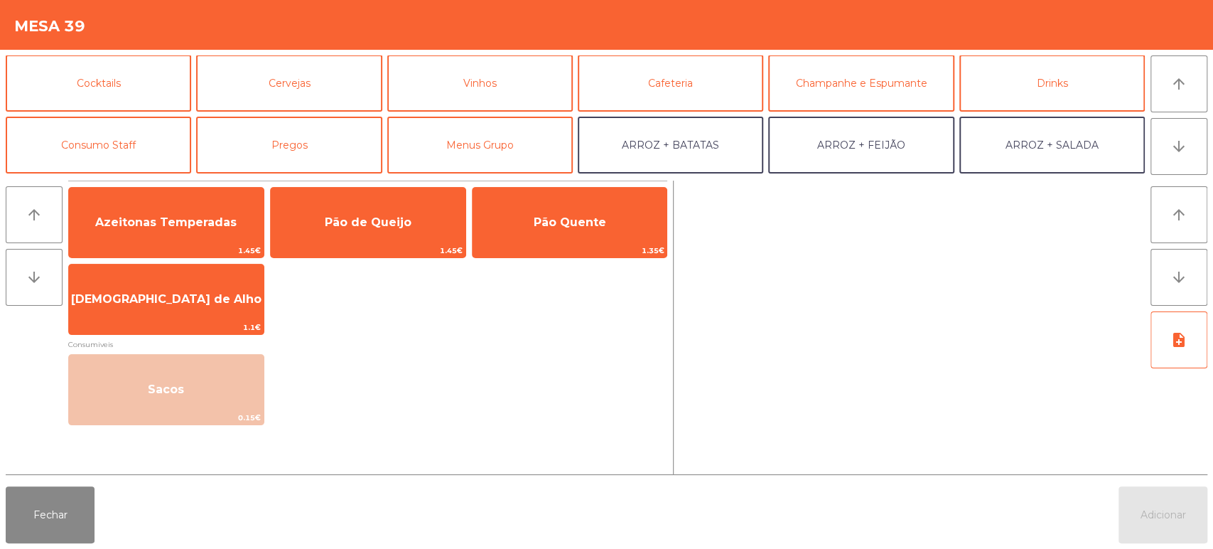
scroll to position [68, 0]
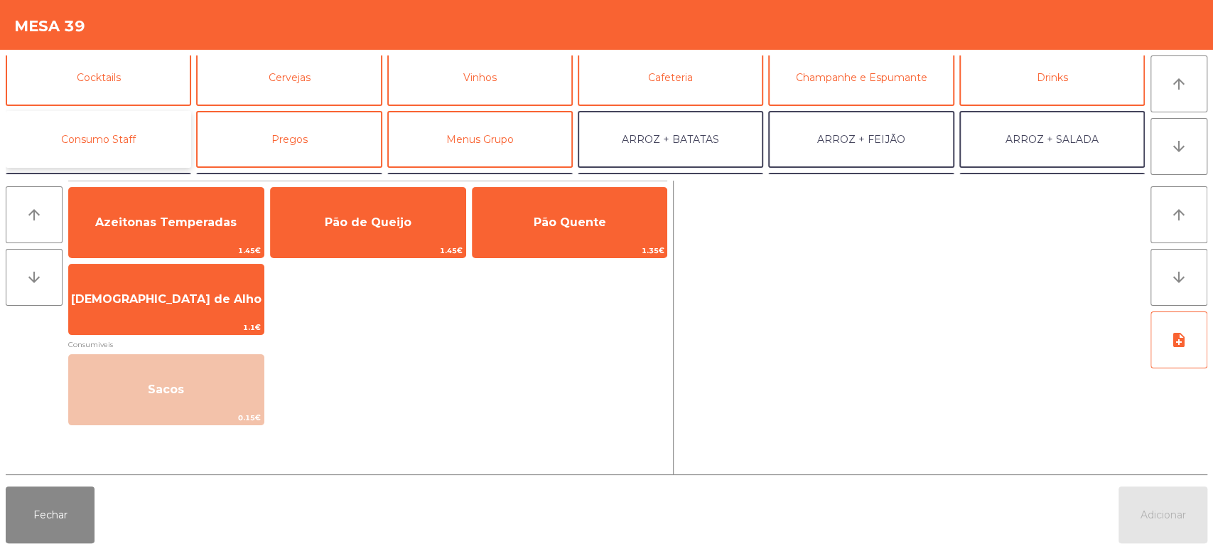
click at [148, 146] on button "Consumo Staff" at bounding box center [99, 139] width 186 height 57
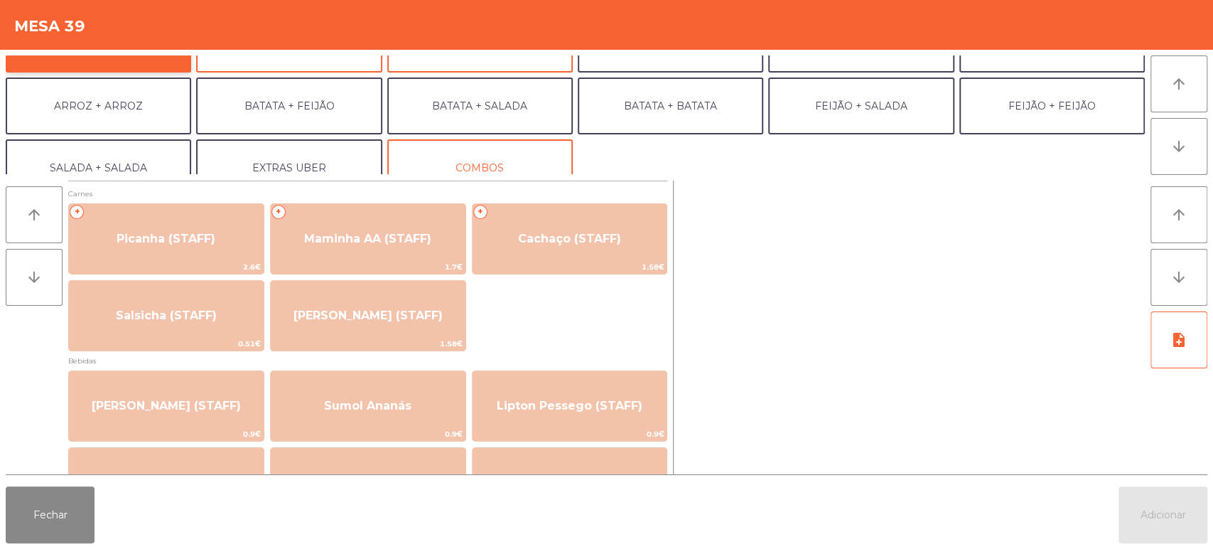
scroll to position [185, 0]
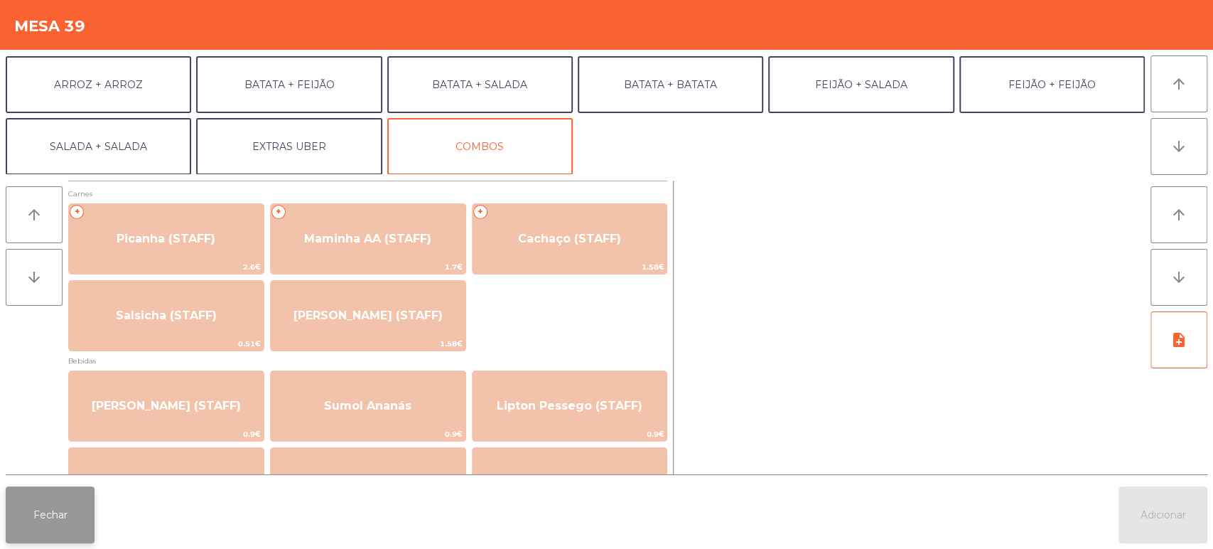
click at [81, 486] on div "Fechar Adicionar" at bounding box center [606, 515] width 1213 height 68
click at [92, 487] on button "Fechar" at bounding box center [50, 514] width 89 height 57
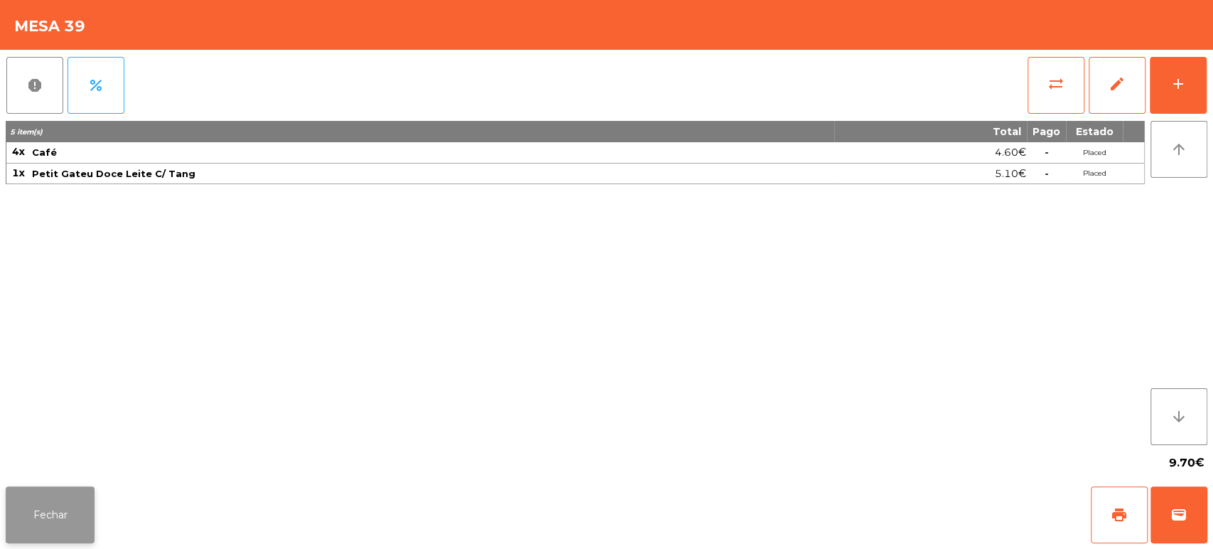
click at [86, 493] on button "Fechar" at bounding box center [50, 514] width 89 height 57
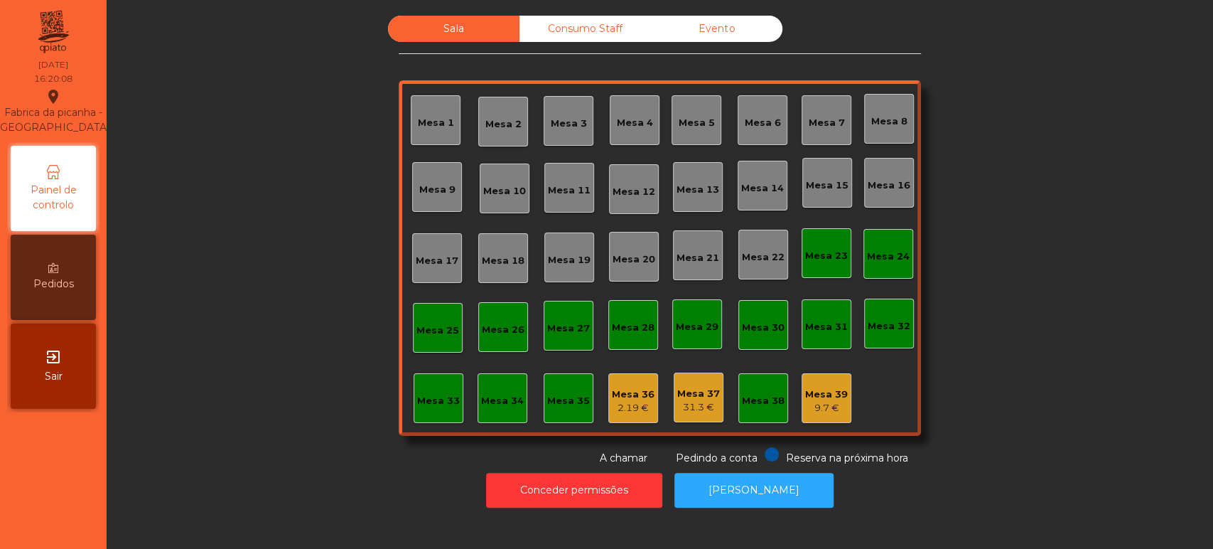
click at [611, 23] on div "Consumo Staff" at bounding box center [586, 29] width 132 height 26
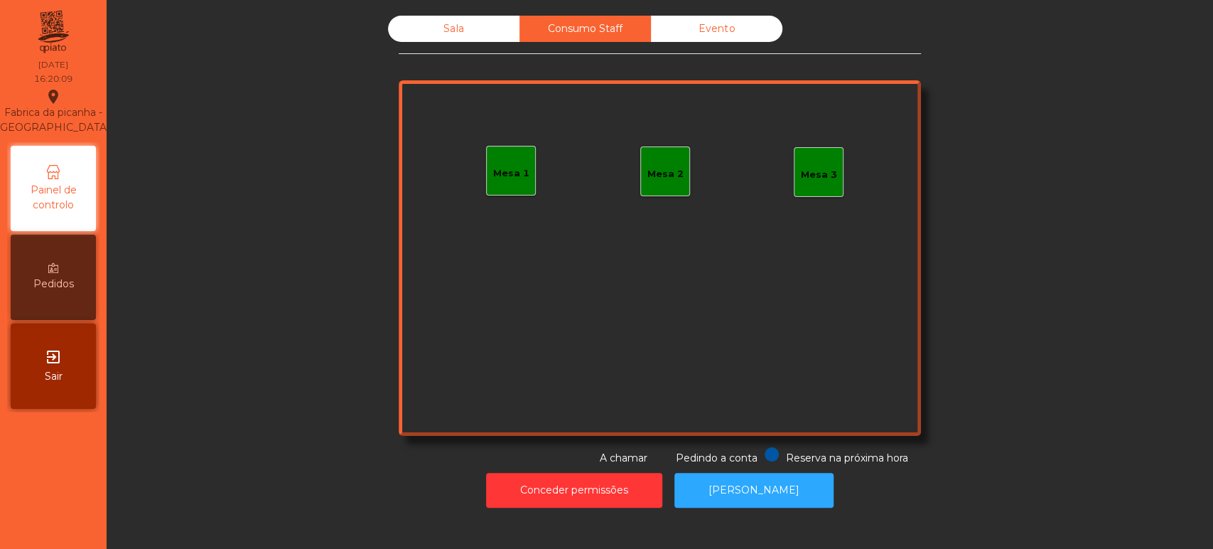
click at [510, 164] on div "Mesa 1" at bounding box center [511, 171] width 36 height 20
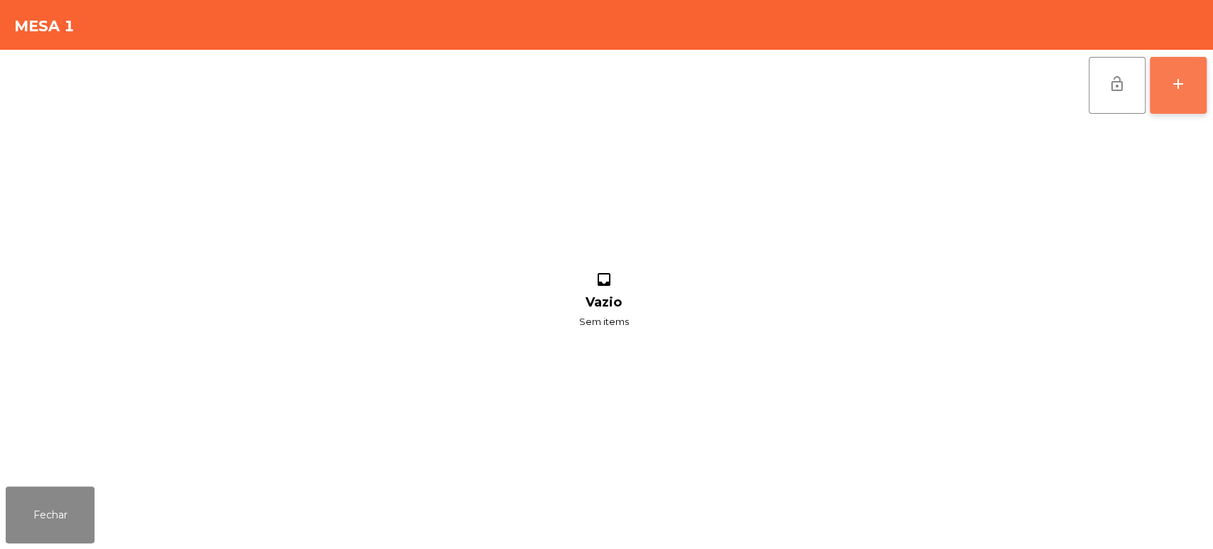
click at [1170, 80] on div "add" at bounding box center [1178, 83] width 17 height 17
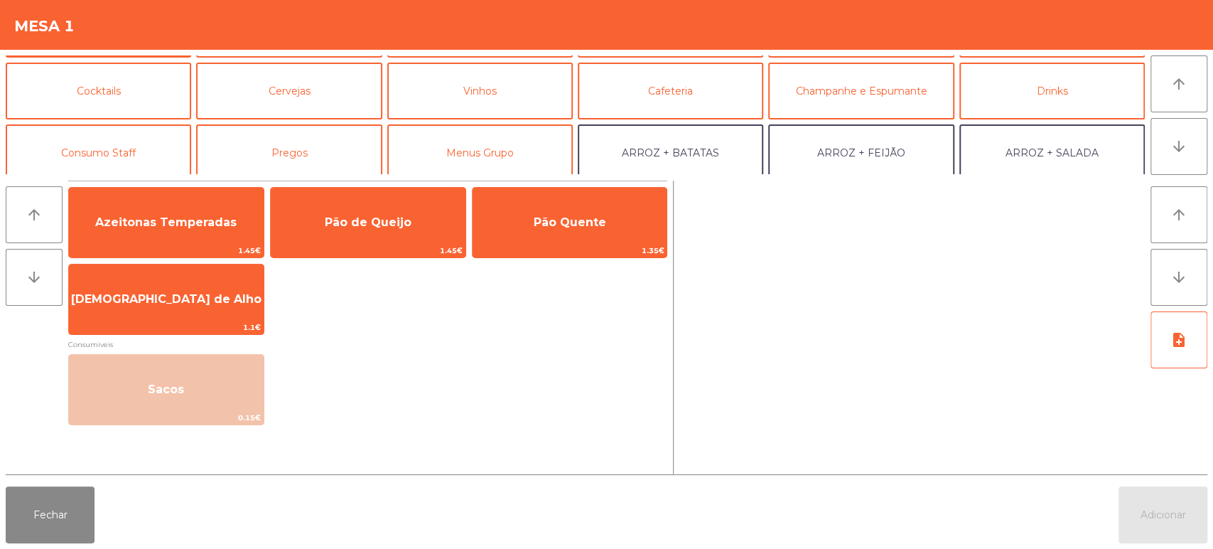
scroll to position [58, 0]
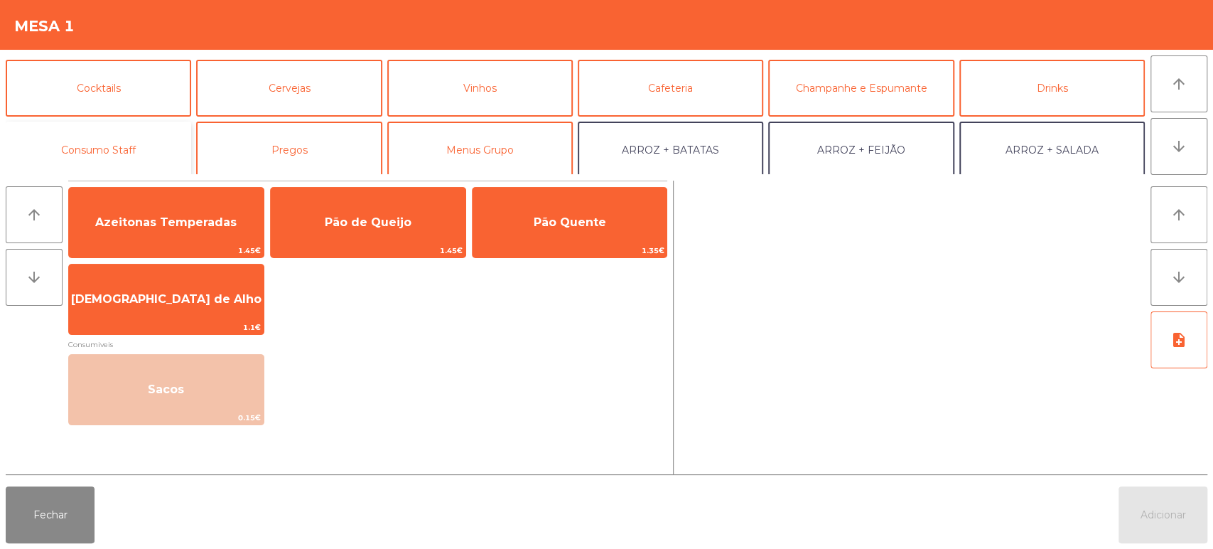
click at [125, 150] on button "Consumo Staff" at bounding box center [99, 150] width 186 height 57
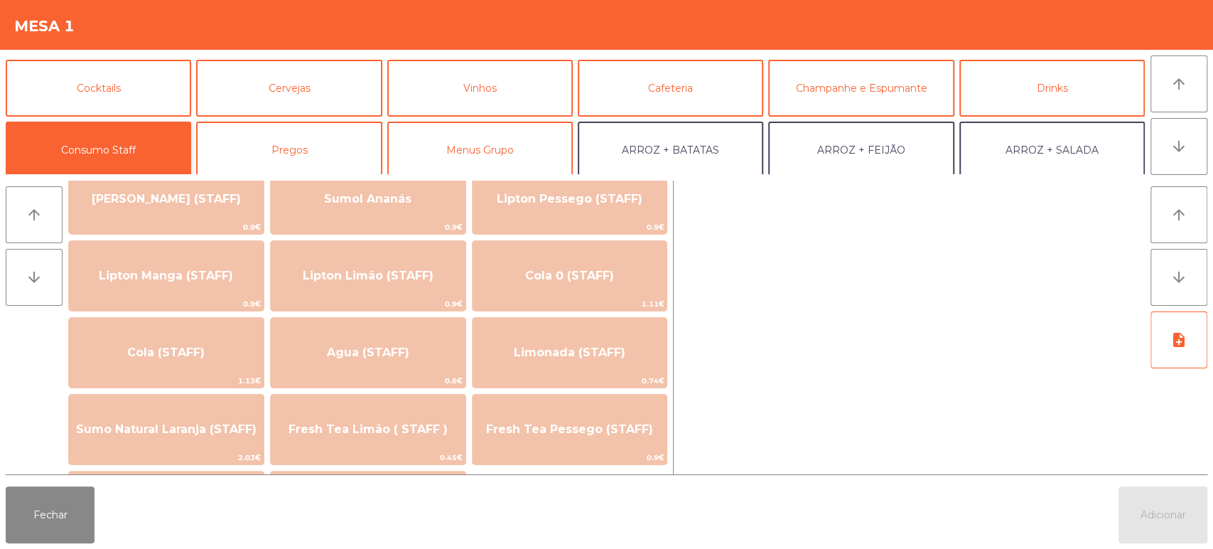
scroll to position [196, 0]
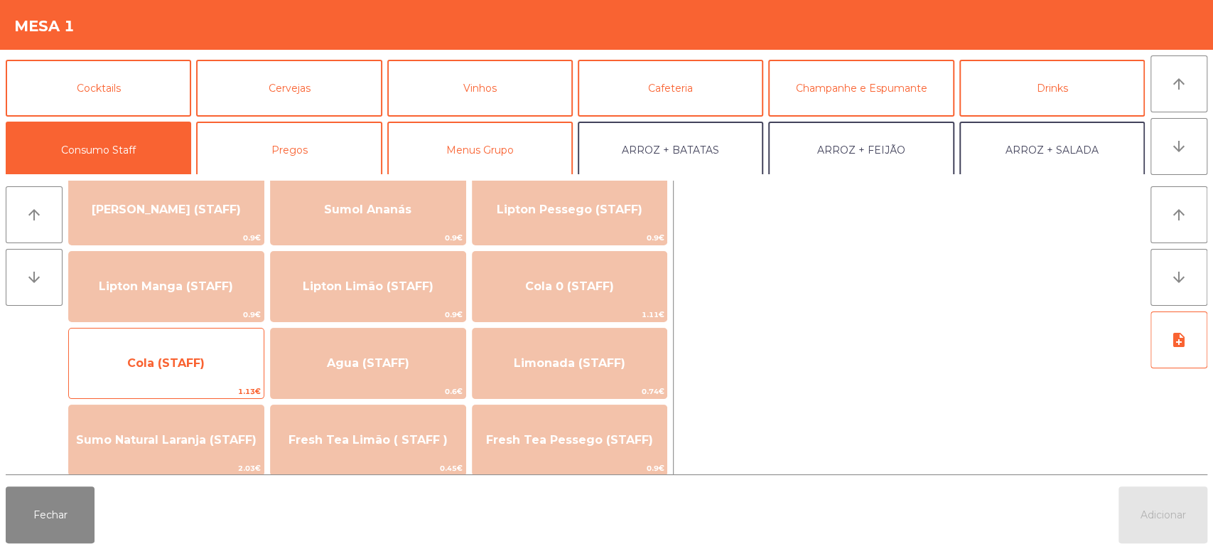
click at [184, 365] on span "Cola (STAFF)" at bounding box center [165, 363] width 77 height 14
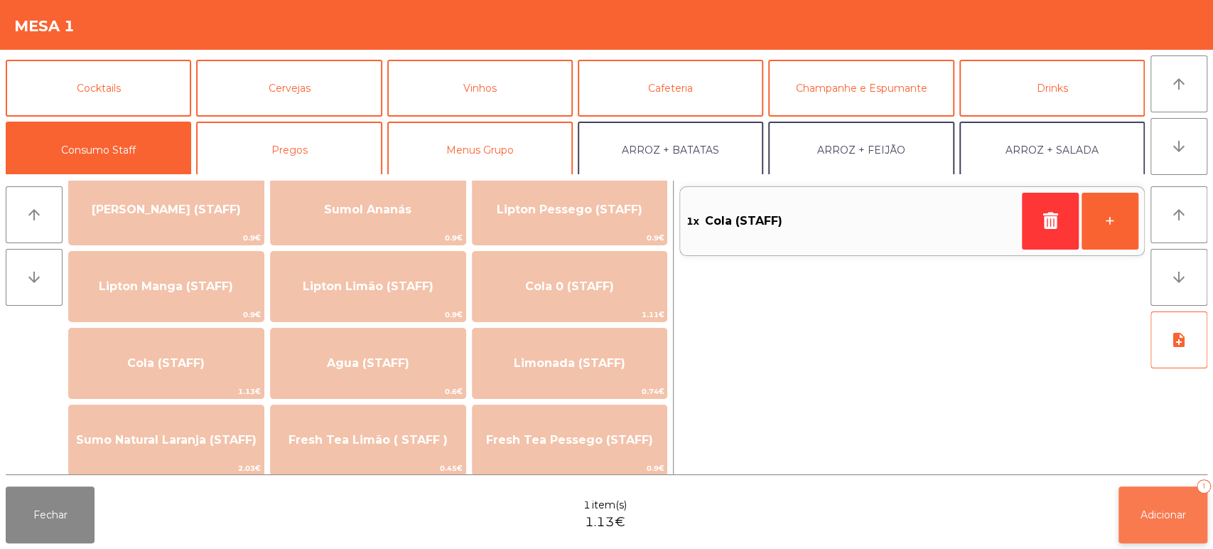
click at [1145, 506] on button "Adicionar 1" at bounding box center [1163, 514] width 89 height 57
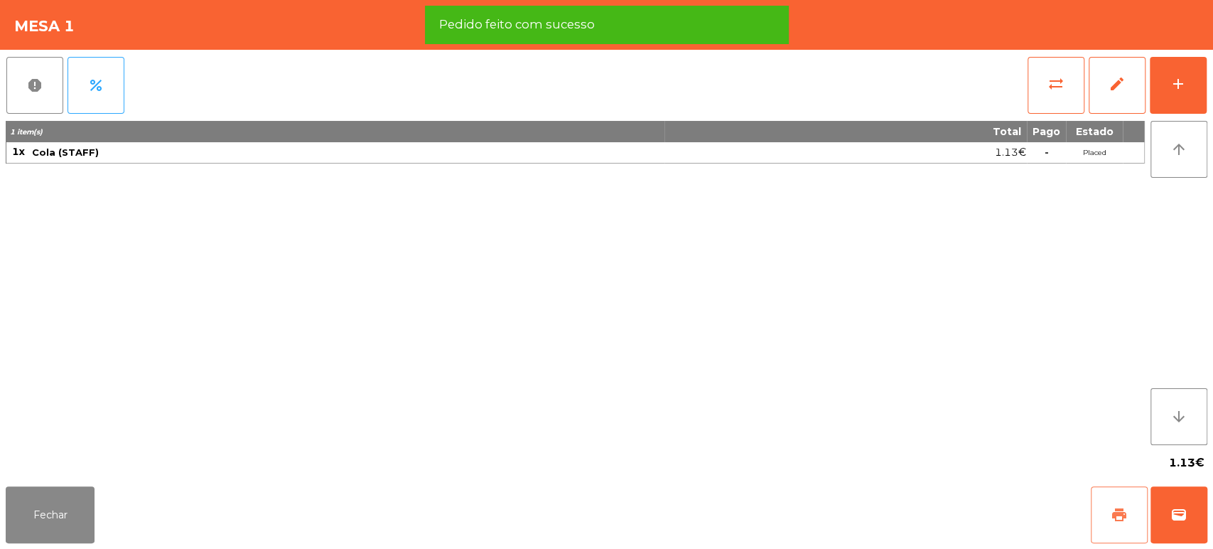
click at [1113, 519] on span "print" at bounding box center [1119, 514] width 17 height 17
click at [11, 92] on button "report" at bounding box center [34, 85] width 57 height 57
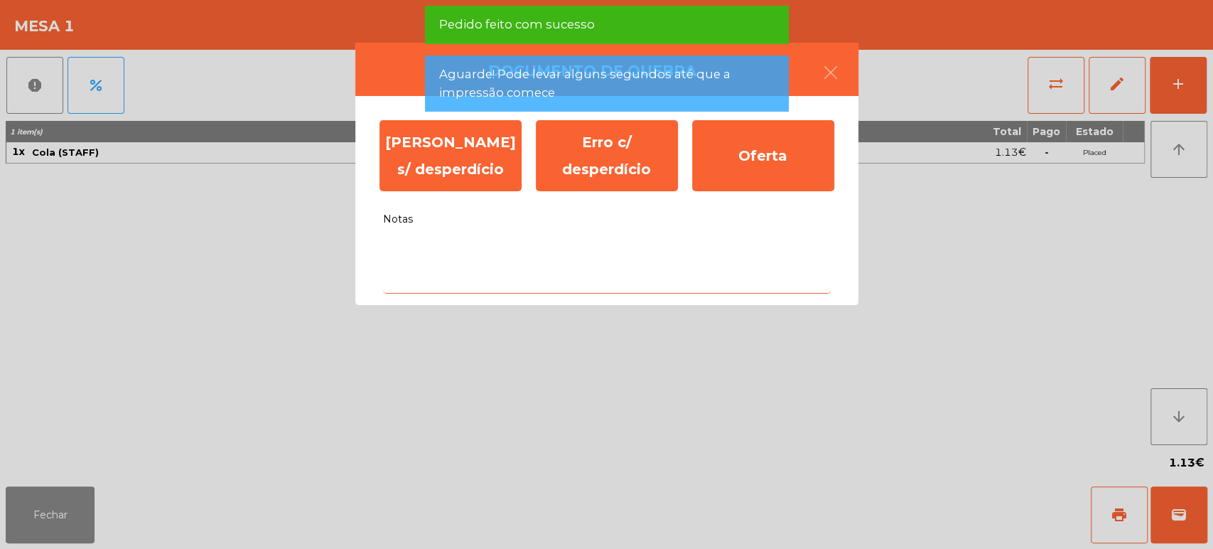
click at [572, 289] on textarea "Notas" at bounding box center [607, 264] width 448 height 59
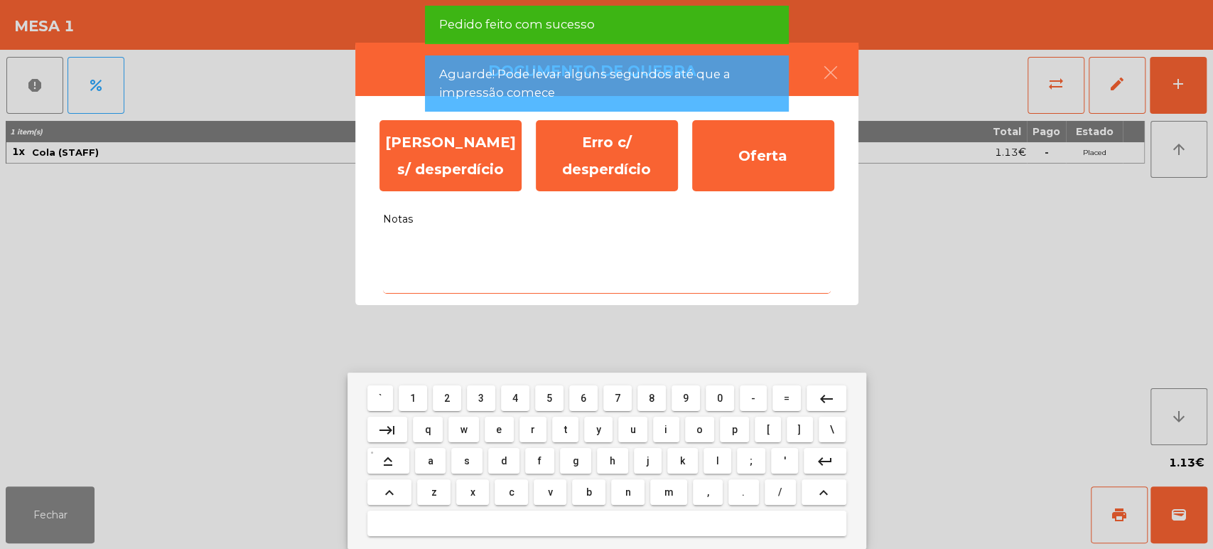
click at [527, 455] on button "f" at bounding box center [539, 461] width 28 height 26
type textarea "*"
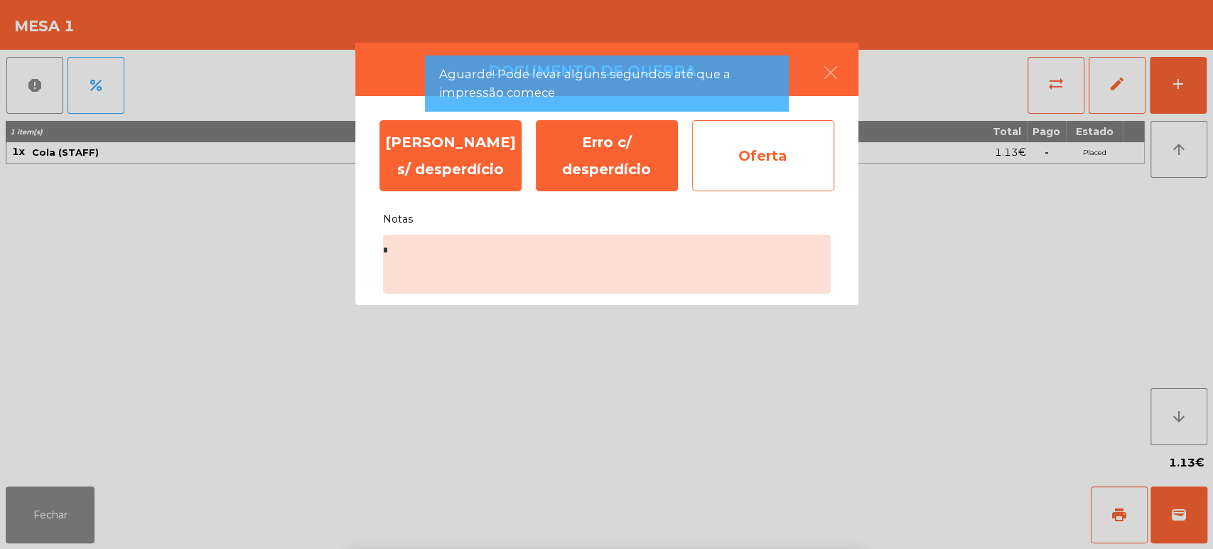
click at [753, 161] on div "Oferta" at bounding box center [763, 155] width 142 height 71
